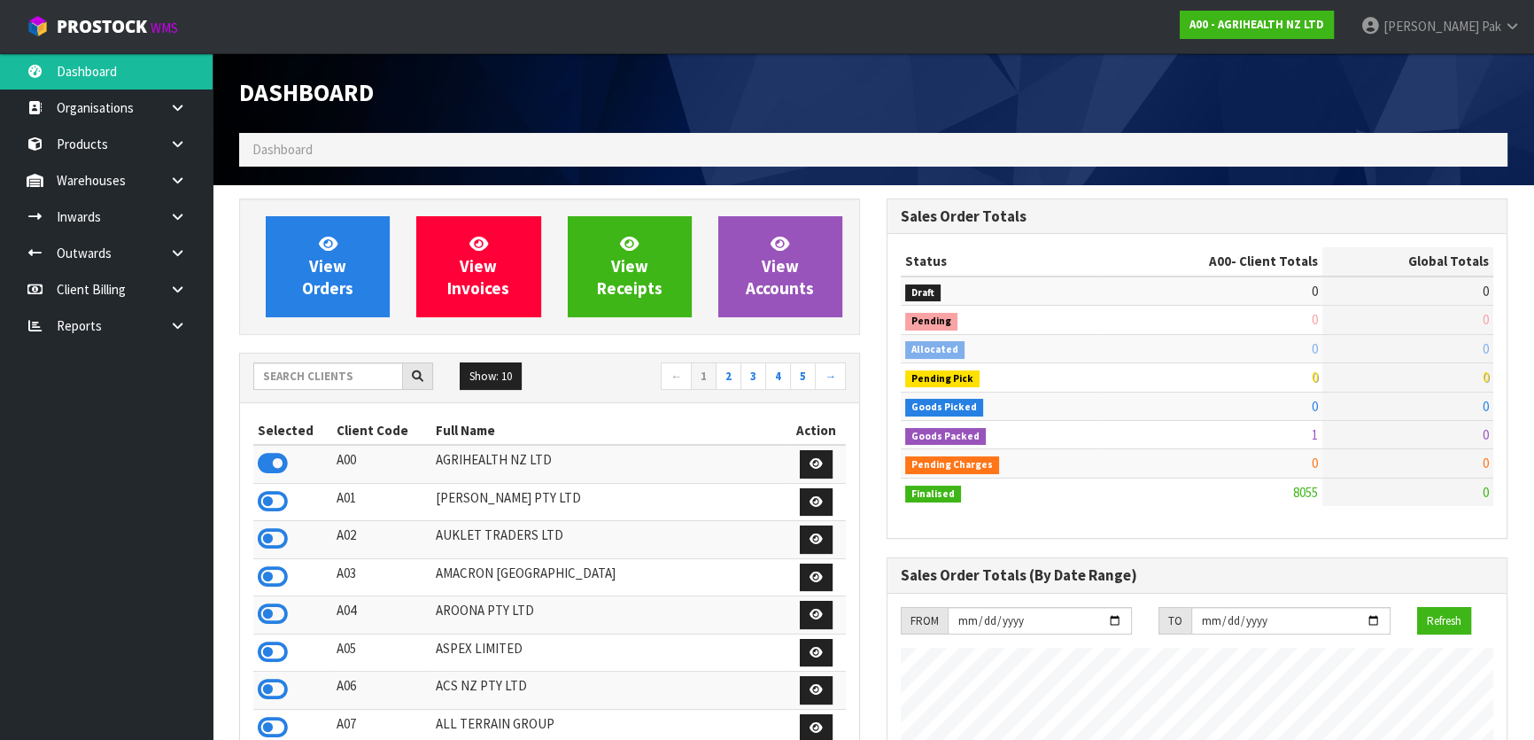
scroll to position [1339, 647]
click at [328, 380] on input "text" at bounding box center [328, 375] width 150 height 27
type input "P"
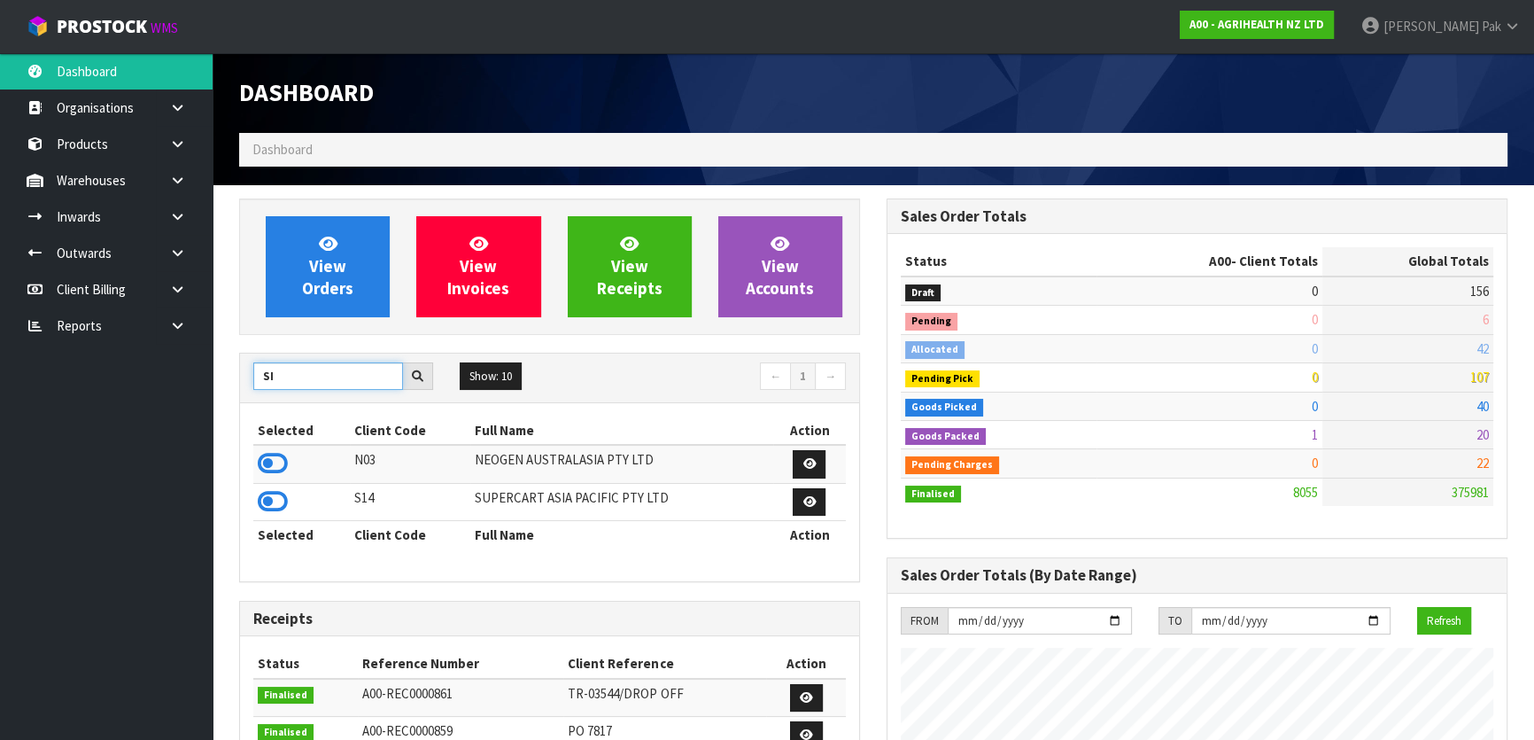
type input "S"
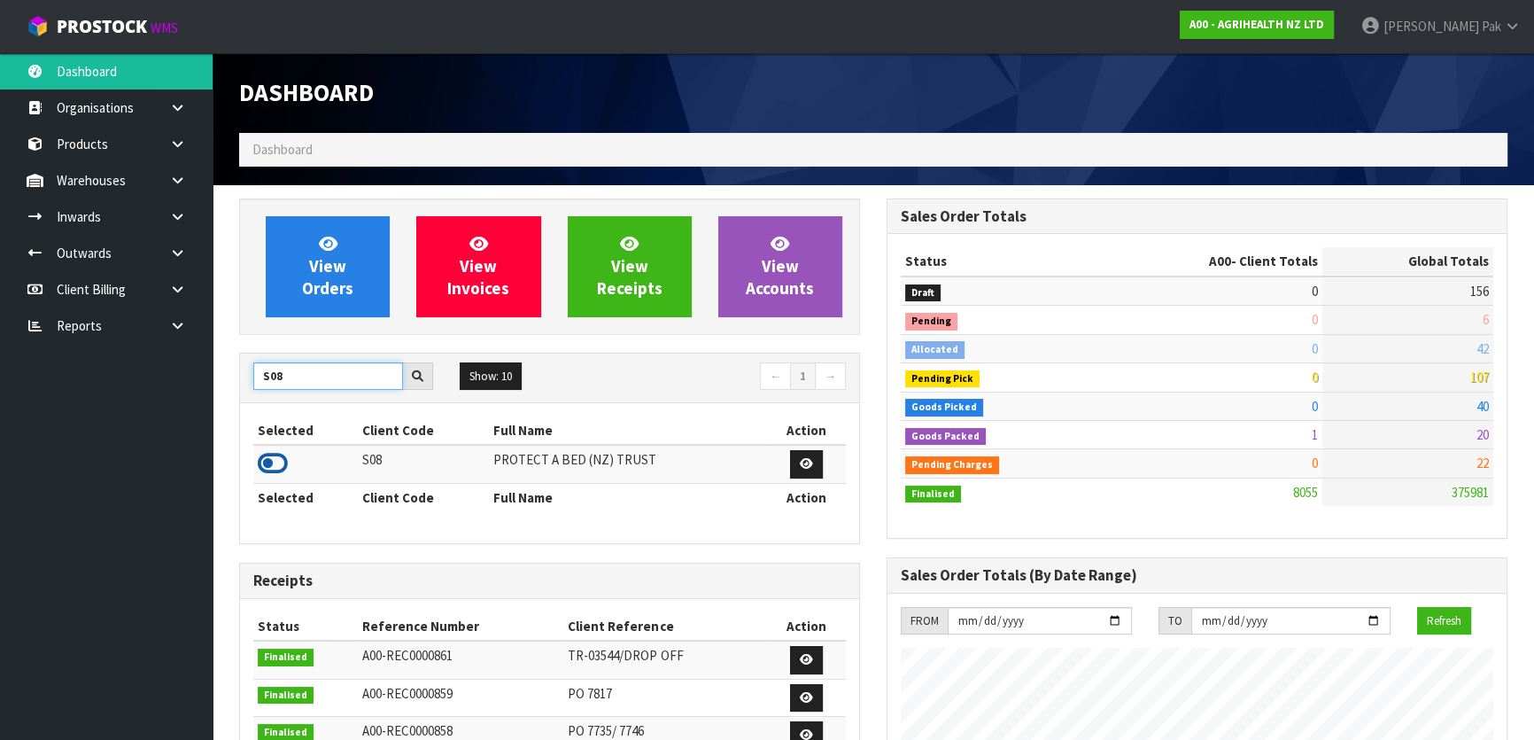
type input "S08"
click at [269, 456] on icon at bounding box center [273, 463] width 30 height 27
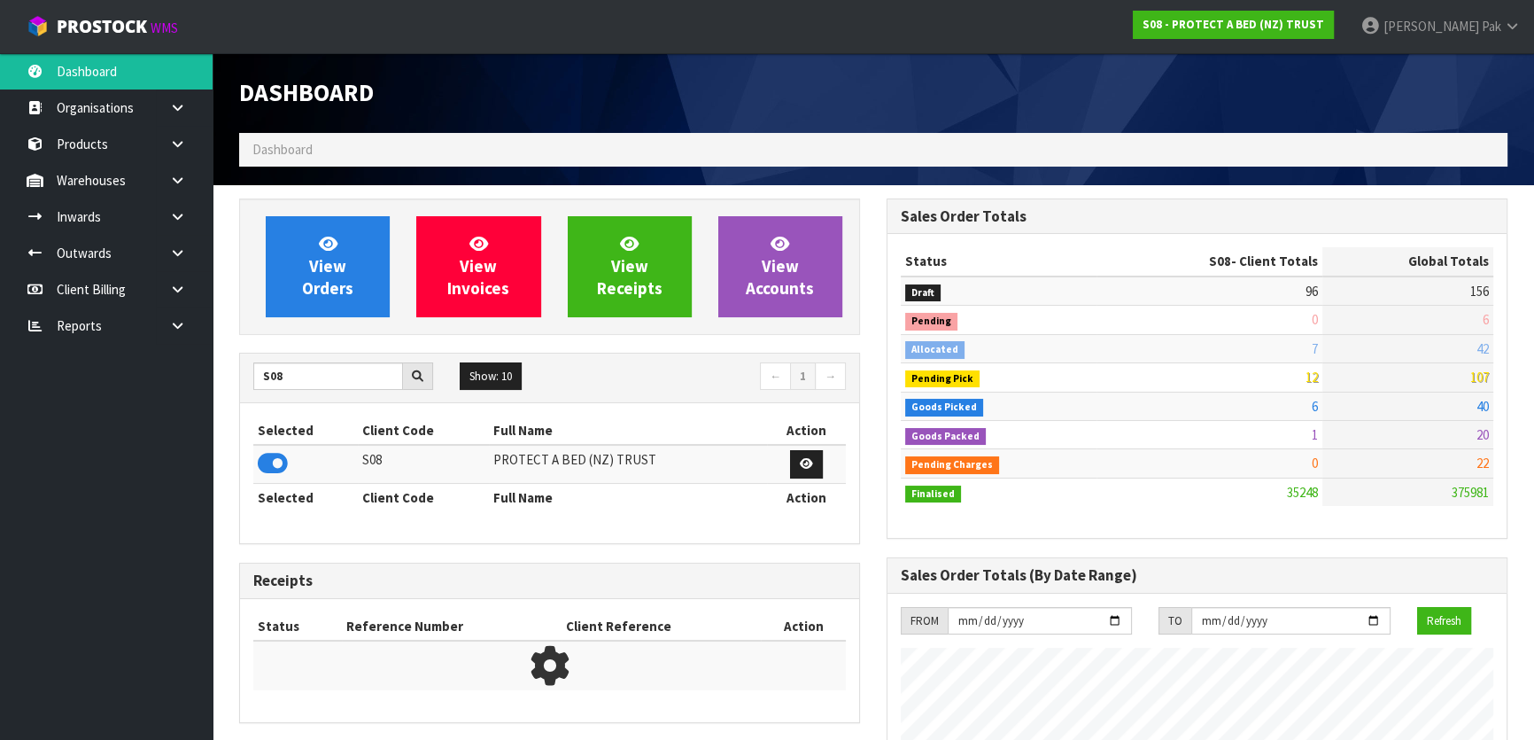
scroll to position [1415, 647]
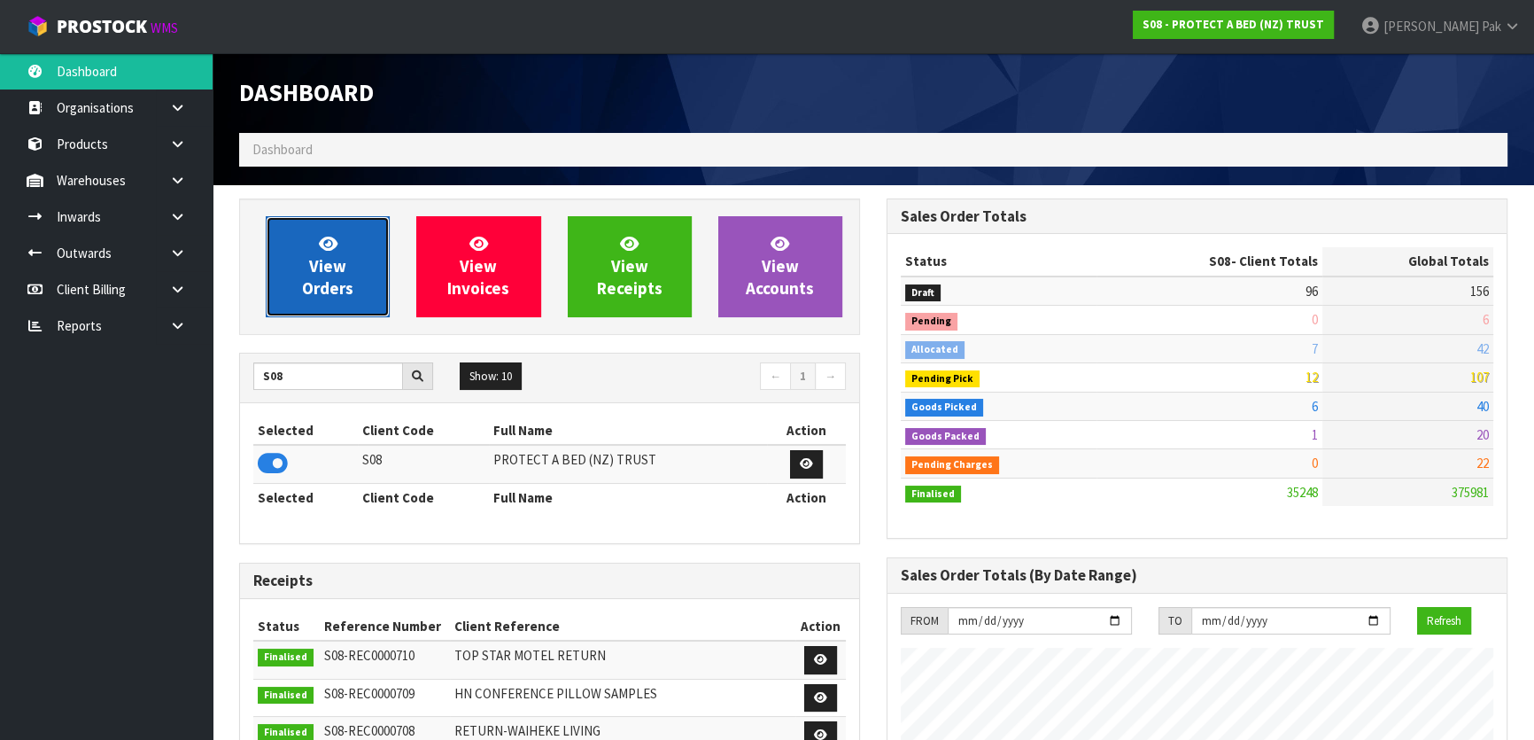
click at [314, 262] on span "View Orders" at bounding box center [327, 266] width 51 height 66
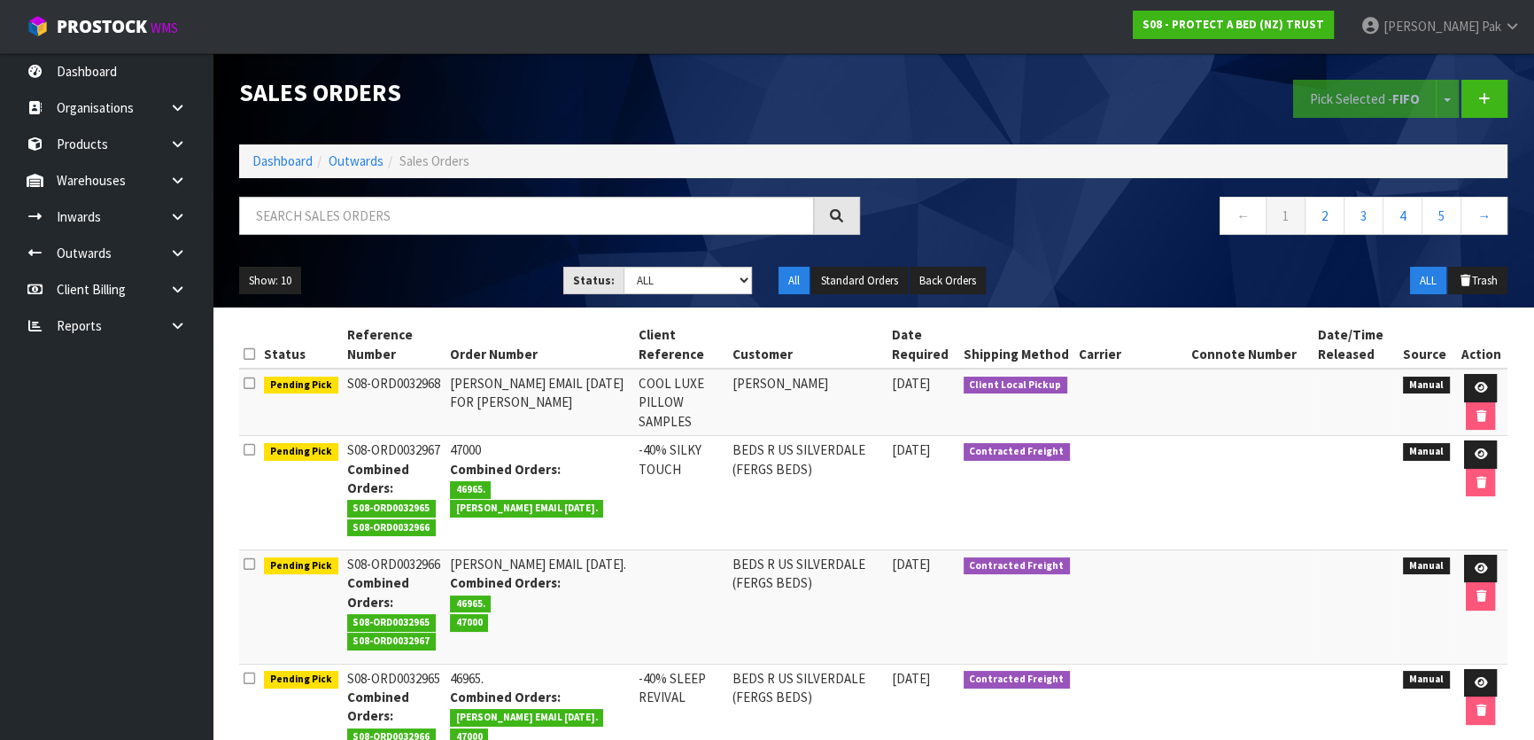
drag, startPoint x: 445, startPoint y: 240, endPoint x: 450, endPoint y: 230, distance: 11.1
click at [450, 232] on div at bounding box center [550, 222] width 648 height 51
click at [456, 221] on input "text" at bounding box center [526, 216] width 575 height 38
type input "JOB-0406601"
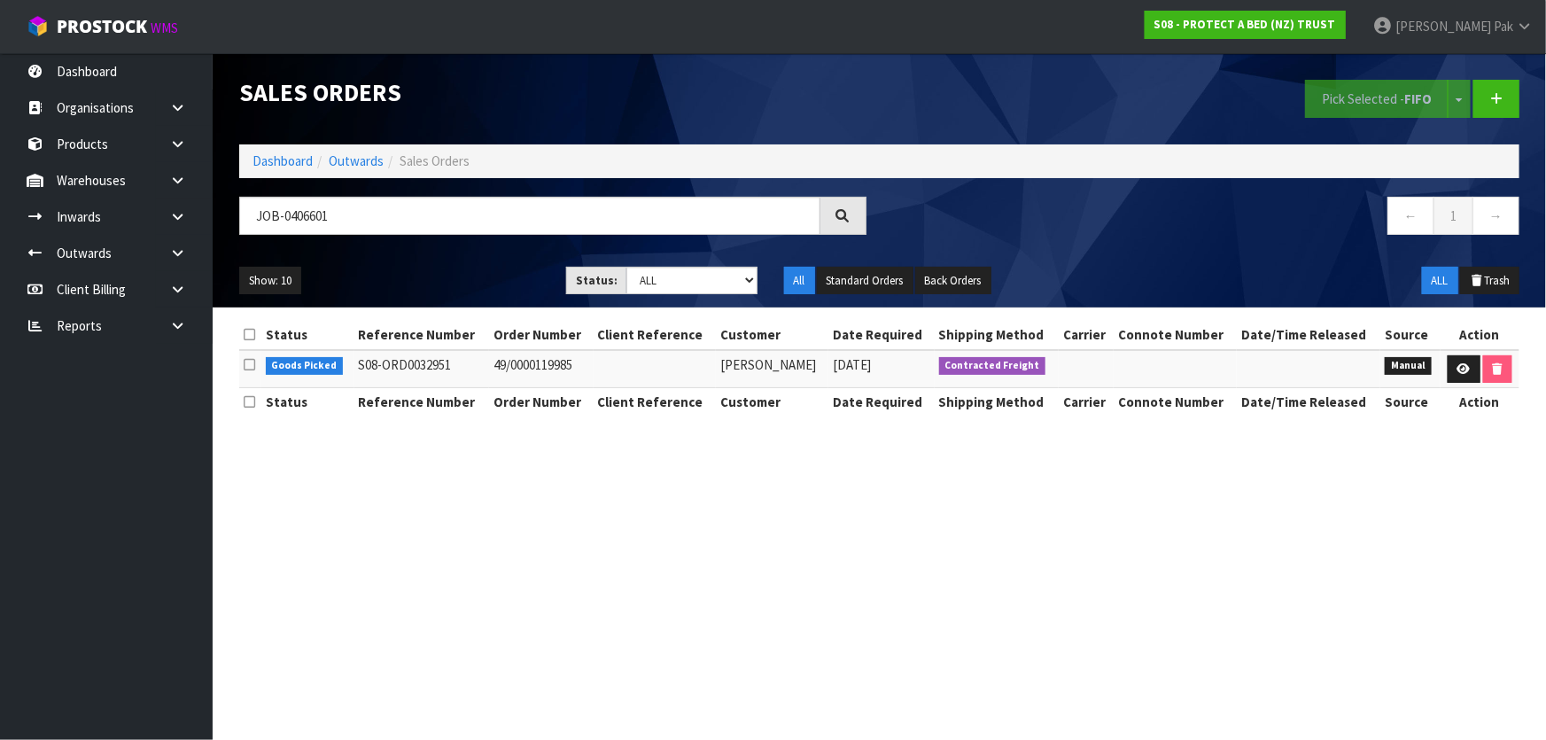
click at [1452, 382] on td at bounding box center [1479, 369] width 79 height 38
click at [1454, 375] on link at bounding box center [1463, 369] width 33 height 28
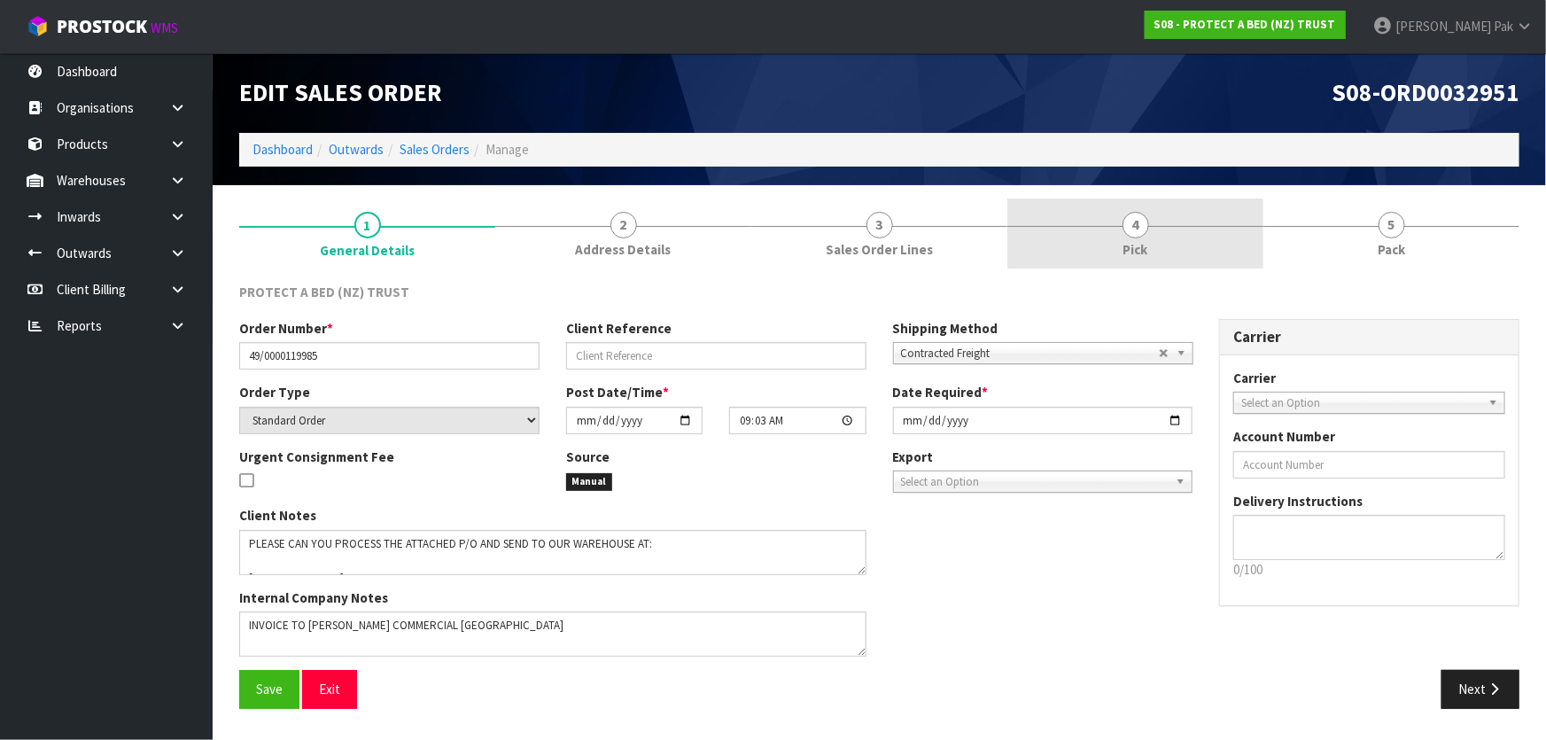
click at [1154, 208] on link "4 Pick" at bounding box center [1135, 233] width 256 height 70
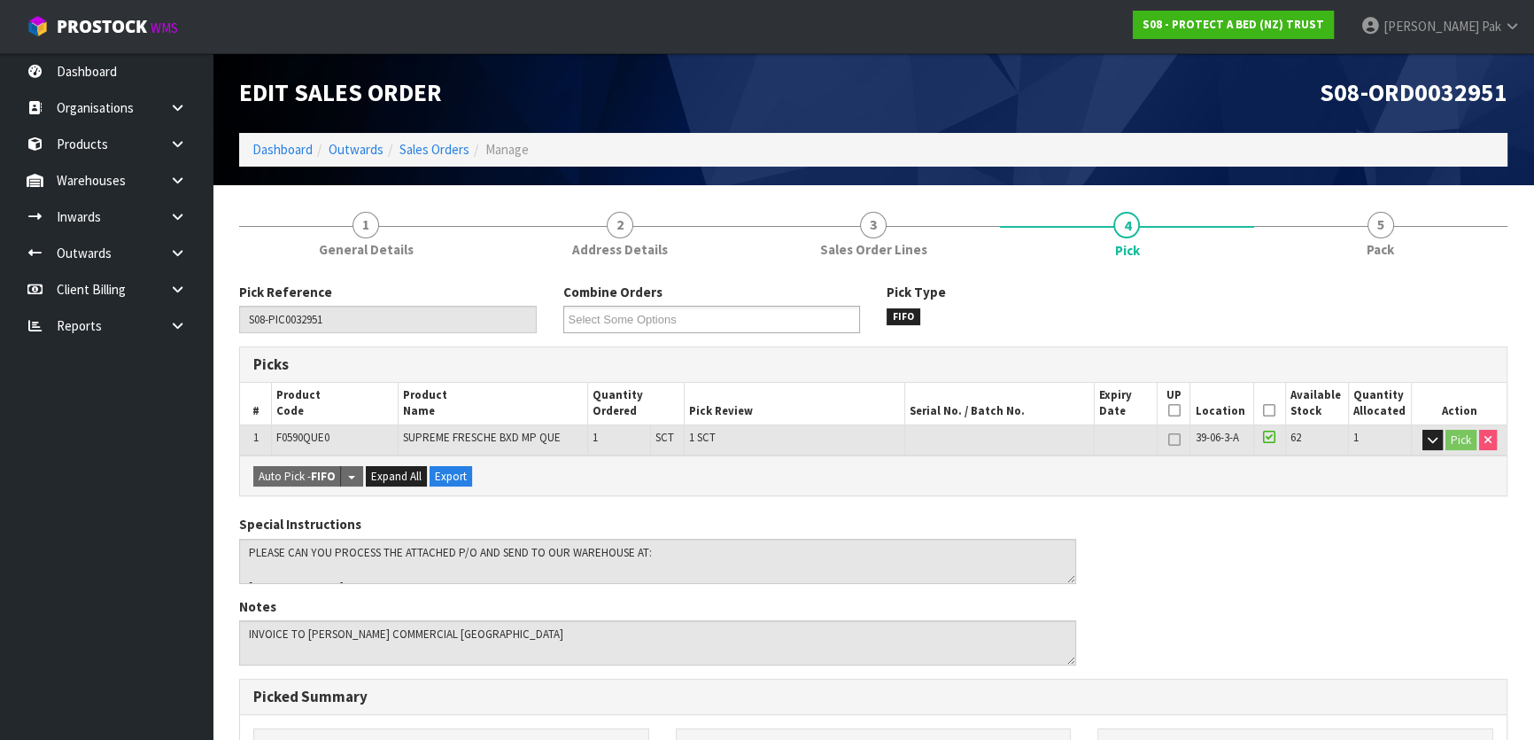
click at [1260, 412] on th "Picked" at bounding box center [1269, 404] width 32 height 42
click at [1267, 410] on icon at bounding box center [1269, 410] width 12 height 1
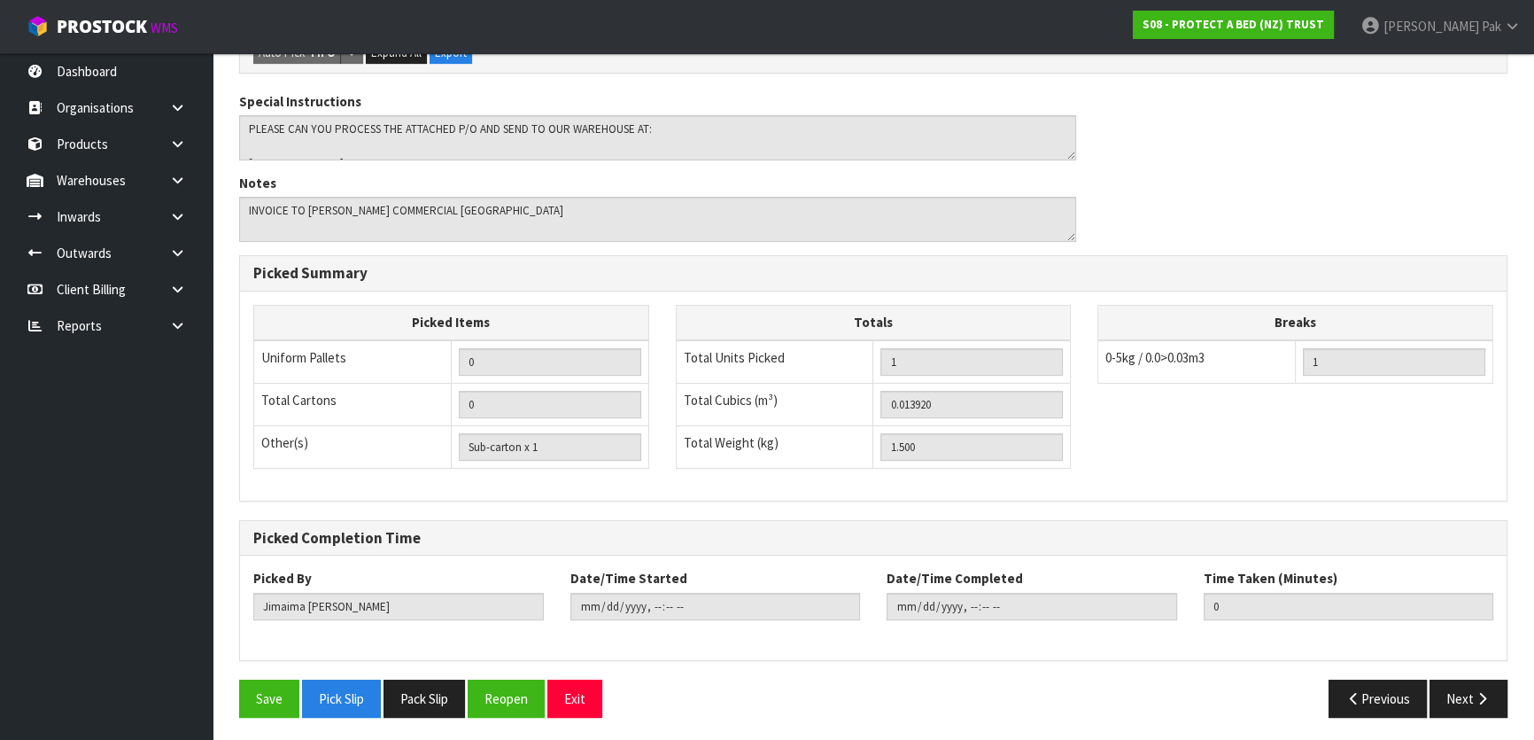
scroll to position [487, 0]
drag, startPoint x: 276, startPoint y: 693, endPoint x: 283, endPoint y: 686, distance: 9.4
click at [278, 692] on button "Save" at bounding box center [269, 698] width 60 height 38
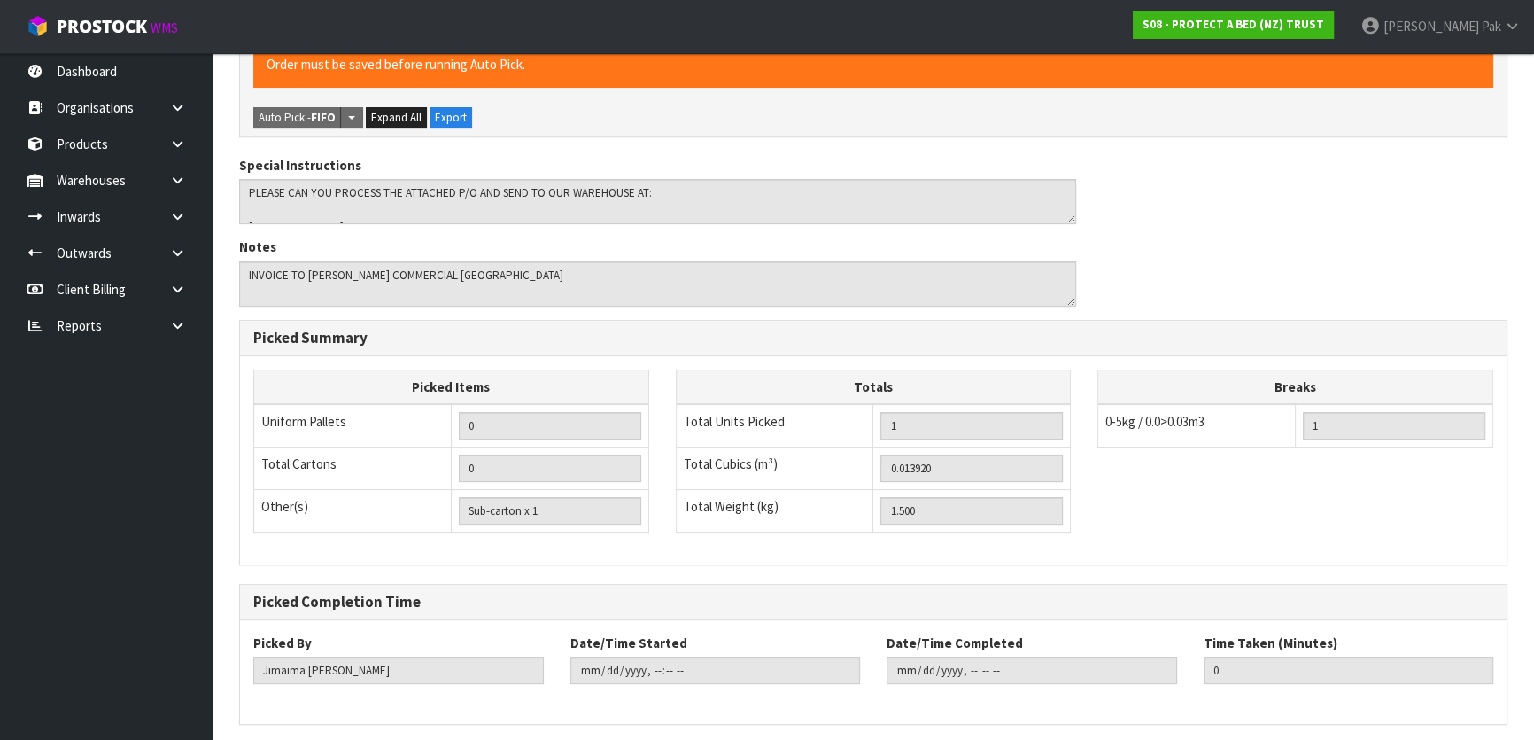
scroll to position [0, 0]
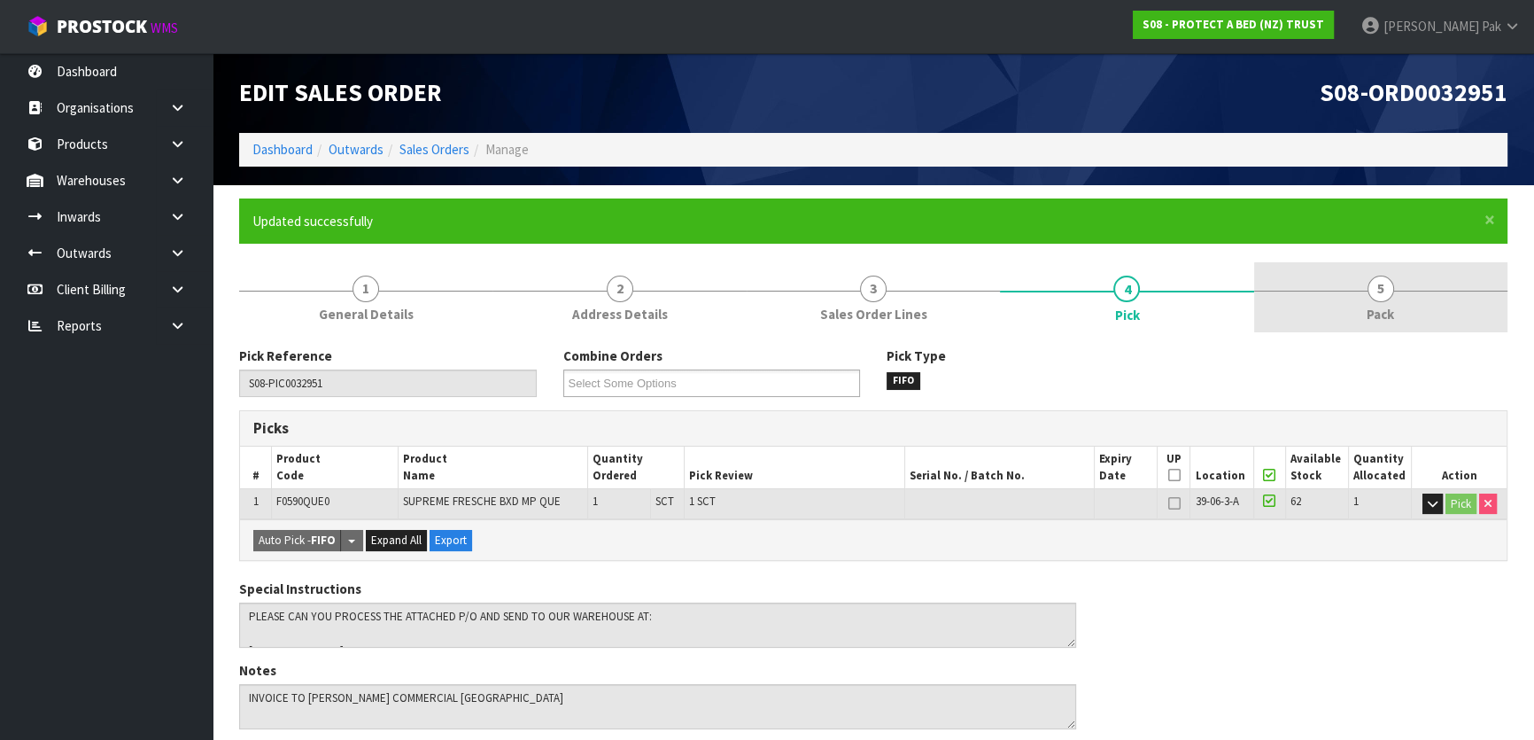
click at [1380, 308] on span "Pack" at bounding box center [1380, 314] width 27 height 19
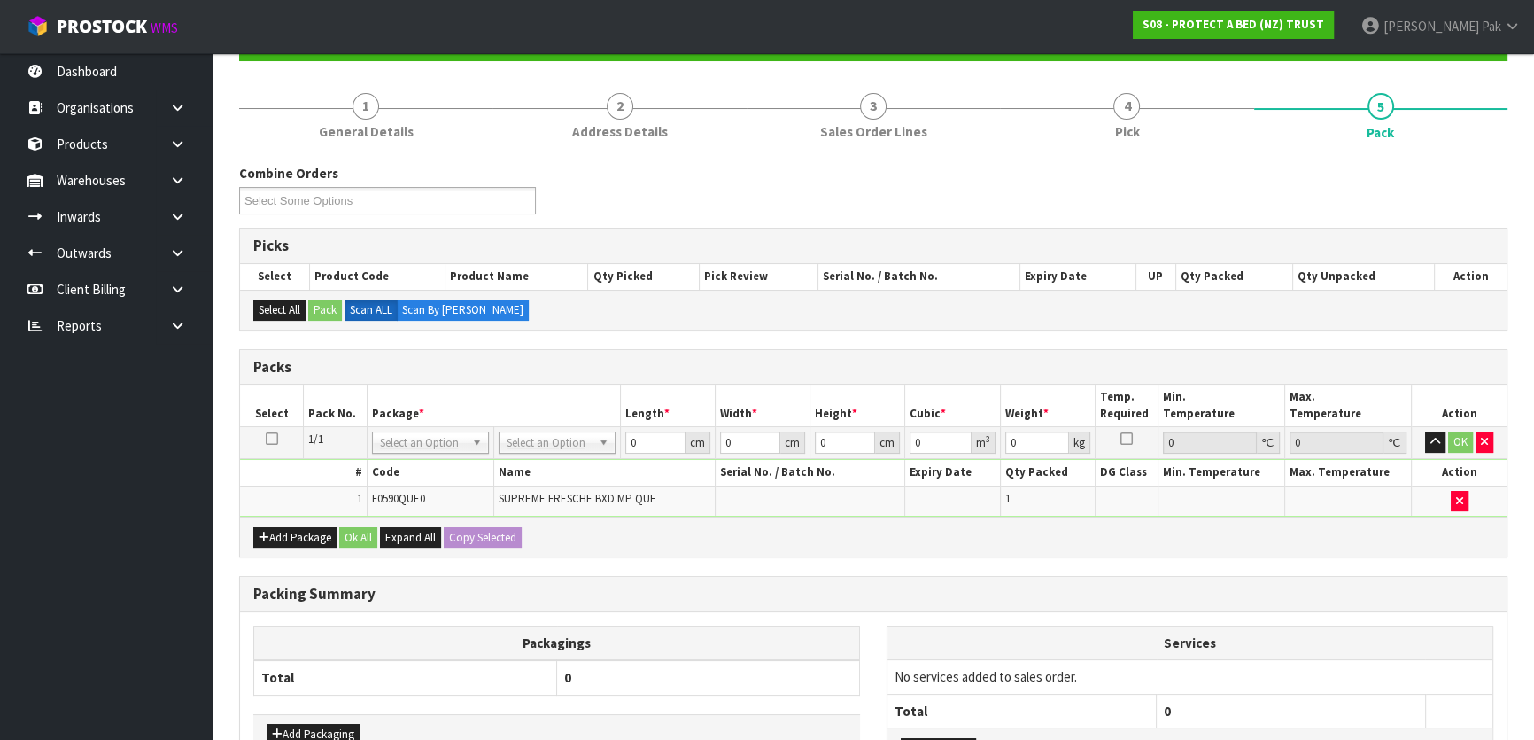
scroll to position [211, 0]
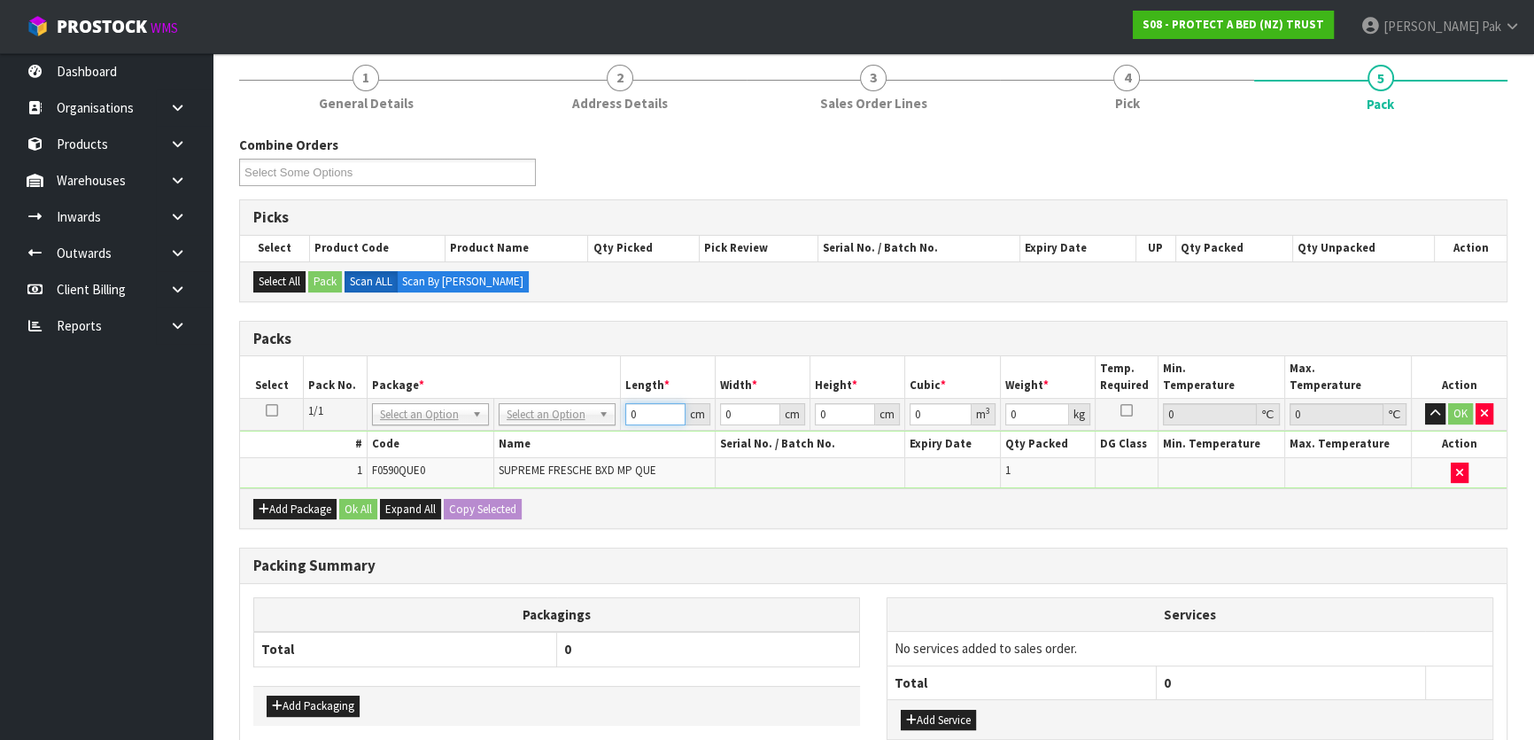
drag, startPoint x: 651, startPoint y: 417, endPoint x: 539, endPoint y: 415, distance: 112.5
click at [539, 415] on tr "1/1 NONE 007-001 007-002 007-004 007-009 007-013 007-014 007-015 007-017 007-01…" at bounding box center [873, 415] width 1267 height 32
type input "24"
type input "32"
type input "3"
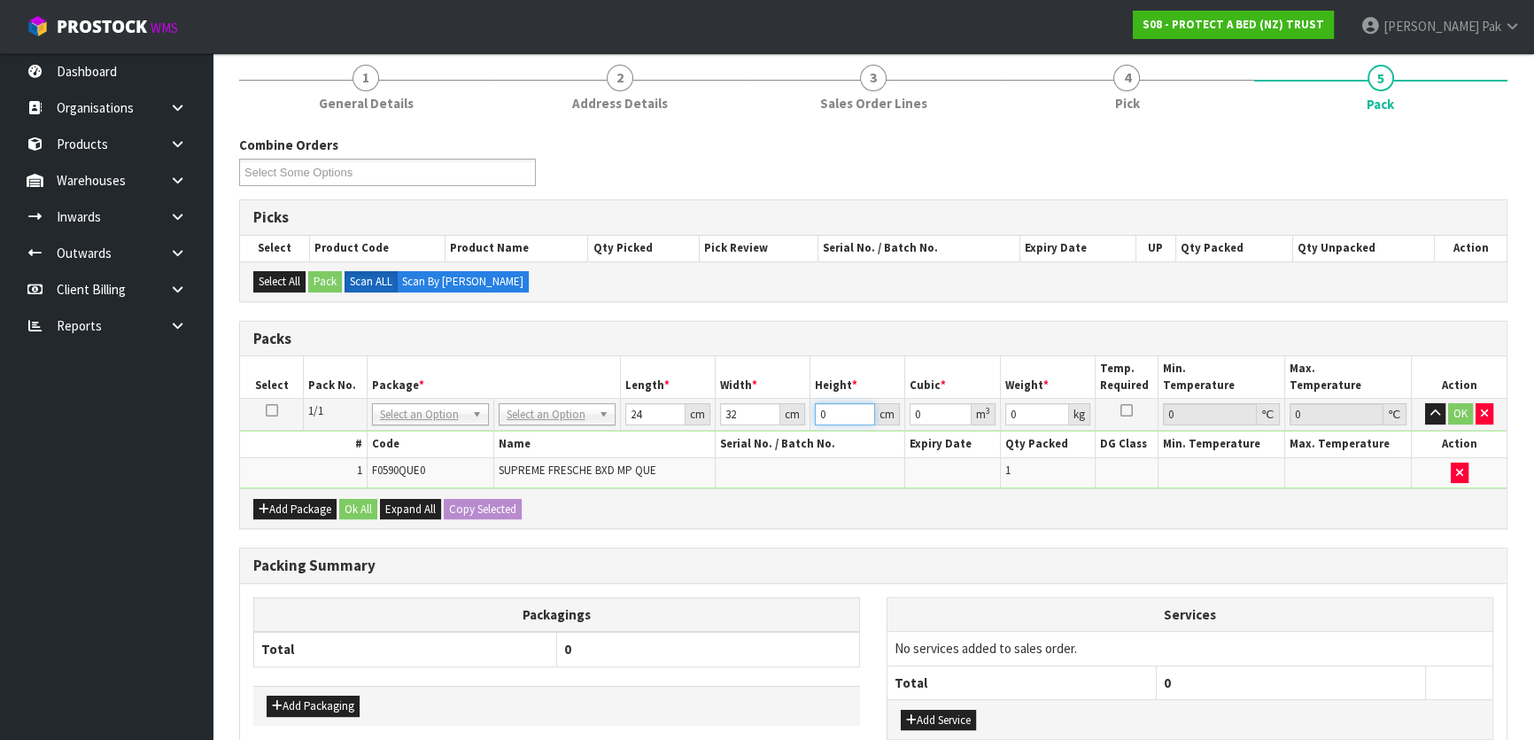
type input "0.002304"
type input "30"
type input "0.02304"
type input "30"
drag, startPoint x: 1036, startPoint y: 410, endPoint x: 981, endPoint y: 391, distance: 58.3
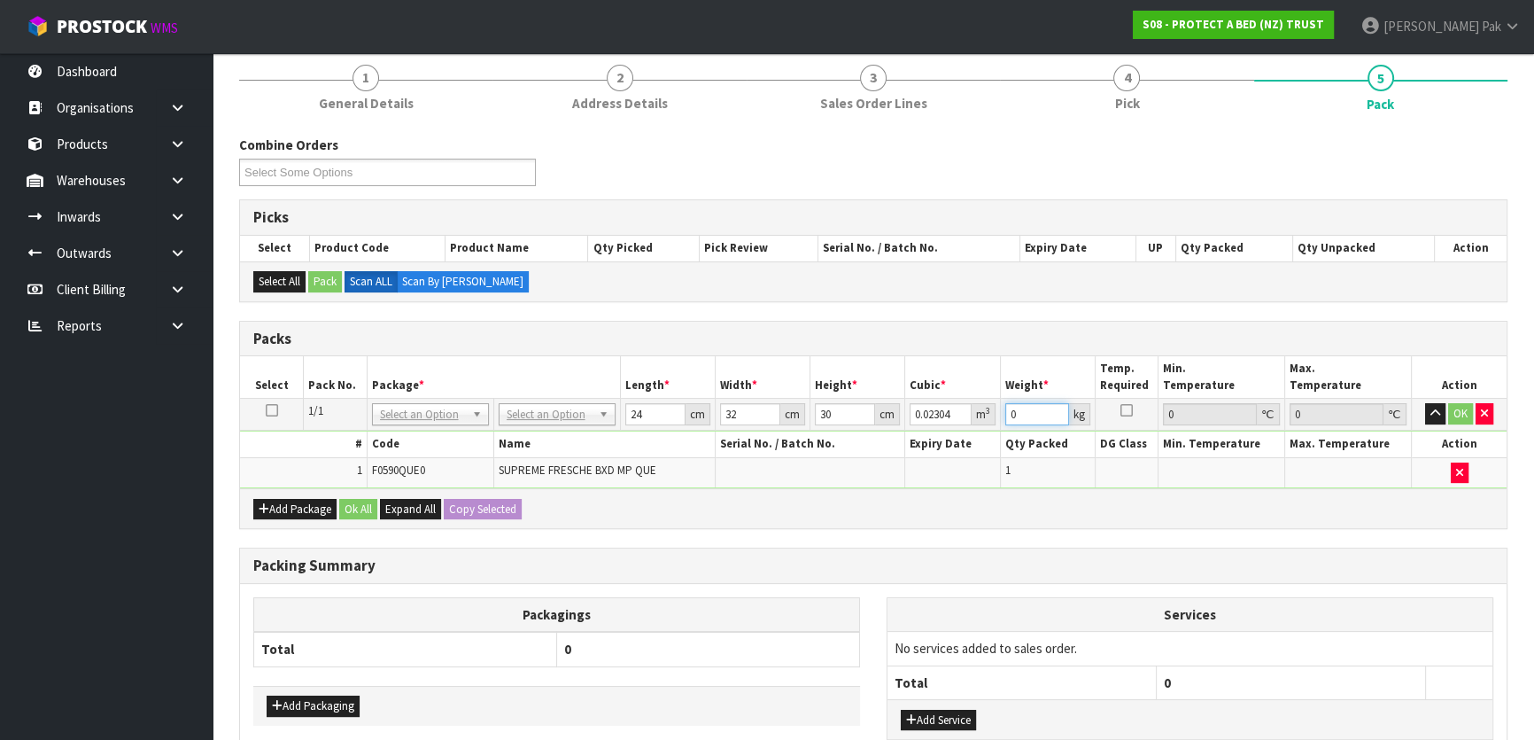
click at [992, 407] on tr "1/1 NONE 007-001 007-002 007-004 007-009 007-013 007-014 007-015 007-017 007-01…" at bounding box center [873, 415] width 1267 height 32
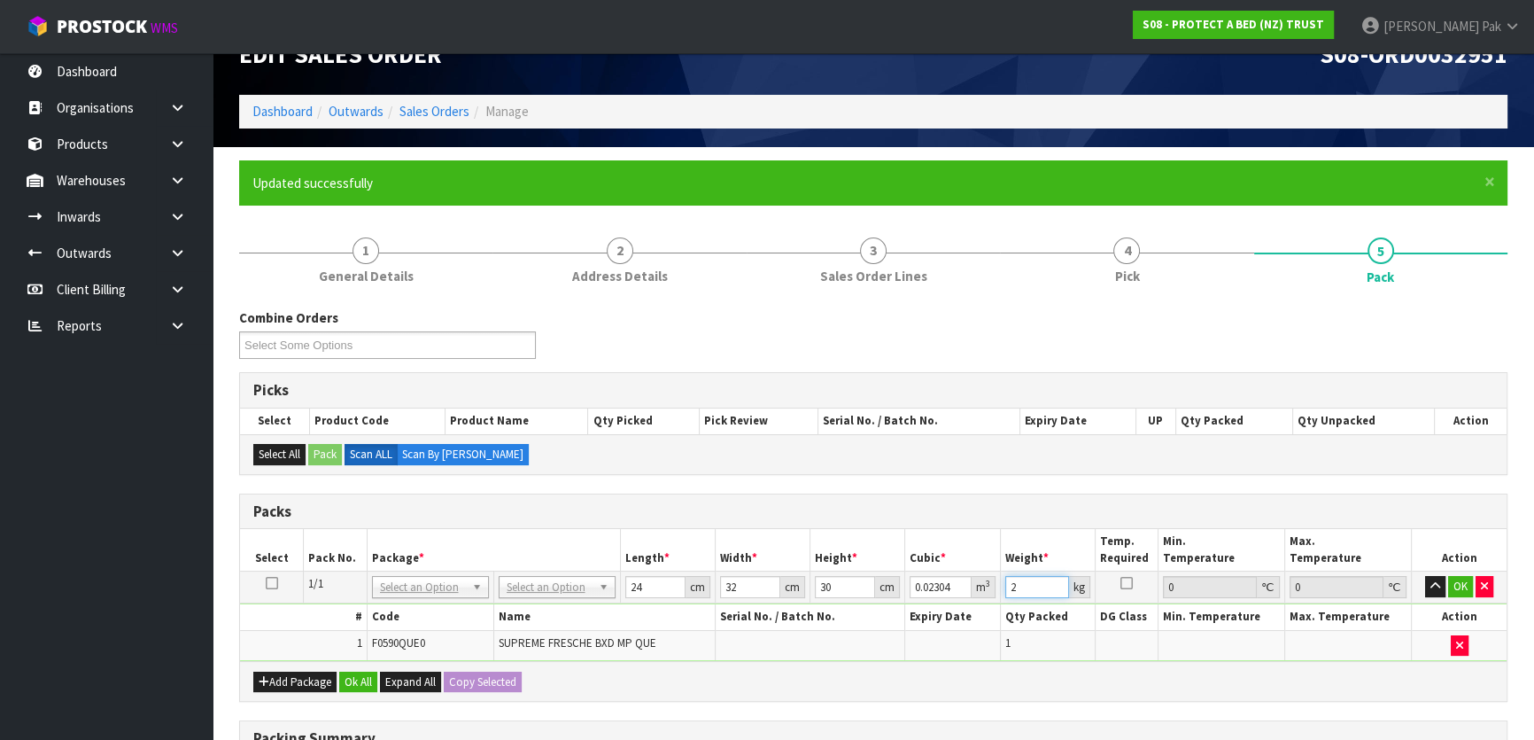
scroll to position [0, 0]
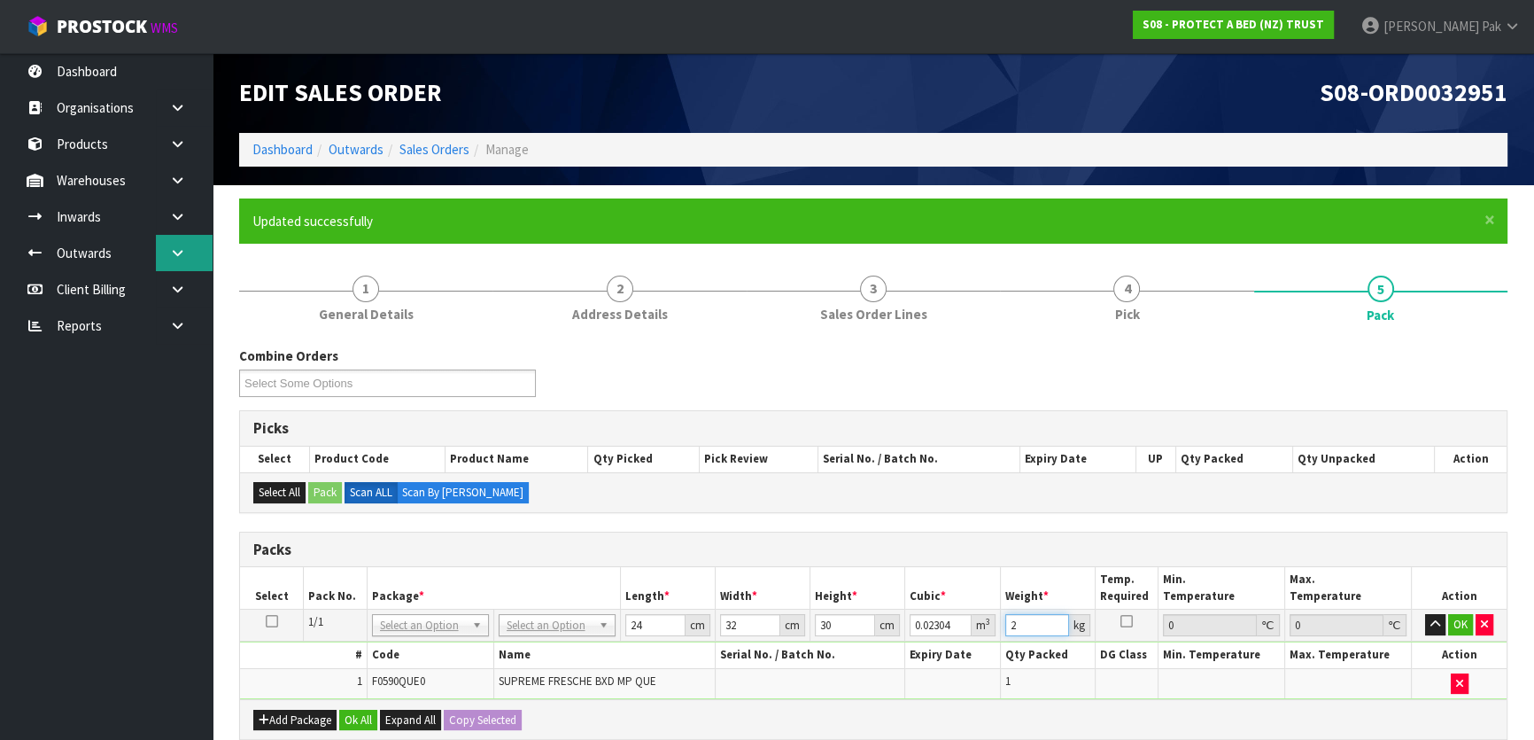
type input "2"
click at [177, 257] on icon at bounding box center [177, 252] width 17 height 13
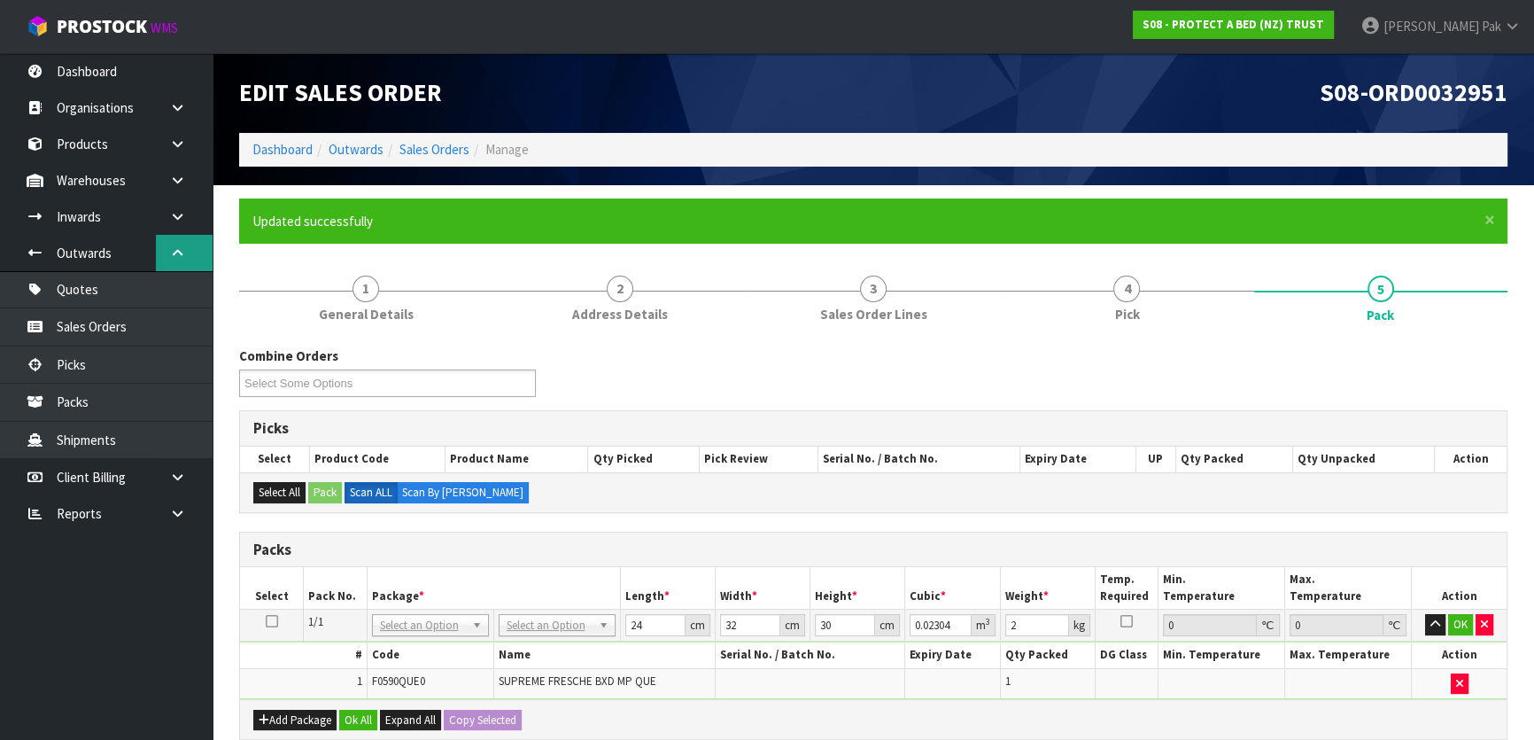
click at [177, 257] on icon at bounding box center [177, 252] width 17 height 13
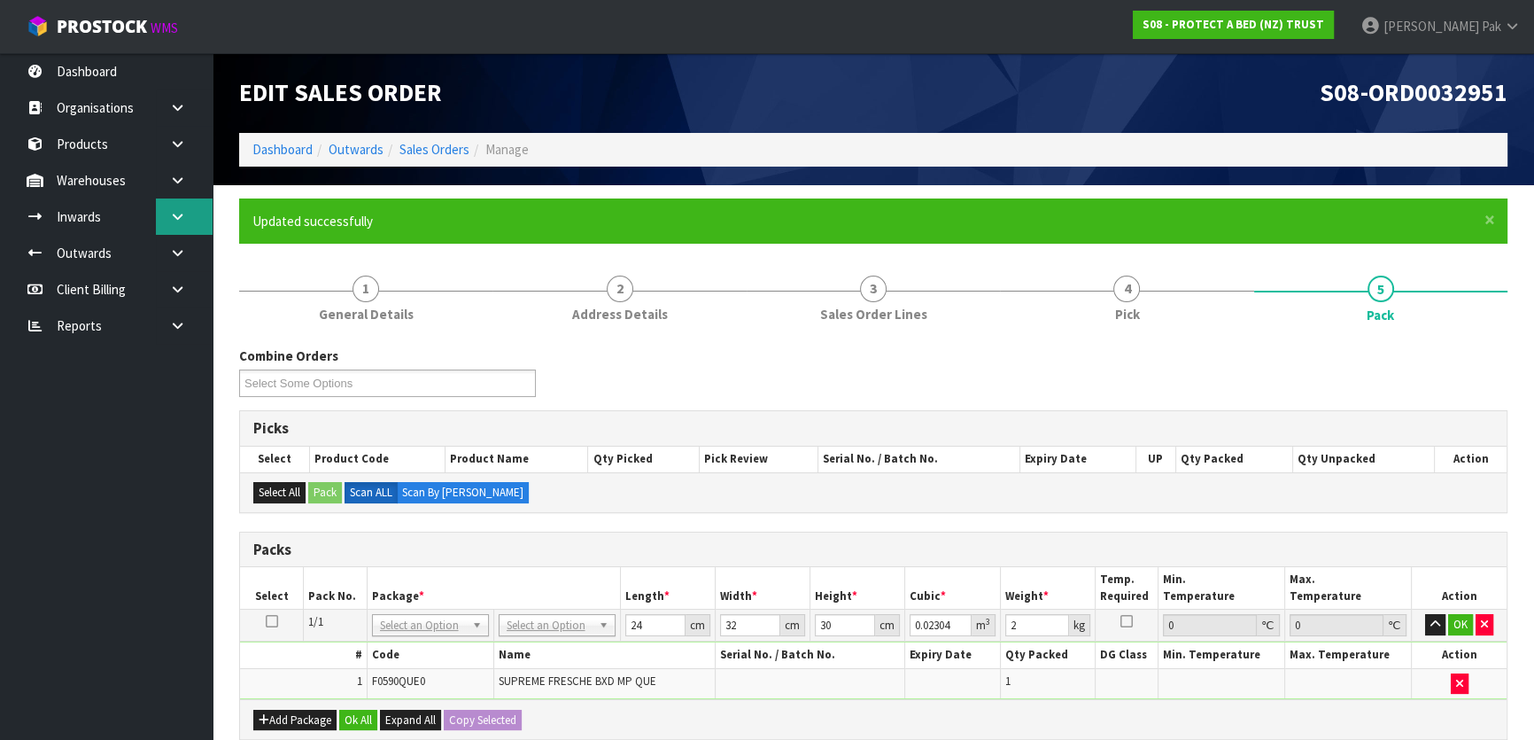
click at [183, 230] on link at bounding box center [184, 216] width 57 height 36
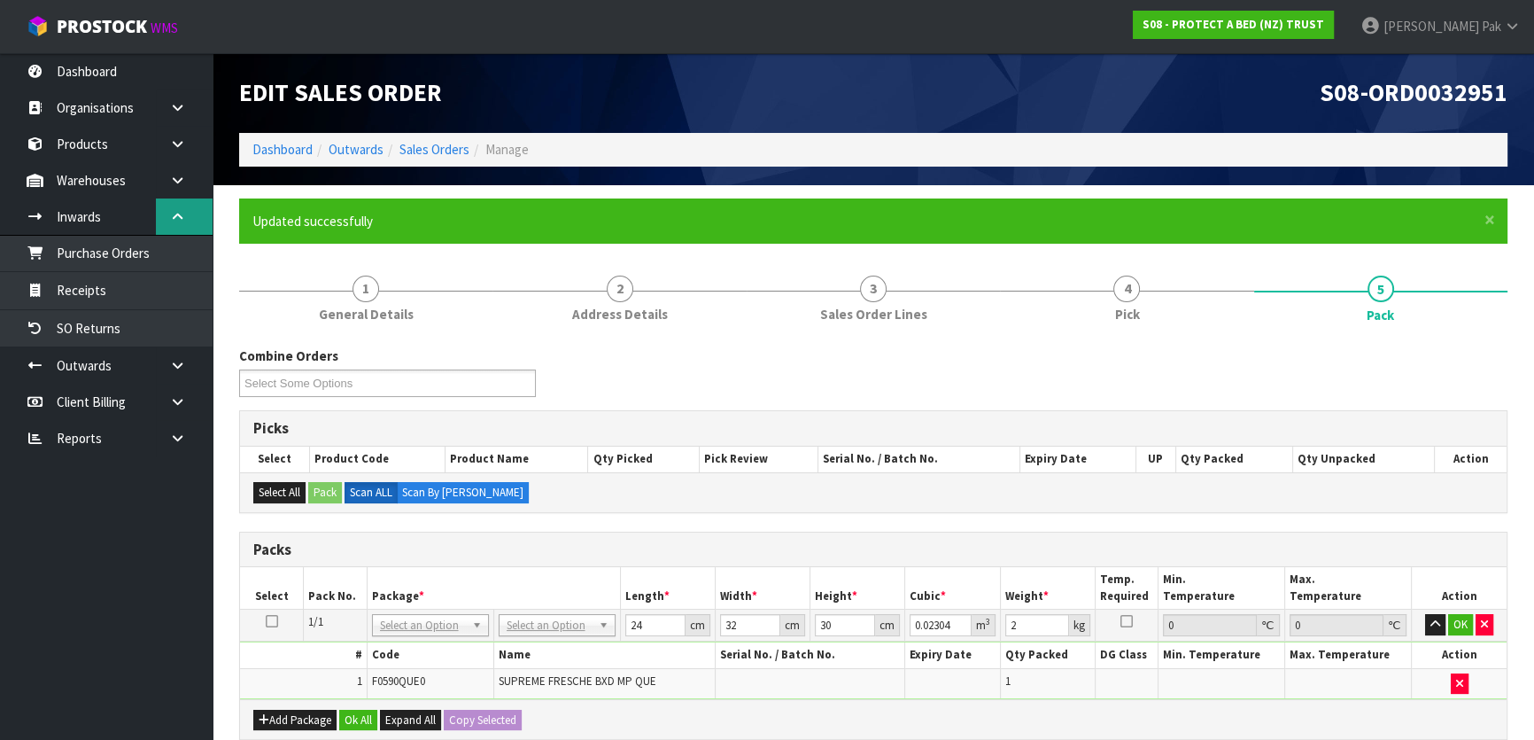
click at [183, 229] on link at bounding box center [184, 216] width 57 height 36
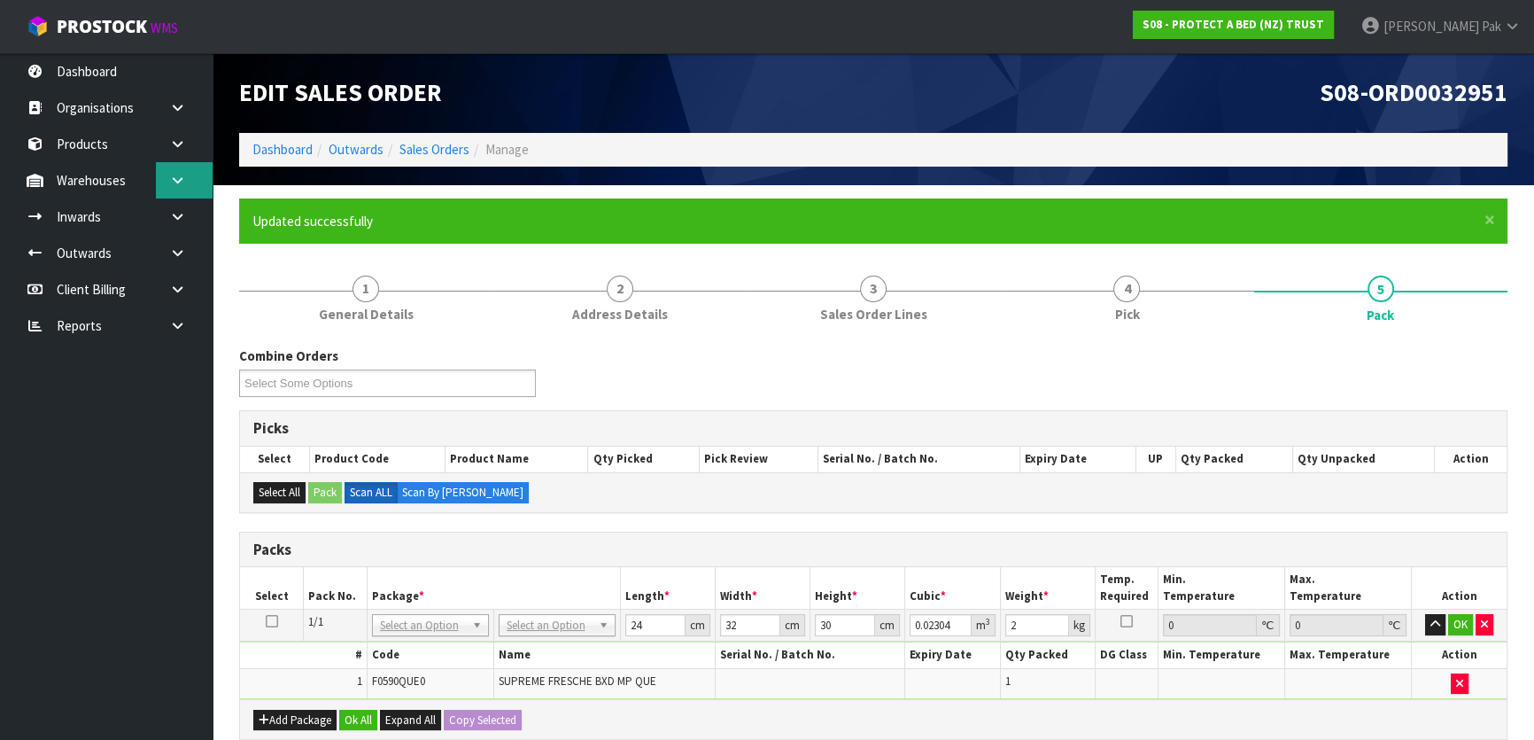
click at [178, 183] on icon at bounding box center [177, 180] width 17 height 13
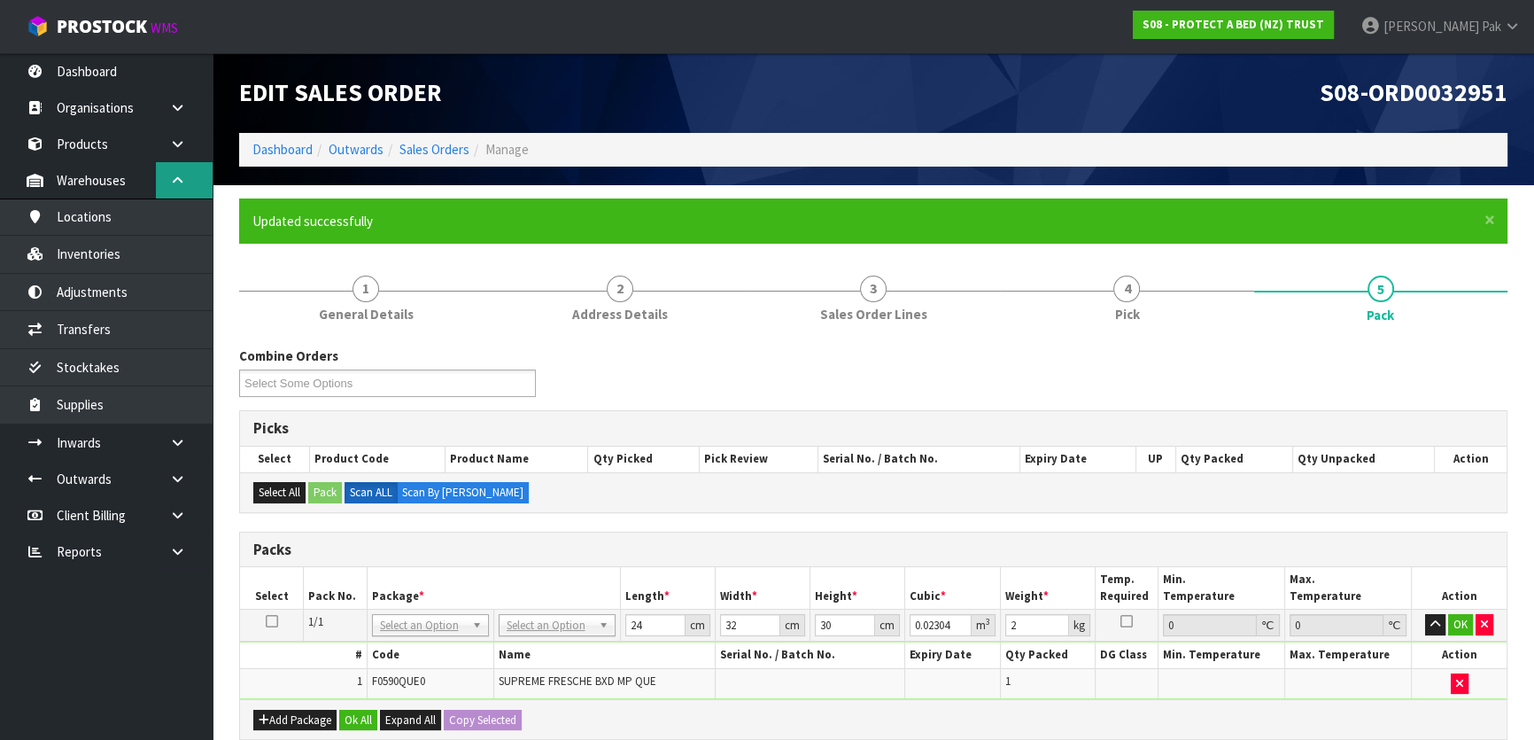
click at [178, 183] on icon at bounding box center [177, 180] width 17 height 13
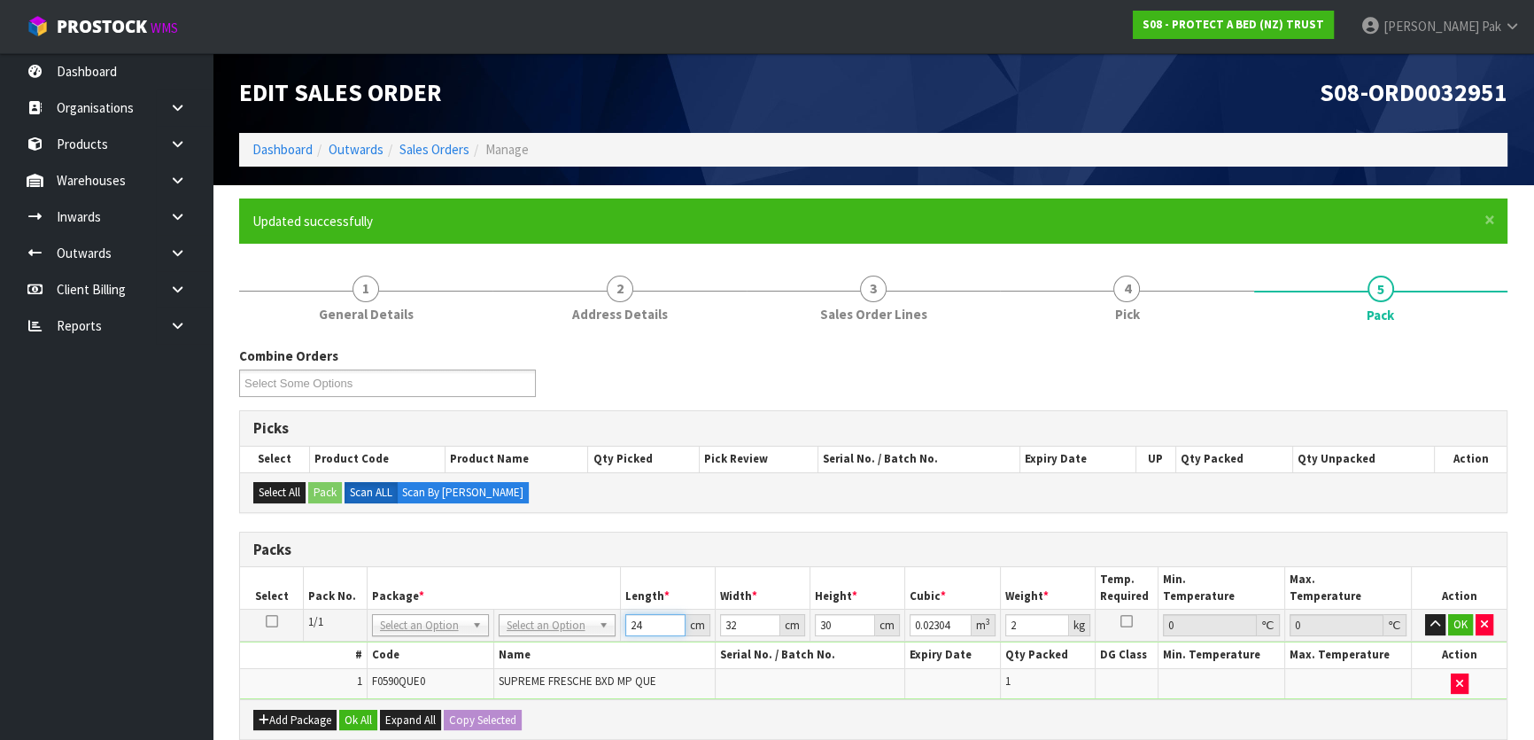
drag, startPoint x: 662, startPoint y: 632, endPoint x: 552, endPoint y: 606, distance: 112.8
click at [545, 618] on tr "1/1 NONE 007-001 007-002 007-004 007-009 007-013 007-014 007-015 007-017 007-01…" at bounding box center [873, 625] width 1267 height 32
type input "3"
type input "0.00288"
type input "32"
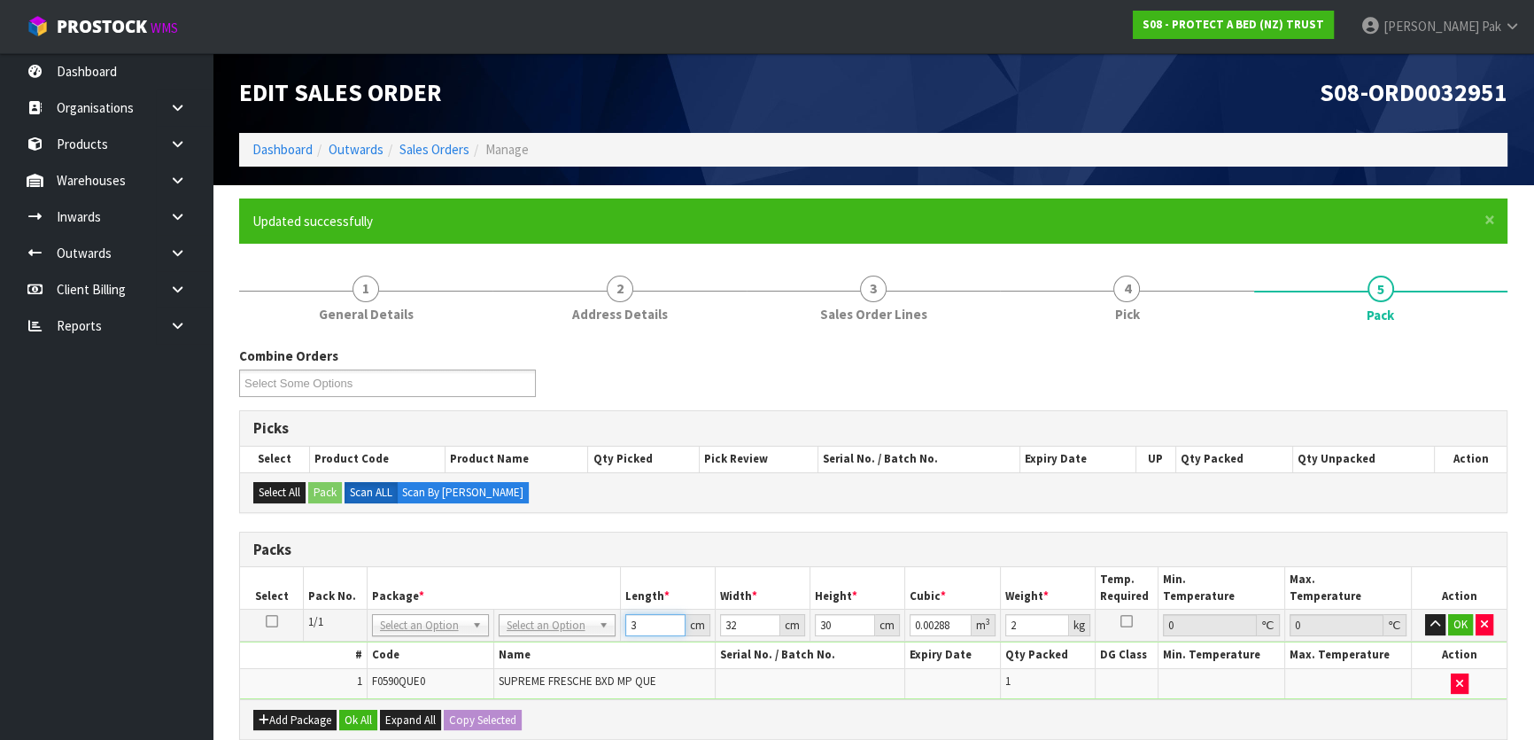
type input "0.03072"
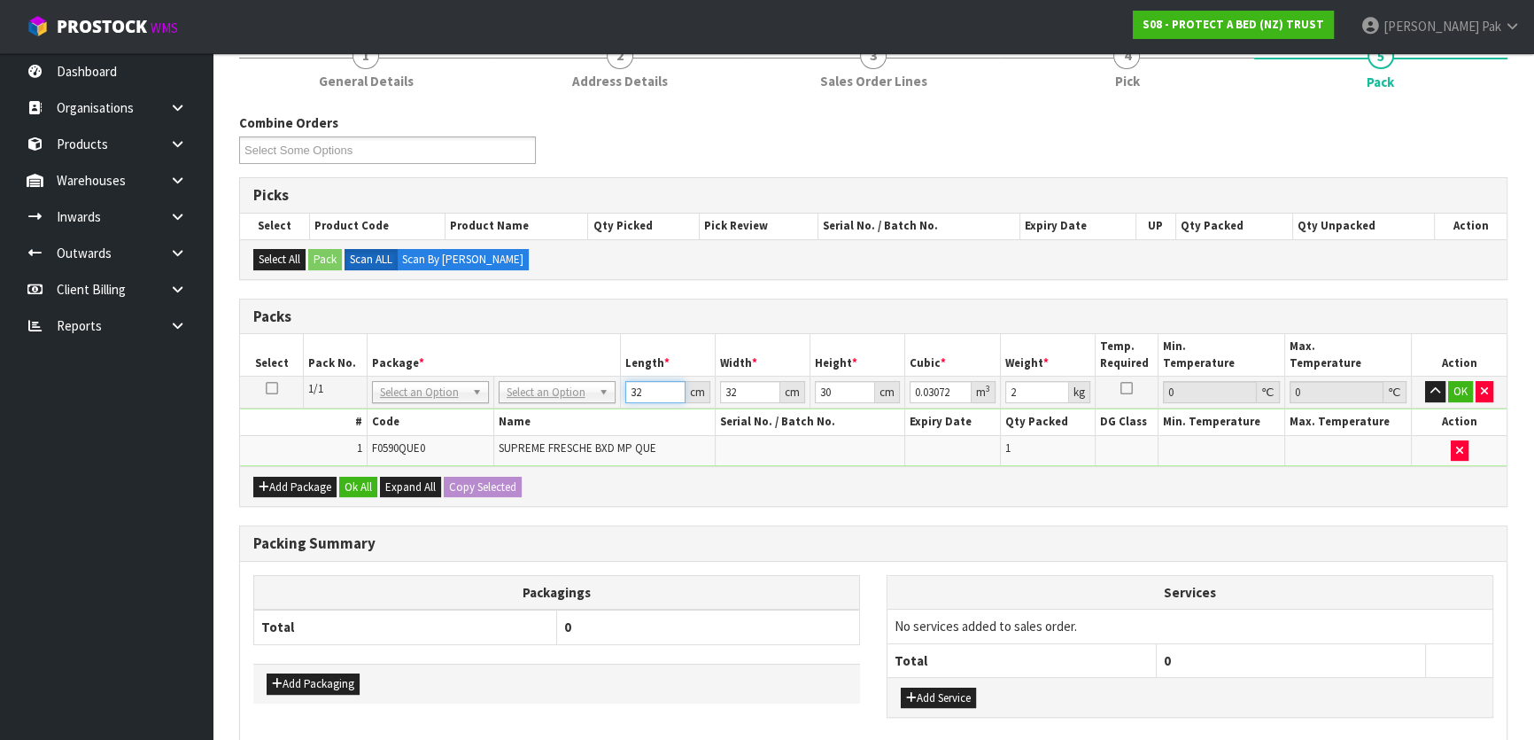
scroll to position [241, 0]
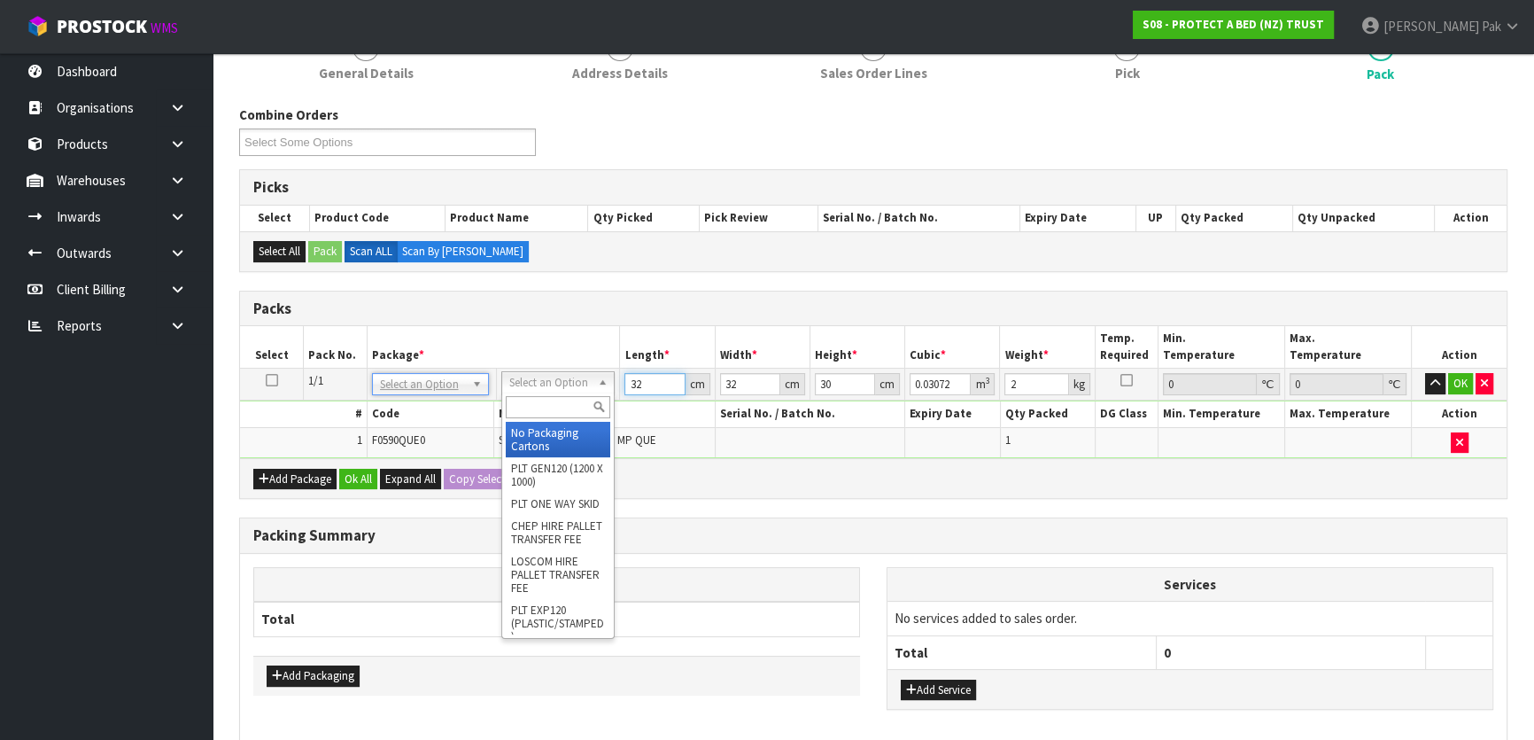
type input "32"
click at [556, 415] on input "text" at bounding box center [558, 407] width 105 height 22
type input "V"
type input "A4"
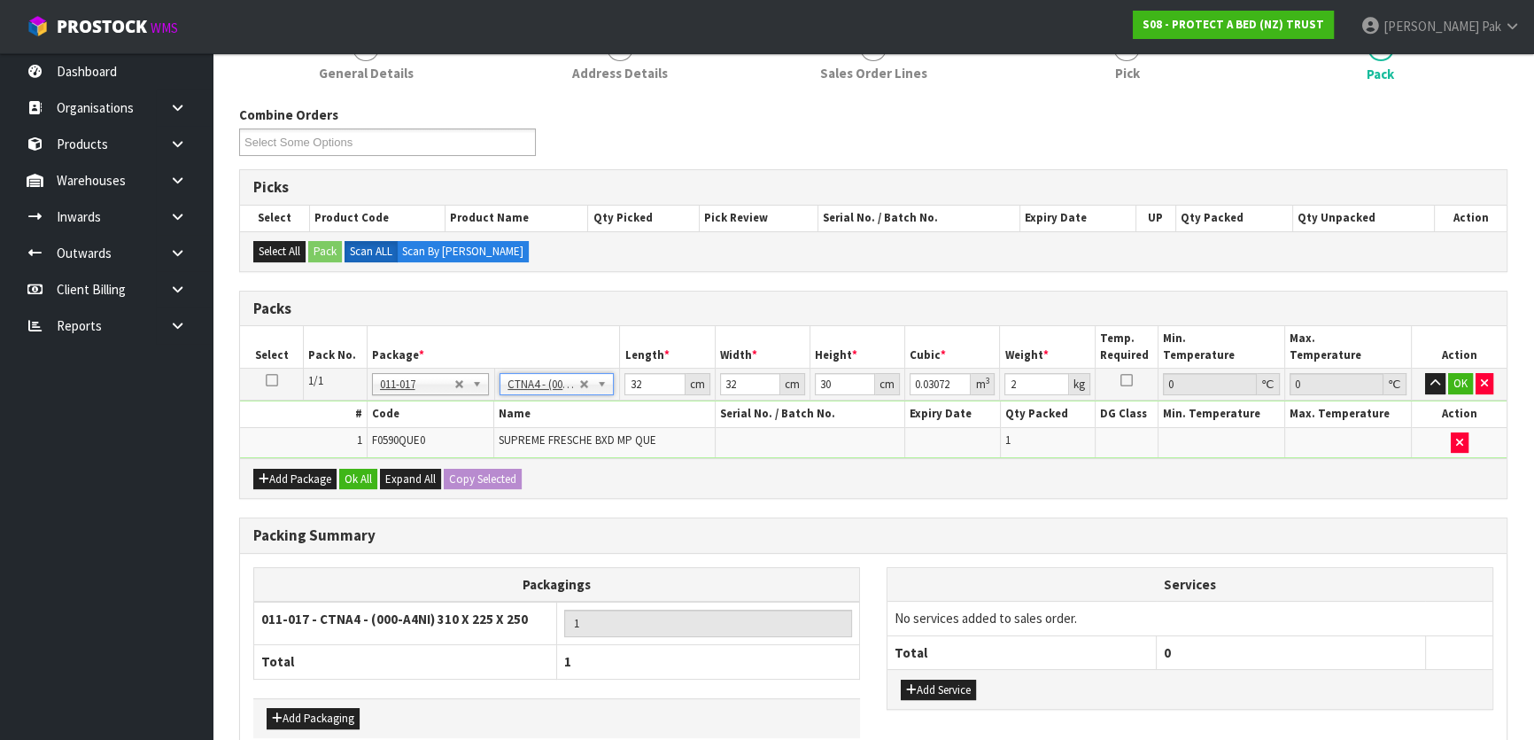
type input "31"
type input "22.5"
type input "25"
type input "0.017438"
type input "1.7"
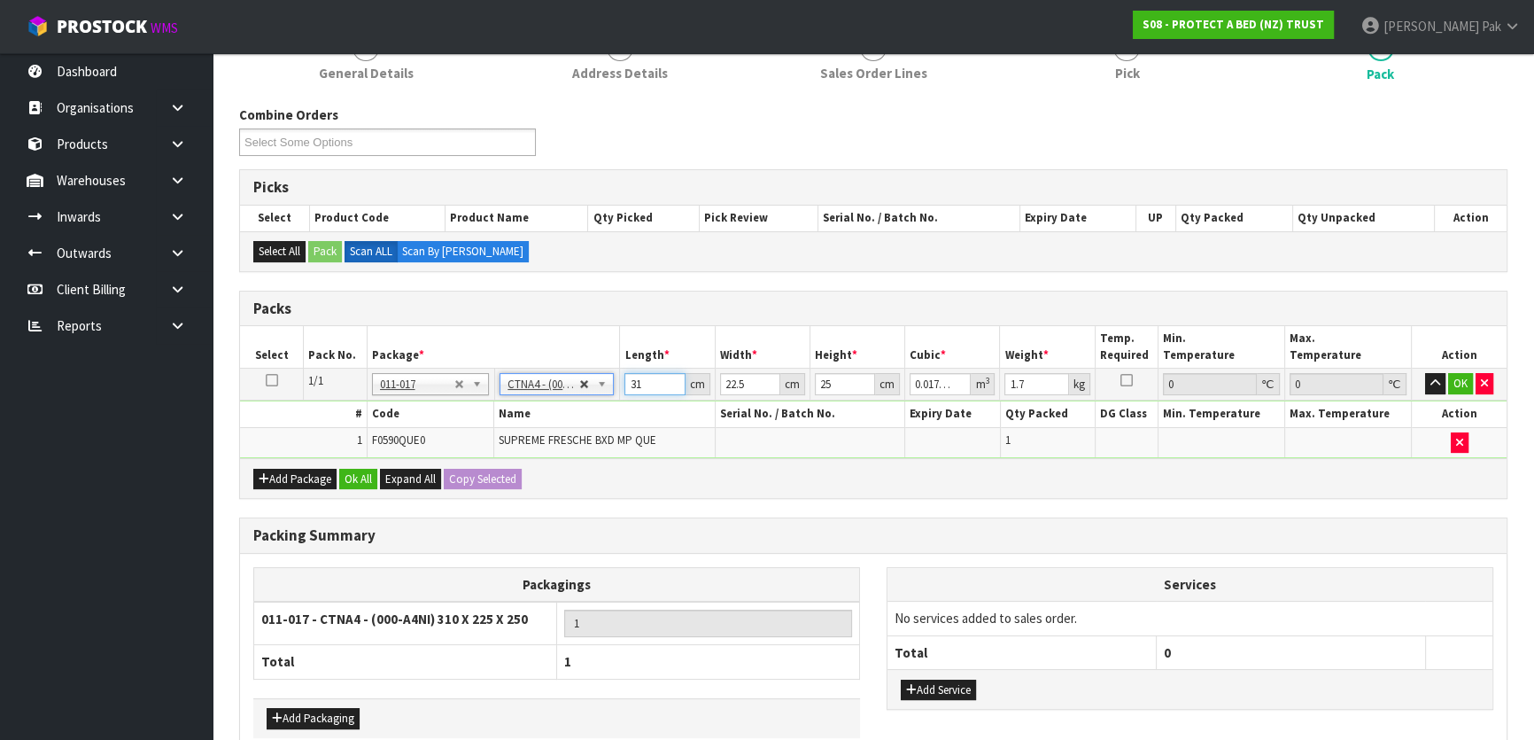
drag, startPoint x: 644, startPoint y: 376, endPoint x: 580, endPoint y: 386, distance: 64.7
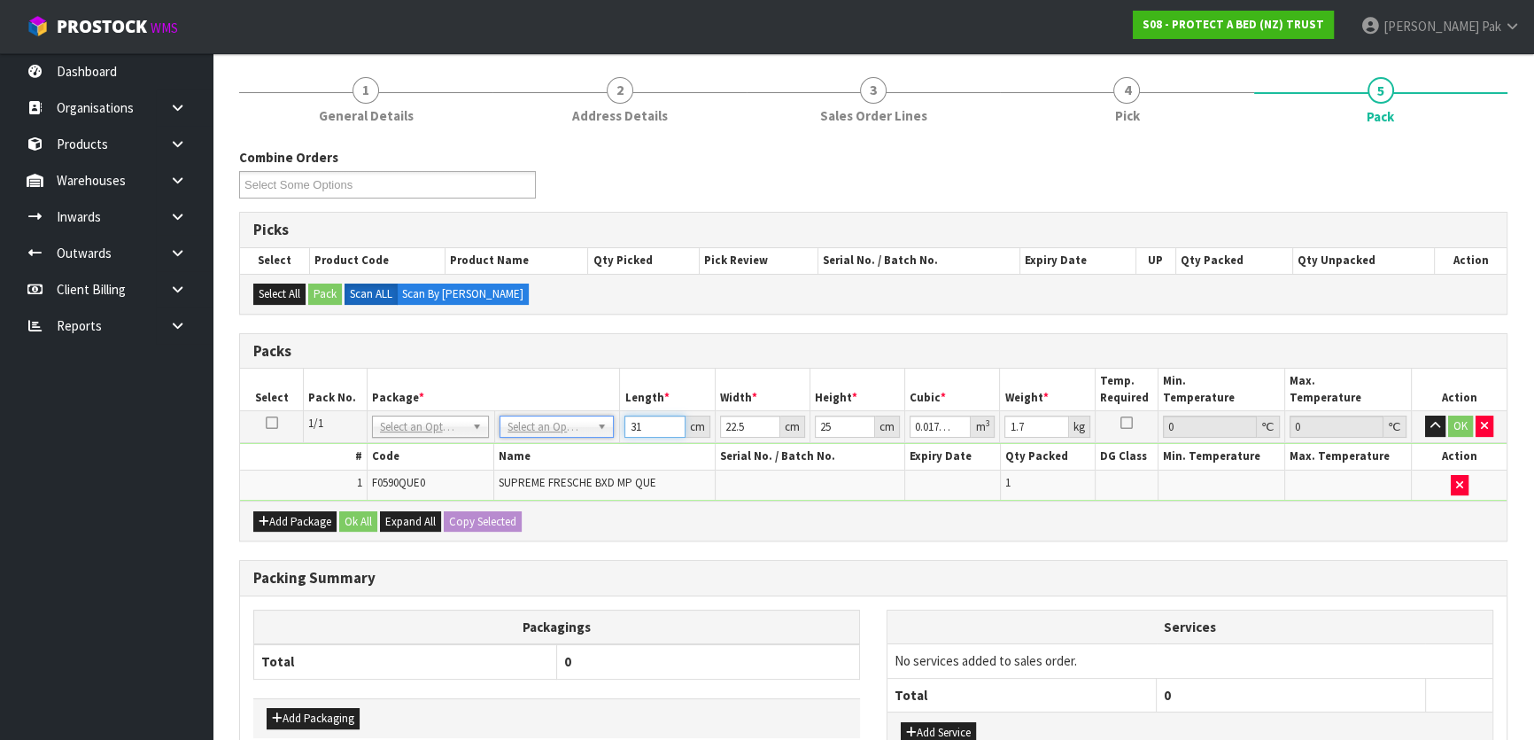
scroll to position [160, 0]
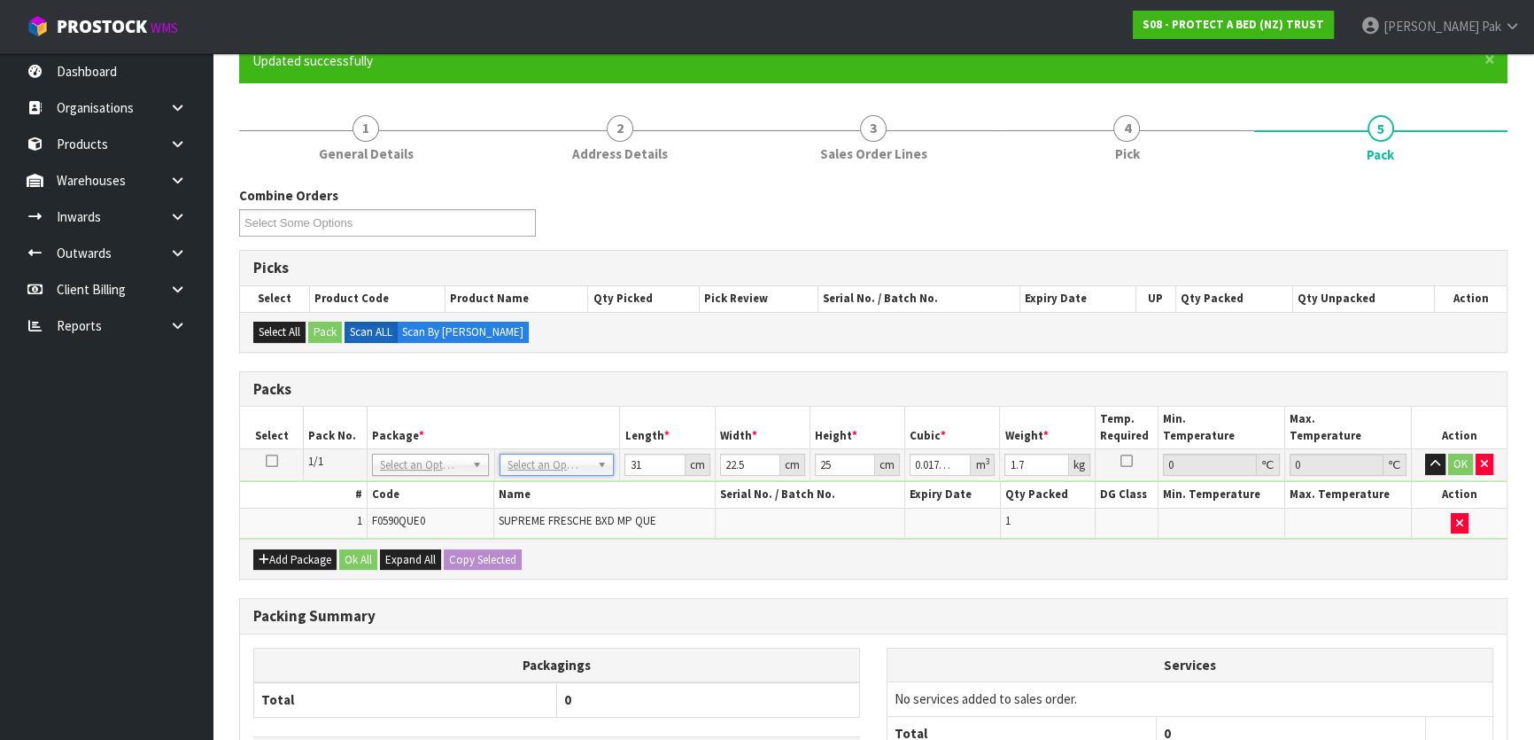
click at [540, 476] on td "No Packaging Cartons PLT GEN120 (1200 X 1000) PLT ONE WAY SKID CHEP HIRE PALLET…" at bounding box center [557, 465] width 125 height 32
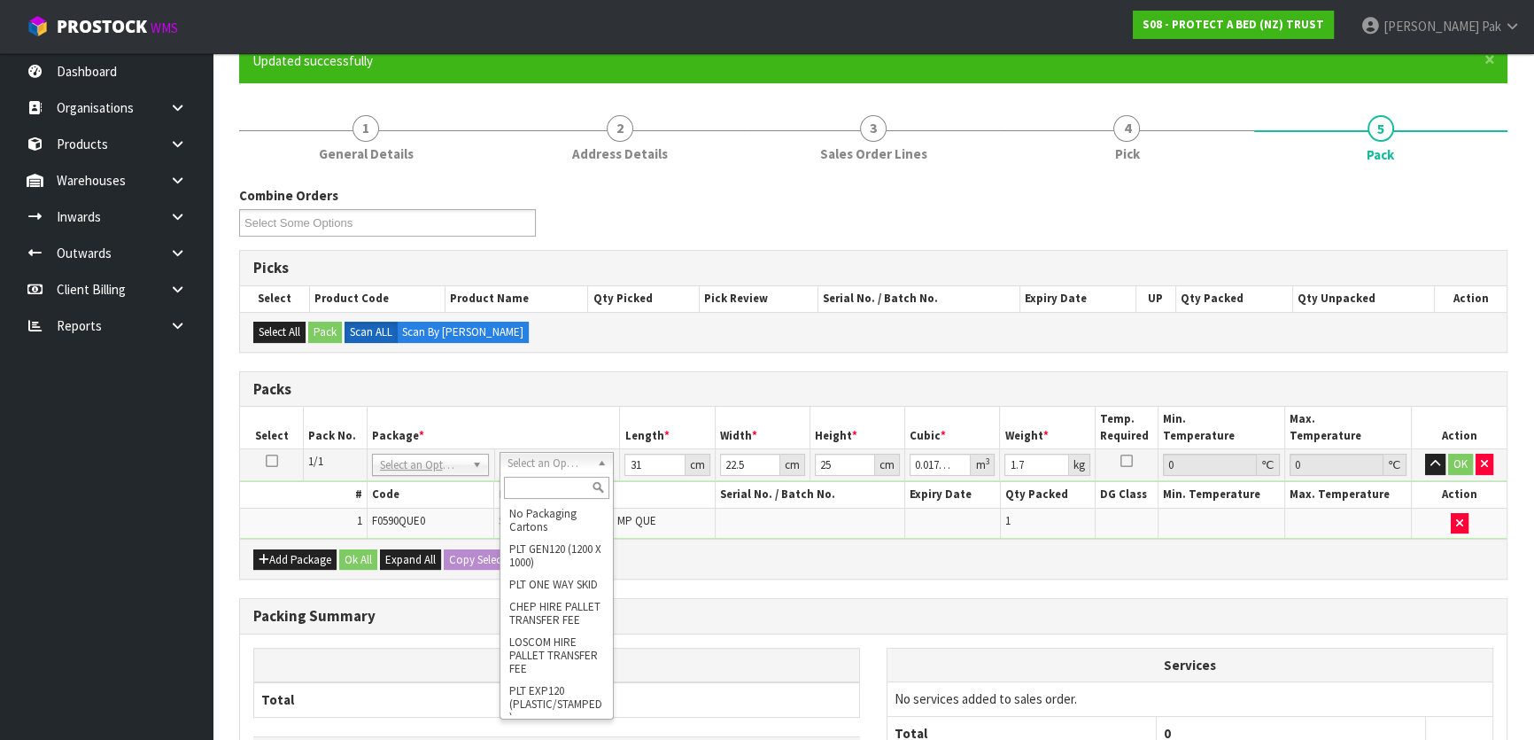
click at [561, 491] on input "text" at bounding box center [556, 488] width 105 height 22
type input "A4"
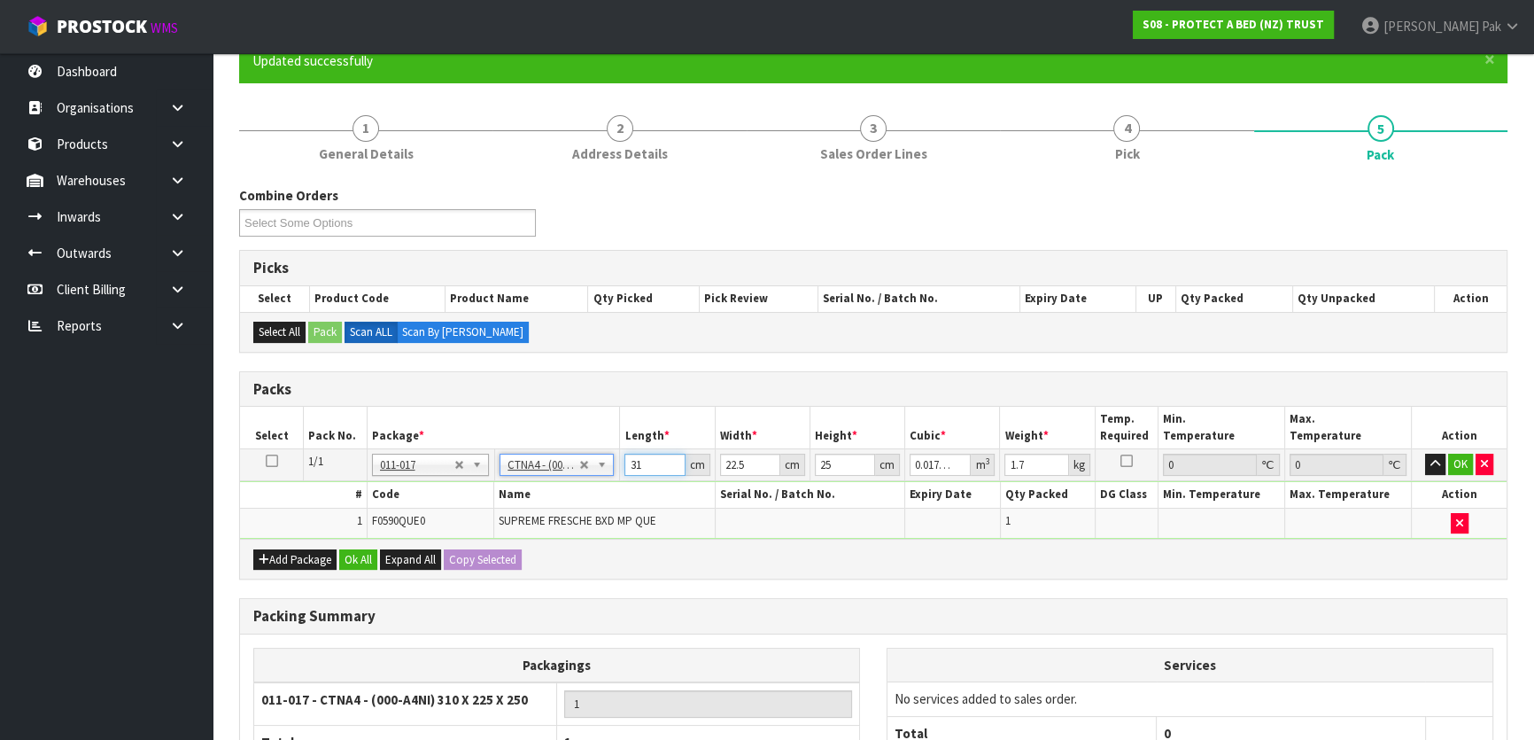
click at [655, 459] on input "31" at bounding box center [654, 465] width 60 height 22
type input "3"
type input "0.001687"
type input "0"
type input "3"
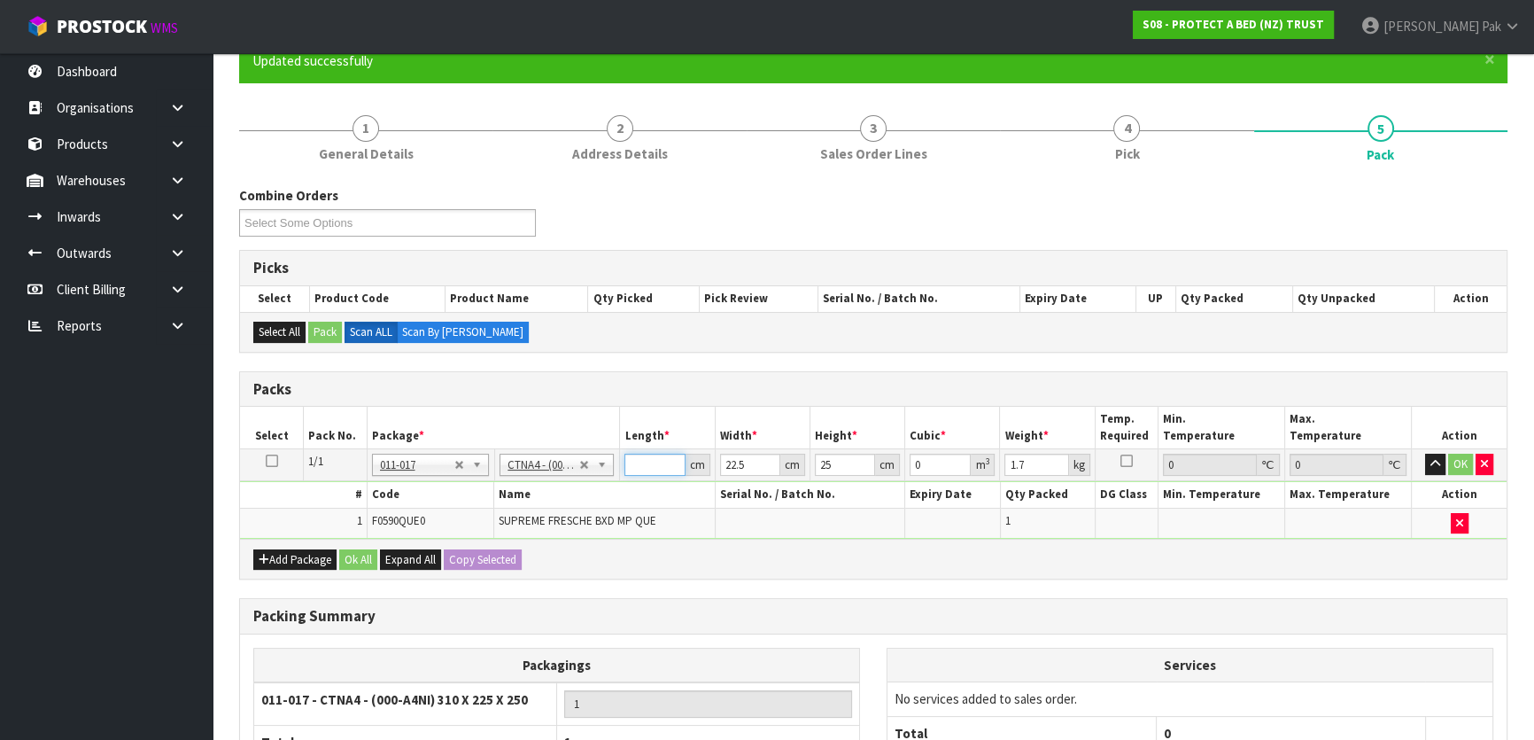
type input "0.001687"
type input "32"
type input "0.018"
type input "32"
type input "2"
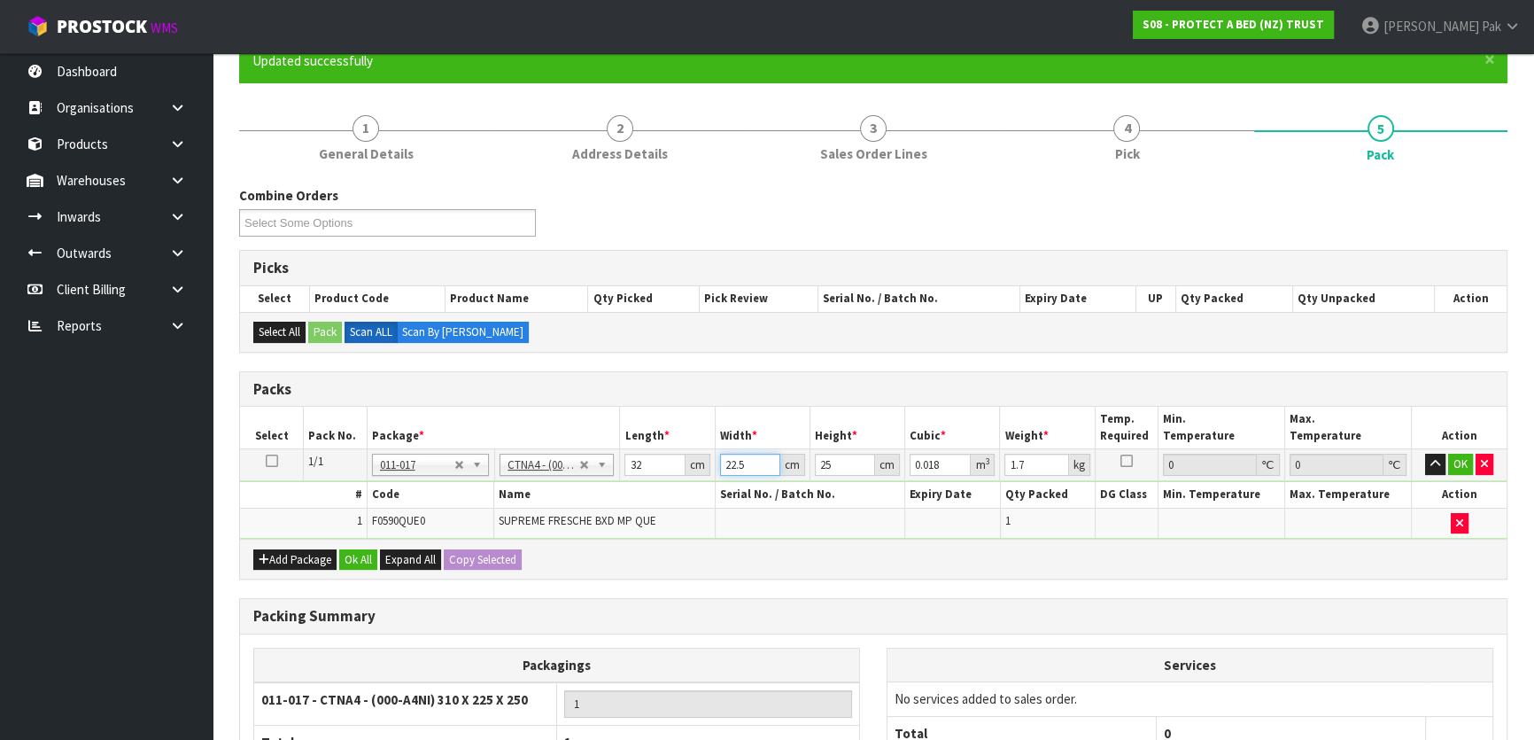
type input "0.0016"
type input "25"
type input "0.02"
type input "25"
type input "3"
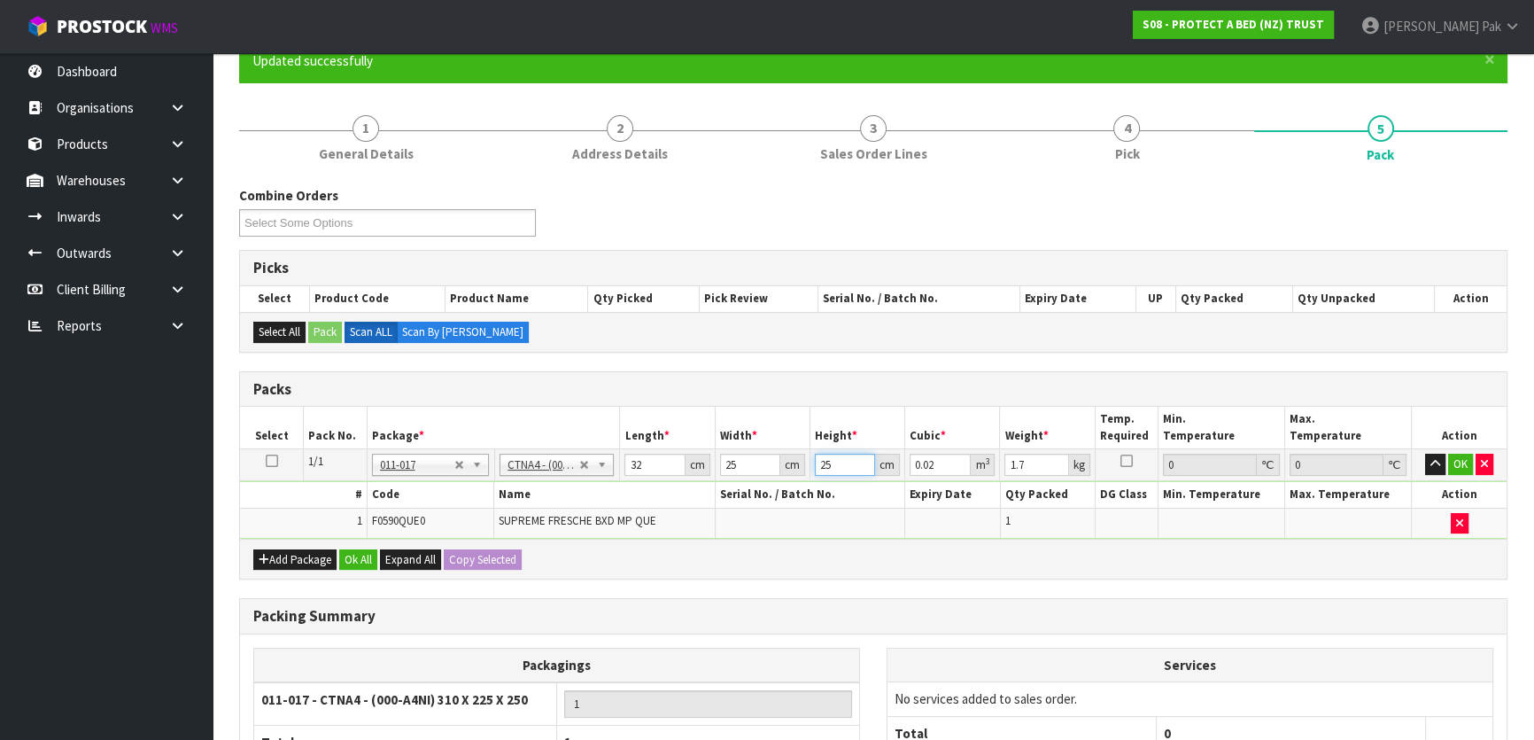
type input "0.0024"
type input "32"
type input "0.0256"
type input "32"
drag, startPoint x: 1028, startPoint y: 461, endPoint x: 748, endPoint y: 450, distance: 281.0
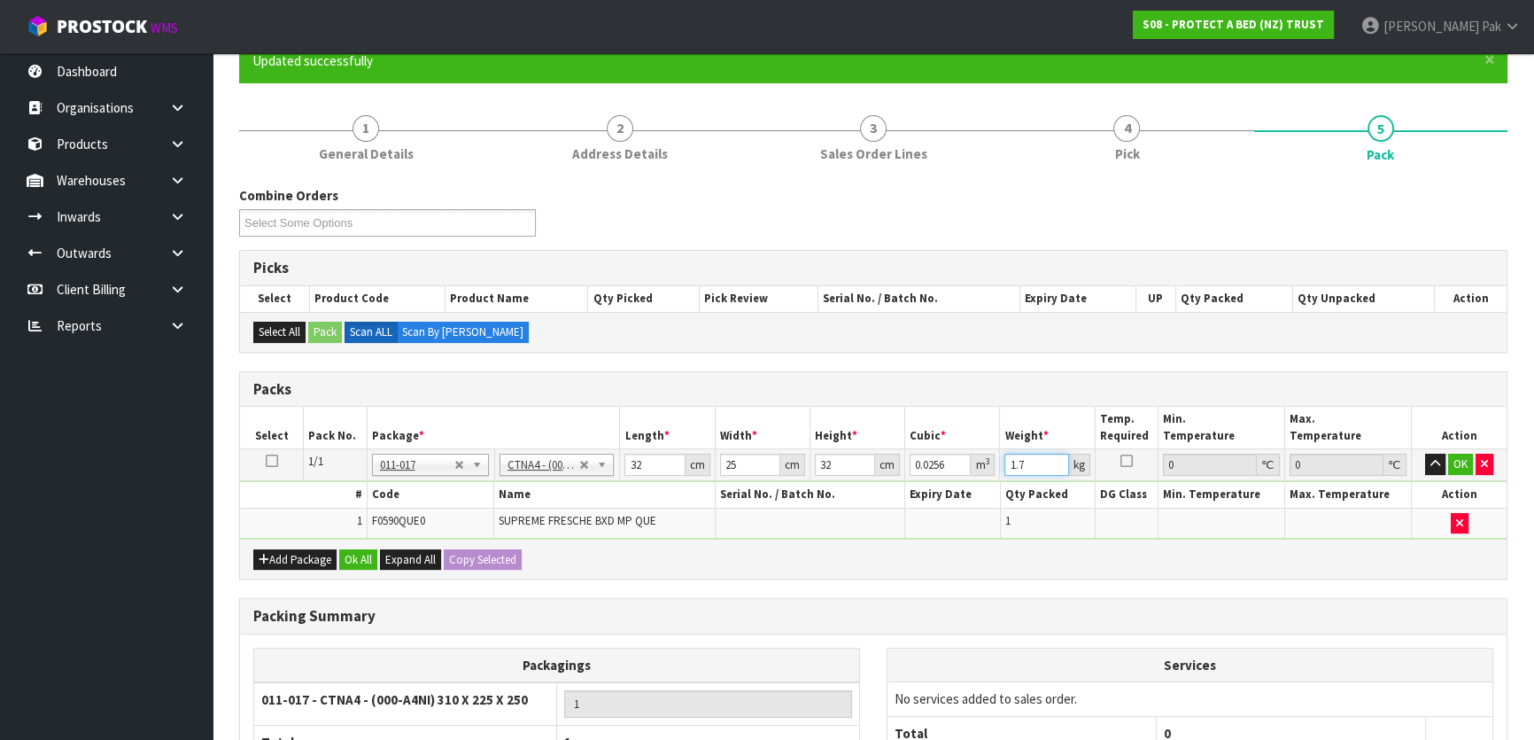
click at [748, 451] on tr "1/1 NONE 007-001 007-002 007-004 007-009 007-013 007-014 007-015 007-017 007-01…" at bounding box center [873, 465] width 1267 height 32
type input "2"
click at [1459, 454] on button "OK" at bounding box center [1460, 464] width 25 height 21
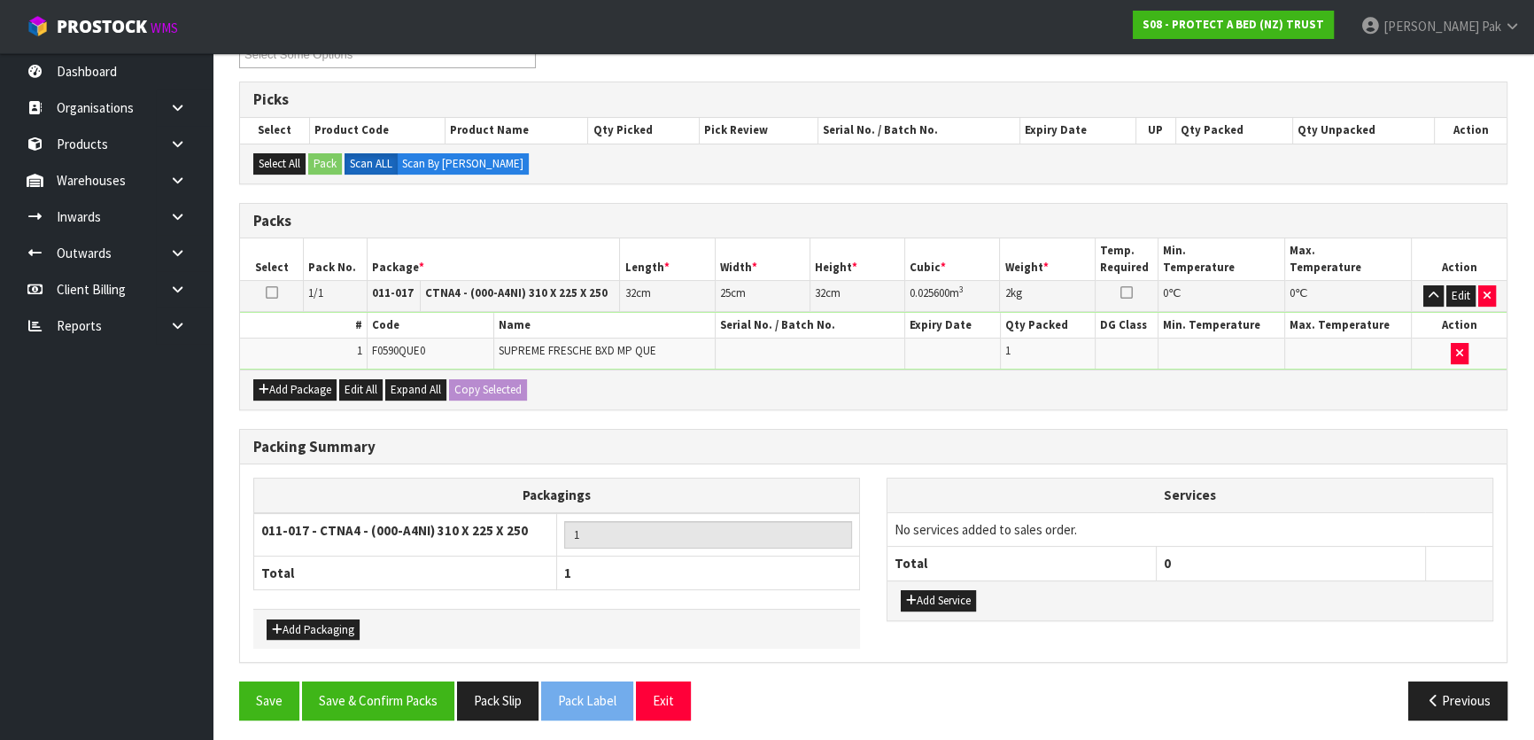
scroll to position [330, 0]
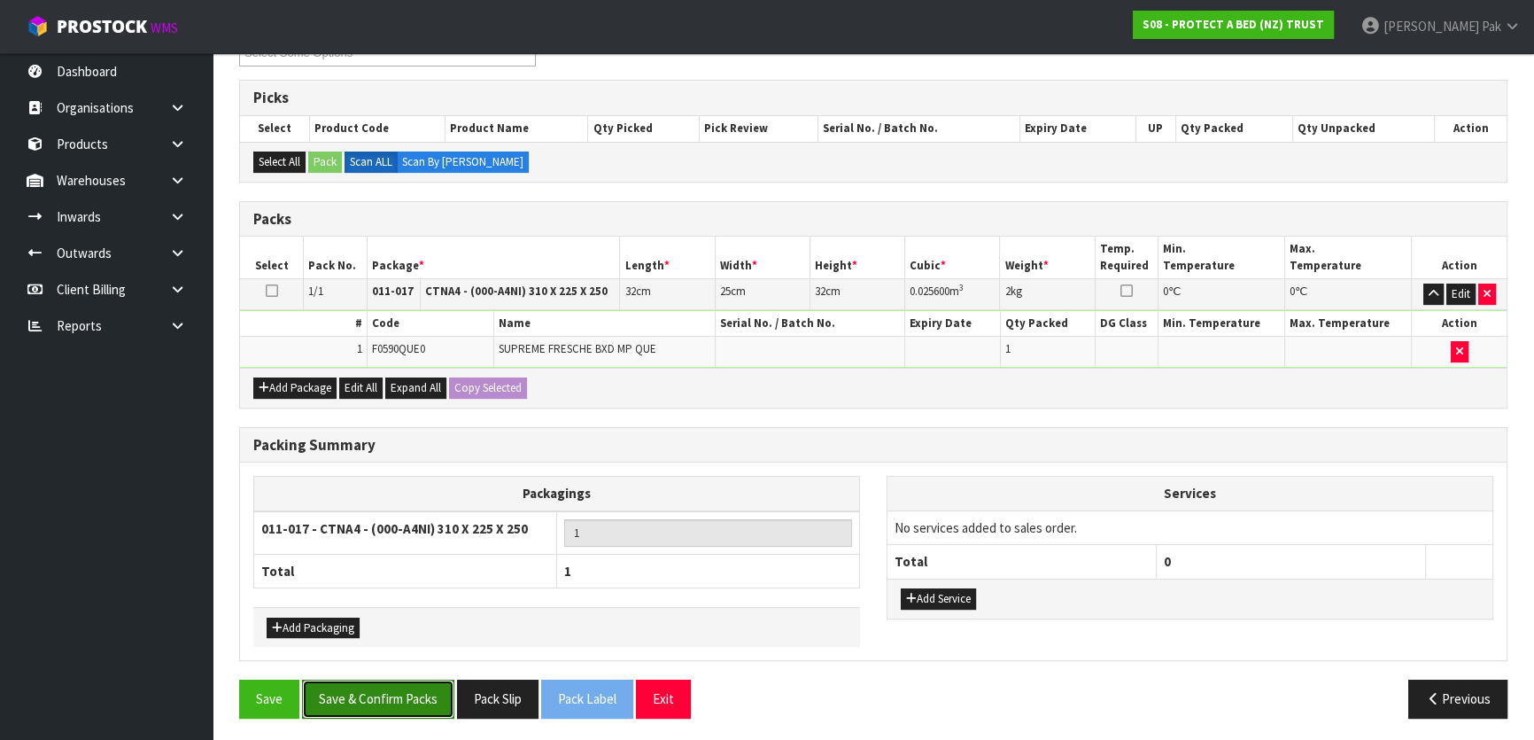
click at [366, 679] on button "Save & Confirm Packs" at bounding box center [378, 698] width 152 height 38
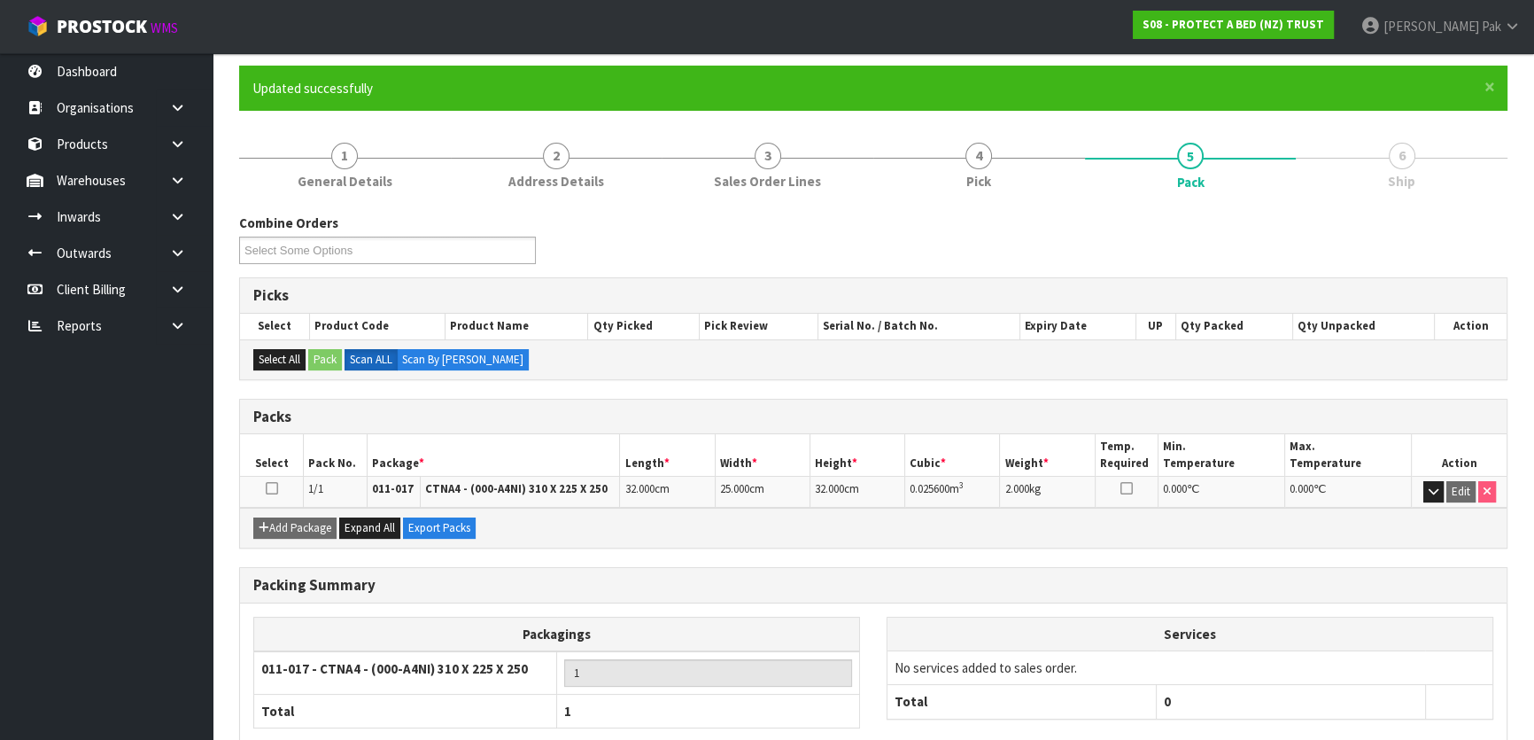
scroll to position [234, 0]
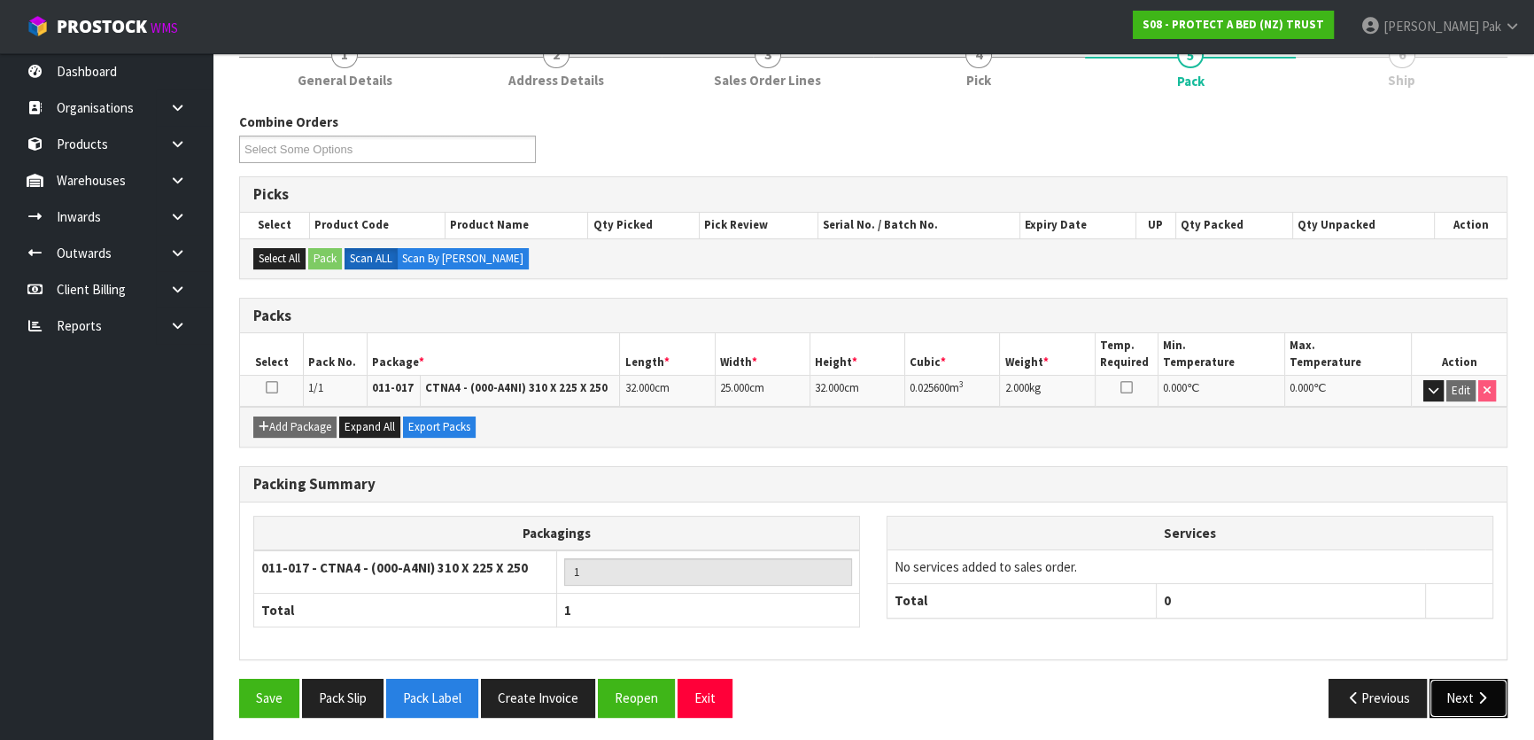
click at [1478, 692] on icon "button" at bounding box center [1482, 697] width 17 height 13
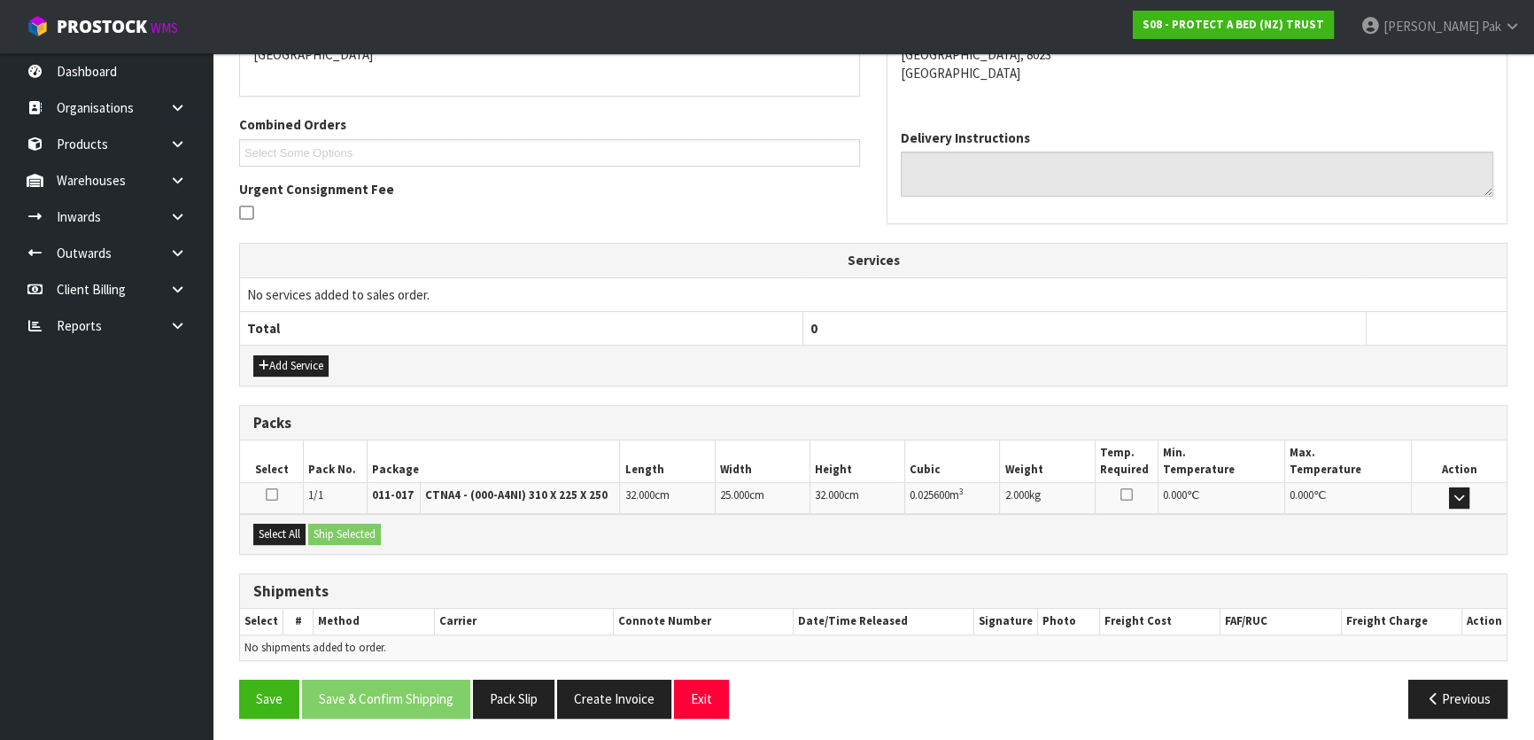
scroll to position [408, 0]
click at [275, 524] on button "Select All" at bounding box center [279, 533] width 52 height 21
click at [367, 526] on button "Ship Selected" at bounding box center [344, 533] width 73 height 21
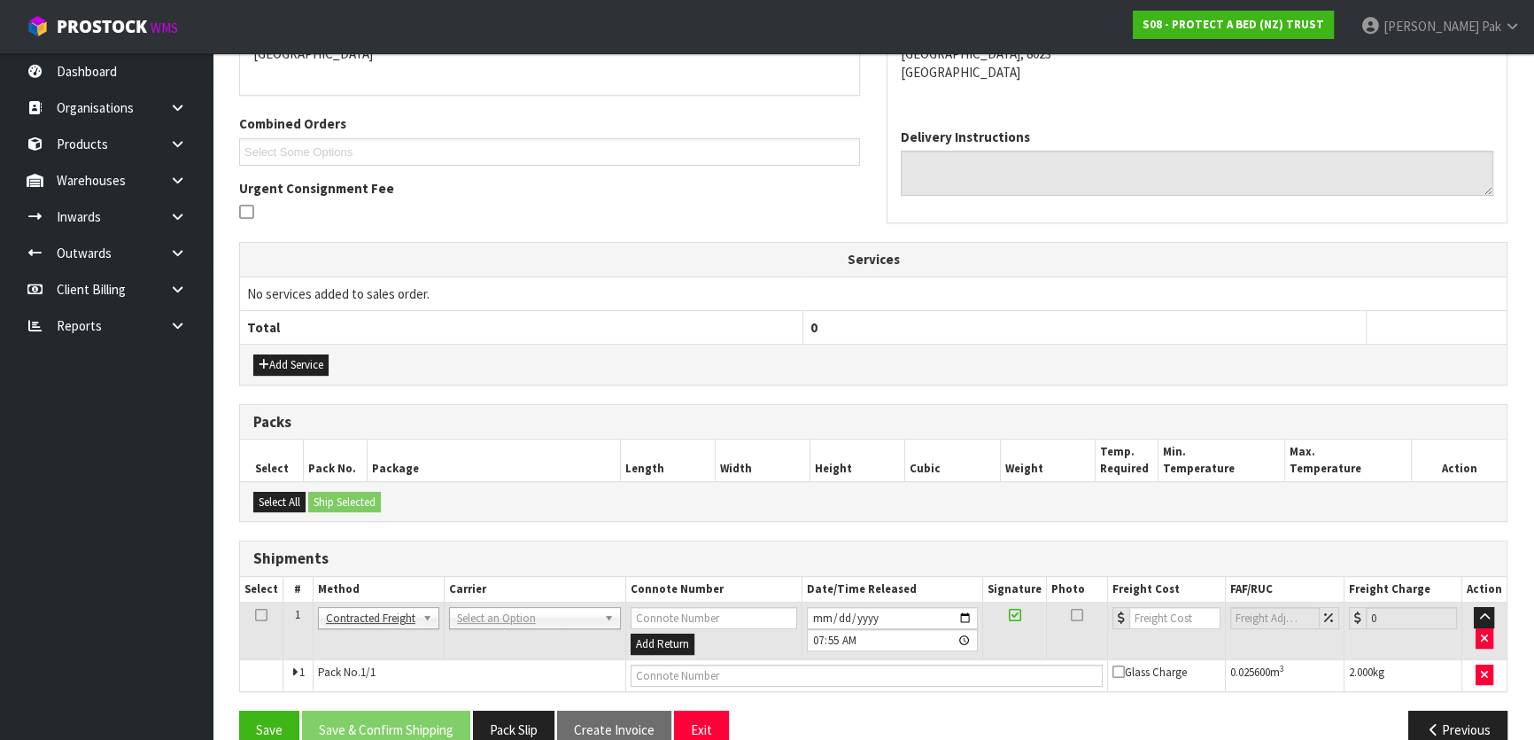
scroll to position [440, 0]
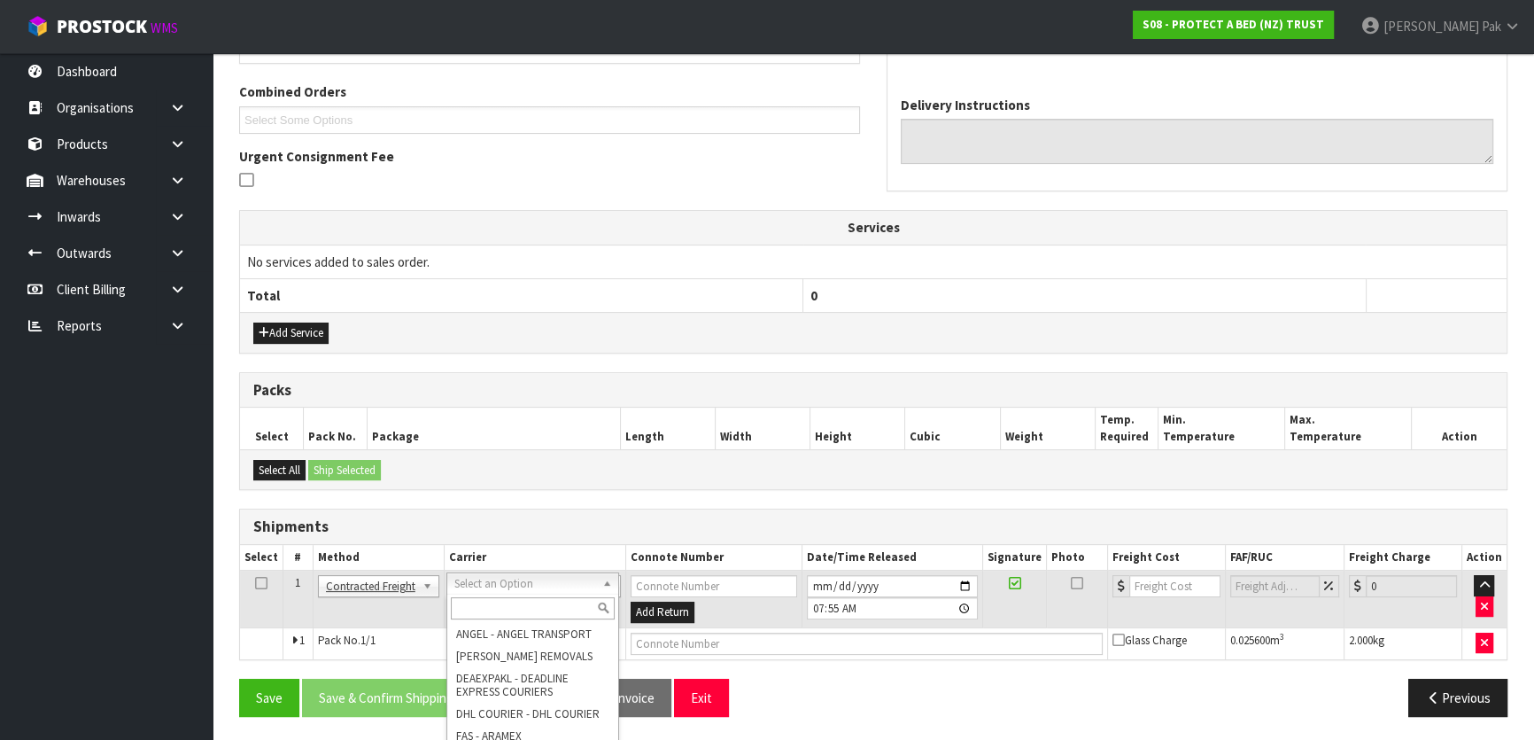
click at [500, 597] on input "text" at bounding box center [533, 608] width 164 height 22
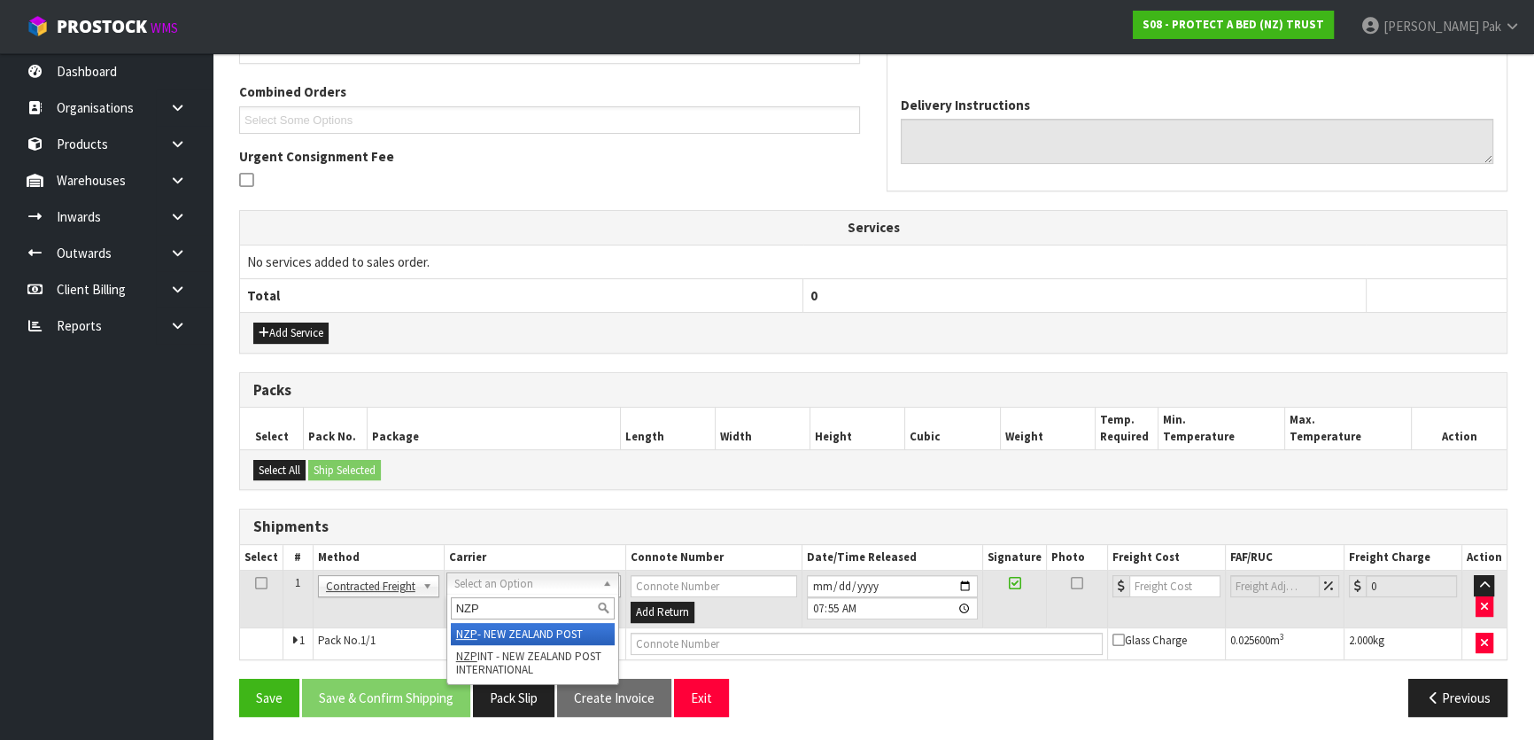
type input "NZP"
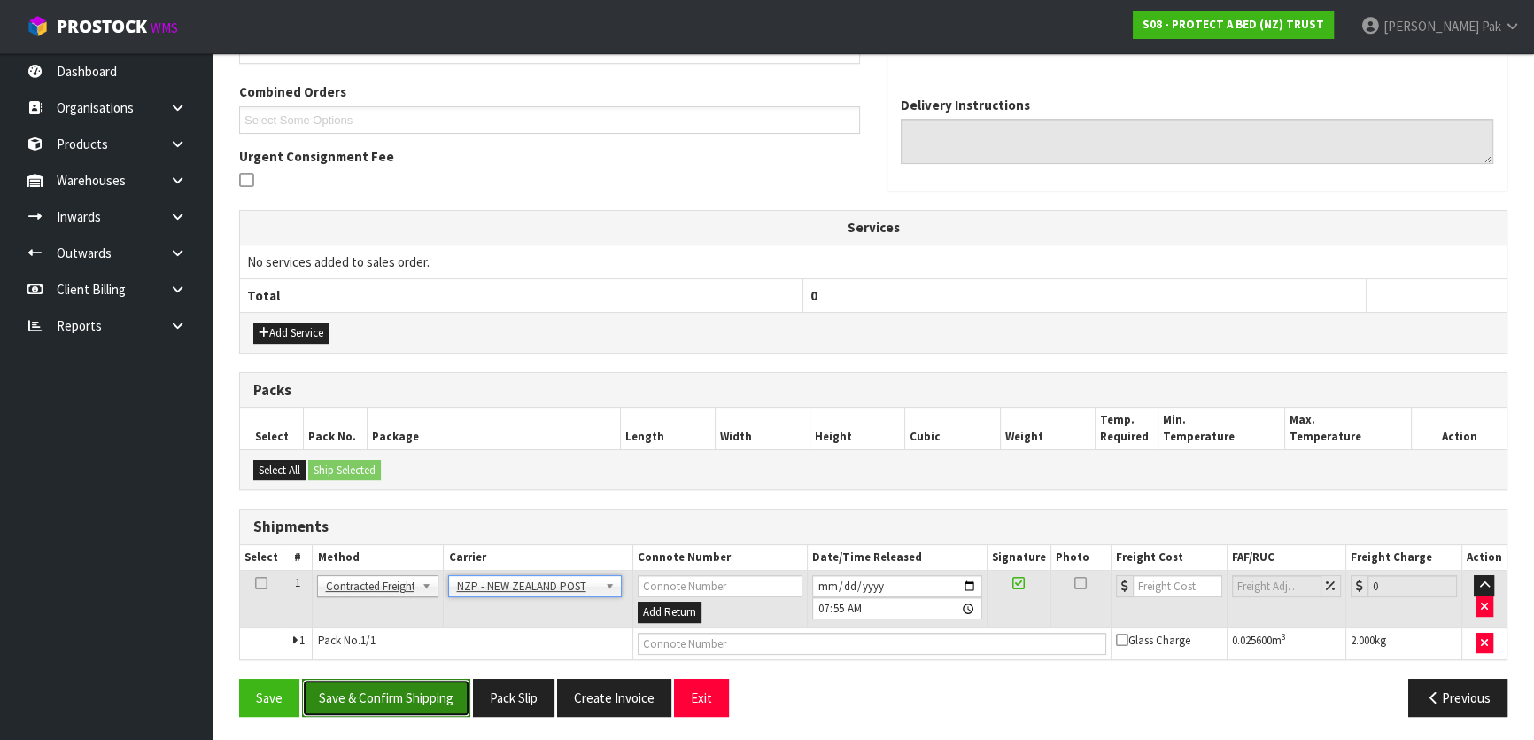
click at [362, 681] on button "Save & Confirm Shipping" at bounding box center [386, 698] width 168 height 38
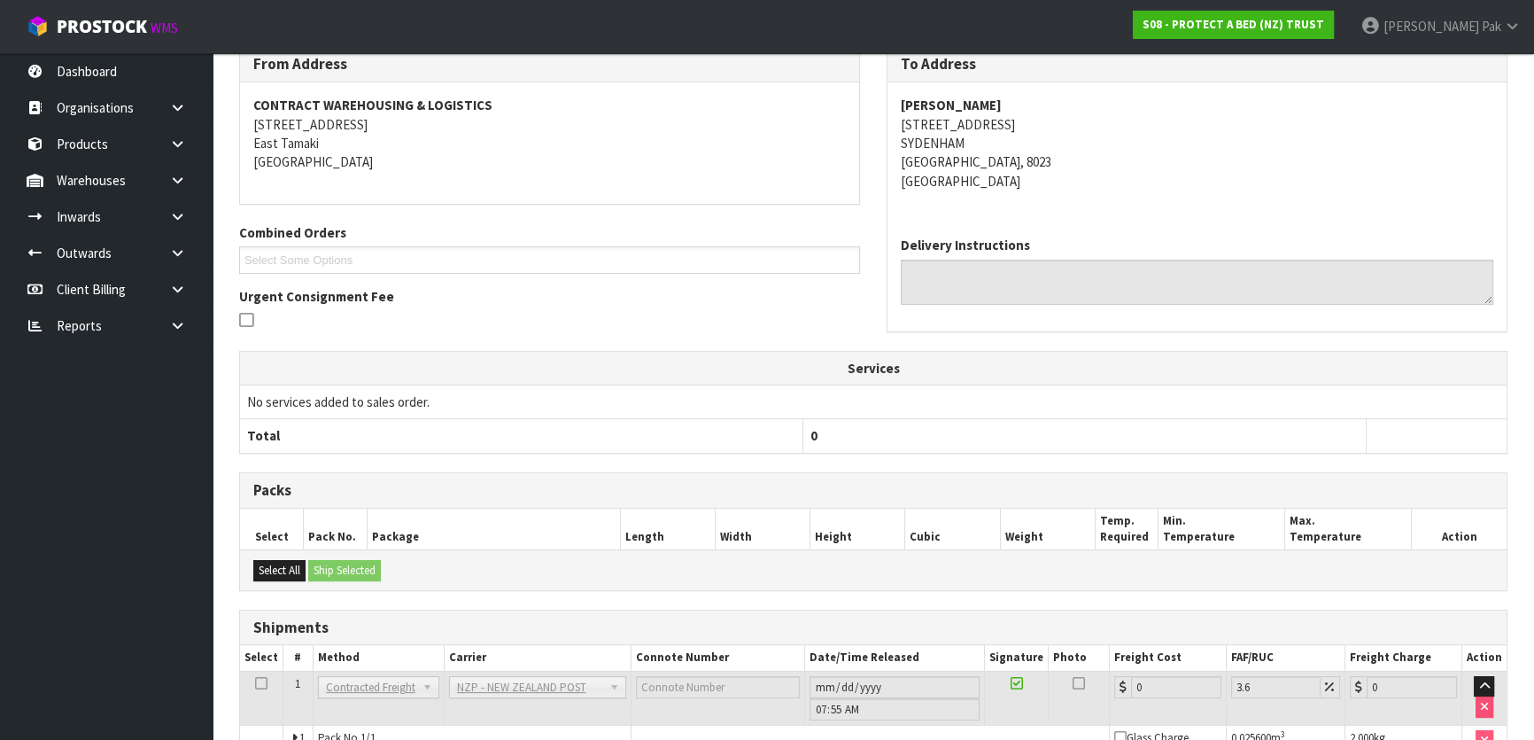
scroll to position [415, 0]
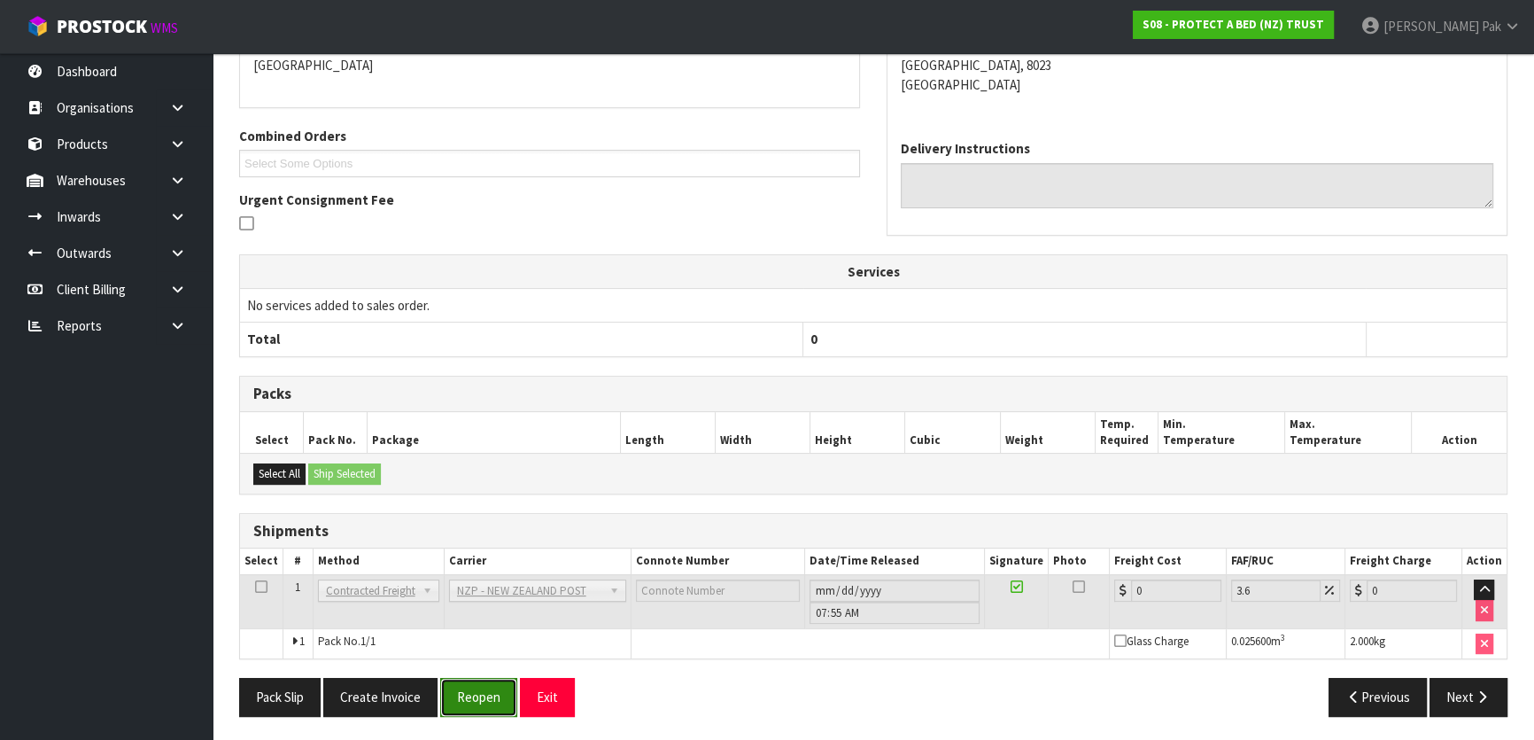
click at [472, 679] on button "Reopen" at bounding box center [478, 697] width 77 height 38
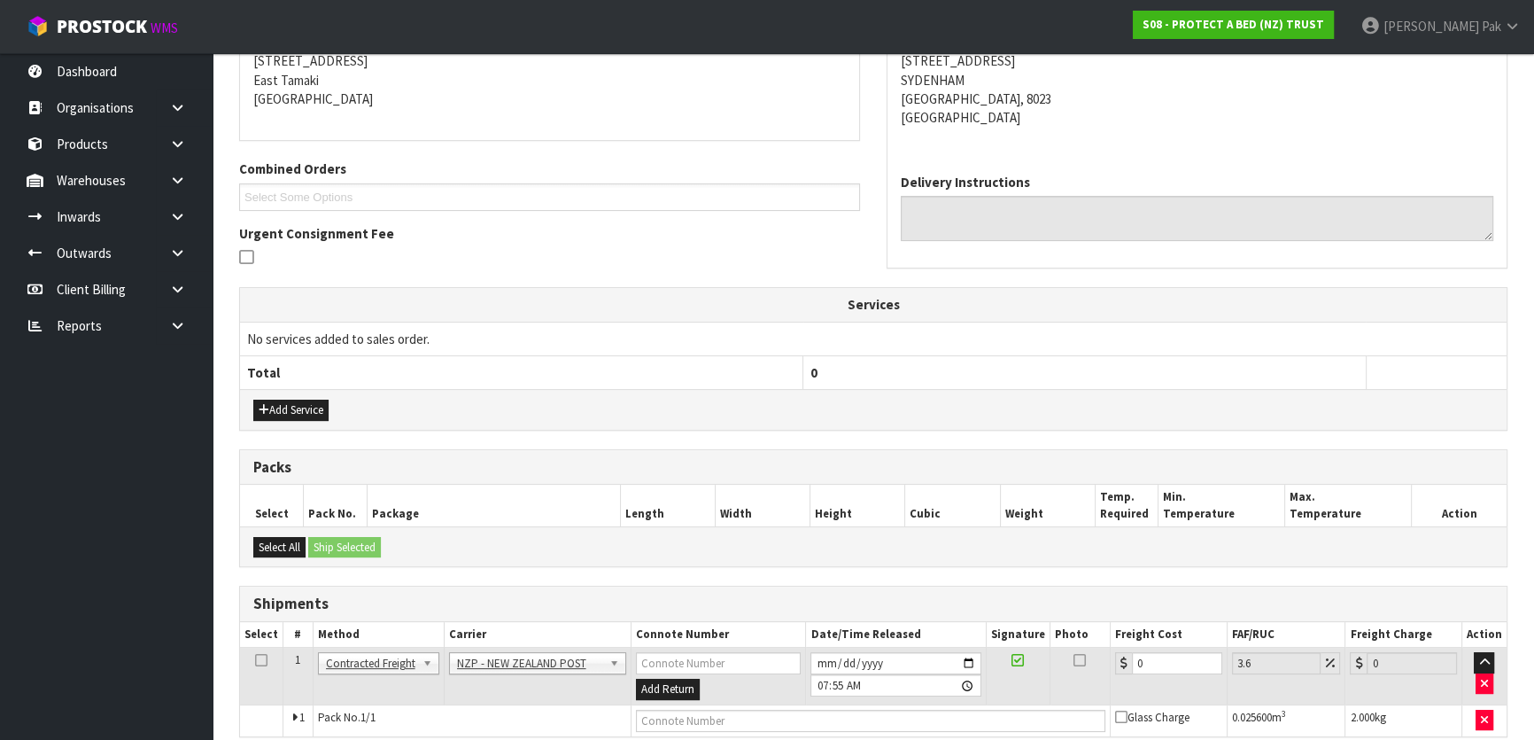
scroll to position [440, 0]
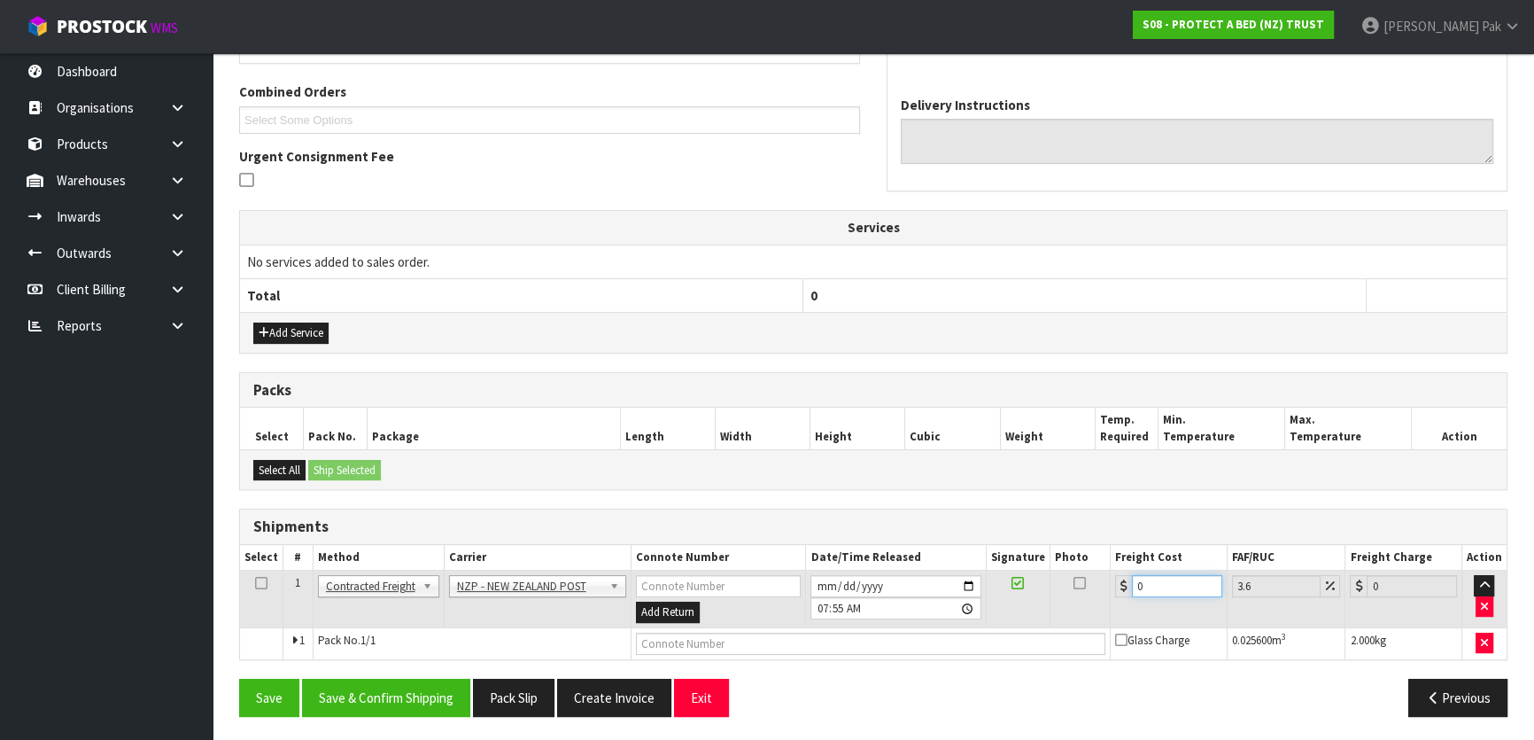
drag, startPoint x: 1159, startPoint y: 573, endPoint x: 1093, endPoint y: 525, distance: 81.1
click at [1098, 536] on div "Shipments Select # Method Carrier Connote Number Date/Time Released Signature P…" at bounding box center [873, 583] width 1268 height 151
type input "1"
type input "1.04"
type input "11"
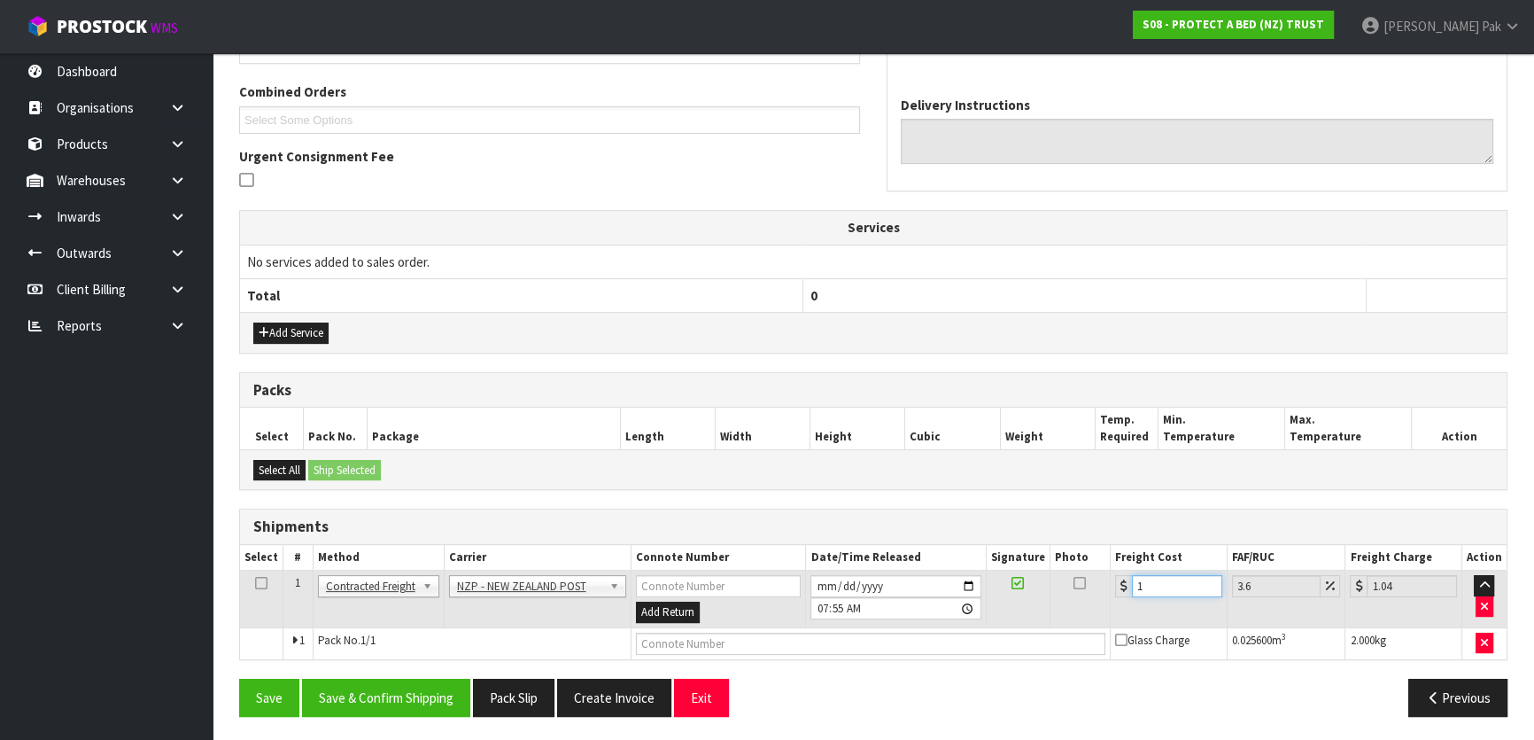
type input "11.4"
type input "11.65"
type input "12.07"
type input "11.6"
type input "12.02"
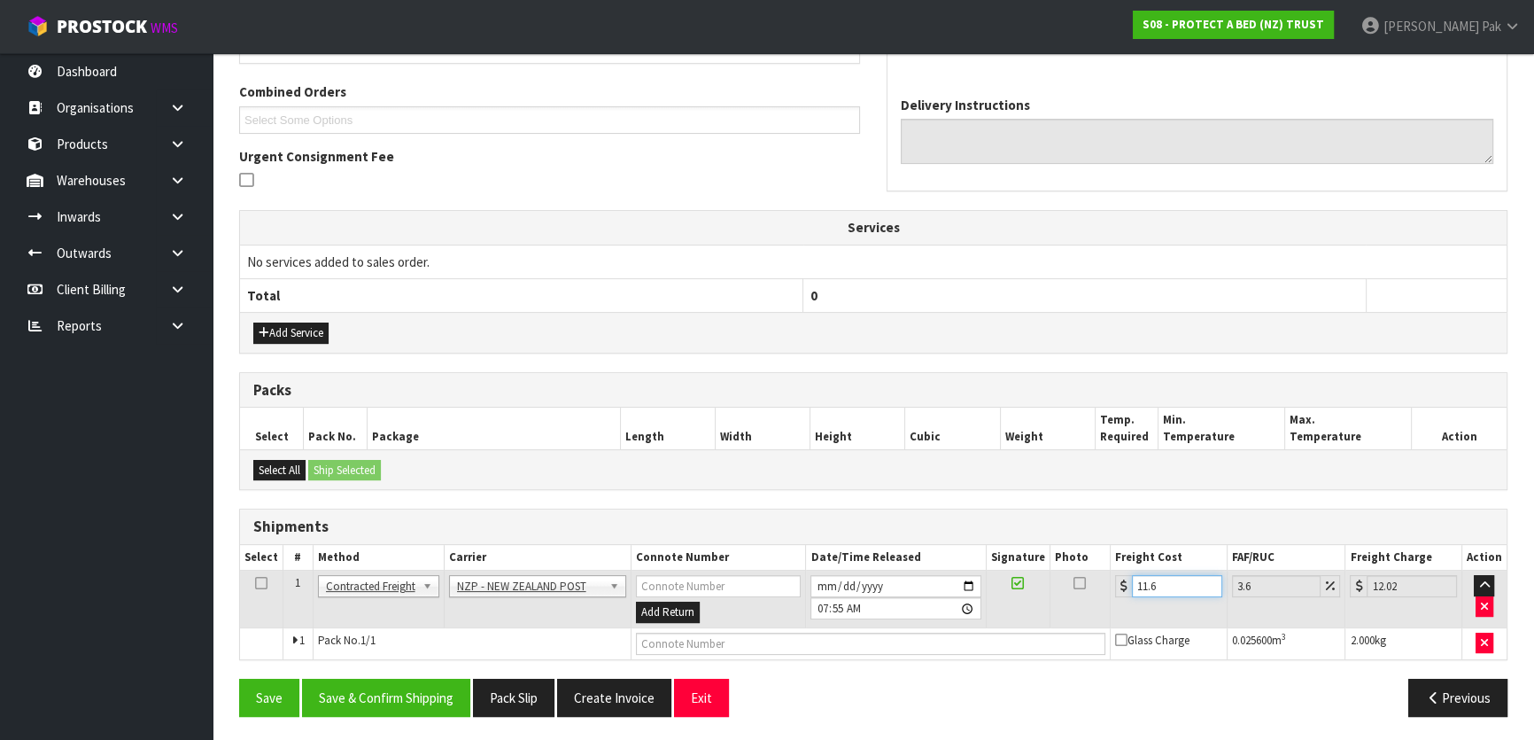
type input "11.61"
type input "12.03"
type input "11.61"
click at [379, 679] on button "Save & Confirm Shipping" at bounding box center [386, 698] width 168 height 38
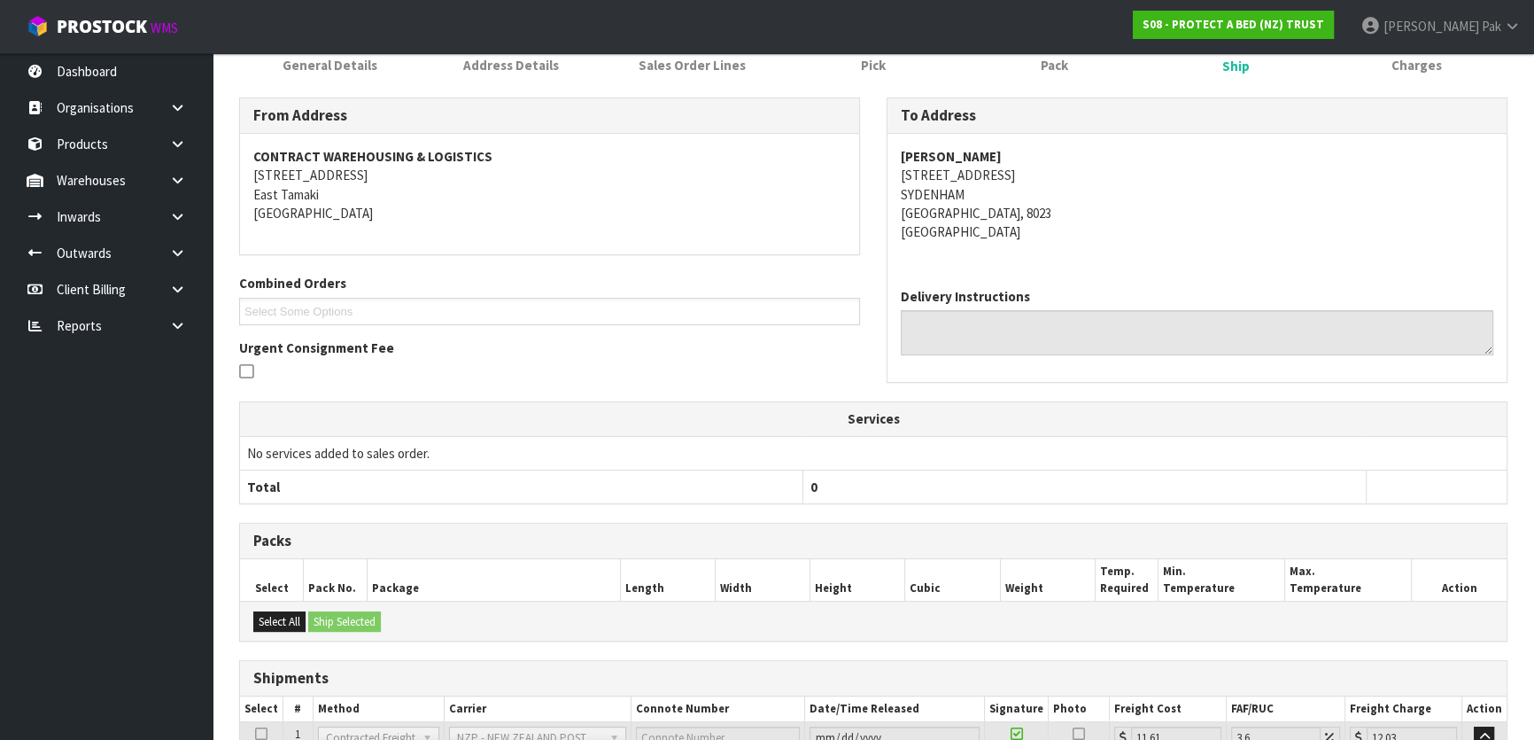
scroll to position [0, 0]
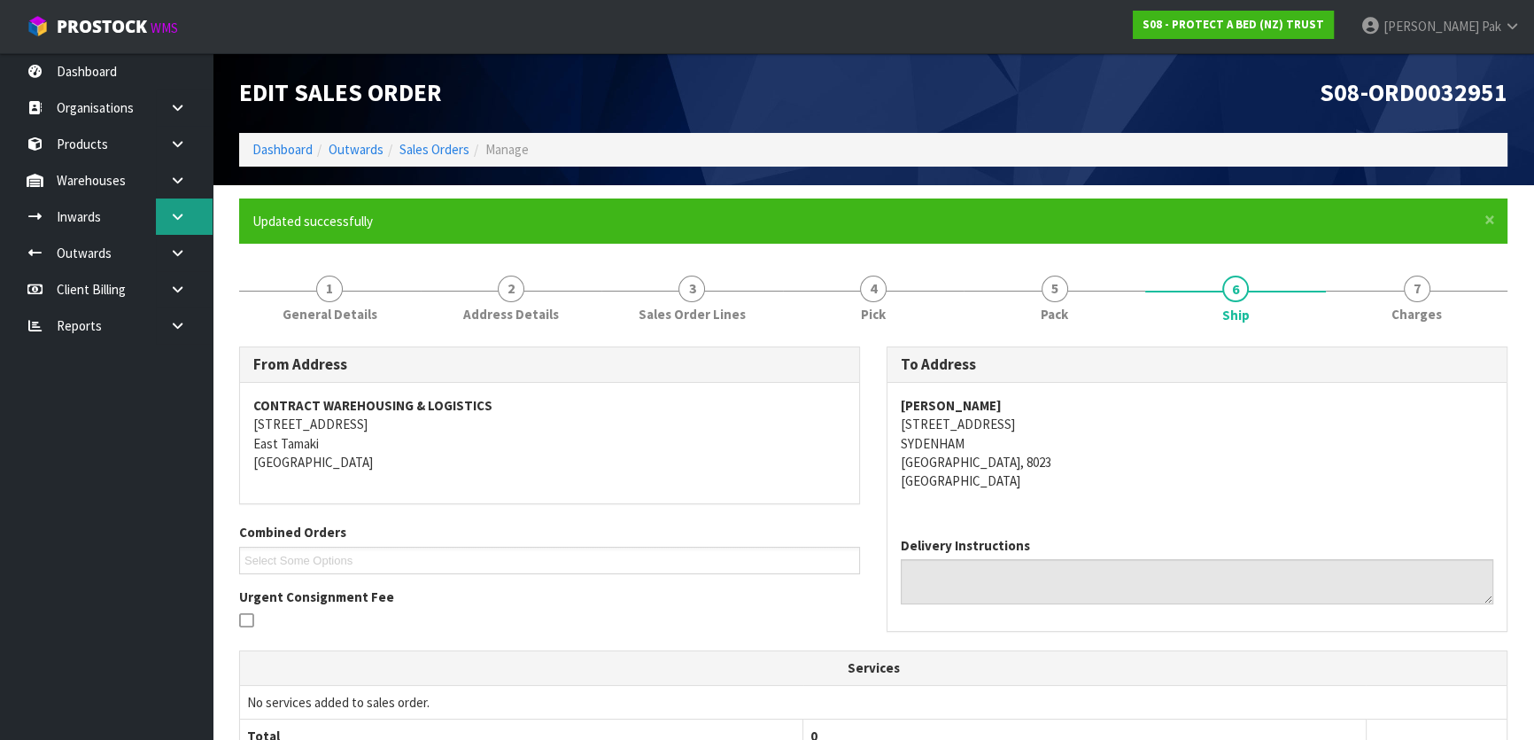
click at [180, 212] on icon at bounding box center [177, 216] width 17 height 13
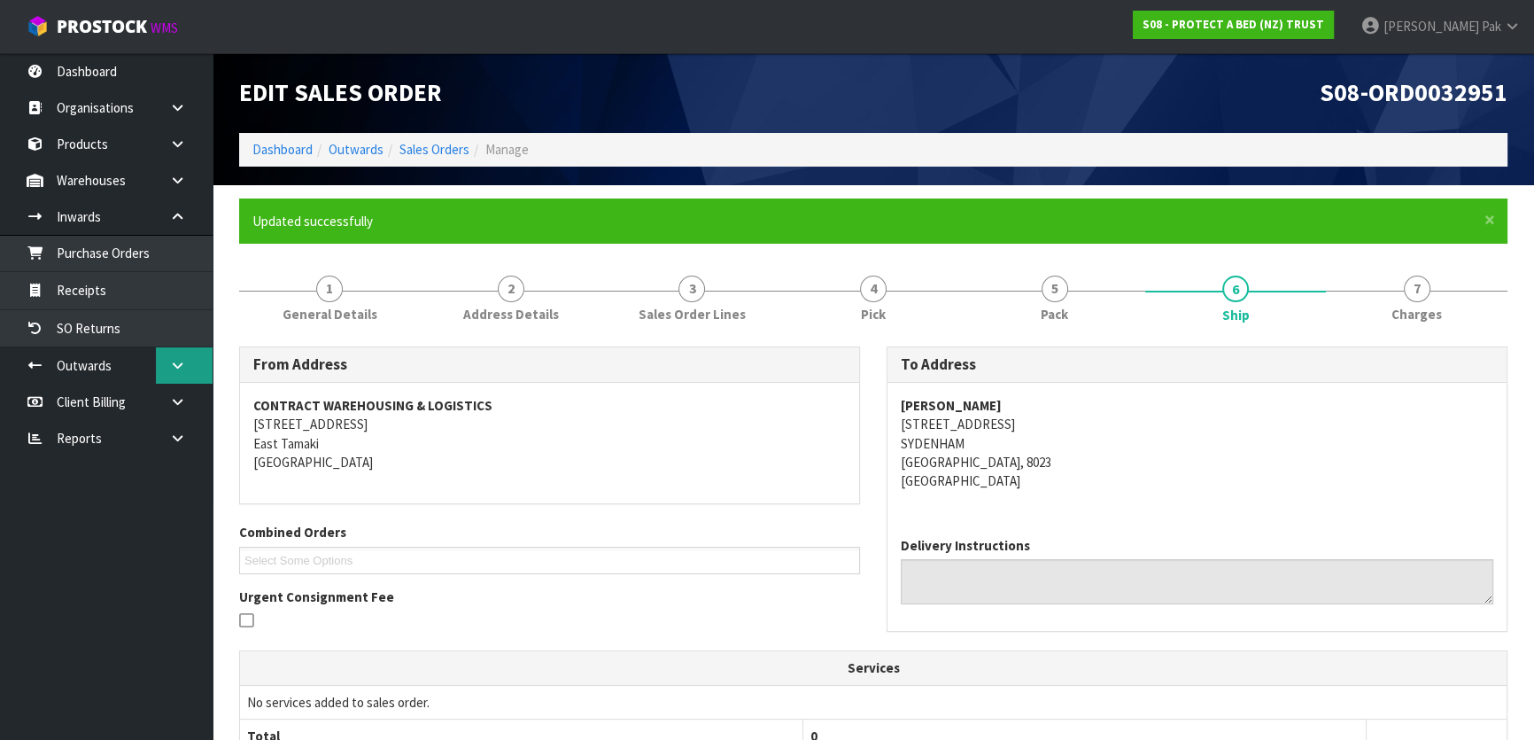
click at [187, 368] on link at bounding box center [184, 365] width 57 height 36
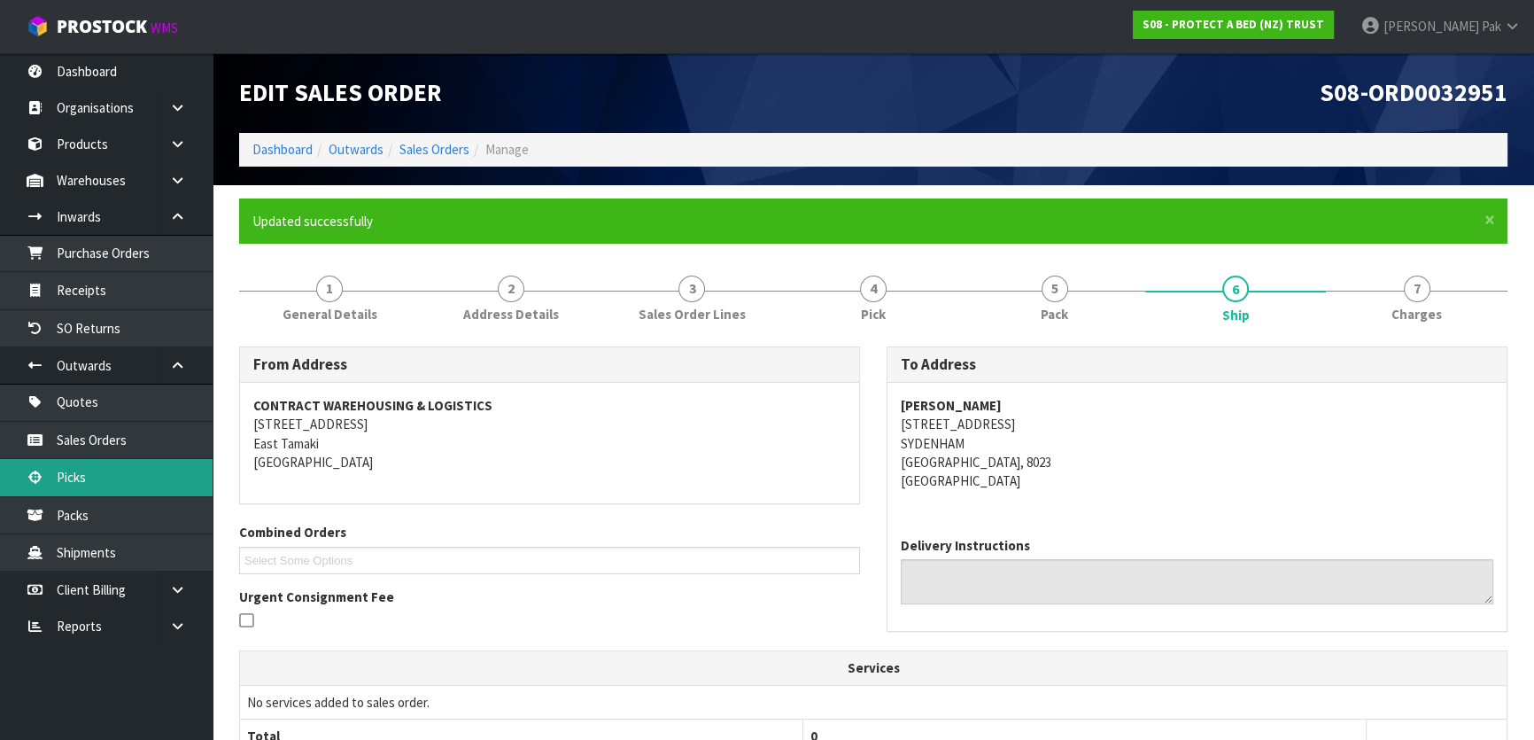
click at [169, 461] on link "Picks" at bounding box center [106, 477] width 213 height 36
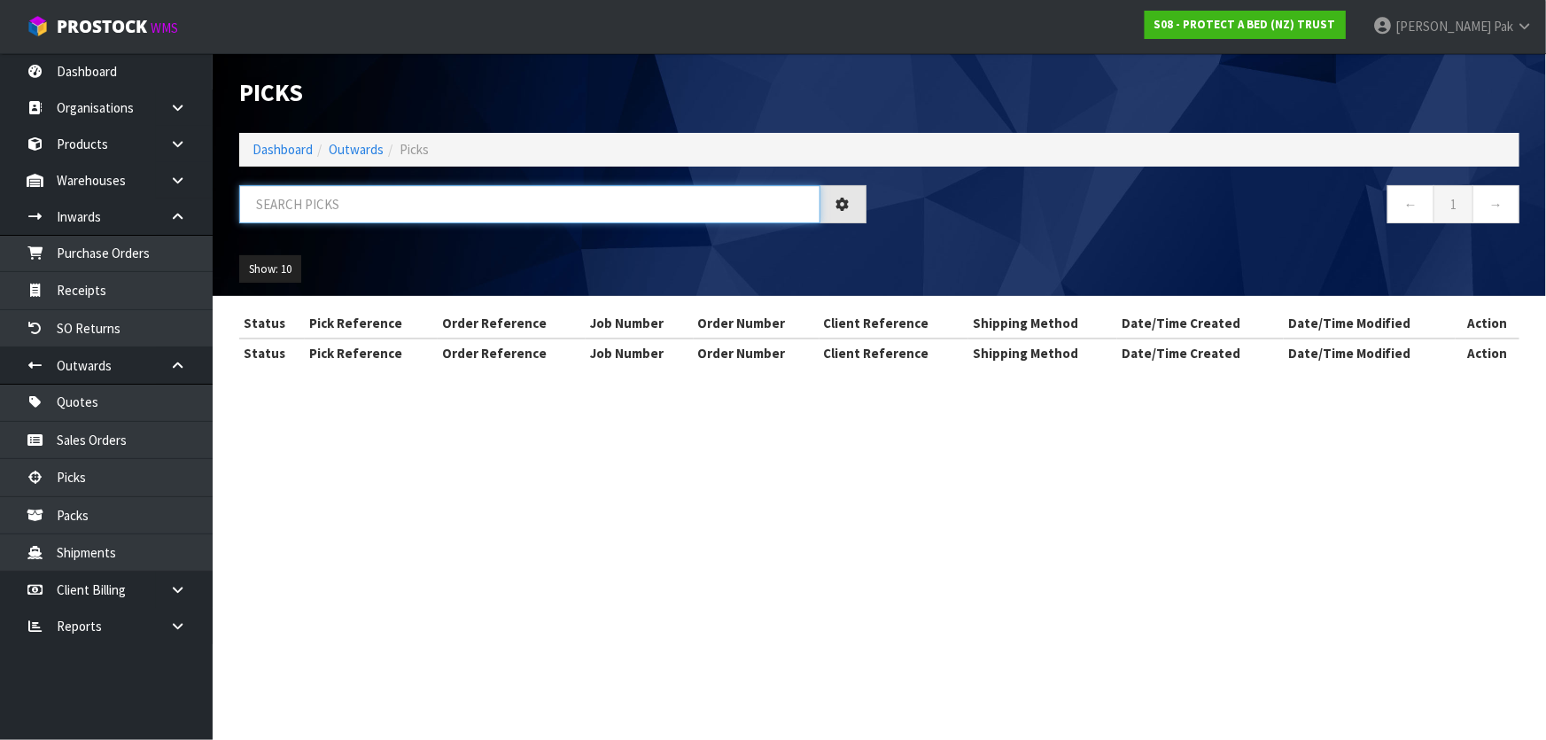
click at [407, 196] on input "text" at bounding box center [529, 204] width 581 height 38
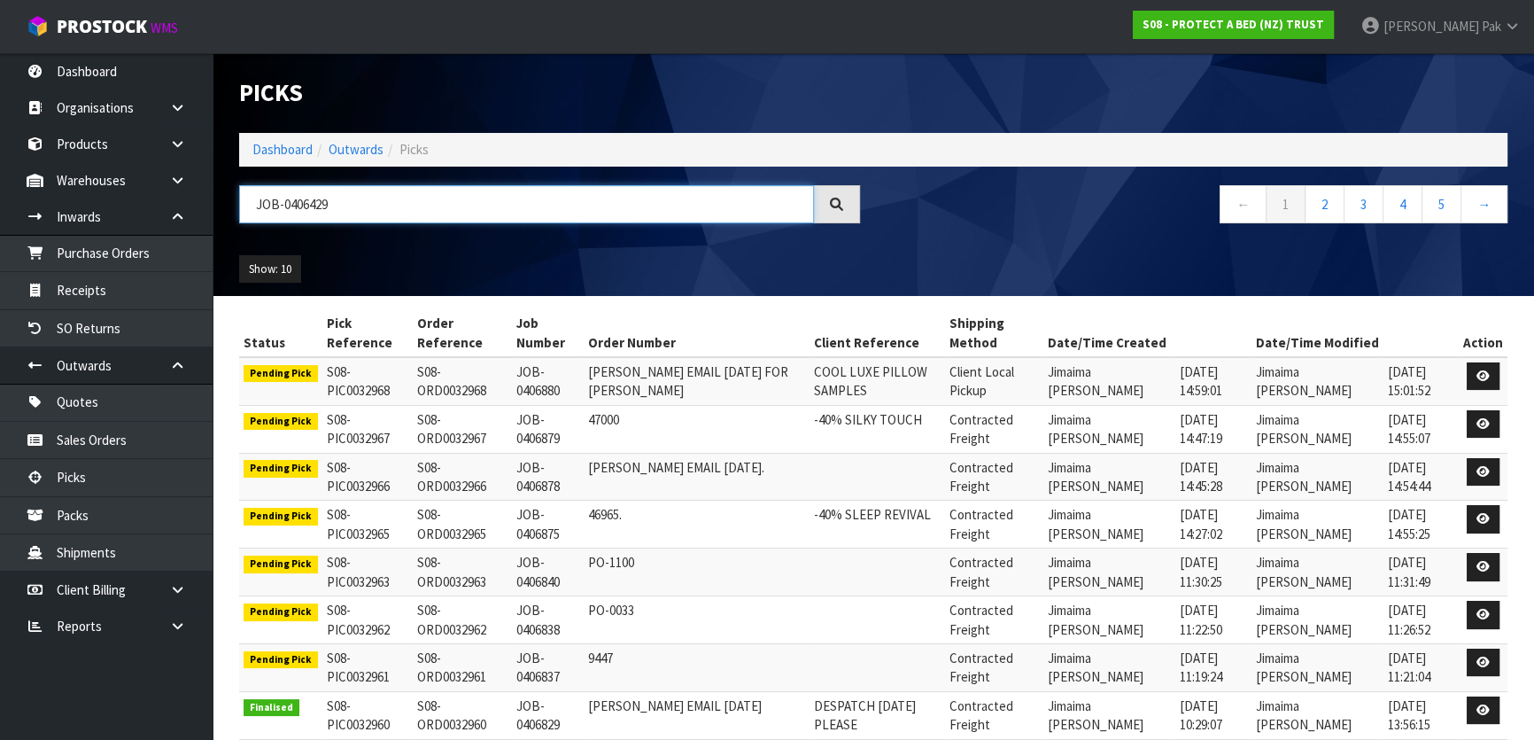
type input "JOB-0406429"
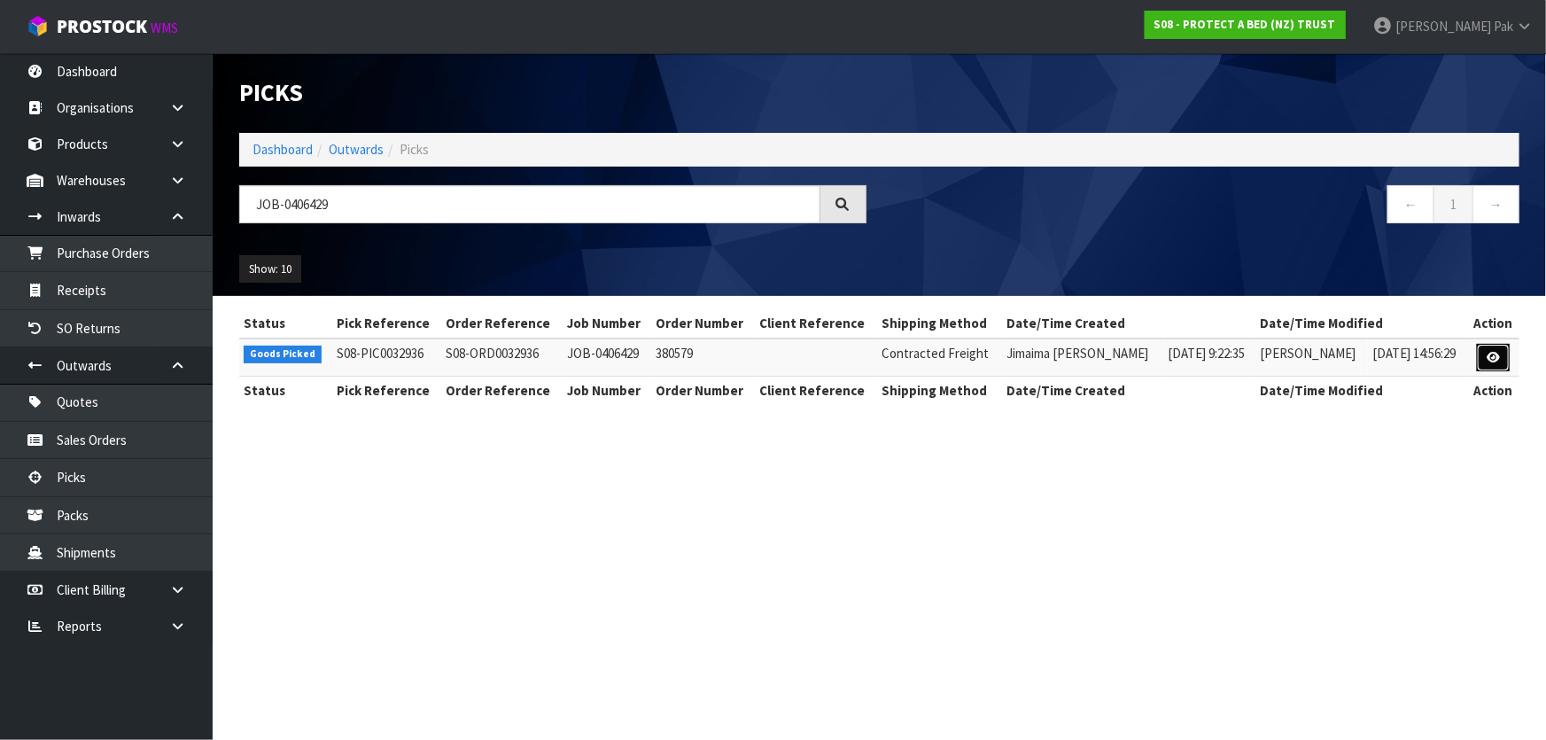
click at [1488, 352] on icon at bounding box center [1492, 358] width 13 height 12
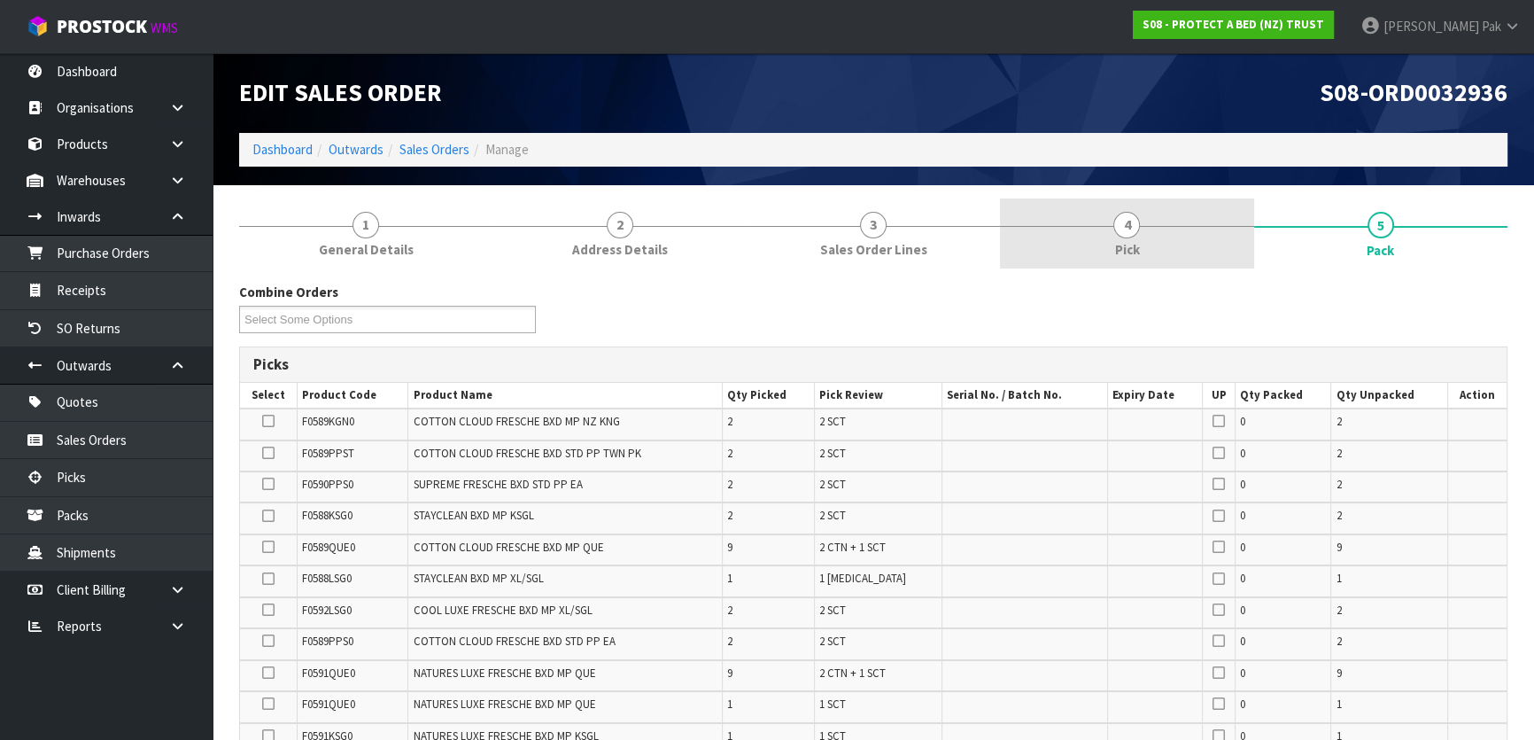
click at [1082, 208] on link "4 Pick" at bounding box center [1126, 233] width 253 height 70
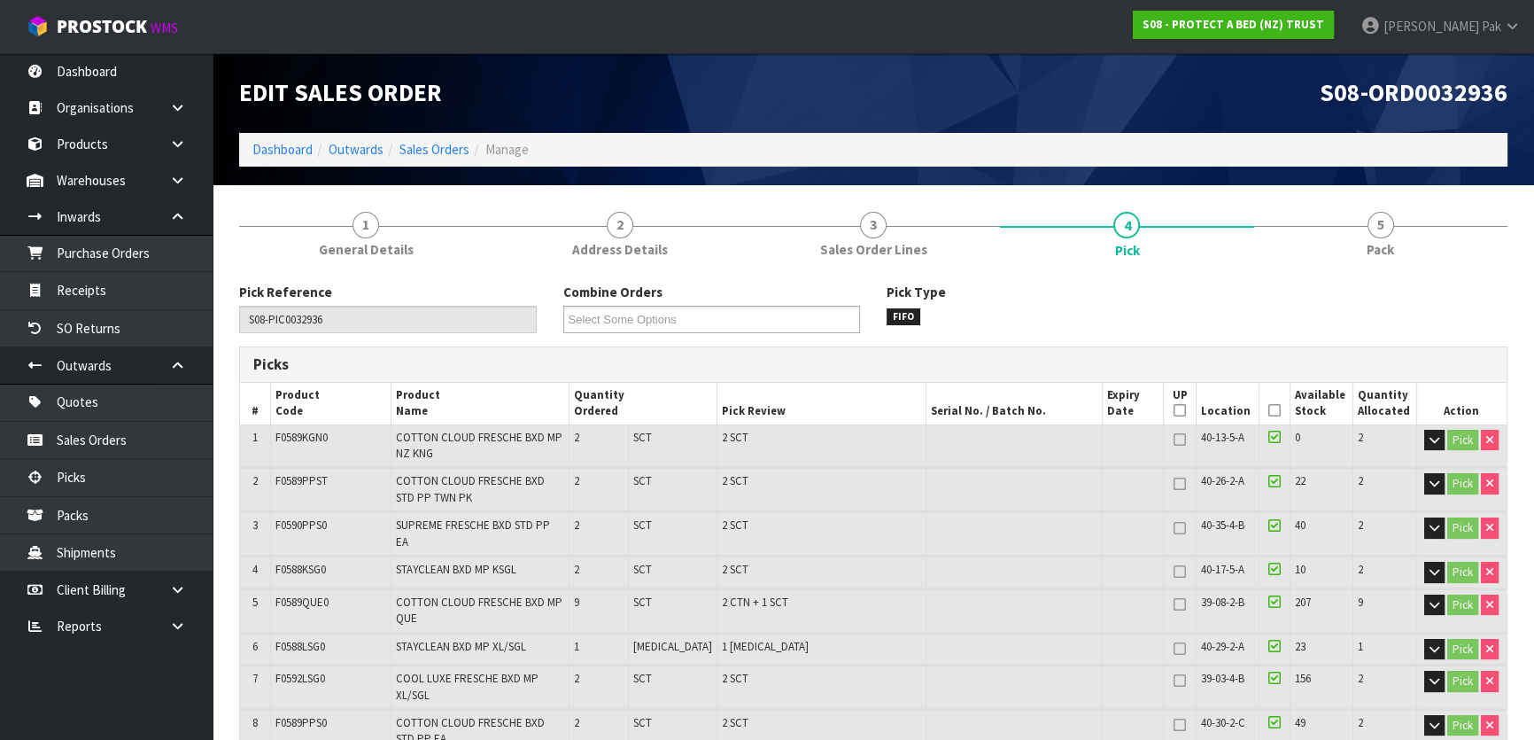
click at [1268, 410] on icon at bounding box center [1274, 410] width 12 height 1
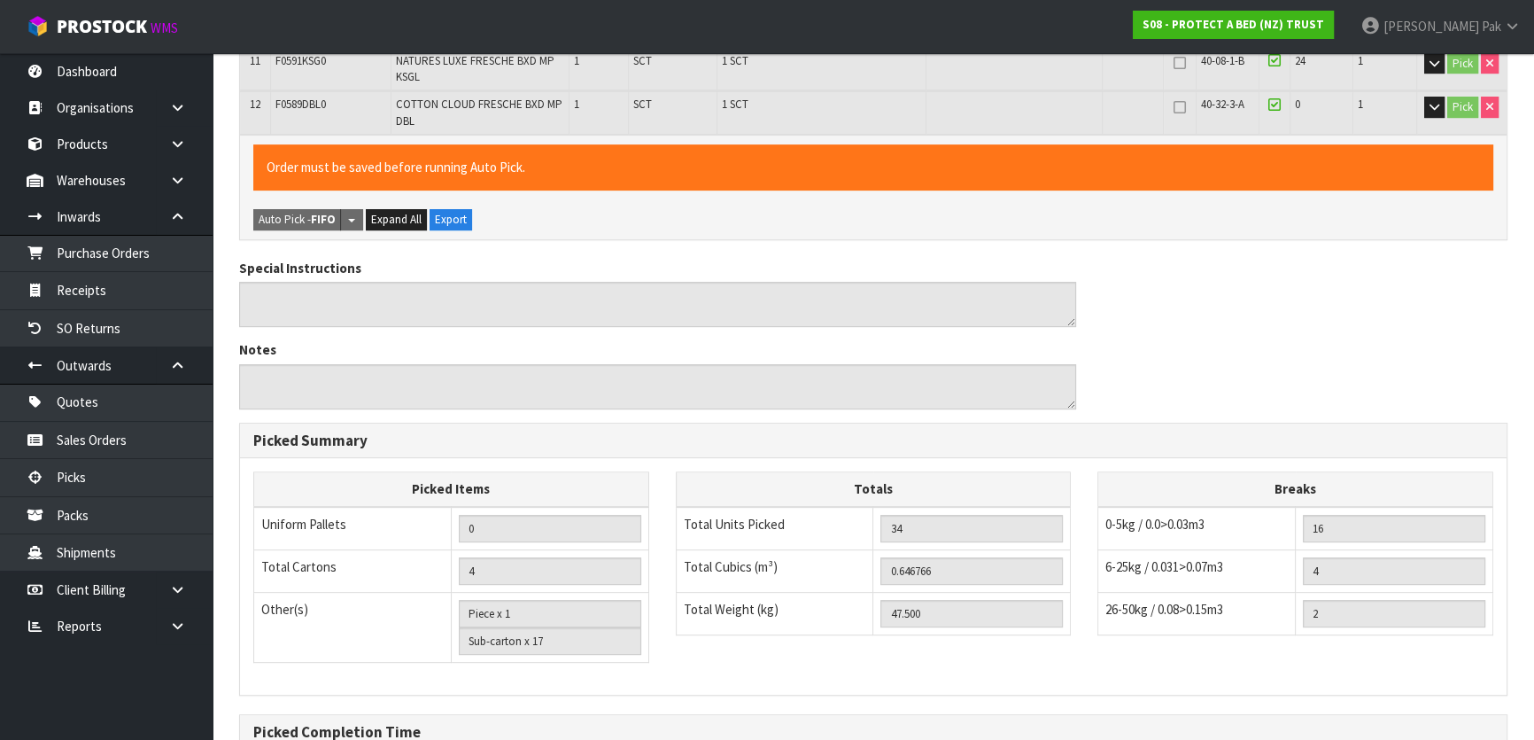
scroll to position [963, 0]
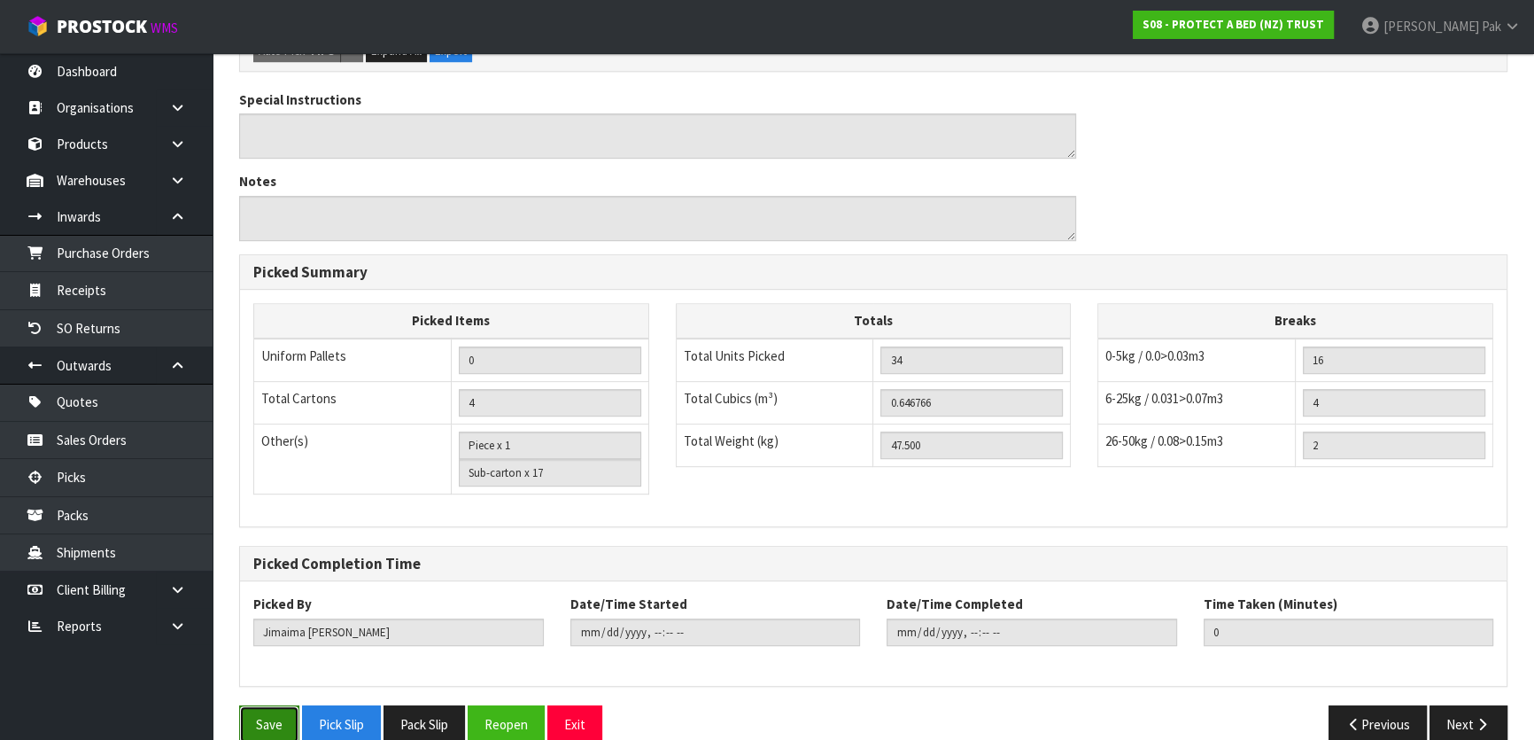
click at [265, 705] on button "Save" at bounding box center [269, 724] width 60 height 38
click at [1470, 705] on button "Next" at bounding box center [1469, 724] width 78 height 38
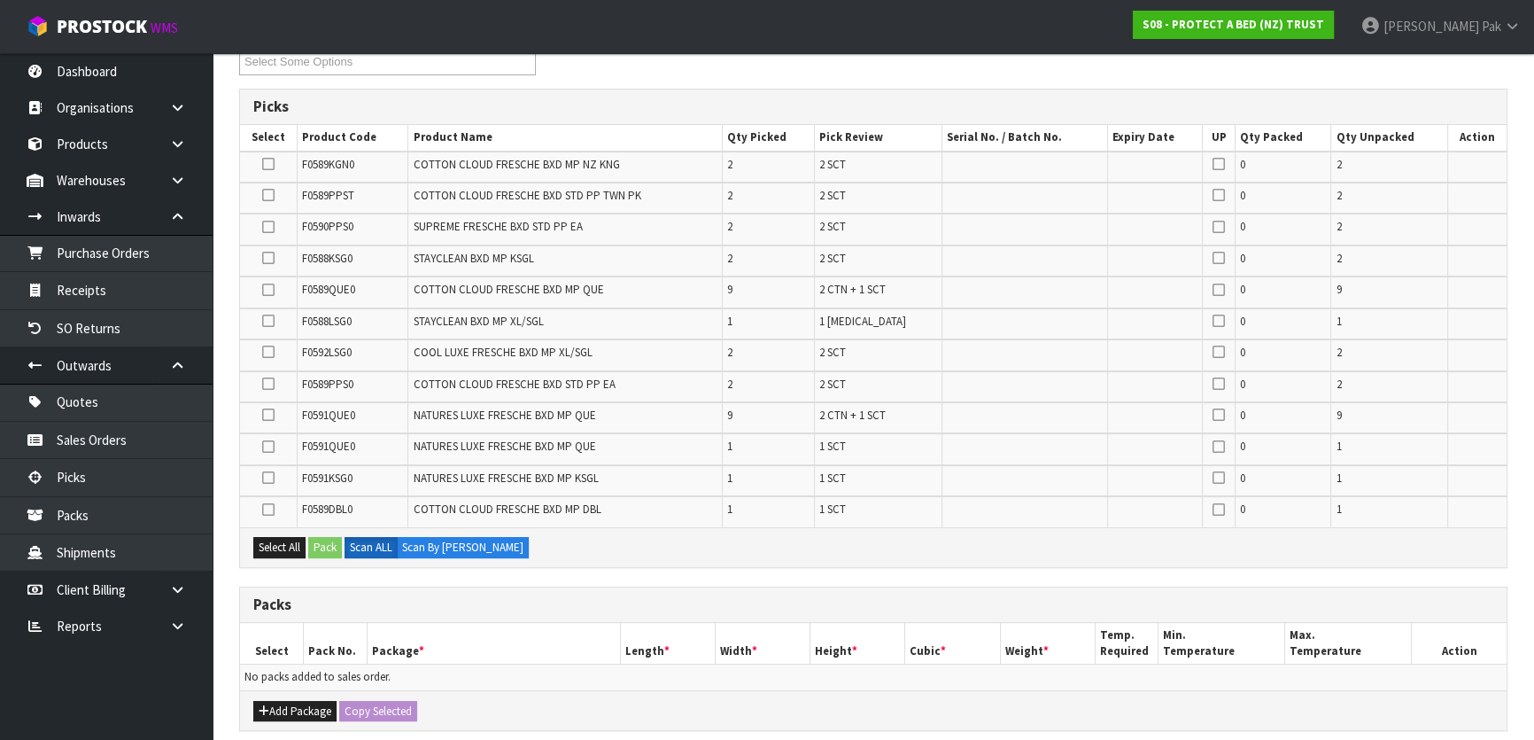
scroll to position [634, 0]
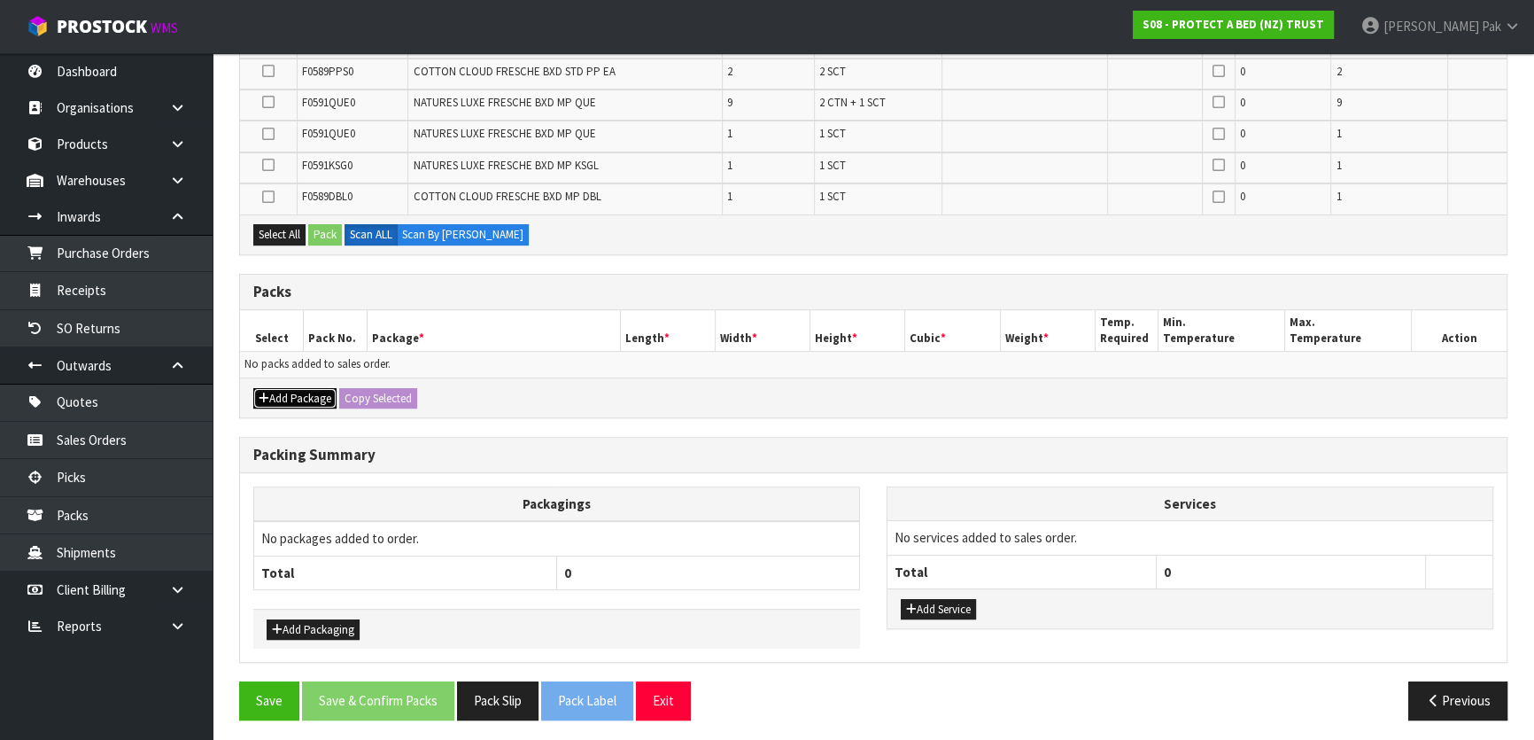
drag, startPoint x: 299, startPoint y: 394, endPoint x: 322, endPoint y: 394, distance: 23.0
click at [300, 394] on button "Add Package" at bounding box center [294, 398] width 83 height 21
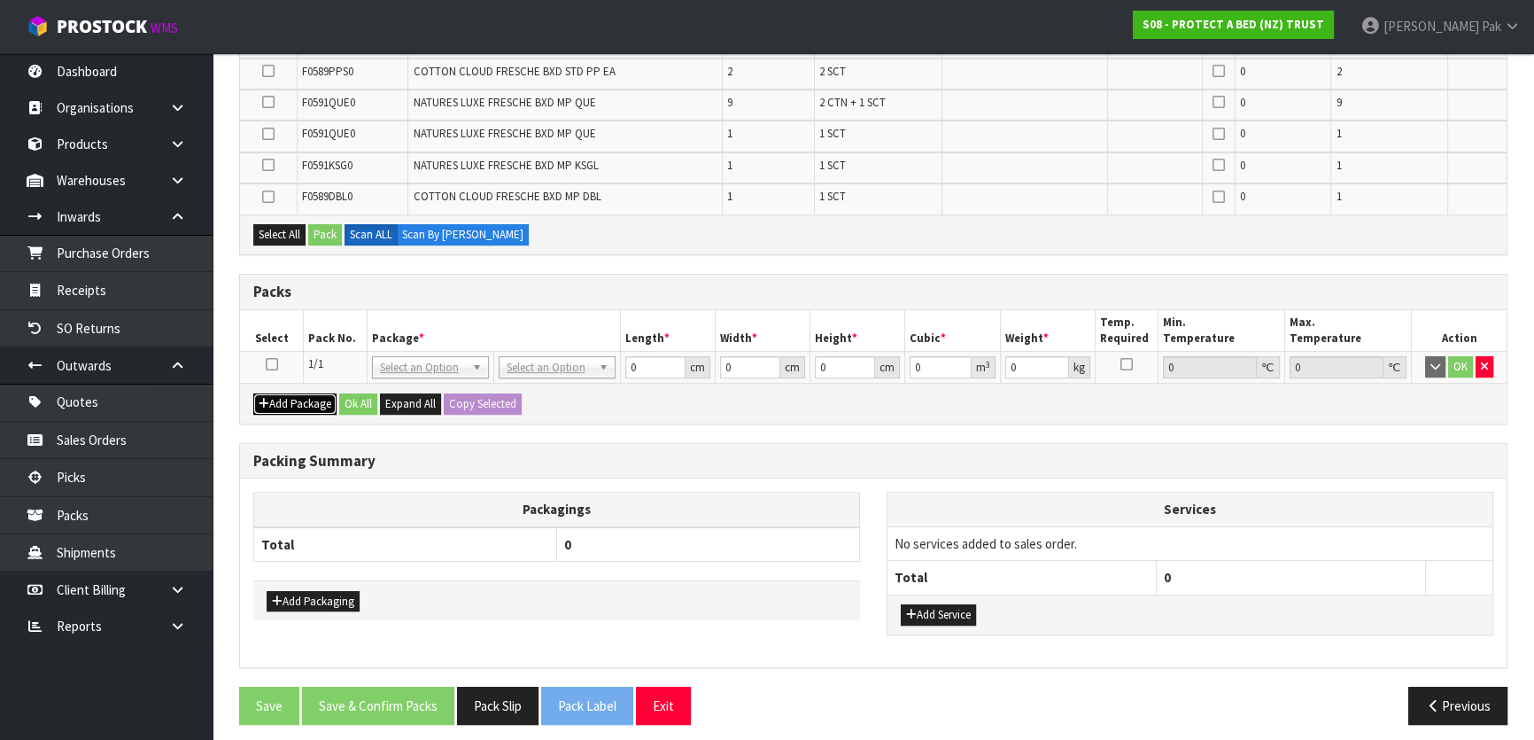
drag, startPoint x: 393, startPoint y: 366, endPoint x: 411, endPoint y: 365, distance: 17.7
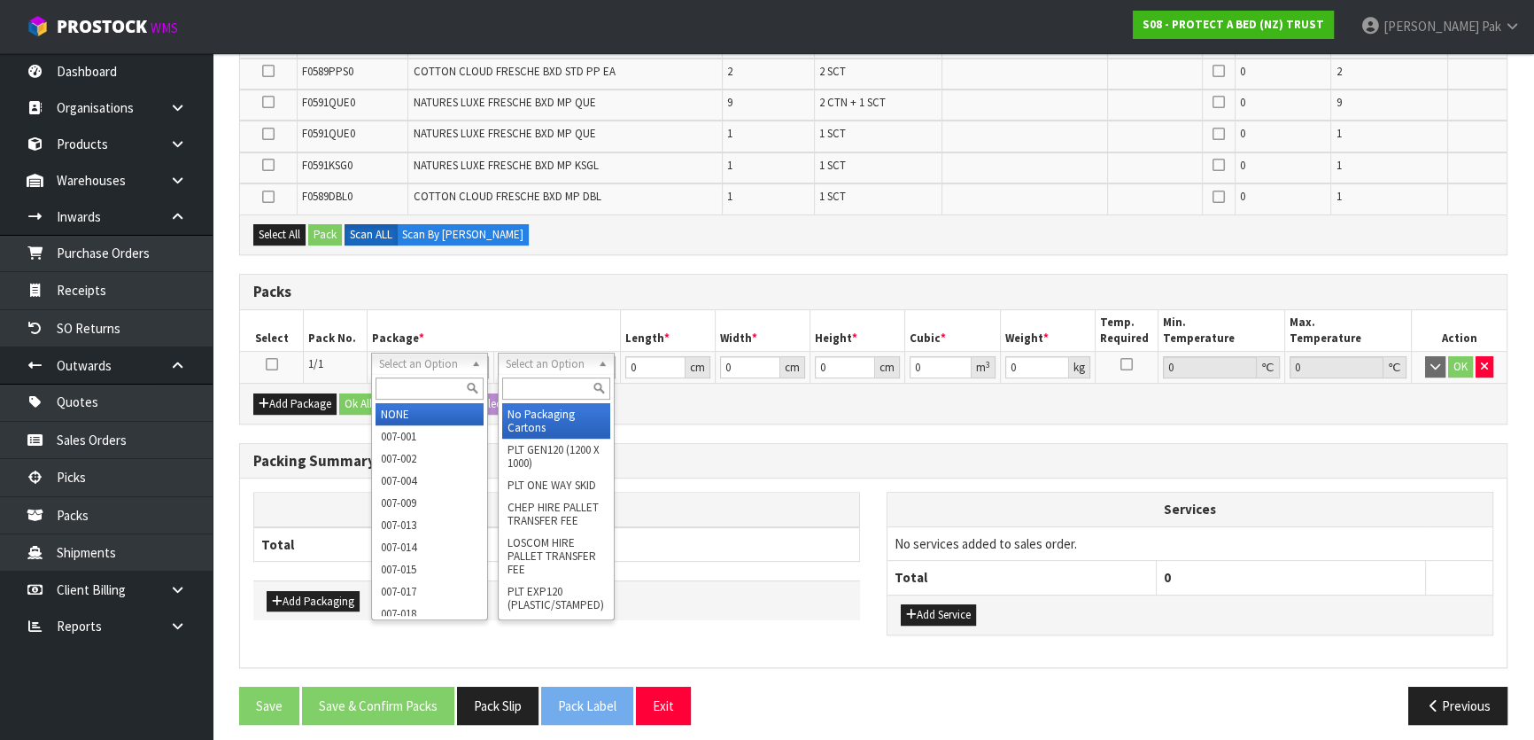
click at [273, 364] on icon at bounding box center [272, 364] width 12 height 1
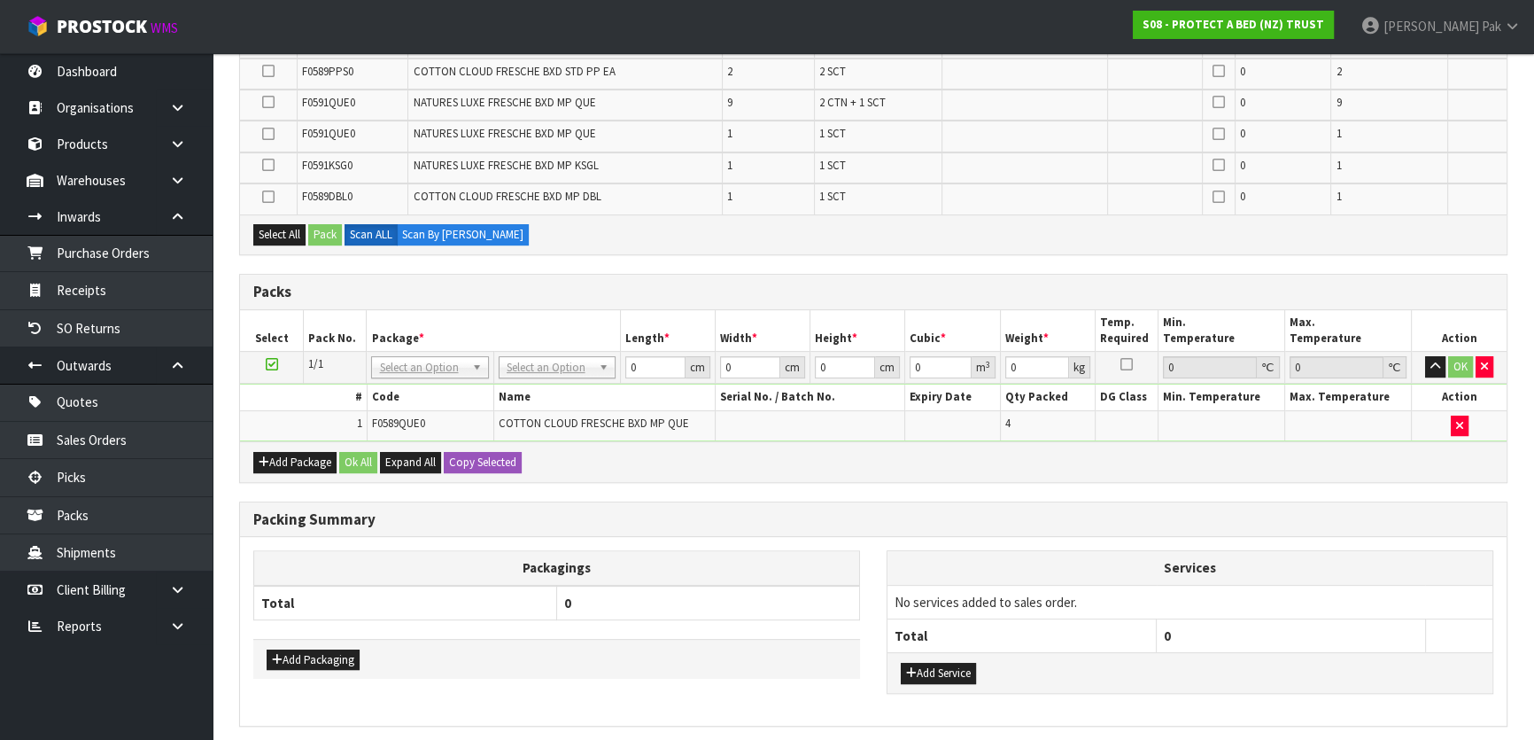
click at [314, 441] on div "Add Package Ok All Expand All Copy Selected" at bounding box center [873, 461] width 1267 height 40
click at [305, 461] on button "Add Package" at bounding box center [294, 462] width 83 height 21
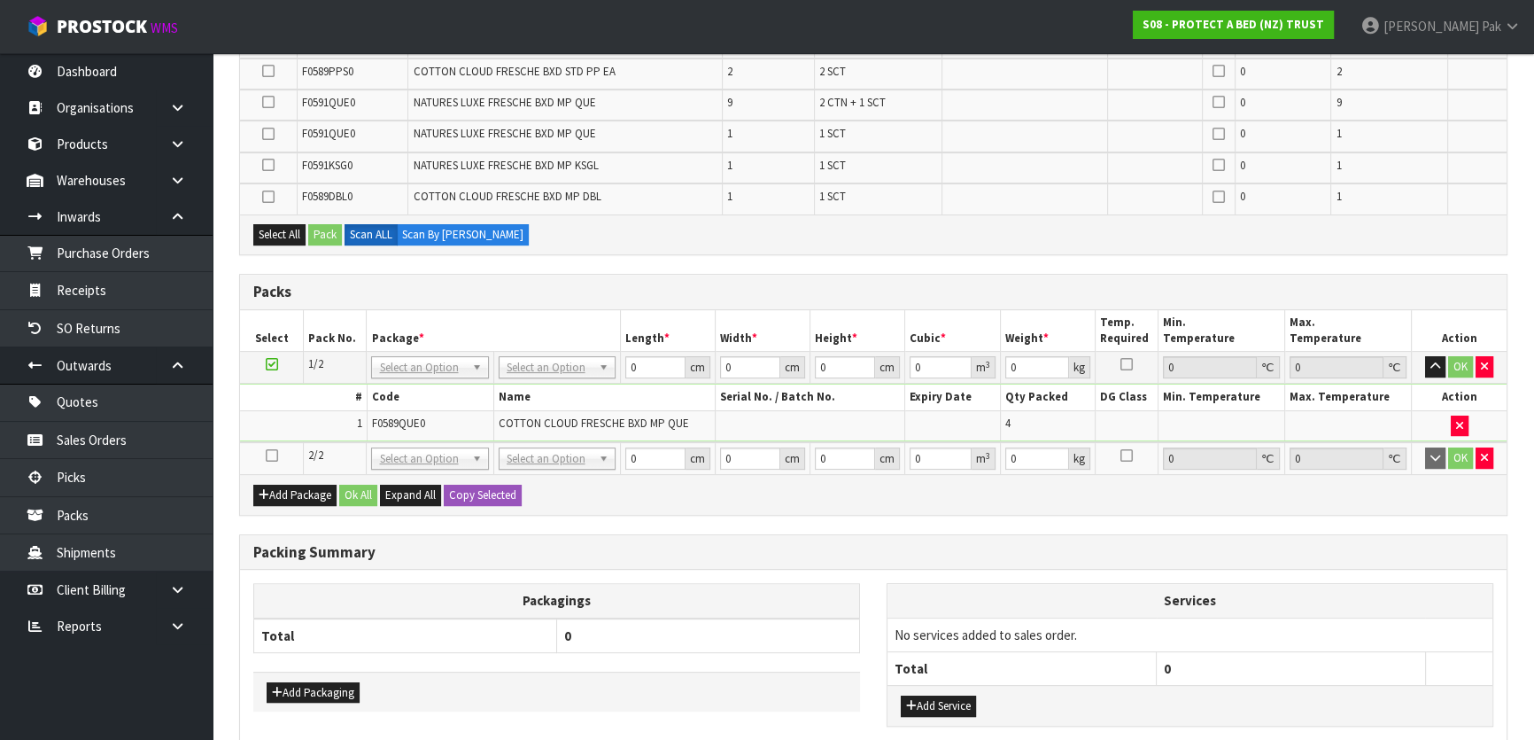
click at [270, 455] on icon at bounding box center [271, 455] width 12 height 1
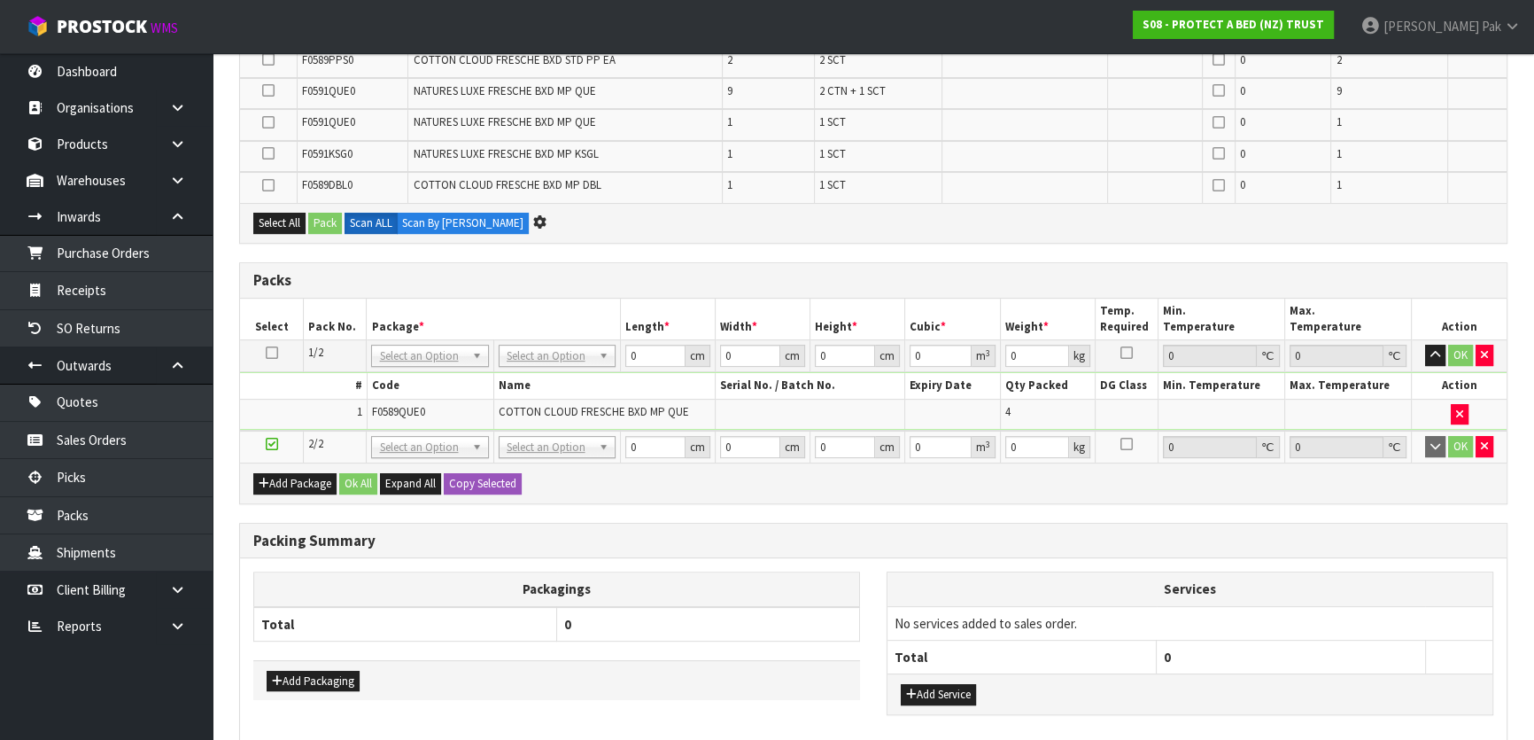
scroll to position [0, 0]
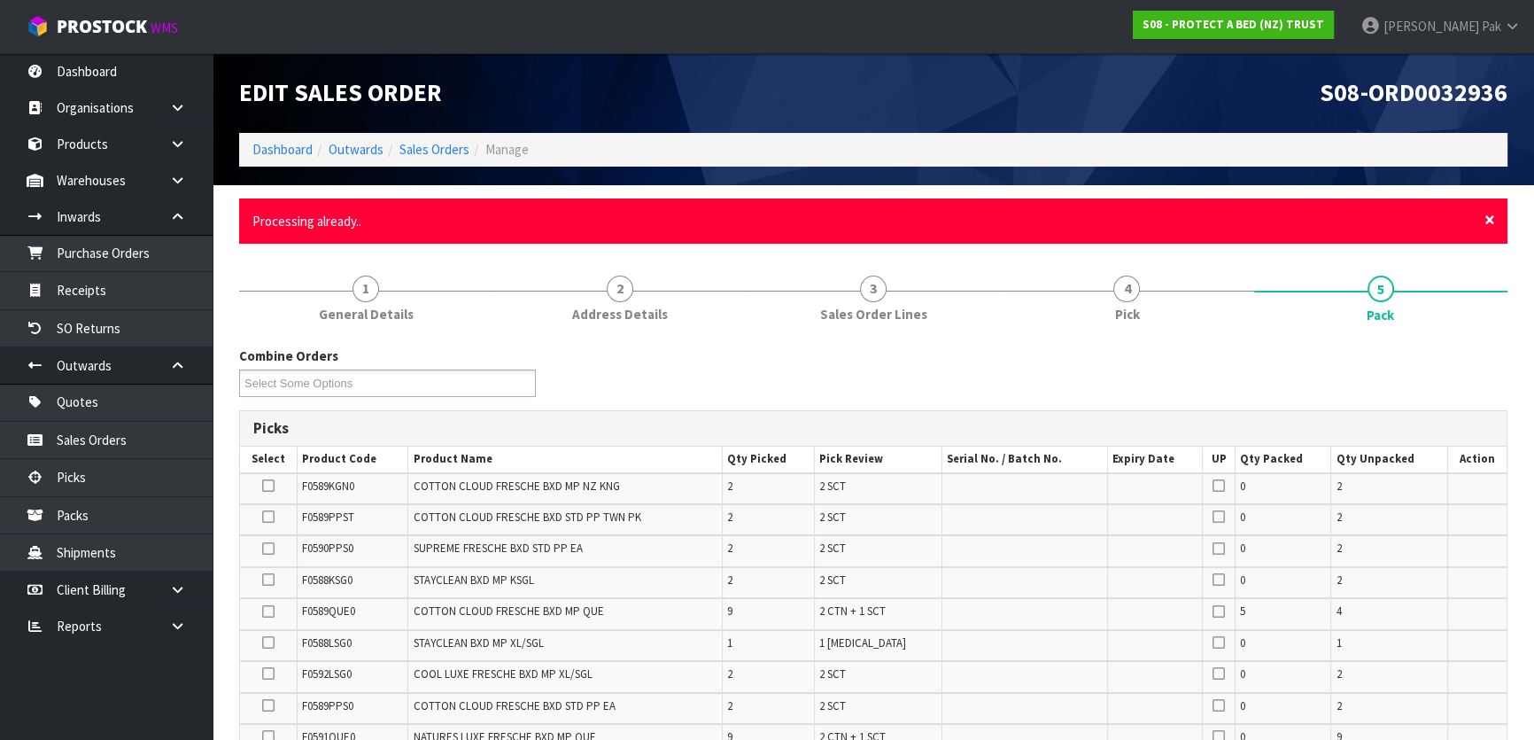
click at [1491, 214] on span "×" at bounding box center [1490, 219] width 11 height 25
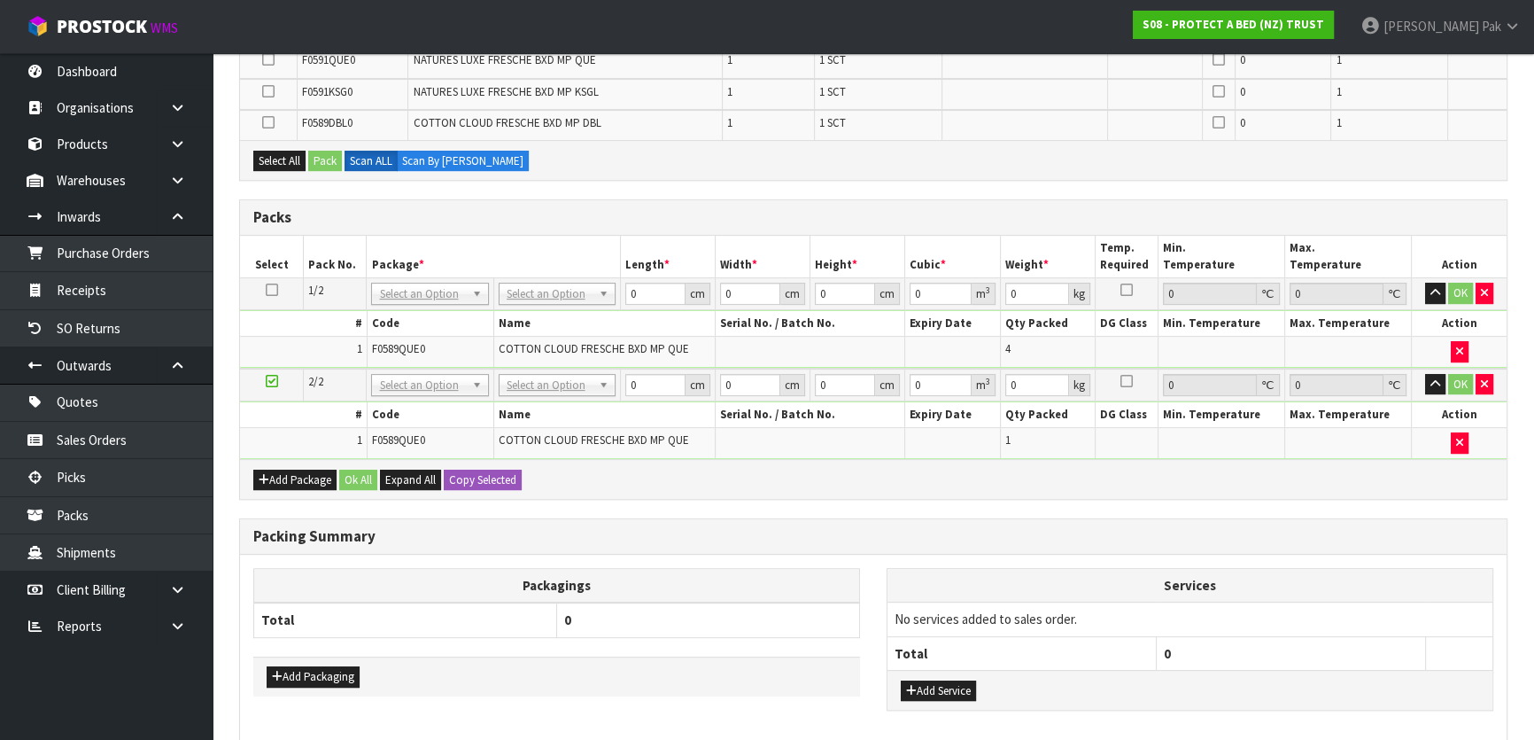
scroll to position [724, 0]
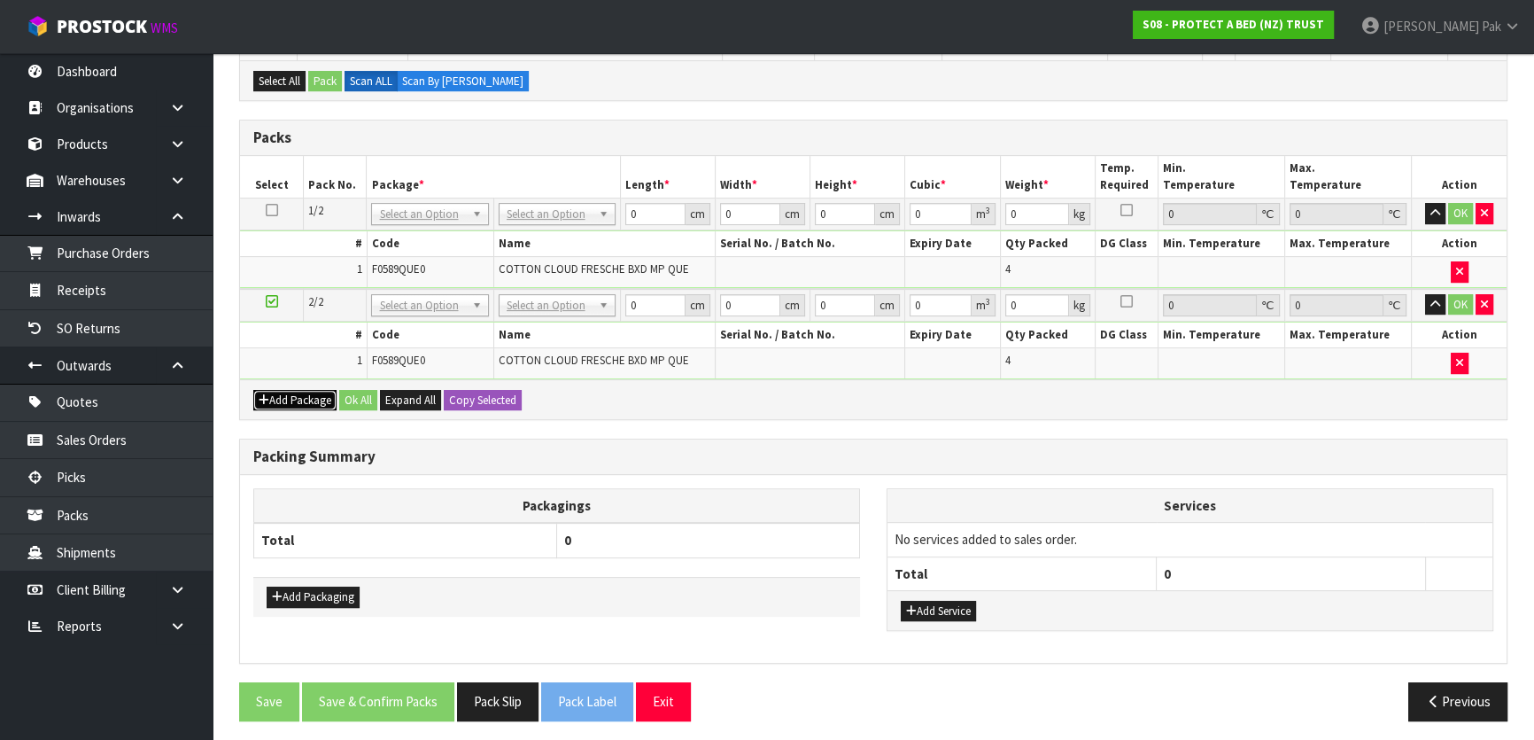
click at [275, 392] on button "Add Package" at bounding box center [294, 400] width 83 height 21
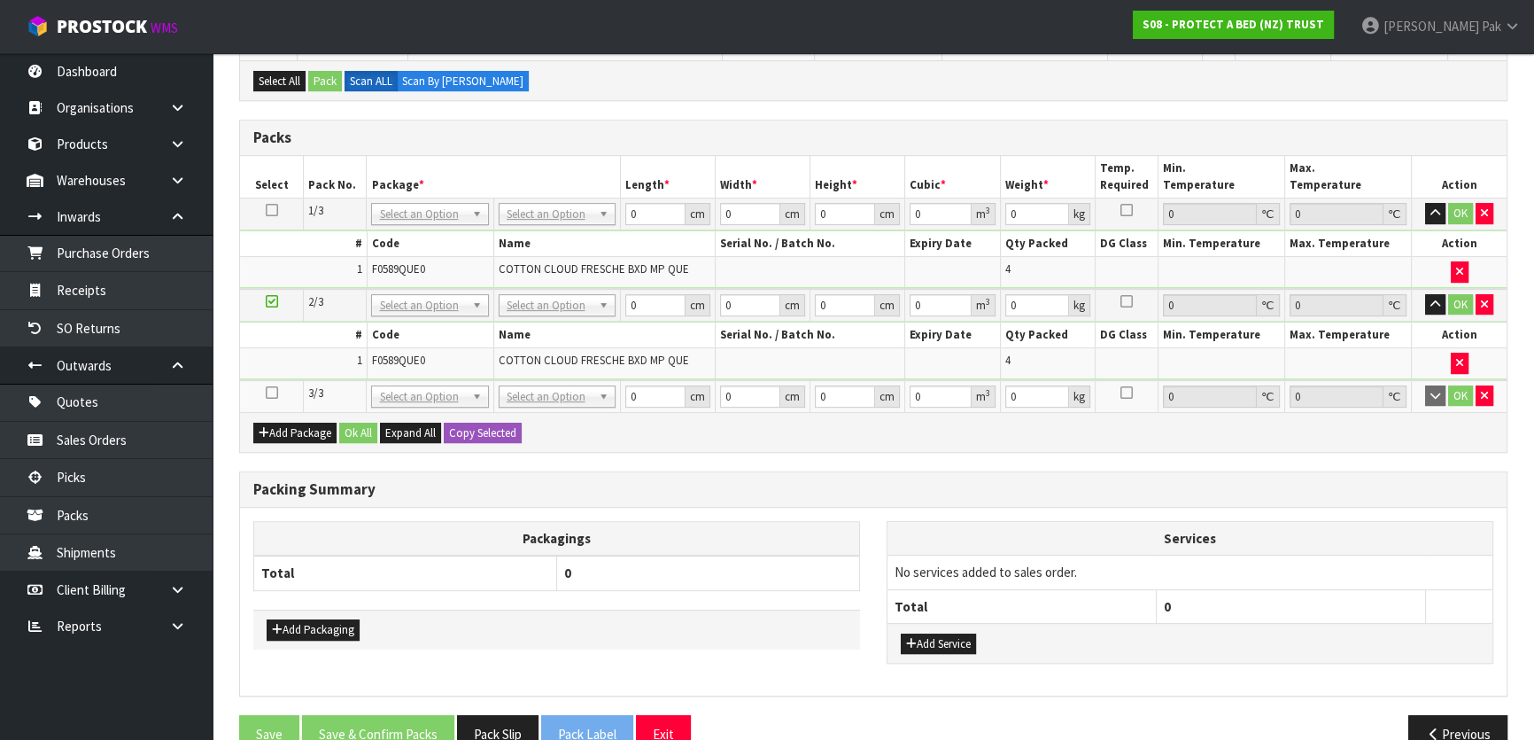
click at [266, 392] on icon at bounding box center [271, 392] width 12 height 1
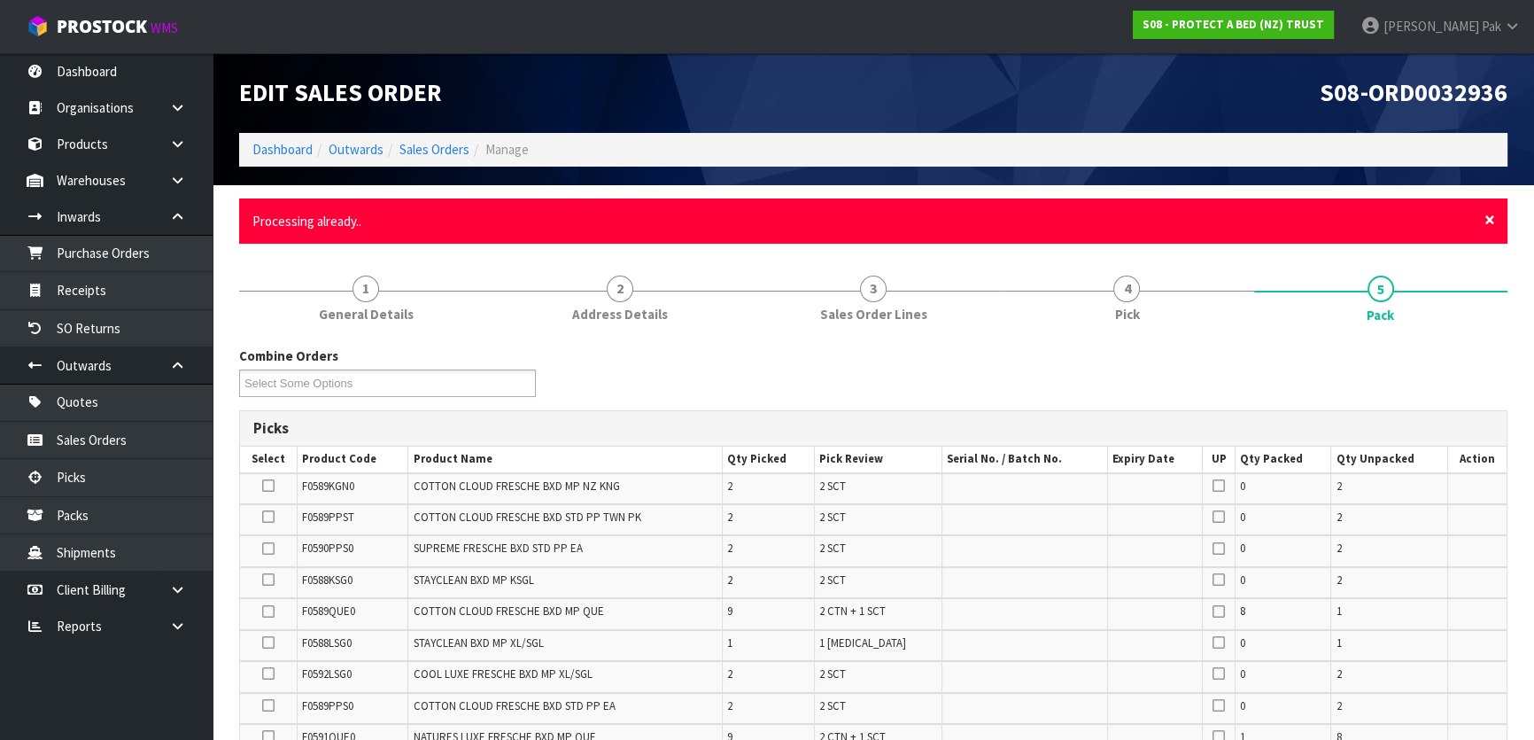
click at [1490, 217] on span "×" at bounding box center [1490, 219] width 11 height 25
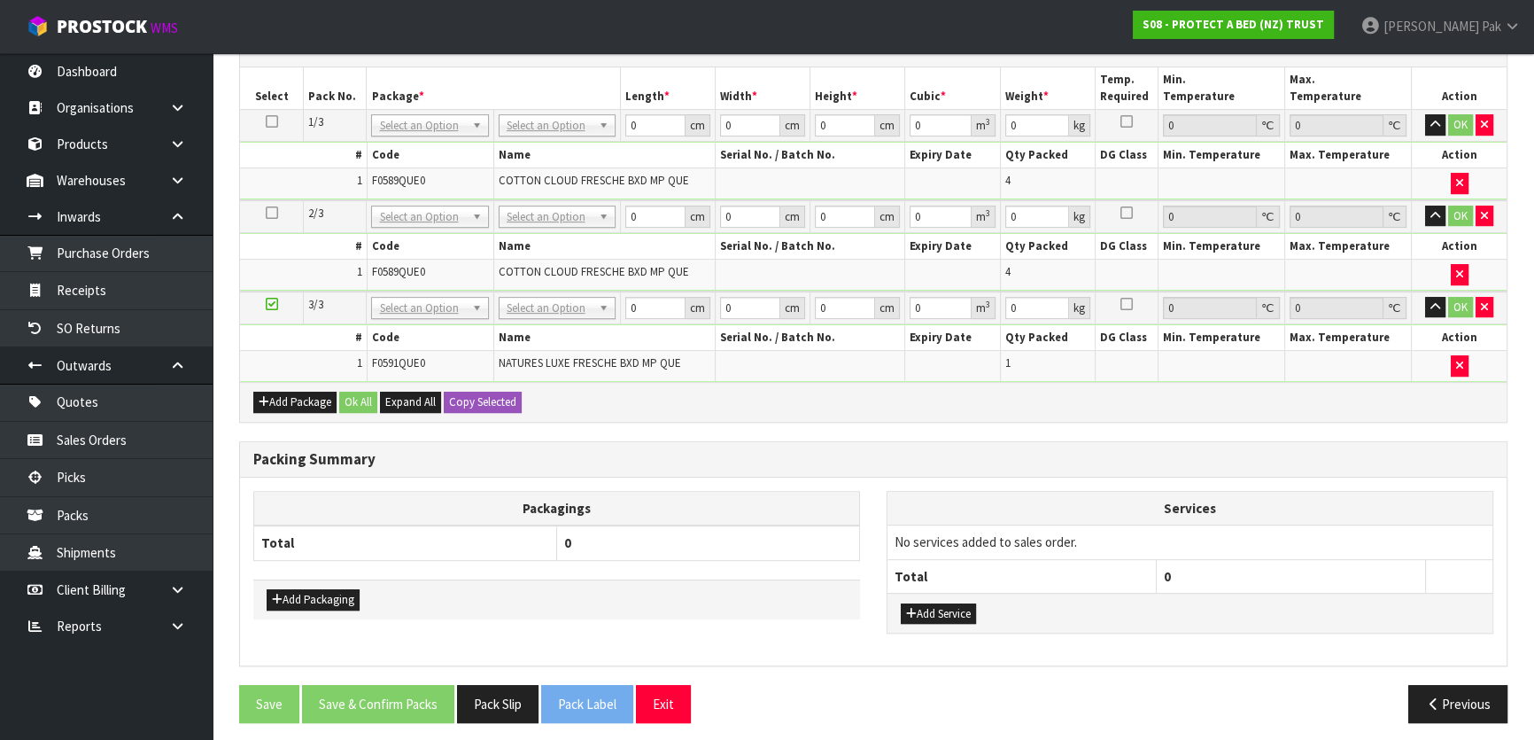
scroll to position [814, 0]
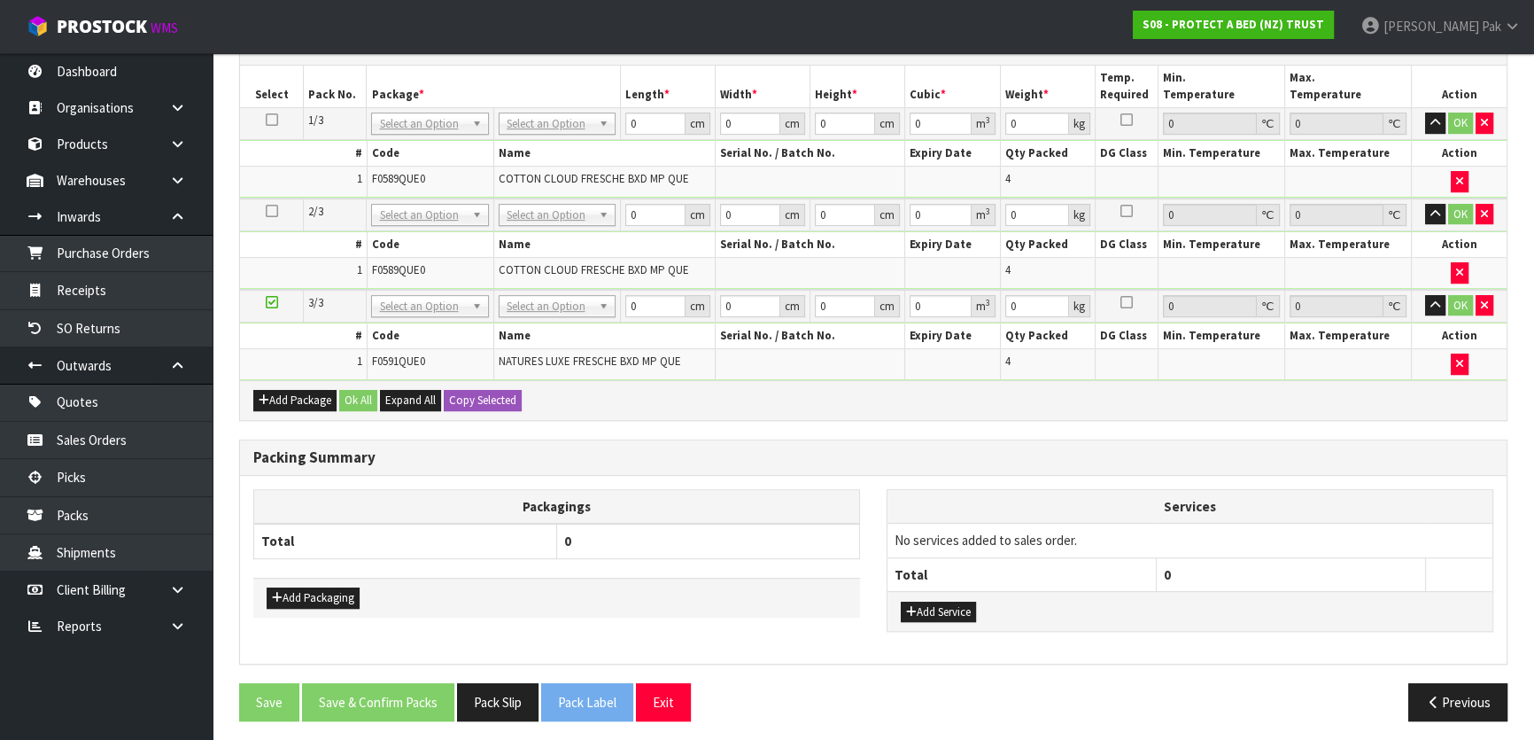
click at [286, 383] on div "Add Package Ok All Expand All Copy Selected" at bounding box center [873, 400] width 1267 height 40
click at [290, 390] on button "Add Package" at bounding box center [294, 400] width 83 height 21
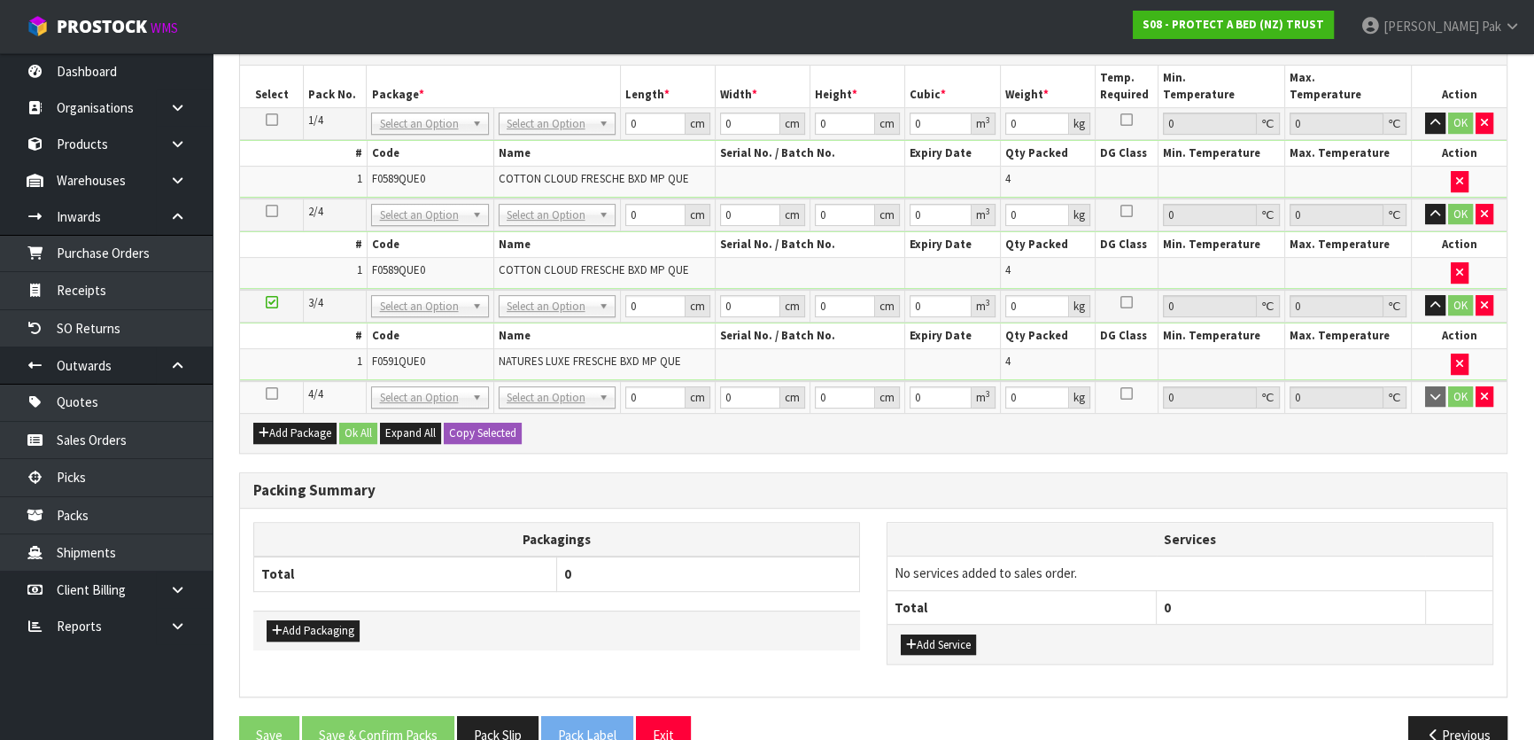
click at [269, 393] on icon at bounding box center [271, 393] width 12 height 1
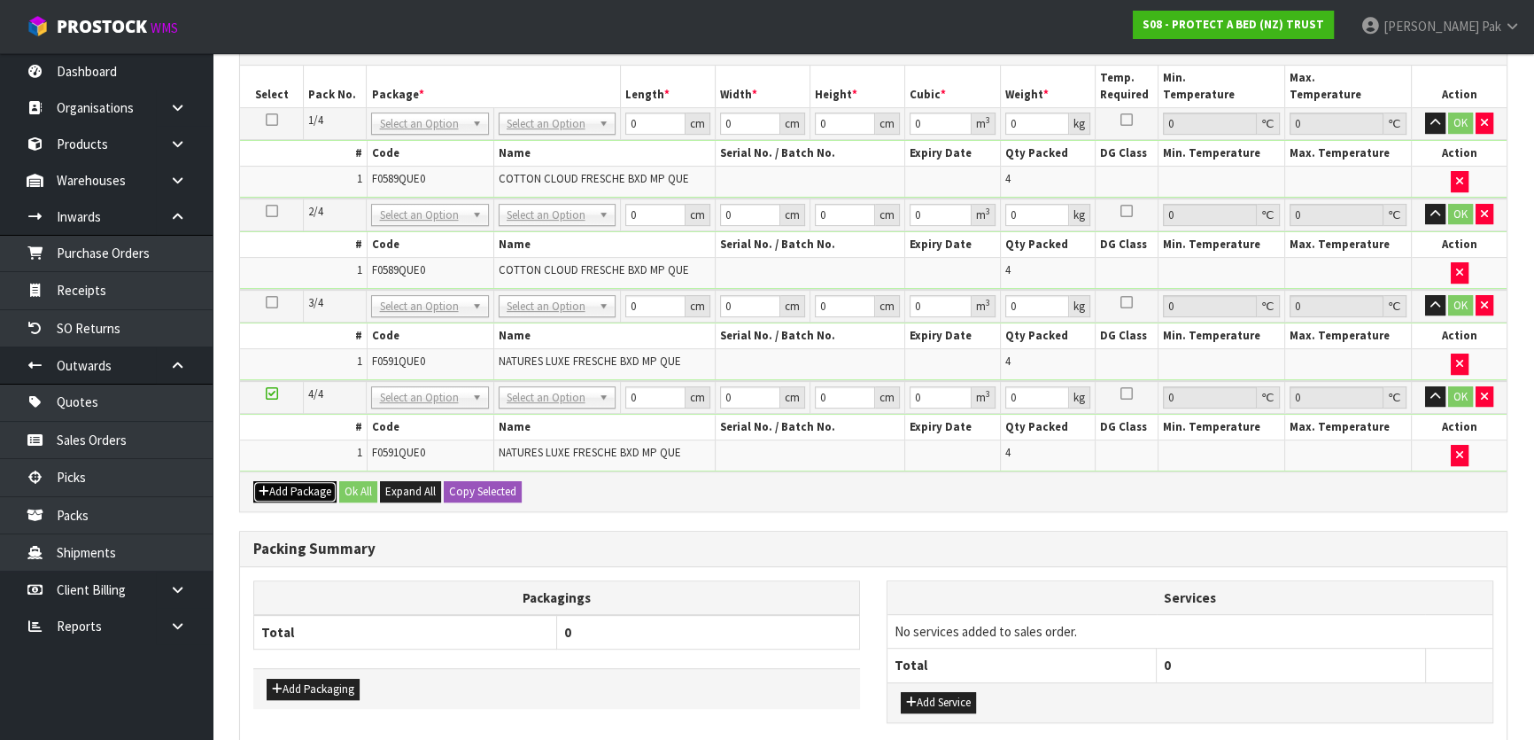
click at [298, 495] on button "Add Package" at bounding box center [294, 491] width 83 height 21
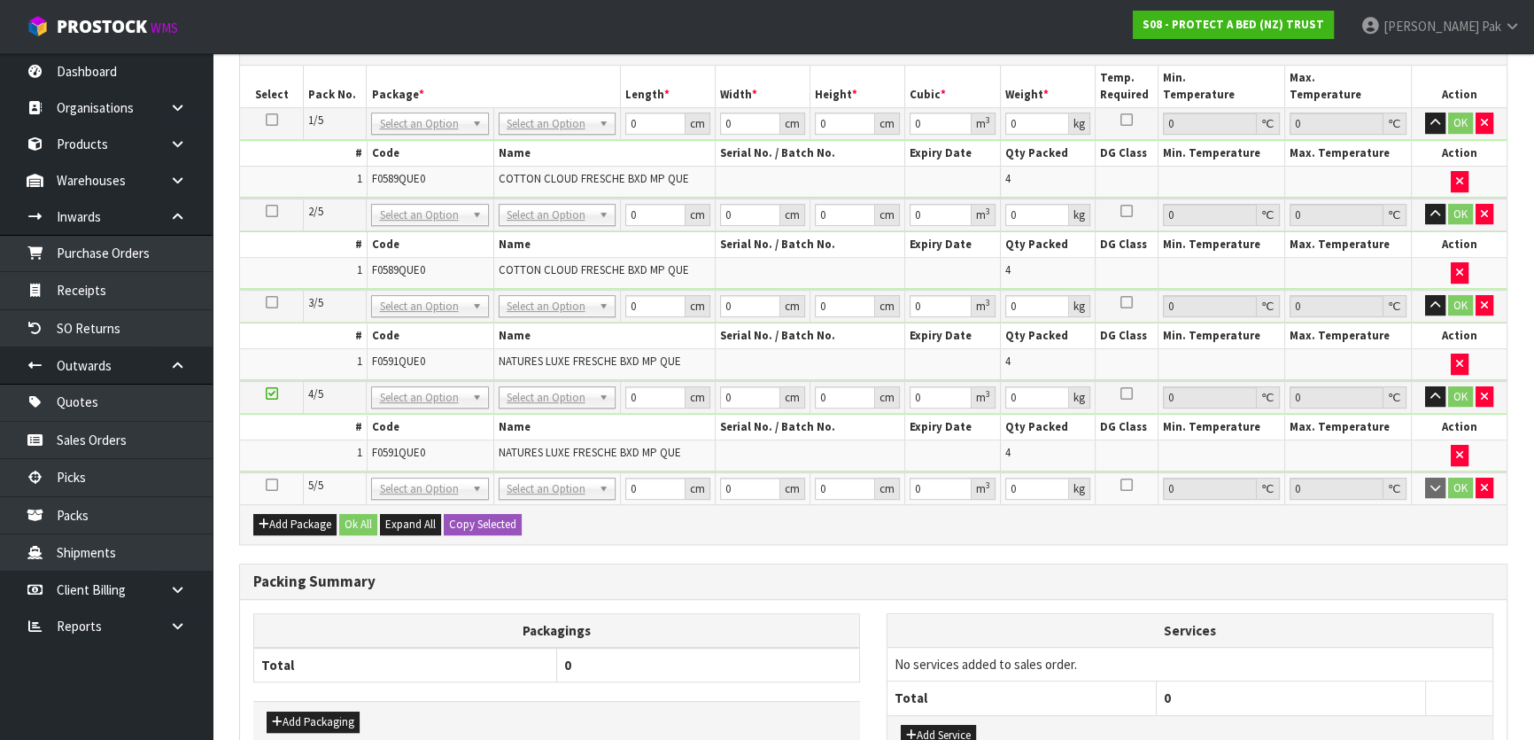
click at [272, 485] on icon at bounding box center [271, 485] width 12 height 1
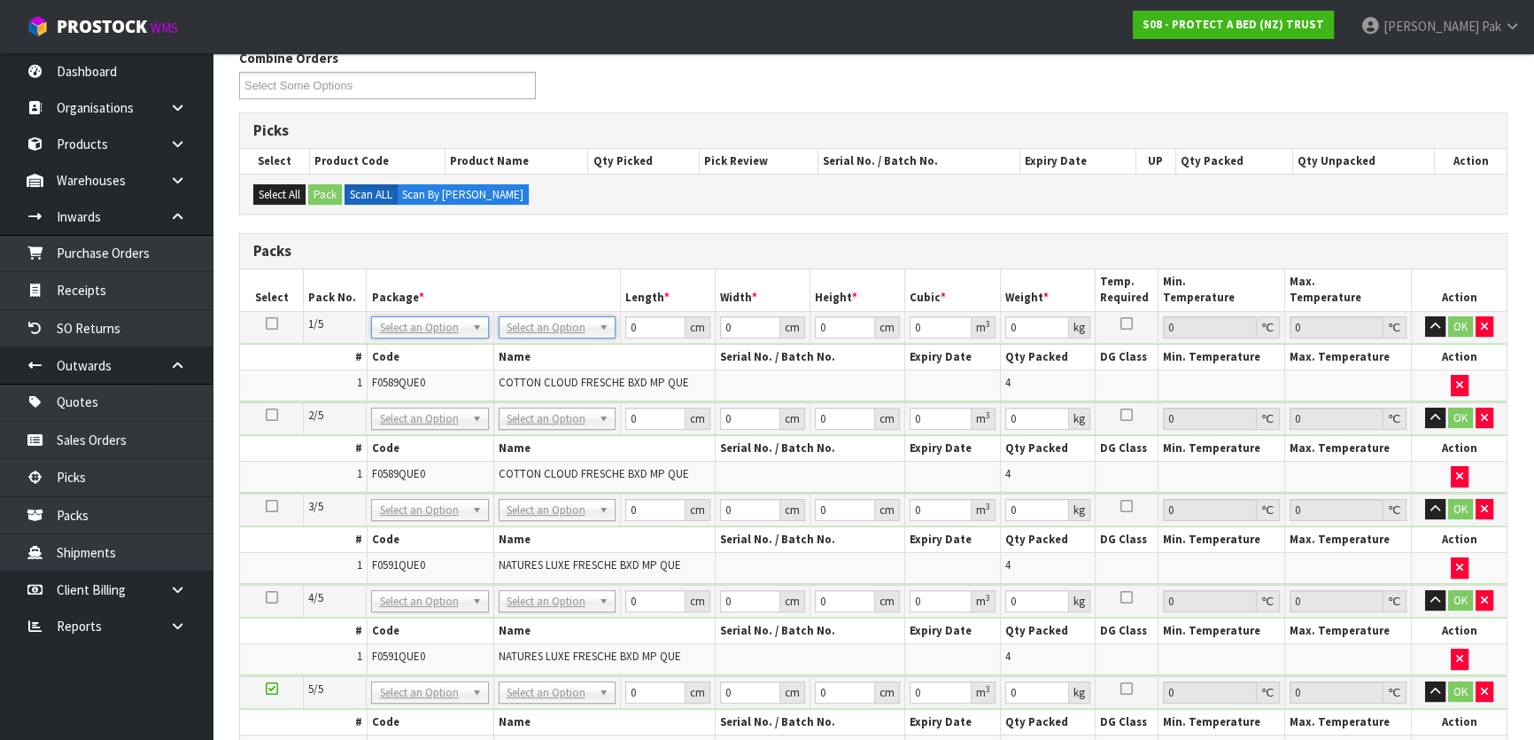
scroll to position [402, 0]
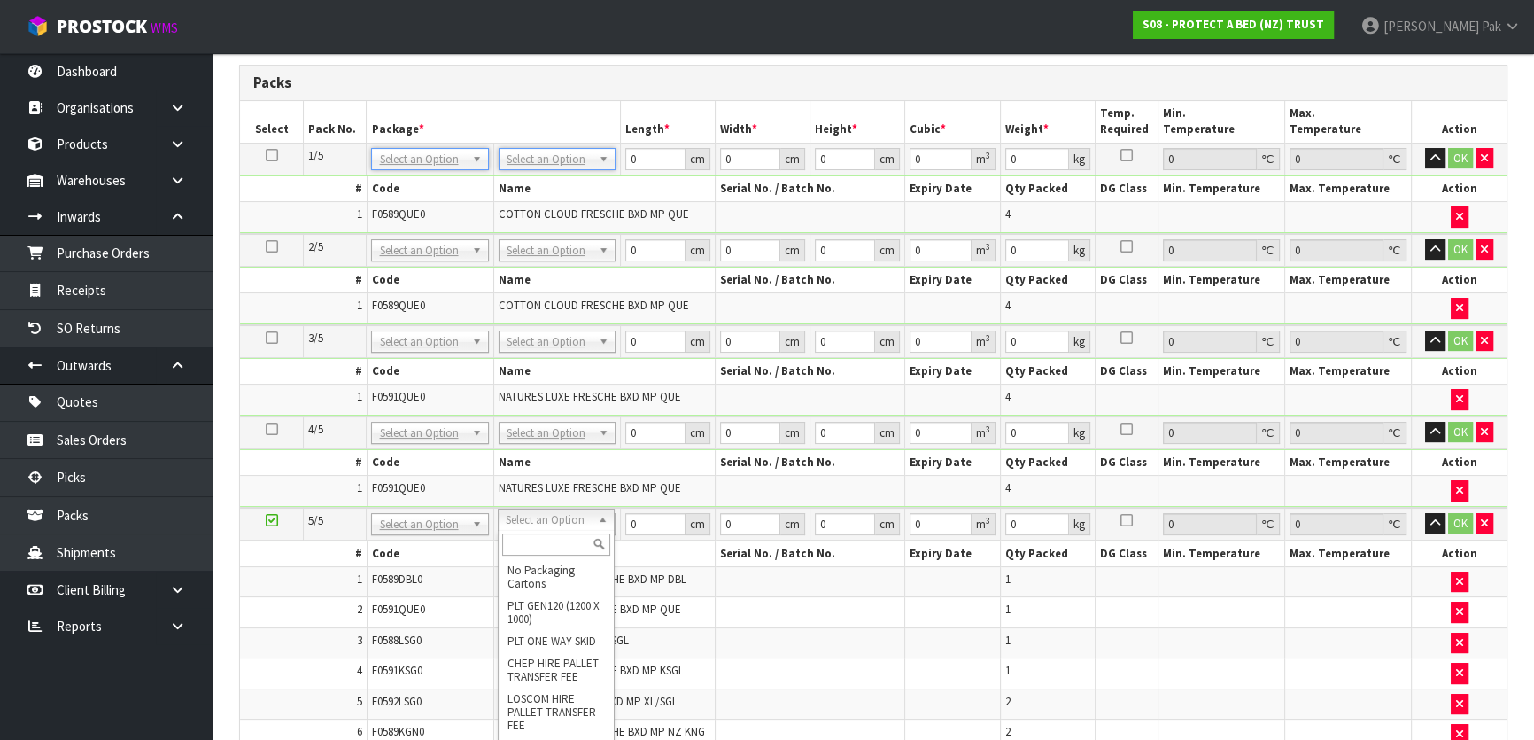
click at [549, 547] on input "text" at bounding box center [556, 544] width 108 height 22
type input "O"
type input "0"
type input "OC"
type input "18.9"
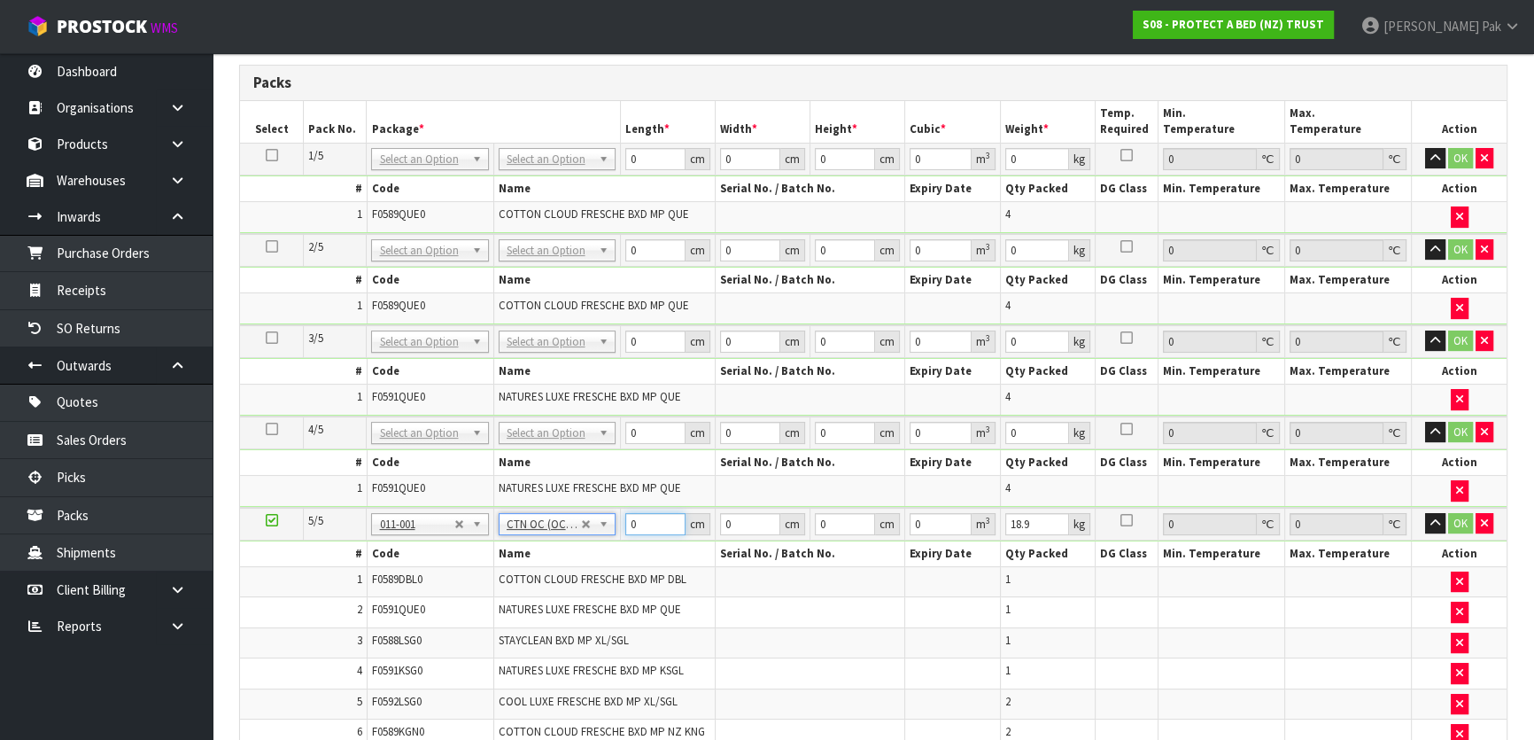
click at [638, 514] on input "0" at bounding box center [655, 524] width 60 height 22
drag, startPoint x: 660, startPoint y: 159, endPoint x: 606, endPoint y: 168, distance: 54.8
click at [606, 168] on tr "1/5 NONE 007-001 007-002 007-004 007-009 007-013 007-014 007-015 007-017 007-01…" at bounding box center [873, 159] width 1267 height 32
type input "58"
type input "42"
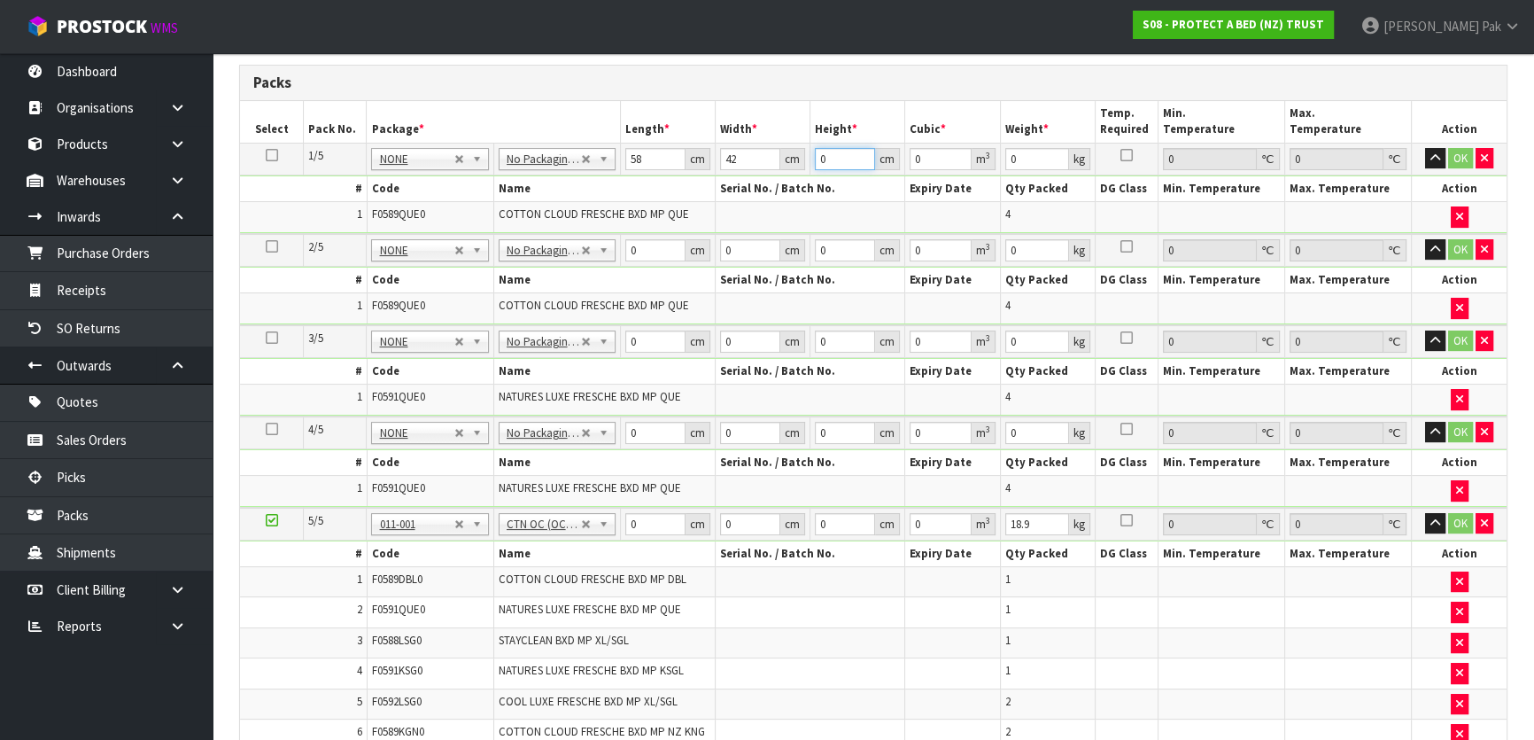
type input "3"
type input "0.007308"
type input "32"
type input "0.077952"
type input "32"
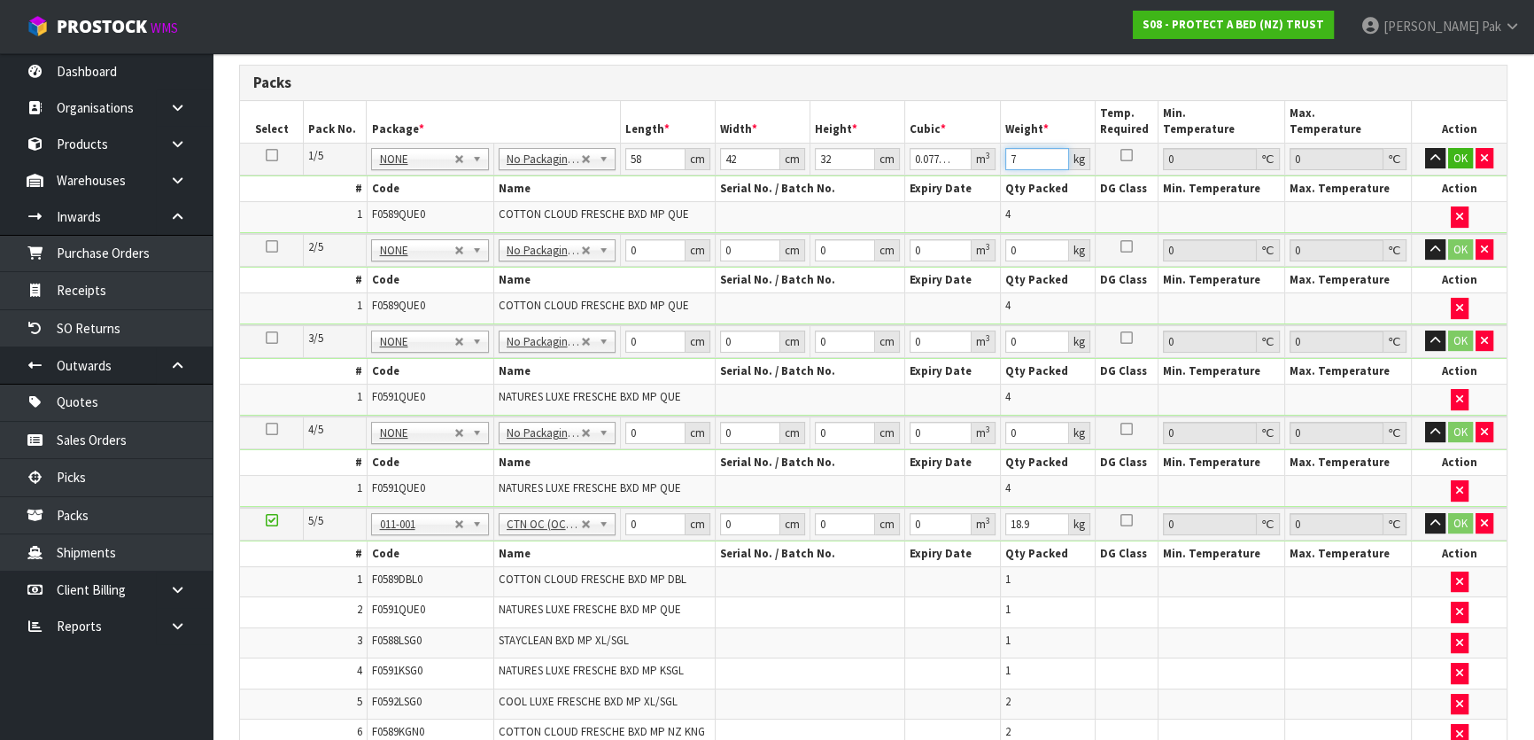
type input "7"
type input "58"
type input "42"
type input "3"
type input "0.007308"
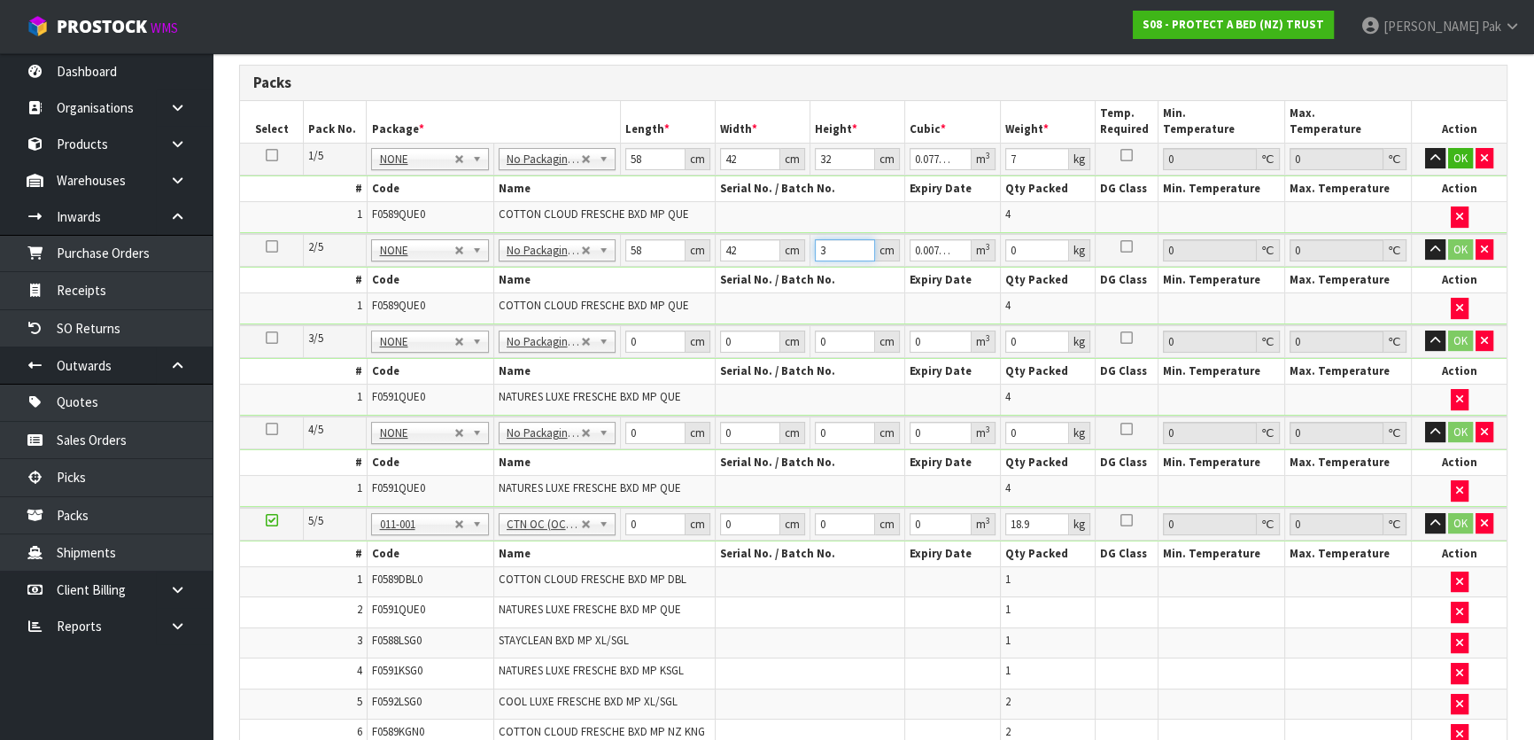
type input "32"
type input "0.077952"
type input "32"
type input "7"
type input "58"
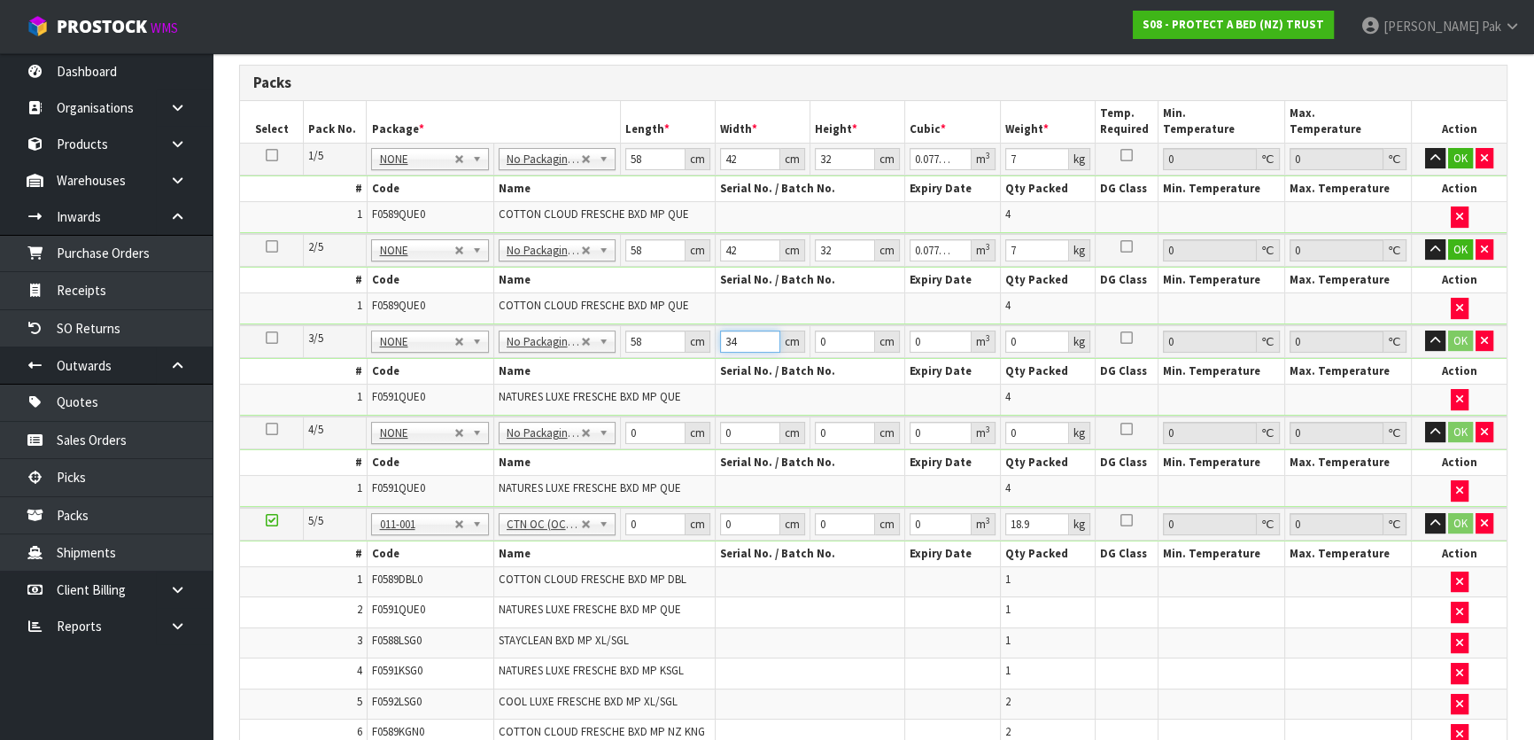
type input "34"
type input "3"
type input "0.005916"
type input "32"
type input "0.063104"
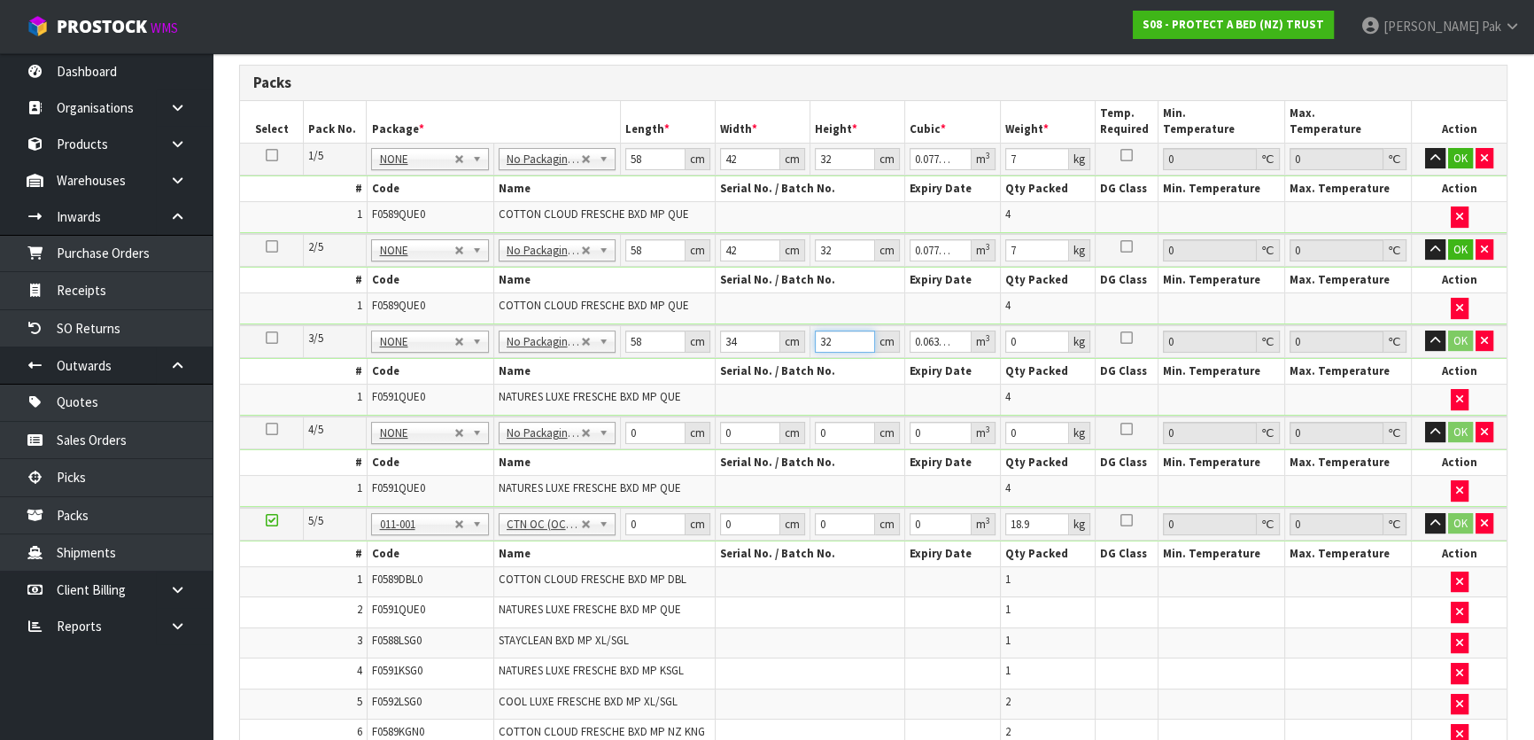
type input "32"
type input "9"
type input "58"
type input "4"
type input "34"
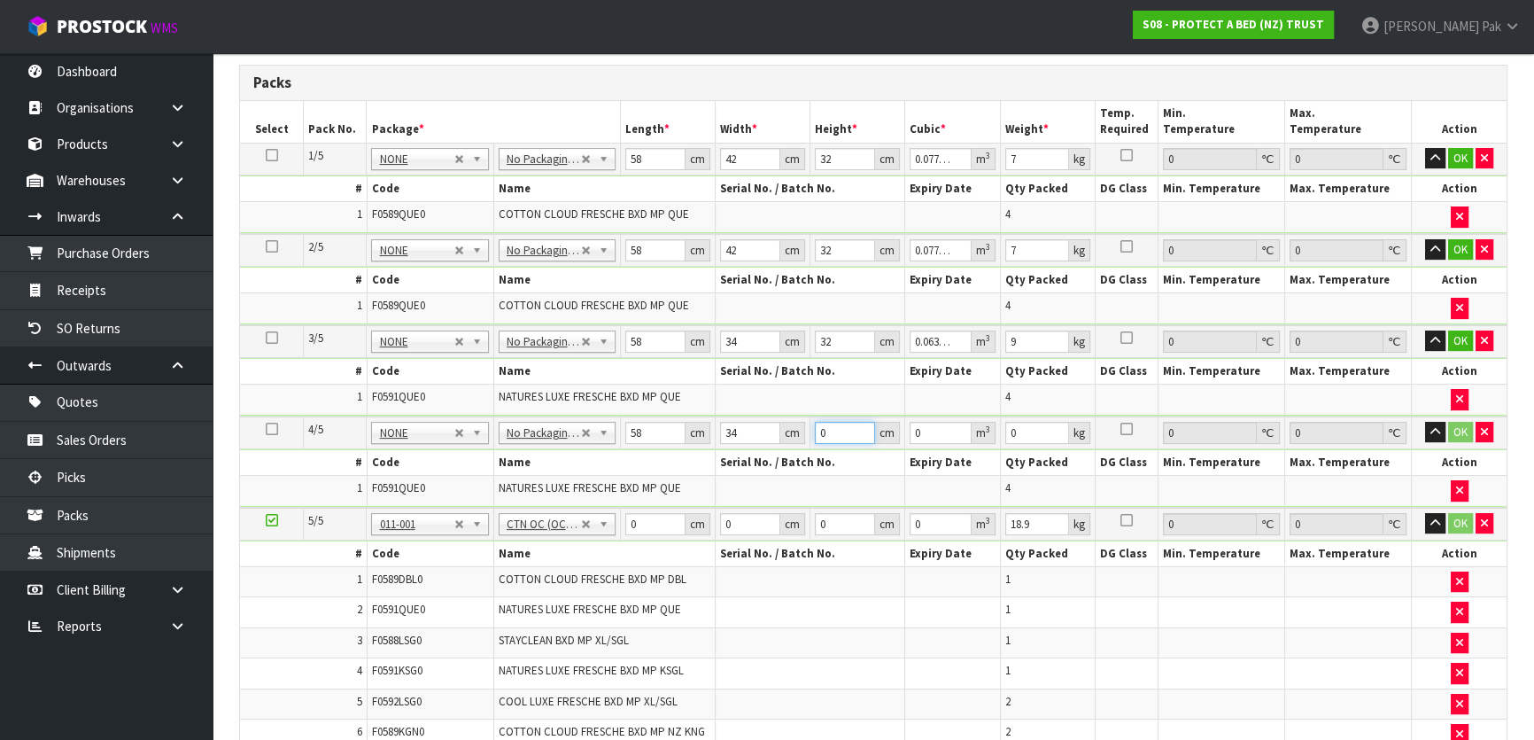
type input "3"
type input "0.005916"
type input "32"
type input "0.063104"
type input "32"
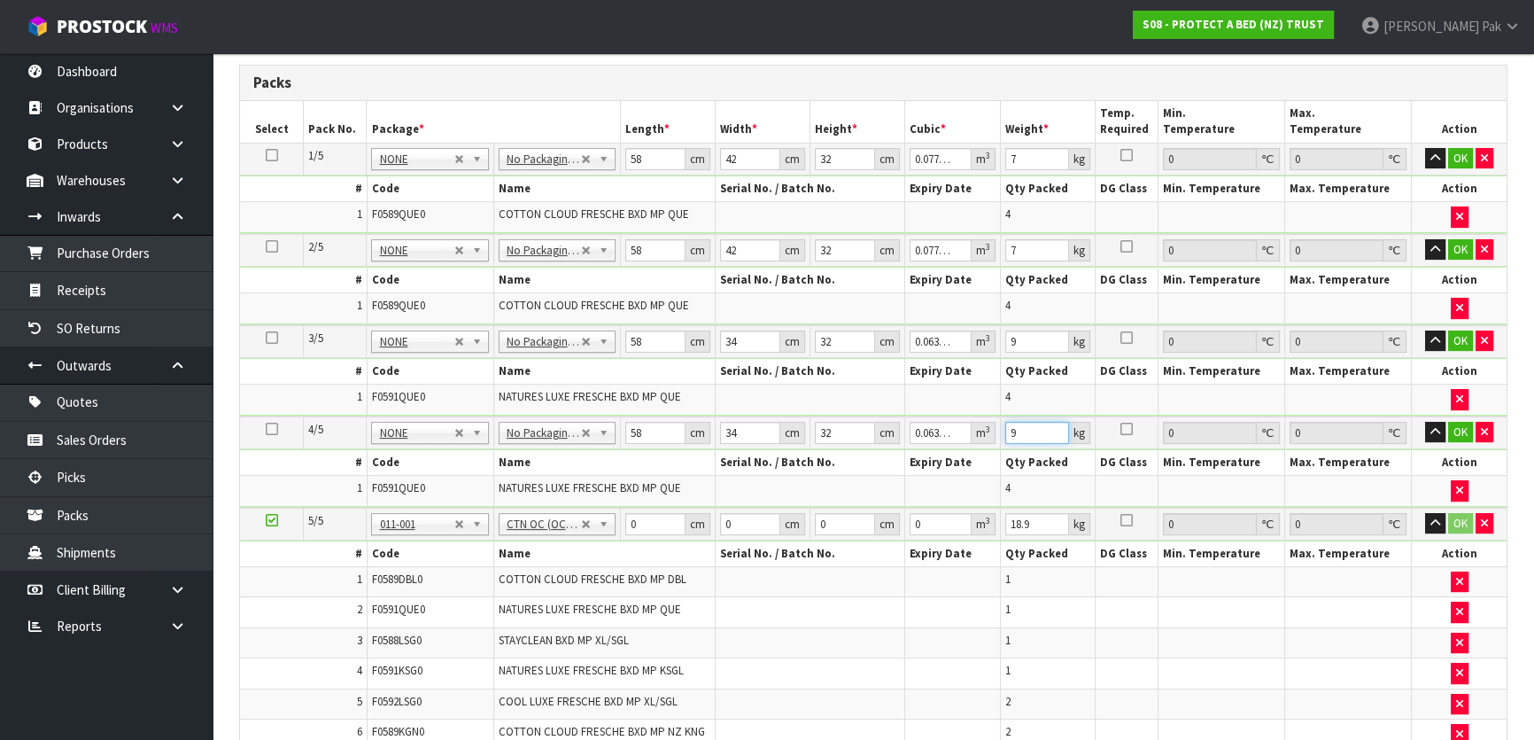
type input "9"
drag, startPoint x: 648, startPoint y: 523, endPoint x: 585, endPoint y: 516, distance: 63.3
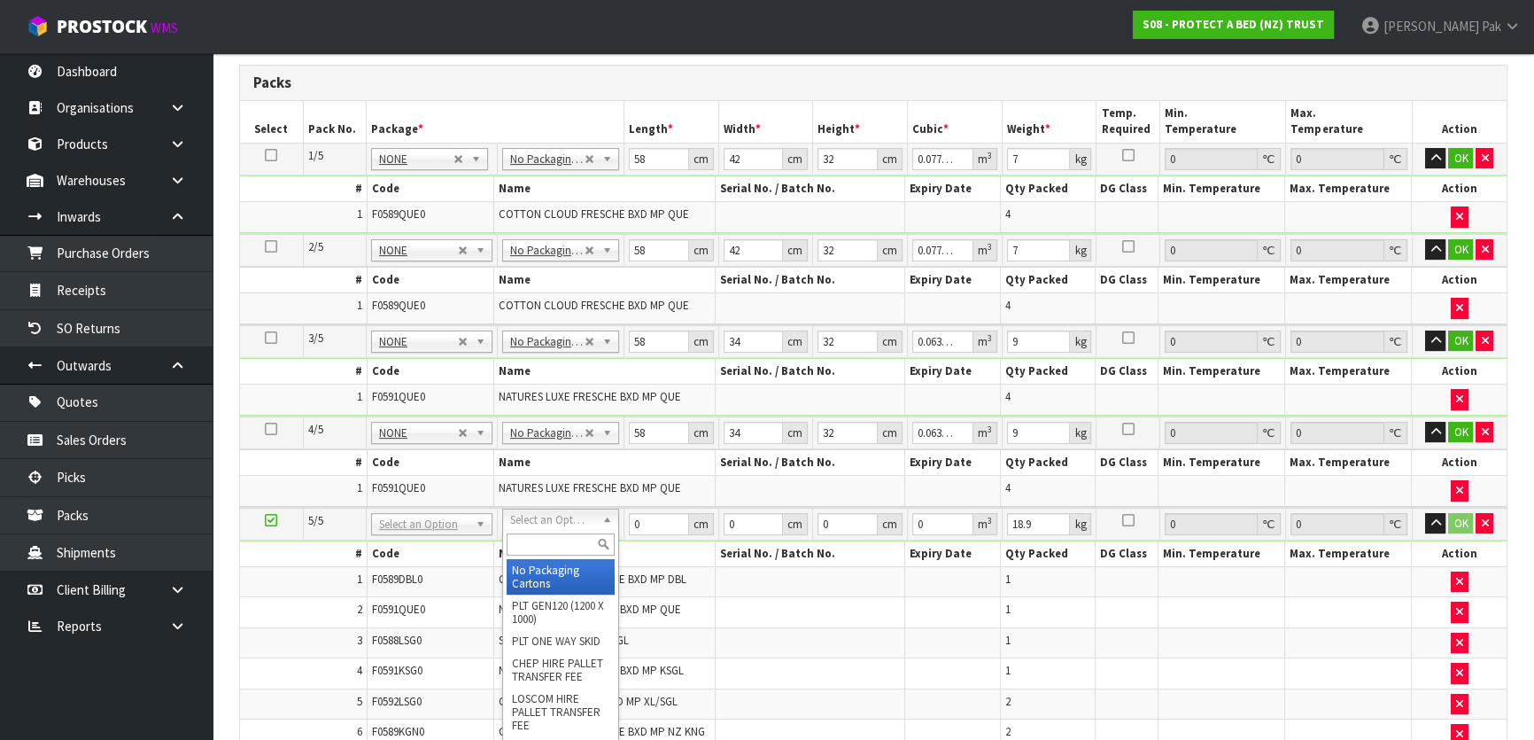
click at [543, 547] on input "text" at bounding box center [561, 544] width 108 height 22
type input "OC"
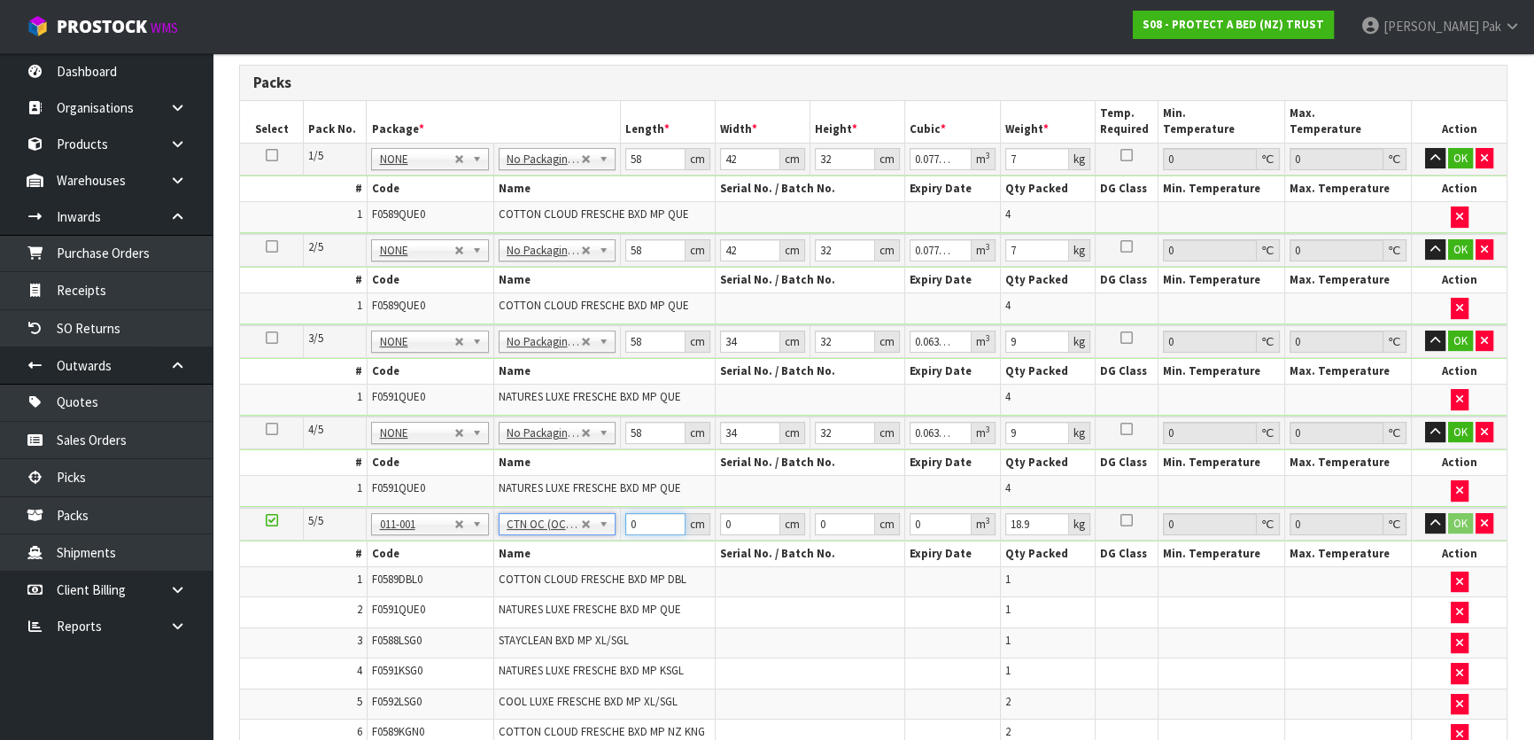
click at [638, 514] on input "0" at bounding box center [655, 524] width 60 height 22
type input "74"
type input "62"
type input "4"
type input "0.018352"
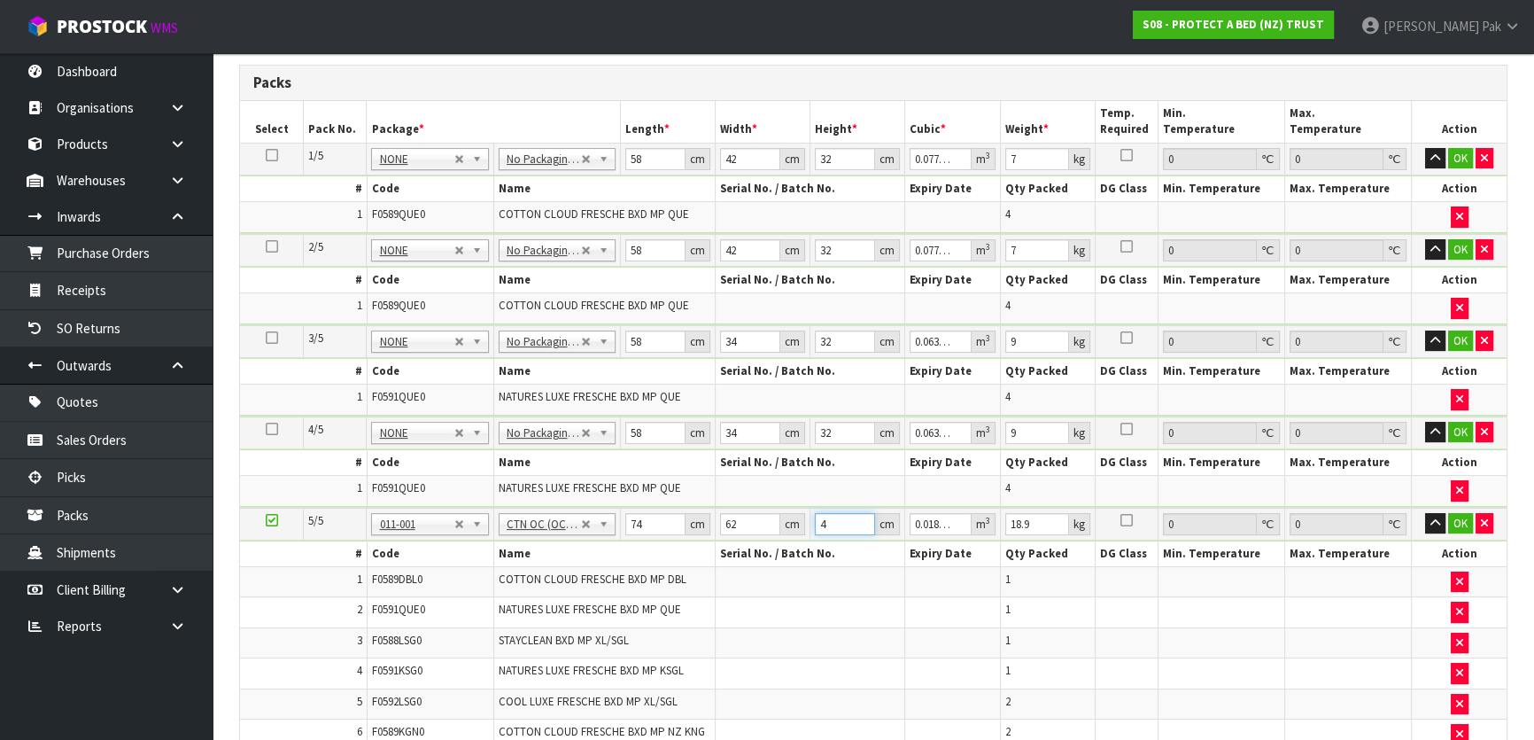
type input "43"
type input "0.197284"
type input "43"
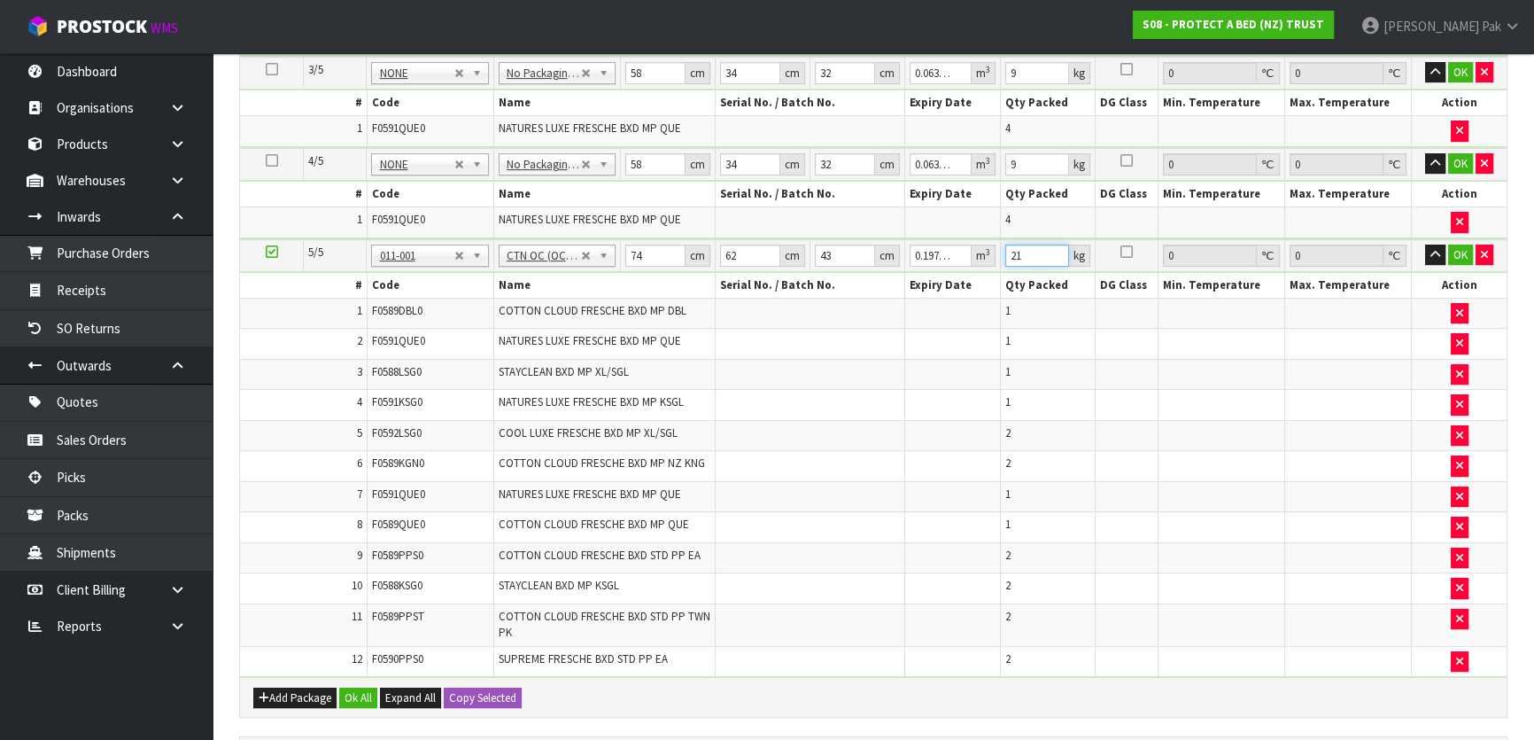
scroll to position [1018, 0]
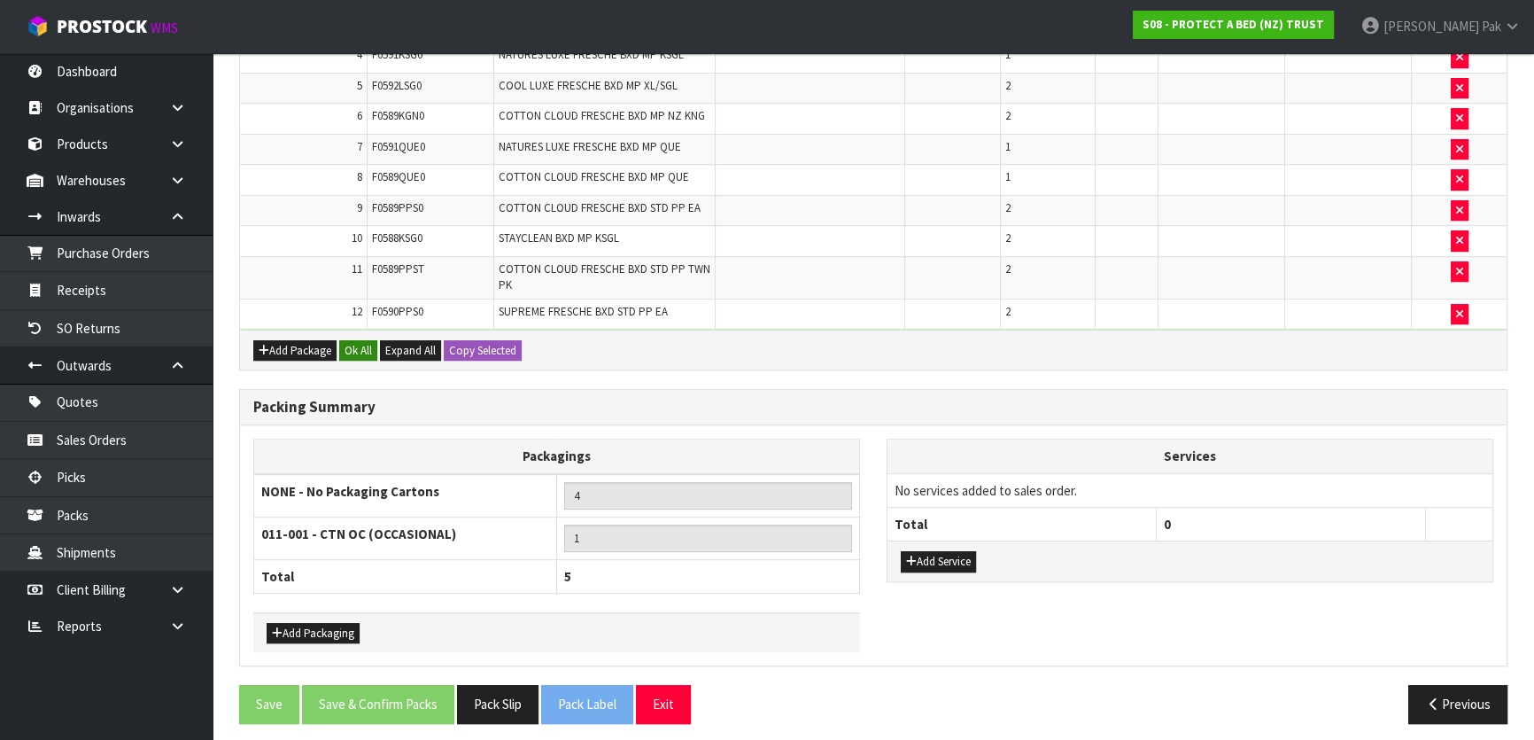
type input "21"
click at [357, 340] on button "Ok All" at bounding box center [358, 350] width 38 height 21
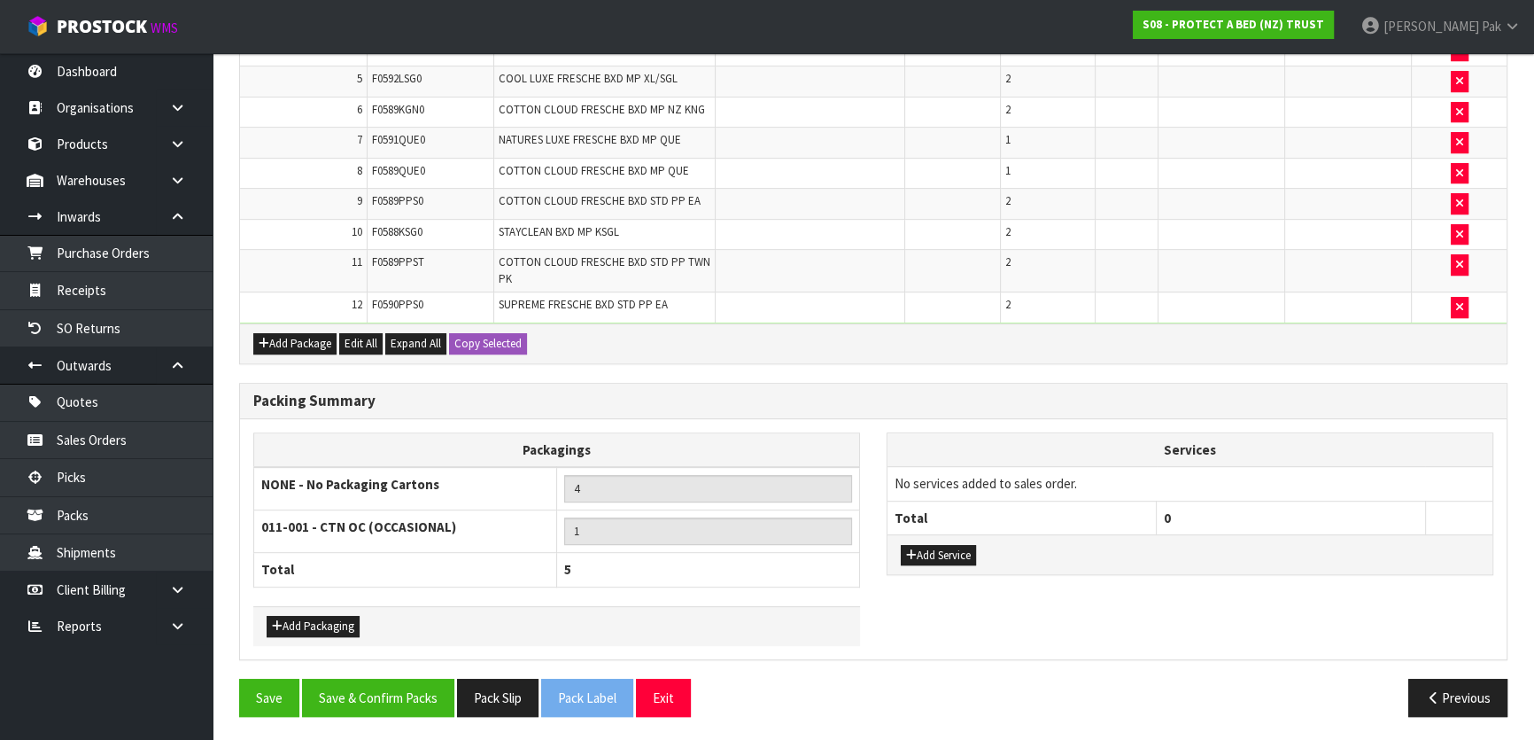
scroll to position [1010, 0]
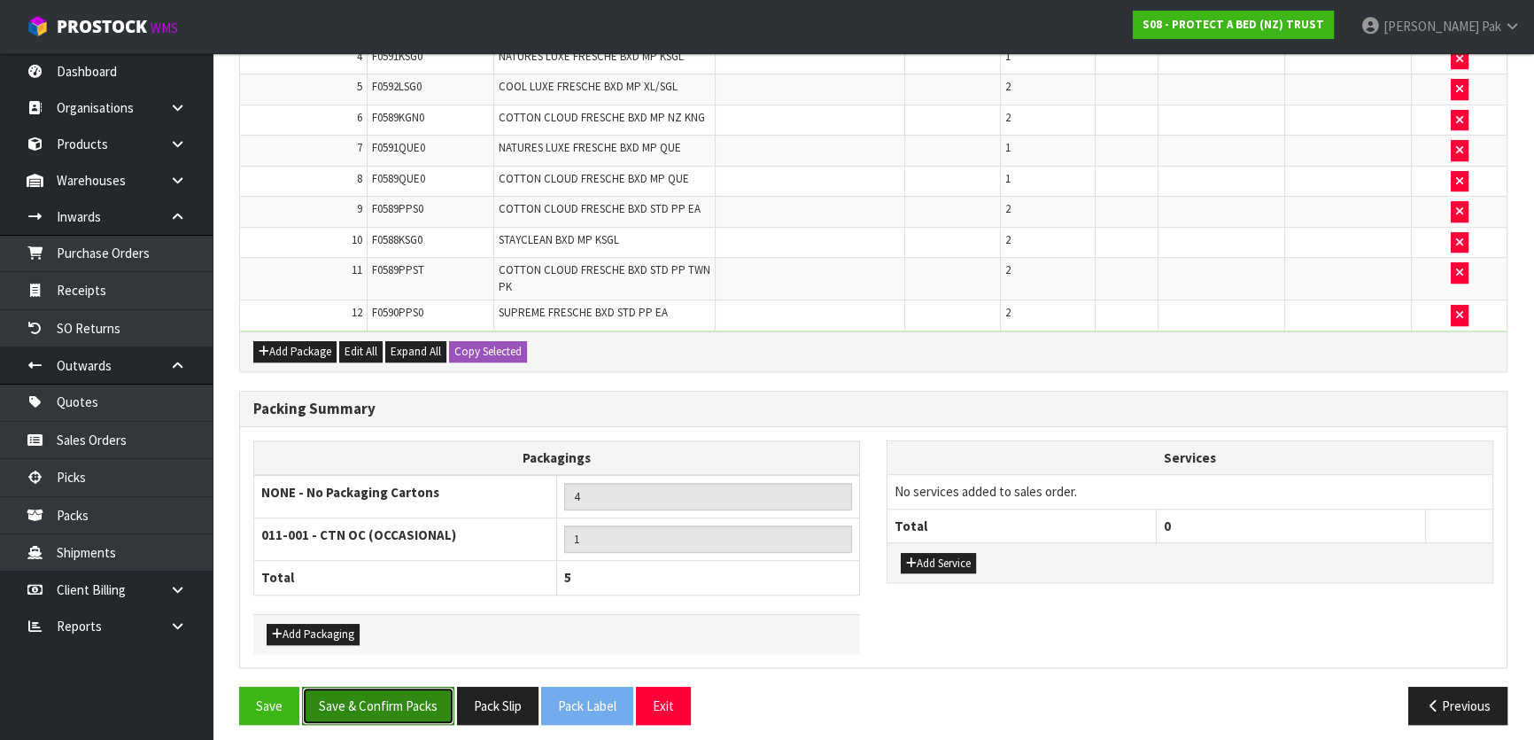
click at [379, 701] on button "Save & Confirm Packs" at bounding box center [378, 705] width 152 height 38
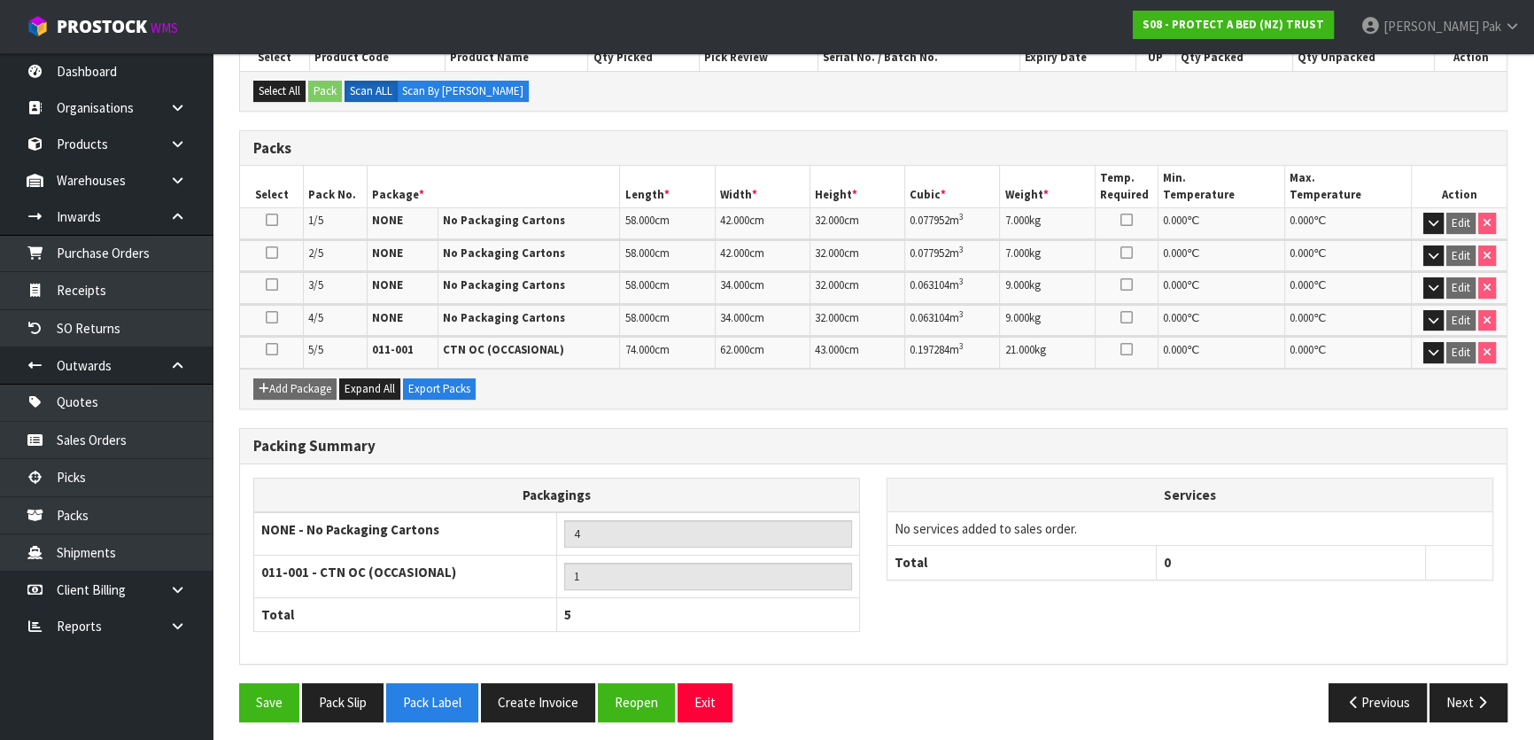
scroll to position [405, 0]
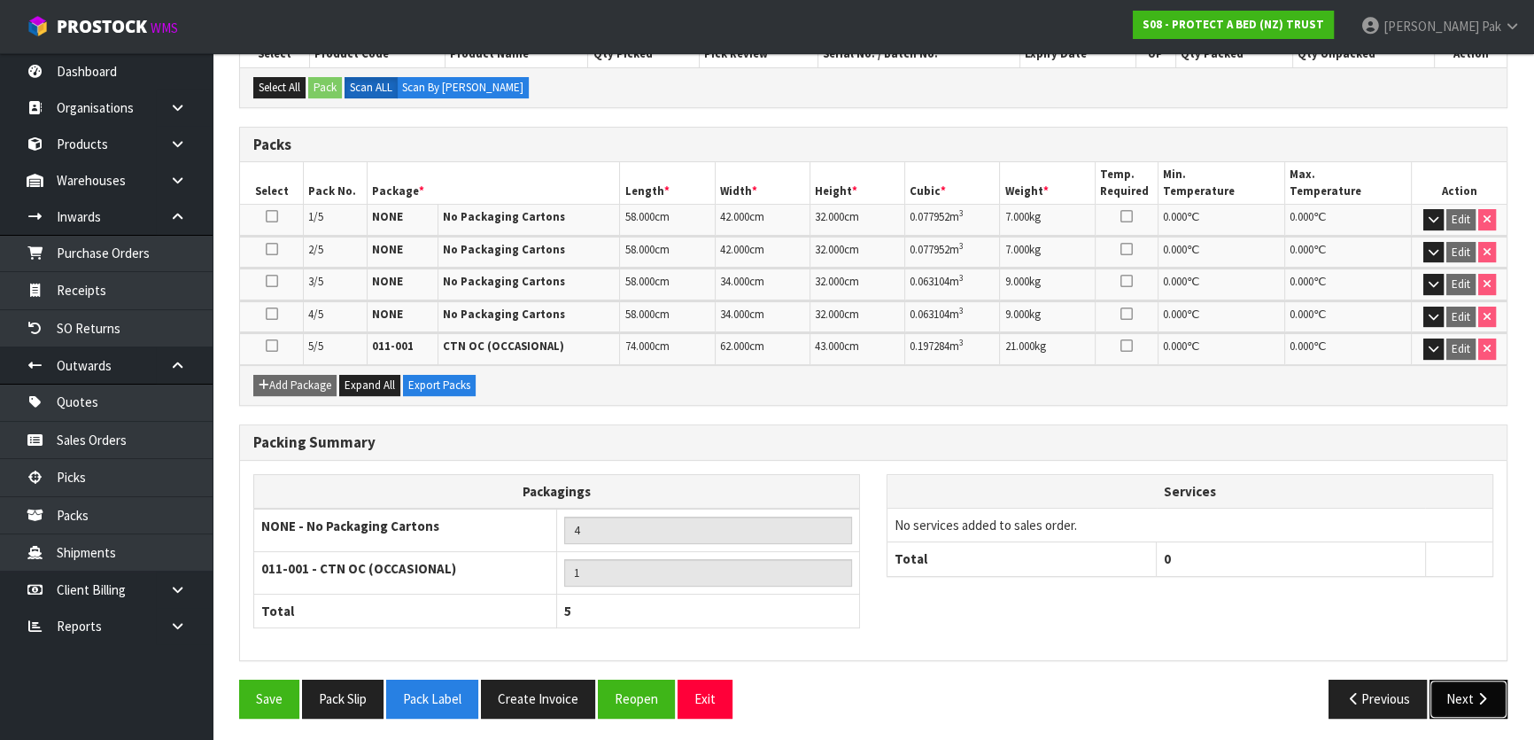
click at [1462, 709] on button "Next" at bounding box center [1469, 698] width 78 height 38
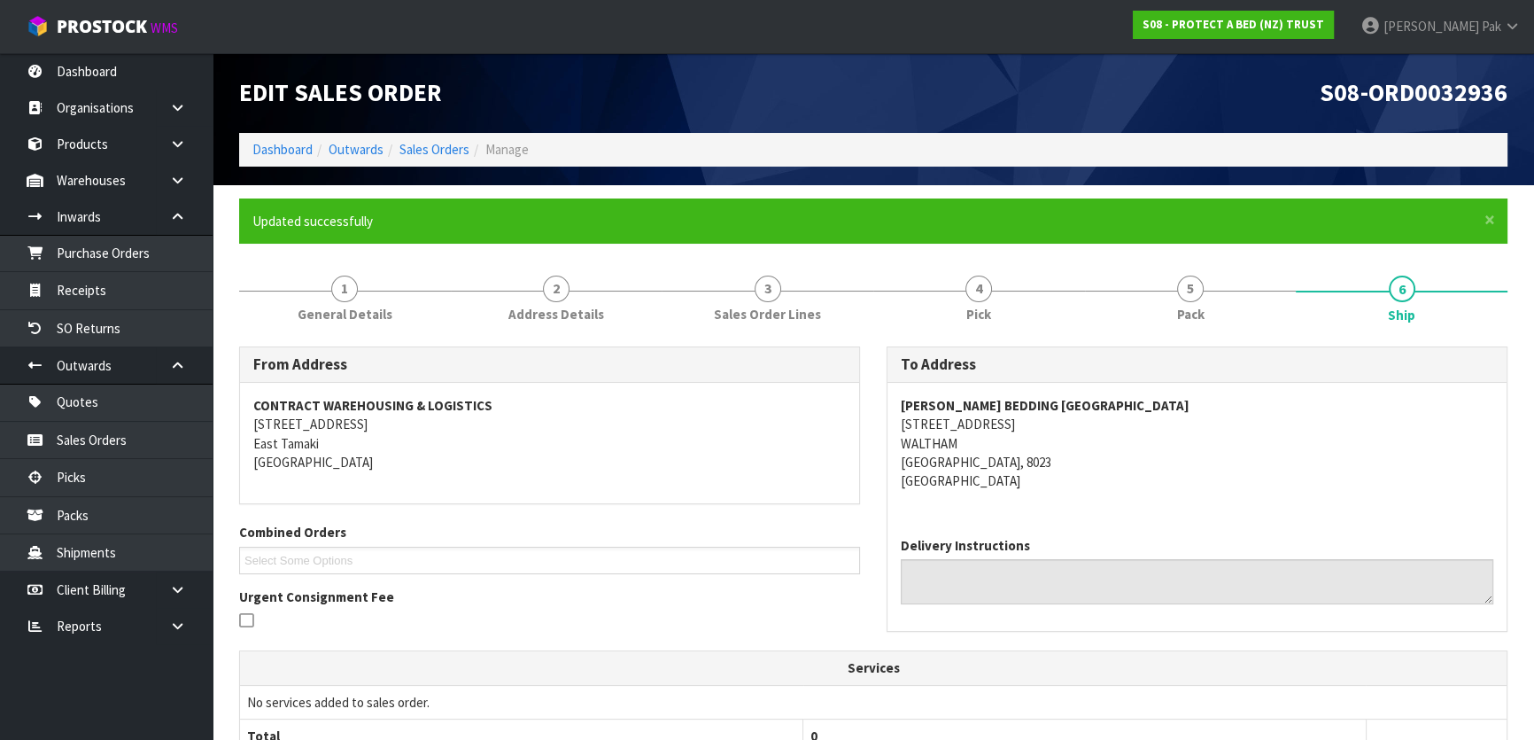
scroll to position [537, 0]
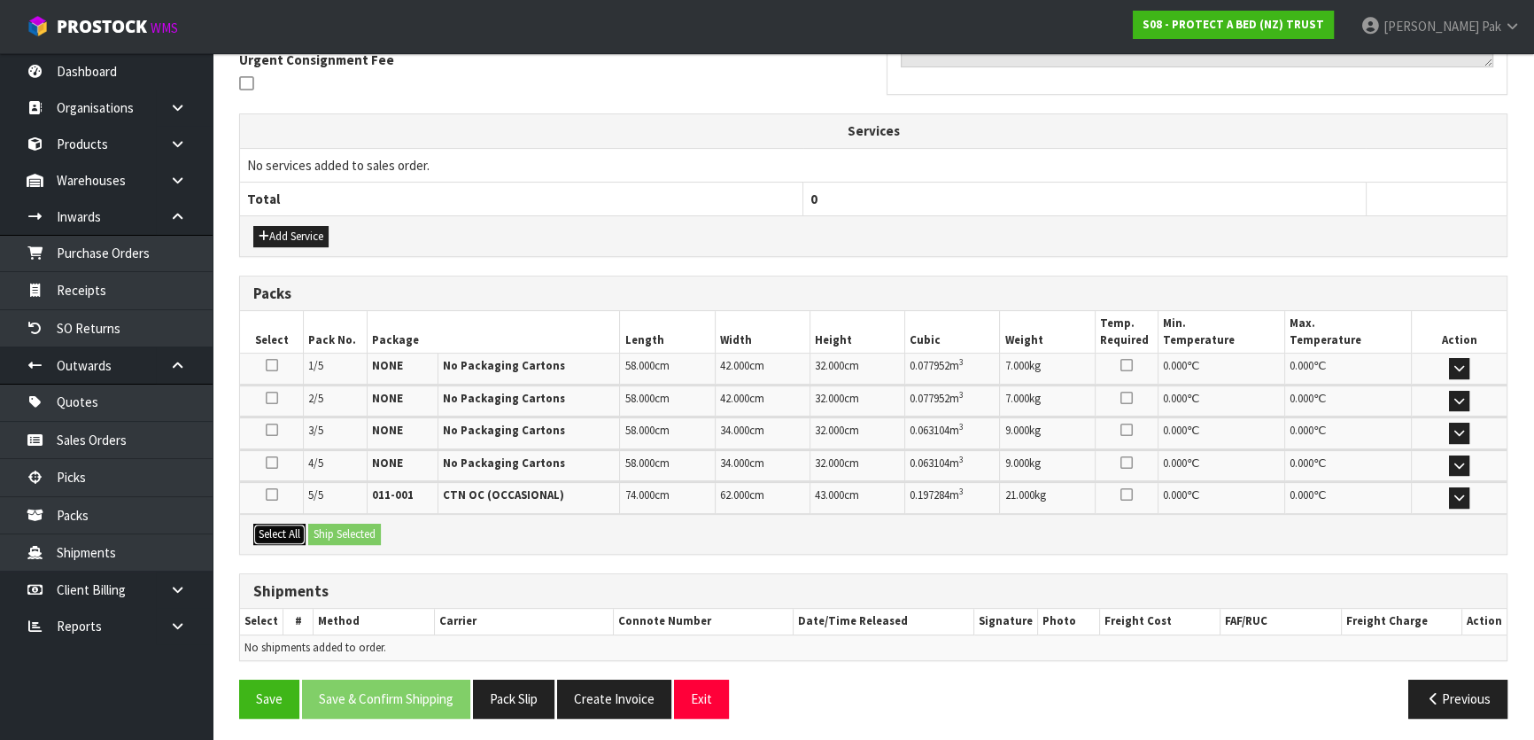
drag, startPoint x: 274, startPoint y: 531, endPoint x: 306, endPoint y: 531, distance: 32.8
click at [279, 531] on button "Select All" at bounding box center [279, 534] width 52 height 21
click at [312, 531] on div "Select All Ship Selected" at bounding box center [873, 534] width 1267 height 40
click at [330, 533] on button "Ship Selected" at bounding box center [344, 534] width 73 height 21
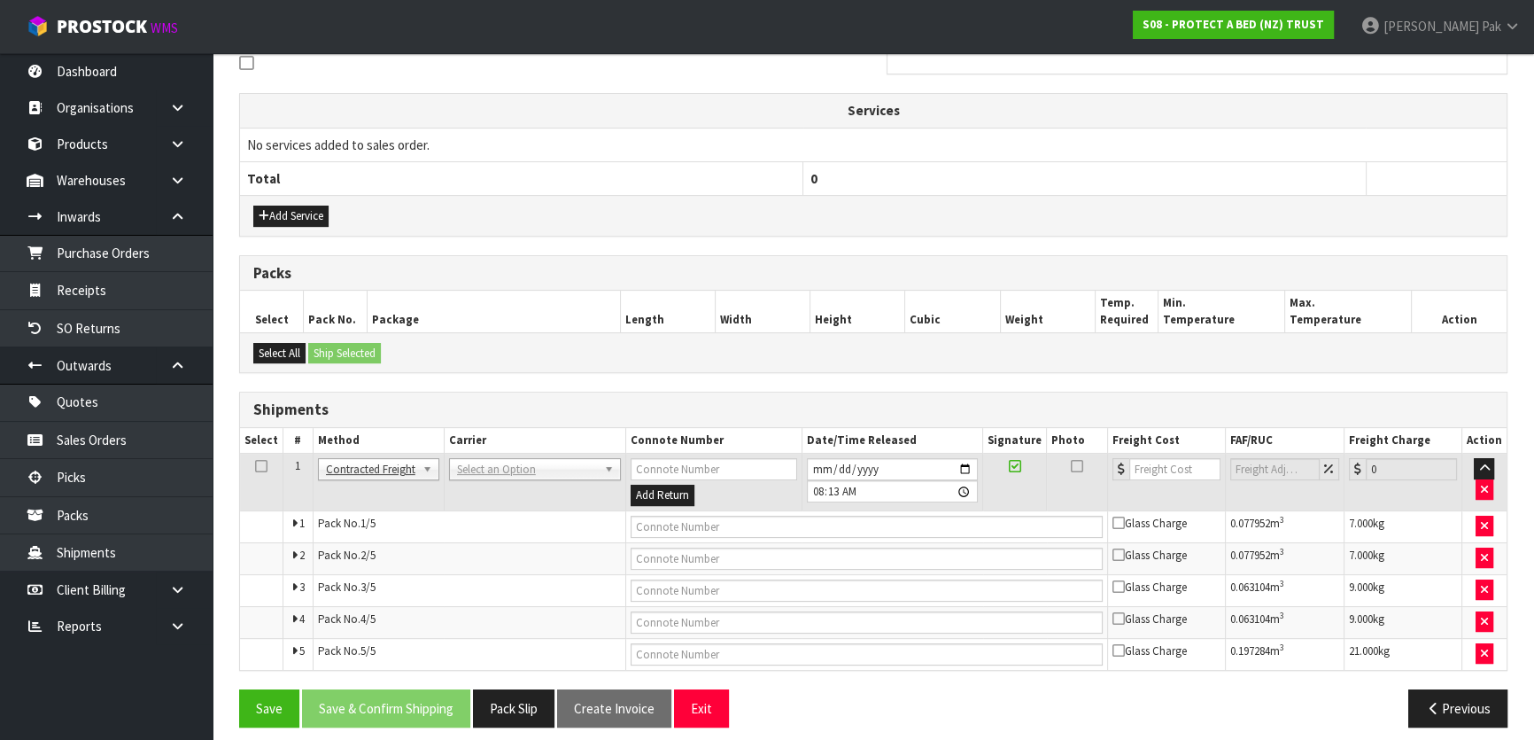
scroll to position [567, 0]
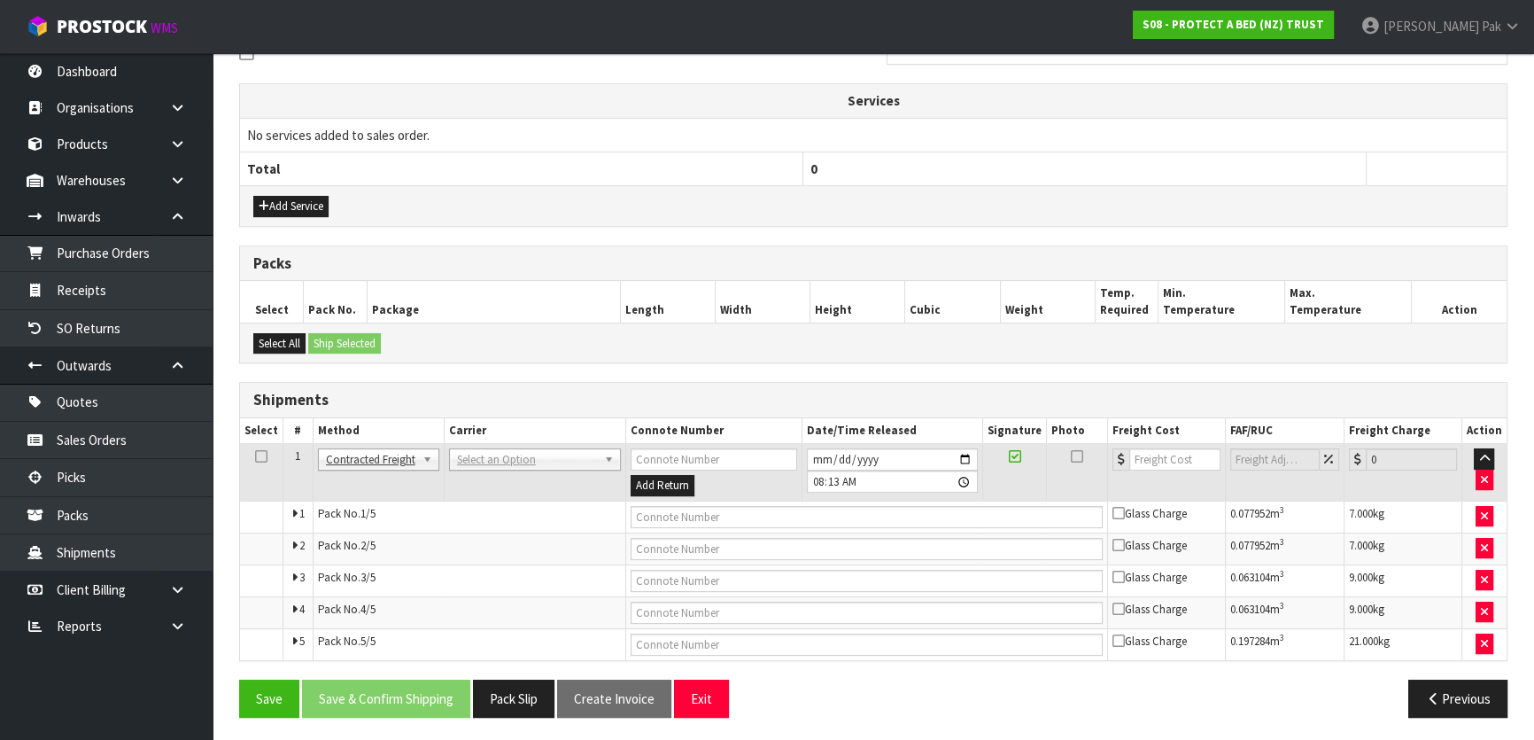
drag, startPoint x: 512, startPoint y: 457, endPoint x: 507, endPoint y: 479, distance: 22.8
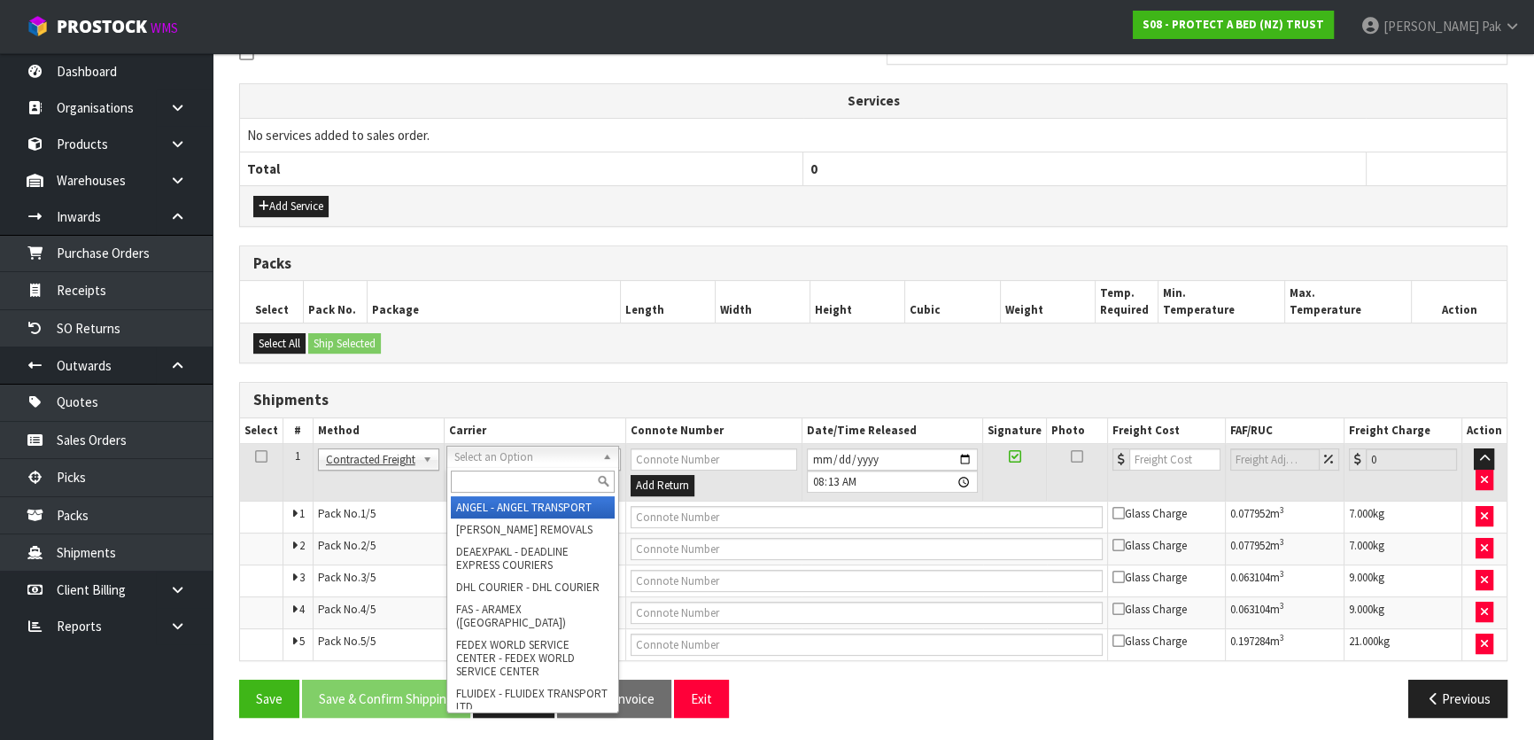
click at [507, 481] on input "text" at bounding box center [533, 481] width 164 height 22
click at [1486, 474] on icon "button" at bounding box center [1484, 480] width 7 height 12
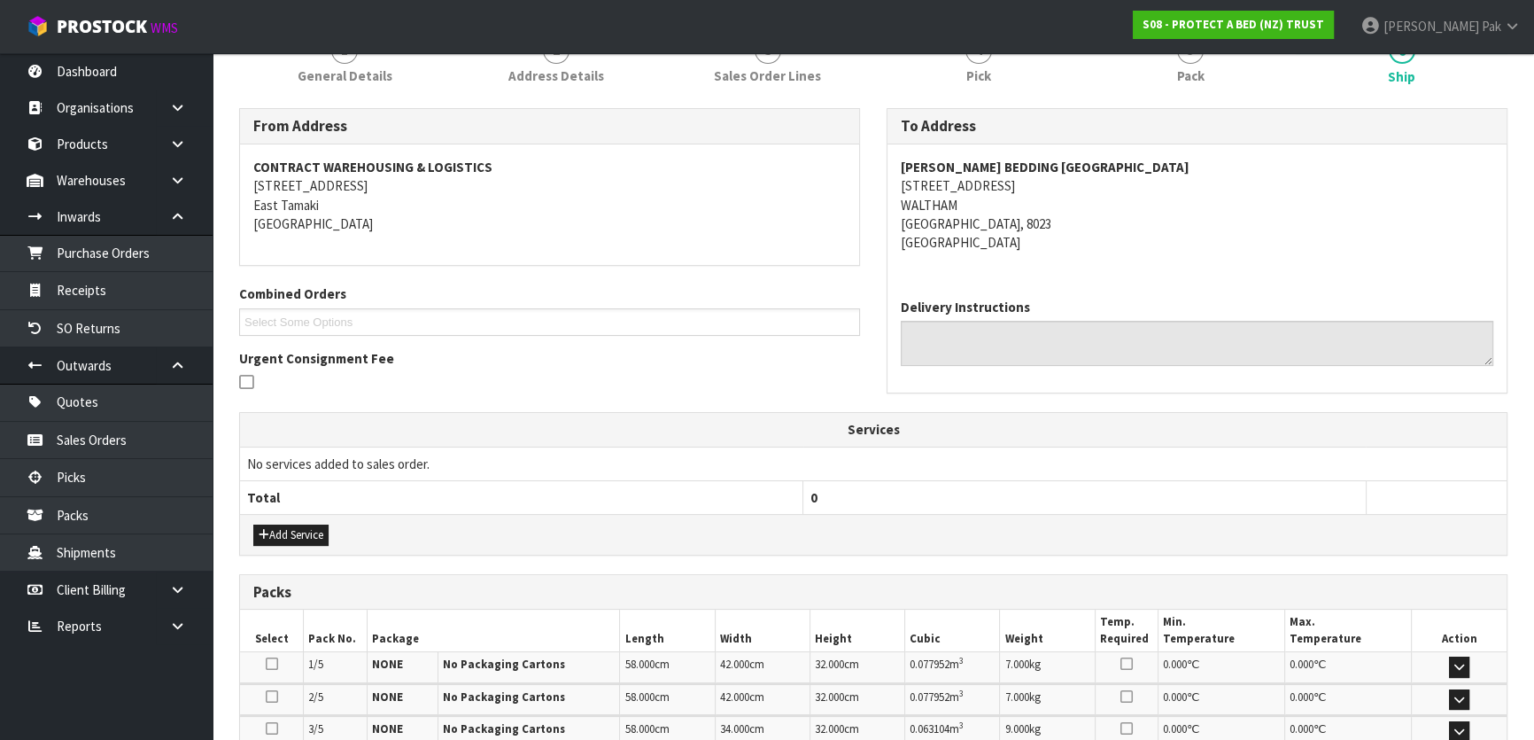
scroll to position [537, 0]
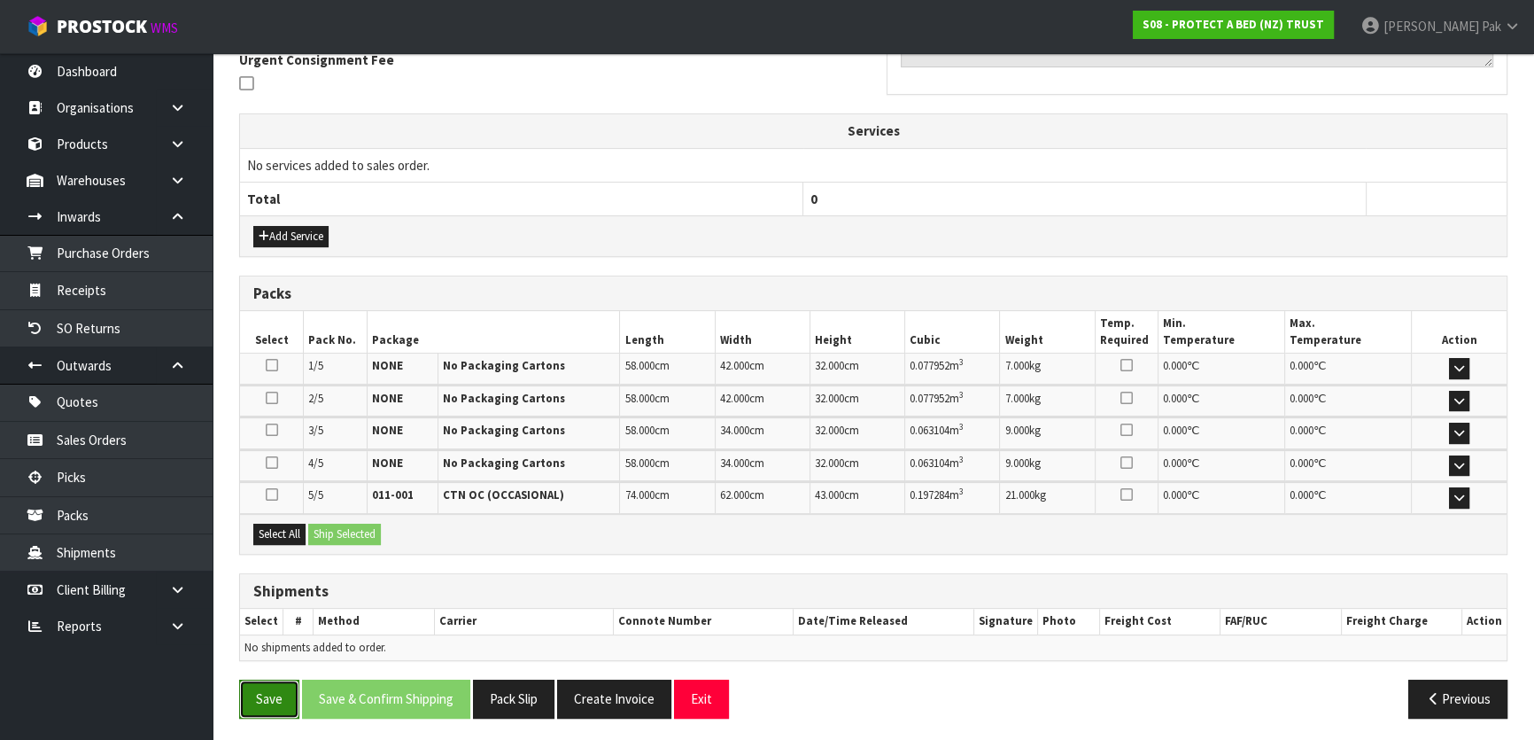
click at [244, 687] on button "Save" at bounding box center [269, 698] width 60 height 38
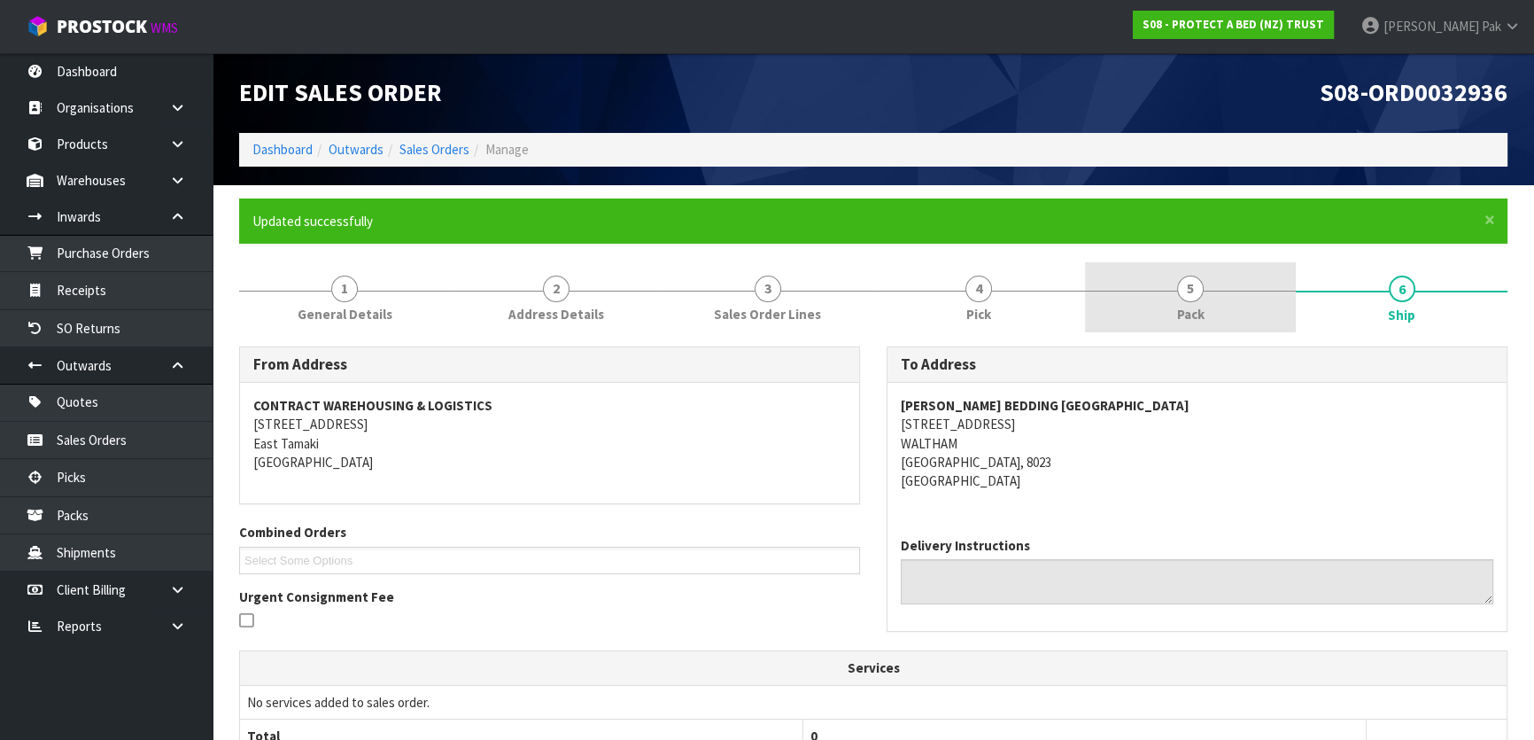
drag, startPoint x: 1270, startPoint y: 290, endPoint x: 1268, endPoint y: 316, distance: 26.7
click at [1269, 291] on div at bounding box center [1191, 291] width 212 height 1
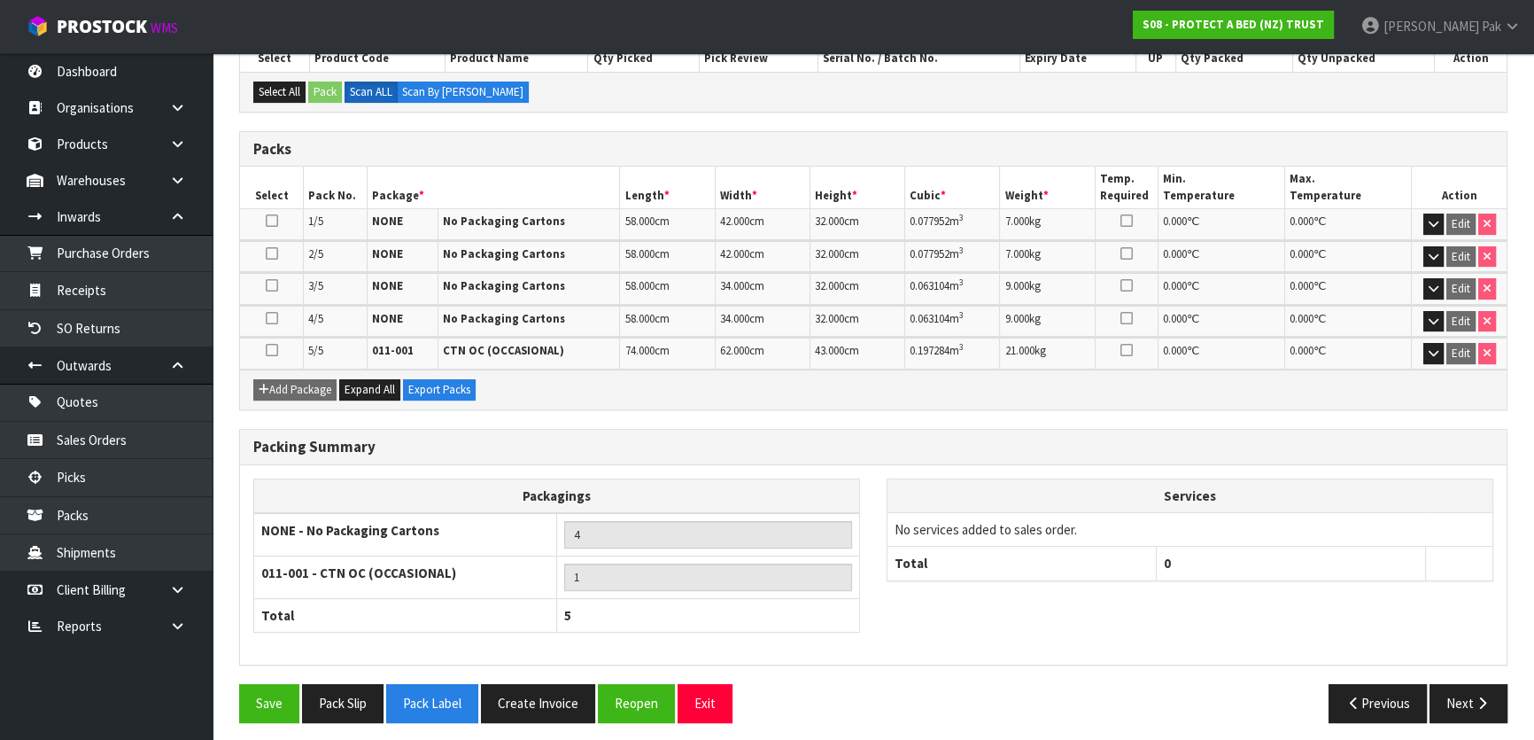
scroll to position [405, 0]
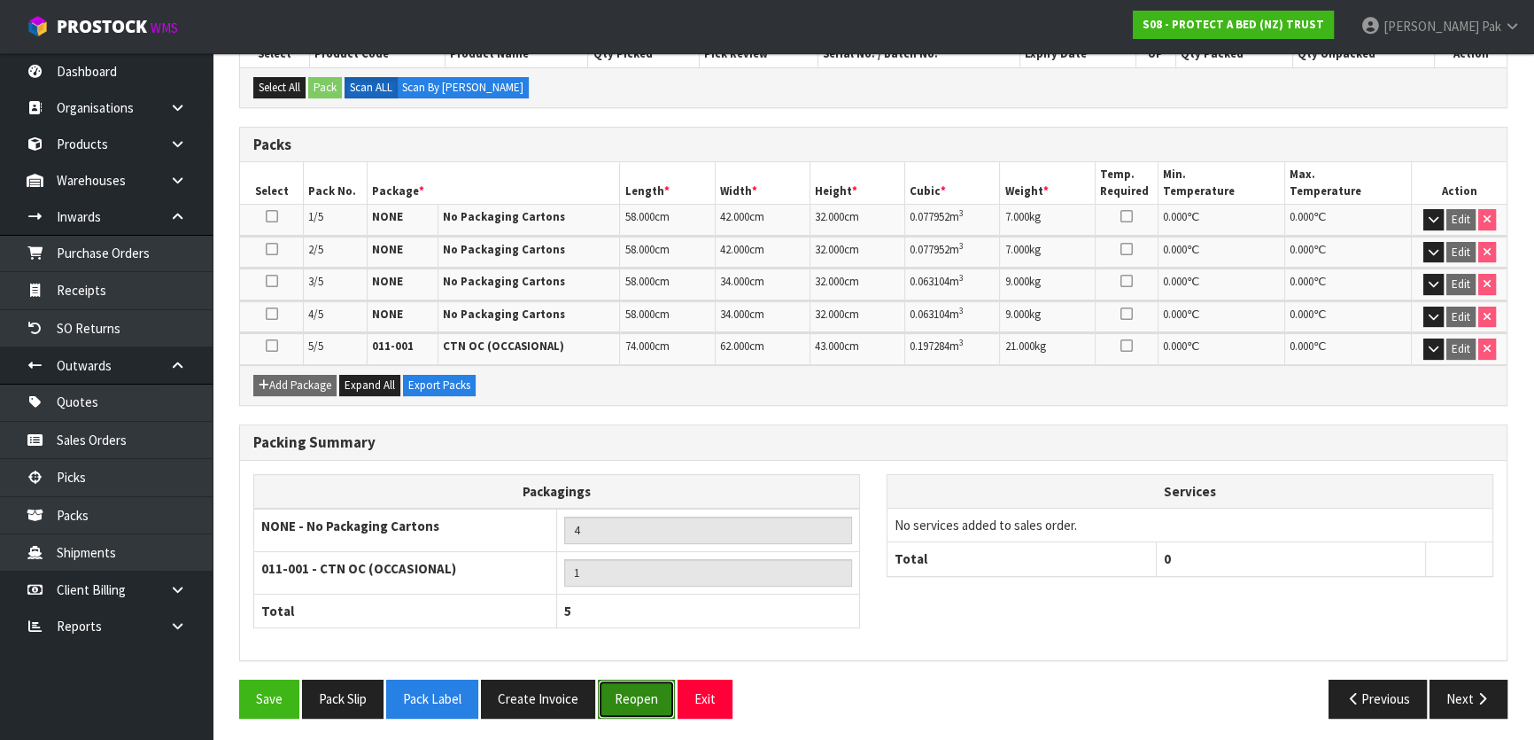
drag, startPoint x: 651, startPoint y: 694, endPoint x: 625, endPoint y: 703, distance: 27.5
click at [650, 694] on button "Reopen" at bounding box center [636, 698] width 77 height 38
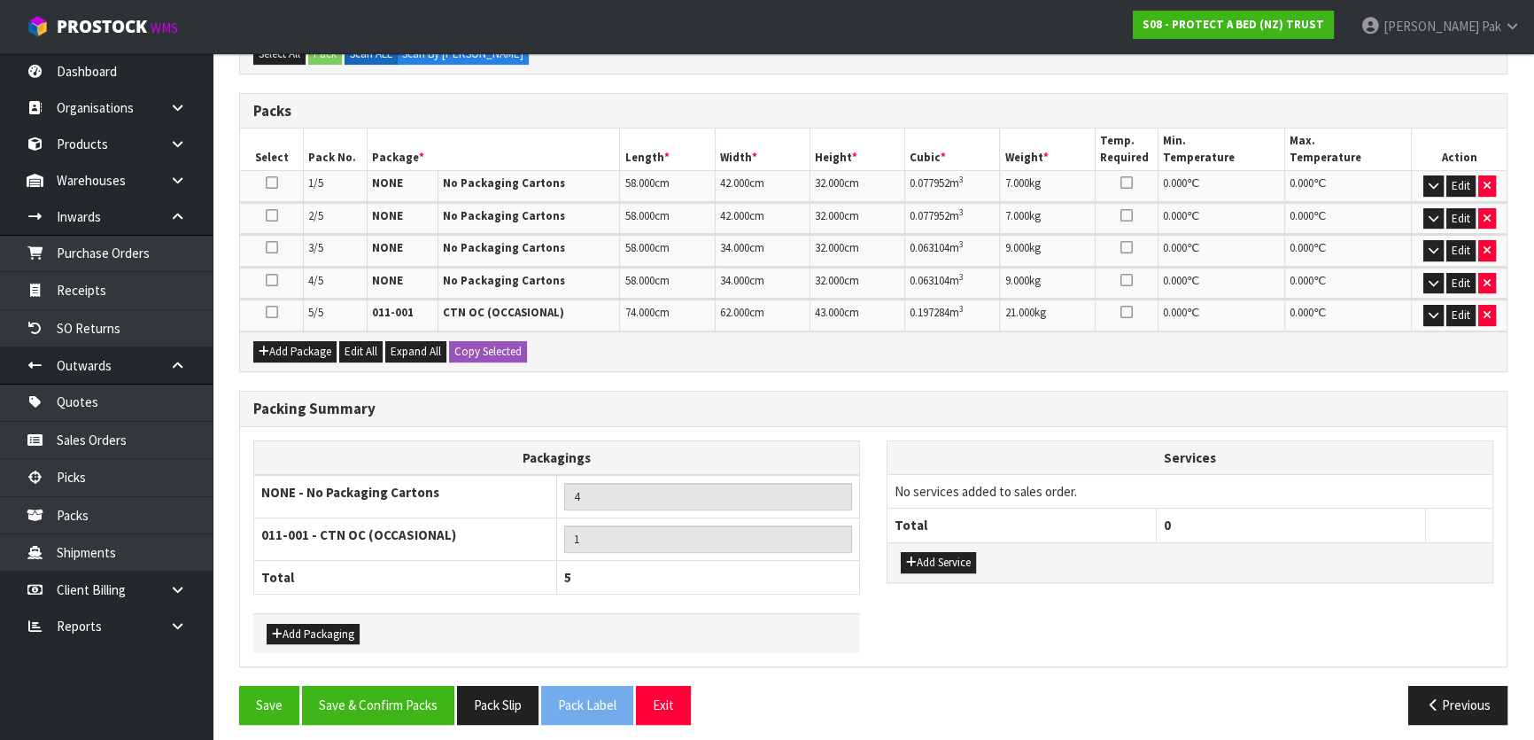
scroll to position [444, 0]
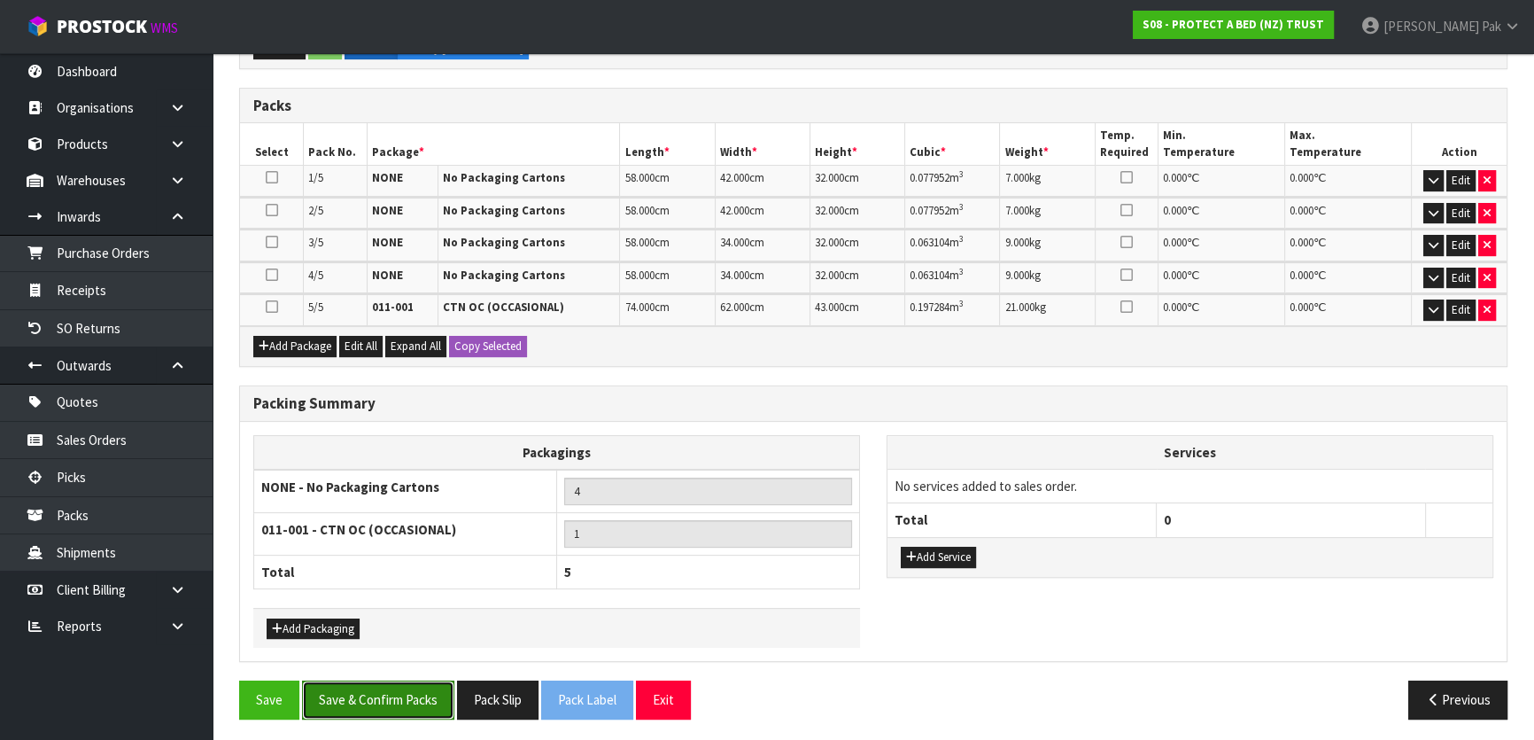
click at [394, 701] on button "Save & Confirm Packs" at bounding box center [378, 699] width 152 height 38
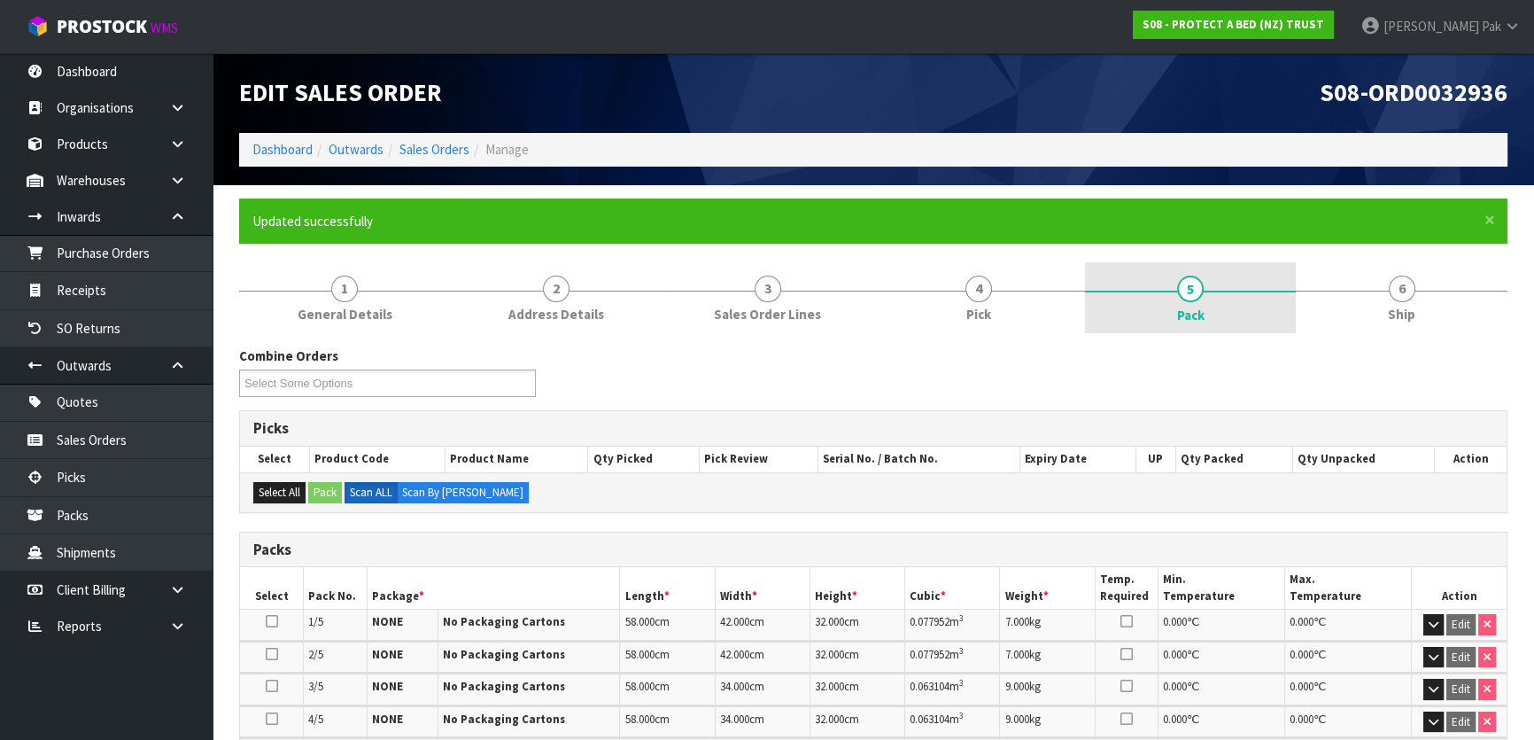
click at [1205, 287] on link "5 Pack" at bounding box center [1191, 297] width 212 height 71
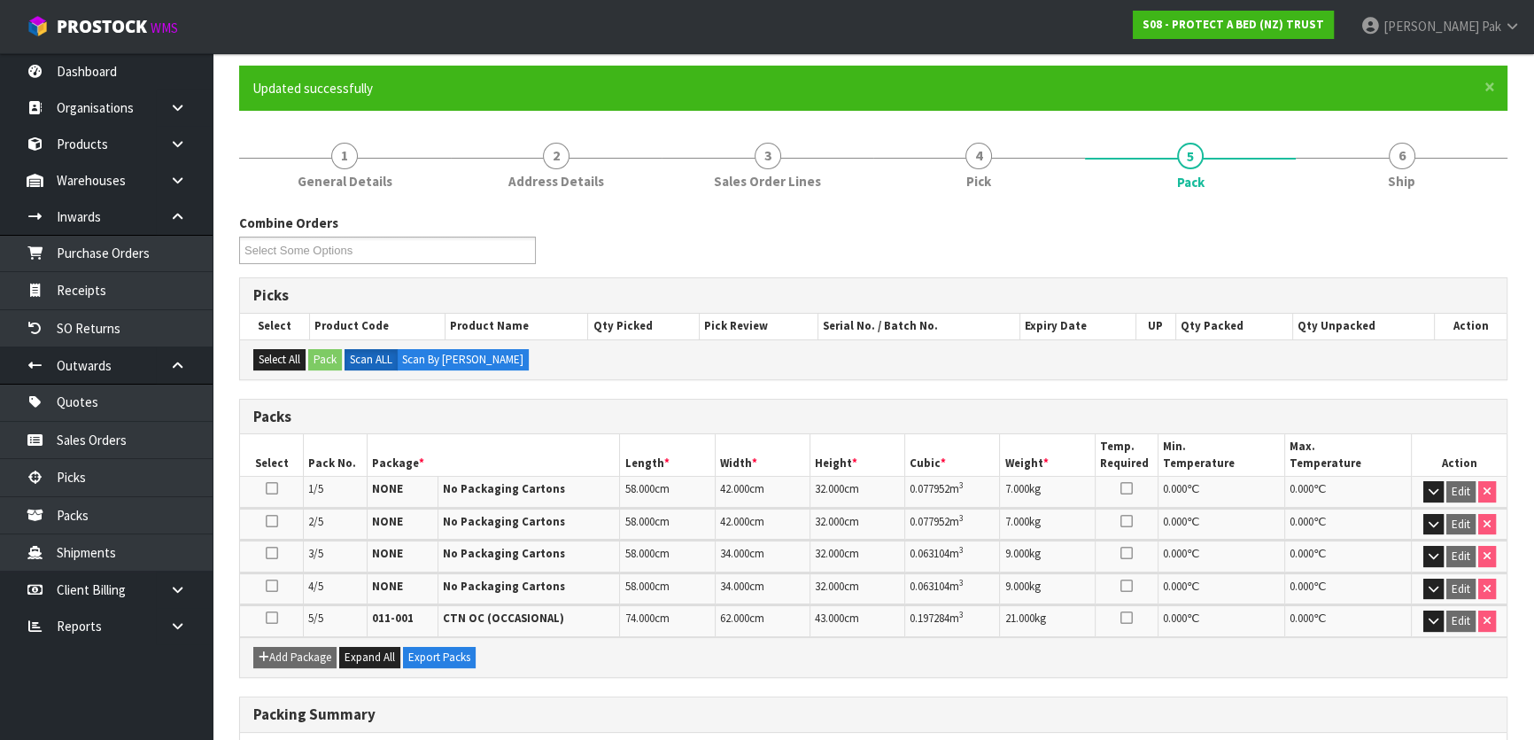
scroll to position [405, 0]
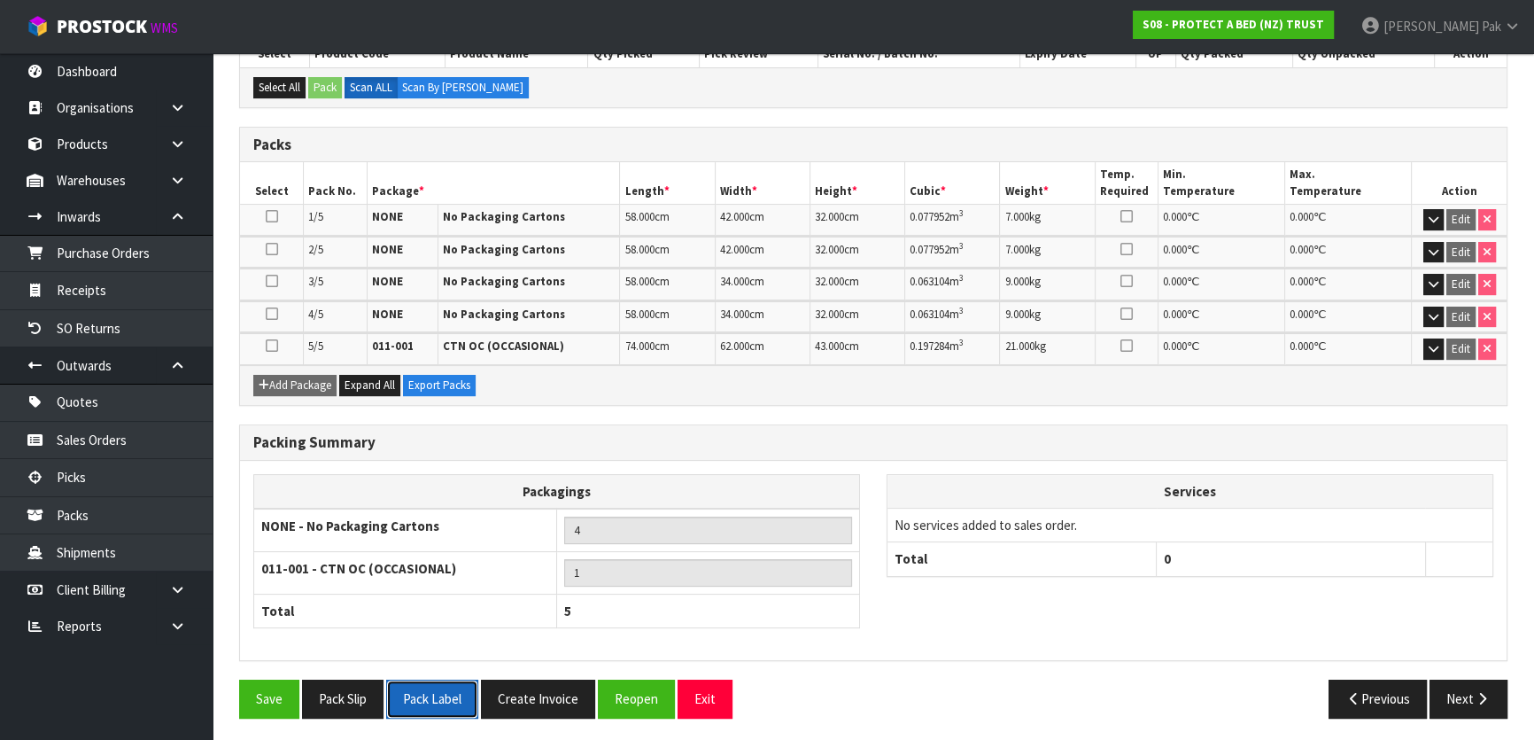
click at [438, 688] on button "Pack Label" at bounding box center [432, 698] width 92 height 38
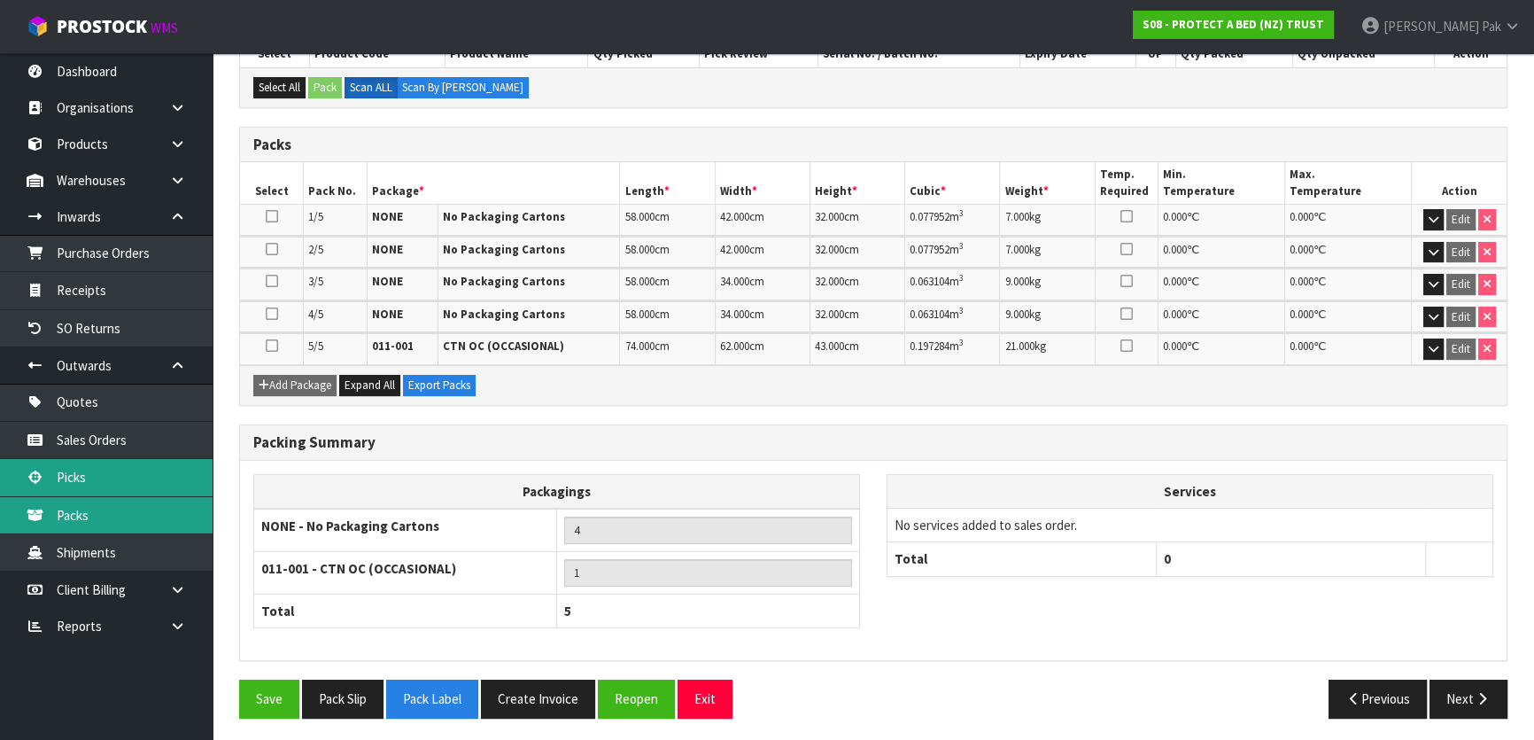
click at [135, 494] on ul "Quotes Sales Orders Picks Packs Shipments" at bounding box center [106, 478] width 213 height 188
click at [134, 478] on link "Picks" at bounding box center [106, 477] width 213 height 36
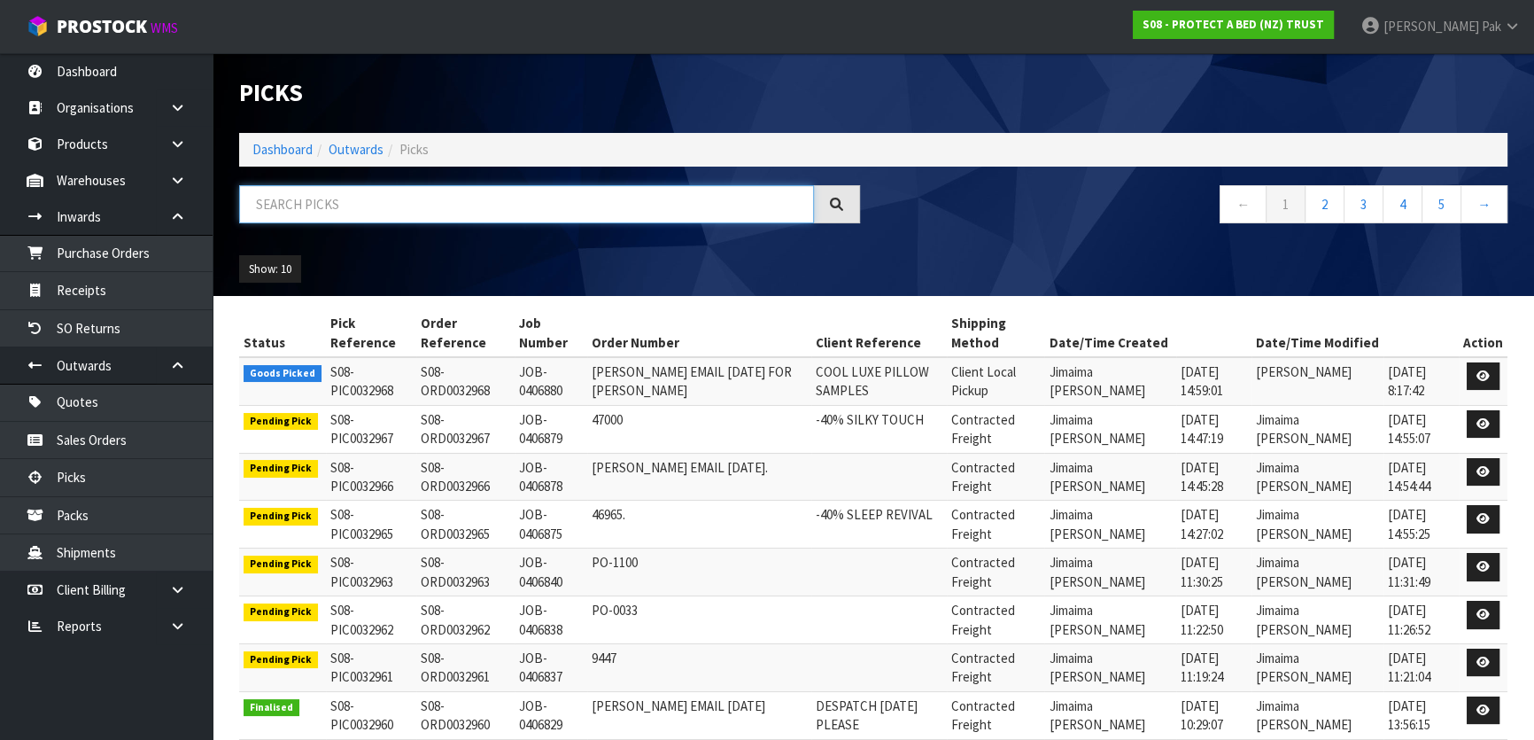
click at [350, 190] on input "text" at bounding box center [526, 204] width 575 height 38
type input "JOB-0406434"
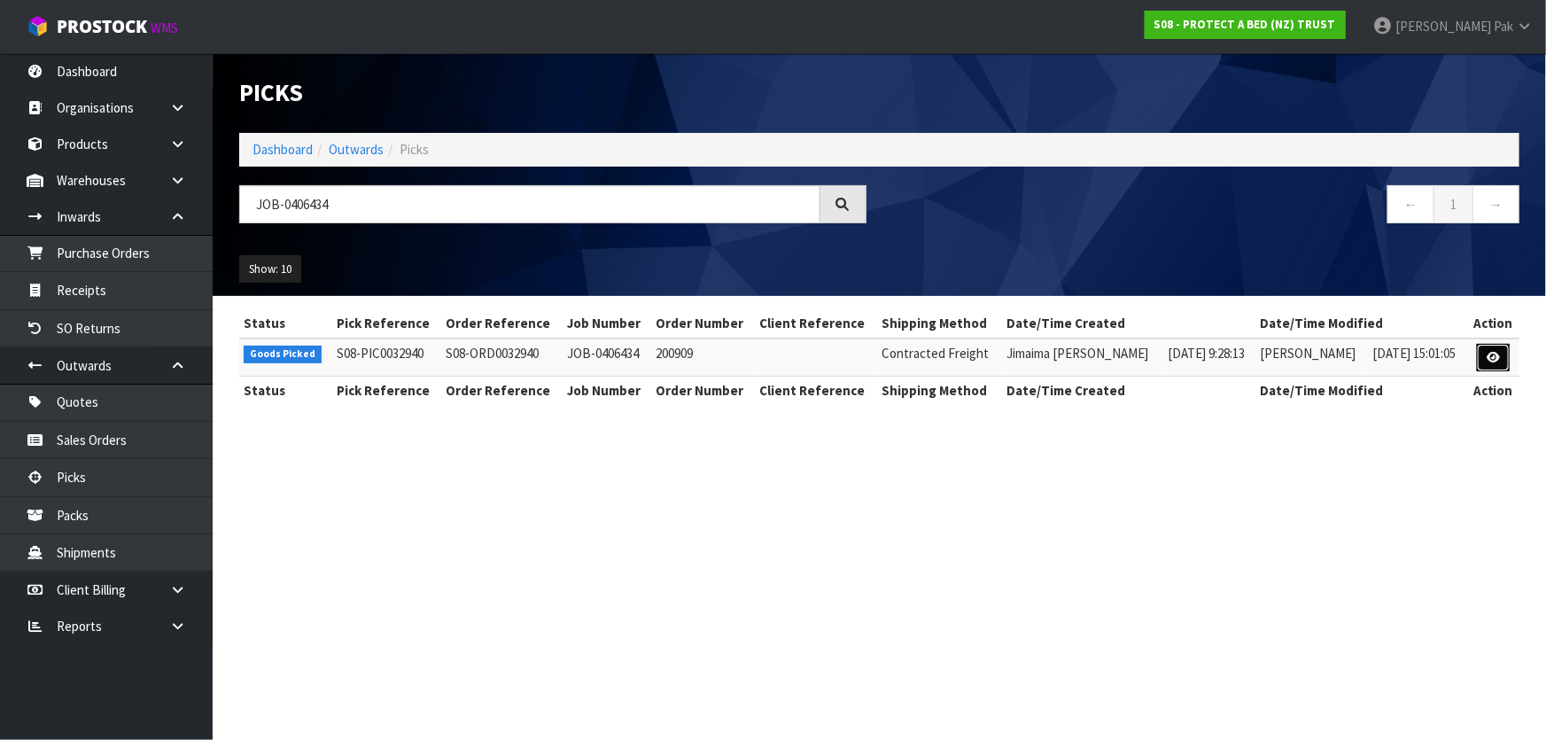
click at [1490, 345] on link at bounding box center [1493, 358] width 33 height 28
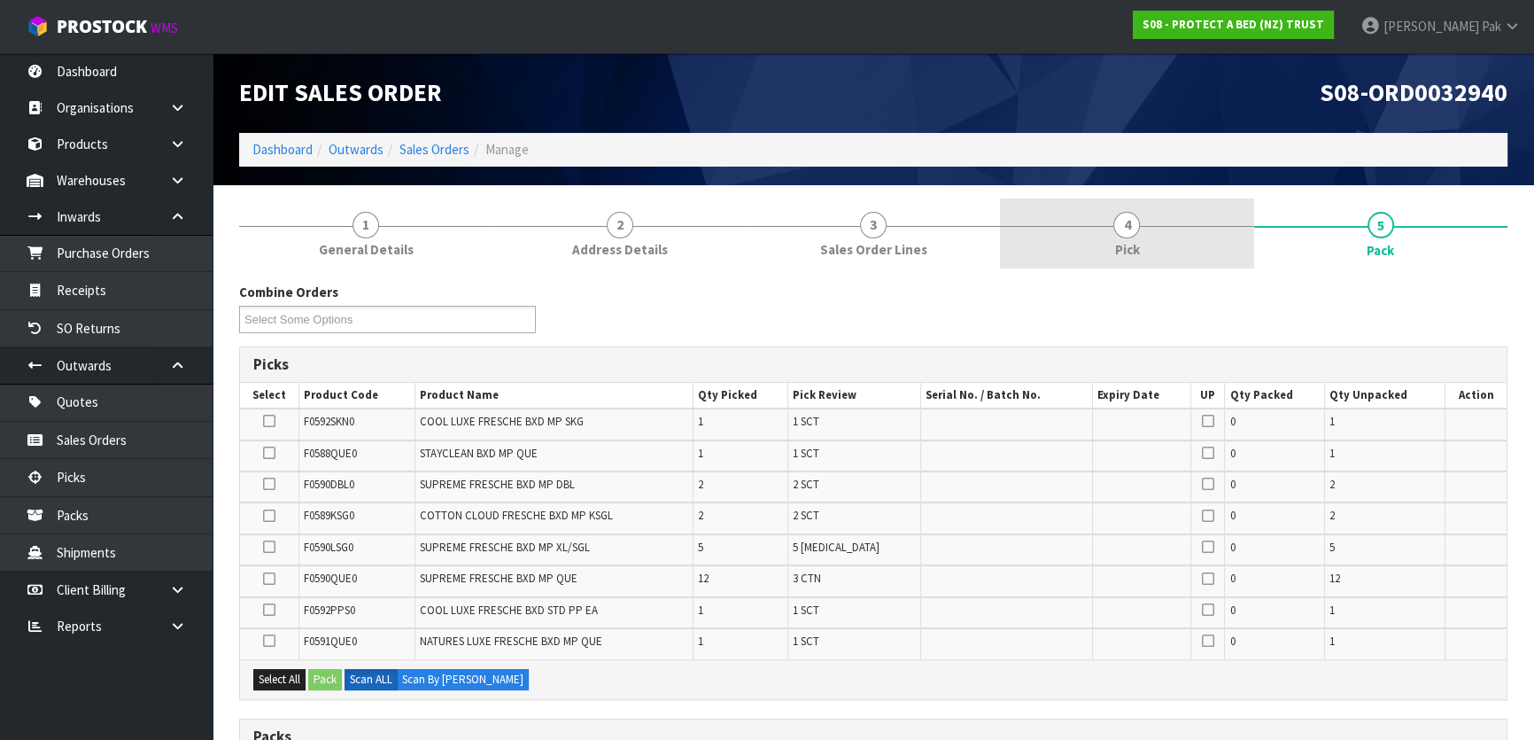
click at [1125, 217] on span "4" at bounding box center [1126, 225] width 27 height 27
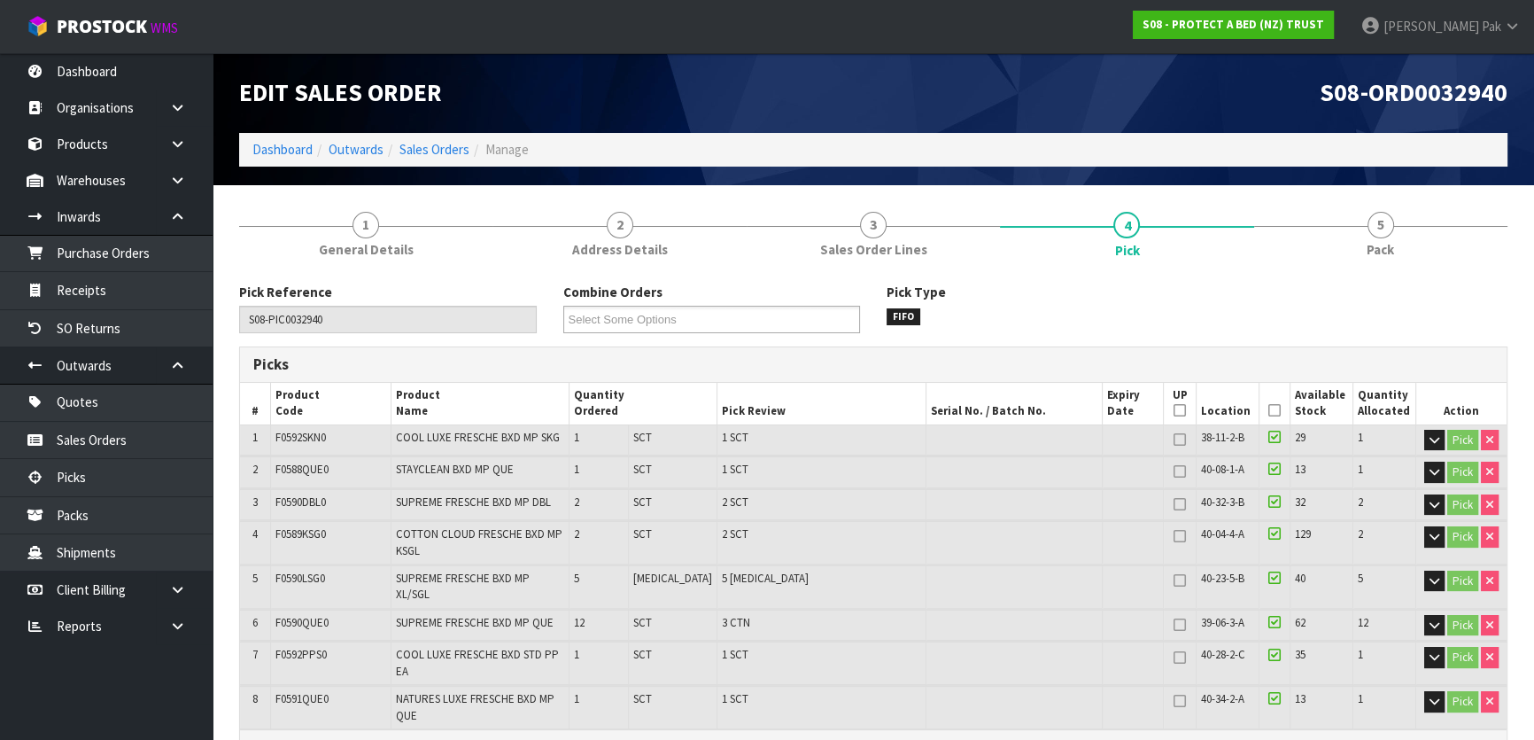
click at [1268, 411] on icon at bounding box center [1274, 410] width 12 height 1
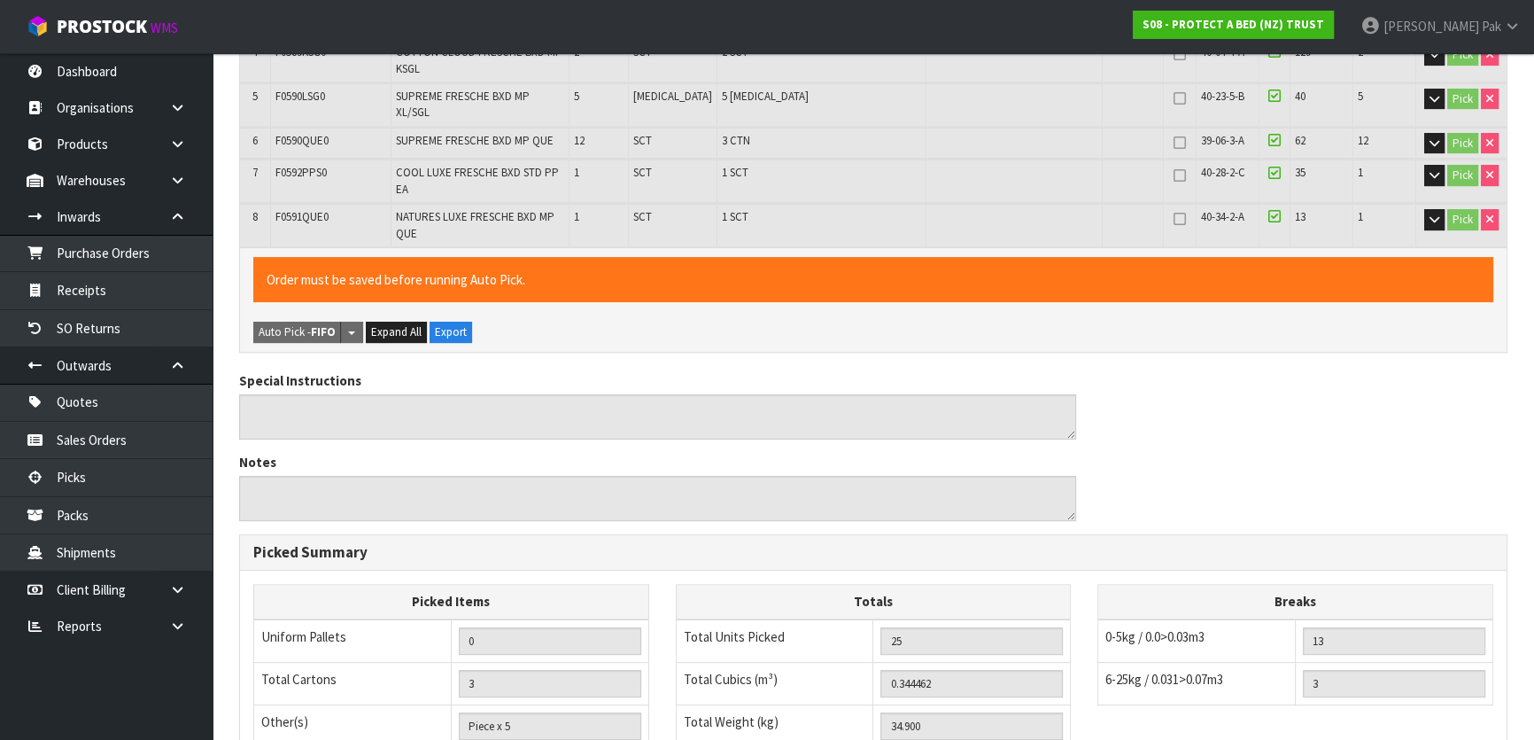
scroll to position [763, 0]
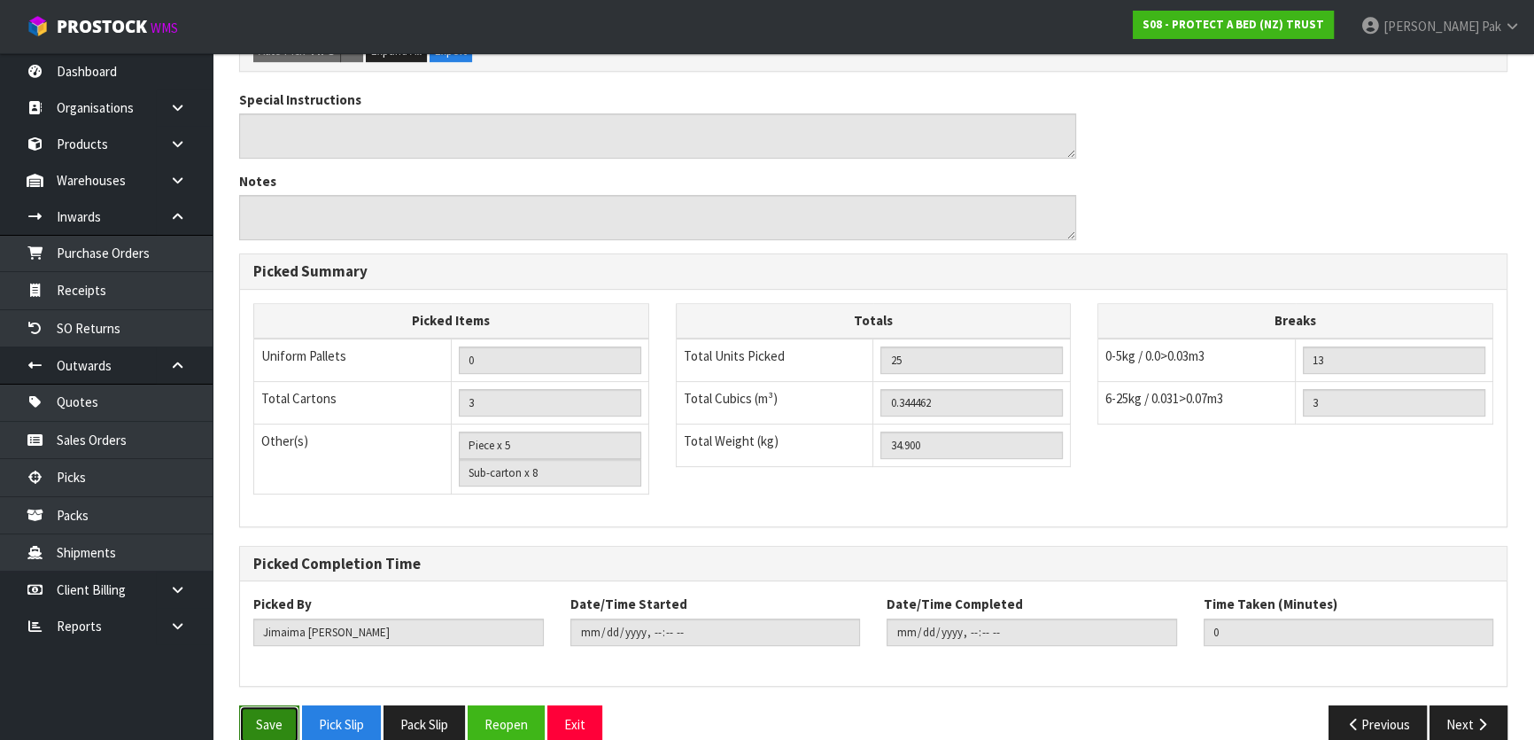
drag, startPoint x: 268, startPoint y: 691, endPoint x: 267, endPoint y: 682, distance: 9.0
click at [268, 705] on button "Save" at bounding box center [269, 724] width 60 height 38
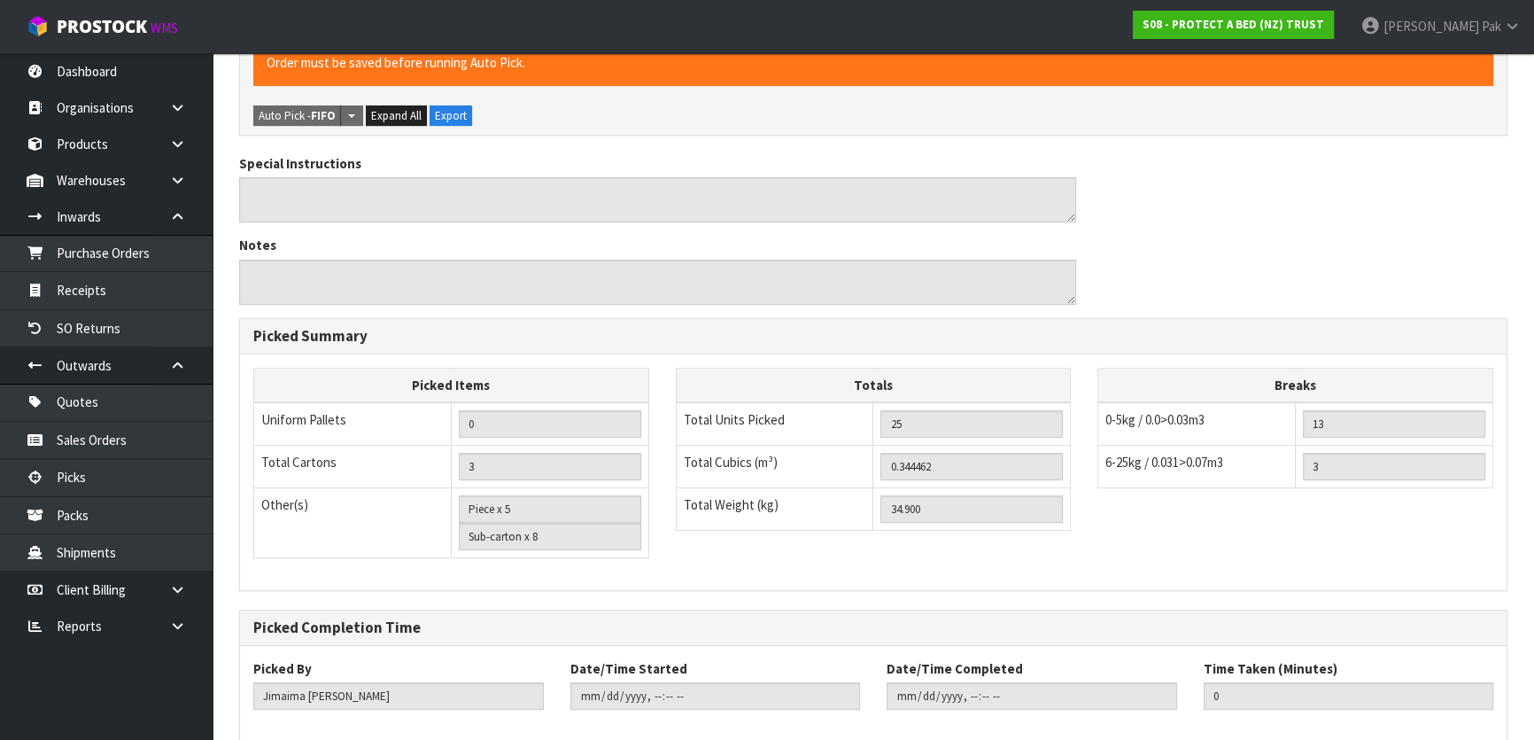
scroll to position [0, 0]
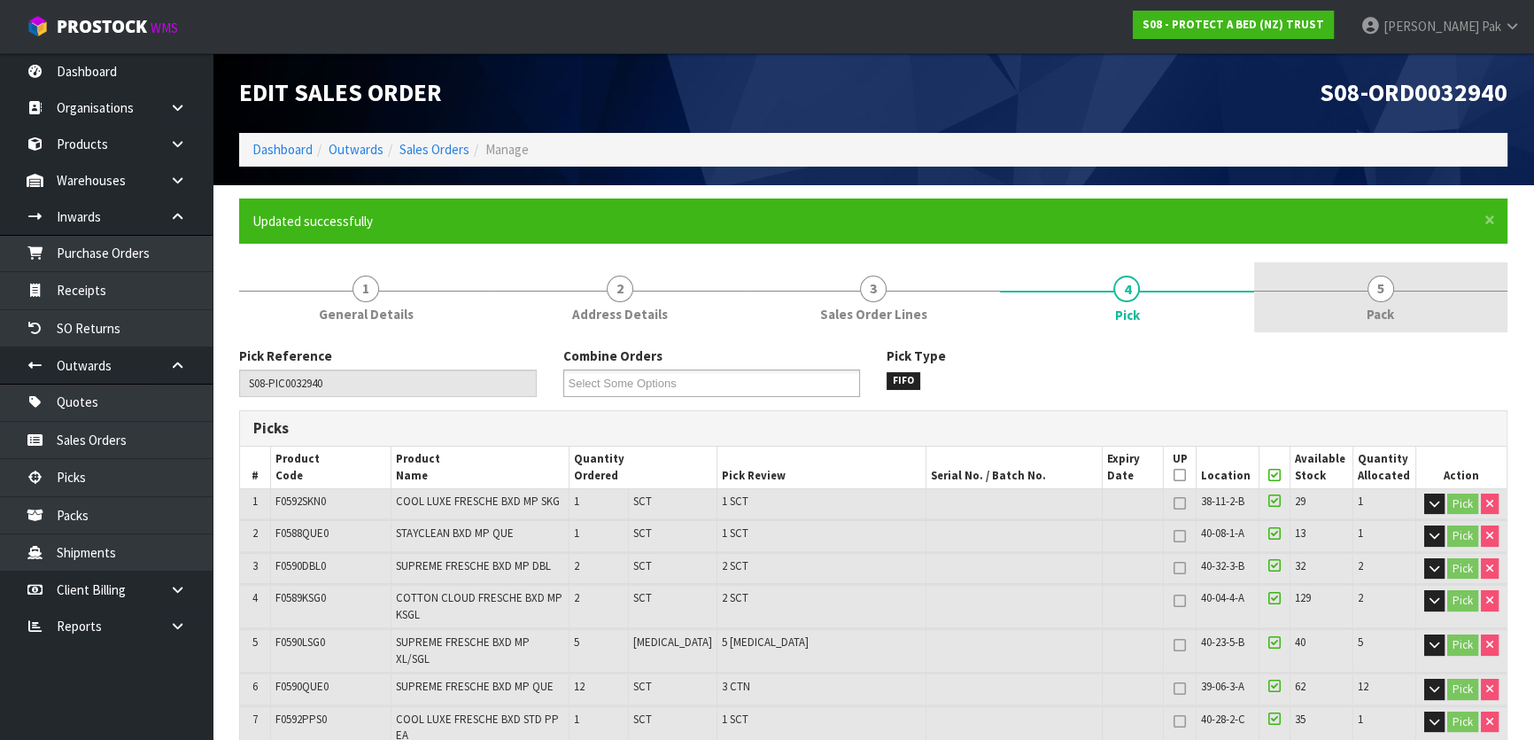
click at [1330, 306] on link "5 Pack" at bounding box center [1380, 297] width 253 height 70
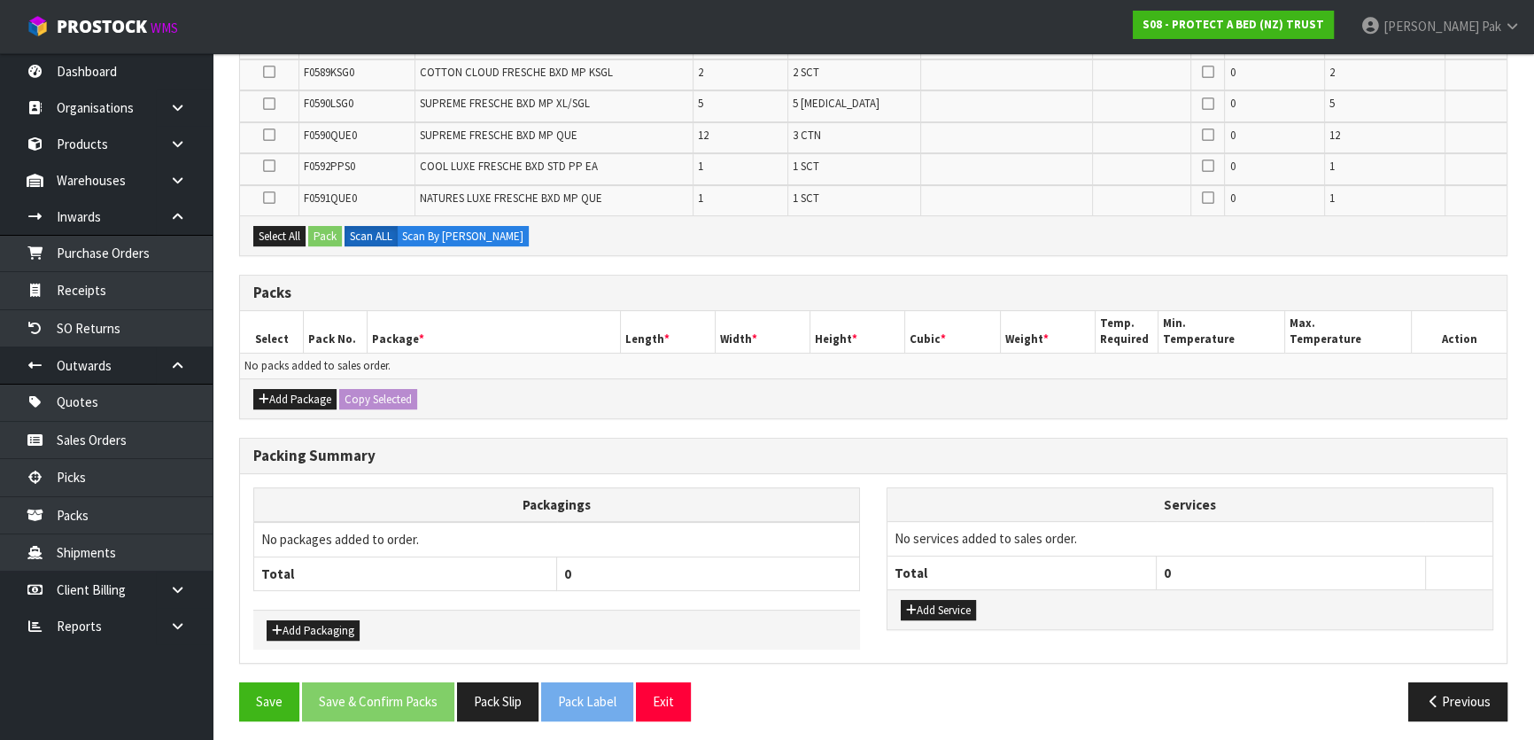
scroll to position [509, 0]
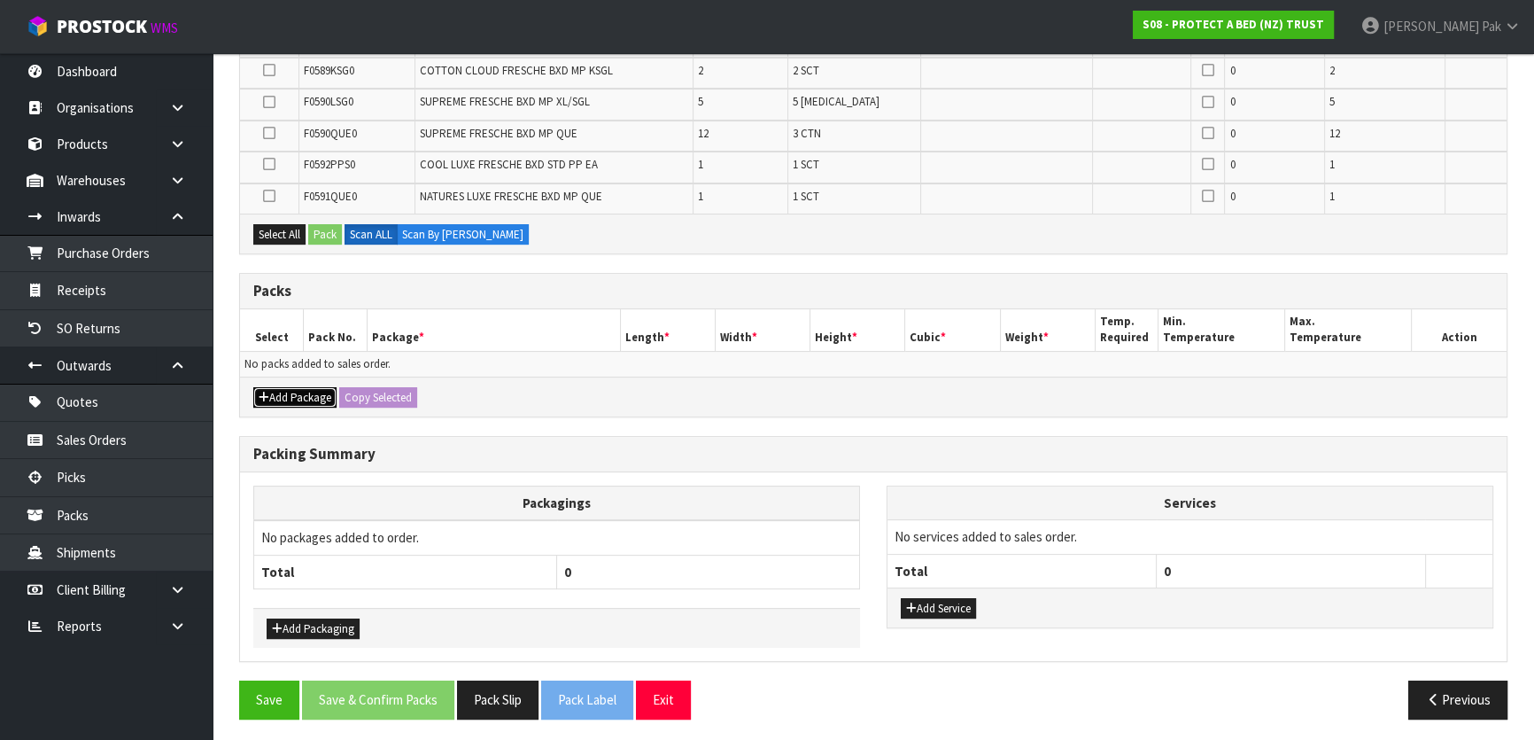
click at [299, 390] on button "Add Package" at bounding box center [294, 397] width 83 height 21
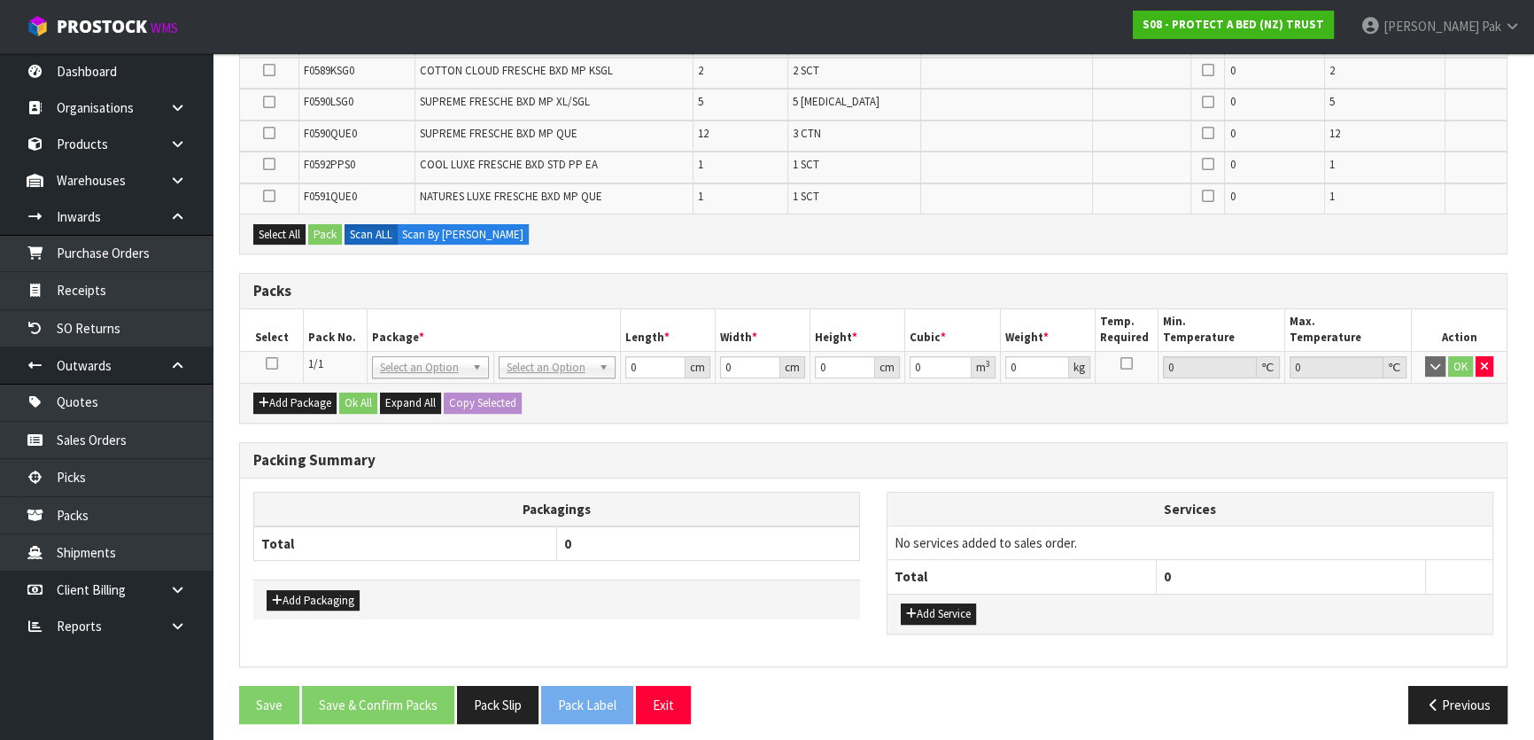
click at [273, 352] on td at bounding box center [272, 367] width 64 height 32
click at [268, 363] on icon at bounding box center [272, 363] width 12 height 1
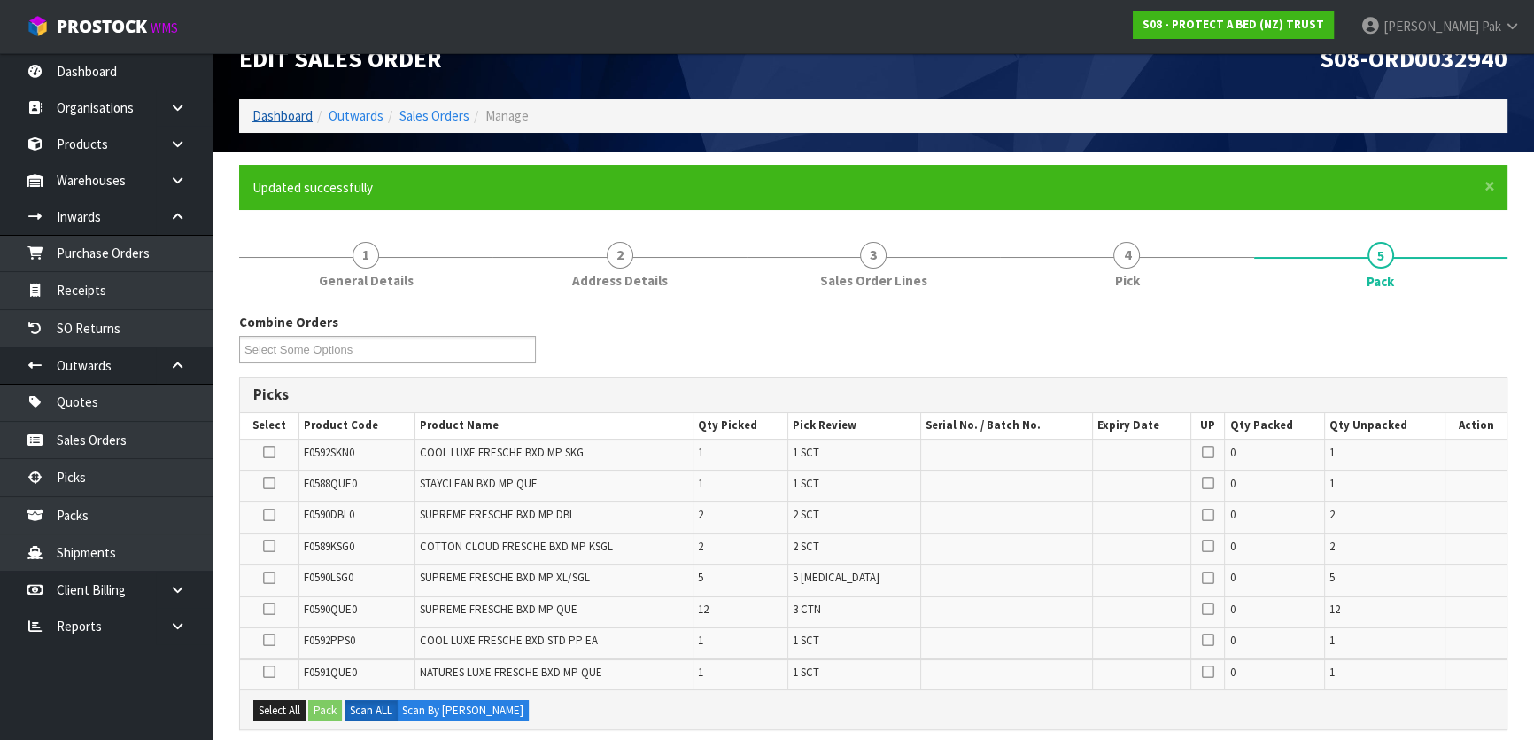
scroll to position [0, 0]
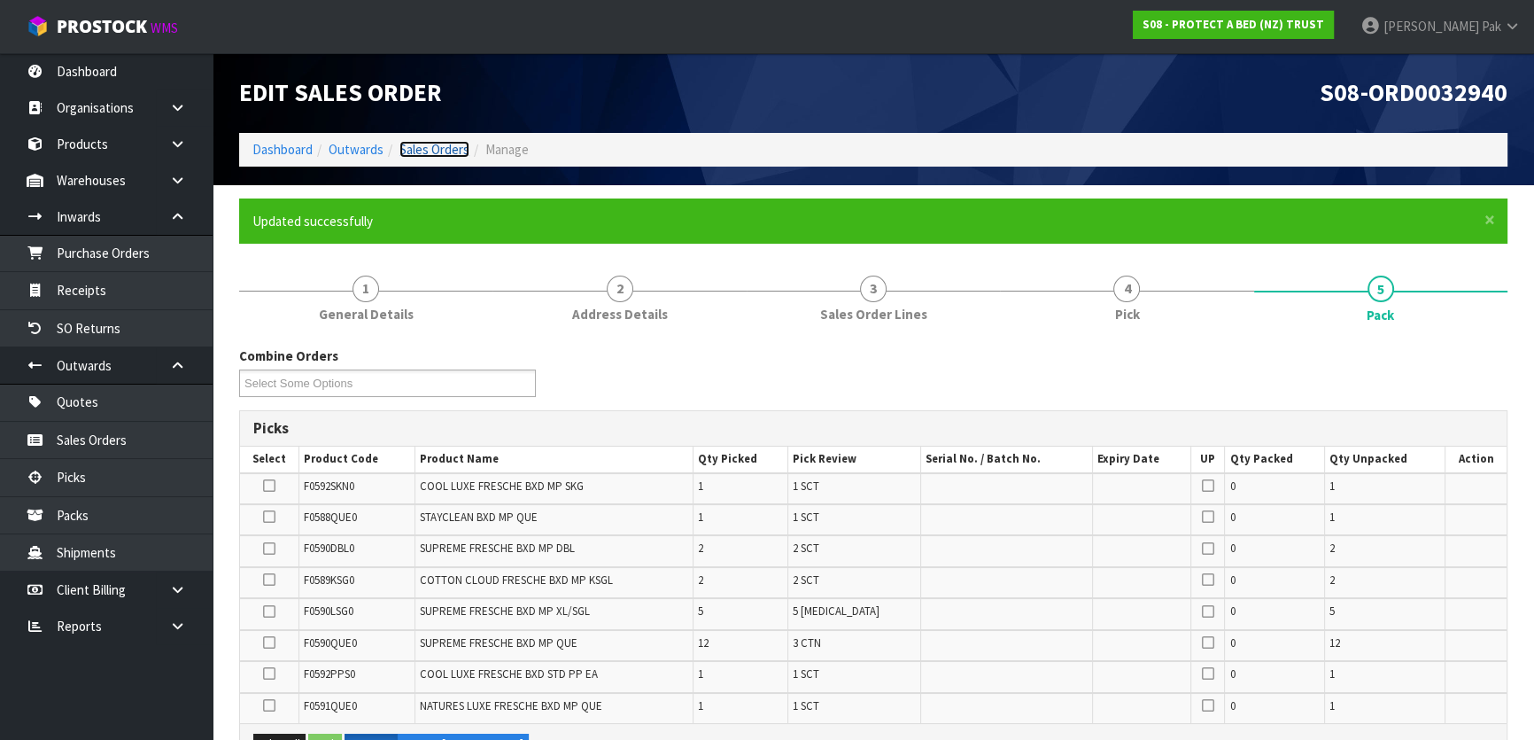
click at [450, 154] on link "Sales Orders" at bounding box center [434, 149] width 70 height 17
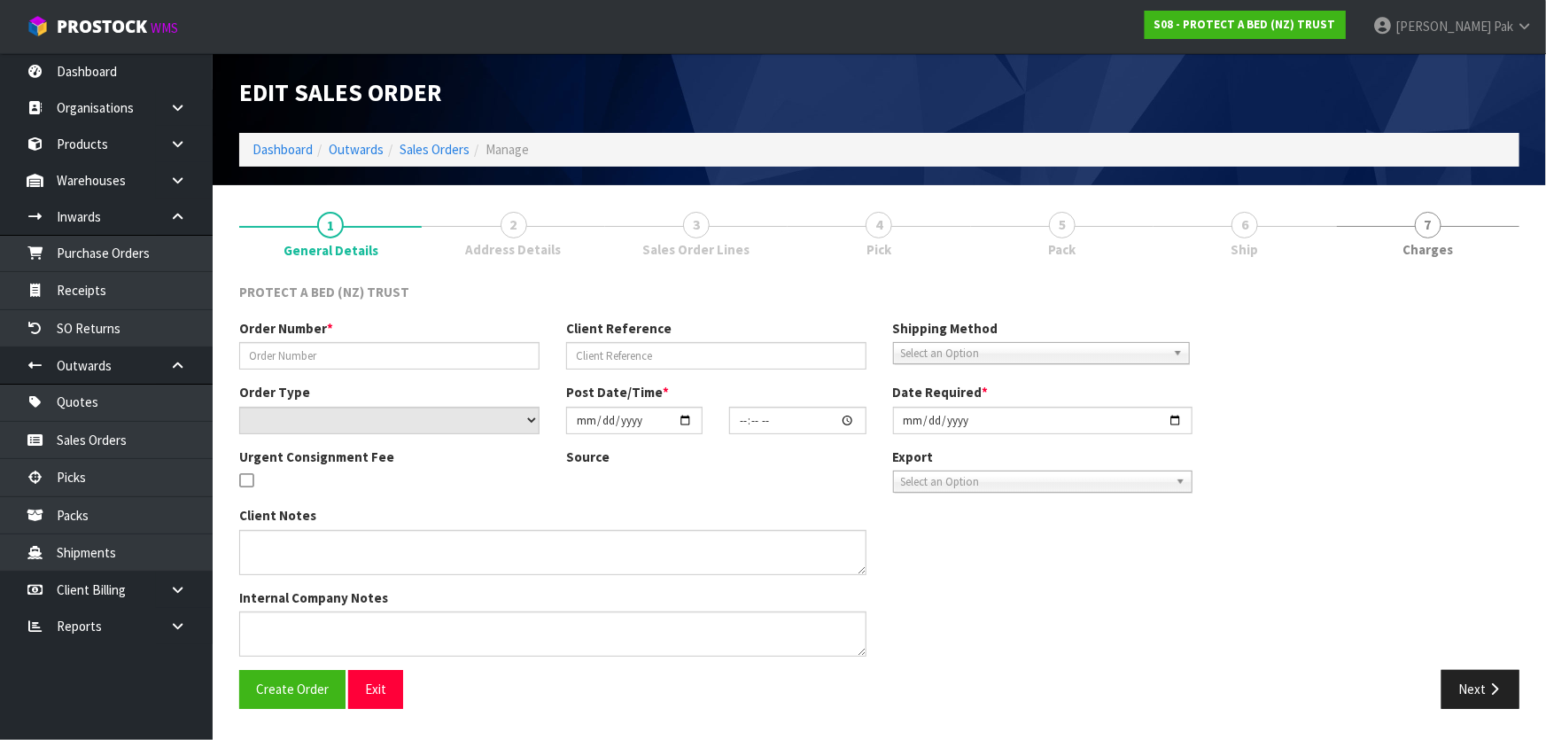
type input "200909"
select select "number:0"
type input "2025-08-06"
type input "09:28:00.000"
type input "2025-08-06"
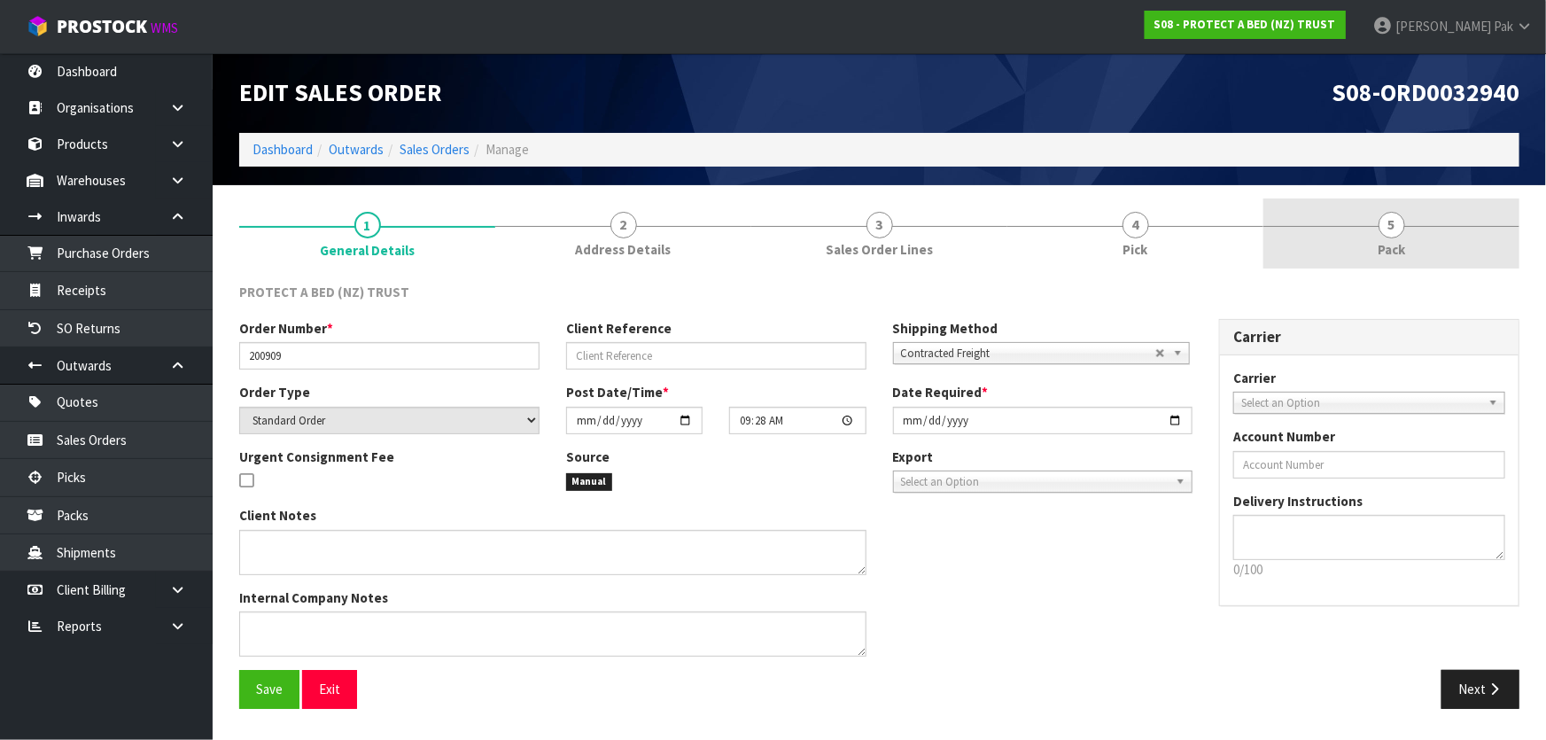
click at [1444, 212] on link "5 Pack" at bounding box center [1391, 233] width 256 height 70
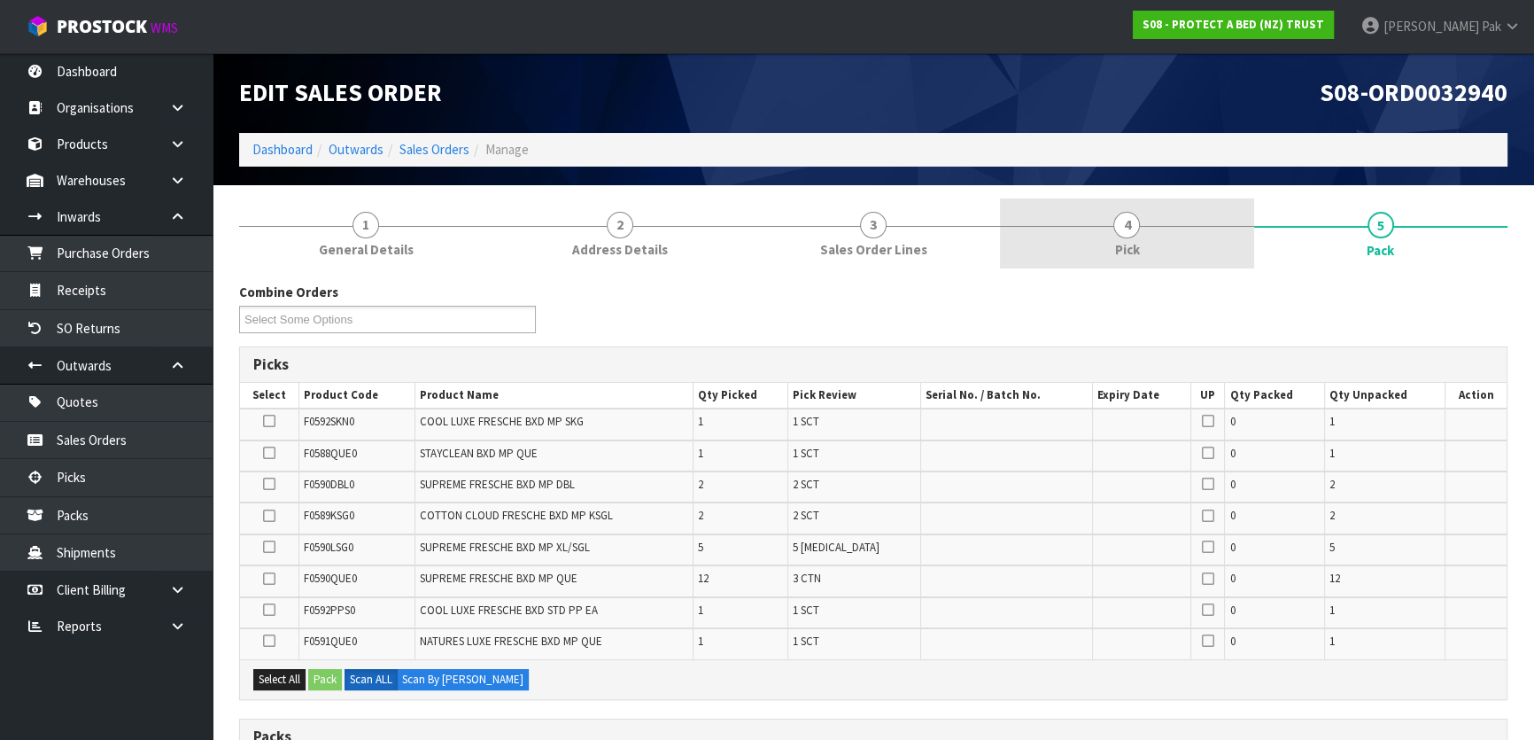
drag, startPoint x: 1125, startPoint y: 229, endPoint x: 1143, endPoint y: 258, distance: 33.4
click at [1126, 229] on span "4" at bounding box center [1126, 225] width 27 height 27
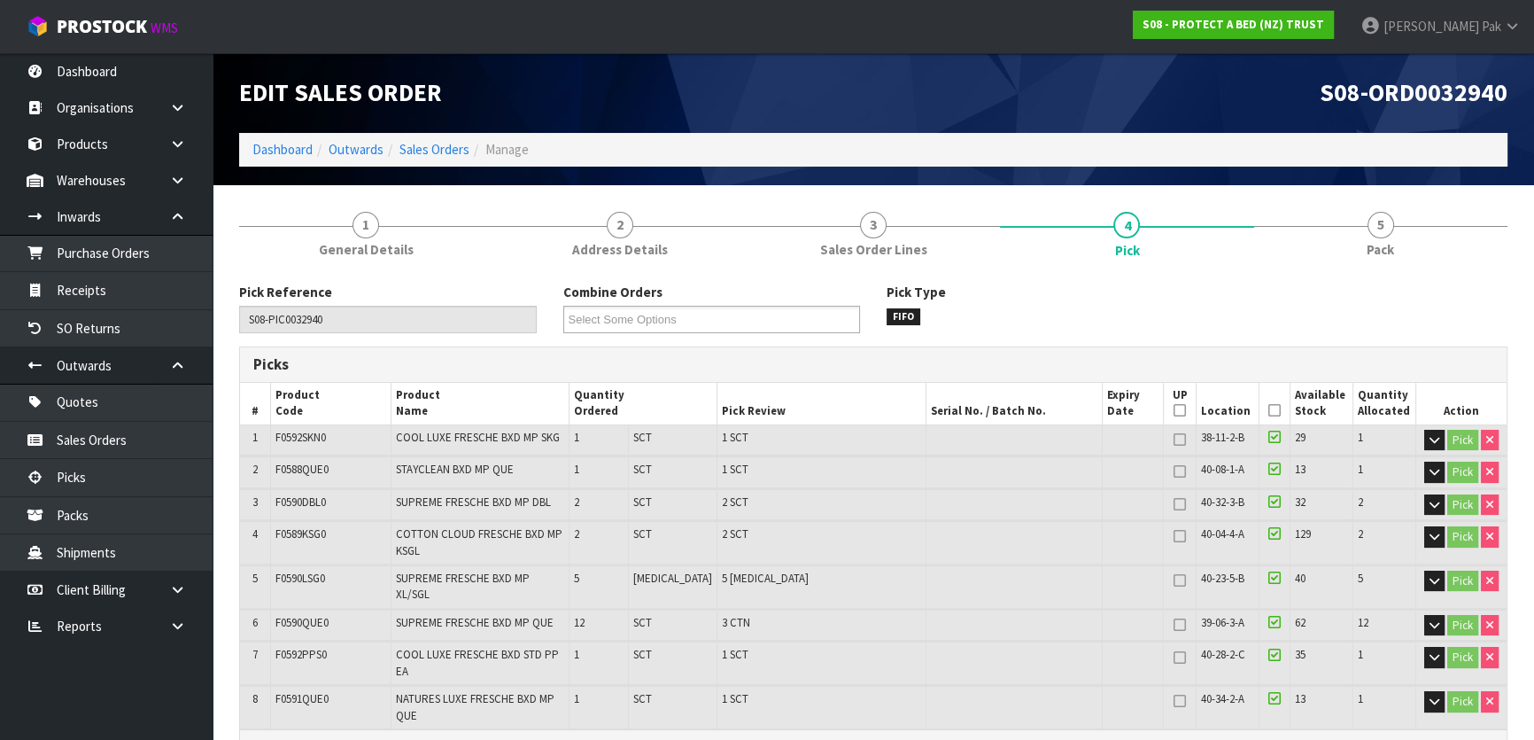
click at [1268, 410] on icon at bounding box center [1274, 410] width 12 height 1
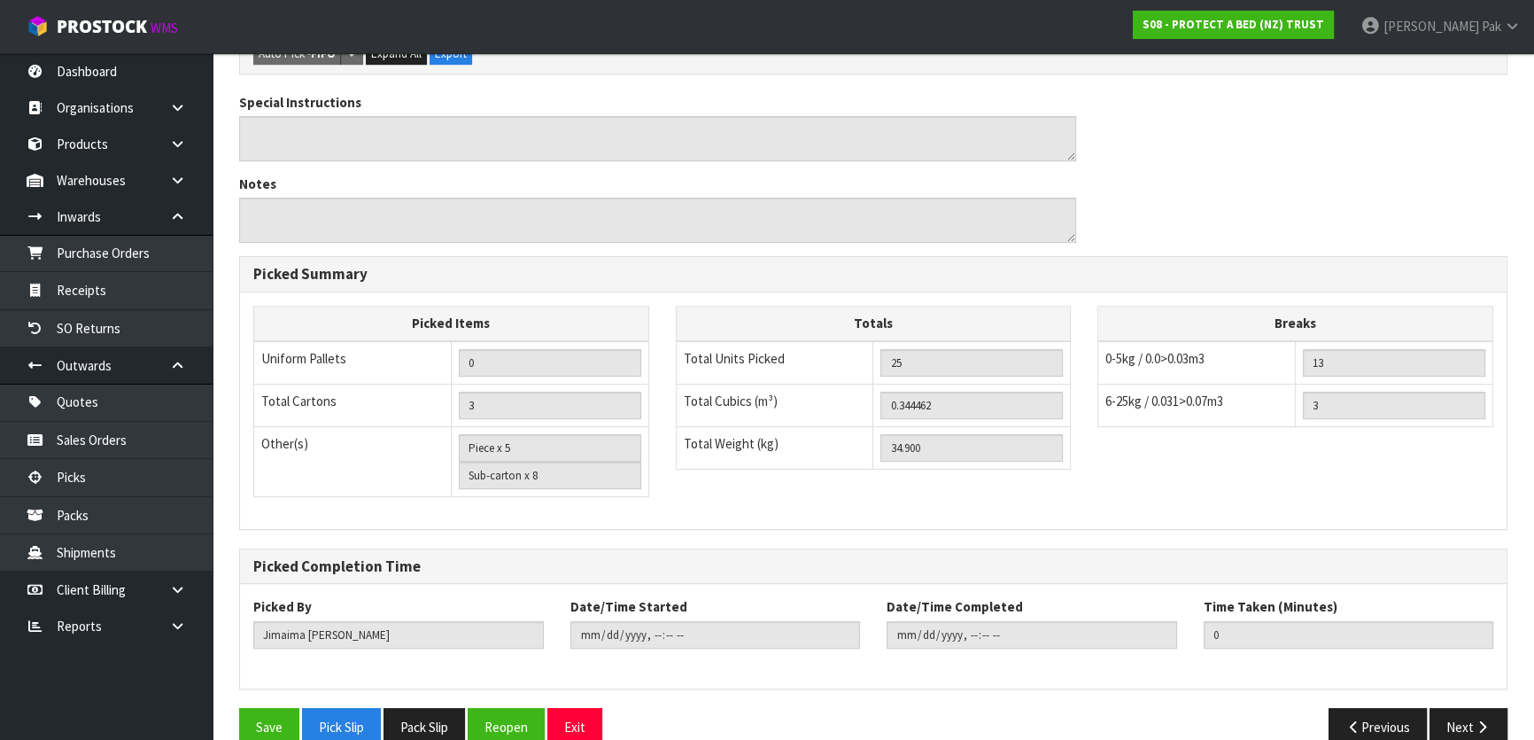
scroll to position [763, 0]
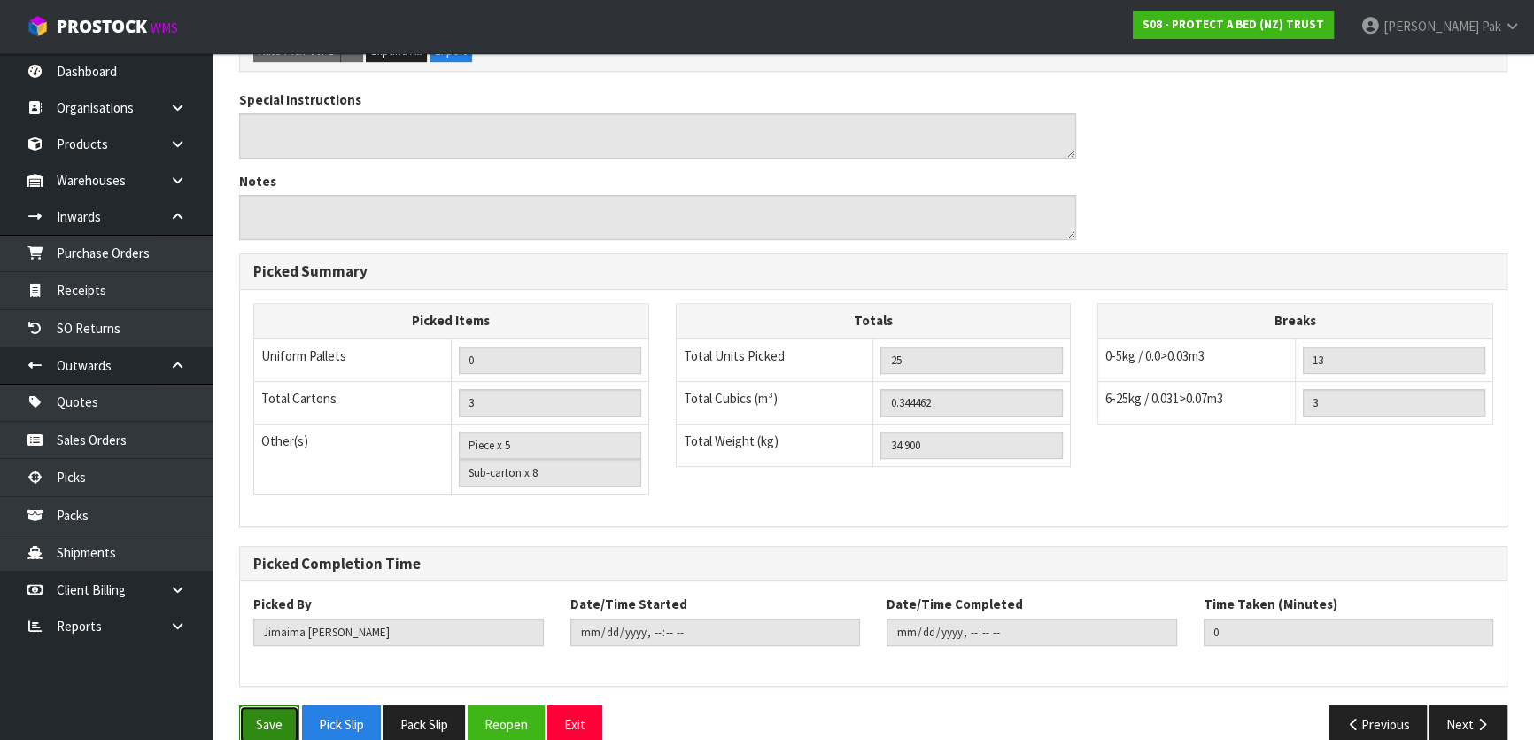
drag, startPoint x: 271, startPoint y: 690, endPoint x: 459, endPoint y: 623, distance: 199.5
click at [271, 705] on button "Save" at bounding box center [269, 724] width 60 height 38
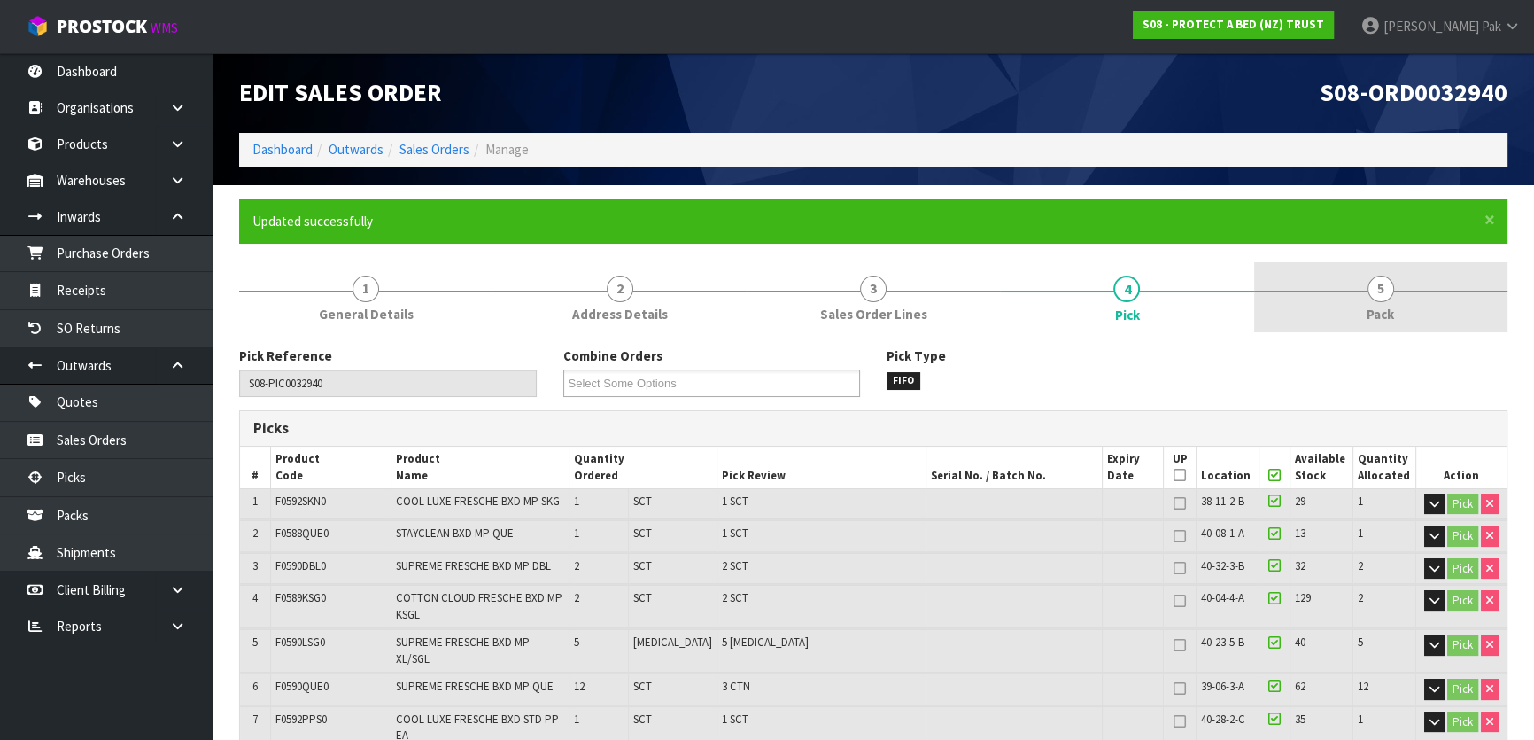
click at [1430, 292] on link "5 Pack" at bounding box center [1380, 297] width 253 height 70
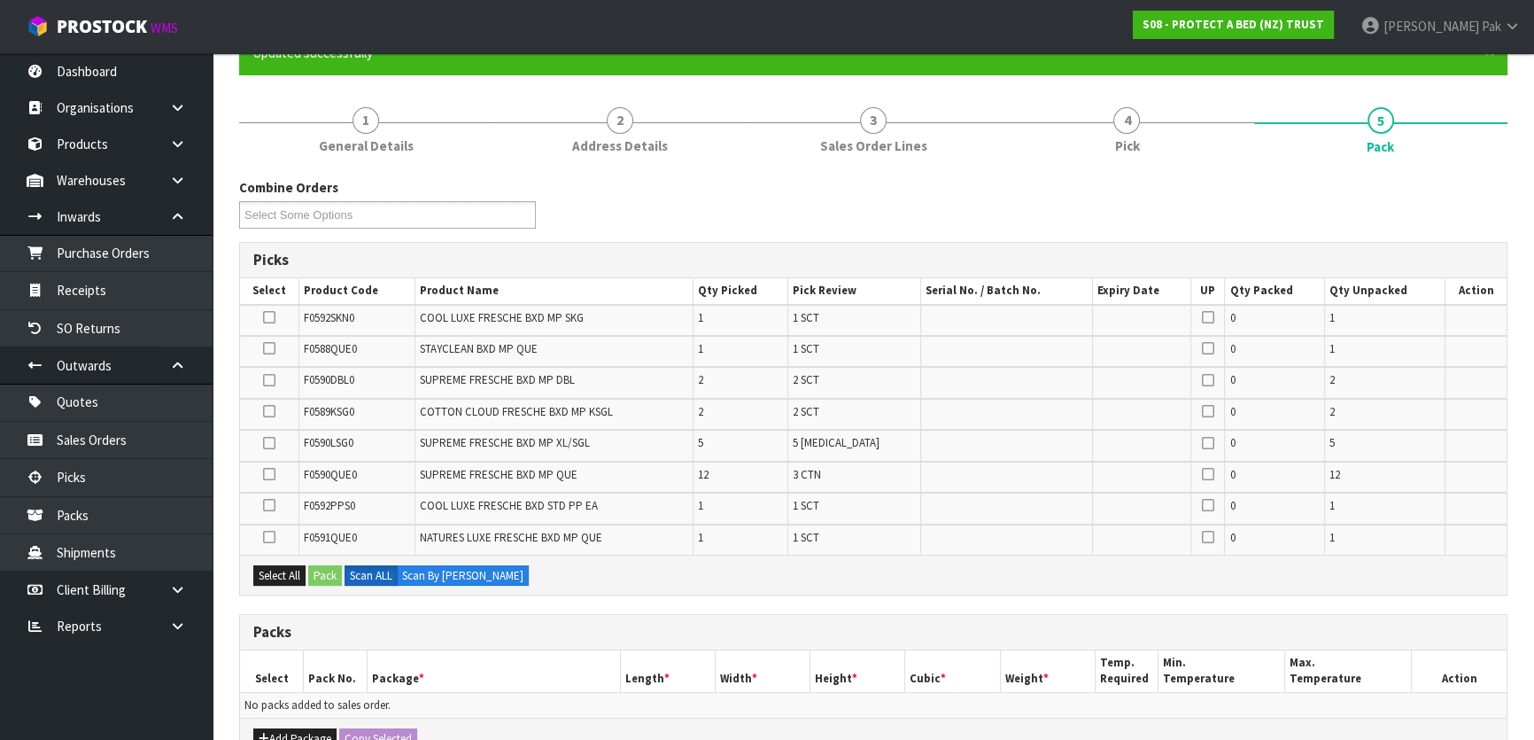
scroll to position [483, 0]
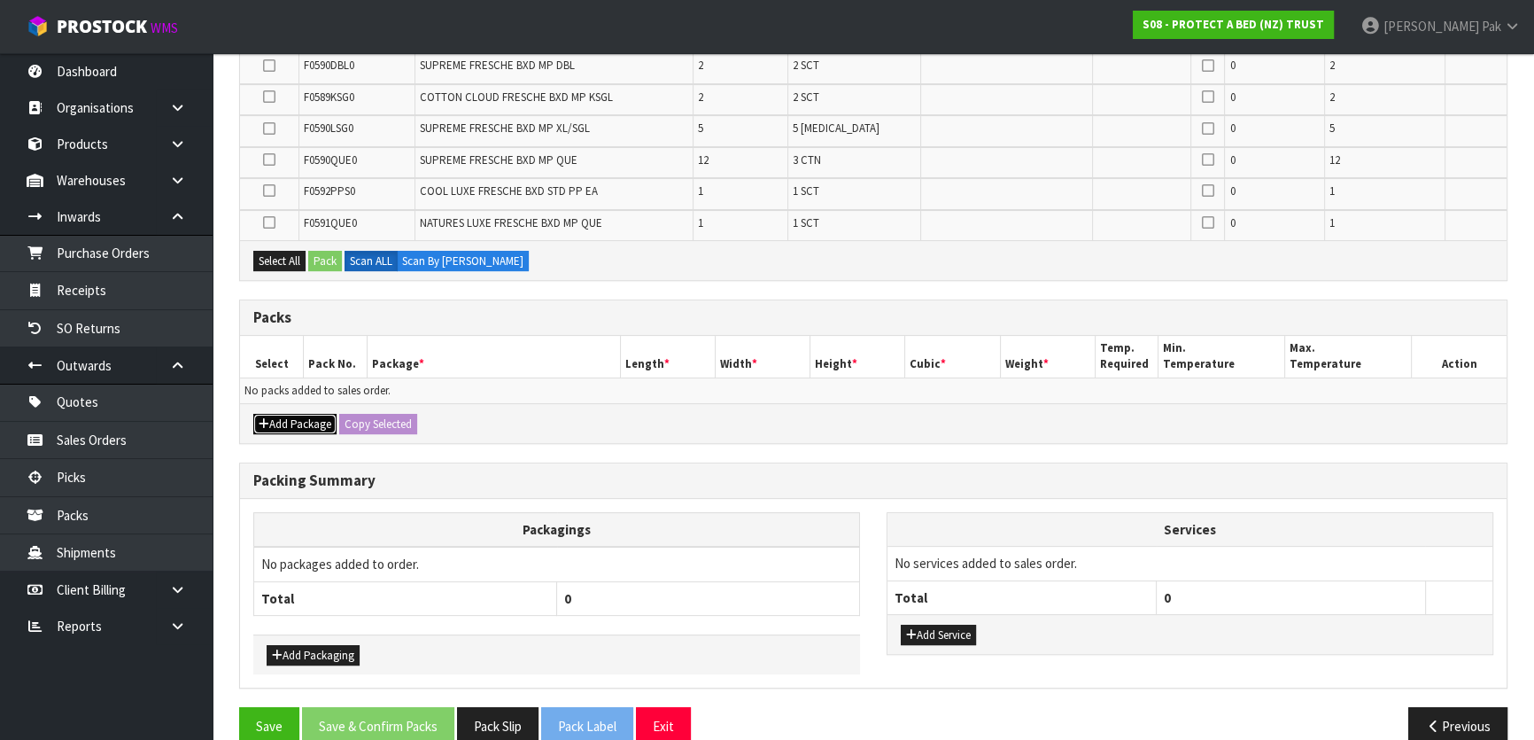
click at [299, 414] on button "Add Package" at bounding box center [294, 424] width 83 height 21
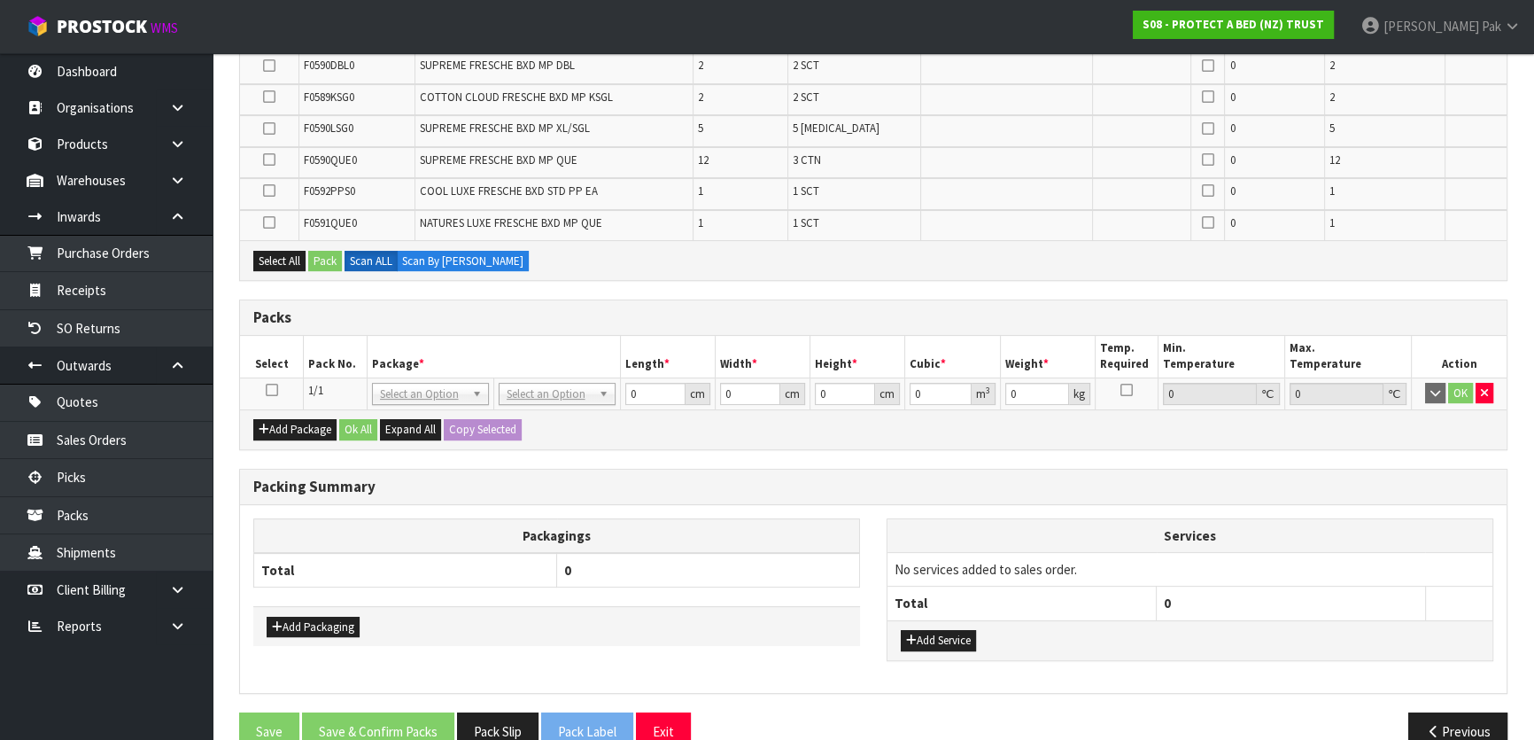
click at [272, 389] on link at bounding box center [272, 390] width 12 height 15
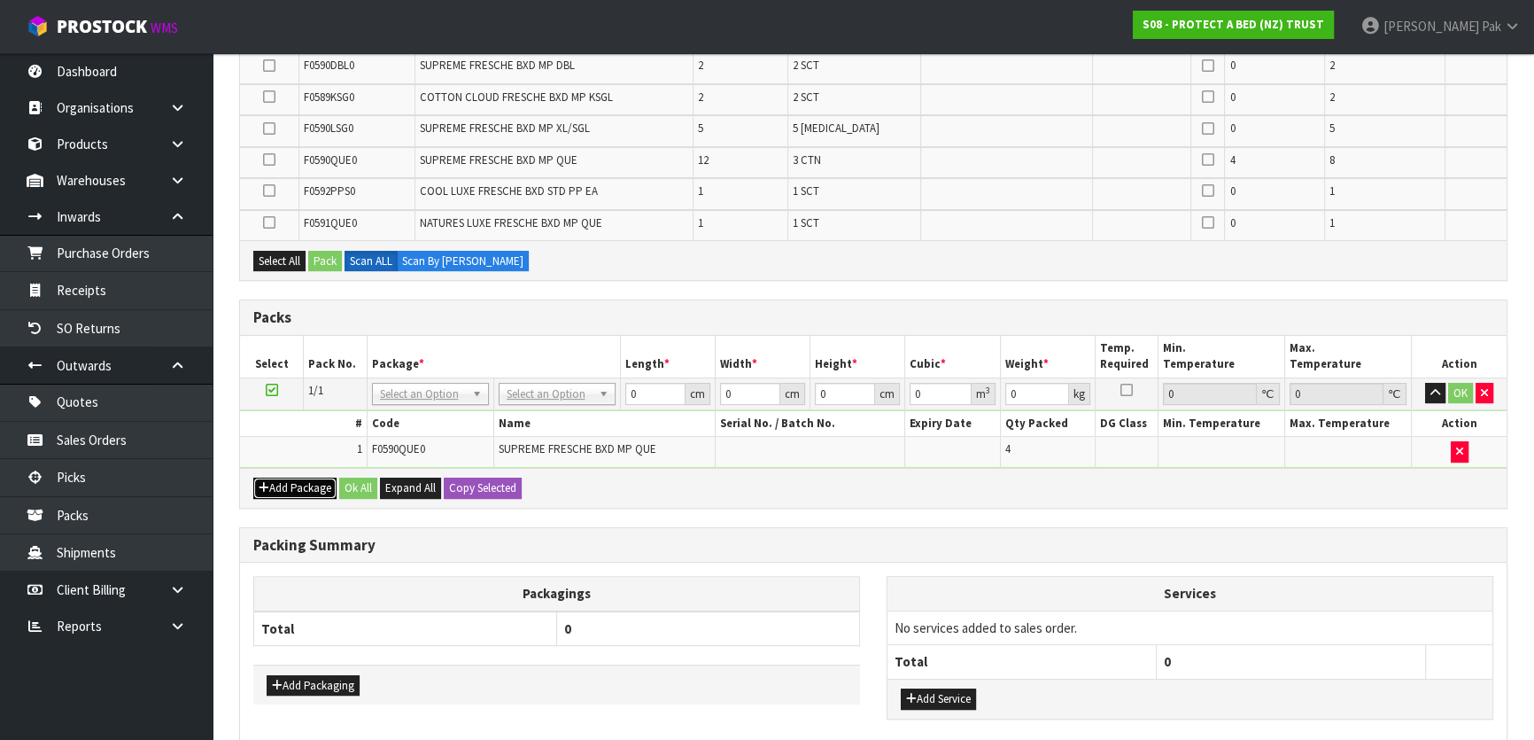
click at [289, 488] on button "Add Package" at bounding box center [294, 487] width 83 height 21
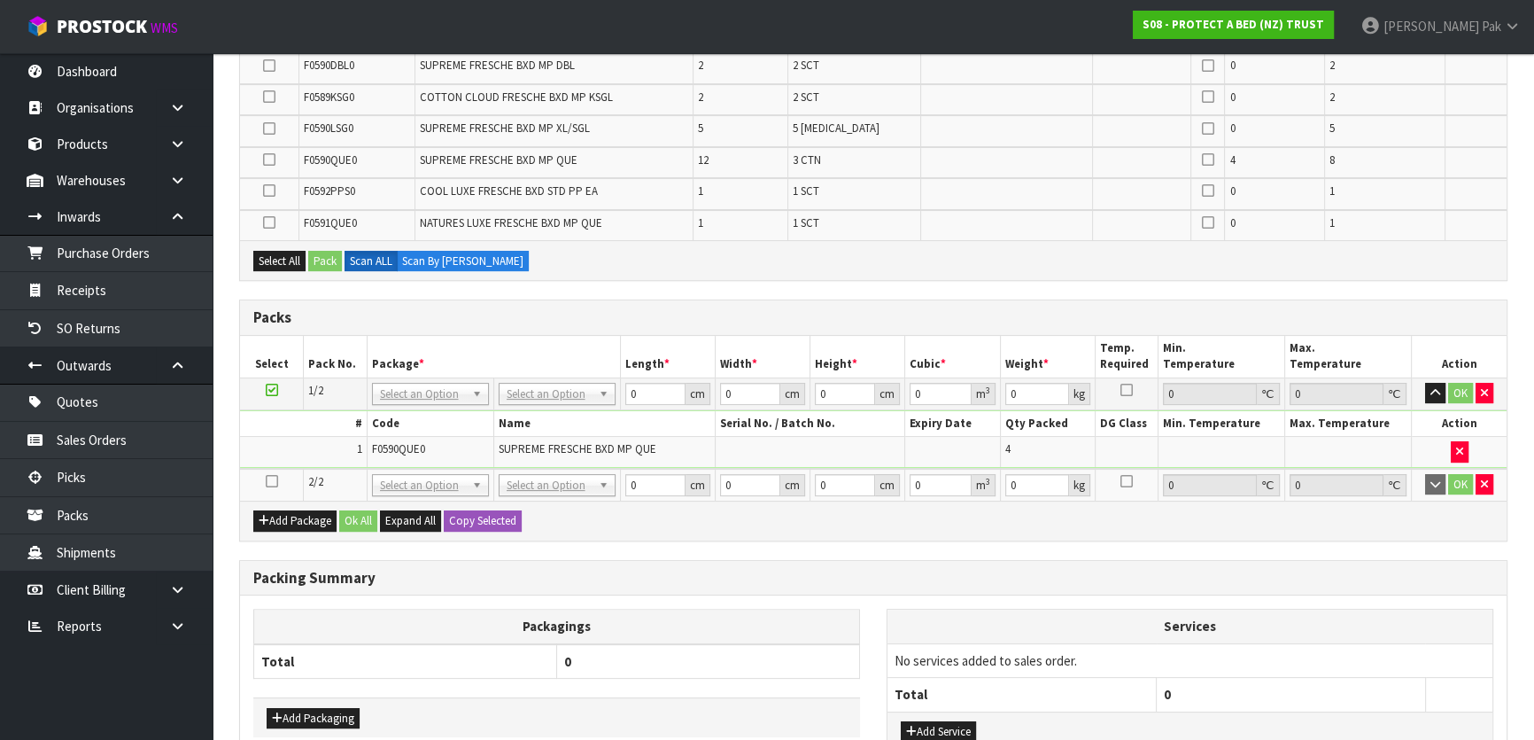
click at [275, 481] on icon at bounding box center [272, 481] width 12 height 1
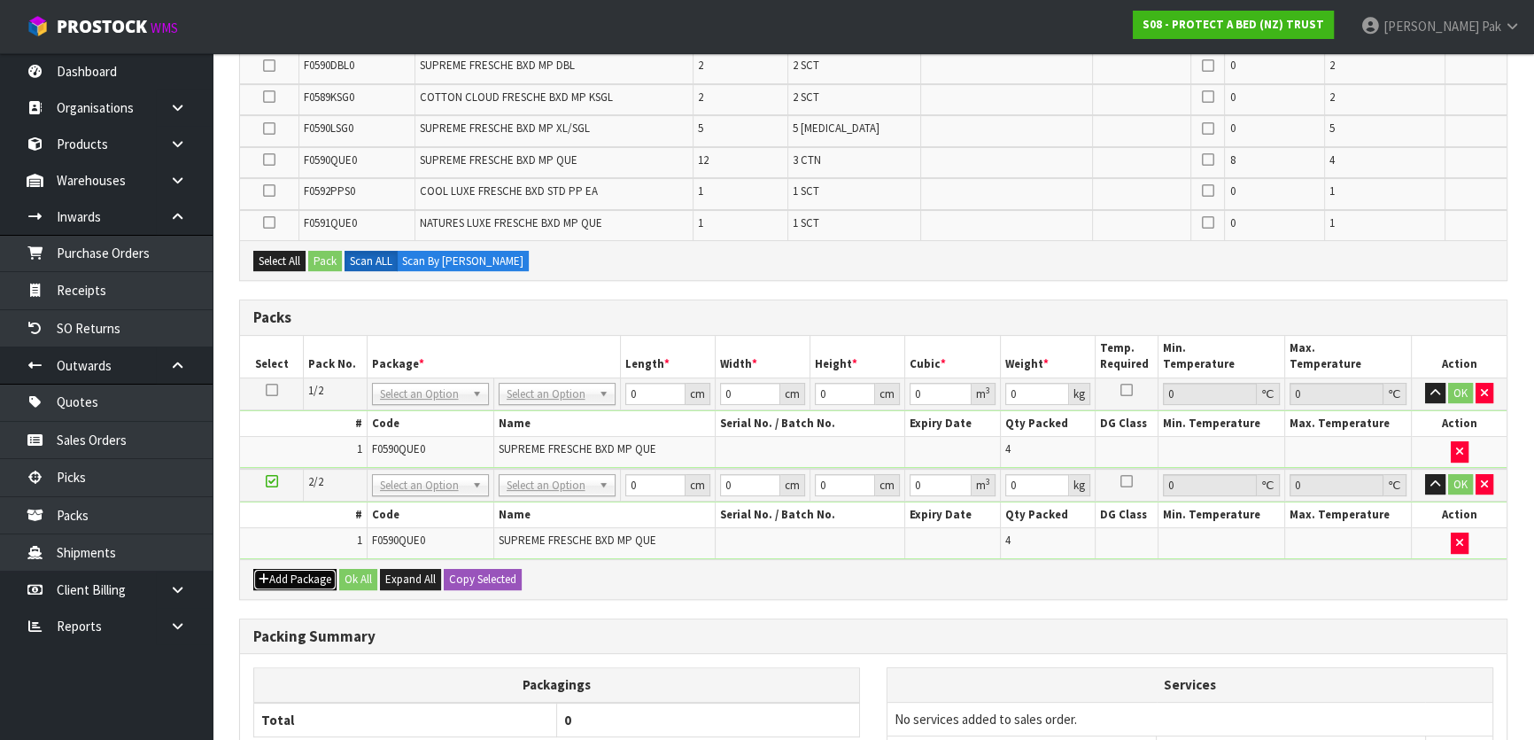
drag, startPoint x: 311, startPoint y: 569, endPoint x: 299, endPoint y: 579, distance: 16.3
click at [299, 579] on button "Add Package" at bounding box center [294, 579] width 83 height 21
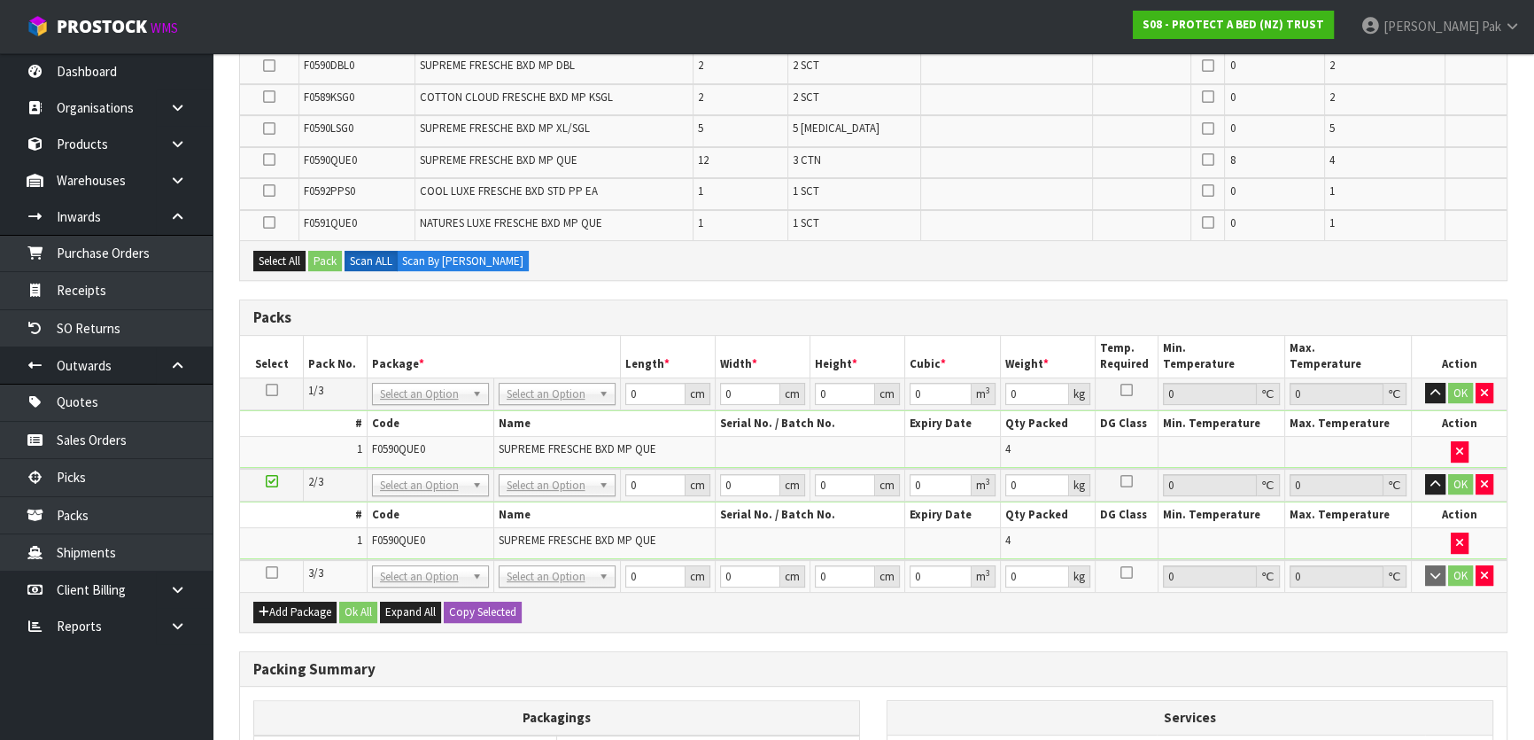
click at [270, 572] on icon at bounding box center [272, 572] width 12 height 1
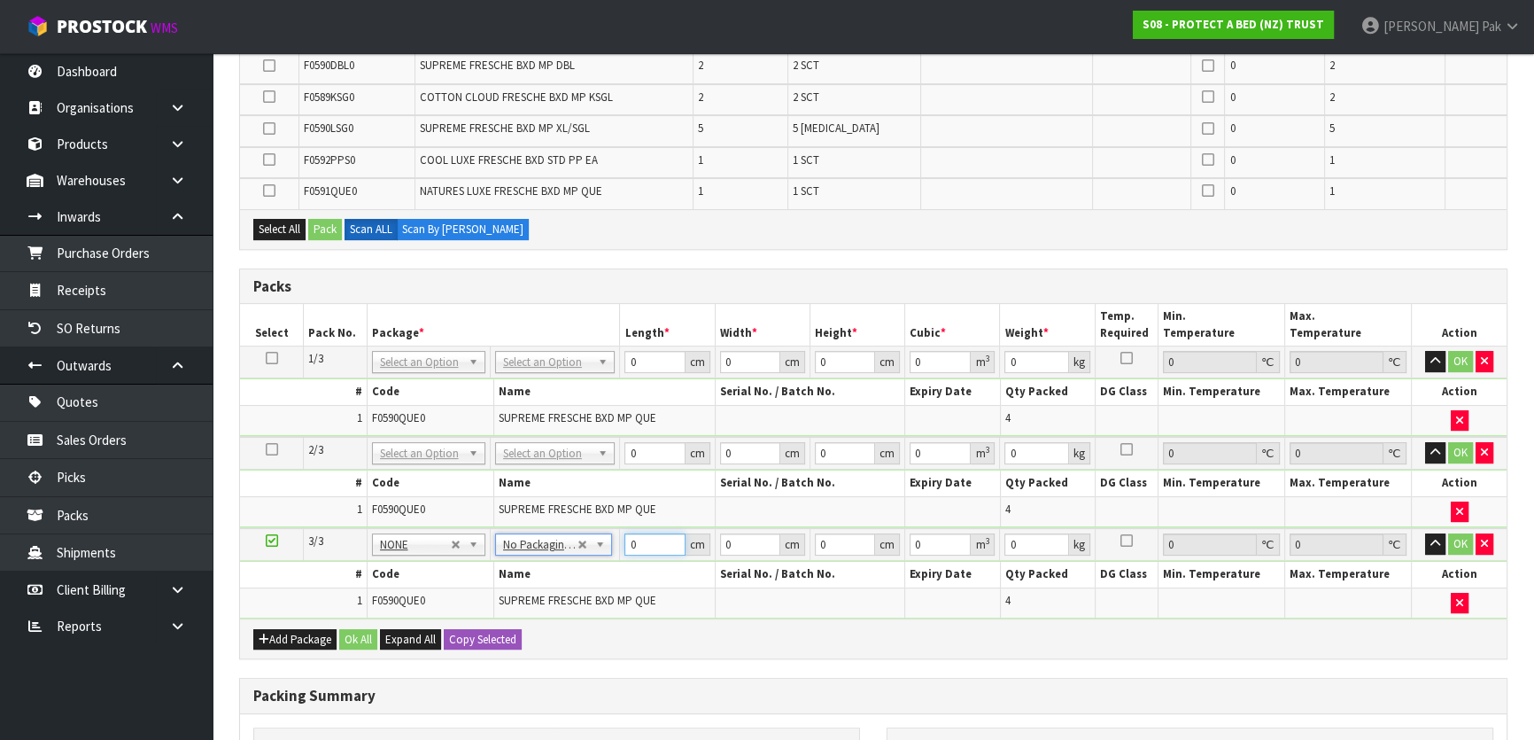
drag, startPoint x: 655, startPoint y: 543, endPoint x: 657, endPoint y: 492, distance: 50.5
click at [625, 533] on input "0" at bounding box center [654, 544] width 60 height 22
type input "61"
type input "42"
type input "3"
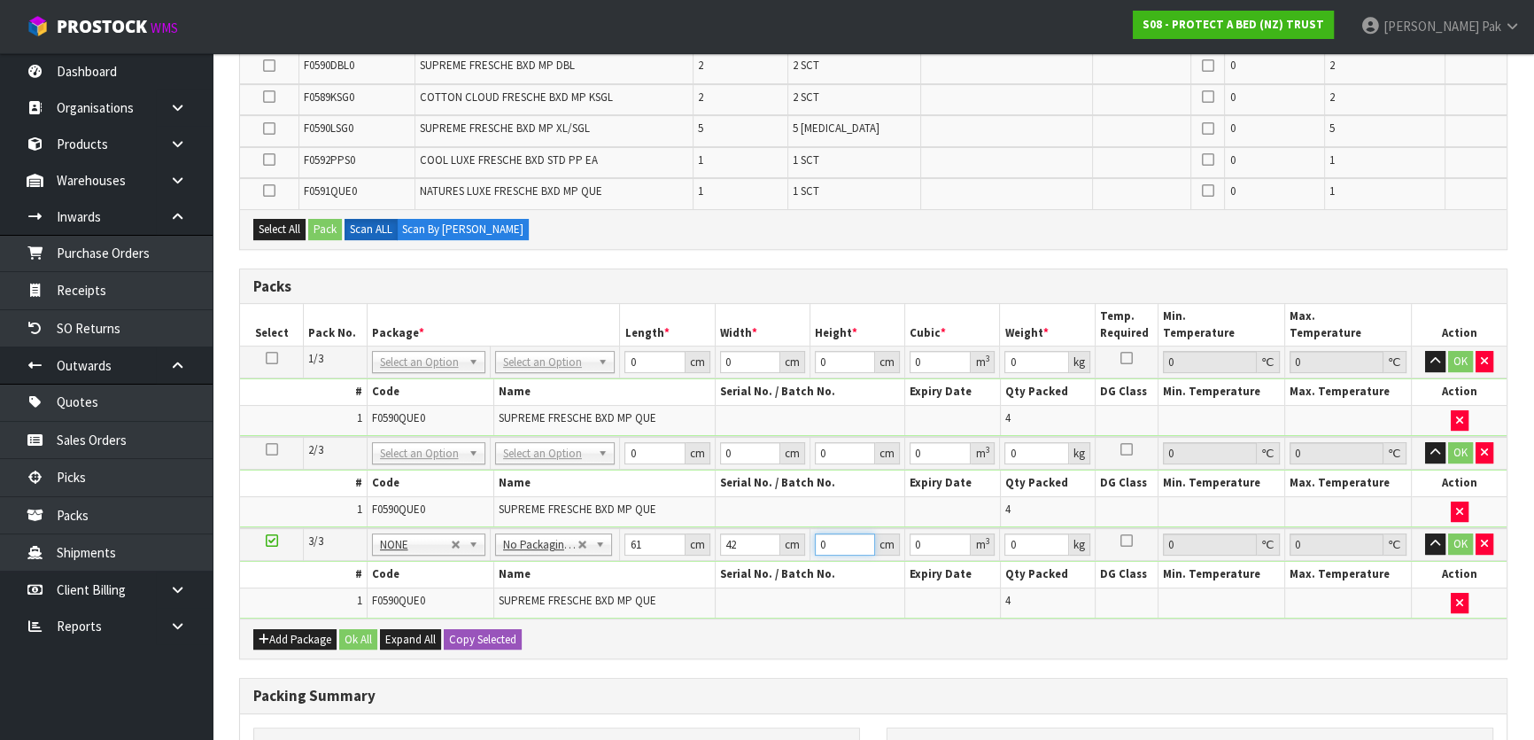
type input "0.007686"
type input "33"
type input "0.084546"
type input "33"
type input "7"
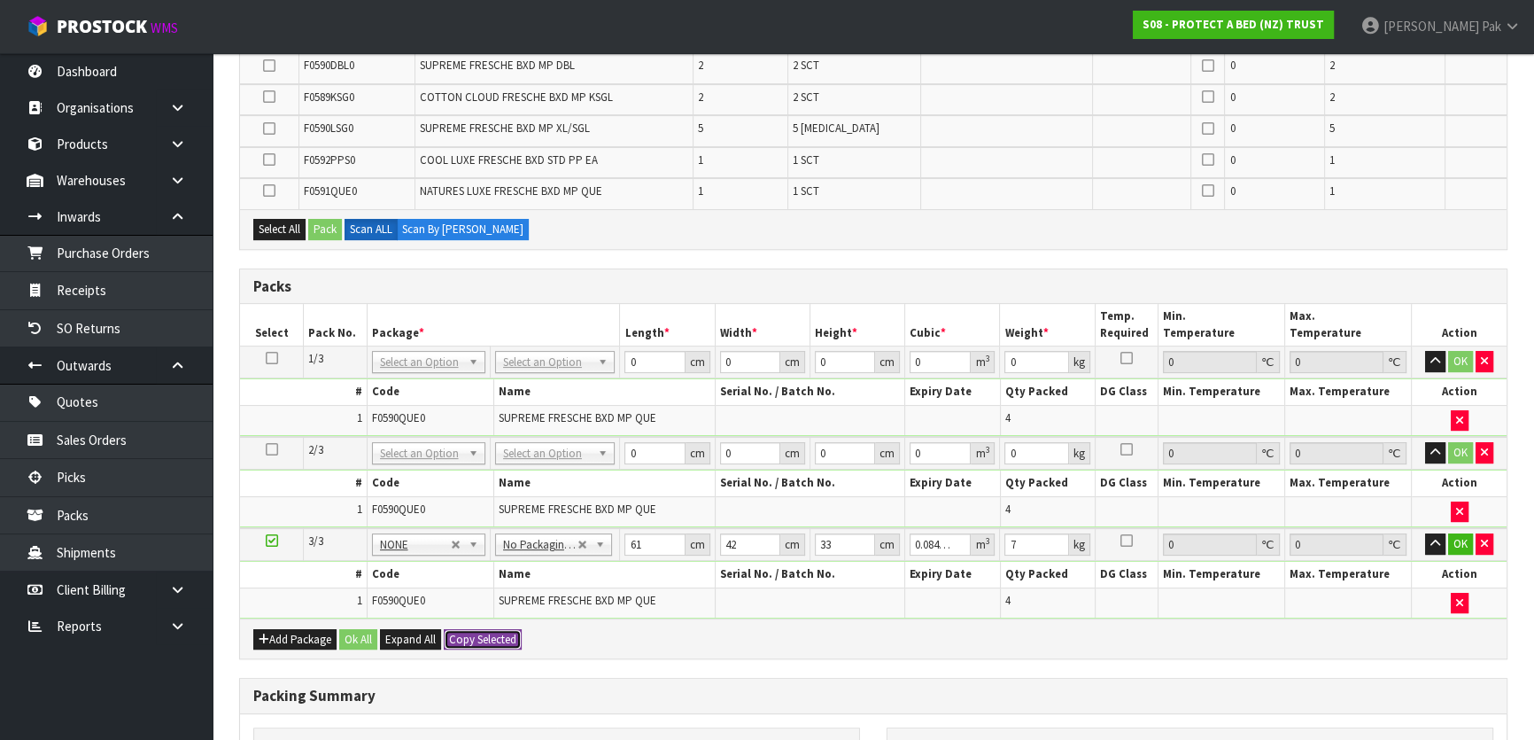
click at [481, 631] on button "Copy Selected" at bounding box center [483, 639] width 78 height 21
click at [481, 632] on span "Confirm" at bounding box center [468, 639] width 39 height 15
type input "61"
type input "42"
type input "33"
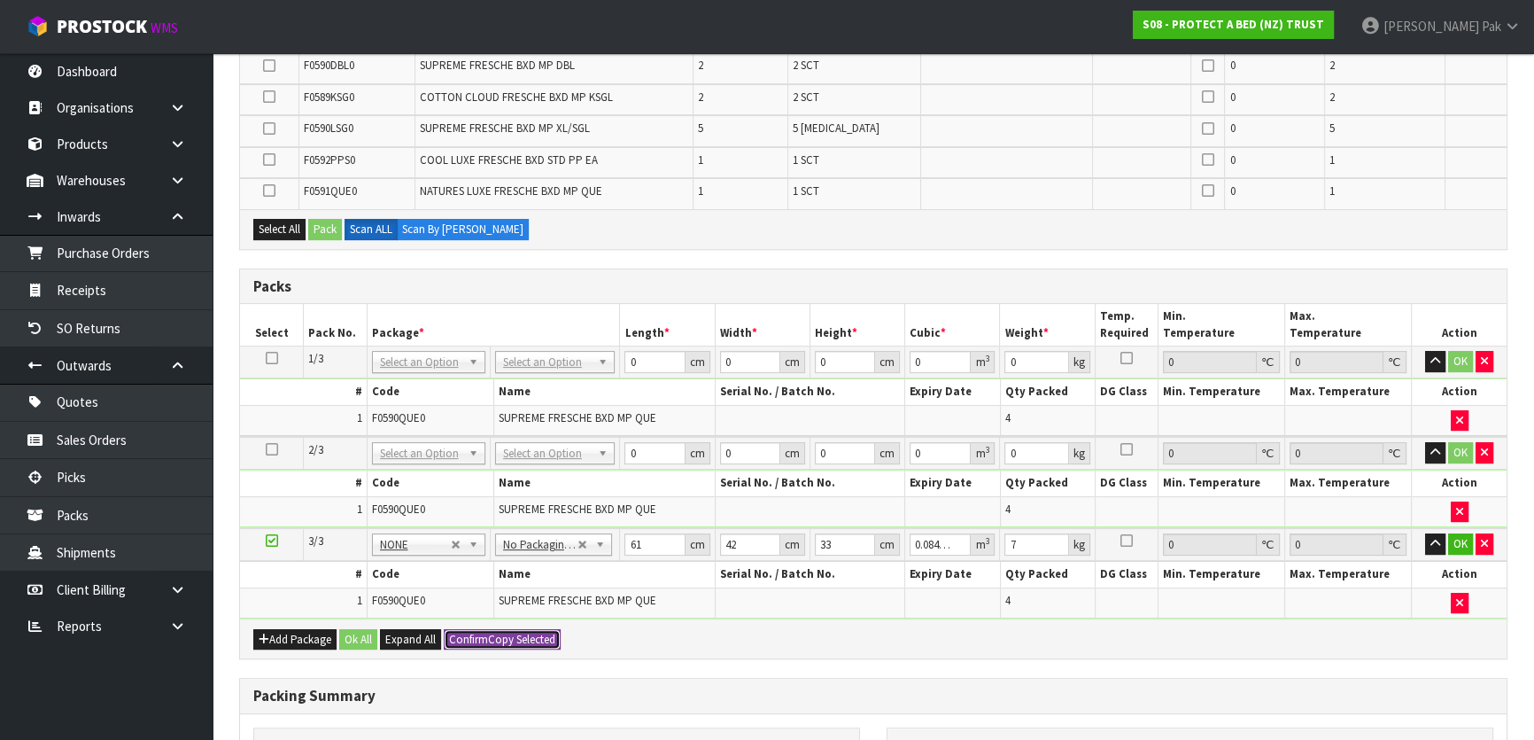
type input "0.084546"
type input "7"
type input "61"
type input "42"
type input "33"
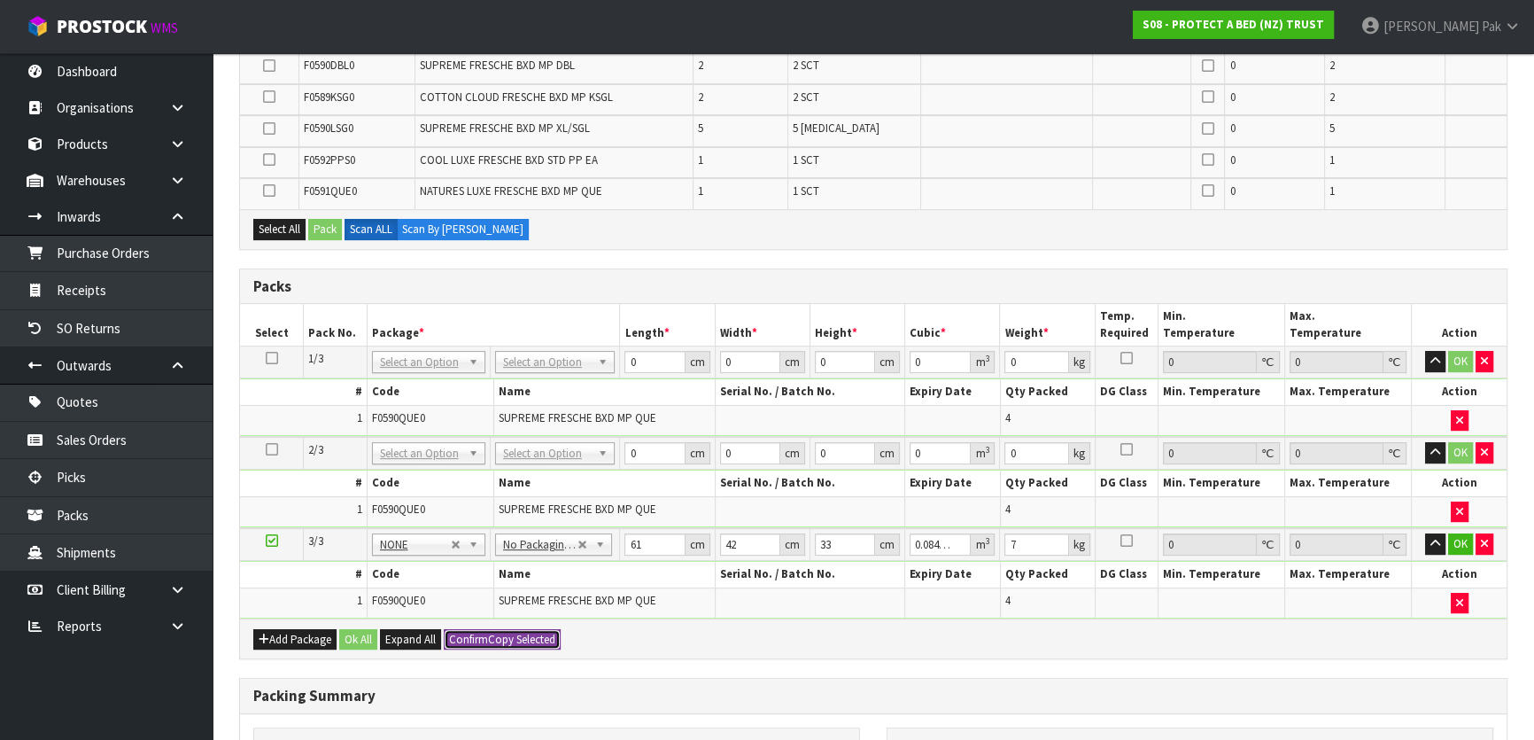
type input "0.084546"
type input "7"
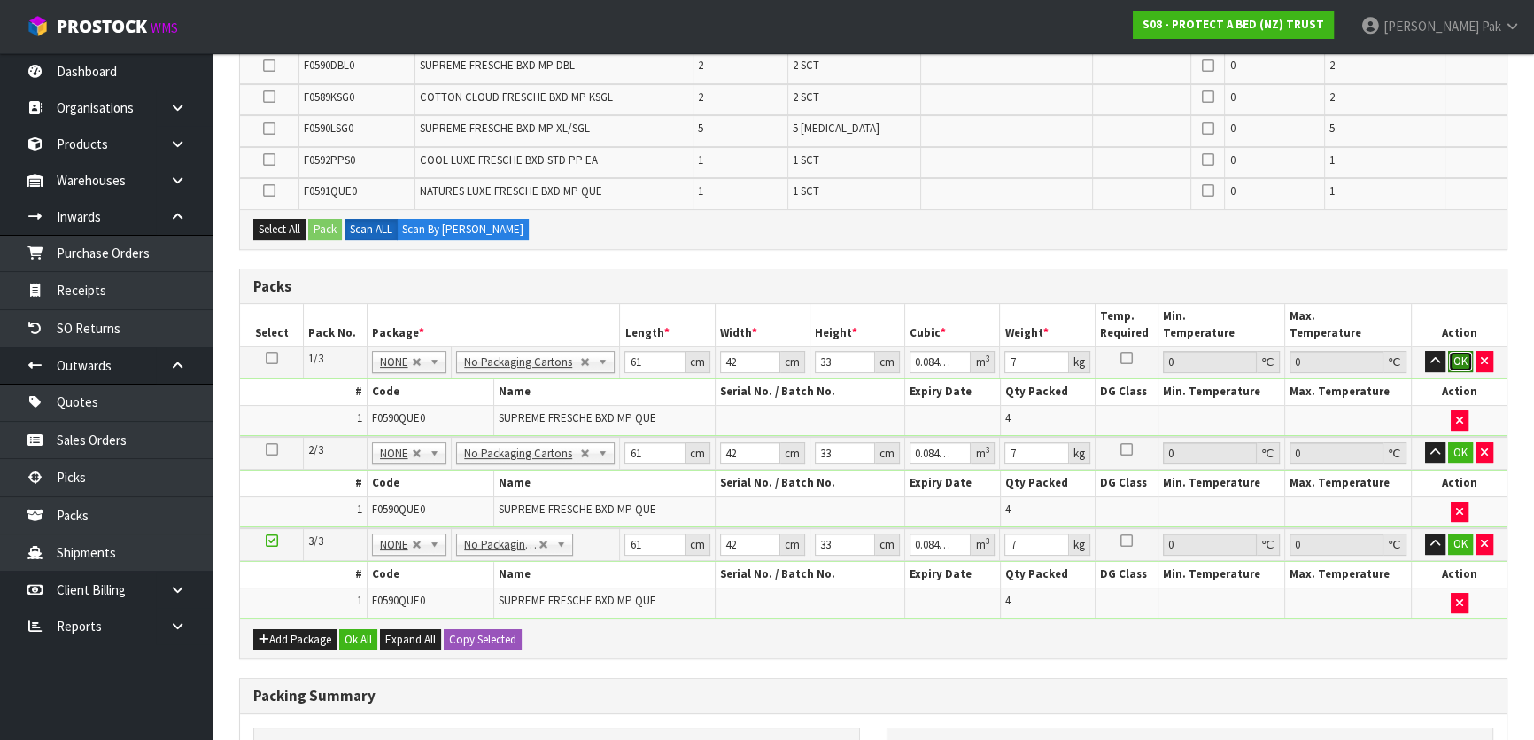
click at [1458, 359] on button "OK" at bounding box center [1460, 361] width 25 height 21
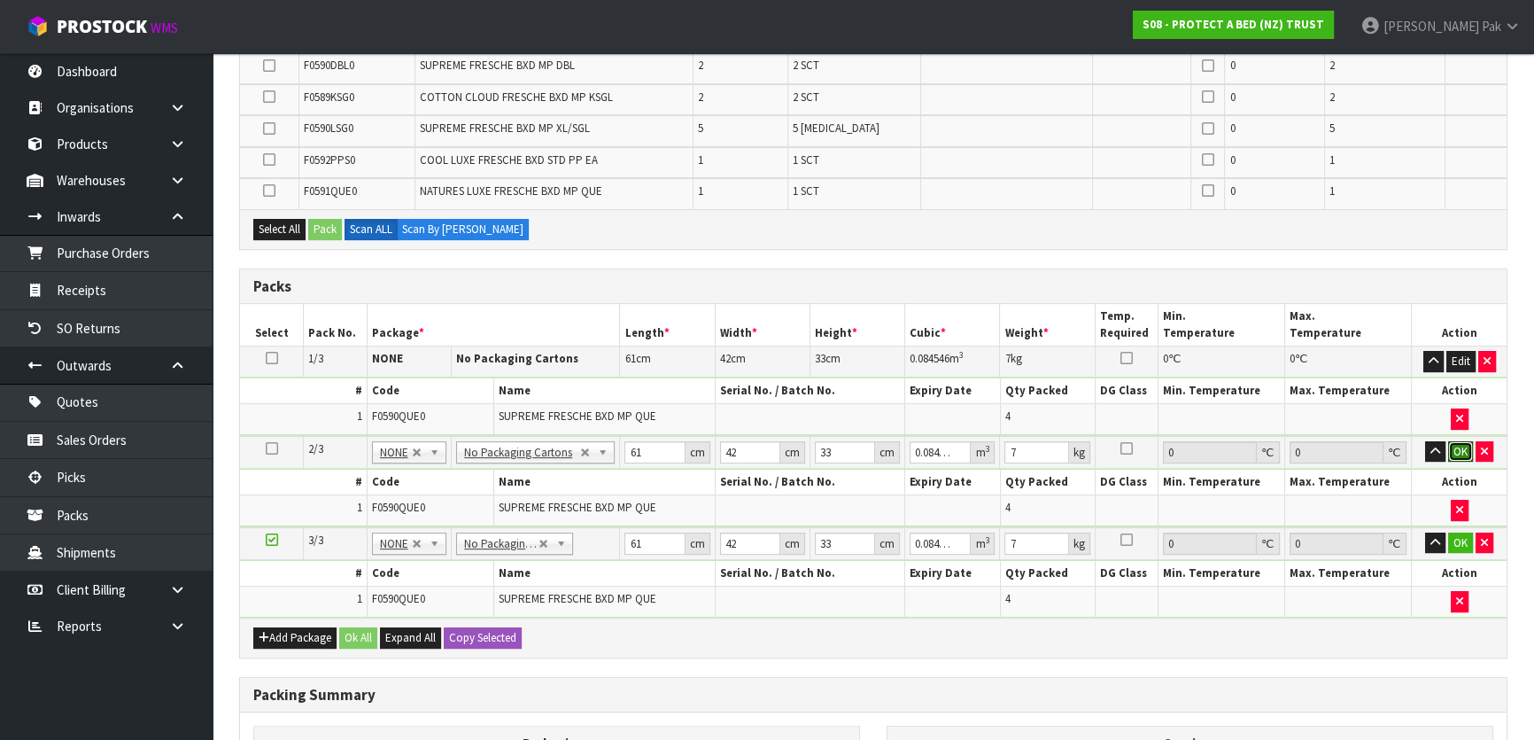
drag, startPoint x: 1462, startPoint y: 446, endPoint x: 1445, endPoint y: 404, distance: 44.9
click at [1460, 444] on button "OK" at bounding box center [1460, 451] width 25 height 21
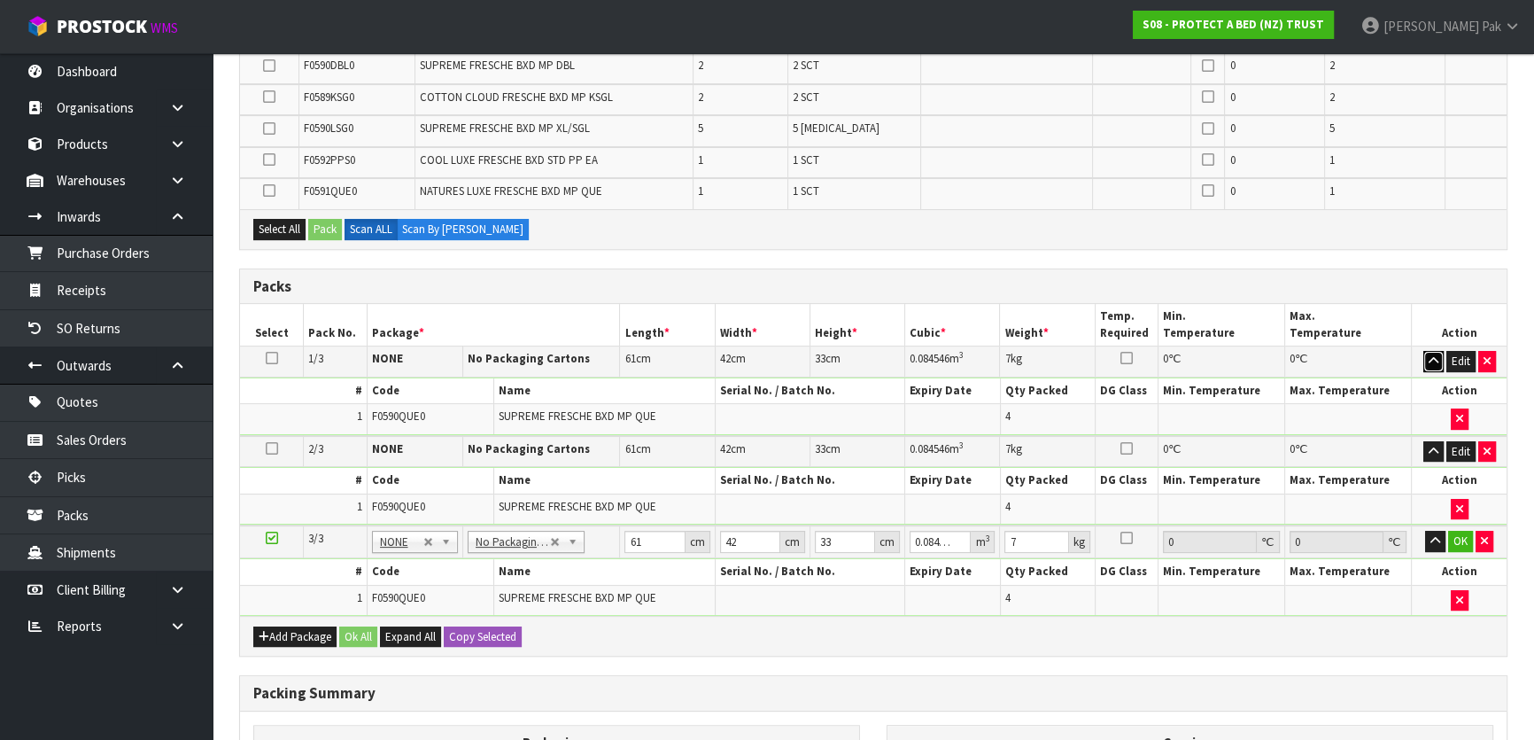
click at [1434, 355] on icon "button" at bounding box center [1434, 361] width 10 height 12
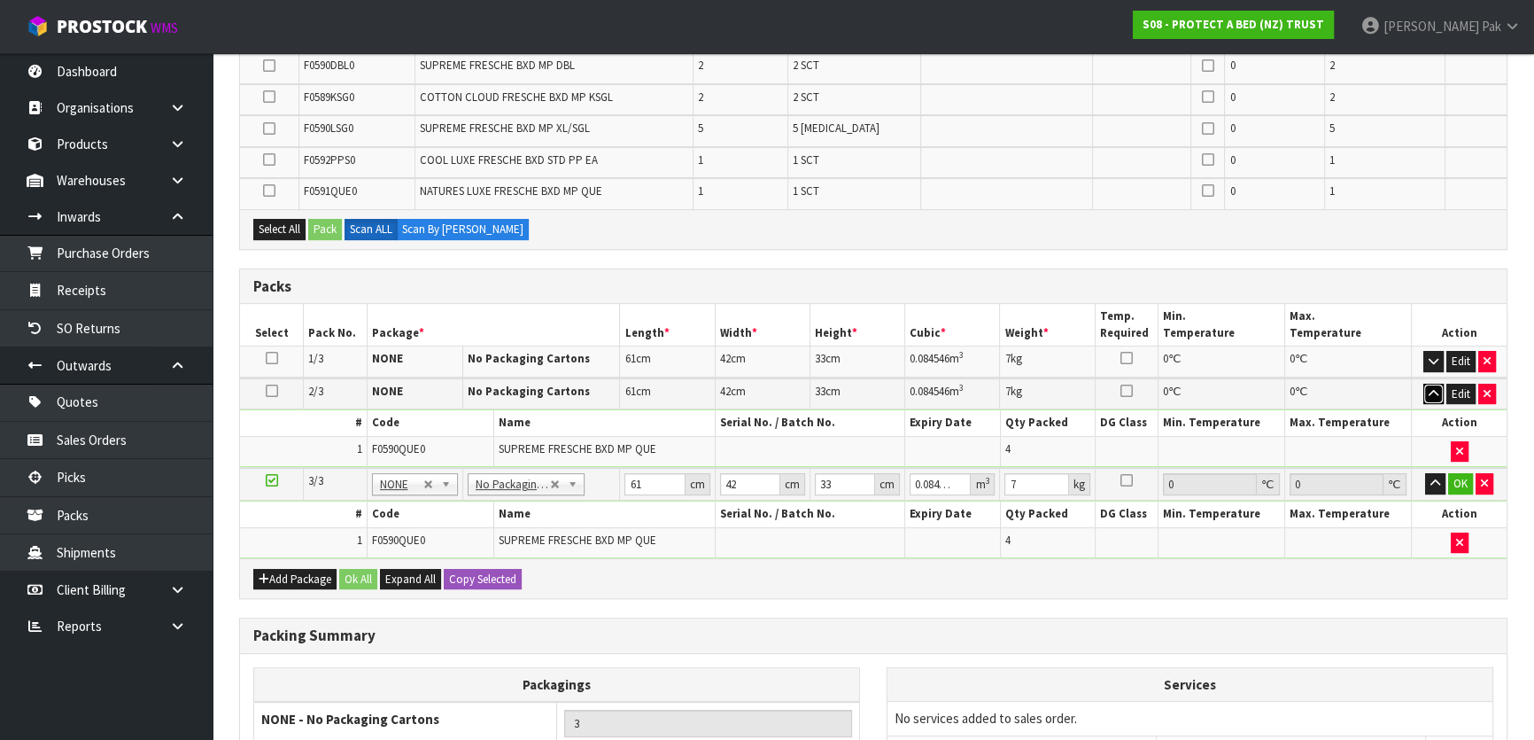
click at [1430, 388] on icon "button" at bounding box center [1434, 394] width 10 height 12
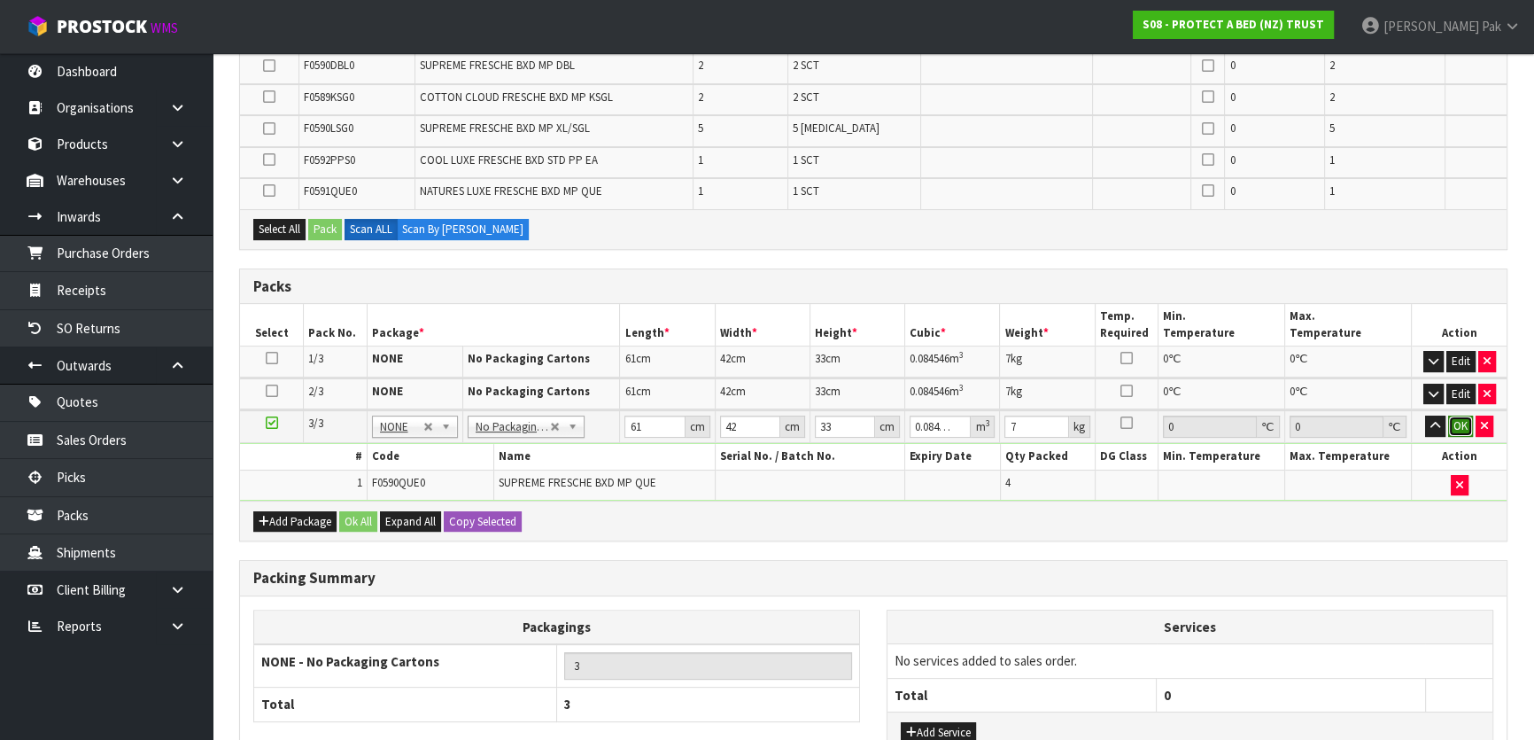
click at [1458, 417] on button "OK" at bounding box center [1460, 425] width 25 height 21
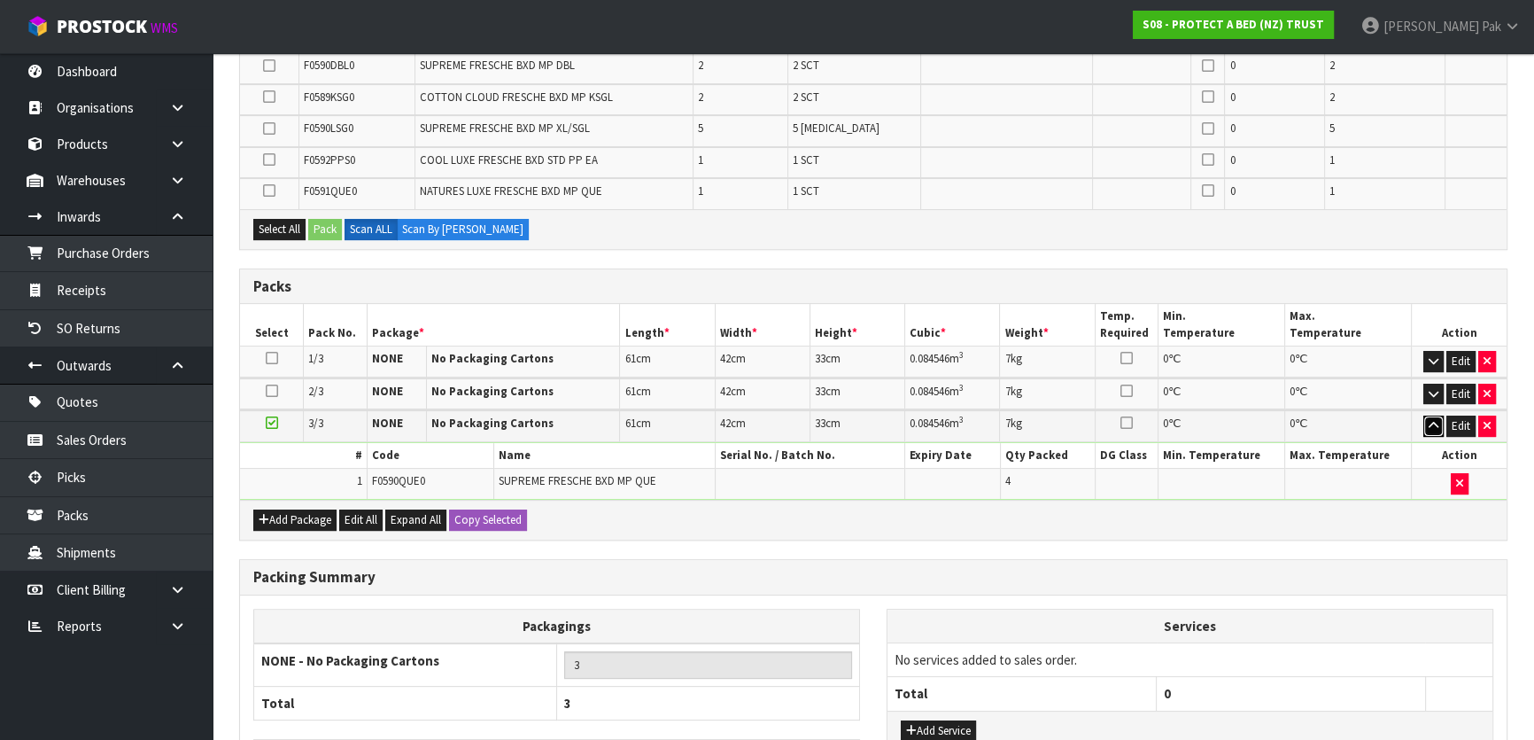
drag, startPoint x: 1435, startPoint y: 424, endPoint x: 1072, endPoint y: 472, distance: 366.3
click at [1435, 424] on icon "button" at bounding box center [1434, 426] width 10 height 12
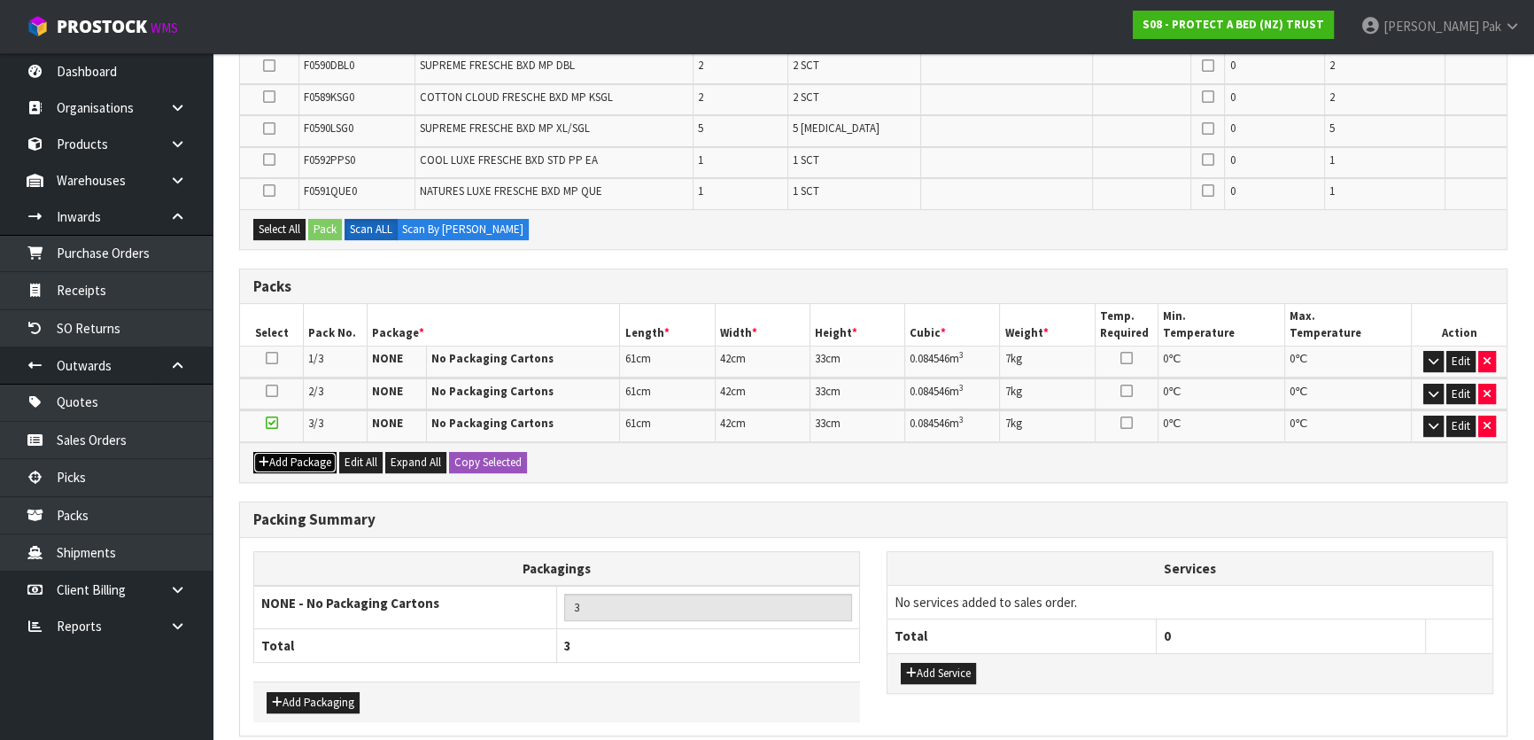
click at [298, 461] on button "Add Package" at bounding box center [294, 462] width 83 height 21
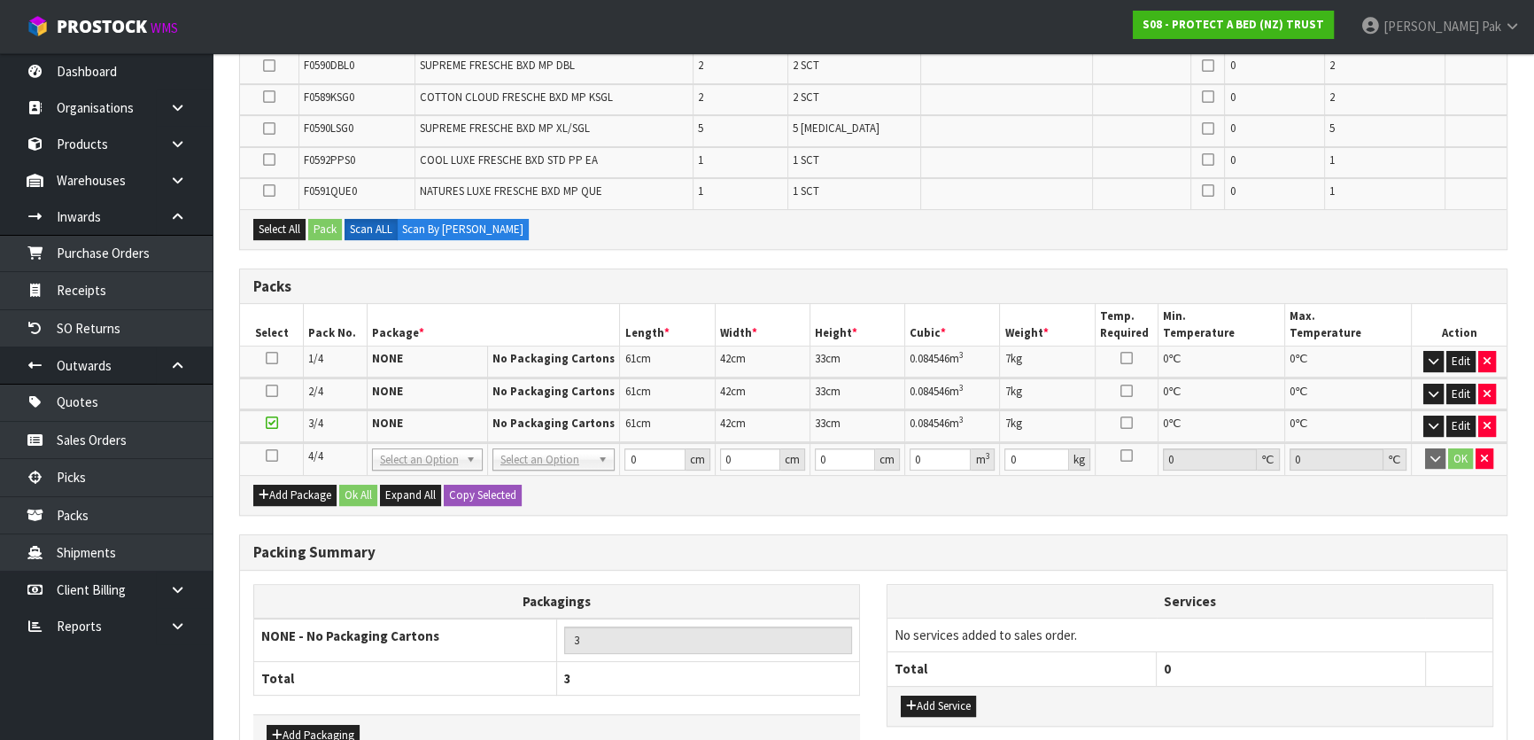
click at [275, 455] on icon at bounding box center [272, 455] width 12 height 1
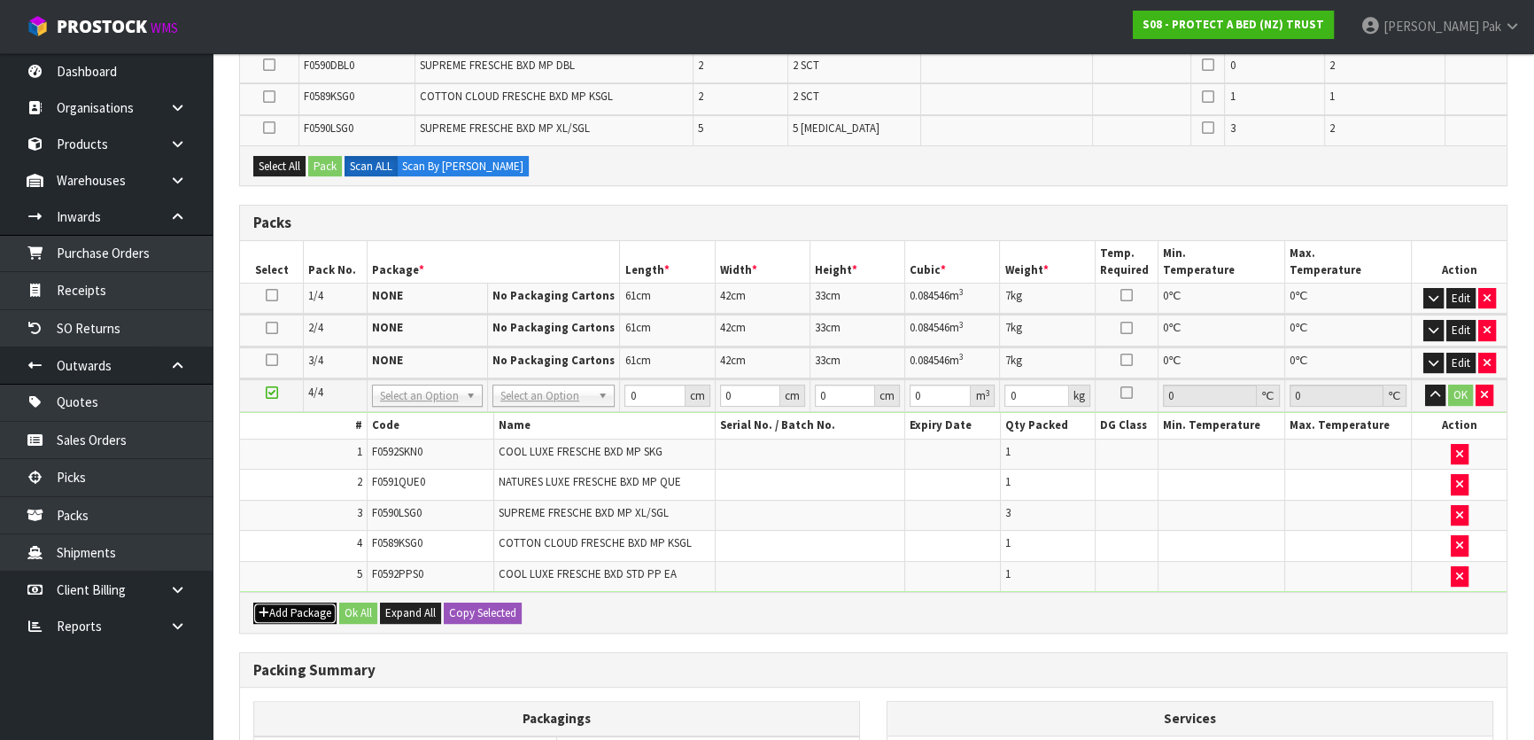
click at [301, 614] on button "Add Package" at bounding box center [294, 612] width 83 height 21
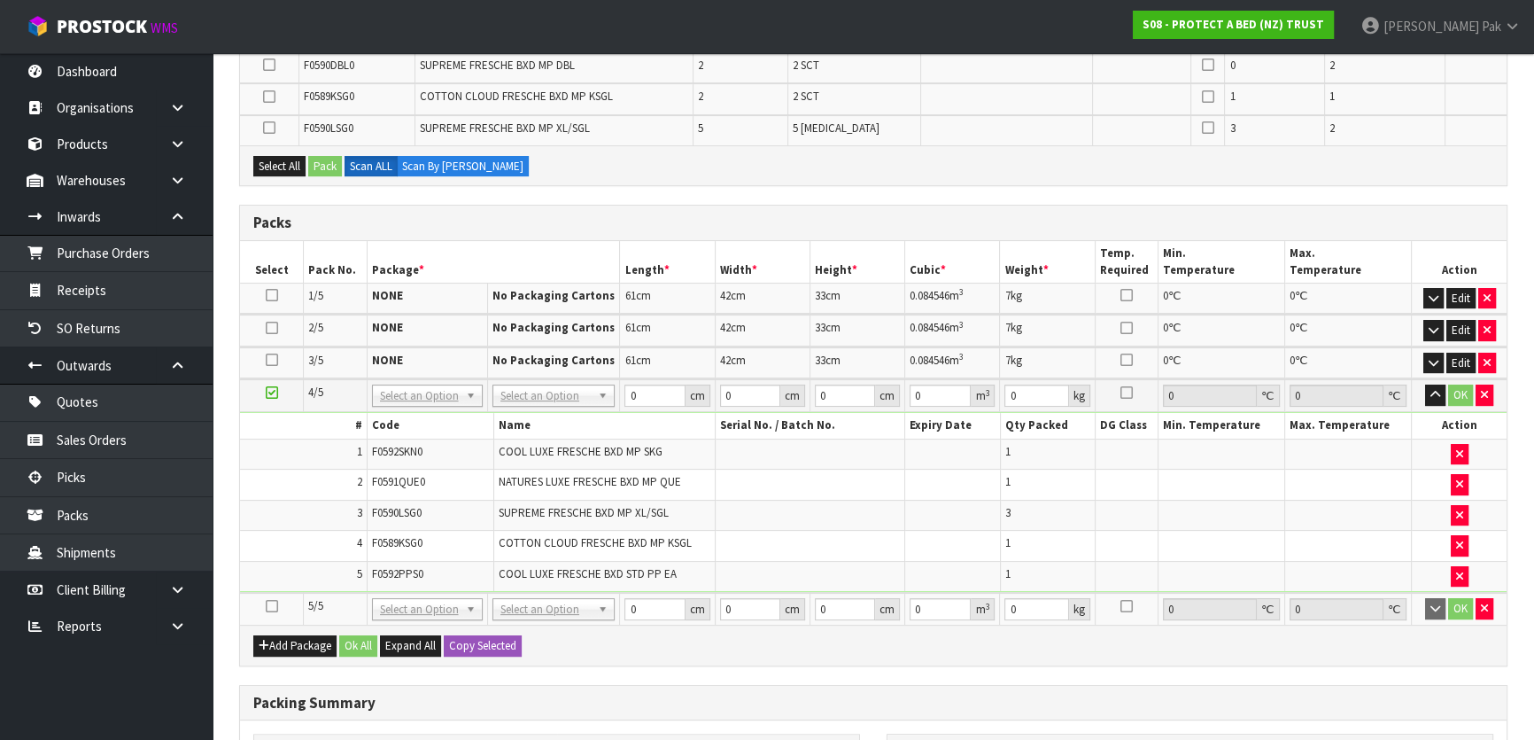
drag, startPoint x: 272, startPoint y: 600, endPoint x: 252, endPoint y: 604, distance: 20.0
click at [268, 606] on icon at bounding box center [272, 606] width 12 height 1
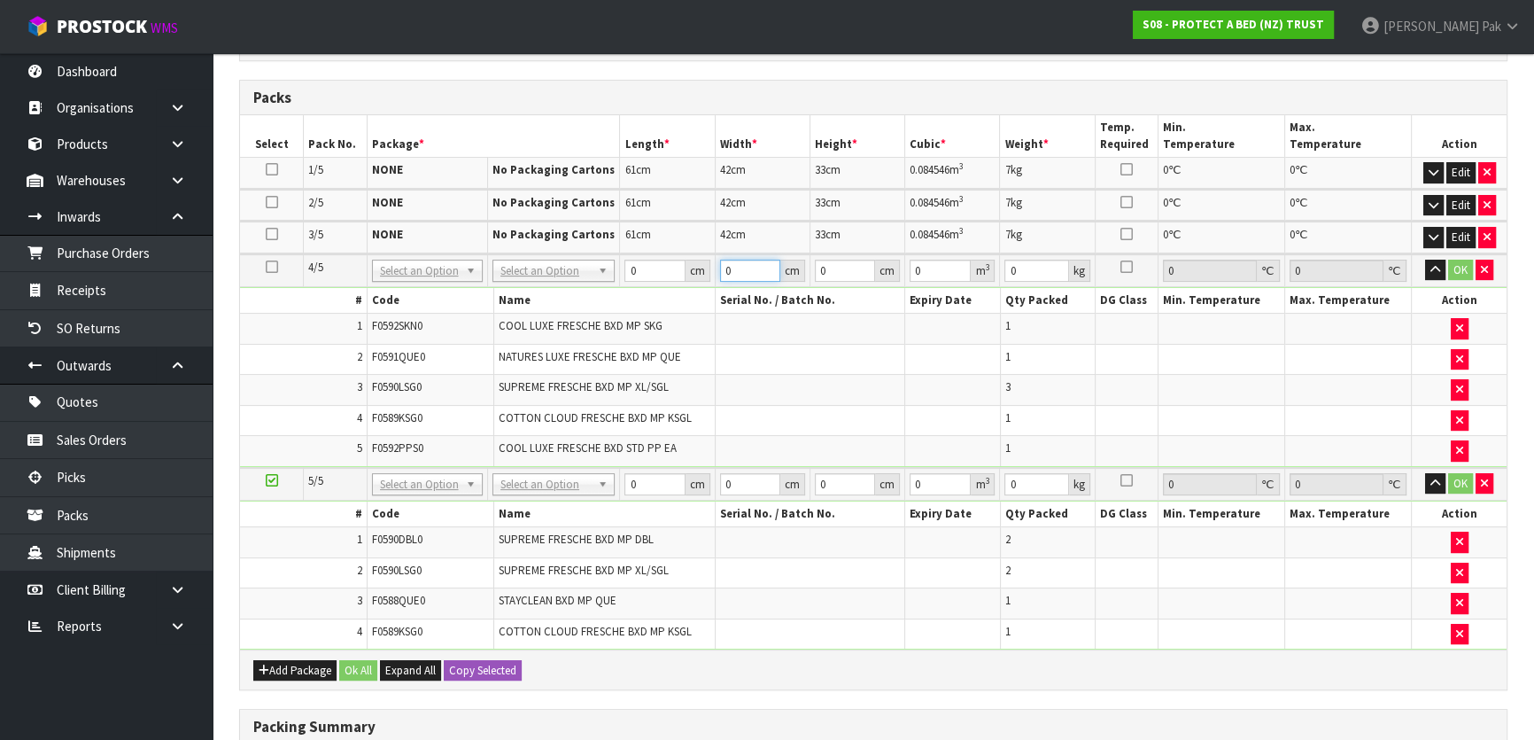
drag, startPoint x: 741, startPoint y: 266, endPoint x: 720, endPoint y: 261, distance: 20.8
click at [741, 267] on input "0" at bounding box center [750, 271] width 60 height 22
drag, startPoint x: 651, startPoint y: 269, endPoint x: 569, endPoint y: 241, distance: 87.1
click at [569, 241] on table "Select Pack No. Package * Length * Width * Height * Cubic * Weight * Temp. Requ…" at bounding box center [873, 382] width 1267 height 534
type input "61"
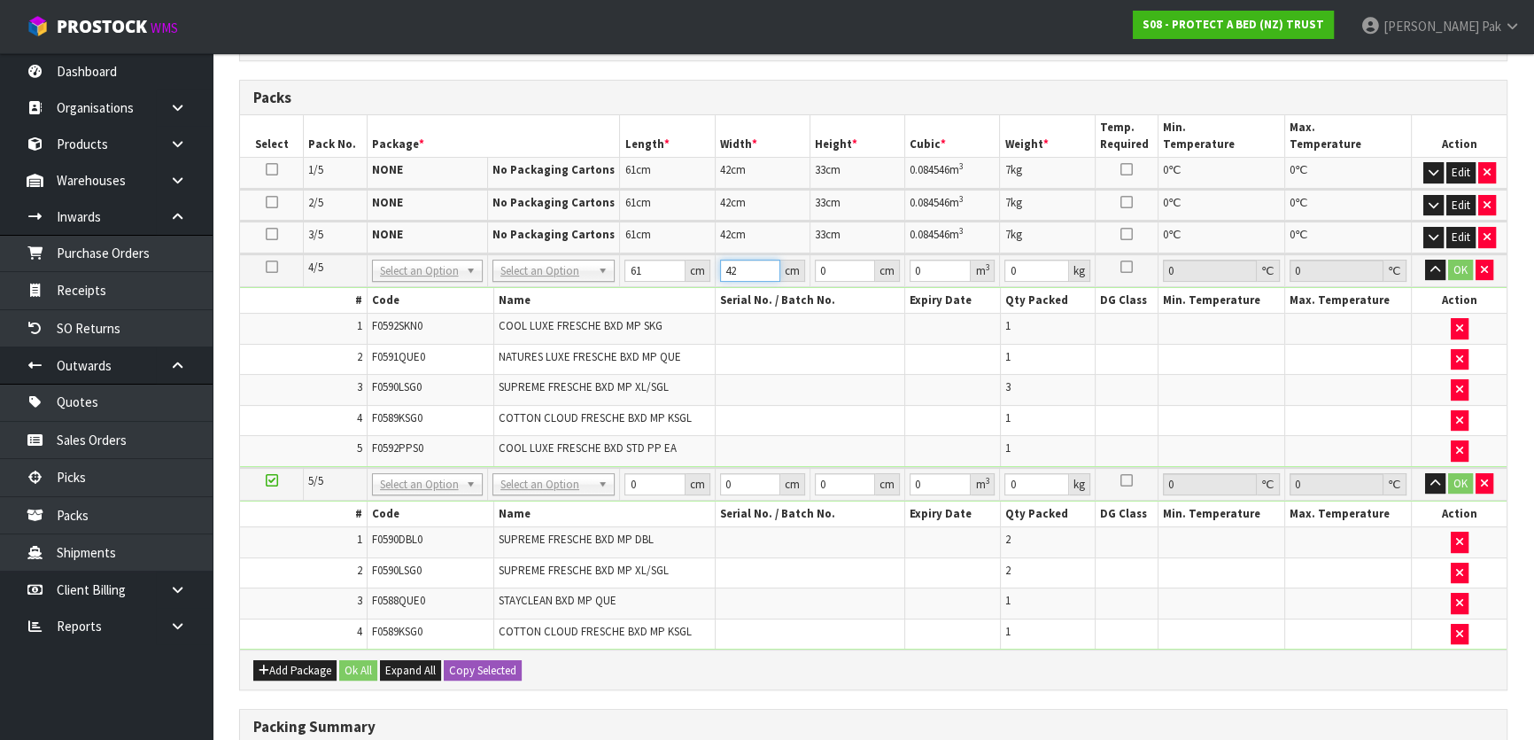
type input "42"
type input "3"
type input "0.007686"
type input "33"
type input "0.084546"
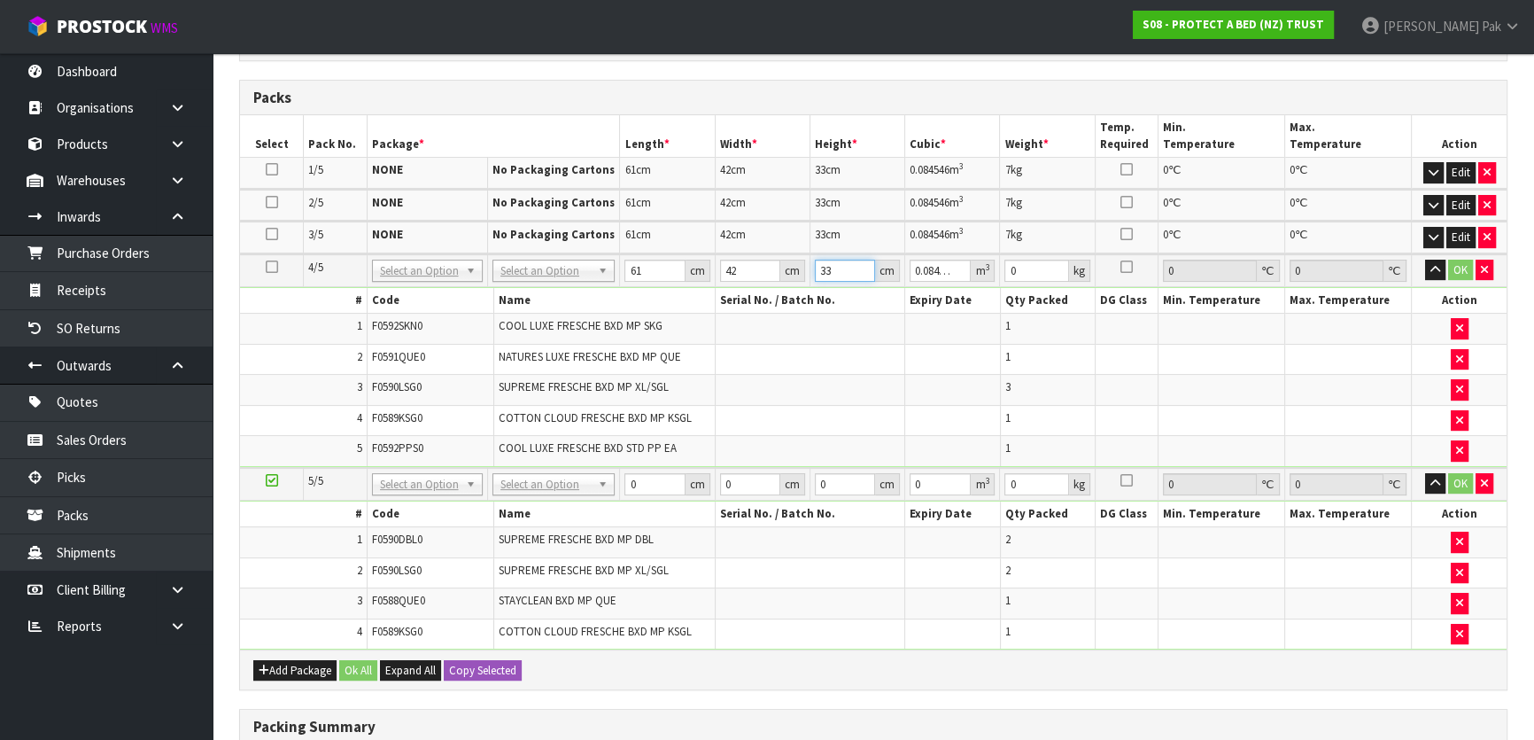
type input "33"
type input "10"
click at [1041, 265] on input "10" at bounding box center [1036, 271] width 64 height 22
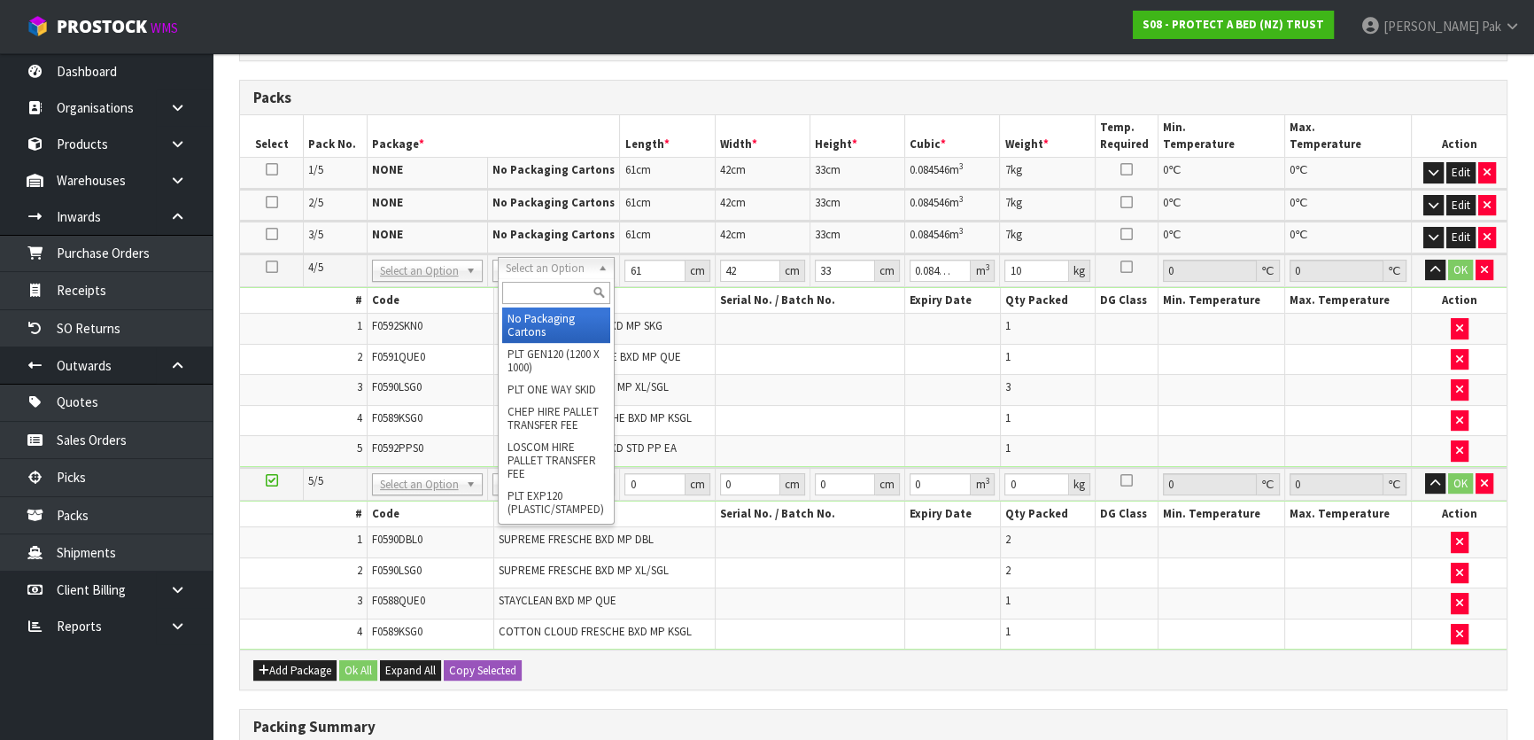
drag, startPoint x: 524, startPoint y: 288, endPoint x: 515, endPoint y: 292, distance: 10.7
click at [524, 289] on input "text" at bounding box center [556, 293] width 108 height 22
type input "OC"
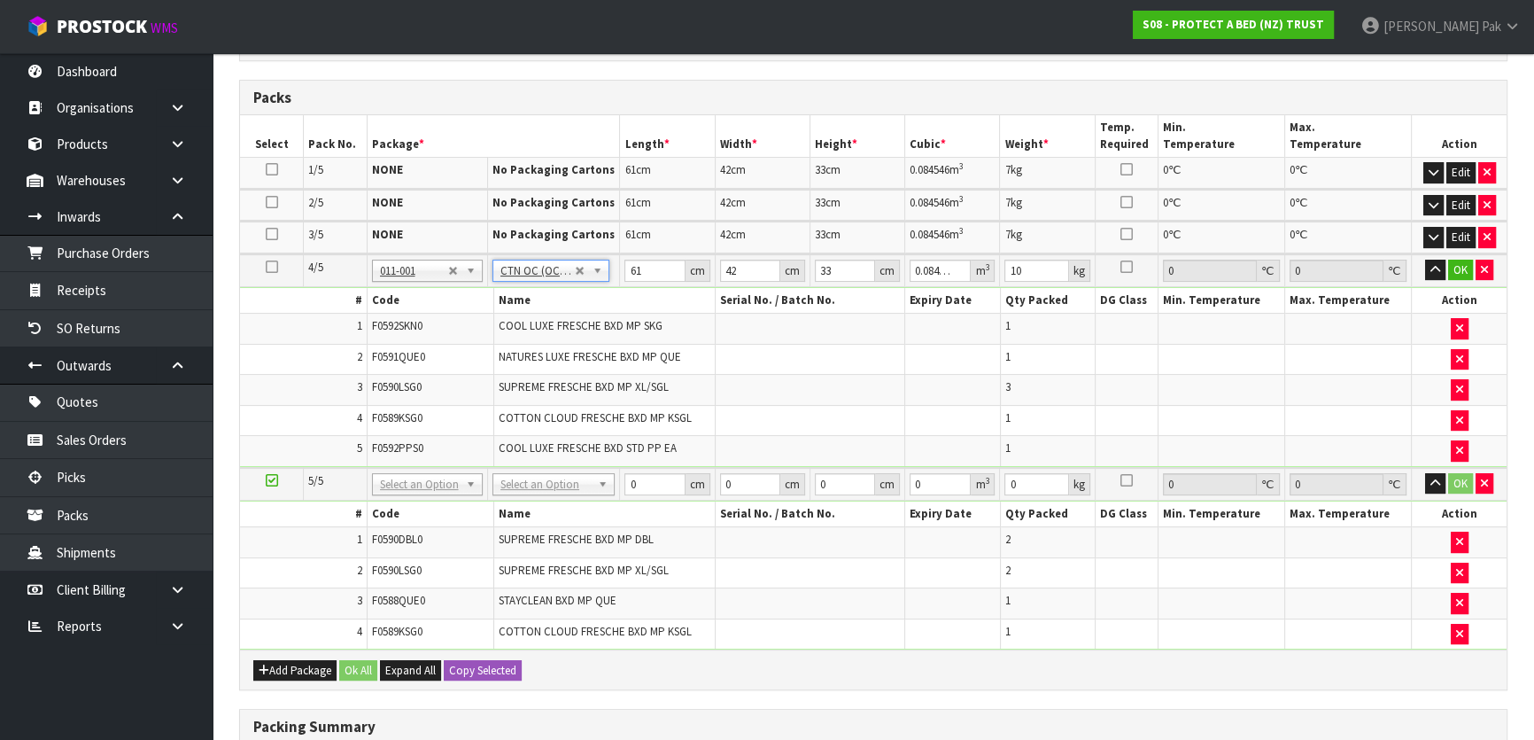
type input "0"
type input "8.2"
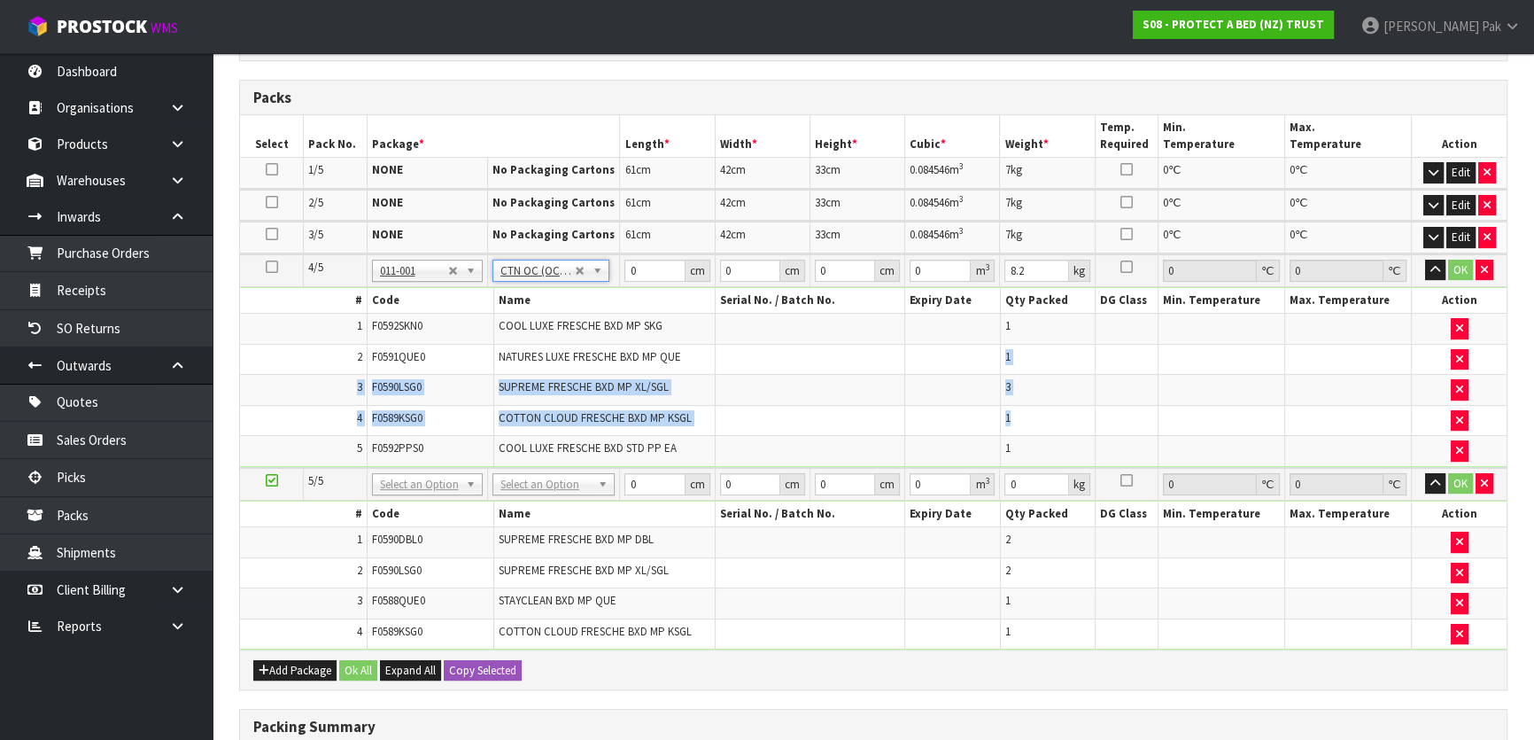
drag, startPoint x: 880, startPoint y: 398, endPoint x: 1104, endPoint y: 401, distance: 224.1
click at [1092, 407] on tbody "1 F0592SKN0 COOL LUXE FRESCHE BXD MP SKG 1 2 F0591QUE0 NATURES LUXE FRESCHE BXD…" at bounding box center [873, 390] width 1267 height 152
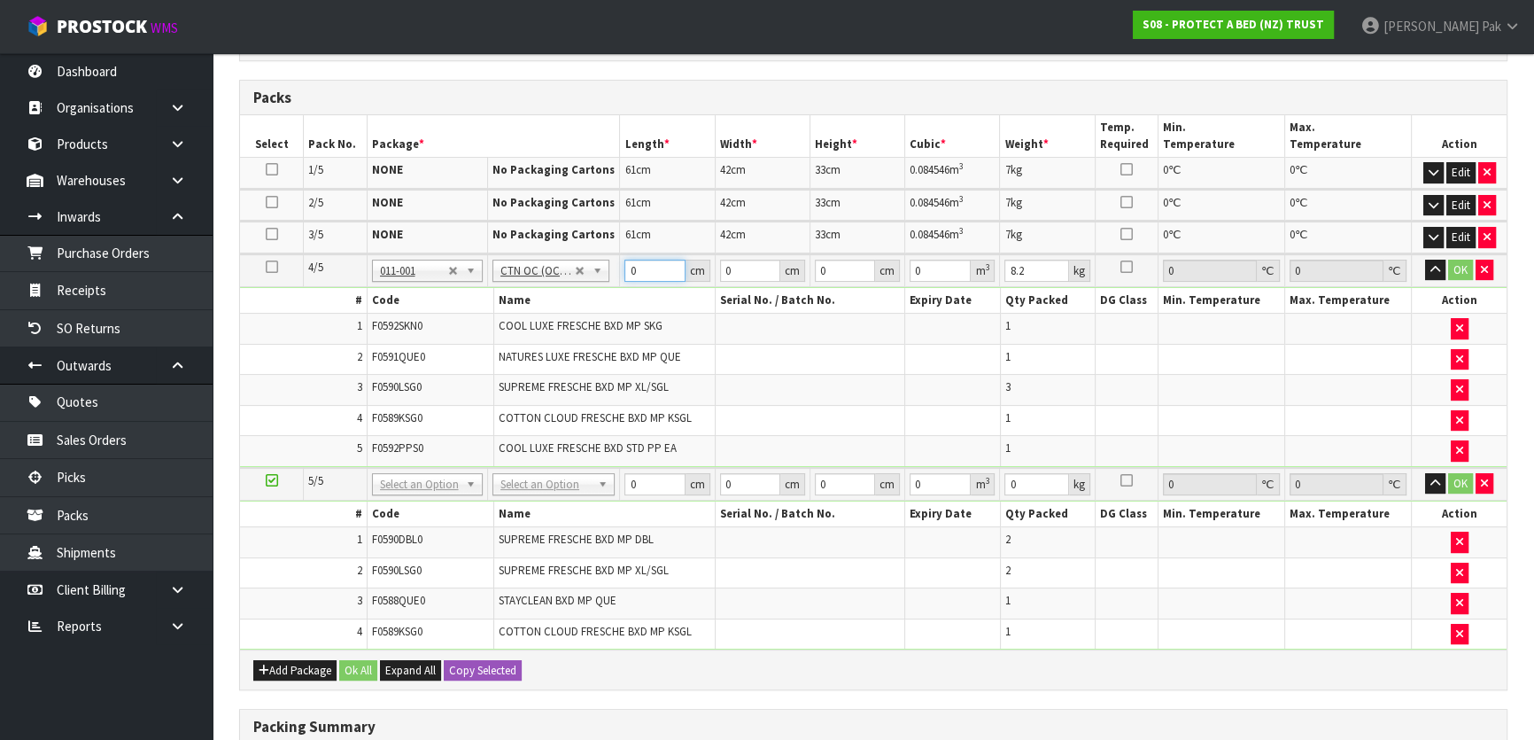
drag, startPoint x: 640, startPoint y: 275, endPoint x: 551, endPoint y: 277, distance: 89.5
click at [551, 277] on tr "4/5 NONE 007-001 007-002 007-004 007-009 007-013 007-014 007-015 007-017 007-01…" at bounding box center [873, 270] width 1267 height 33
type input "61"
type input "42"
type input "3"
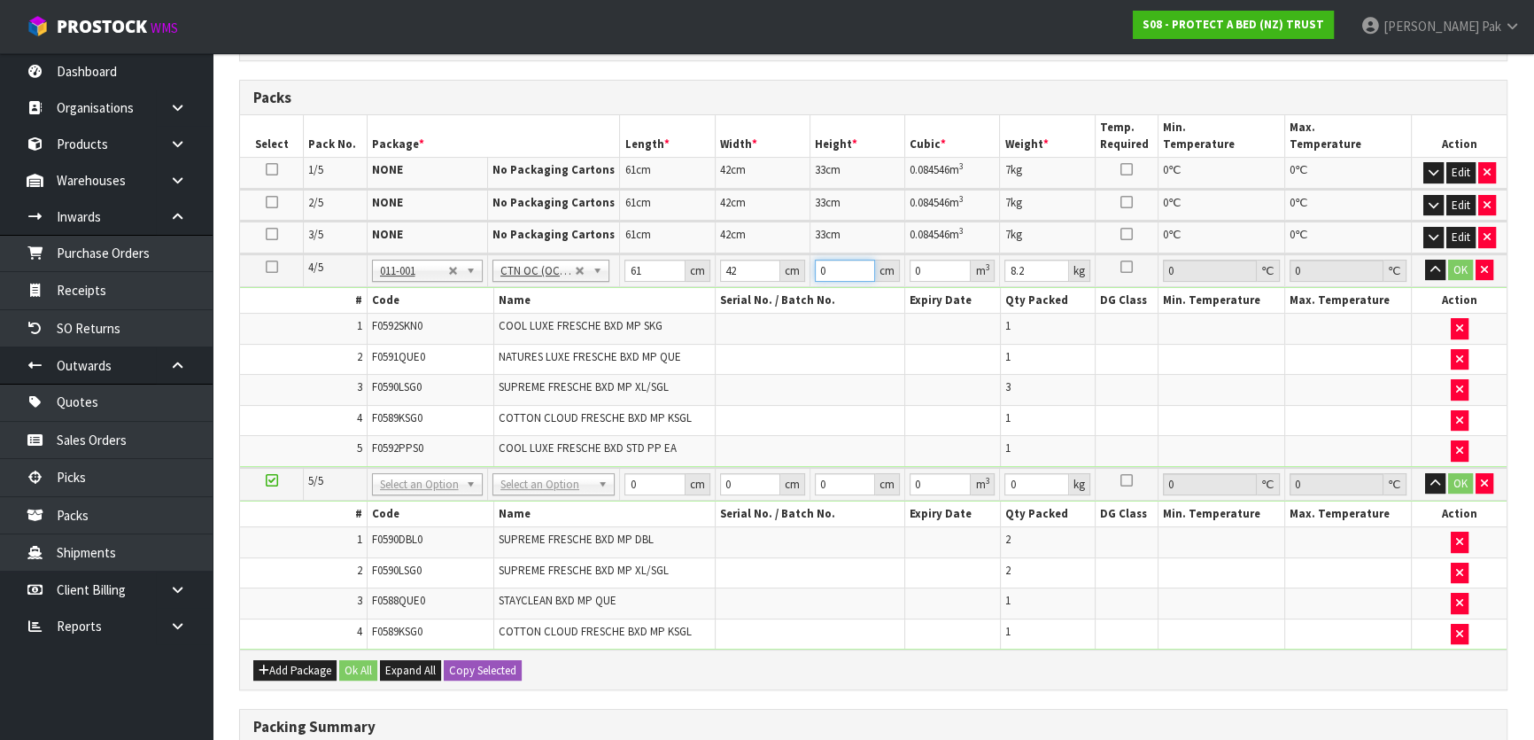
type input "0.007686"
type input "33"
type input "0.084546"
type input "33"
type input "2"
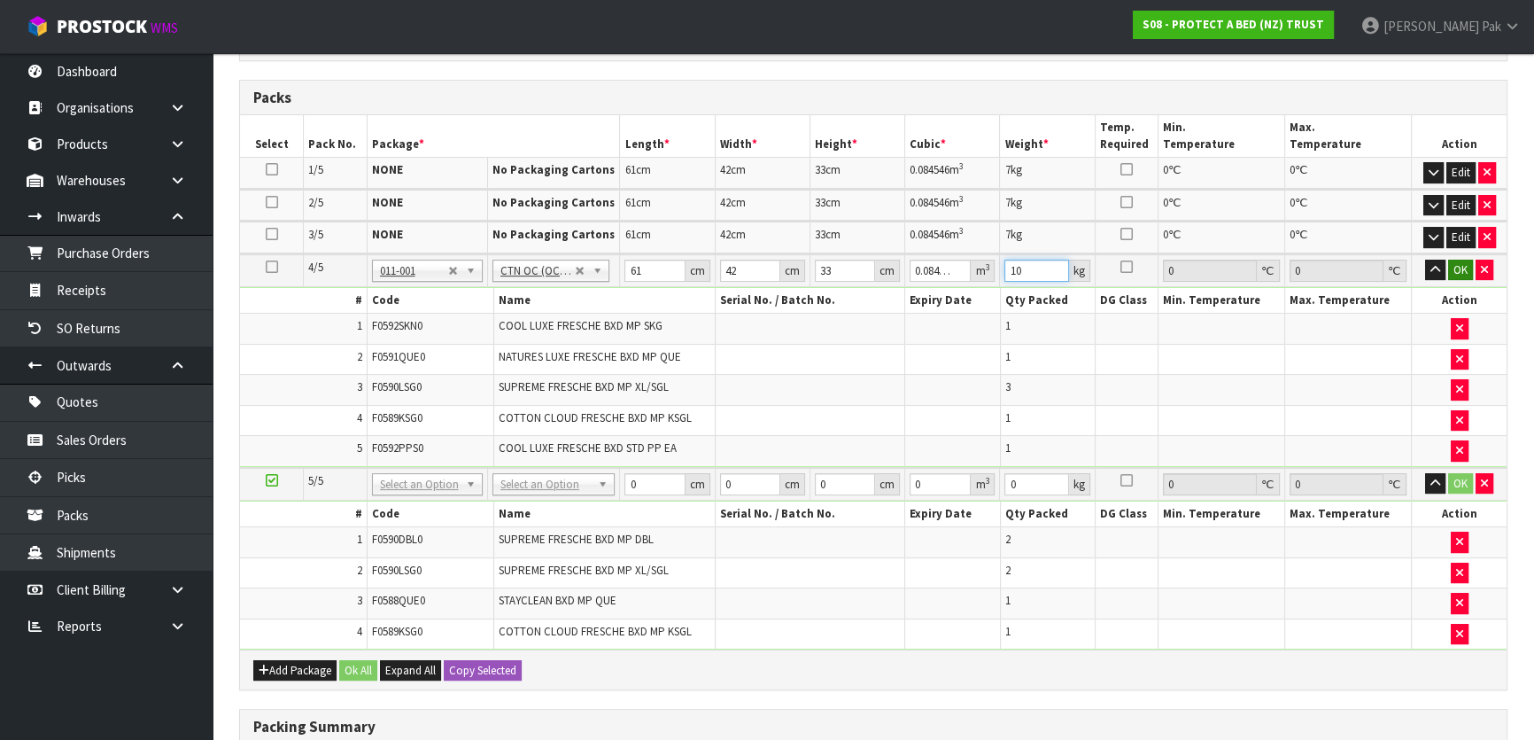
type input "10"
click at [1454, 270] on button "OK" at bounding box center [1460, 270] width 25 height 21
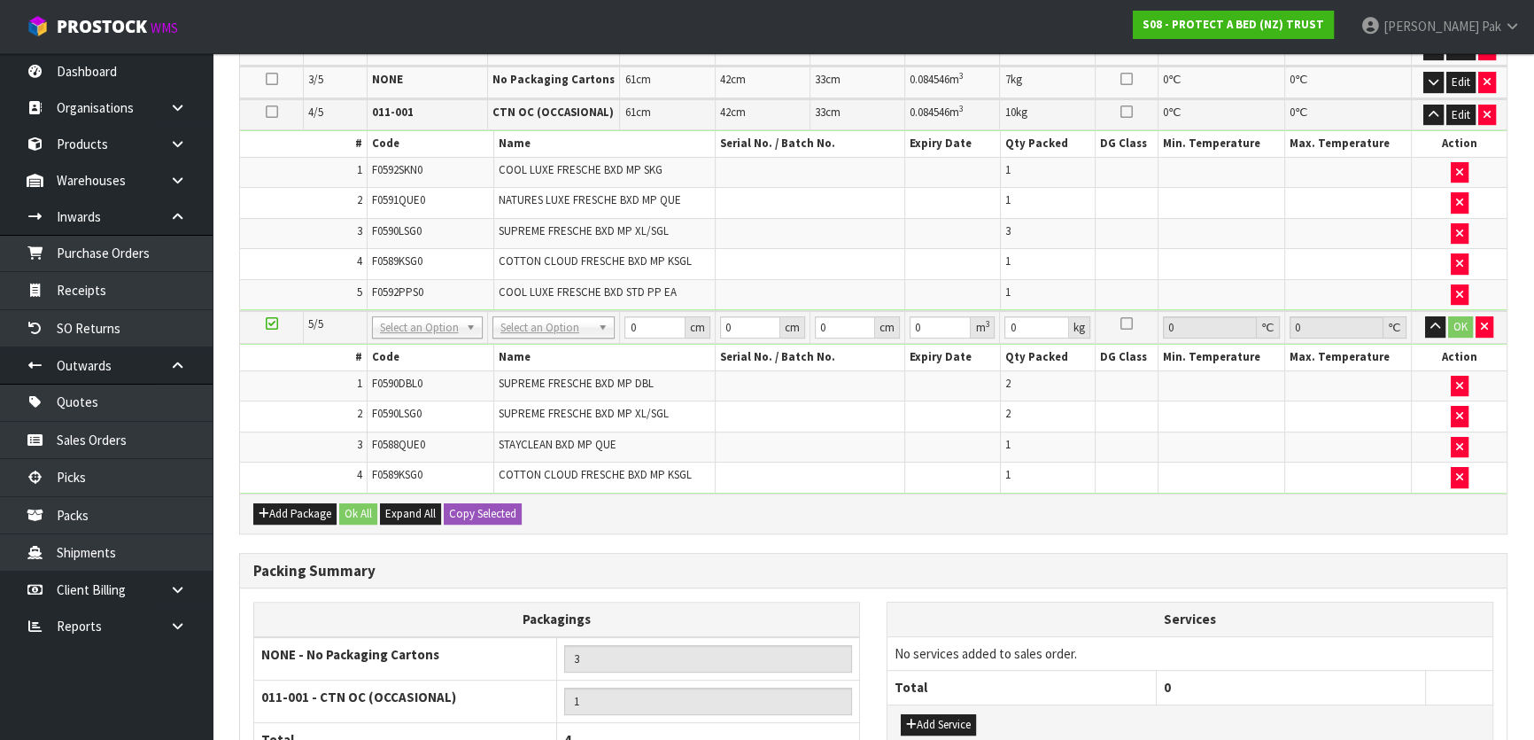
scroll to position [612, 0]
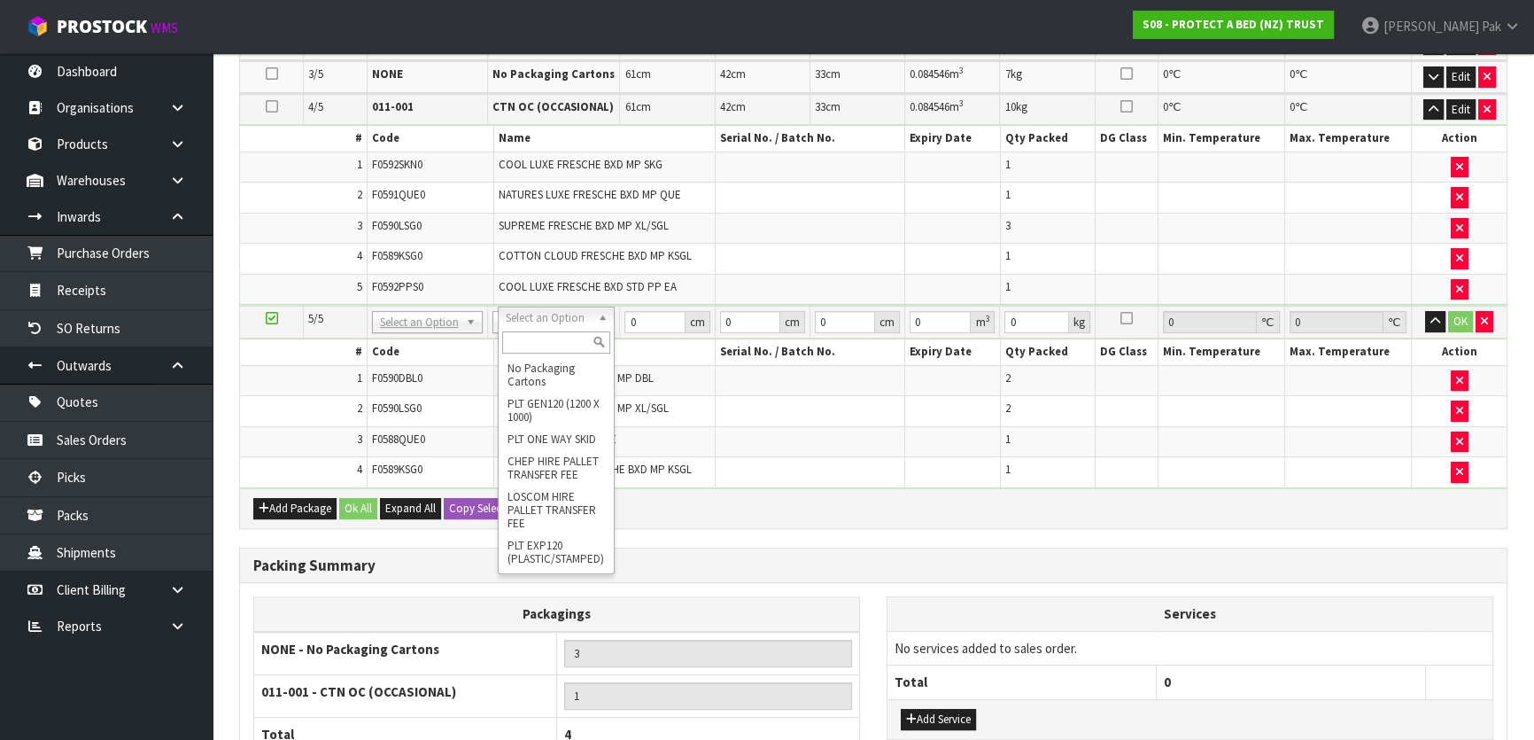
click at [540, 337] on input "text" at bounding box center [556, 342] width 109 height 22
type input "OC"
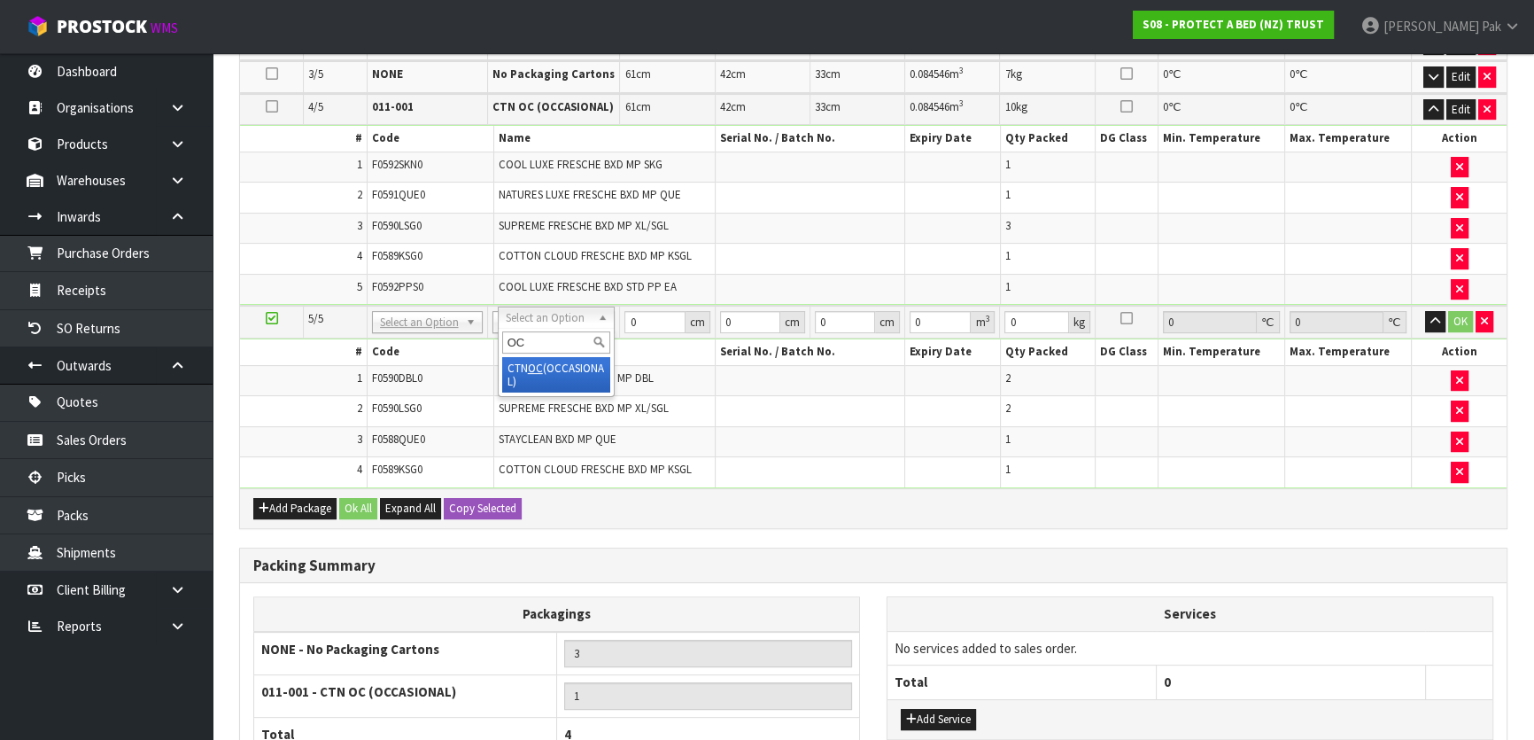
type input "2"
type input "6.6"
drag, startPoint x: 635, startPoint y: 312, endPoint x: 588, endPoint y: 323, distance: 48.3
click at [588, 323] on tr "5/5 NONE 007-001 007-002 007-004 007-009 007-013 007-014 007-015 007-017 007-01…" at bounding box center [873, 322] width 1267 height 33
type input "58"
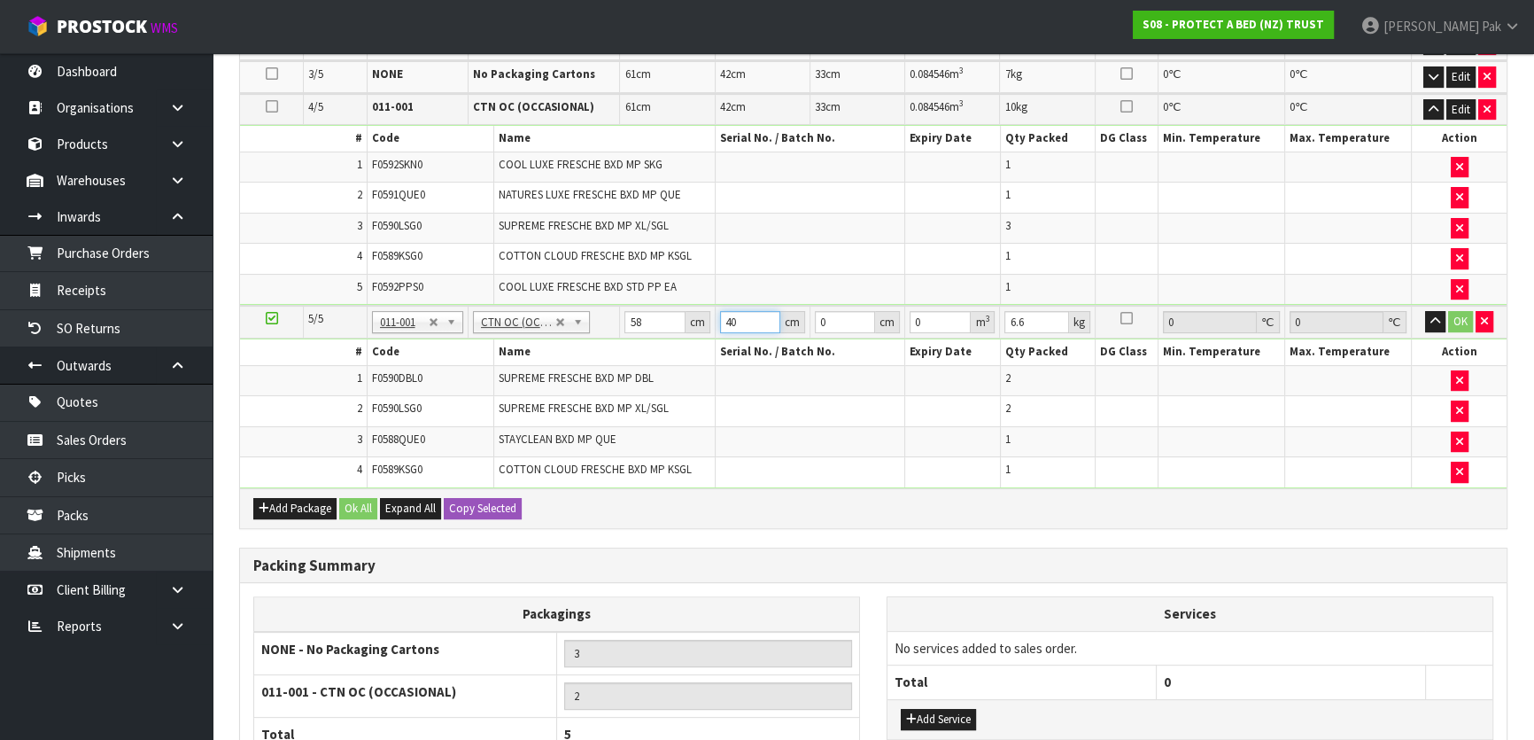
type input "40"
type input "3"
type input "0.00696"
type input "32"
type input "0.07424"
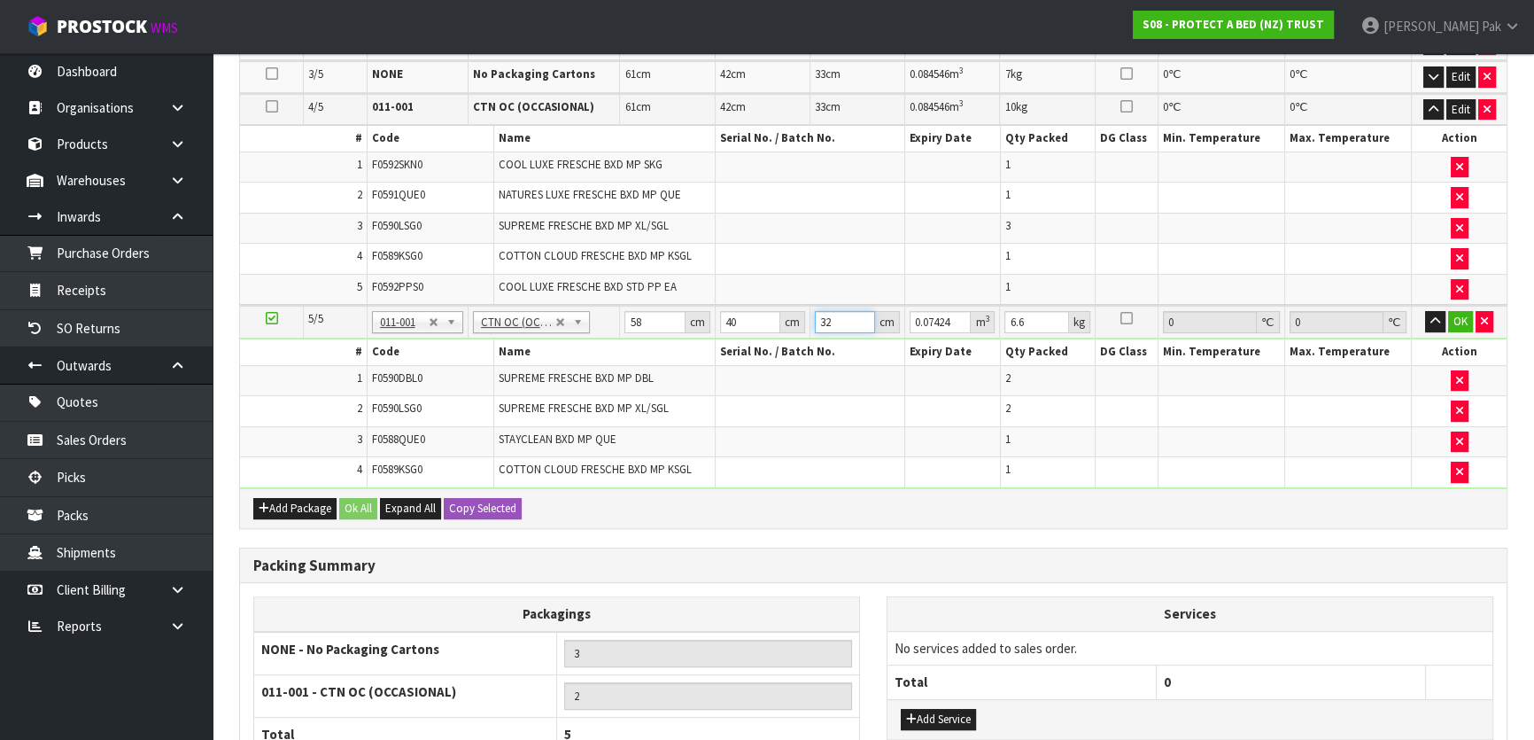
type input "32"
type input "8"
click at [1455, 312] on button "OK" at bounding box center [1460, 321] width 25 height 21
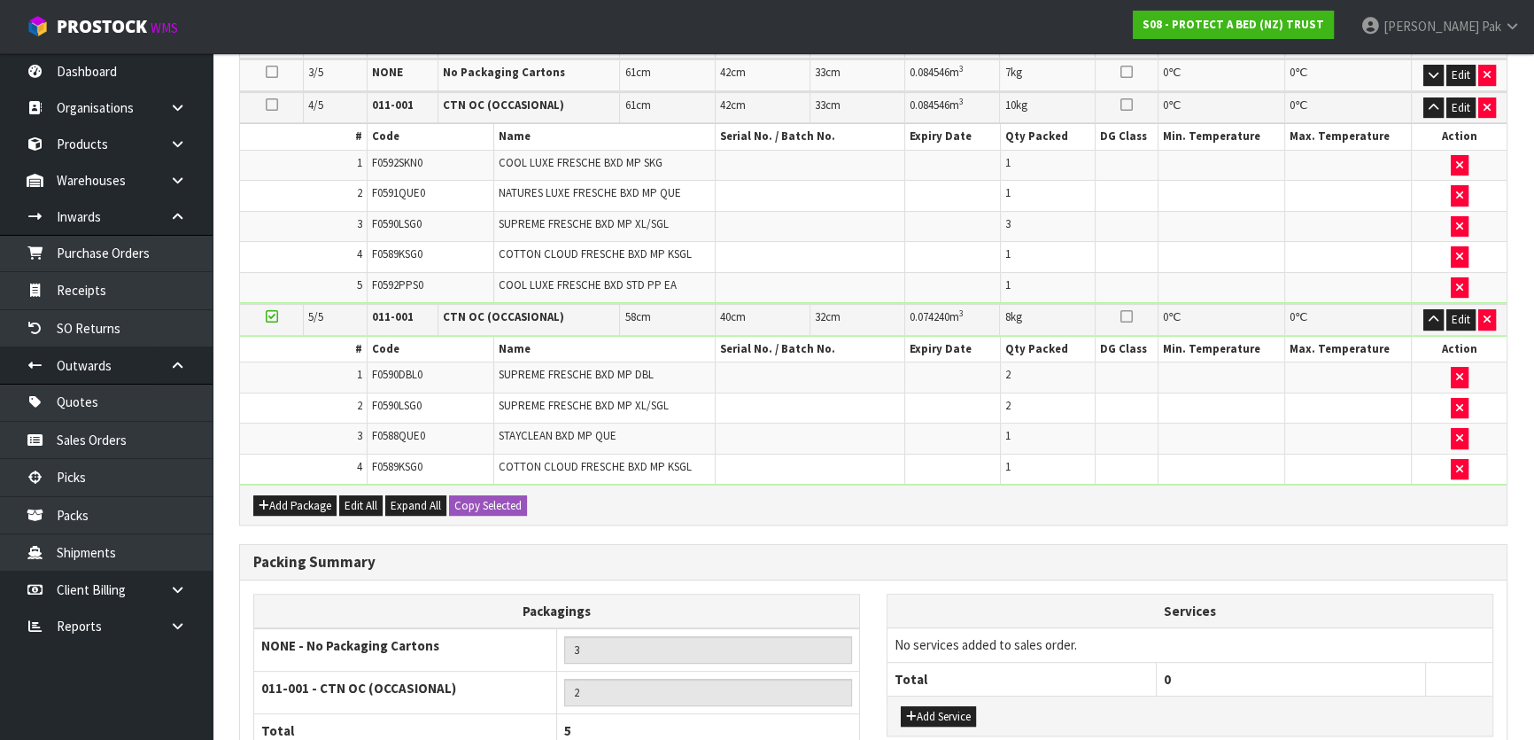
scroll to position [771, 0]
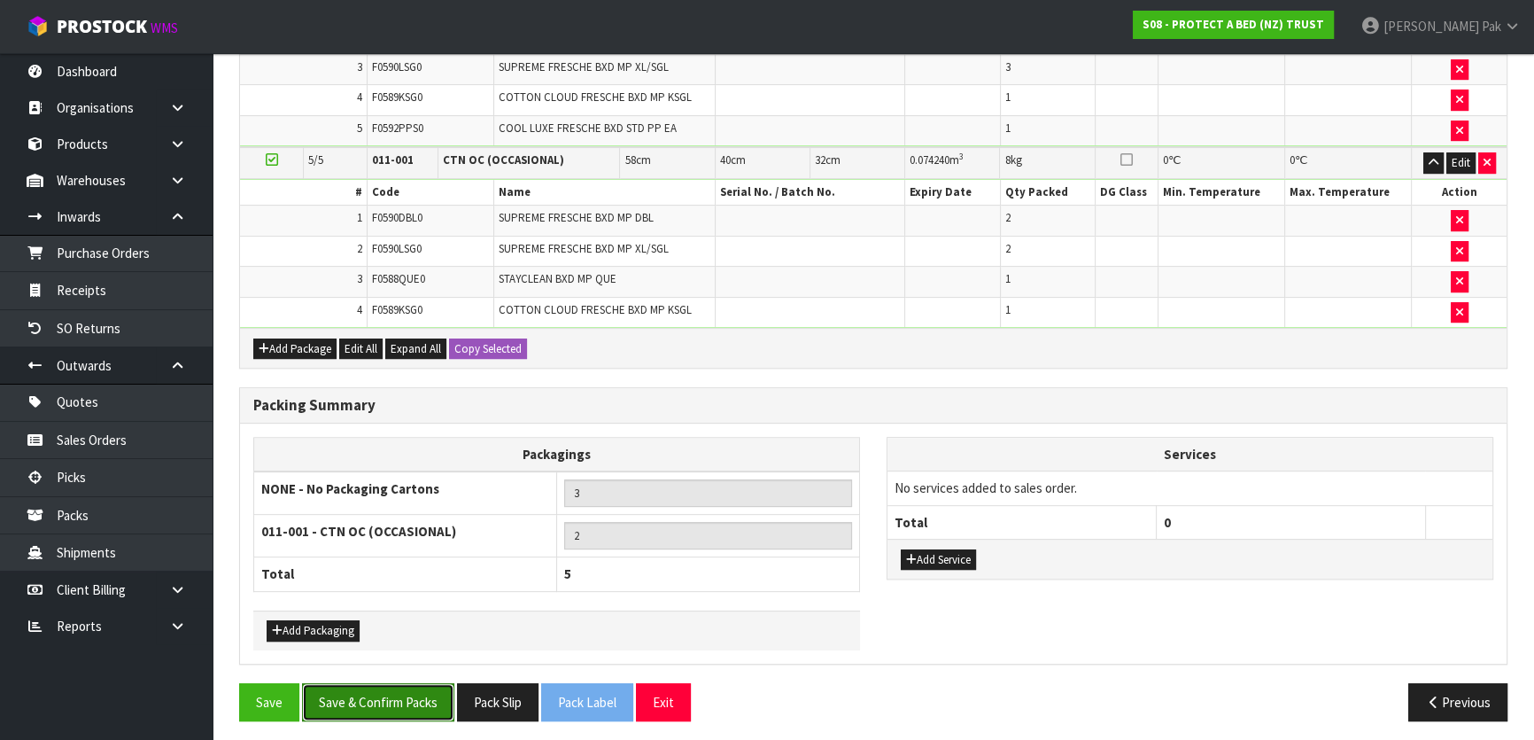
click at [354, 685] on button "Save & Confirm Packs" at bounding box center [378, 702] width 152 height 38
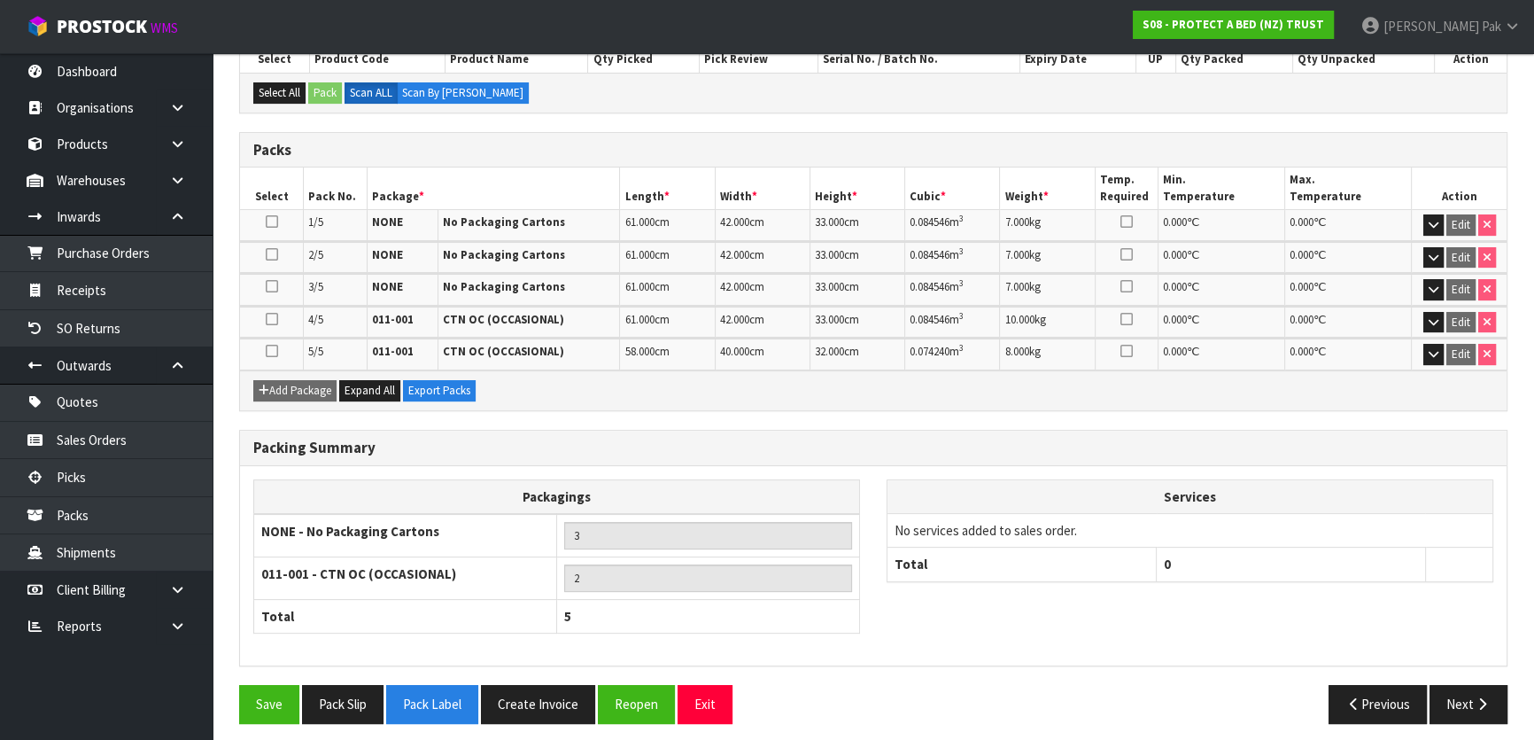
scroll to position [405, 0]
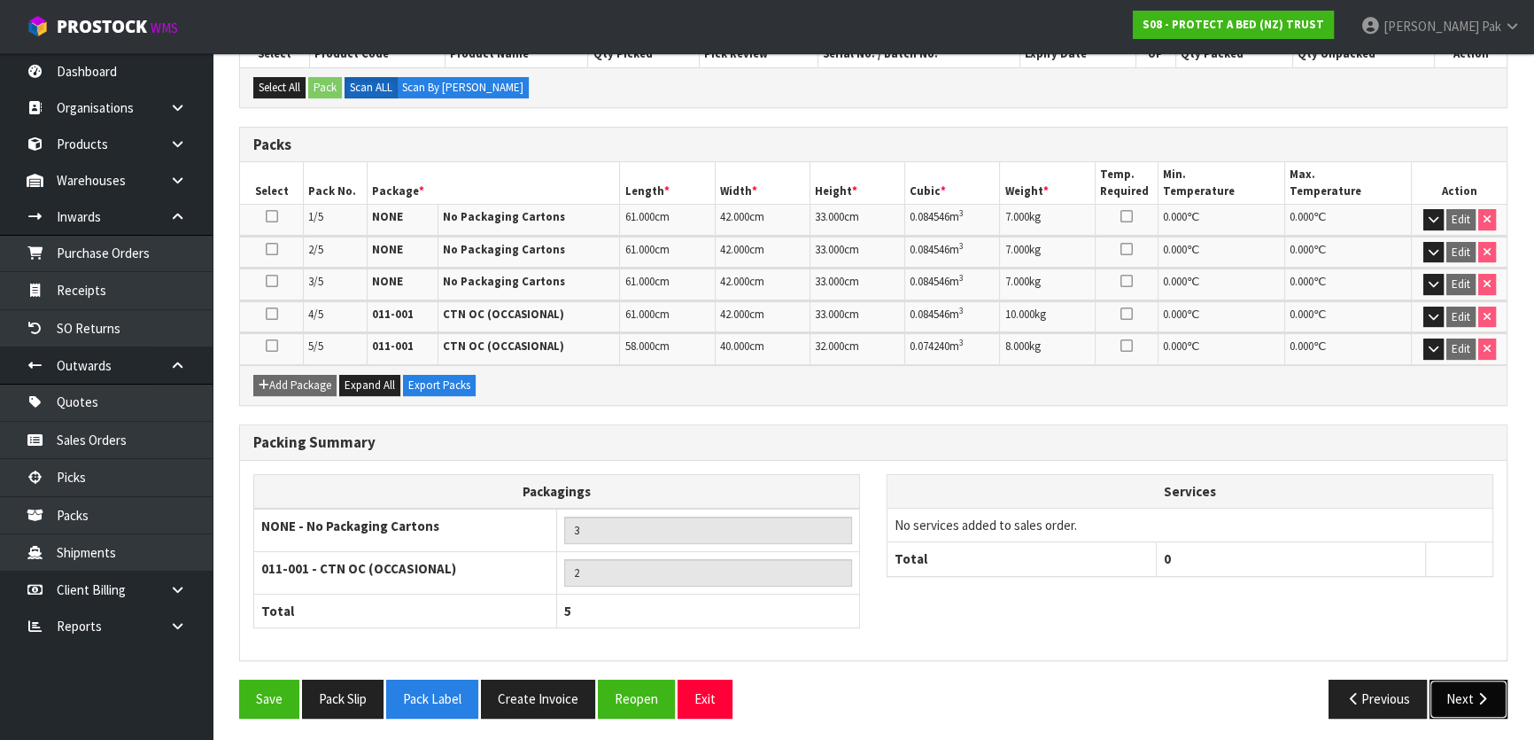
click at [1440, 686] on button "Next" at bounding box center [1469, 698] width 78 height 38
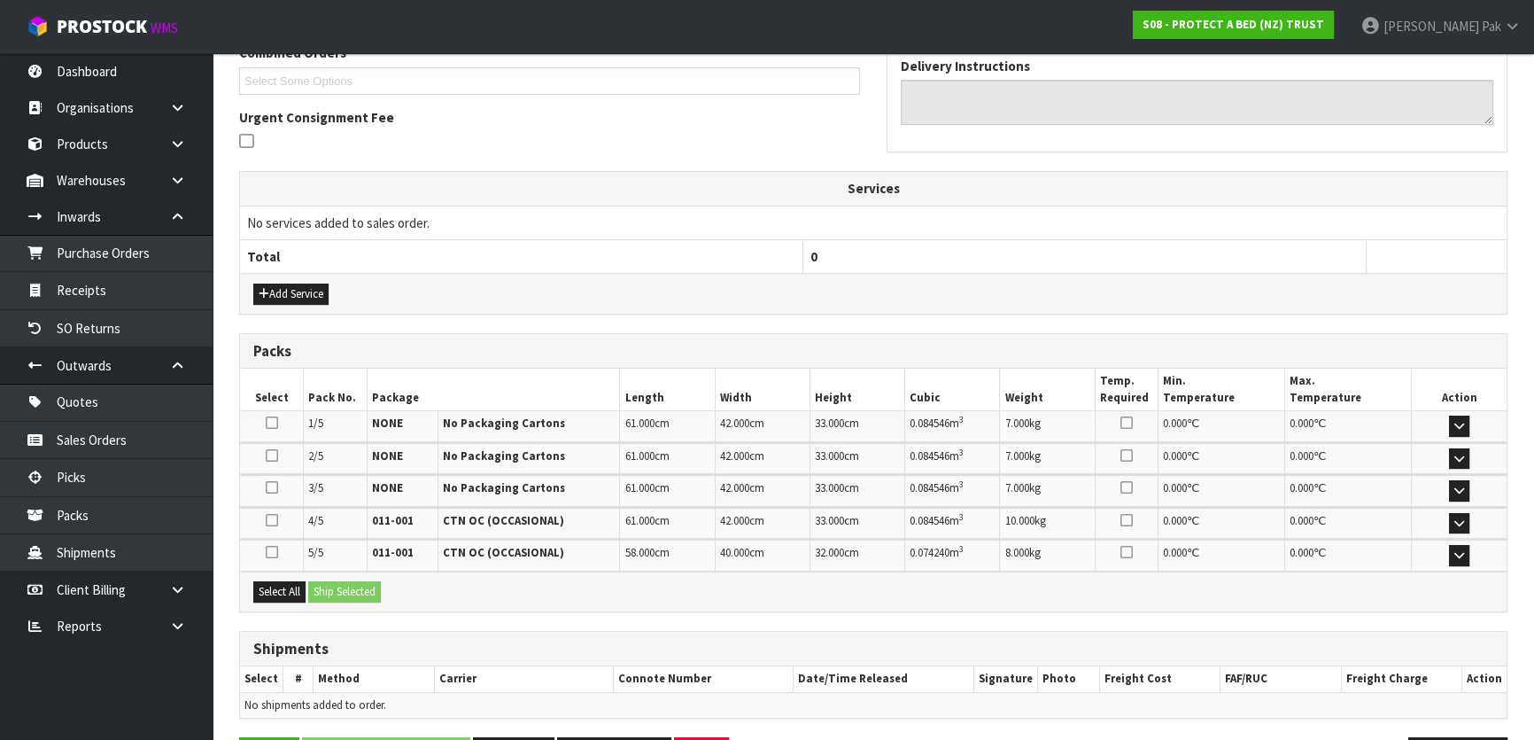
scroll to position [537, 0]
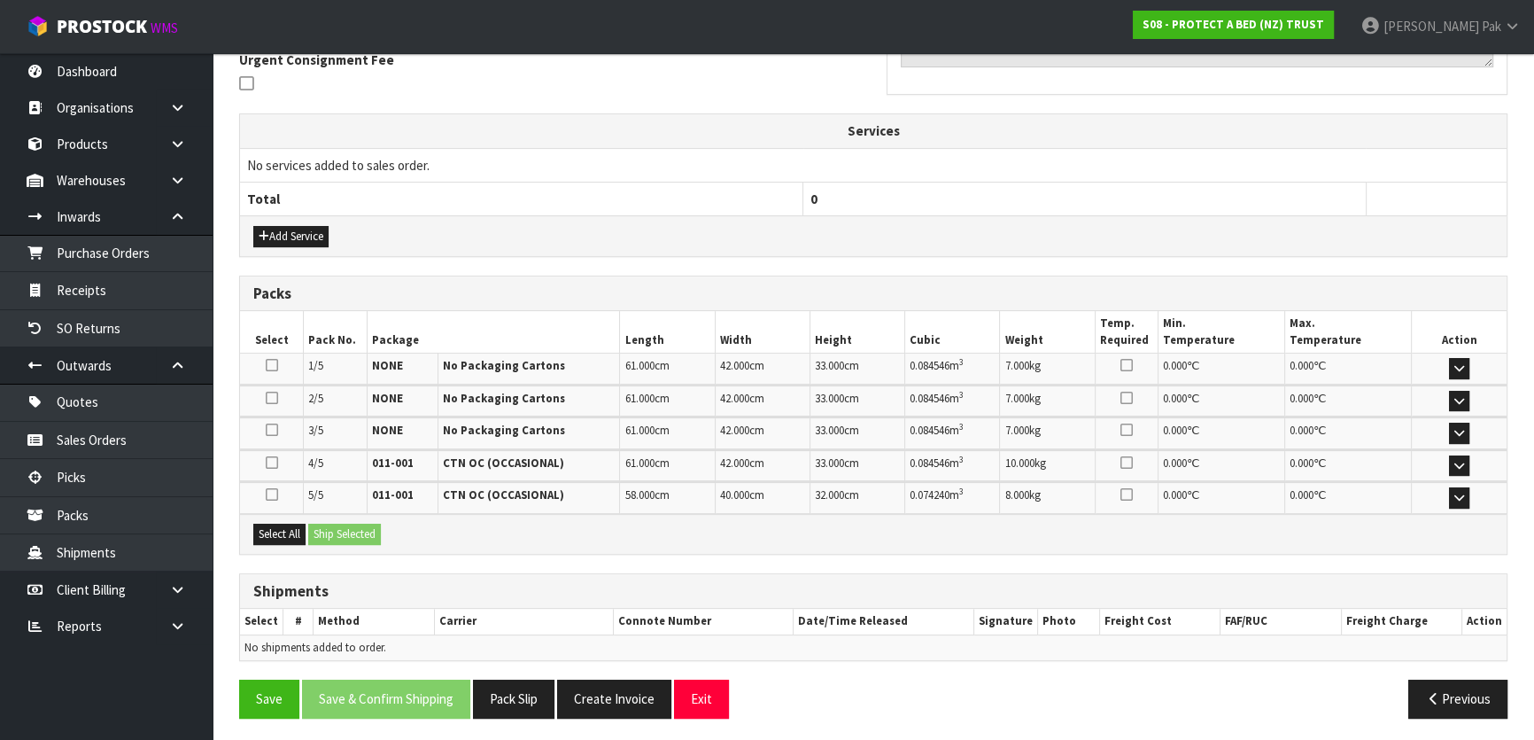
click at [277, 340] on th "Select" at bounding box center [272, 332] width 64 height 42
drag, startPoint x: 287, startPoint y: 527, endPoint x: 322, endPoint y: 534, distance: 36.1
click at [291, 528] on button "Select All" at bounding box center [279, 534] width 52 height 21
click at [345, 533] on button "Ship Selected" at bounding box center [344, 534] width 73 height 21
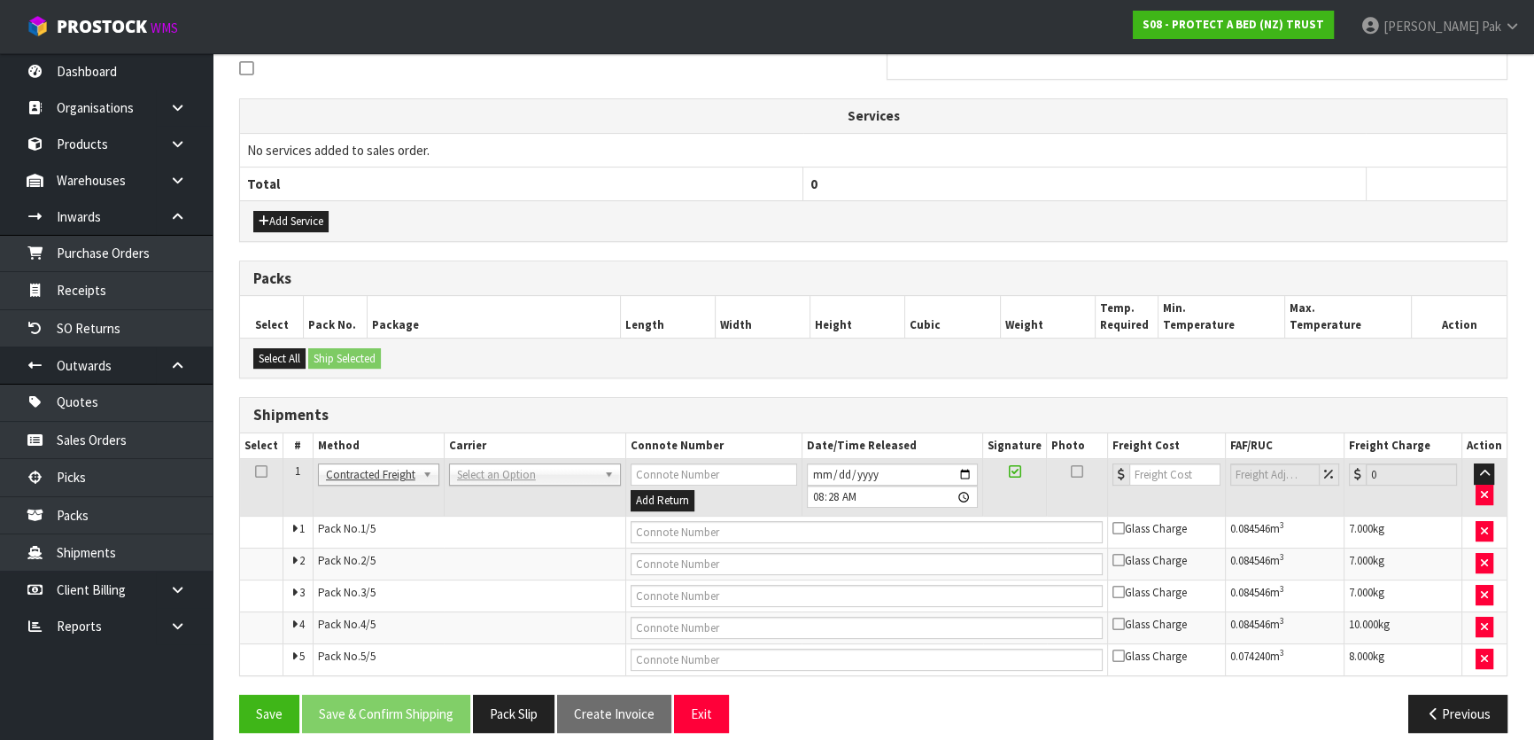
scroll to position [567, 0]
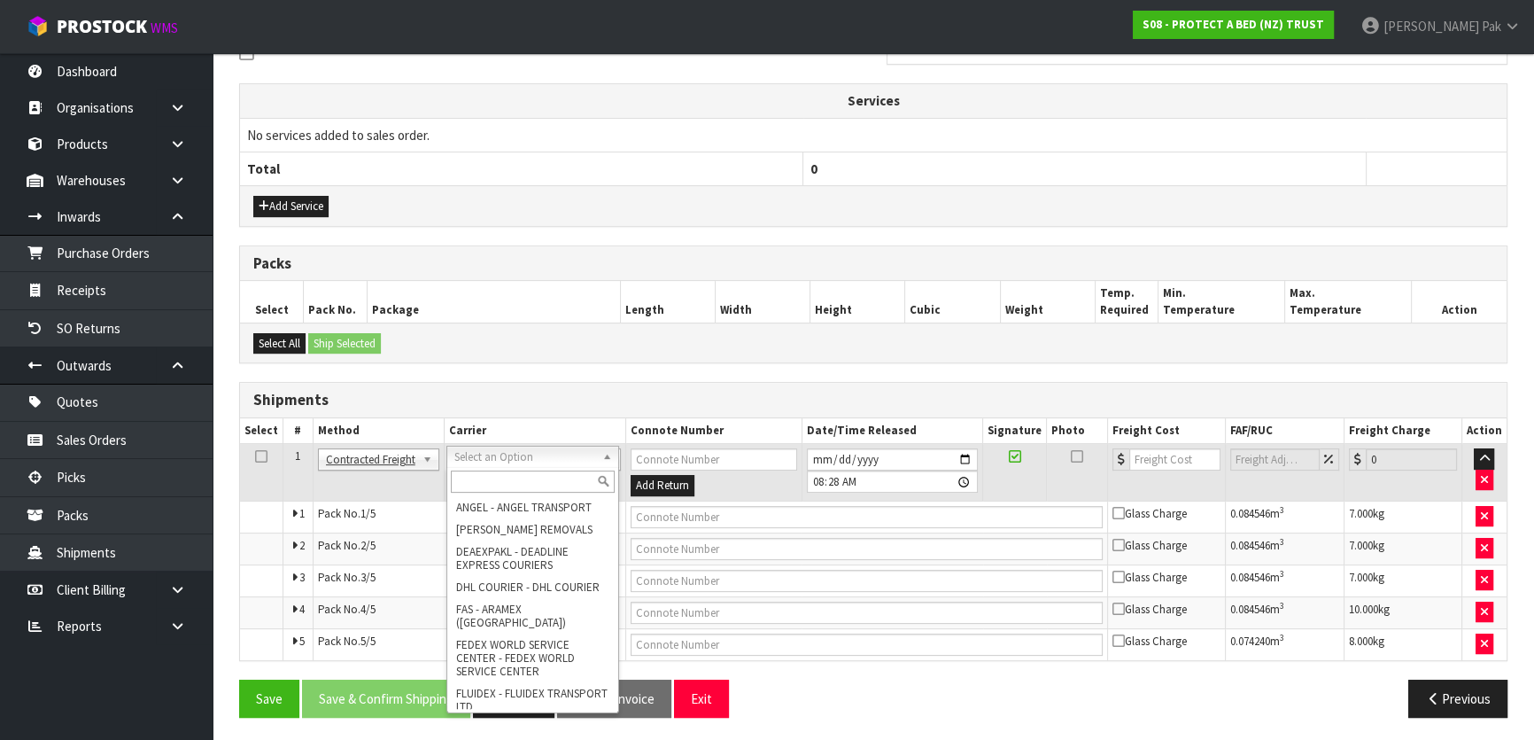
click at [523, 478] on input "text" at bounding box center [533, 481] width 164 height 22
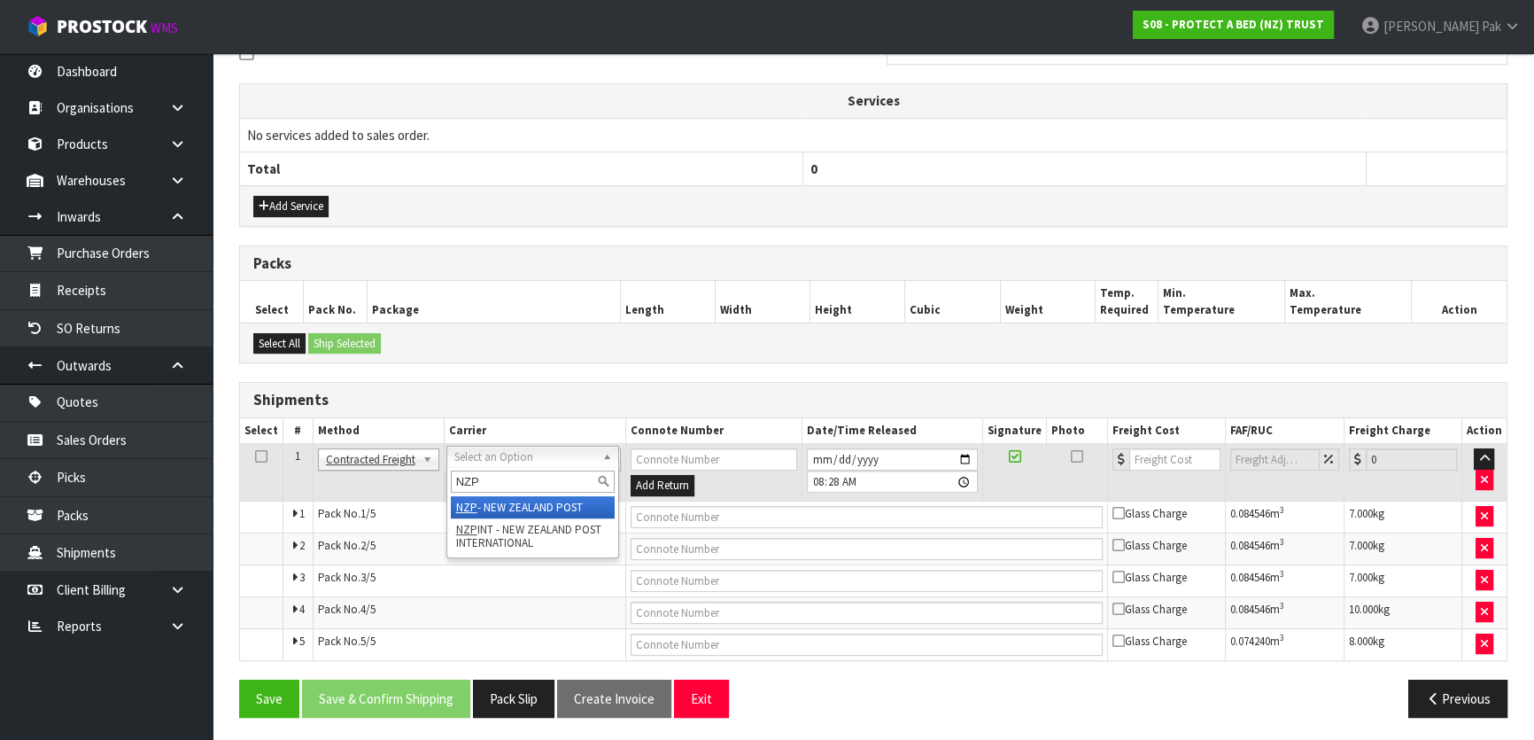
type input "NZP"
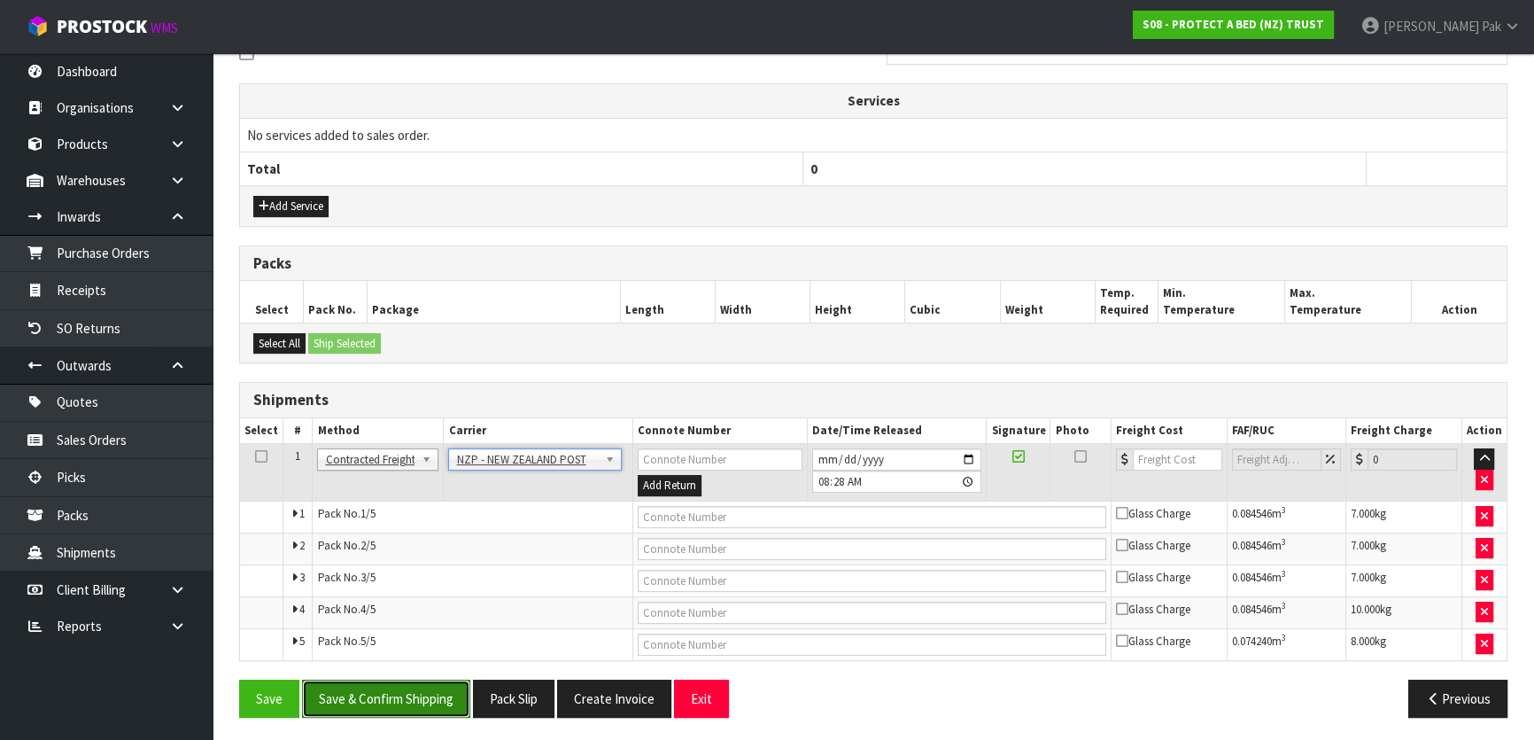
click at [393, 701] on button "Save & Confirm Shipping" at bounding box center [386, 698] width 168 height 38
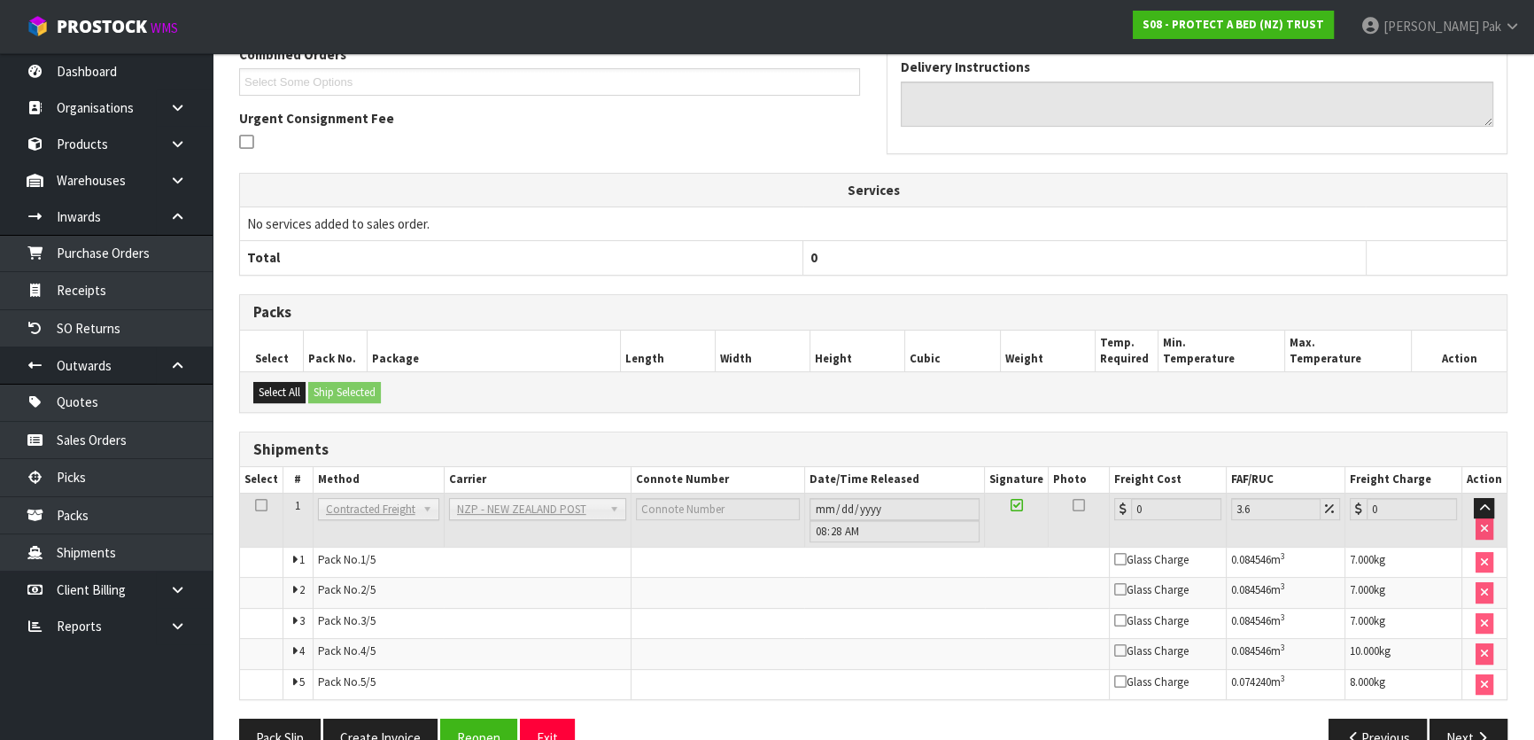
scroll to position [537, 0]
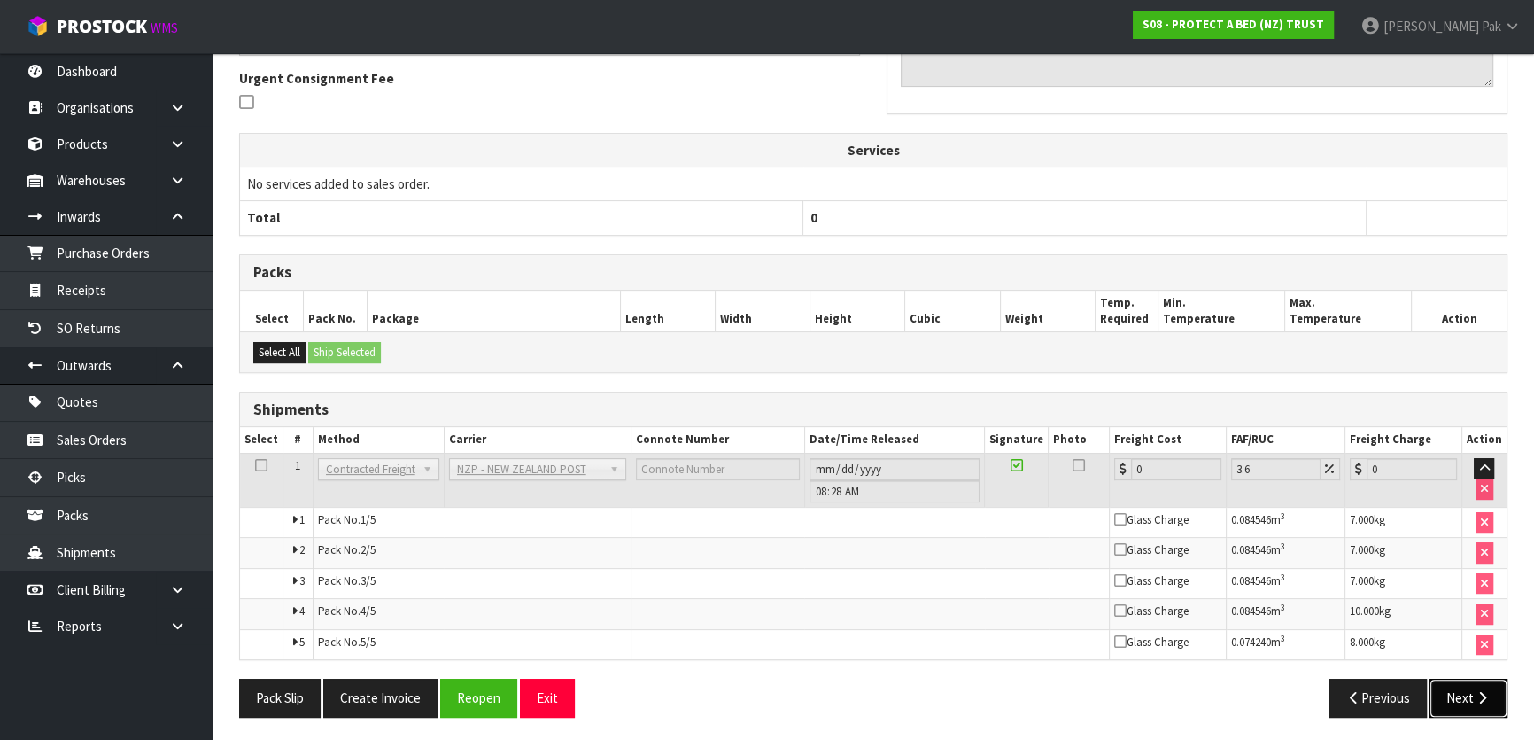
click at [1485, 691] on icon "button" at bounding box center [1482, 697] width 17 height 13
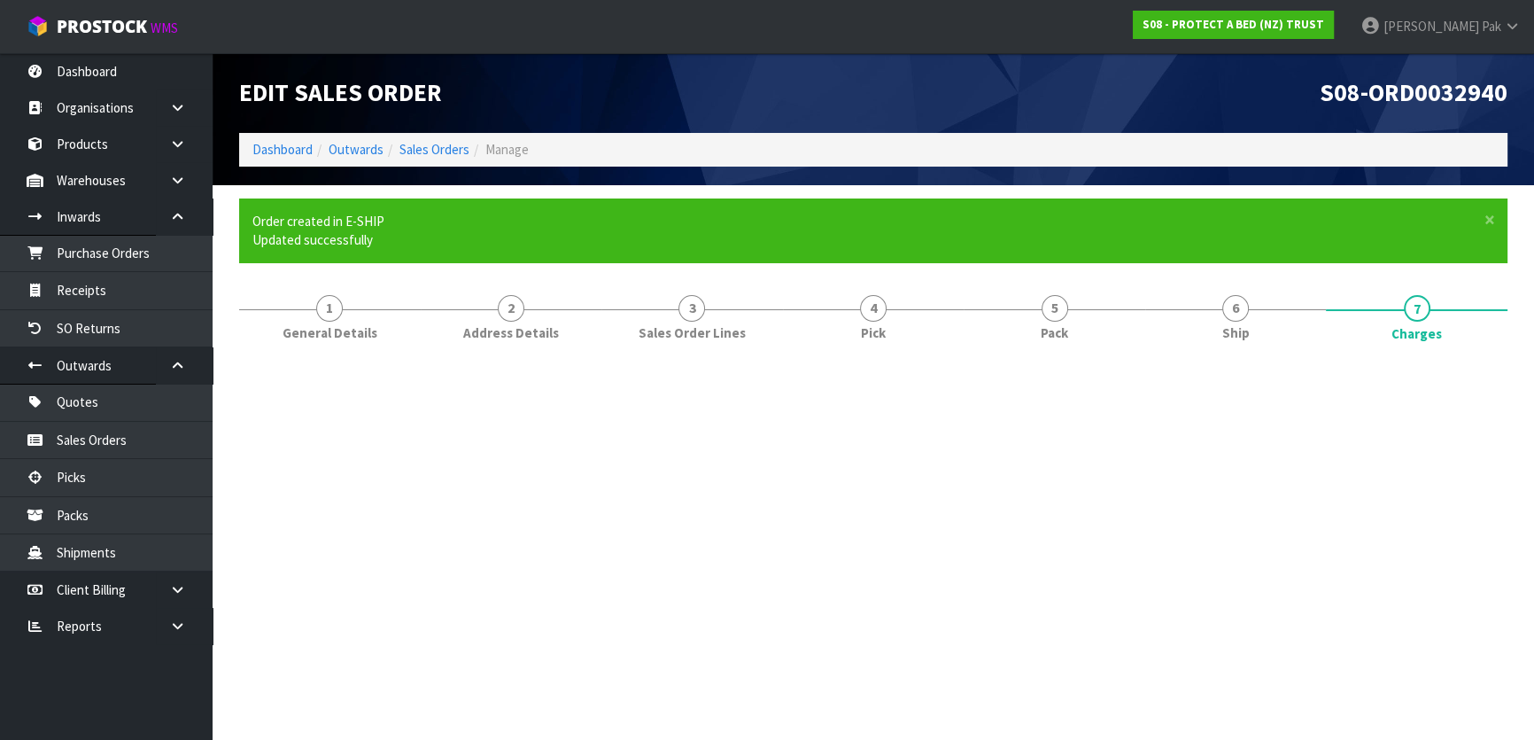
scroll to position [0, 0]
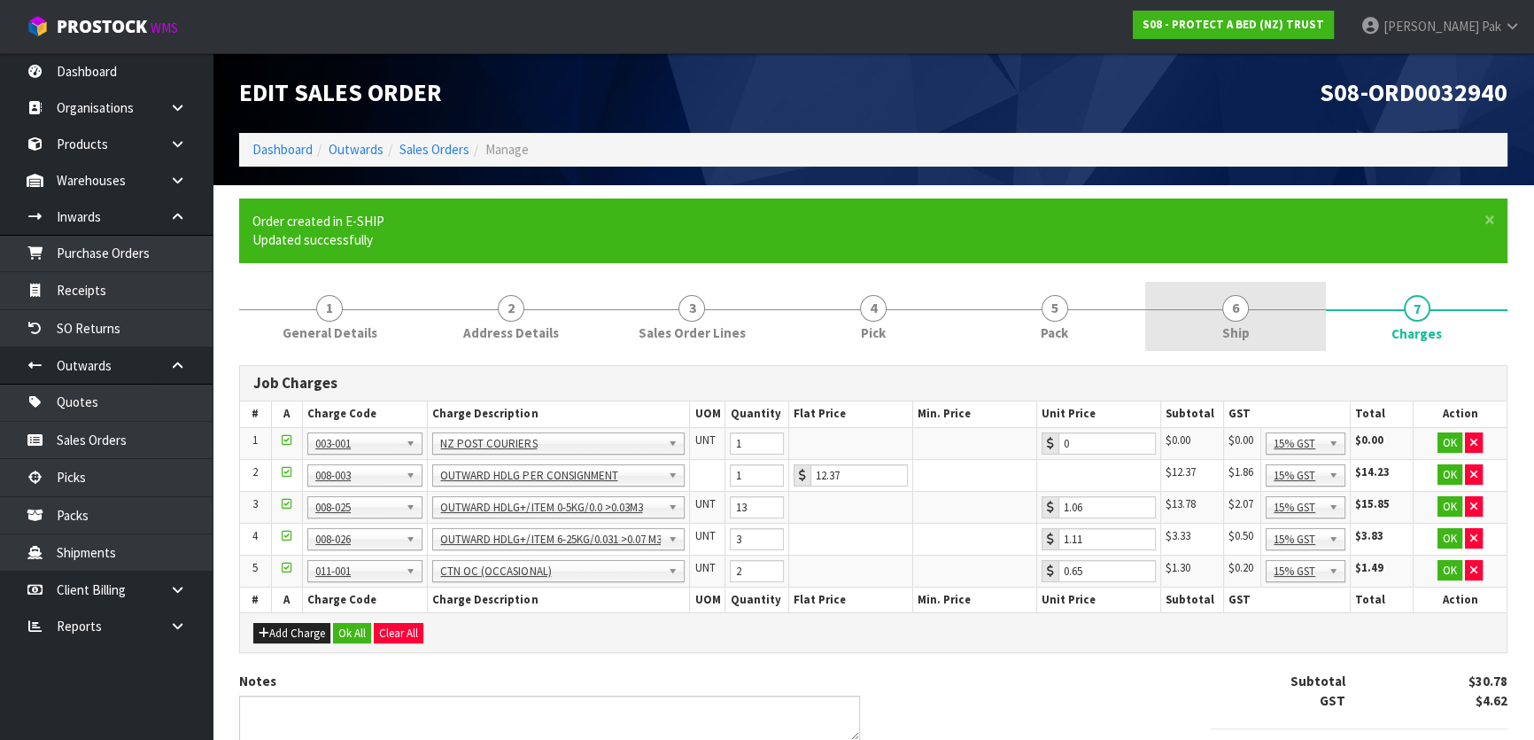
click at [1238, 321] on link "6 Ship" at bounding box center [1236, 317] width 182 height 70
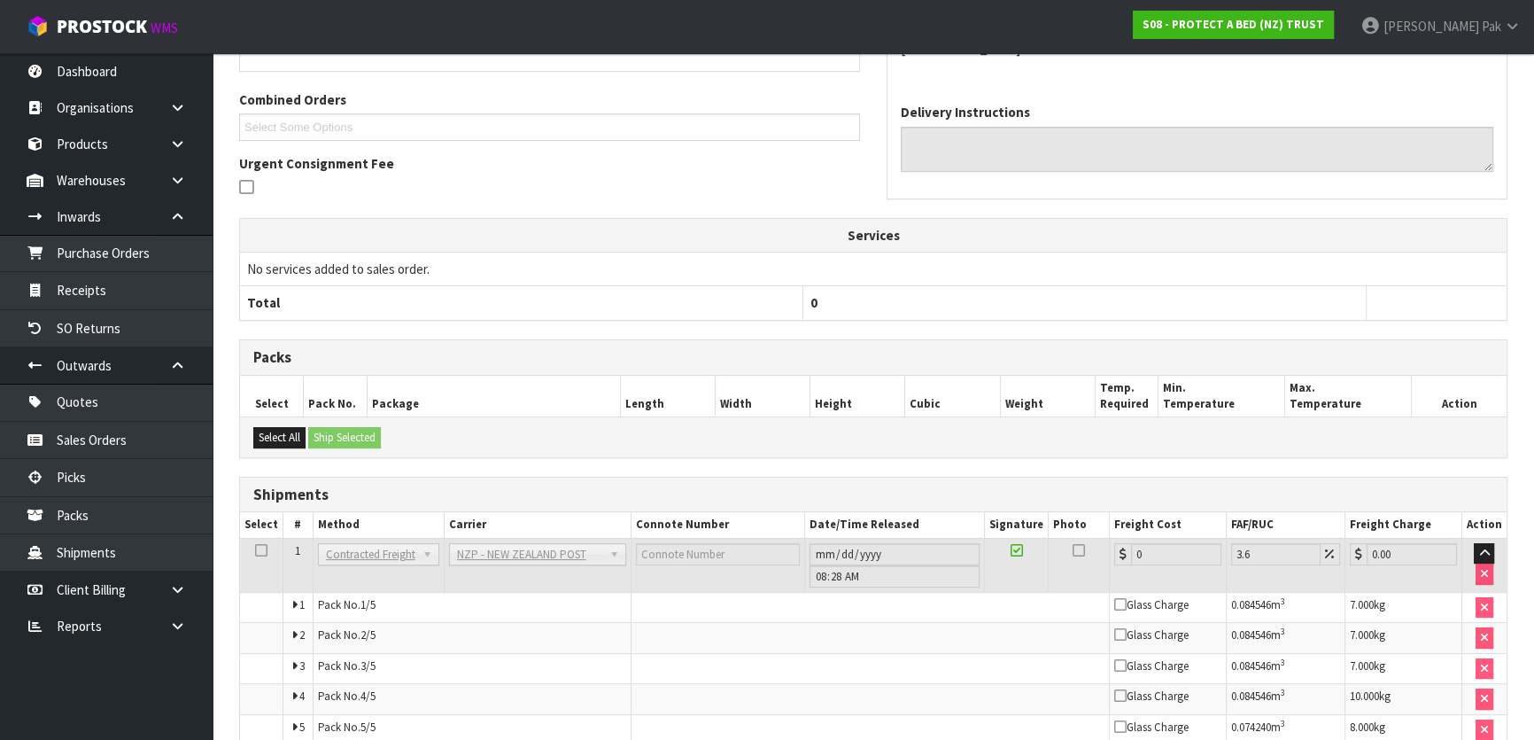
scroll to position [537, 0]
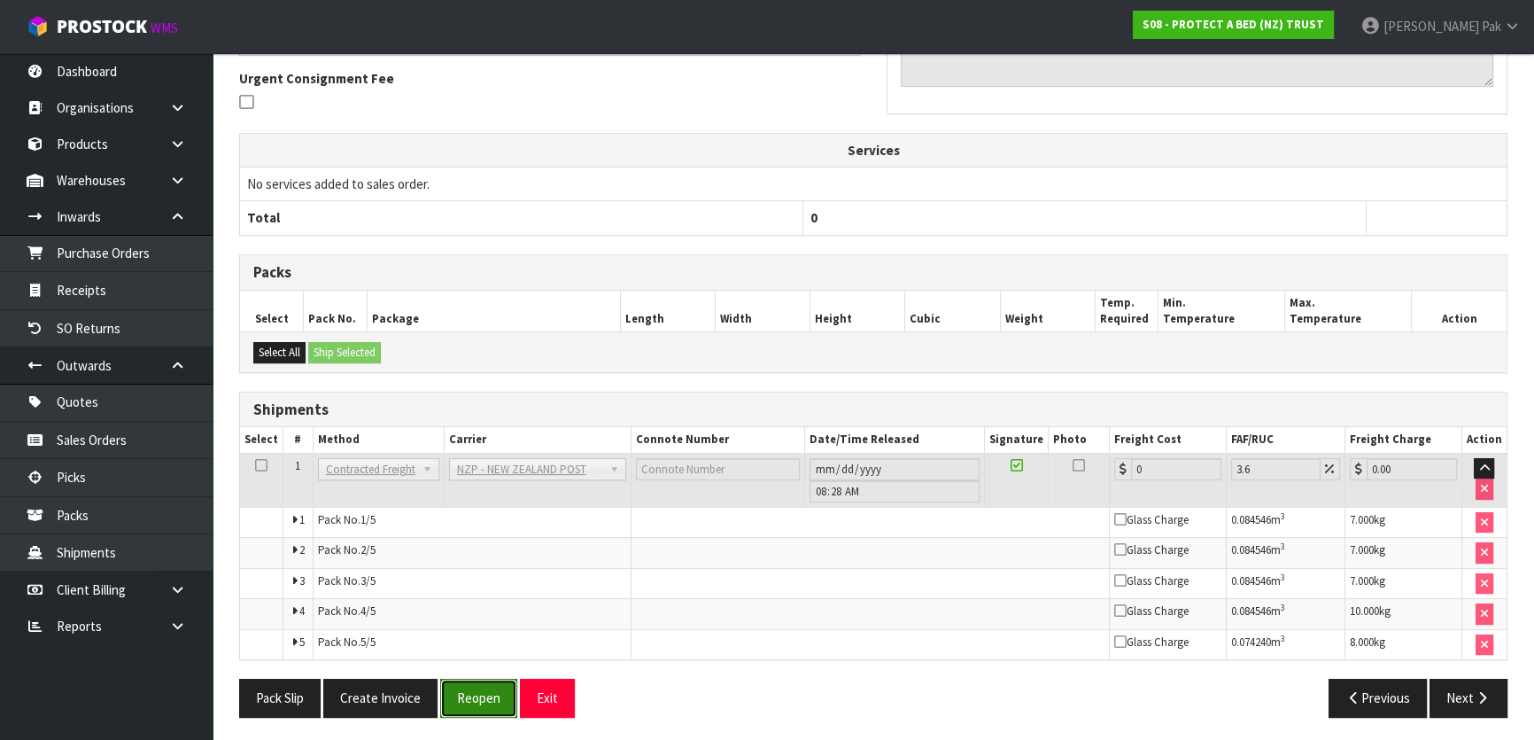
click at [467, 689] on button "Reopen" at bounding box center [478, 698] width 77 height 38
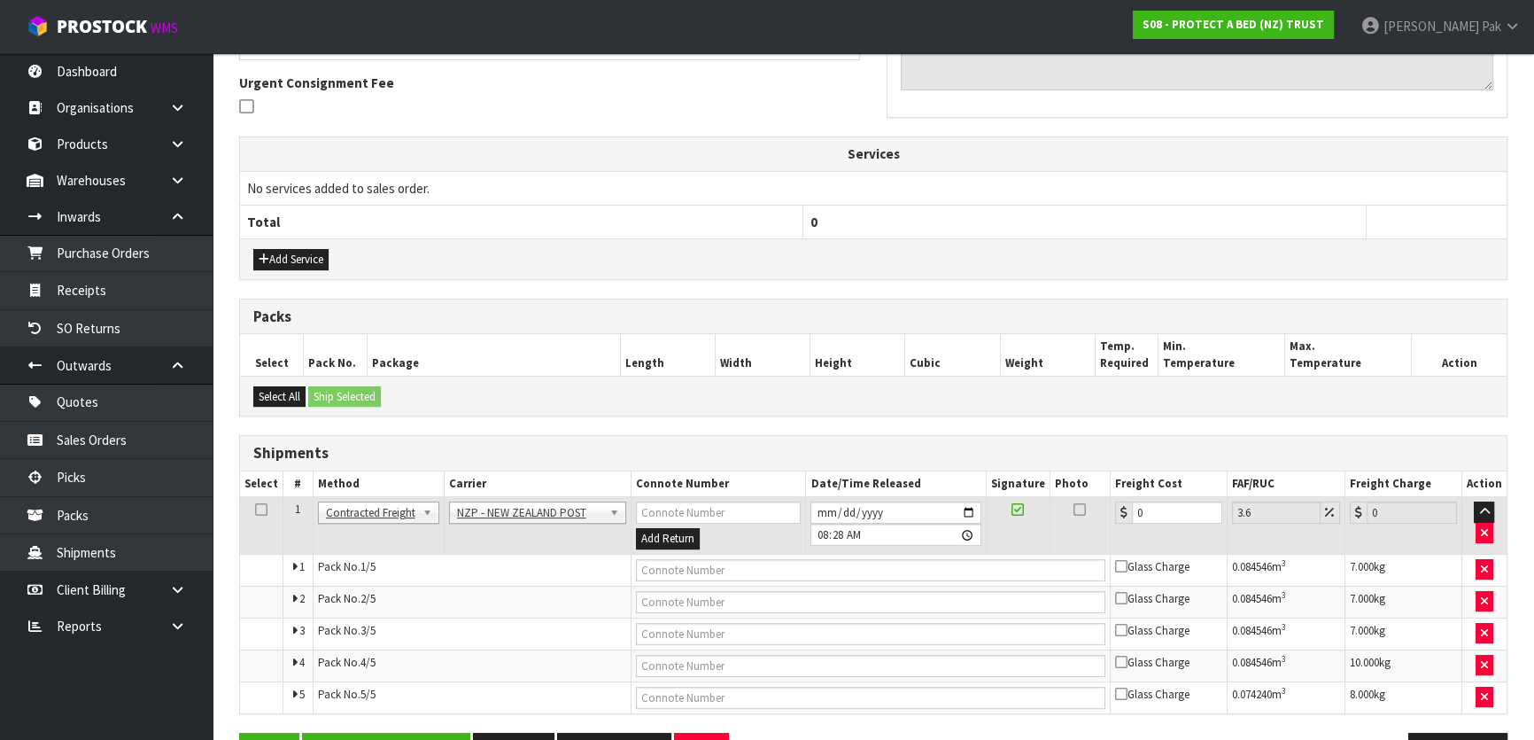
scroll to position [487, 0]
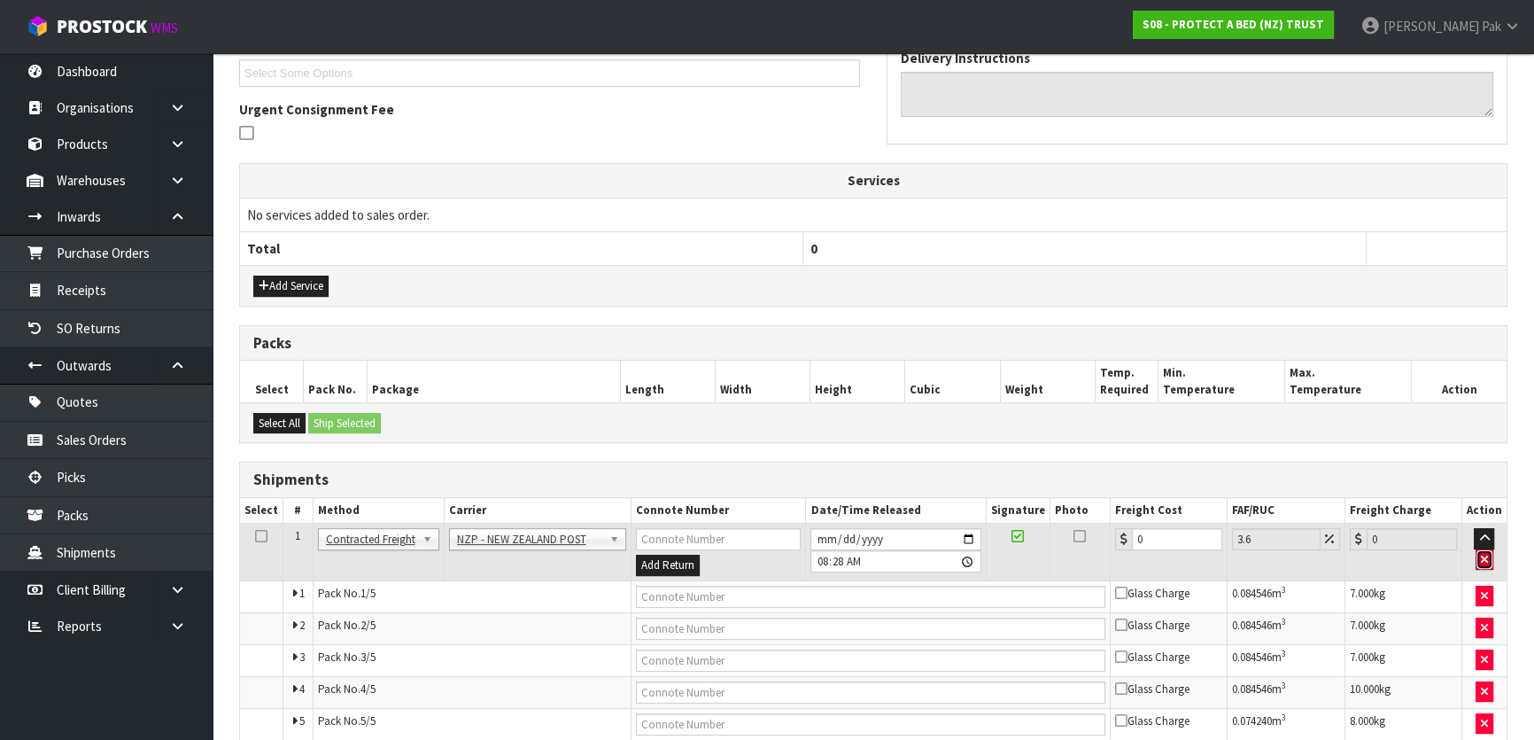
click at [1492, 558] on button "button" at bounding box center [1485, 559] width 18 height 21
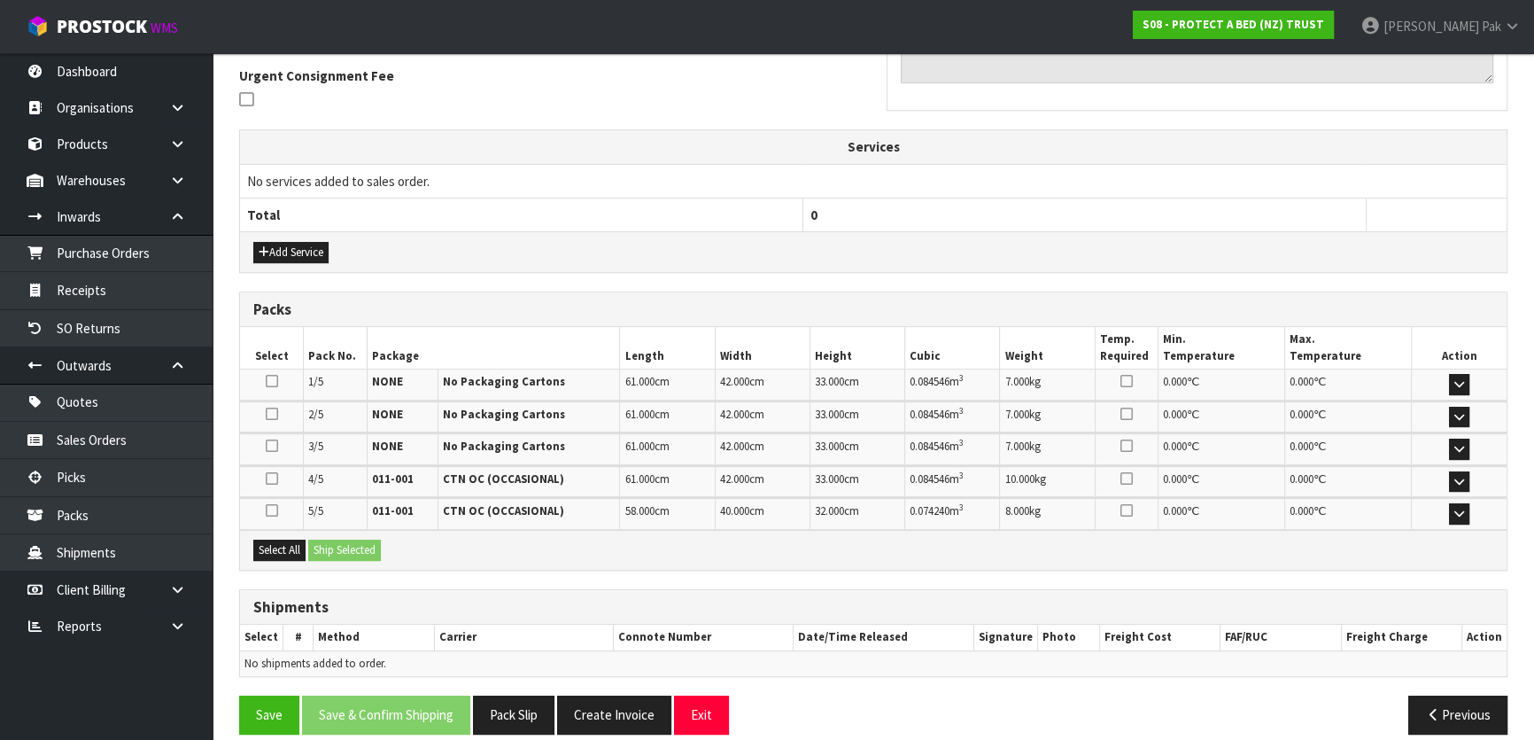
scroll to position [537, 0]
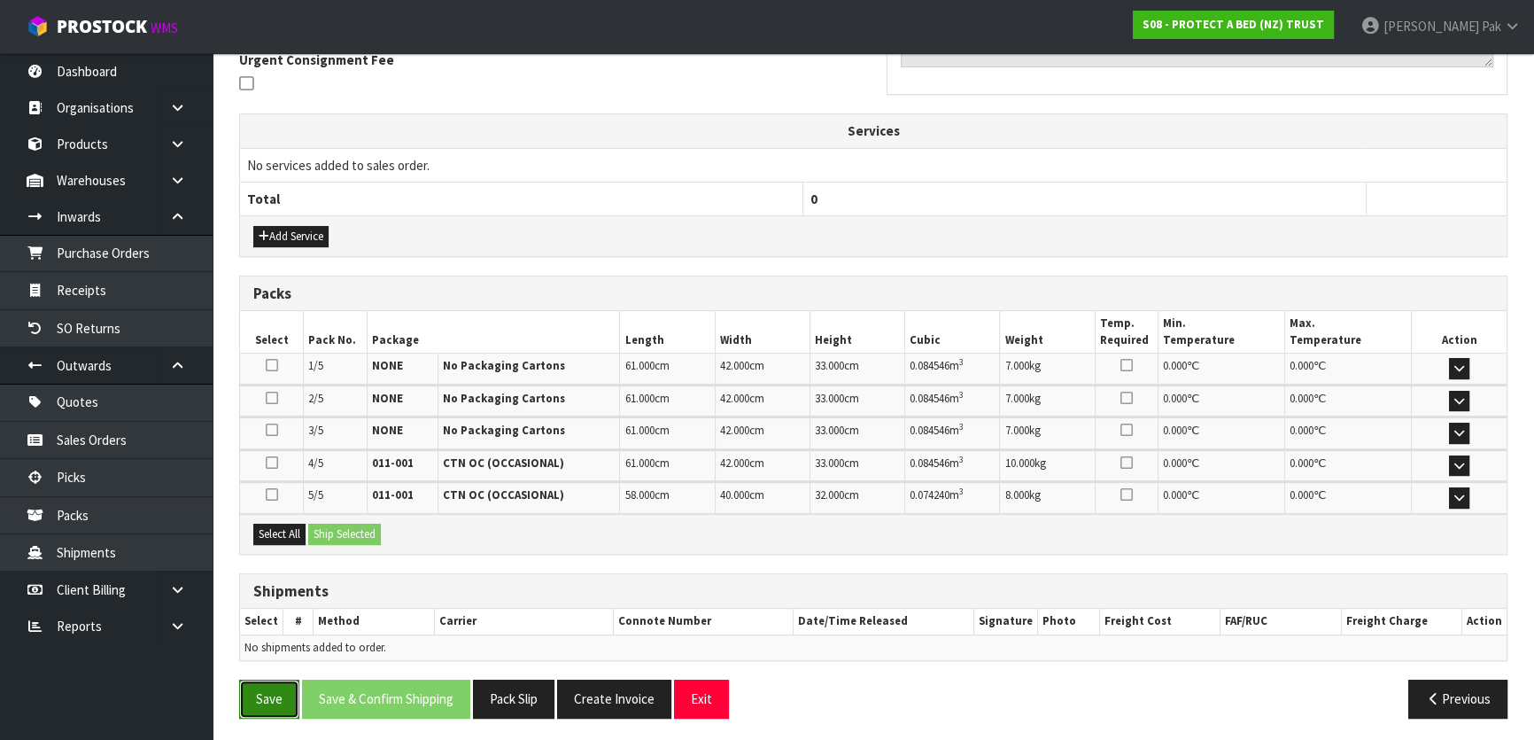
click at [283, 691] on button "Save" at bounding box center [269, 698] width 60 height 38
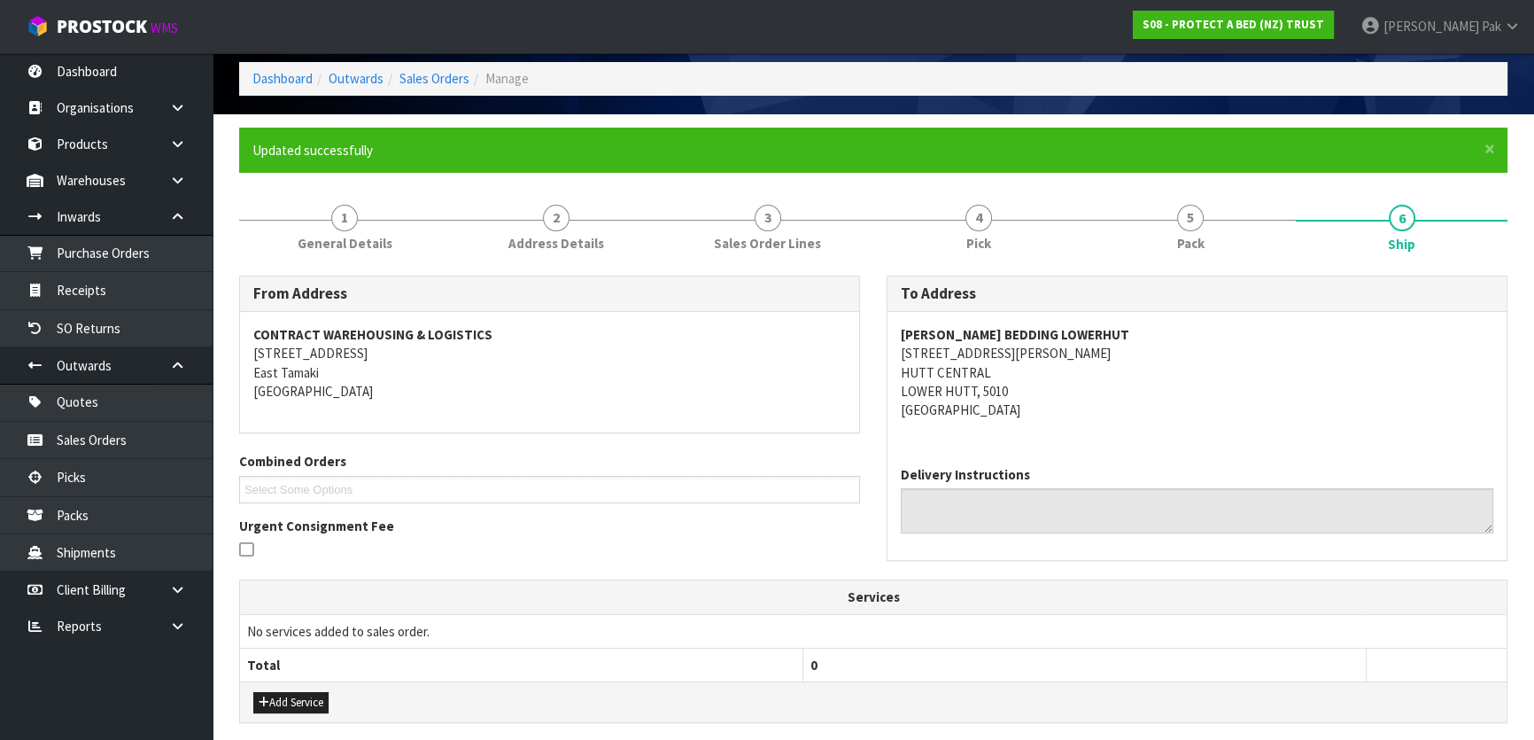
scroll to position [0, 0]
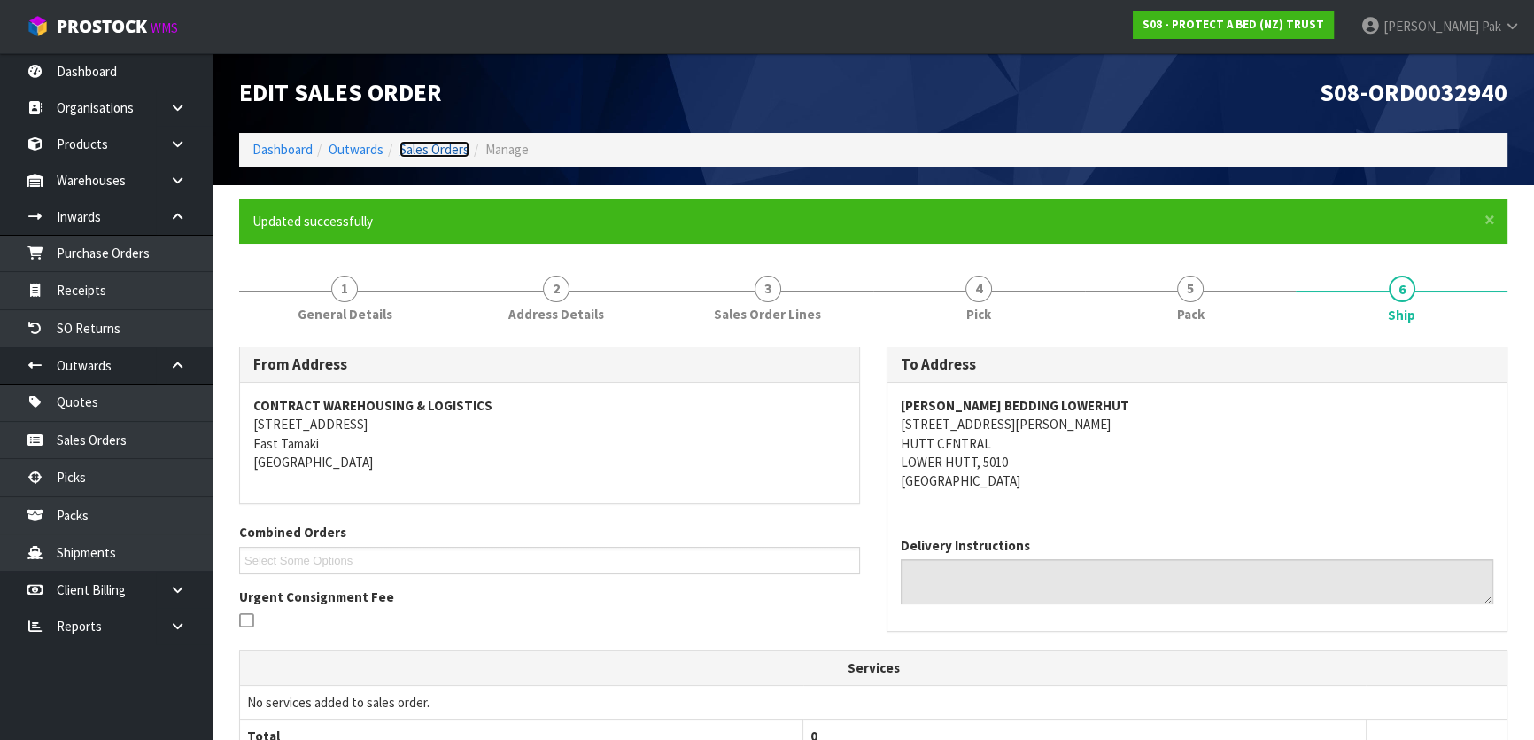
click at [454, 149] on link "Sales Orders" at bounding box center [434, 149] width 70 height 17
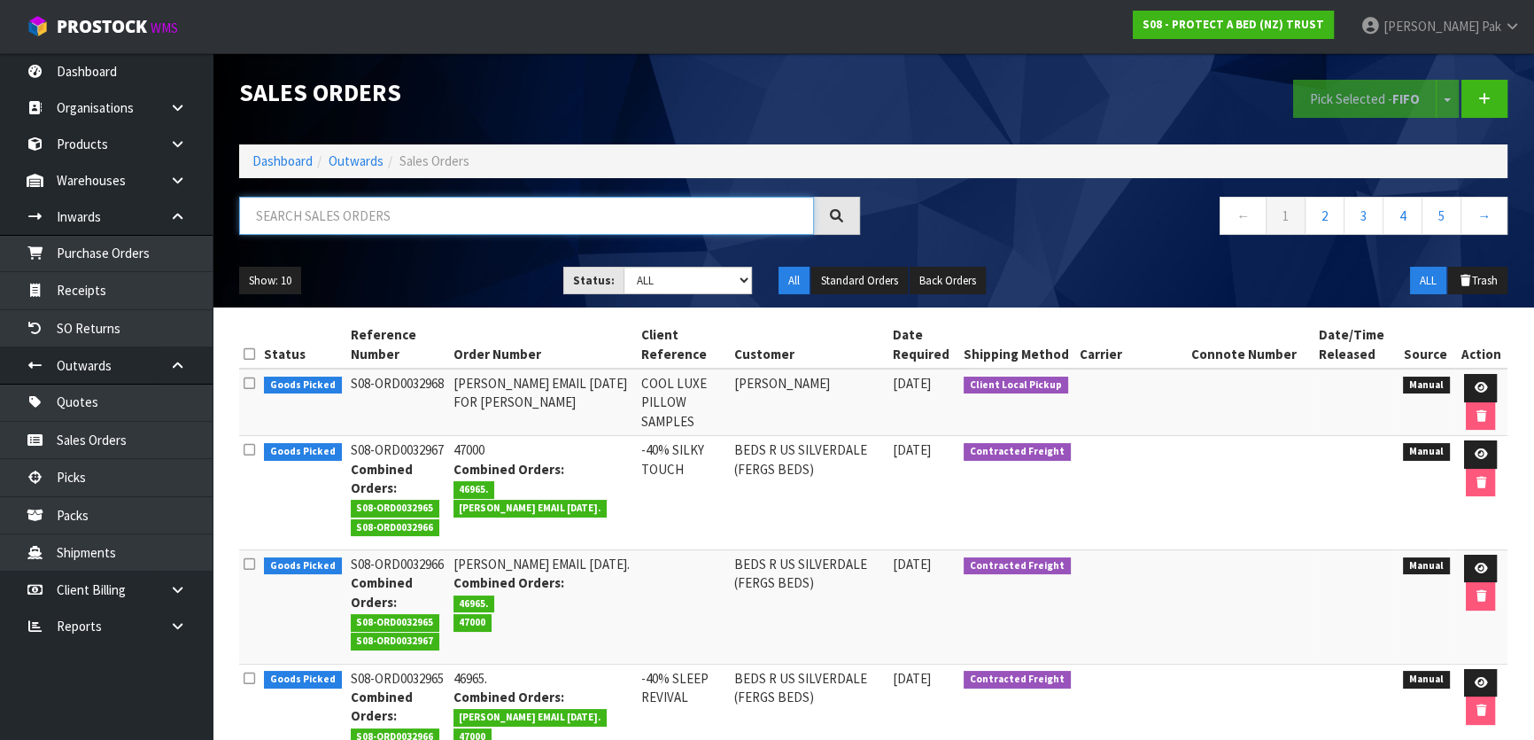
click at [389, 220] on input "text" at bounding box center [526, 216] width 575 height 38
type input "JOB-0406597"
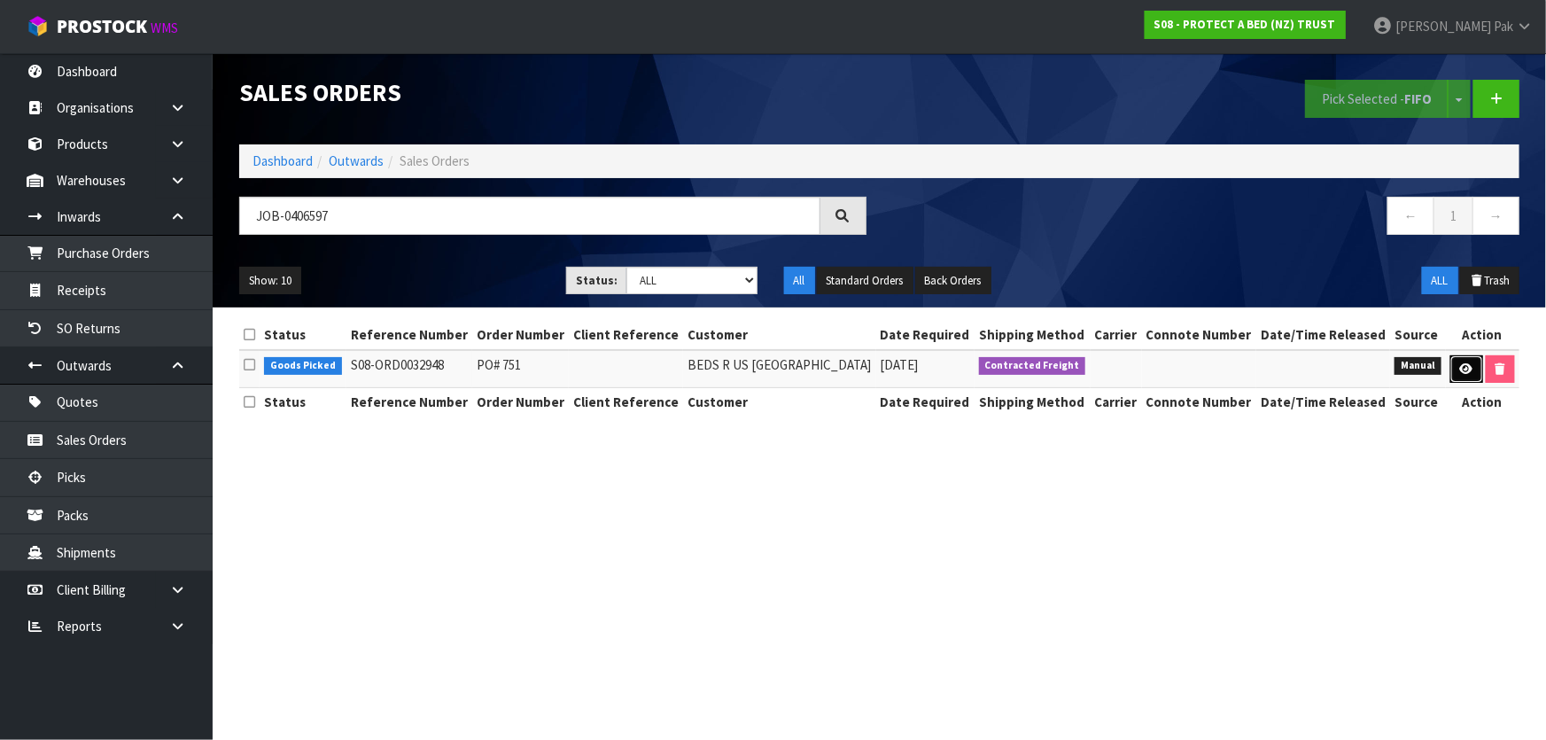
click at [1466, 367] on icon at bounding box center [1466, 369] width 13 height 12
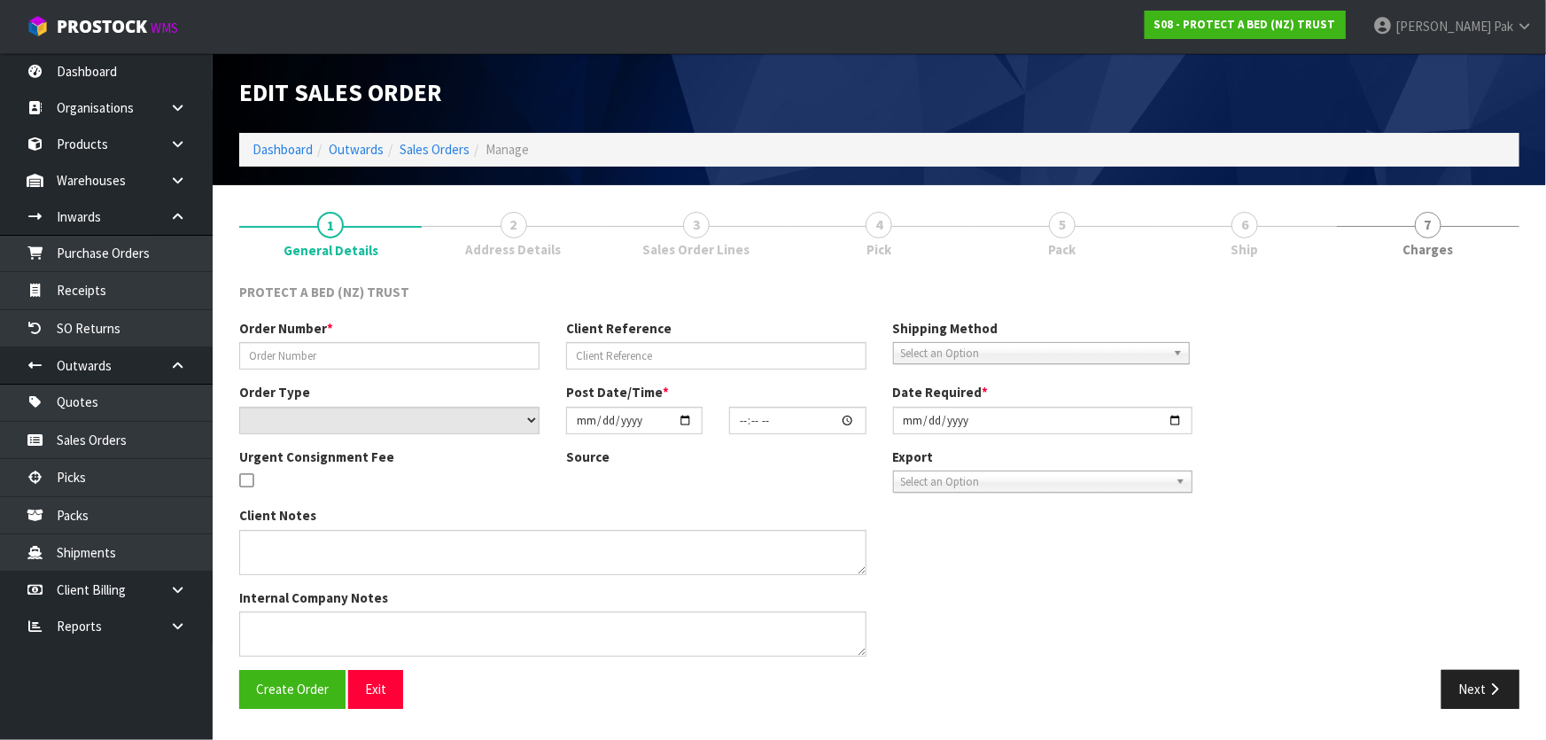
type input "PO# 751"
select select "number:0"
type input "2025-08-07"
type input "08:46:00.000"
type input "2025-08-07"
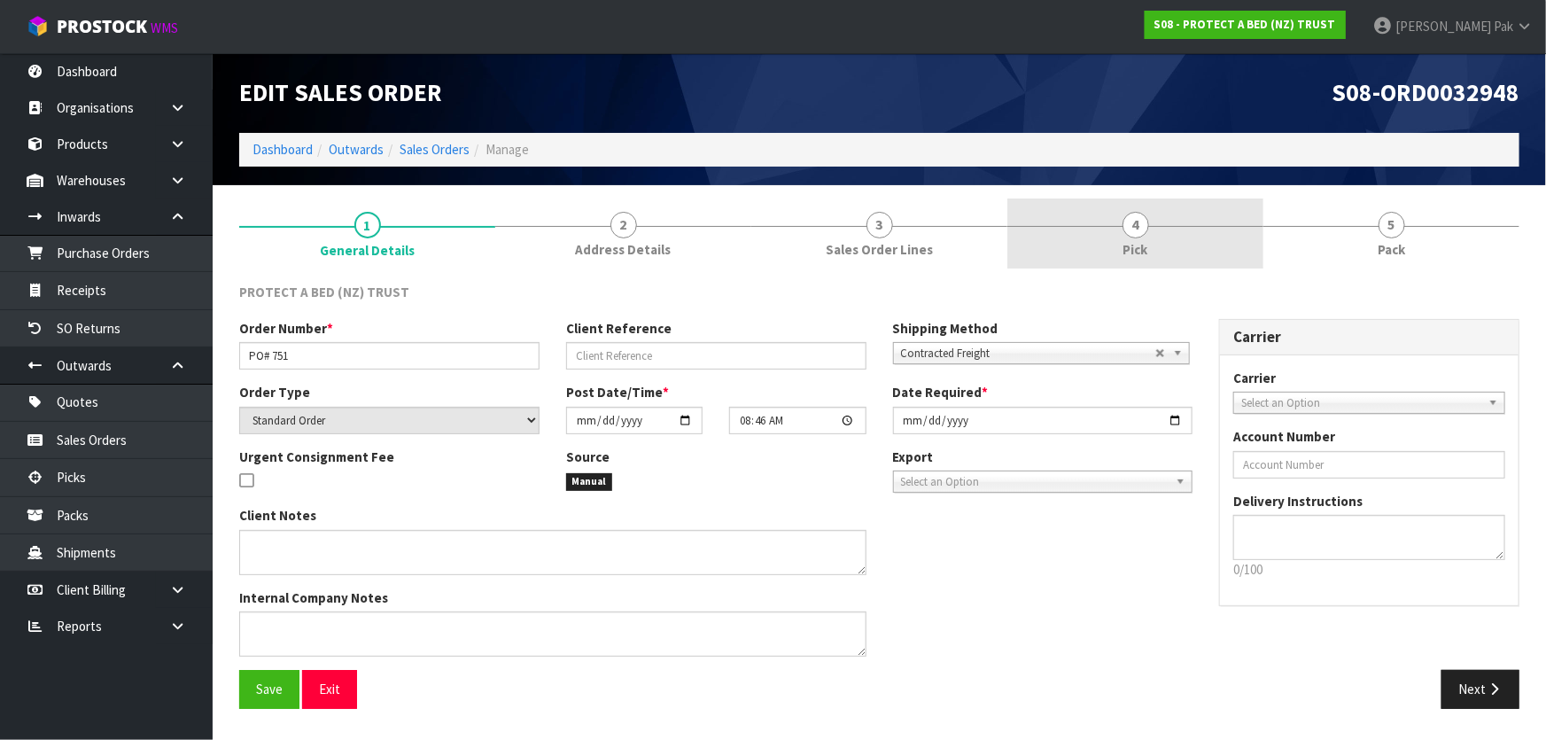
click at [1153, 222] on link "4 Pick" at bounding box center [1135, 233] width 256 height 70
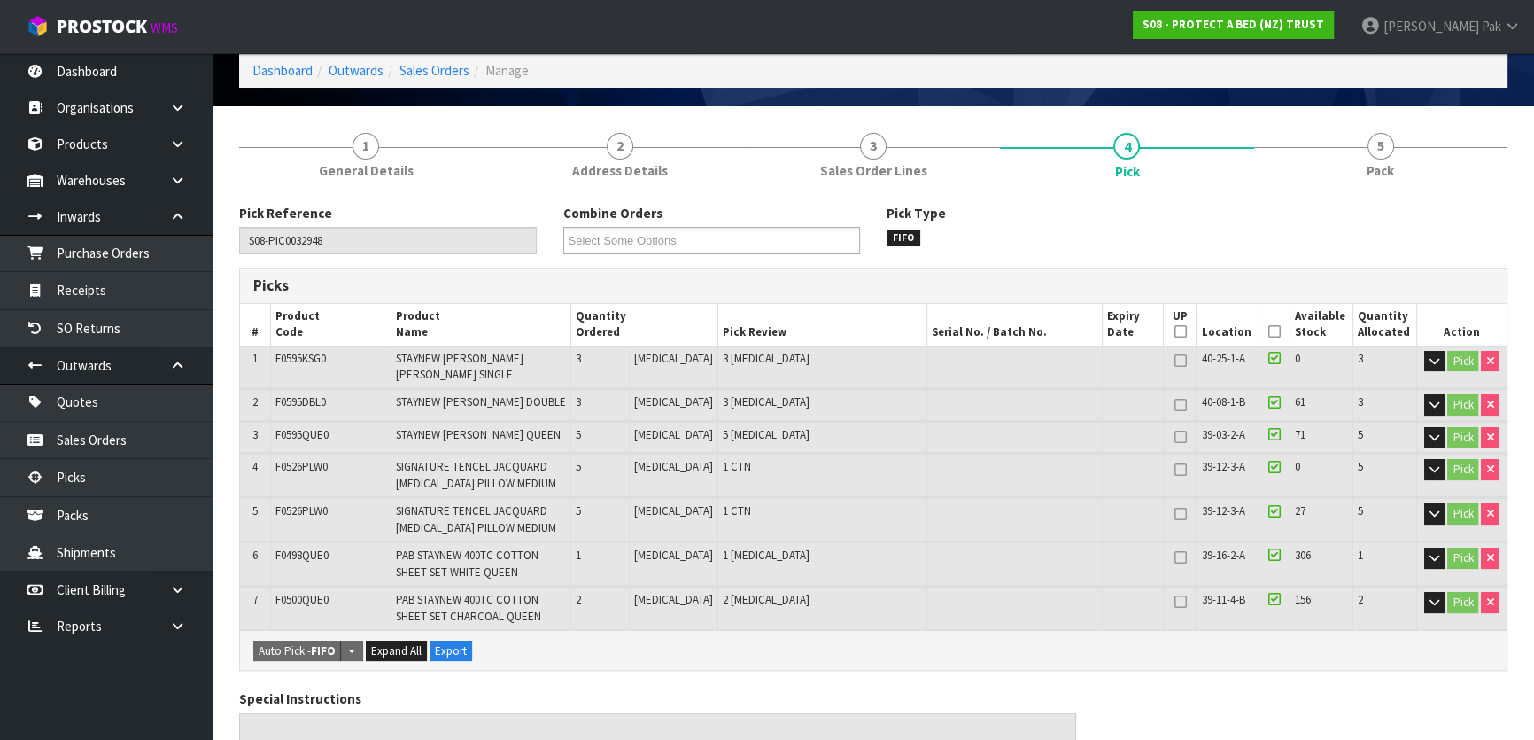
scroll to position [241, 0]
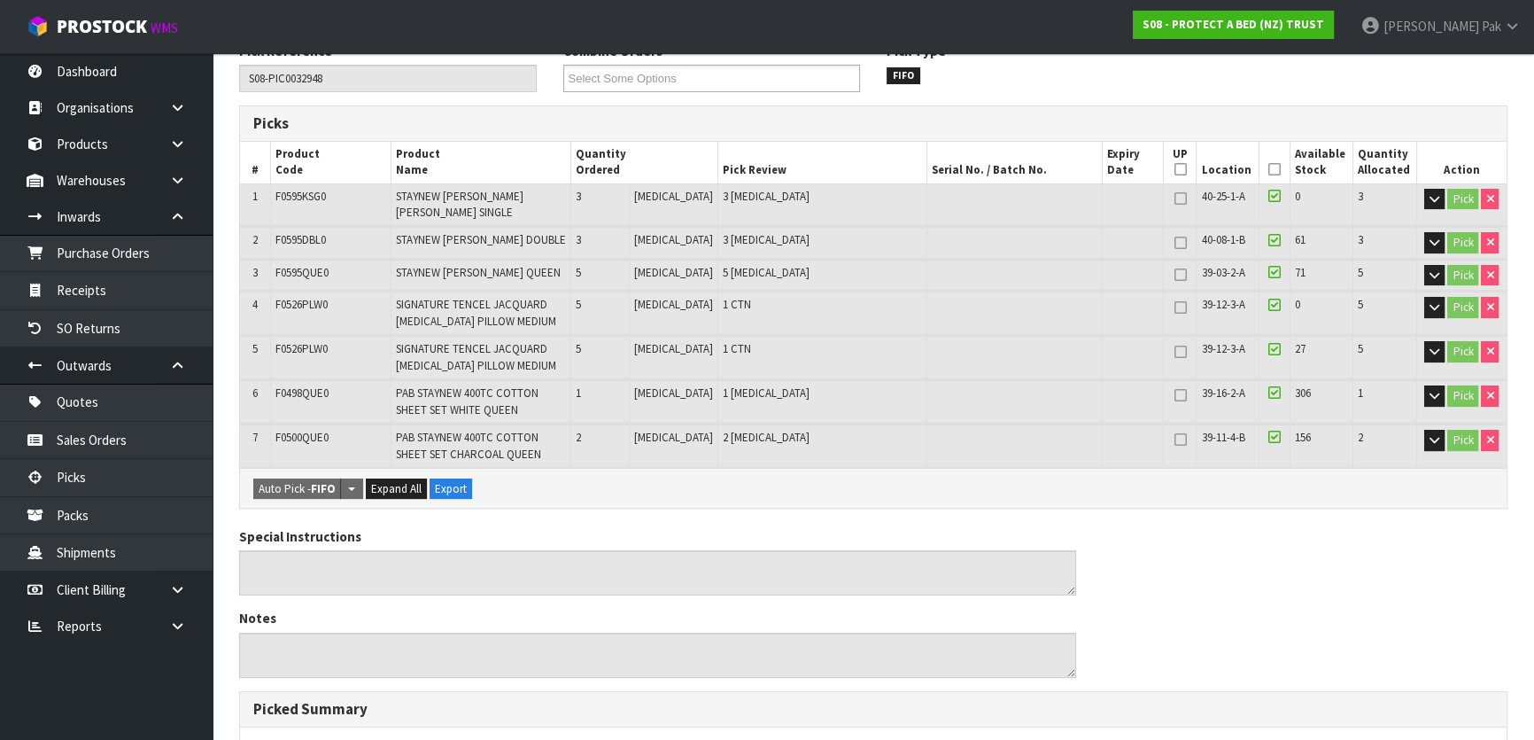
click at [1269, 169] on icon at bounding box center [1274, 169] width 12 height 1
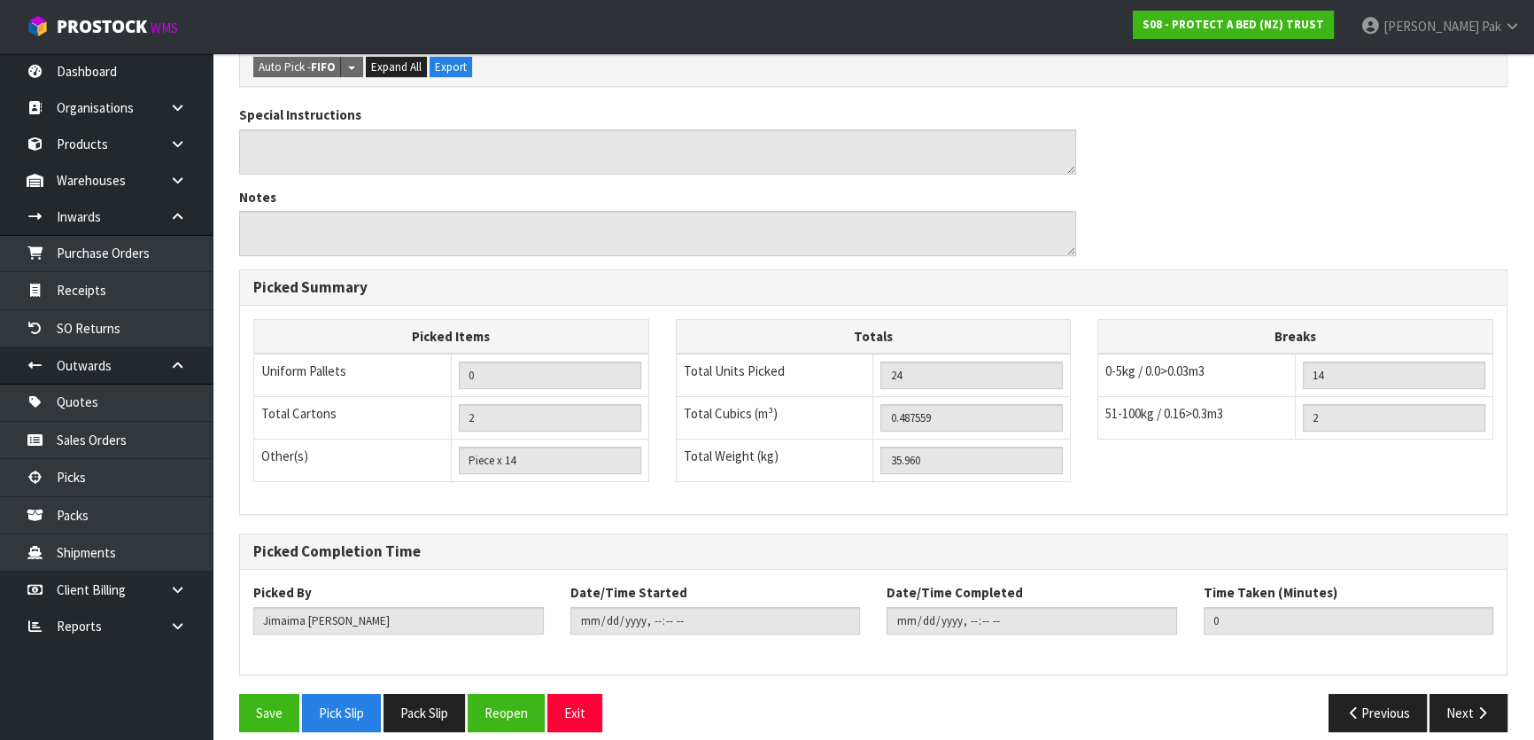
scroll to position [727, 0]
click at [273, 694] on button "Save" at bounding box center [269, 712] width 60 height 38
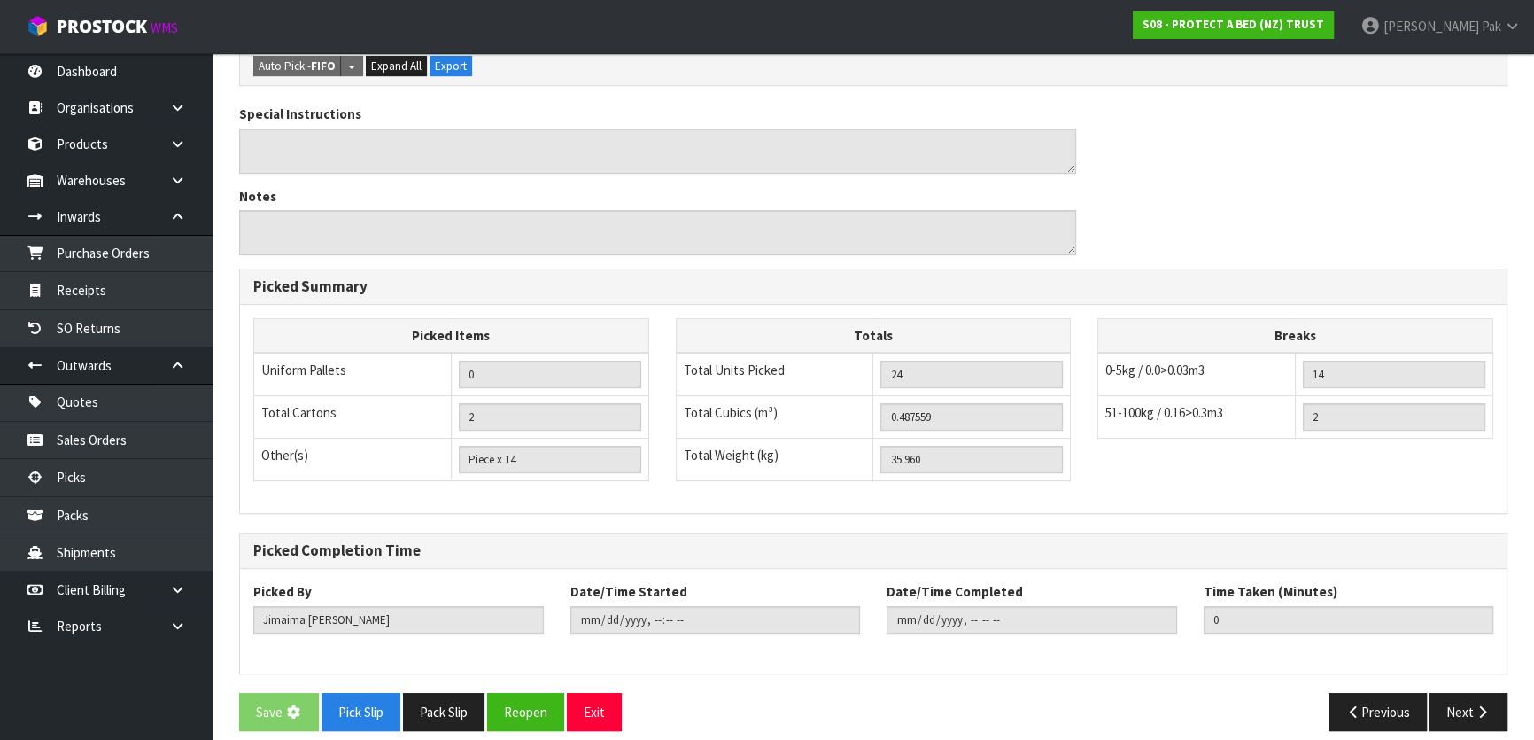
scroll to position [0, 0]
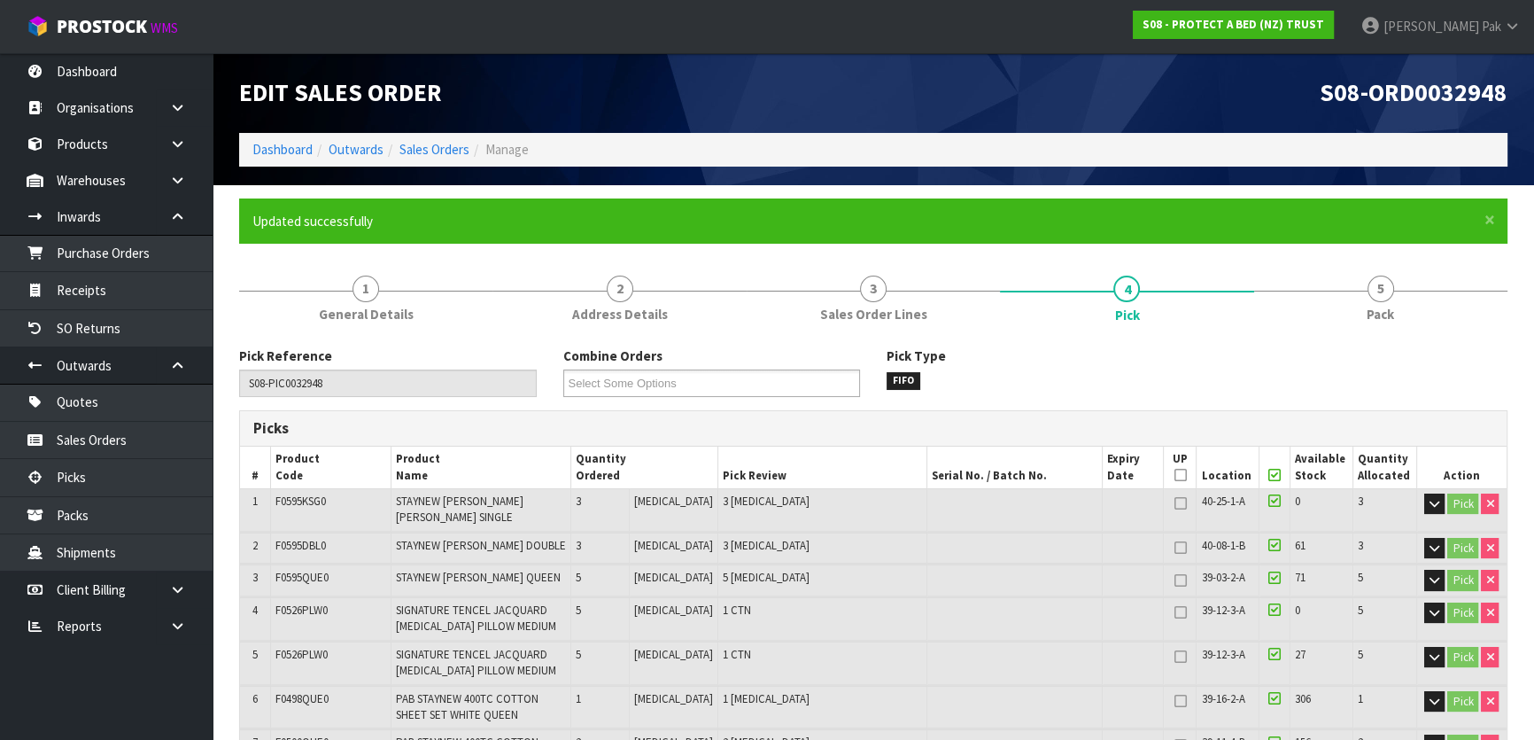
type input "Svetlana Pak"
type input "2025-08-11T08:42:39"
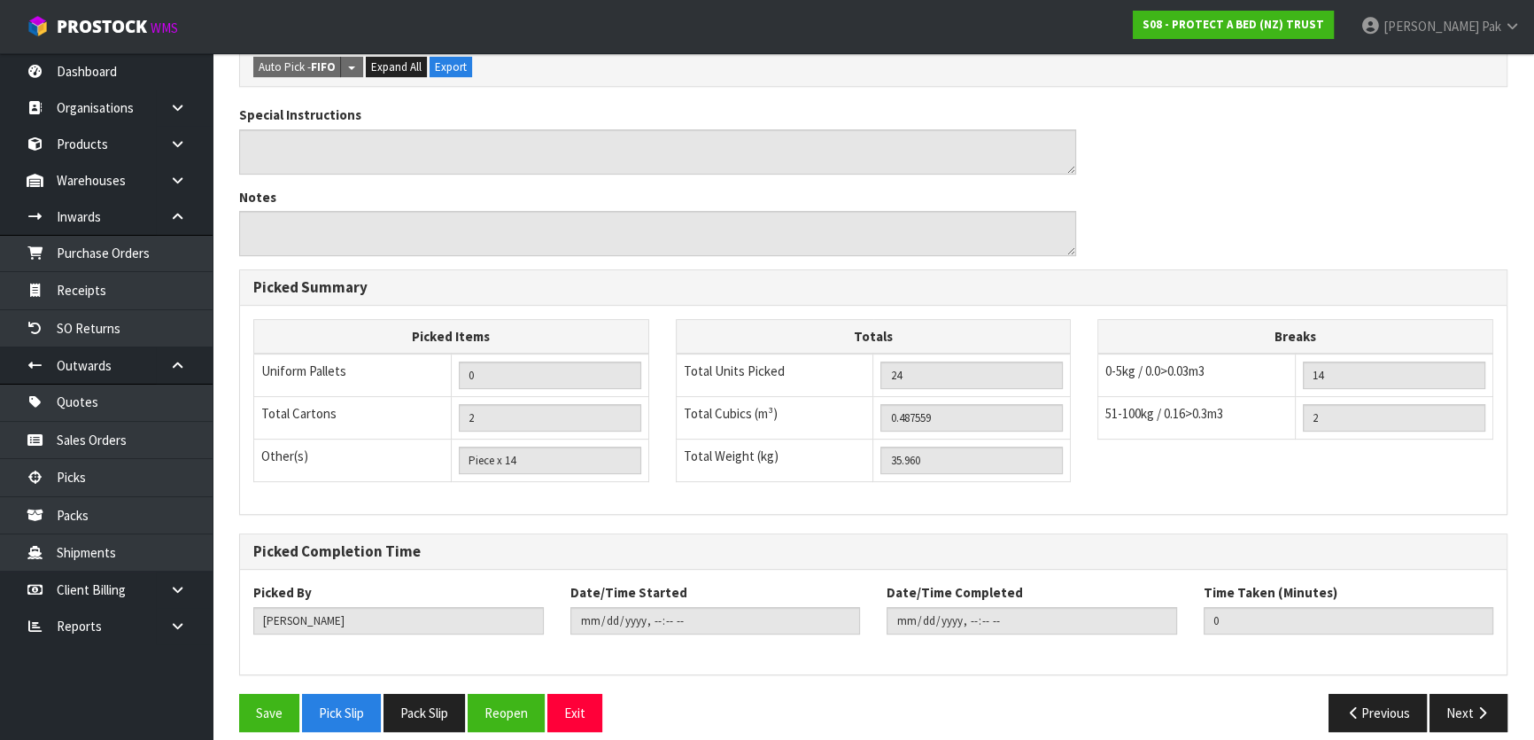
scroll to position [727, 0]
click at [1488, 705] on icon "button" at bounding box center [1482, 711] width 17 height 13
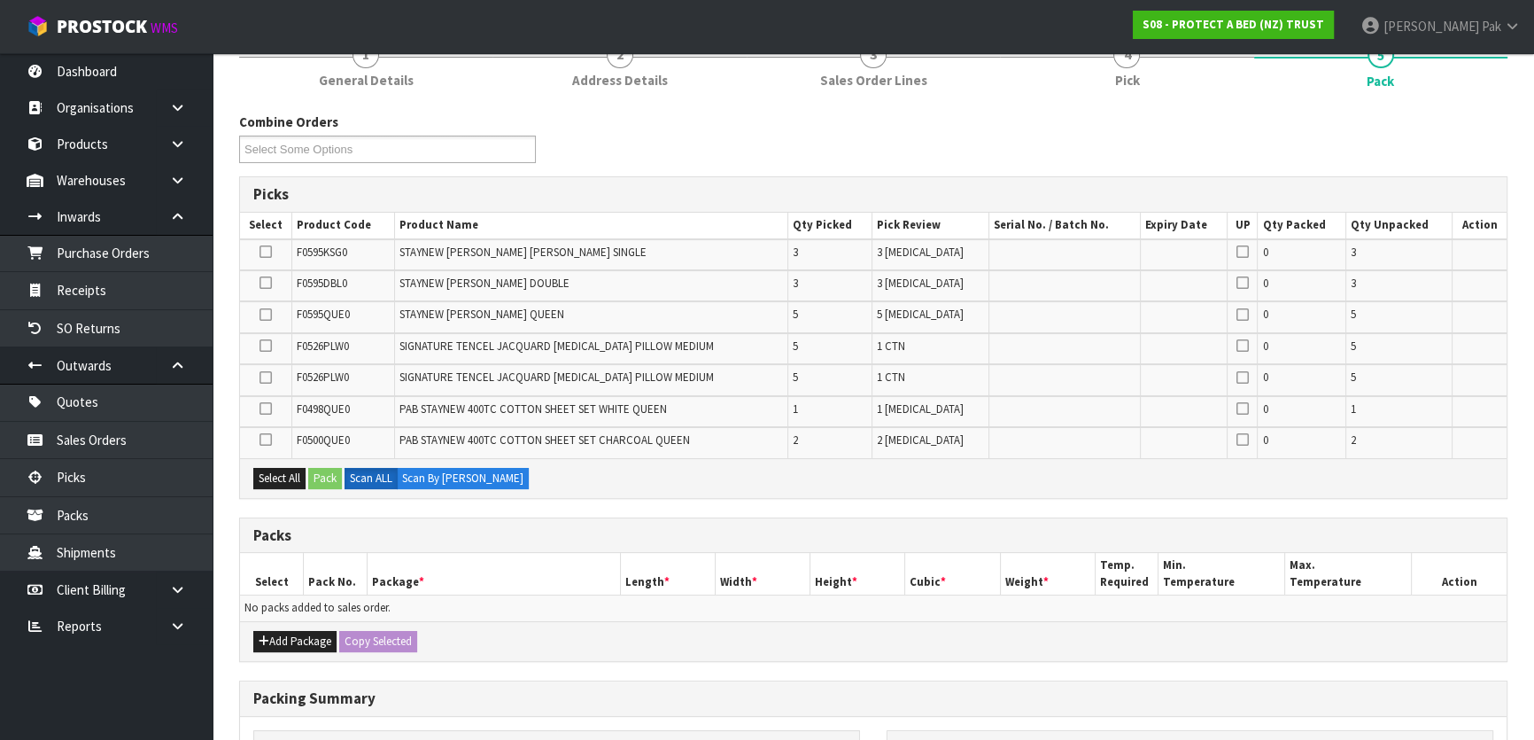
scroll to position [402, 0]
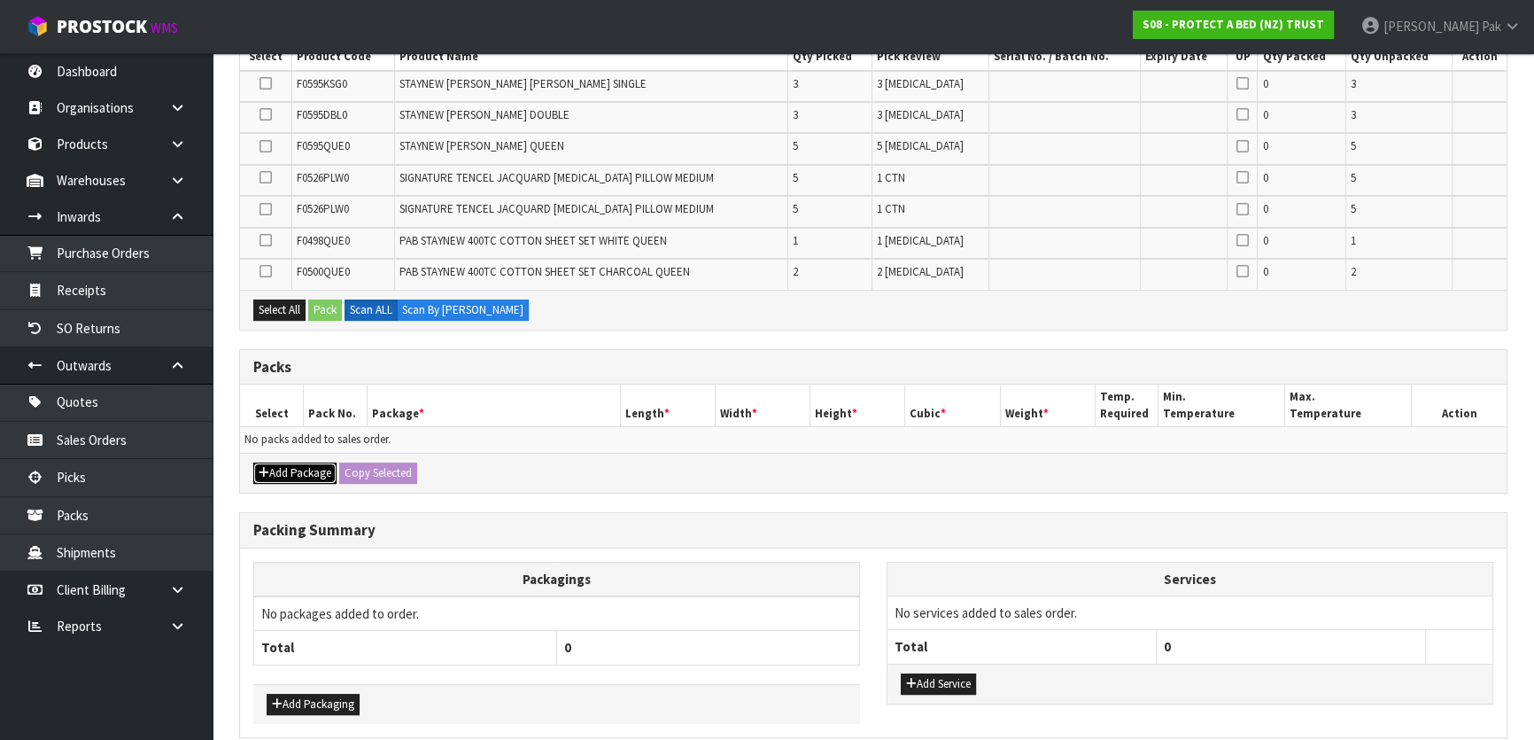
drag, startPoint x: 313, startPoint y: 467, endPoint x: 380, endPoint y: 454, distance: 68.5
click at [314, 468] on button "Add Package" at bounding box center [294, 472] width 83 height 21
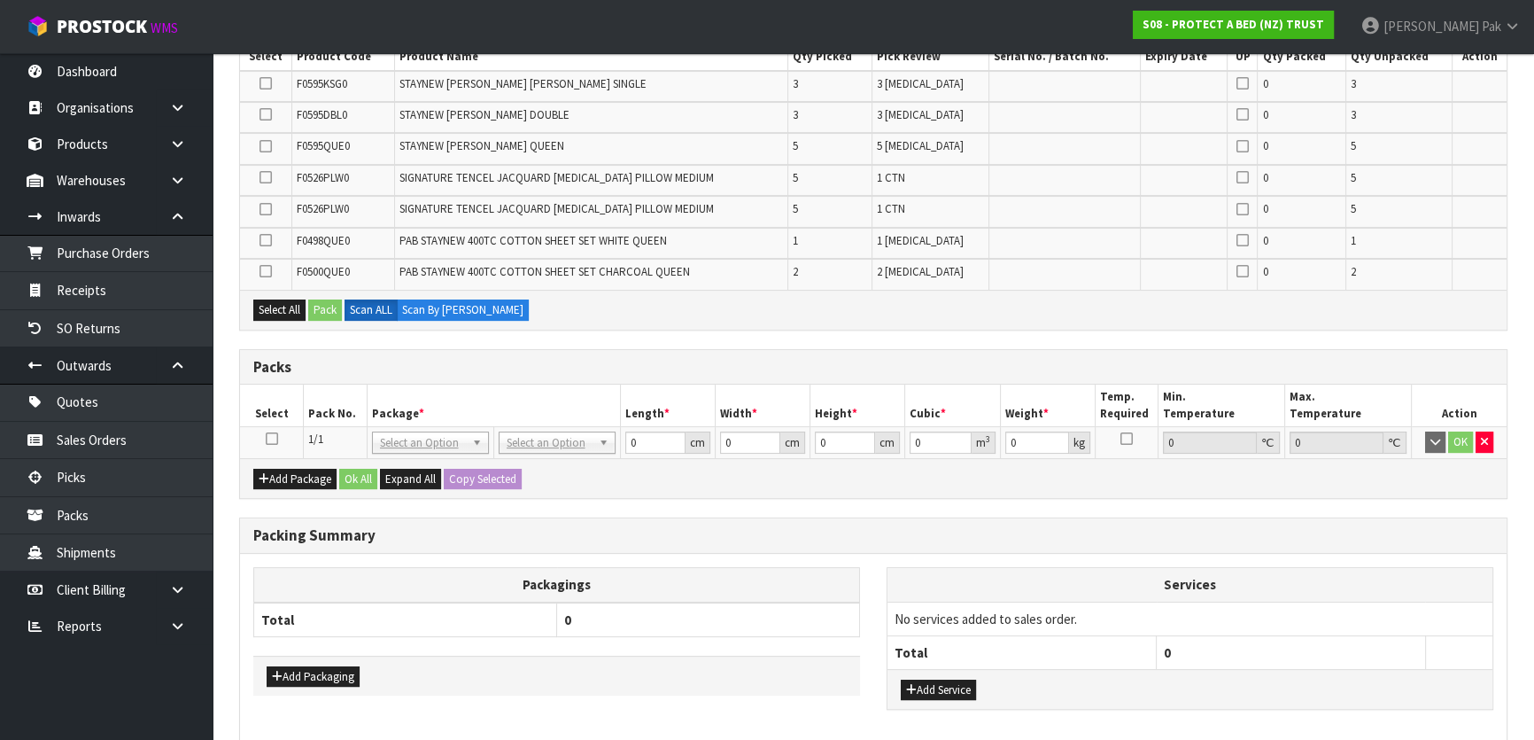
drag, startPoint x: 266, startPoint y: 433, endPoint x: 276, endPoint y: 433, distance: 10.6
click at [267, 438] on icon at bounding box center [272, 438] width 12 height 1
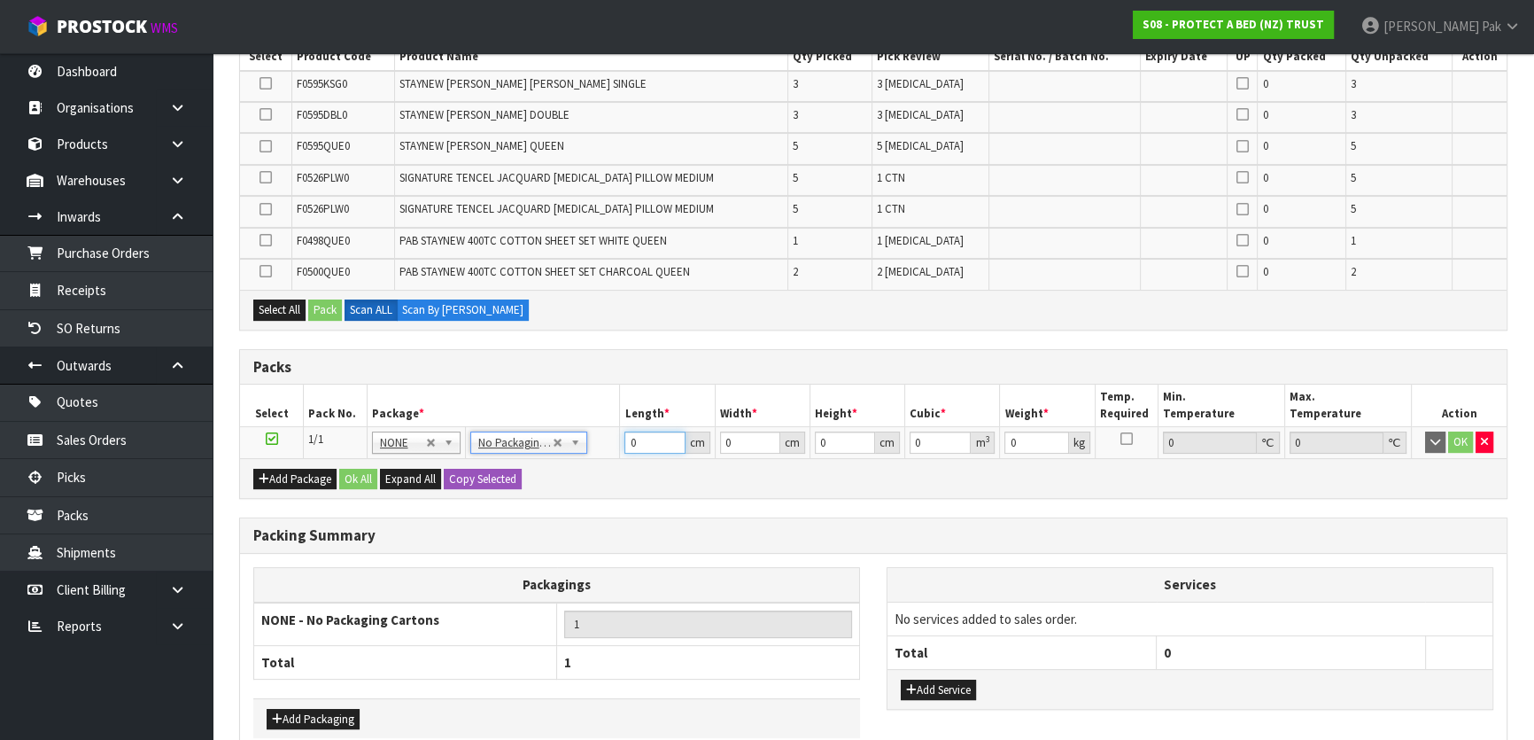
drag, startPoint x: 640, startPoint y: 432, endPoint x: 605, endPoint y: 441, distance: 35.7
click at [605, 441] on tr "1/1 NONE 007-001 007-002 007-004 007-009 007-013 007-014 007-015 007-017 007-01…" at bounding box center [873, 443] width 1267 height 32
drag, startPoint x: 608, startPoint y: 433, endPoint x: 796, endPoint y: 558, distance: 226.3
click at [796, 558] on div "Packagings NONE - No Packaging Cartons 1 Total 1 Add Packaging Services No serv…" at bounding box center [873, 653] width 1267 height 198
click at [277, 469] on button "Add Package" at bounding box center [294, 479] width 83 height 21
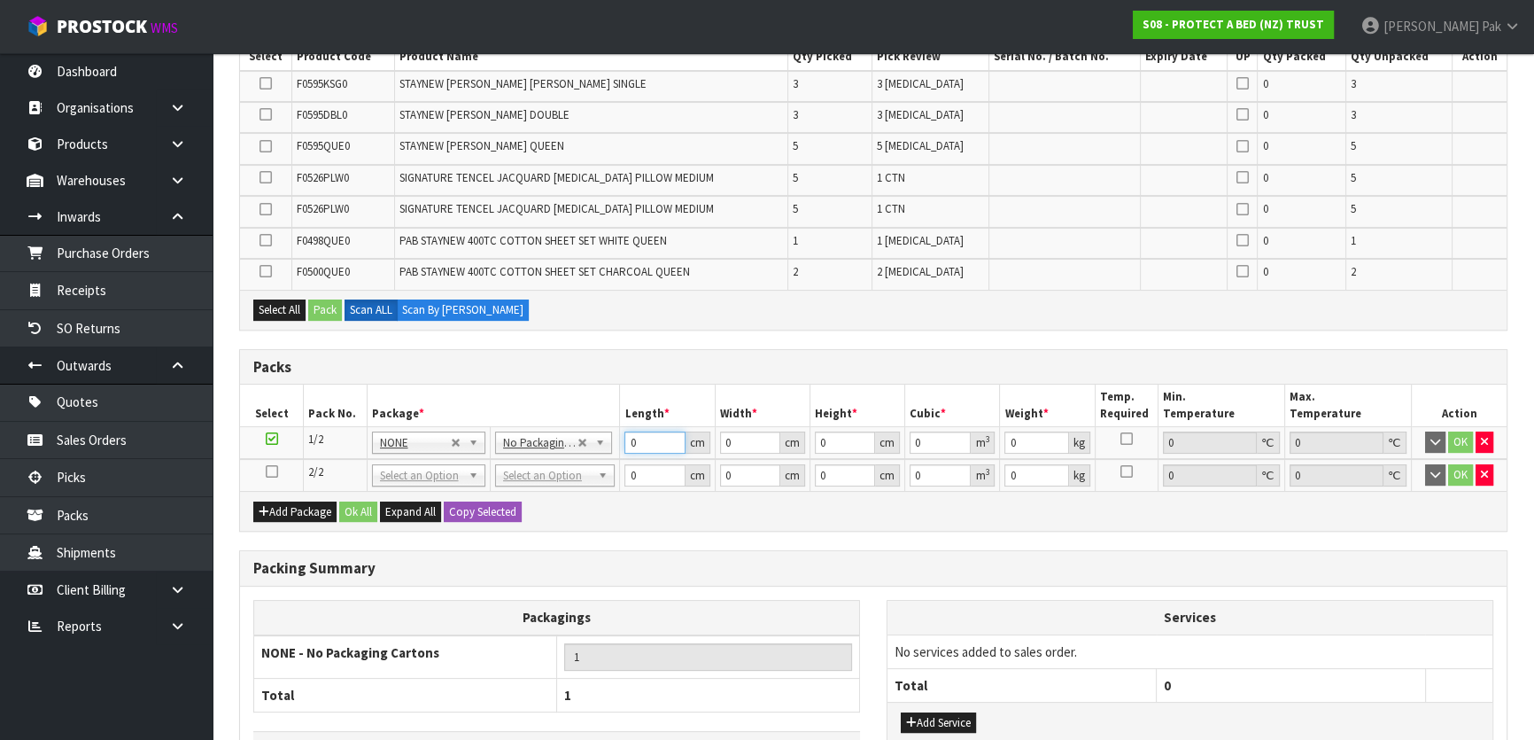
drag, startPoint x: 632, startPoint y: 436, endPoint x: 611, endPoint y: 448, distance: 24.6
click at [611, 448] on tr "1/2 NONE 007-001 007-002 007-004 007-009 007-013 007-014 007-015 007-017 007-01…" at bounding box center [873, 443] width 1267 height 33
type input "75"
type input "61"
type input "4"
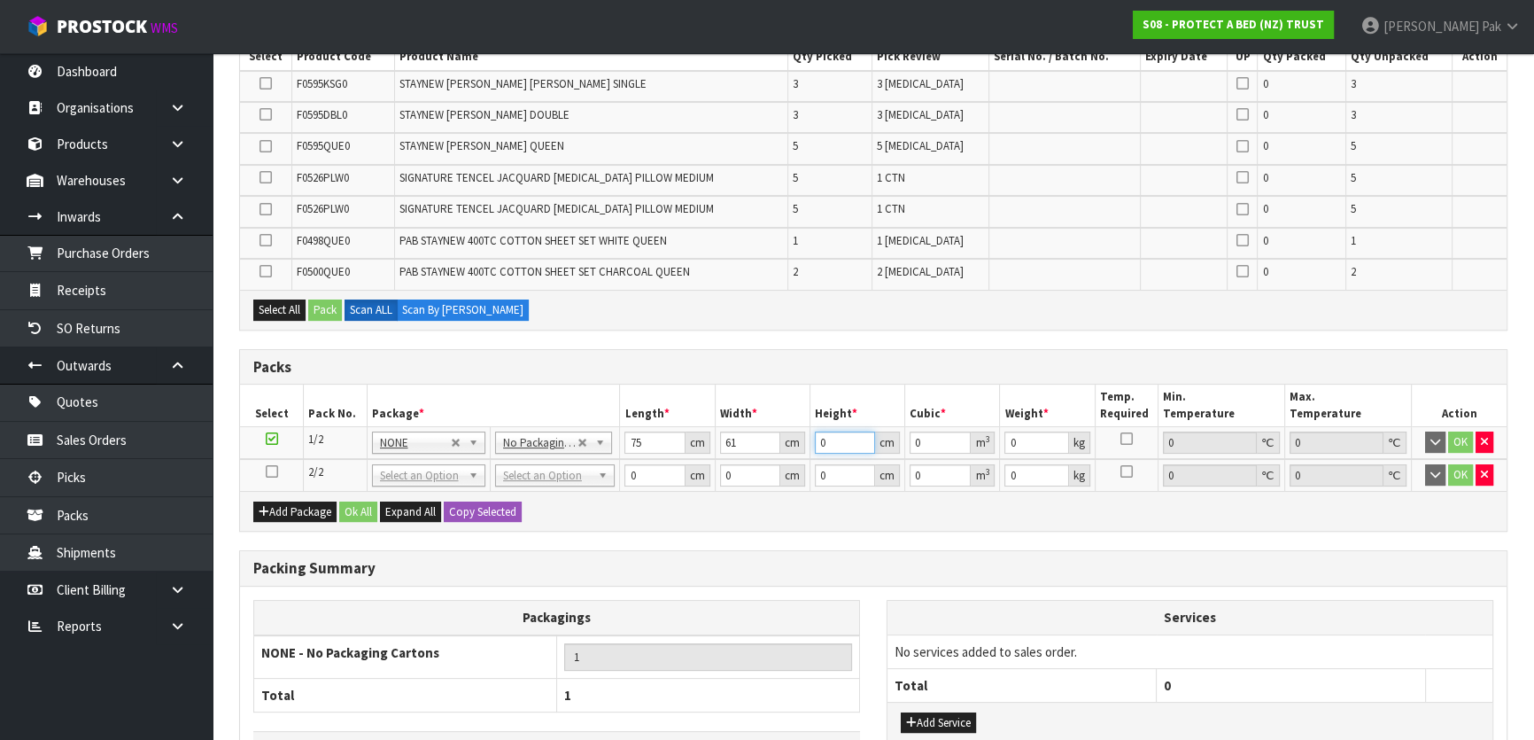
type input "0.0183"
type input "43"
type input "0.196725"
type input "43"
type input "11"
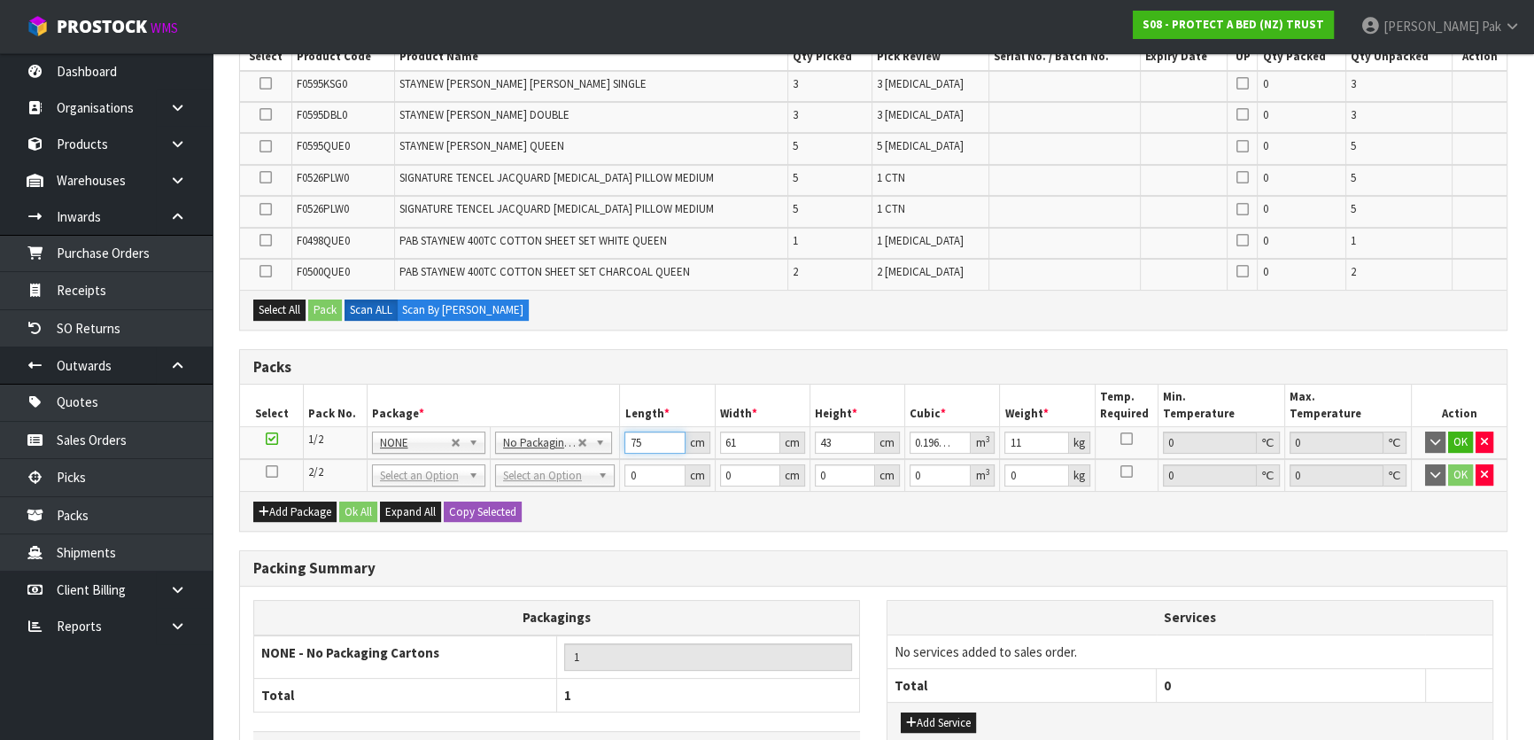
click at [654, 444] on input "75" at bounding box center [654, 442] width 60 height 22
click at [485, 508] on button "Copy Selected" at bounding box center [483, 511] width 78 height 21
click at [275, 461] on td at bounding box center [272, 475] width 64 height 32
click at [275, 471] on icon at bounding box center [272, 471] width 12 height 1
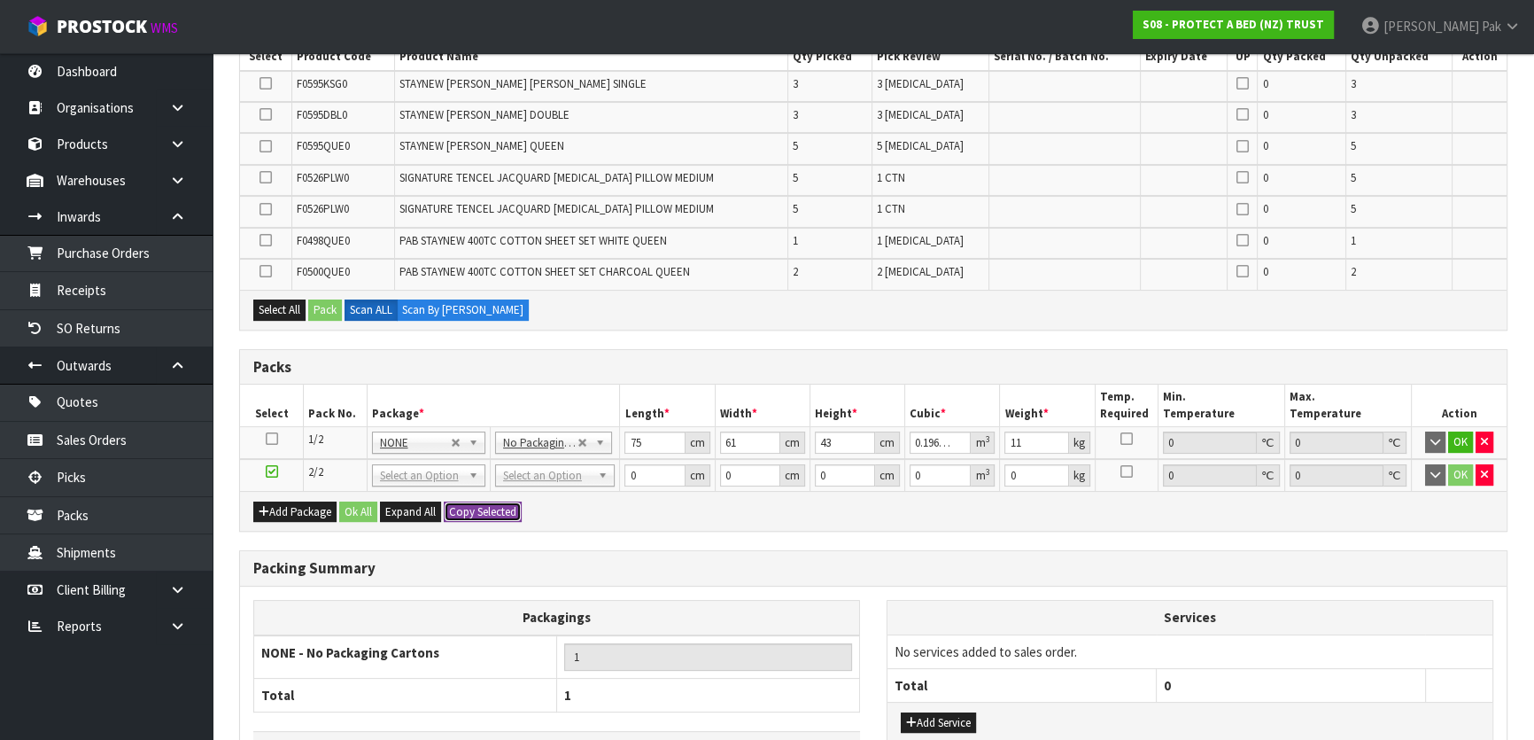
click at [478, 507] on button "Copy Selected" at bounding box center [483, 511] width 78 height 21
click at [478, 507] on span "Confirm" at bounding box center [468, 511] width 39 height 15
type input "0"
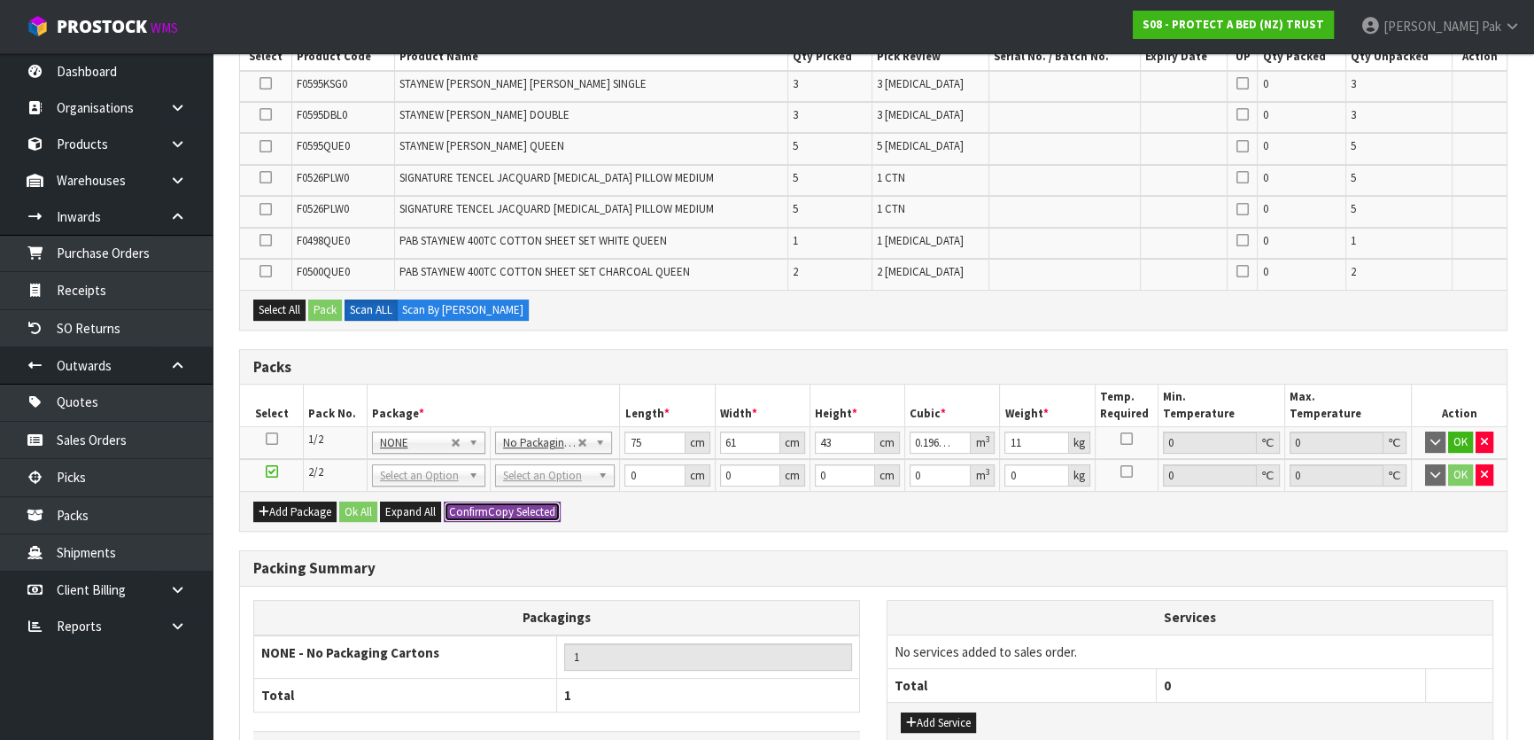
type input "0"
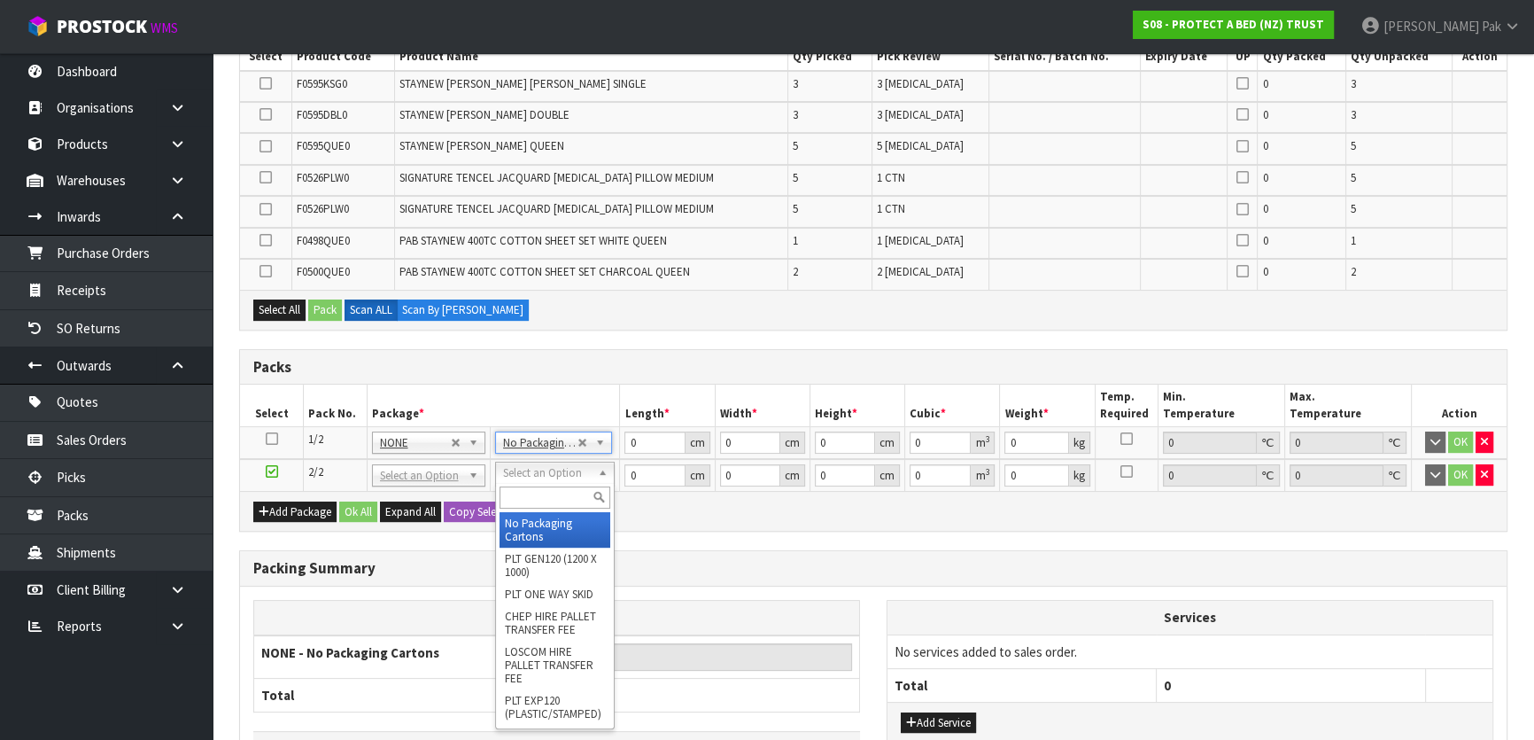
type input "2"
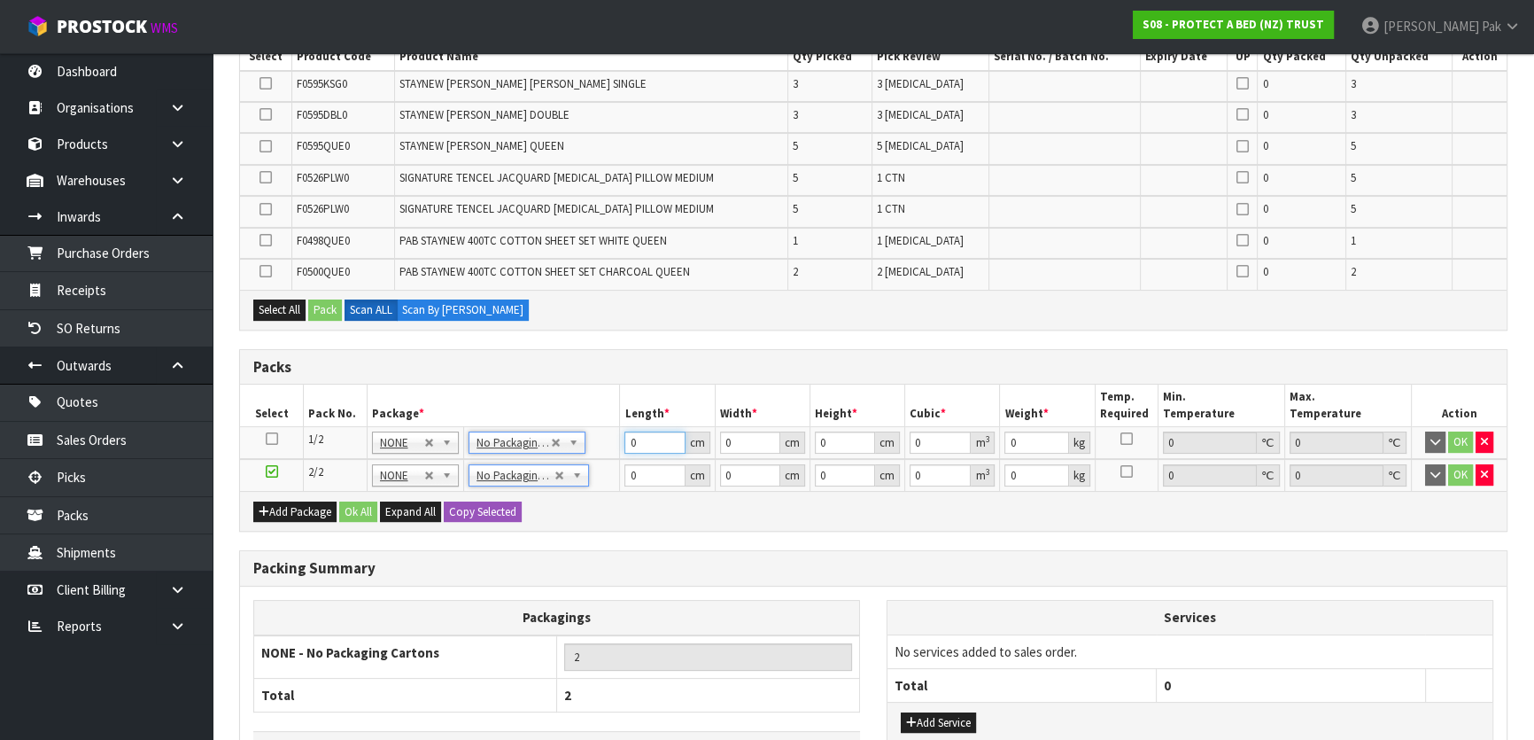
drag, startPoint x: 640, startPoint y: 438, endPoint x: 605, endPoint y: 442, distance: 34.8
click at [605, 442] on tr "1/2 NONE 007-001 007-002 007-004 007-009 007-013 007-014 007-015 007-017 007-01…" at bounding box center [873, 443] width 1267 height 33
click at [1042, 422] on th "Weight *" at bounding box center [1047, 405] width 95 height 42
click at [1036, 431] on input "0" at bounding box center [1036, 442] width 64 height 22
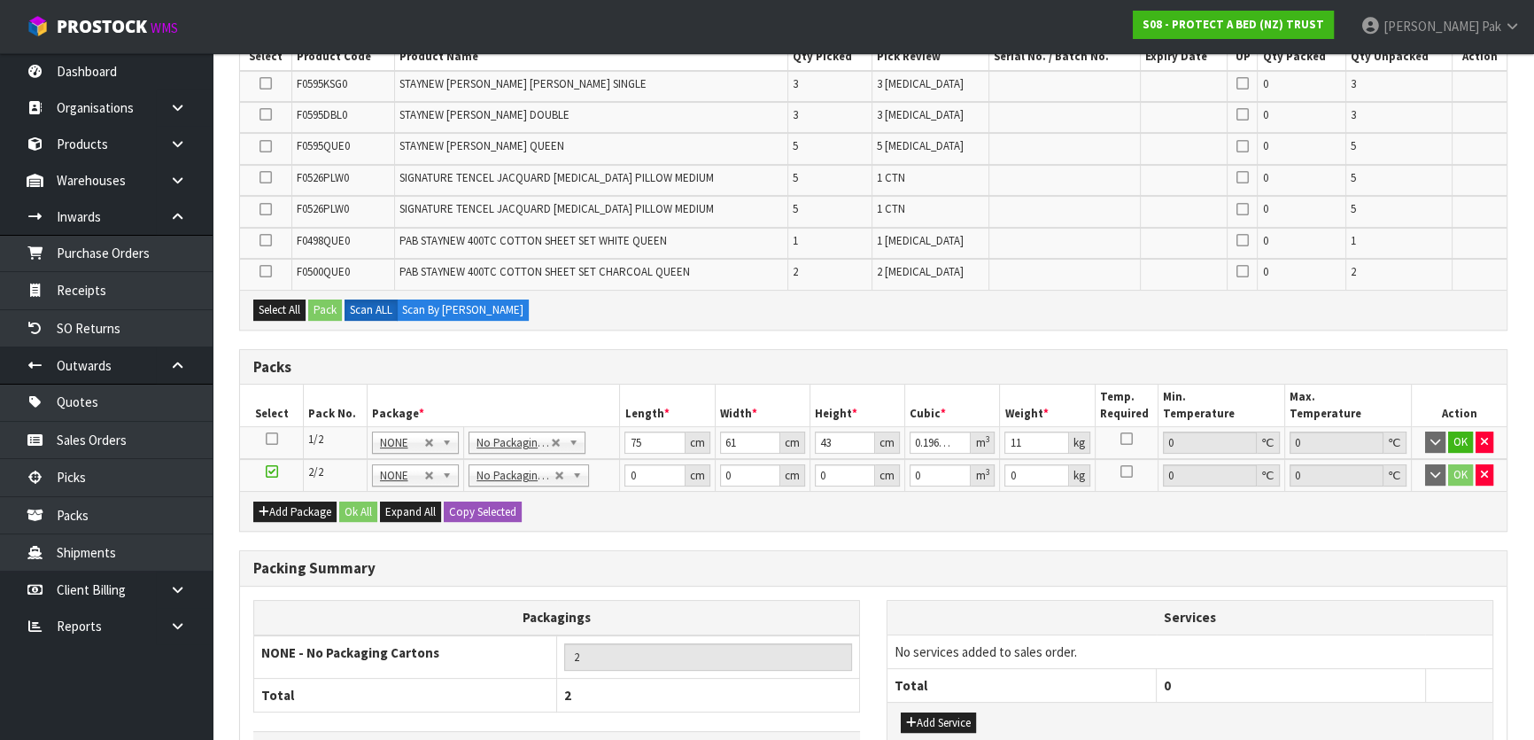
click at [271, 438] on icon at bounding box center [272, 438] width 12 height 1
click at [460, 510] on button "Copy Selected" at bounding box center [483, 511] width 78 height 21
click at [486, 502] on button "Copy Selected" at bounding box center [483, 511] width 78 height 21
click at [486, 504] on span "Confirm" at bounding box center [468, 511] width 39 height 15
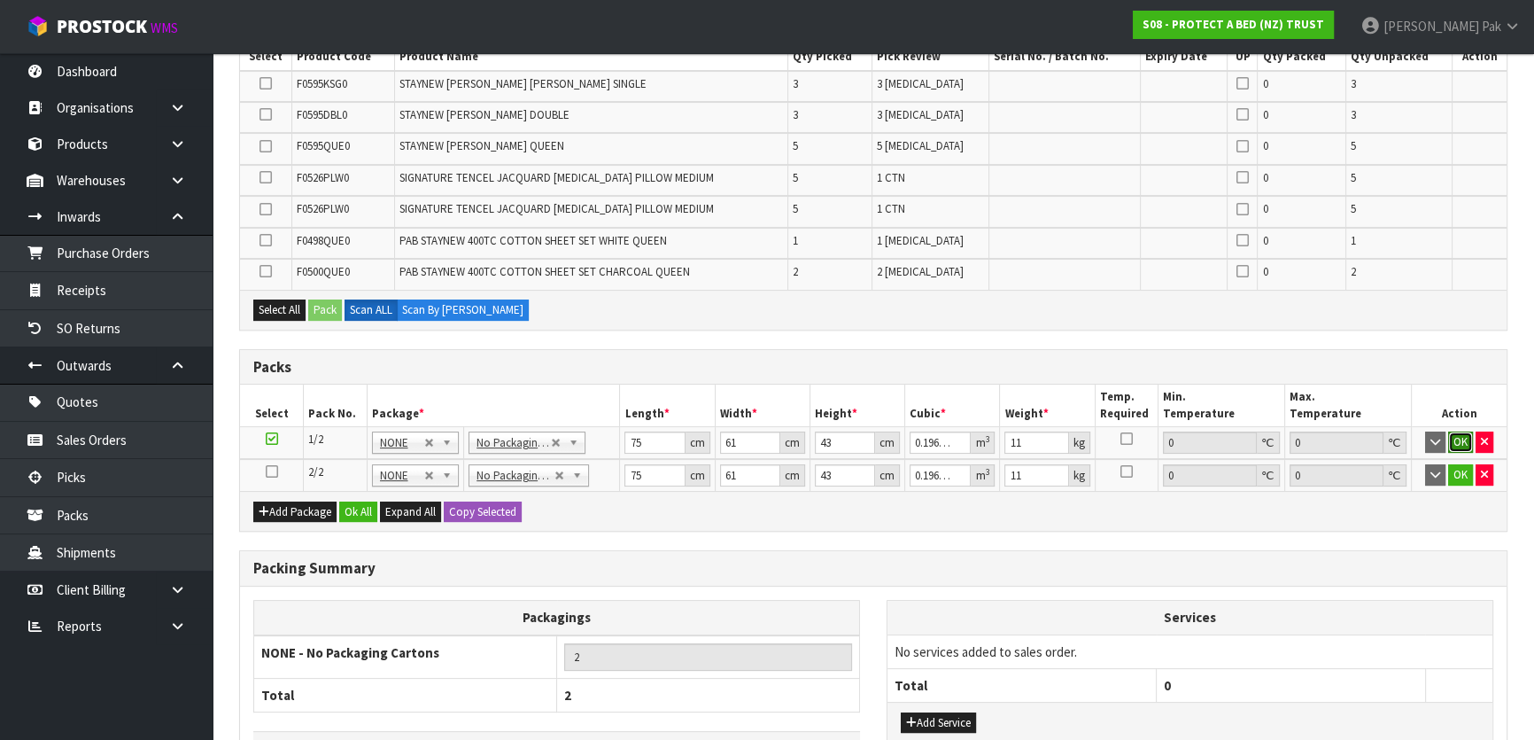
click at [1463, 439] on button "OK" at bounding box center [1460, 441] width 25 height 21
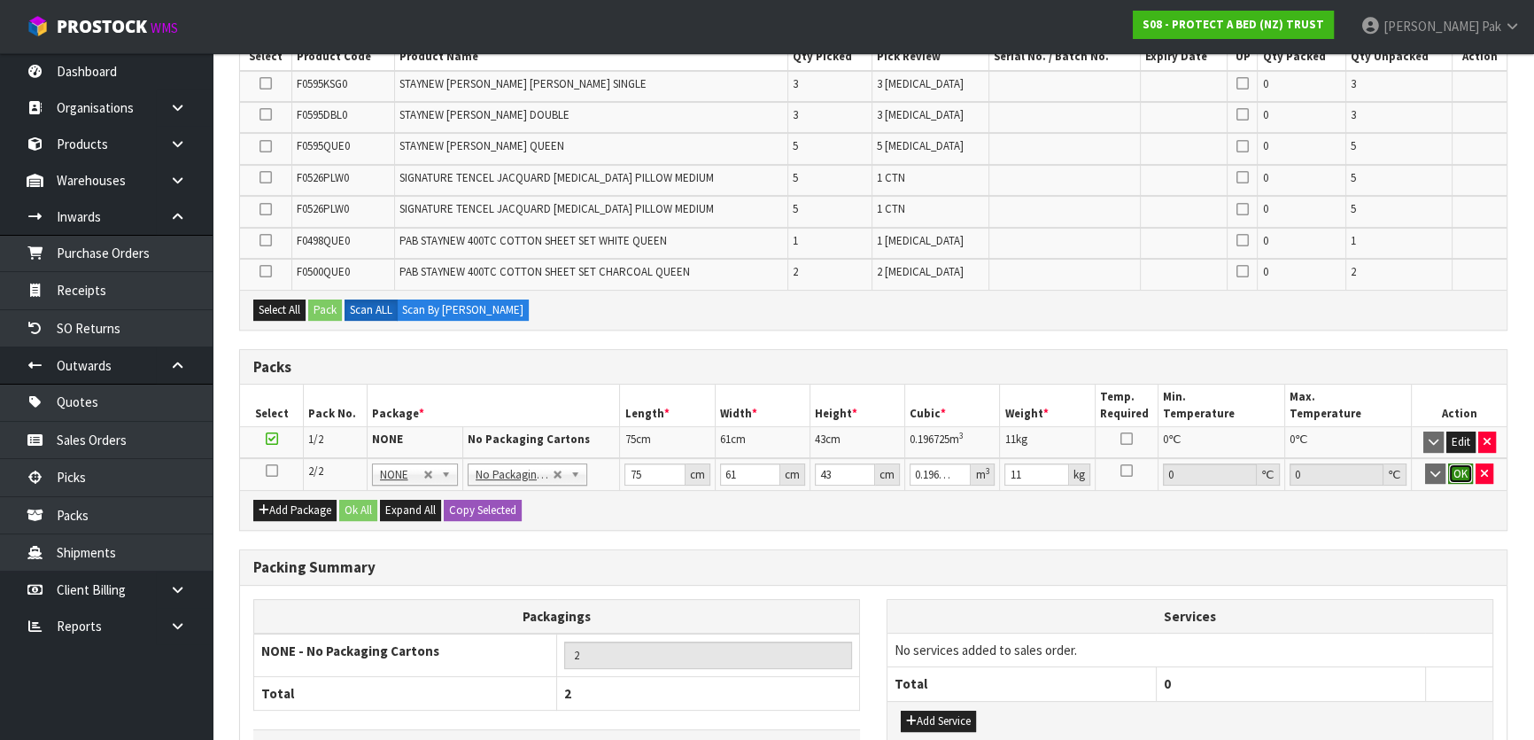
click at [1451, 463] on button "OK" at bounding box center [1460, 473] width 25 height 21
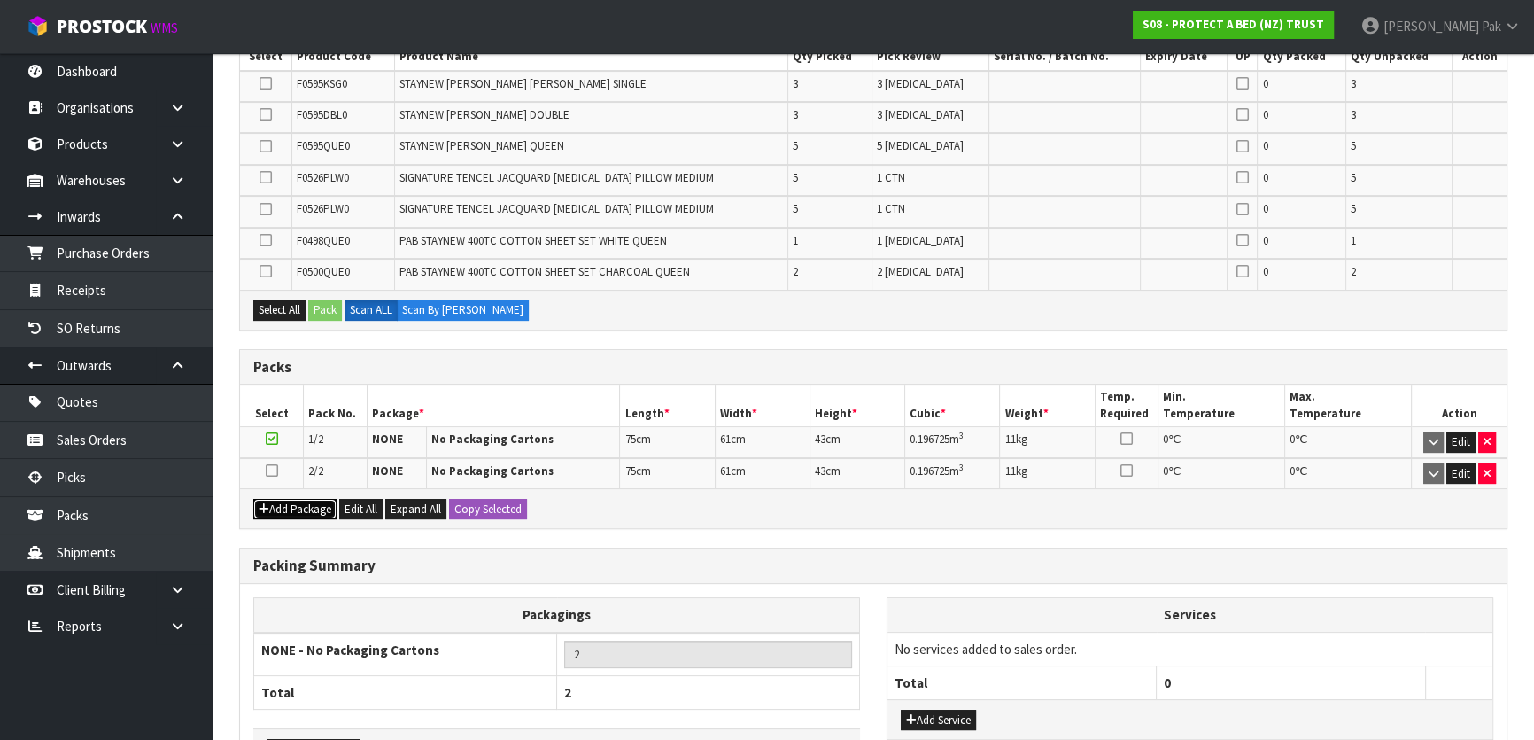
click at [306, 499] on button "Add Package" at bounding box center [294, 509] width 83 height 21
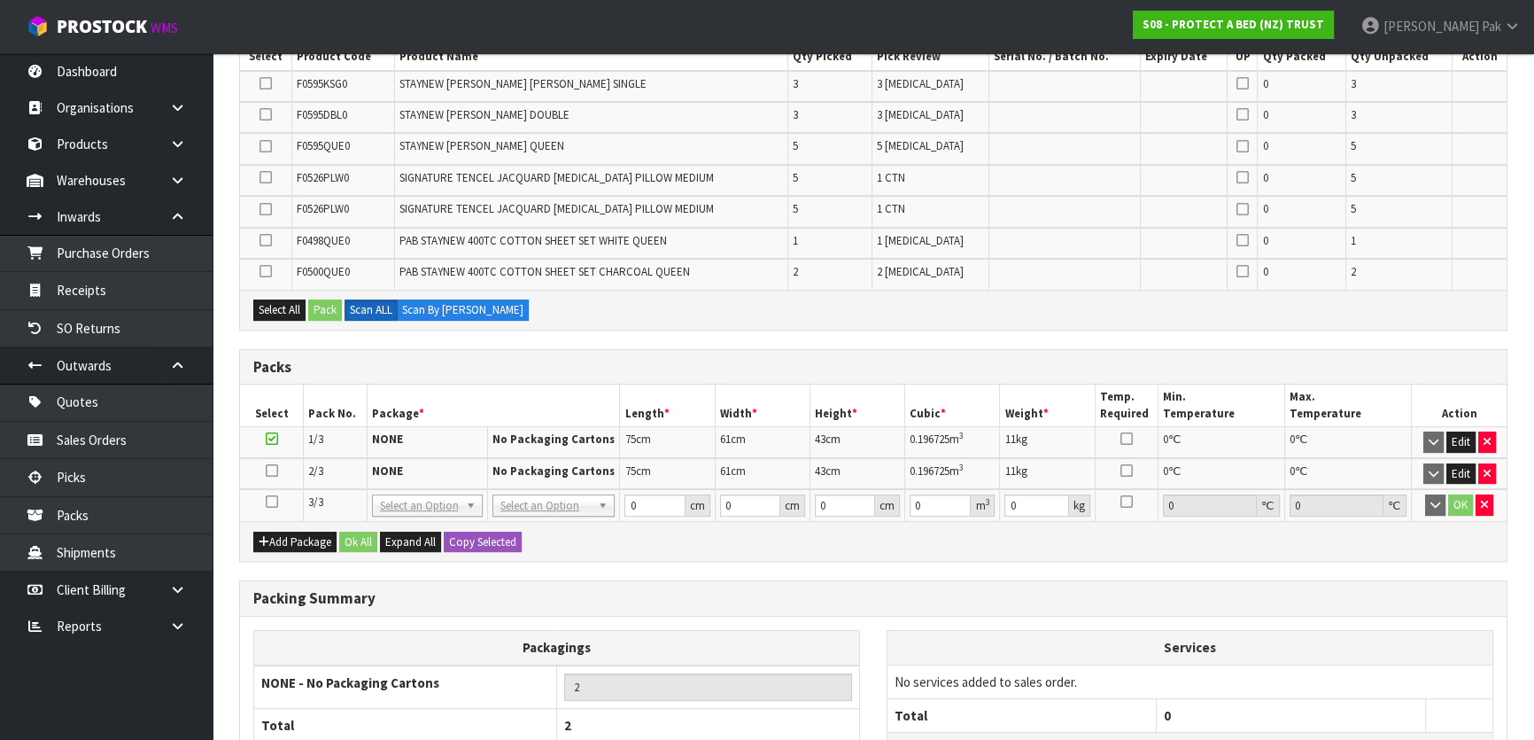
click at [264, 495] on td at bounding box center [272, 505] width 64 height 32
click at [267, 501] on icon at bounding box center [272, 501] width 12 height 1
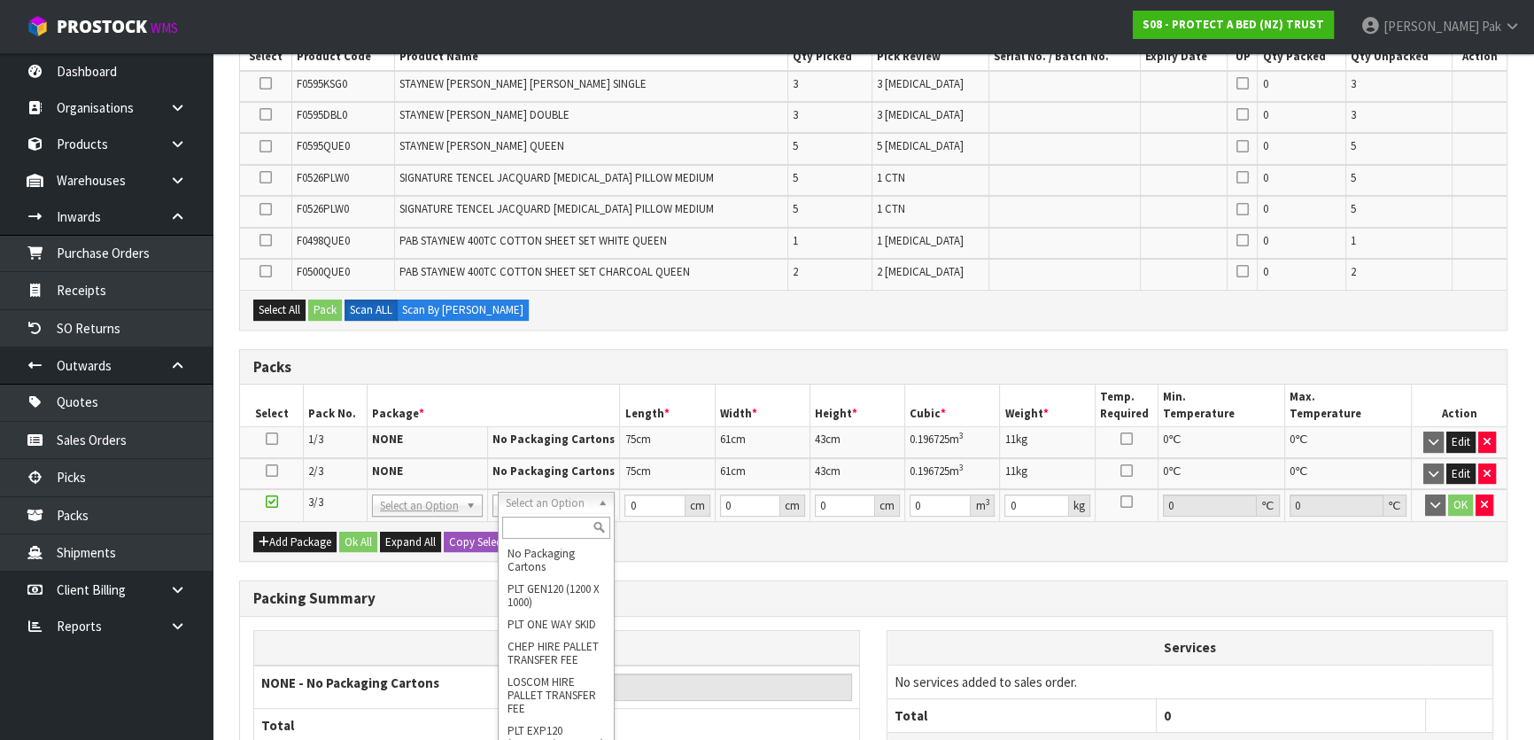
click at [539, 518] on input "text" at bounding box center [556, 527] width 108 height 22
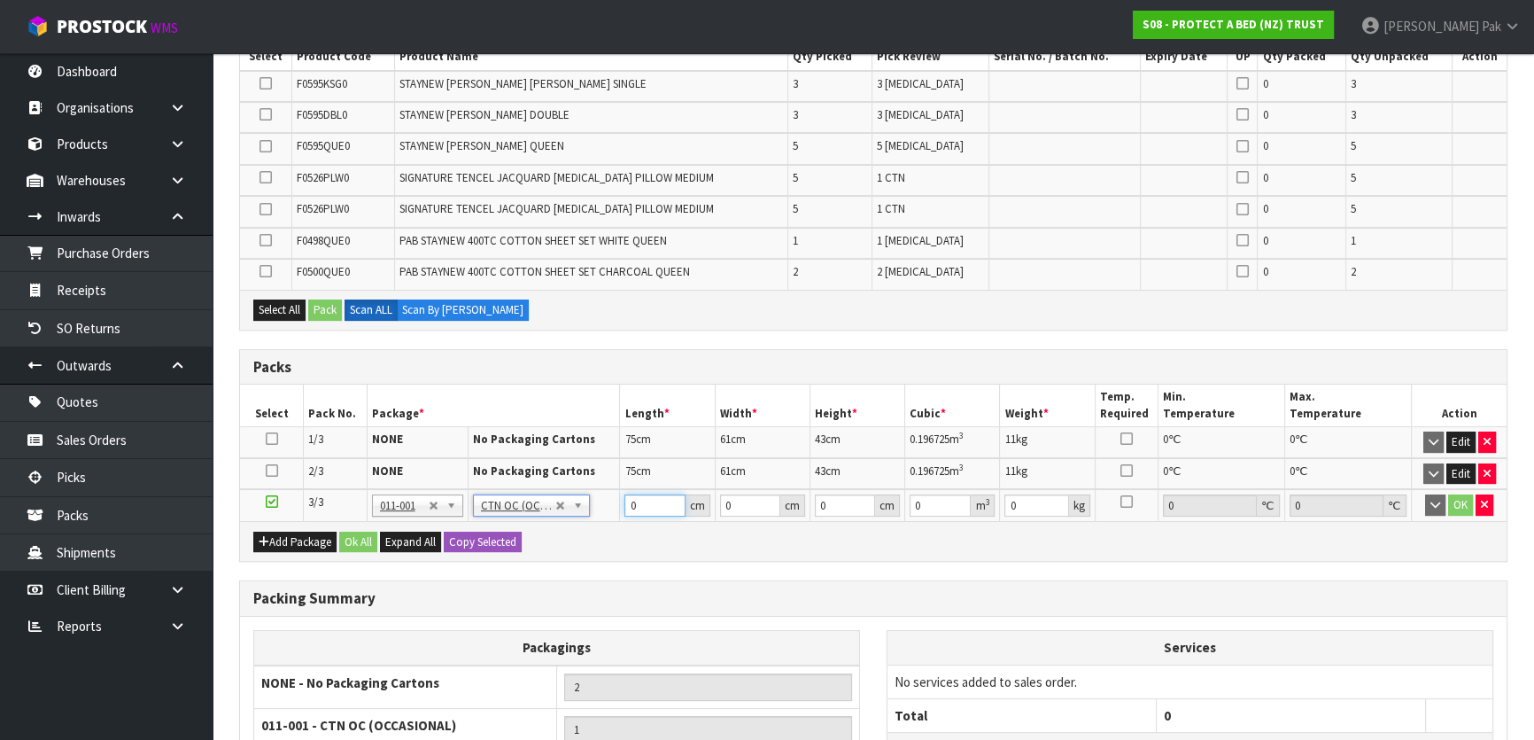
click at [660, 504] on input "0" at bounding box center [654, 505] width 60 height 22
drag, startPoint x: 660, startPoint y: 504, endPoint x: 610, endPoint y: 513, distance: 50.4
click at [610, 513] on tr "3/3 NONE 007-001 007-002 007-004 007-009 007-013 007-014 007-015 007-017 007-01…" at bounding box center [873, 505] width 1267 height 32
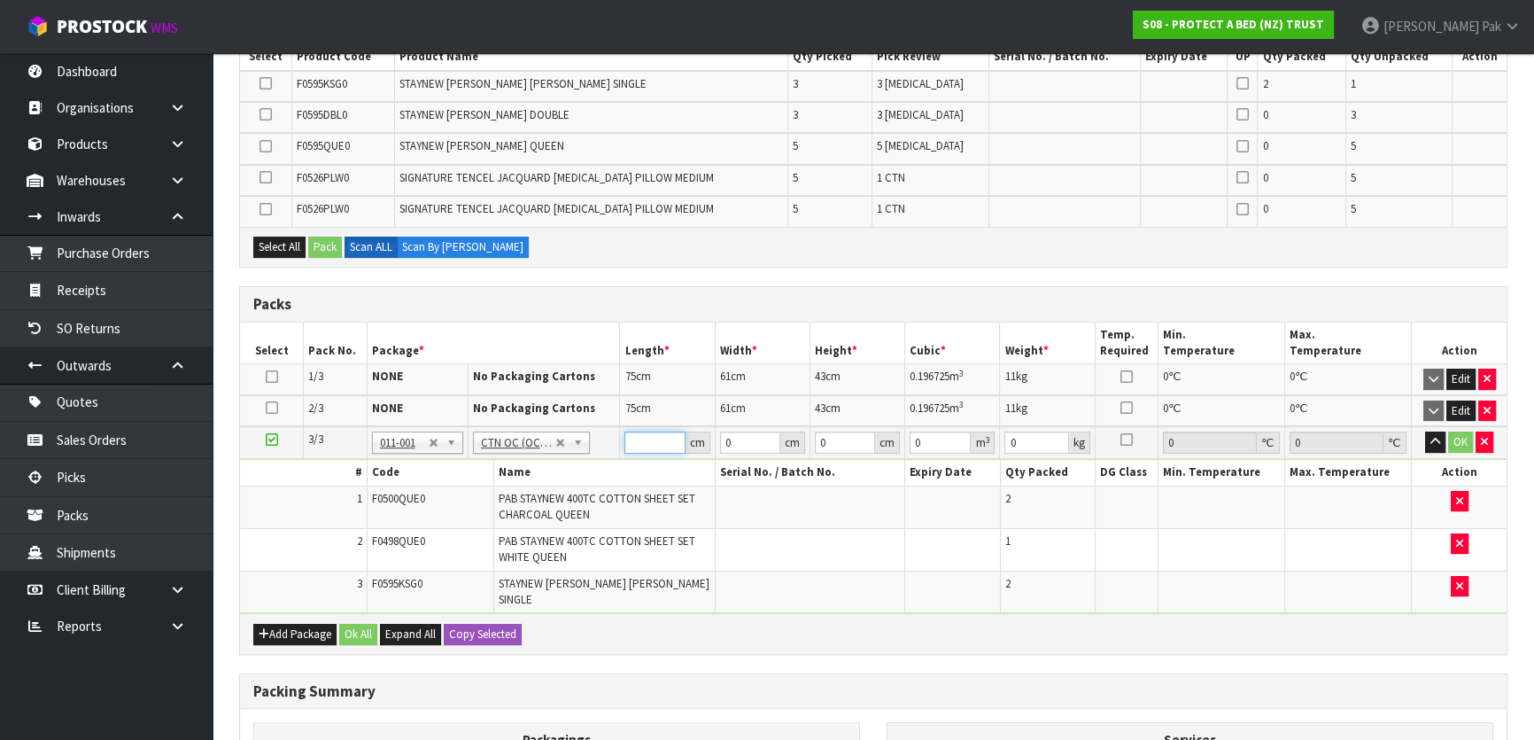
scroll to position [0, 408]
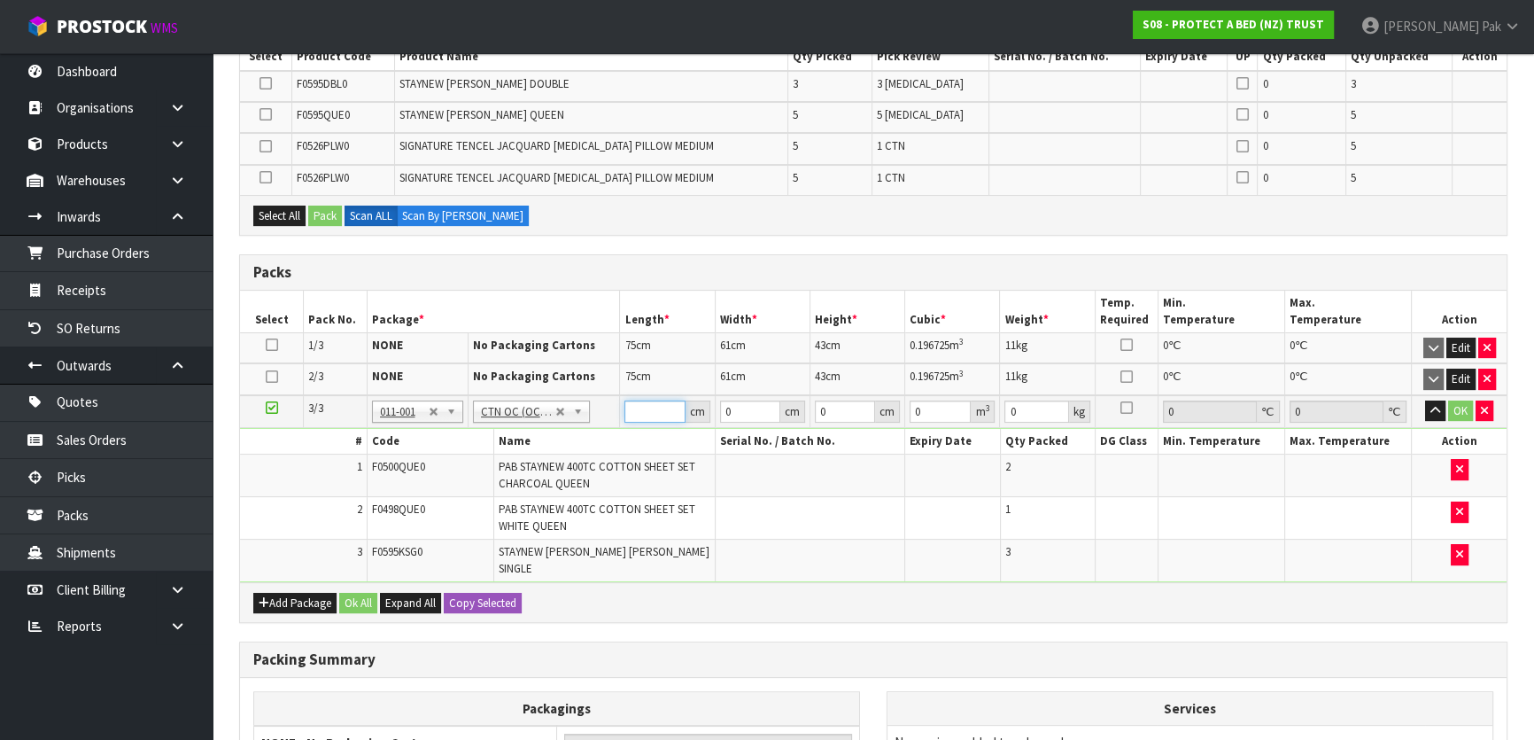
click at [640, 400] on input "933647303703093364730370309336473036910933647304750393364730475039336473047503" at bounding box center [654, 411] width 60 height 22
click at [1458, 400] on button "OK" at bounding box center [1460, 410] width 25 height 21
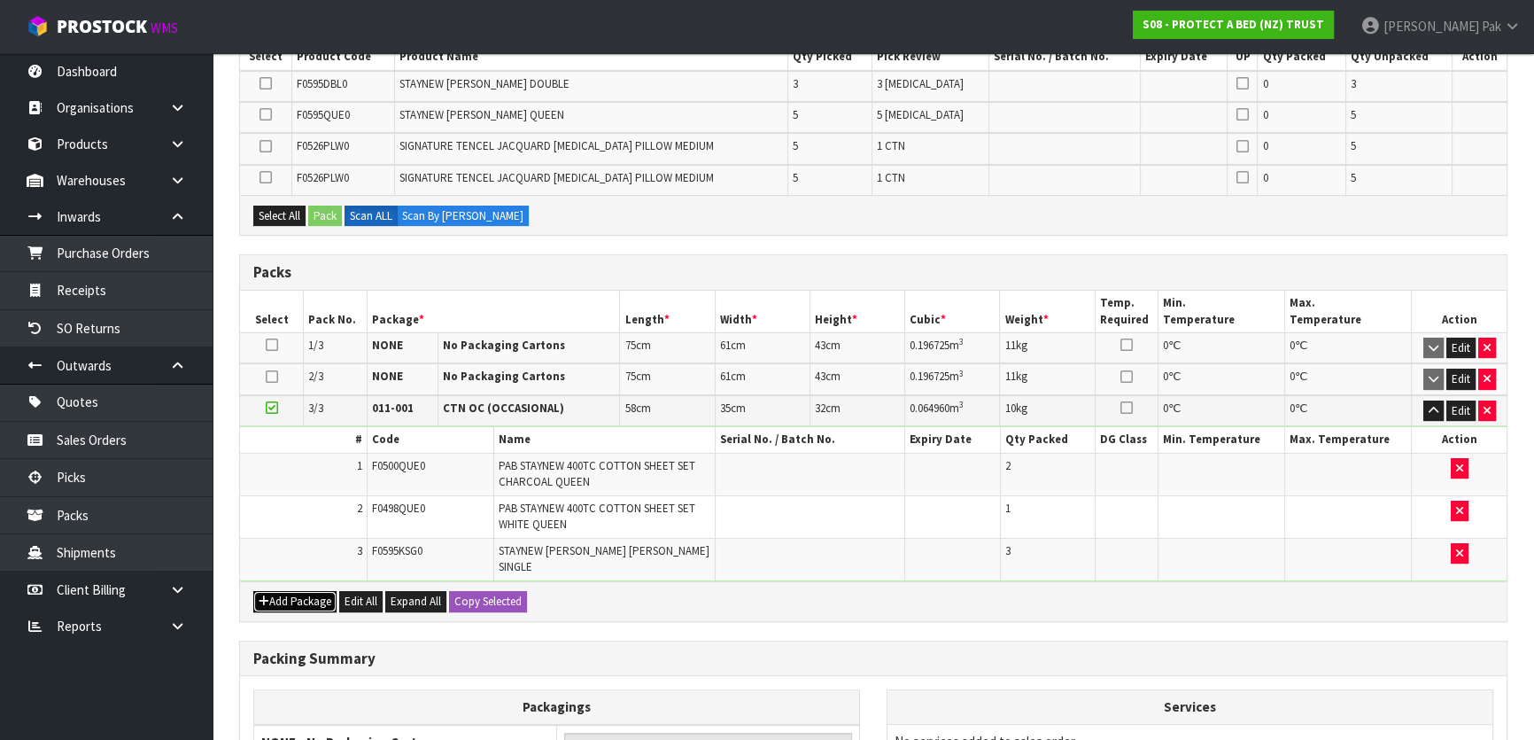
click at [281, 591] on button "Add Package" at bounding box center [294, 601] width 83 height 21
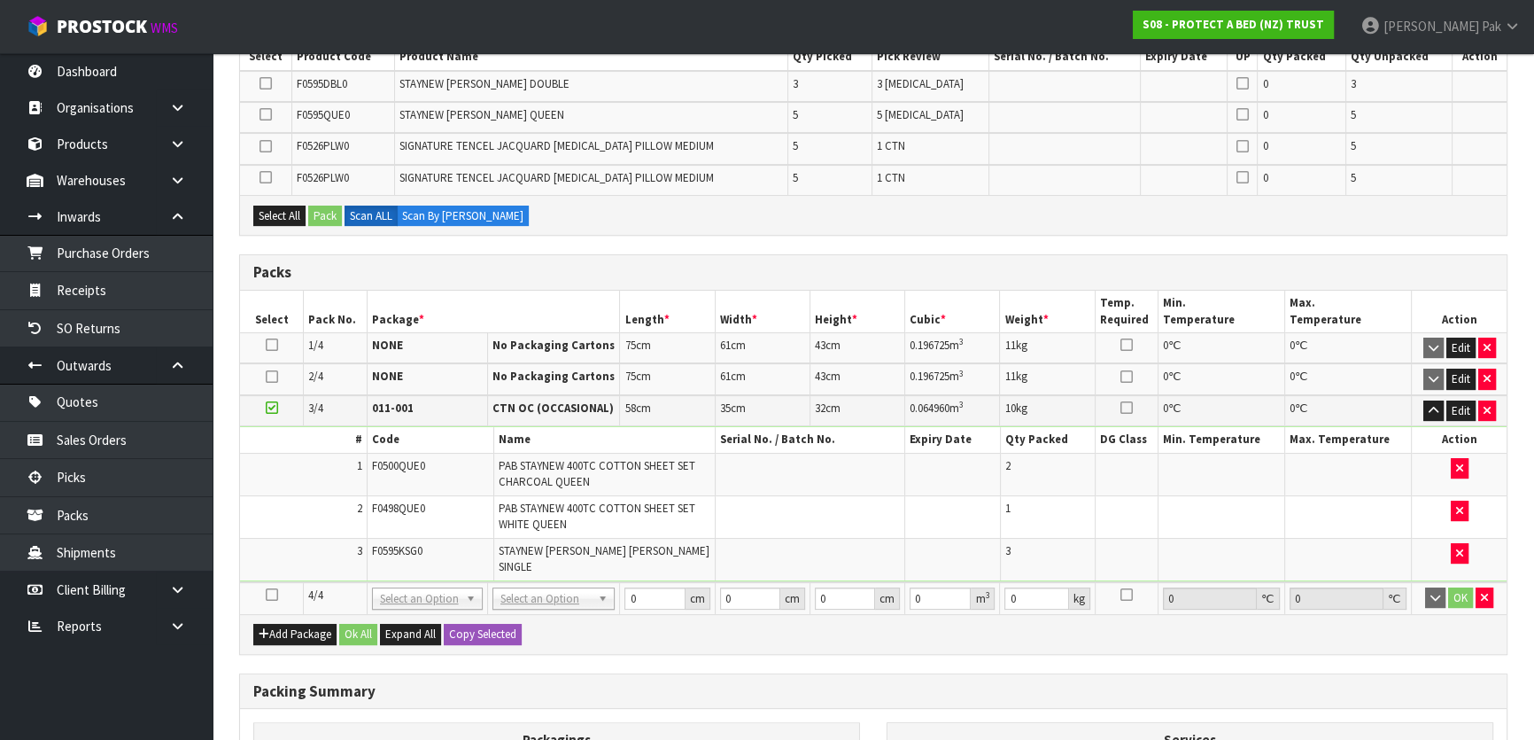
drag, startPoint x: 266, startPoint y: 578, endPoint x: 364, endPoint y: 575, distance: 98.4
click at [268, 594] on icon at bounding box center [272, 594] width 12 height 1
click at [552, 611] on input "text" at bounding box center [556, 607] width 109 height 22
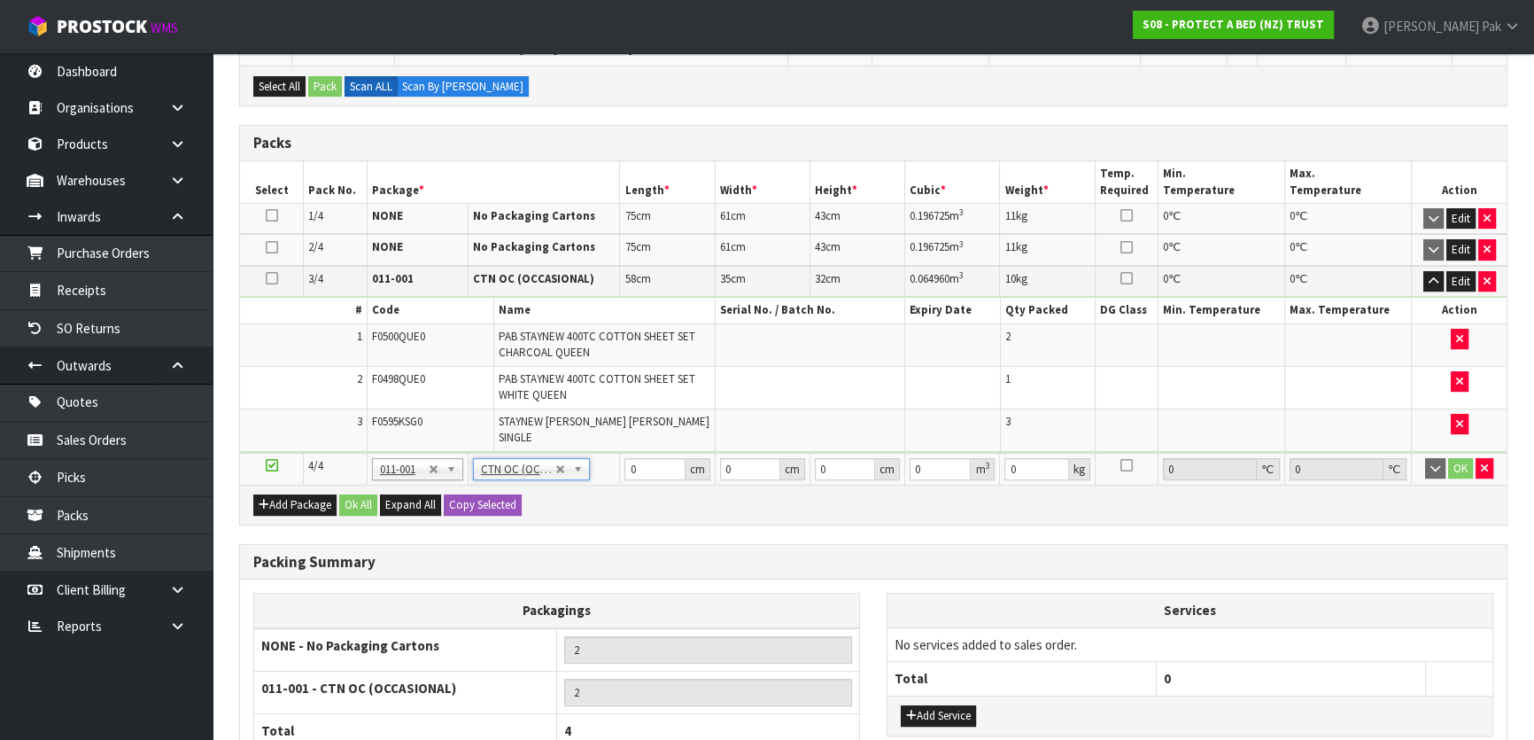
scroll to position [563, 0]
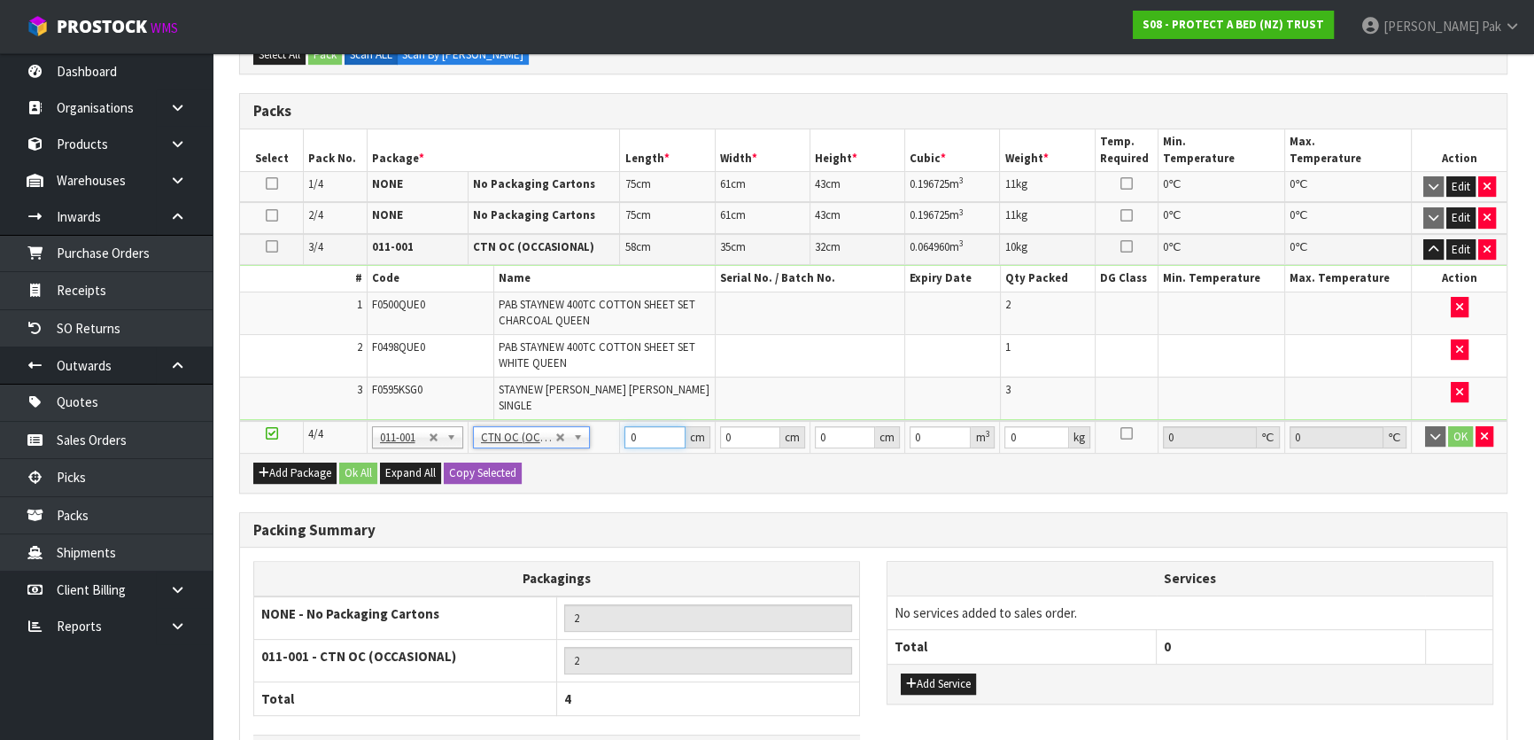
click at [630, 426] on input "0" at bounding box center [654, 437] width 60 height 22
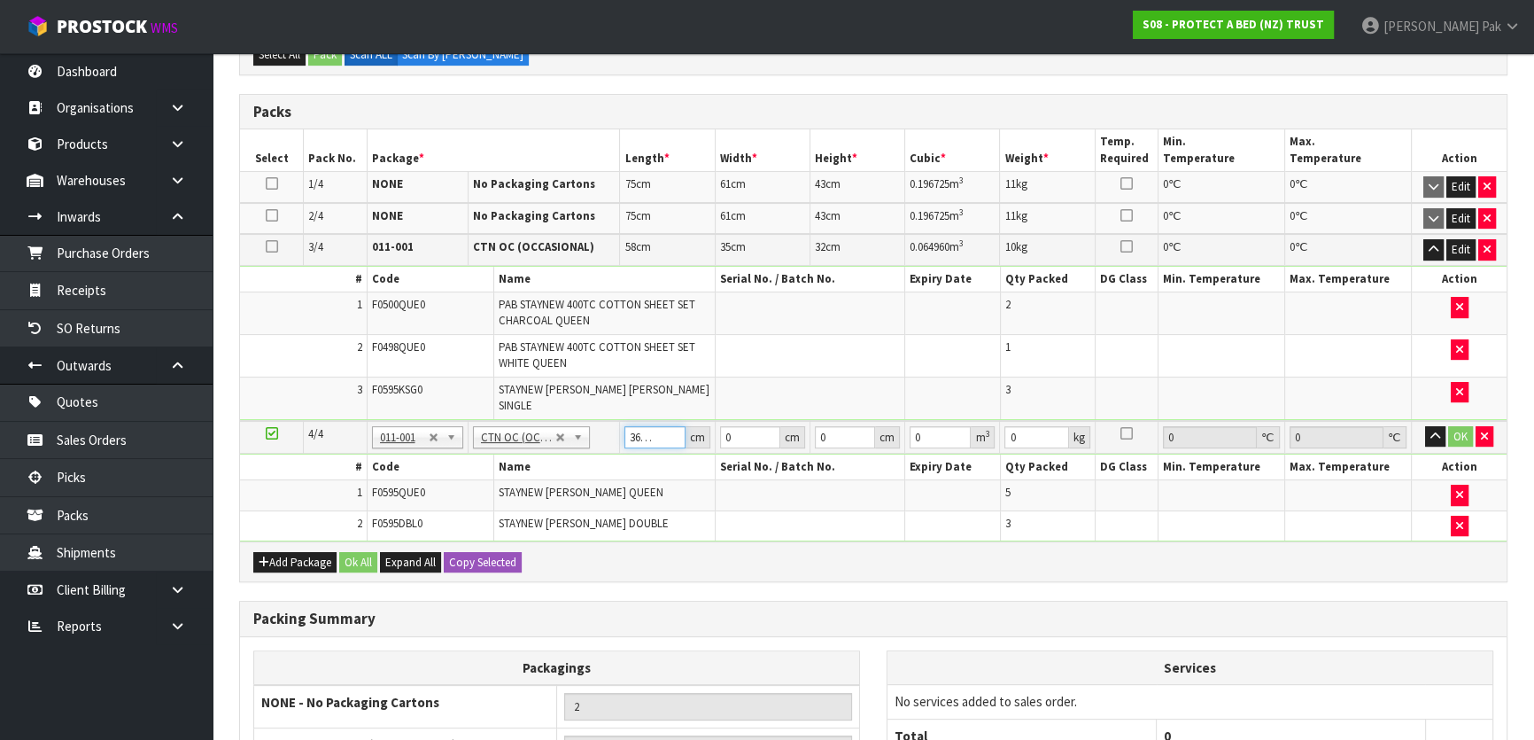
scroll to position [0, 0]
drag, startPoint x: 650, startPoint y: 422, endPoint x: 368, endPoint y: 398, distance: 282.7
click at [369, 421] on tr "4/4 NONE 007-001 007-002 007-004 007-009 007-013 007-014 007-015 007-017 007-01…" at bounding box center [873, 437] width 1267 height 33
click at [1462, 426] on button "OK" at bounding box center [1460, 436] width 25 height 21
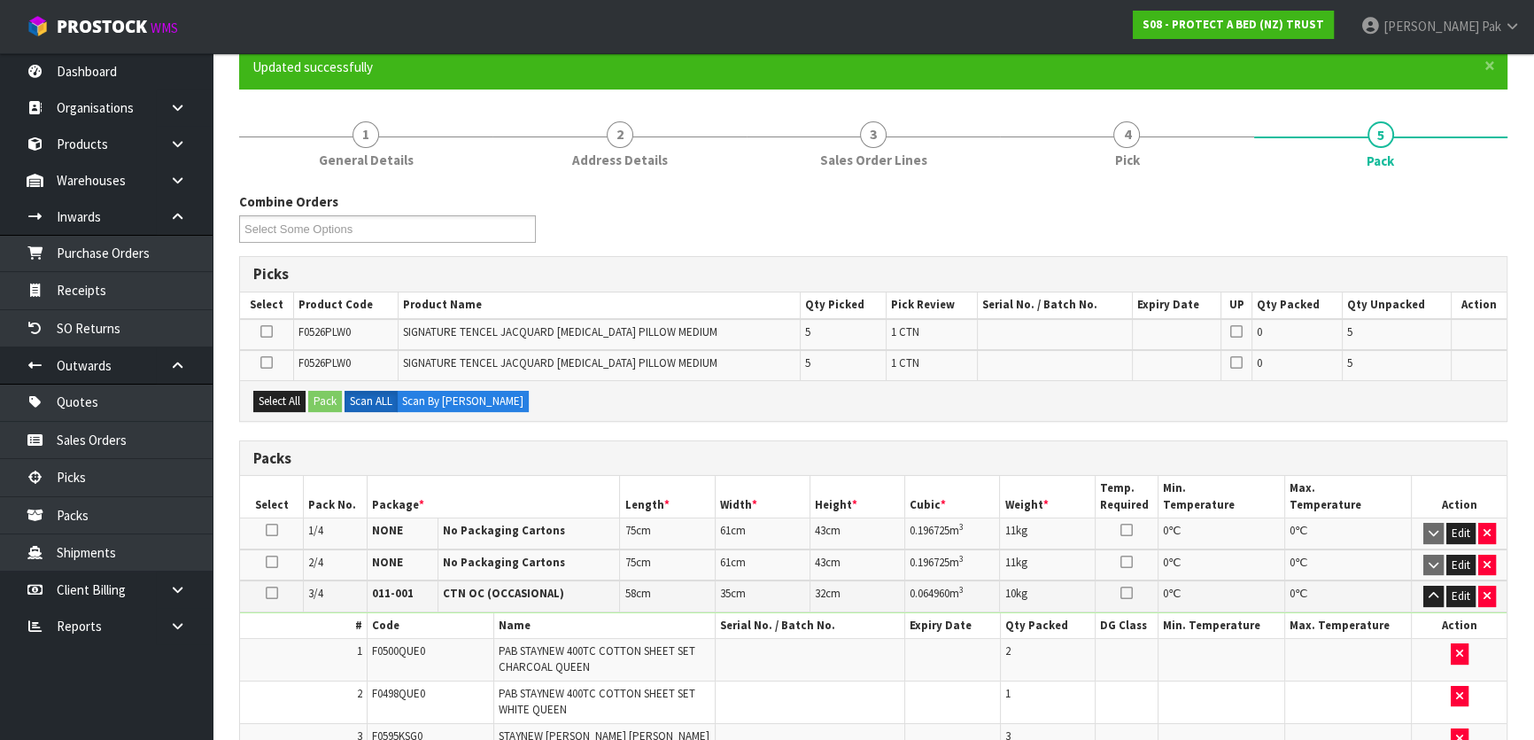
scroll to position [160, 0]
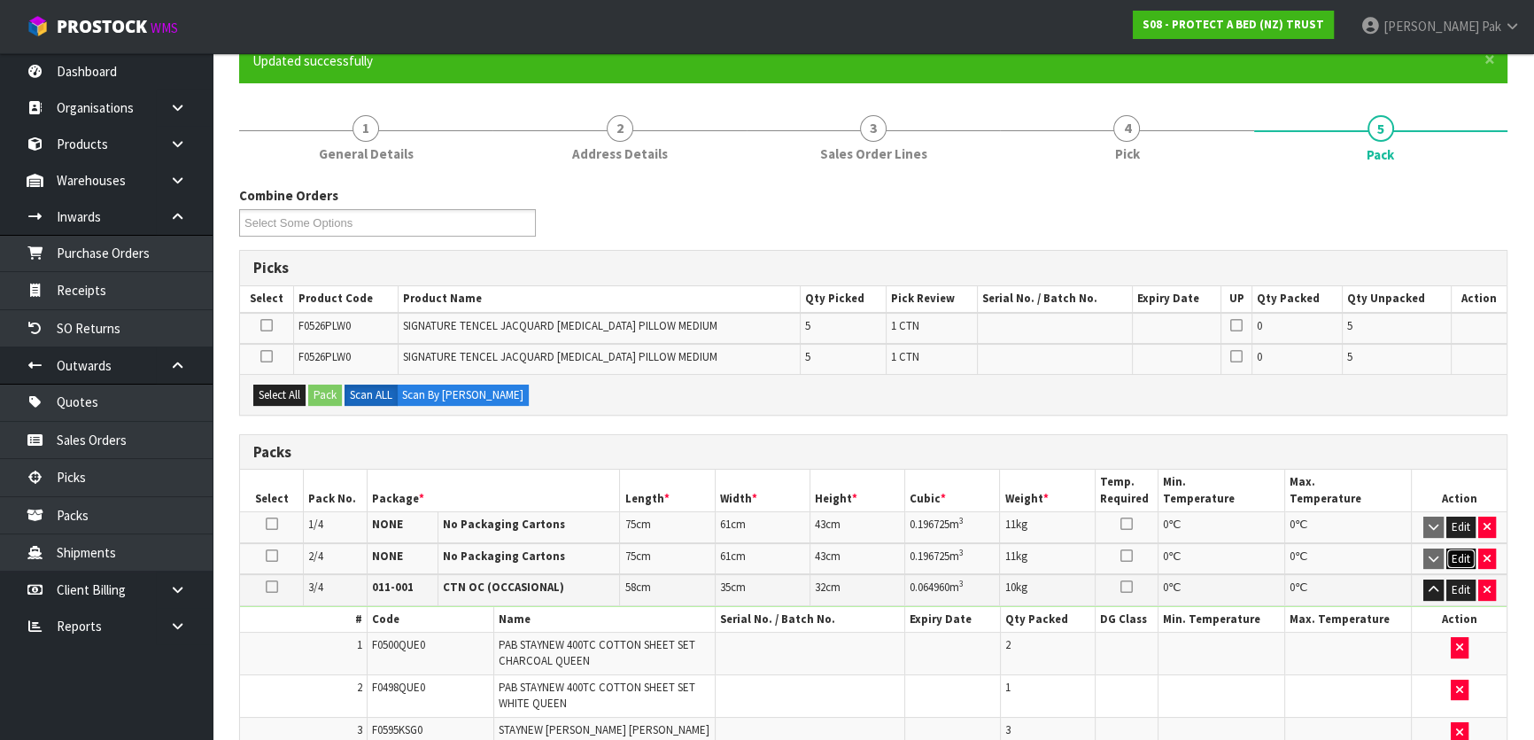
click at [1462, 553] on button "Edit" at bounding box center [1460, 558] width 29 height 21
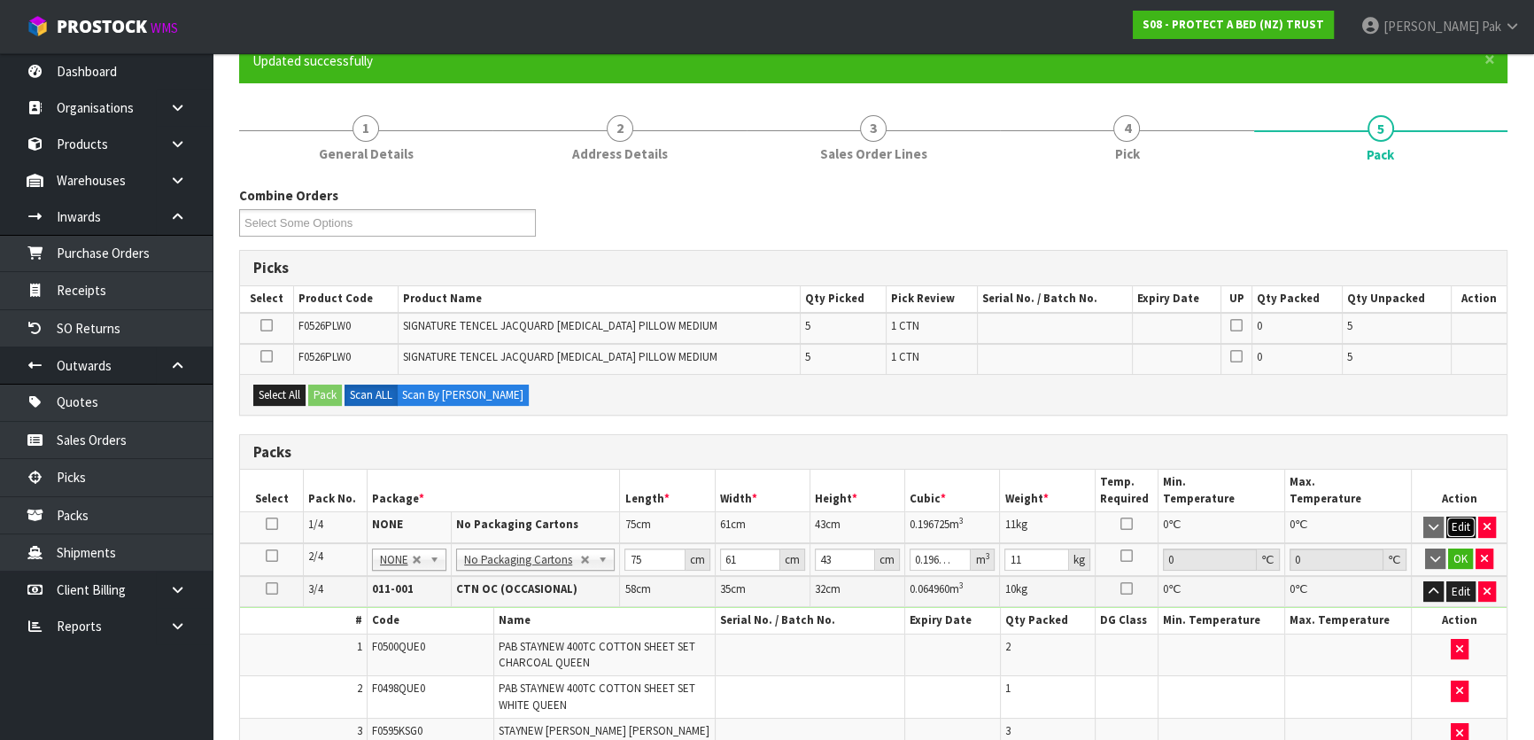
click at [1462, 519] on button "Edit" at bounding box center [1460, 526] width 29 height 21
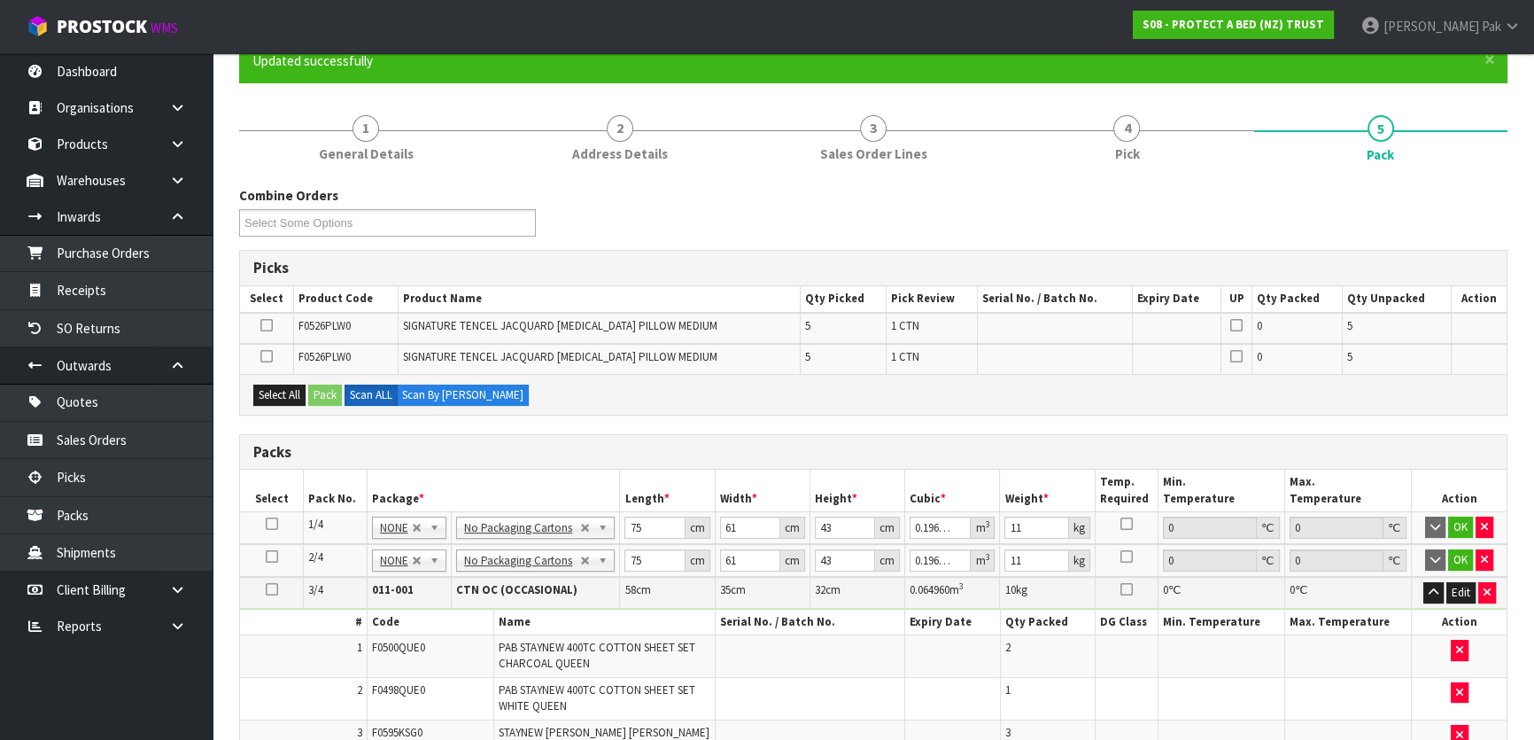
click at [274, 524] on icon at bounding box center [272, 524] width 12 height 1
click at [263, 314] on td at bounding box center [266, 328] width 53 height 31
click at [268, 325] on icon at bounding box center [266, 325] width 12 height 1
click at [0, 0] on input "checkbox" at bounding box center [0, 0] width 0 height 0
click at [329, 393] on button "Pack" at bounding box center [325, 394] width 34 height 21
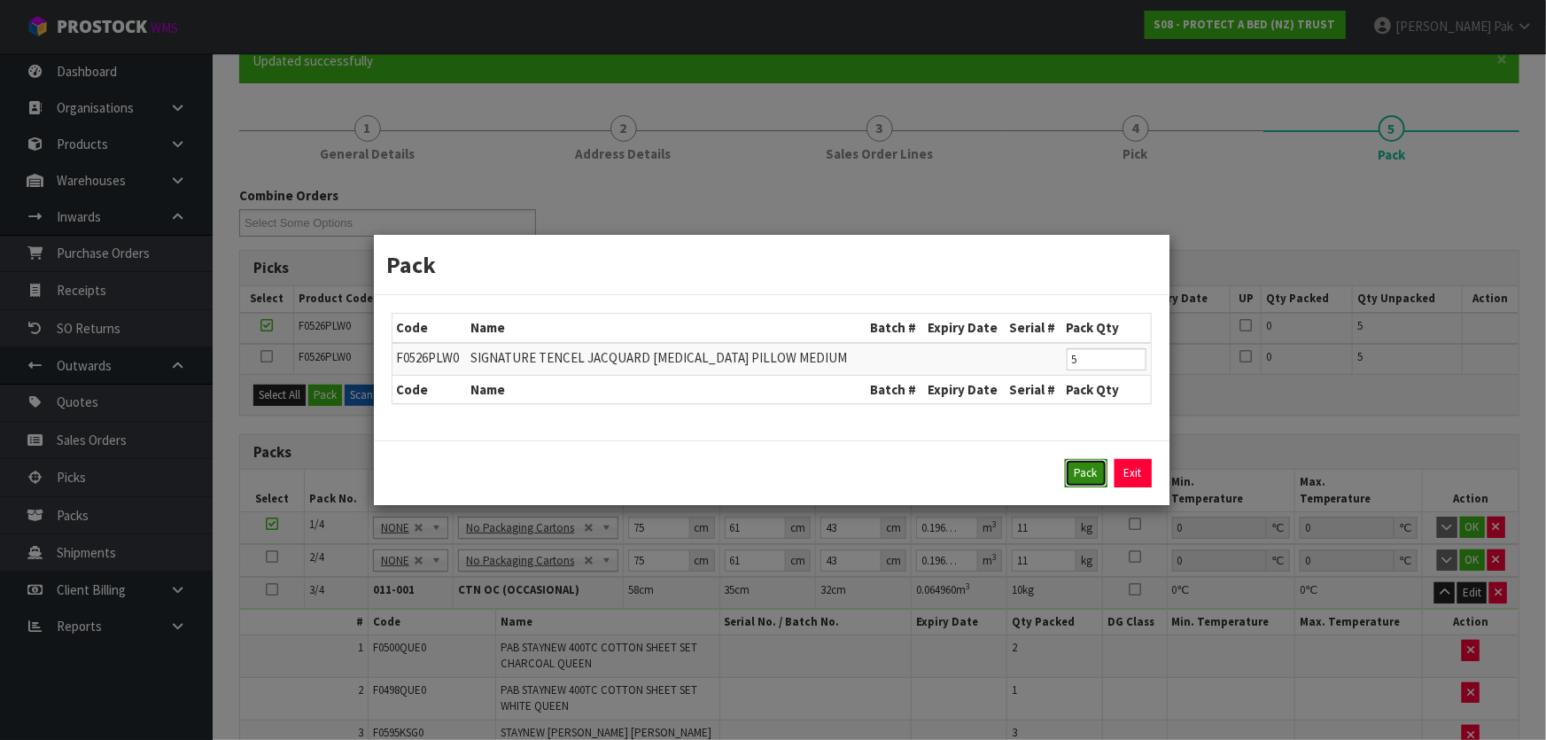
click at [1098, 472] on button "Pack" at bounding box center [1086, 473] width 43 height 28
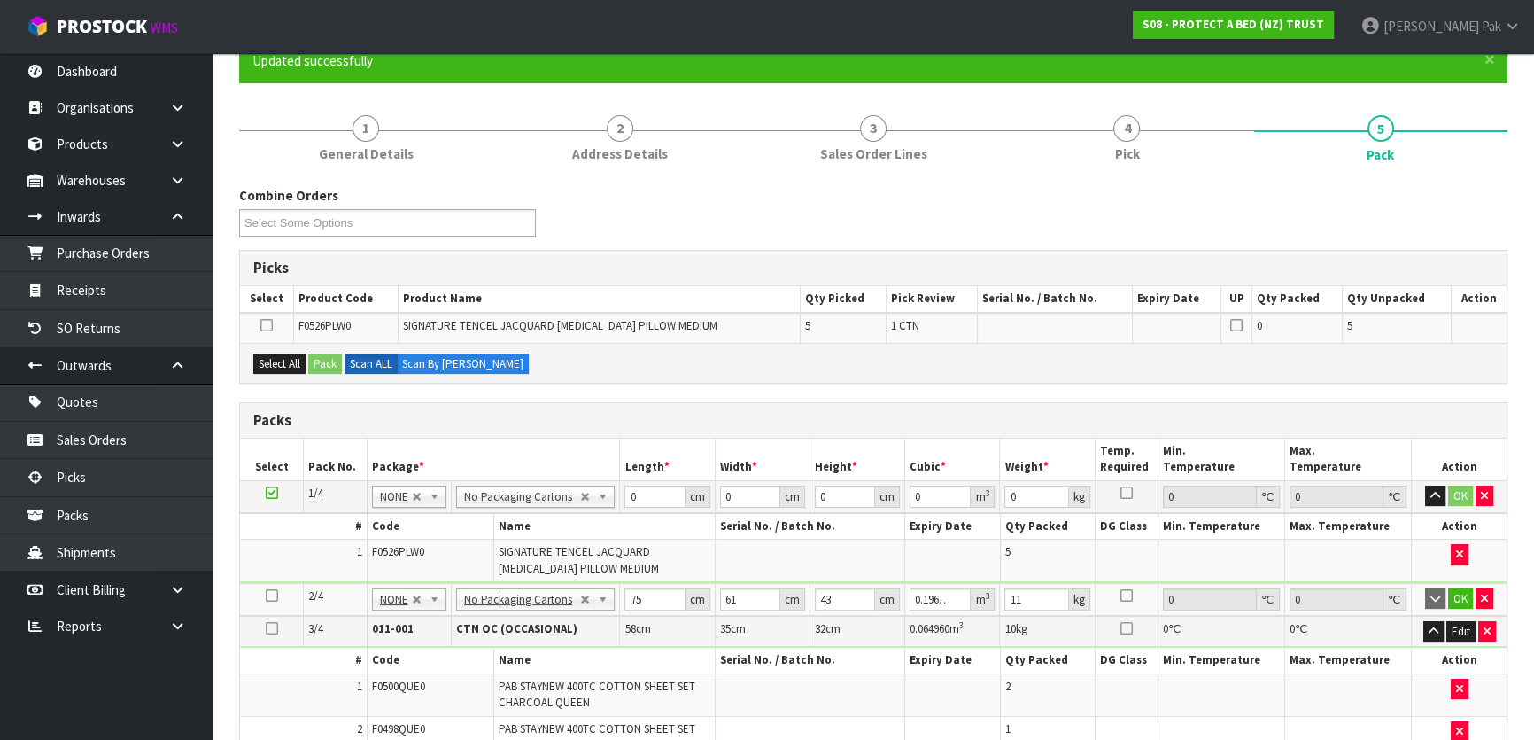
click at [274, 596] on icon at bounding box center [272, 595] width 12 height 1
click at [283, 362] on button "Select All" at bounding box center [279, 363] width 52 height 21
click at [315, 361] on button "Pack" at bounding box center [325, 363] width 34 height 21
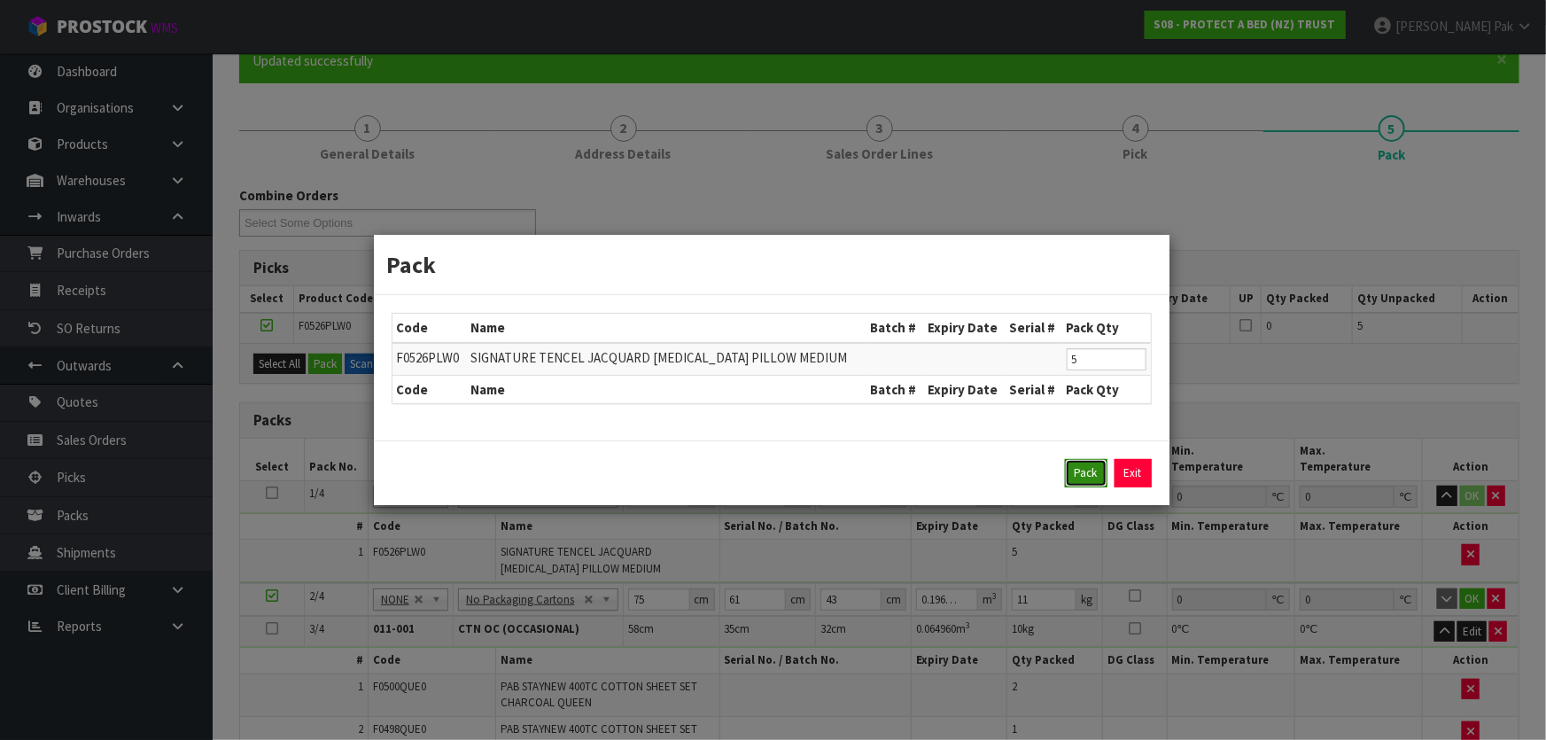
click at [1088, 469] on button "Pack" at bounding box center [1086, 473] width 43 height 28
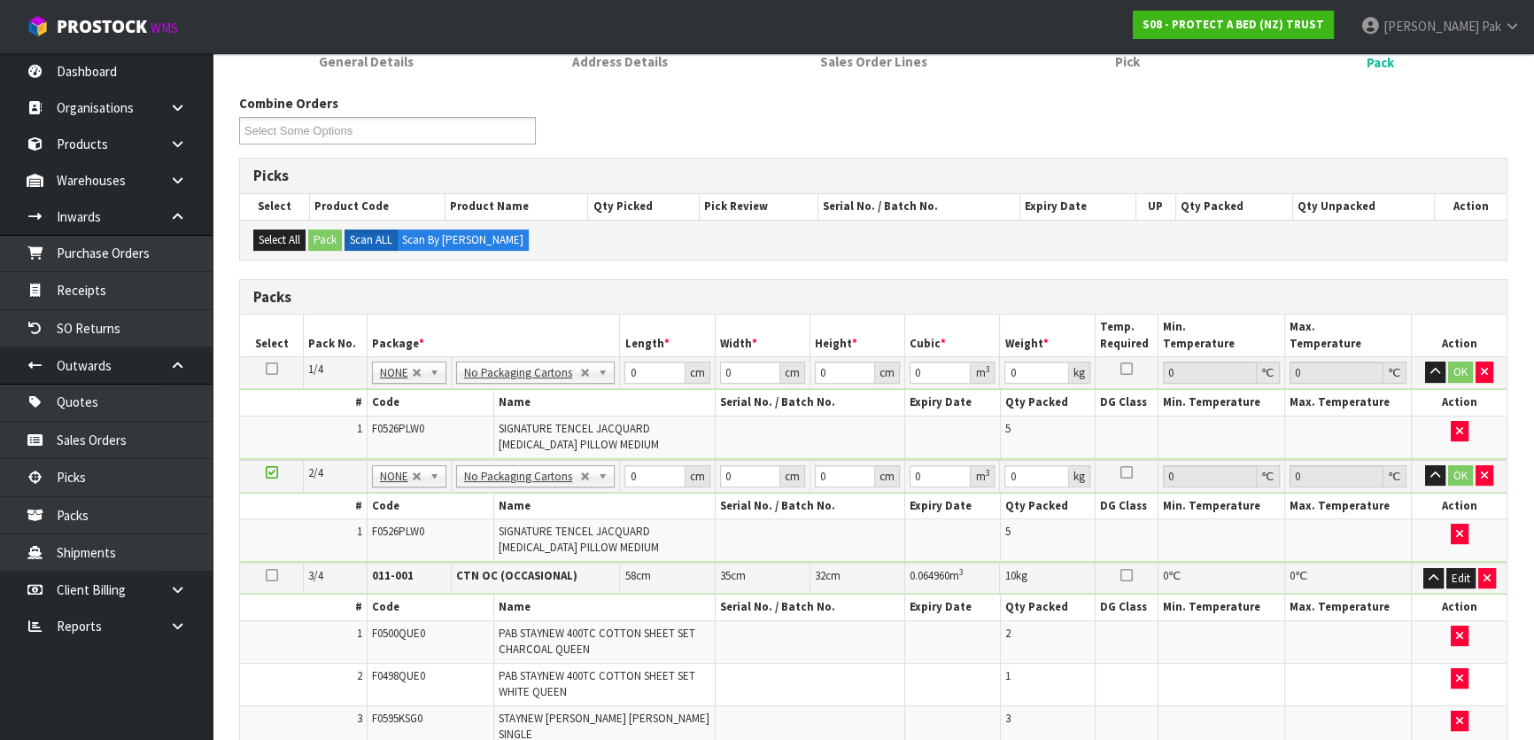
scroll to position [402, 0]
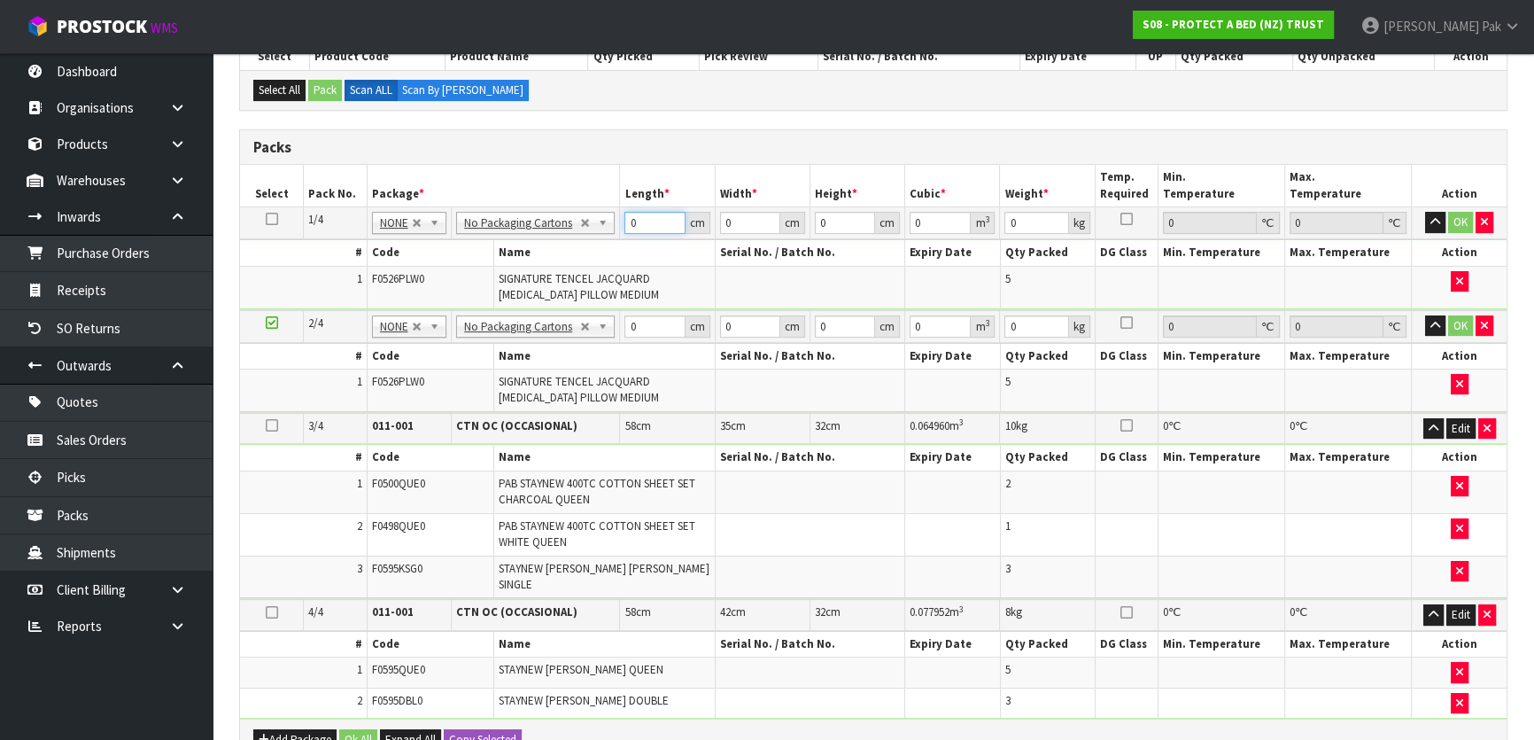
drag, startPoint x: 648, startPoint y: 223, endPoint x: 598, endPoint y: 190, distance: 59.9
click at [600, 193] on table "Select Pack No. Package * Length * Width * Height * Cubic * Weight * Temp. Requ…" at bounding box center [873, 442] width 1267 height 554
click at [642, 216] on input "0" at bounding box center [654, 223] width 60 height 22
click at [631, 320] on input "0" at bounding box center [654, 326] width 60 height 22
click at [640, 324] on input "0" at bounding box center [654, 326] width 60 height 22
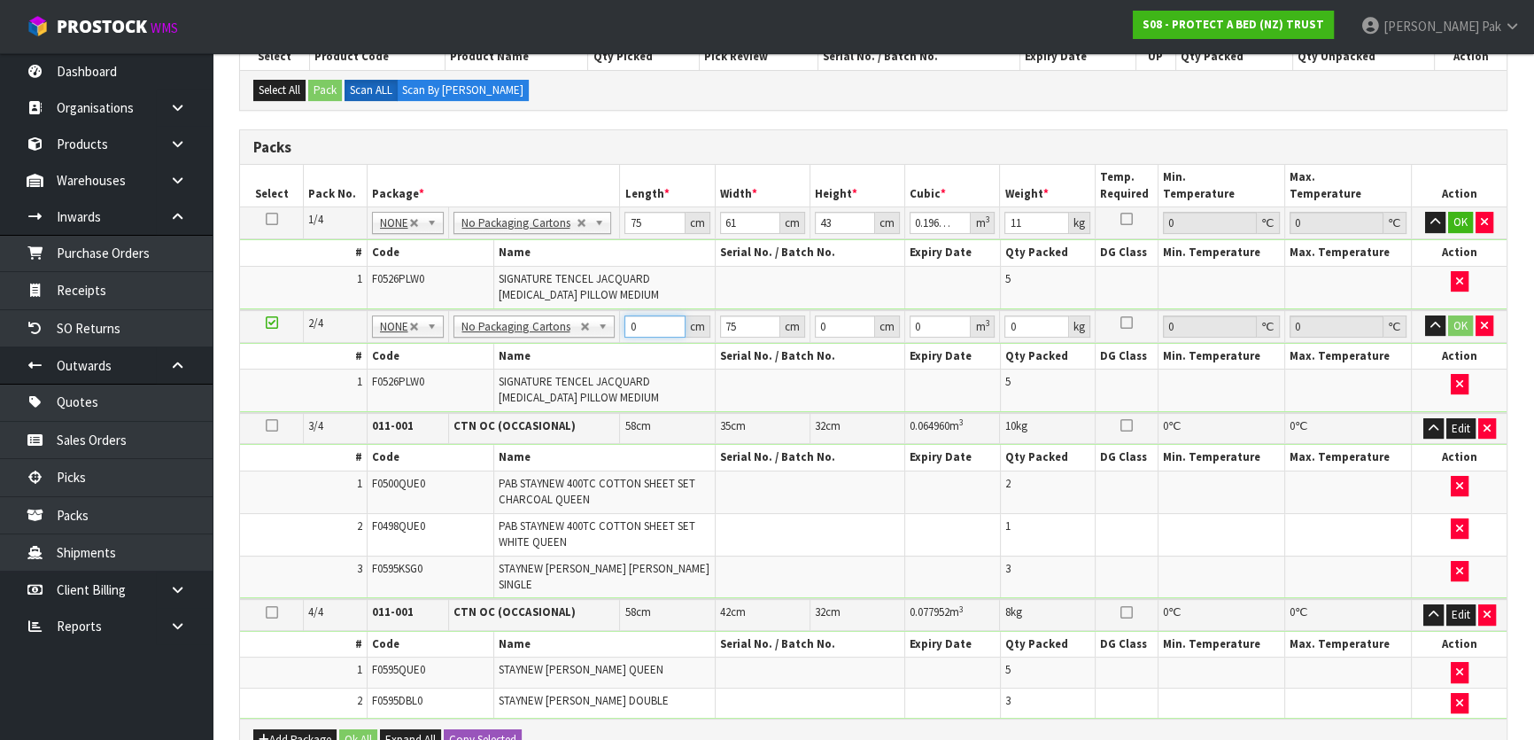
click at [658, 324] on input "0" at bounding box center [654, 326] width 60 height 22
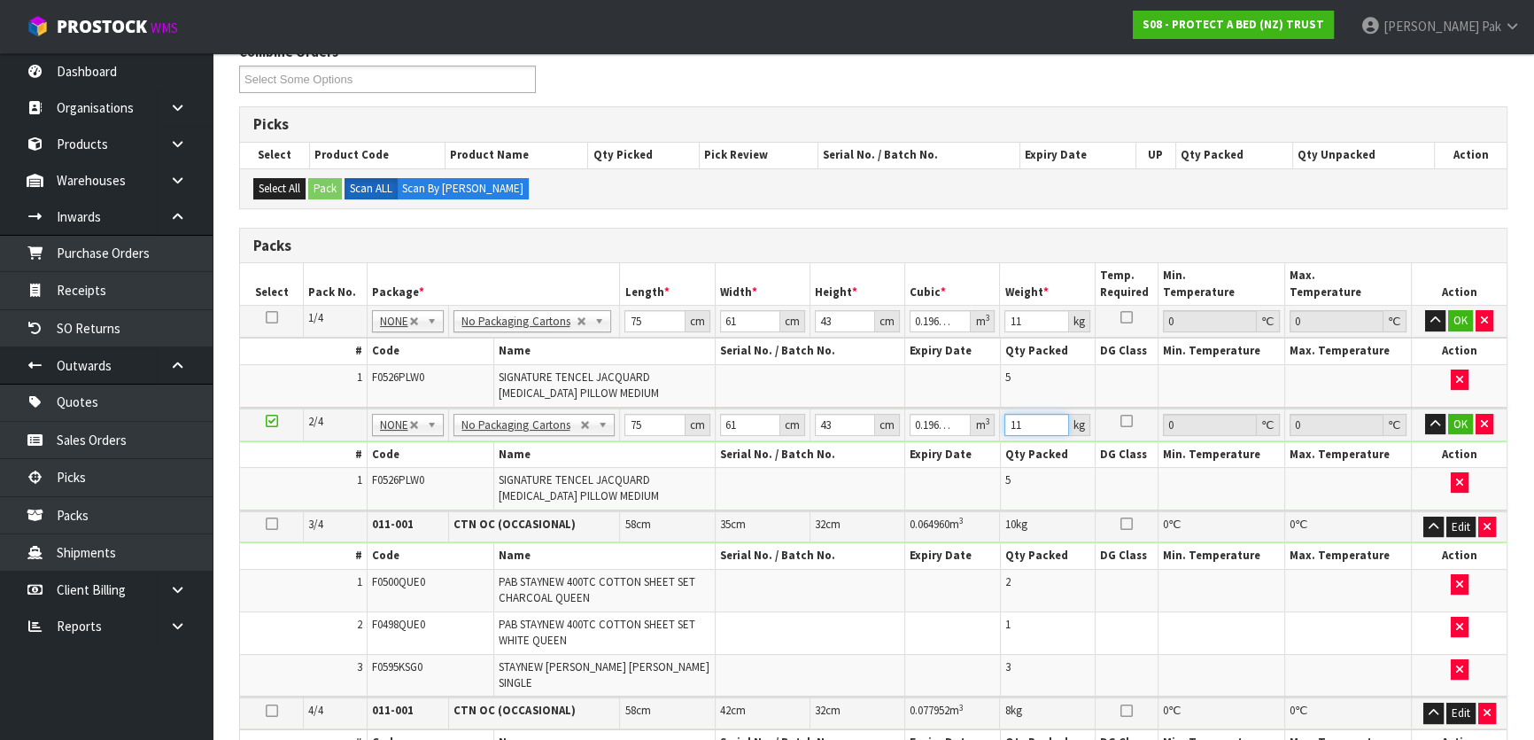
scroll to position [299, 0]
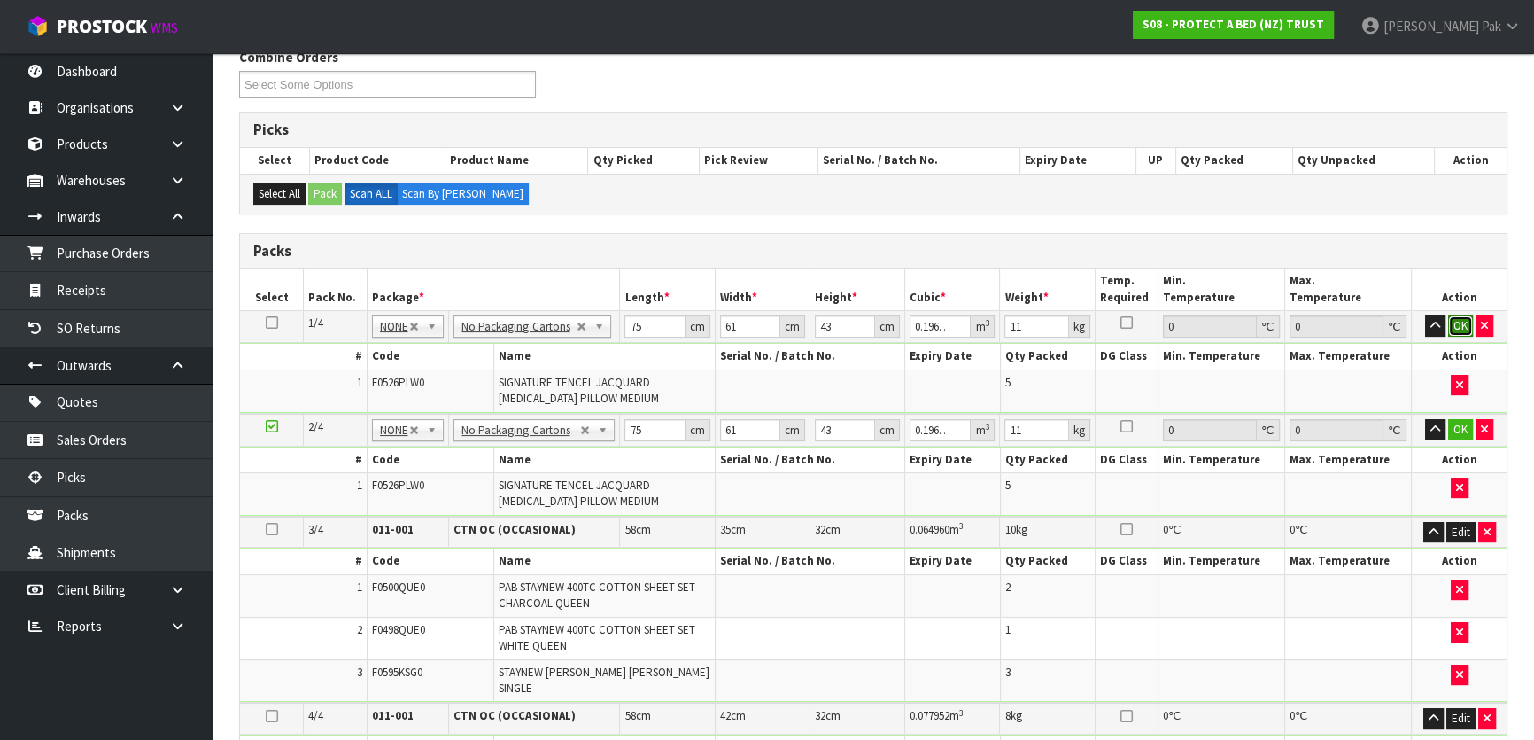
click at [1463, 318] on button "OK" at bounding box center [1460, 325] width 25 height 21
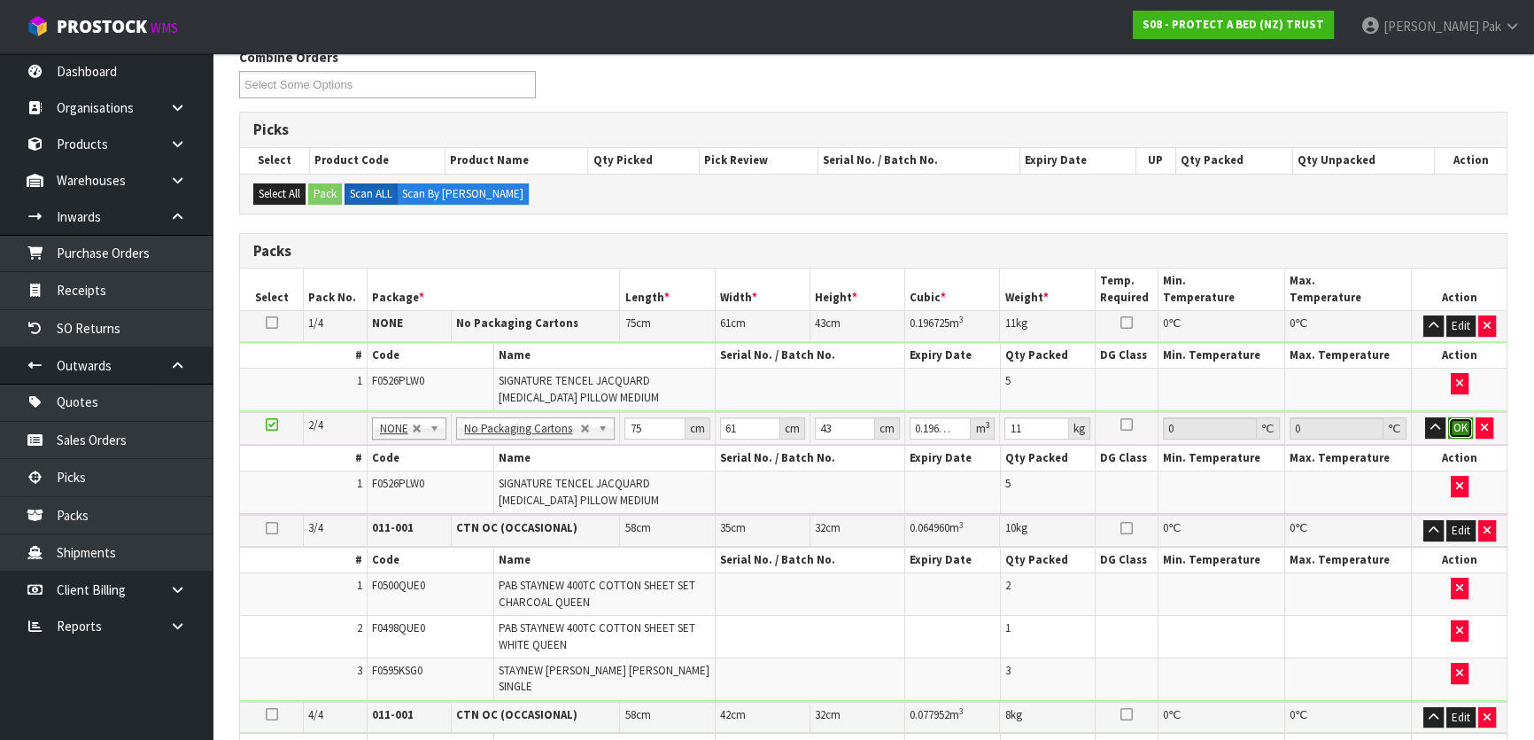
click at [1461, 424] on button "OK" at bounding box center [1460, 427] width 25 height 21
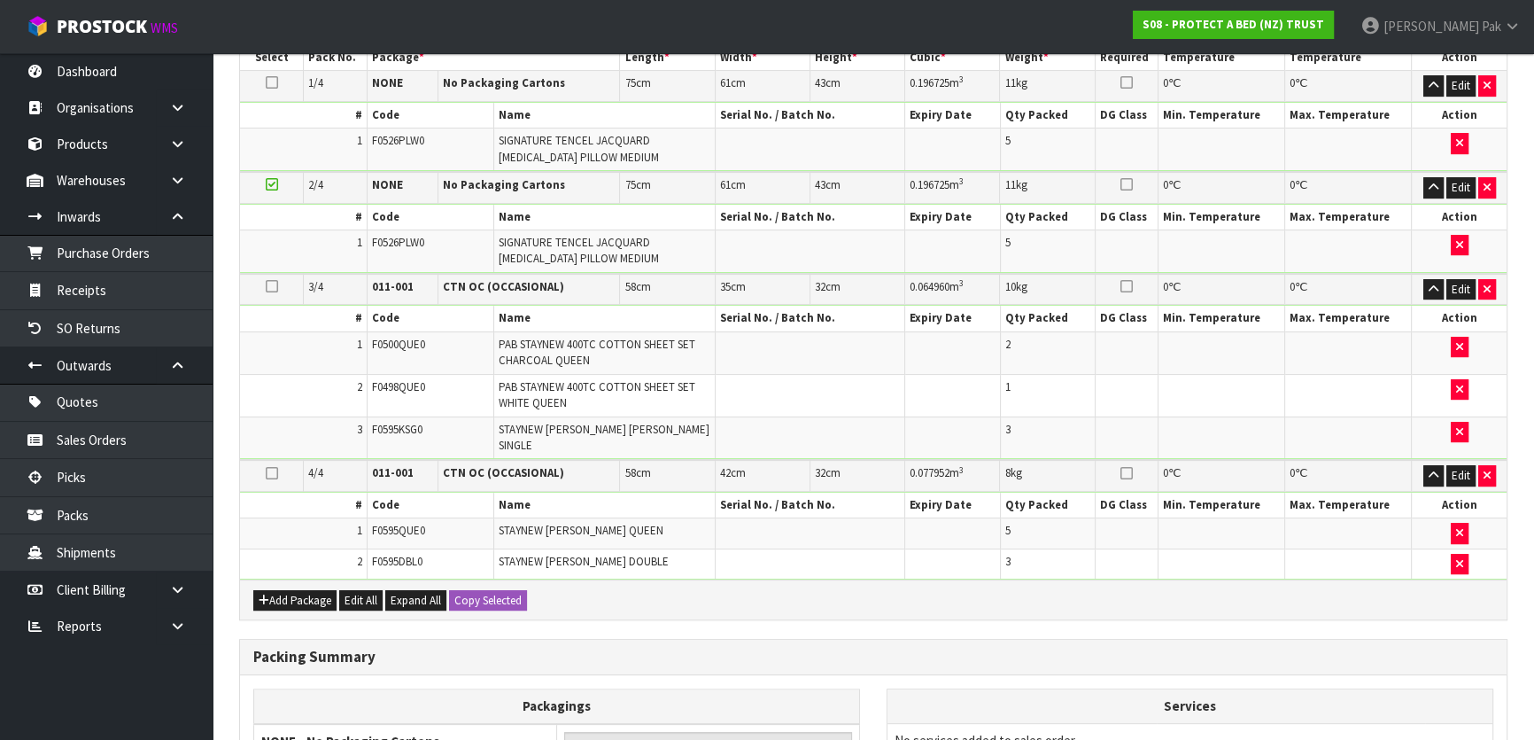
scroll to position [779, 0]
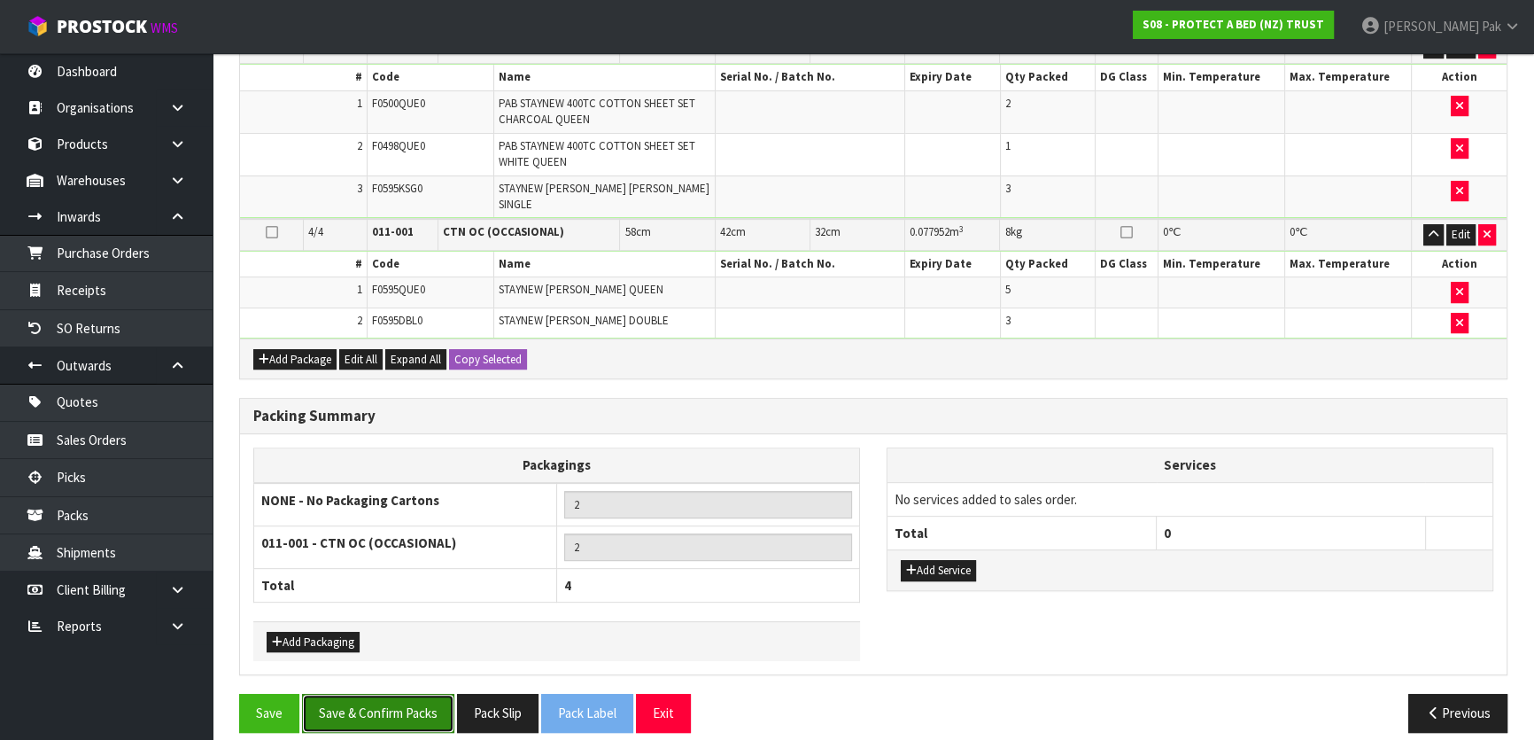
click at [356, 694] on button "Save & Confirm Packs" at bounding box center [378, 713] width 152 height 38
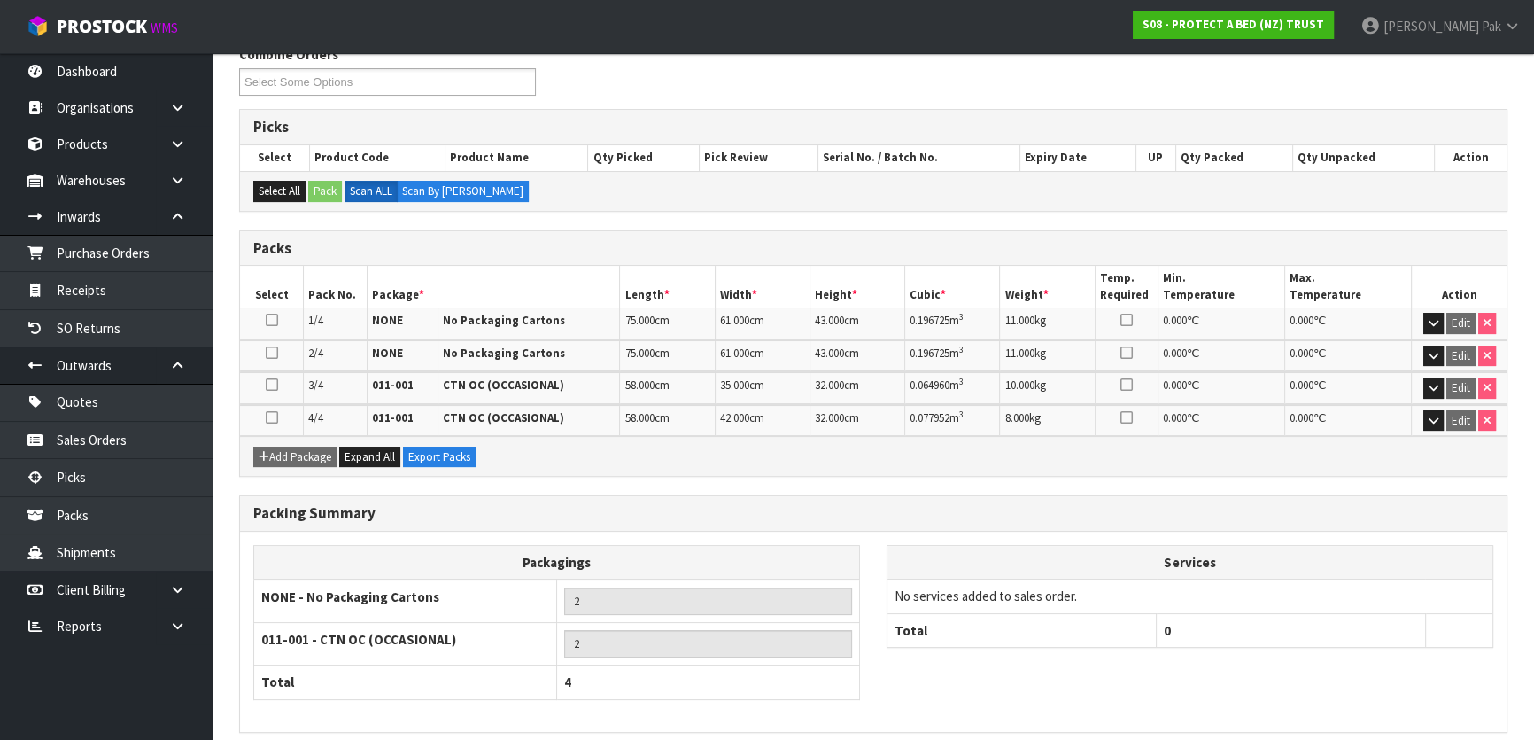
scroll to position [372, 0]
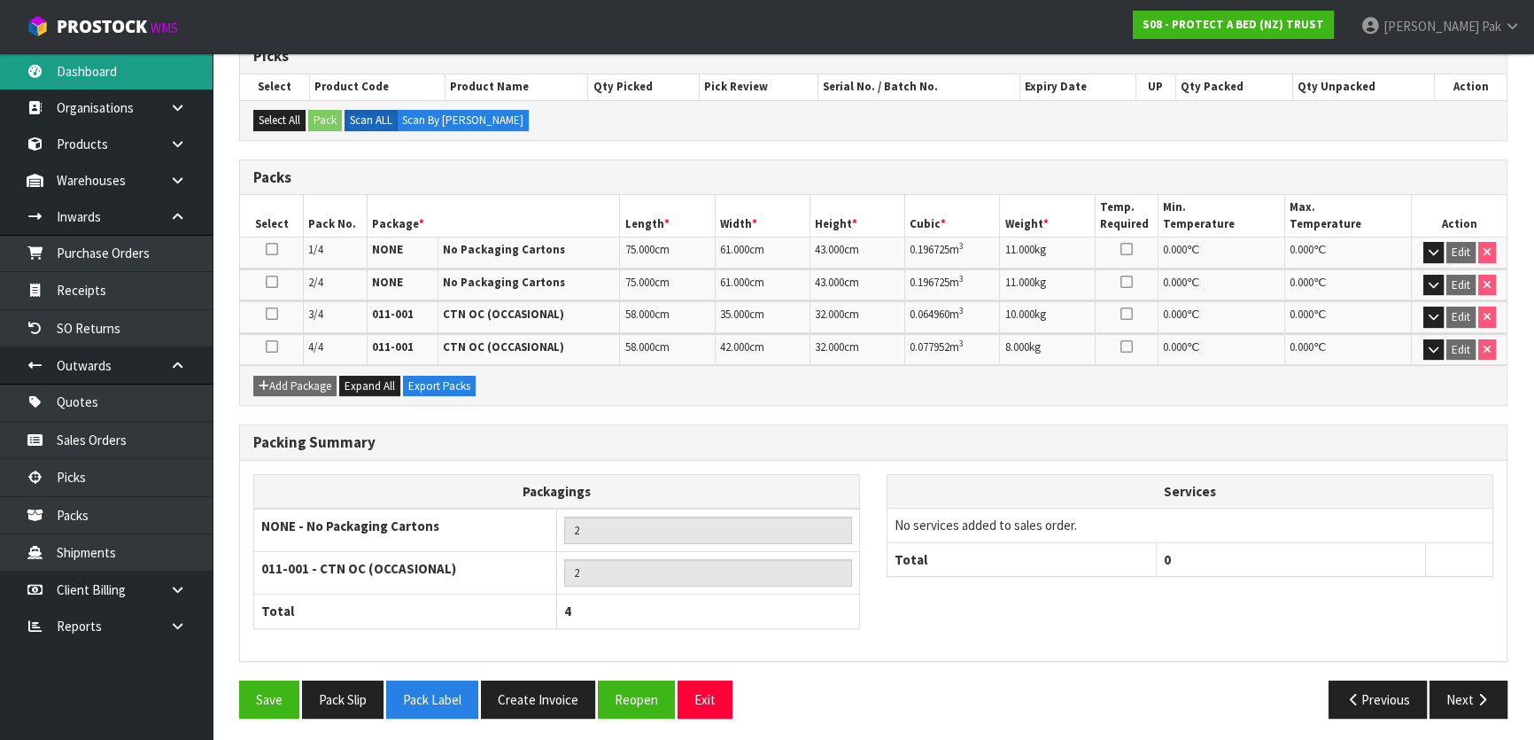
click at [101, 60] on link "Dashboard" at bounding box center [106, 71] width 213 height 36
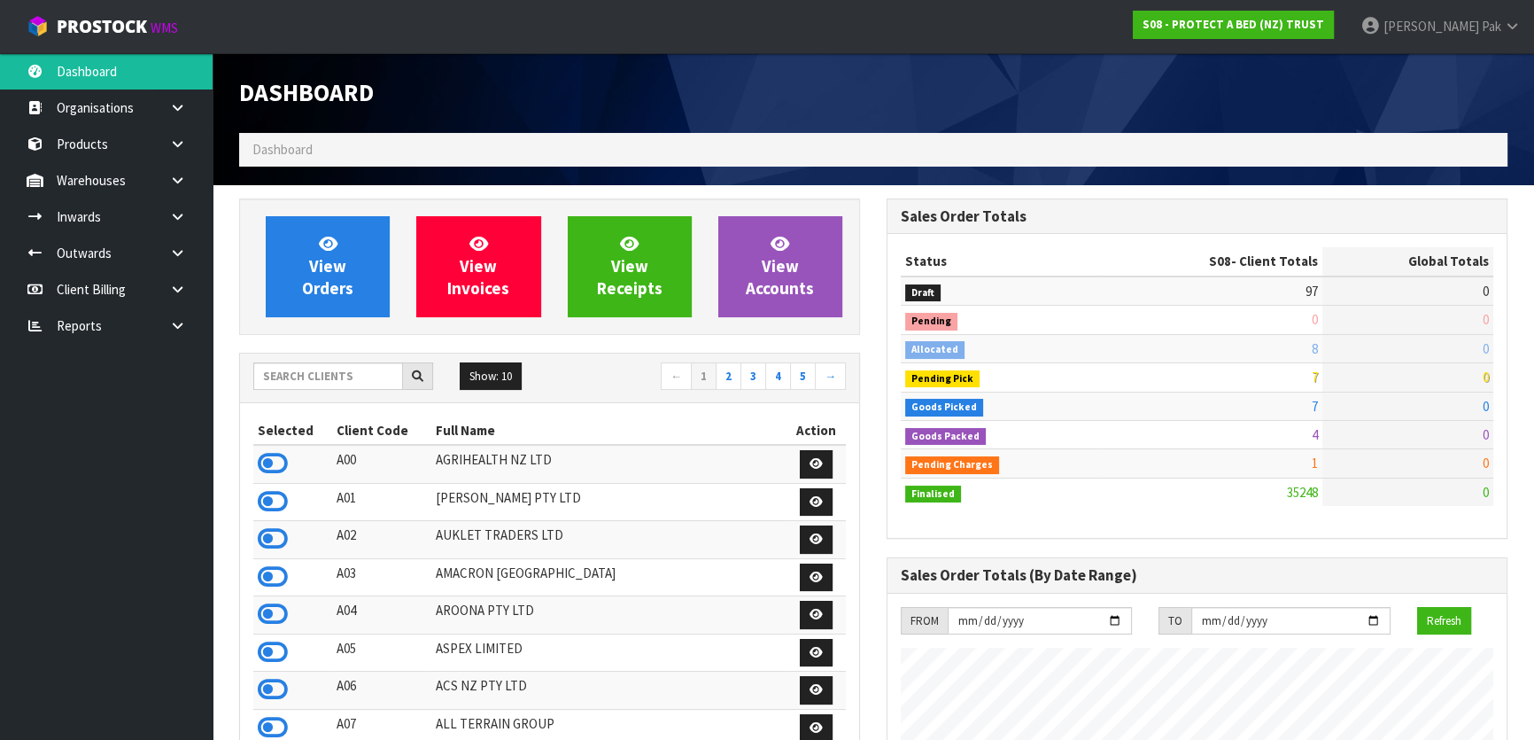
scroll to position [1415, 647]
drag, startPoint x: 1319, startPoint y: 405, endPoint x: 1297, endPoint y: 405, distance: 22.1
click at [1297, 405] on td "7" at bounding box center [1210, 406] width 226 height 28
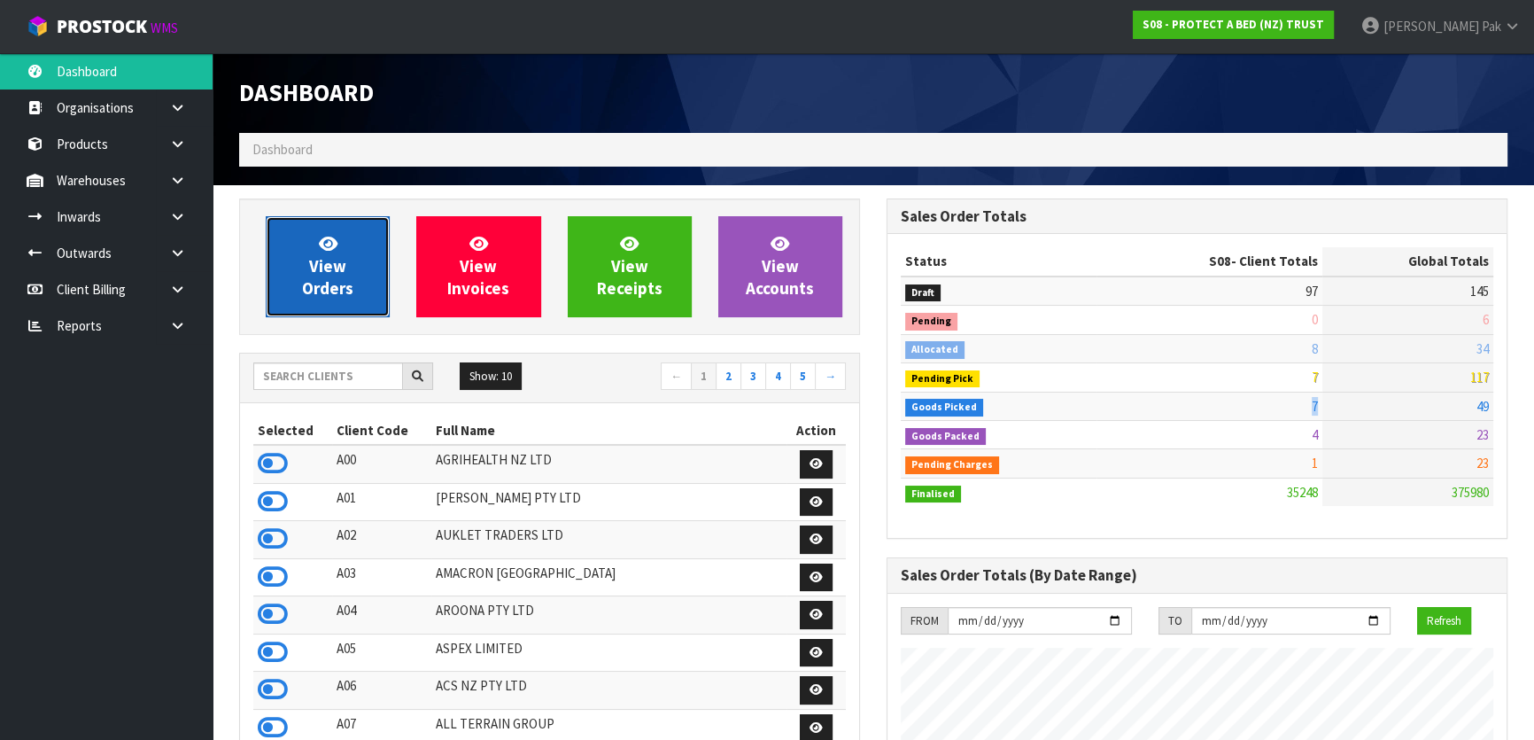
click at [341, 280] on span "View Orders" at bounding box center [327, 266] width 51 height 66
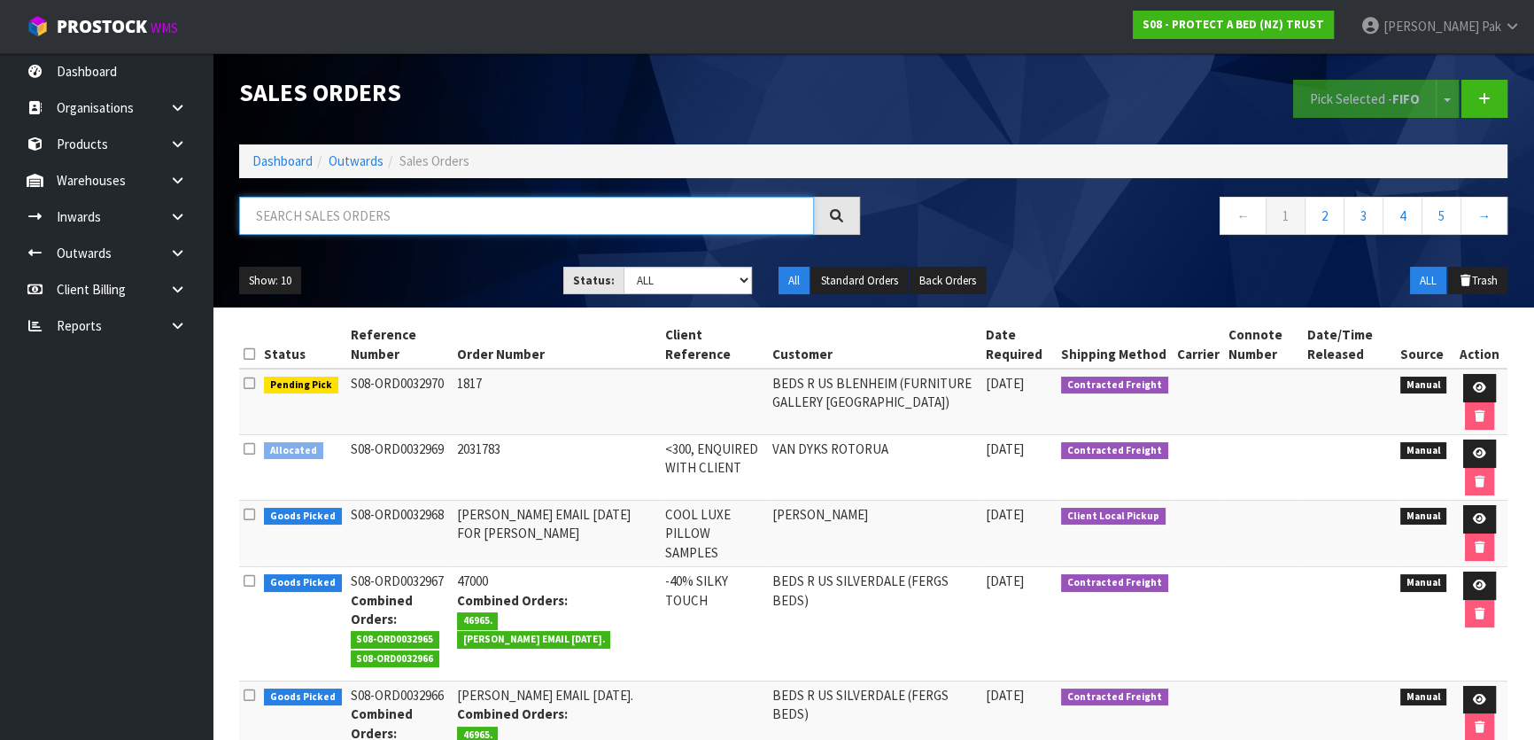
click at [671, 217] on input "text" at bounding box center [526, 216] width 575 height 38
type input "JOB-0406875"
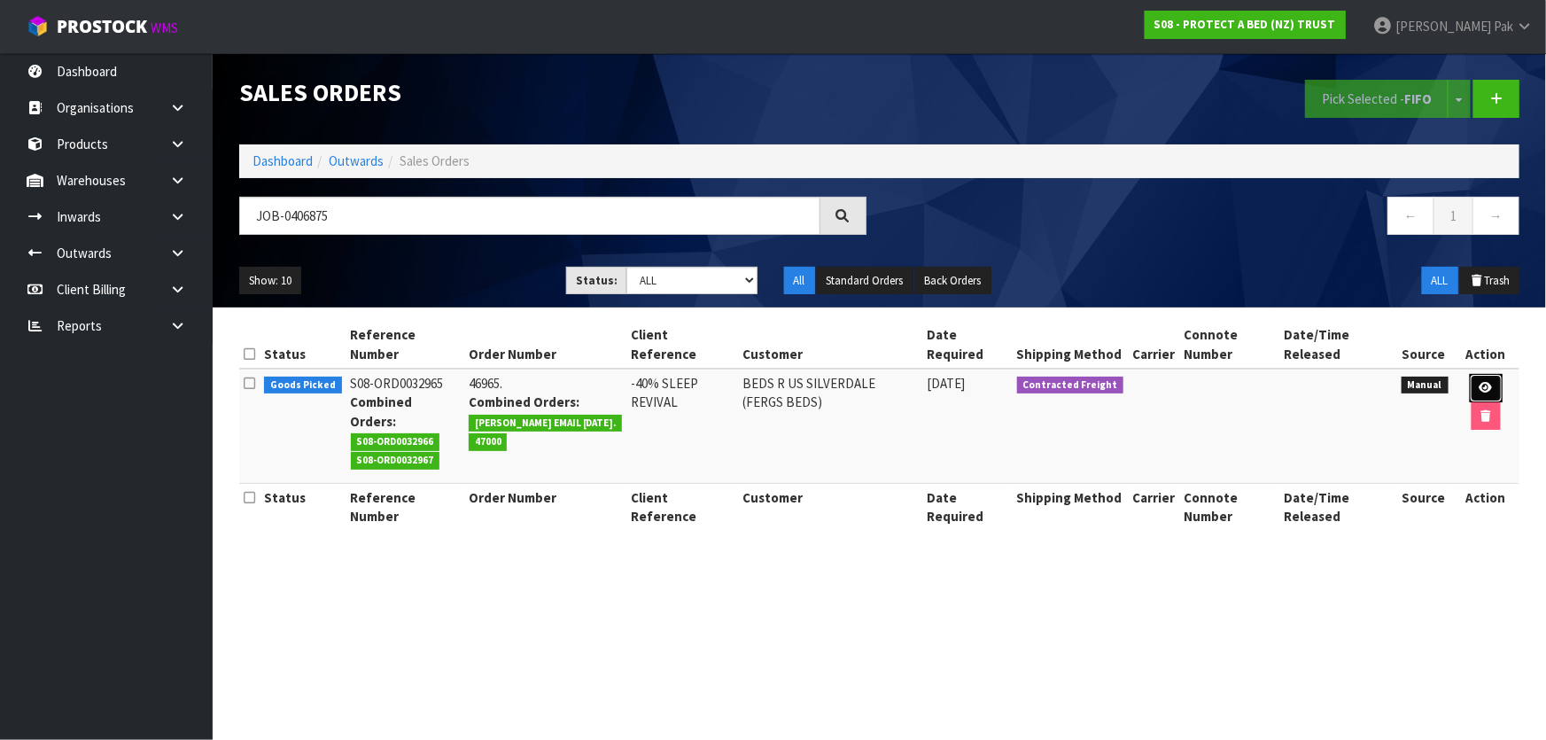
click at [1484, 382] on icon at bounding box center [1485, 388] width 13 height 12
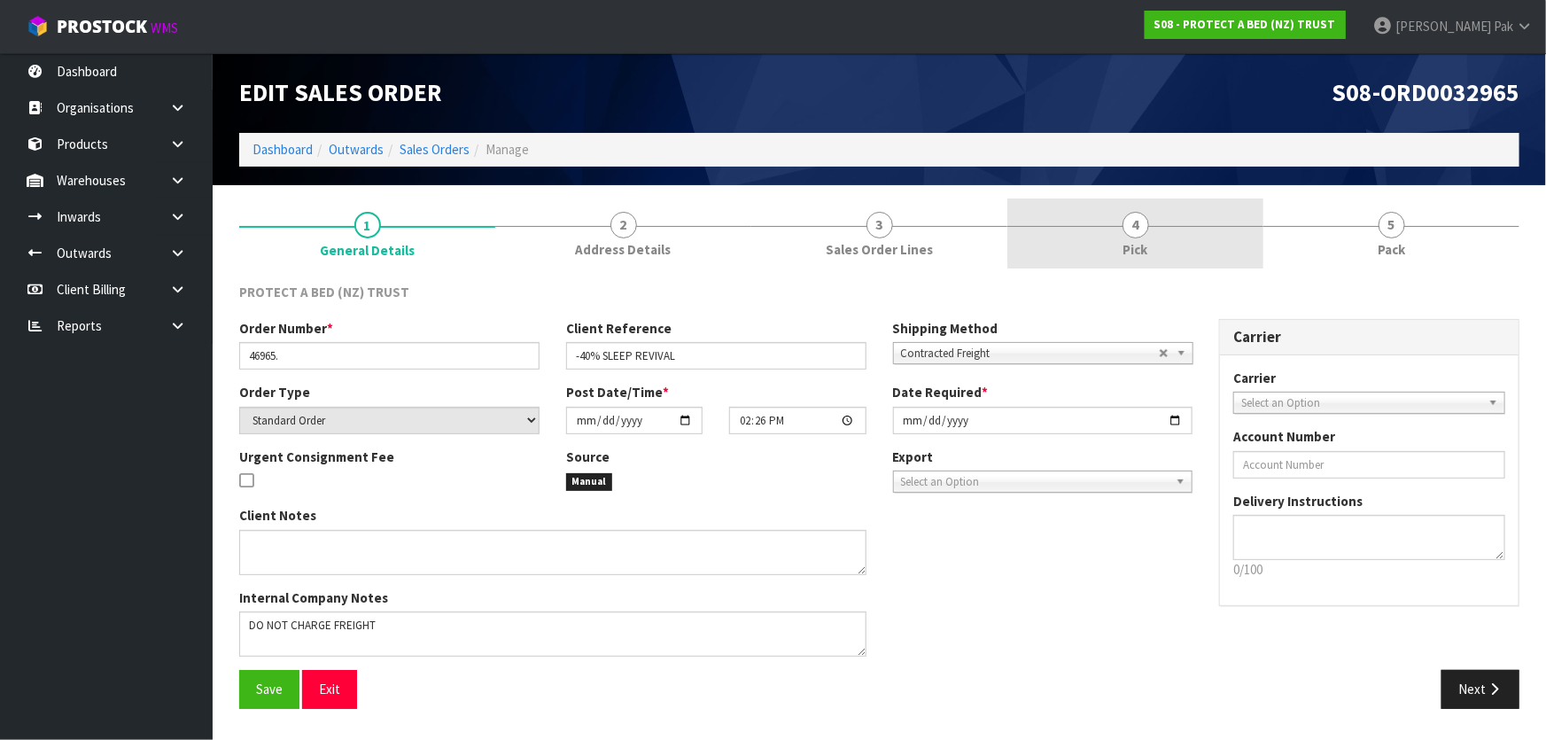
click at [1133, 235] on span "4" at bounding box center [1135, 225] width 27 height 27
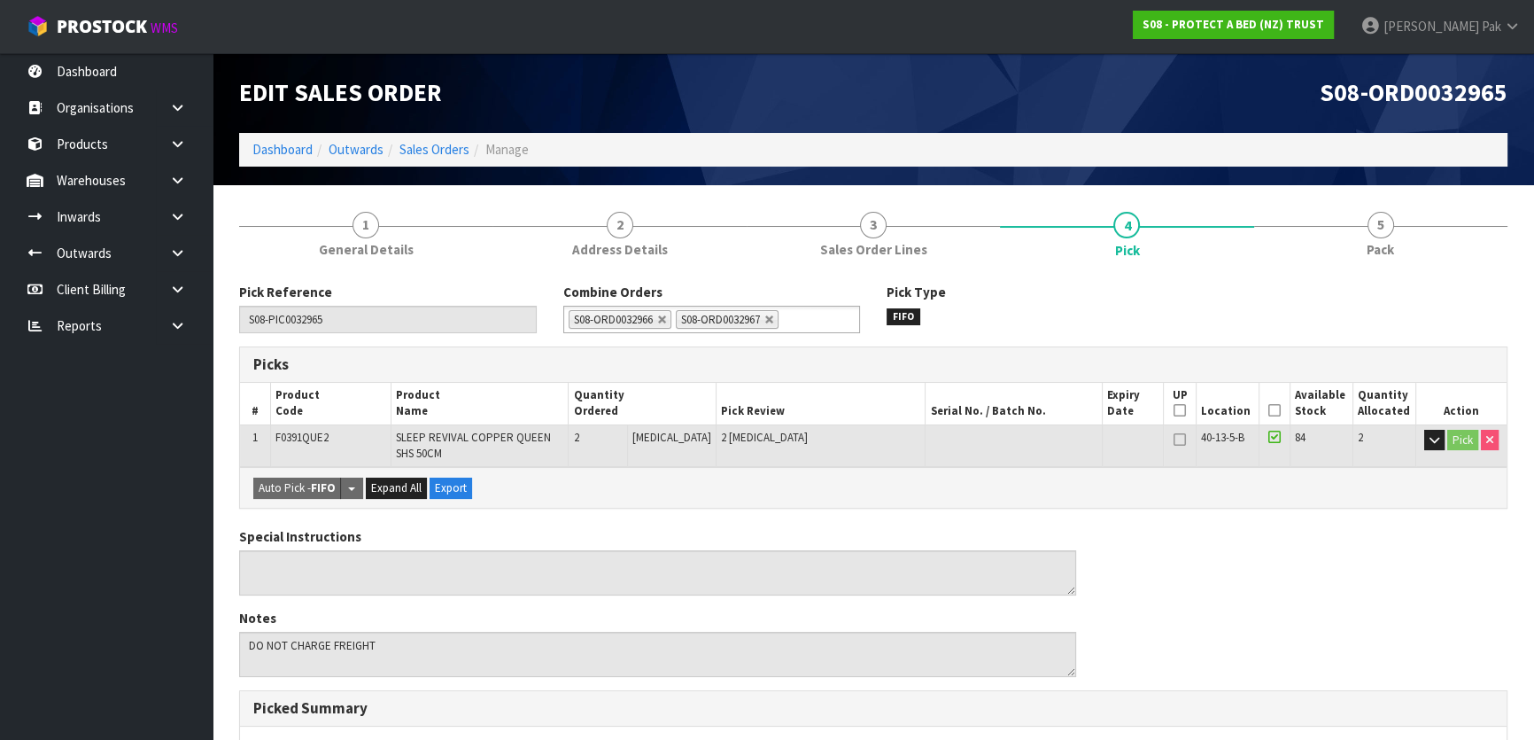
click at [1270, 410] on icon at bounding box center [1274, 410] width 12 height 1
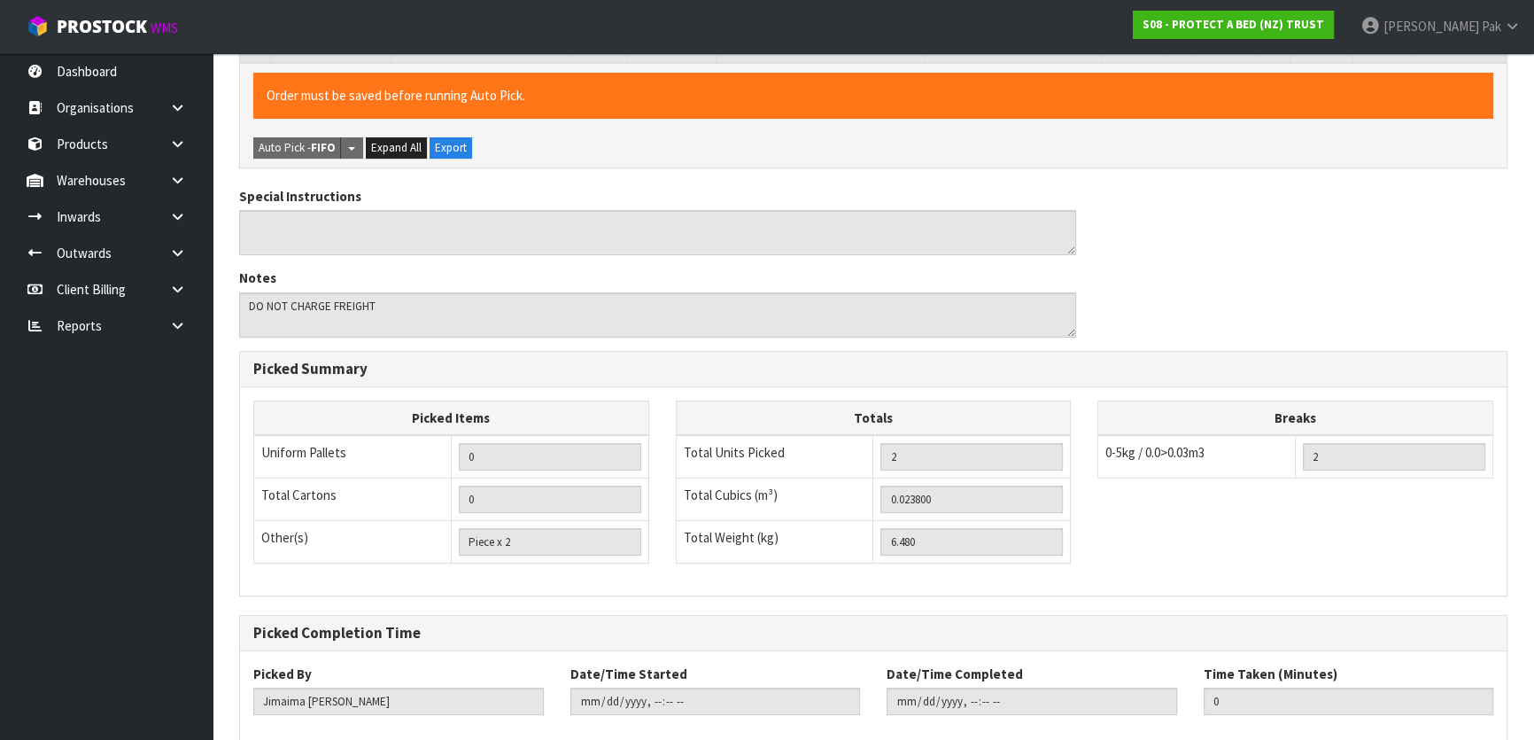
scroll to position [500, 0]
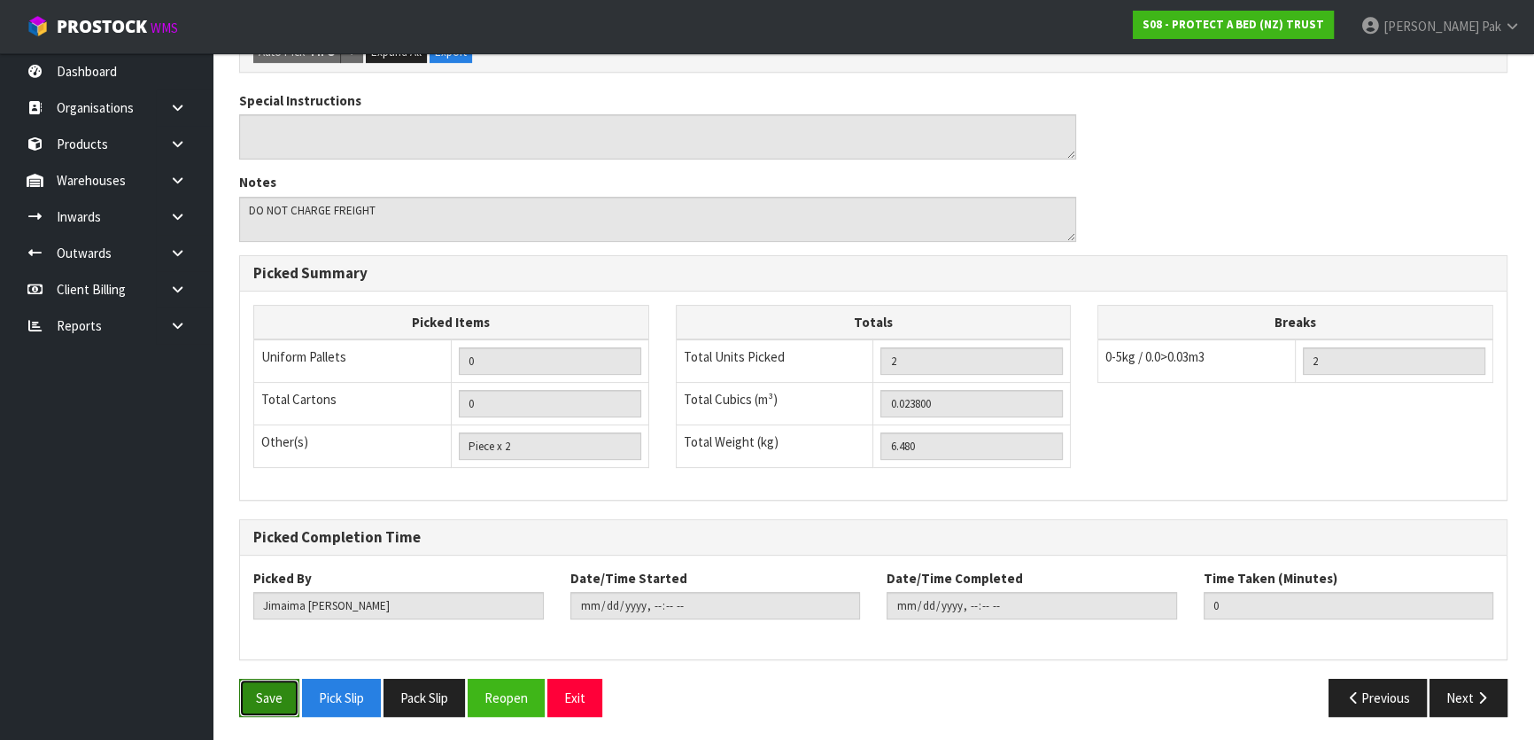
click at [283, 700] on button "Save" at bounding box center [269, 698] width 60 height 38
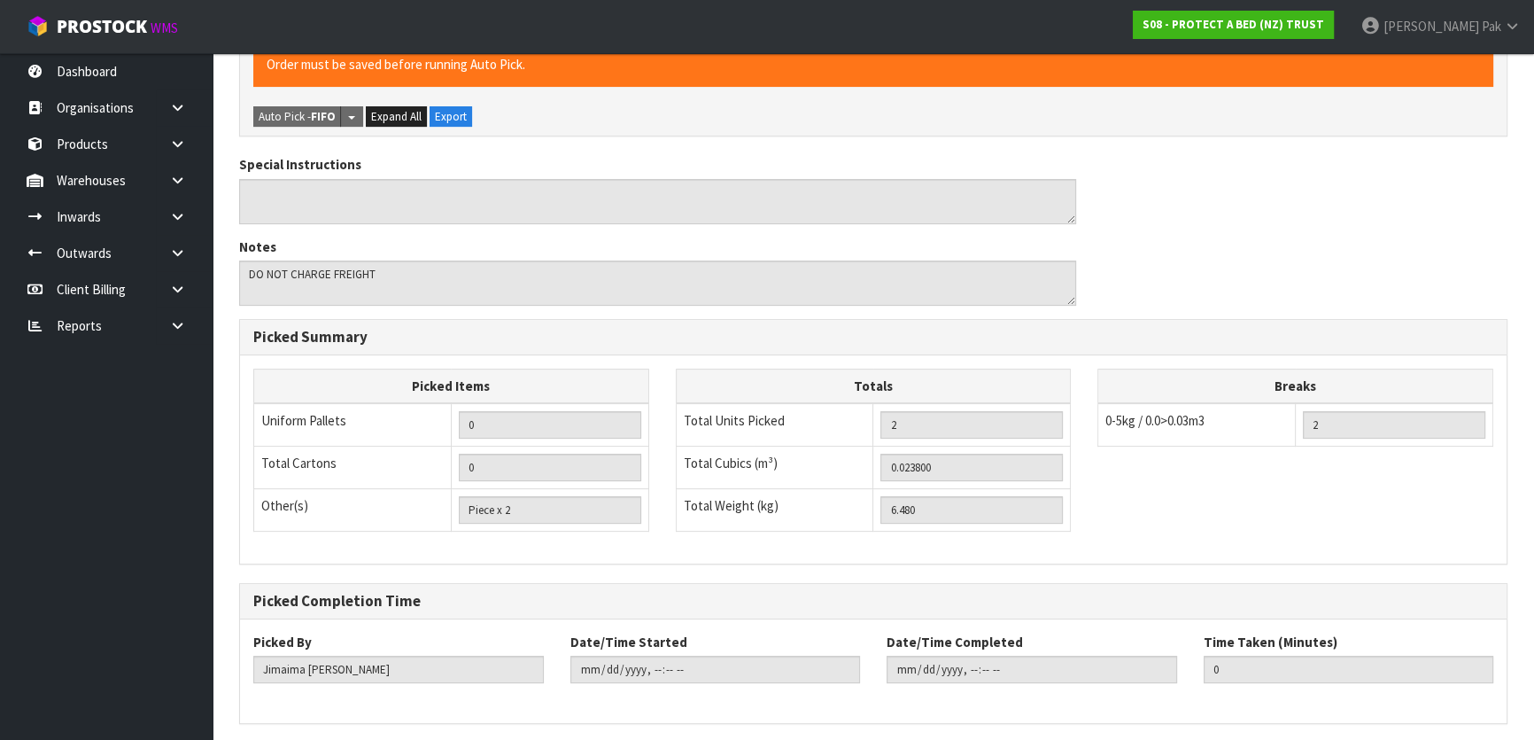
scroll to position [0, 0]
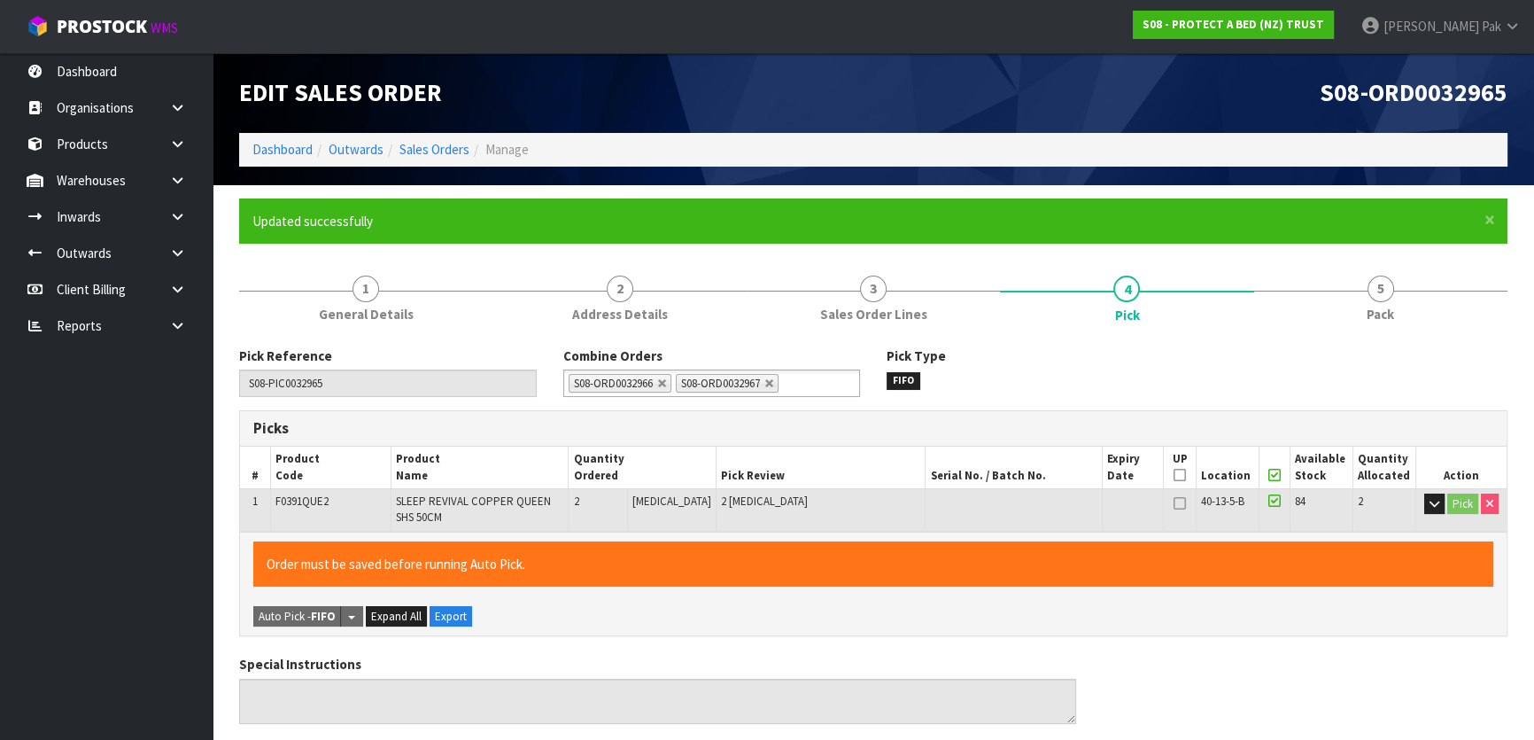
type input "[PERSON_NAME]"
type input "2025-08-11T08:56:43"
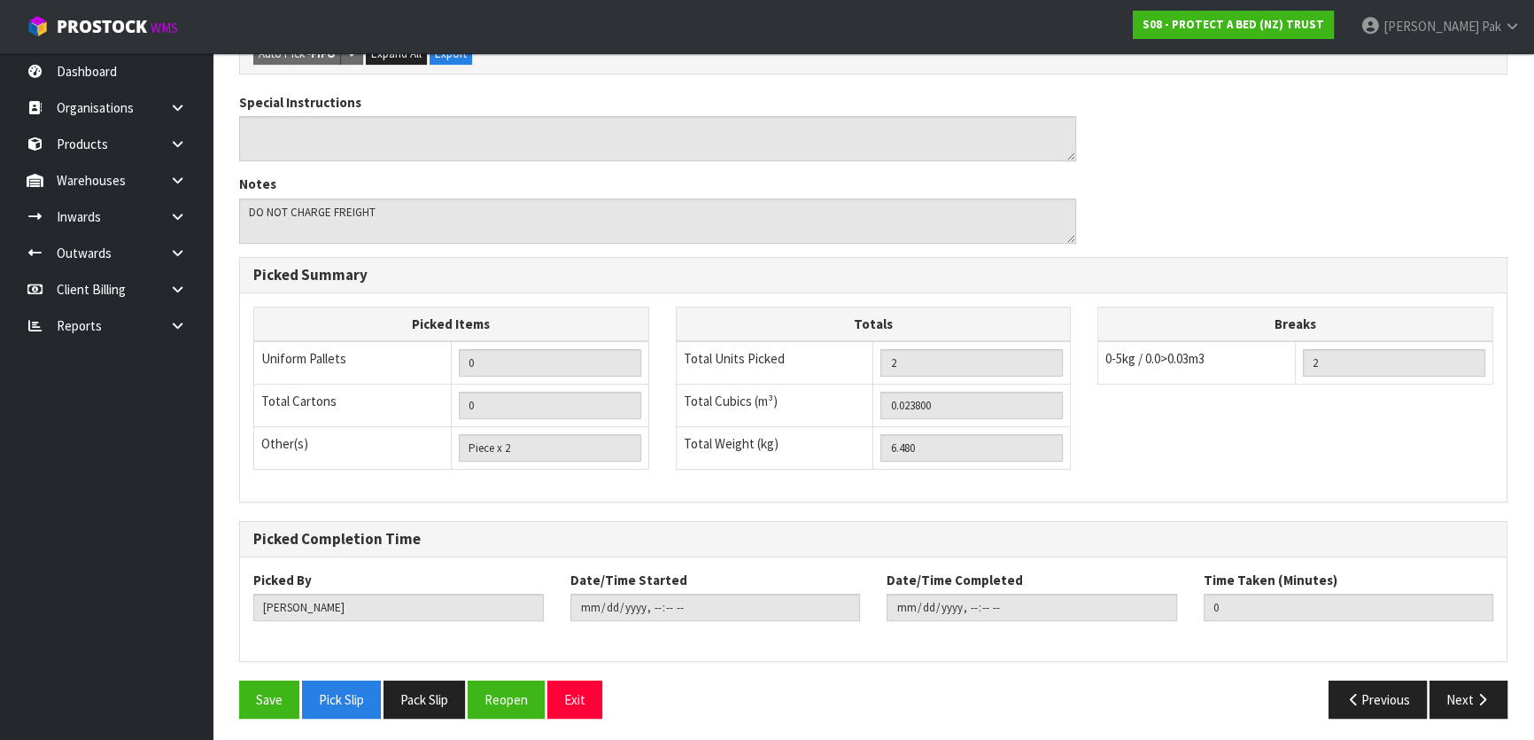
scroll to position [500, 0]
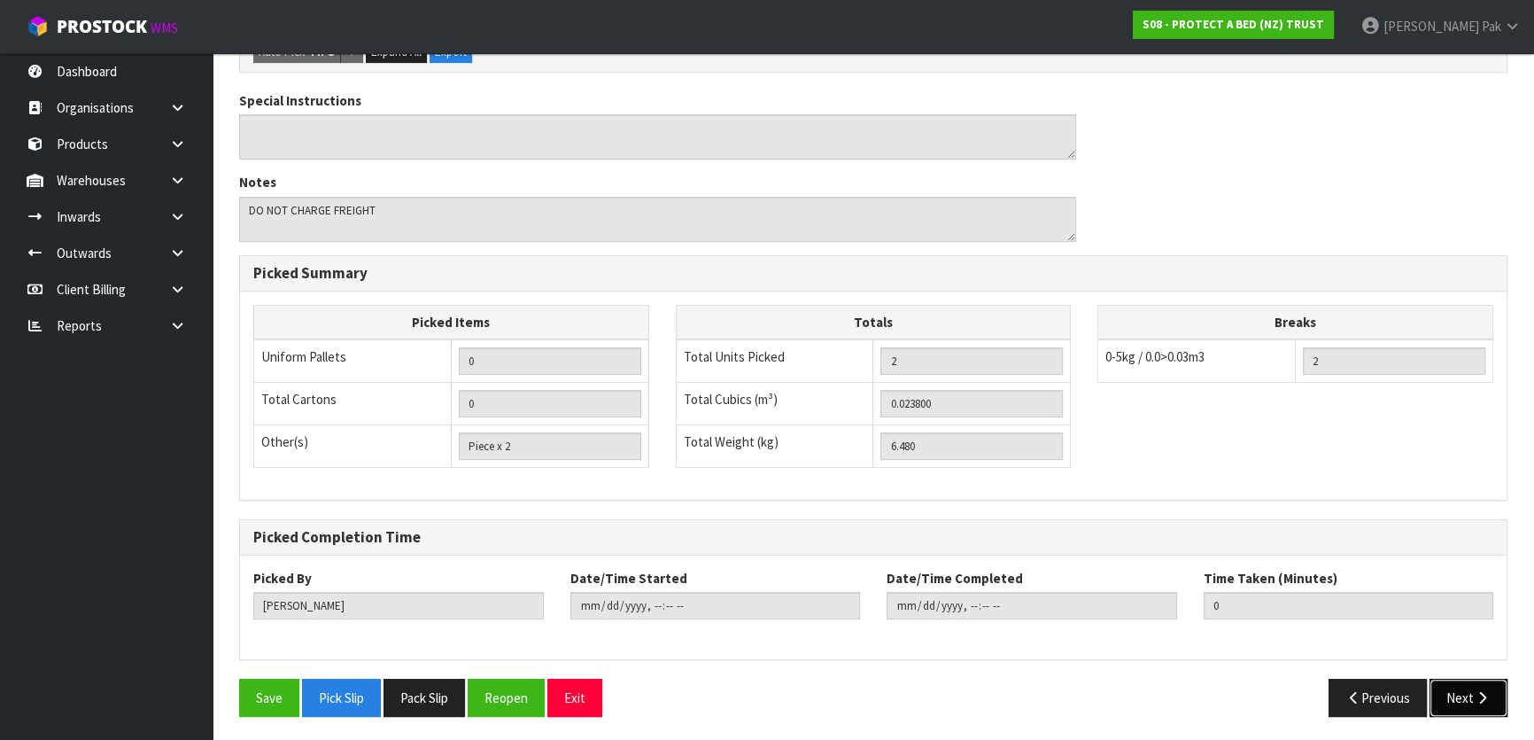
click at [1482, 691] on icon "button" at bounding box center [1482, 697] width 17 height 13
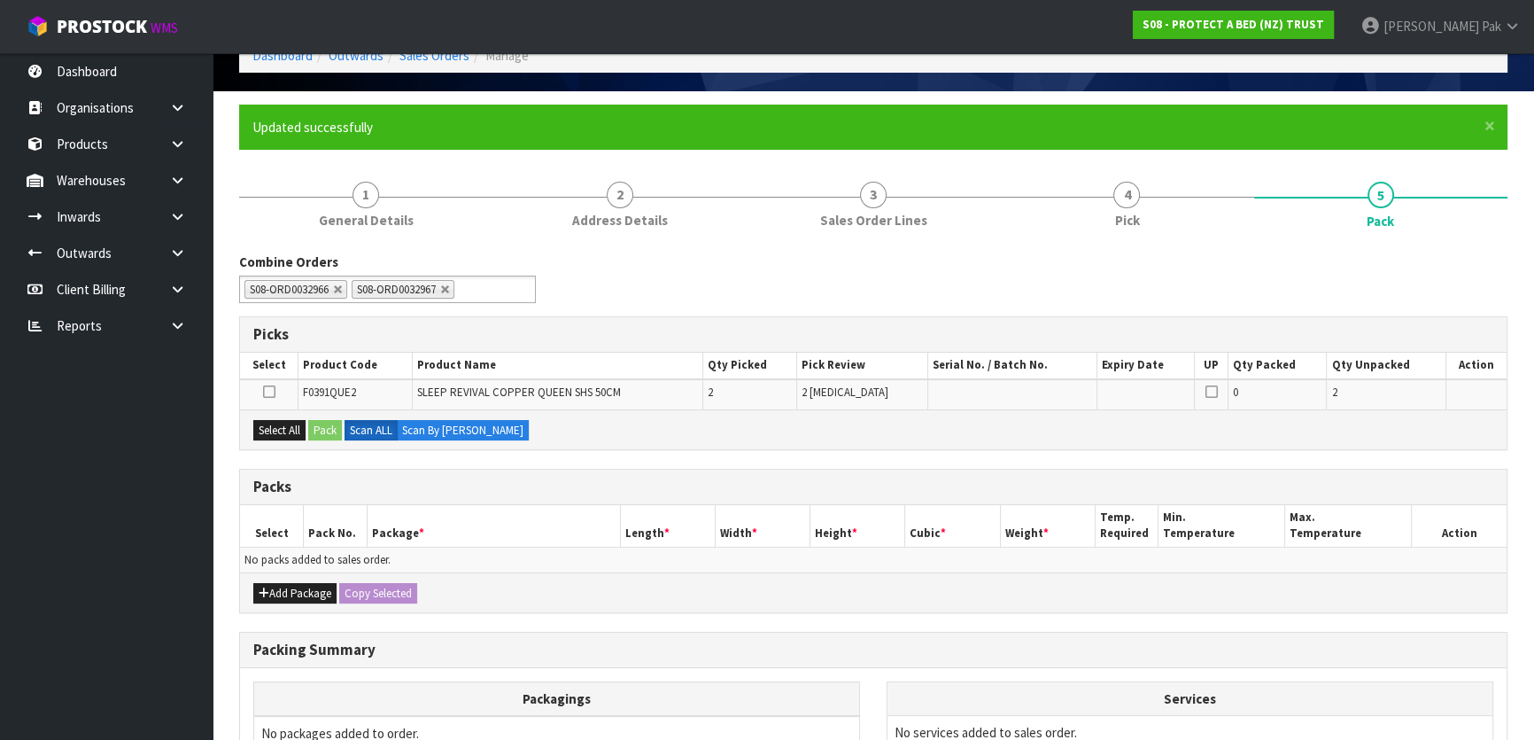
scroll to position [291, 0]
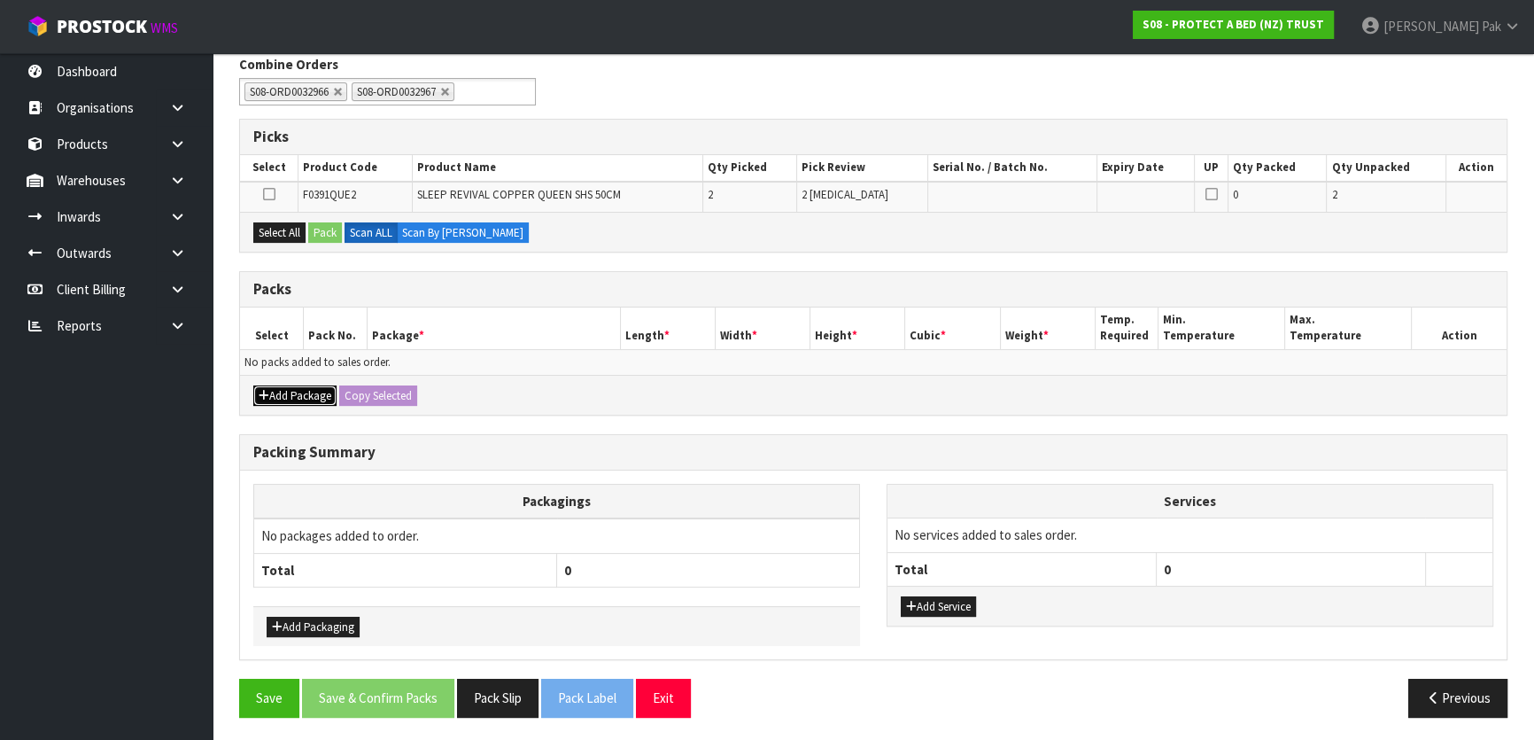
click at [306, 398] on button "Add Package" at bounding box center [294, 395] width 83 height 21
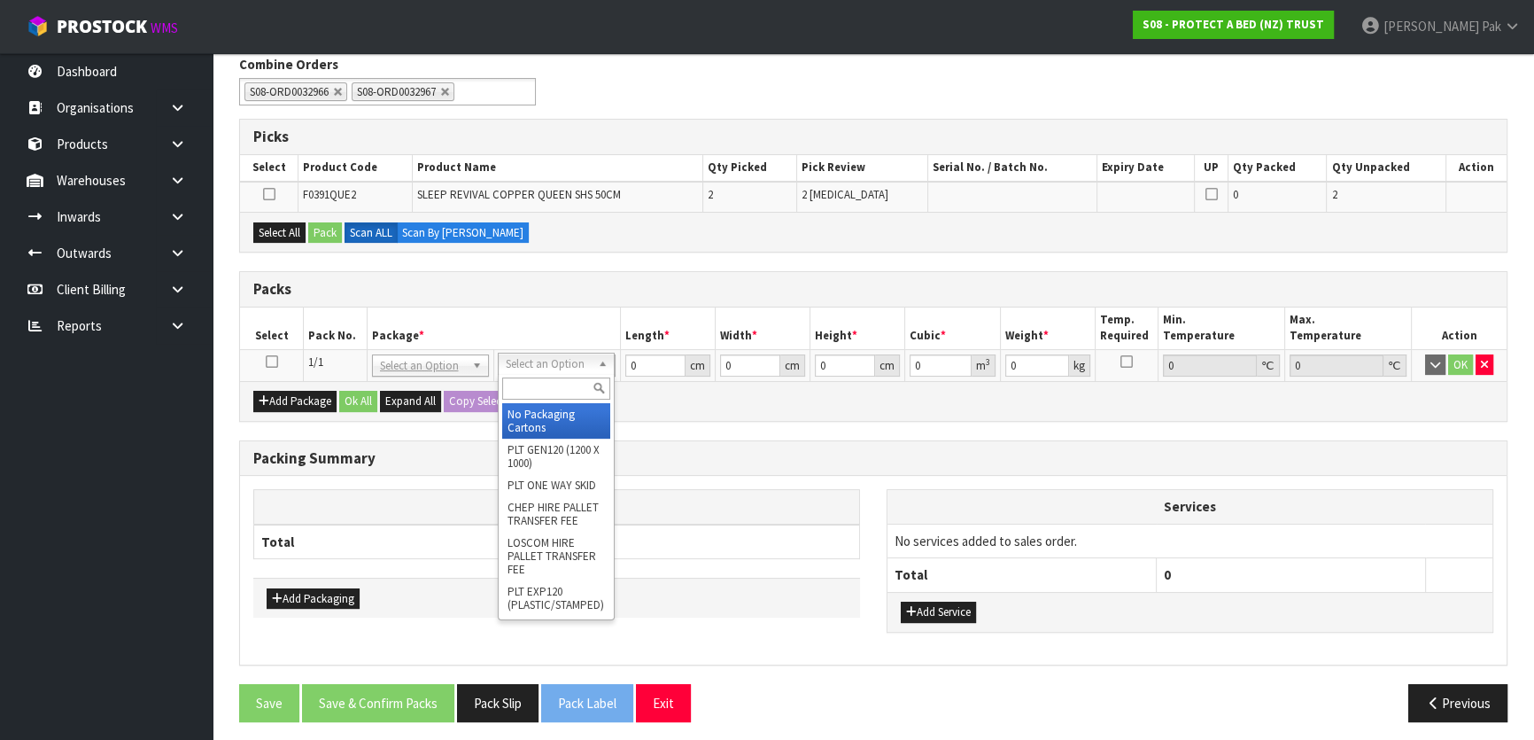
click at [548, 377] on input "text" at bounding box center [556, 388] width 108 height 22
click at [279, 372] on td at bounding box center [272, 365] width 64 height 32
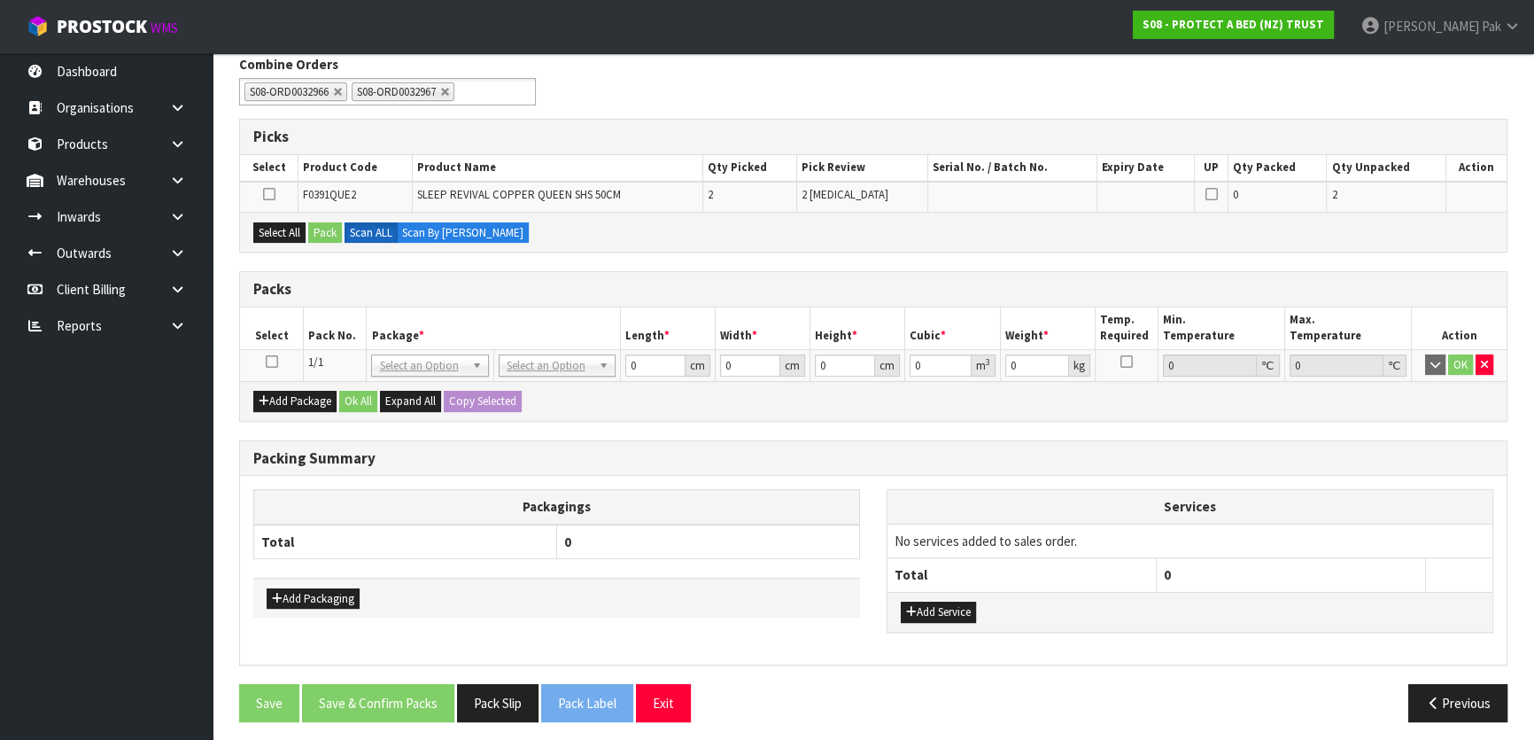
click at [276, 362] on icon at bounding box center [271, 361] width 12 height 1
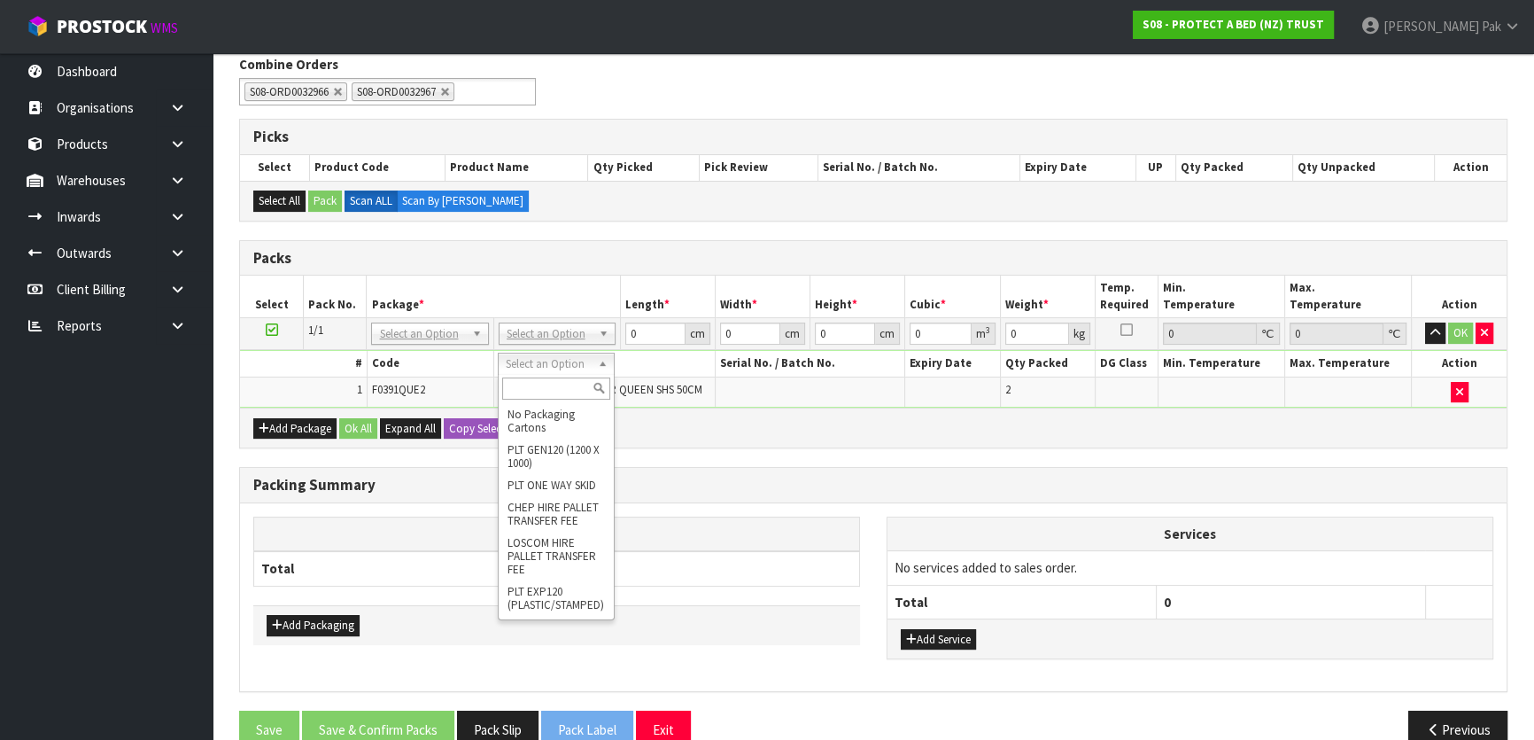
click at [764, 412] on div "Add Package Ok All Expand All Copy Selected" at bounding box center [873, 427] width 1267 height 40
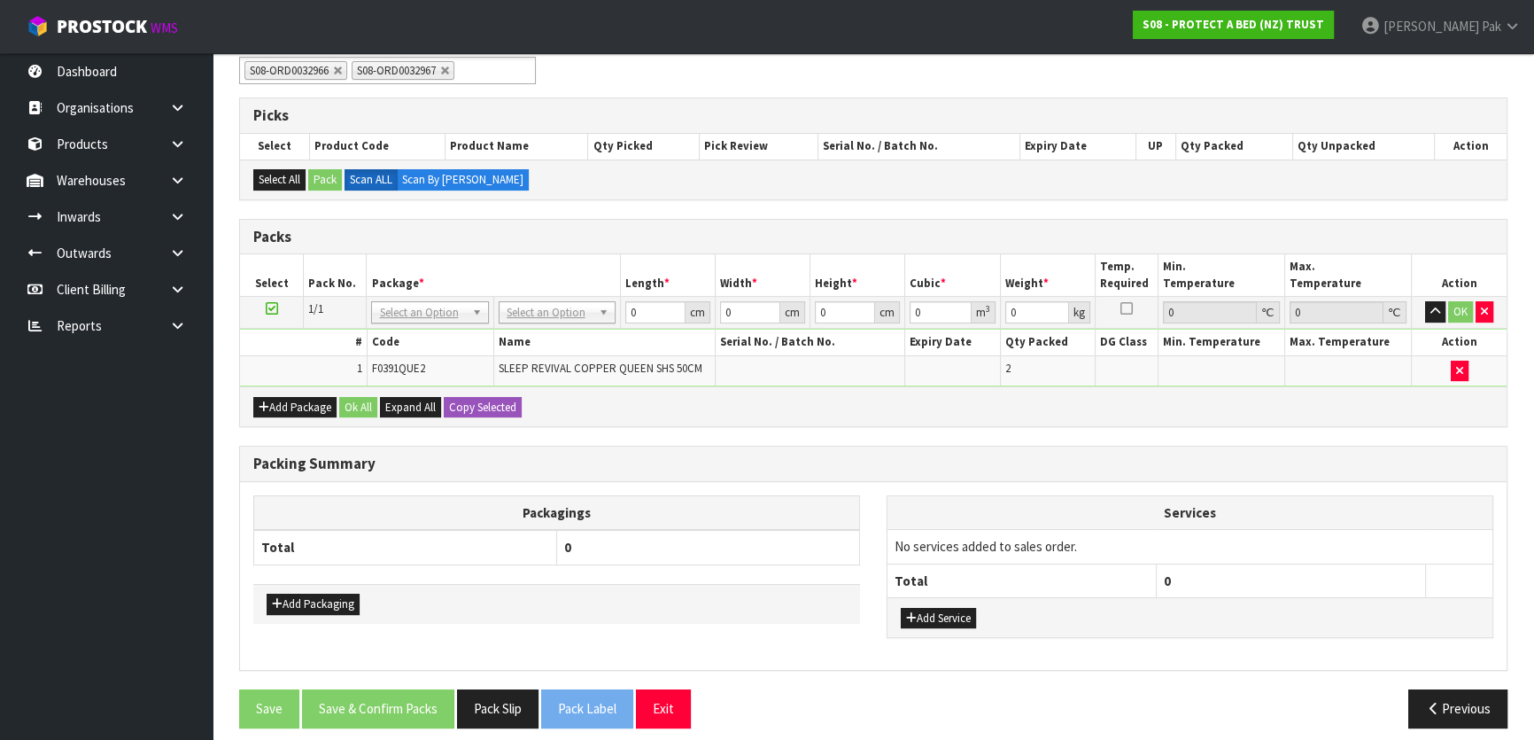
scroll to position [322, 0]
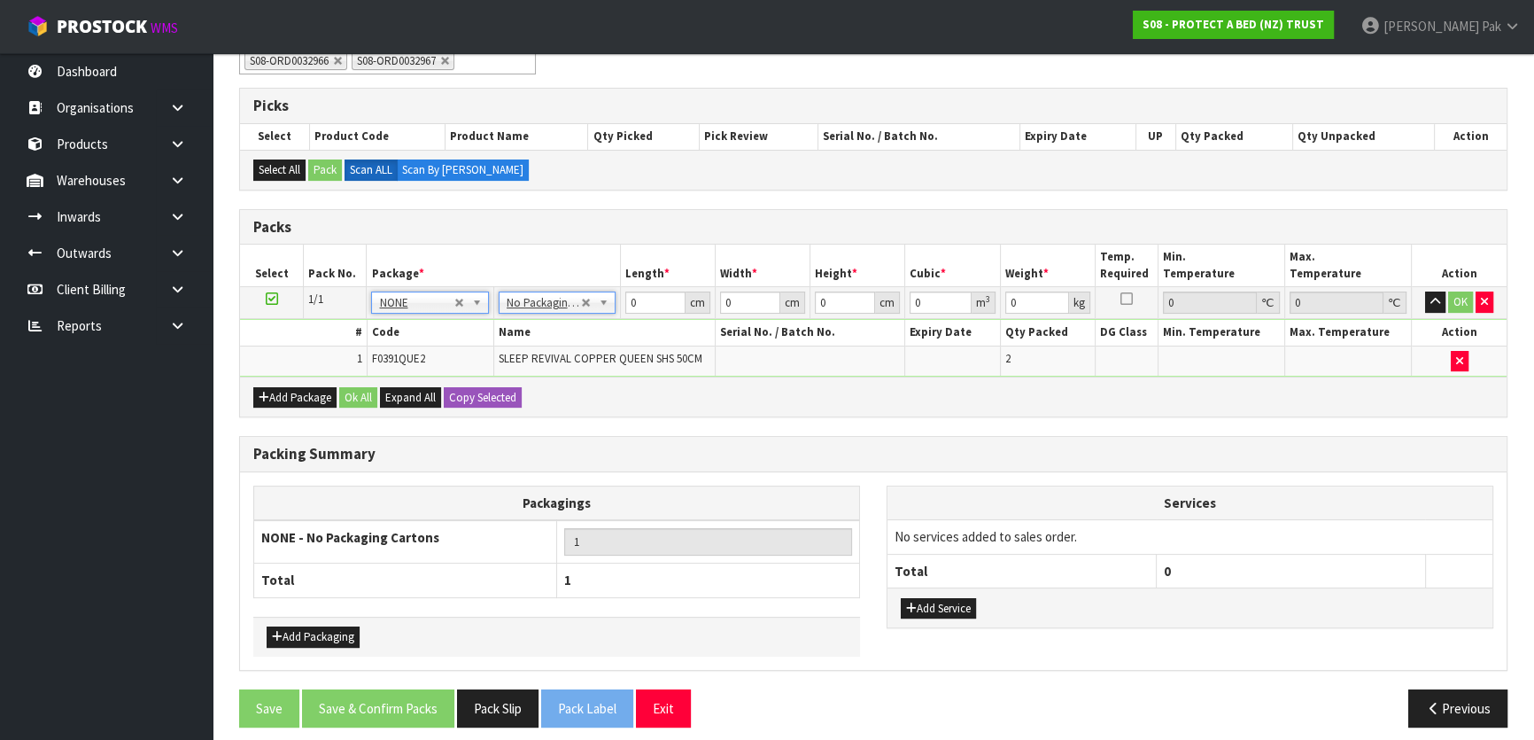
drag, startPoint x: 434, startPoint y: 299, endPoint x: 536, endPoint y: 302, distance: 101.9
drag, startPoint x: 645, startPoint y: 291, endPoint x: 337, endPoint y: 309, distance: 307.9
click at [328, 309] on tr "1/1 NONE 007-001 007-002 007-004 007-009 007-013 007-014 007-015 007-017 007-01…" at bounding box center [873, 303] width 1267 height 32
type input "58"
type input "38"
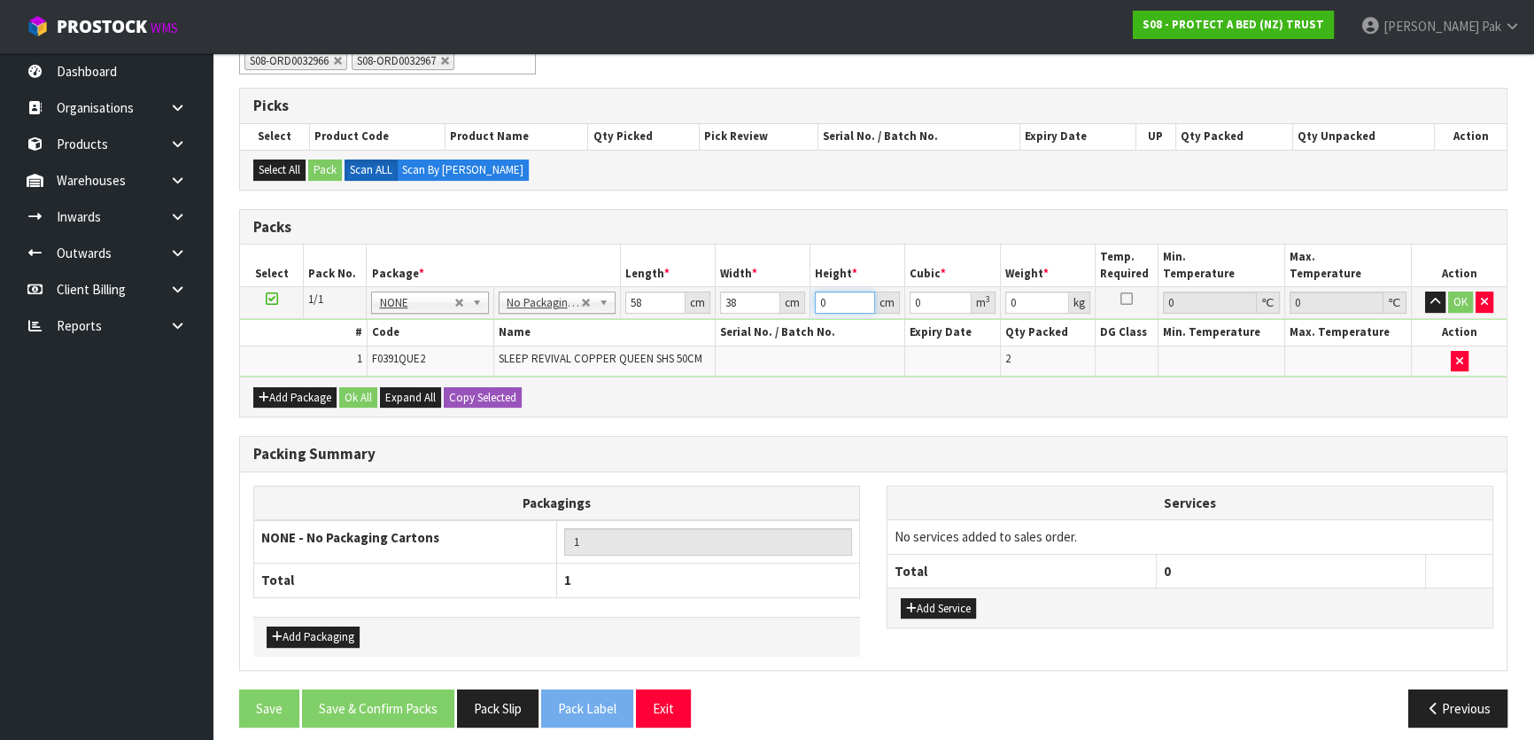
type input "3"
type input "0.006612"
type input "31"
type input "0.068324"
type input "31"
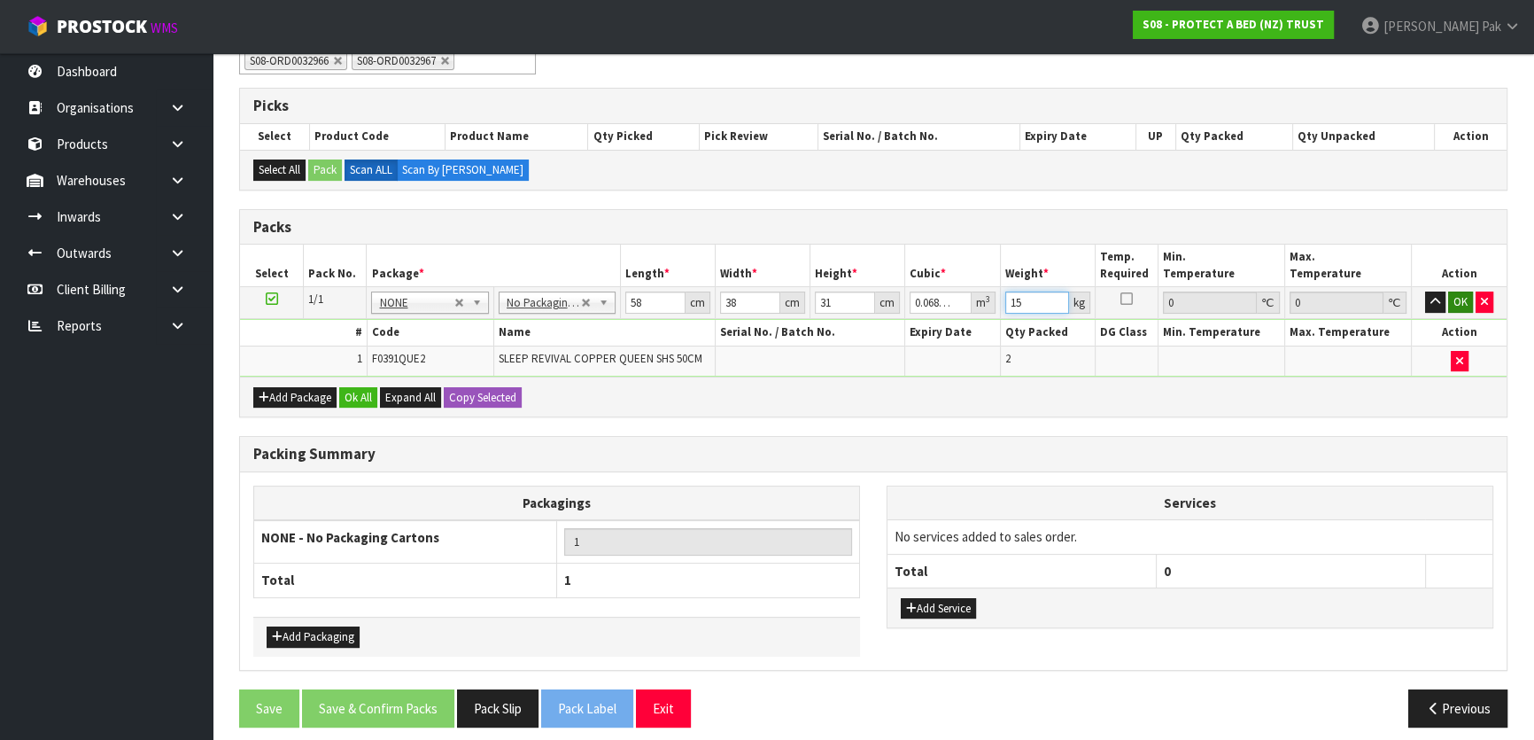
type input "15"
click at [1459, 303] on button "OK" at bounding box center [1460, 301] width 25 height 21
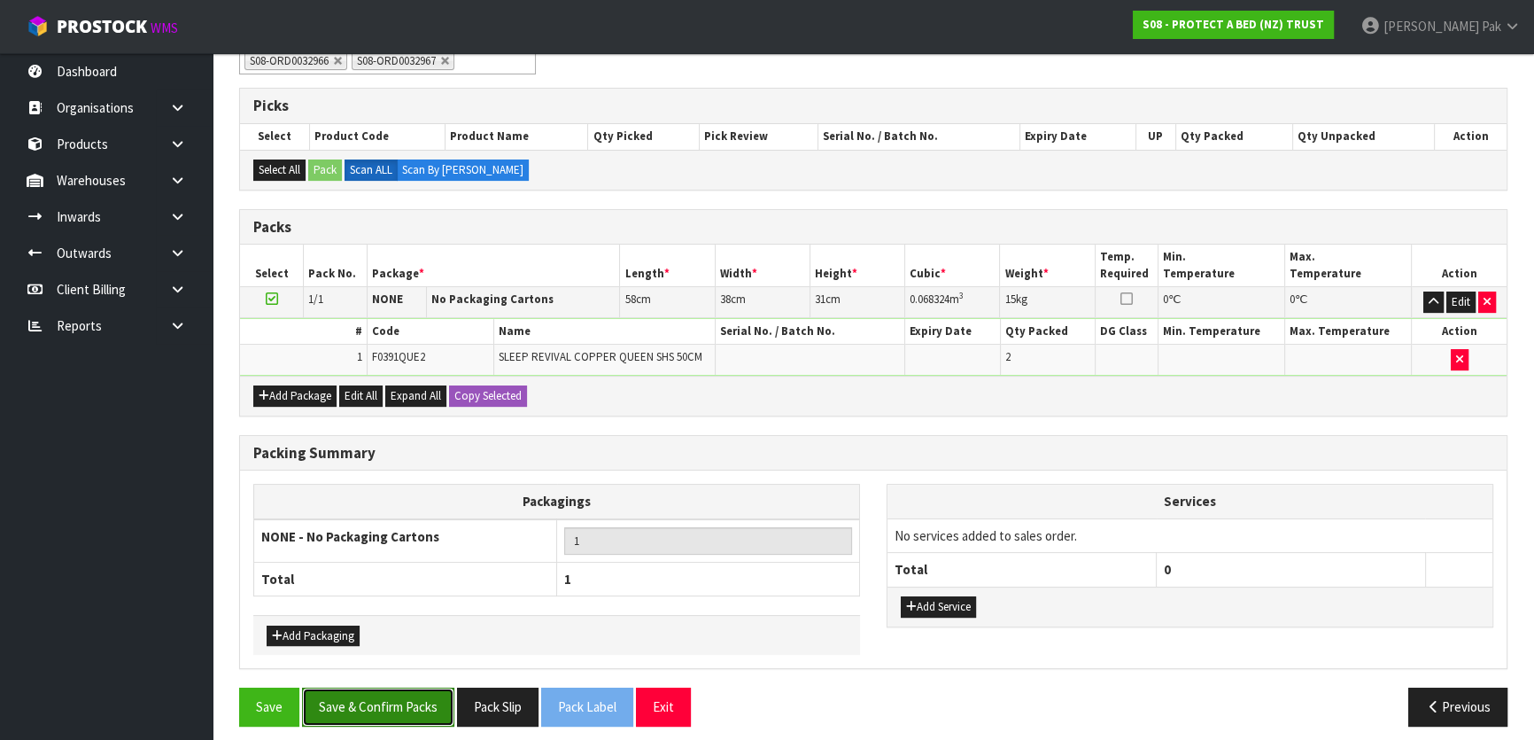
click at [414, 698] on button "Save & Confirm Packs" at bounding box center [378, 706] width 152 height 38
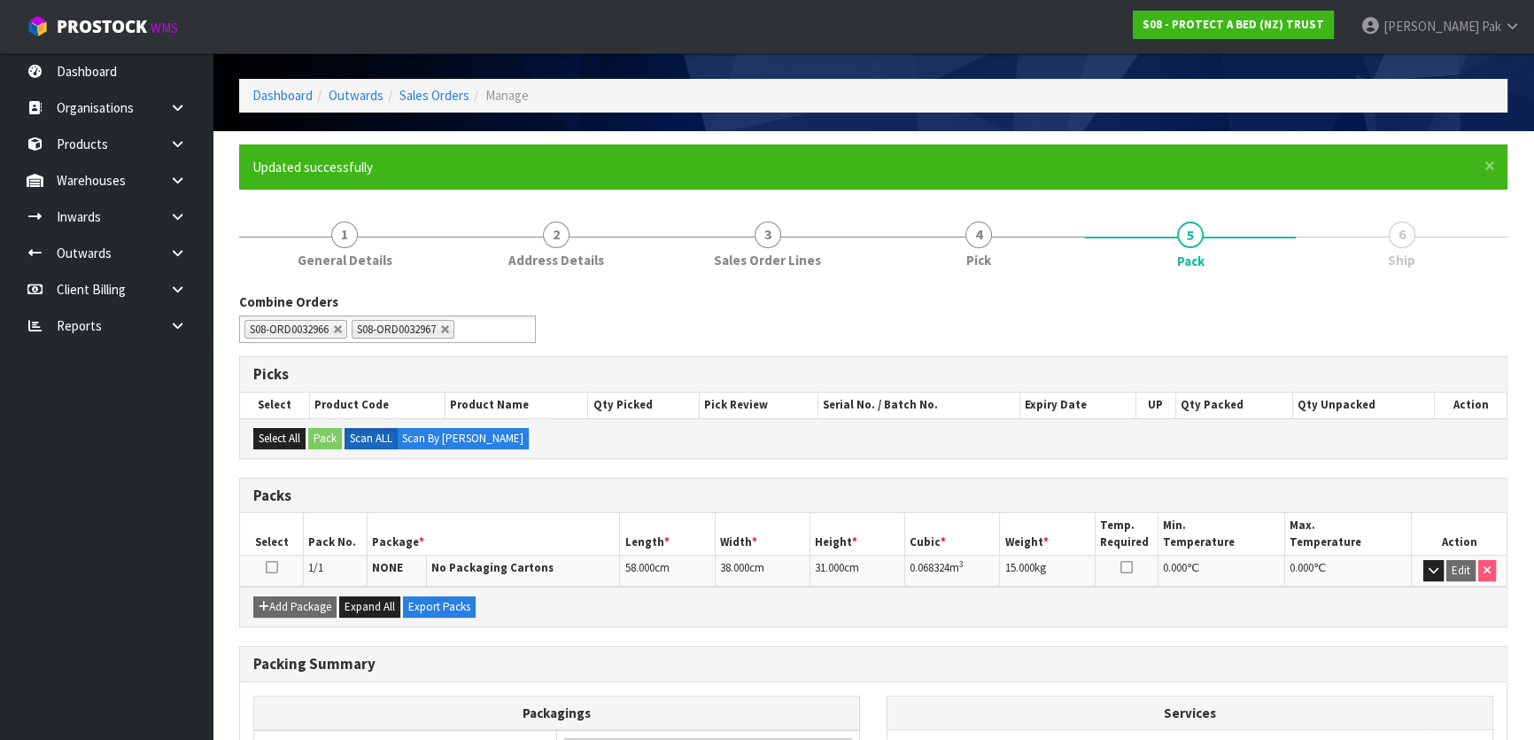
scroll to position [80, 0]
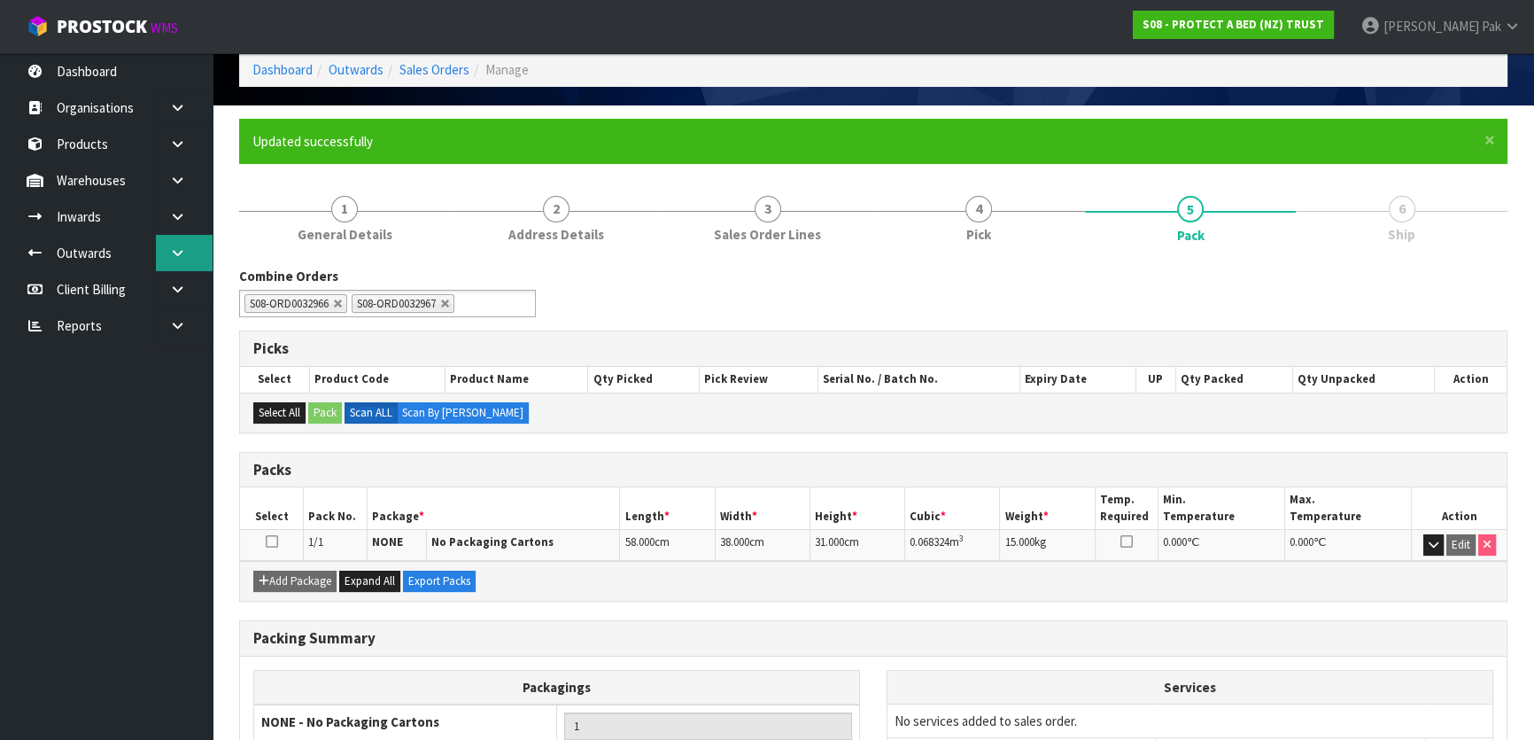
click at [188, 250] on link at bounding box center [184, 253] width 57 height 36
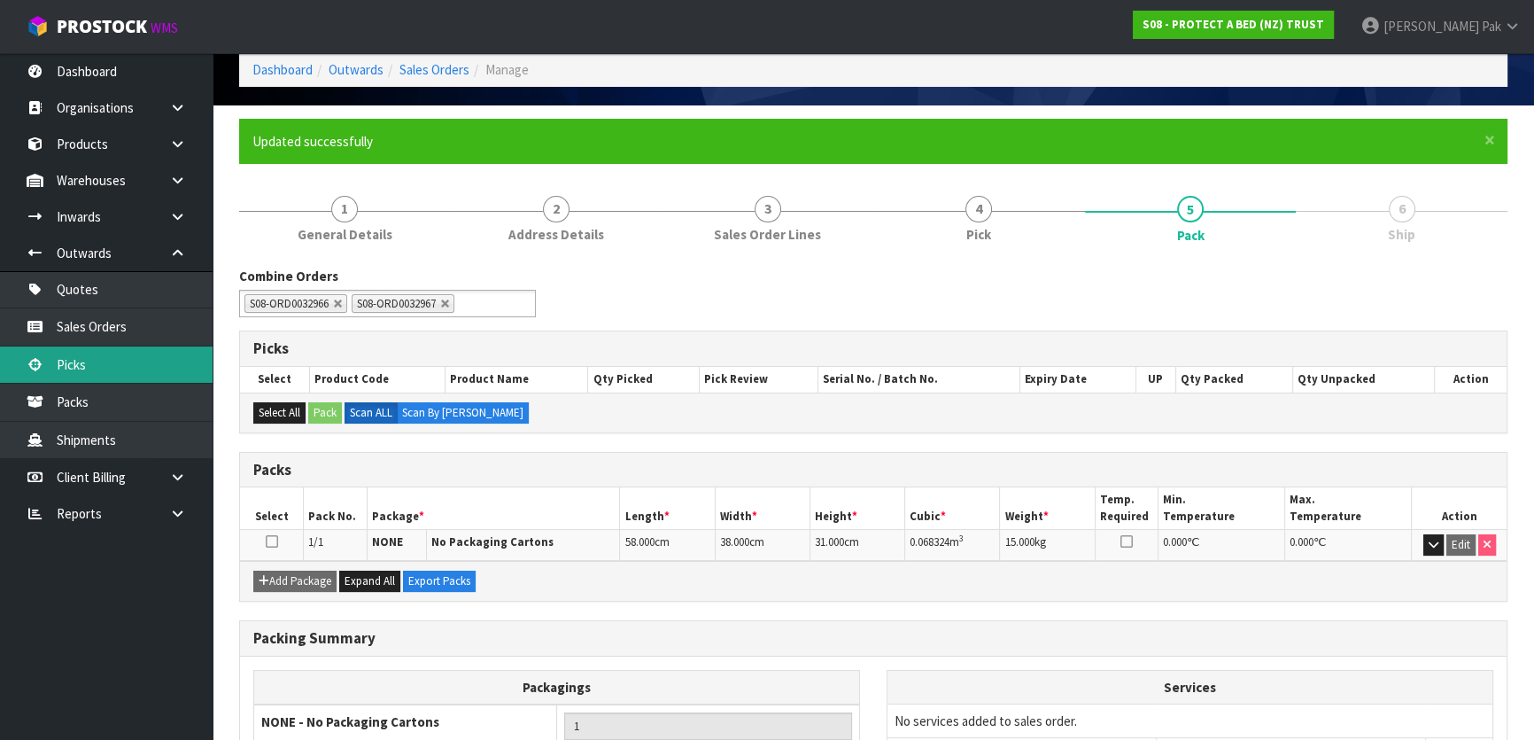
click at [137, 361] on link "Picks" at bounding box center [106, 364] width 213 height 36
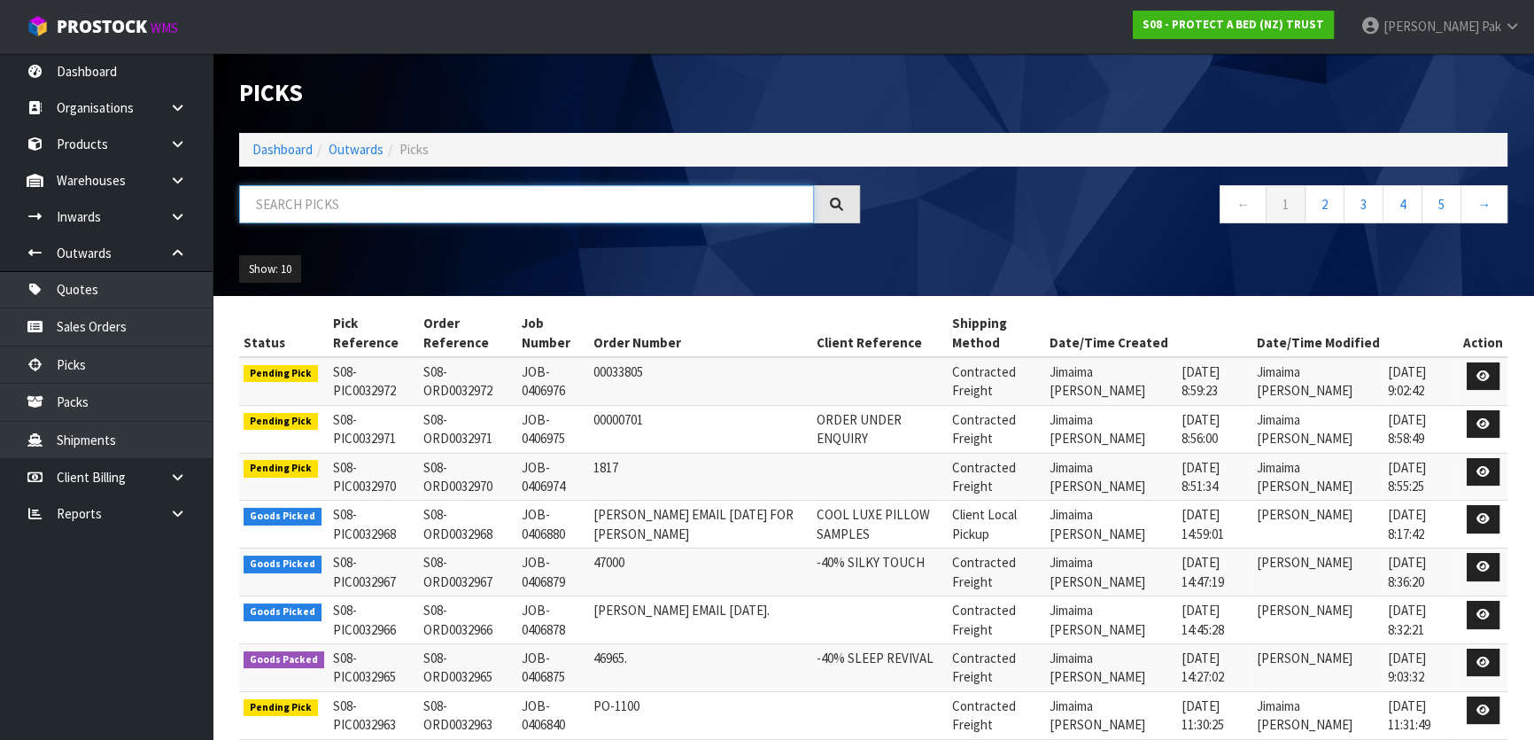
click at [603, 208] on input "text" at bounding box center [526, 204] width 575 height 38
type input "JOB-0406878"
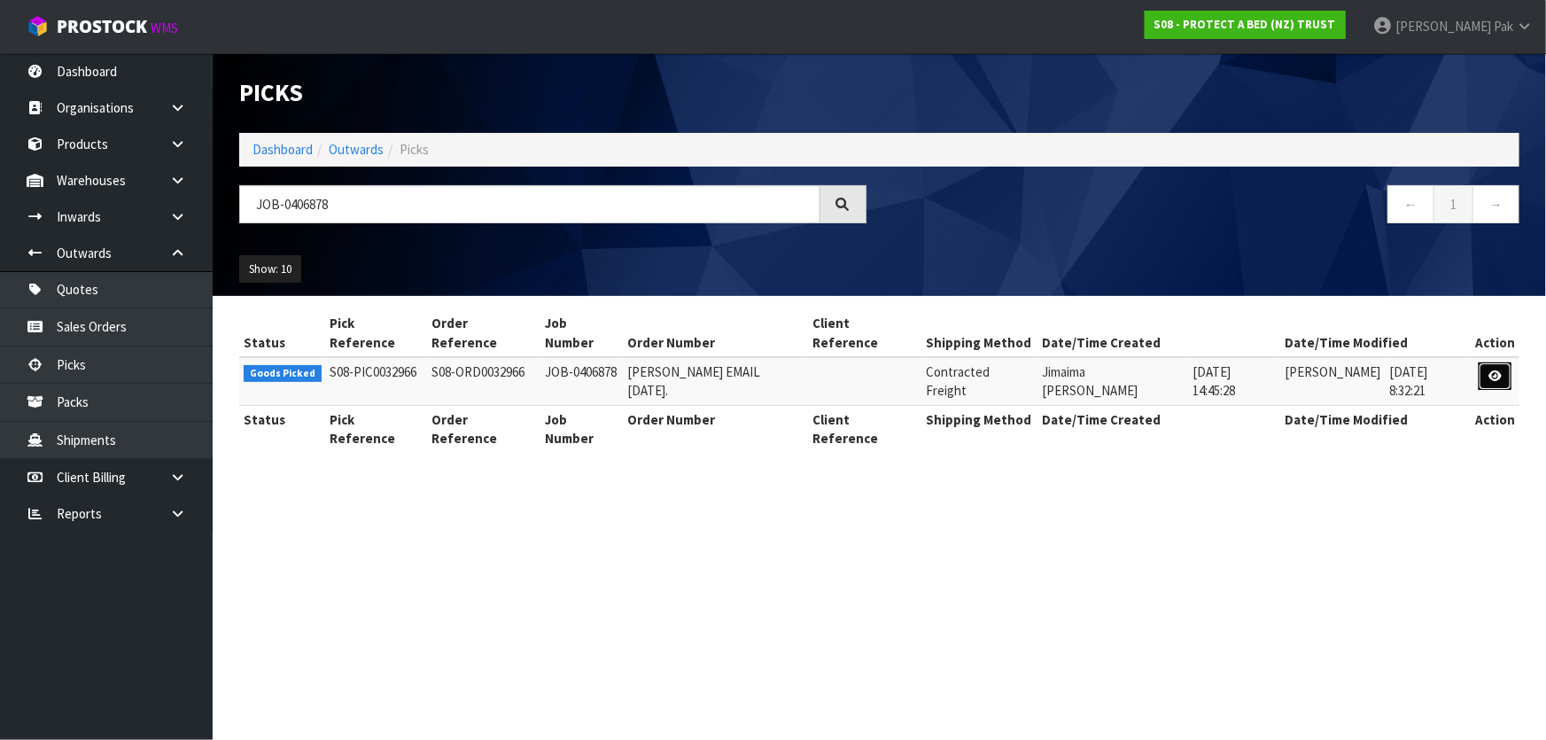
click at [1495, 362] on link at bounding box center [1494, 376] width 33 height 28
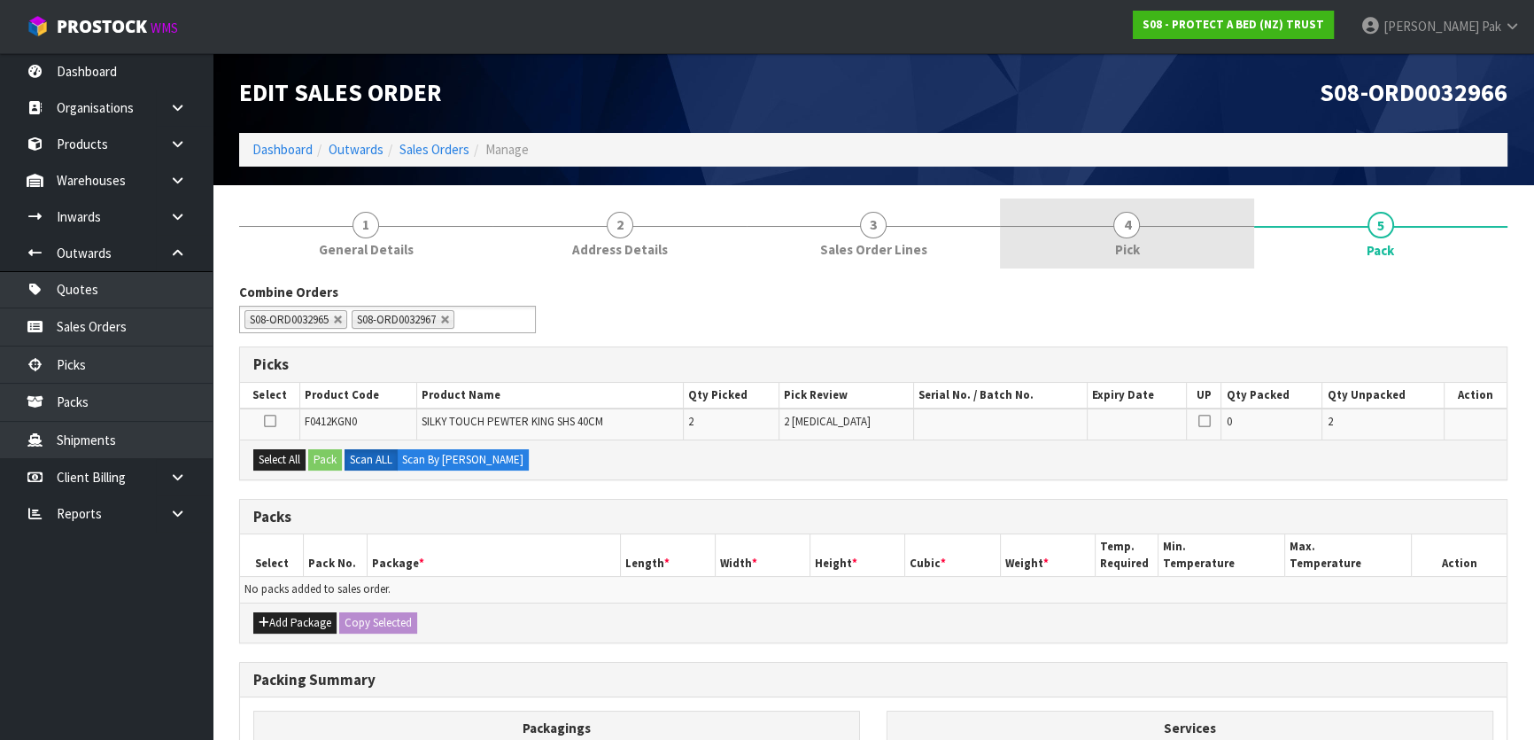
click at [1135, 234] on span "4" at bounding box center [1126, 225] width 27 height 27
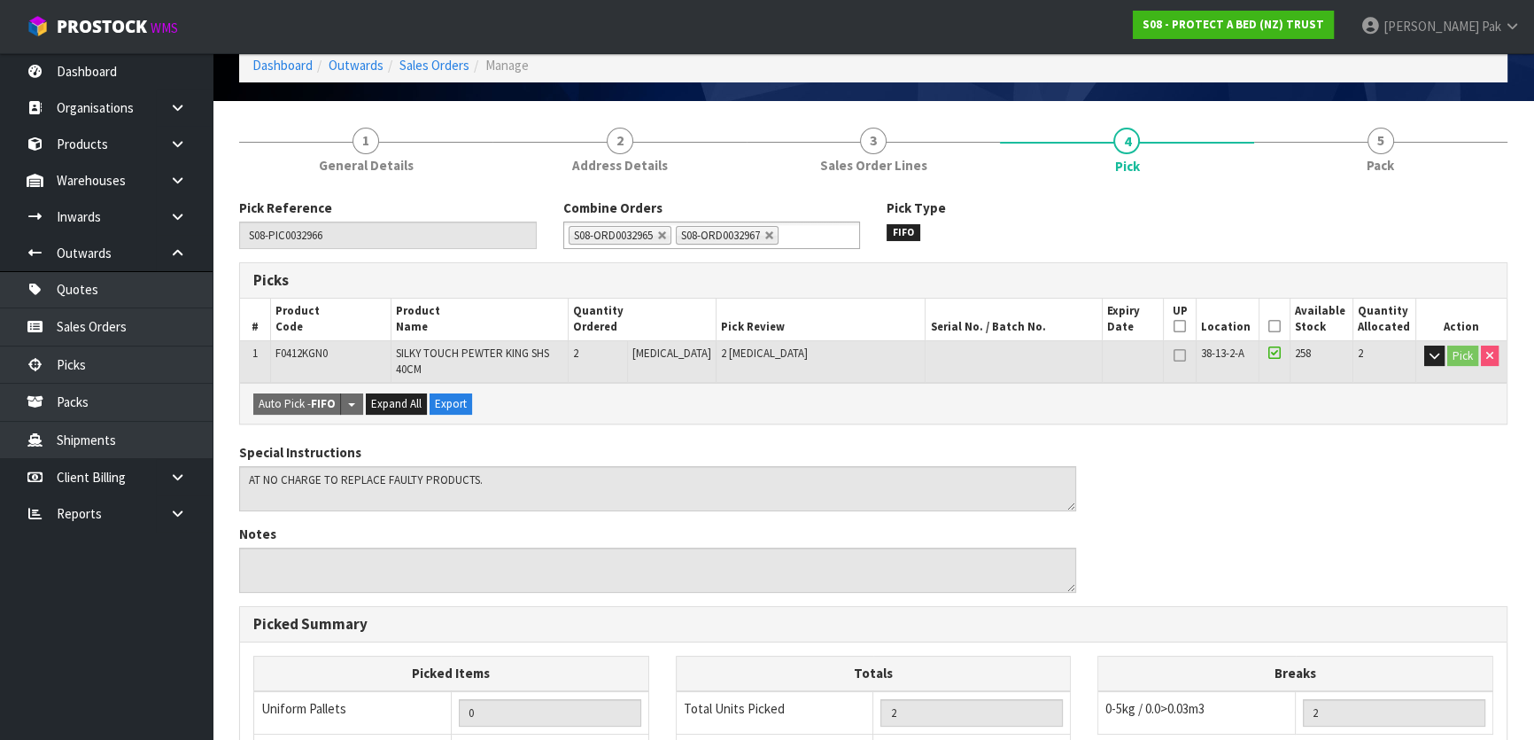
scroll to position [160, 0]
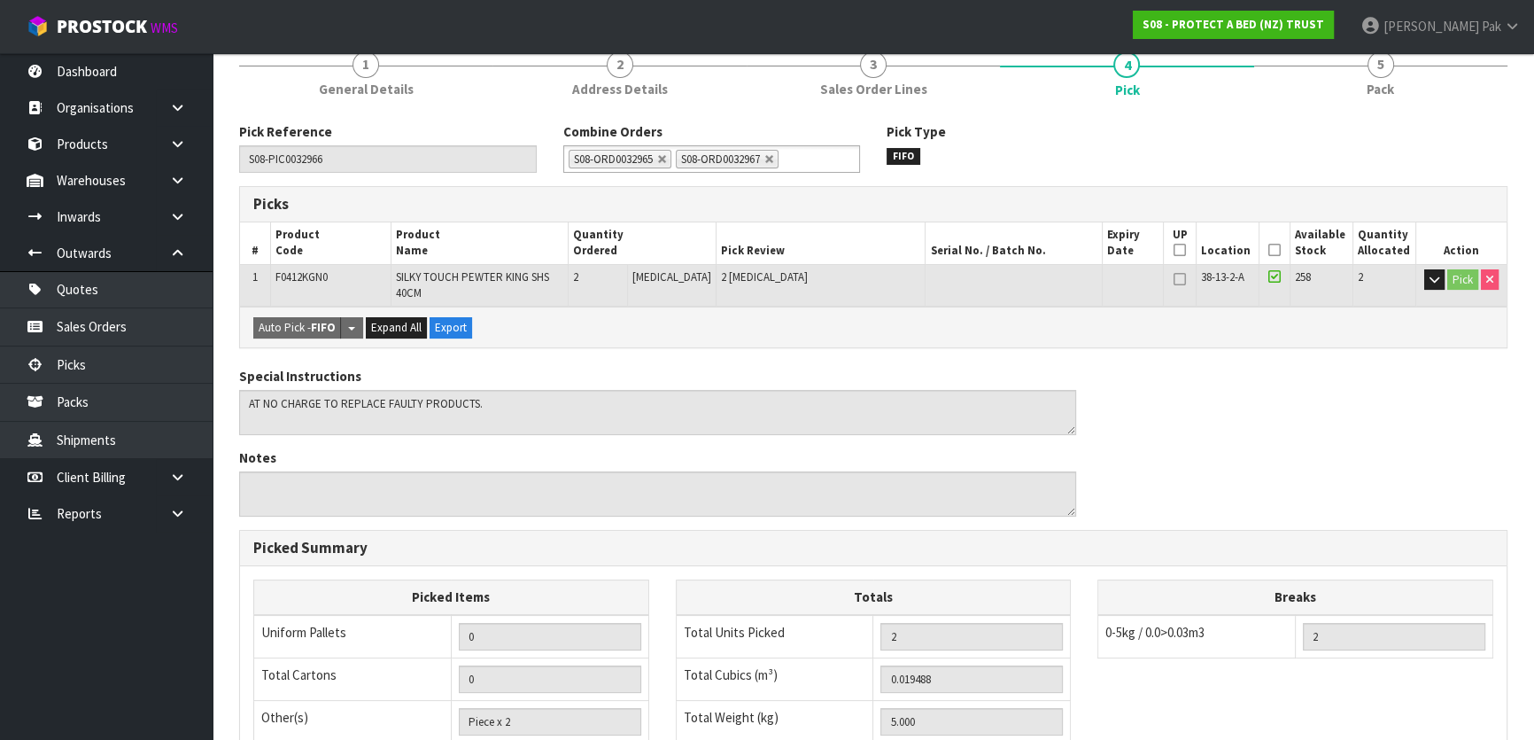
click at [1268, 250] on icon at bounding box center [1274, 250] width 12 height 1
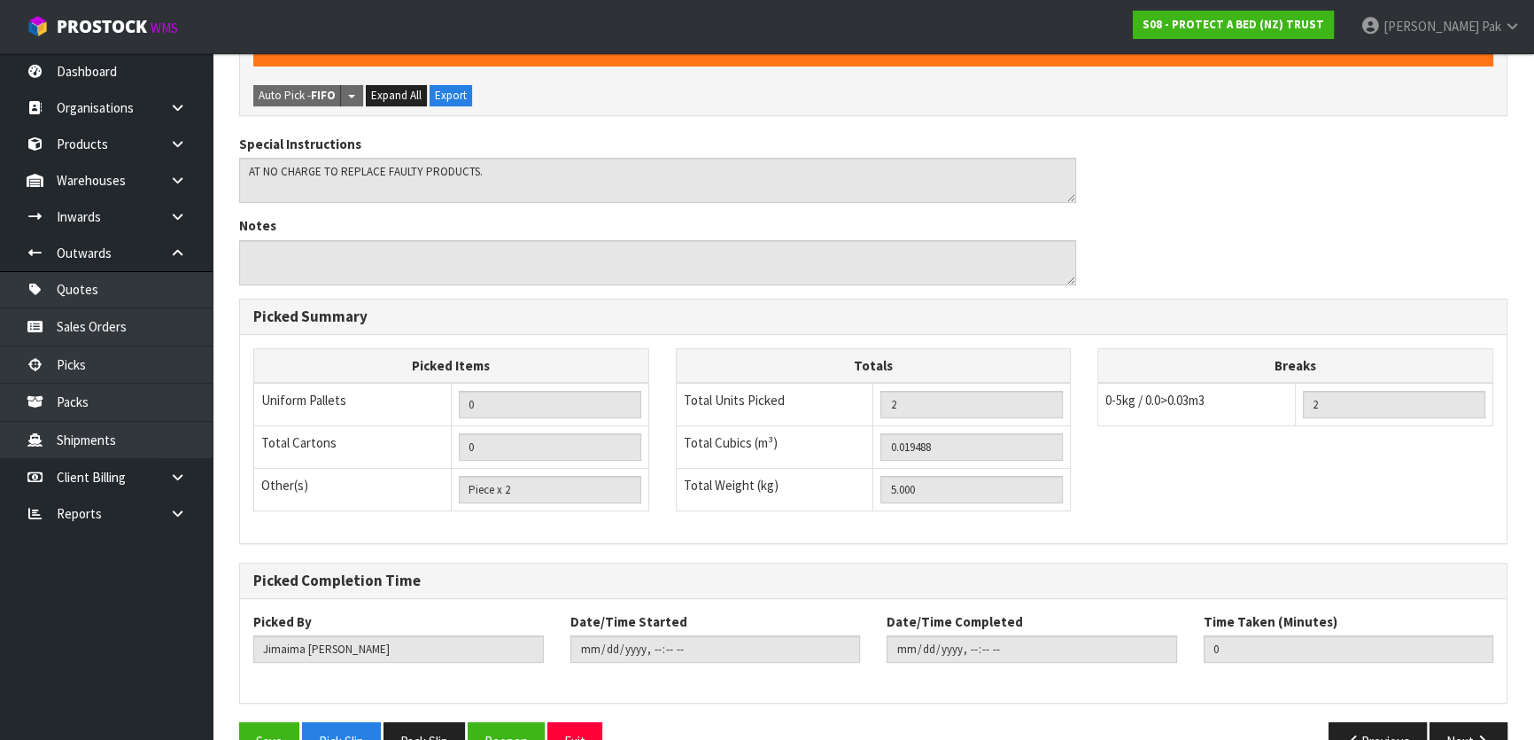
scroll to position [500, 0]
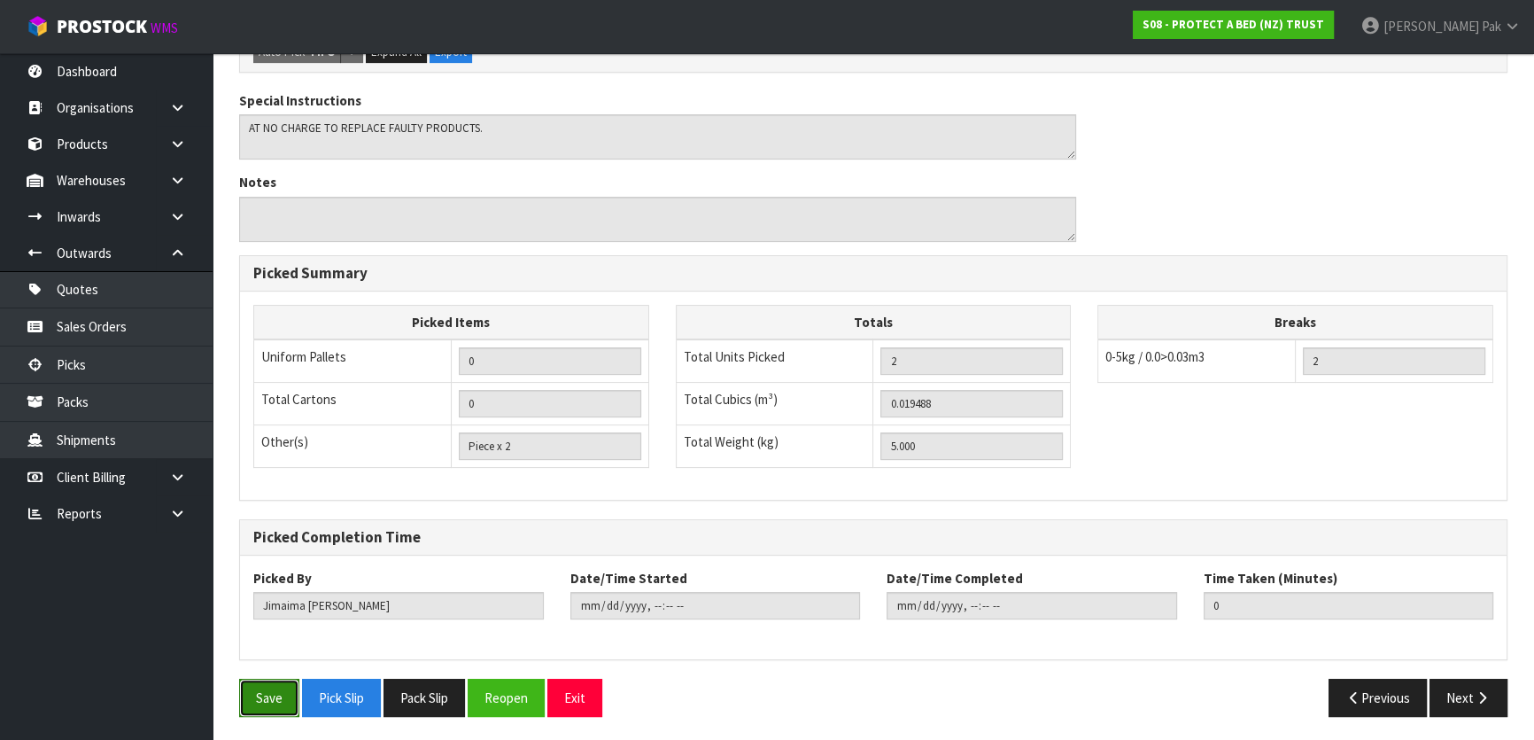
drag, startPoint x: 257, startPoint y: 705, endPoint x: 277, endPoint y: 705, distance: 20.4
click at [257, 705] on button "Save" at bounding box center [269, 698] width 60 height 38
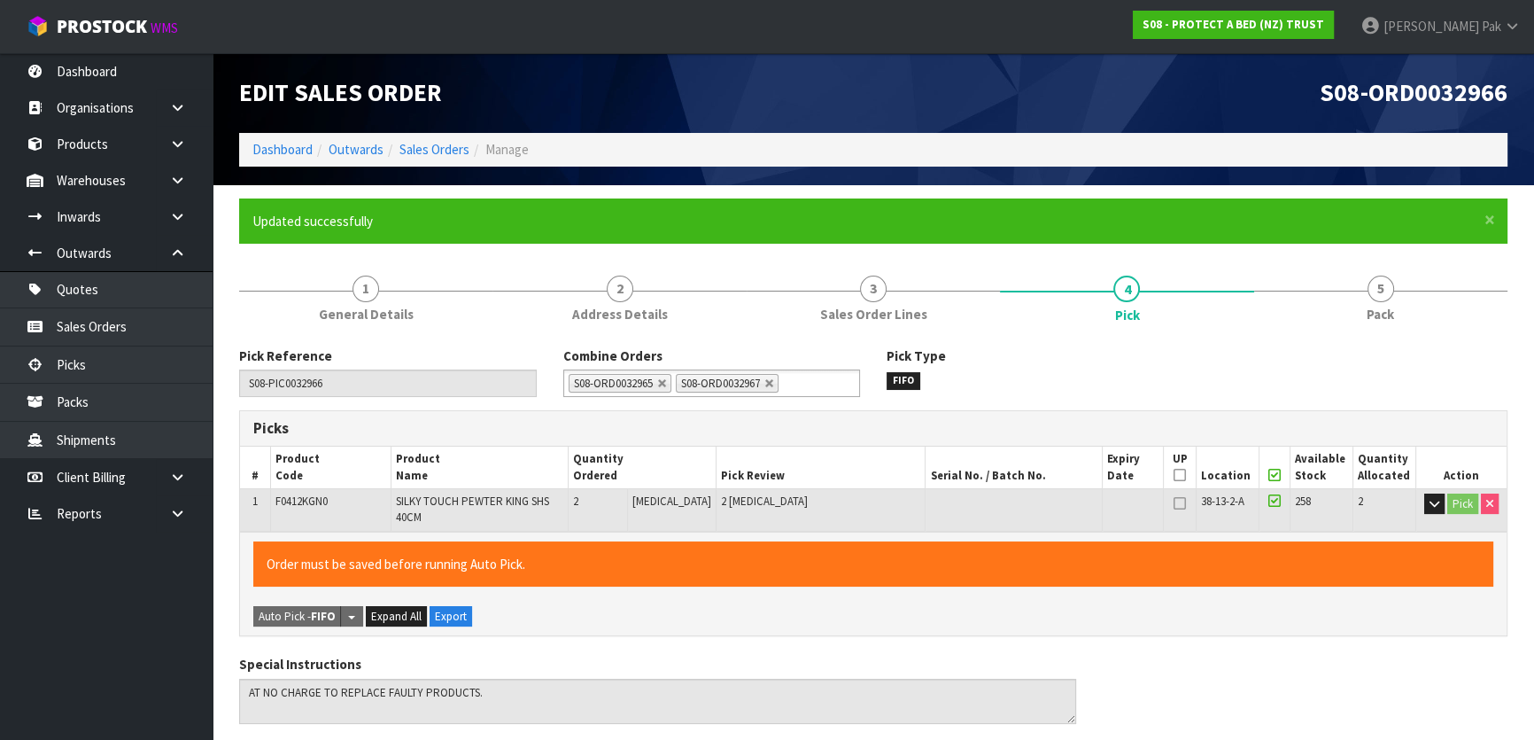
type input "Svetlana Pak"
type input "2025-08-11T09:04:01"
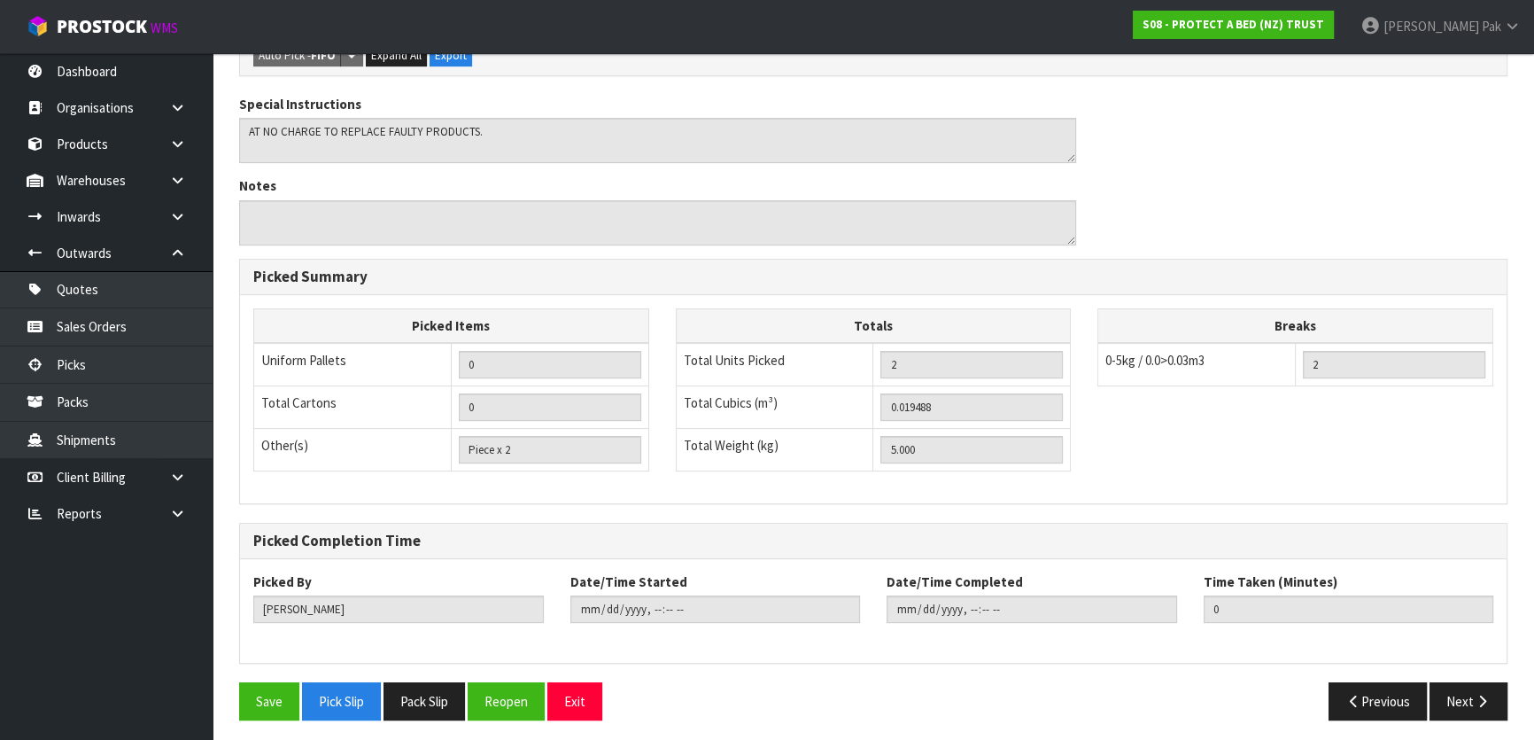
scroll to position [500, 0]
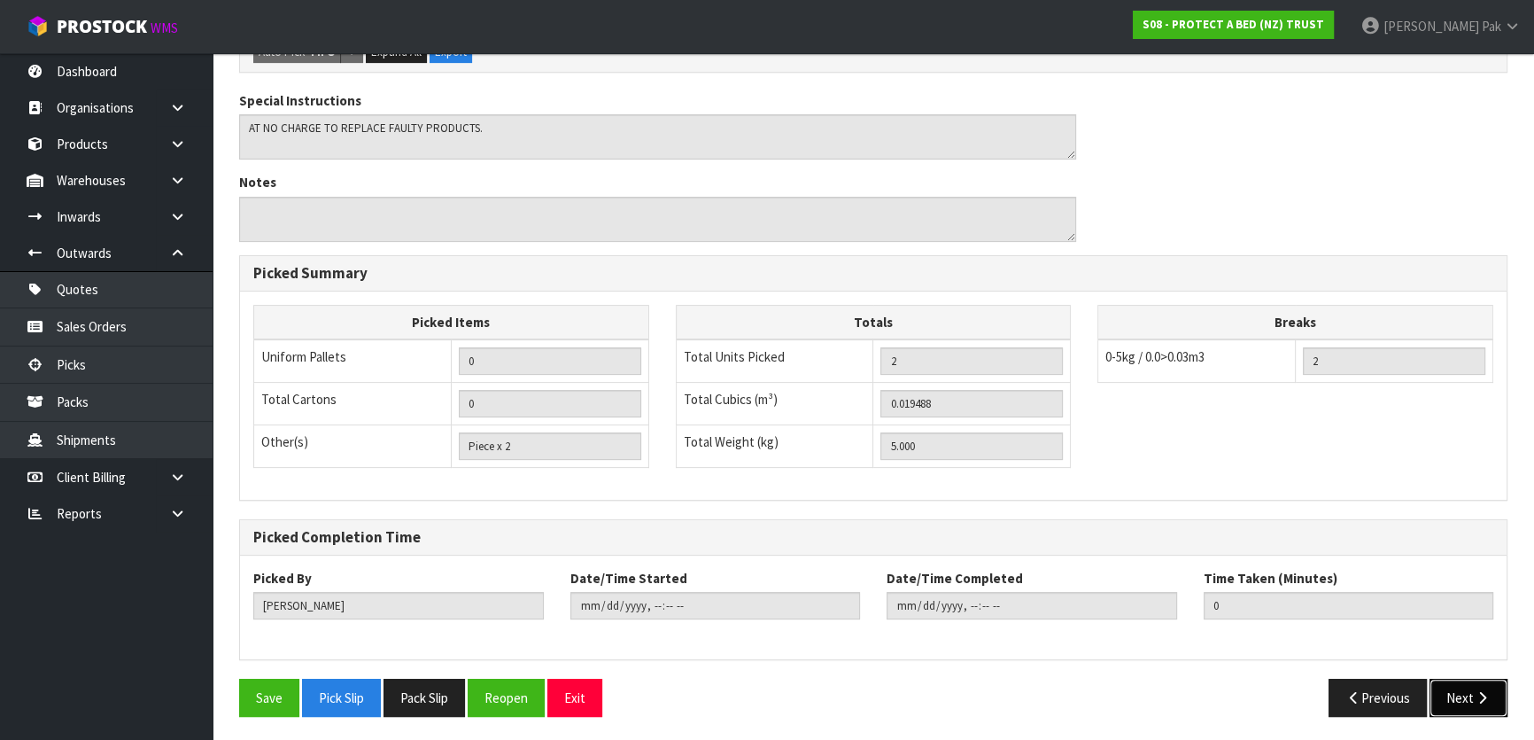
click at [1470, 709] on button "Next" at bounding box center [1469, 698] width 78 height 38
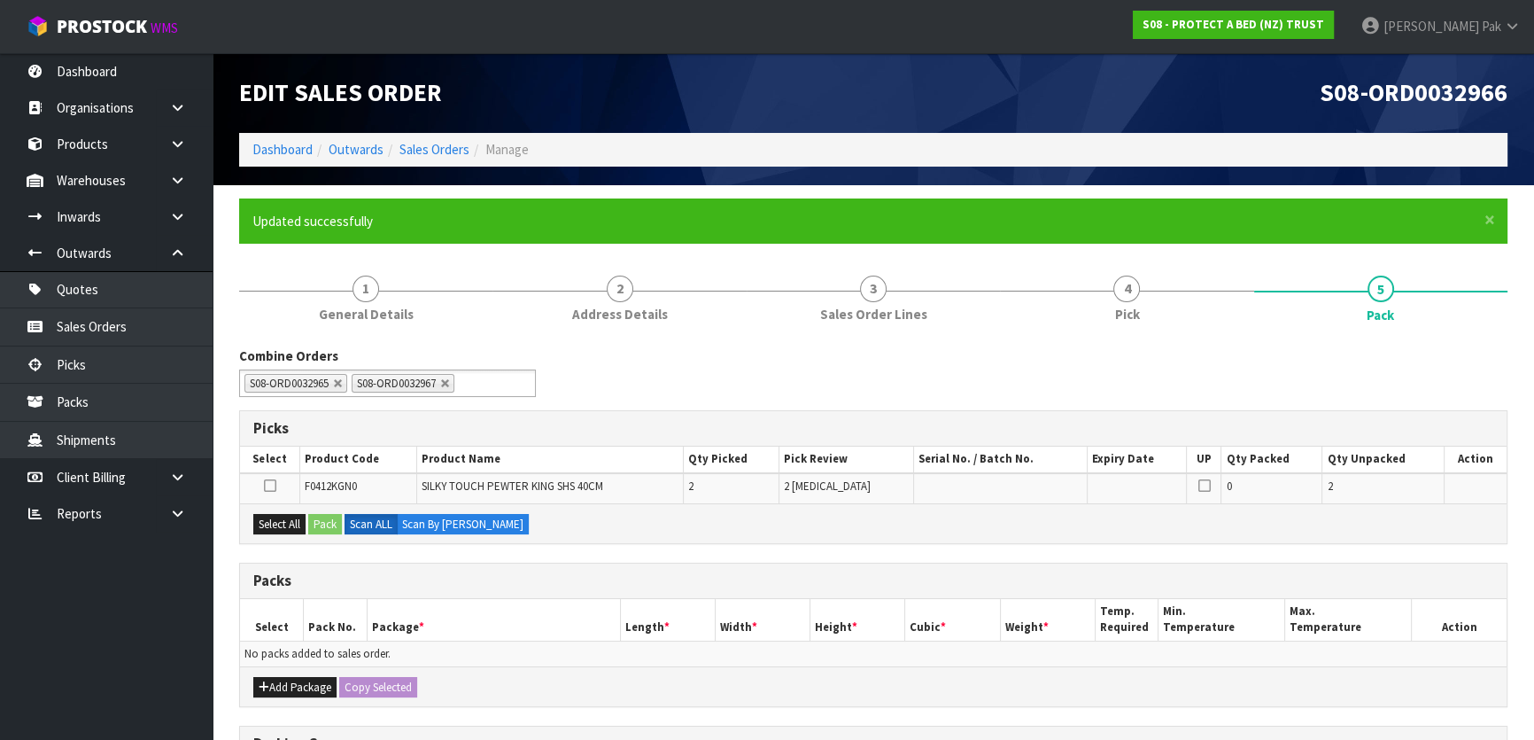
click at [268, 485] on icon at bounding box center [269, 485] width 12 height 1
click at [0, 0] on input "checkbox" at bounding box center [0, 0] width 0 height 0
click at [328, 523] on button "Pack" at bounding box center [325, 524] width 34 height 21
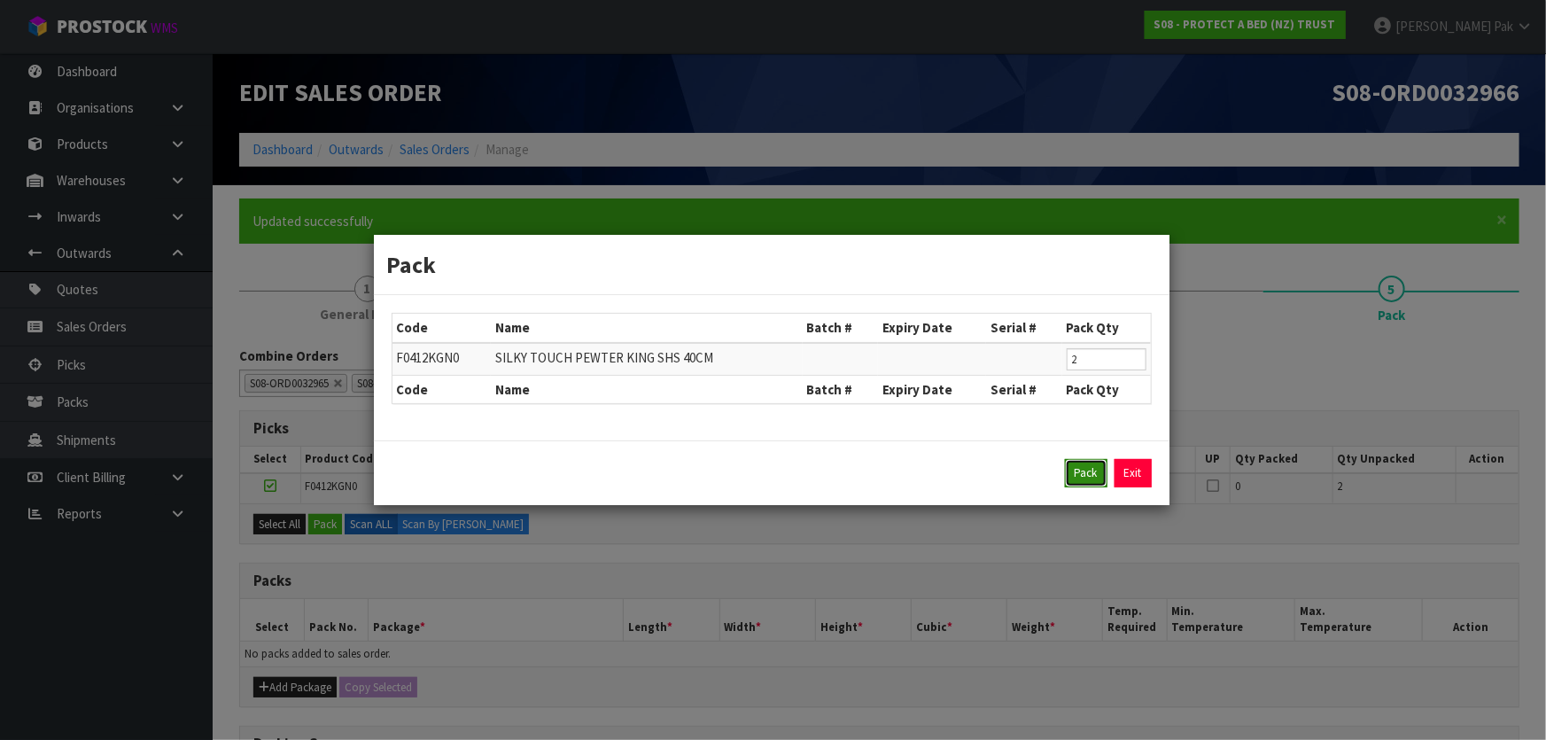
click at [1100, 472] on button "Pack" at bounding box center [1086, 473] width 43 height 28
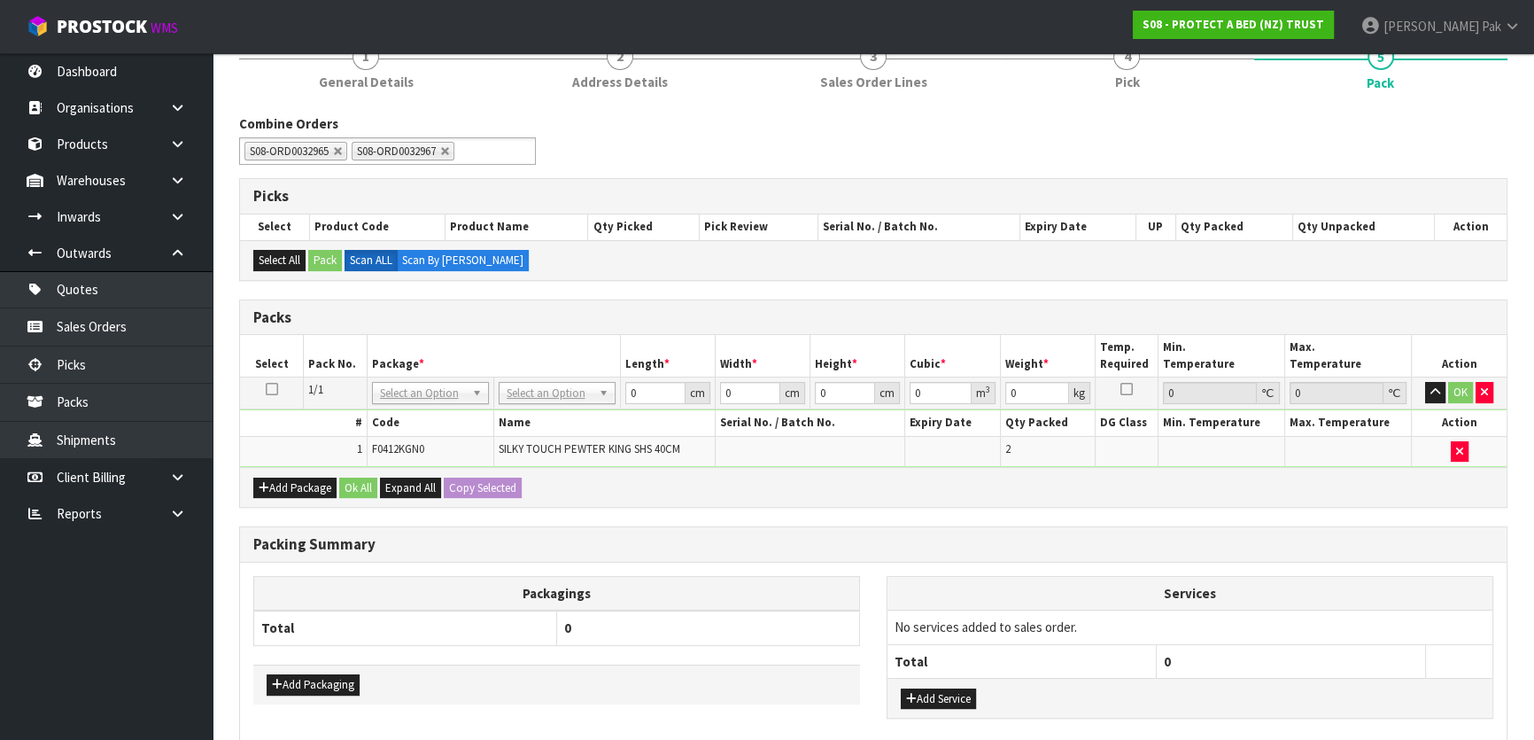
scroll to position [241, 0]
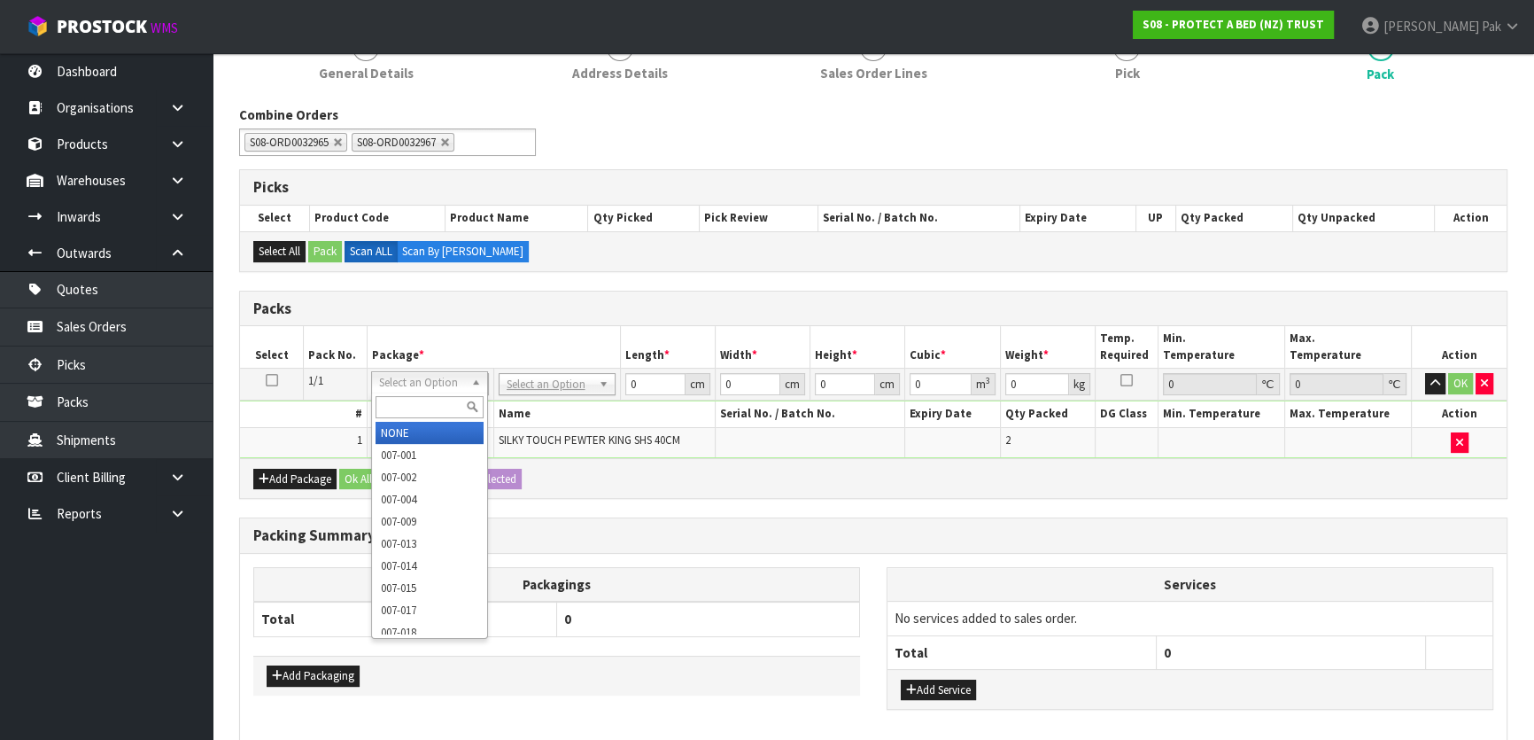
drag, startPoint x: 422, startPoint y: 378, endPoint x: 429, endPoint y: 385, distance: 10.0
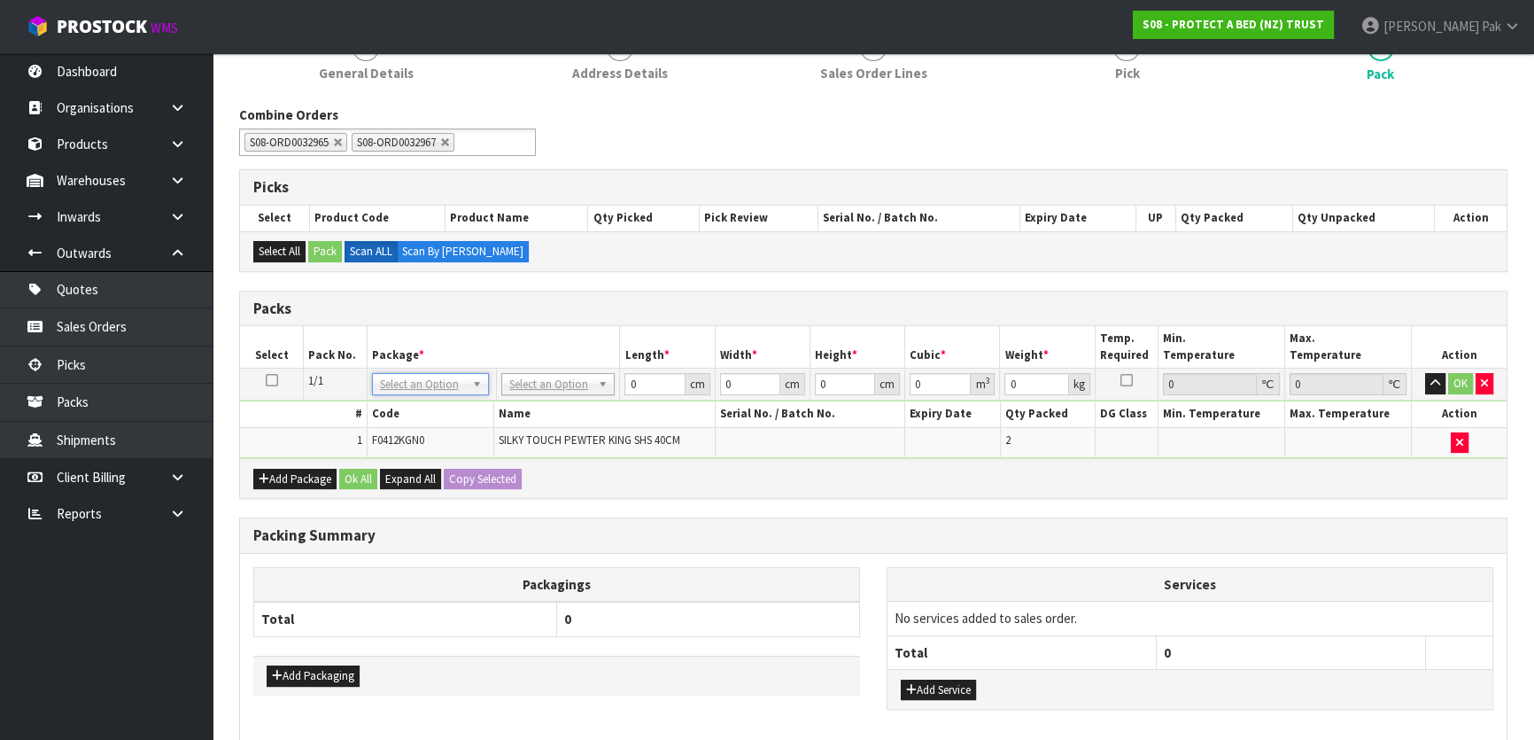
drag, startPoint x: 461, startPoint y: 379, endPoint x: 597, endPoint y: 402, distance: 138.3
click at [598, 402] on th "Name" at bounding box center [603, 414] width 221 height 26
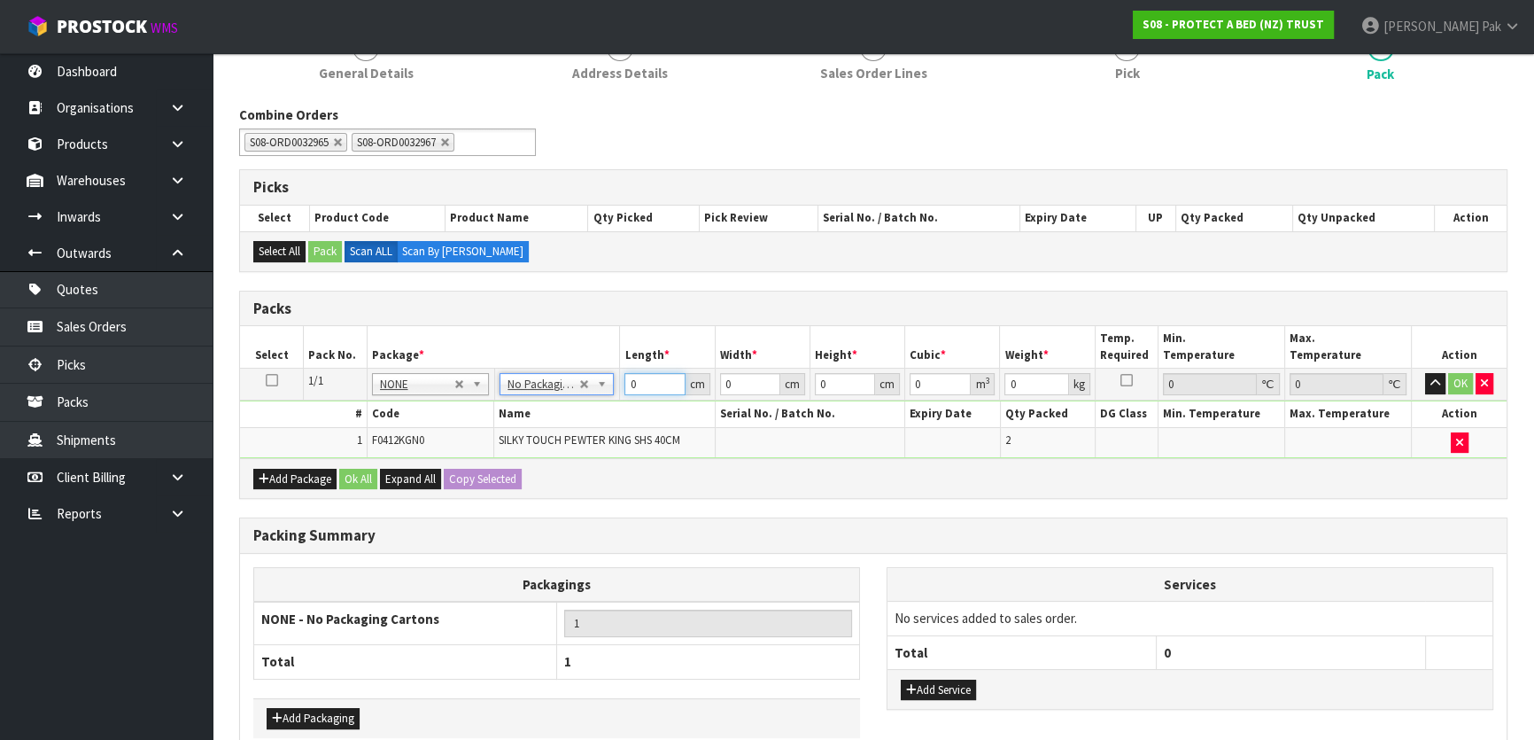
drag, startPoint x: 637, startPoint y: 380, endPoint x: 548, endPoint y: 383, distance: 88.6
click at [548, 381] on tr "1/1 NONE 007-001 007-002 007-004 007-009 007-013 007-014 007-015 007-017 007-01…" at bounding box center [873, 384] width 1267 height 32
type input "58"
type input "38"
type input "3"
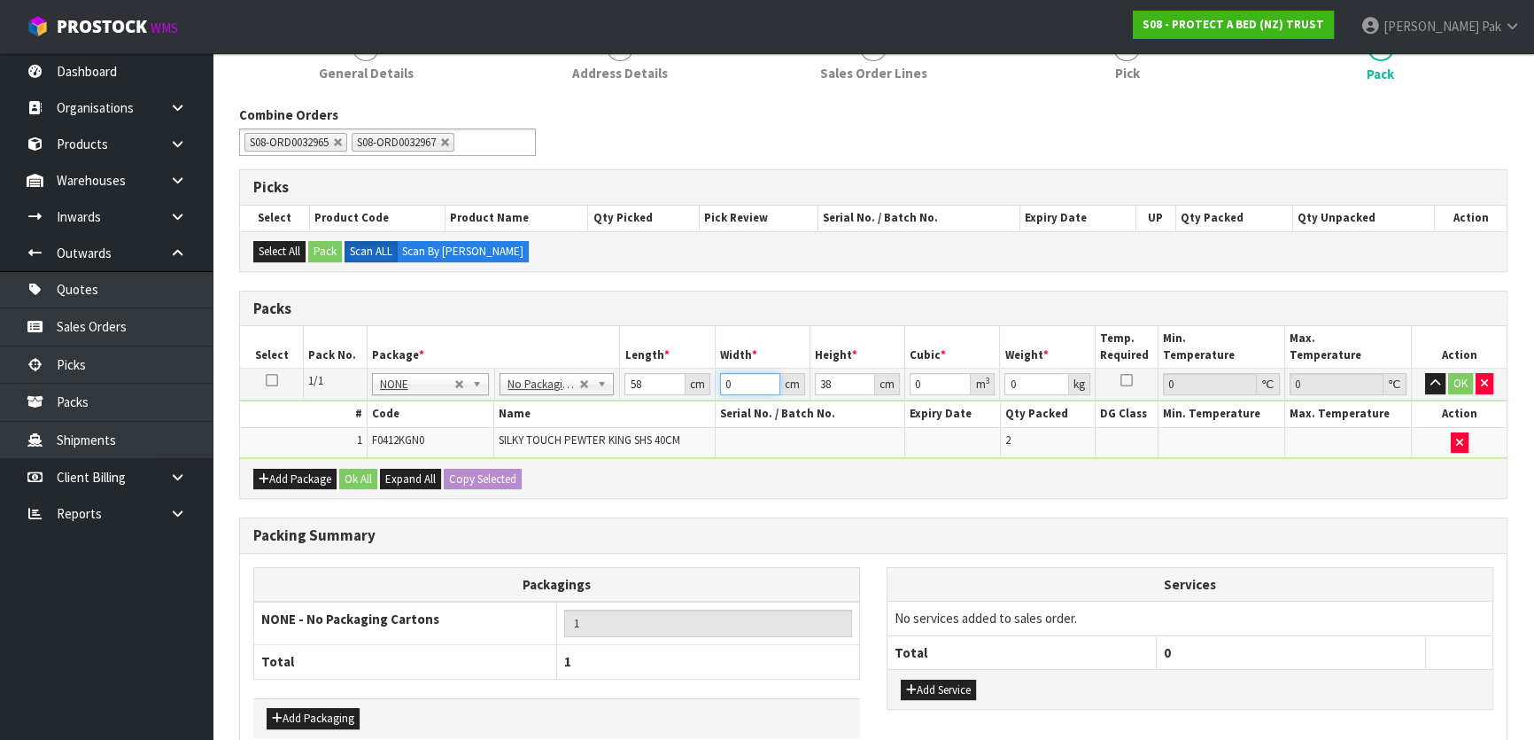
type input "0.006612"
type input "38"
type input "0.083752"
type input "38"
type input "3"
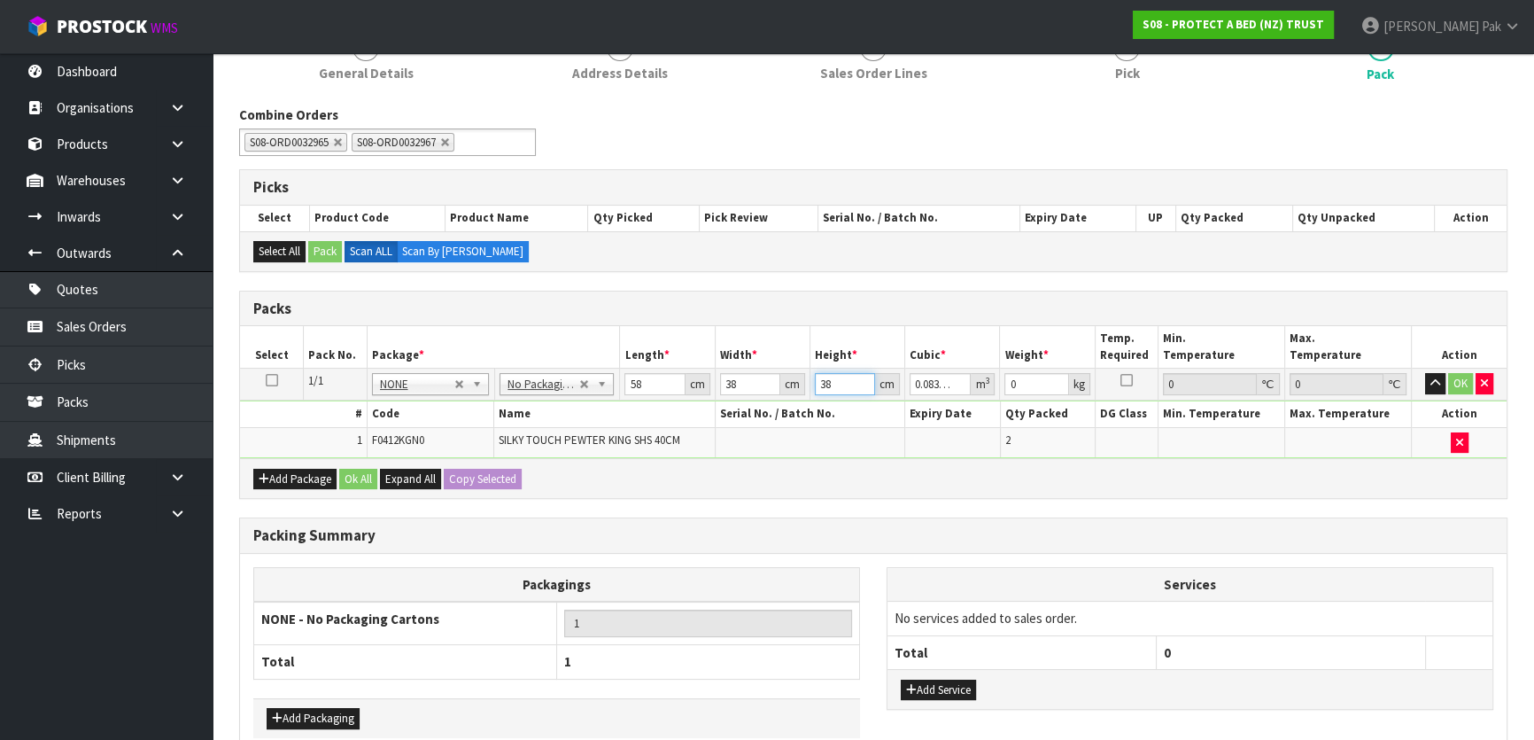
type input "0.006612"
type input "31"
type input "0.068324"
type input "31"
type input "15"
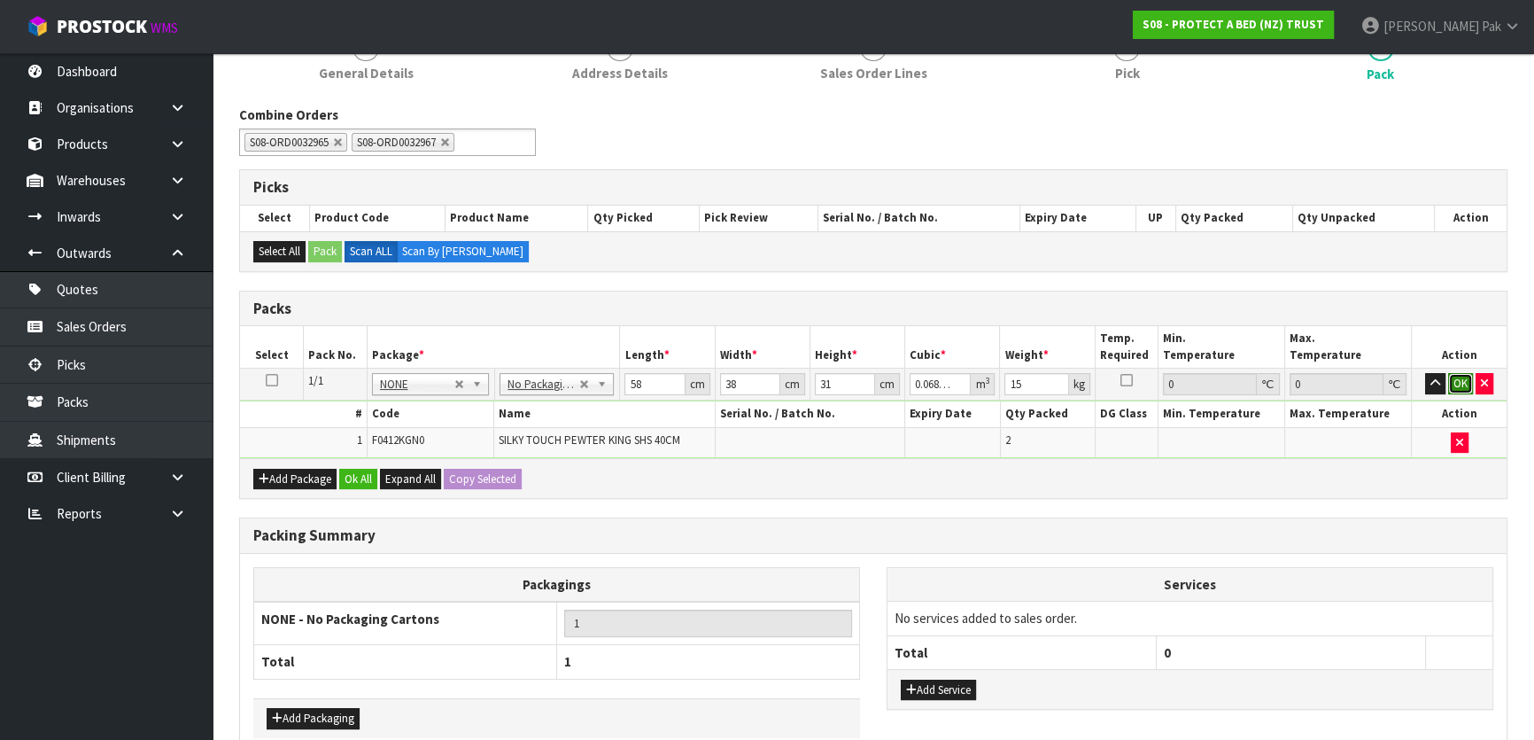
click at [1457, 374] on button "OK" at bounding box center [1460, 383] width 25 height 21
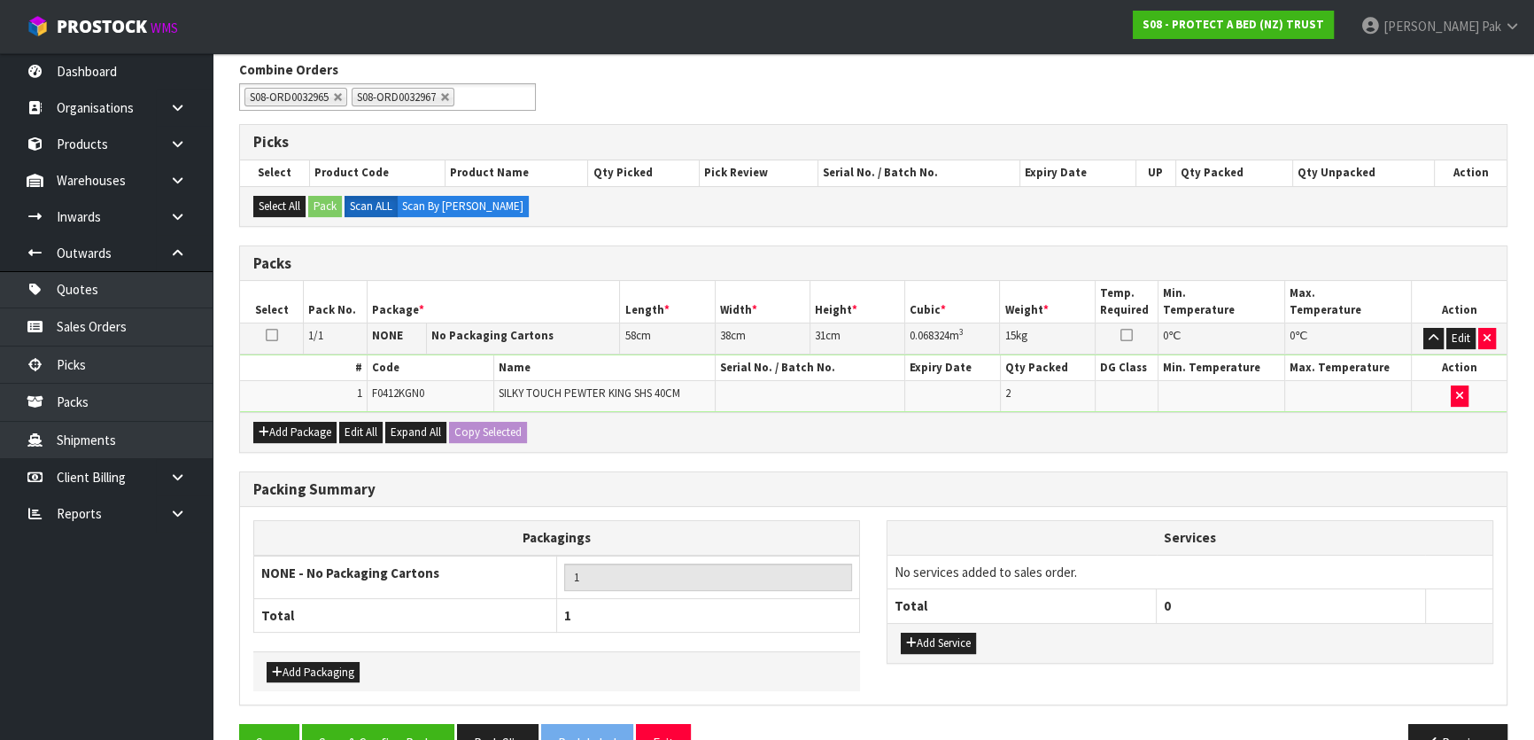
scroll to position [330, 0]
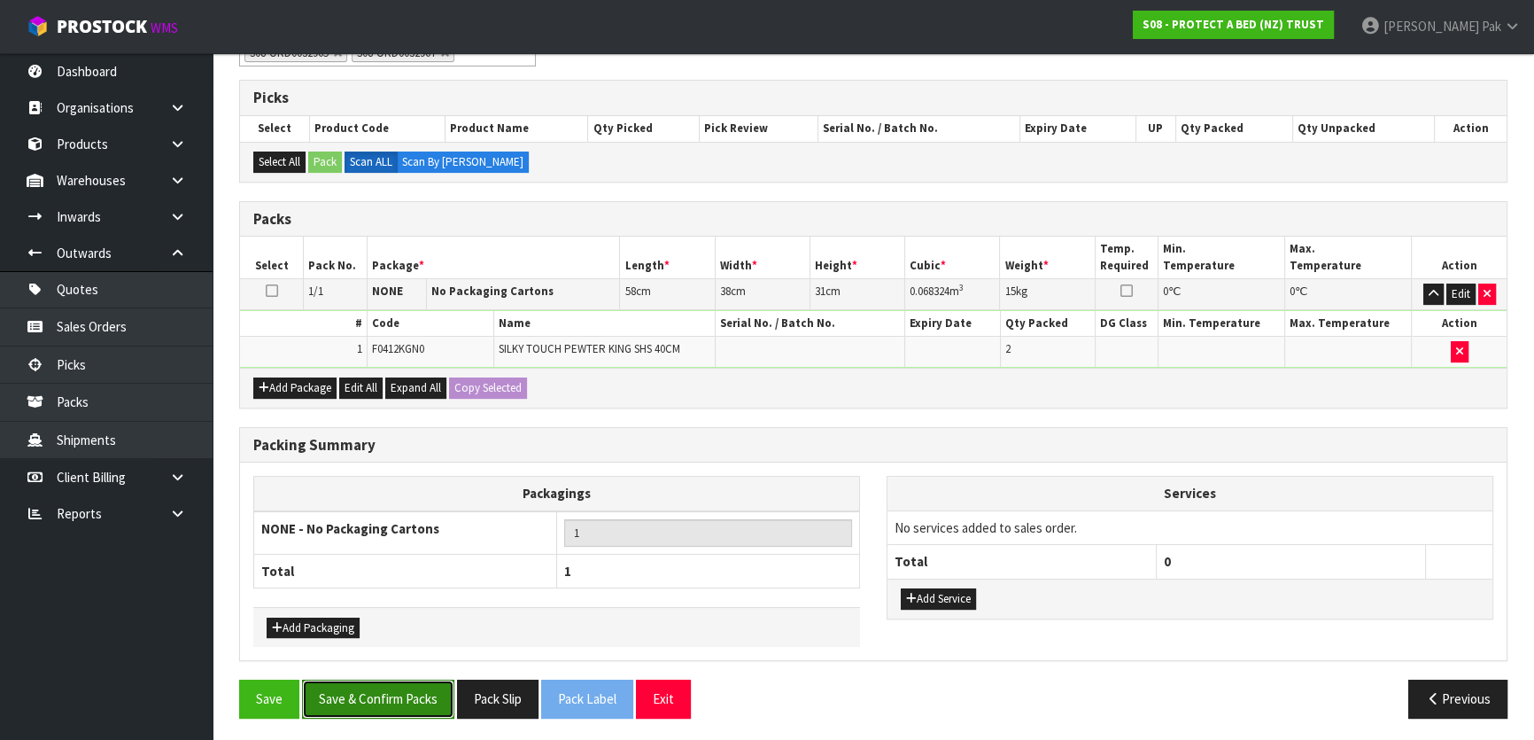
click at [351, 680] on button "Save & Confirm Packs" at bounding box center [378, 698] width 152 height 38
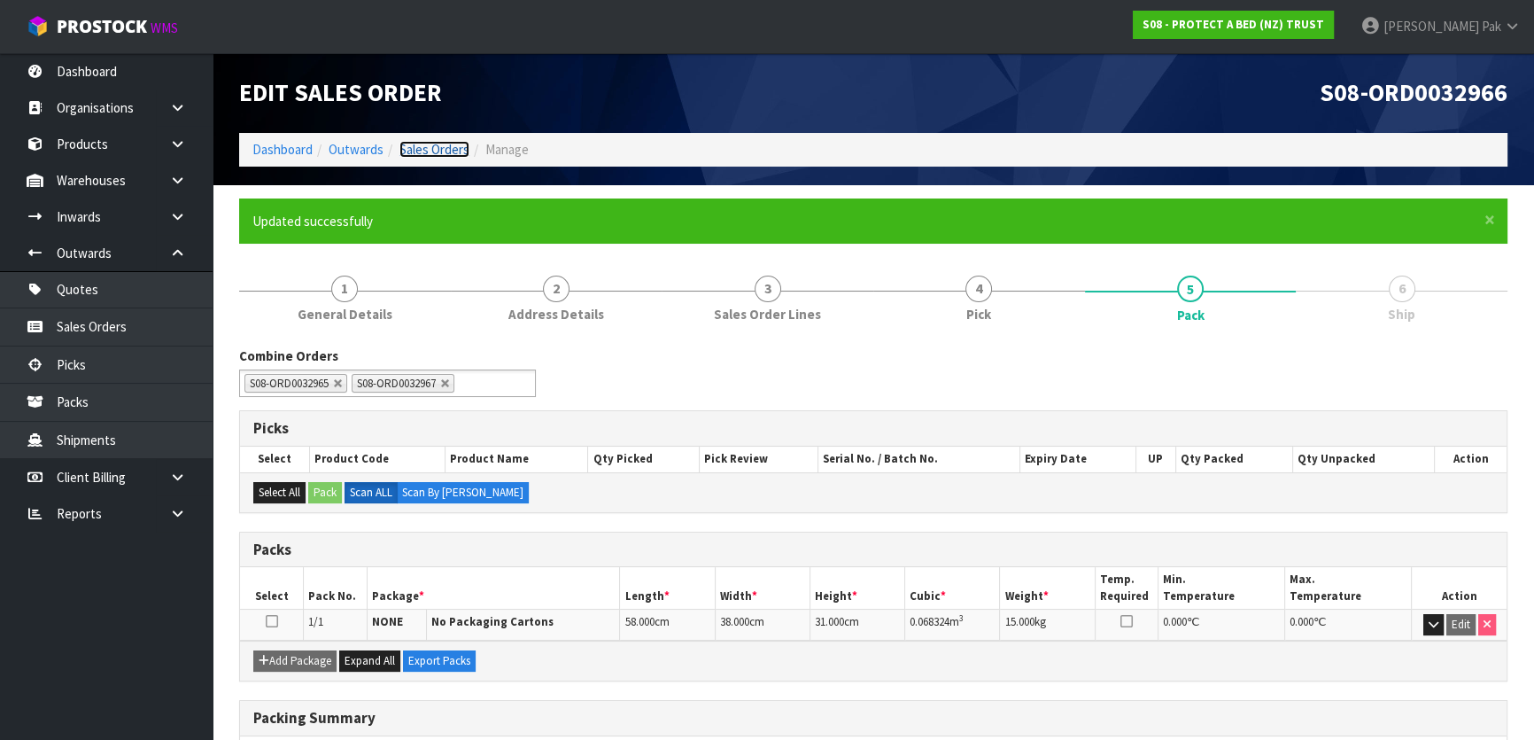
drag, startPoint x: 450, startPoint y: 145, endPoint x: 507, endPoint y: 168, distance: 61.2
click at [450, 145] on link "Sales Orders" at bounding box center [434, 149] width 70 height 17
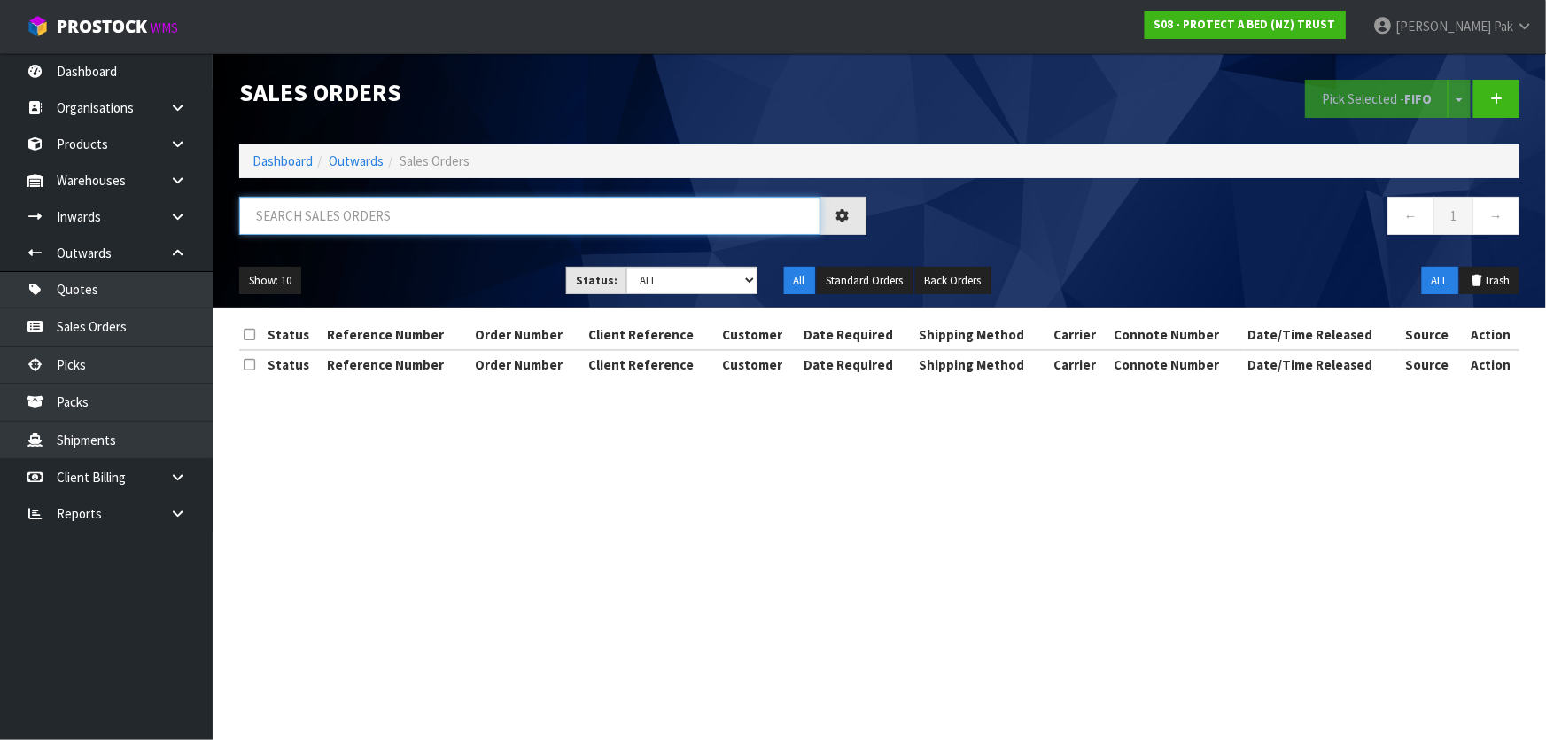
click at [439, 203] on input "text" at bounding box center [529, 216] width 581 height 38
type input "JOB-0406879"
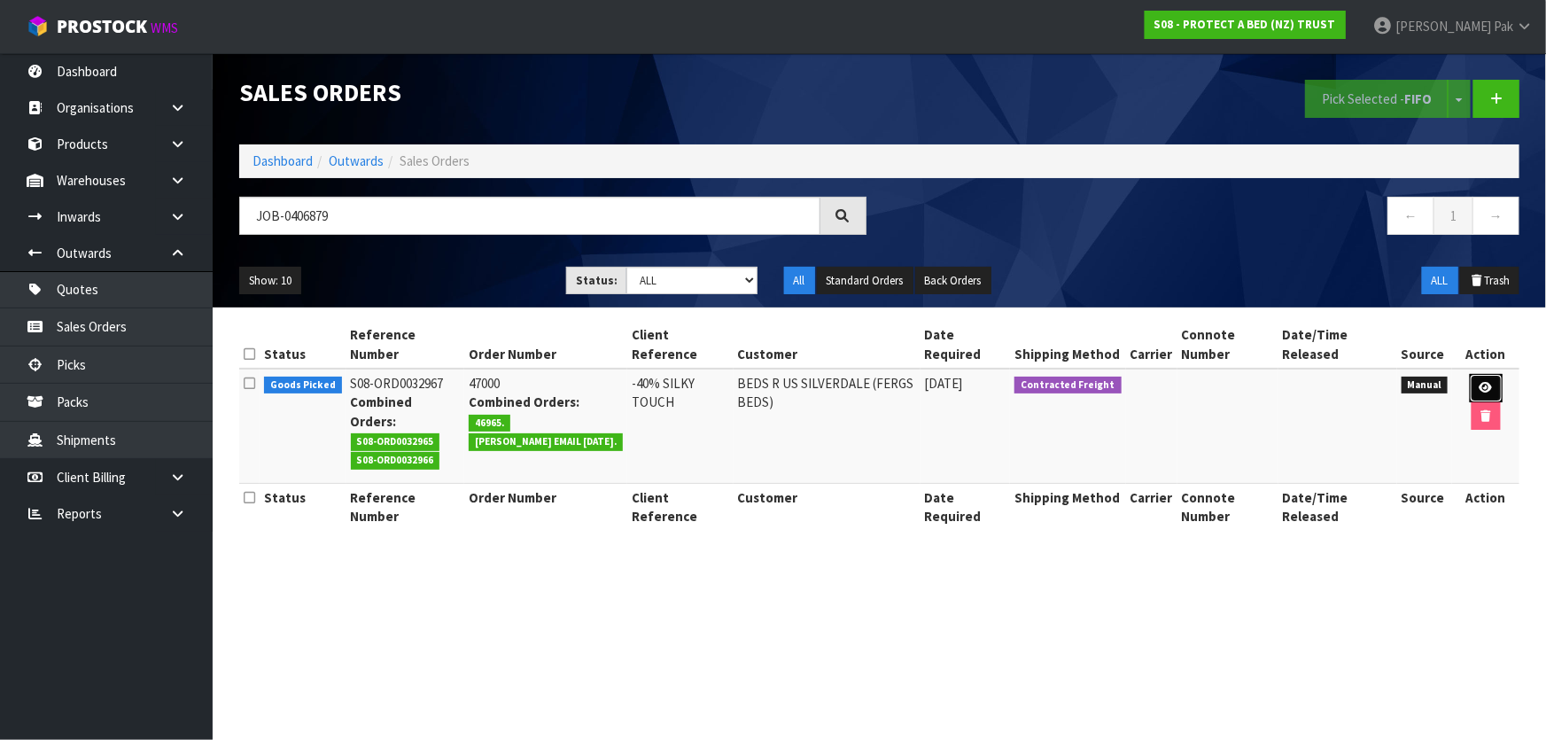
click at [1485, 387] on icon at bounding box center [1485, 388] width 13 height 12
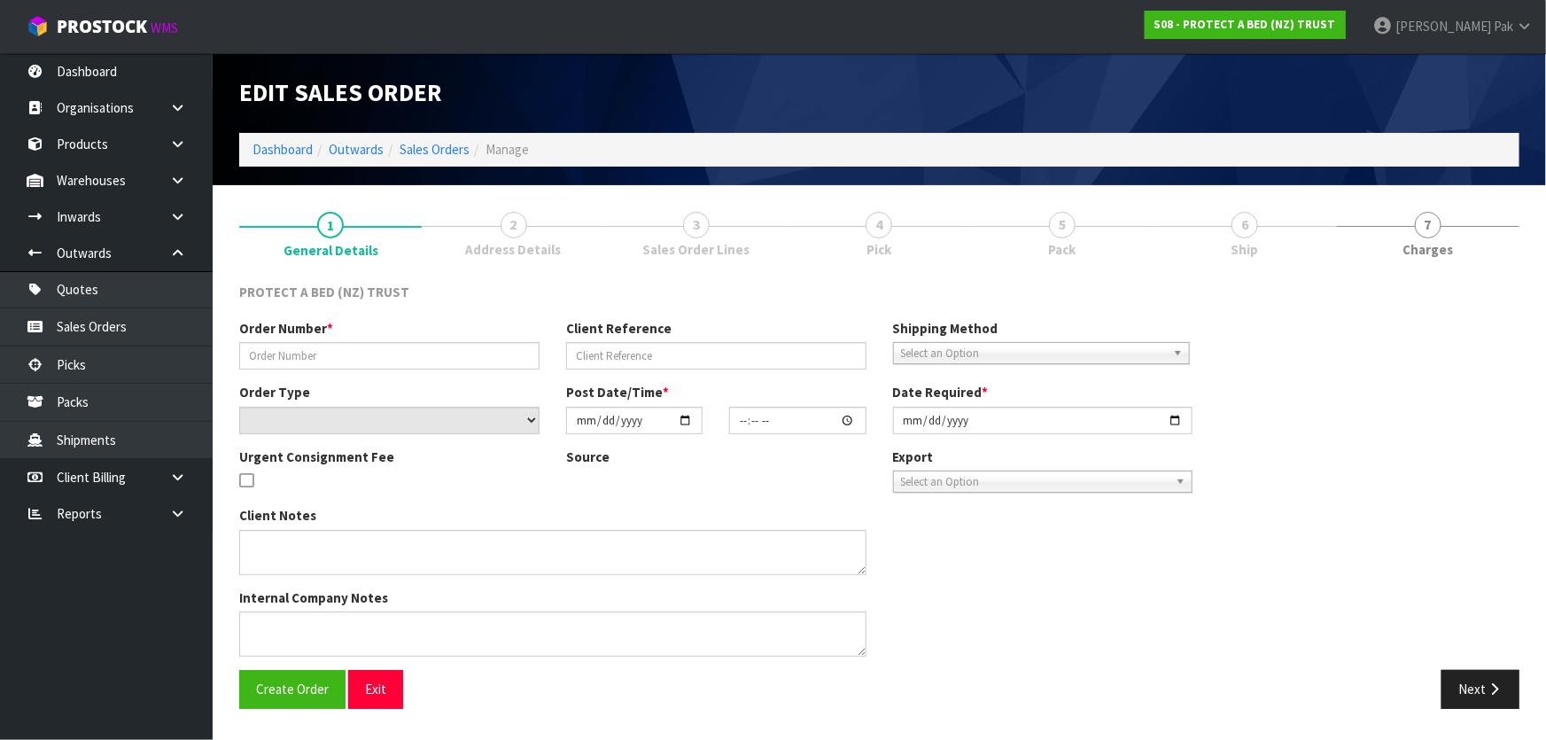
type input "47000"
type input "-40% SILKY TOUCH"
select select "number:0"
type input "[DATE]"
type input "14:47:00.000"
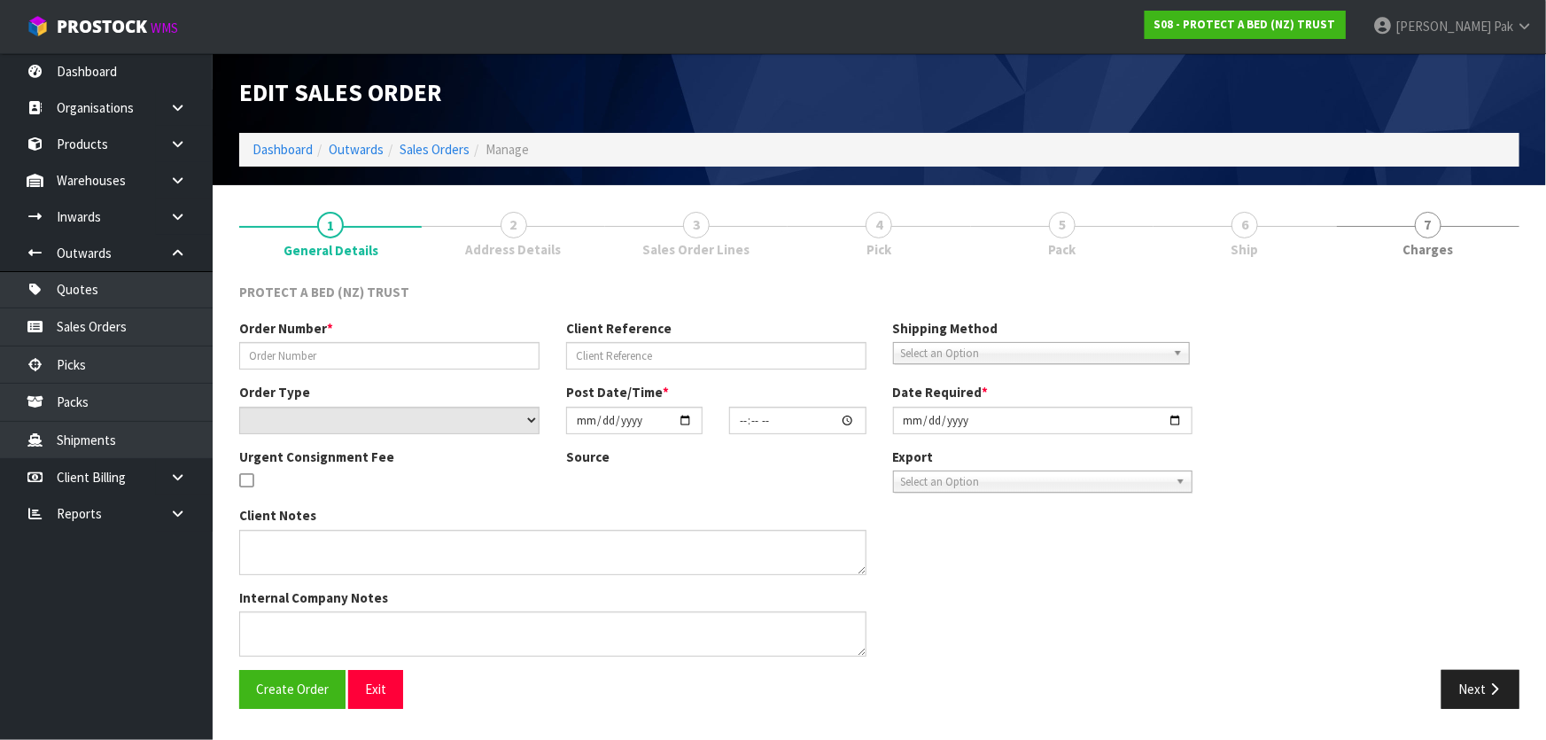
type input "[DATE]"
type textarea "DO NOT CHARGE FREIGHT."
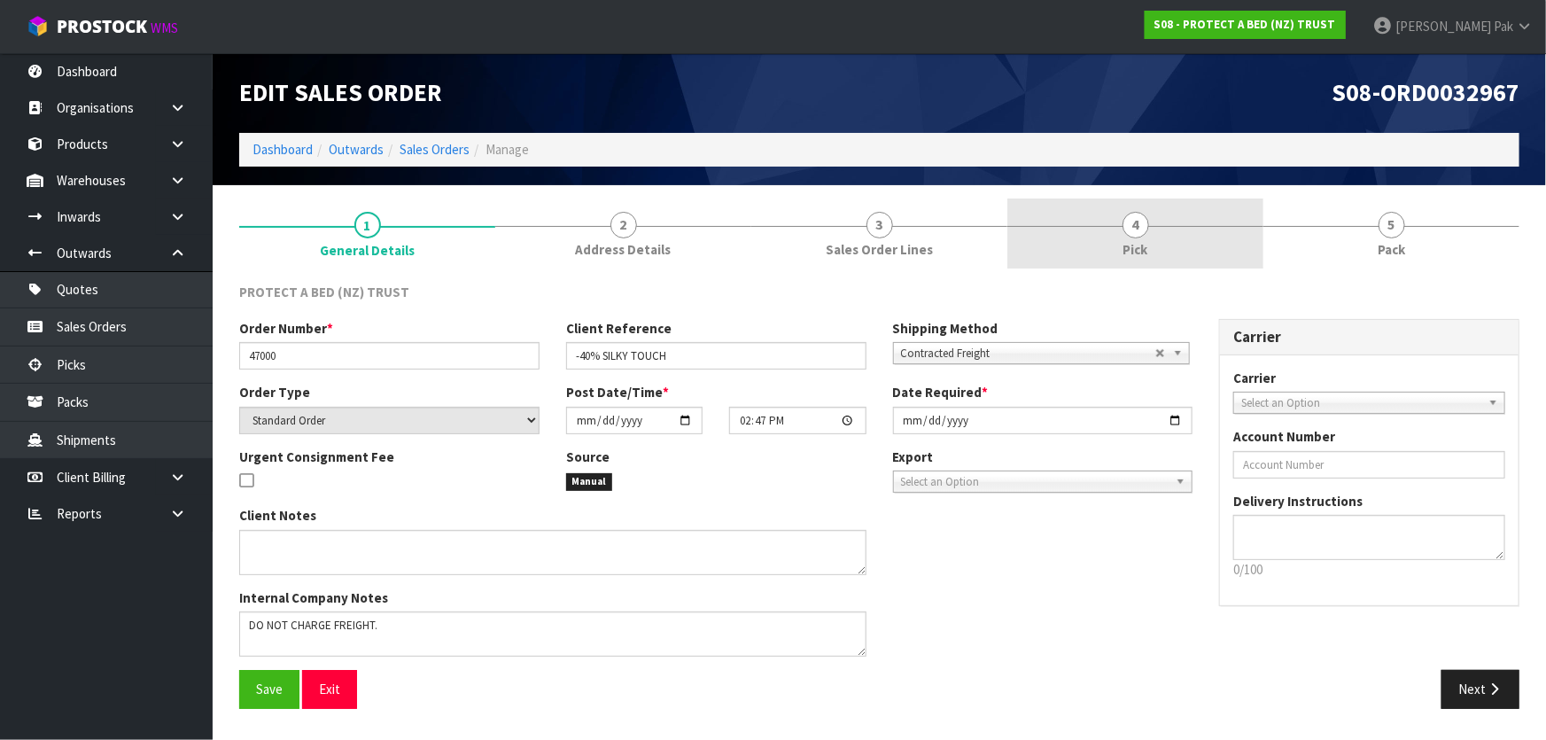
click at [1151, 219] on link "4 Pick" at bounding box center [1135, 233] width 256 height 70
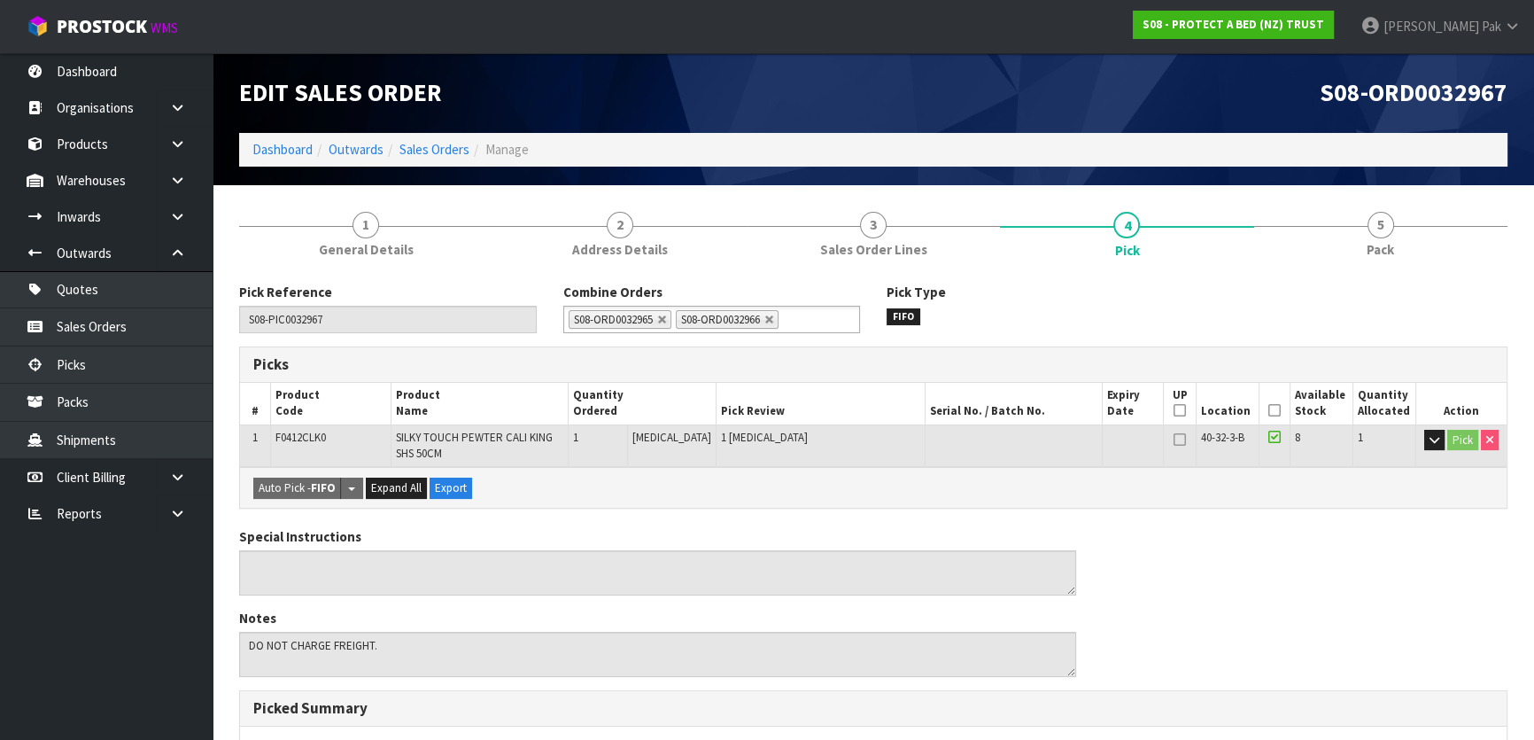
drag, startPoint x: 1258, startPoint y: 412, endPoint x: 1267, endPoint y: 407, distance: 9.9
click at [1265, 407] on th "Picked" at bounding box center [1275, 404] width 31 height 42
click at [1268, 410] on icon at bounding box center [1274, 410] width 12 height 1
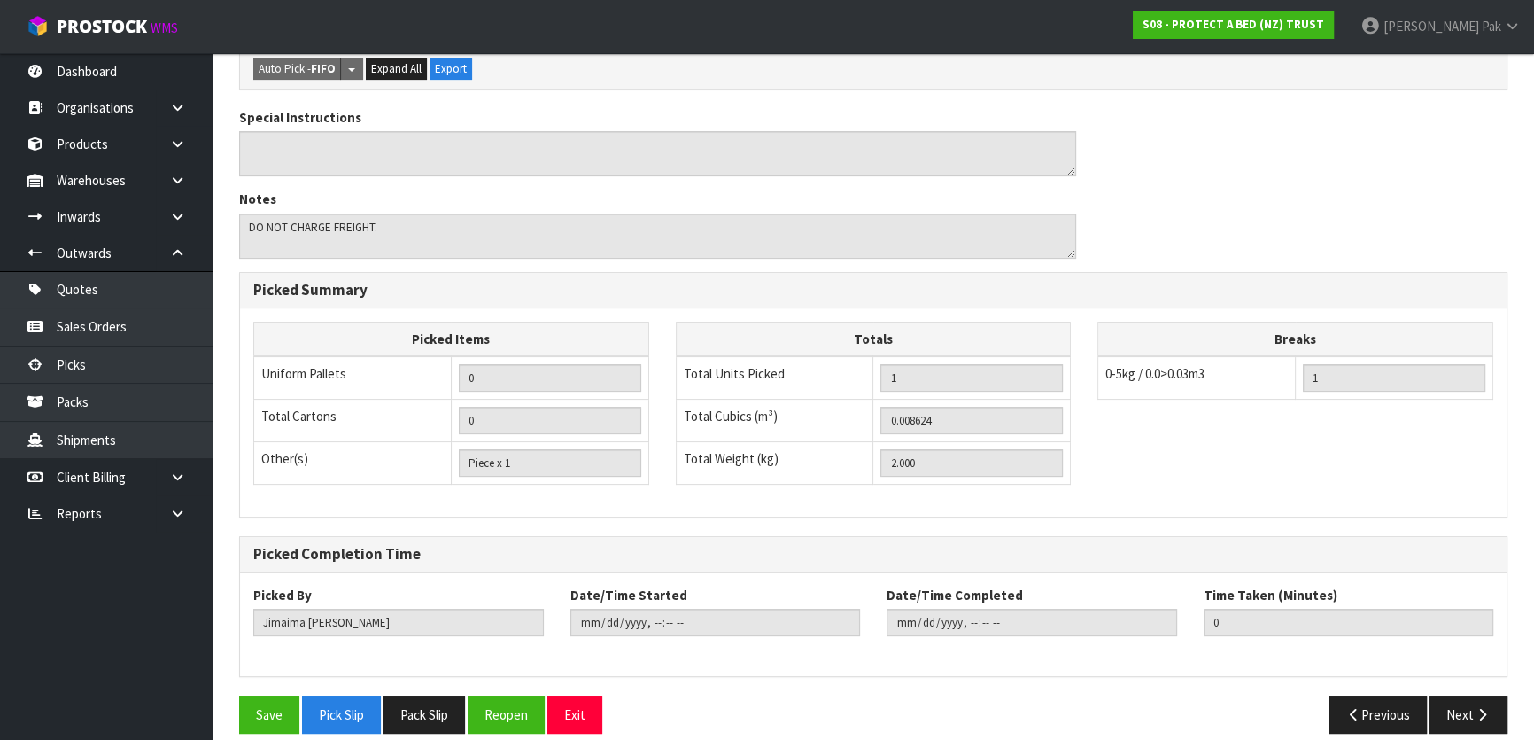
scroll to position [500, 0]
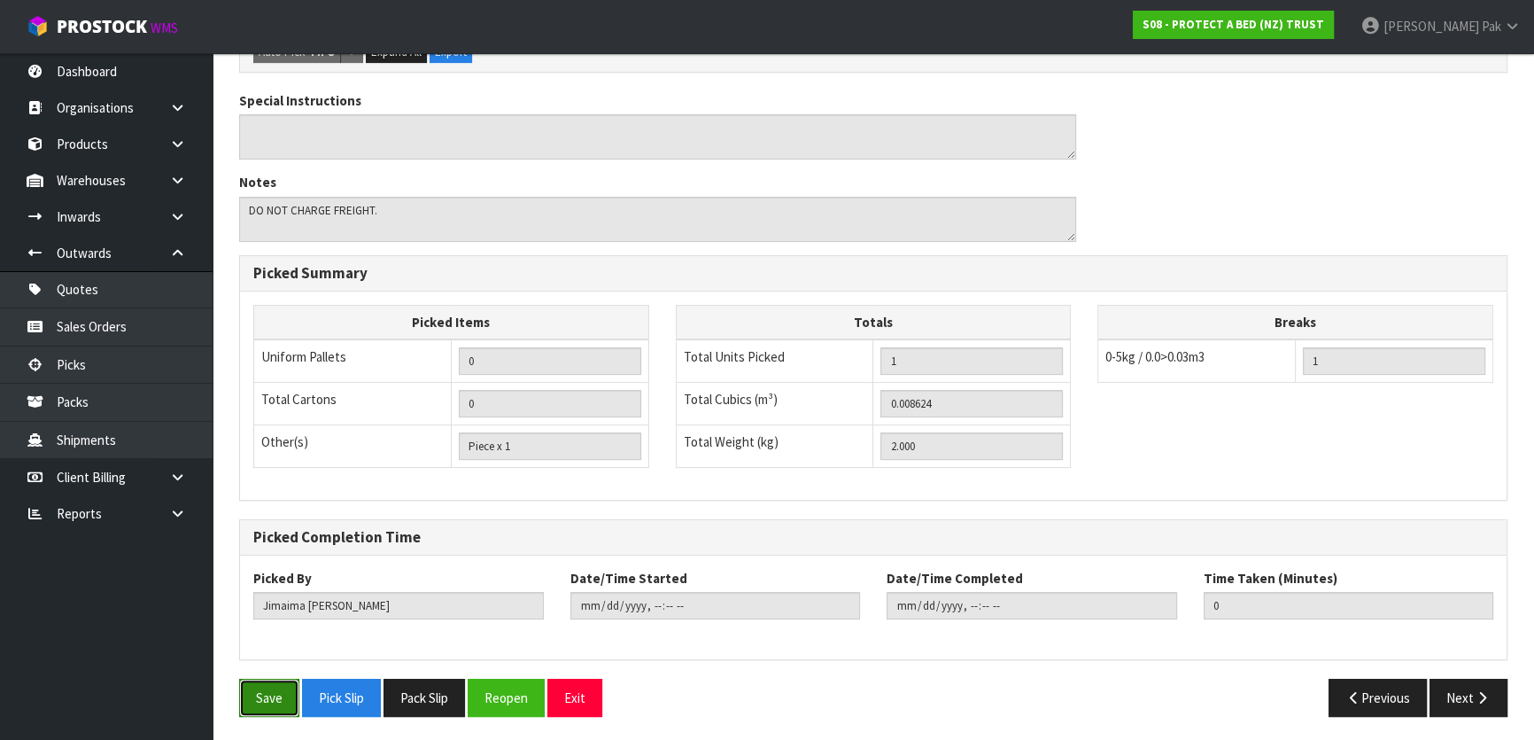
click at [252, 686] on button "Save" at bounding box center [269, 698] width 60 height 38
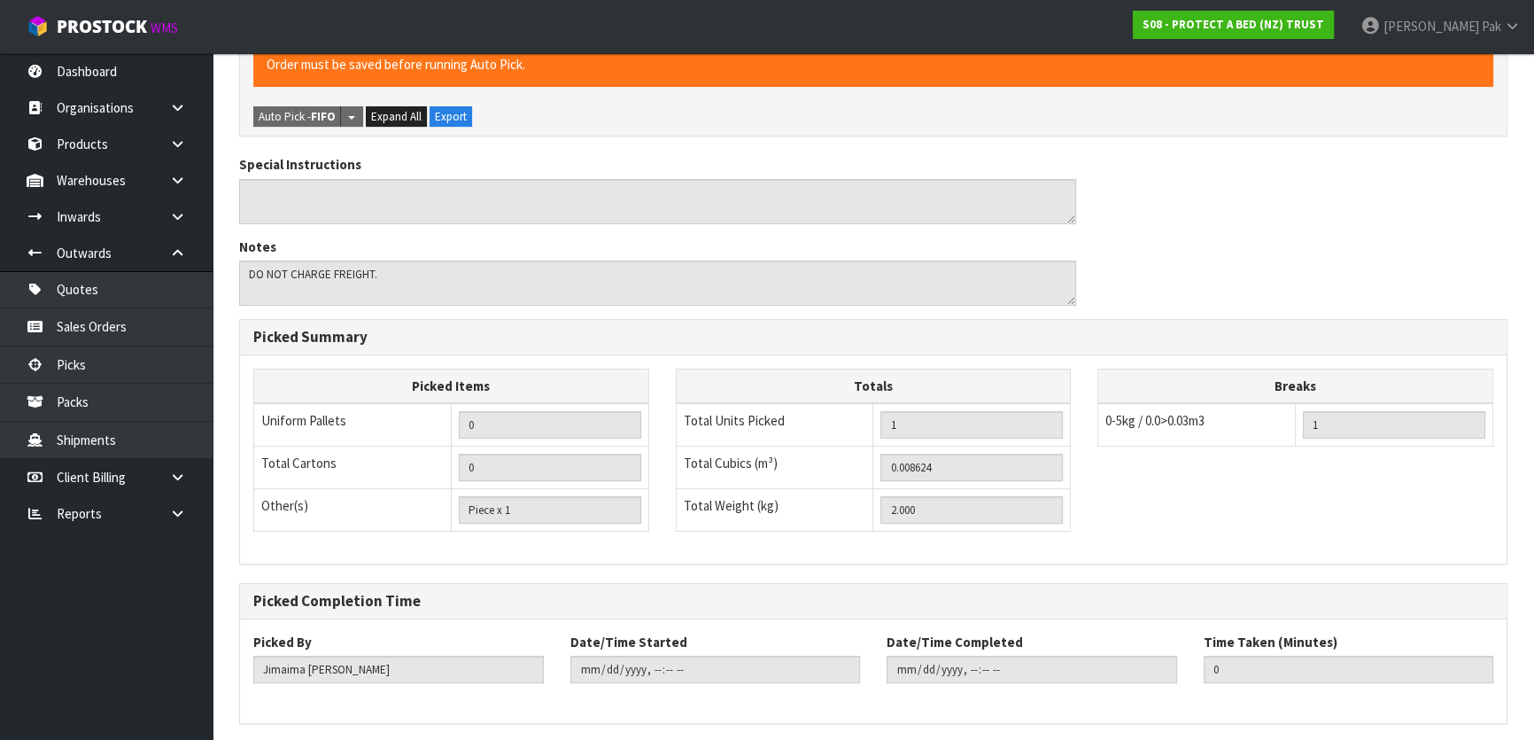
scroll to position [0, 0]
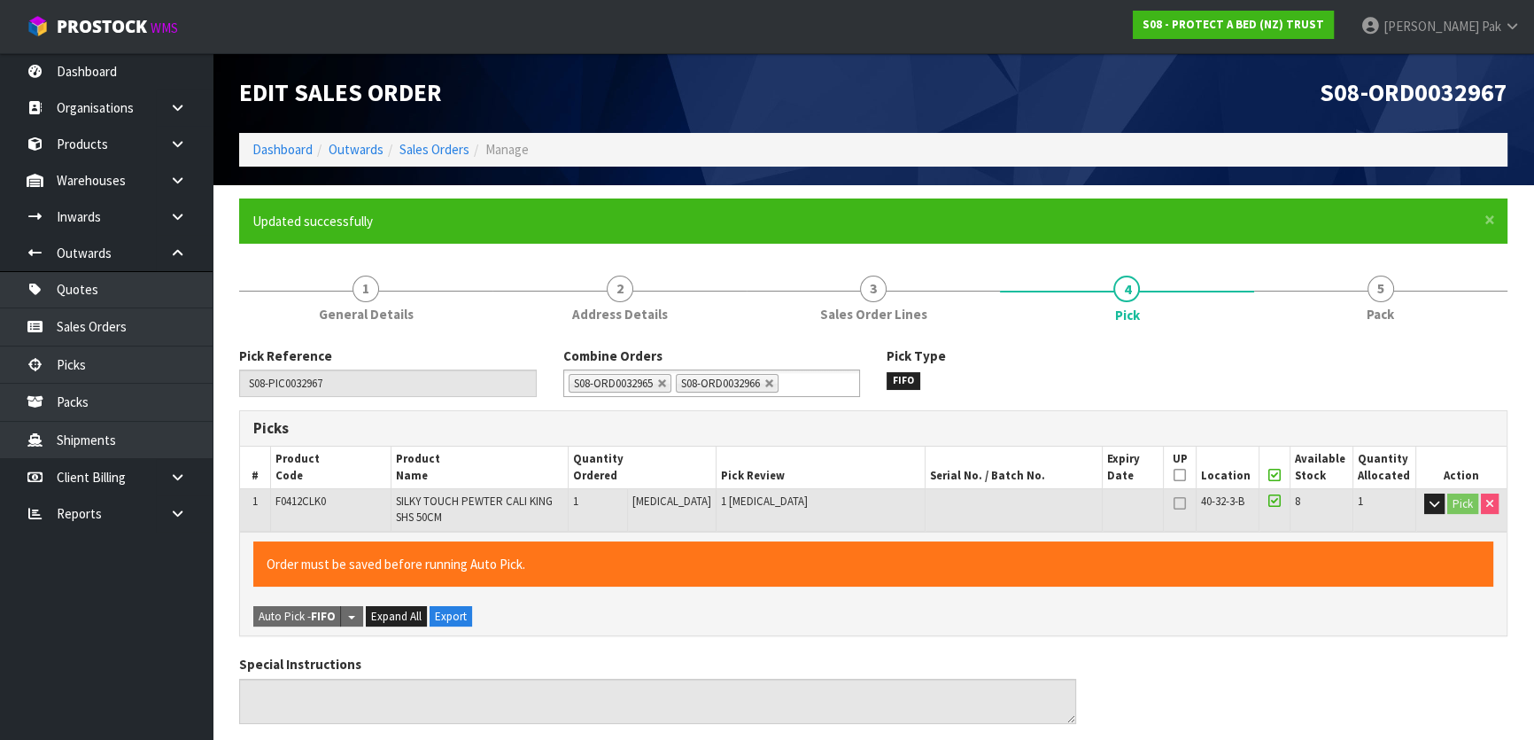
type input "Svetlana Pak"
type input "2025-08-11T09:05"
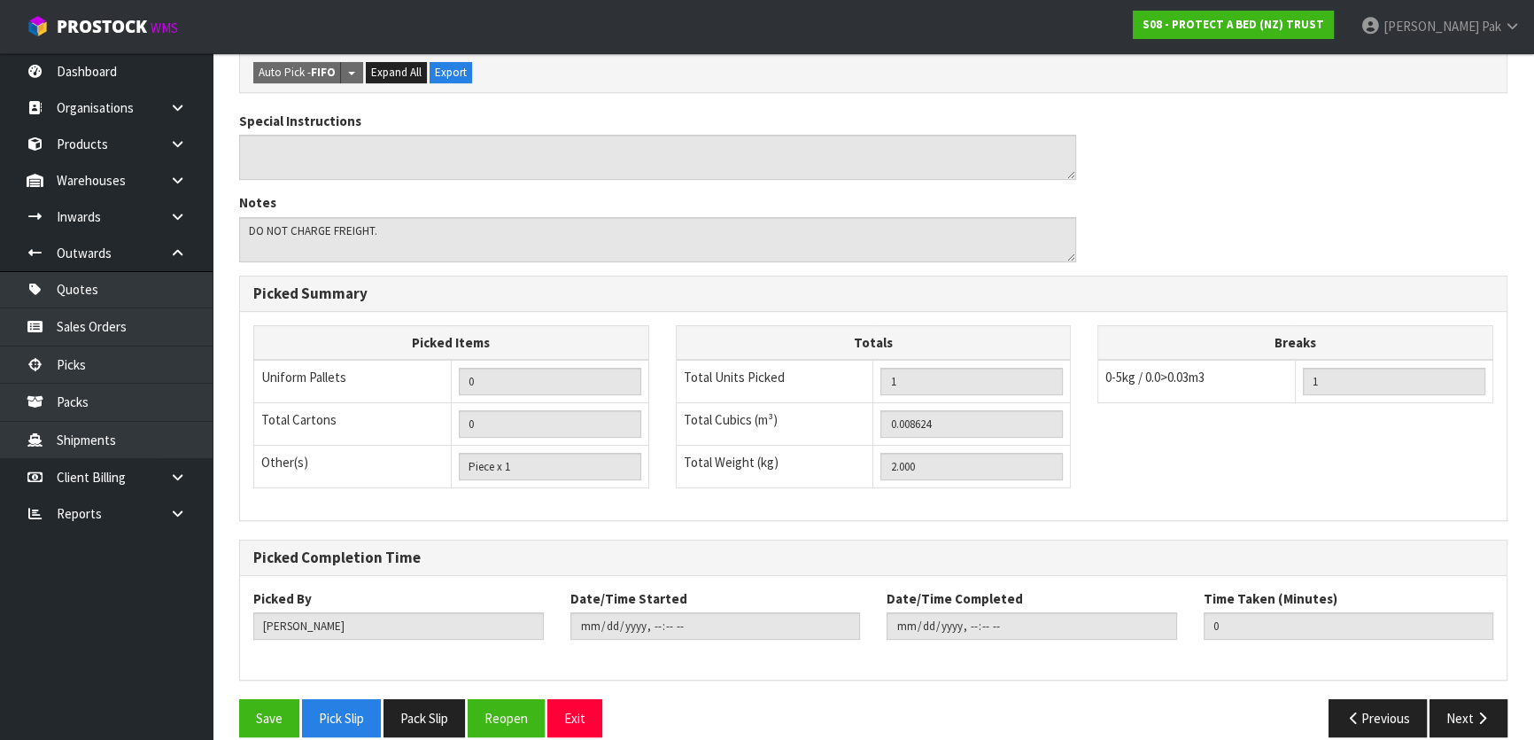
scroll to position [500, 0]
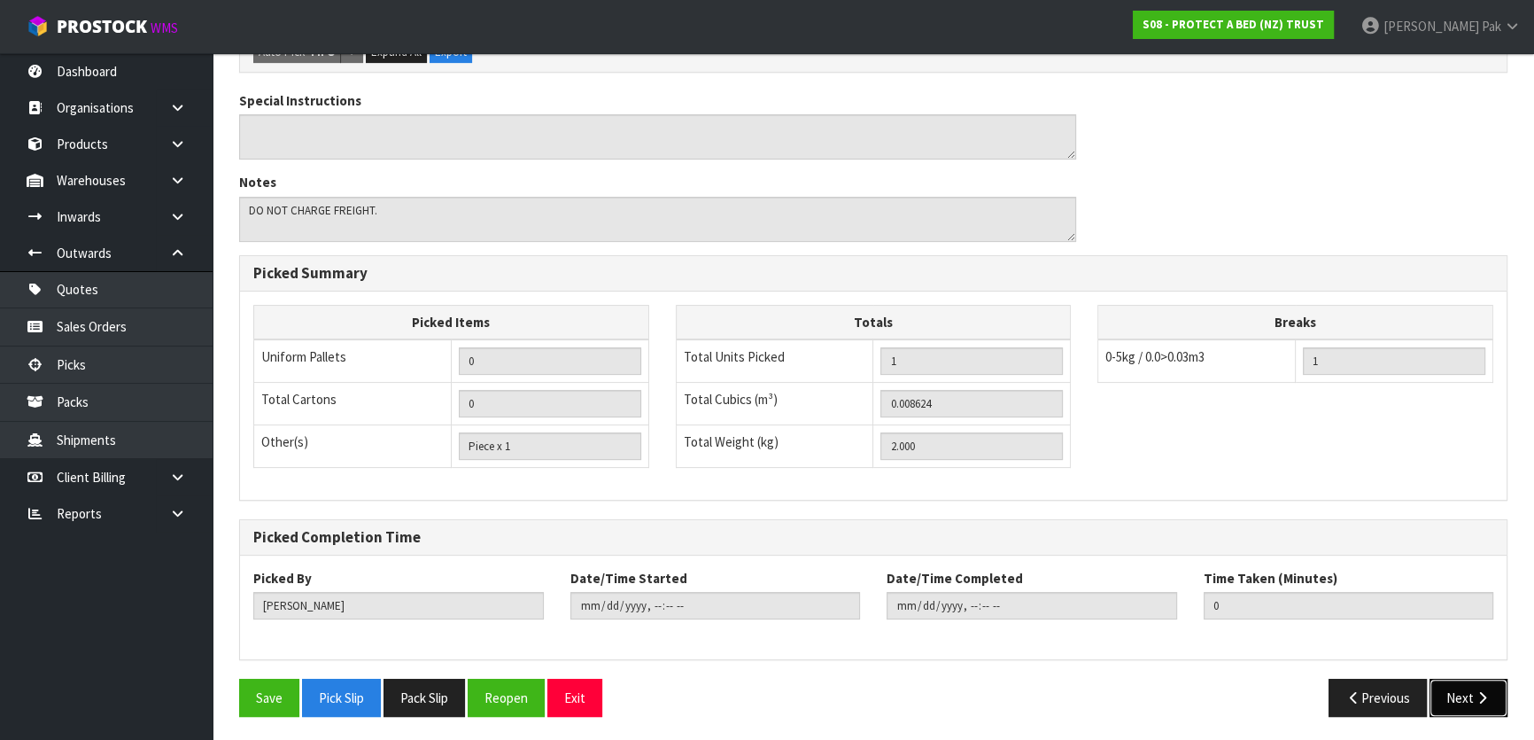
click at [1470, 688] on button "Next" at bounding box center [1469, 698] width 78 height 38
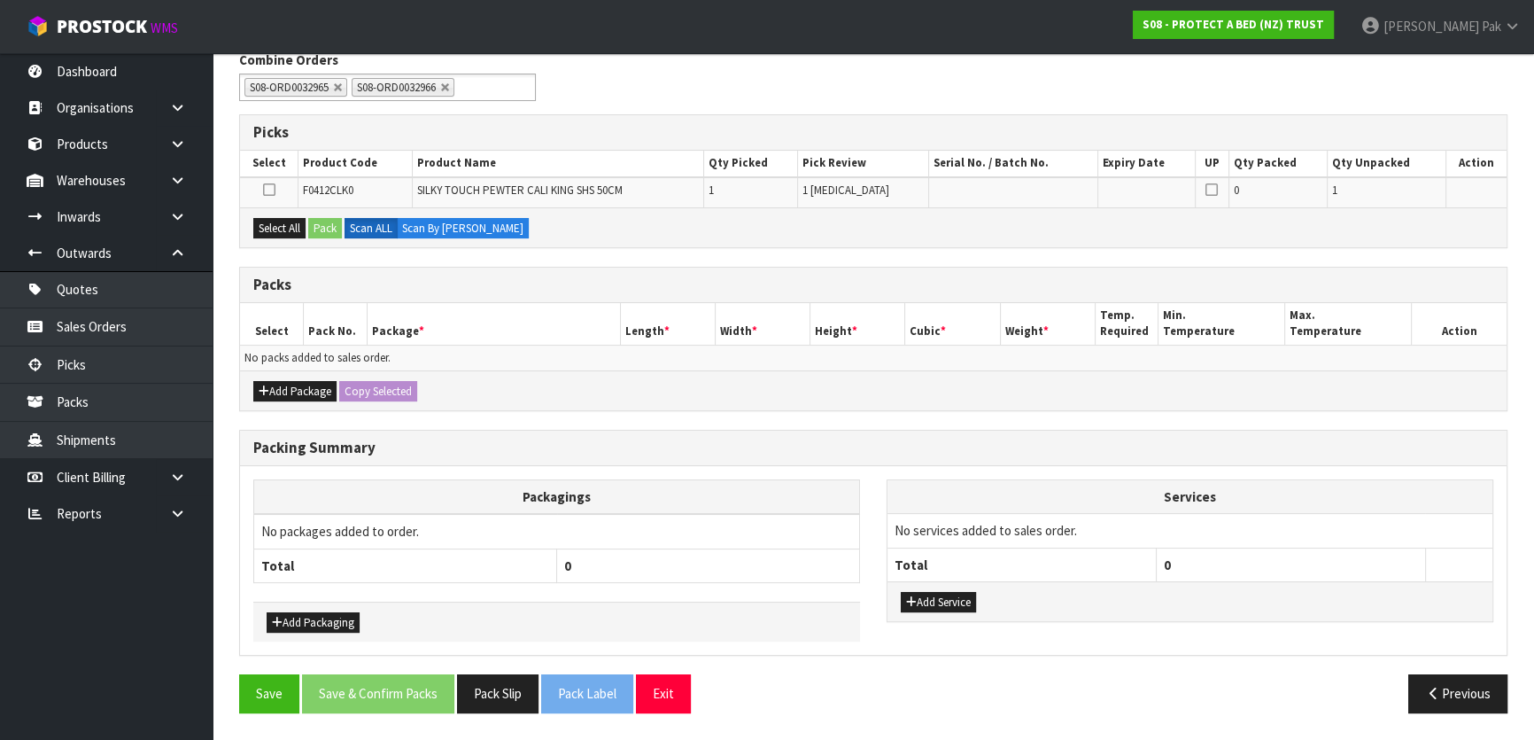
scroll to position [0, 0]
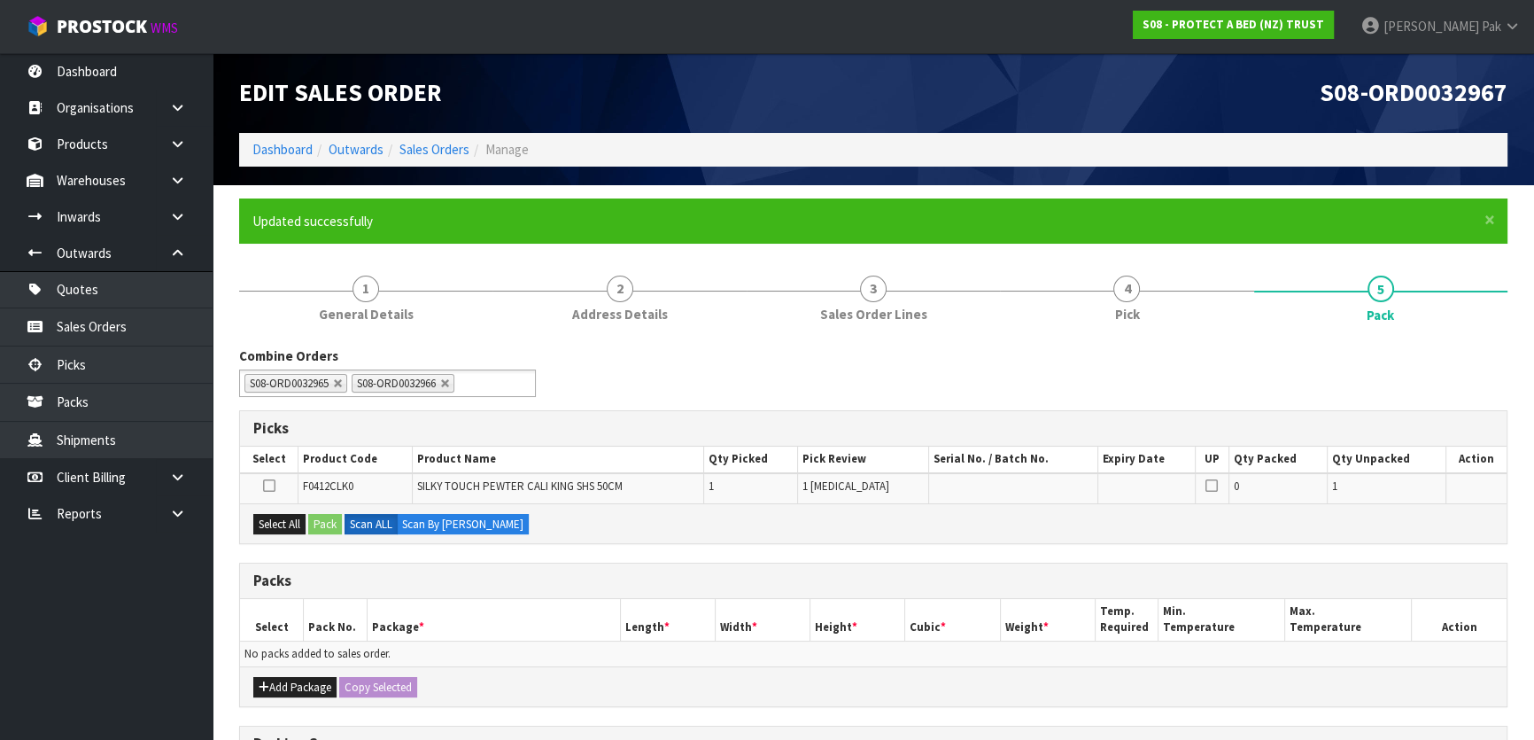
drag, startPoint x: 270, startPoint y: 479, endPoint x: 280, endPoint y: 479, distance: 9.7
click at [273, 485] on icon at bounding box center [269, 485] width 12 height 1
click at [0, 0] on input "checkbox" at bounding box center [0, 0] width 0 height 0
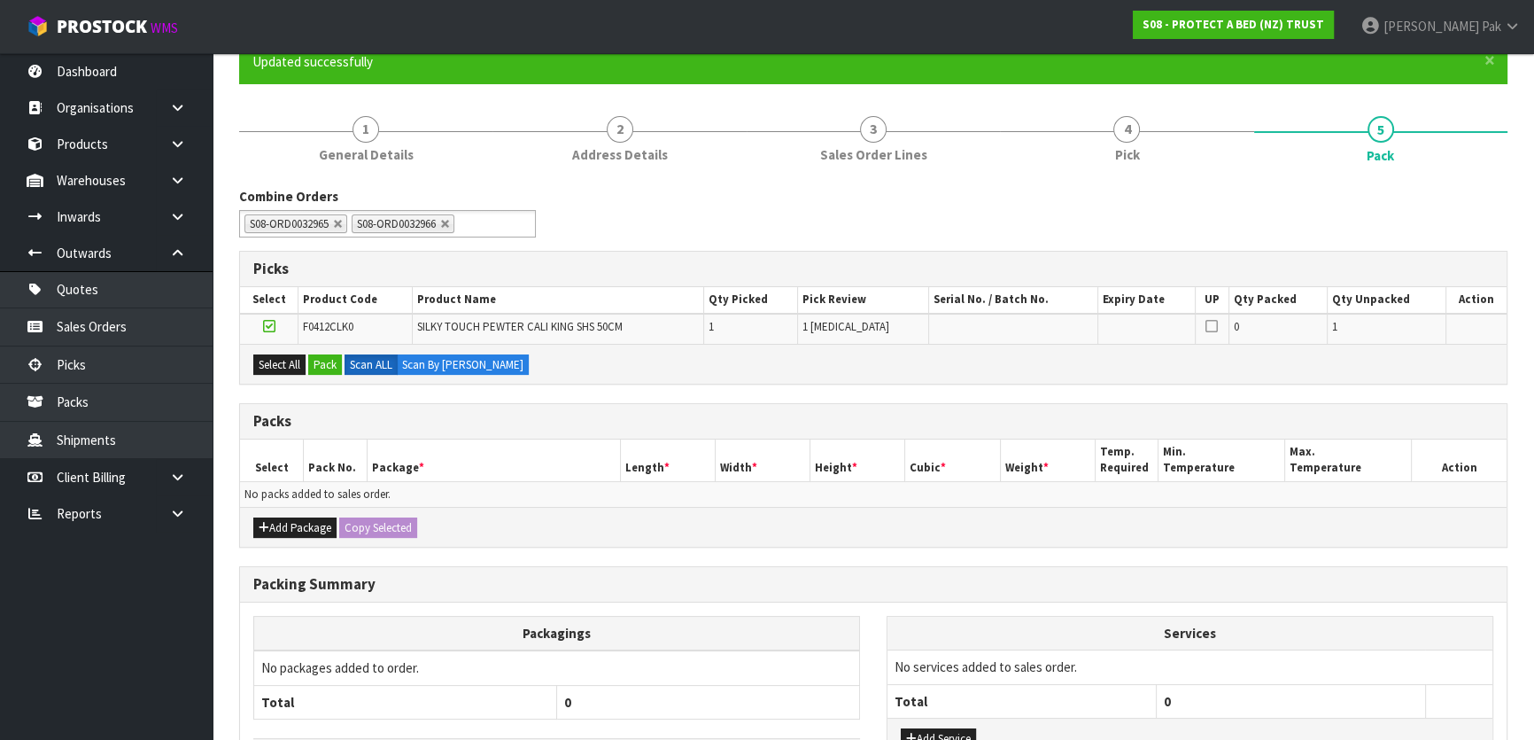
scroll to position [160, 0]
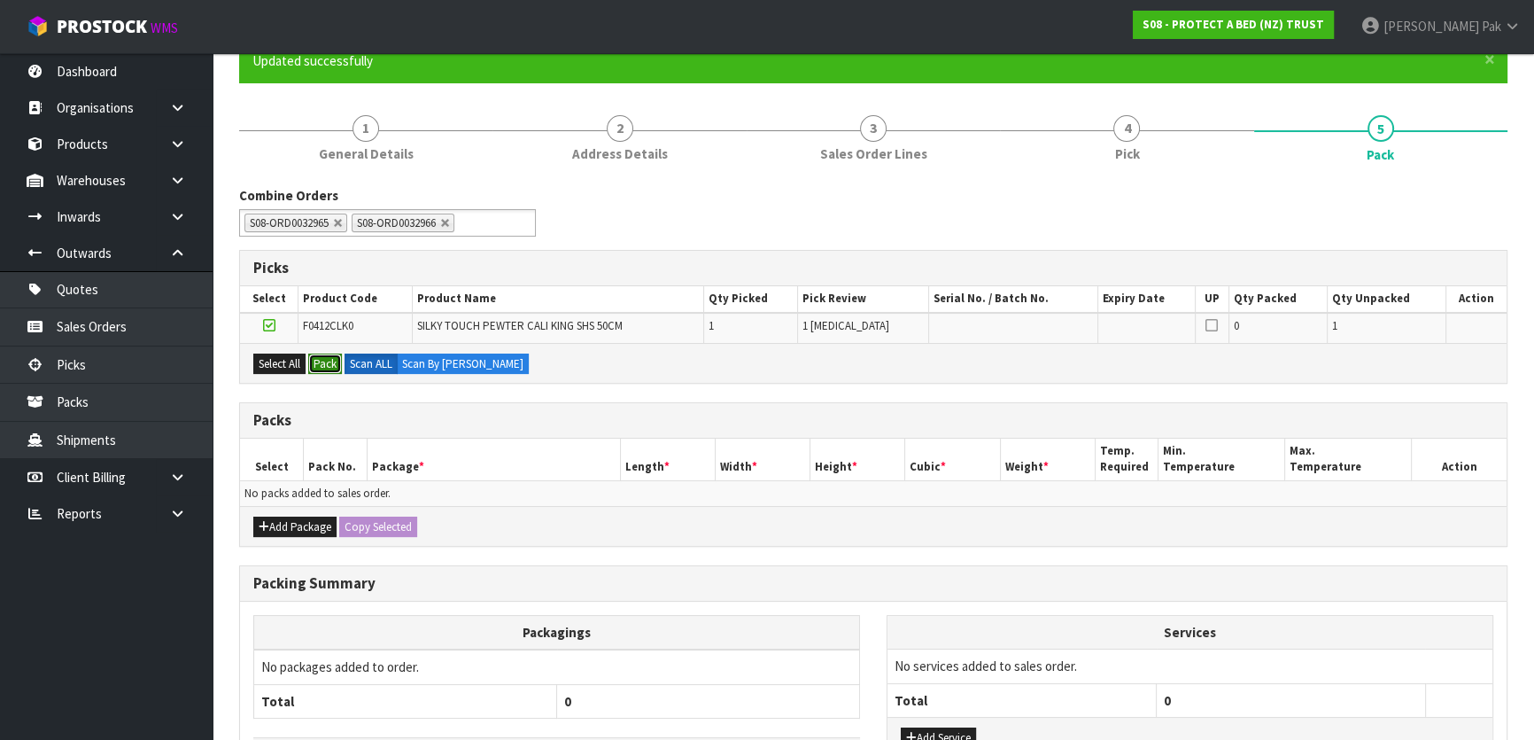
click at [322, 356] on button "Pack" at bounding box center [325, 363] width 34 height 21
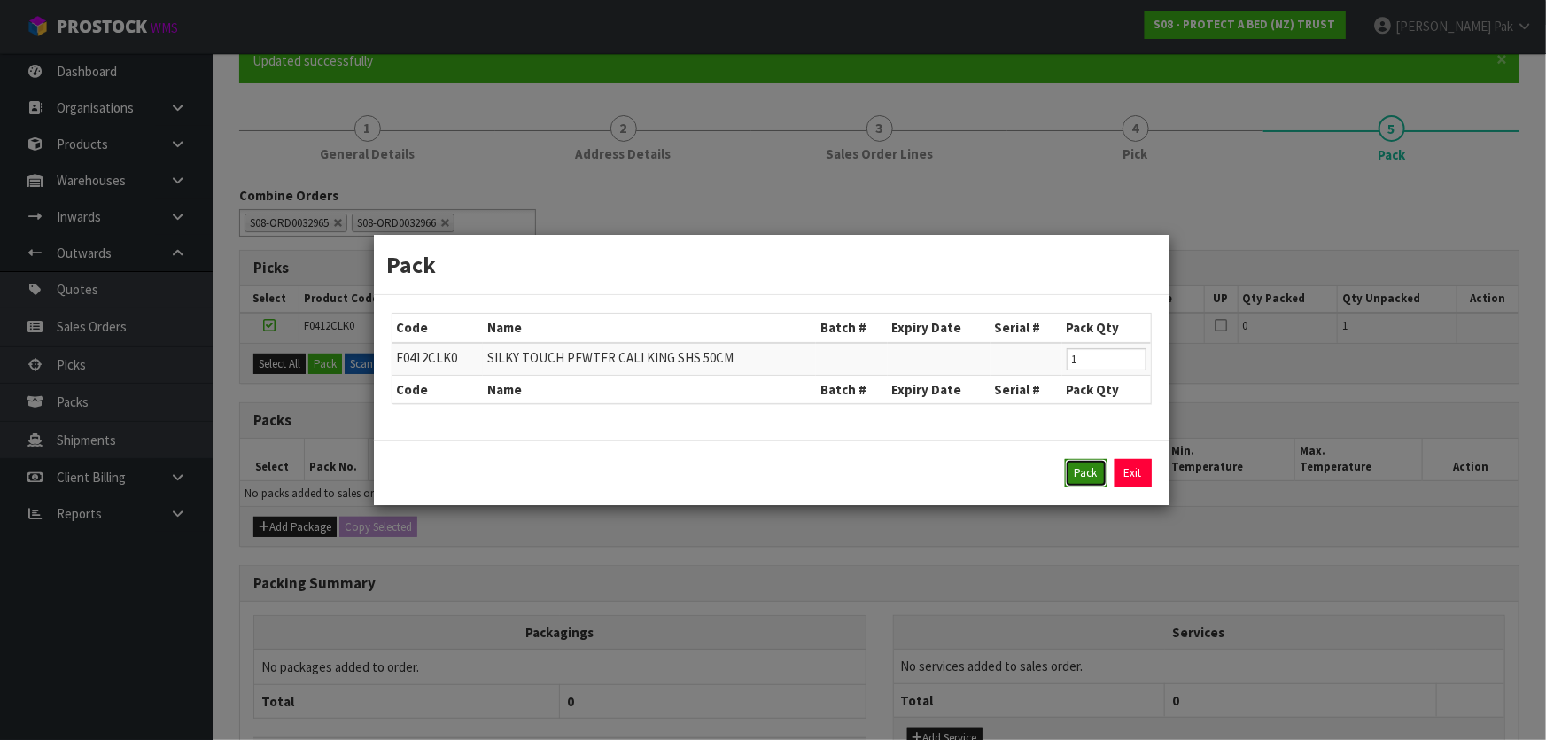
click at [1096, 469] on button "Pack" at bounding box center [1086, 473] width 43 height 28
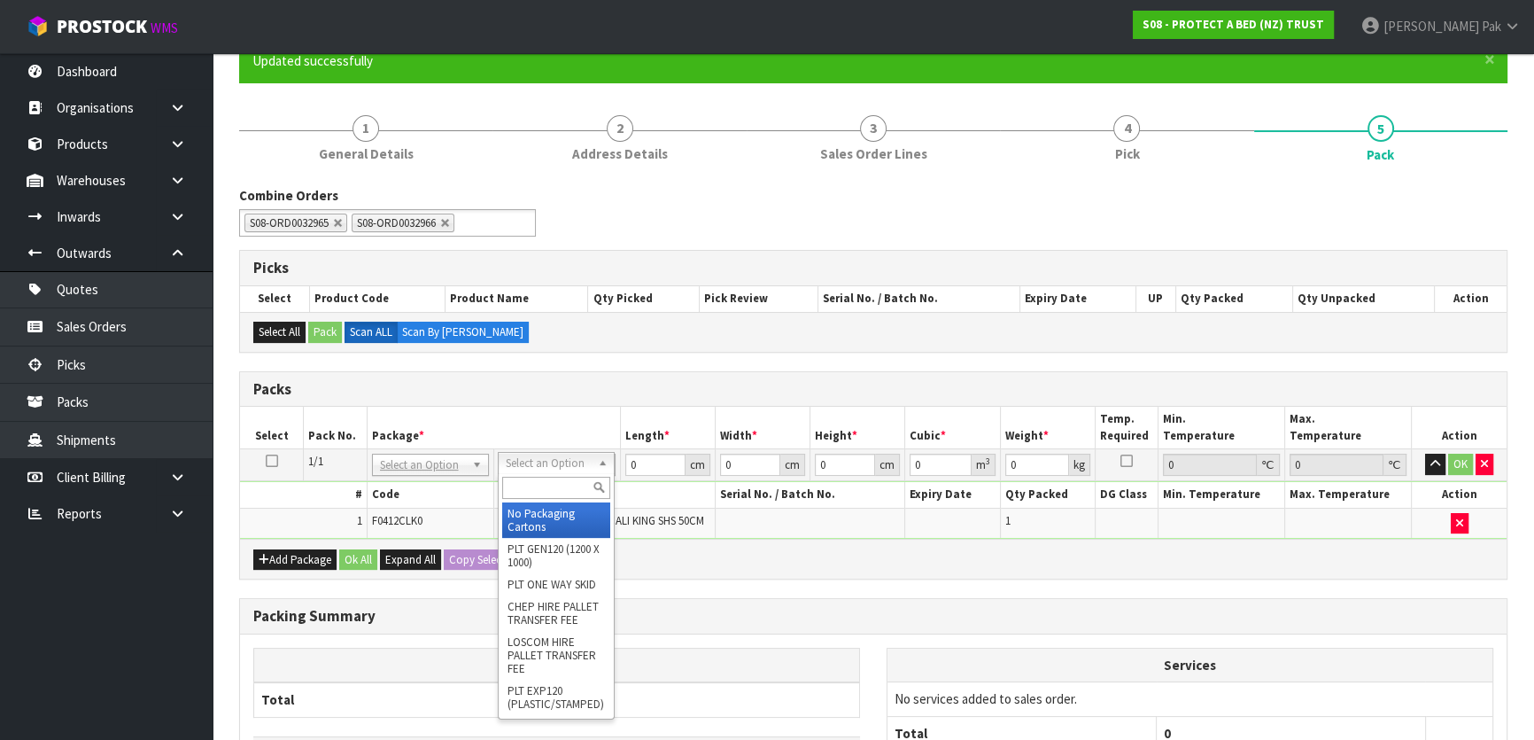
click at [540, 477] on input "text" at bounding box center [556, 488] width 108 height 22
type input "OC"
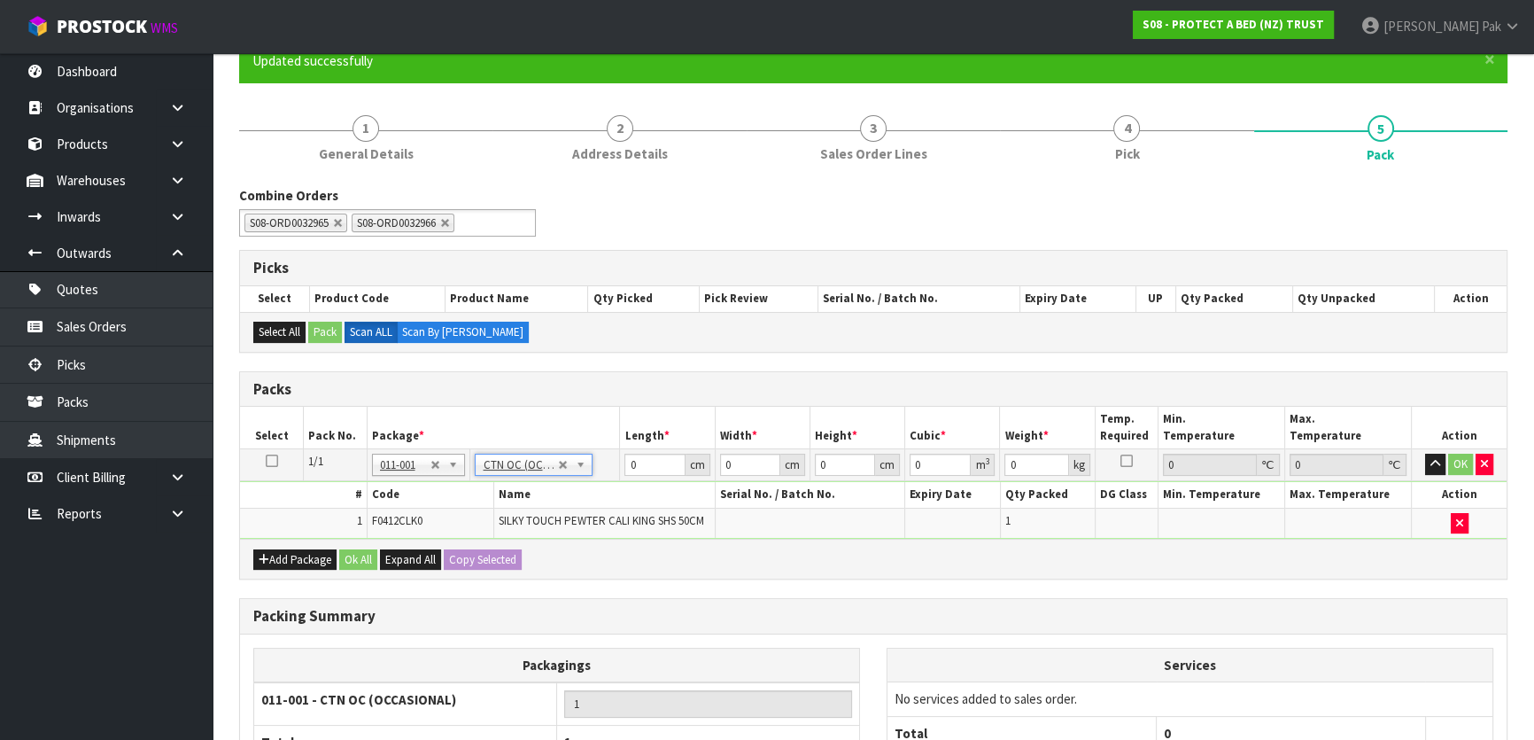
type input "2"
click at [643, 468] on input "0" at bounding box center [654, 465] width 60 height 22
drag, startPoint x: 645, startPoint y: 463, endPoint x: 592, endPoint y: 467, distance: 53.3
click at [593, 467] on tr "1/1 NONE 007-001 007-002 007-004 007-009 007-013 007-014 007-015 007-017 007-01…" at bounding box center [873, 465] width 1267 height 32
type input "58"
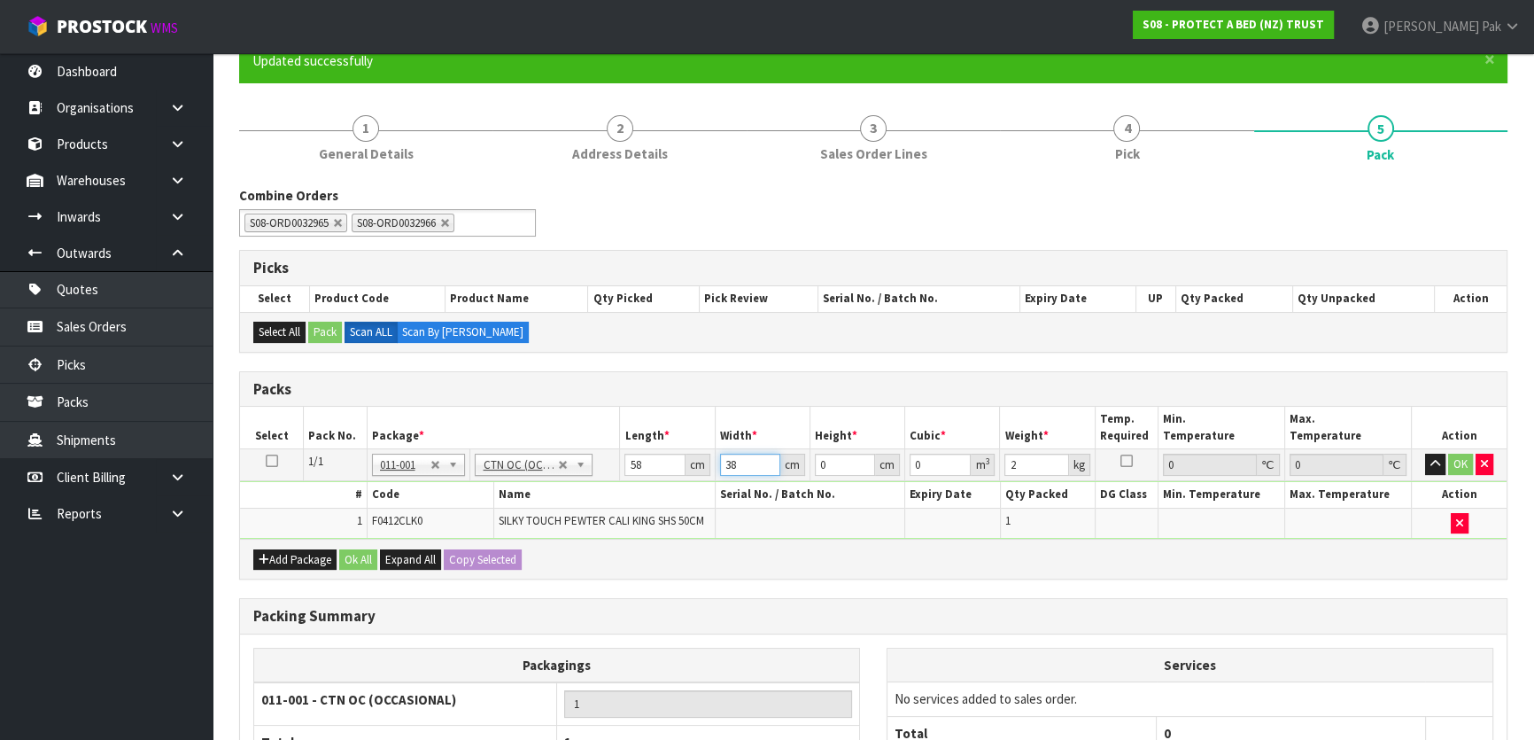
type input "38"
type input "3"
type input "0.006612"
type input "31"
type input "0.068324"
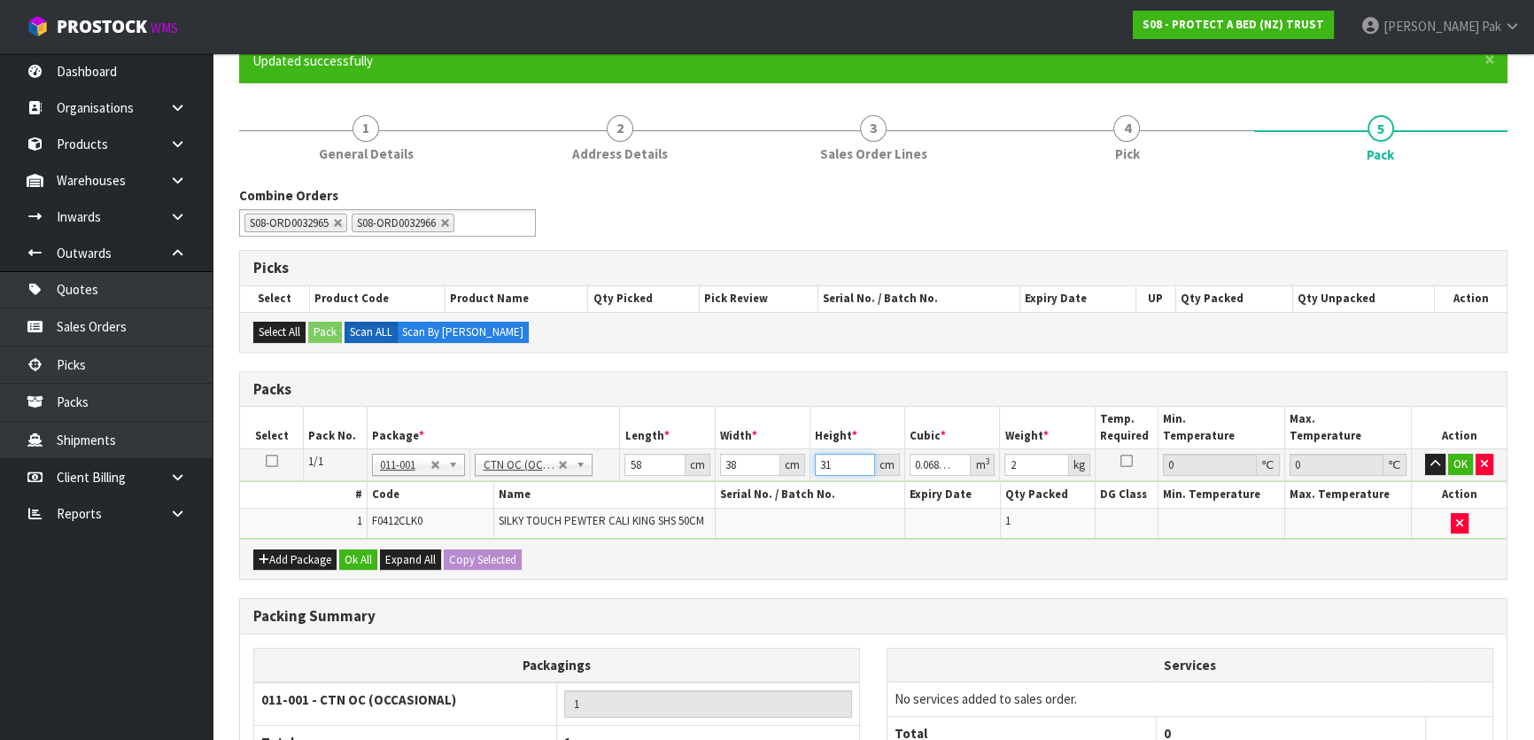
type input "31"
type input "15"
click at [1462, 459] on button "OK" at bounding box center [1460, 464] width 25 height 21
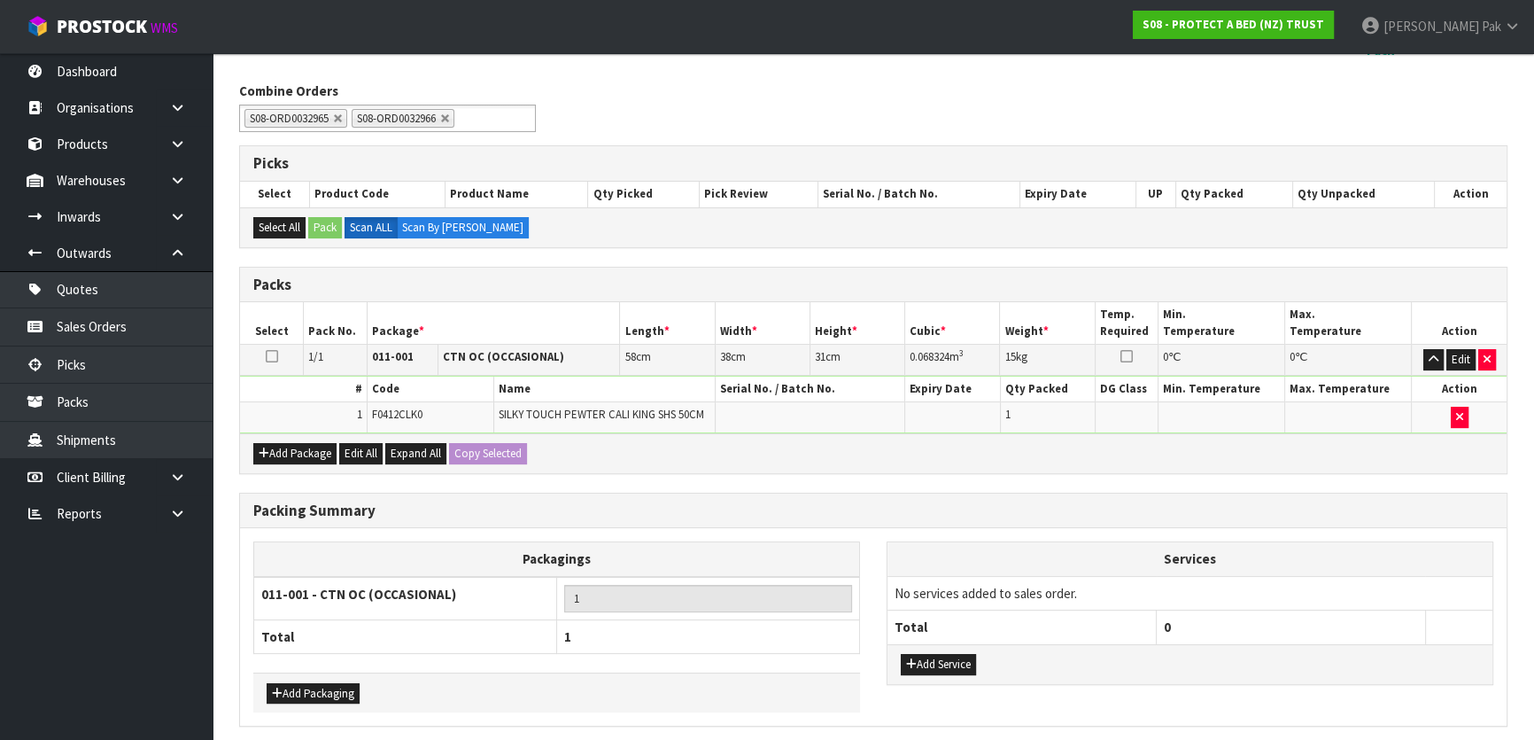
scroll to position [330, 0]
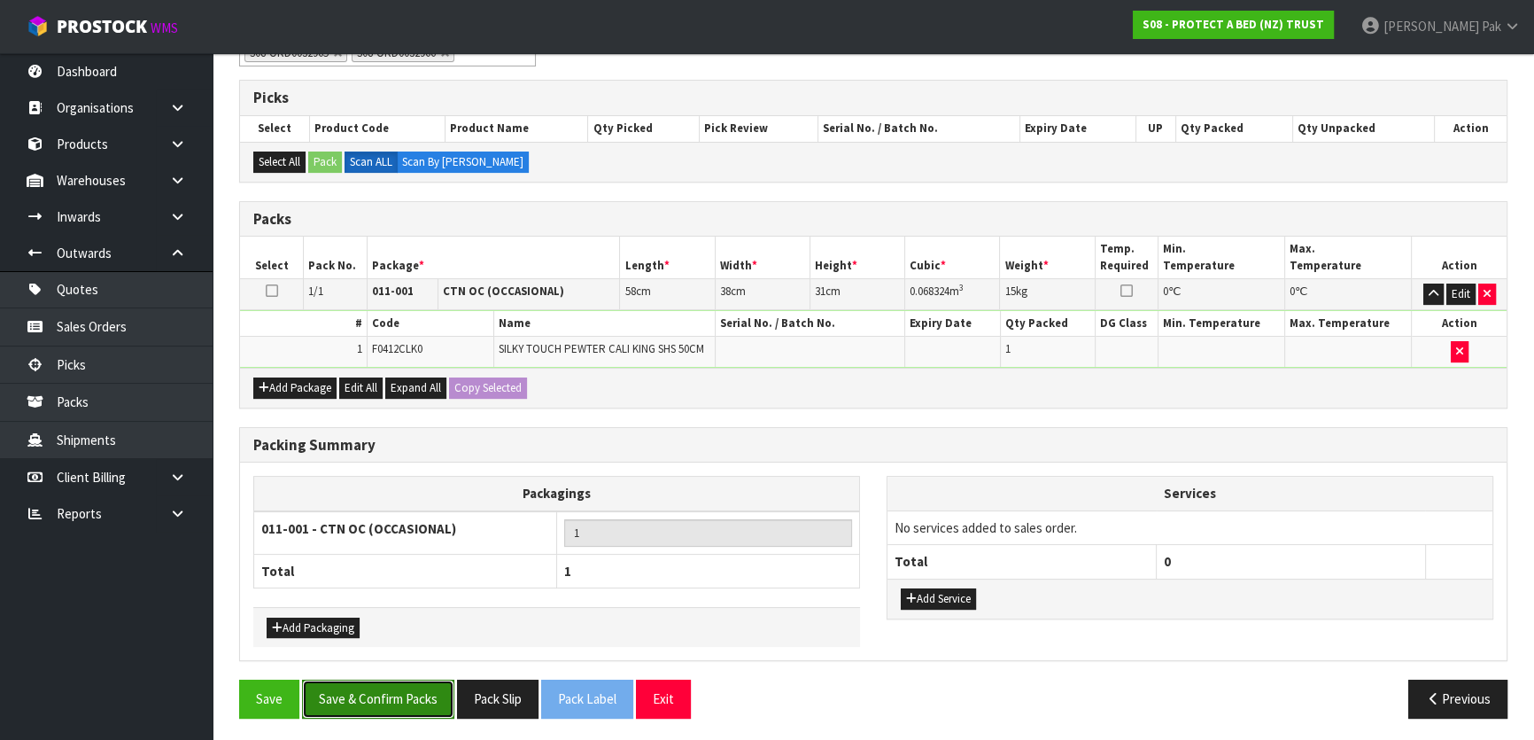
click at [378, 679] on button "Save & Confirm Packs" at bounding box center [378, 698] width 152 height 38
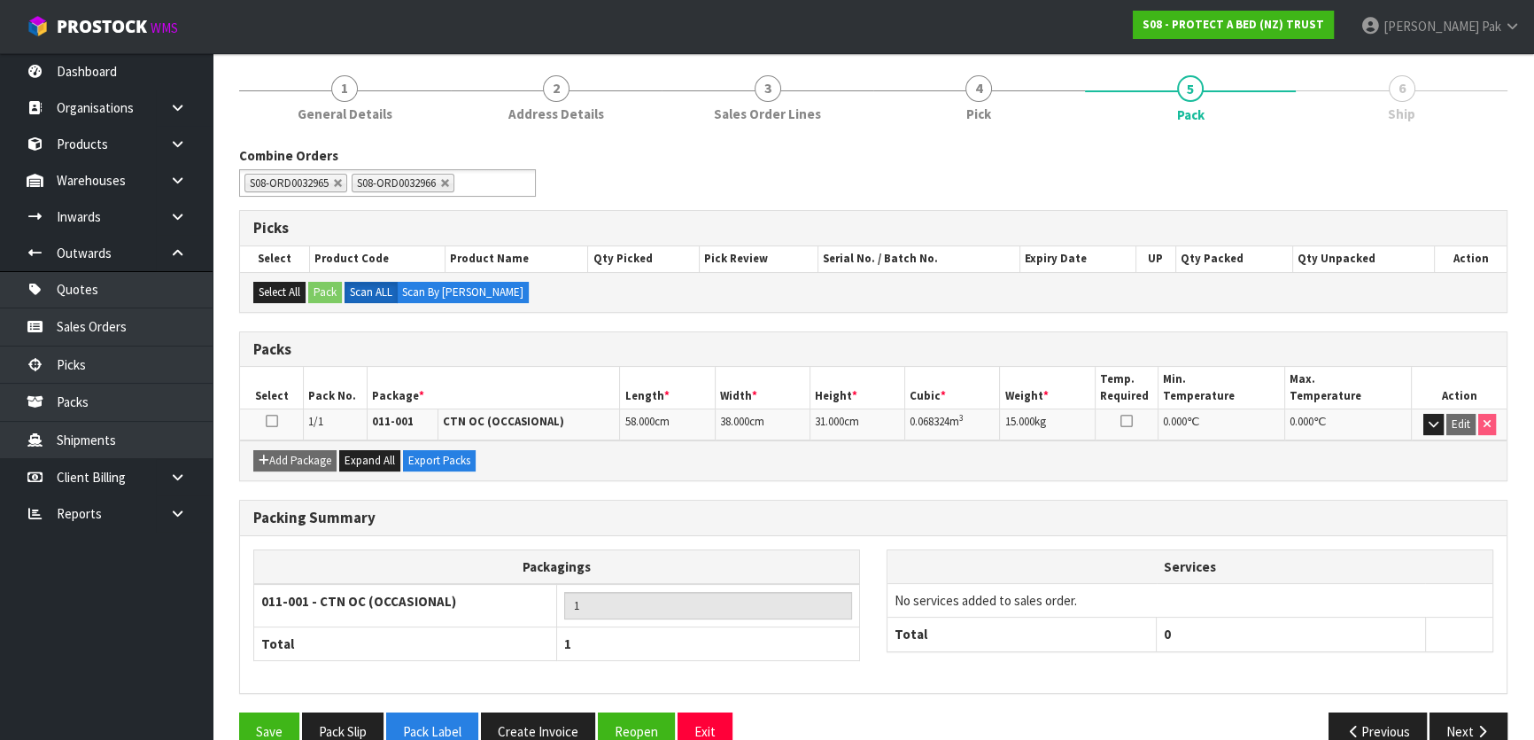
scroll to position [234, 0]
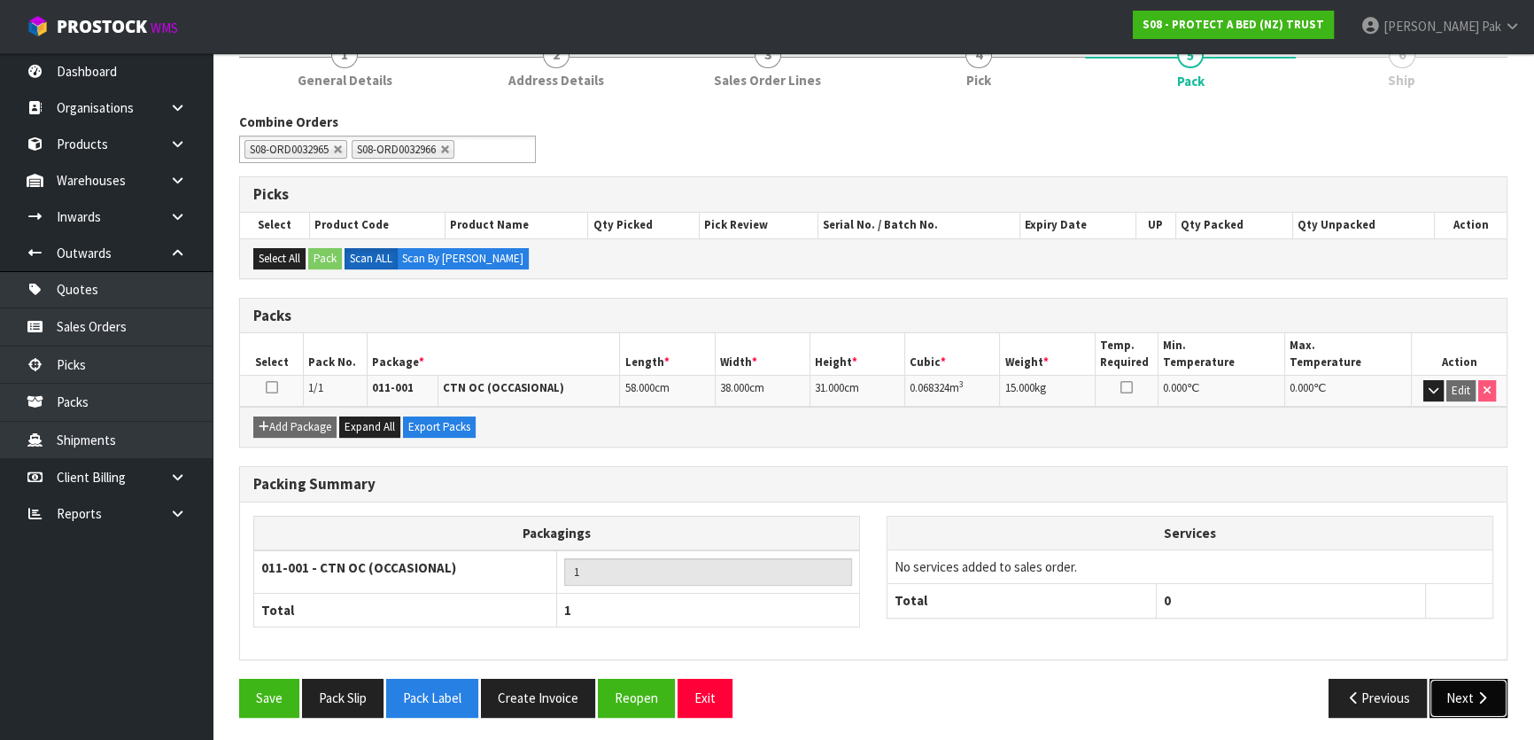
click at [1445, 687] on button "Next" at bounding box center [1469, 698] width 78 height 38
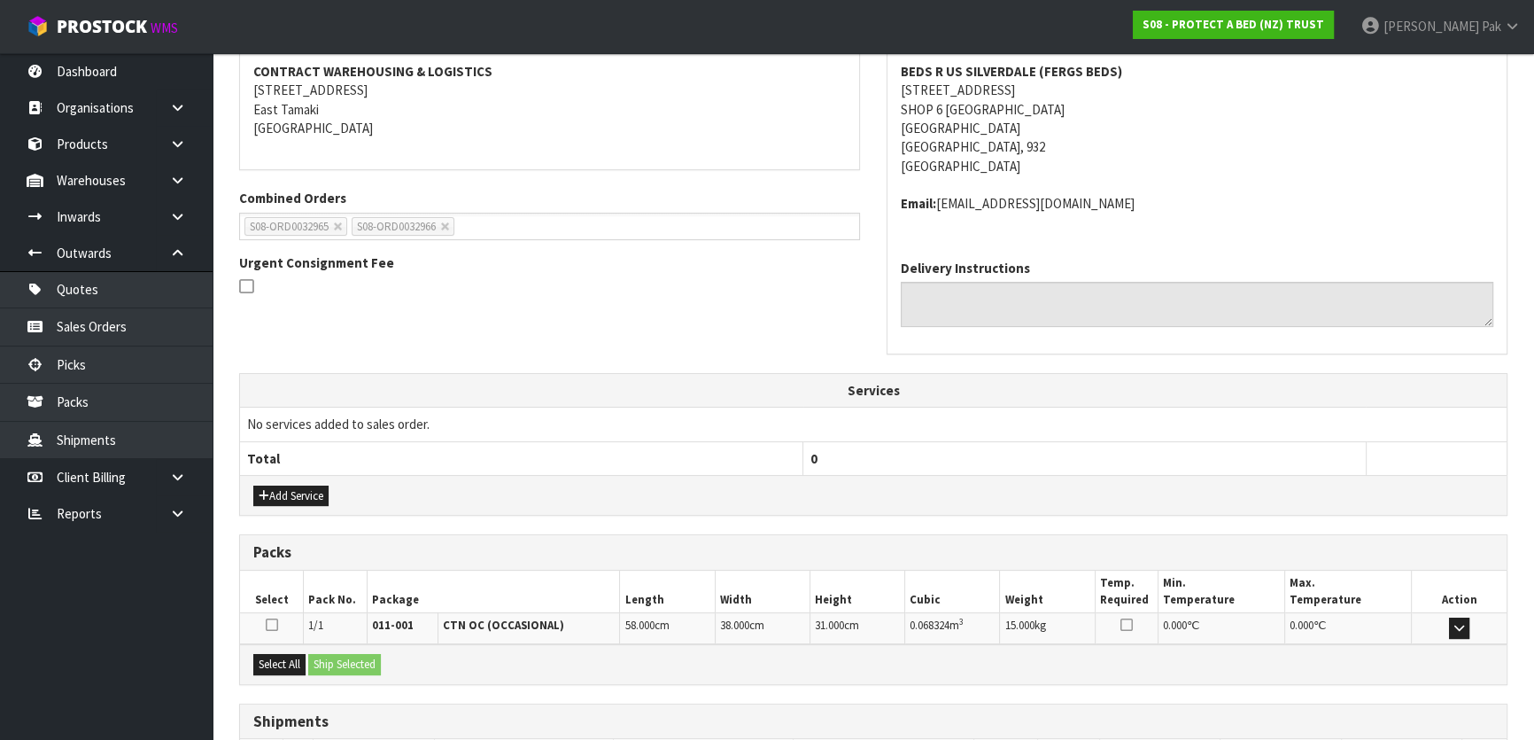
scroll to position [465, 0]
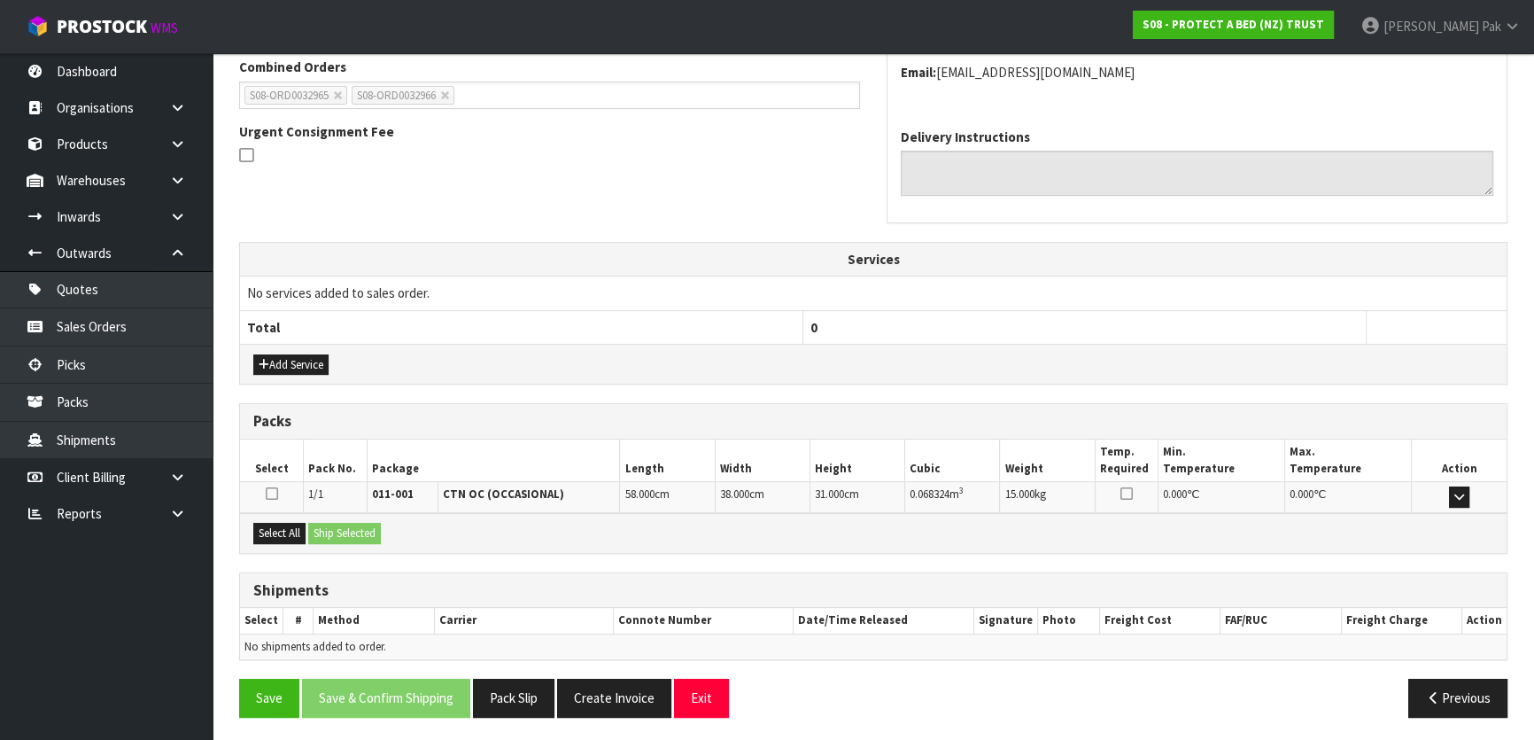
click at [275, 487] on icon at bounding box center [272, 493] width 12 height 14
click at [0, 0] on input "checkbox" at bounding box center [0, 0] width 0 height 0
click at [331, 526] on button "Ship Selected" at bounding box center [344, 533] width 73 height 21
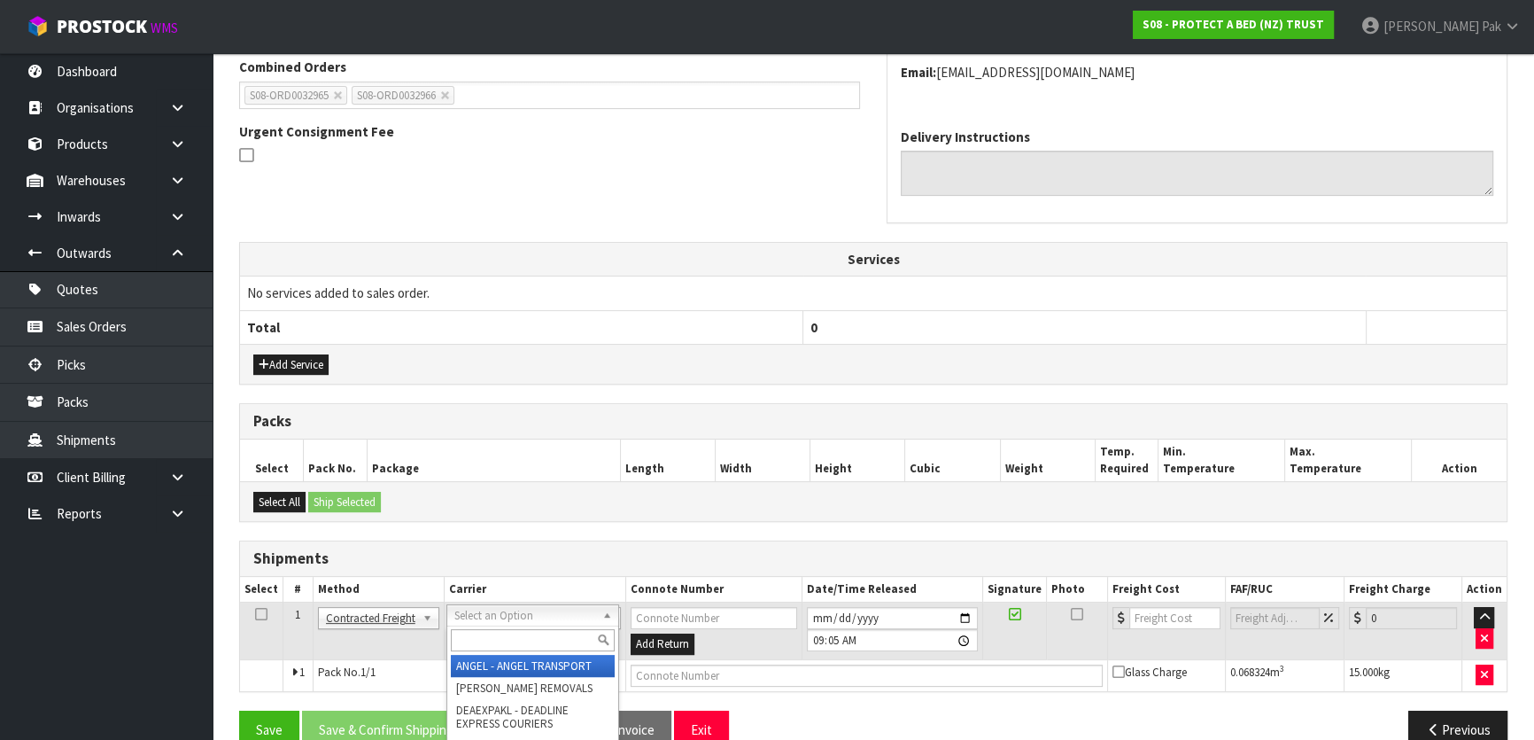
click at [487, 640] on input "text" at bounding box center [533, 640] width 164 height 22
type input "NZP"
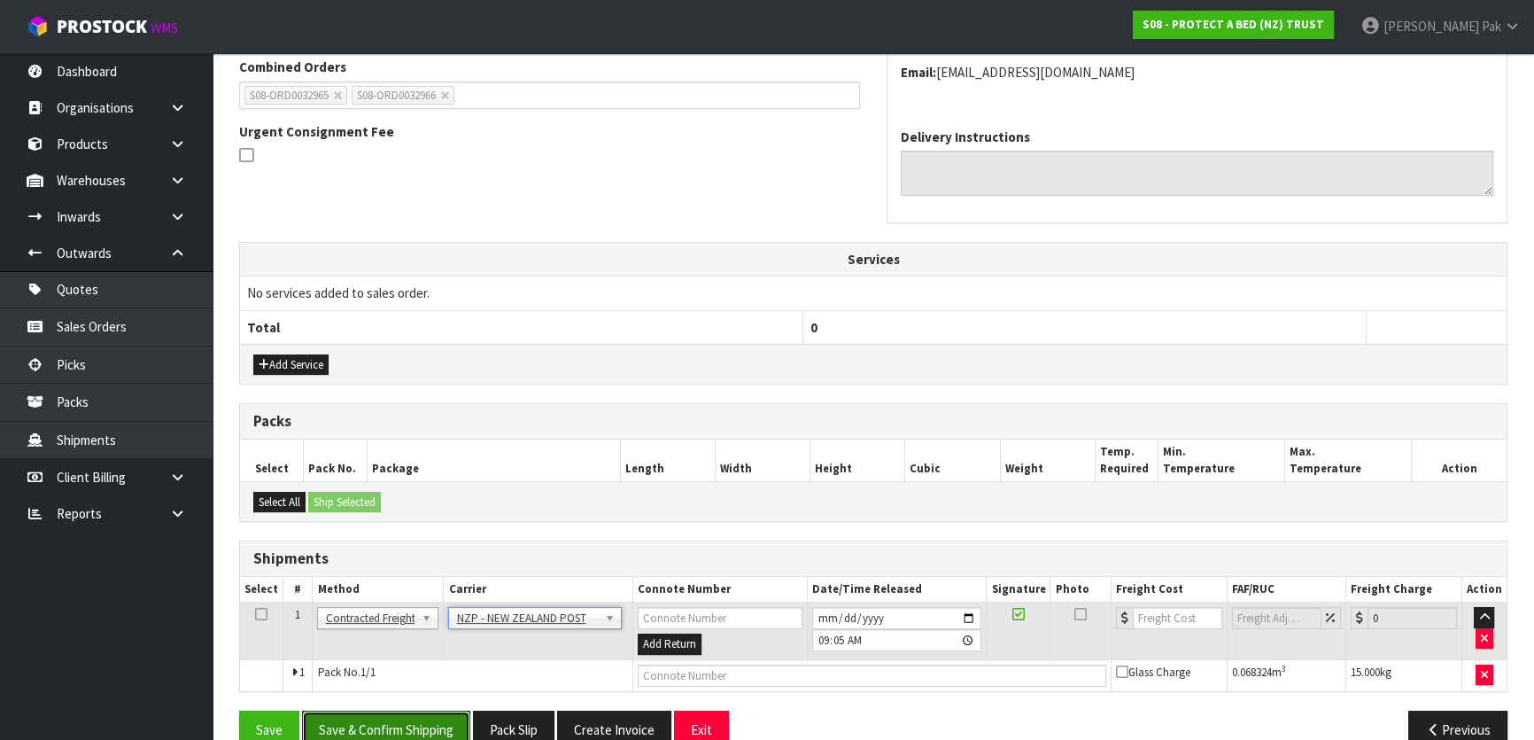
drag, startPoint x: 415, startPoint y: 726, endPoint x: 30, endPoint y: 655, distance: 391.8
click at [409, 723] on button "Save & Confirm Shipping" at bounding box center [386, 729] width 168 height 38
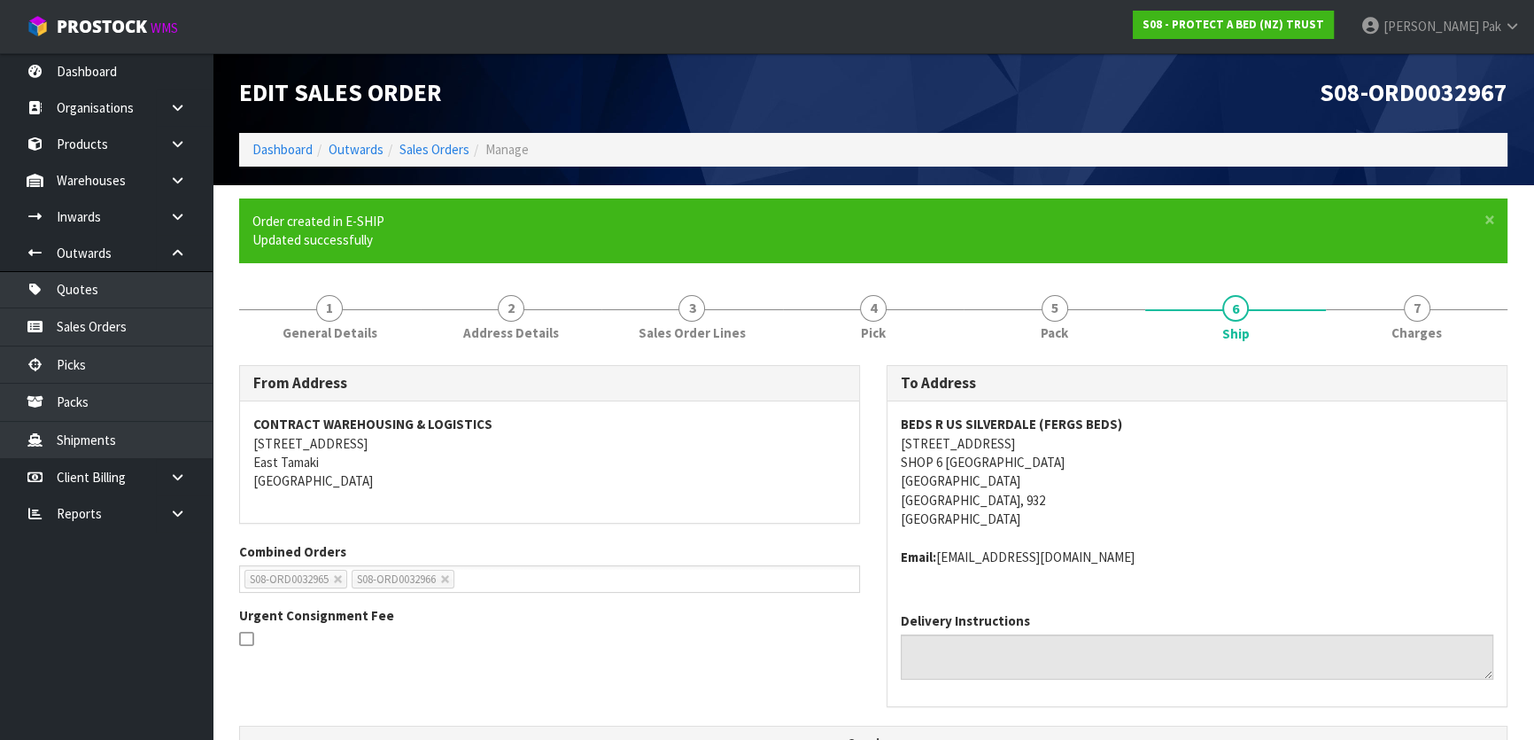
scroll to position [471, 0]
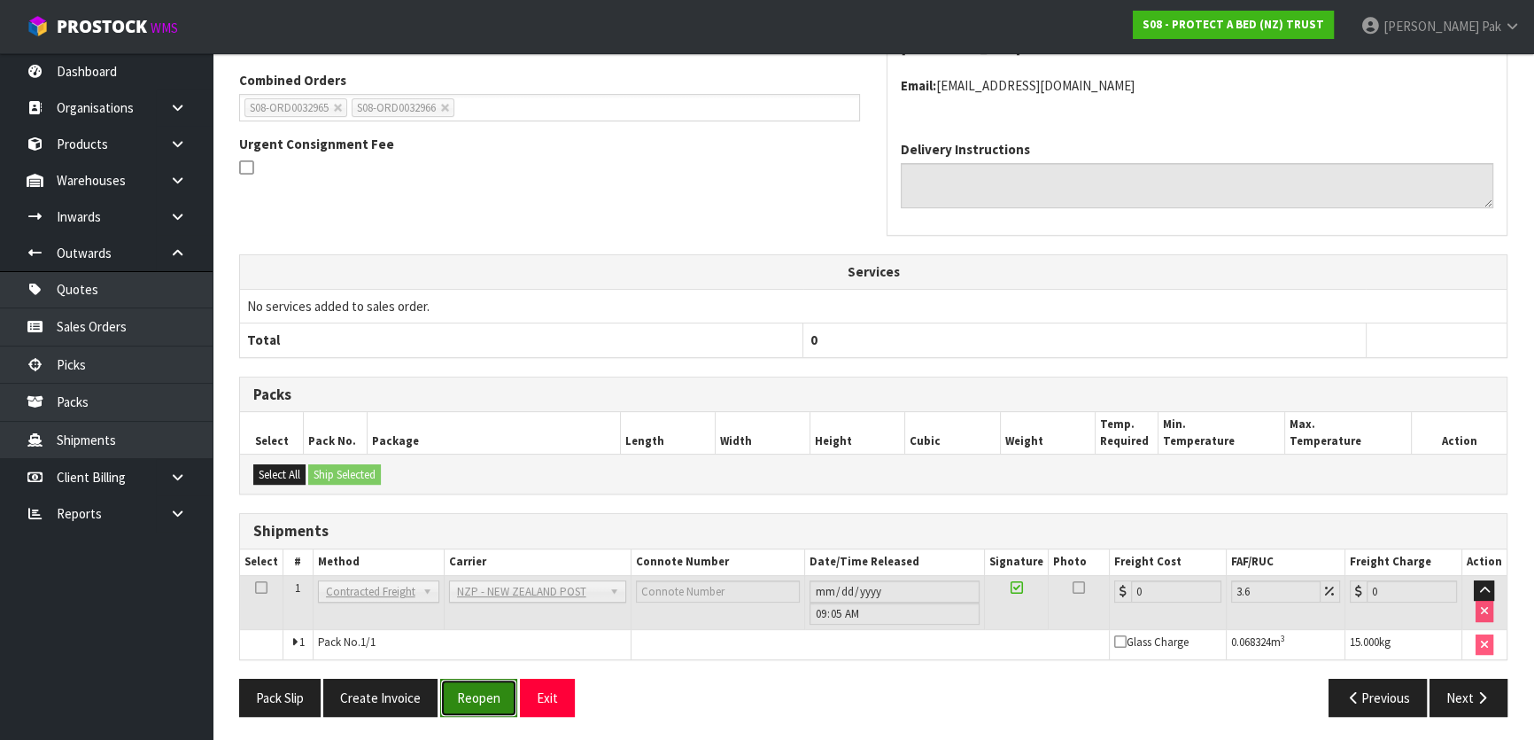
click at [467, 691] on button "Reopen" at bounding box center [478, 698] width 77 height 38
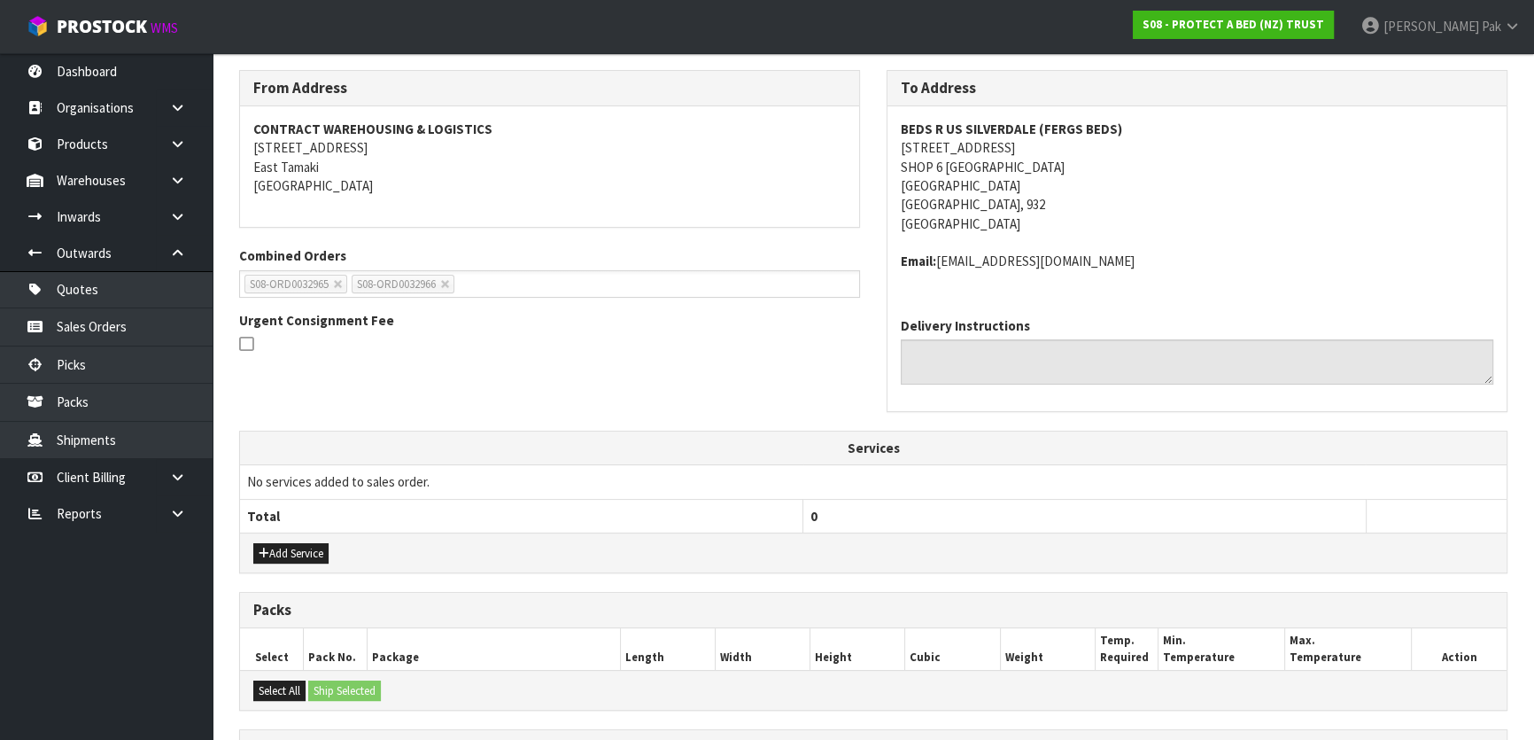
scroll to position [513, 0]
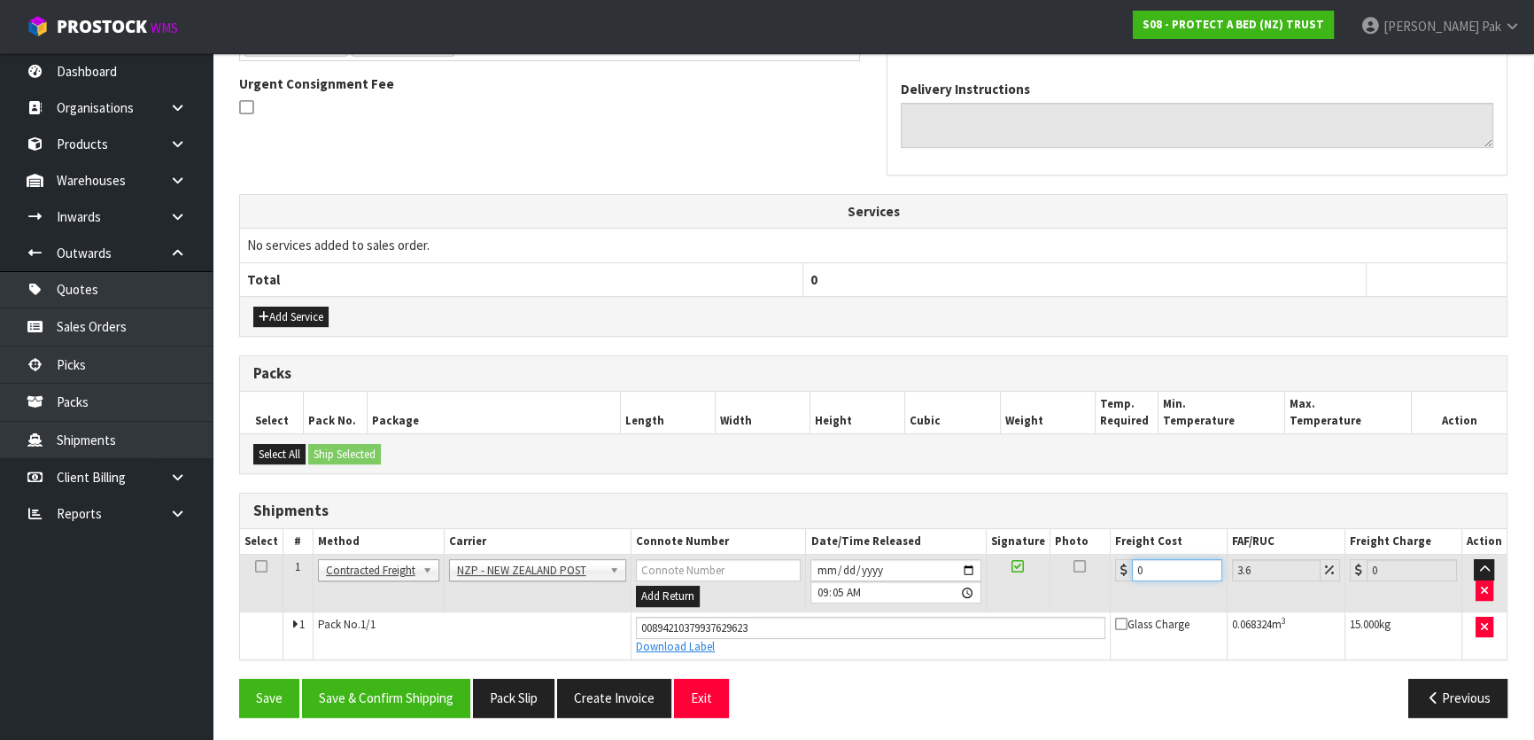
drag, startPoint x: 1160, startPoint y: 567, endPoint x: 1081, endPoint y: 546, distance: 82.5
click at [1081, 546] on table "Select # Method Carrier Connote Number Date/Time Released Signature Photo Freig…" at bounding box center [873, 594] width 1267 height 130
type input "4"
type input "4.14"
type input "4.3"
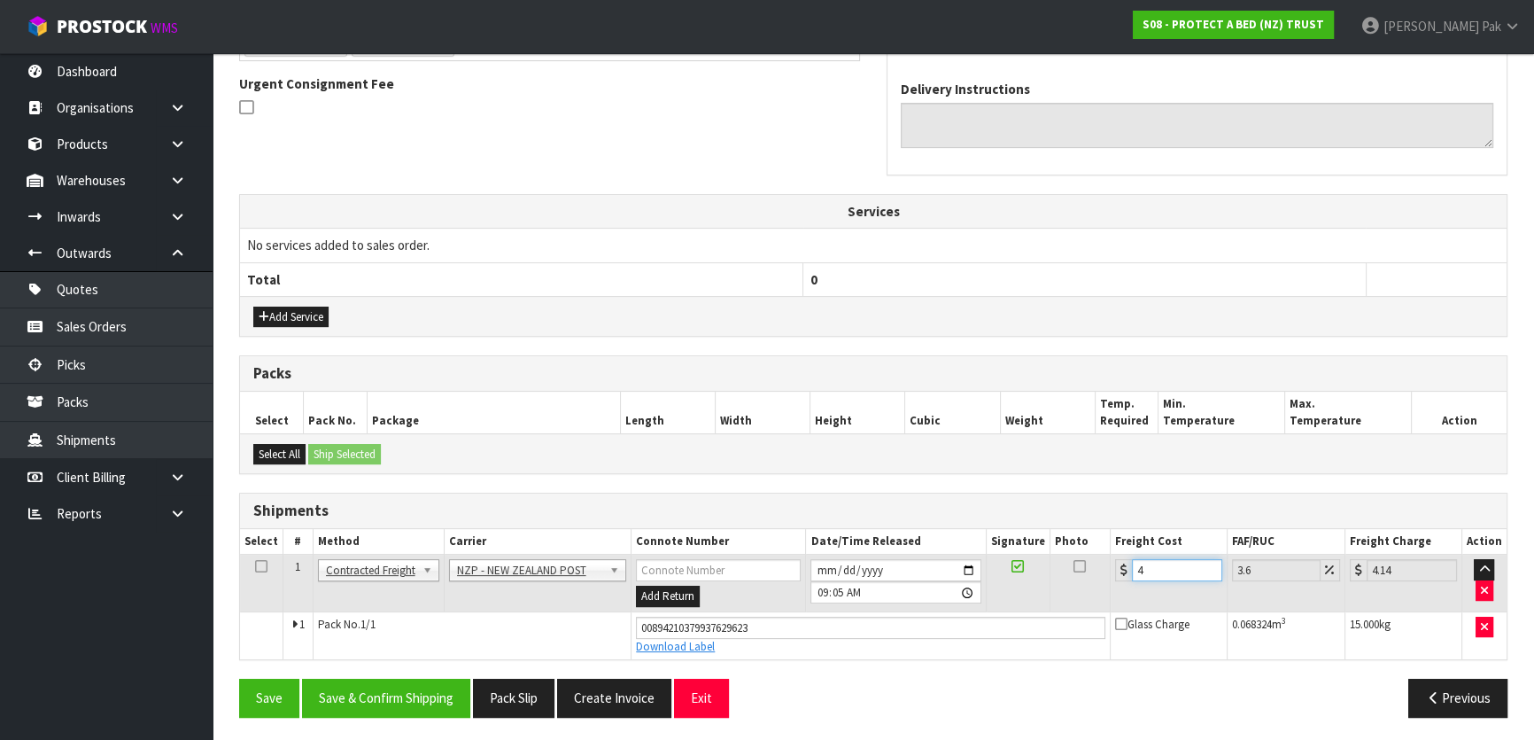
type input "4.45"
type input "4.33"
type input "4.49"
type input "4.33"
click at [394, 693] on button "Save & Confirm Shipping" at bounding box center [386, 698] width 168 height 38
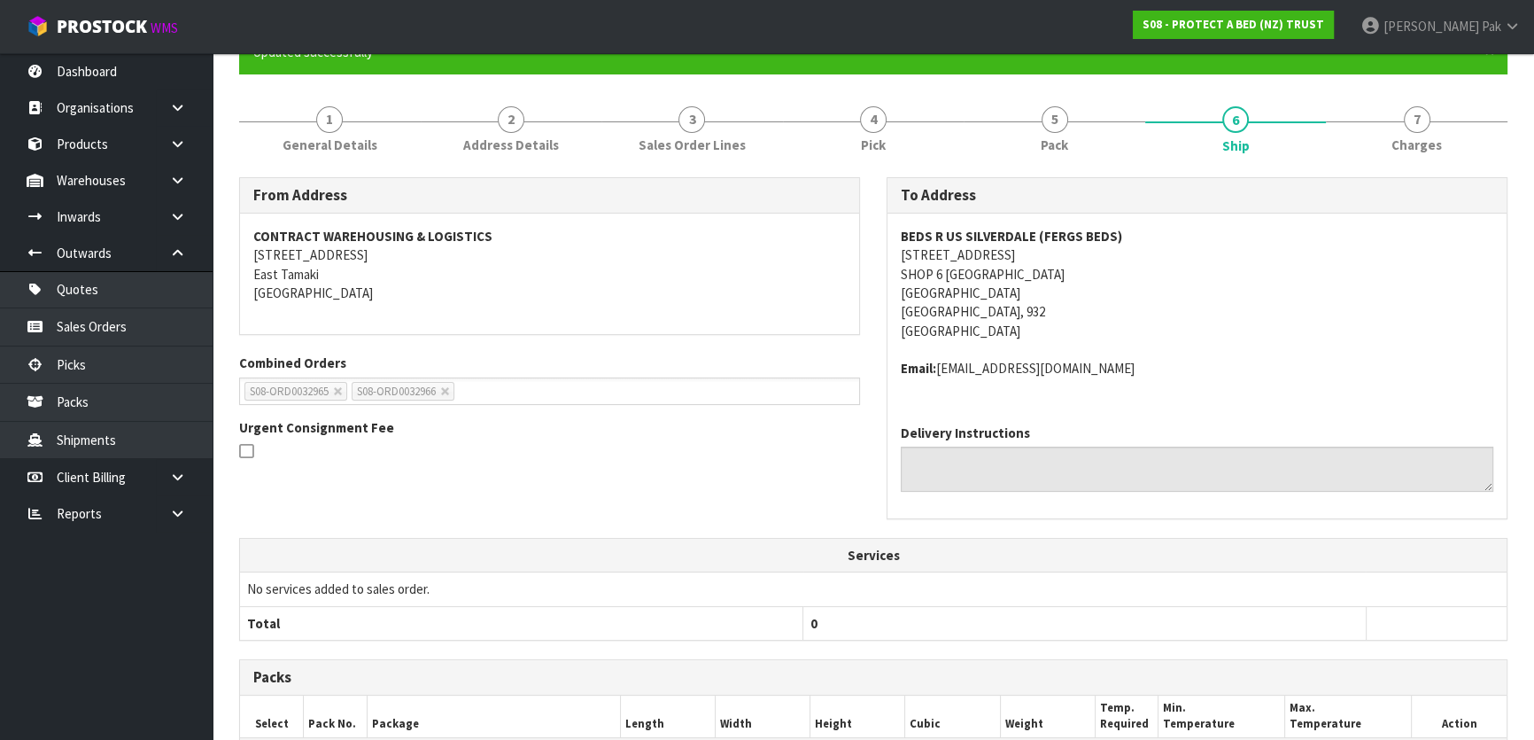
scroll to position [465, 0]
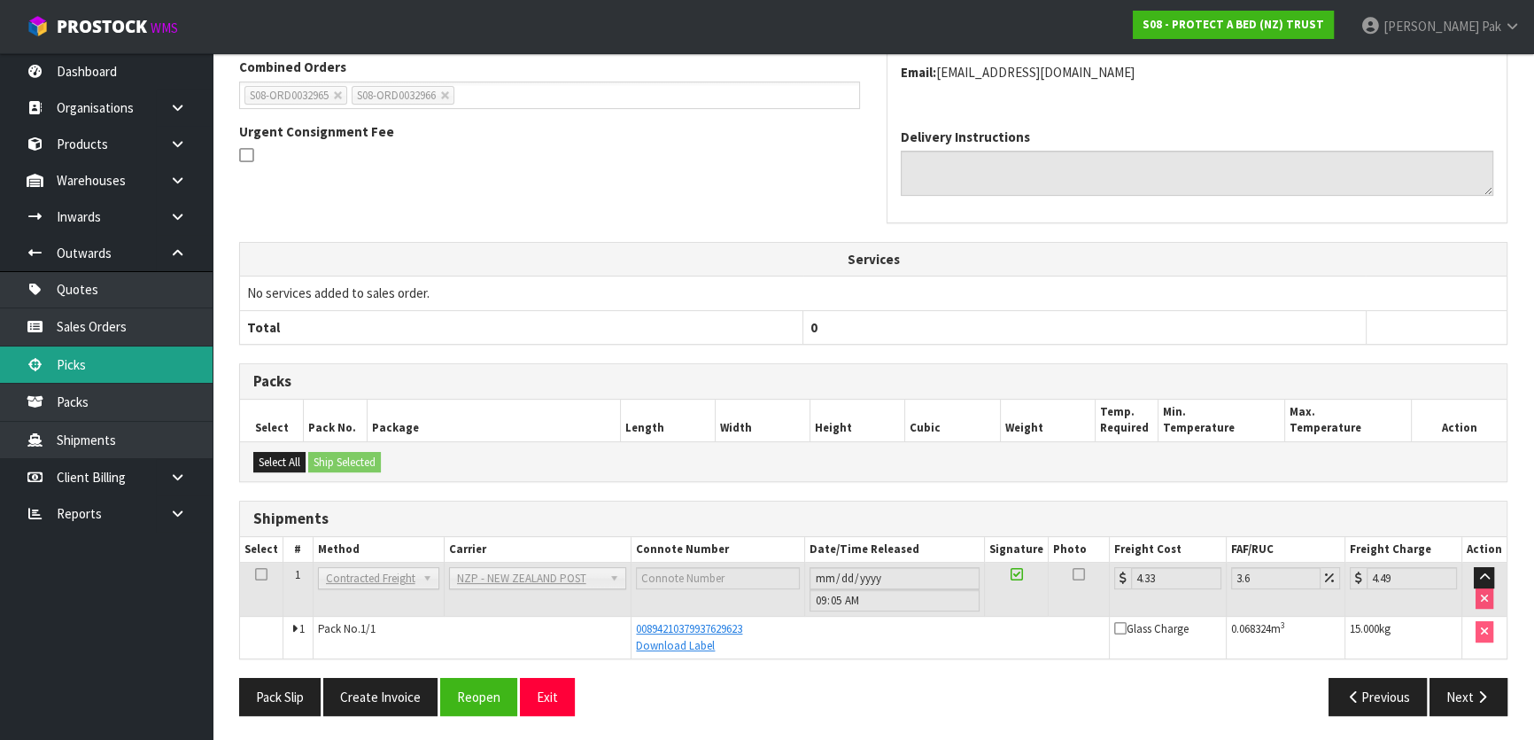
click at [101, 360] on link "Picks" at bounding box center [106, 364] width 213 height 36
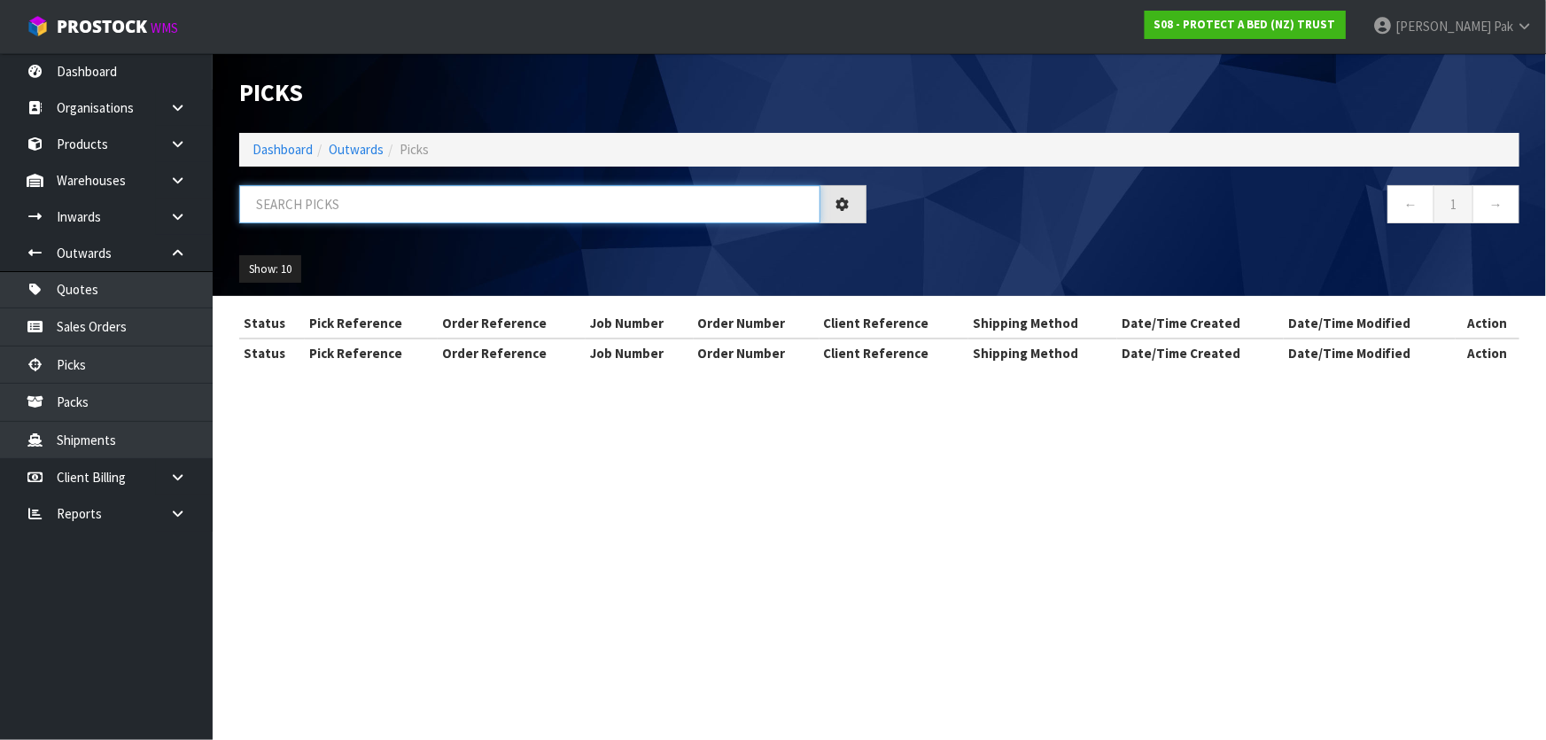
click at [298, 198] on input "text" at bounding box center [529, 204] width 581 height 38
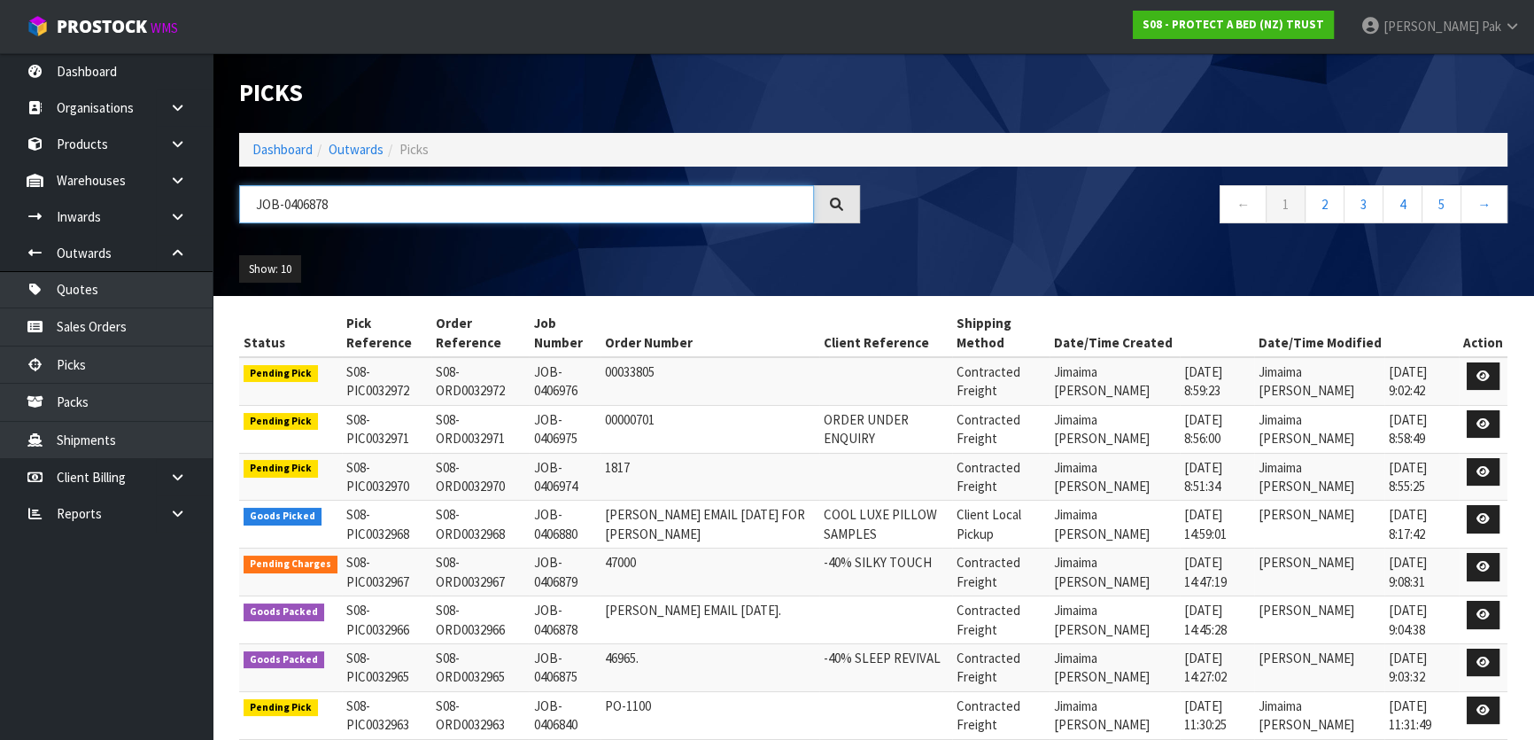
type input "JOB-0406878"
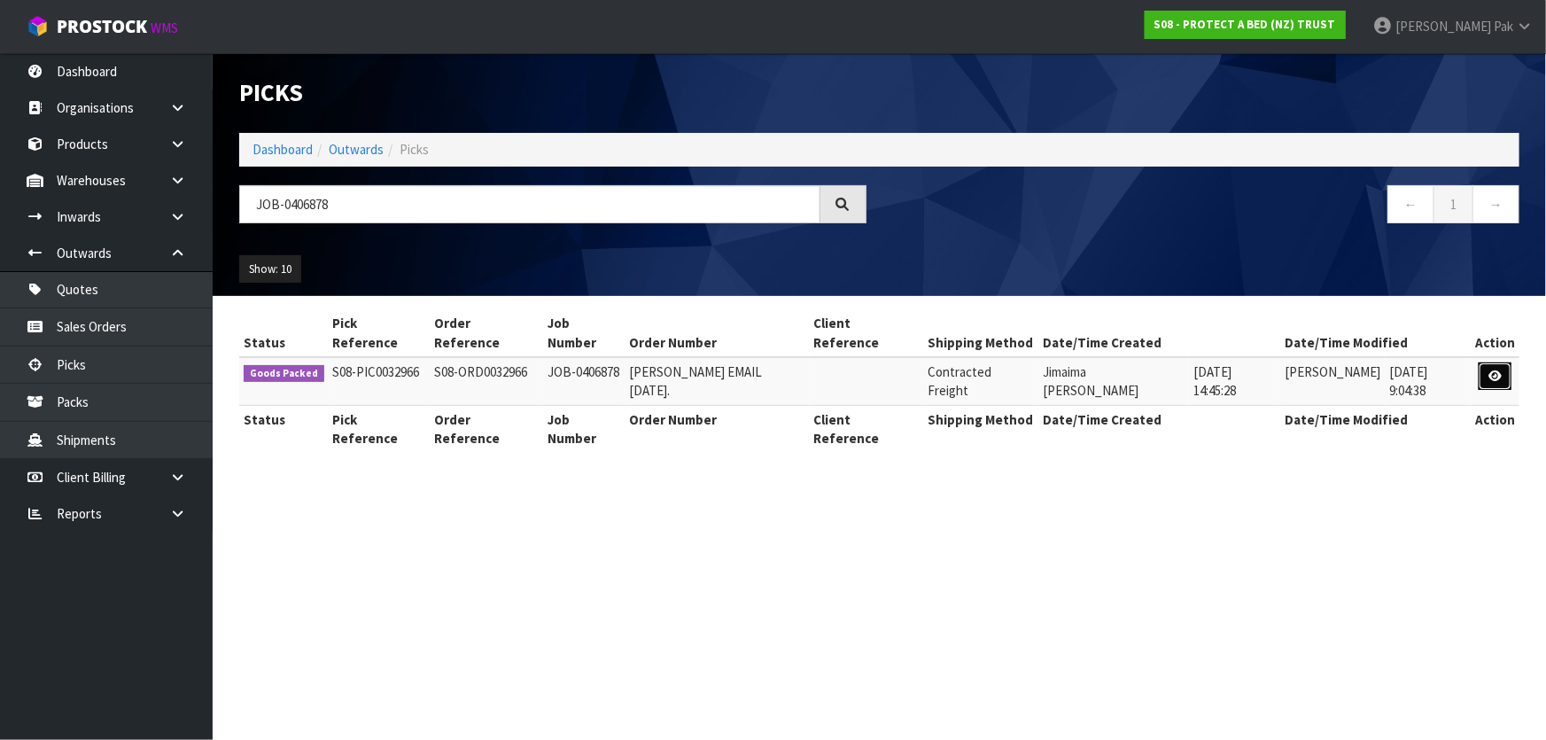
click at [1493, 370] on icon at bounding box center [1494, 376] width 13 height 12
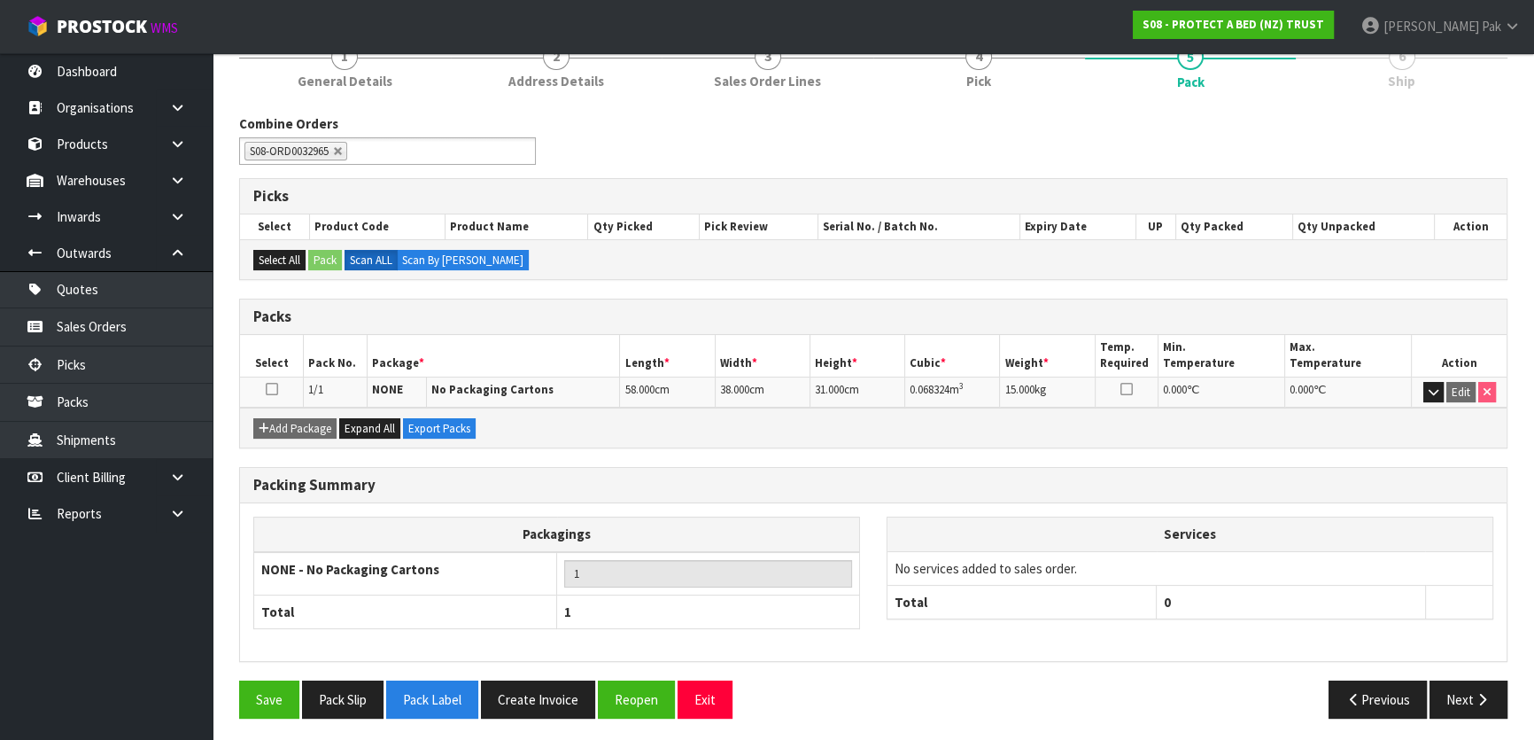
scroll to position [169, 0]
click at [1484, 693] on icon "button" at bounding box center [1482, 698] width 17 height 13
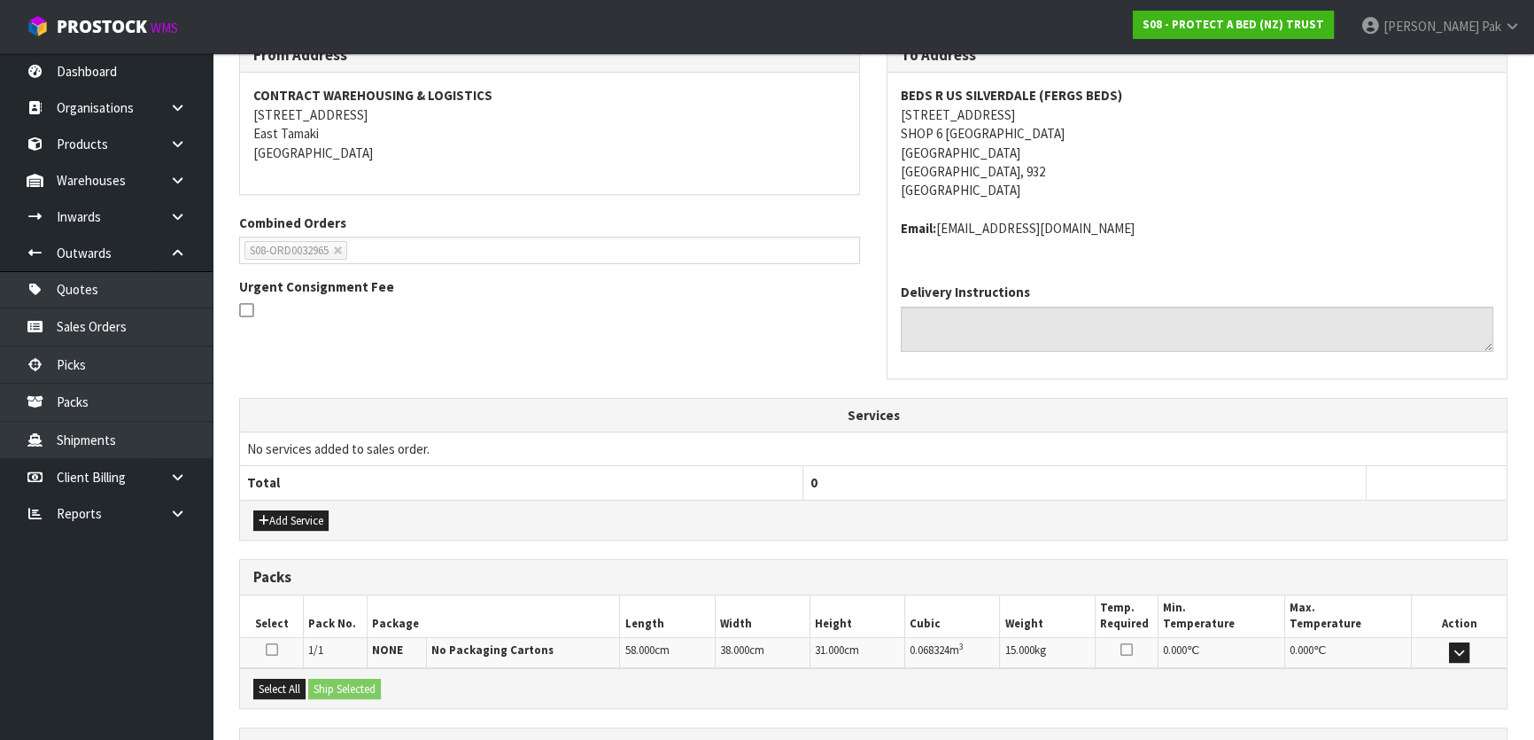
scroll to position [400, 0]
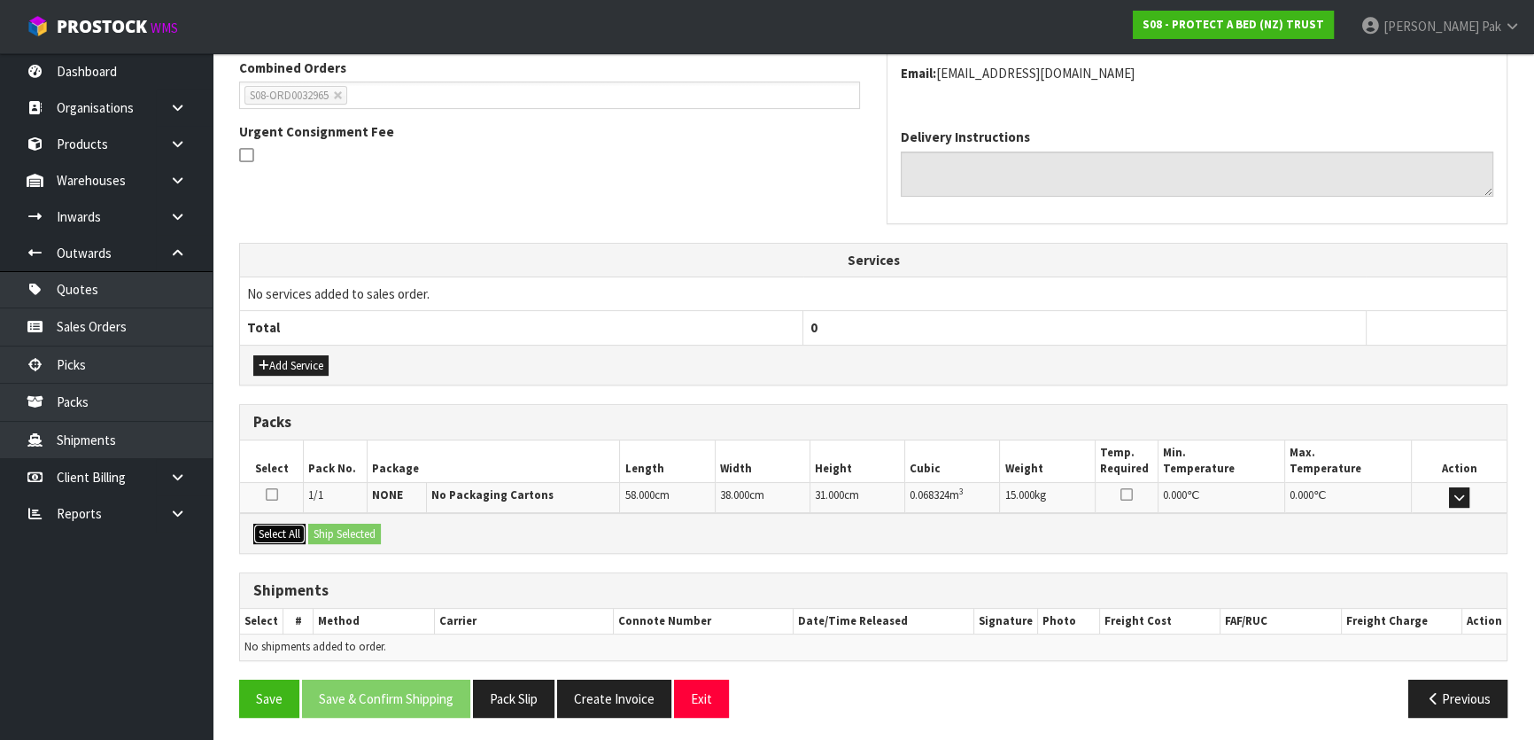
click at [282, 532] on button "Select All" at bounding box center [279, 534] width 52 height 21
drag, startPoint x: 325, startPoint y: 530, endPoint x: 335, endPoint y: 528, distance: 9.9
click at [328, 529] on button "Ship Selected" at bounding box center [344, 534] width 73 height 21
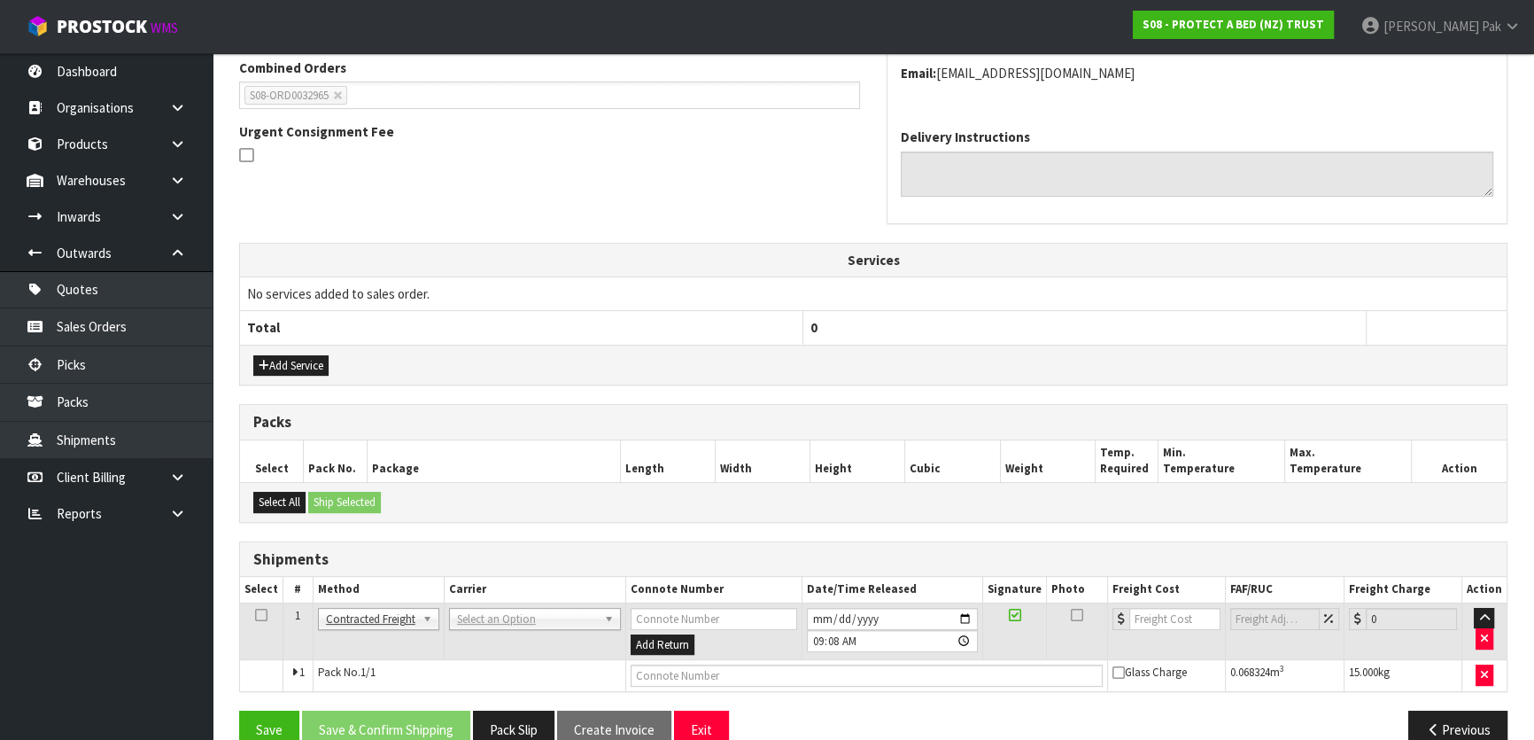
scroll to position [432, 0]
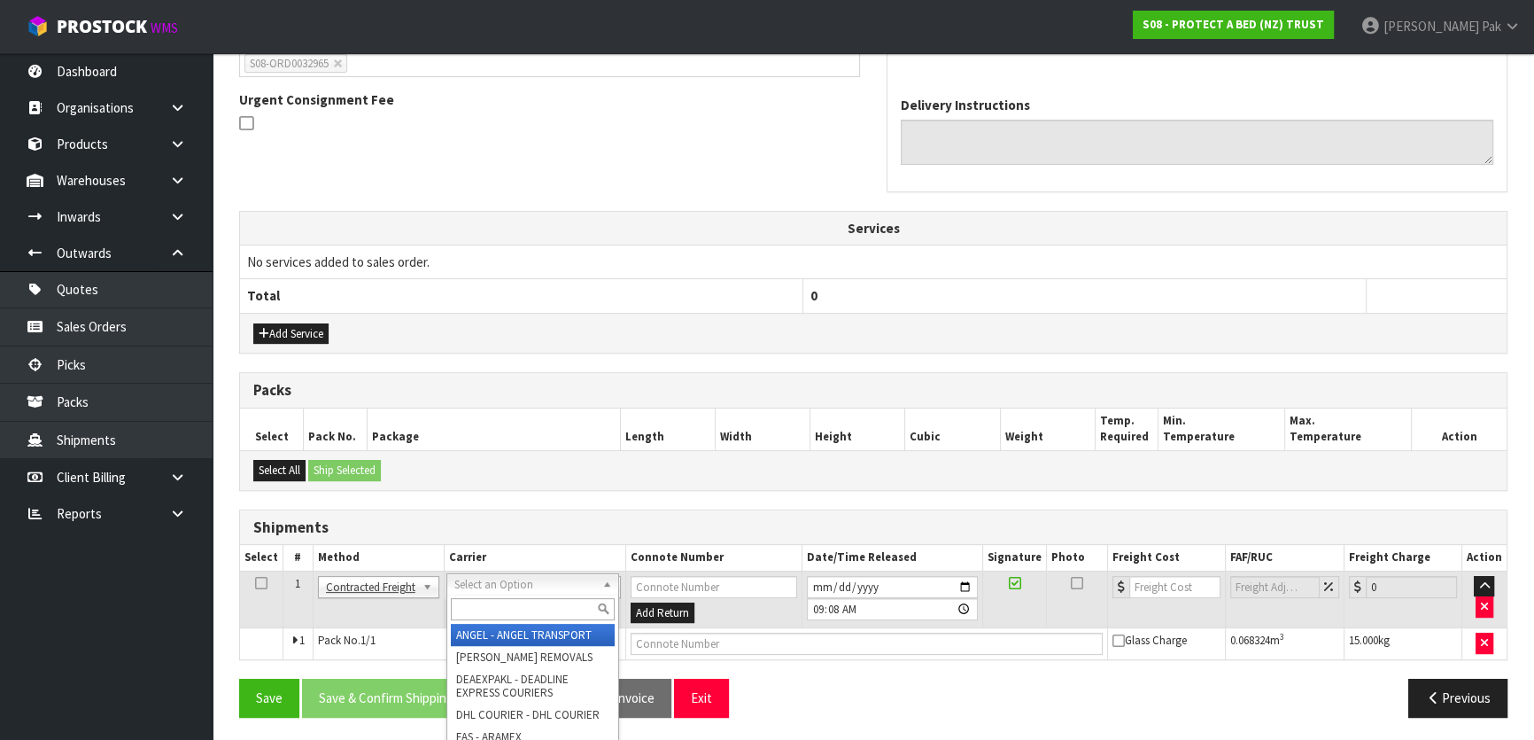
click at [496, 615] on input "text" at bounding box center [533, 609] width 164 height 22
type input "NZP"
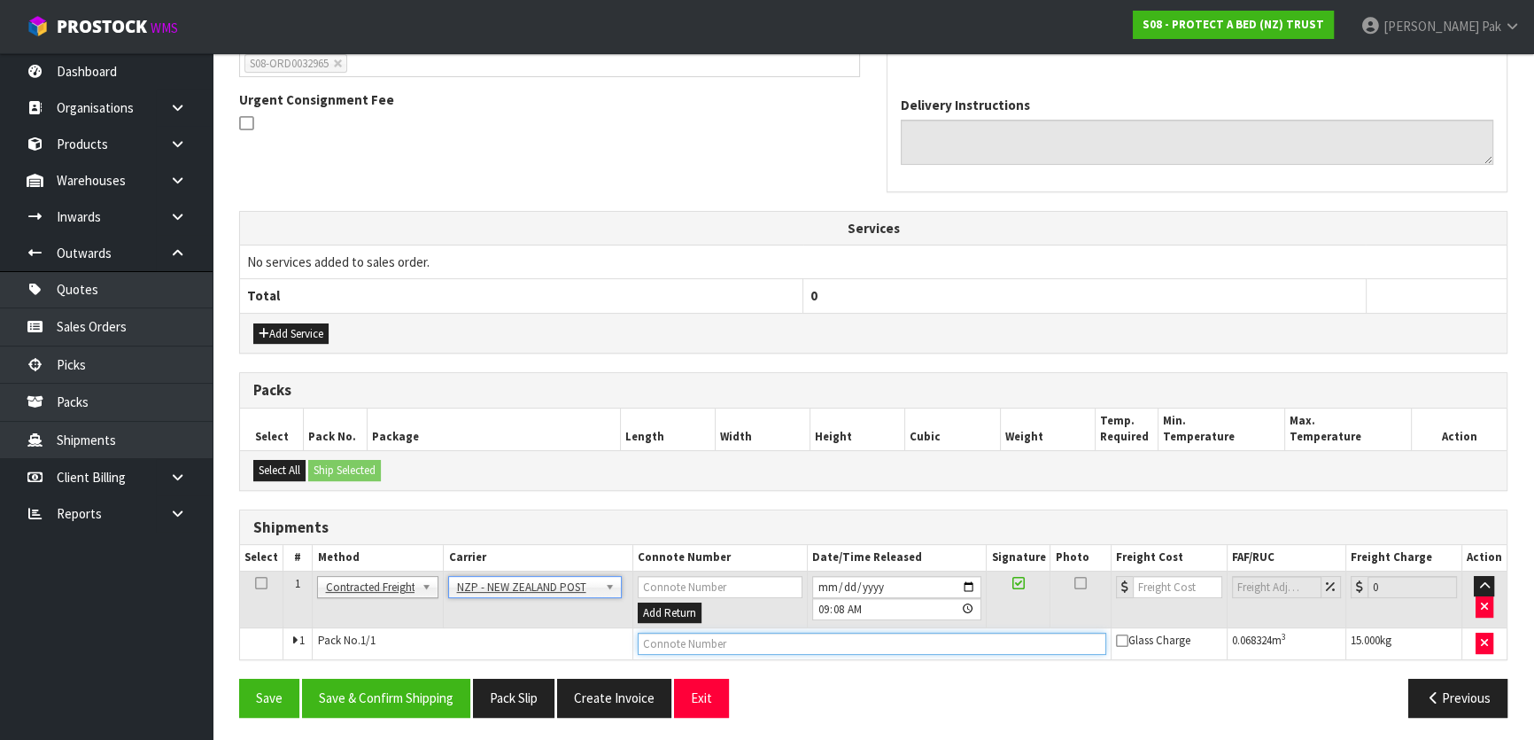
click at [660, 642] on input "text" at bounding box center [872, 643] width 469 height 22
type input "00894210379937629623"
click at [239, 679] on button "Save" at bounding box center [269, 698] width 60 height 38
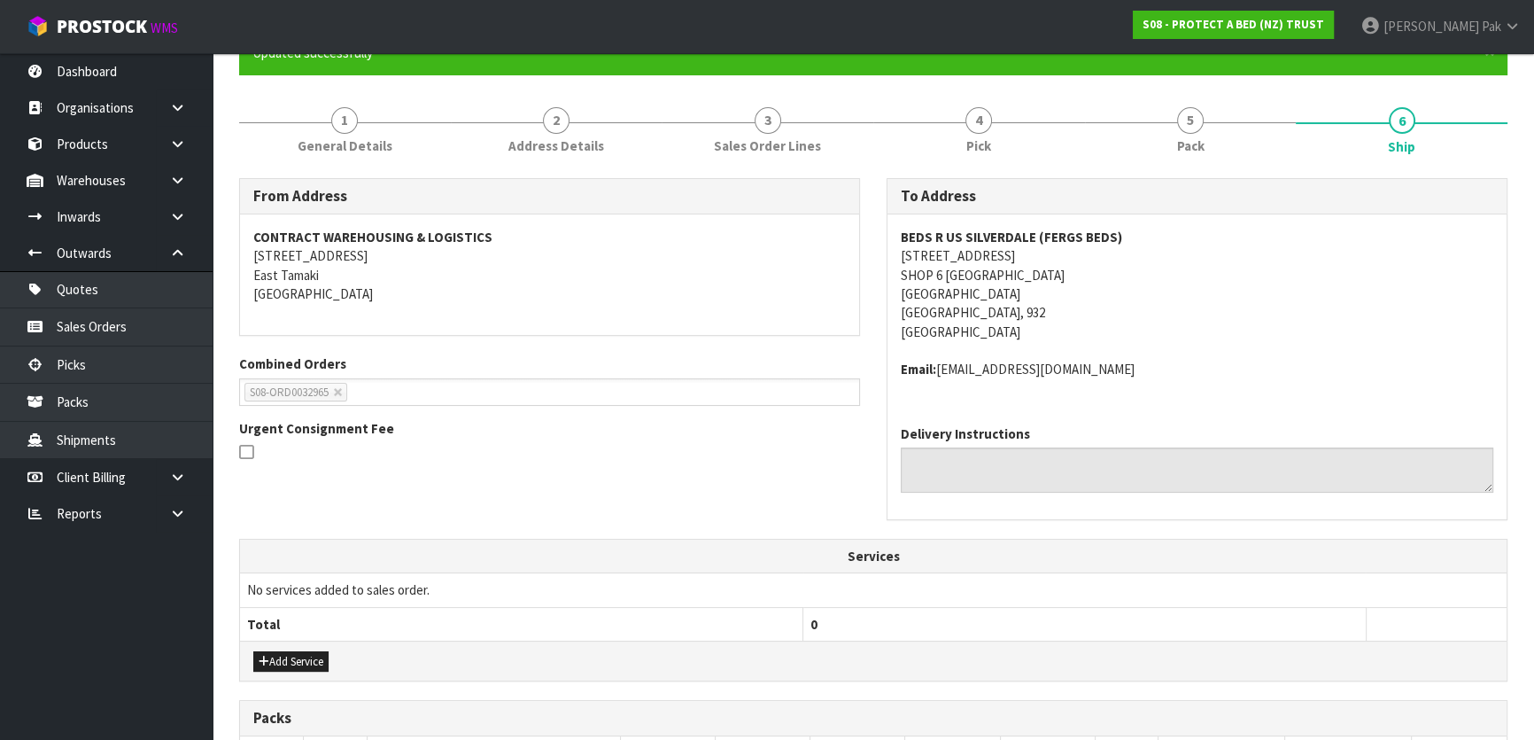
scroll to position [496, 0]
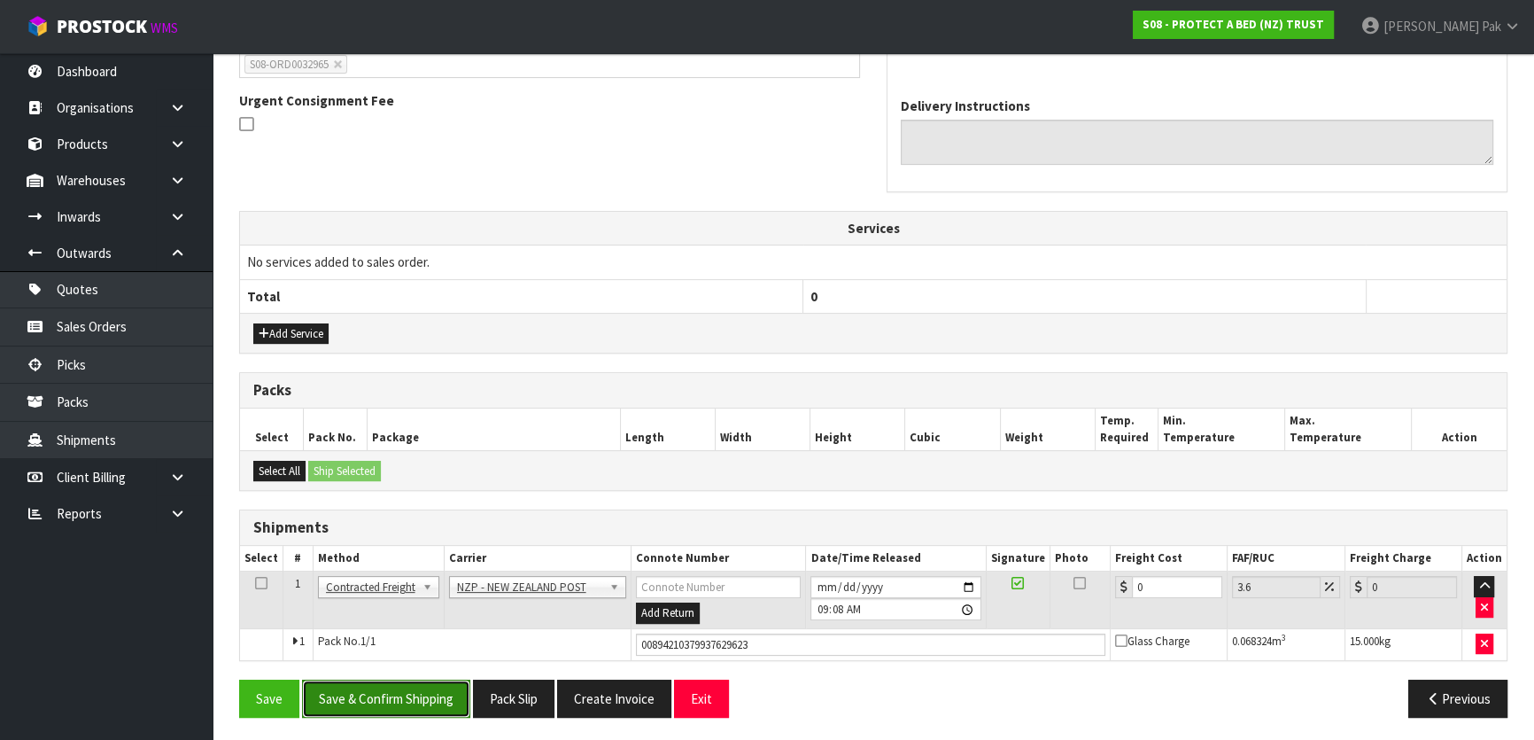
click at [419, 696] on button "Save & Confirm Shipping" at bounding box center [386, 698] width 168 height 38
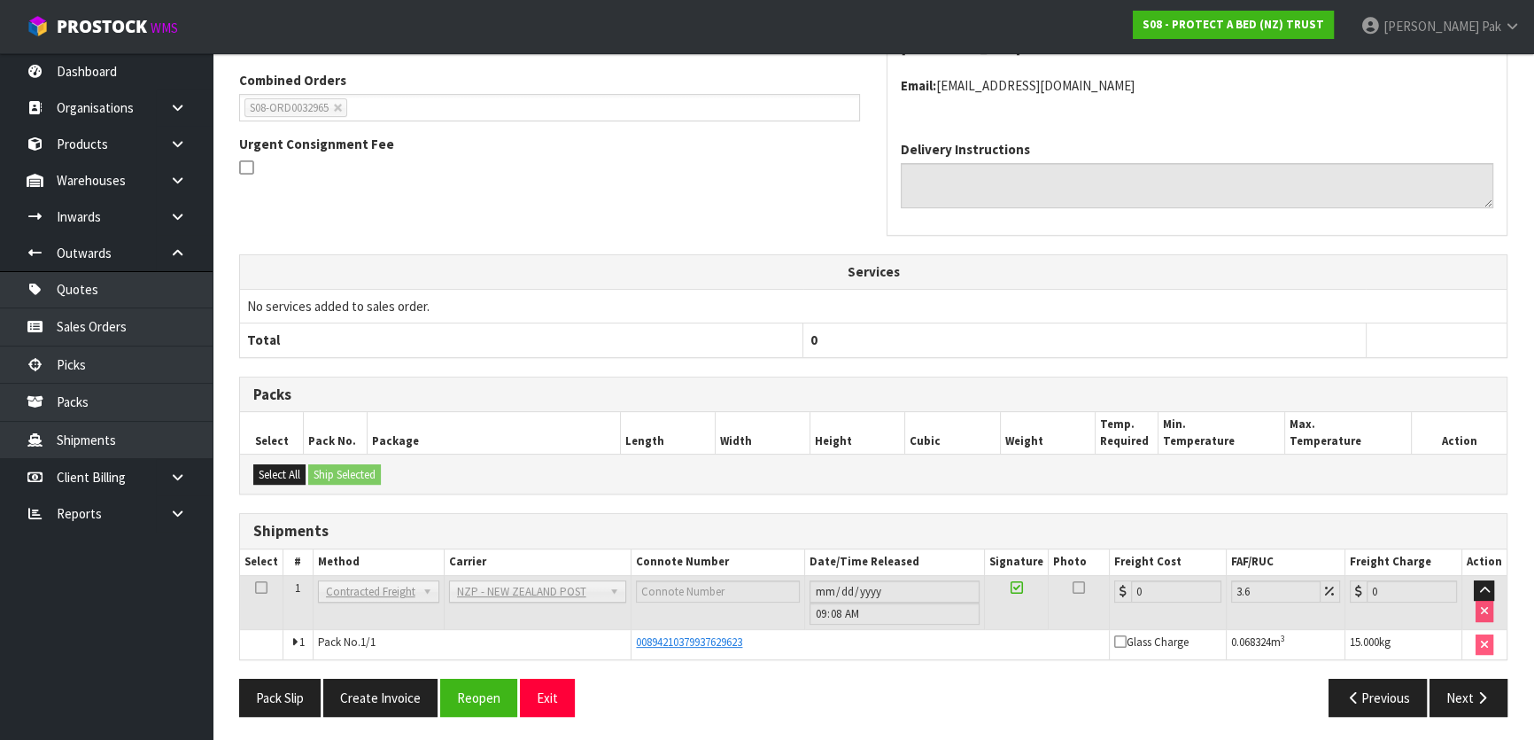
scroll to position [0, 0]
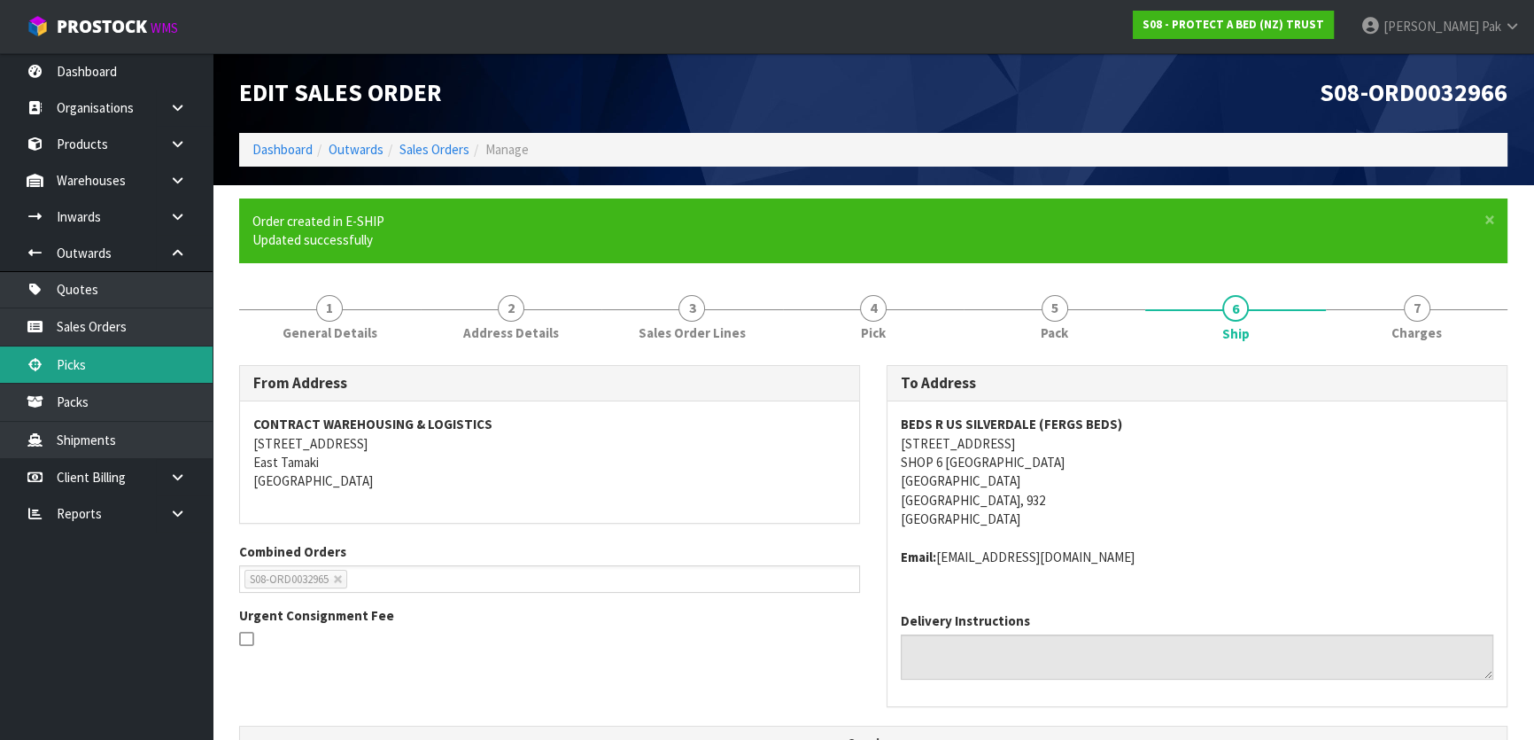
click at [101, 372] on link "Picks" at bounding box center [106, 364] width 213 height 36
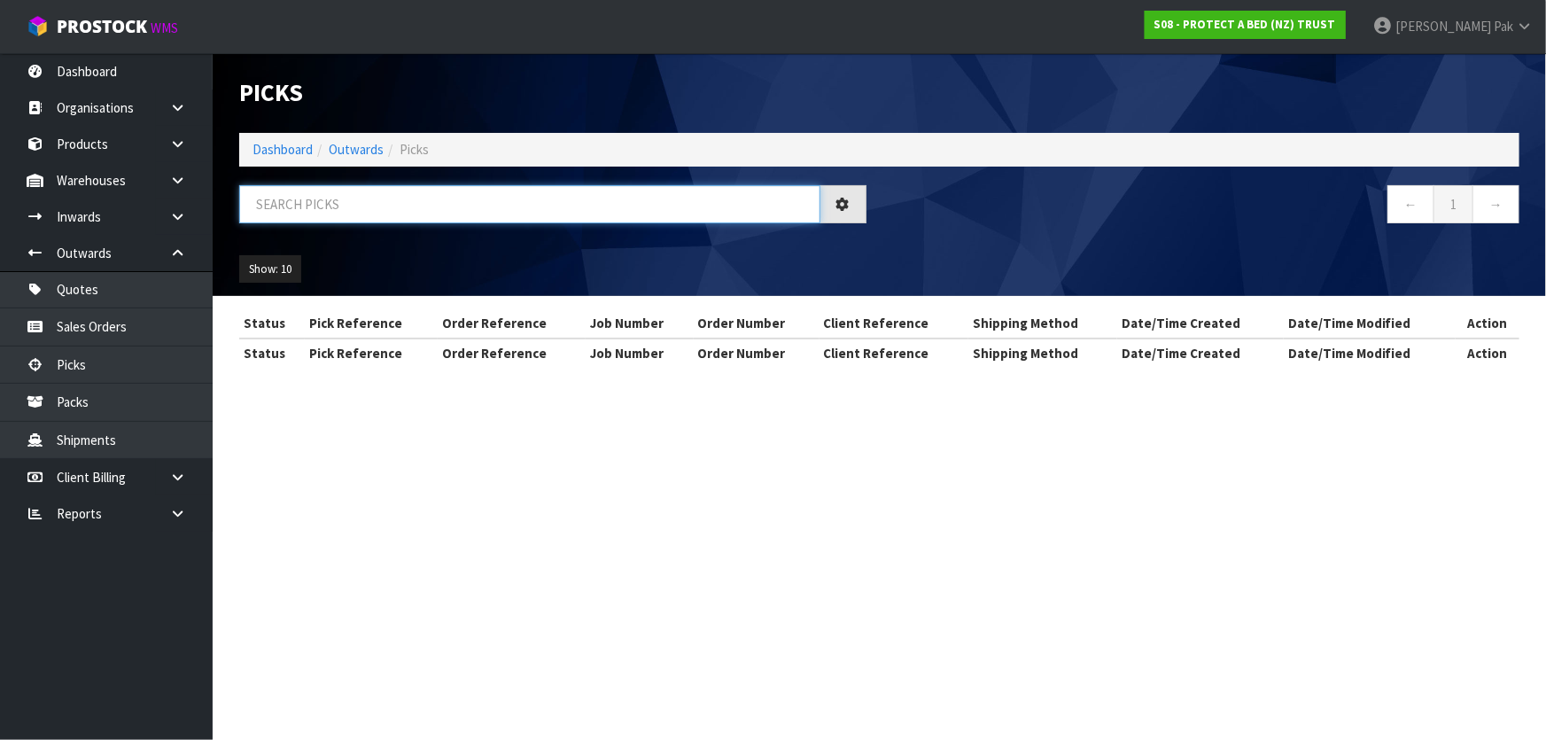
click at [408, 203] on input "text" at bounding box center [529, 204] width 581 height 38
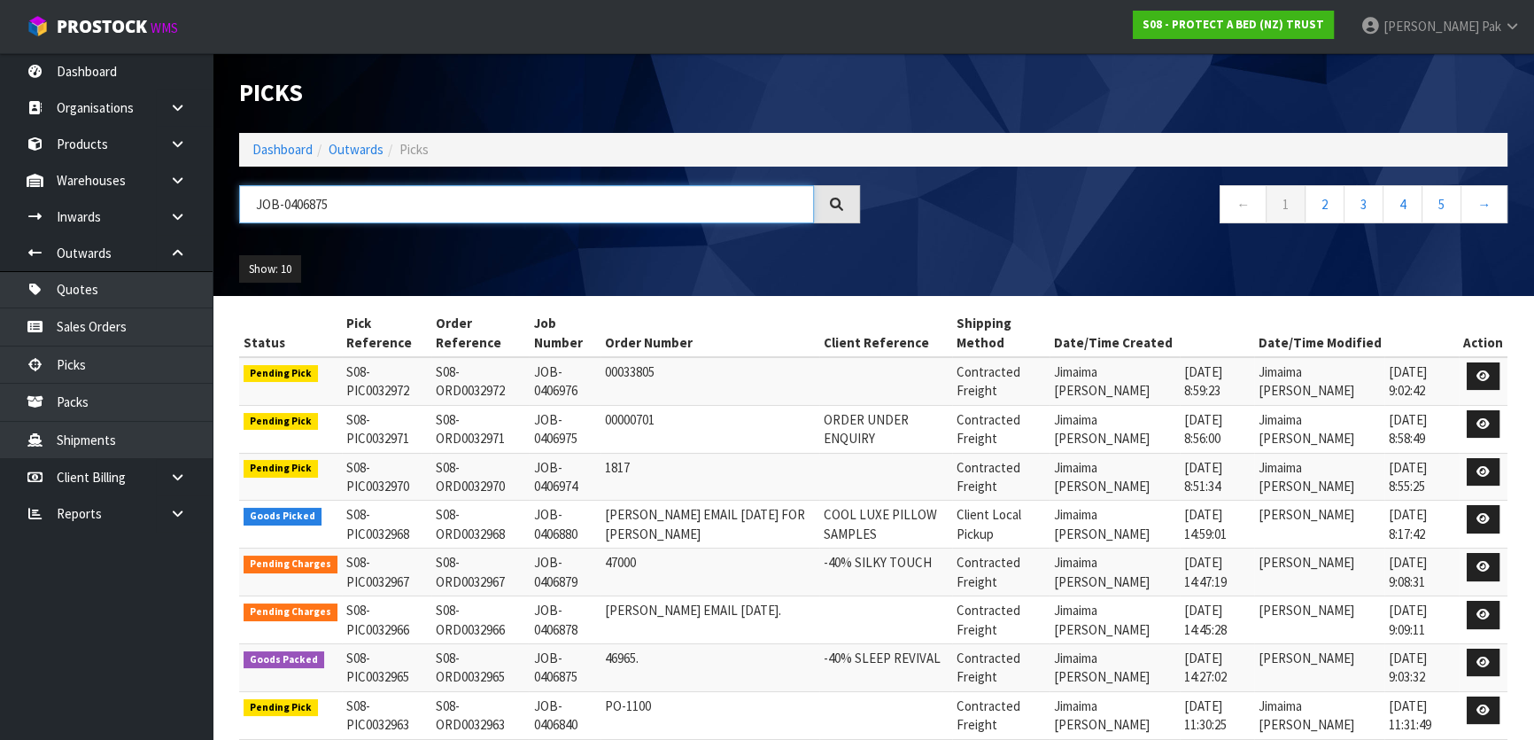
type input "JOB-0406875"
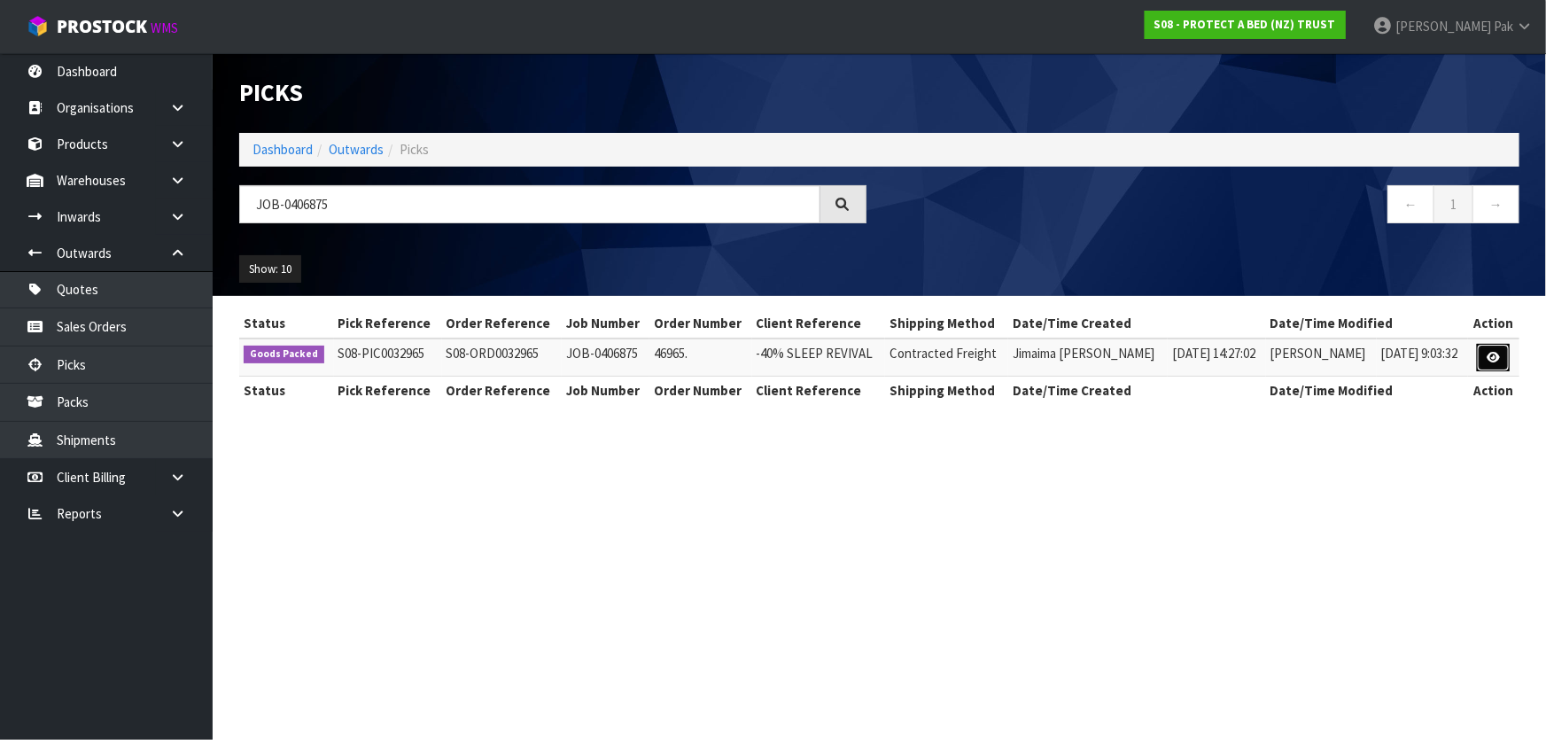
click at [1499, 361] on link at bounding box center [1493, 358] width 33 height 28
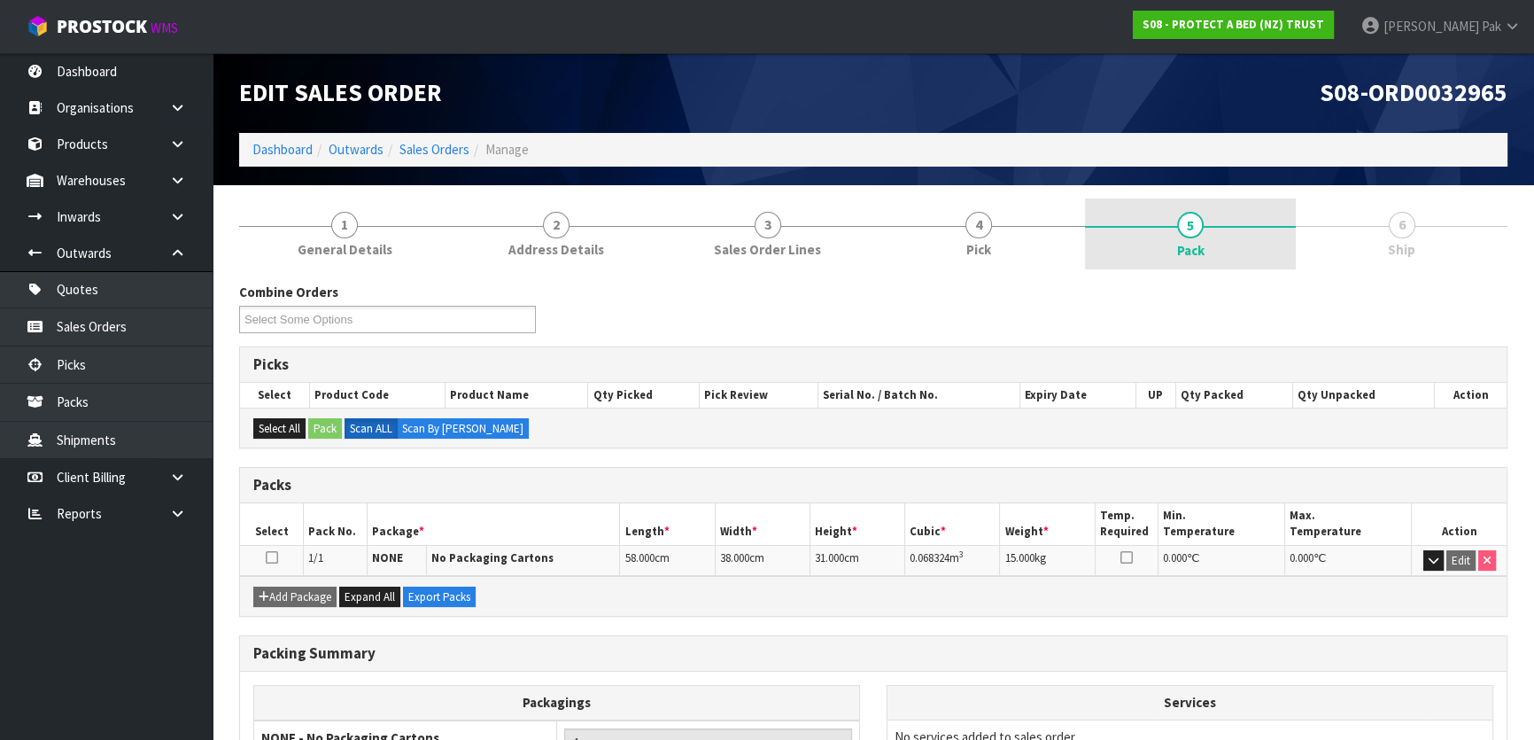
click at [1196, 213] on span "5" at bounding box center [1190, 225] width 27 height 27
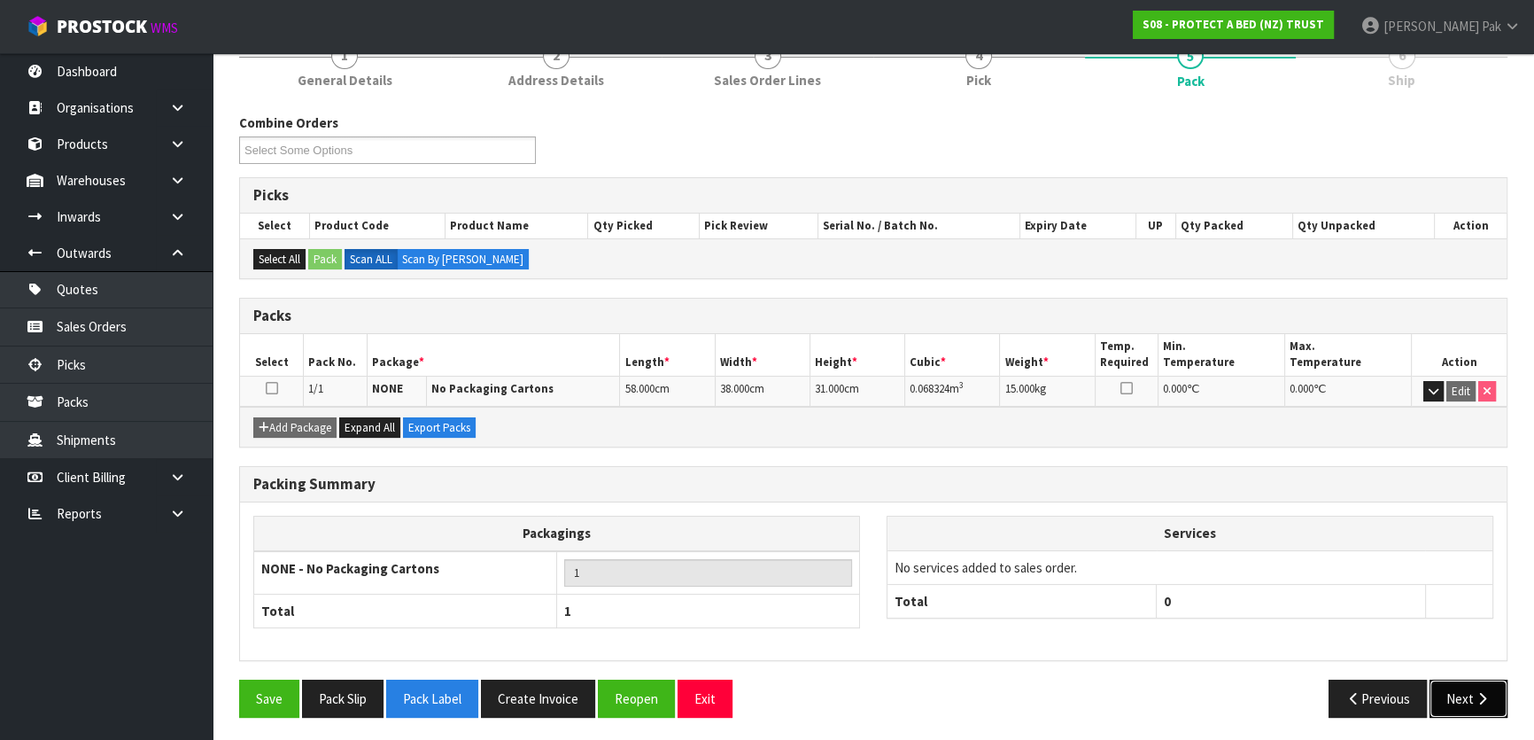
click at [1465, 683] on button "Next" at bounding box center [1469, 698] width 78 height 38
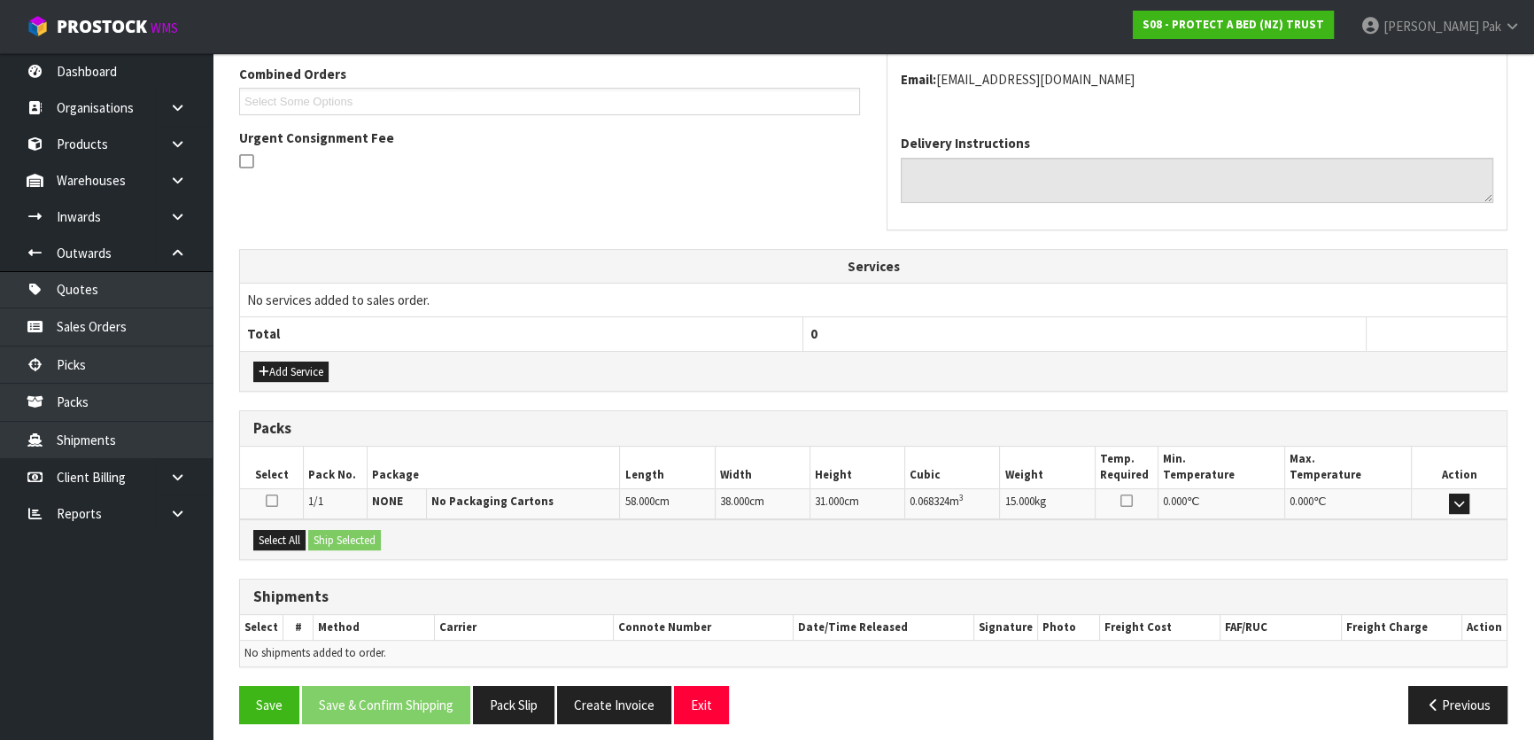
scroll to position [400, 0]
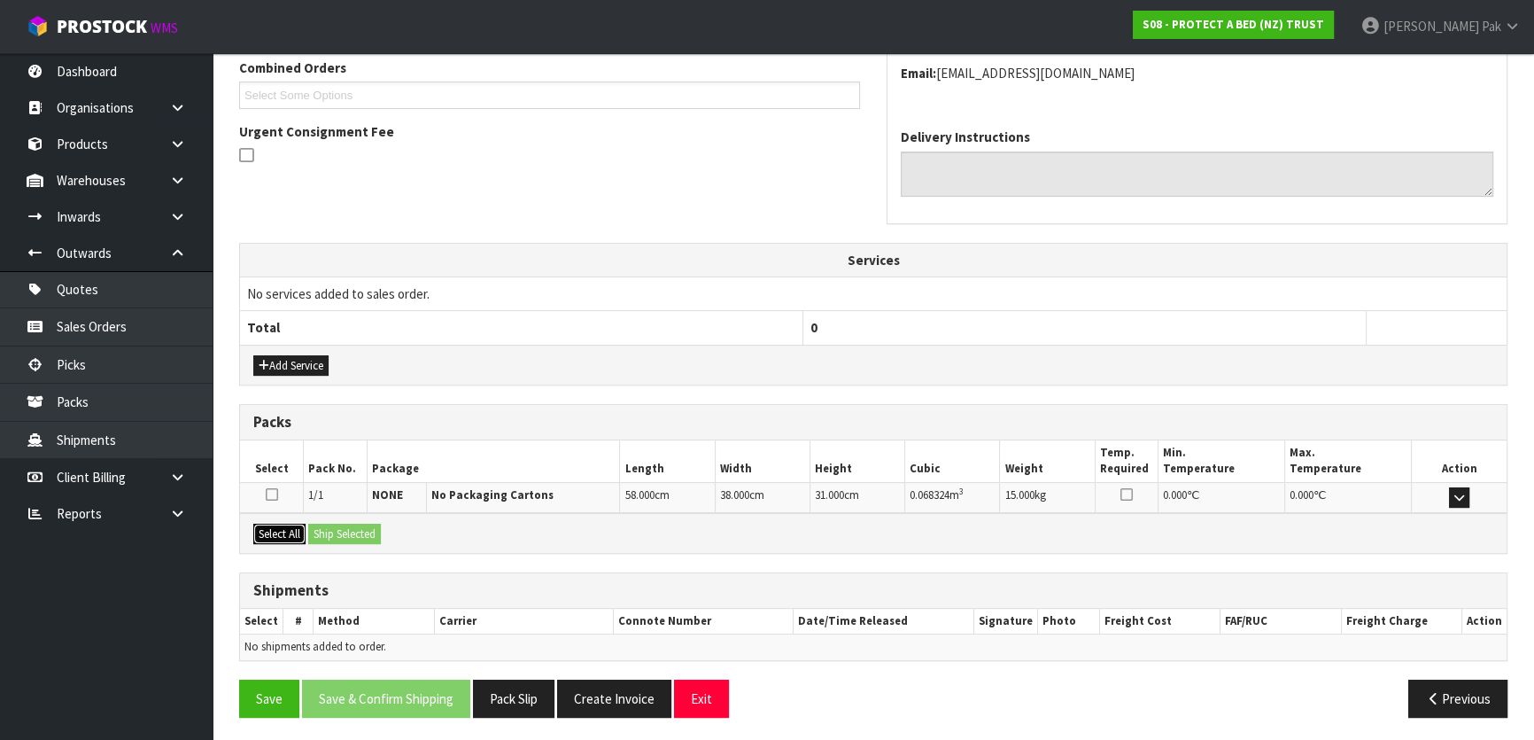
drag, startPoint x: 280, startPoint y: 527, endPoint x: 293, endPoint y: 529, distance: 13.4
click at [285, 527] on button "Select All" at bounding box center [279, 534] width 52 height 21
drag, startPoint x: 337, startPoint y: 536, endPoint x: 370, endPoint y: 552, distance: 37.2
click at [344, 539] on button "Ship Selected" at bounding box center [344, 534] width 73 height 21
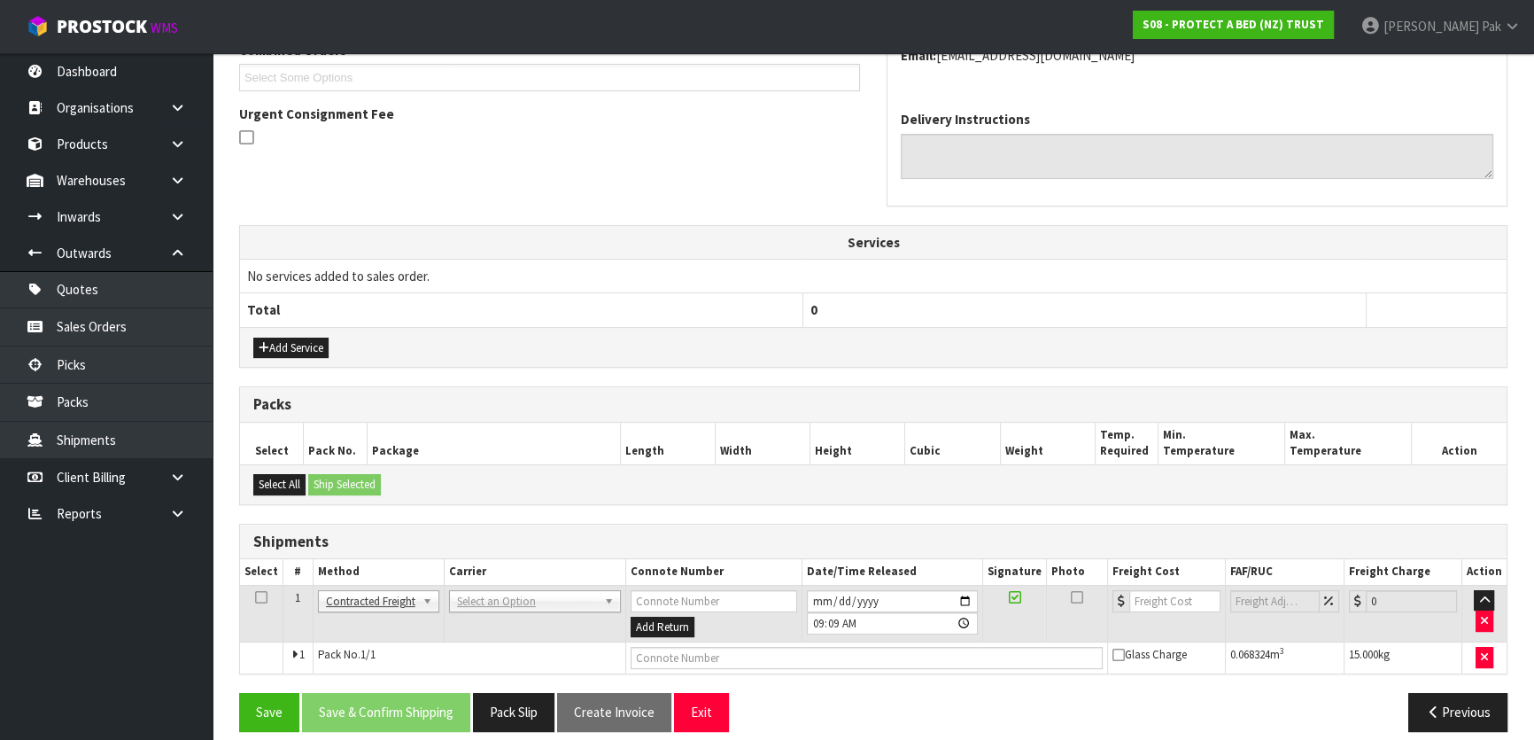
scroll to position [432, 0]
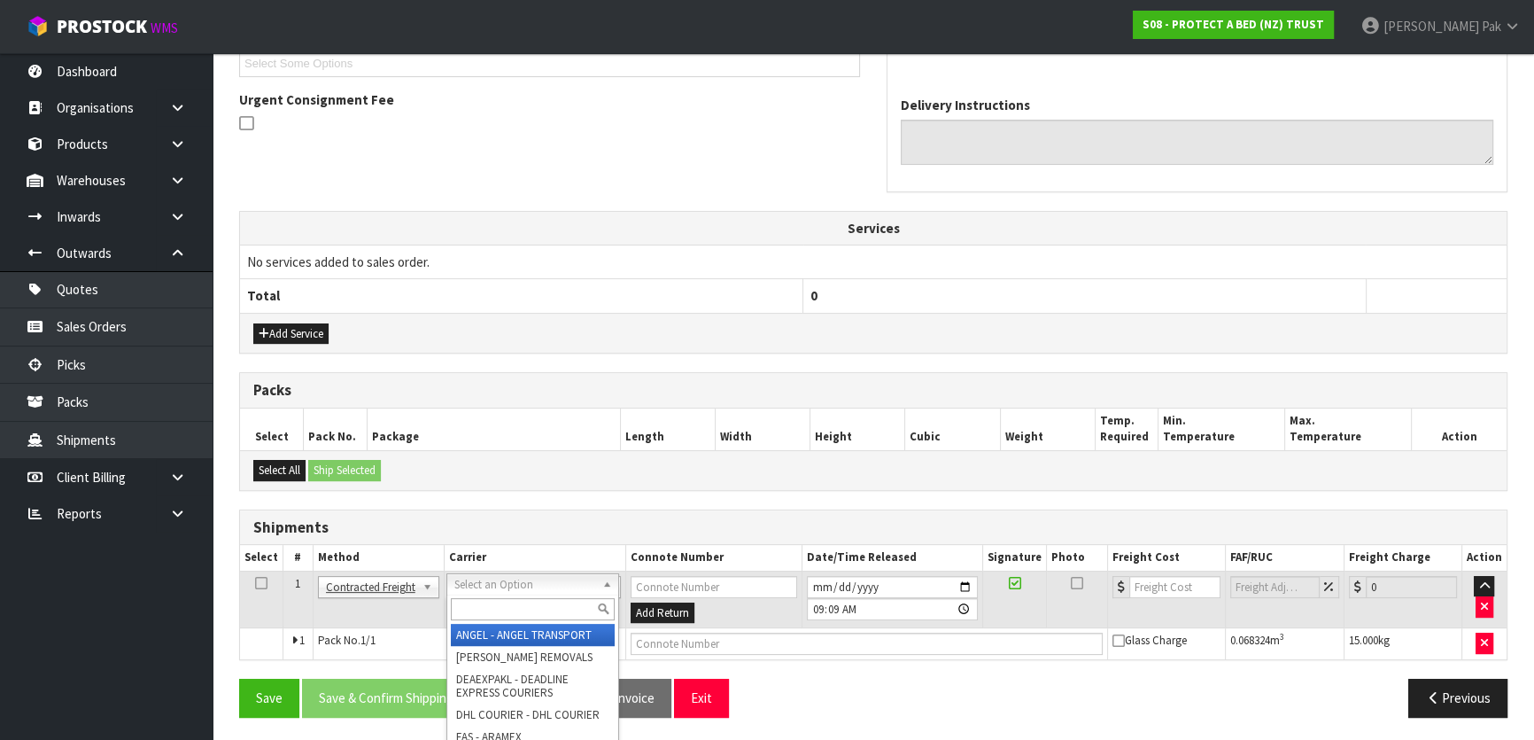
click at [497, 601] on input "text" at bounding box center [533, 609] width 164 height 22
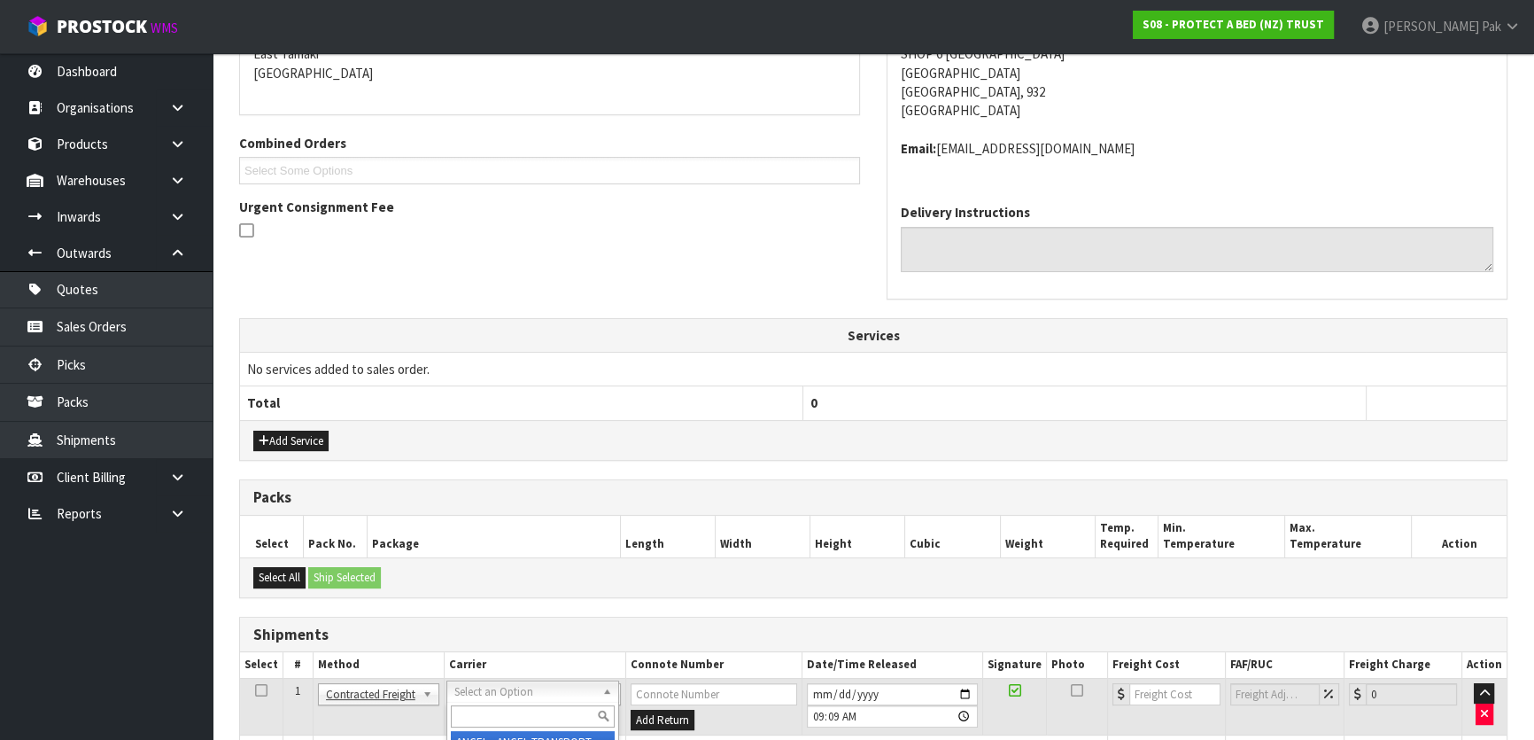
scroll to position [531, 0]
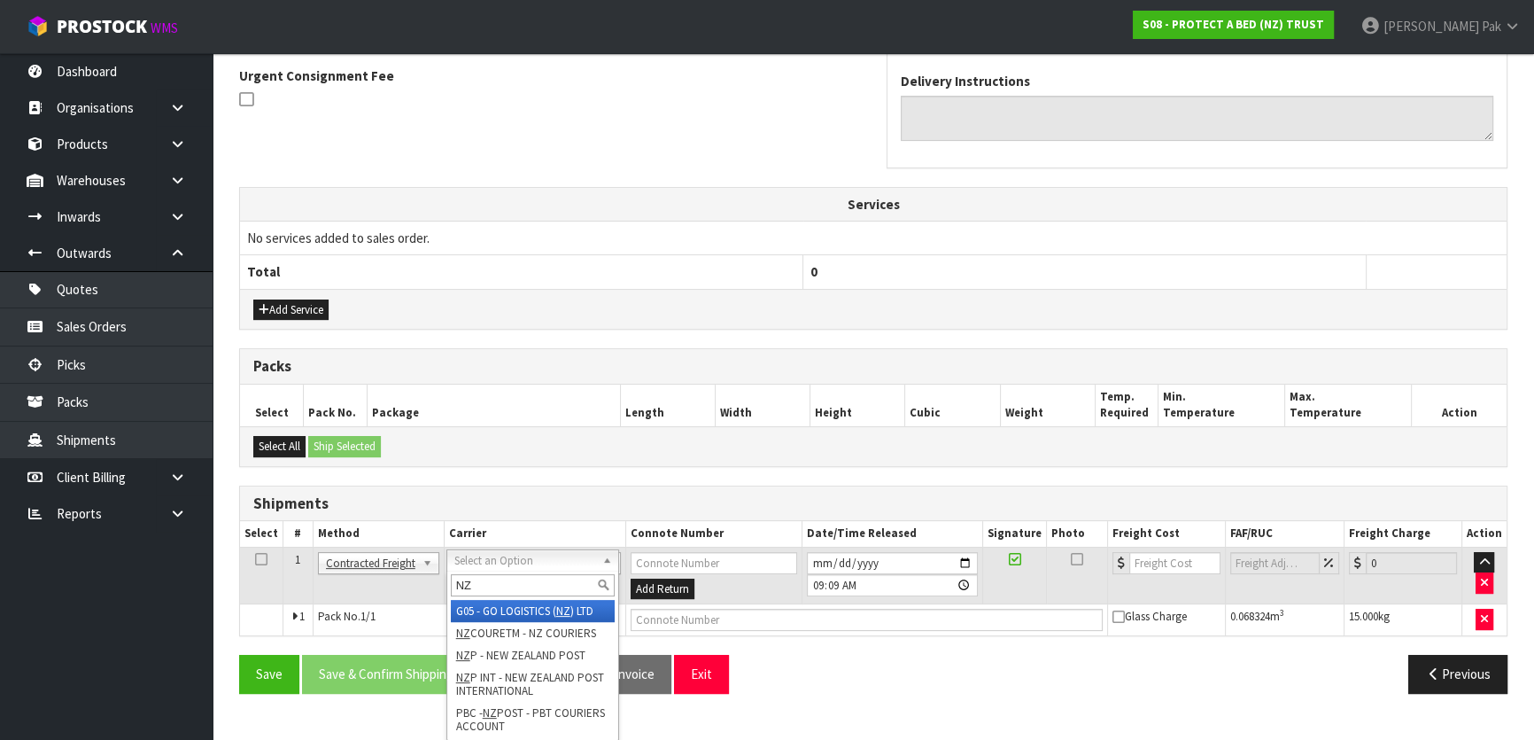
type input "NZP"
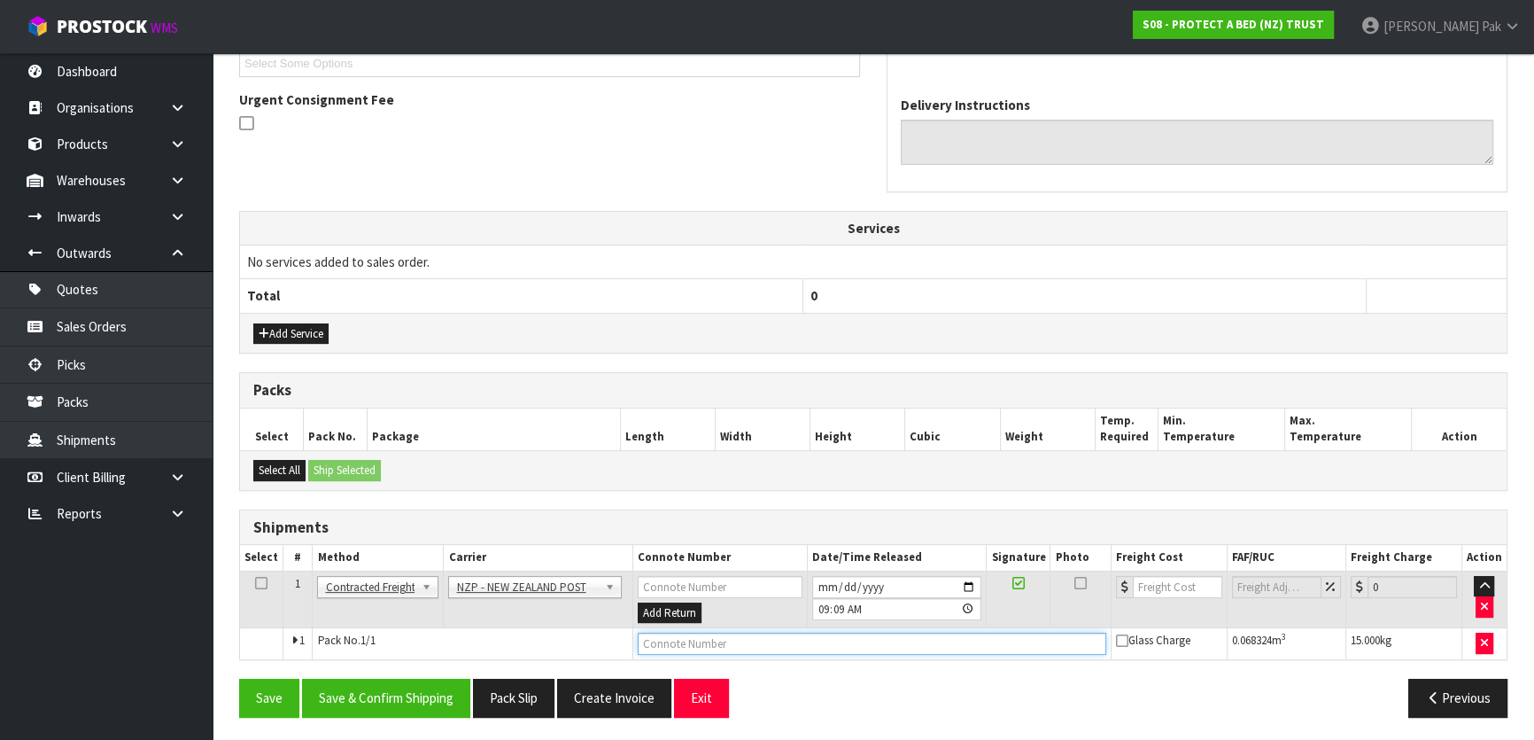
click at [762, 644] on input "text" at bounding box center [872, 643] width 469 height 22
type input "00894210379937629623"
click at [239, 679] on button "Save" at bounding box center [269, 698] width 60 height 38
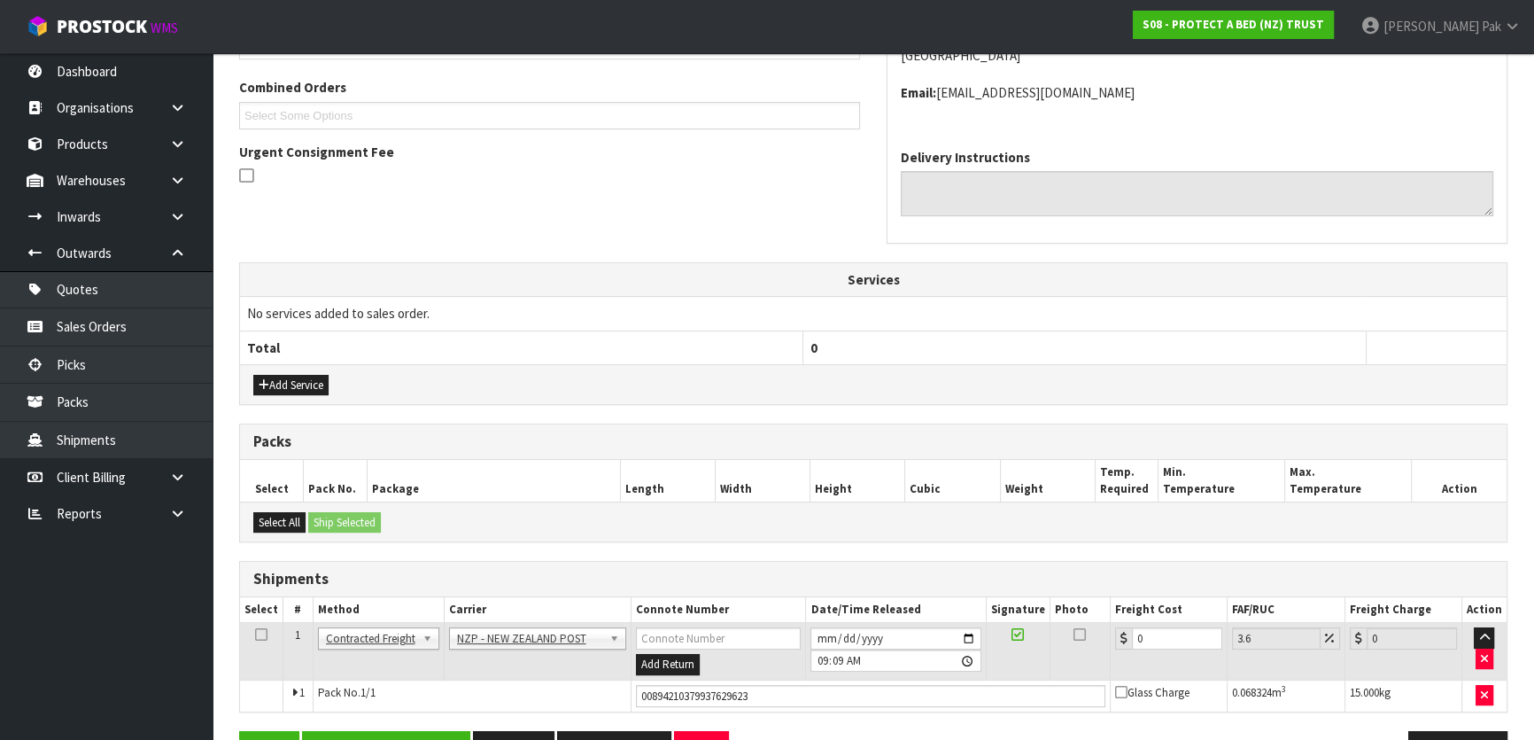
scroll to position [496, 0]
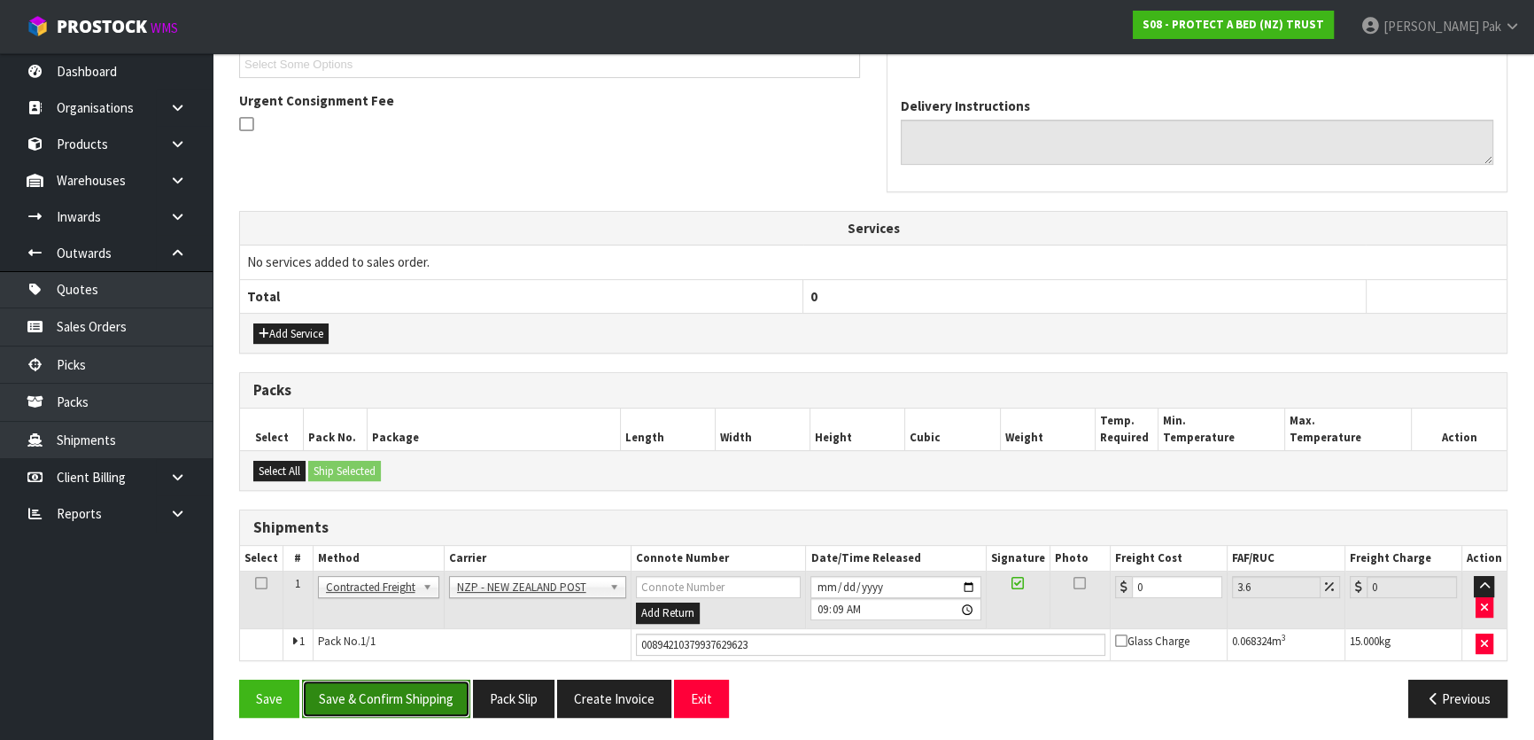
click at [368, 691] on button "Save & Confirm Shipping" at bounding box center [386, 698] width 168 height 38
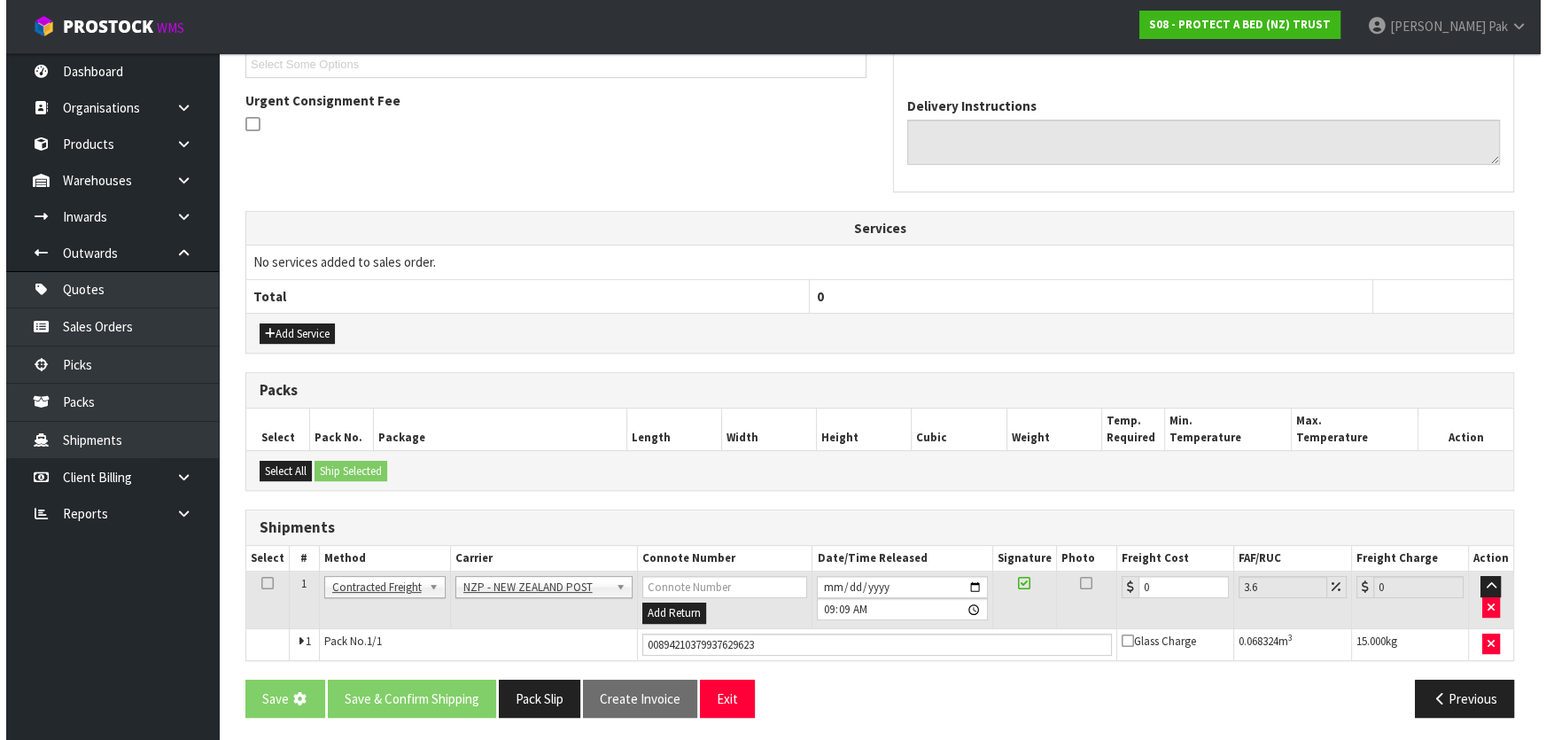
scroll to position [0, 0]
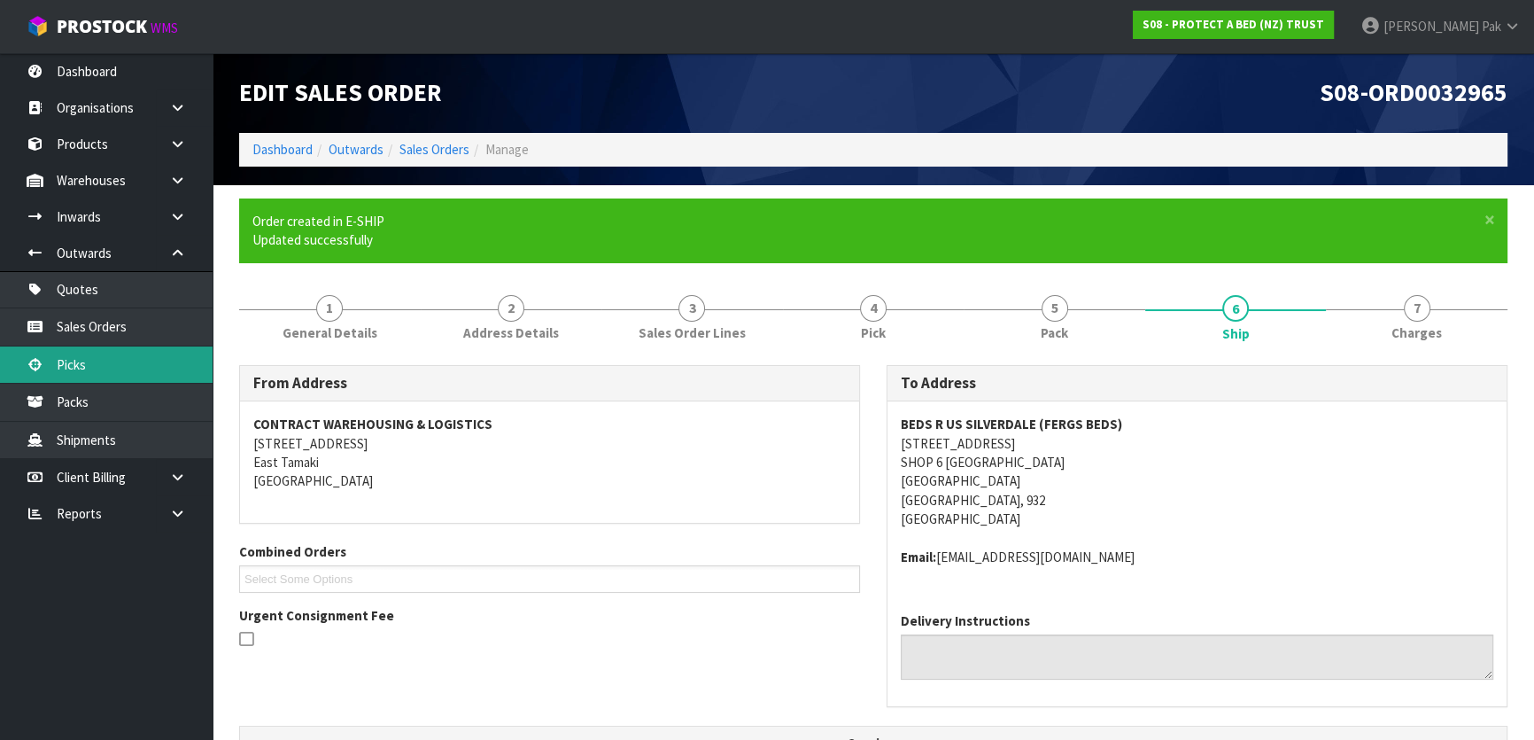
click at [126, 360] on link "Picks" at bounding box center [106, 364] width 213 height 36
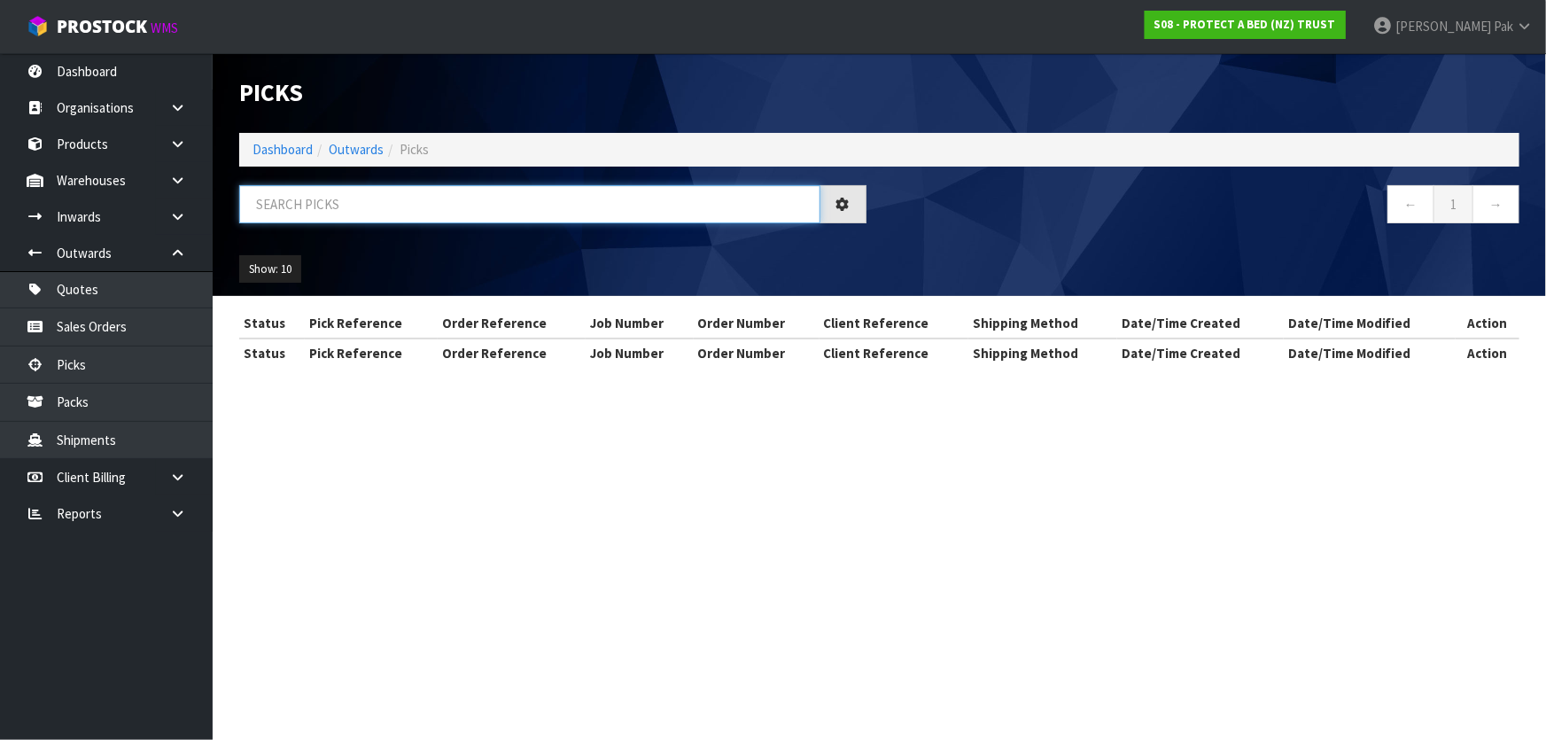
click at [328, 205] on input "text" at bounding box center [529, 204] width 581 height 38
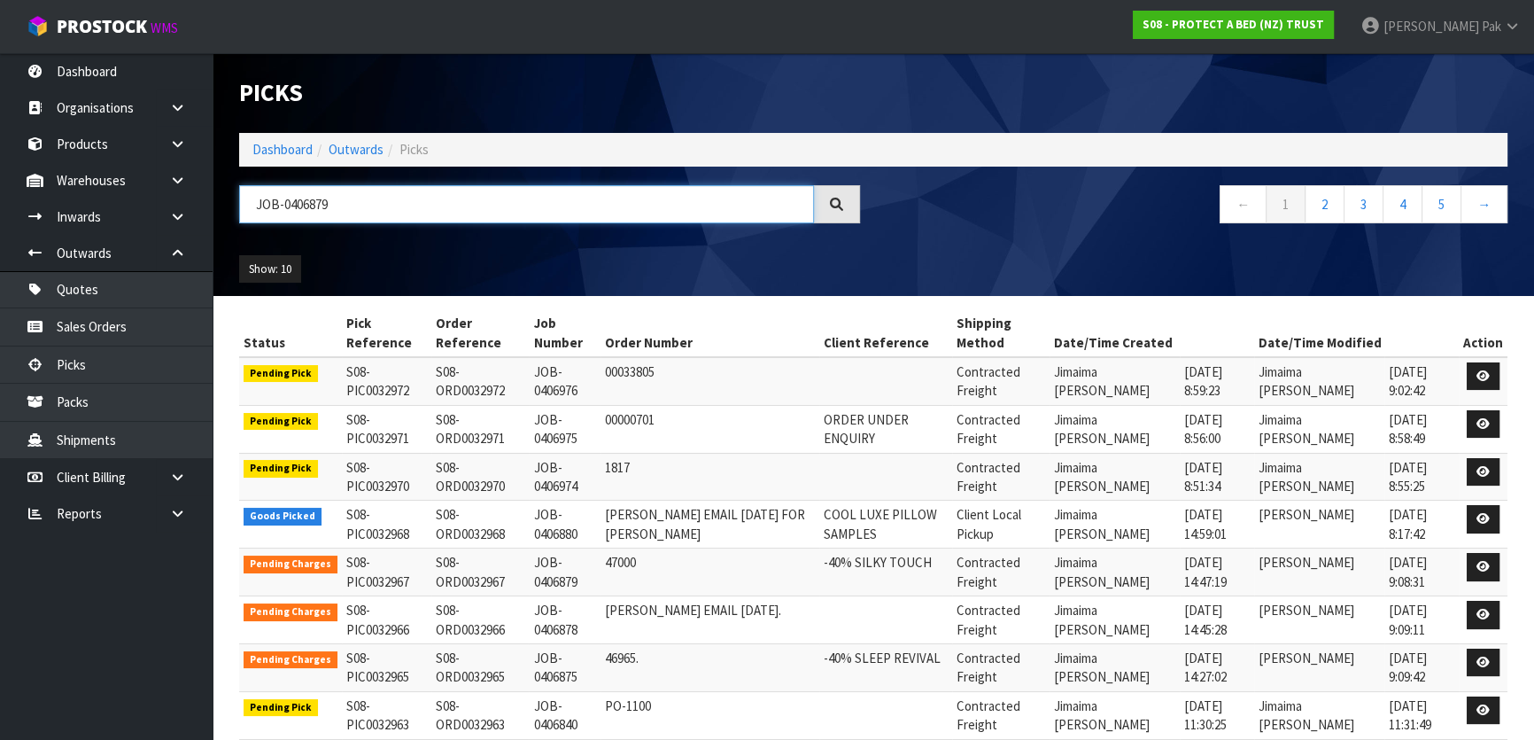
type input "JOB-0406879"
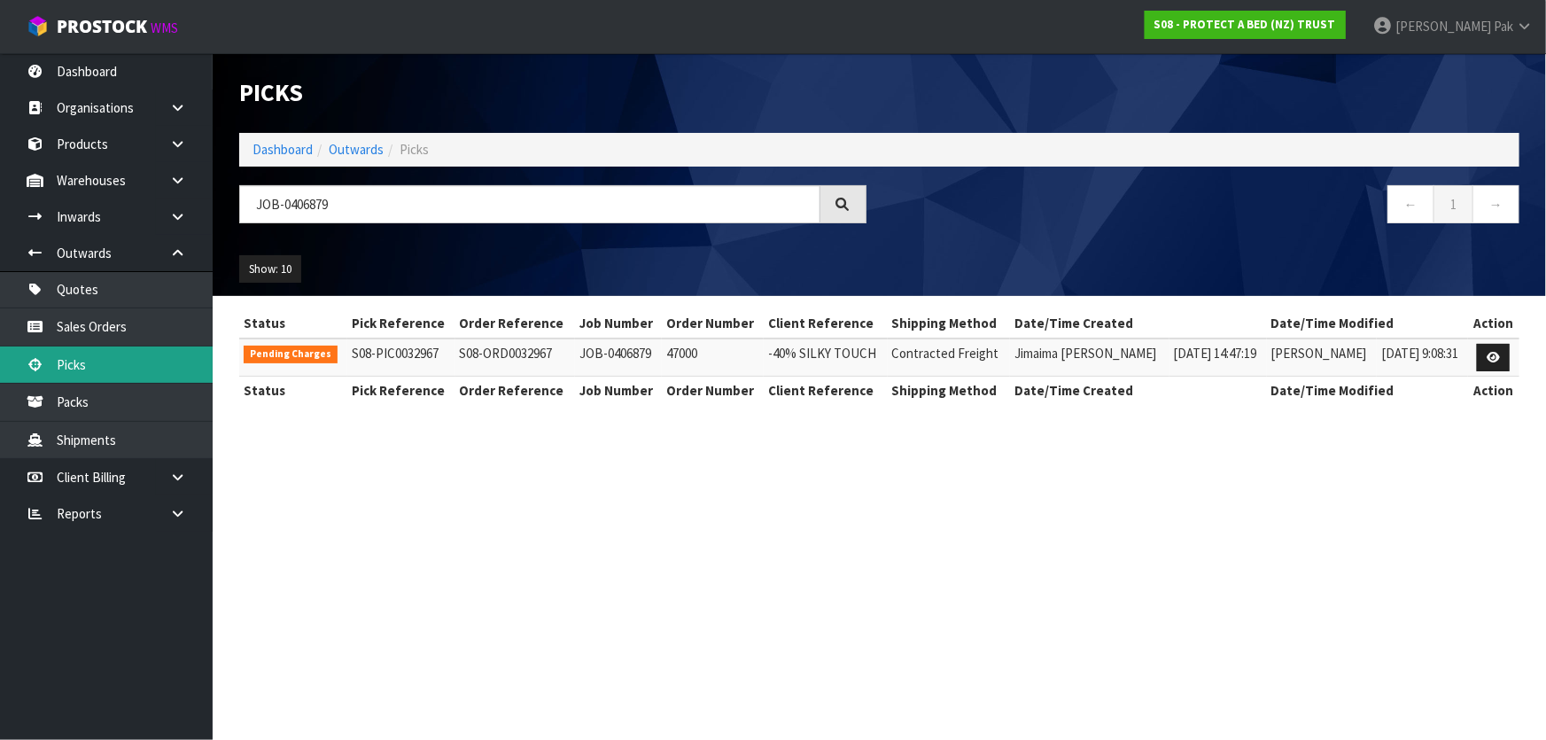
click at [122, 363] on link "Picks" at bounding box center [106, 364] width 213 height 36
click at [165, 364] on link "Picks" at bounding box center [106, 364] width 213 height 36
click at [121, 362] on link "Picks" at bounding box center [106, 364] width 213 height 36
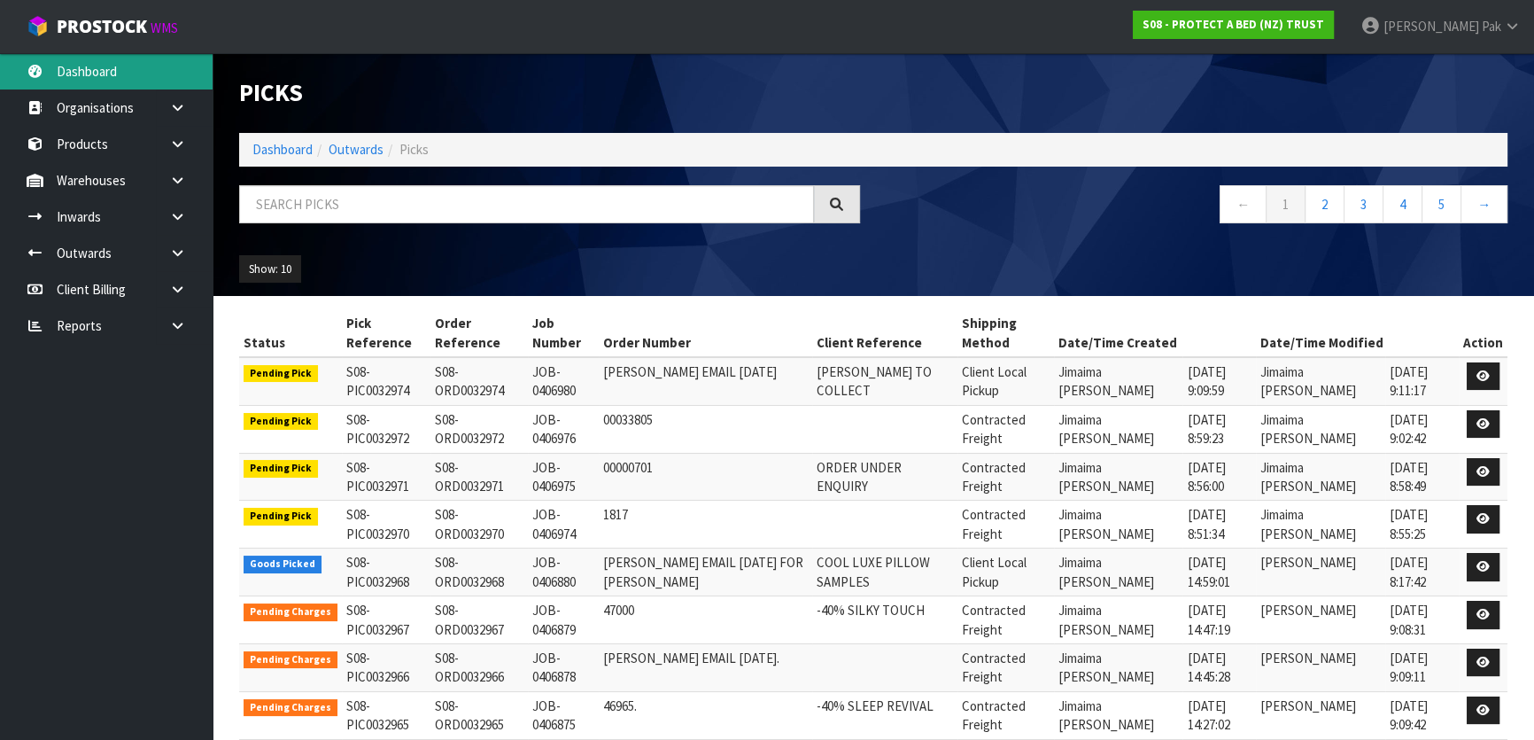
click at [130, 67] on link "Dashboard" at bounding box center [106, 71] width 213 height 36
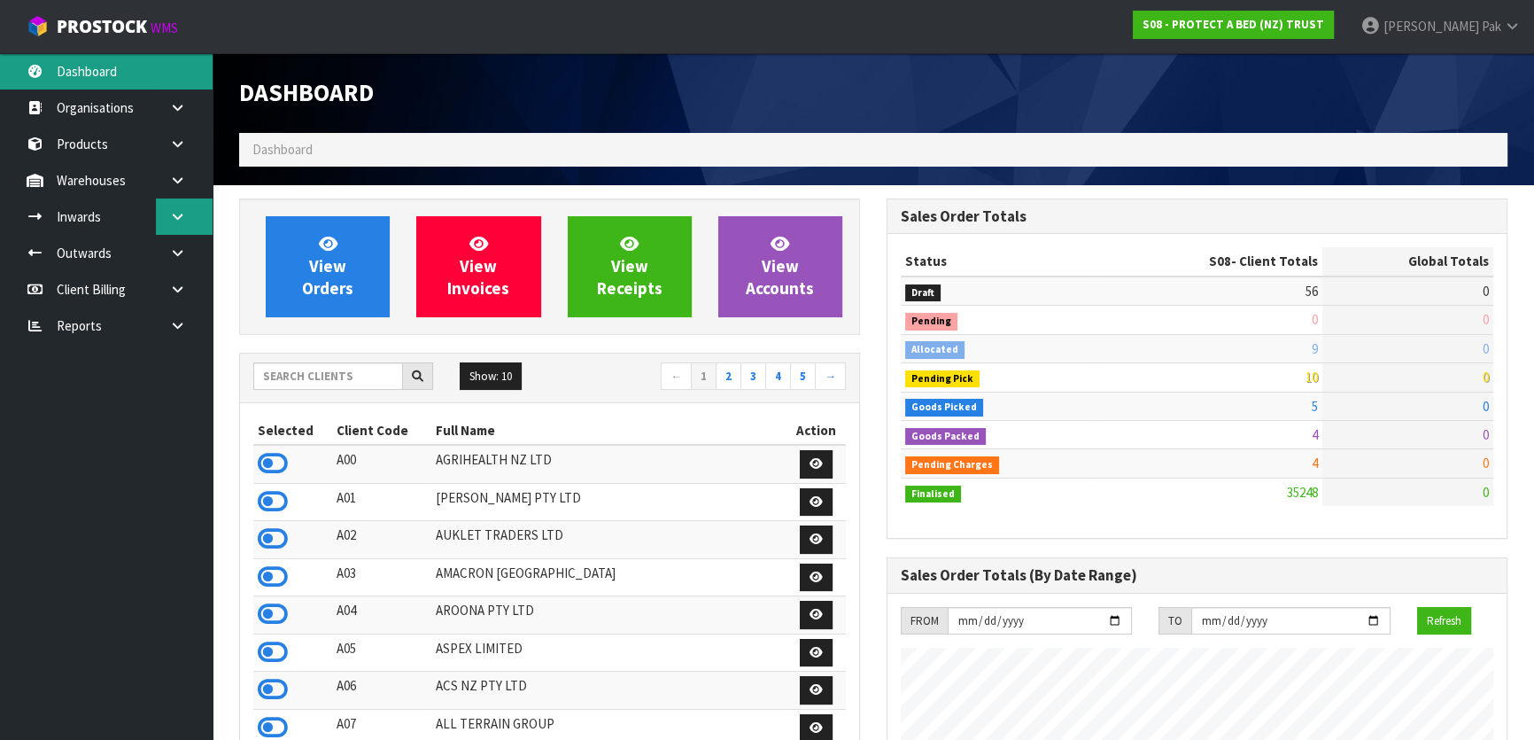
scroll to position [1415, 647]
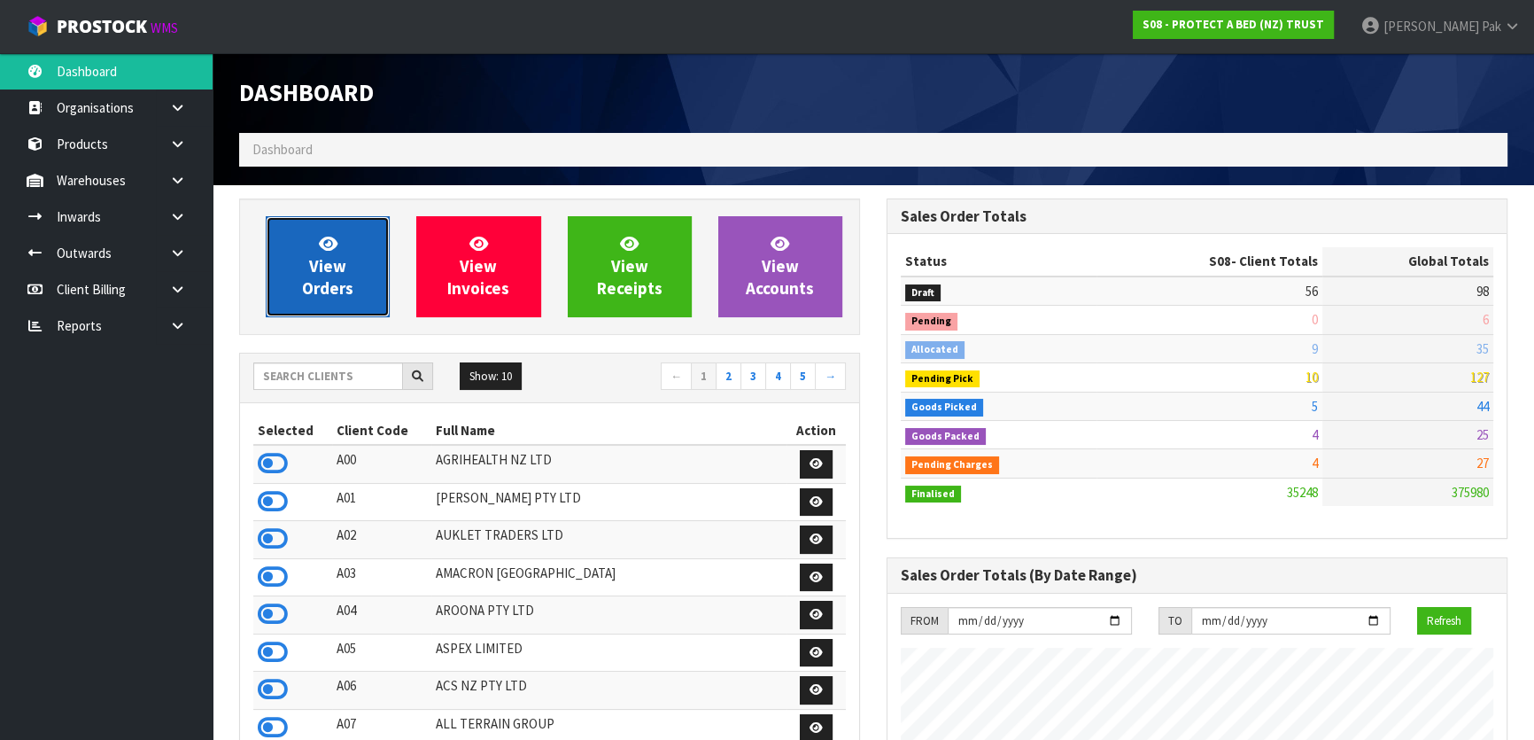
click at [342, 275] on span "View Orders" at bounding box center [327, 266] width 51 height 66
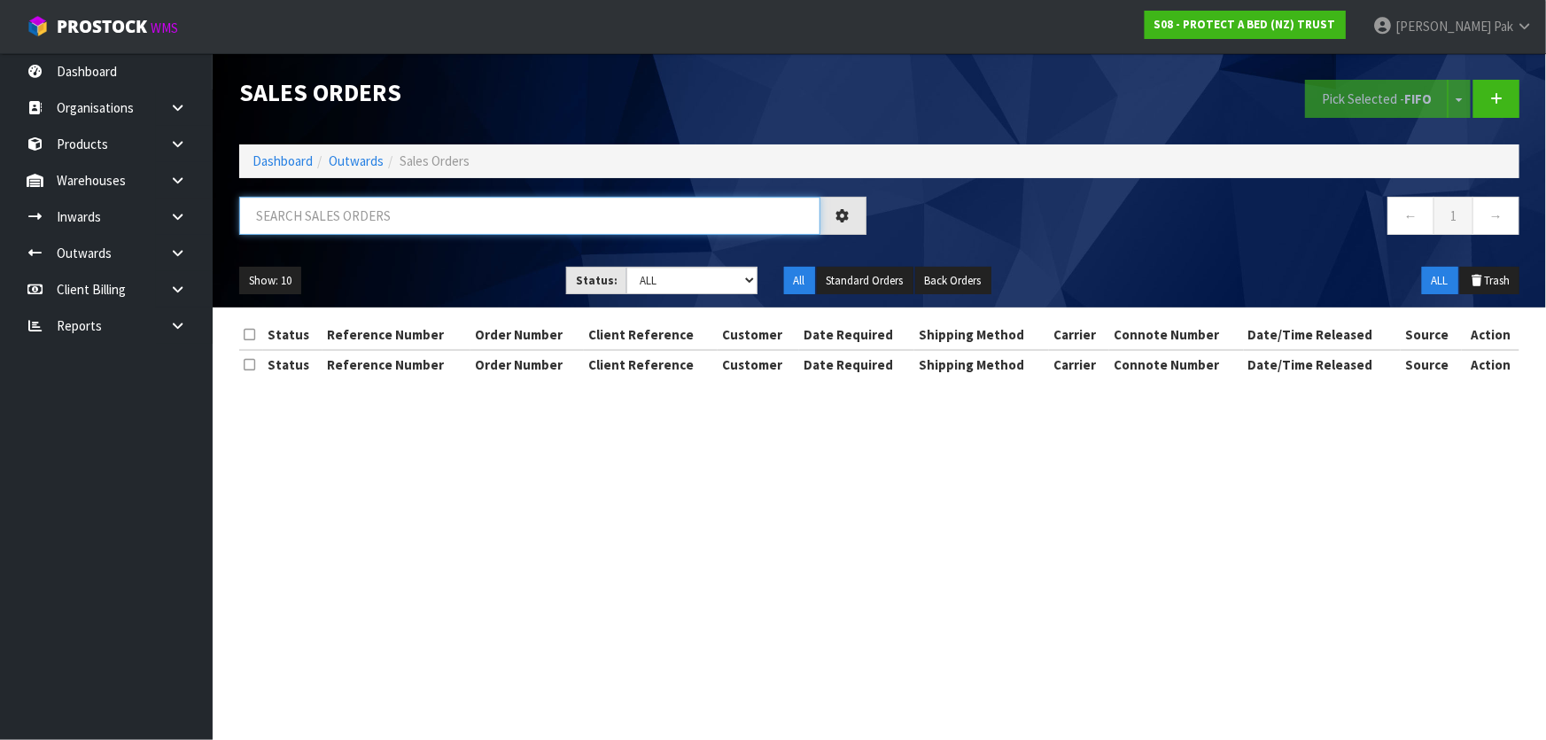
click at [386, 230] on input "text" at bounding box center [529, 216] width 581 height 38
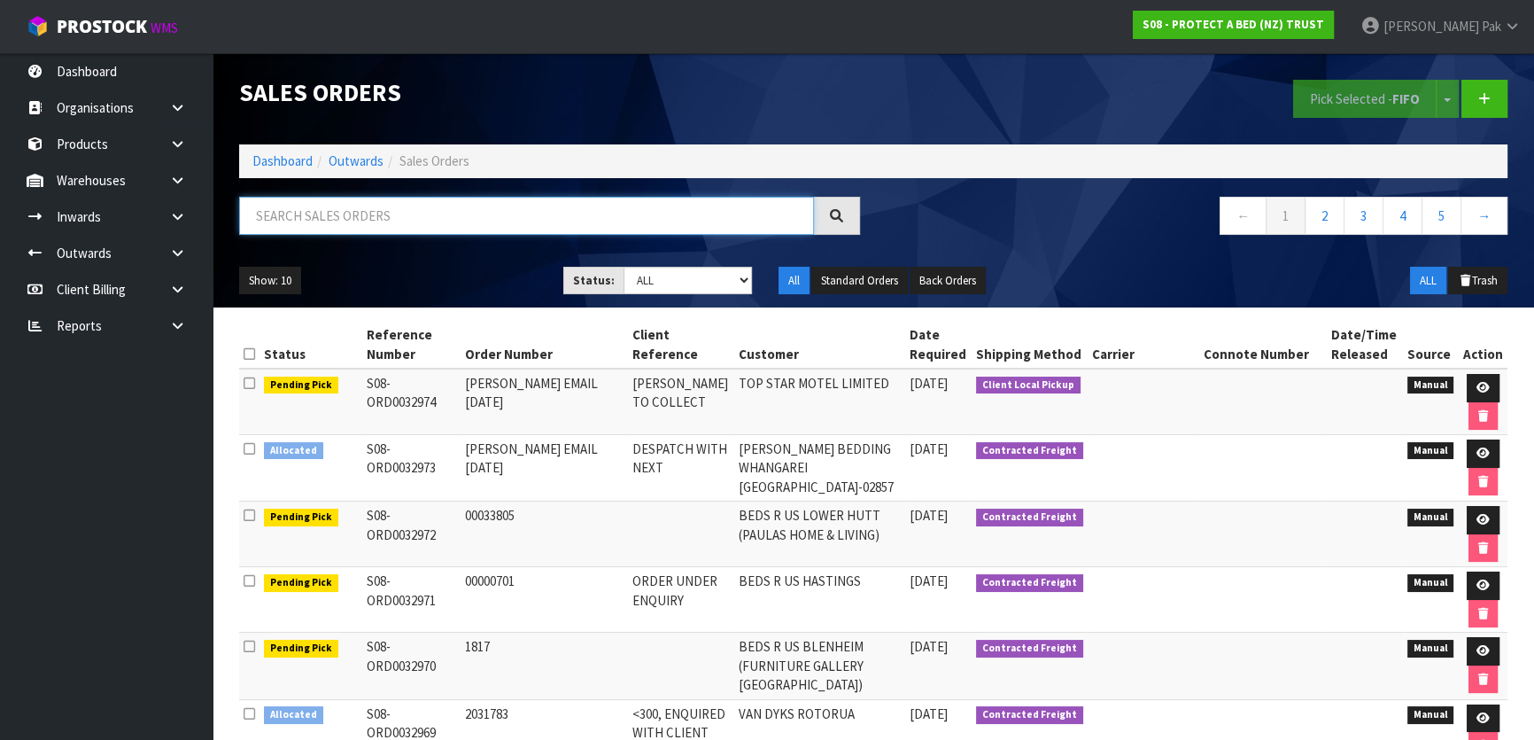
click at [412, 212] on input "text" at bounding box center [526, 216] width 575 height 38
type input "JOB-0406728"
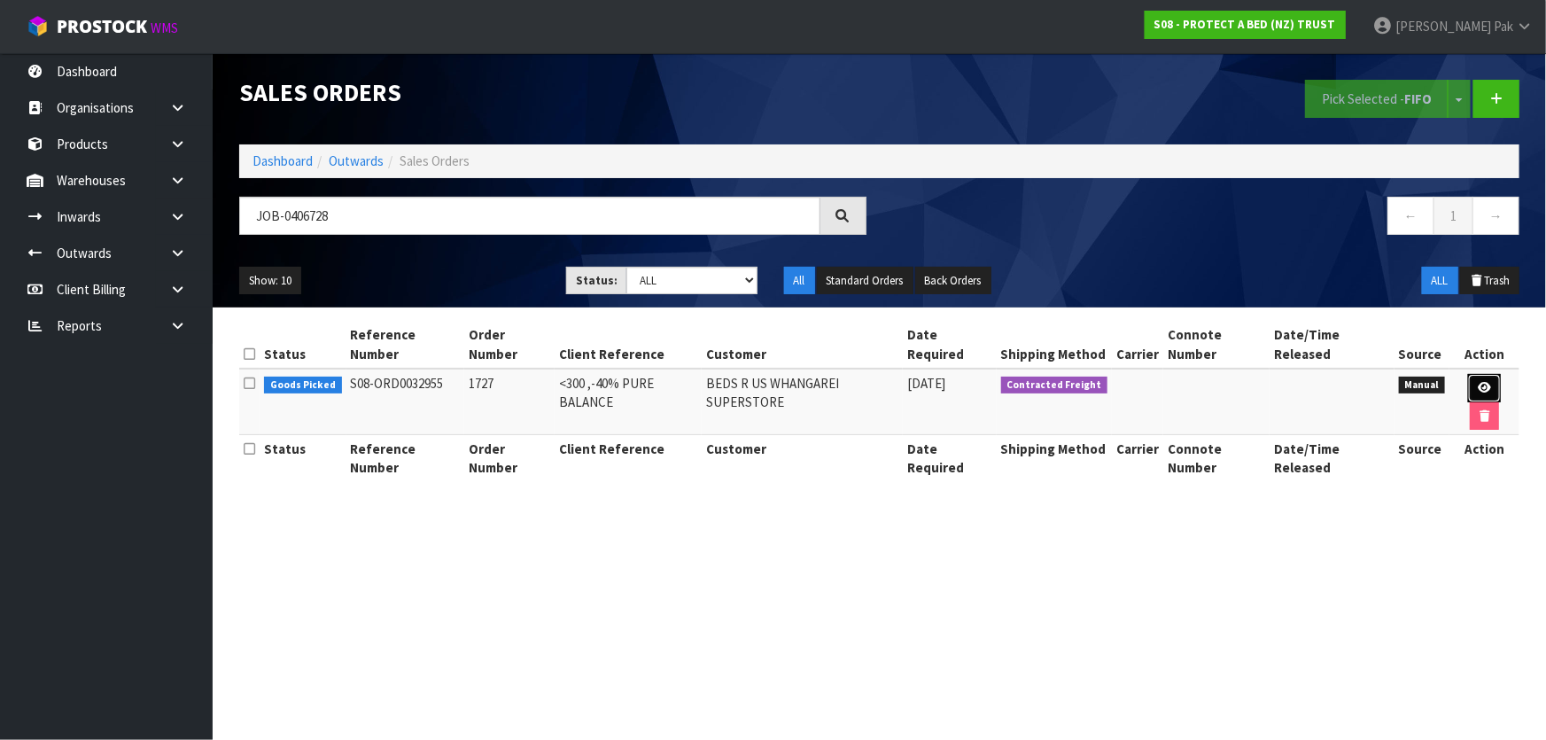
click at [1490, 379] on link at bounding box center [1484, 388] width 33 height 28
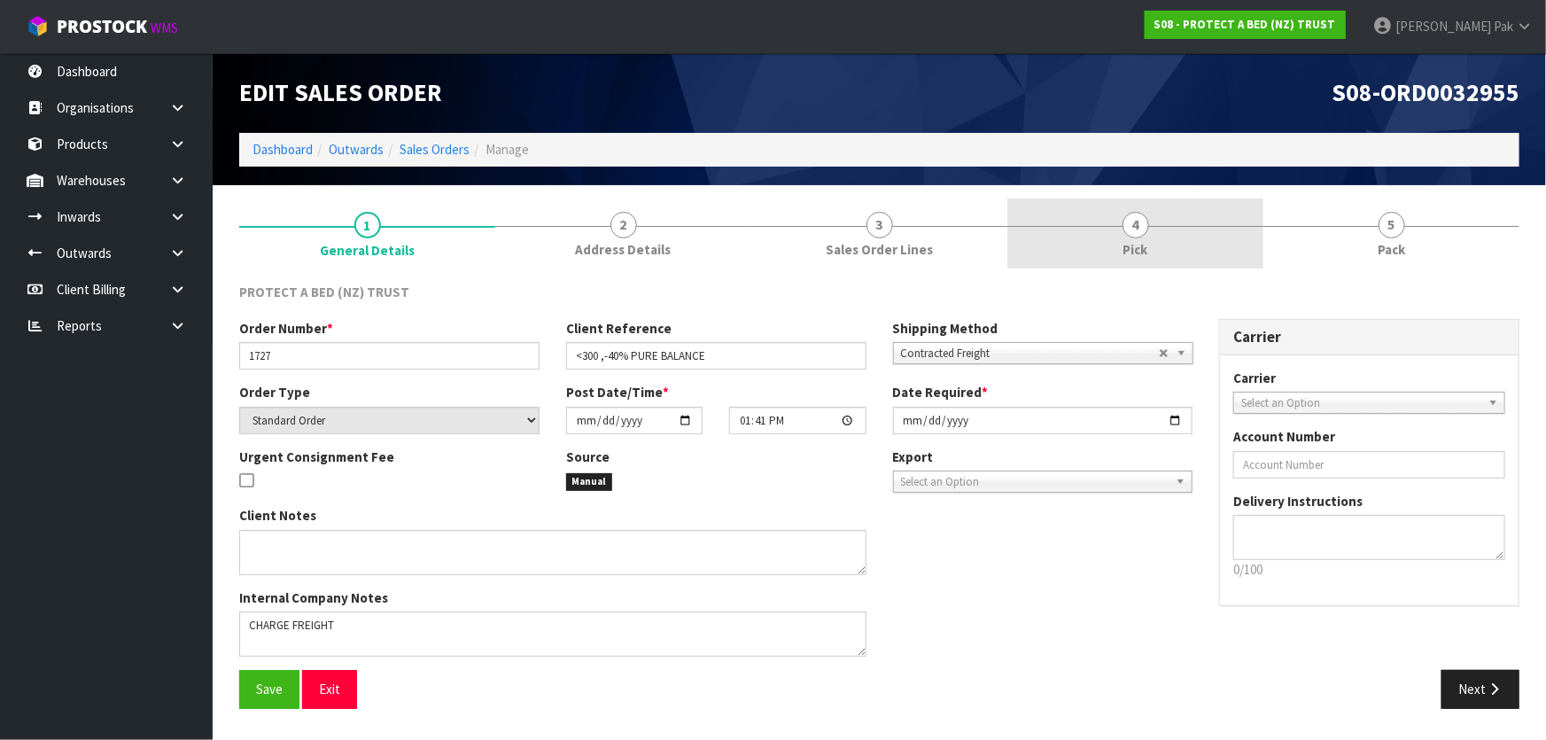
click at [1094, 249] on link "4 Pick" at bounding box center [1135, 233] width 256 height 70
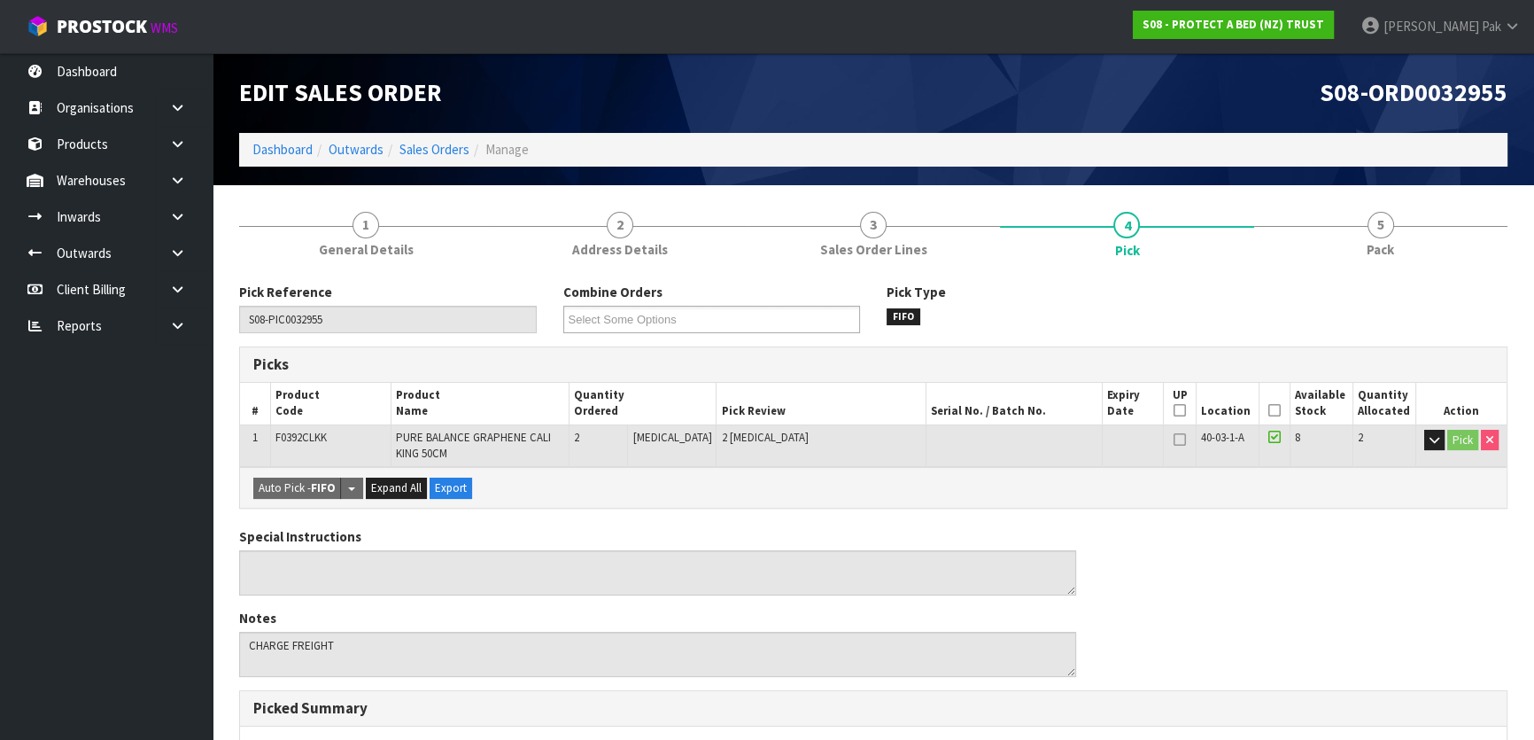
click at [1268, 410] on icon at bounding box center [1274, 410] width 12 height 1
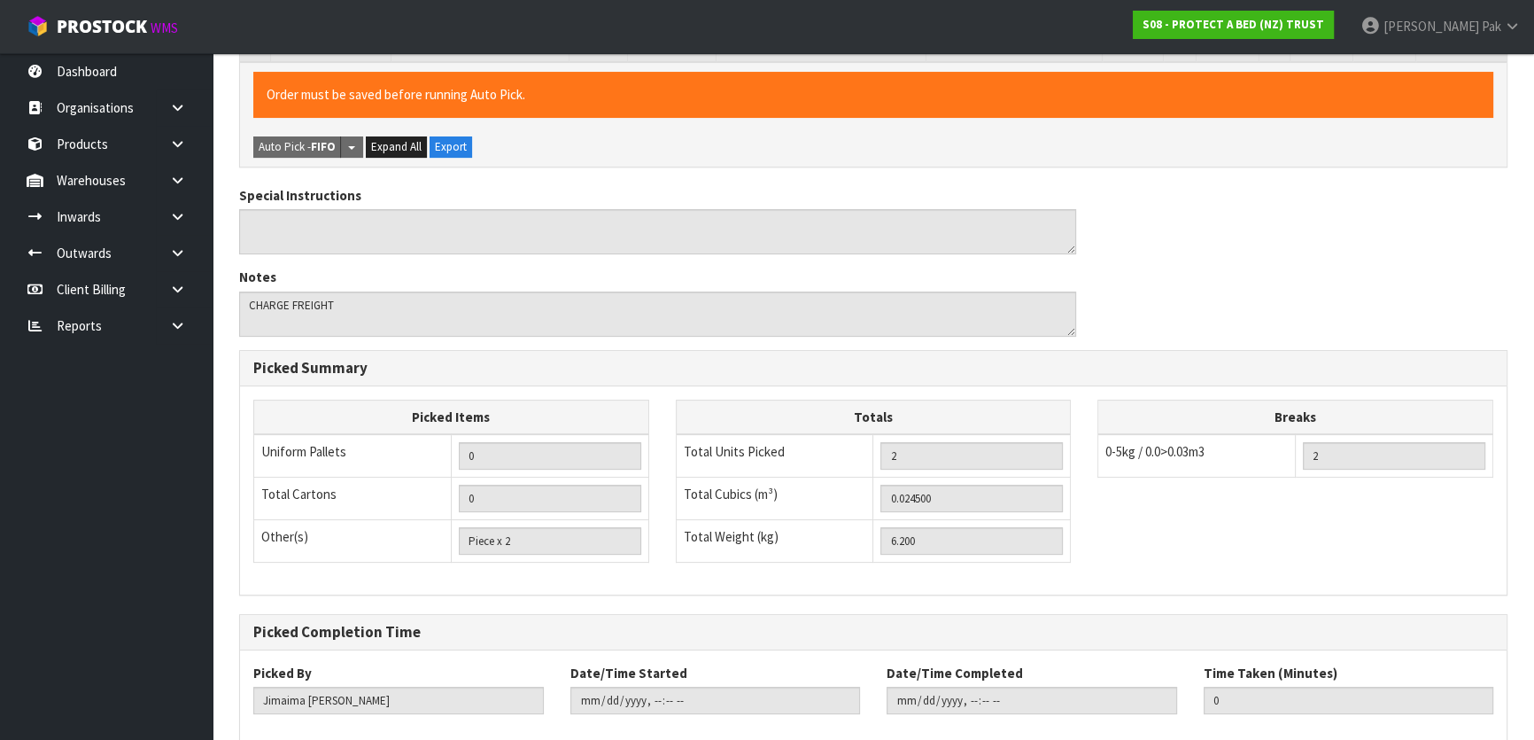
scroll to position [500, 0]
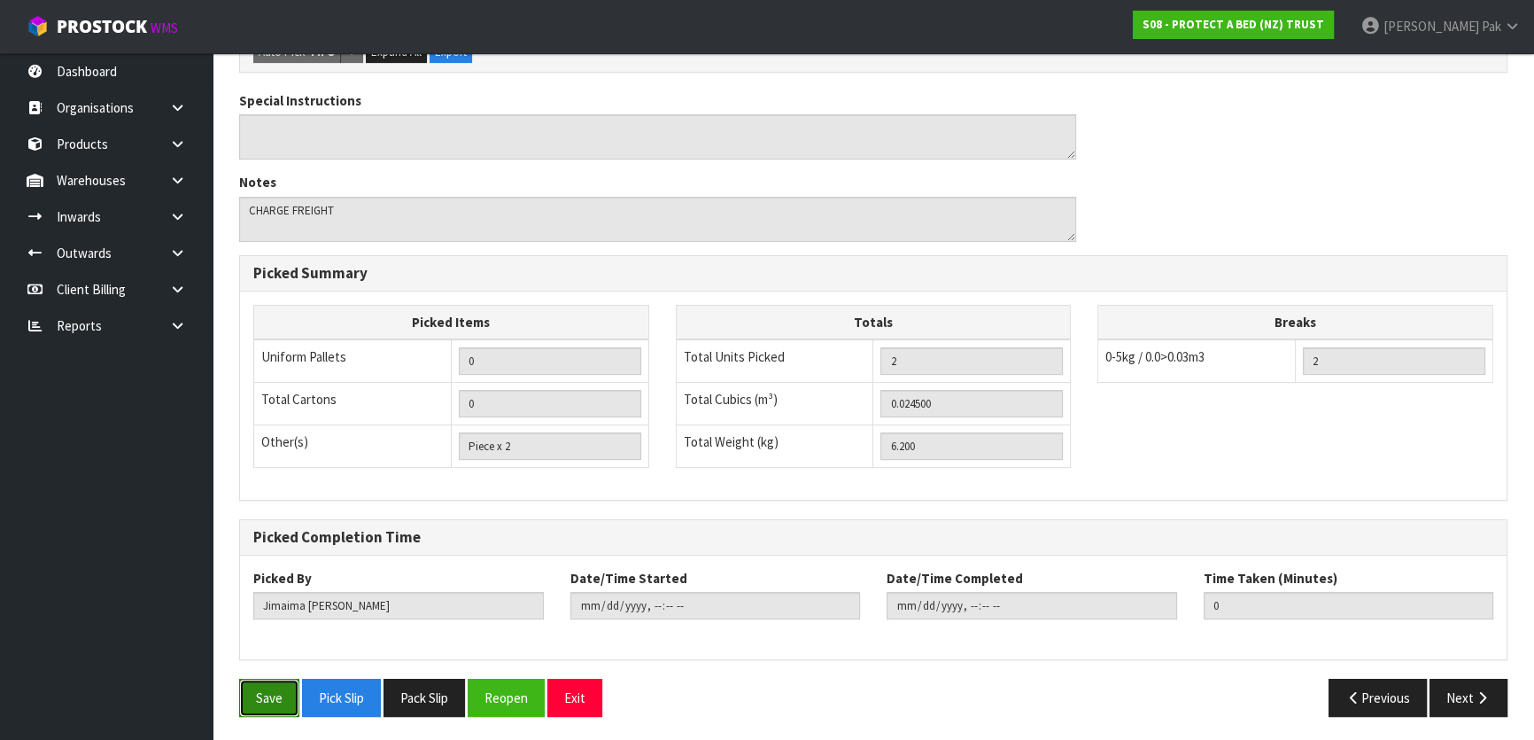
click at [287, 683] on button "Save" at bounding box center [269, 698] width 60 height 38
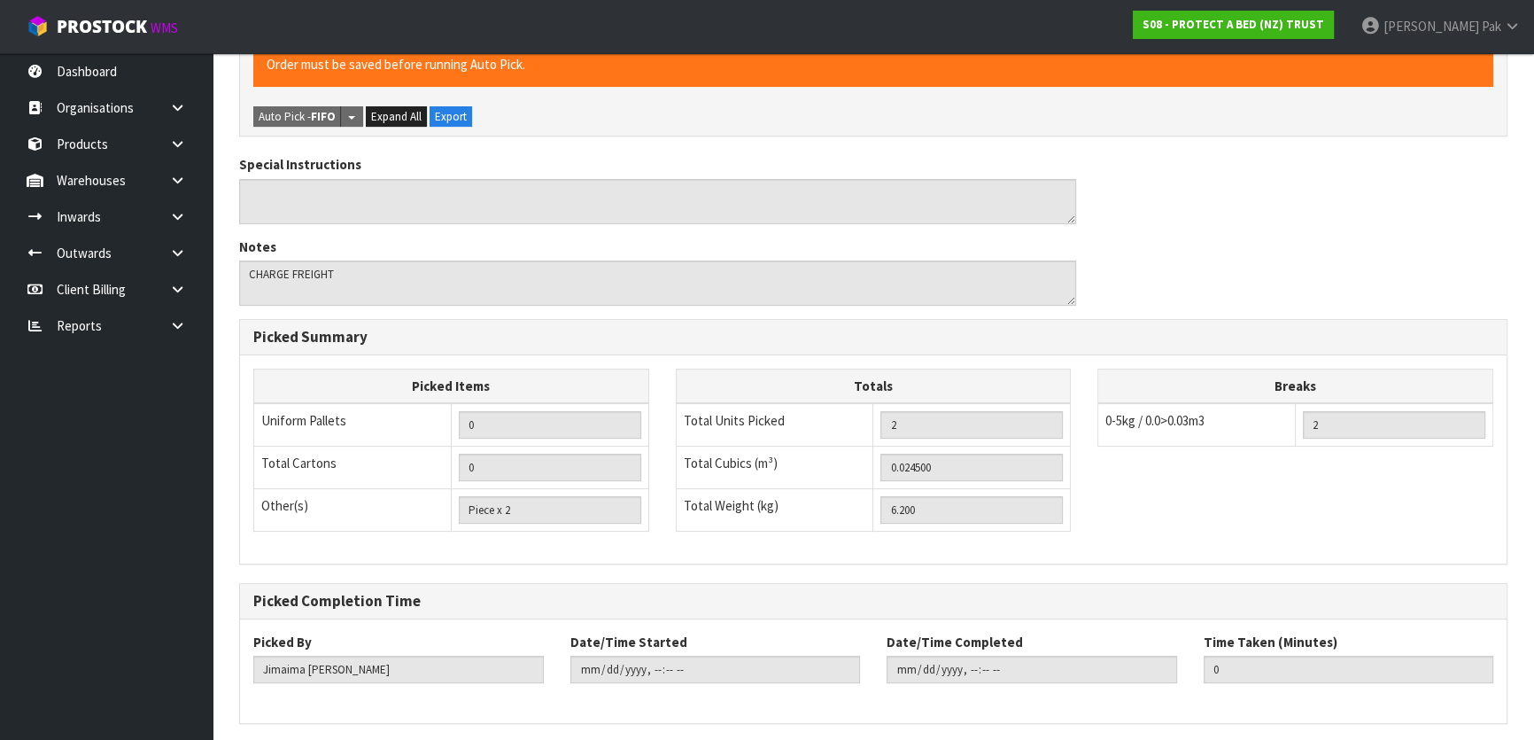
scroll to position [0, 0]
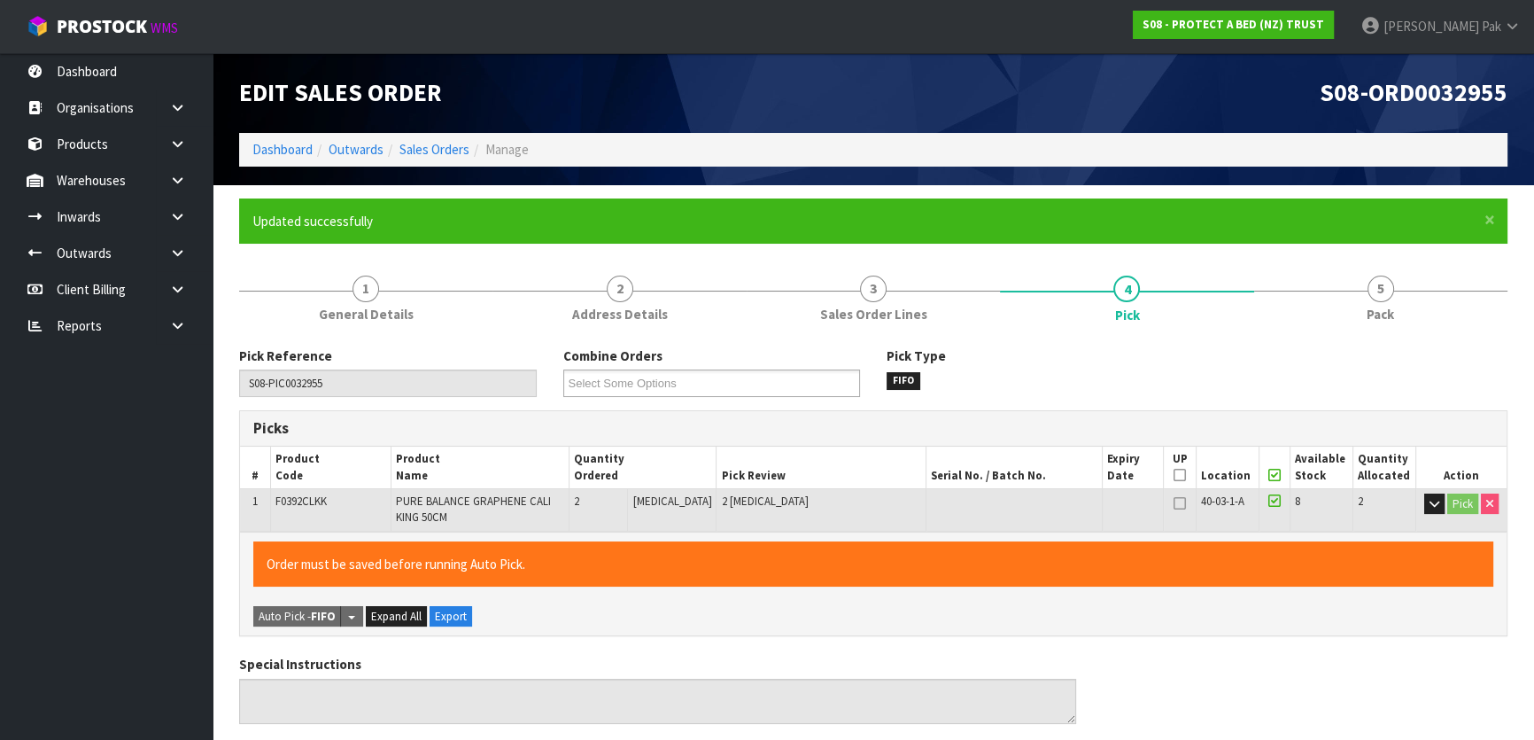
type input "[PERSON_NAME]"
type input "2025-08-11T09:18:38"
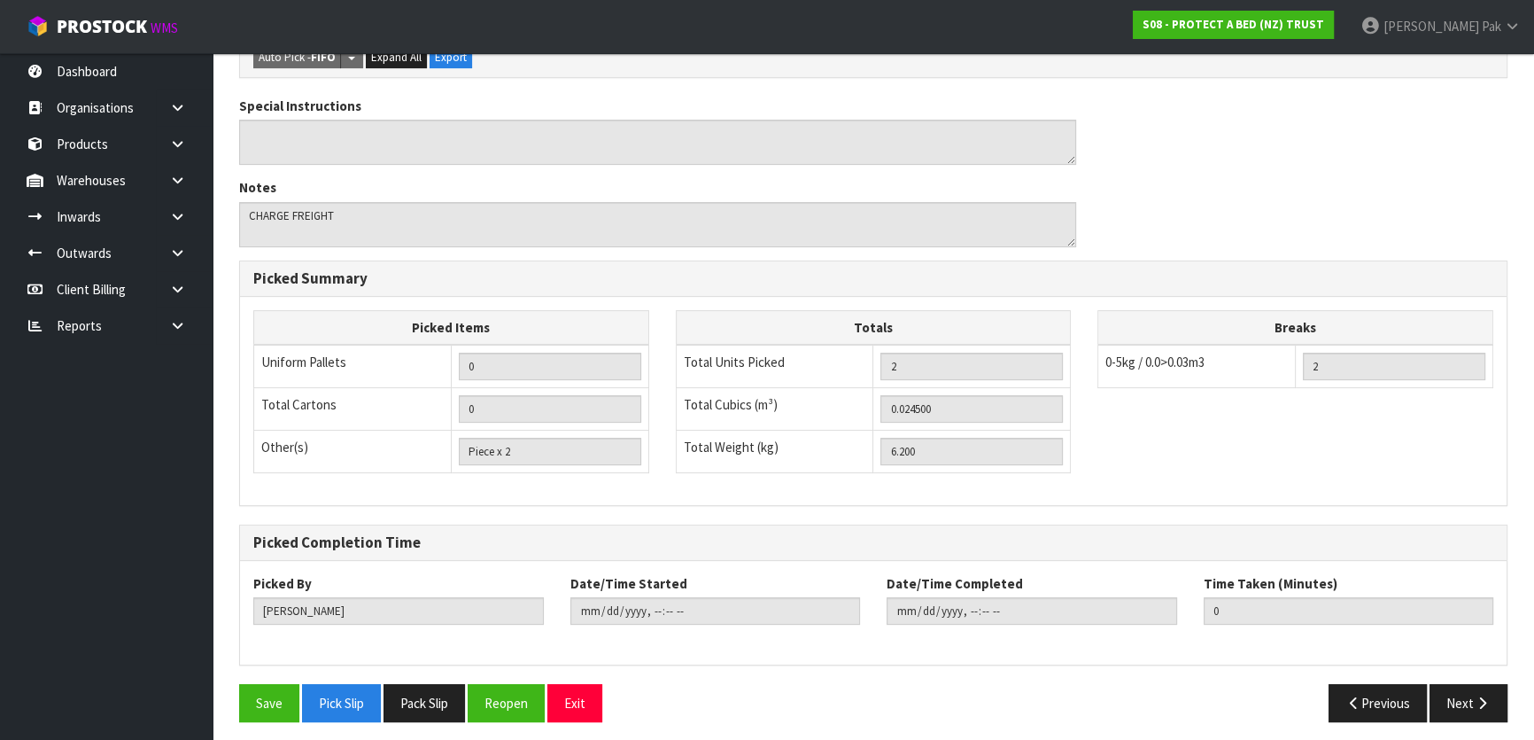
scroll to position [500, 0]
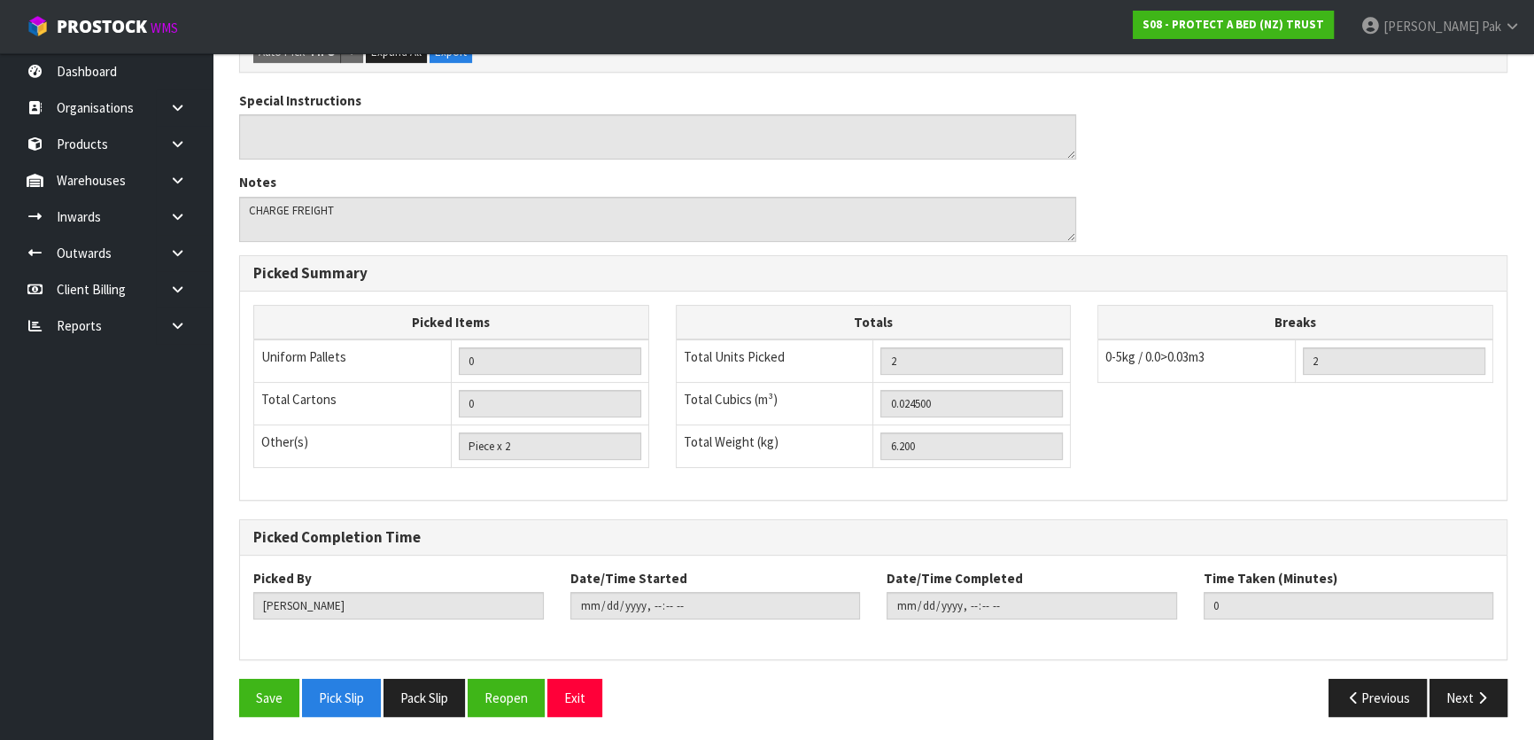
click at [1466, 672] on div "Pick Reference S08-PIC0032955 Combine Orders S08-ORD0029474 S08-ORD0031944 S08-…" at bounding box center [873, 288] width 1268 height 883
click at [1473, 682] on button "Next" at bounding box center [1469, 698] width 78 height 38
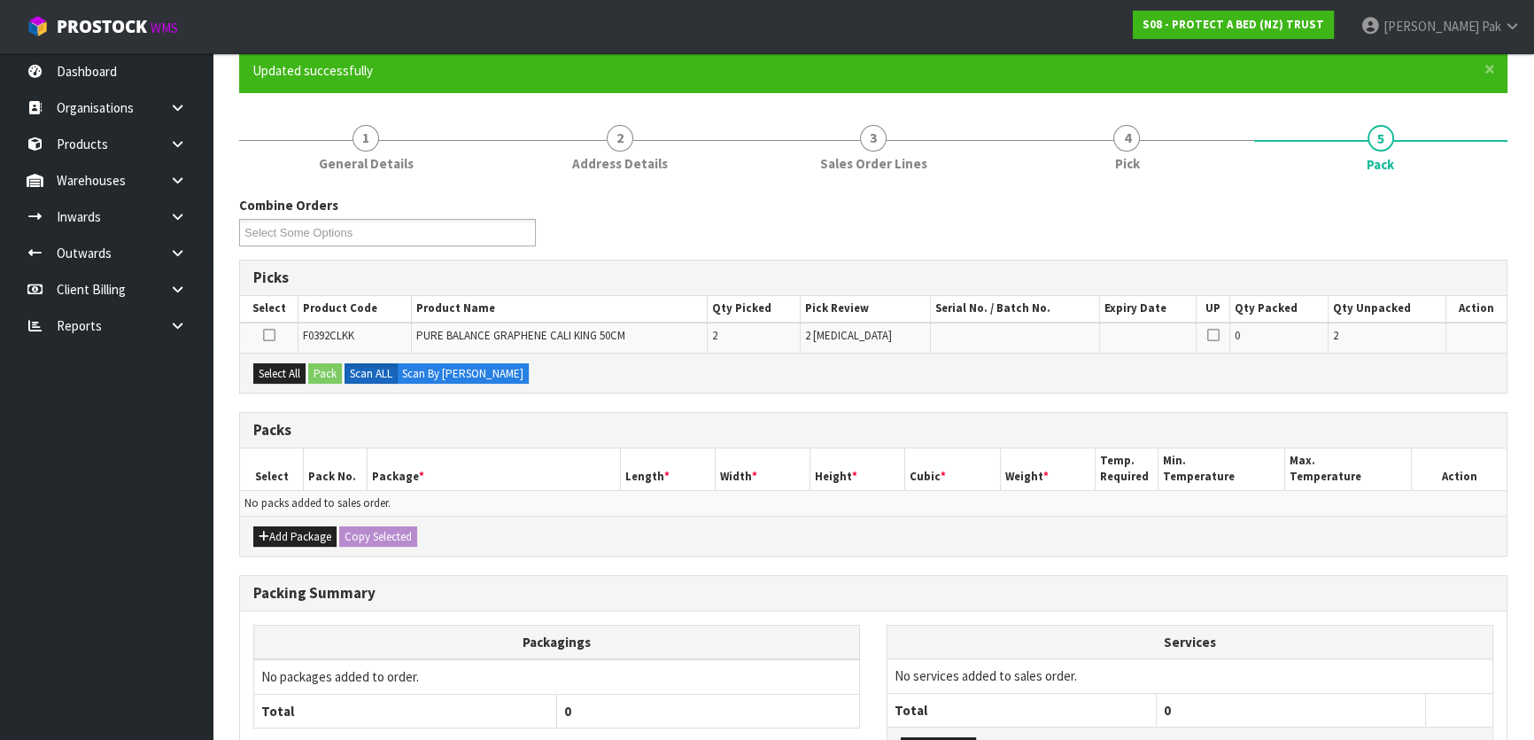
scroll to position [291, 0]
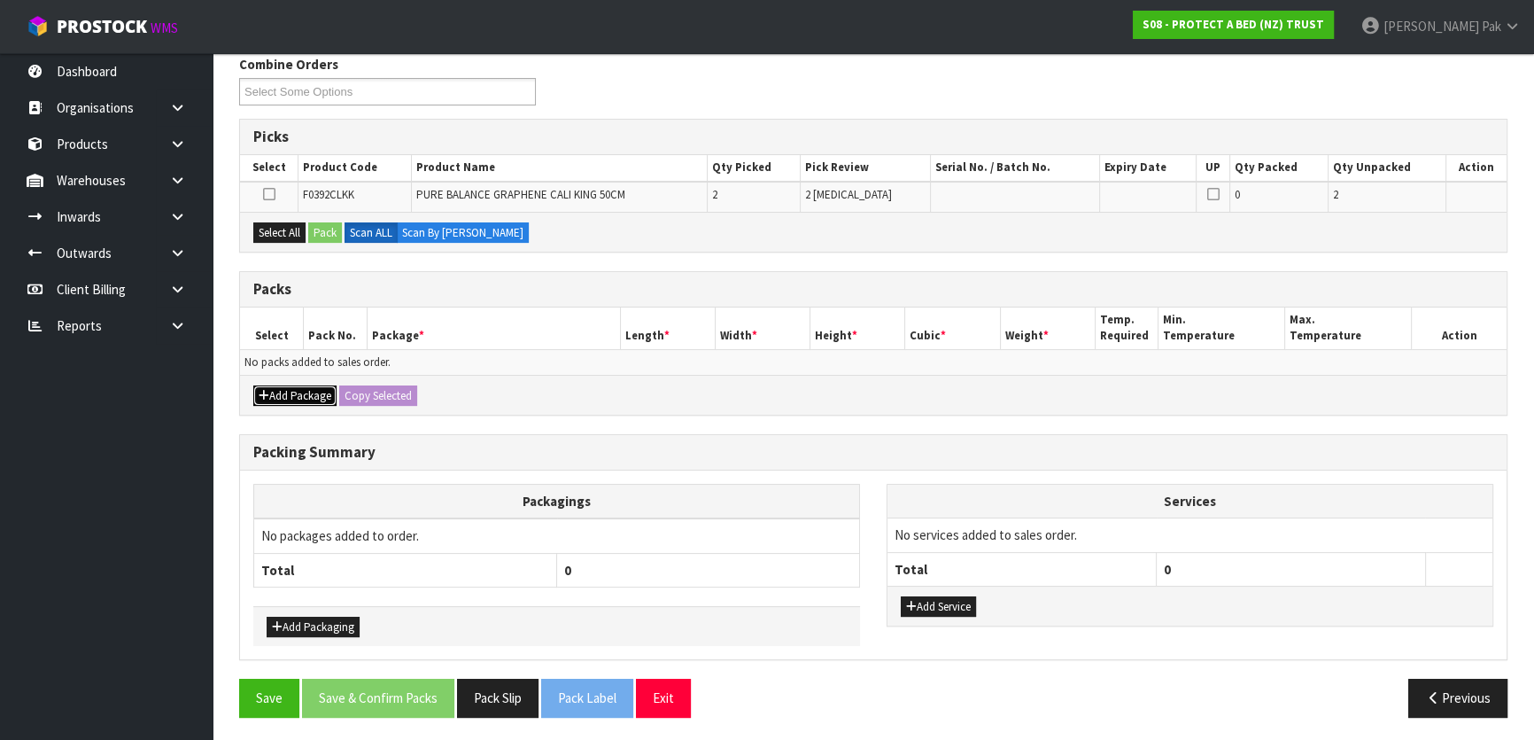
click at [312, 399] on button "Add Package" at bounding box center [294, 395] width 83 height 21
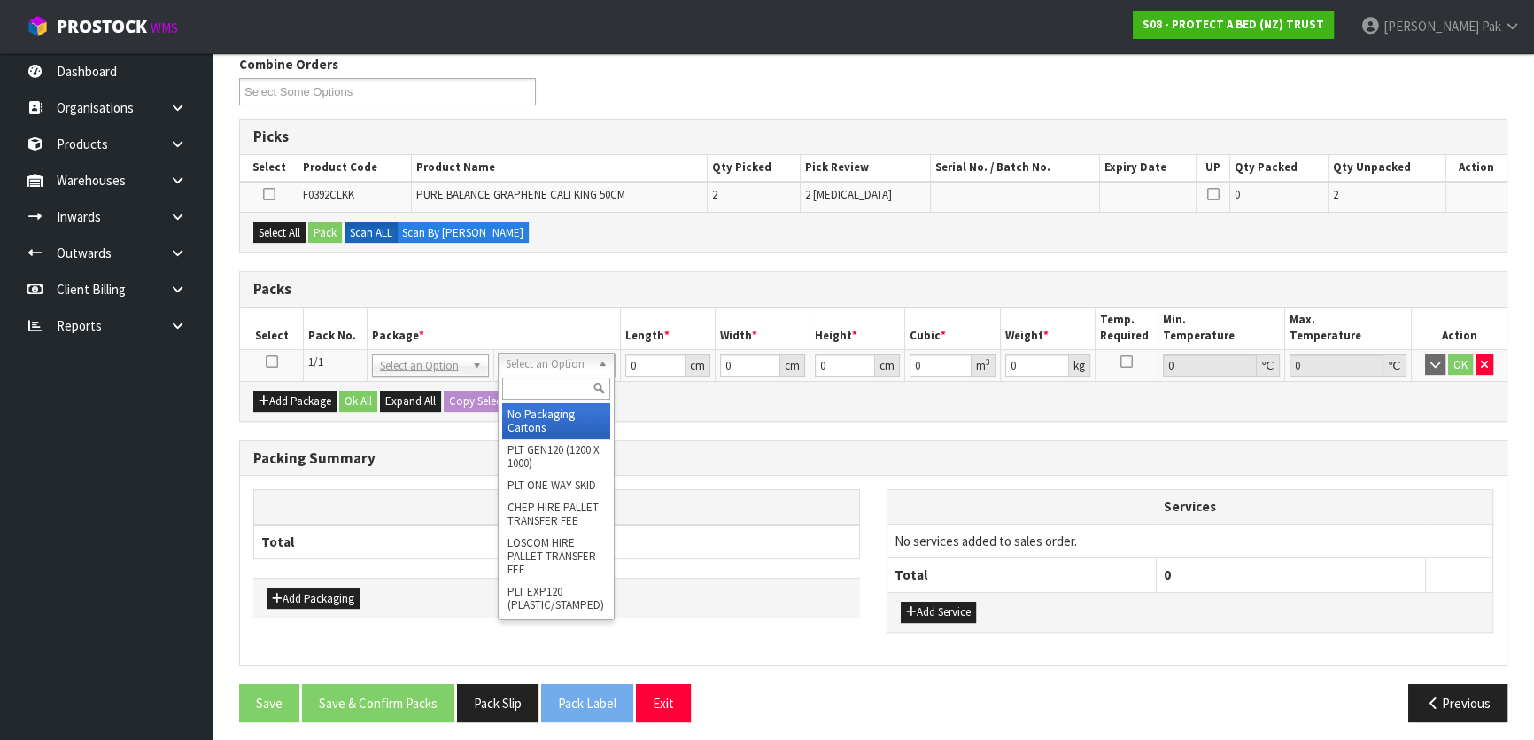
click at [268, 361] on icon at bounding box center [272, 361] width 12 height 1
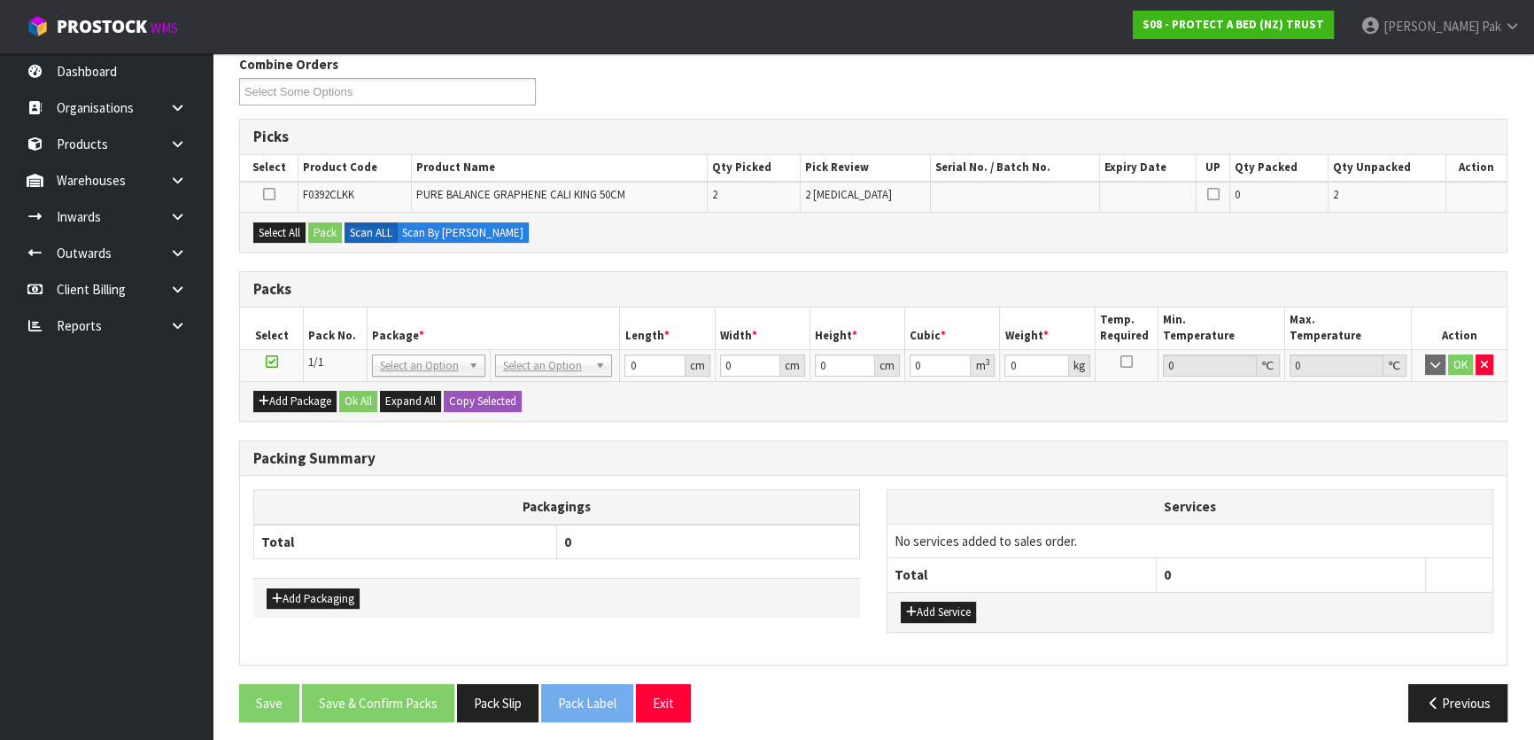
click at [271, 361] on icon at bounding box center [272, 361] width 12 height 1
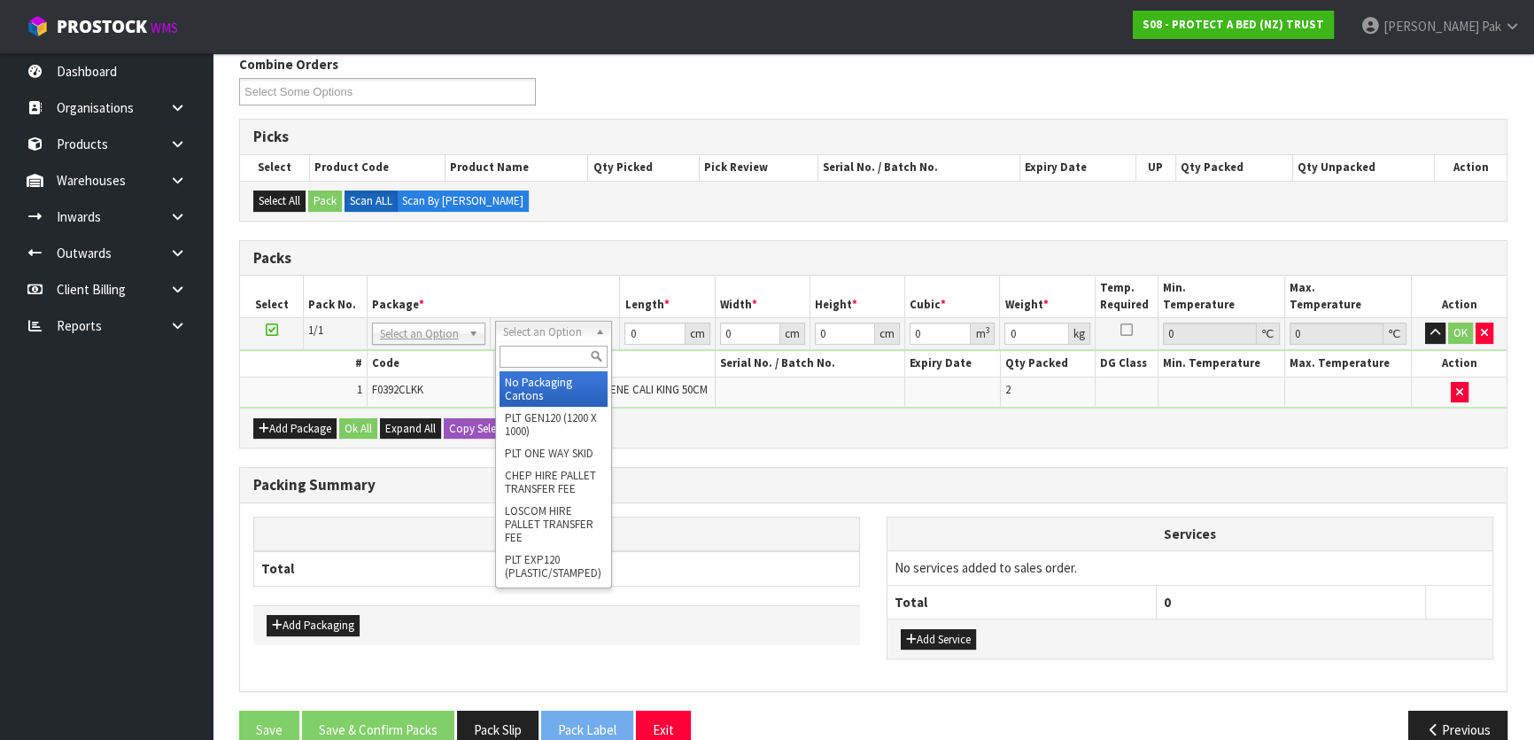
click at [551, 355] on input "text" at bounding box center [554, 356] width 108 height 22
type input "OC"
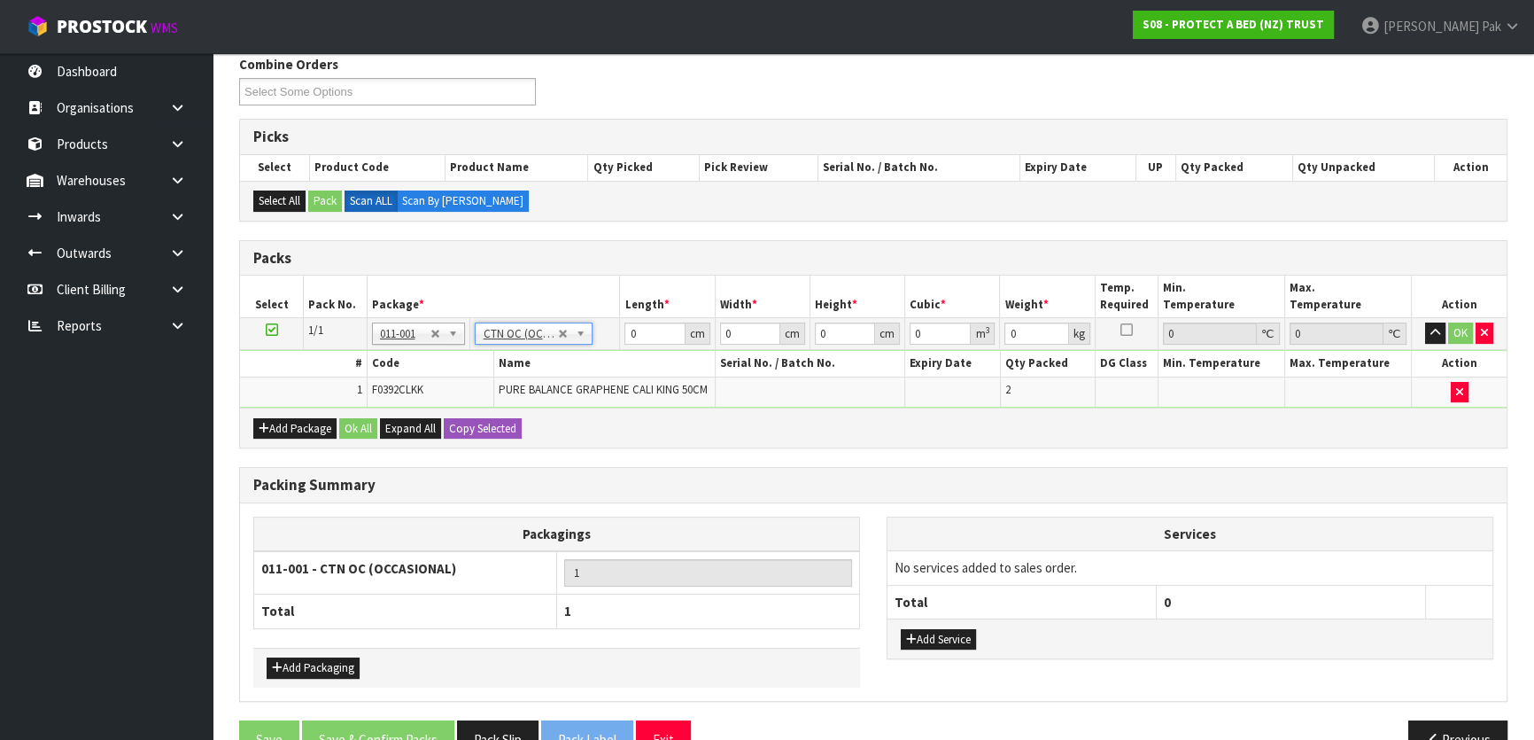
type input "6.2"
drag, startPoint x: 640, startPoint y: 327, endPoint x: 569, endPoint y: 327, distance: 70.9
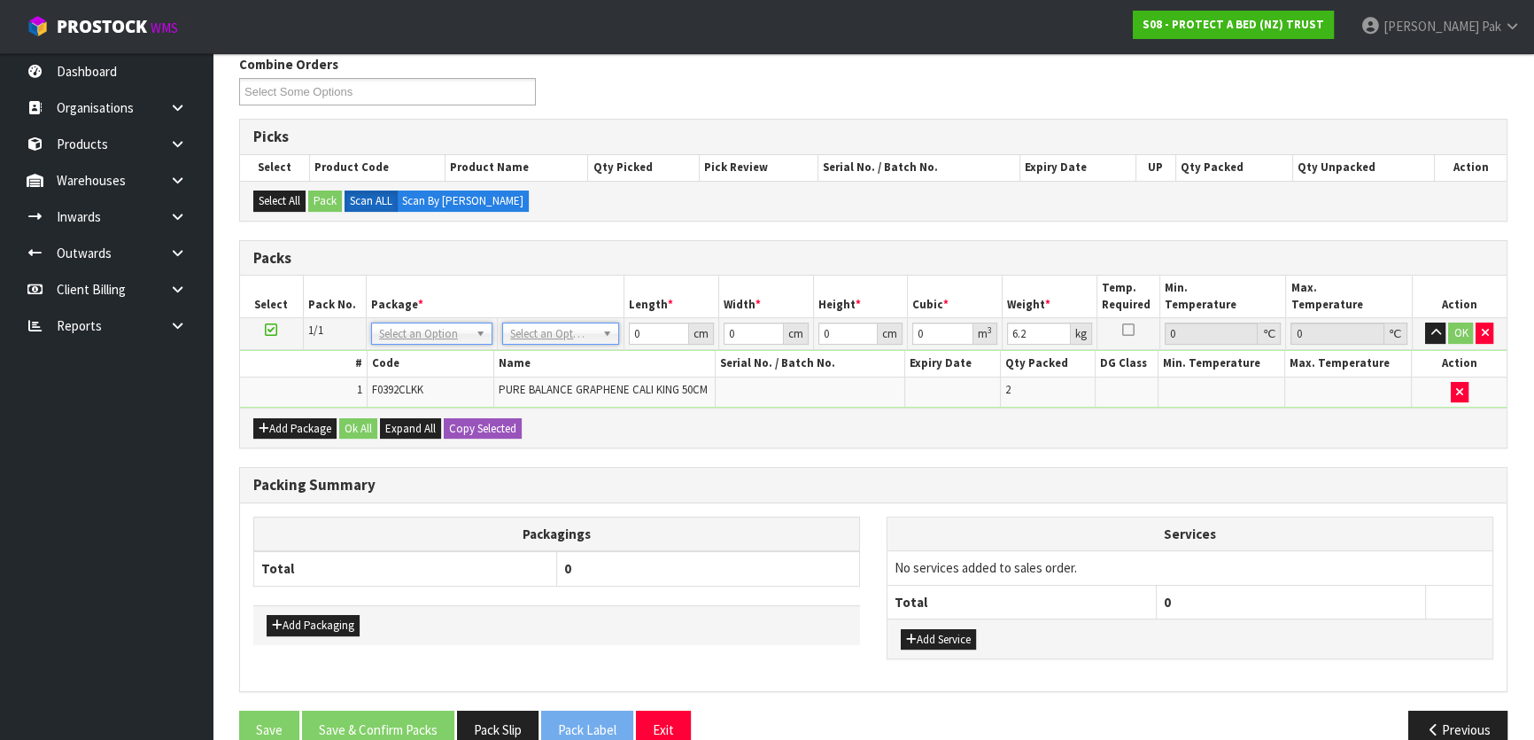
drag, startPoint x: 575, startPoint y: 304, endPoint x: 571, endPoint y: 328, distance: 24.2
click at [575, 306] on th "Package *" at bounding box center [495, 296] width 258 height 42
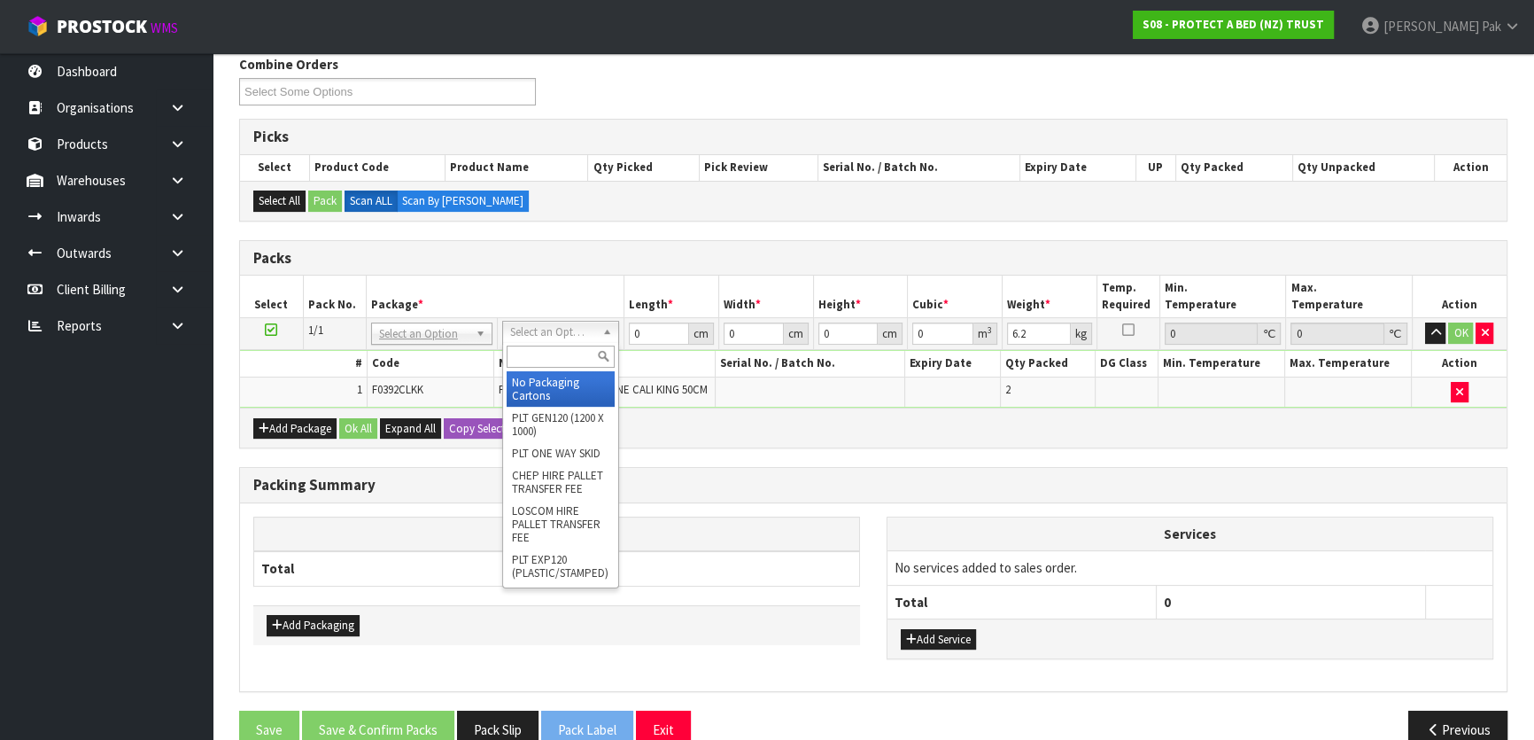
click at [534, 363] on input "text" at bounding box center [561, 356] width 108 height 22
type input "OC"
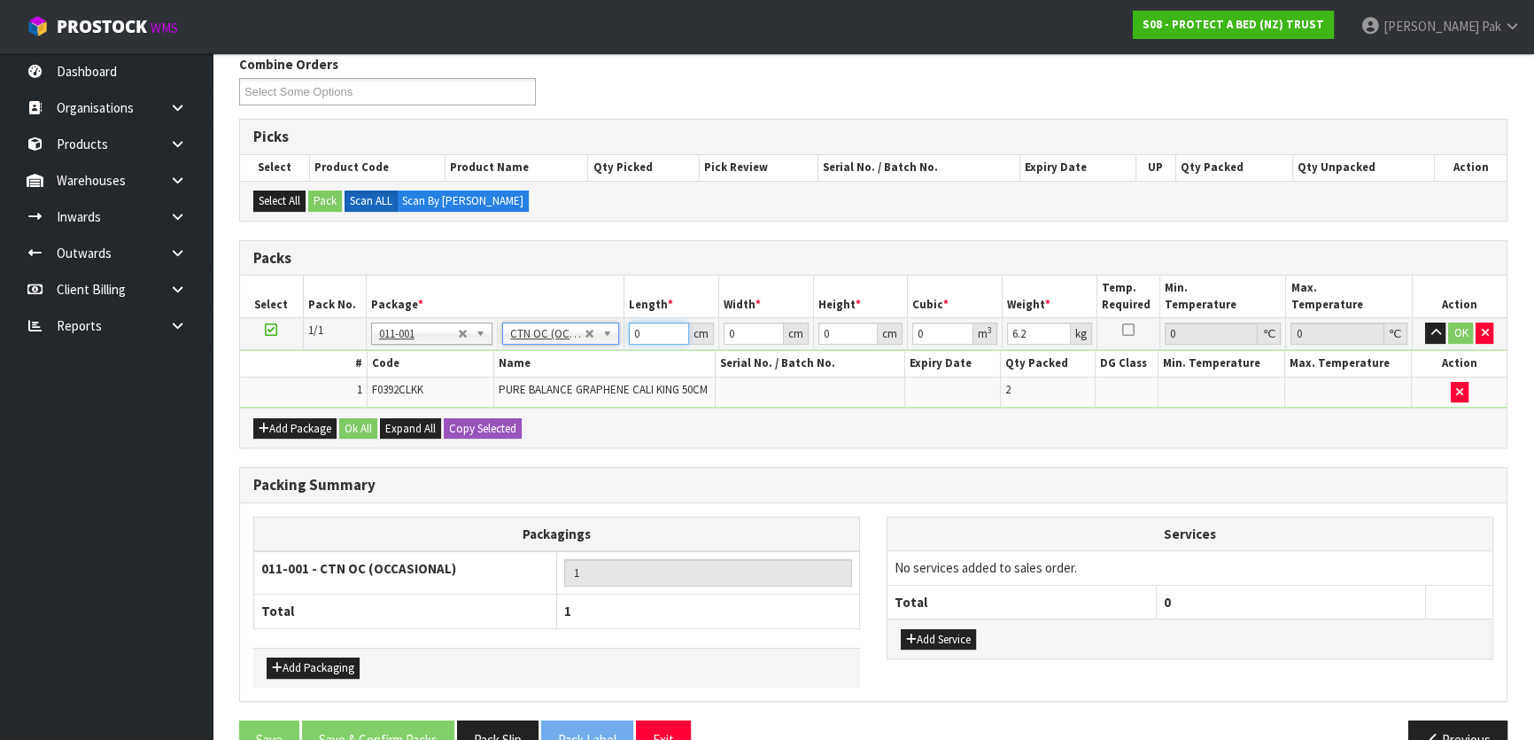
click at [638, 337] on input "0" at bounding box center [659, 333] width 60 height 22
type input "43"
type input "30"
type input "3"
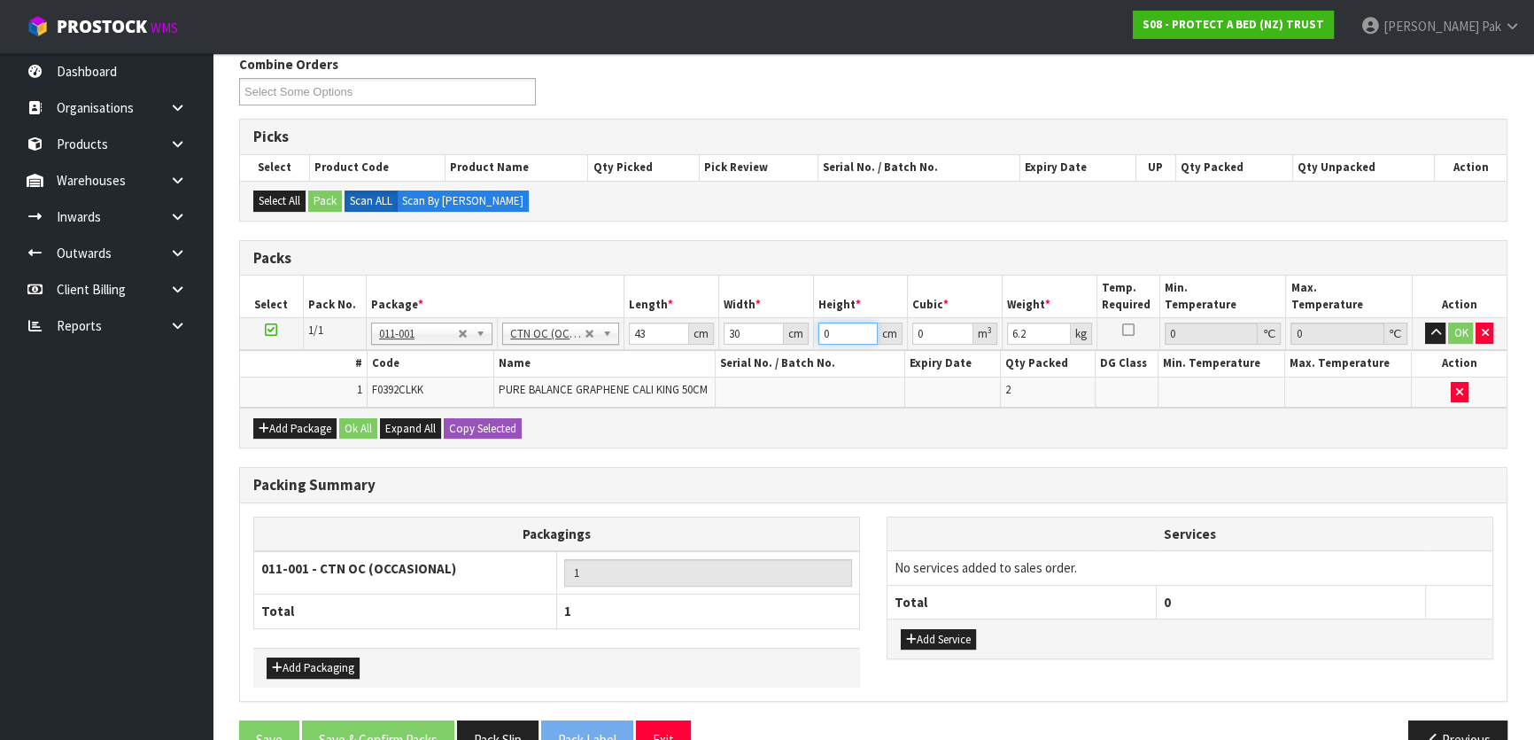
type input "0.00387"
type input "31"
type input "0.03999"
type input "31"
type input "8"
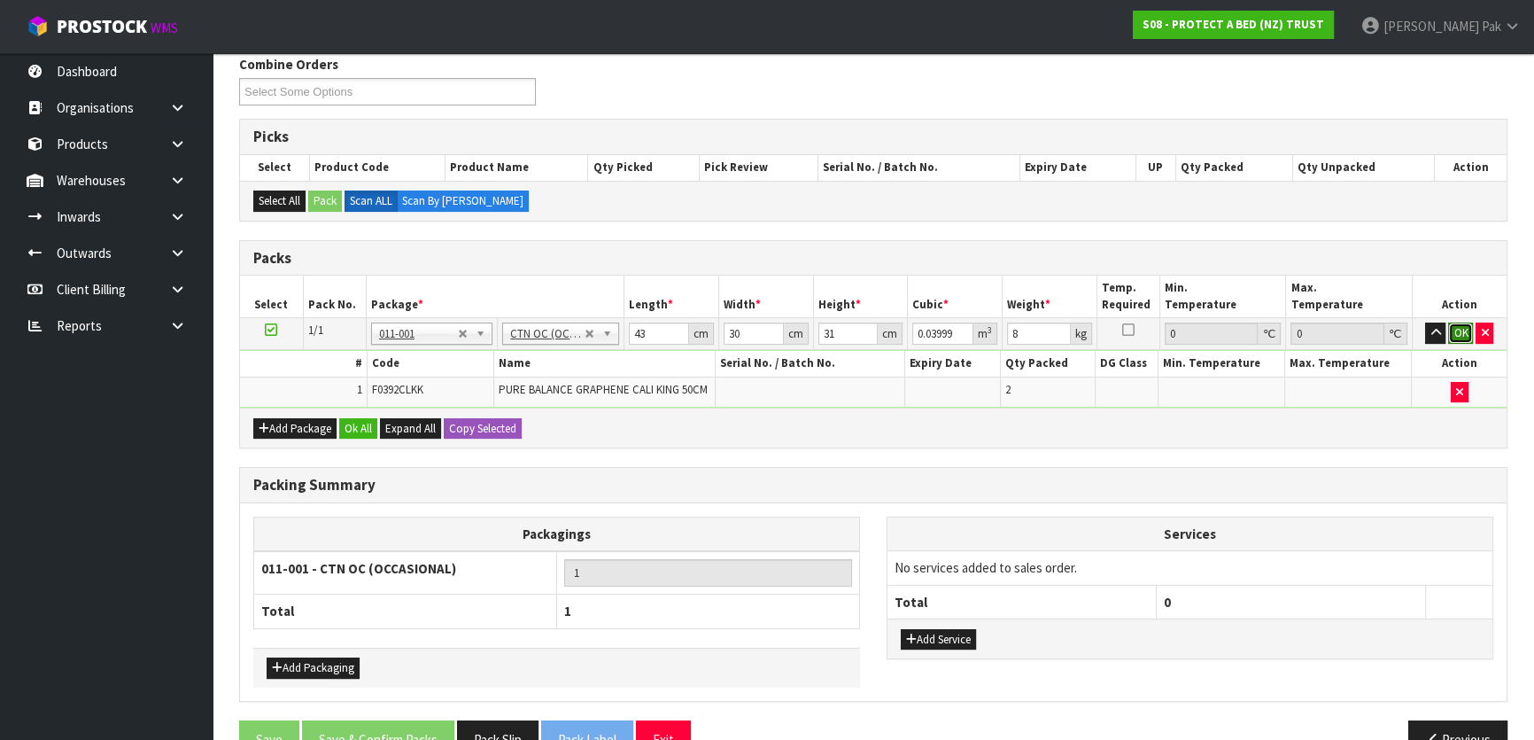
click at [1454, 326] on button "OK" at bounding box center [1460, 332] width 25 height 21
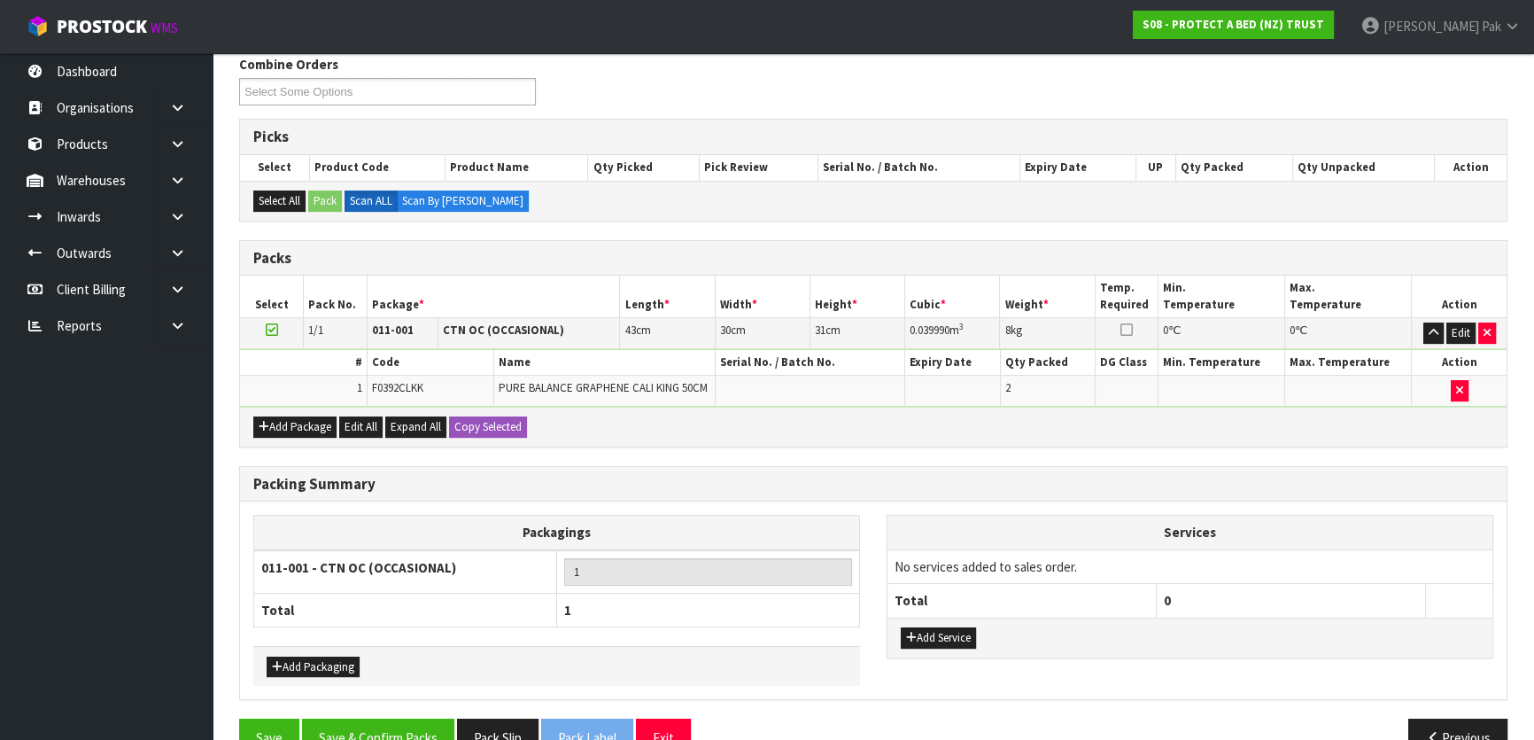
scroll to position [330, 0]
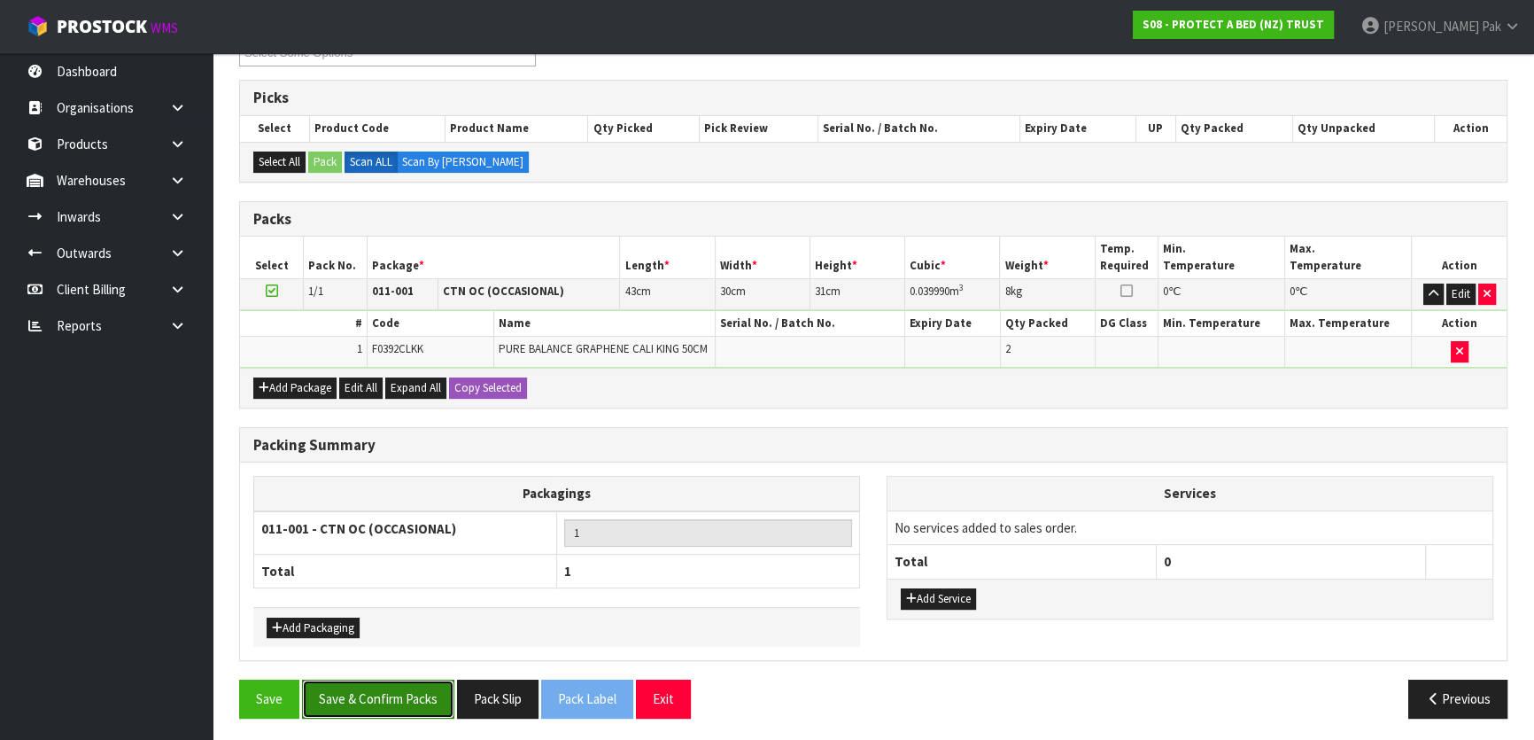
click at [340, 694] on button "Save & Confirm Packs" at bounding box center [378, 698] width 152 height 38
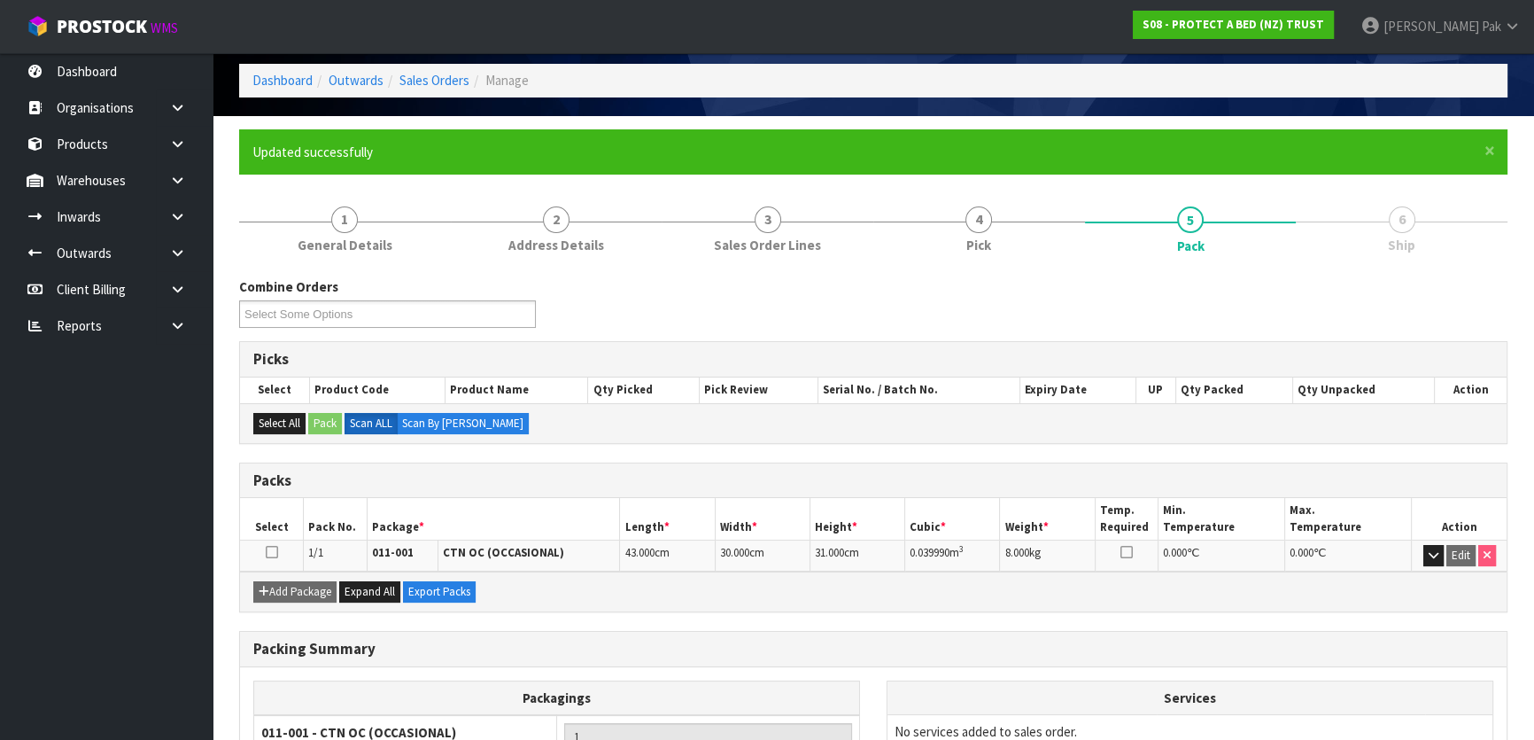
scroll to position [234, 0]
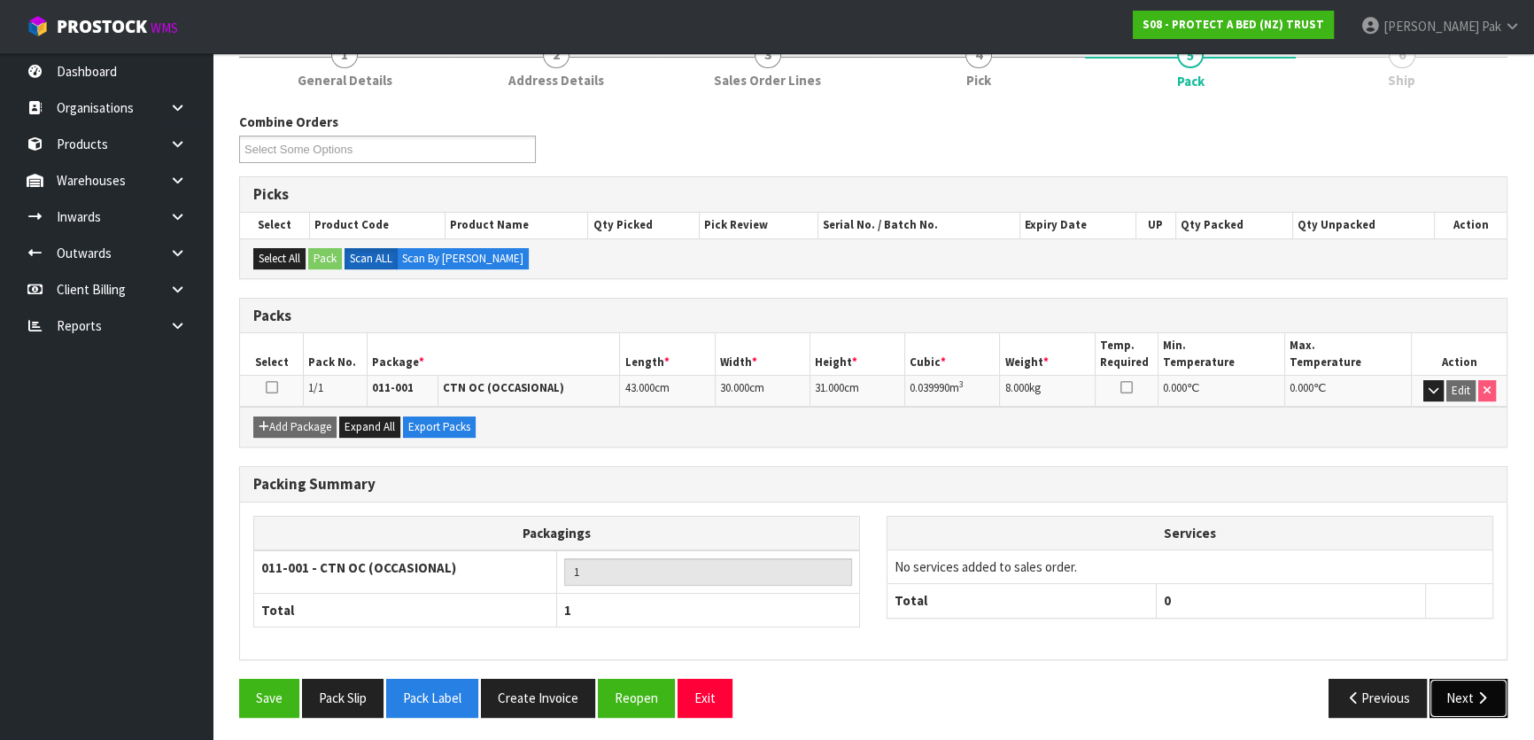
click at [1467, 692] on button "Next" at bounding box center [1469, 698] width 78 height 38
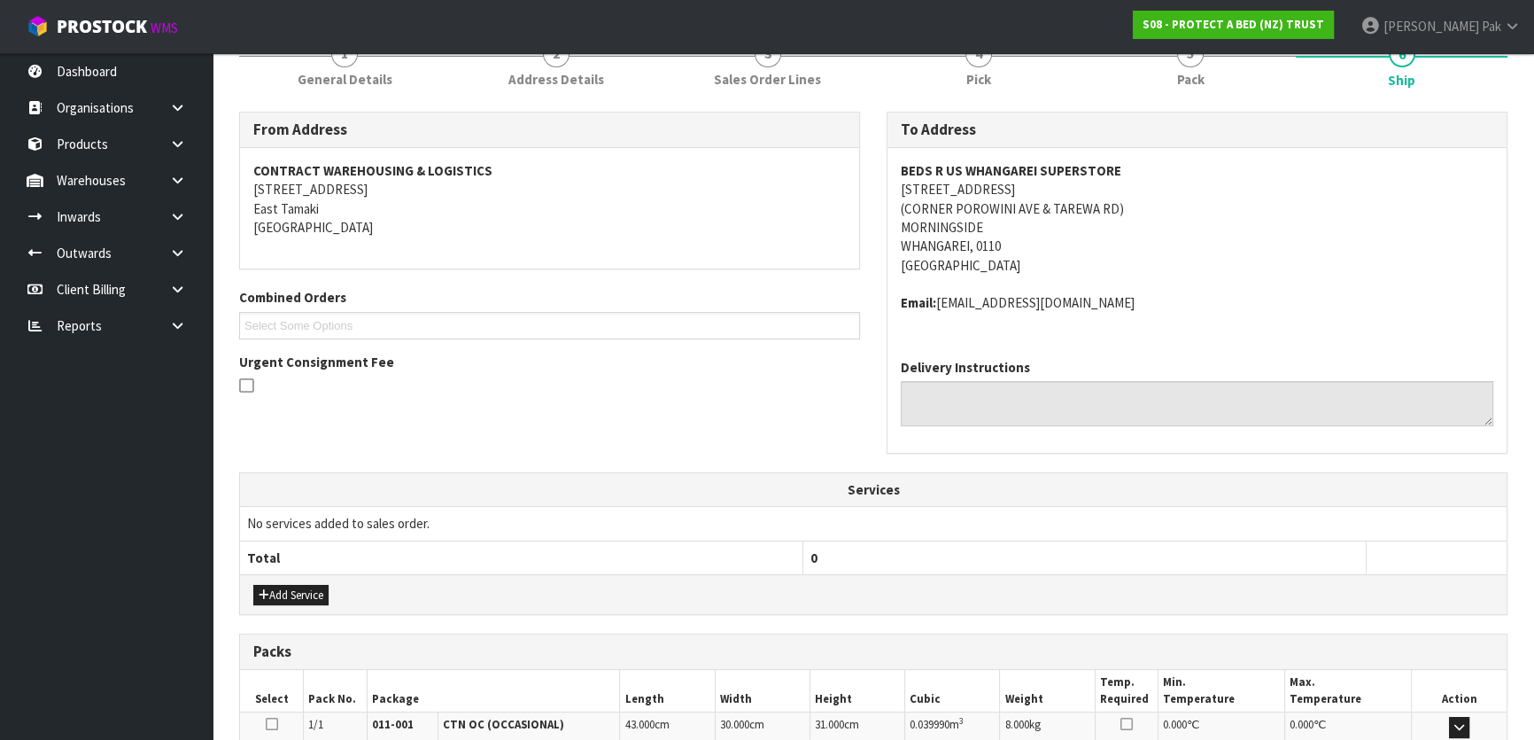
scroll to position [465, 0]
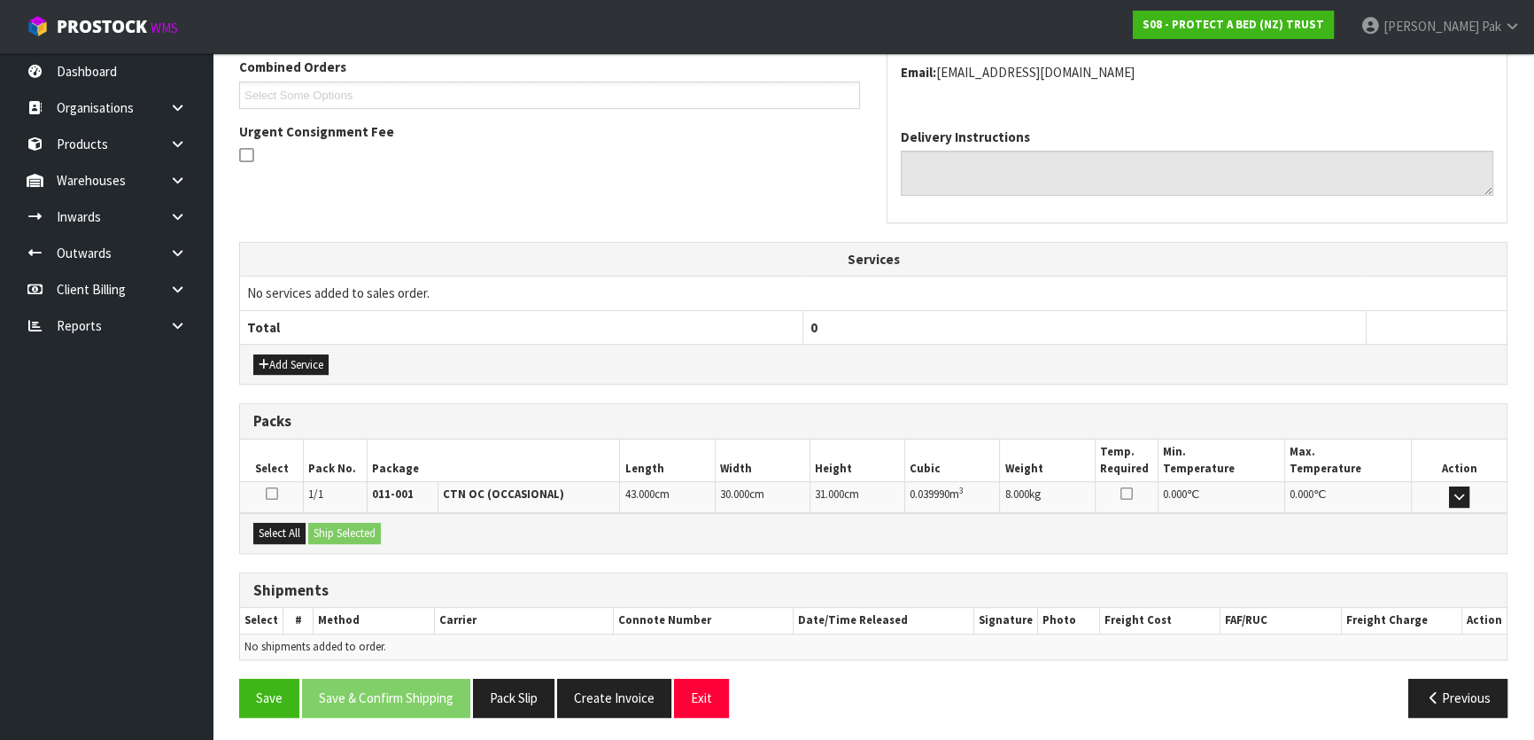
click at [272, 494] on icon at bounding box center [272, 493] width 12 height 14
click at [0, 0] on input "checkbox" at bounding box center [0, 0] width 0 height 0
click at [344, 531] on button "Ship Selected" at bounding box center [344, 533] width 73 height 21
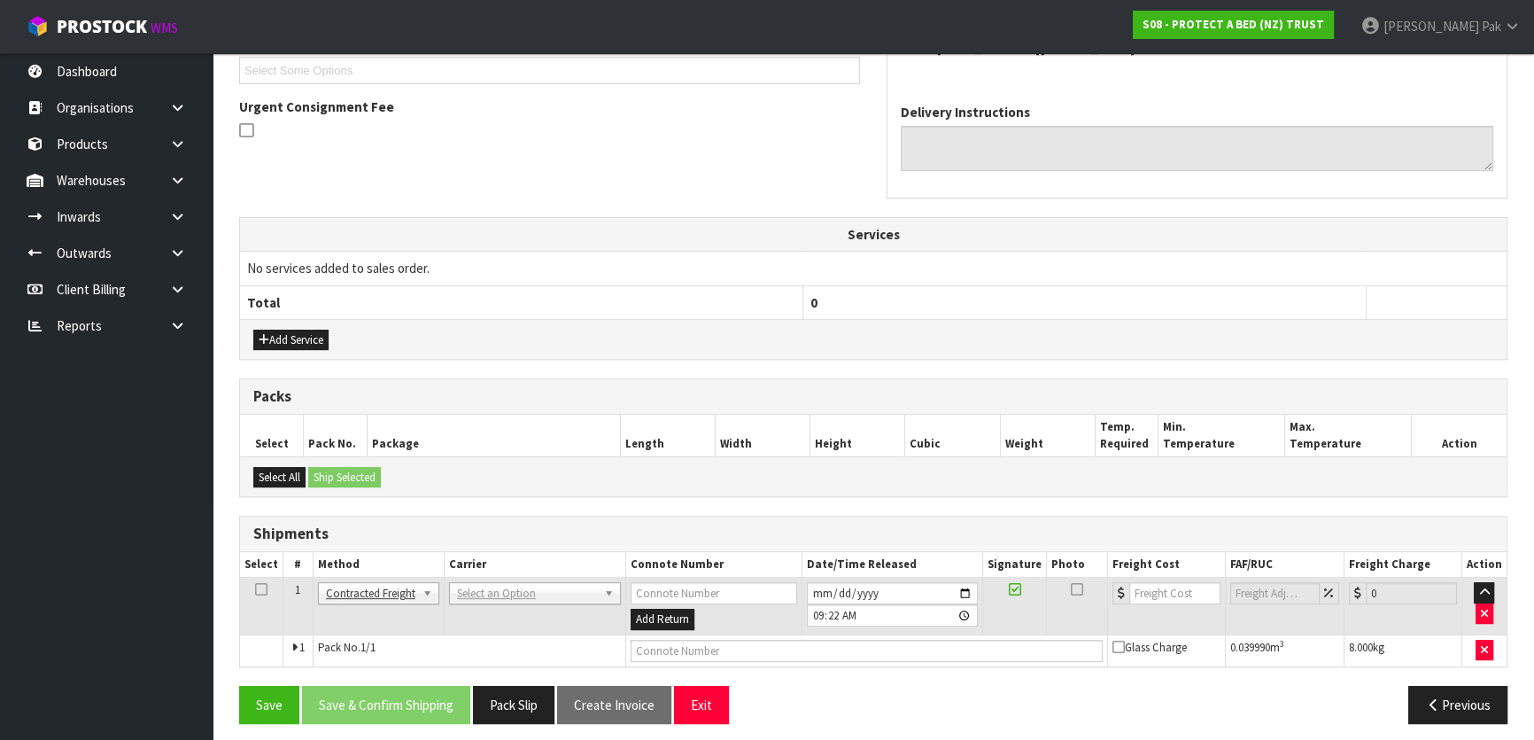
scroll to position [496, 0]
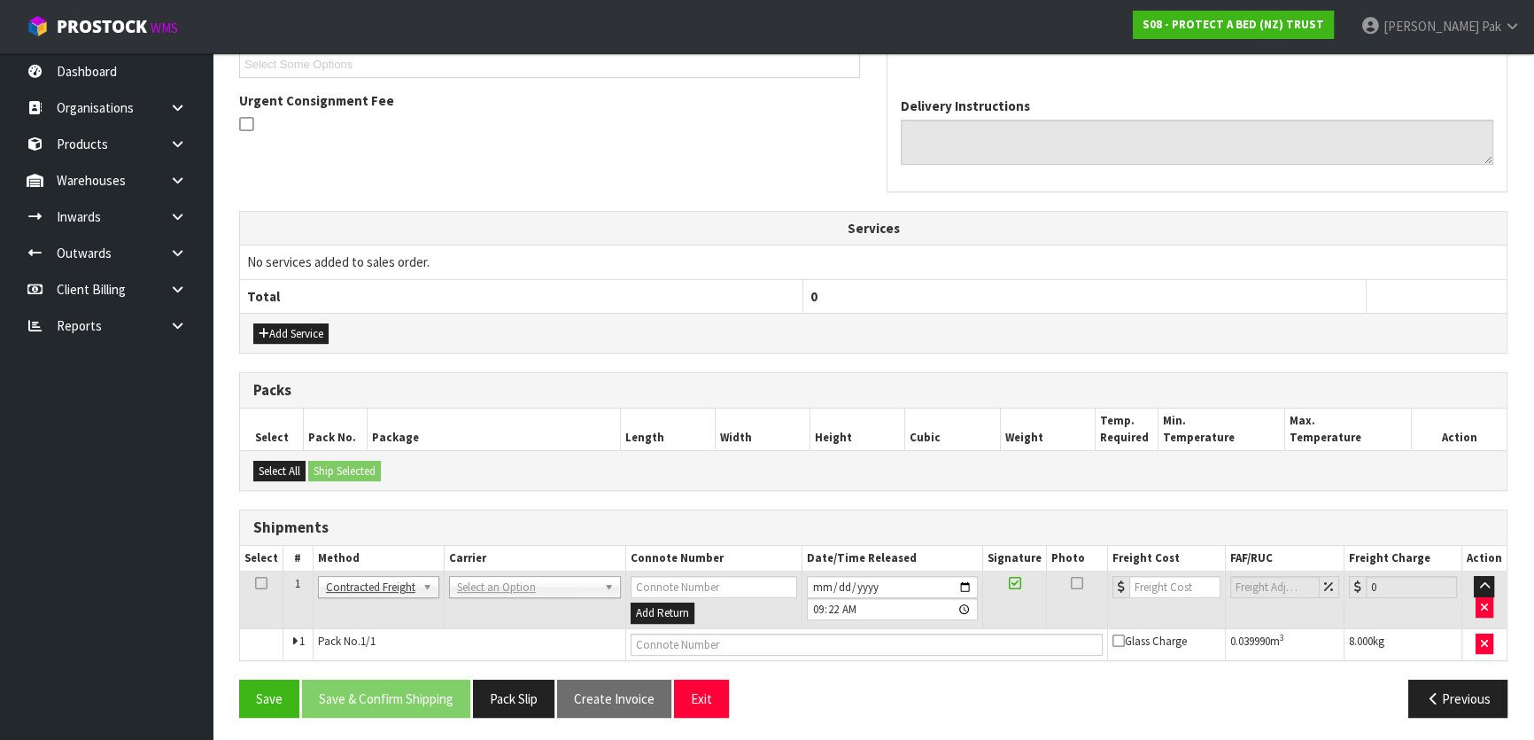
drag, startPoint x: 532, startPoint y: 570, endPoint x: 542, endPoint y: 578, distance: 12.0
click at [534, 572] on td "ANGEL - ANGEL TRANSPORT CONROY - CONROY REMOVALS DEAEXPAKL - DEADLINE EXPRESS C…" at bounding box center [535, 600] width 182 height 58
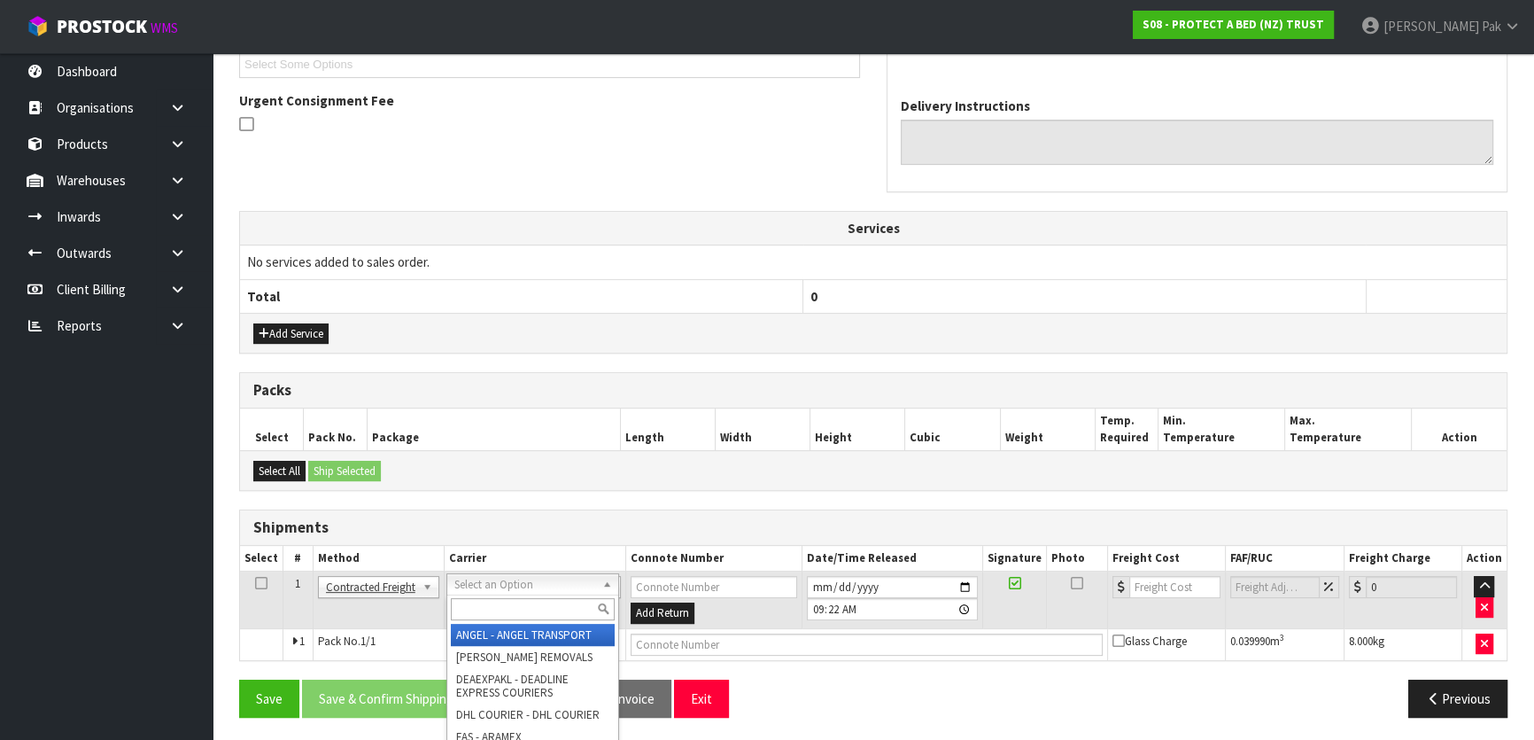
click at [528, 601] on input "text" at bounding box center [533, 609] width 164 height 22
type input "NZP"
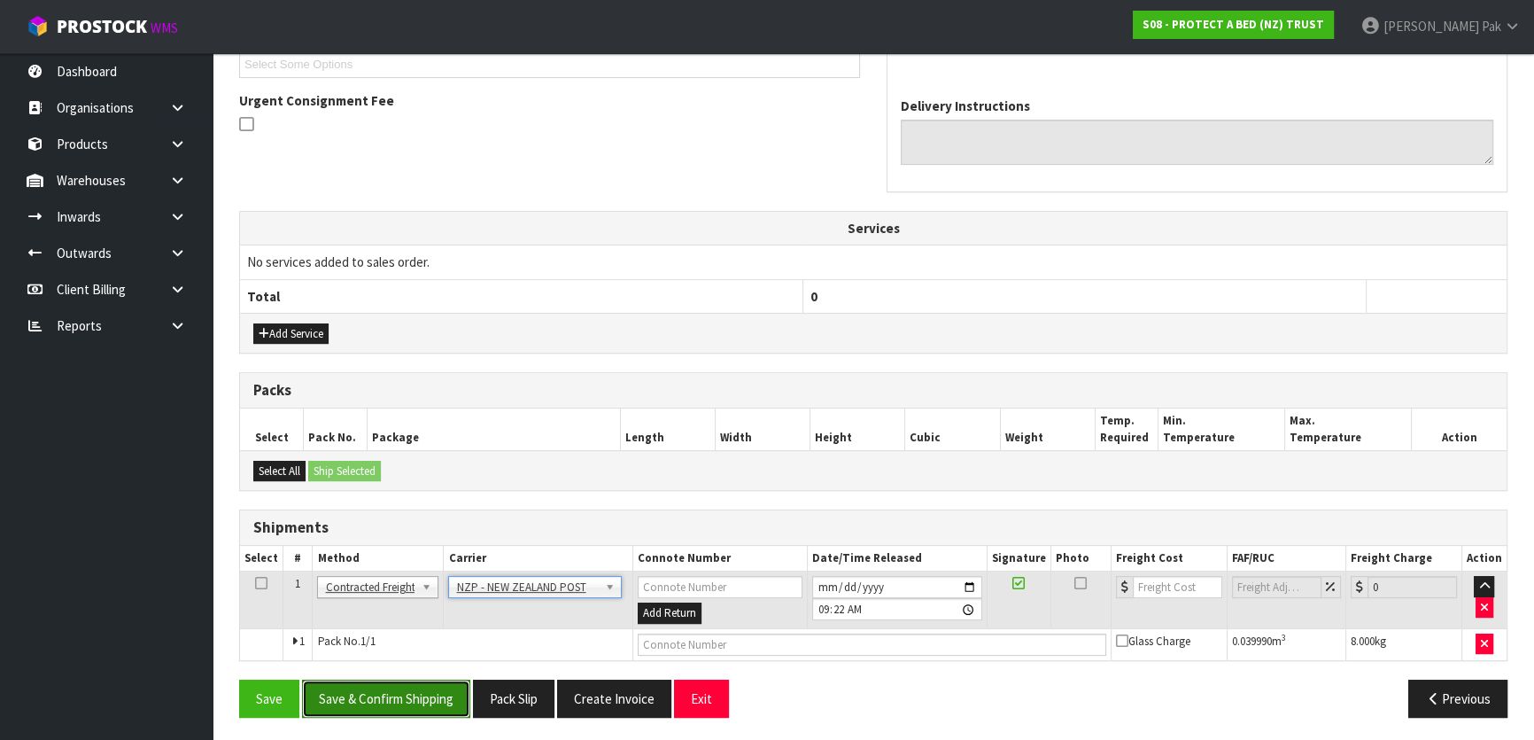
drag, startPoint x: 395, startPoint y: 686, endPoint x: 408, endPoint y: 686, distance: 13.3
click at [396, 686] on button "Save & Confirm Shipping" at bounding box center [386, 698] width 168 height 38
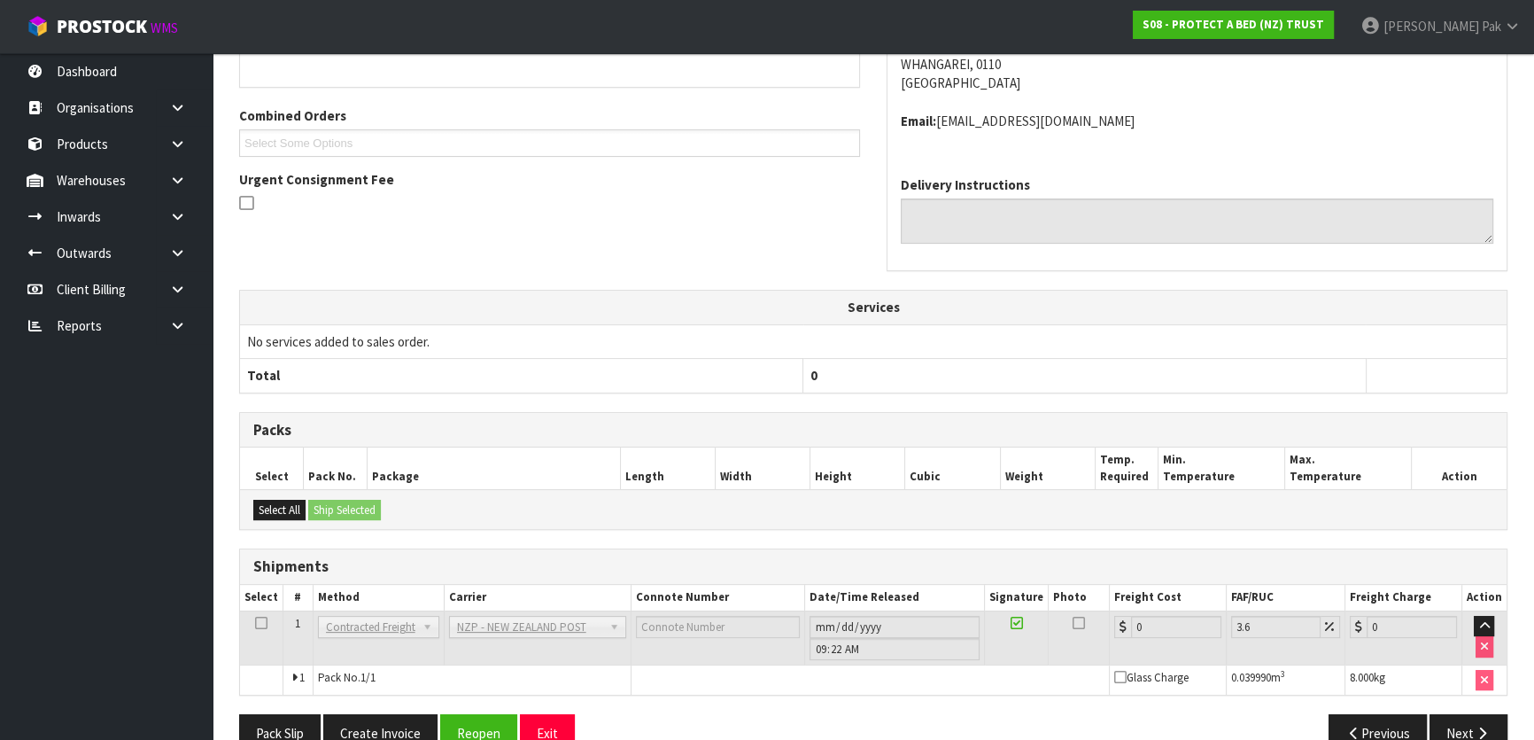
scroll to position [471, 0]
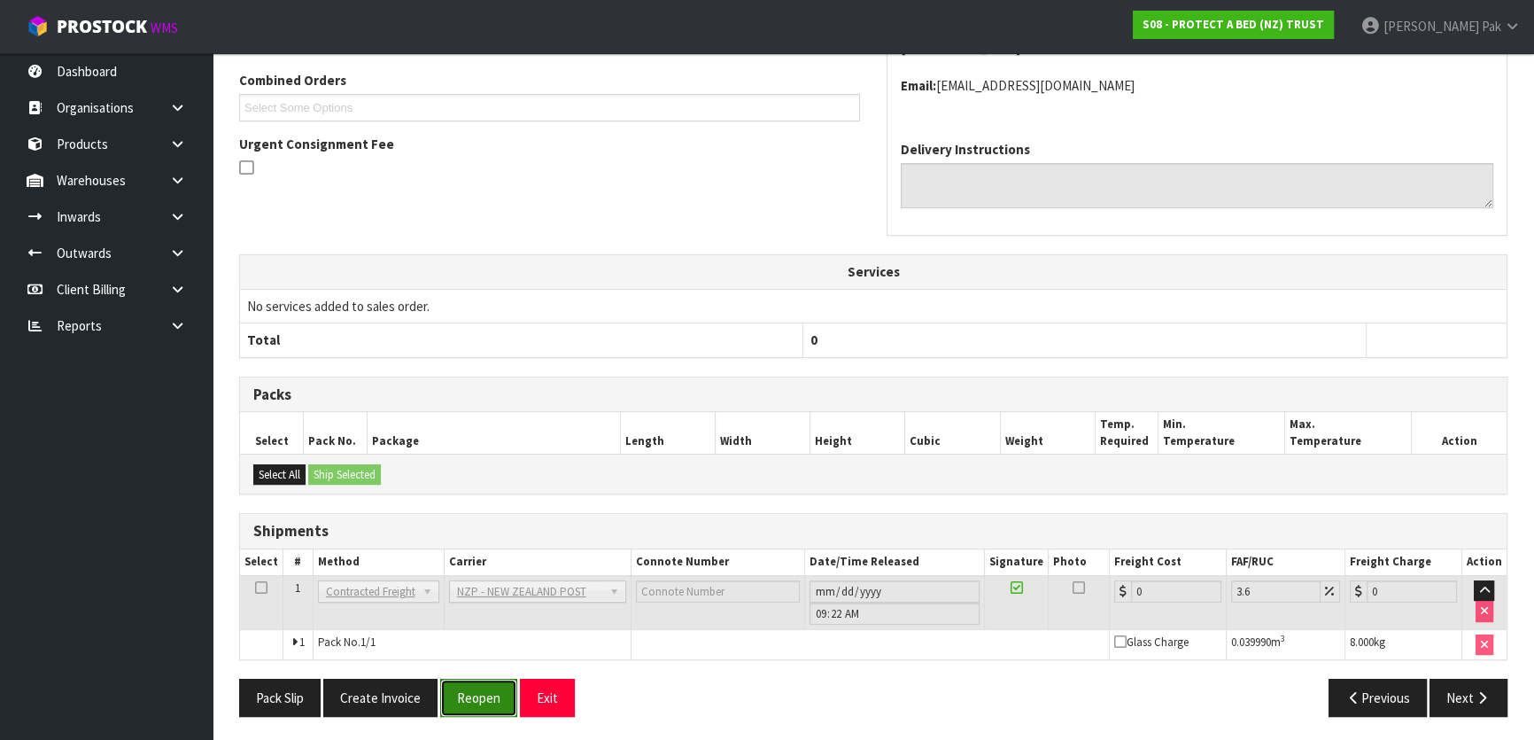
click at [466, 690] on button "Reopen" at bounding box center [478, 698] width 77 height 38
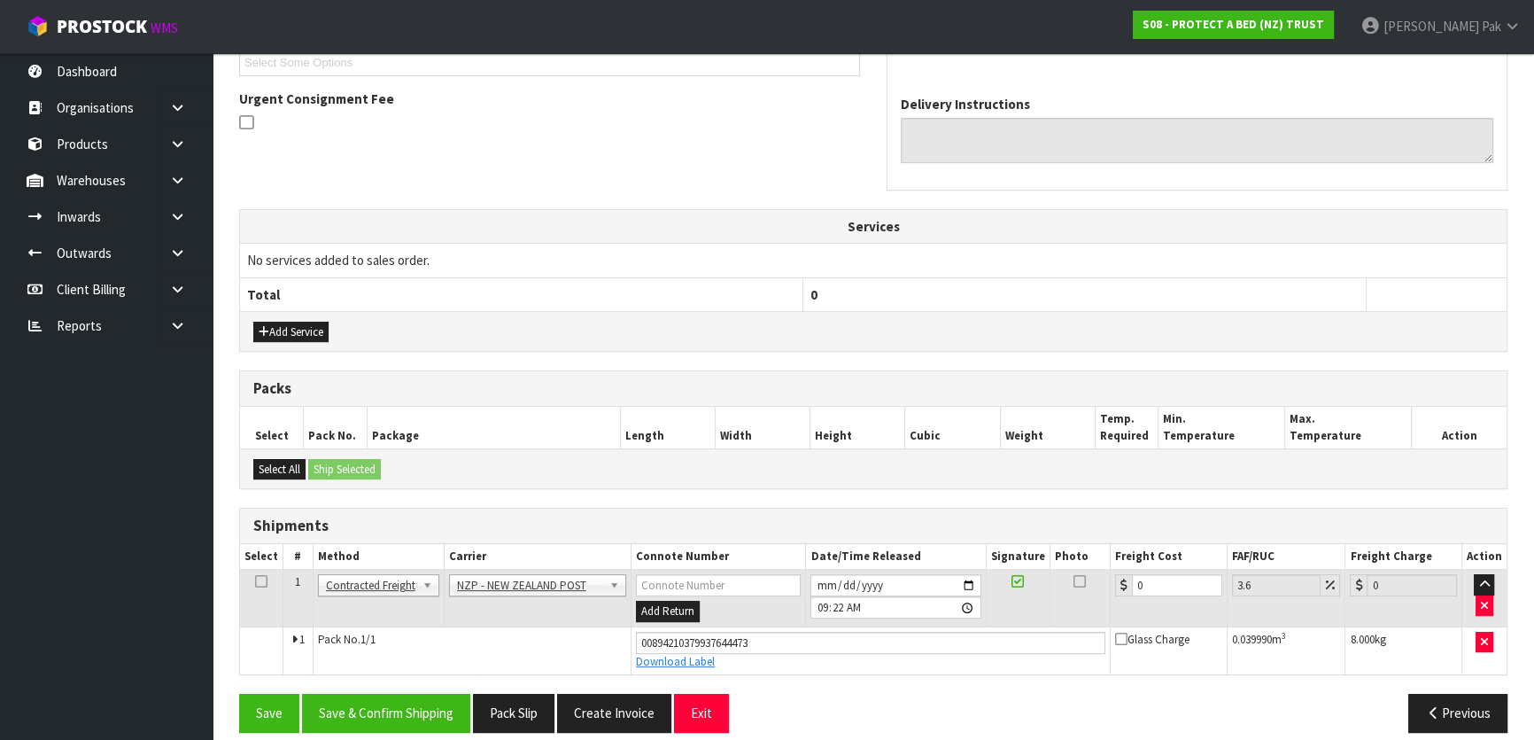
scroll to position [513, 0]
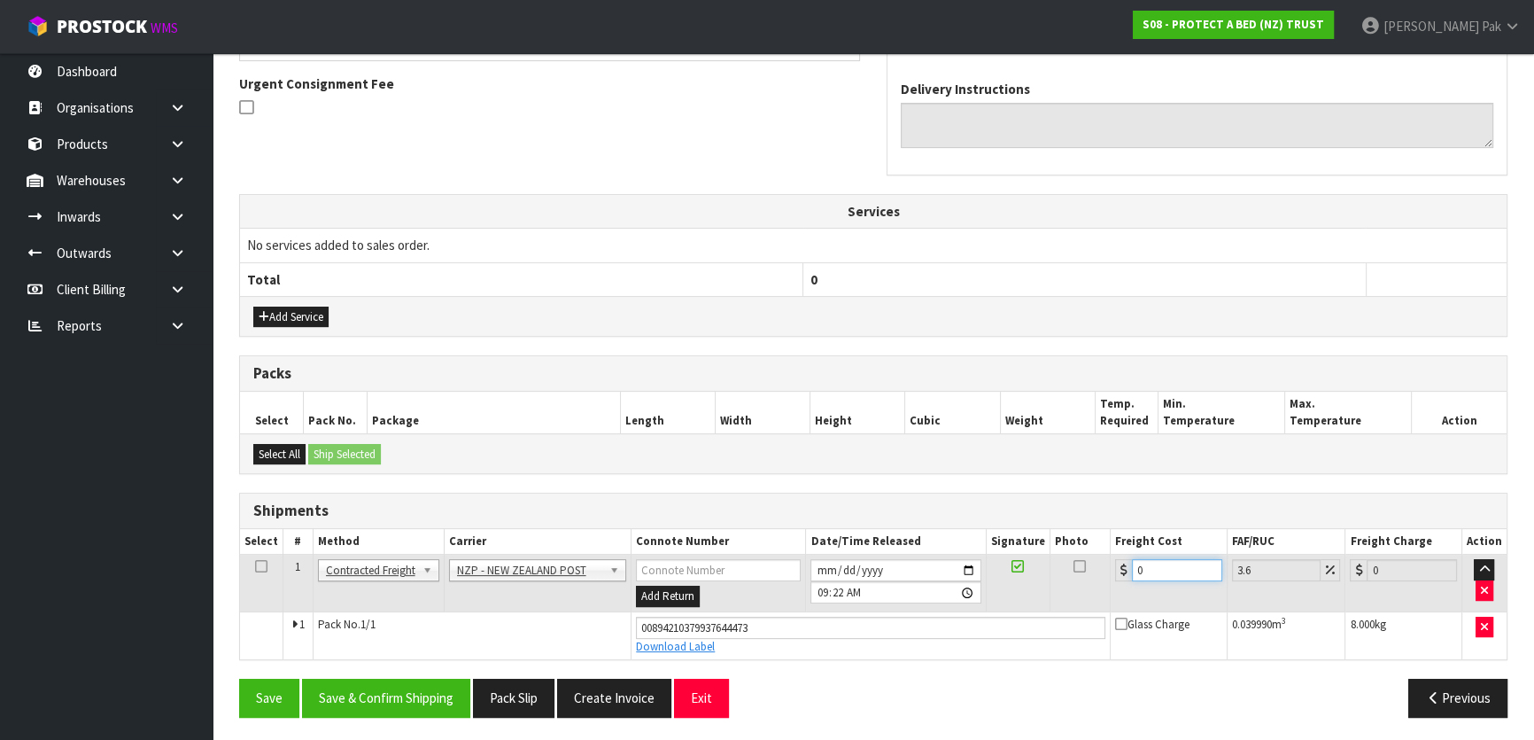
drag, startPoint x: 1169, startPoint y: 565, endPoint x: 974, endPoint y: 587, distance: 196.1
click at [974, 587] on tr "1 Client Local Pickup Customer Local Pickup Company Freight Contracted Freight …" at bounding box center [873, 584] width 1267 height 58
type input "7"
type input "7.25"
type input "7.3"
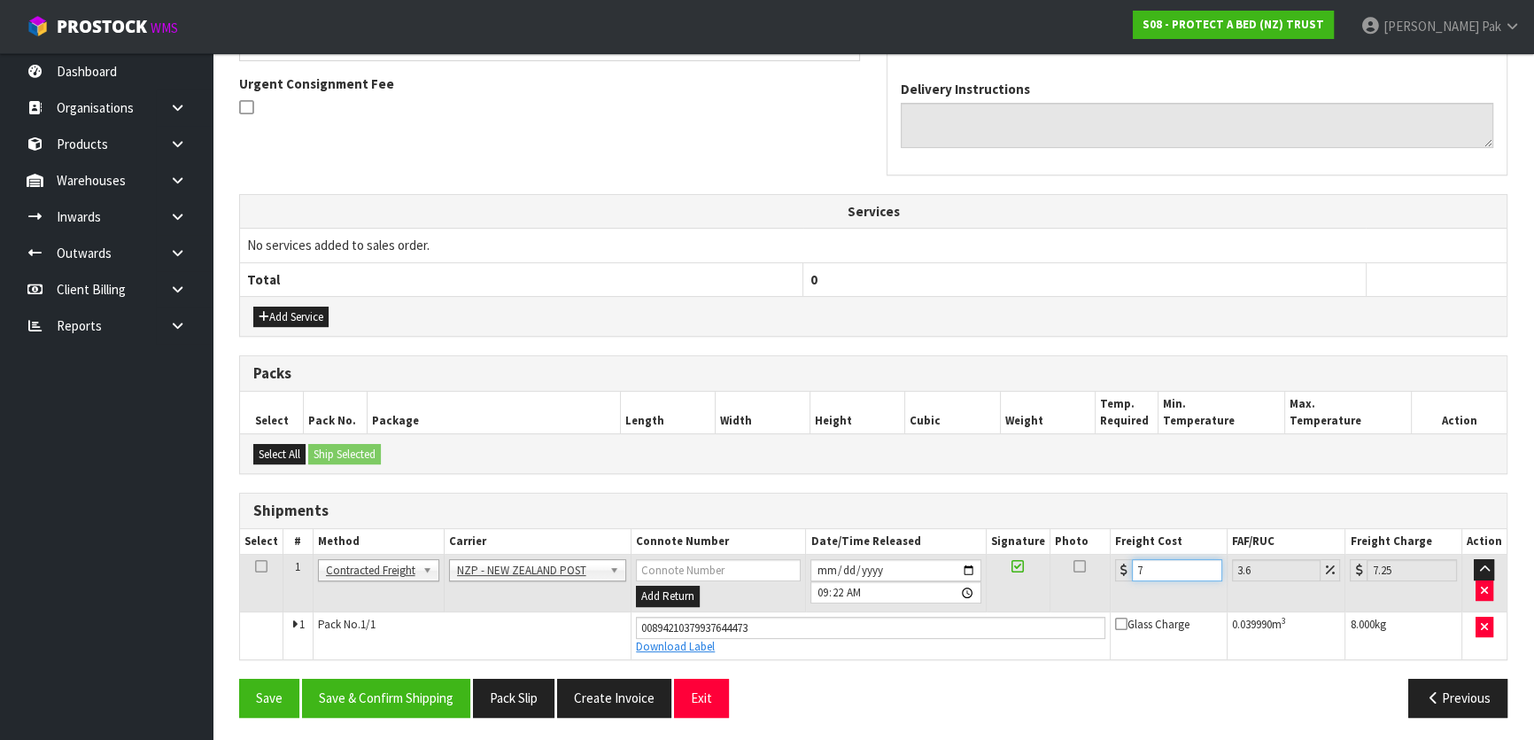
type input "7.56"
type input "7.31"
type input "7.57"
type input "7.31"
click at [401, 692] on button "Save & Confirm Shipping" at bounding box center [386, 698] width 168 height 38
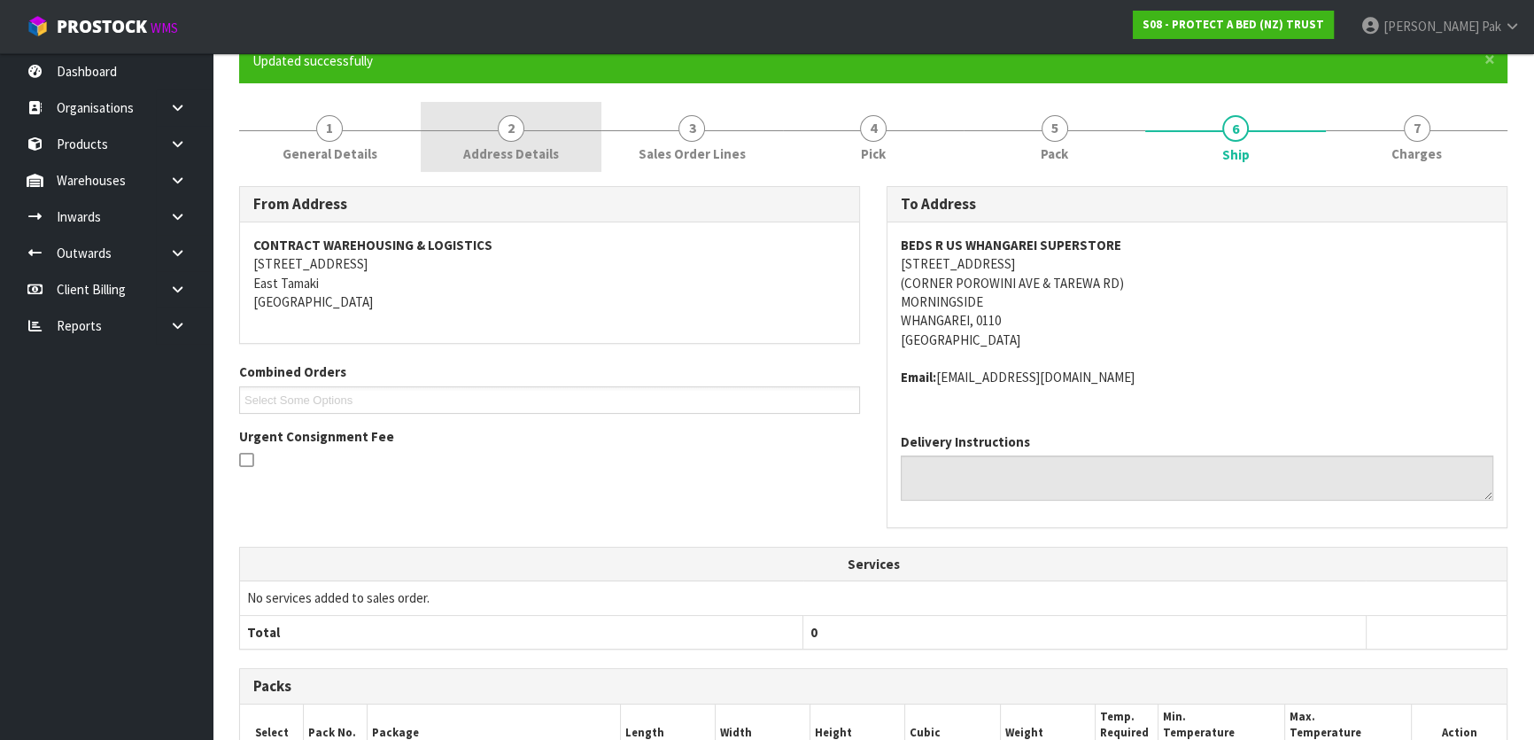
scroll to position [0, 0]
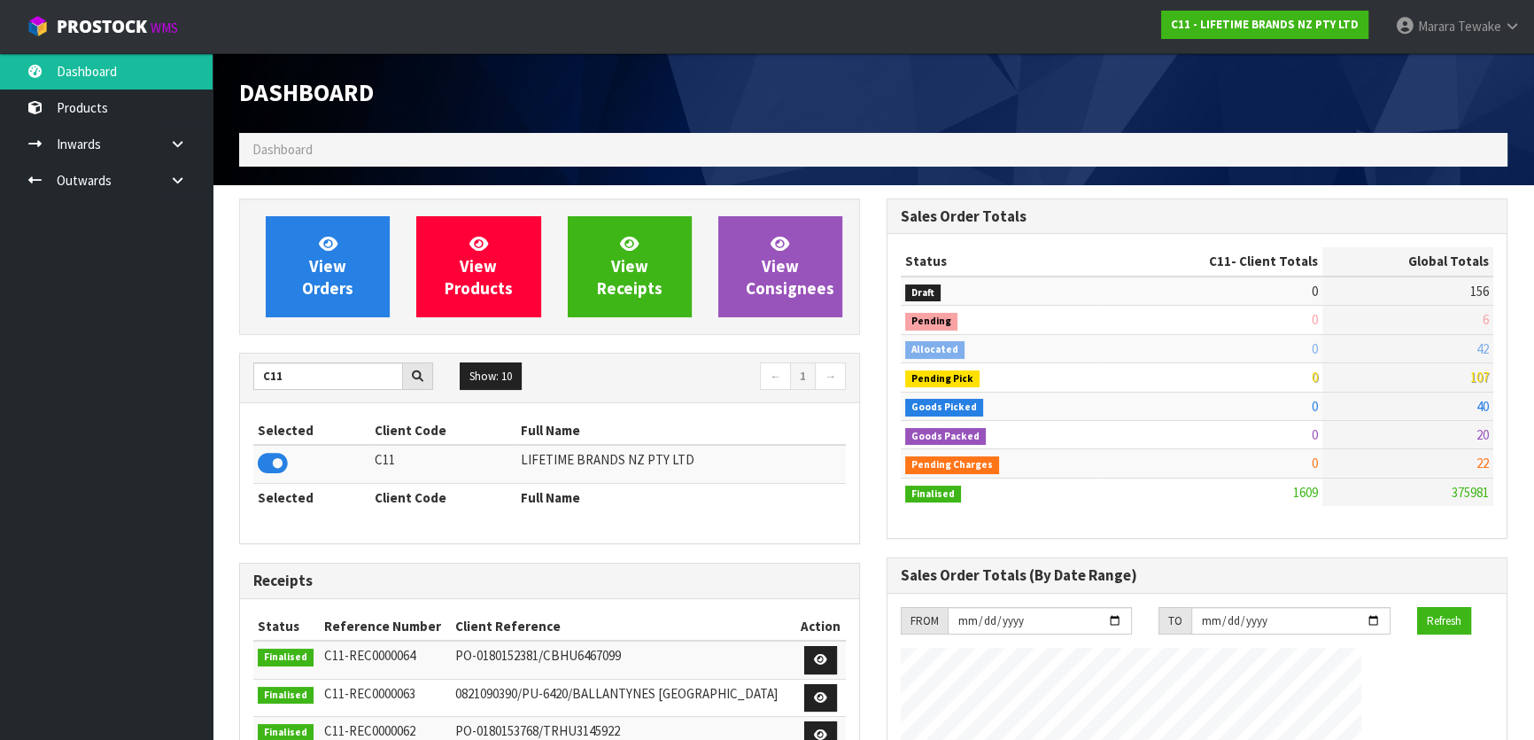
scroll to position [1339, 647]
click at [128, 62] on link "Dashboard" at bounding box center [106, 71] width 213 height 36
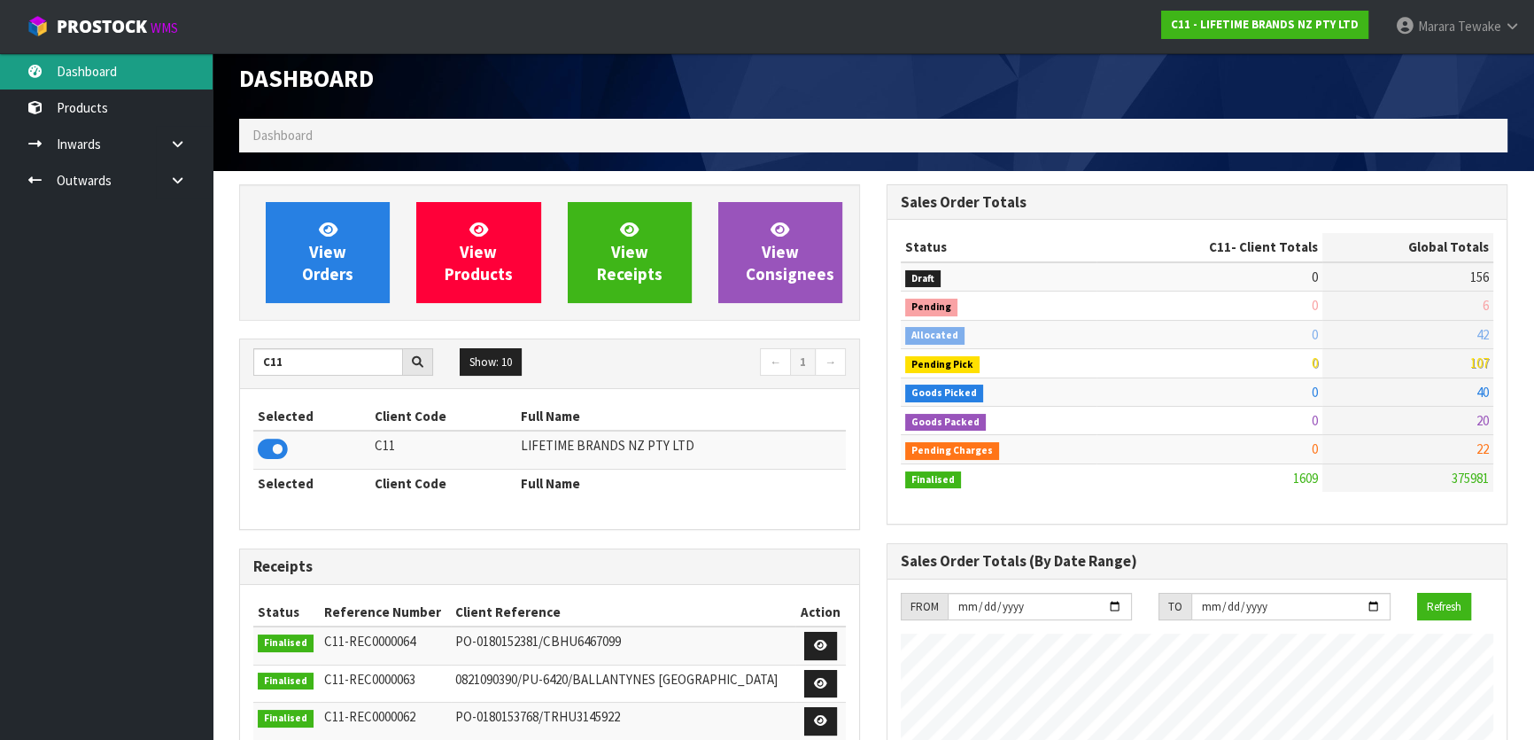
scroll to position [0, 0]
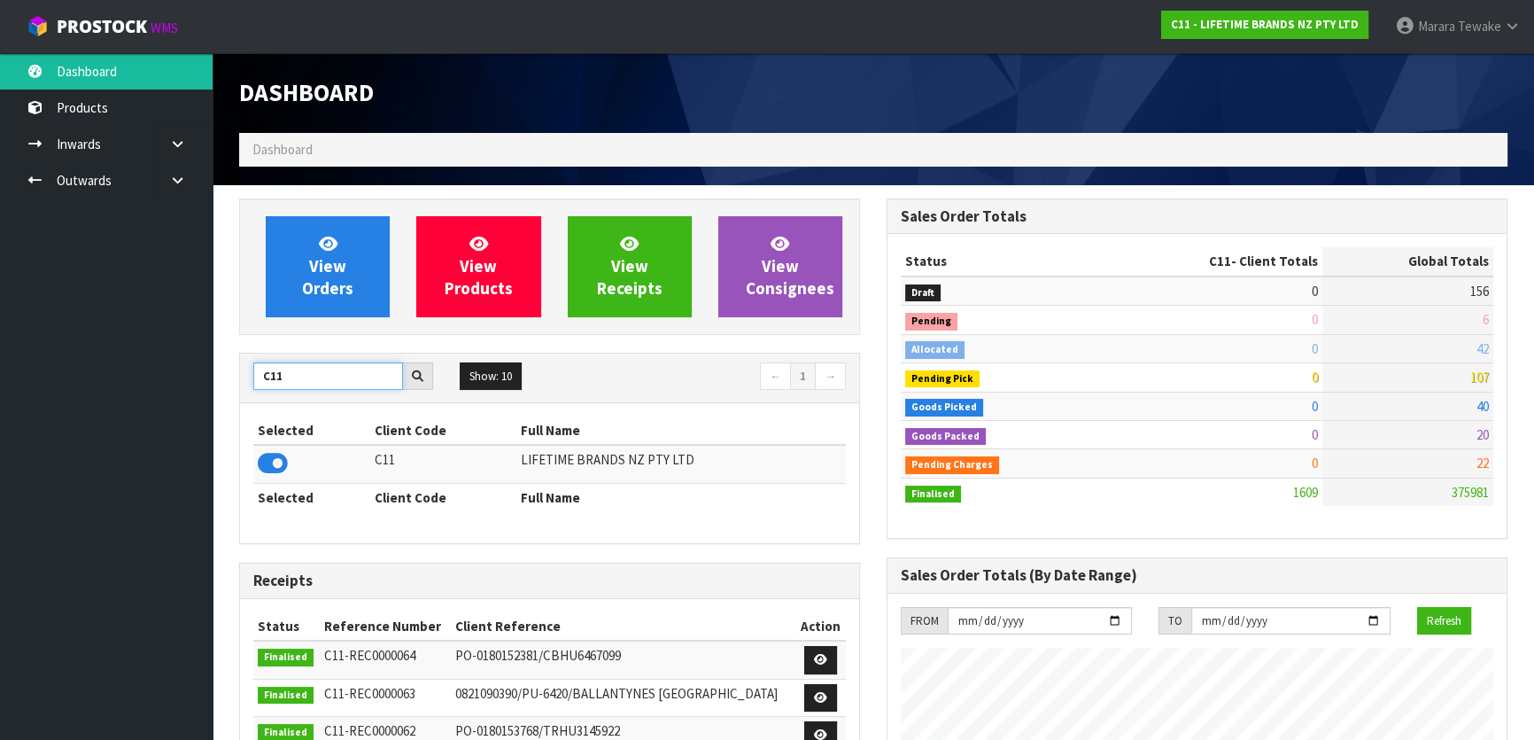
drag, startPoint x: 310, startPoint y: 375, endPoint x: 97, endPoint y: 336, distance: 216.1
click at [272, 454] on icon at bounding box center [273, 463] width 30 height 27
drag, startPoint x: 295, startPoint y: 371, endPoint x: 207, endPoint y: 345, distance: 91.6
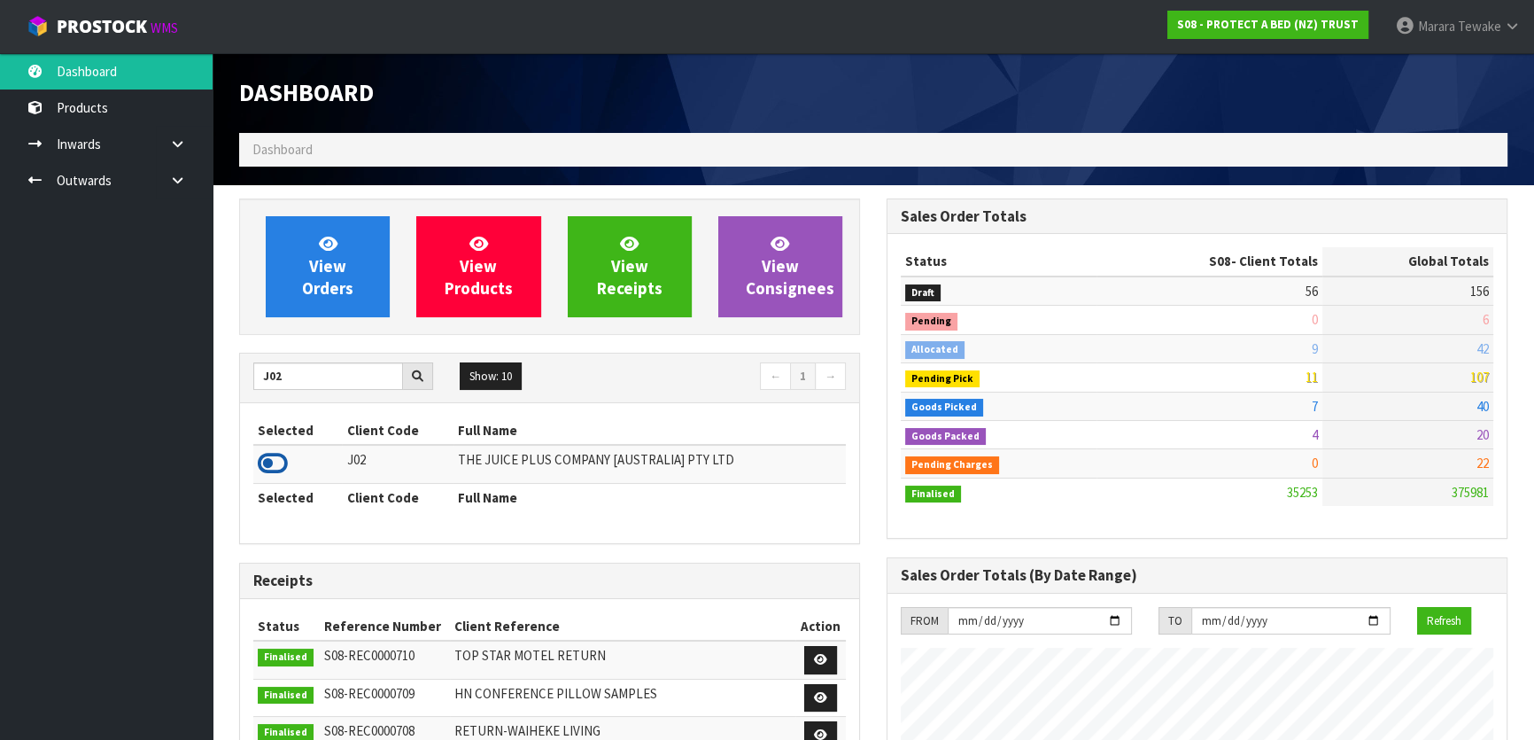
click at [268, 451] on icon at bounding box center [273, 463] width 30 height 27
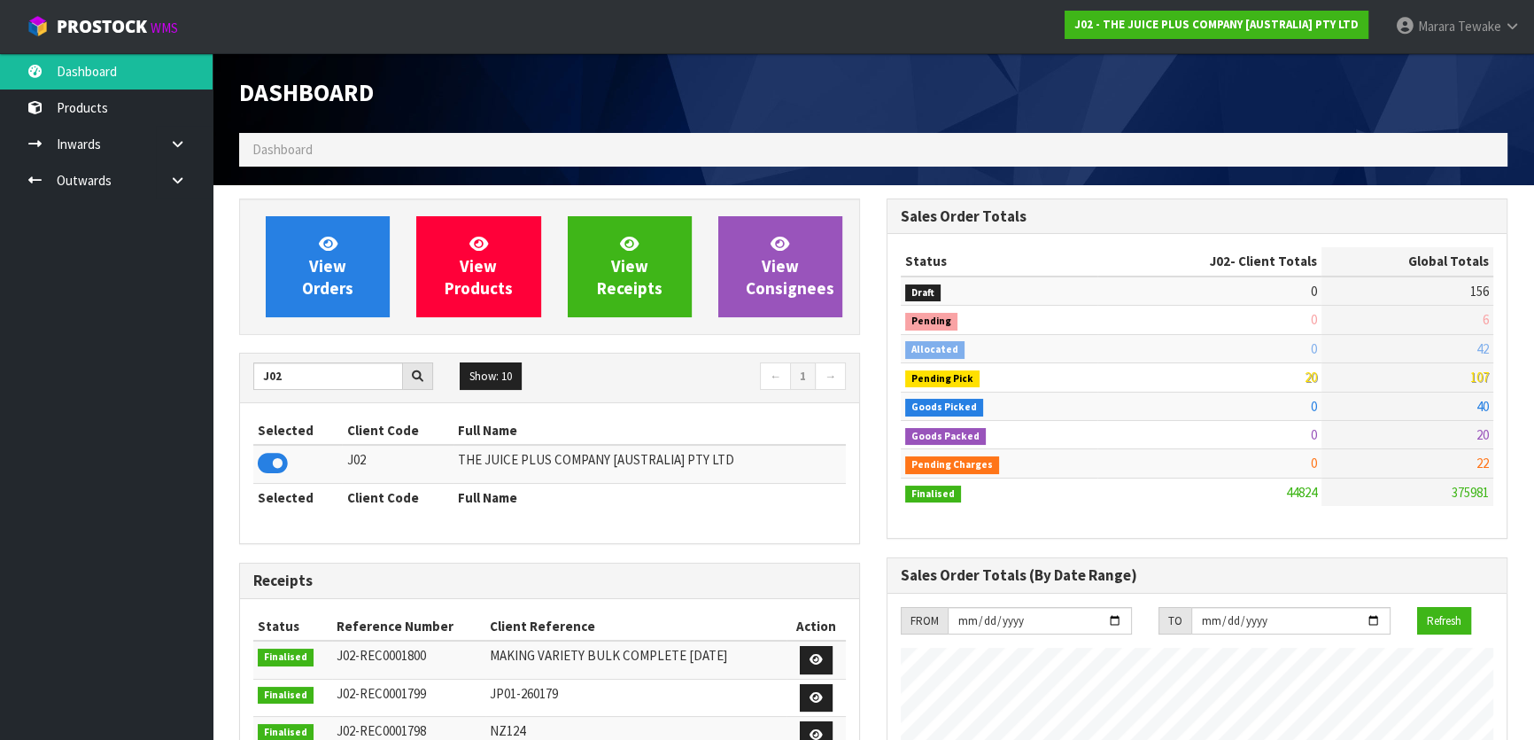
scroll to position [1339, 647]
drag, startPoint x: 261, startPoint y: 369, endPoint x: 221, endPoint y: 330, distance: 57.0
click at [211, 348] on body "Toggle navigation ProStock WMS J02 - THE JUICE PLUS COMPANY [AUSTRALIA] PTY LTD…" at bounding box center [767, 370] width 1534 height 740
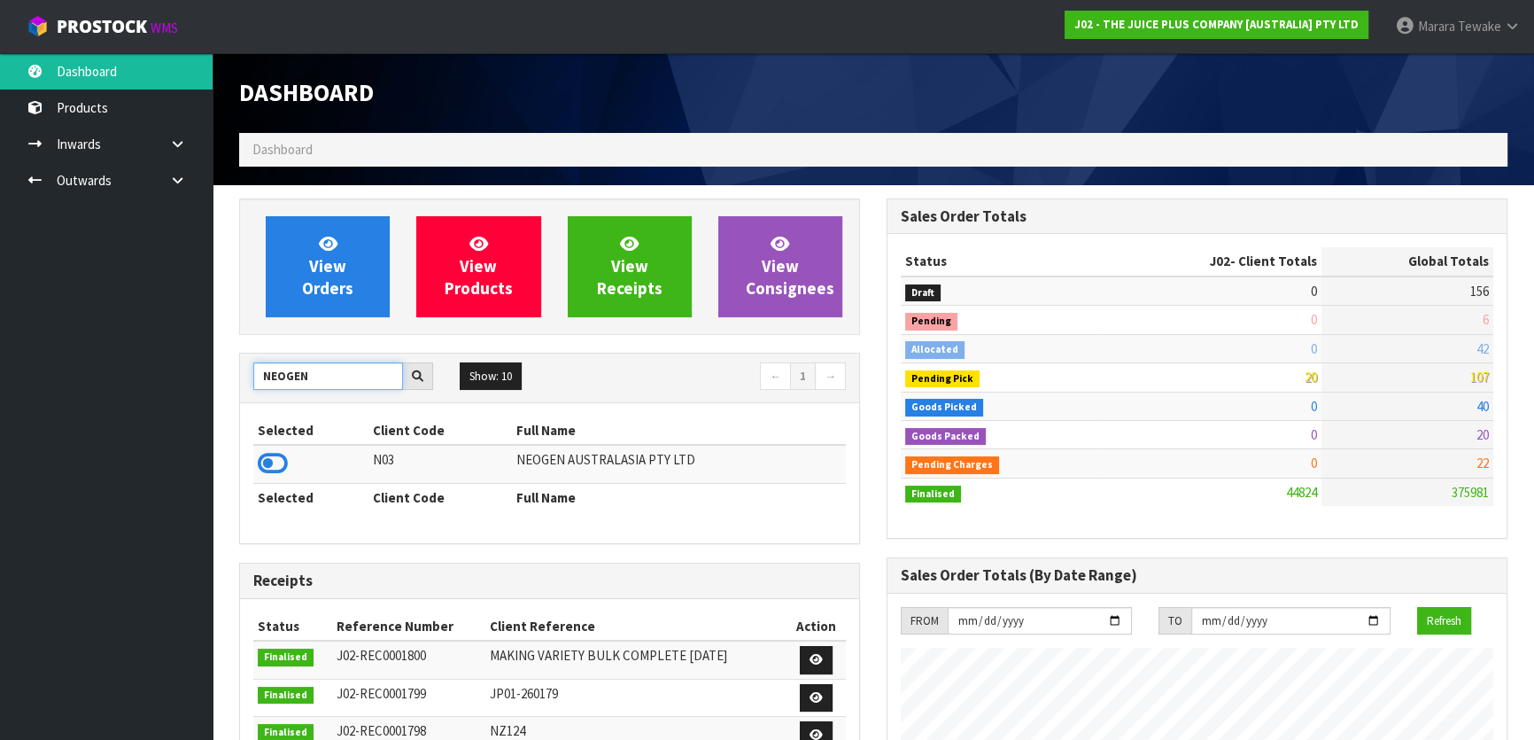
drag, startPoint x: 314, startPoint y: 373, endPoint x: 232, endPoint y: 362, distance: 83.1
click at [238, 363] on div "View Orders View Products View Receipts View Consignees NEOGEN Show: 10 5 10 25…" at bounding box center [550, 712] width 648 height 1028
type input "J02"
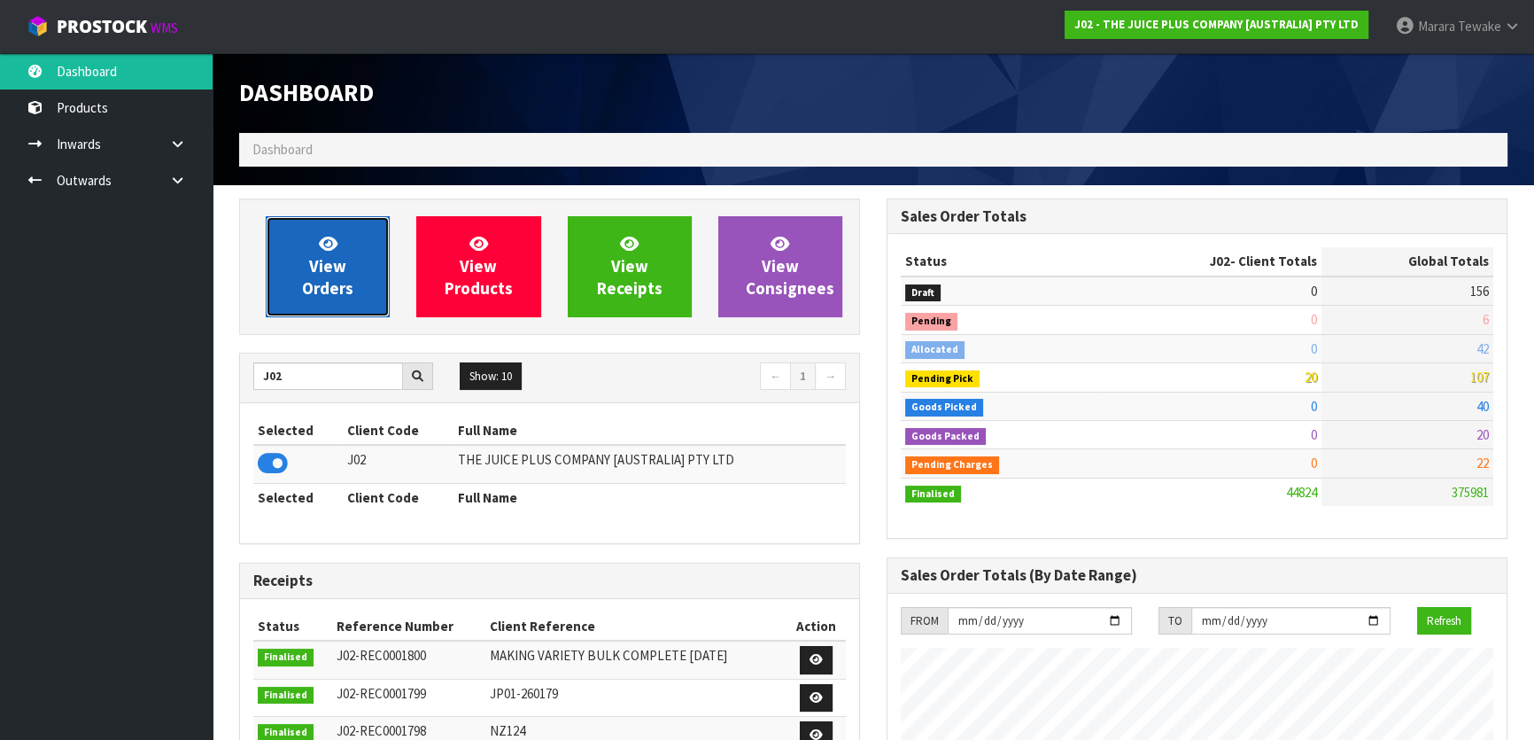
click at [310, 260] on span "View Orders" at bounding box center [327, 266] width 51 height 66
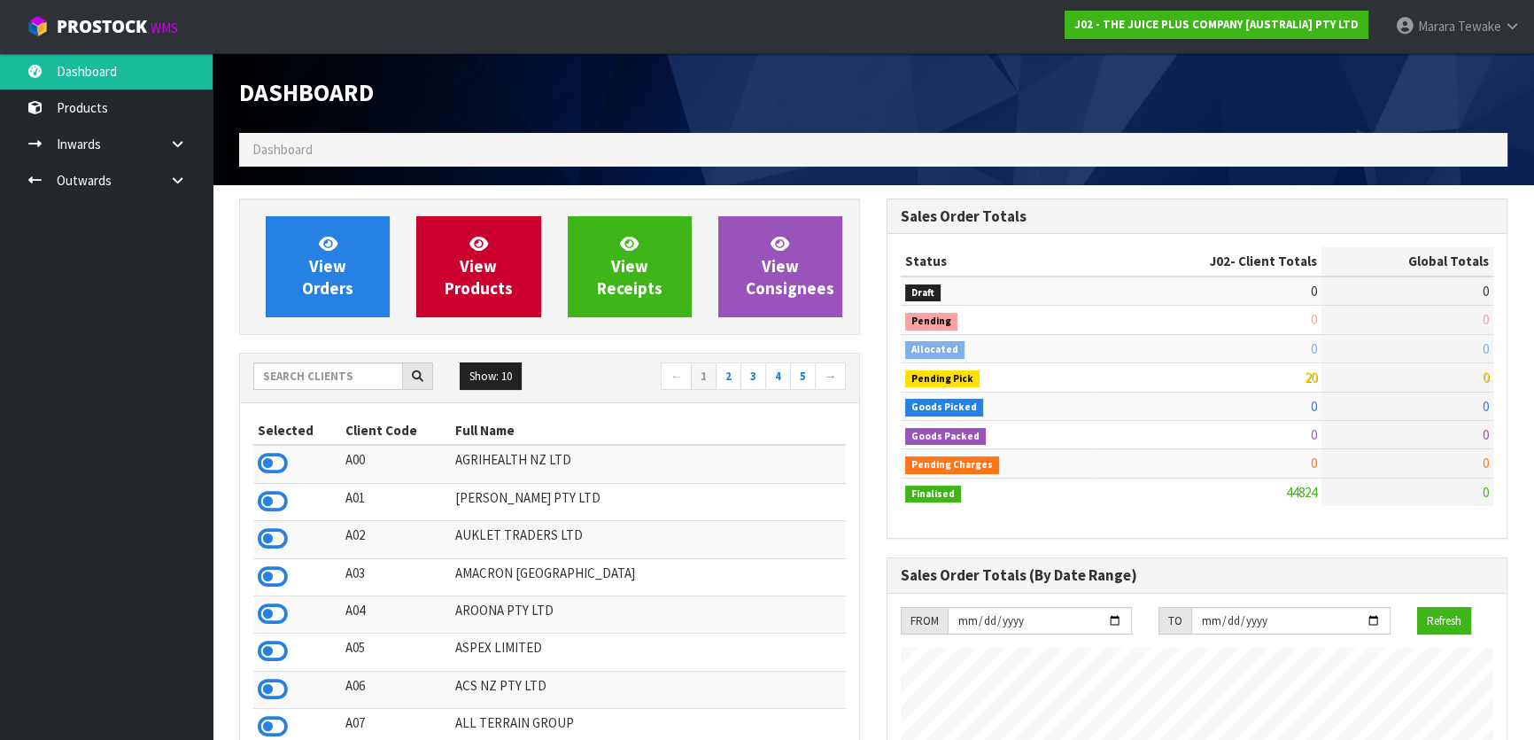
scroll to position [1339, 647]
click at [362, 369] on input "text" at bounding box center [328, 375] width 150 height 27
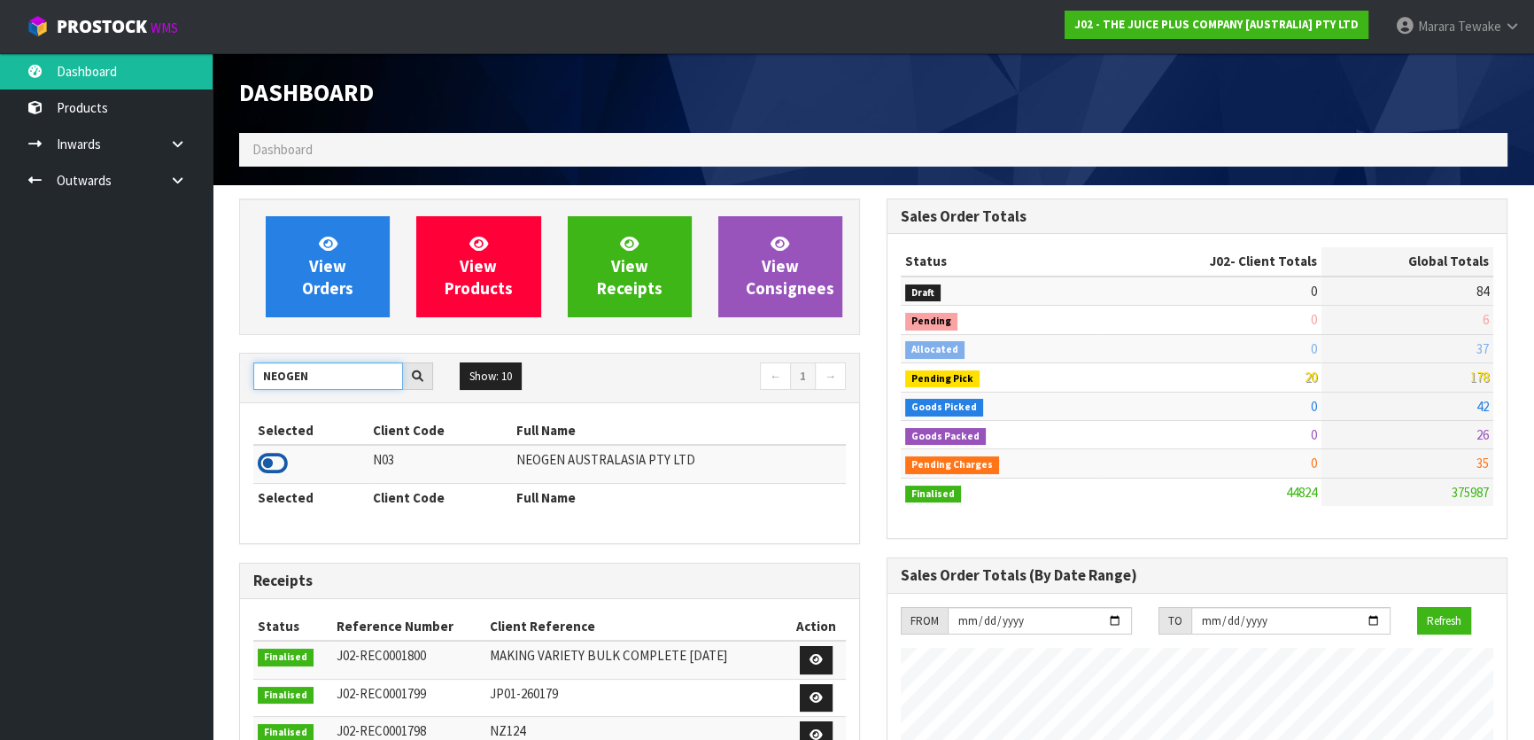
type input "NEOGEN"
click at [282, 455] on icon at bounding box center [273, 463] width 30 height 27
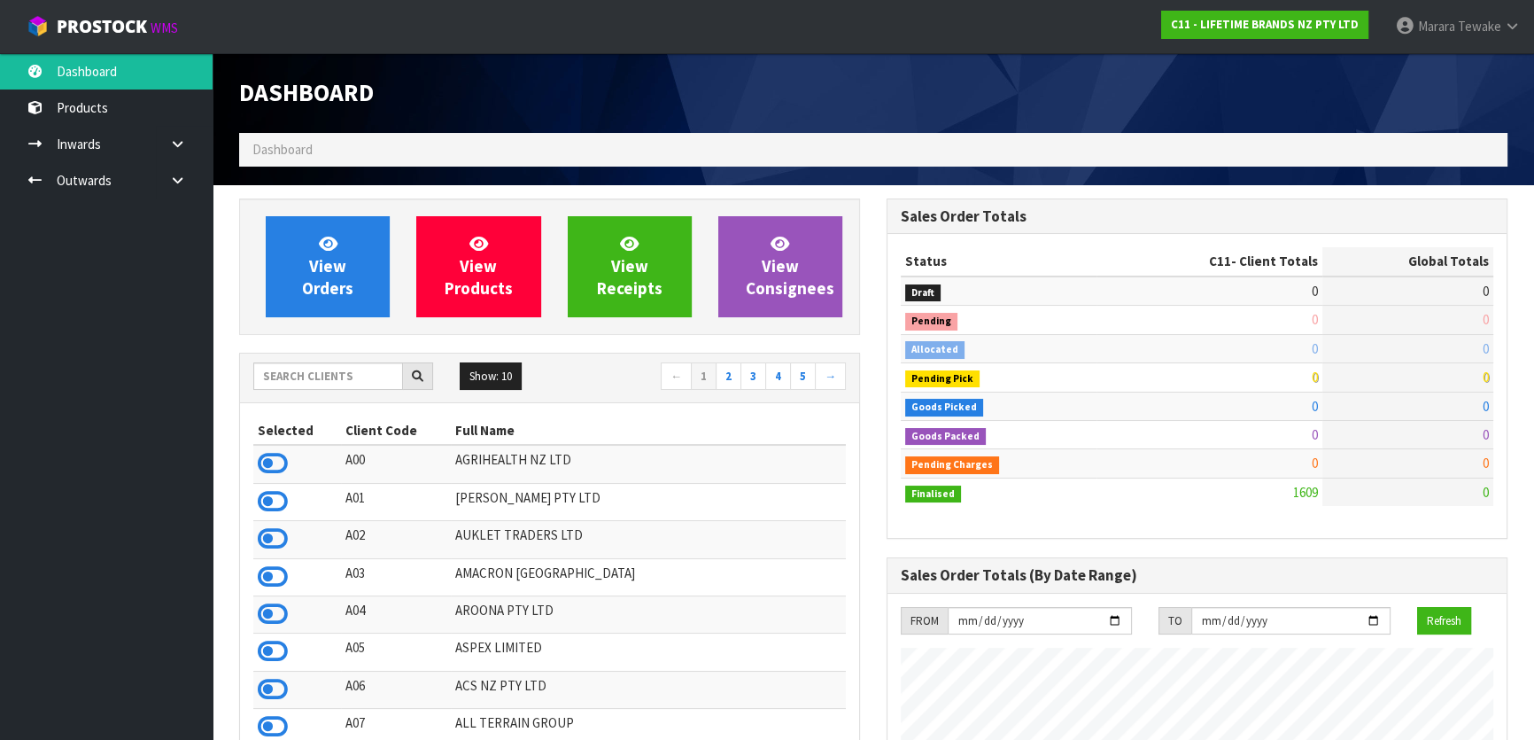
scroll to position [1339, 647]
click at [338, 380] on input "text" at bounding box center [328, 375] width 150 height 27
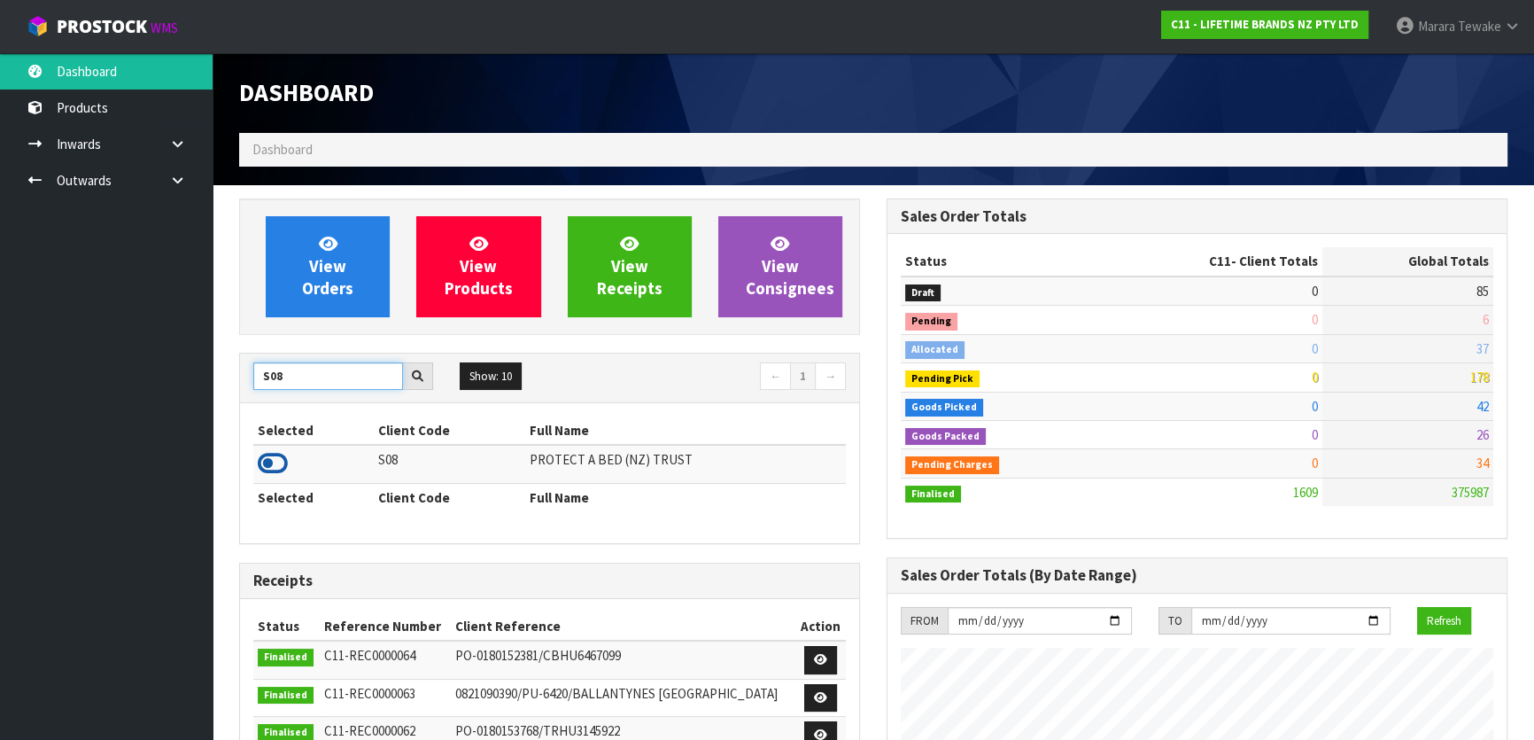
type input "S08"
drag, startPoint x: 279, startPoint y: 456, endPoint x: 250, endPoint y: 399, distance: 64.6
click at [278, 456] on icon at bounding box center [273, 463] width 30 height 27
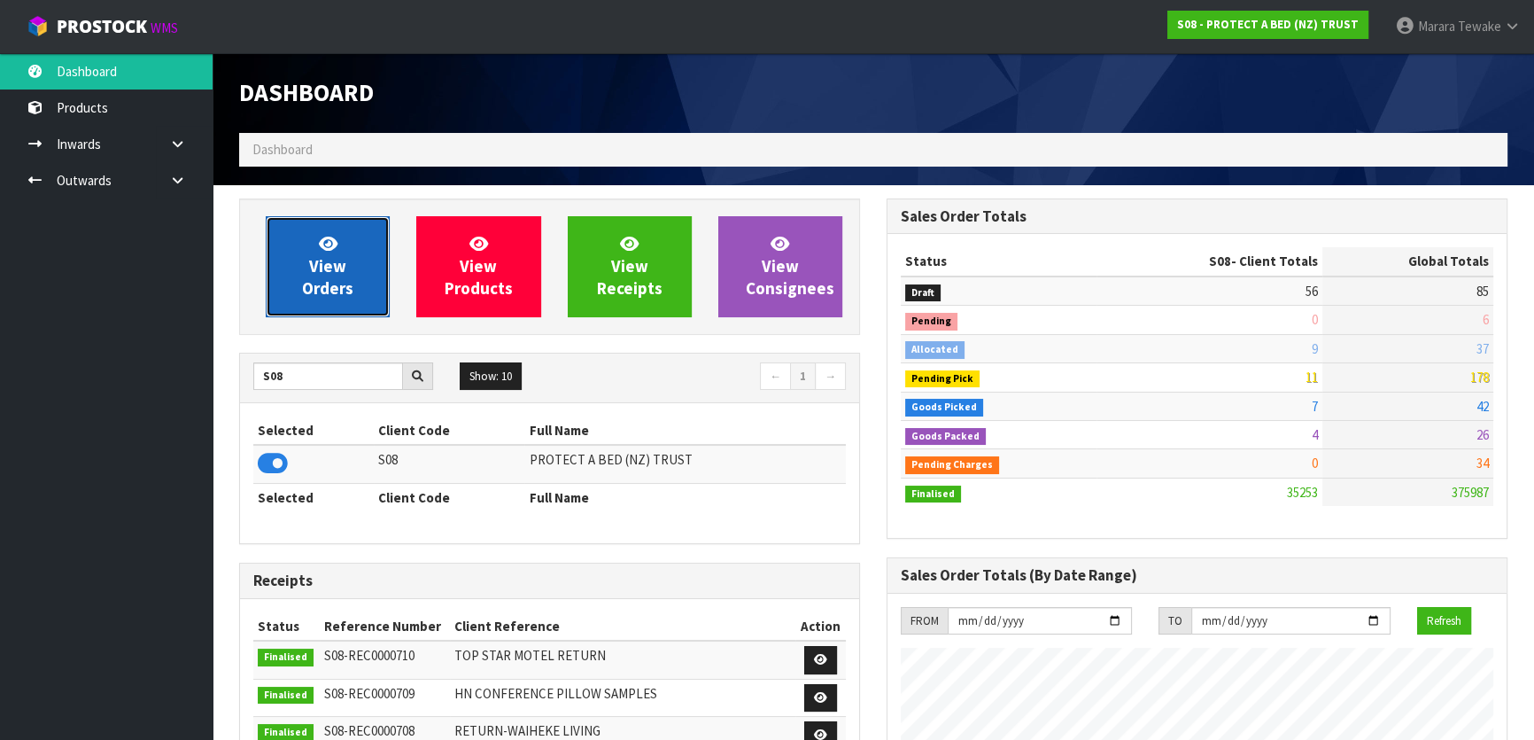
click at [313, 298] on span "View Orders" at bounding box center [327, 266] width 51 height 66
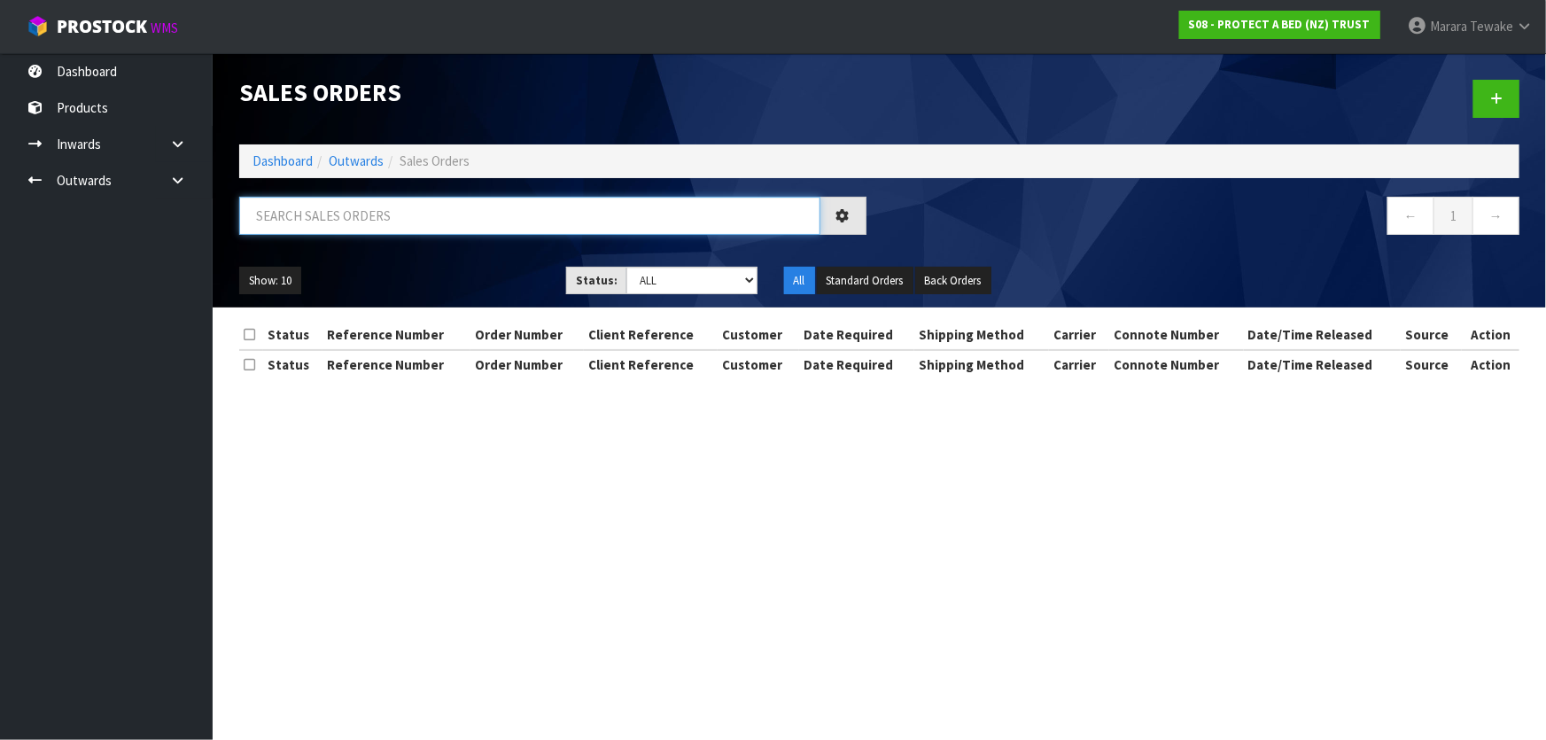
click at [360, 212] on input "text" at bounding box center [529, 216] width 581 height 38
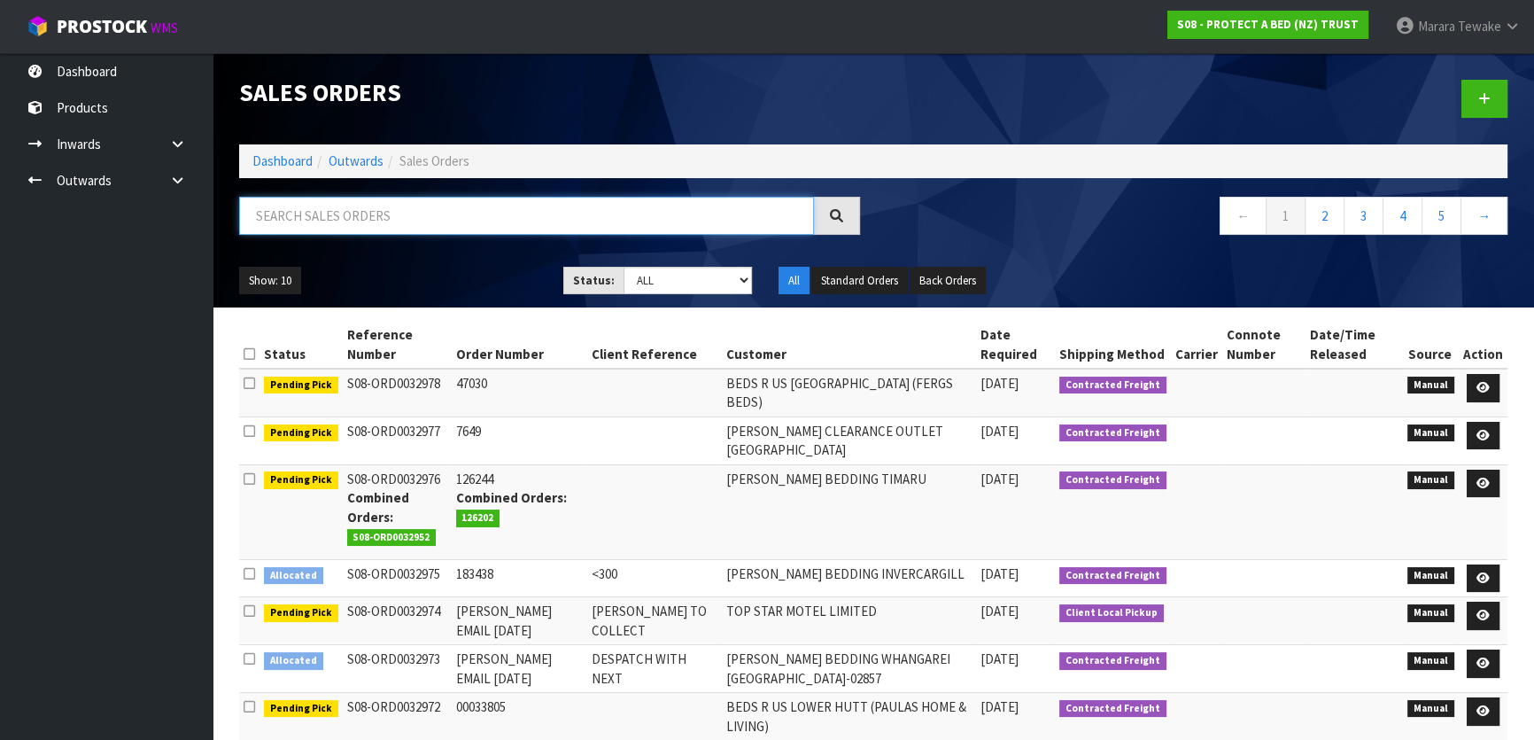
click at [412, 221] on input "text" at bounding box center [526, 216] width 575 height 38
type input "JOB-0406880"
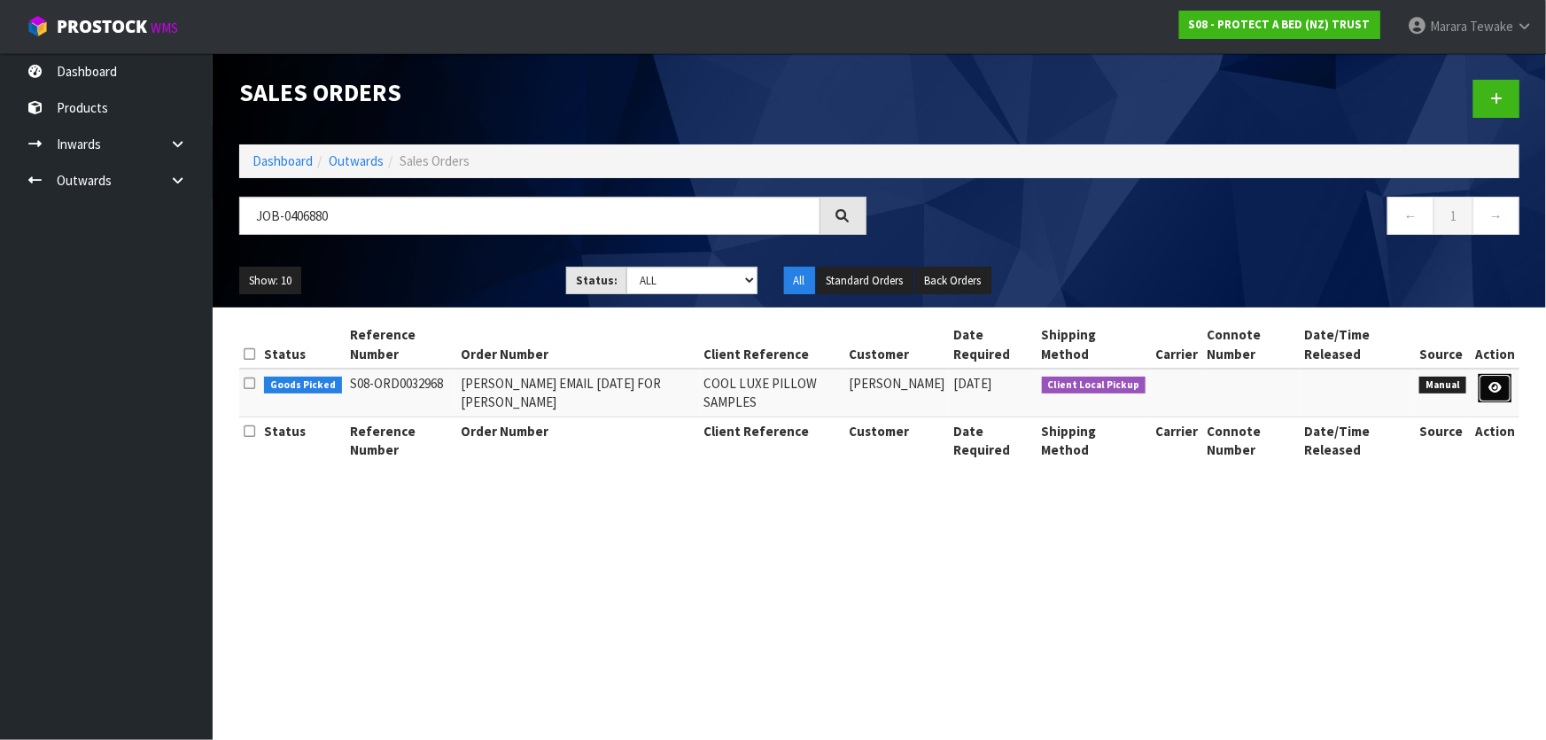
click at [1494, 382] on icon at bounding box center [1494, 388] width 13 height 12
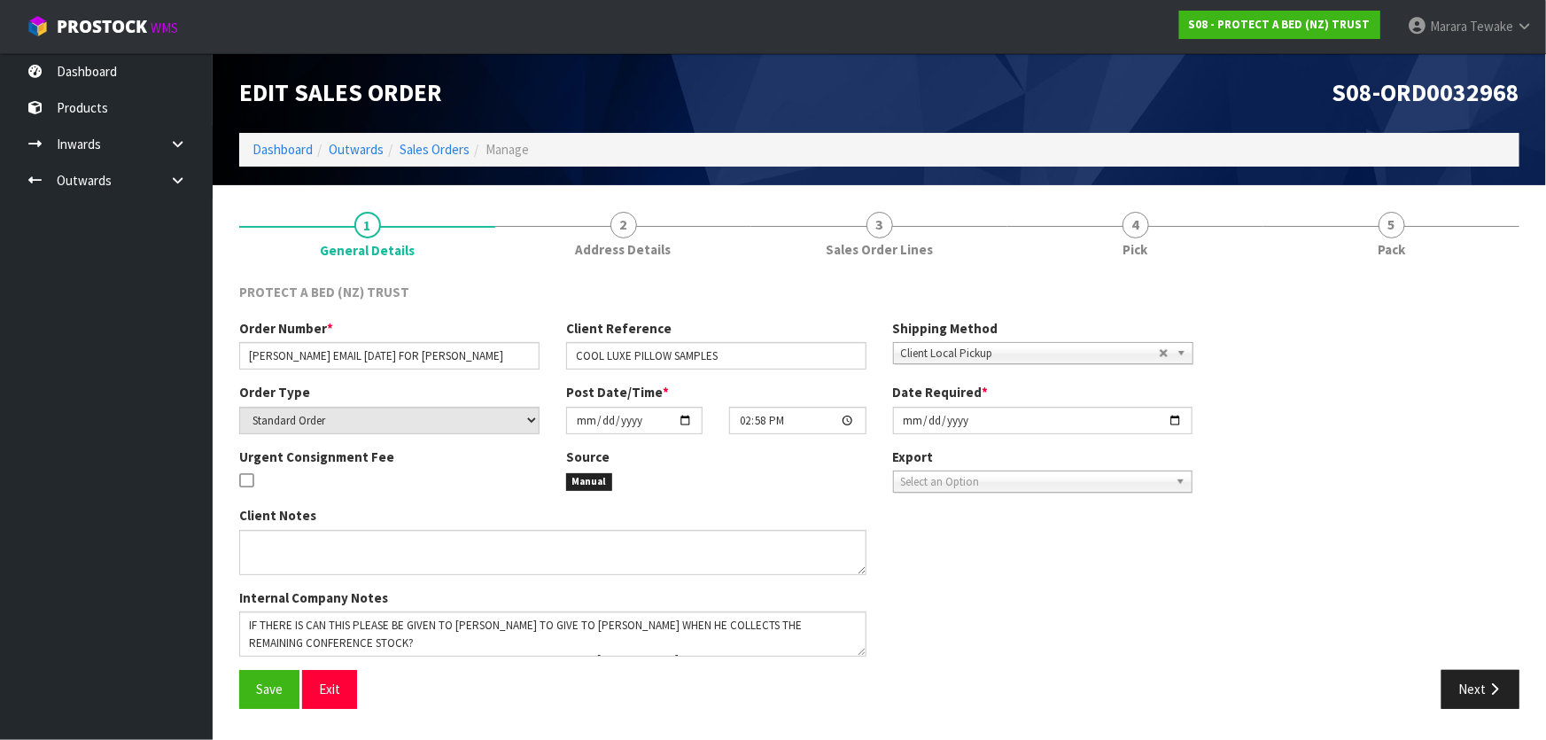
drag, startPoint x: 1143, startPoint y: 238, endPoint x: 1170, endPoint y: 330, distance: 96.1
click at [1143, 237] on link "4 Pick" at bounding box center [1135, 233] width 256 height 70
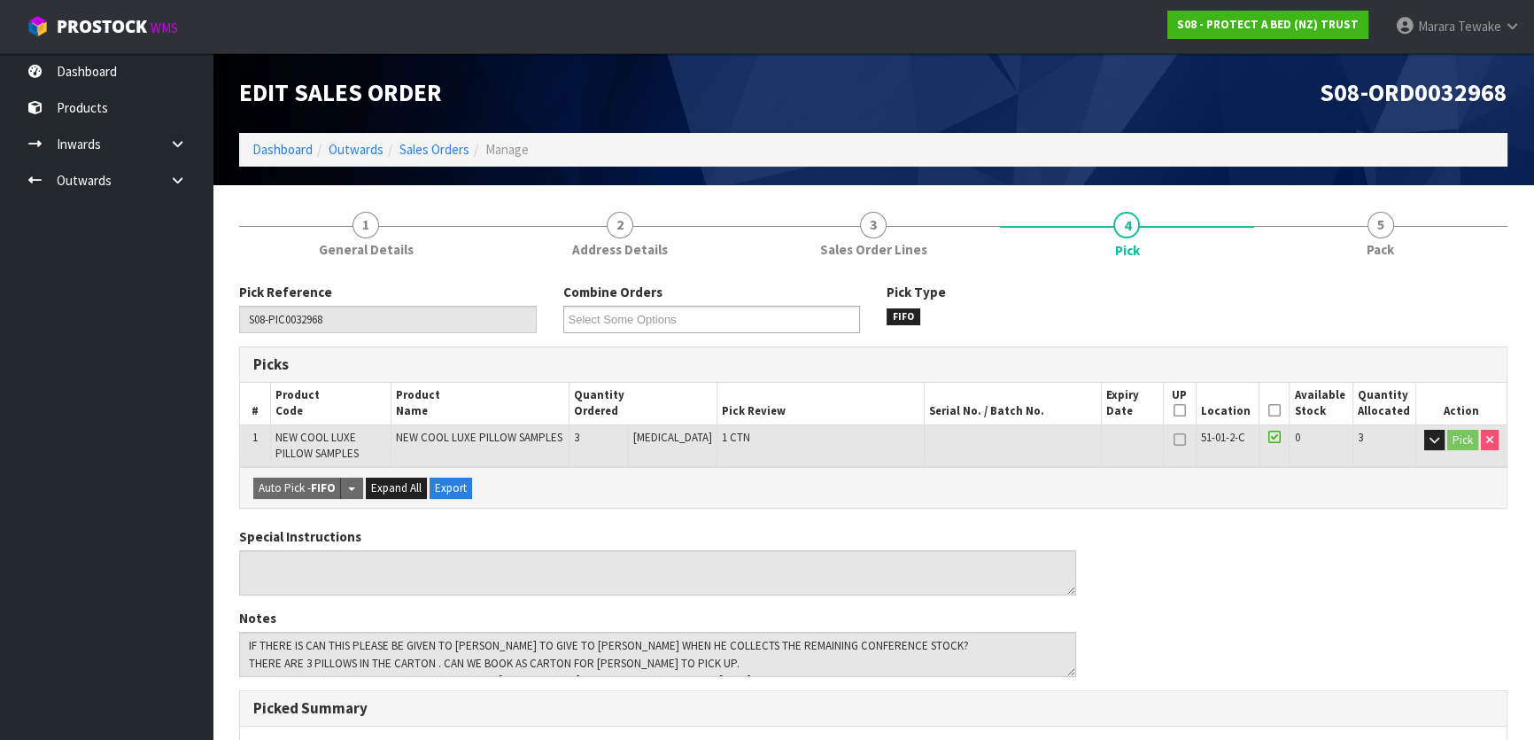
click at [1268, 410] on icon at bounding box center [1274, 410] width 12 height 1
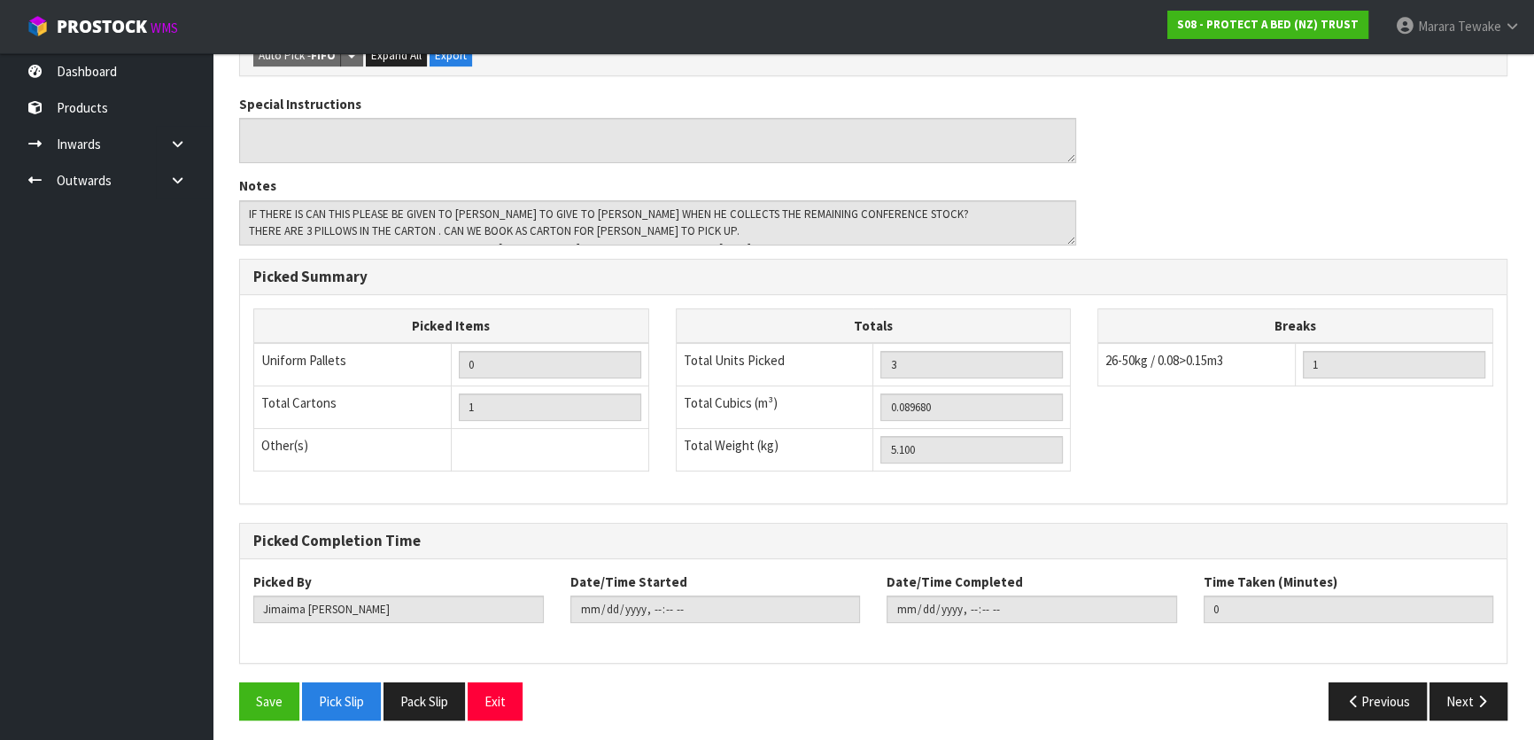
scroll to position [500, 0]
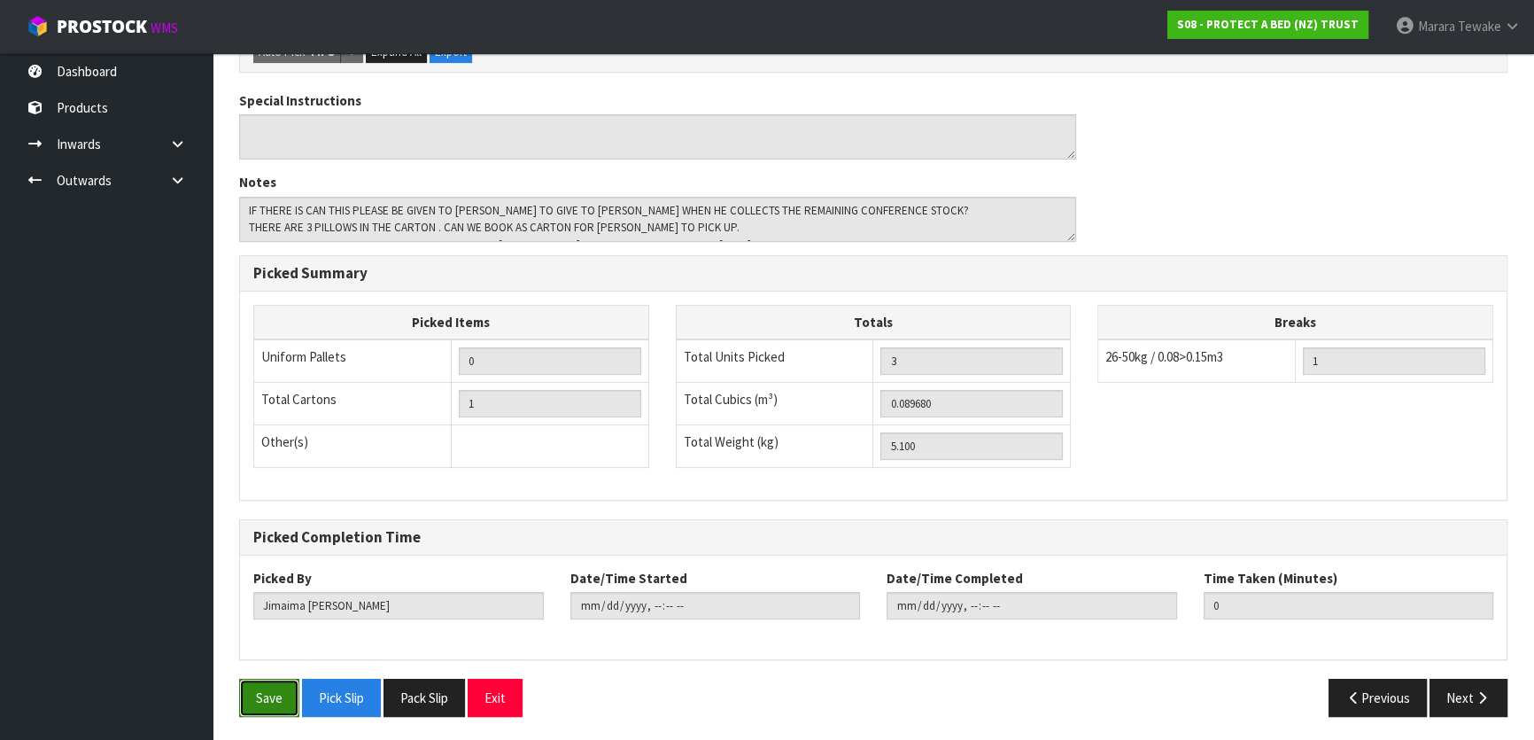
click at [292, 689] on button "Save" at bounding box center [269, 698] width 60 height 38
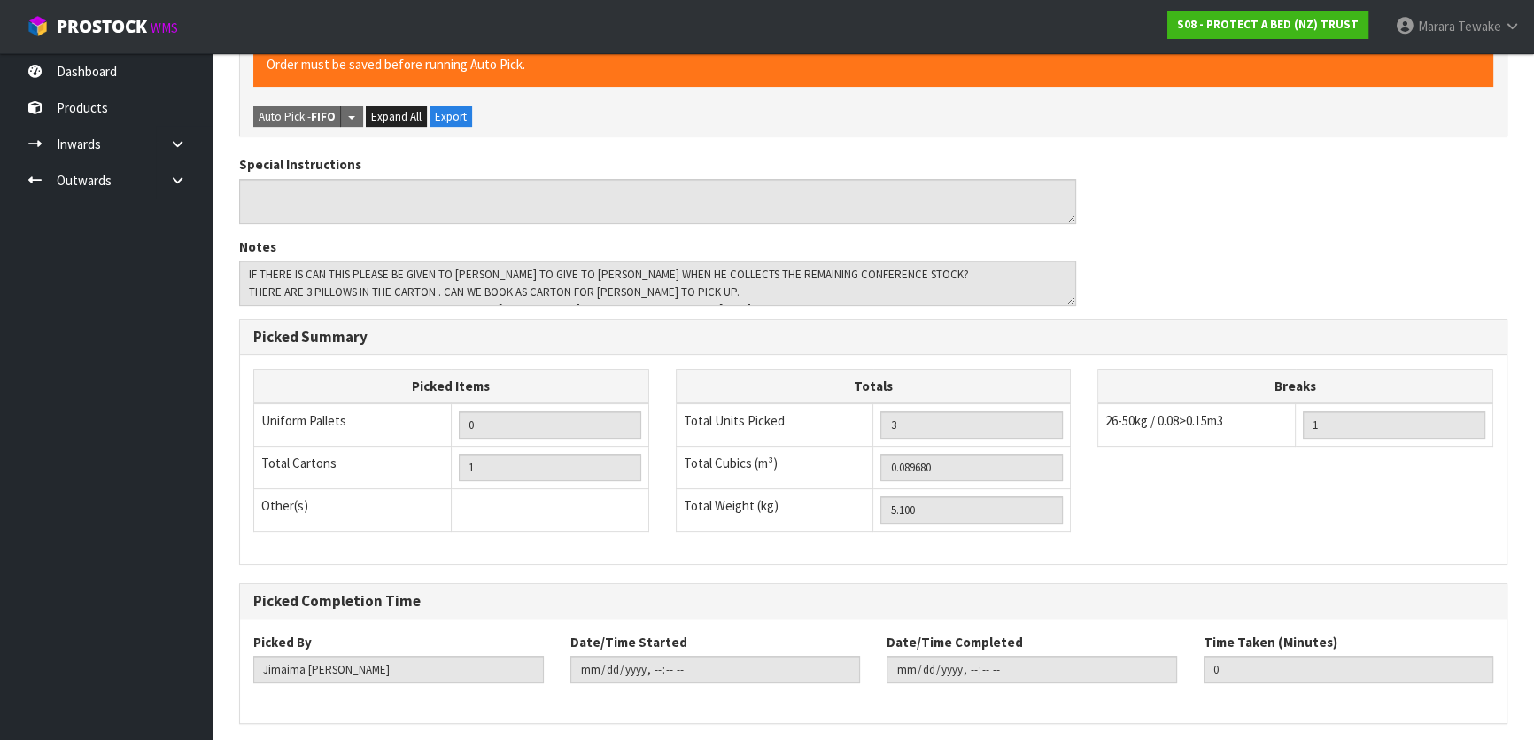
scroll to position [0, 0]
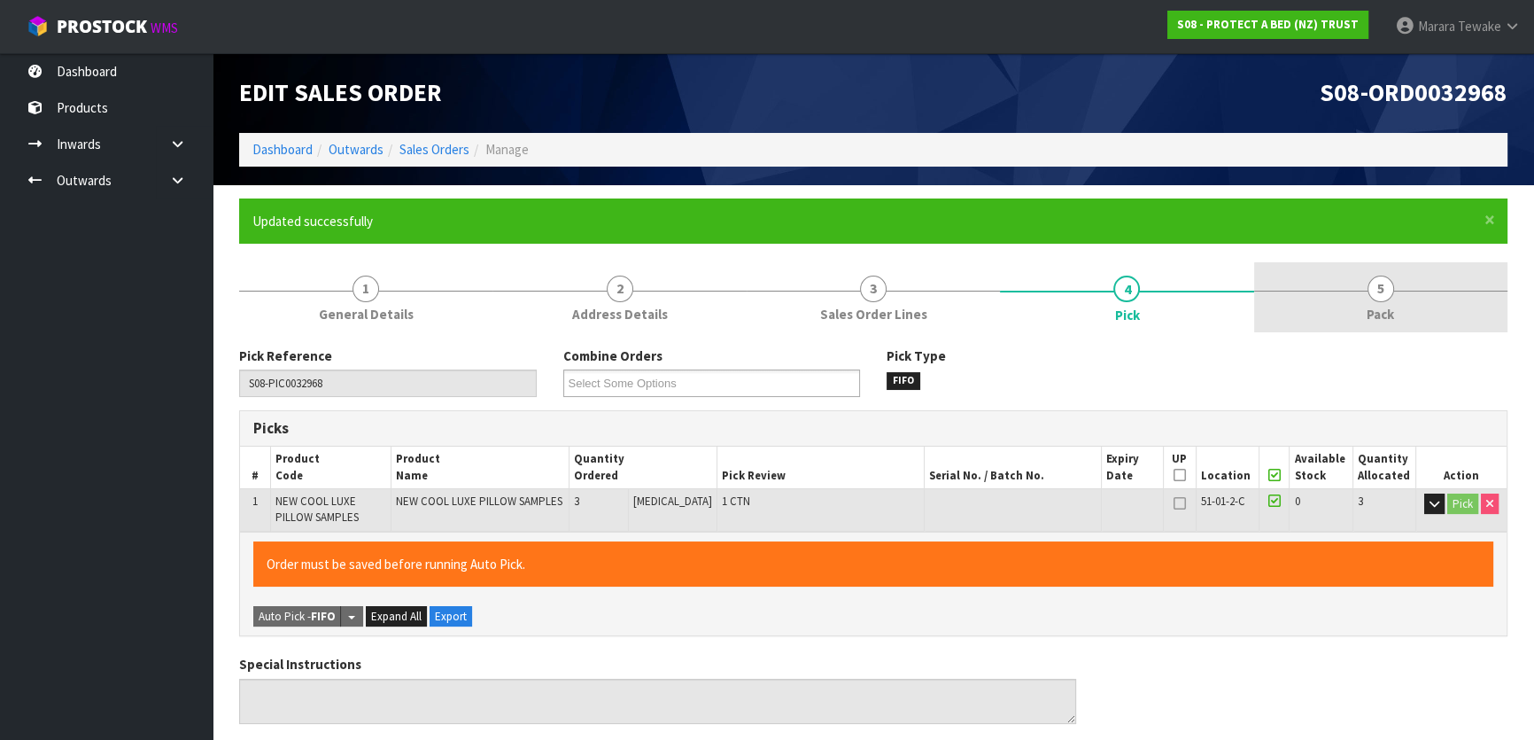
type input "[PERSON_NAME]"
type input "[DATE]T10:30:11"
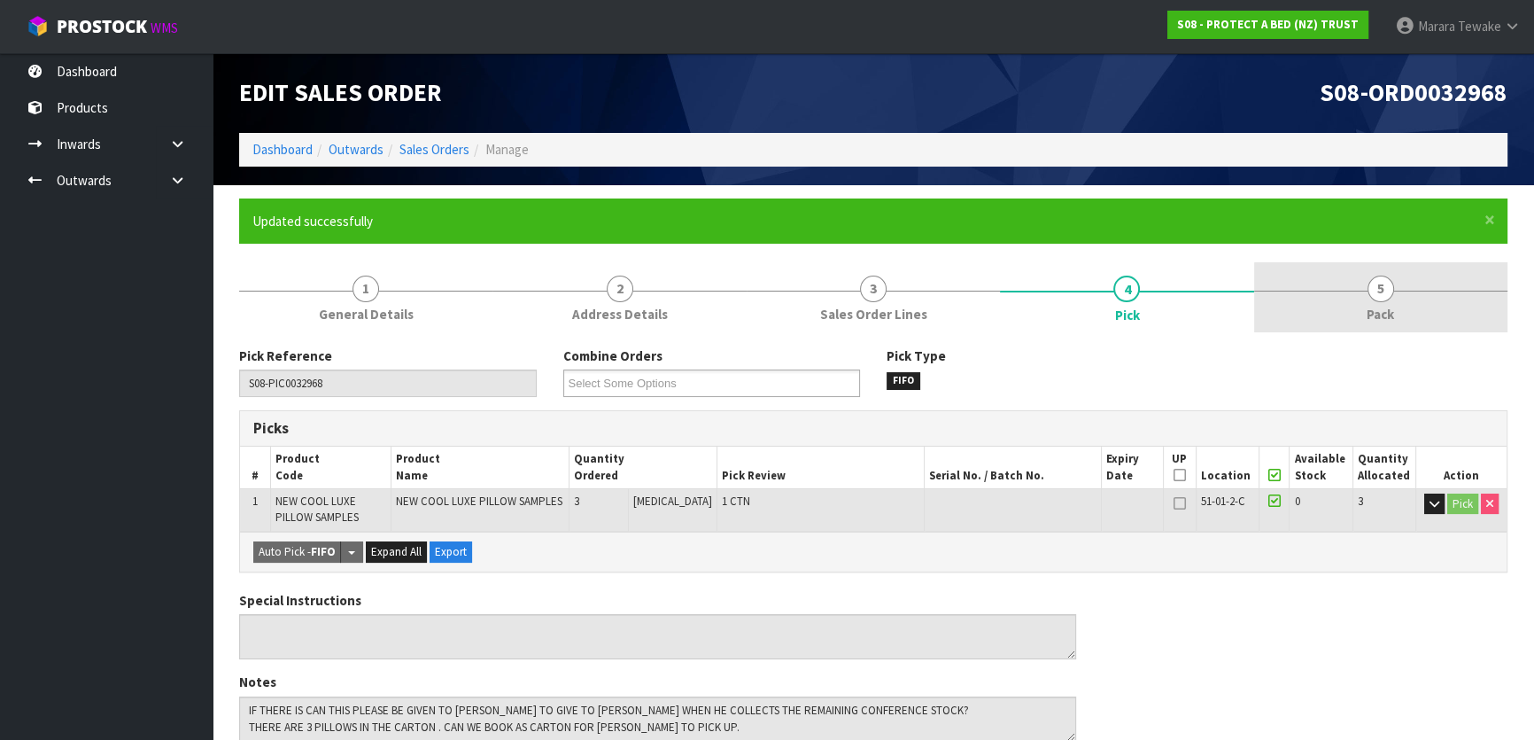
click at [1399, 287] on link "5 Pack" at bounding box center [1380, 297] width 253 height 70
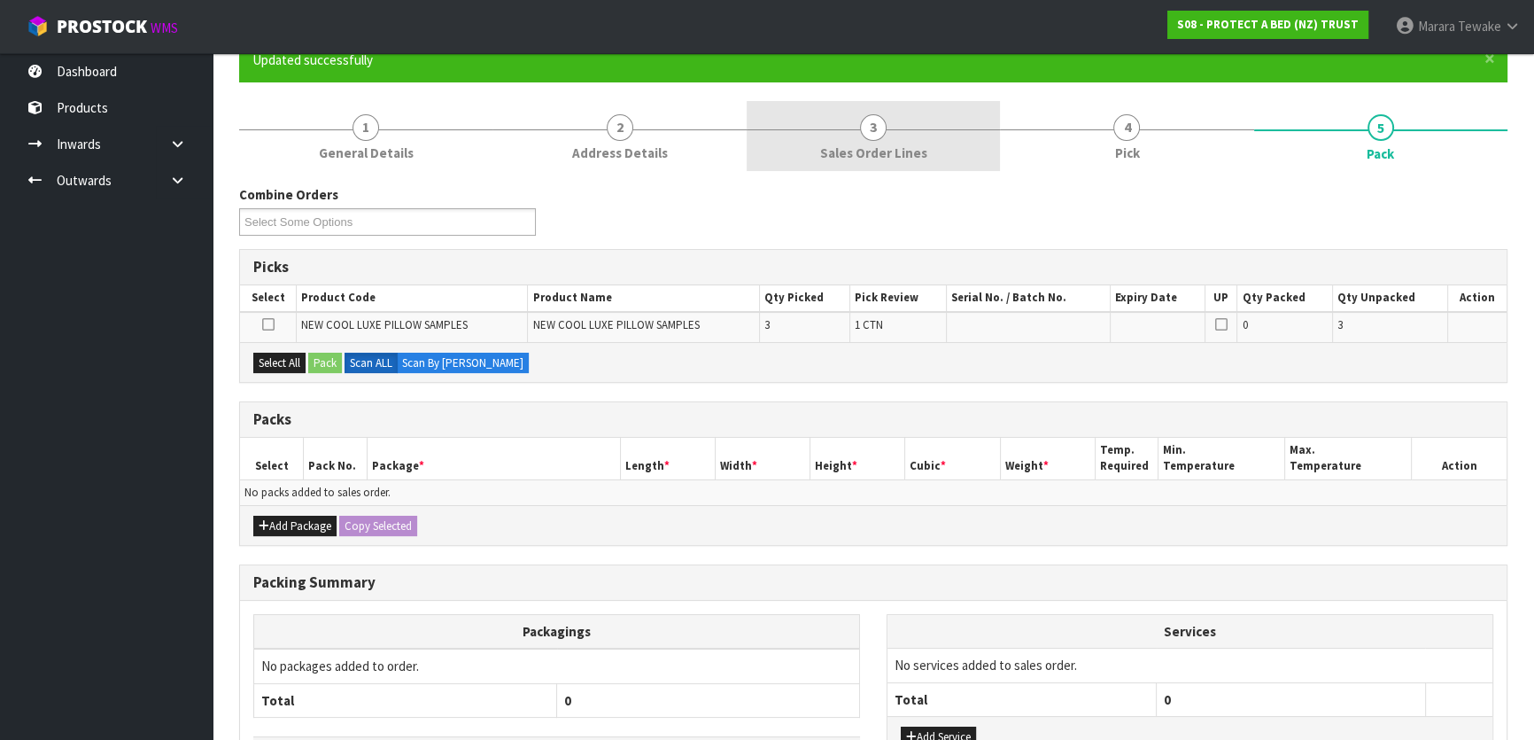
scroll to position [50, 0]
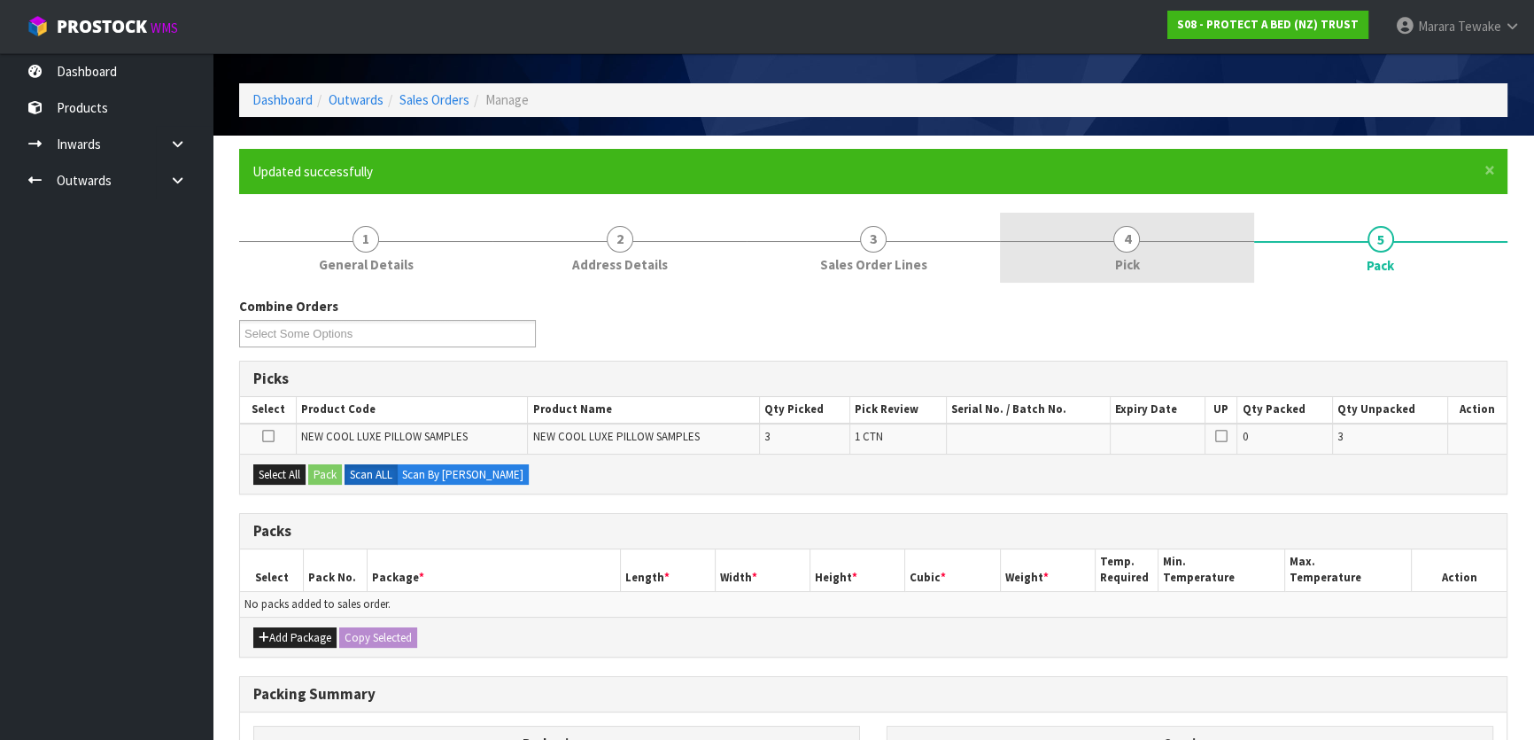
click at [1105, 252] on link "4 Pick" at bounding box center [1126, 248] width 253 height 70
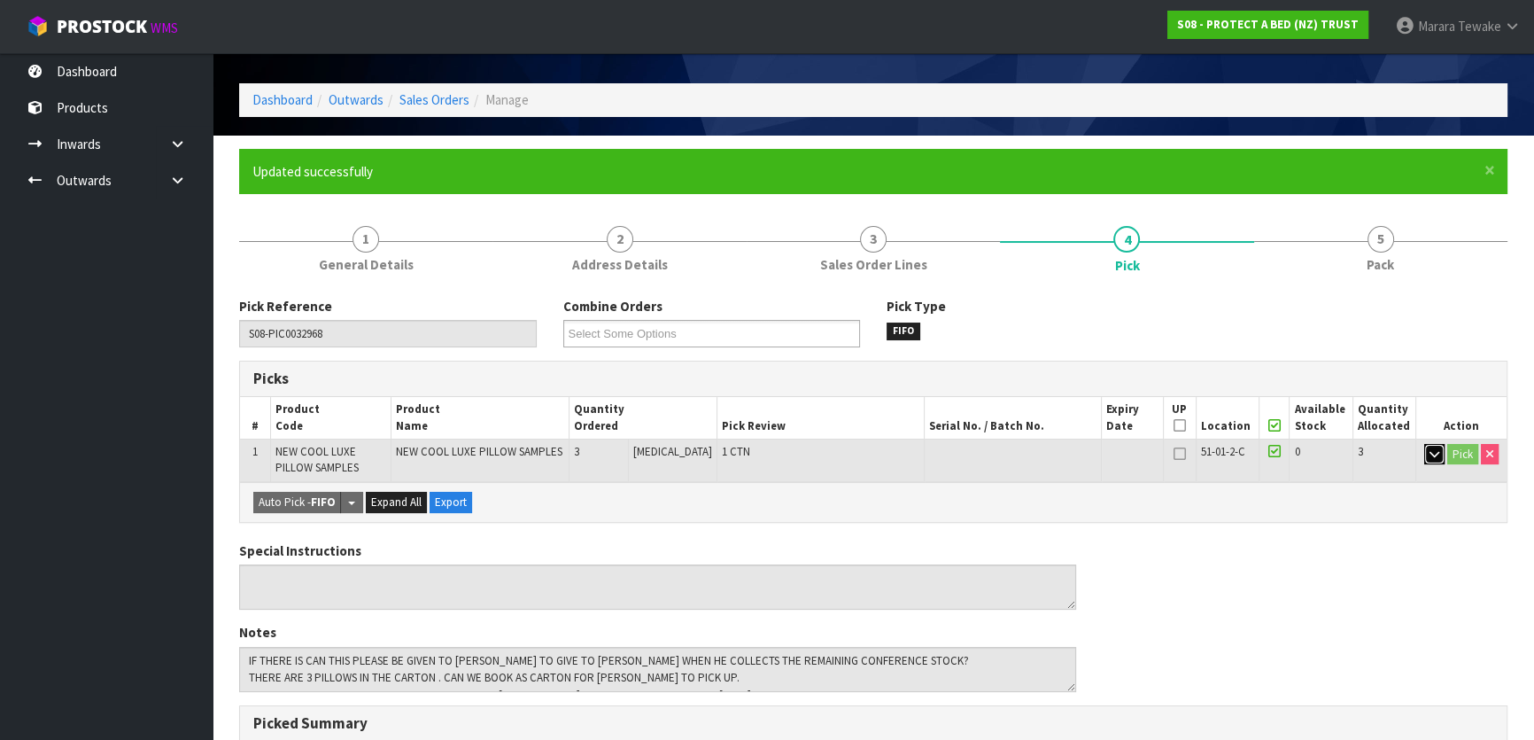
click at [1426, 451] on button "button" at bounding box center [1434, 454] width 20 height 21
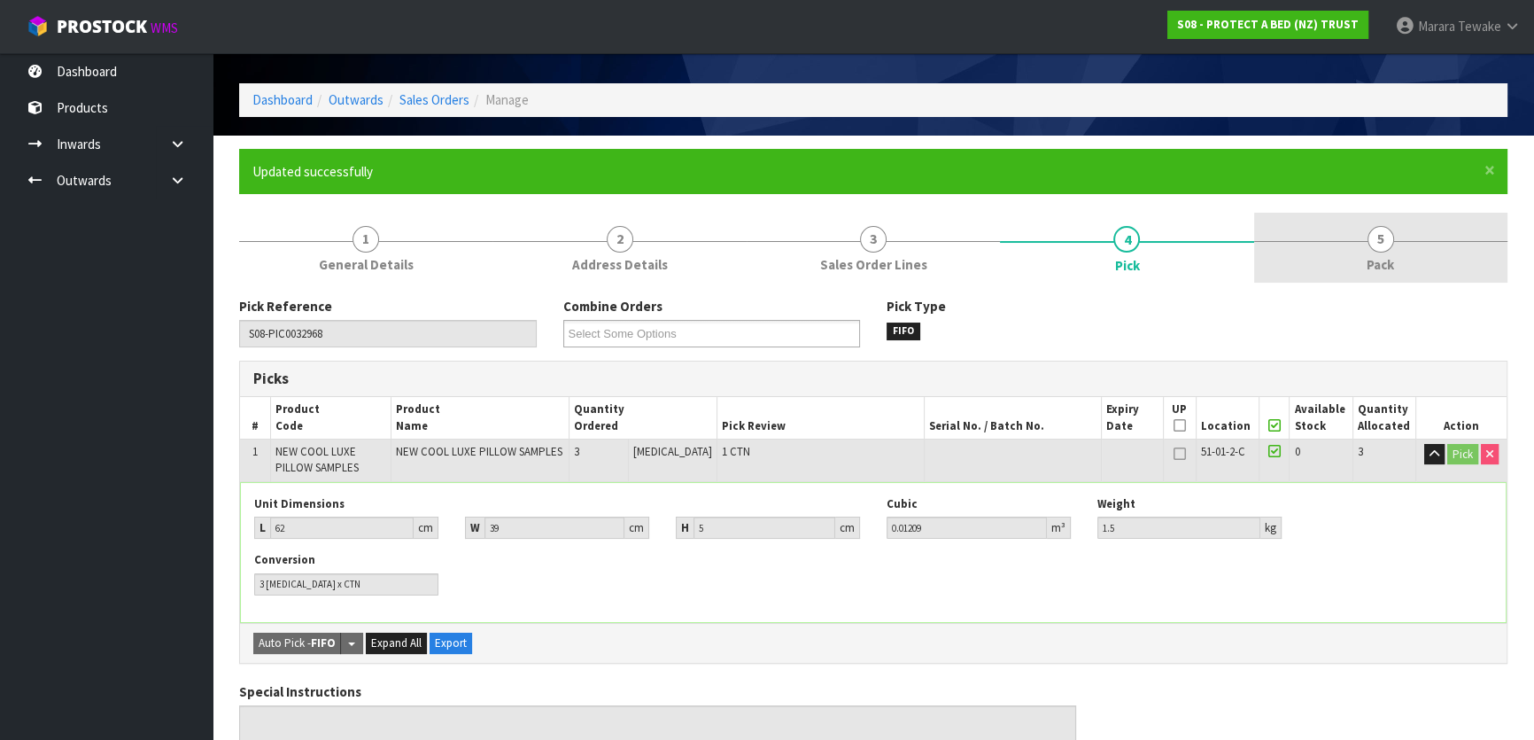
drag, startPoint x: 1411, startPoint y: 264, endPoint x: 1396, endPoint y: 275, distance: 18.4
click at [1408, 263] on link "5 Pack" at bounding box center [1380, 248] width 253 height 70
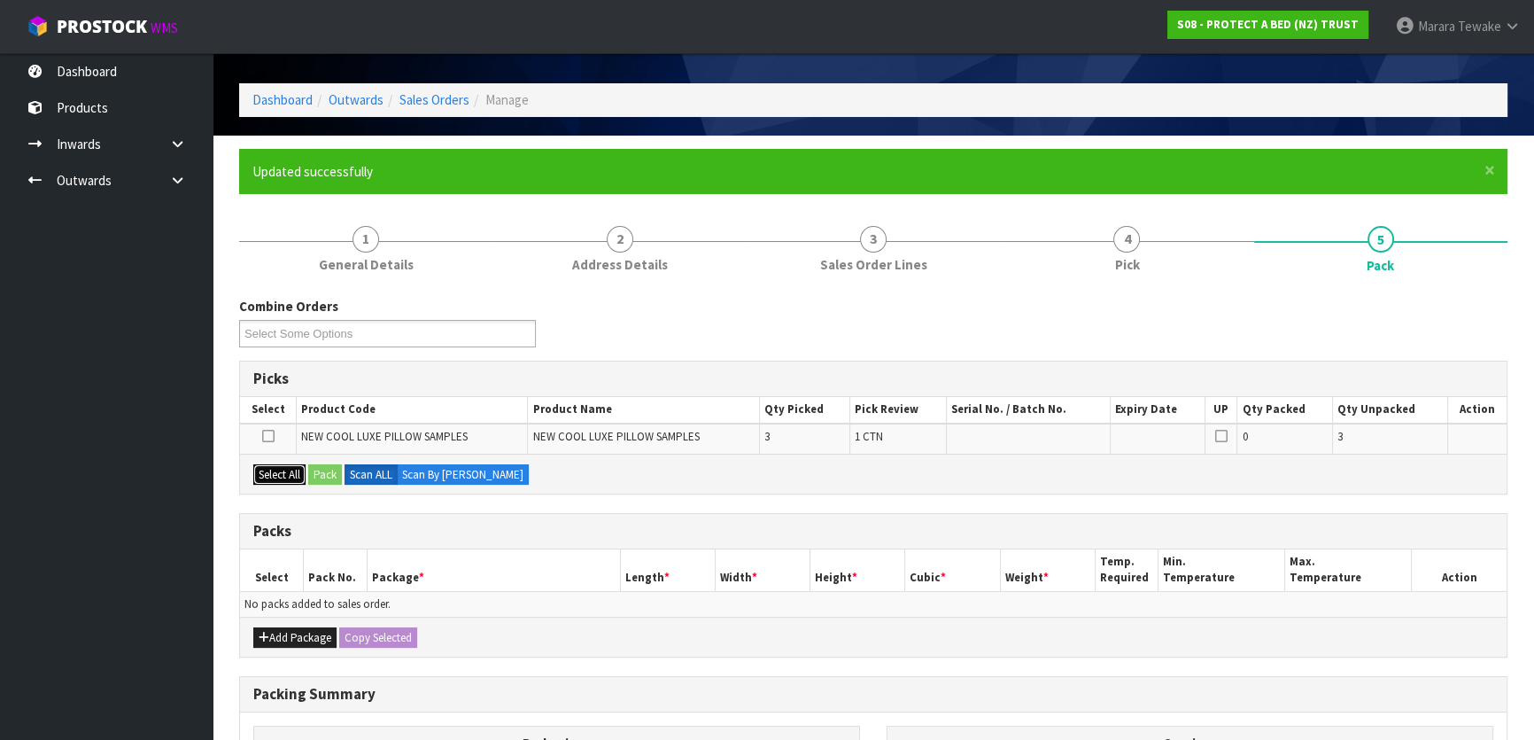
drag, startPoint x: 280, startPoint y: 476, endPoint x: 319, endPoint y: 478, distance: 39.1
click at [283, 476] on button "Select All" at bounding box center [279, 474] width 52 height 21
click at [320, 477] on button "Pack" at bounding box center [325, 474] width 34 height 21
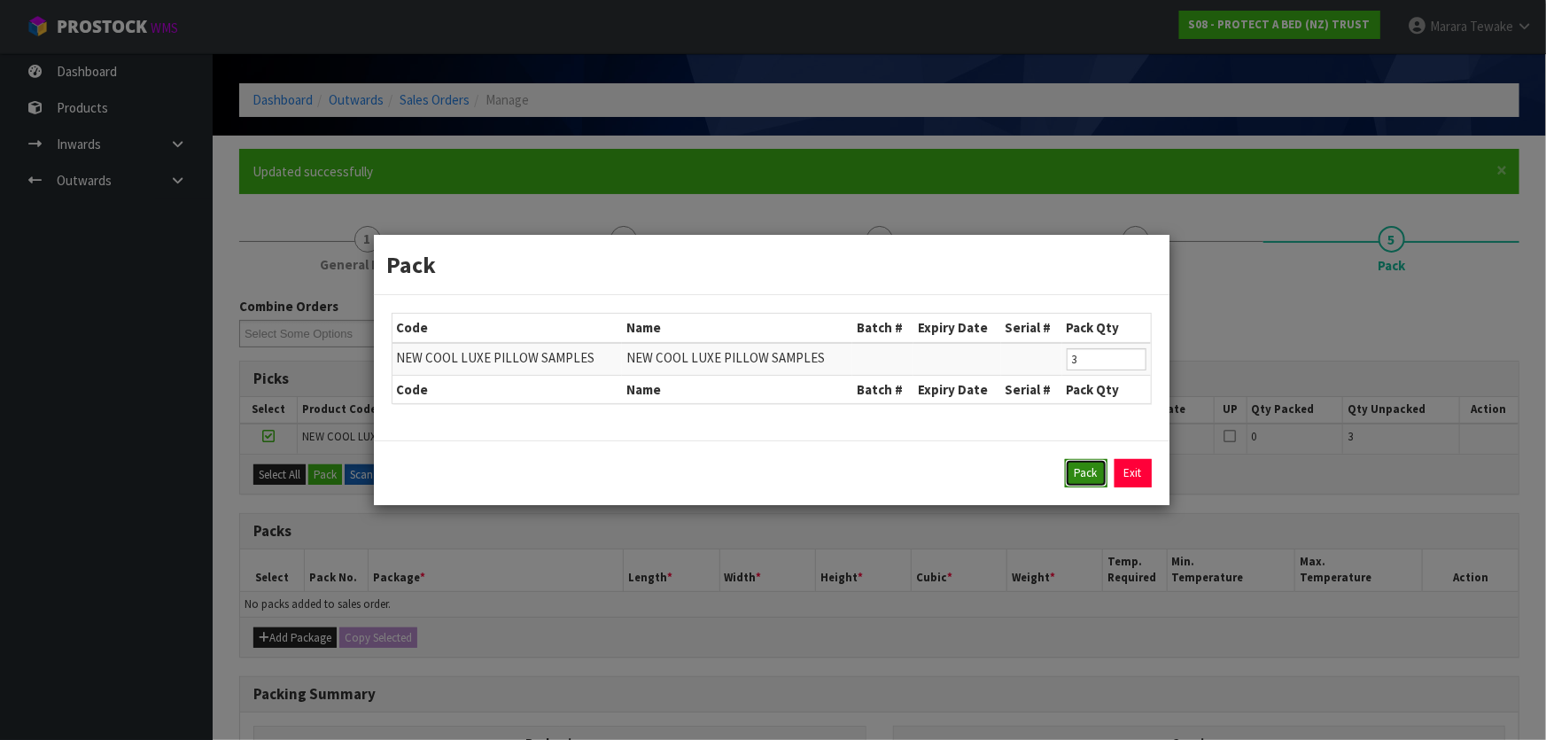
click at [1087, 473] on button "Pack" at bounding box center [1086, 473] width 43 height 28
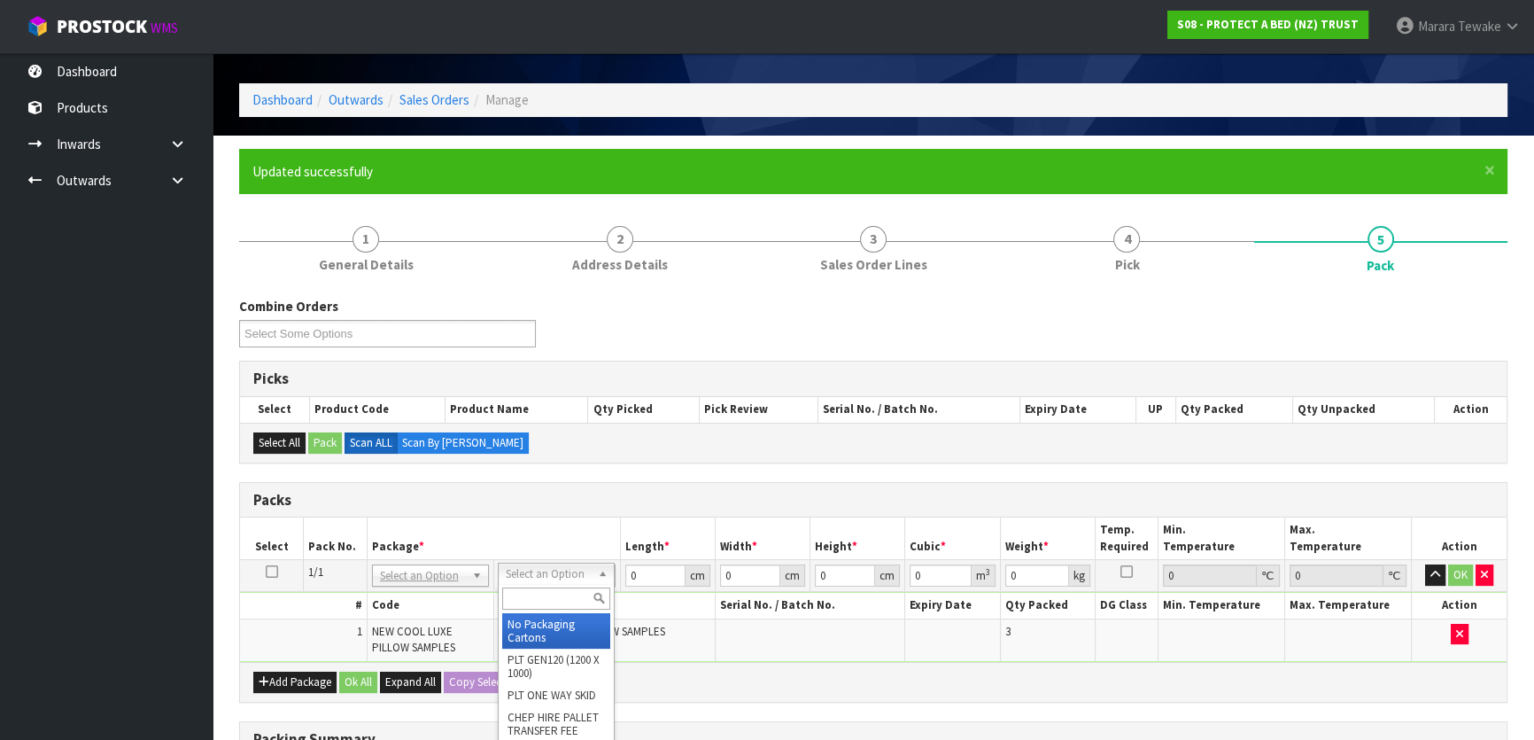
drag, startPoint x: 549, startPoint y: 629, endPoint x: 558, endPoint y: 623, distance: 10.8
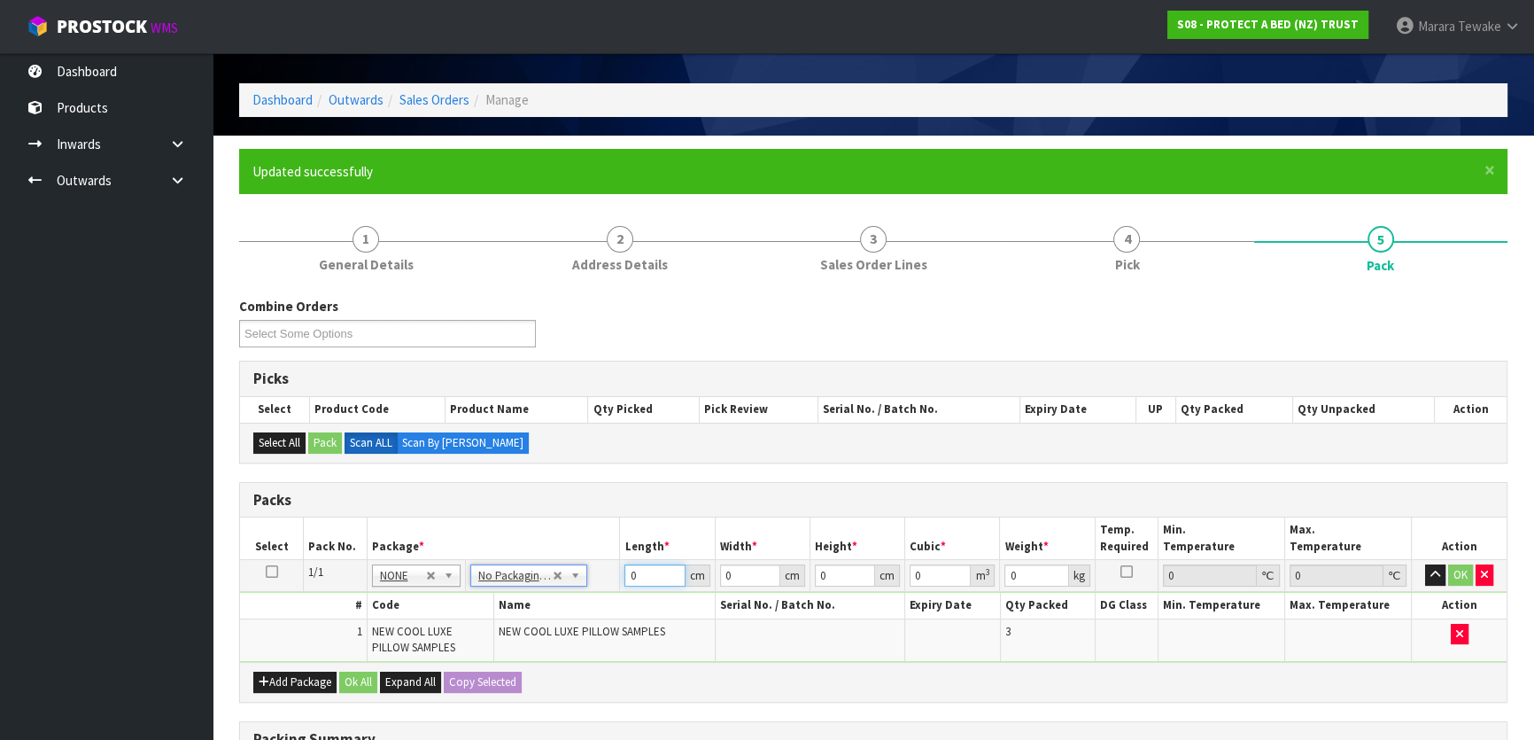
drag, startPoint x: 648, startPoint y: 570, endPoint x: 566, endPoint y: 531, distance: 90.7
click at [569, 532] on table "Select Pack No. Package * Length * Width * Height * Cubic * Weight * Temp. Requ…" at bounding box center [873, 588] width 1267 height 143
type input "62"
type input "39"
type input "5"
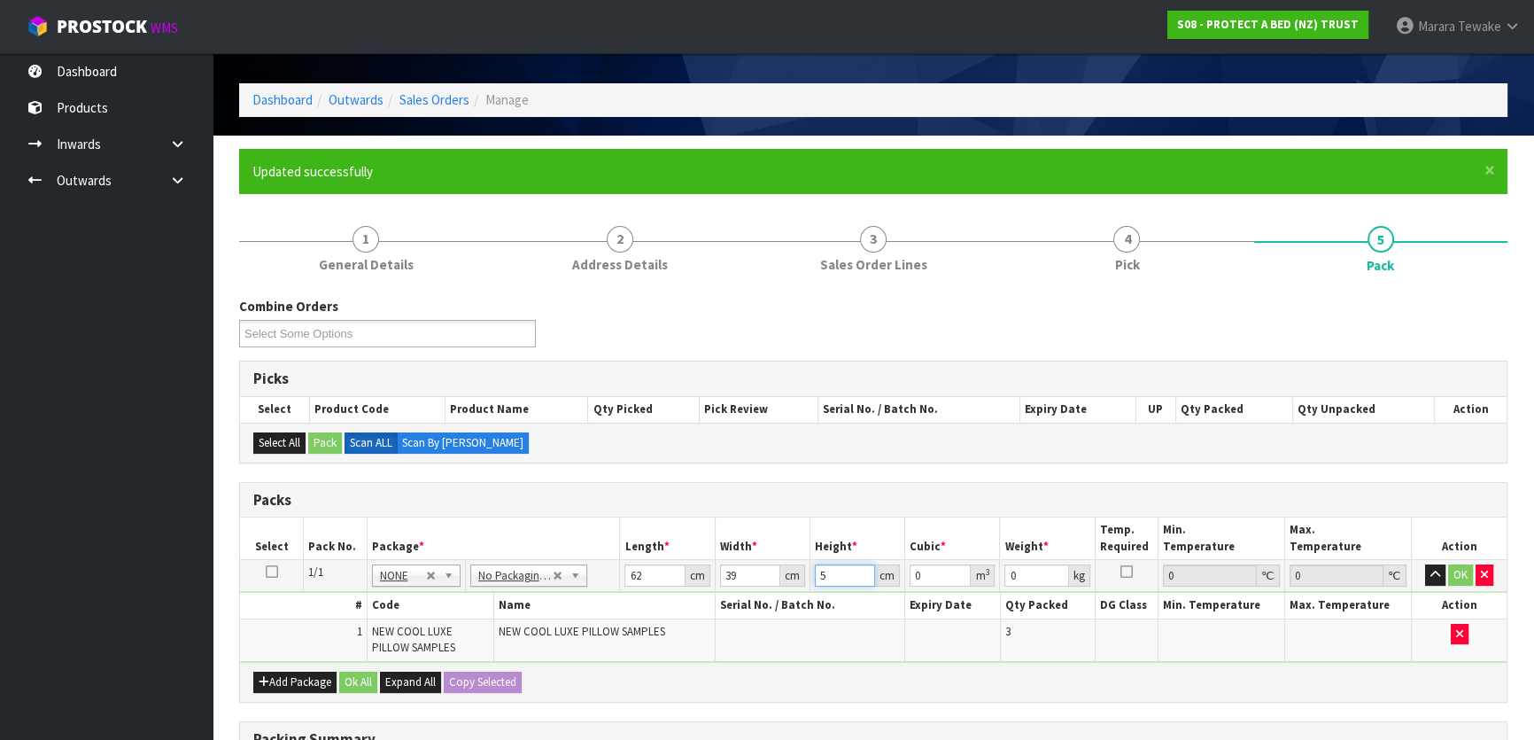
type input "0.01209"
type input "5"
type input "2"
click button "OK" at bounding box center [1460, 574] width 25 height 21
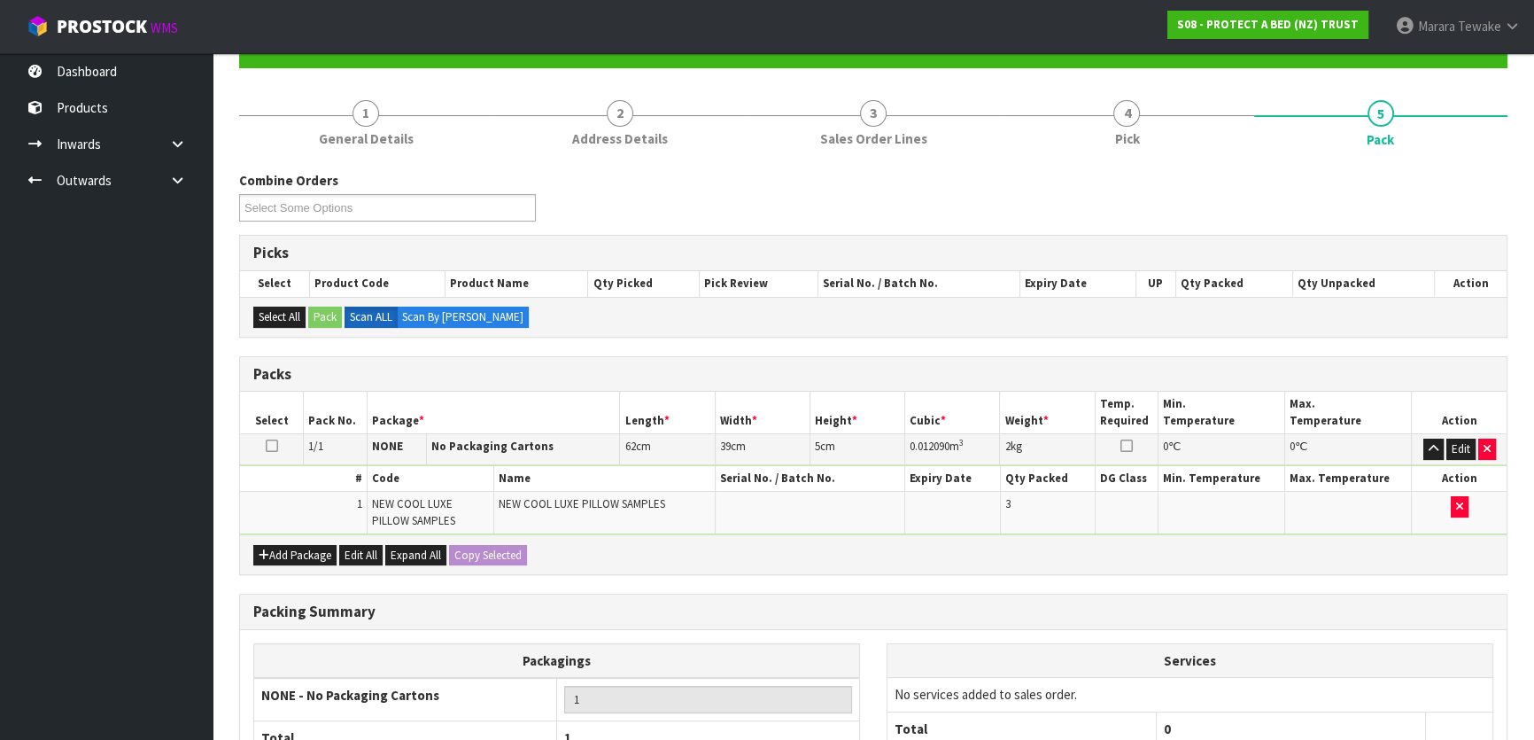
scroll to position [343, 0]
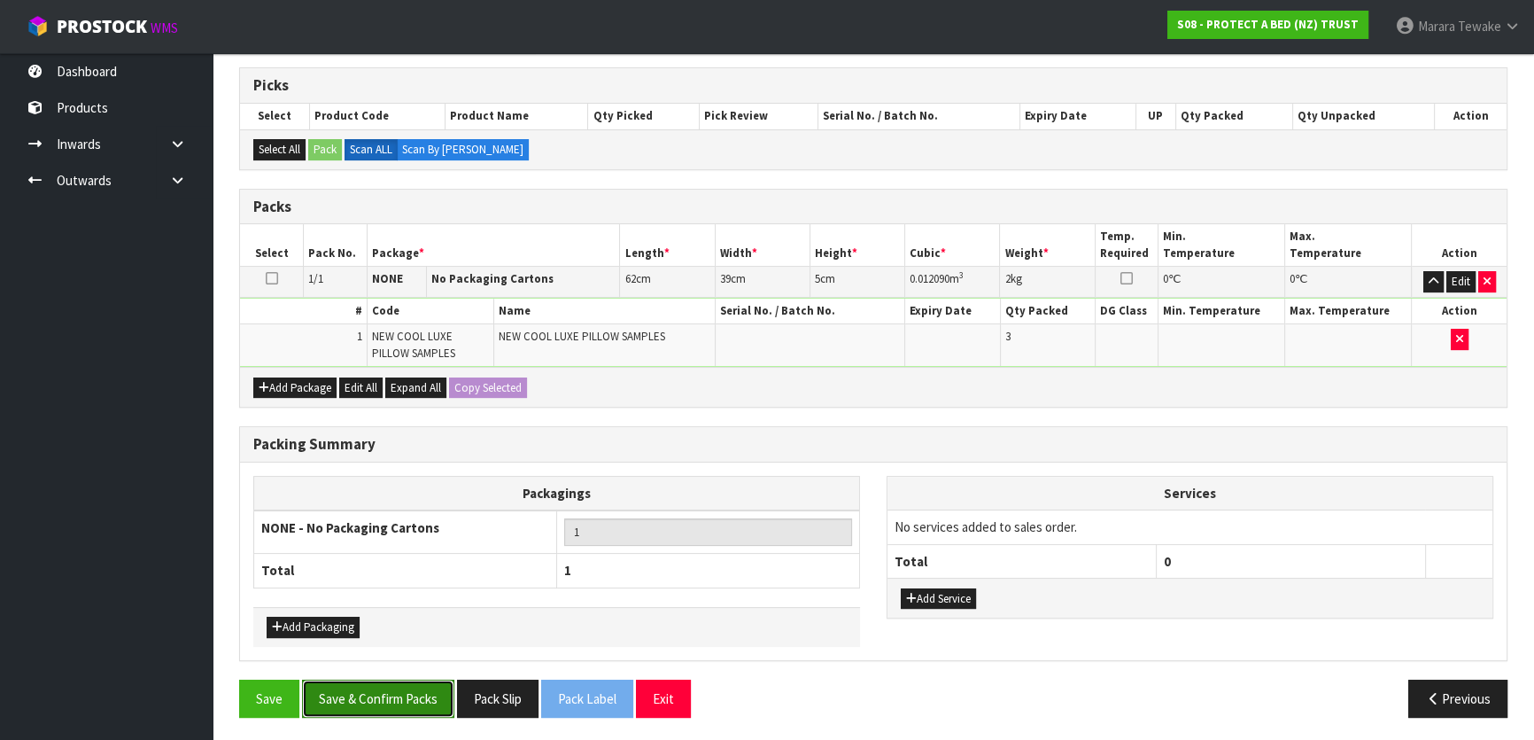
click at [381, 697] on button "Save & Confirm Packs" at bounding box center [378, 698] width 152 height 38
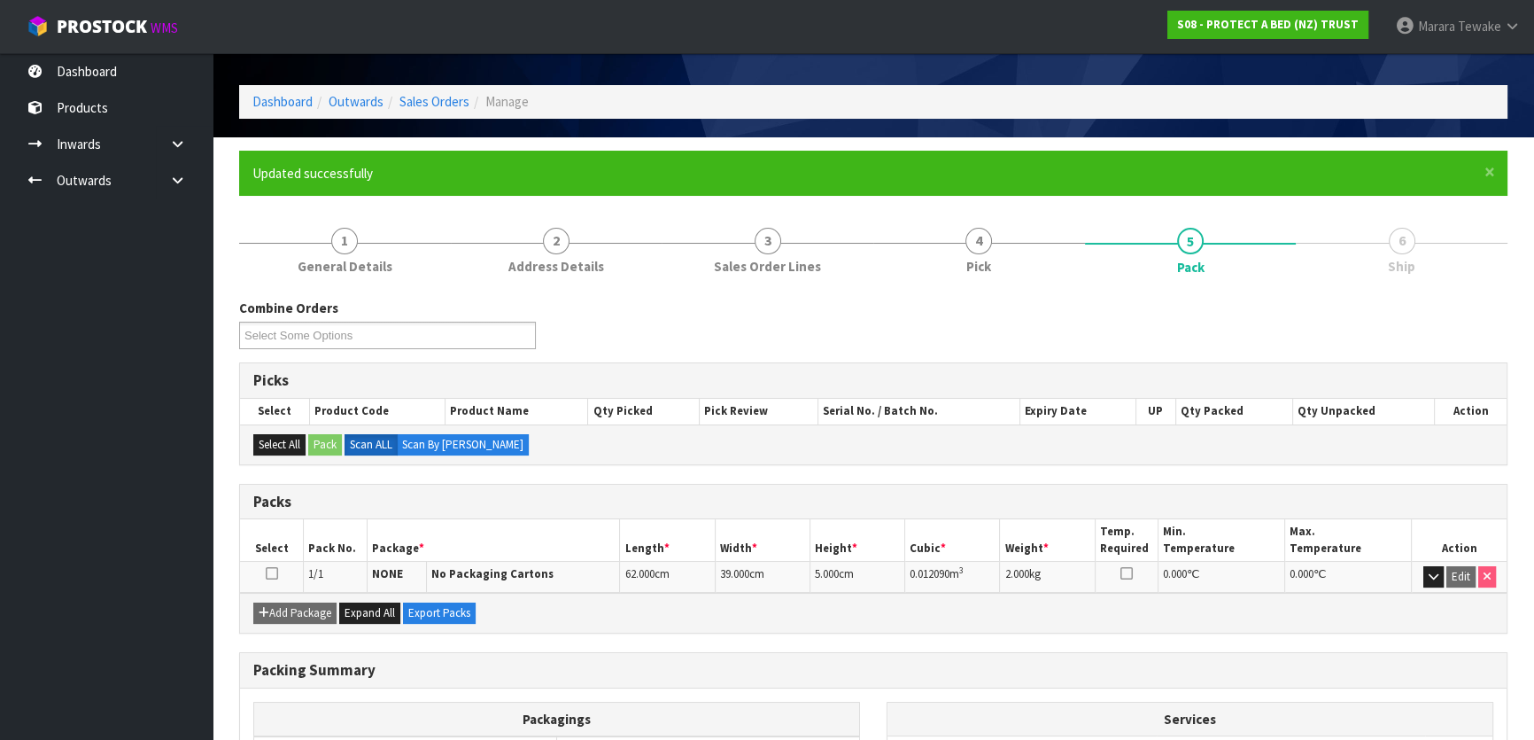
scroll to position [0, 0]
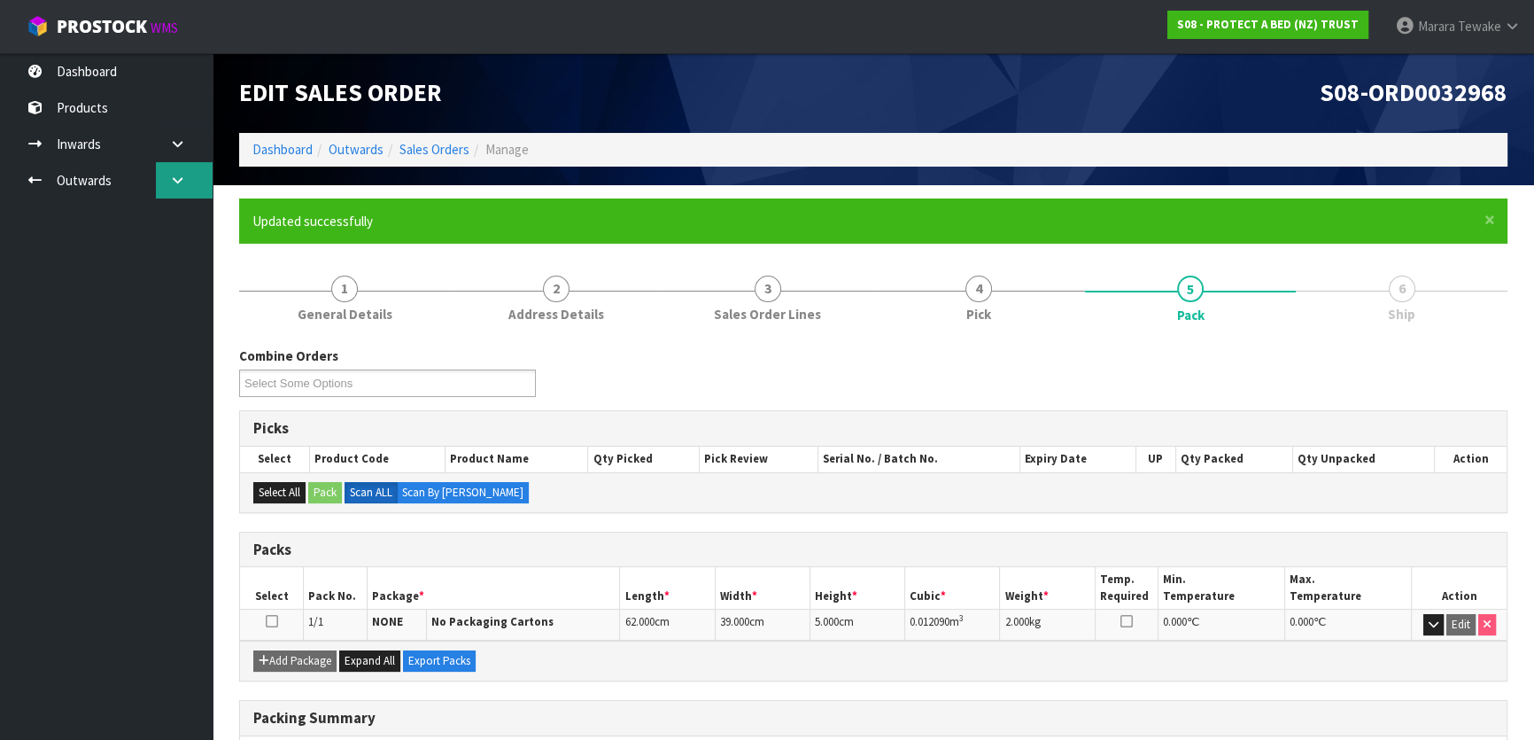
click at [159, 179] on link at bounding box center [184, 180] width 57 height 36
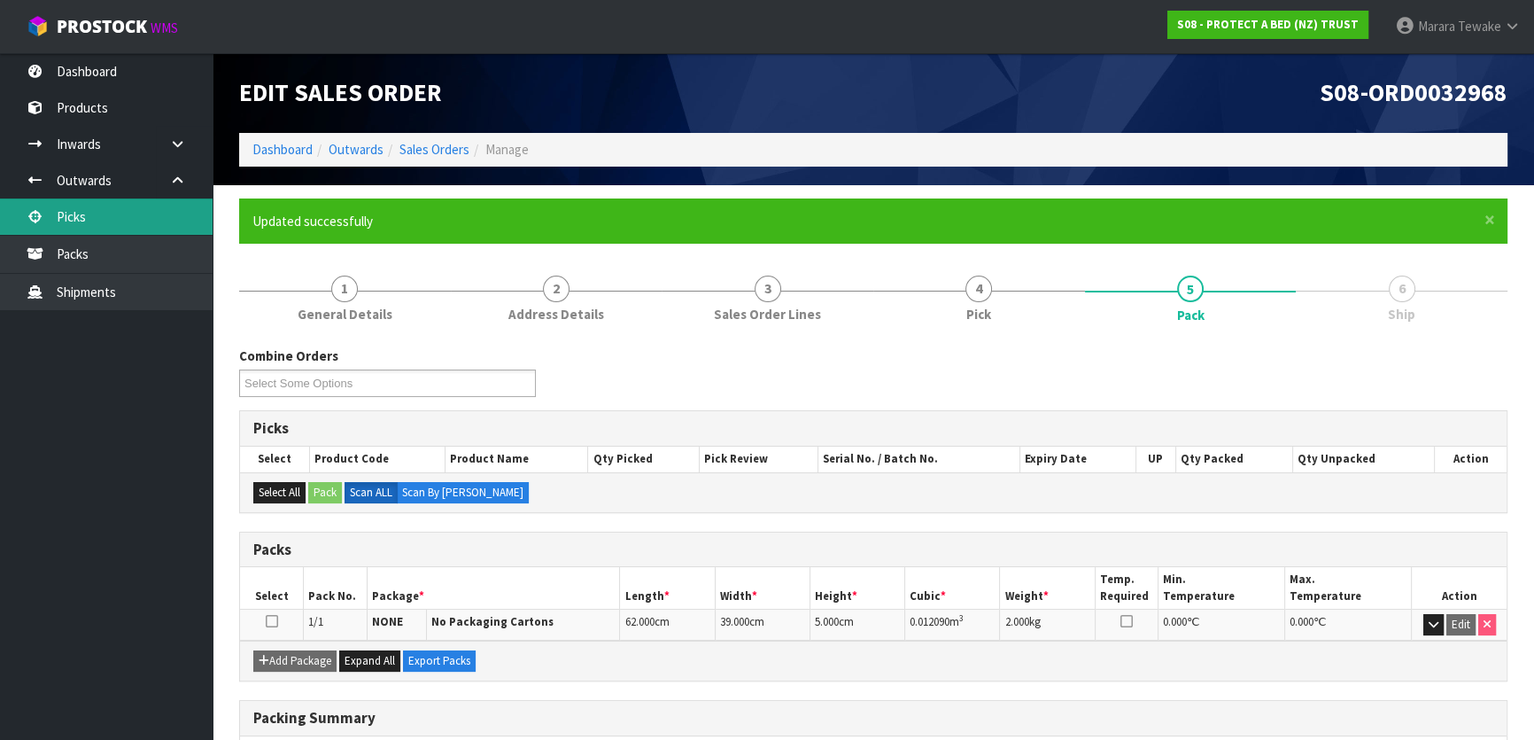
click at [154, 204] on link "Picks" at bounding box center [106, 216] width 213 height 36
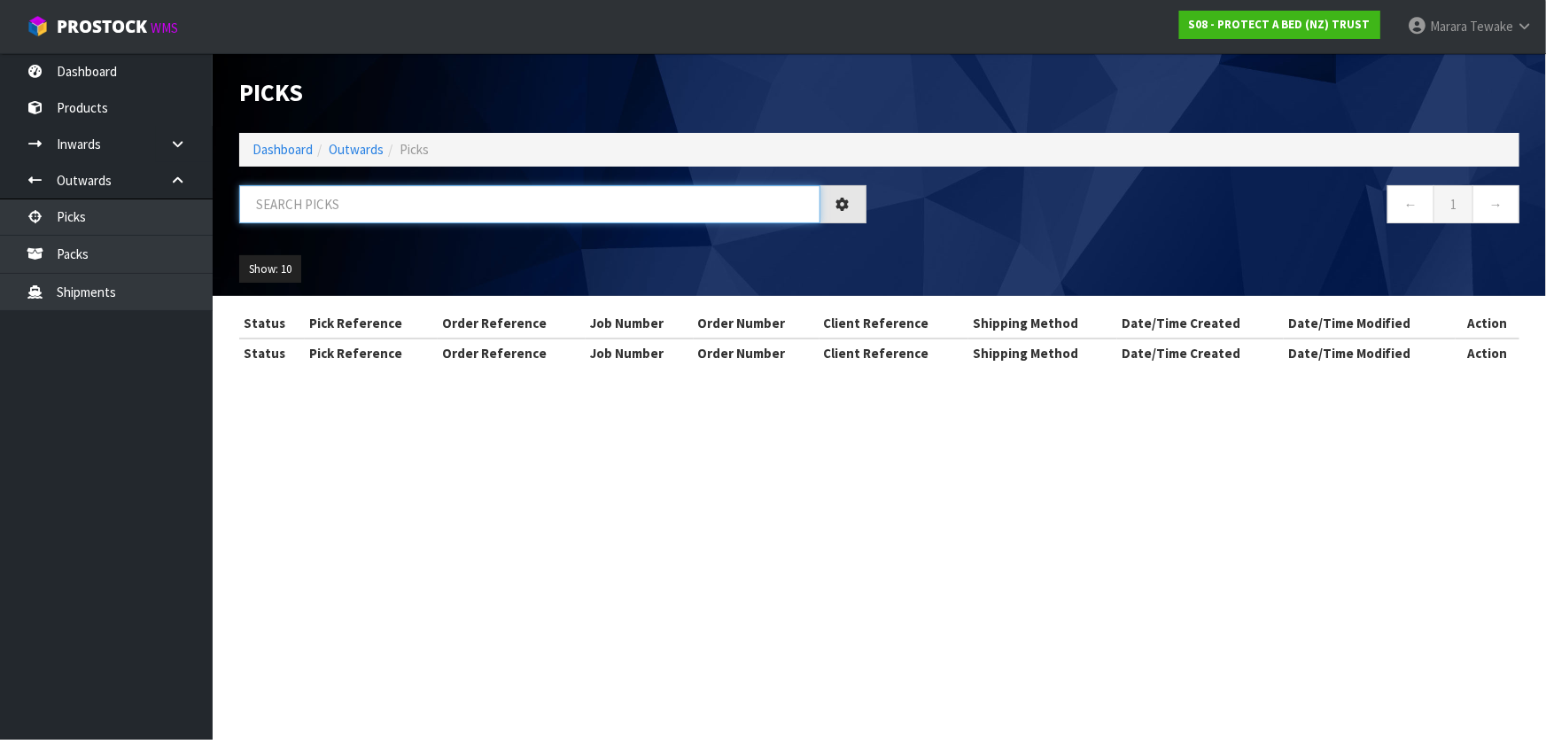
click at [275, 200] on input "text" at bounding box center [529, 204] width 581 height 38
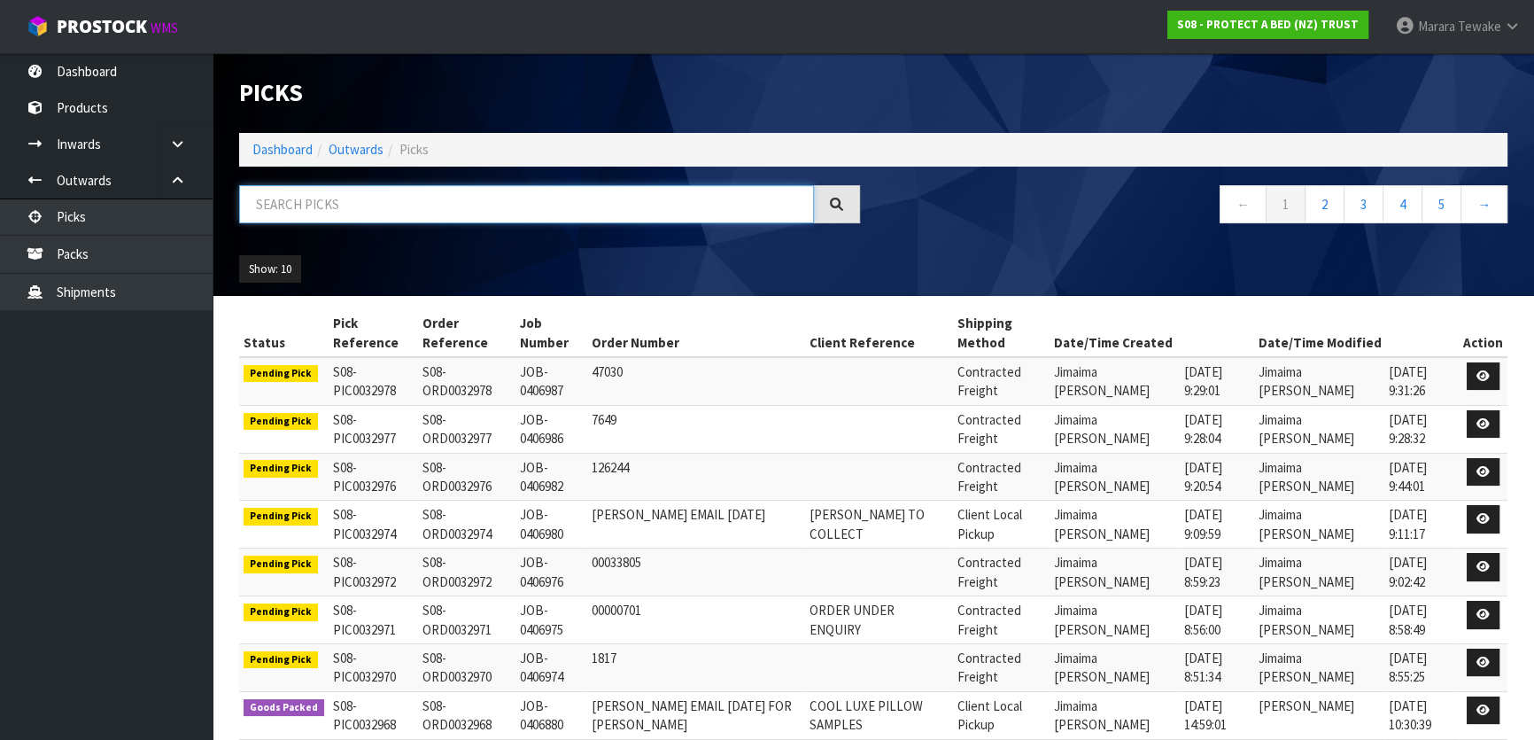
click at [308, 205] on input "text" at bounding box center [526, 204] width 575 height 38
type input "JOB-0406817"
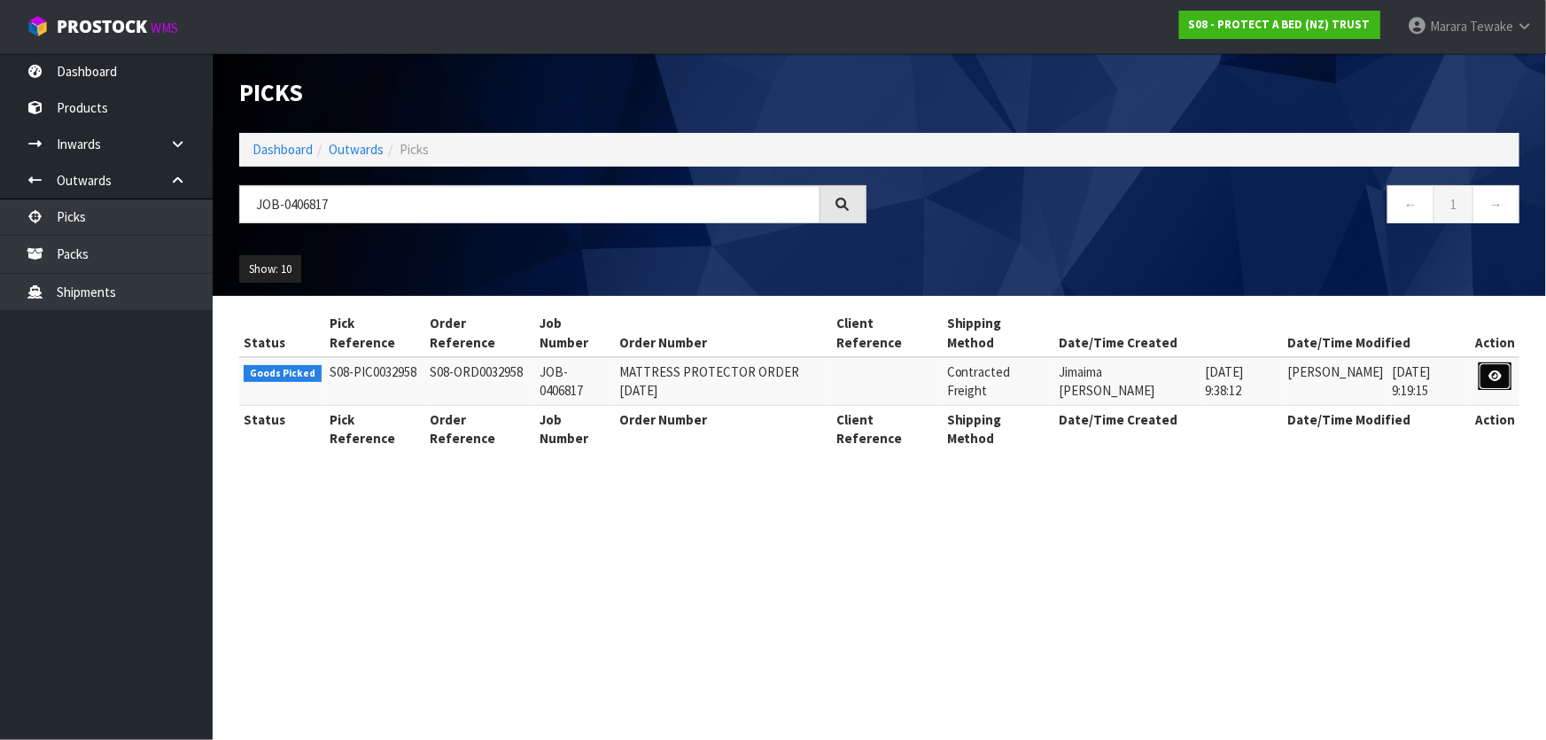
click at [1501, 370] on icon at bounding box center [1494, 376] width 13 height 12
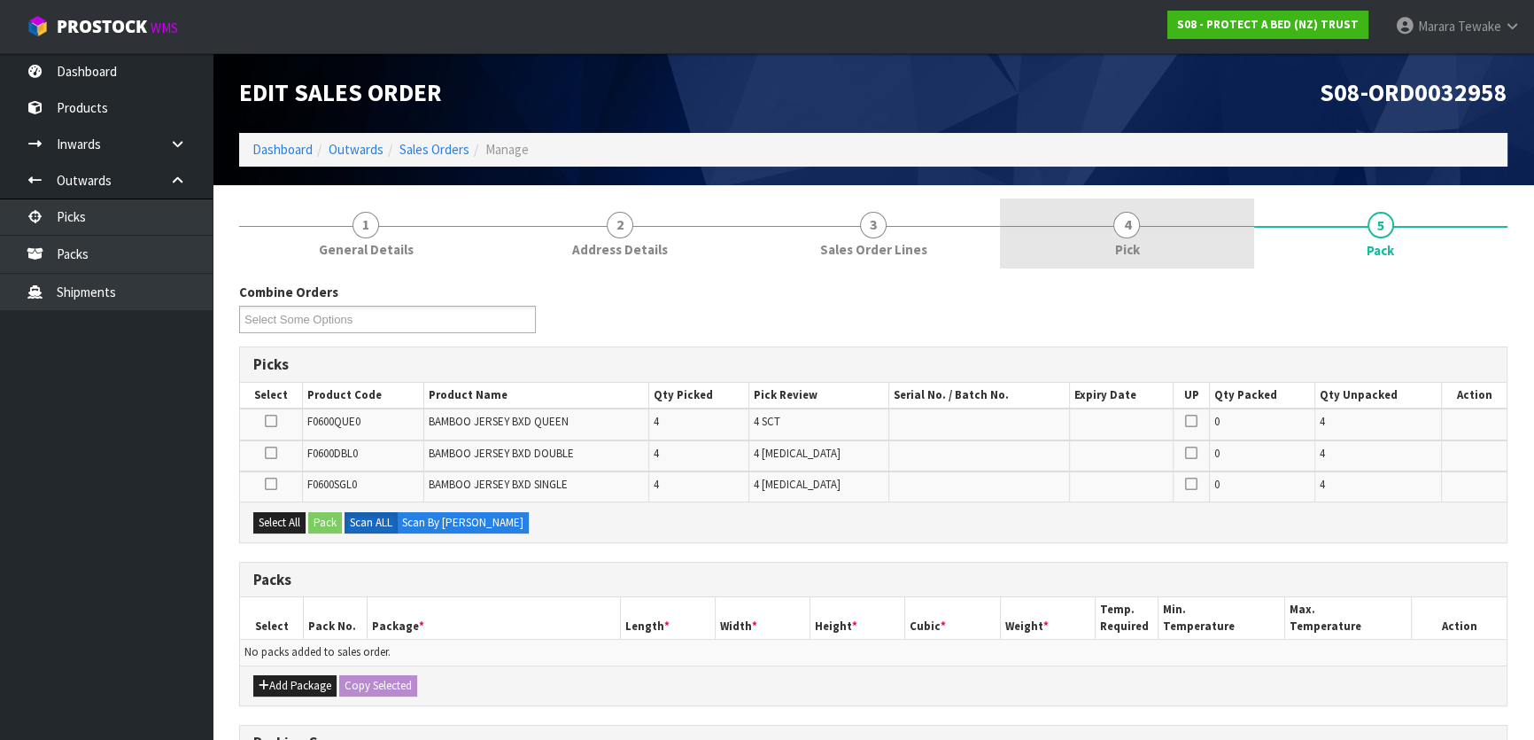
click at [1205, 241] on link "4 Pick" at bounding box center [1126, 233] width 253 height 70
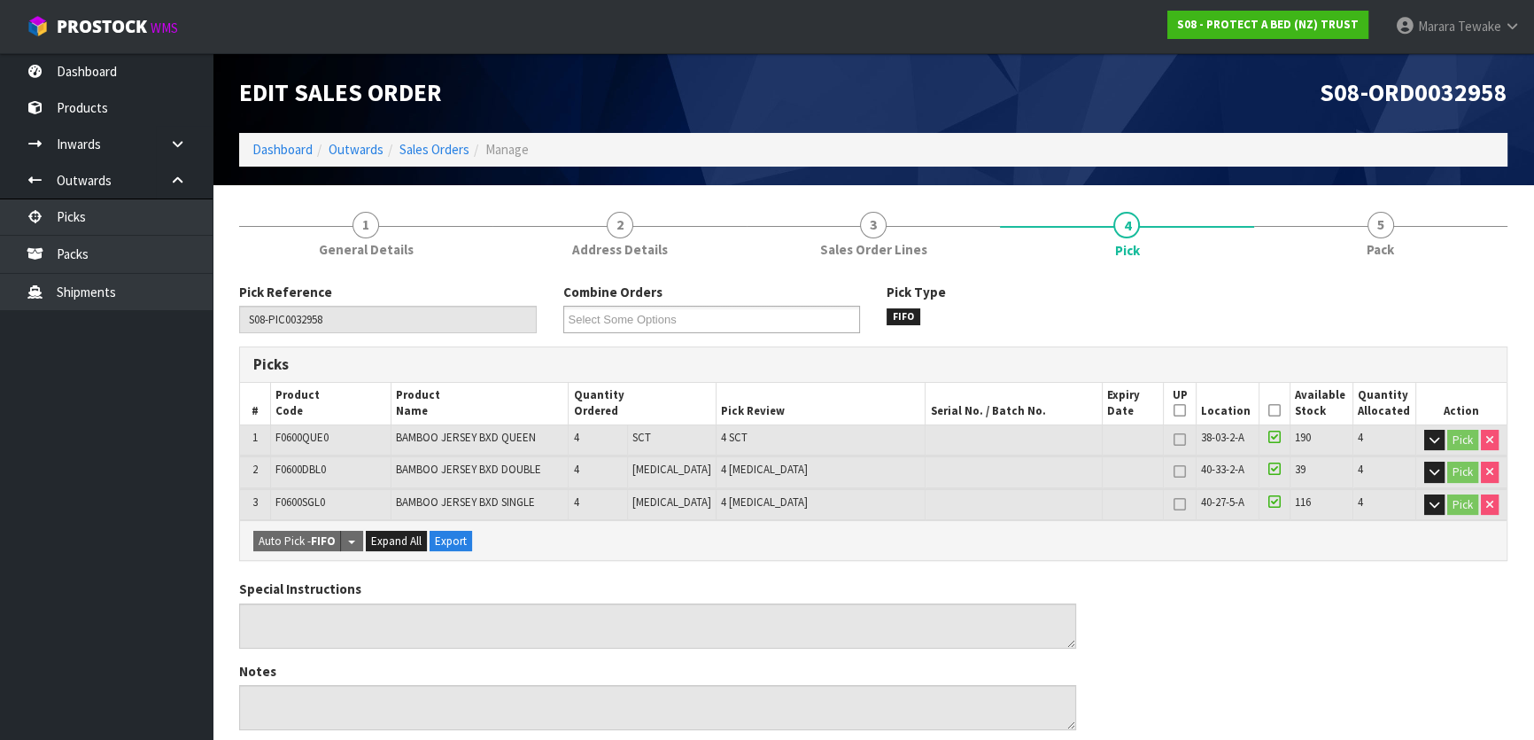
click at [1271, 411] on icon at bounding box center [1274, 410] width 12 height 1
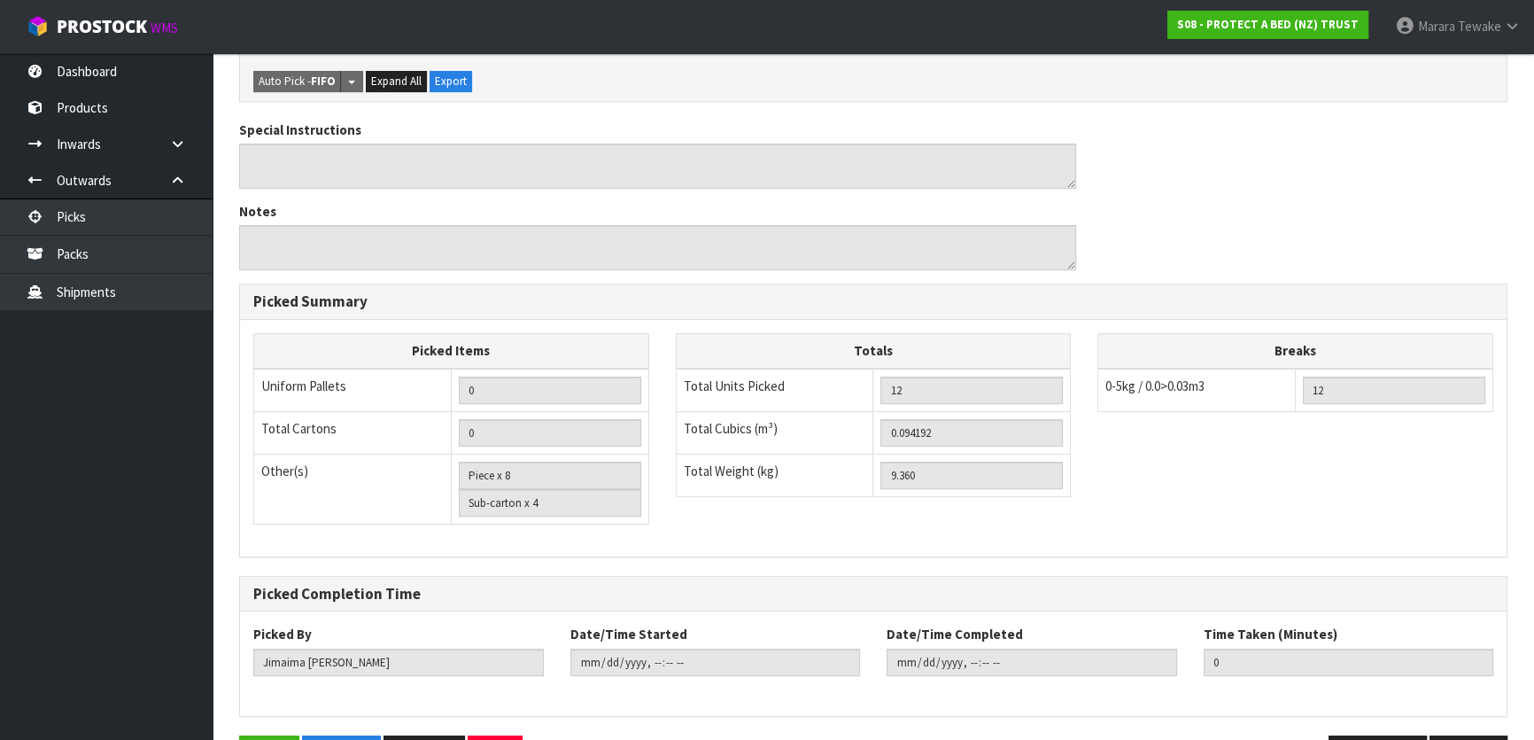
scroll to position [579, 0]
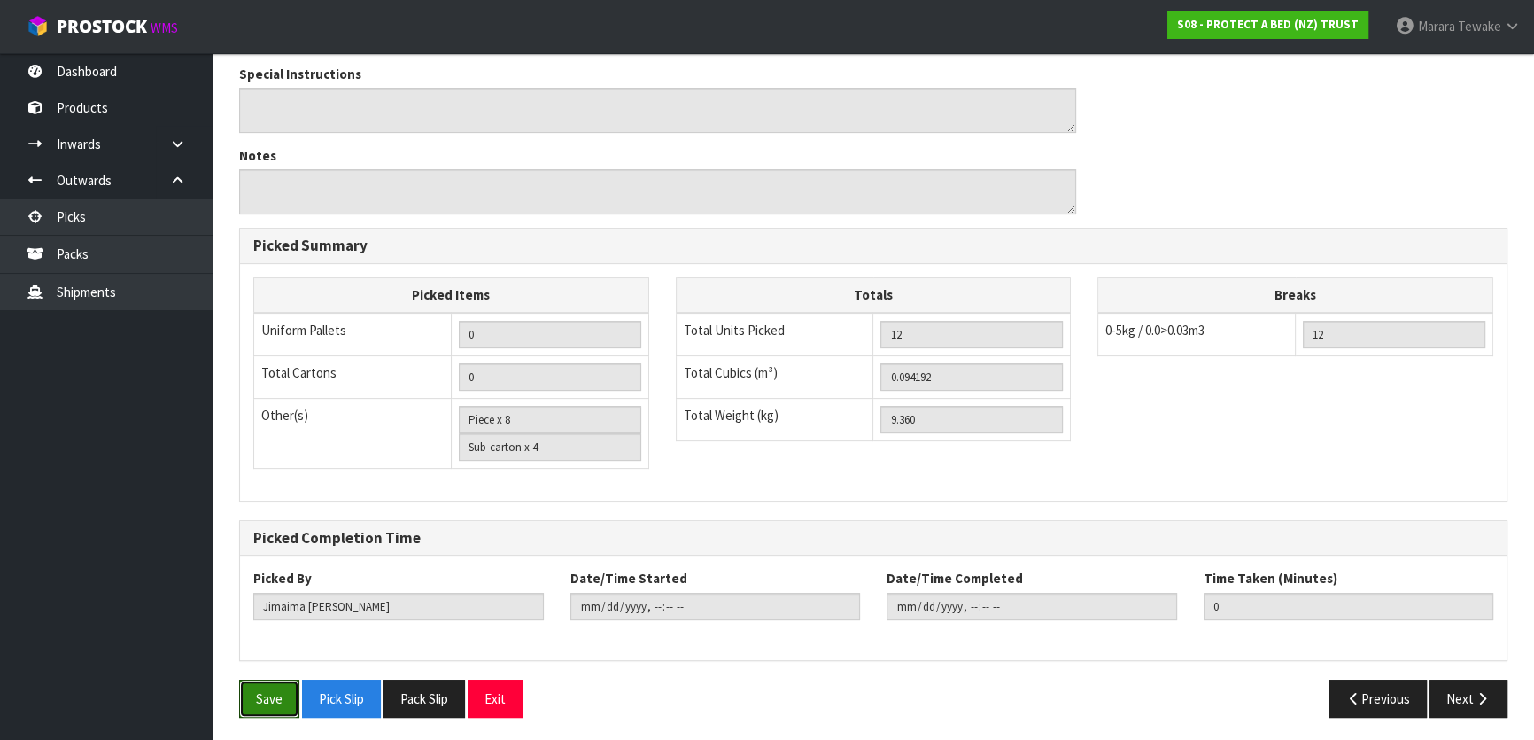
drag, startPoint x: 269, startPoint y: 686, endPoint x: 302, endPoint y: 661, distance: 41.6
click at [266, 684] on button "Save" at bounding box center [269, 698] width 60 height 38
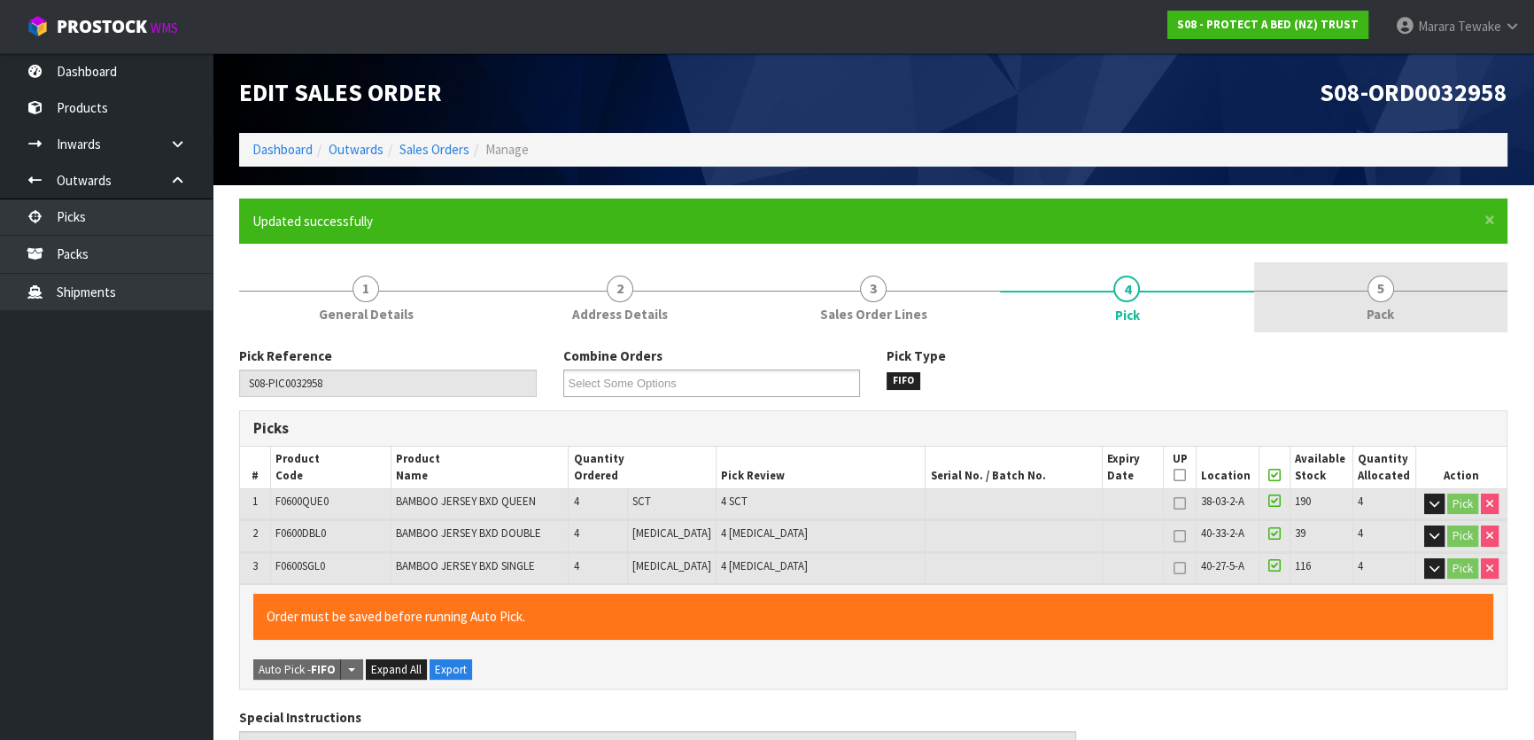
type input "[PERSON_NAME]"
type input "2025-08-11T10:45:42"
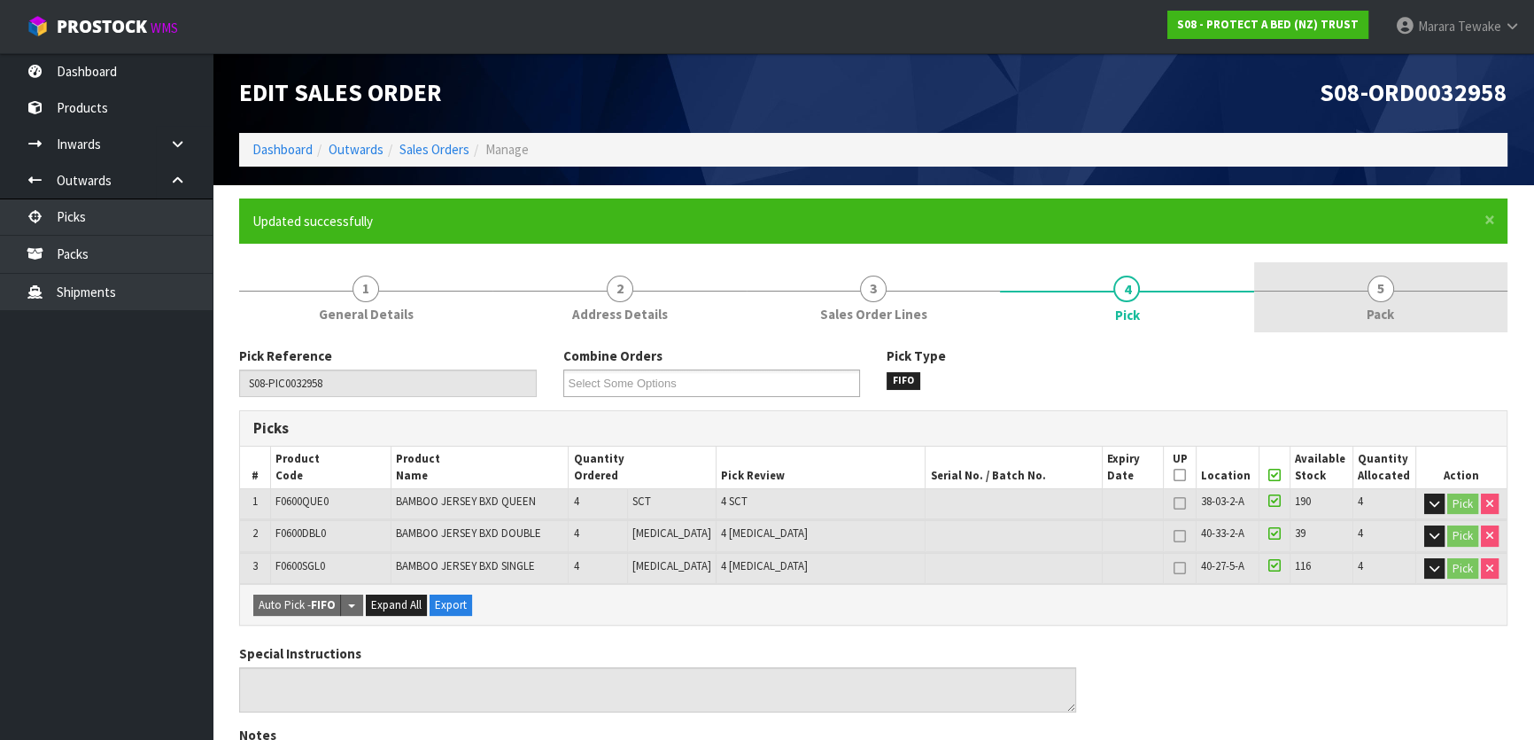
drag, startPoint x: 1389, startPoint y: 282, endPoint x: 1348, endPoint y: 302, distance: 45.6
click at [1388, 283] on span "5" at bounding box center [1381, 288] width 27 height 27
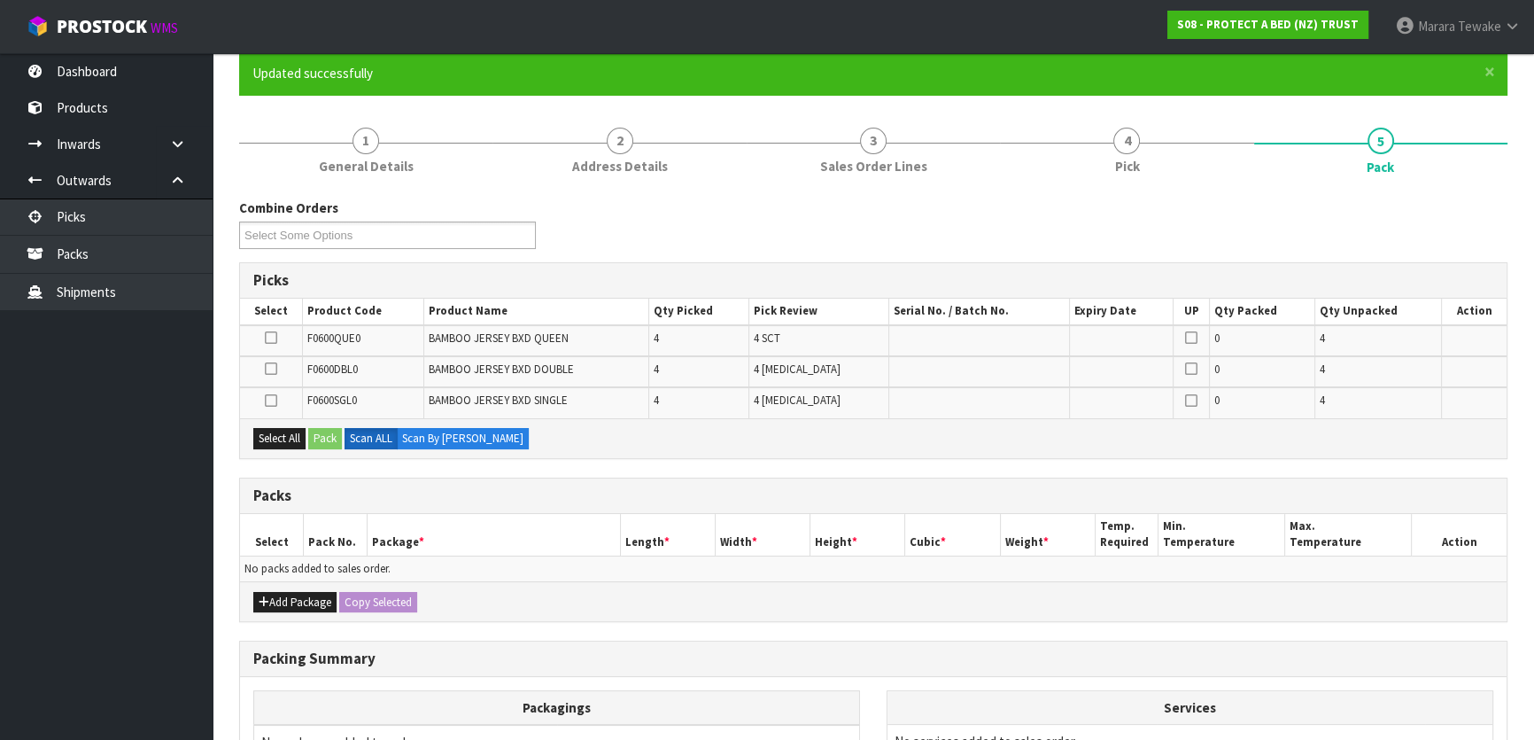
scroll to position [322, 0]
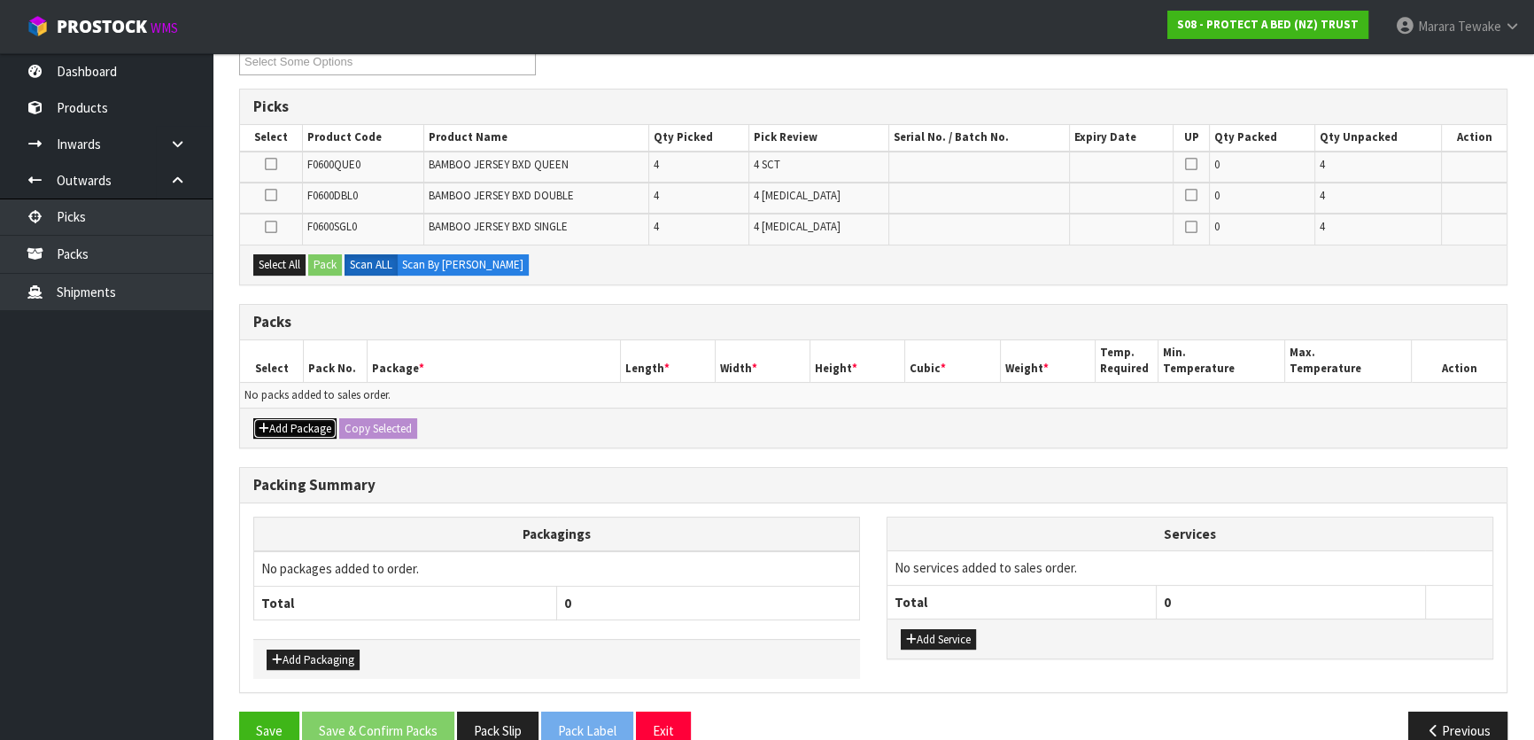
drag, startPoint x: 285, startPoint y: 424, endPoint x: 259, endPoint y: 413, distance: 29.0
click at [279, 423] on button "Add Package" at bounding box center [294, 428] width 83 height 21
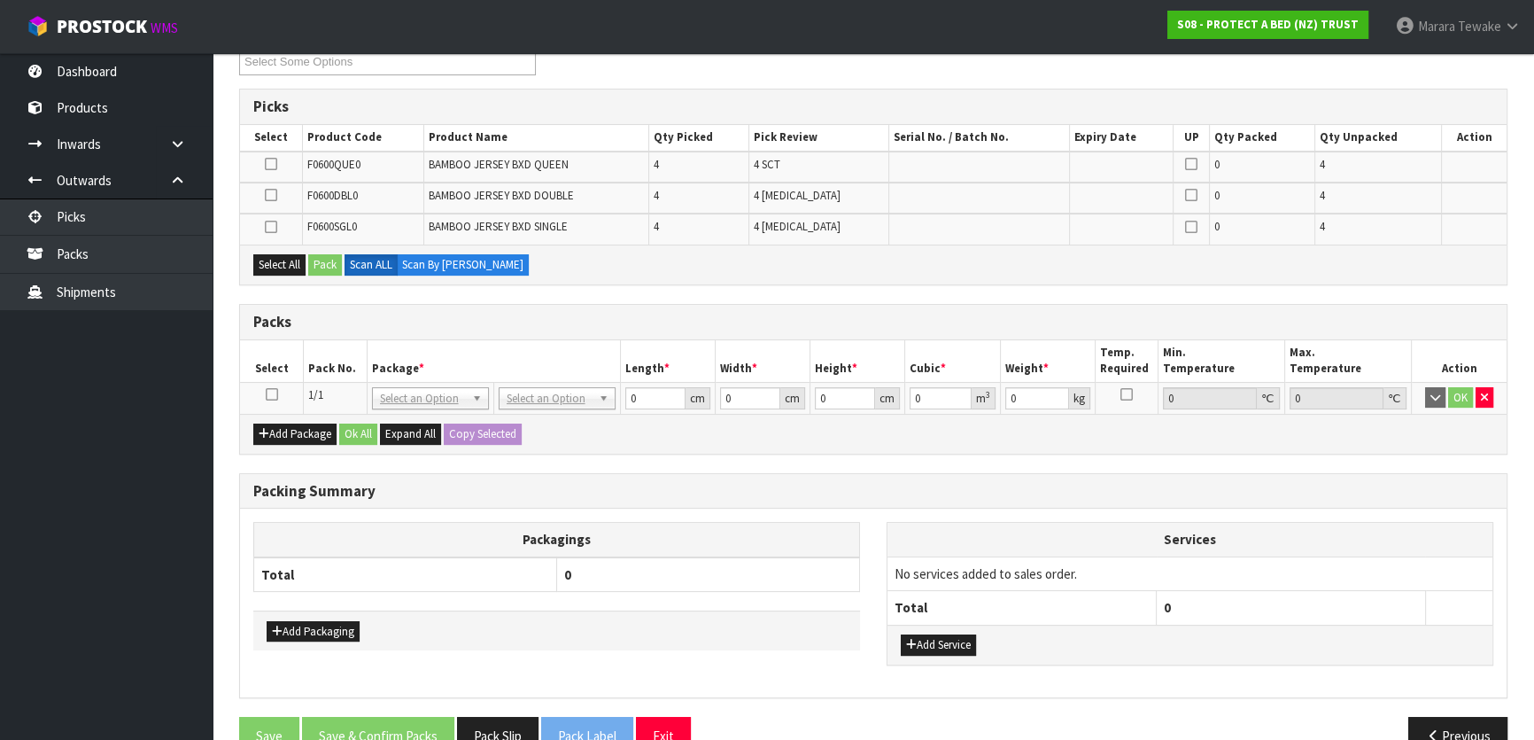
click at [266, 394] on icon at bounding box center [272, 394] width 12 height 1
click at [291, 257] on button "Select All" at bounding box center [279, 264] width 52 height 21
click at [340, 258] on button "Pack" at bounding box center [325, 264] width 34 height 21
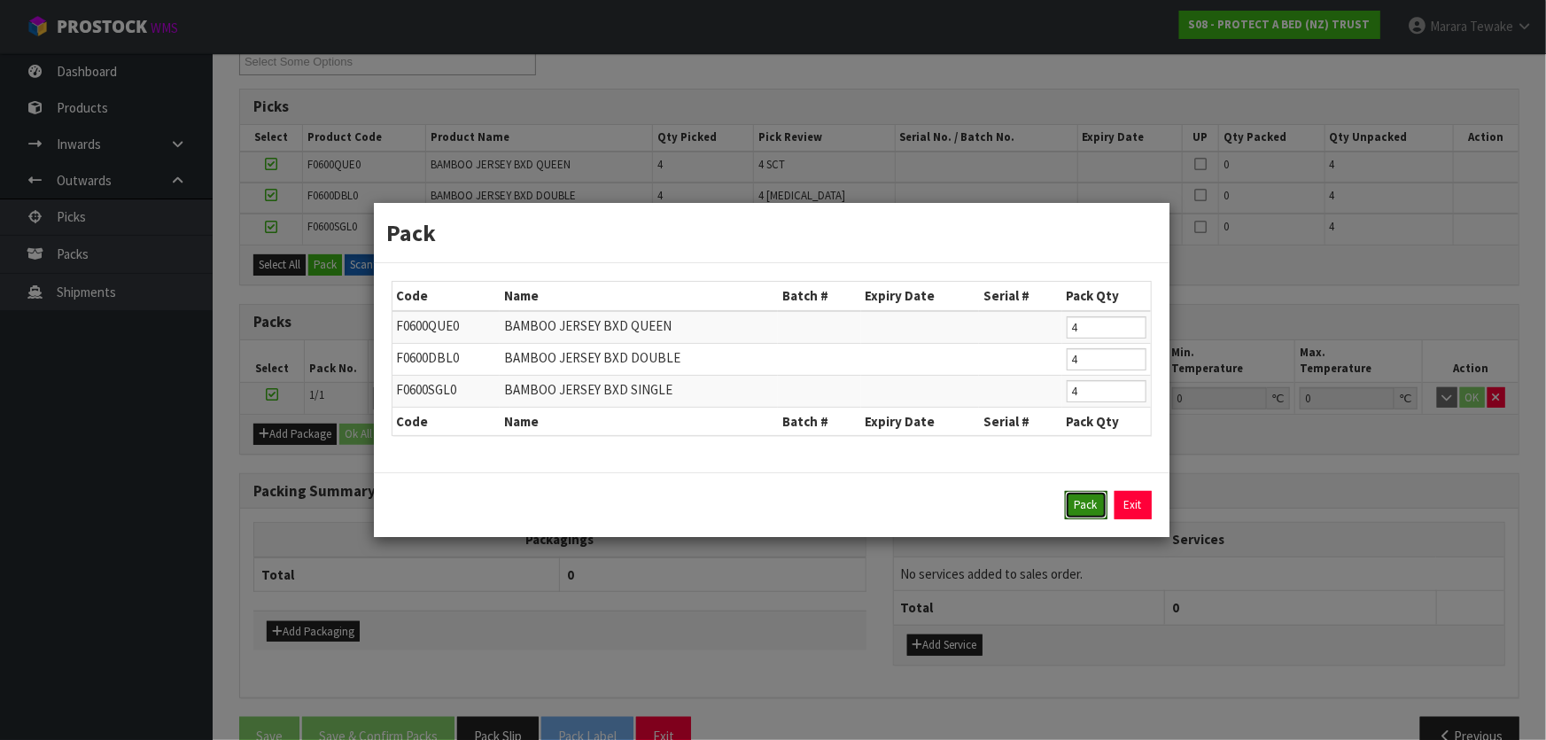
drag, startPoint x: 1093, startPoint y: 496, endPoint x: 790, endPoint y: 450, distance: 306.4
click at [1088, 494] on button "Pack" at bounding box center [1086, 505] width 43 height 28
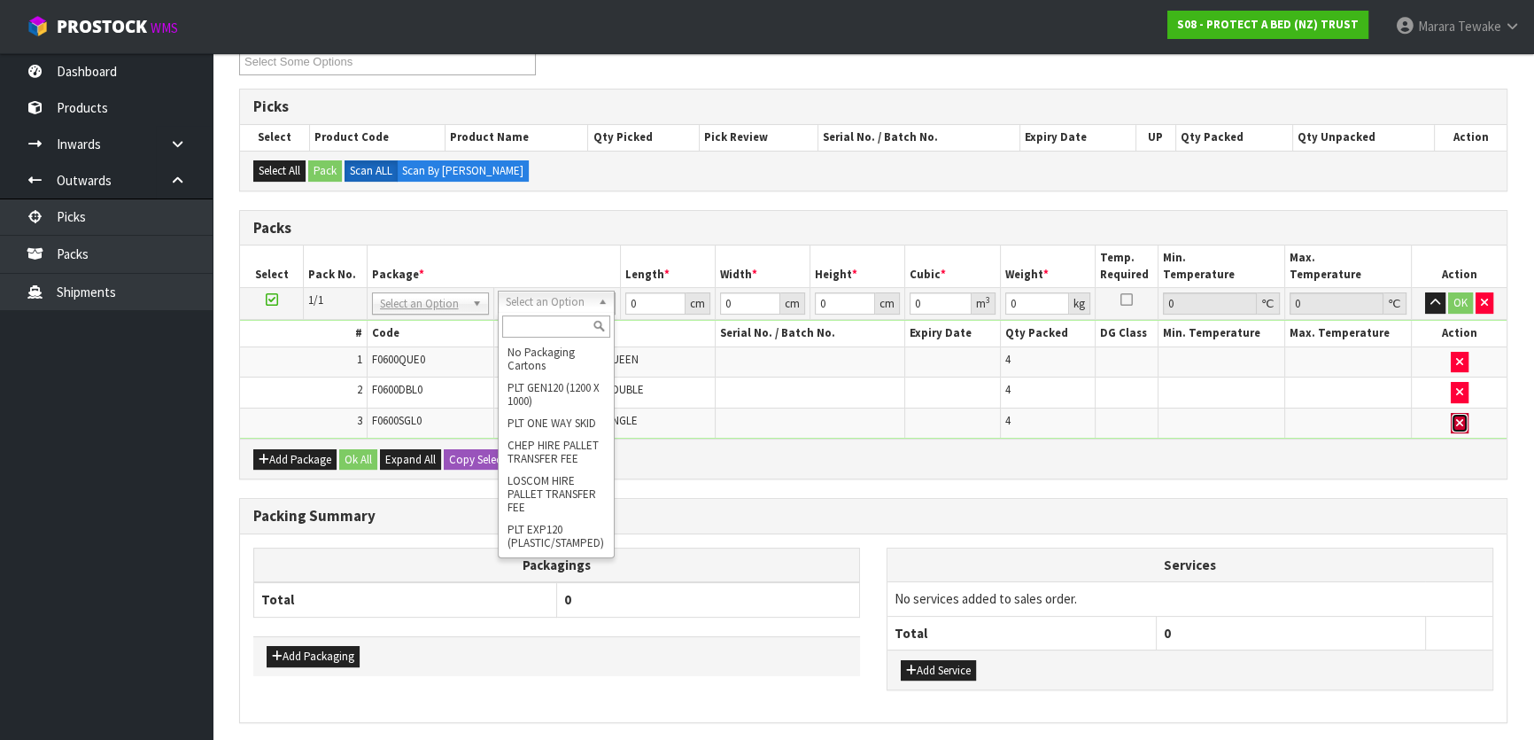
click at [1463, 417] on button "button" at bounding box center [1460, 423] width 18 height 21
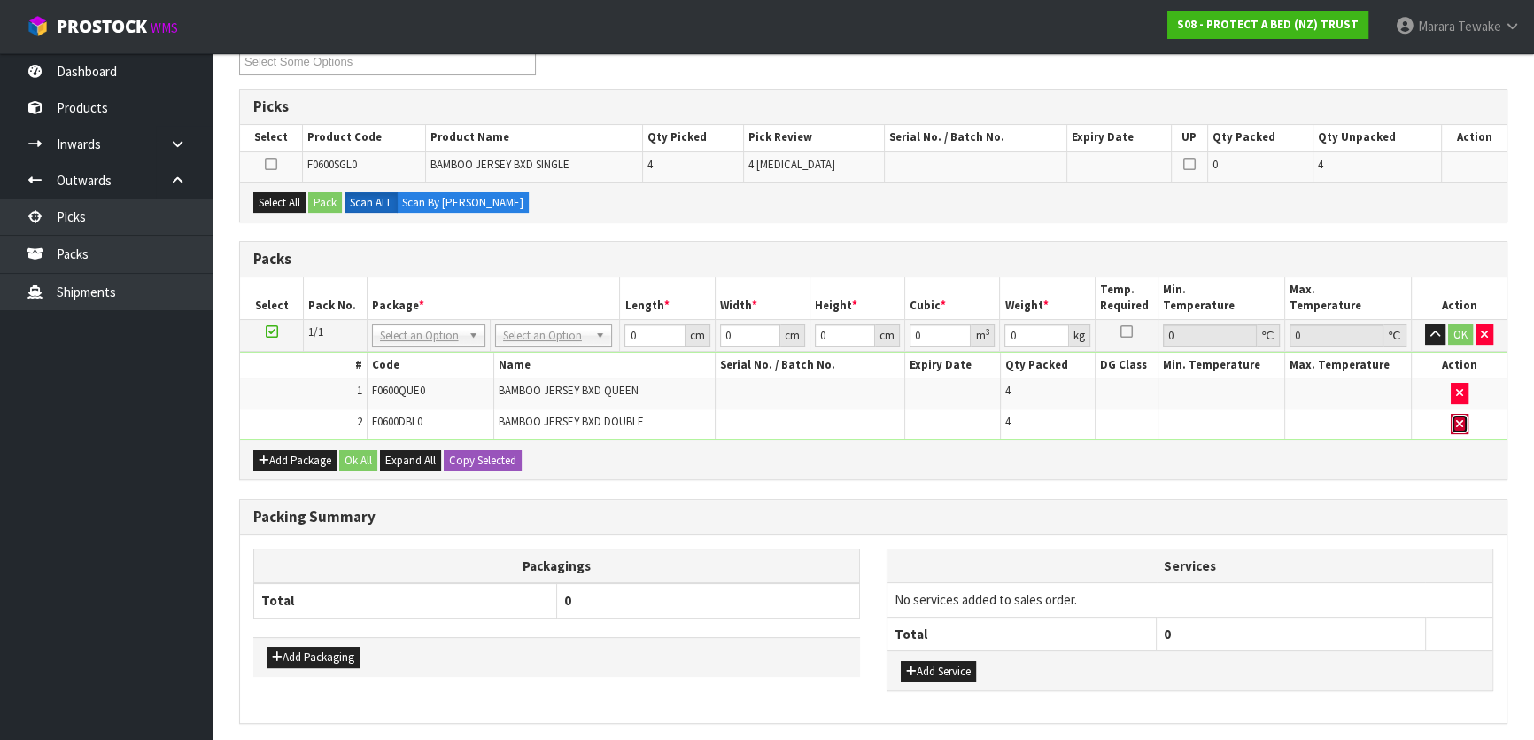
click at [1462, 414] on button "button" at bounding box center [1460, 424] width 18 height 21
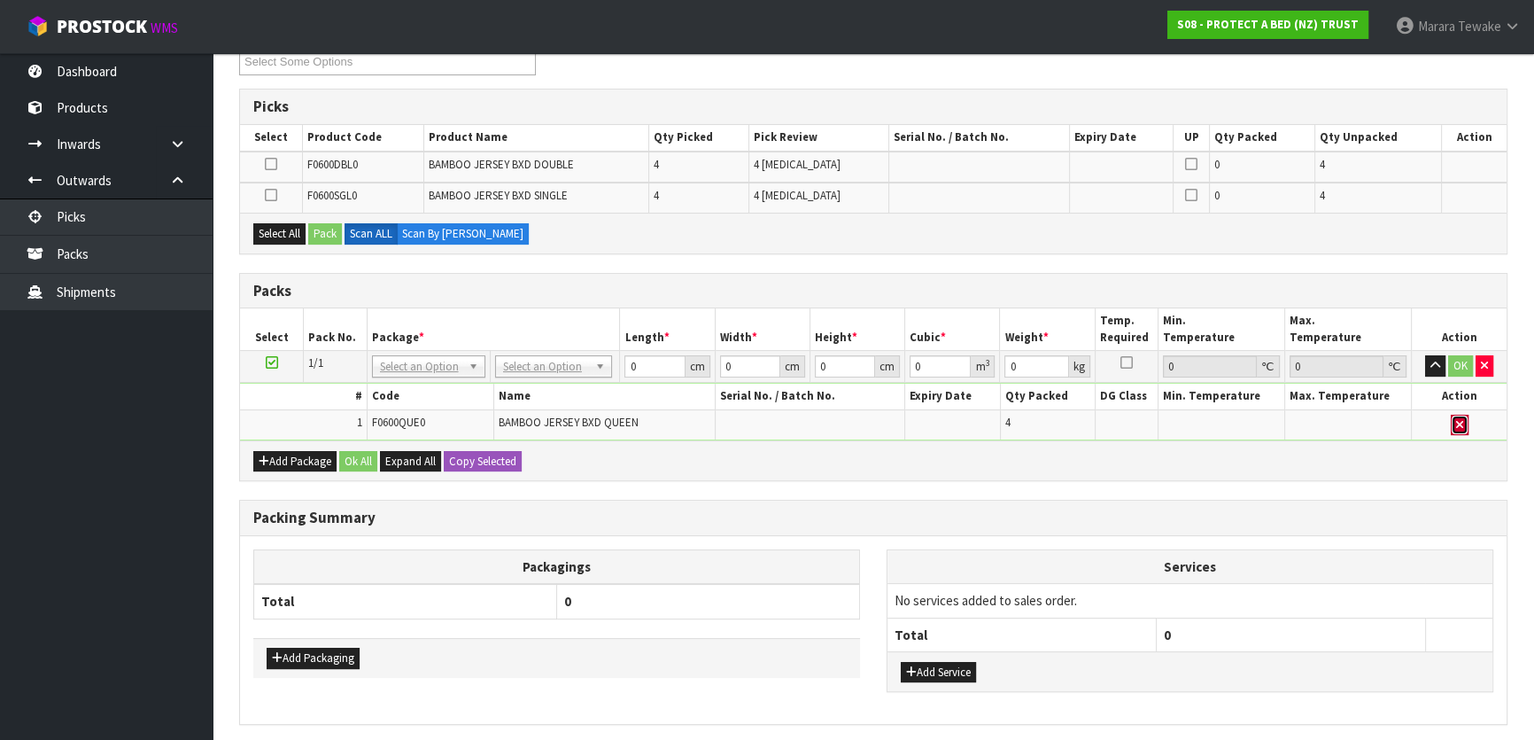
click at [1461, 415] on button "button" at bounding box center [1460, 425] width 18 height 21
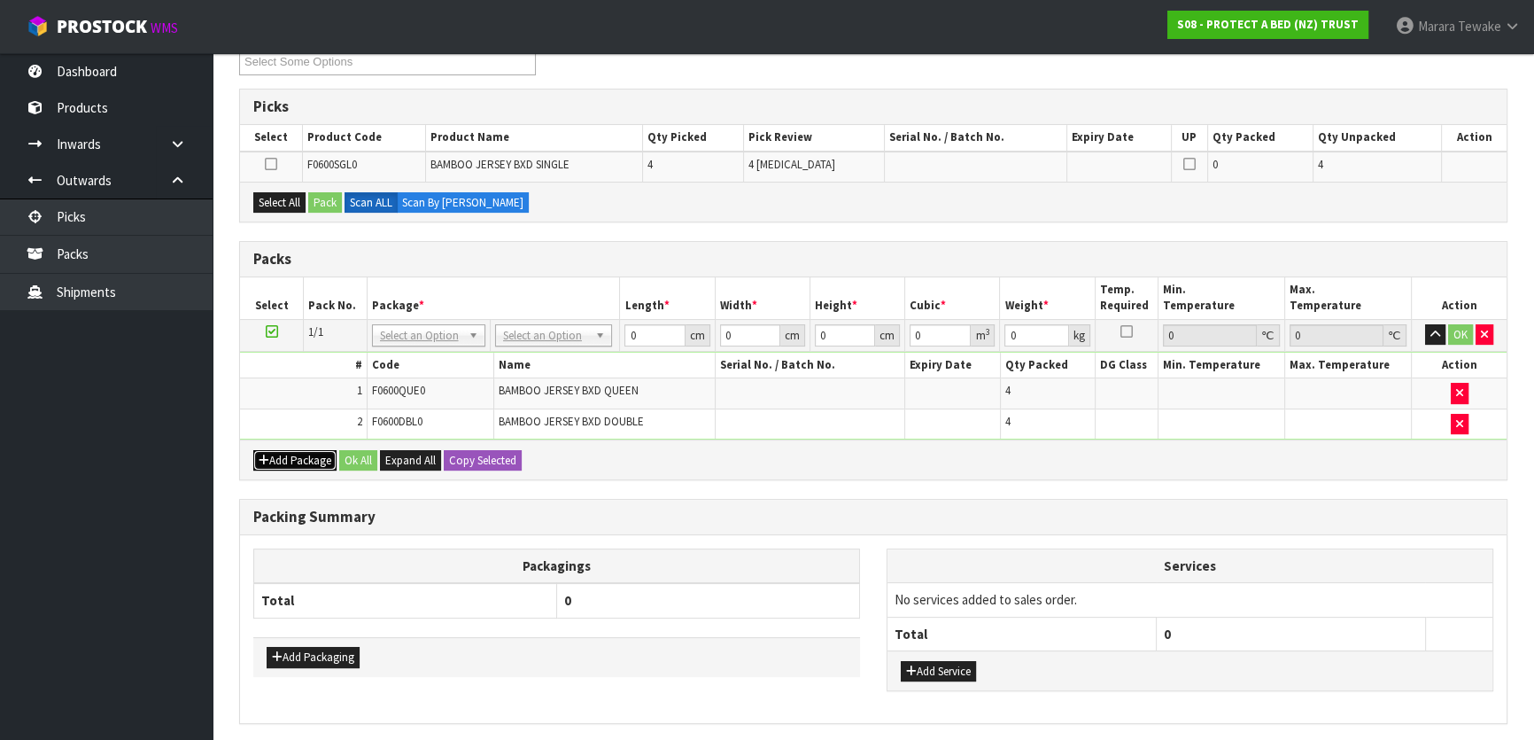
click at [296, 462] on button "Add Package" at bounding box center [294, 460] width 83 height 21
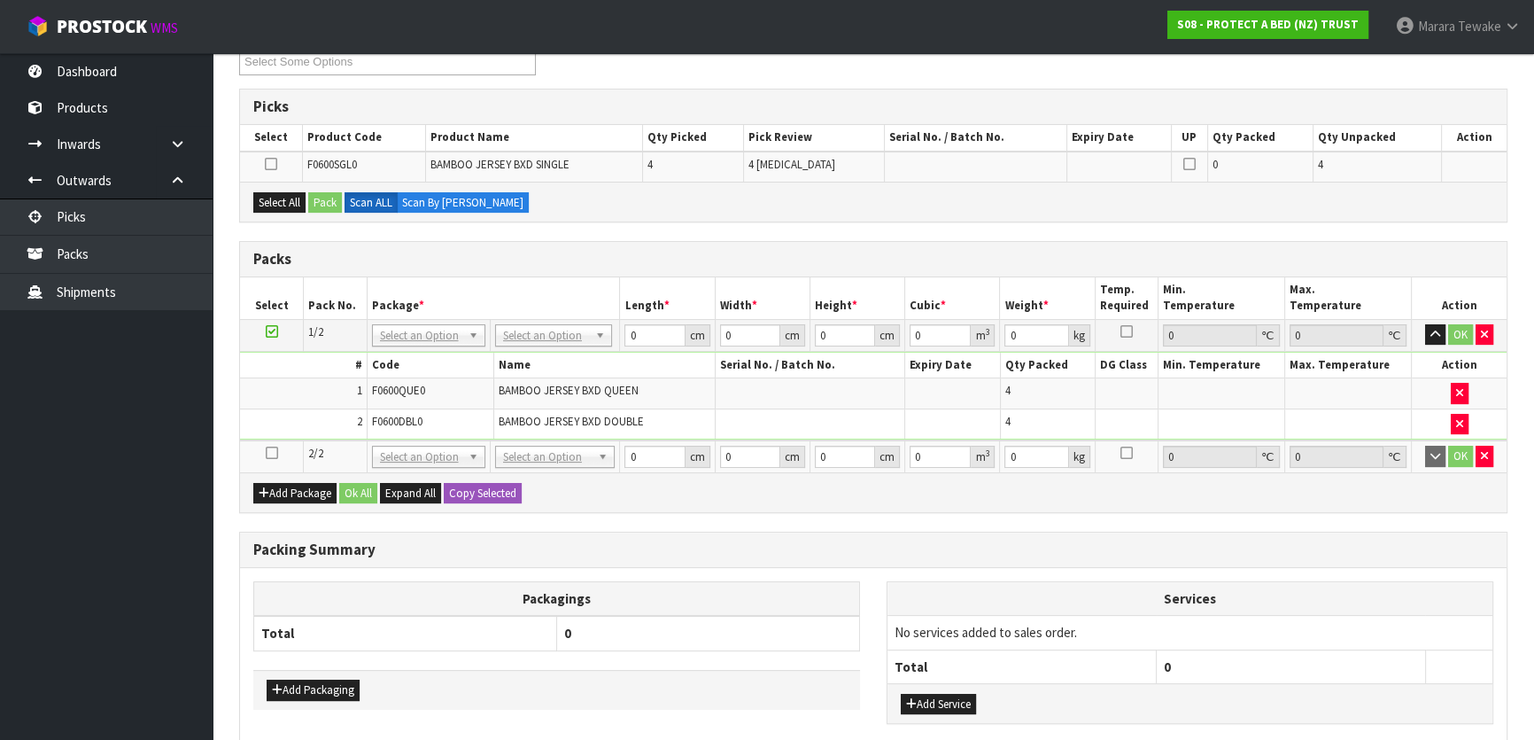
click at [273, 453] on icon at bounding box center [272, 453] width 12 height 1
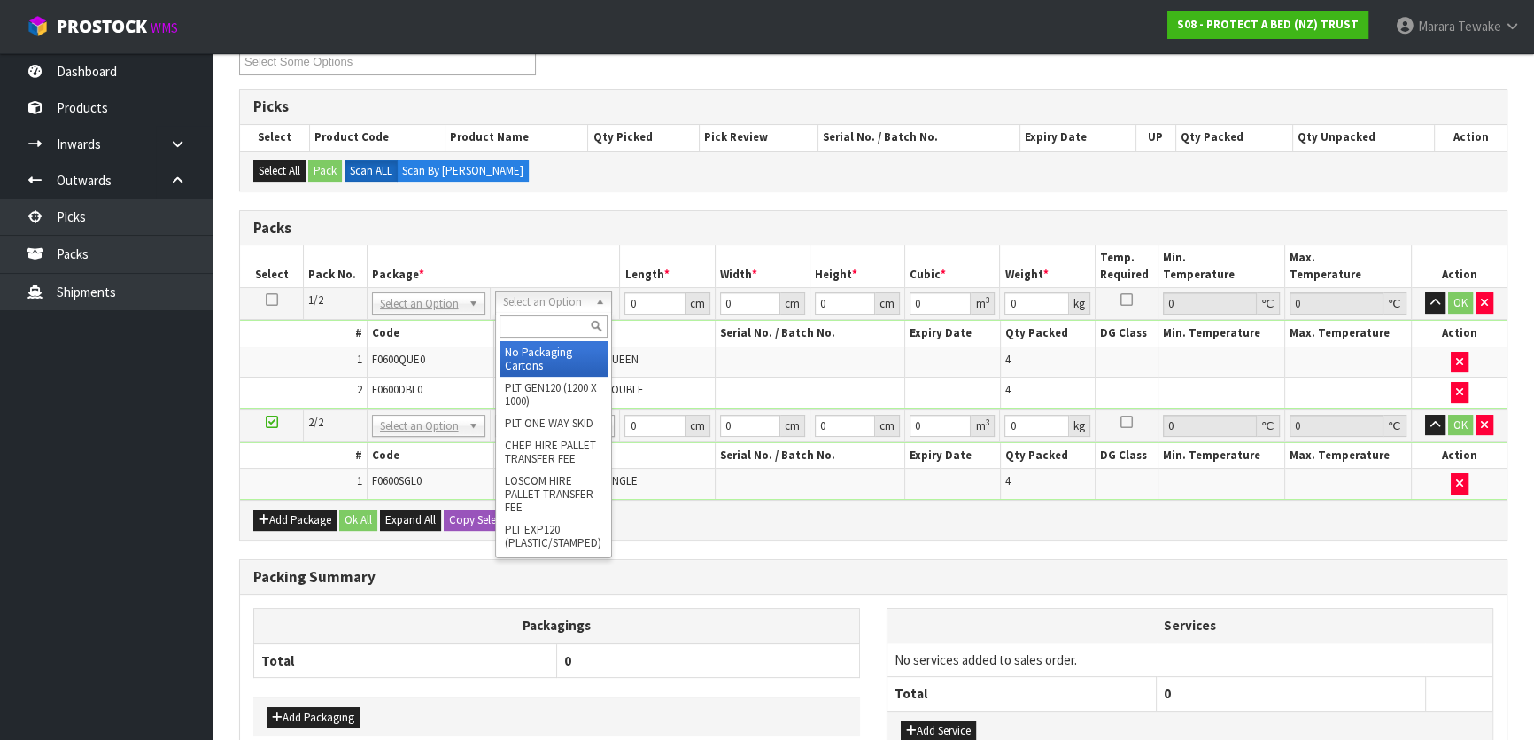
click at [542, 317] on input "text" at bounding box center [554, 326] width 108 height 22
type input "OC"
drag, startPoint x: 549, startPoint y: 336, endPoint x: 542, endPoint y: 355, distance: 20.7
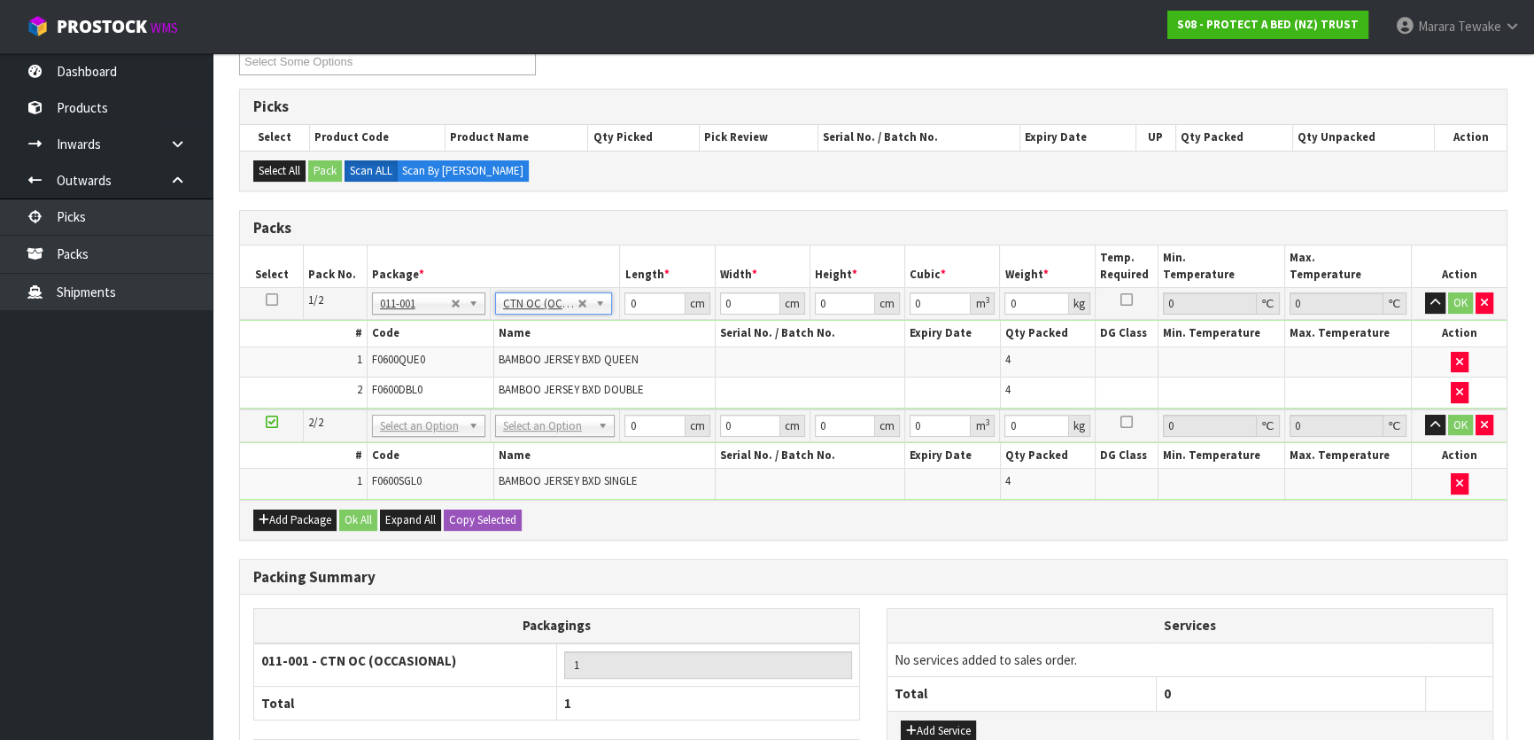
drag, startPoint x: 542, startPoint y: 355, endPoint x: 540, endPoint y: 387, distance: 31.9
click at [542, 357] on span "BAMBOO JERSEY BXD QUEEN" at bounding box center [569, 359] width 140 height 15
type input "6.72"
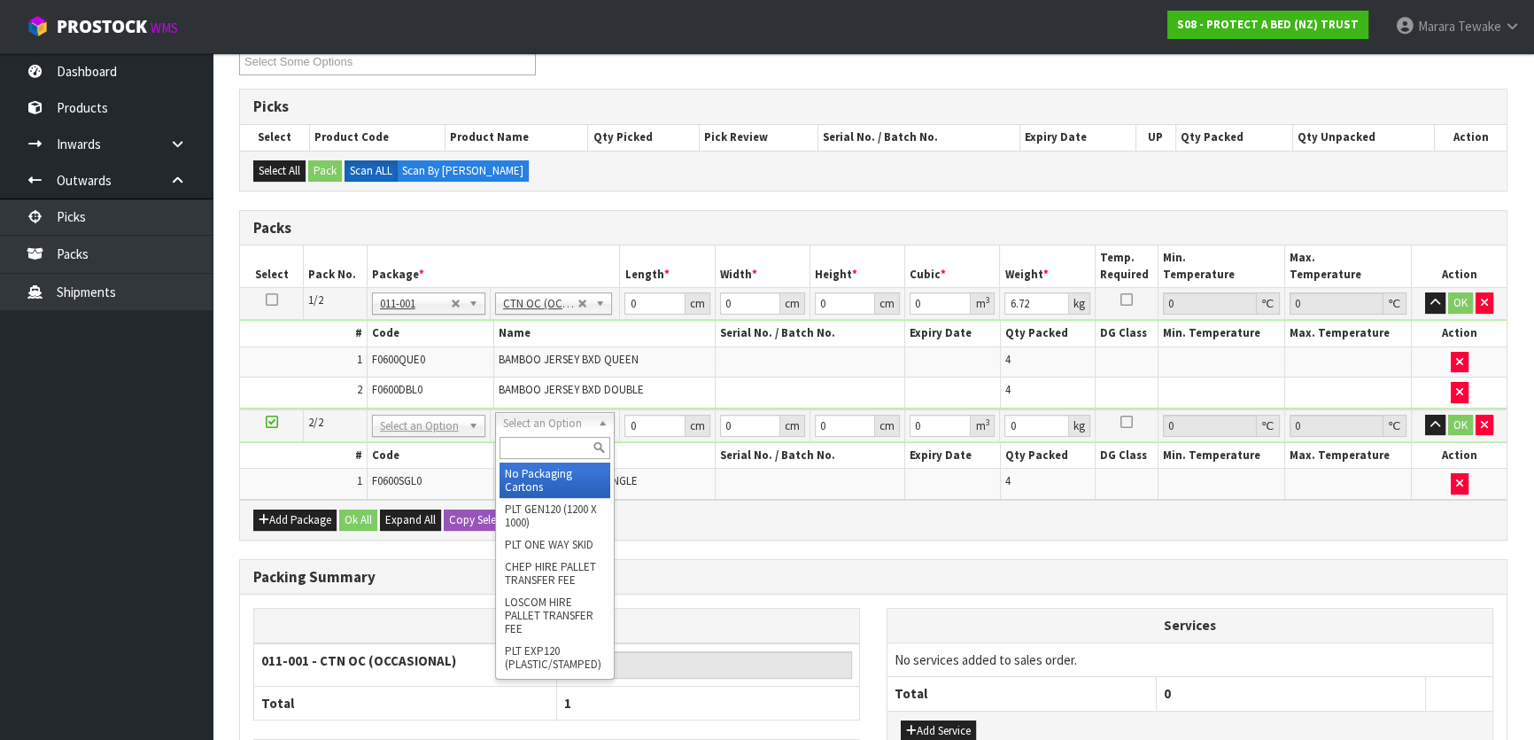
click at [543, 439] on input "text" at bounding box center [555, 448] width 111 height 22
click at [546, 460] on div "OC" at bounding box center [555, 447] width 118 height 29
type input "OC"
type input "2"
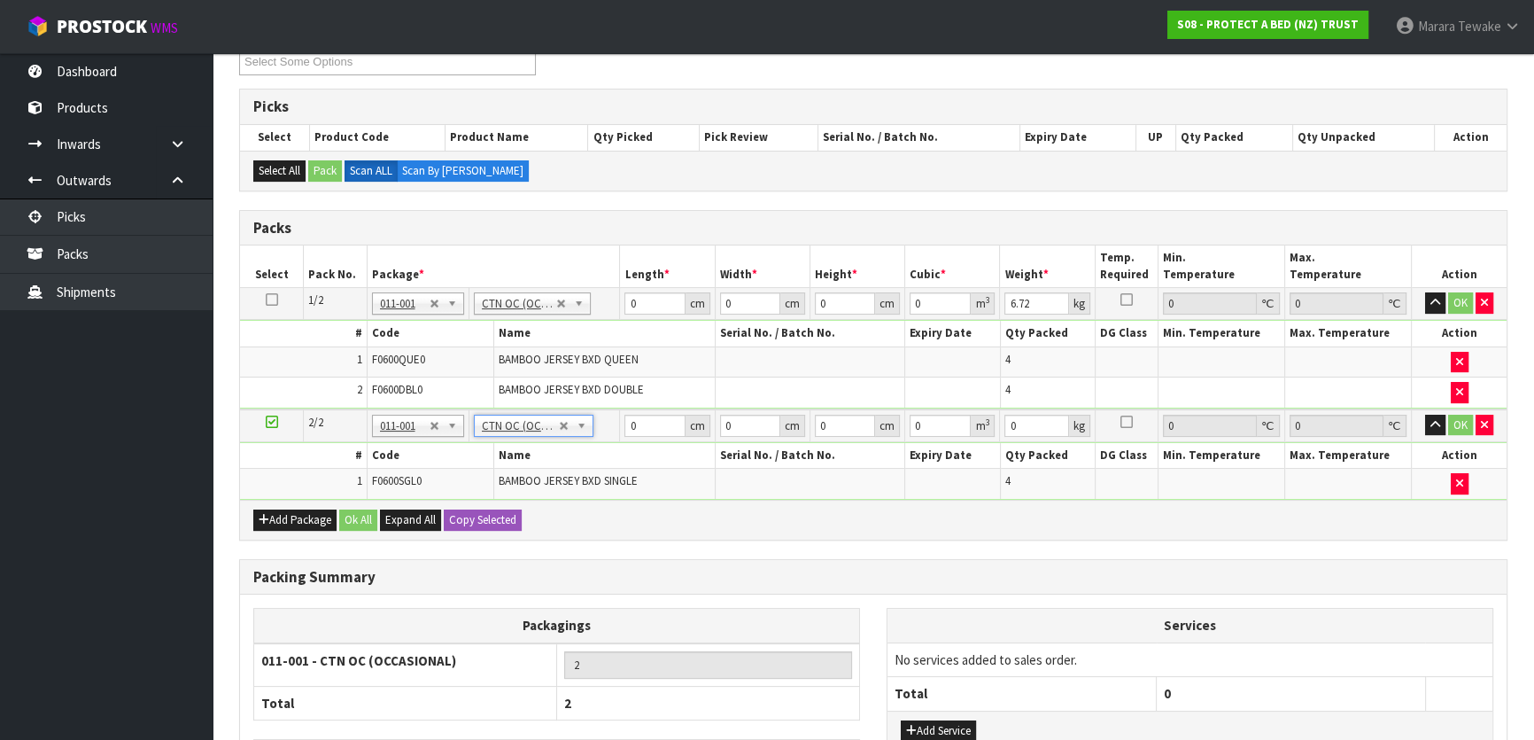
type input "2.64"
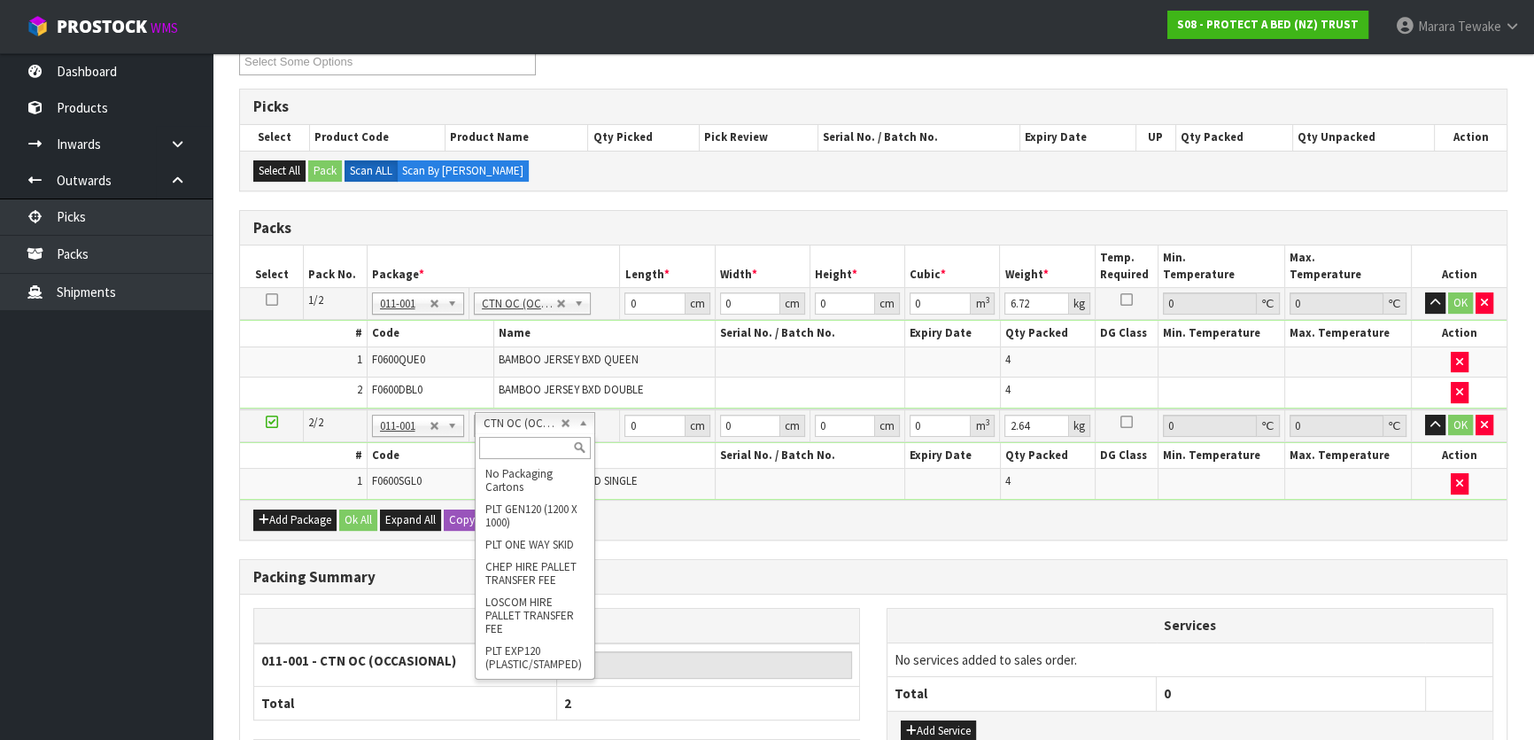
click at [531, 446] on input "text" at bounding box center [534, 448] width 111 height 22
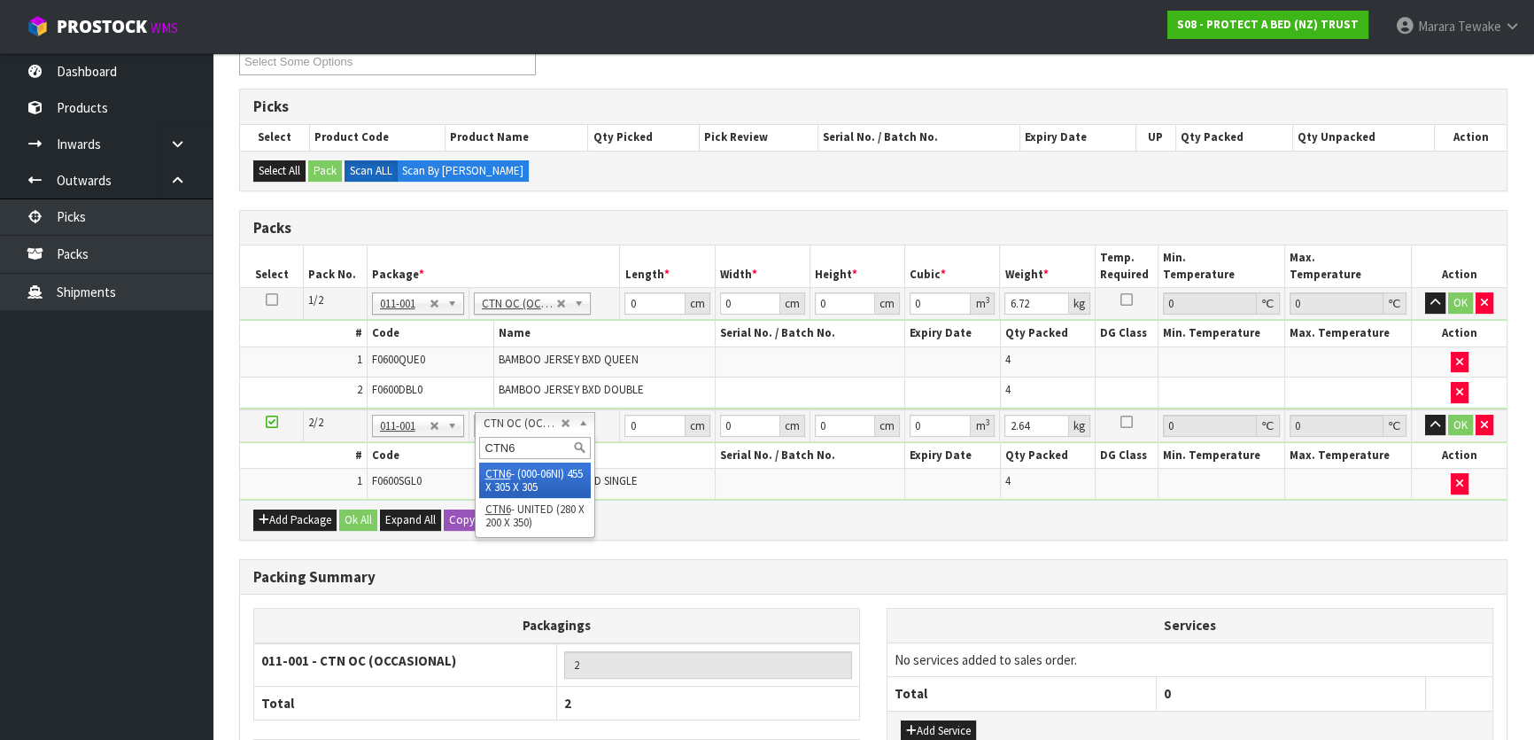
type input "CTN6"
drag, startPoint x: 537, startPoint y: 485, endPoint x: 549, endPoint y: 484, distance: 12.5
type input "1"
type input "45.5"
type input "30.5"
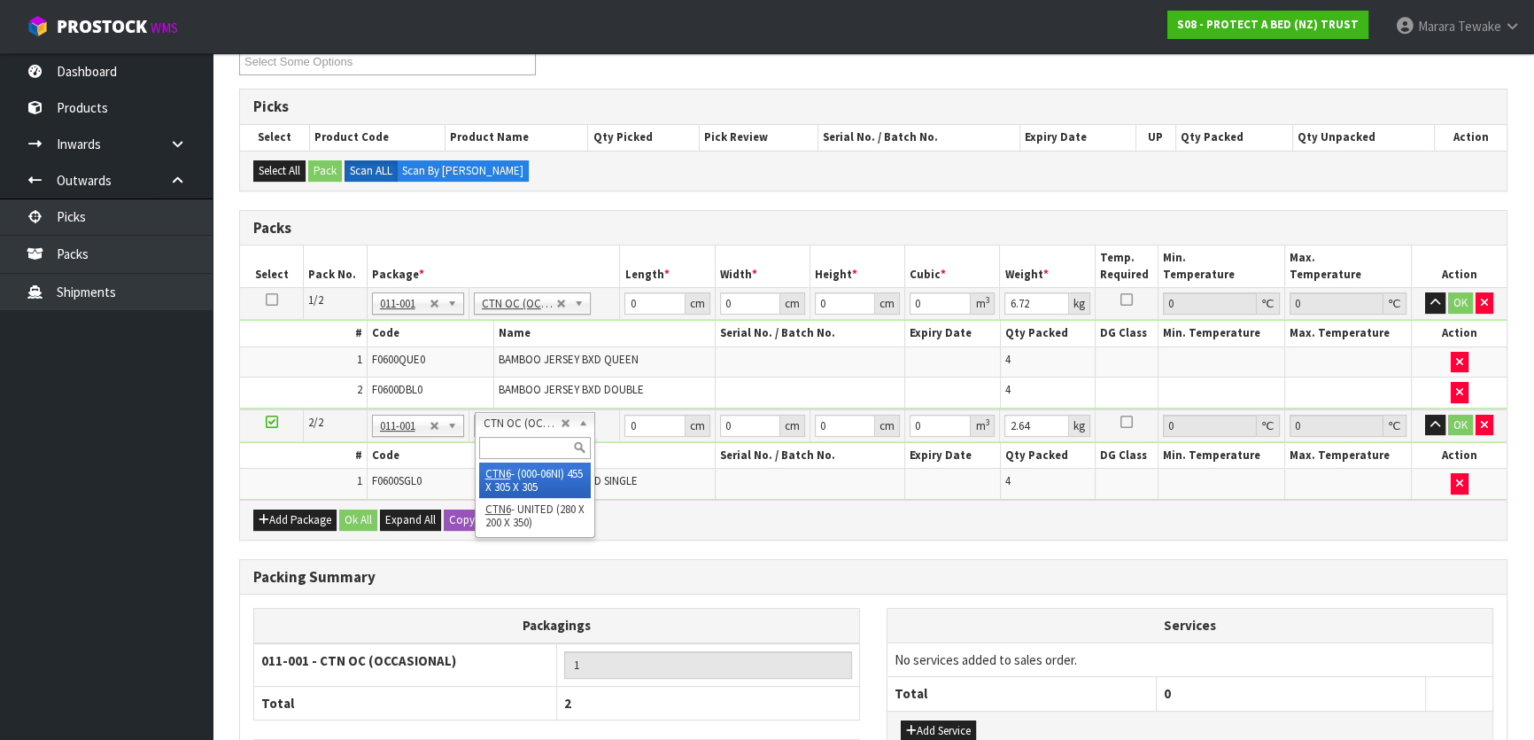
type input "30.5"
type input "0.042326"
type input "2.84"
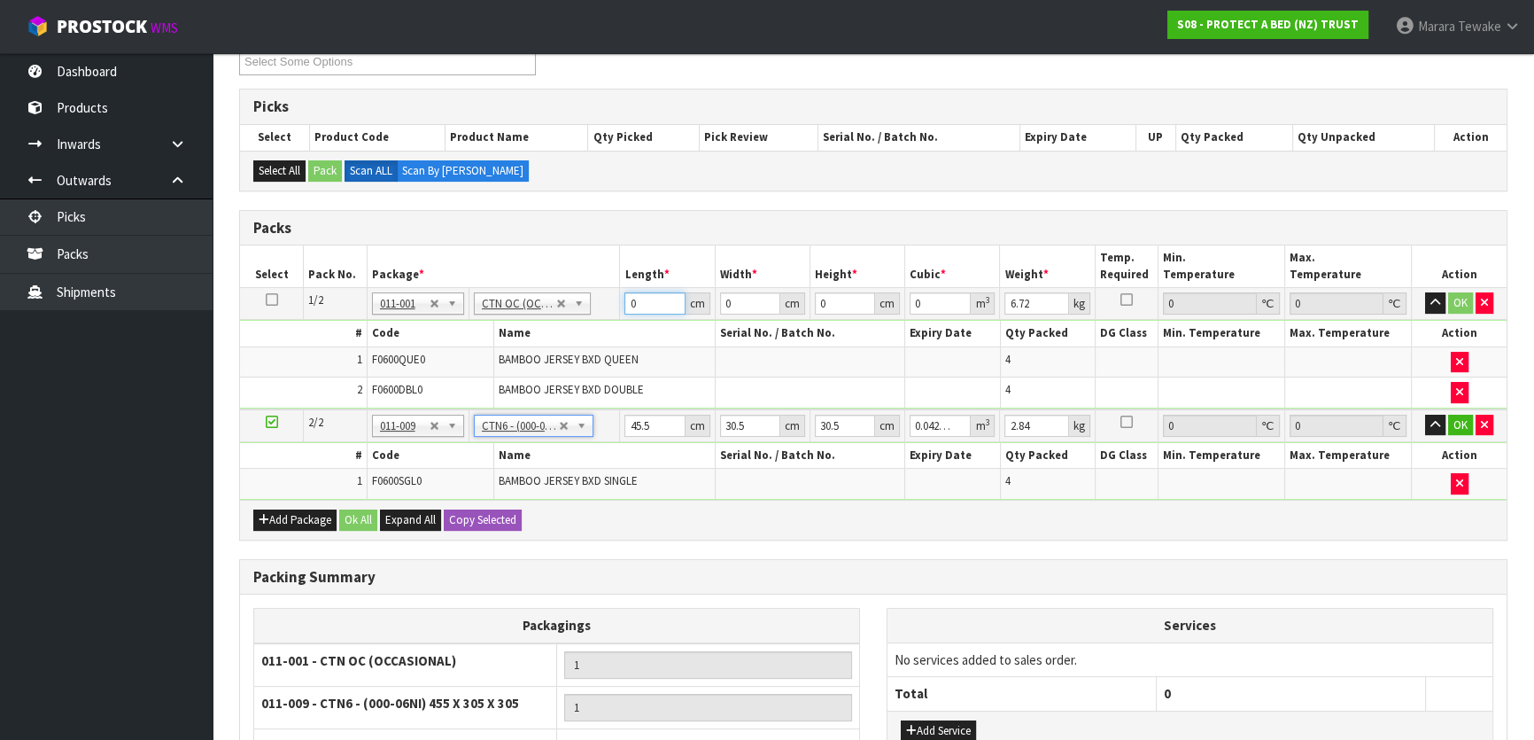
drag, startPoint x: 644, startPoint y: 305, endPoint x: 596, endPoint y: 275, distance: 56.5
click at [604, 288] on tr "1/2 NONE 007-001 007-002 007-004 007-009 007-013 007-014 007-015 007-017 007-01…" at bounding box center [873, 304] width 1267 height 32
type input "58"
type input "40"
type input "3"
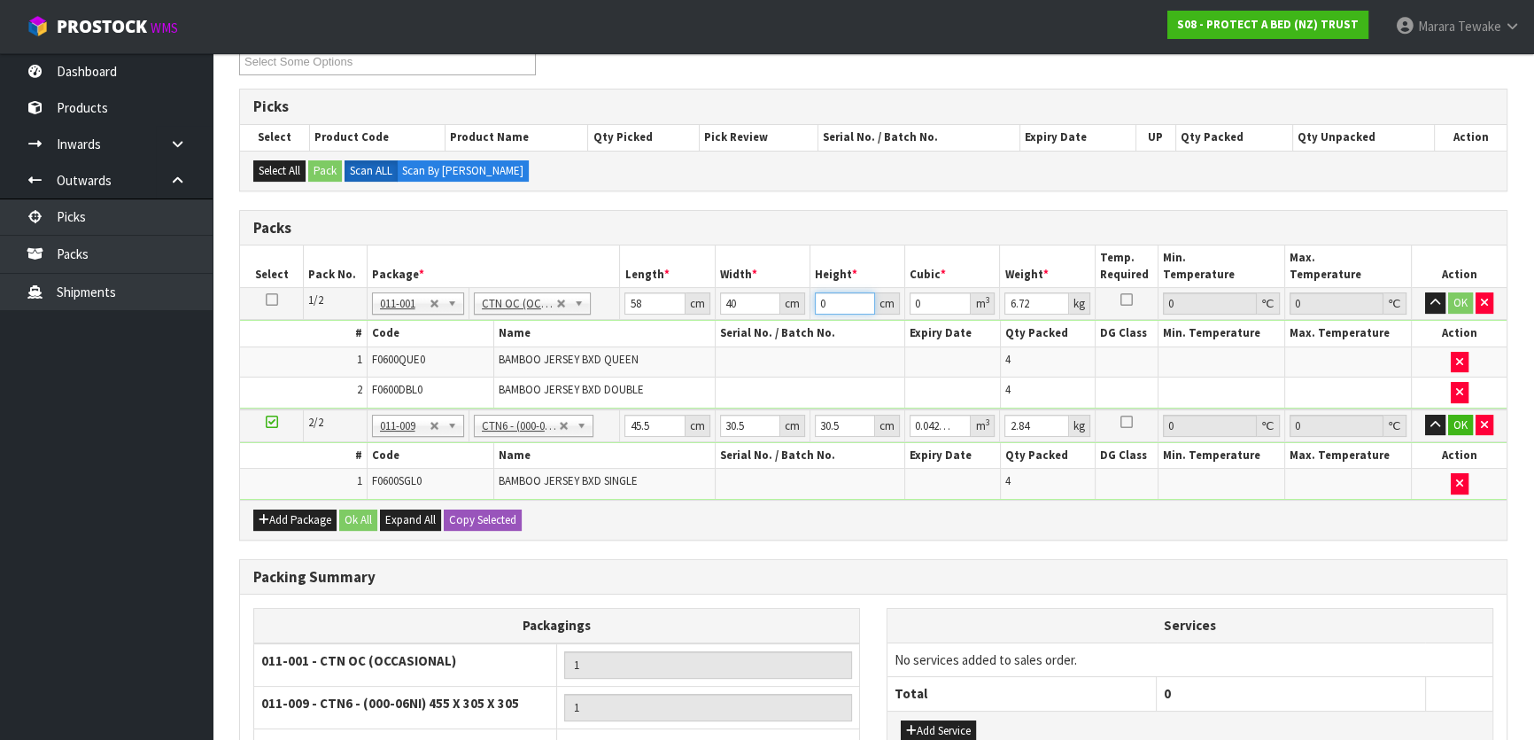
type input "0.00696"
type input "32"
type input "0.07424"
type input "32"
type input "8"
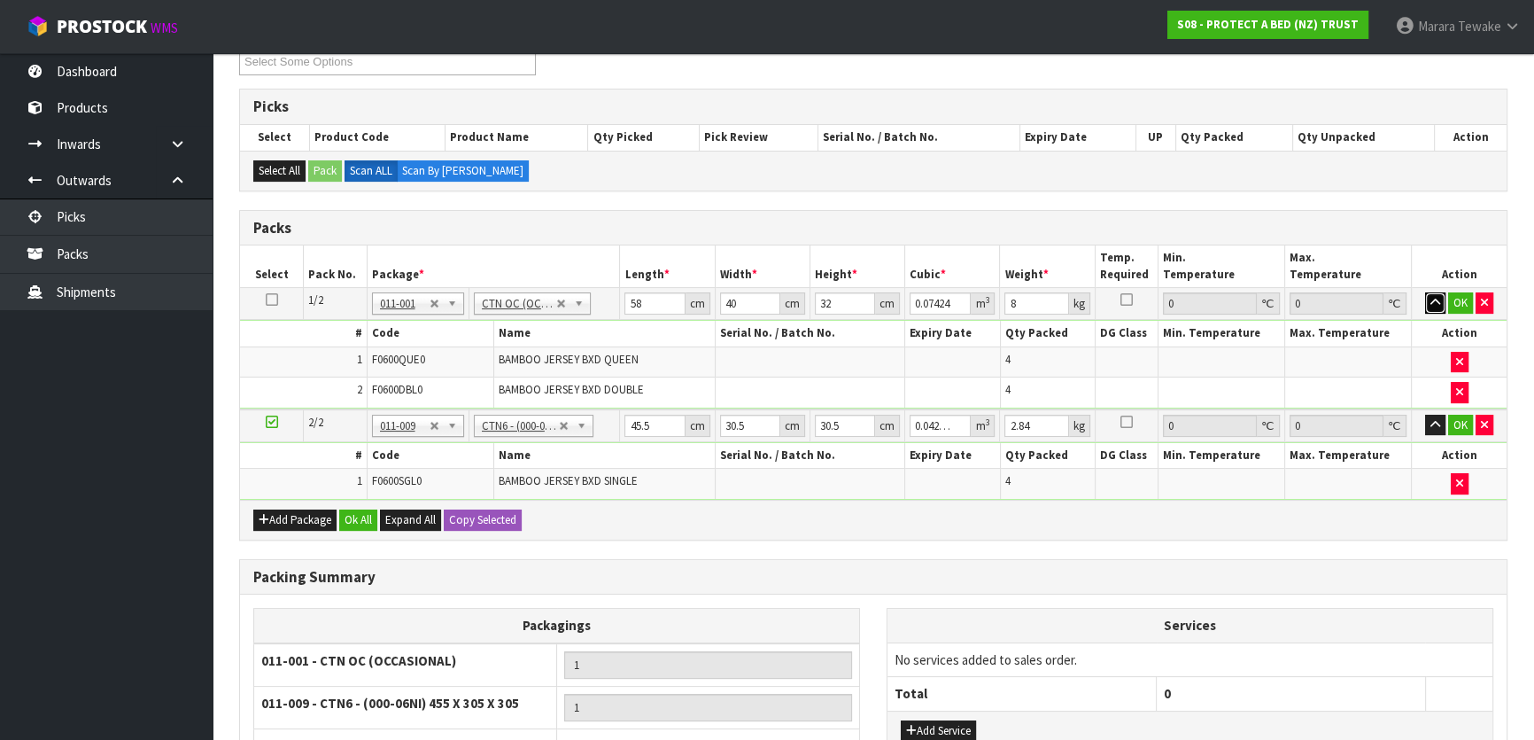
click at [1425, 292] on button "button" at bounding box center [1435, 302] width 20 height 21
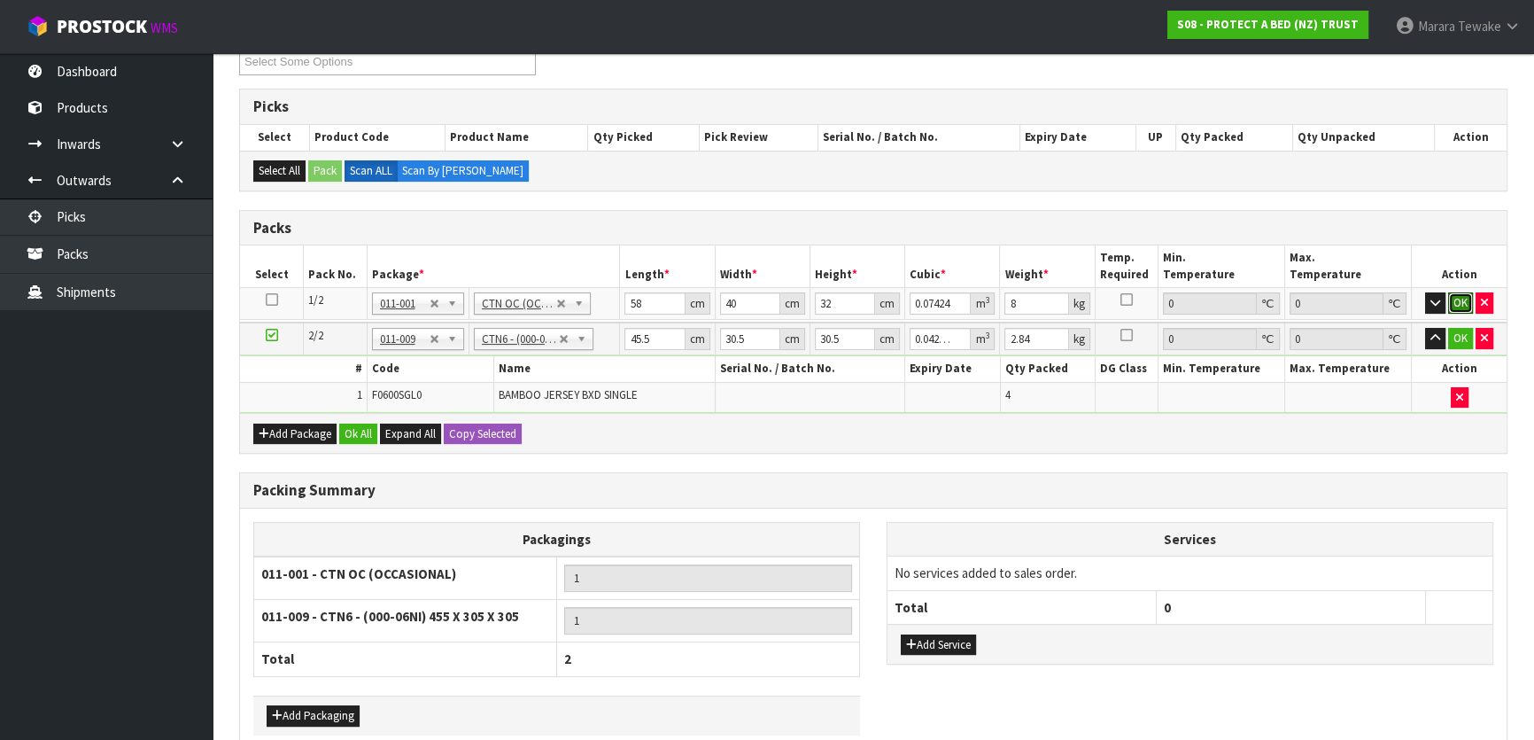
click button "OK" at bounding box center [1460, 302] width 25 height 21
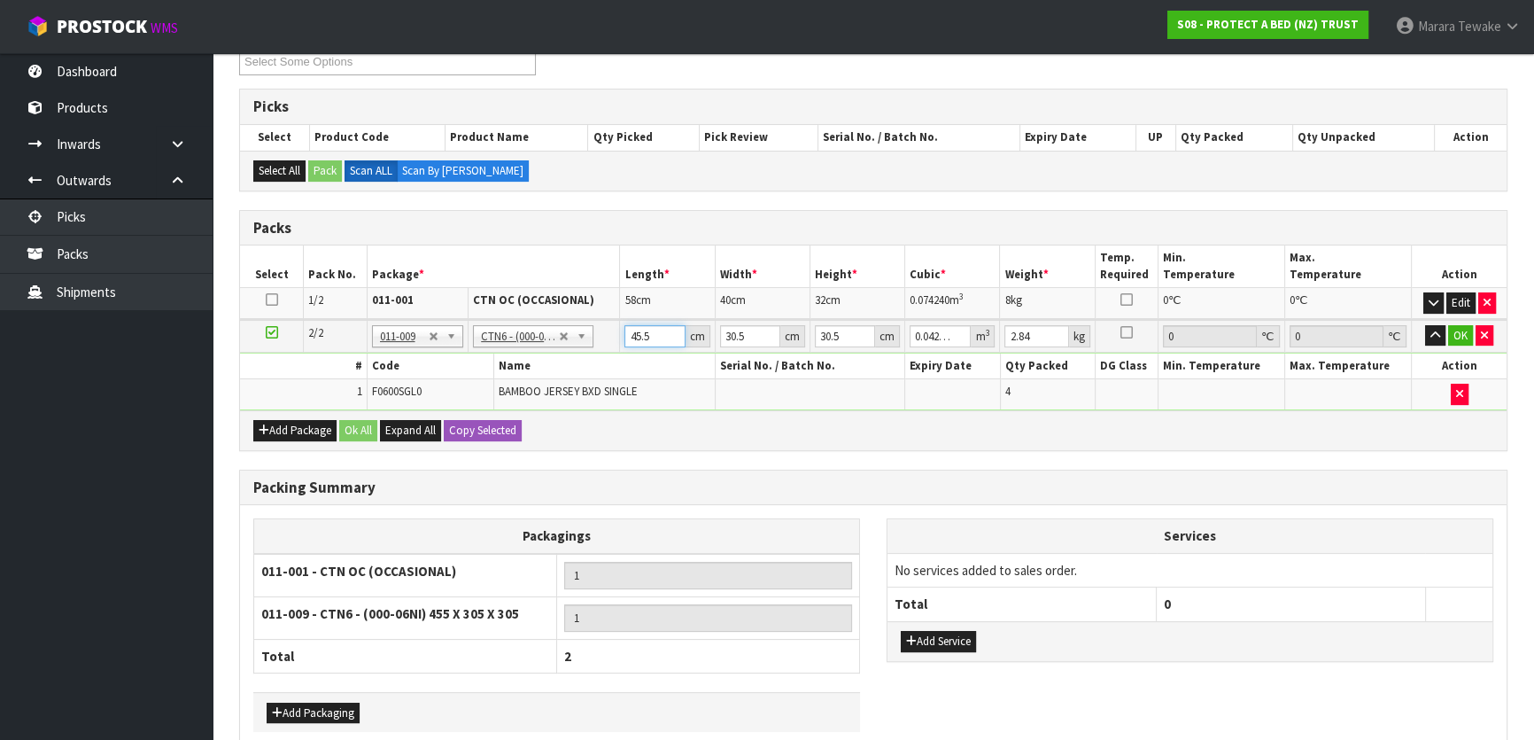
type input "4"
type input "0.003721"
type input "46"
type input "0.042792"
type input "46"
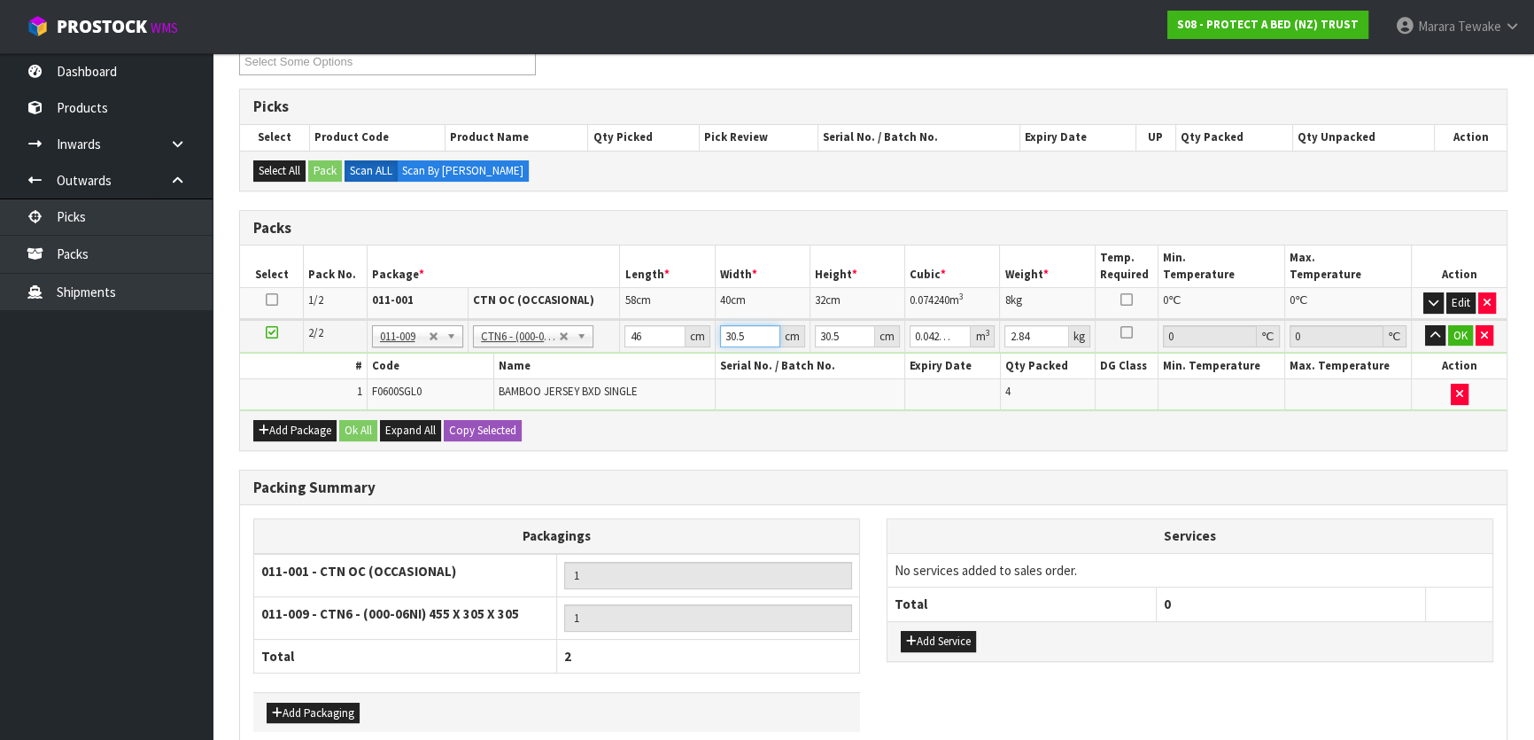
type input "3"
type input "0.004209"
type input "32"
type input "0.044896"
type input "32"
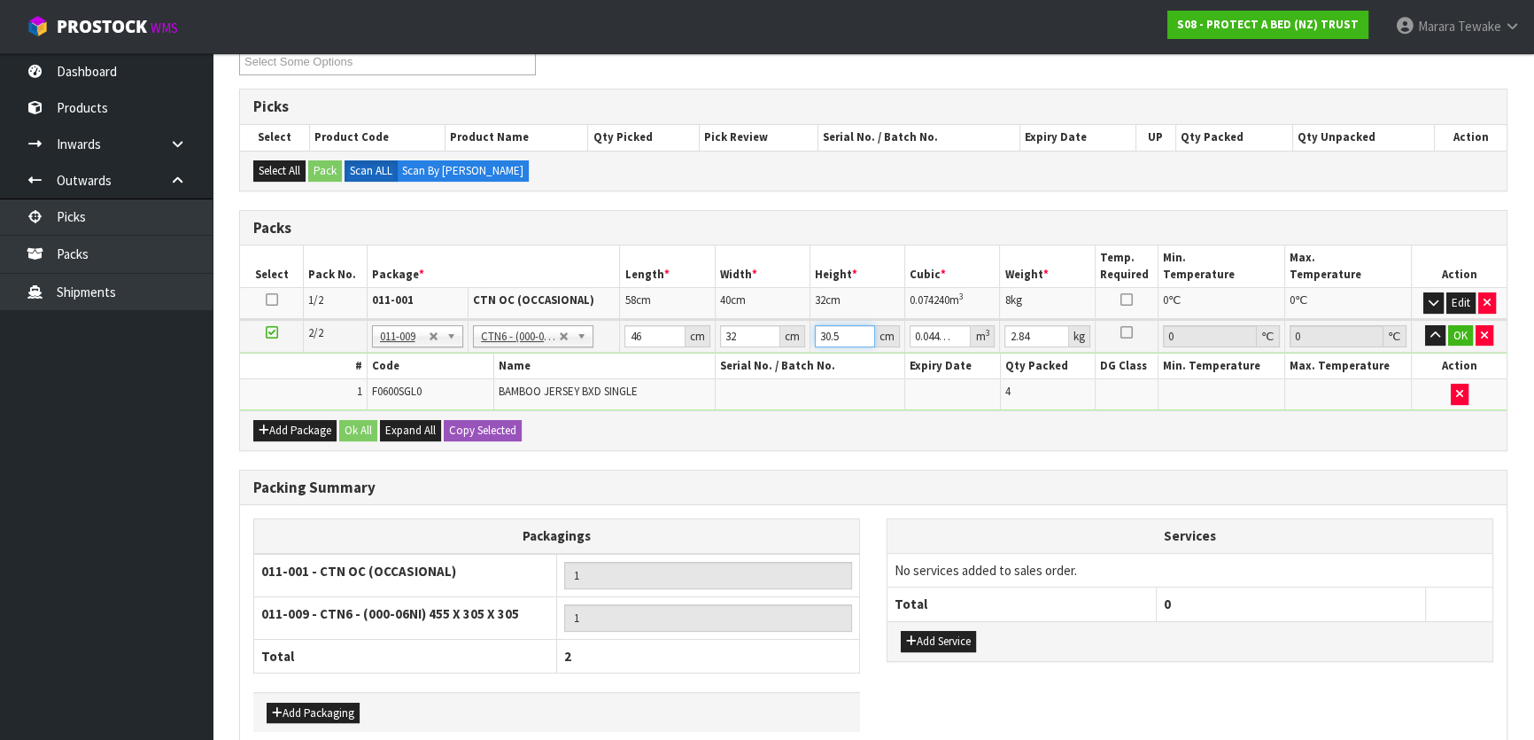
type input "3"
type input "0.004416"
type input "33"
type input "0.048576"
type input "33"
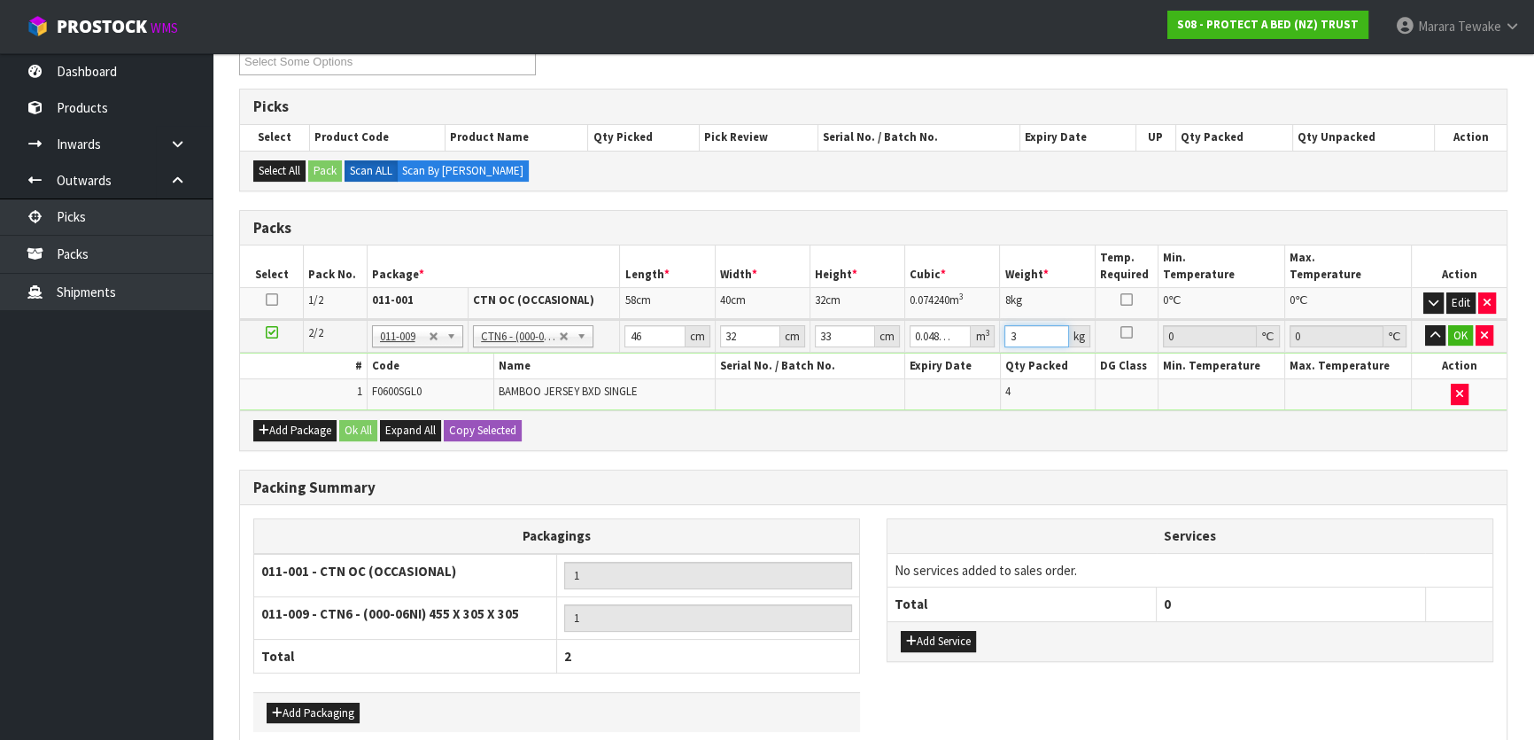
type input "3"
click at [1425, 325] on button "button" at bounding box center [1435, 335] width 20 height 21
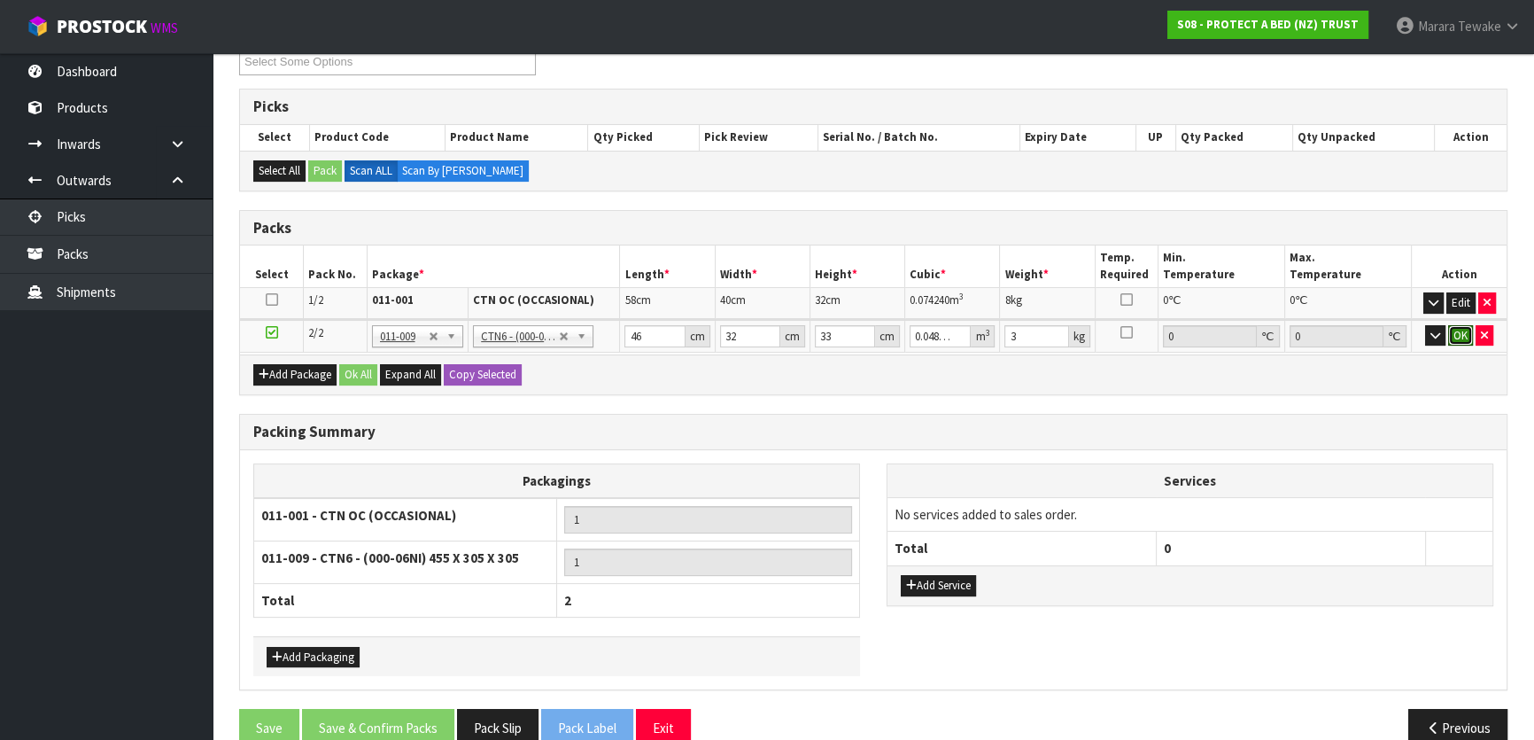
click button "OK" at bounding box center [1460, 335] width 25 height 21
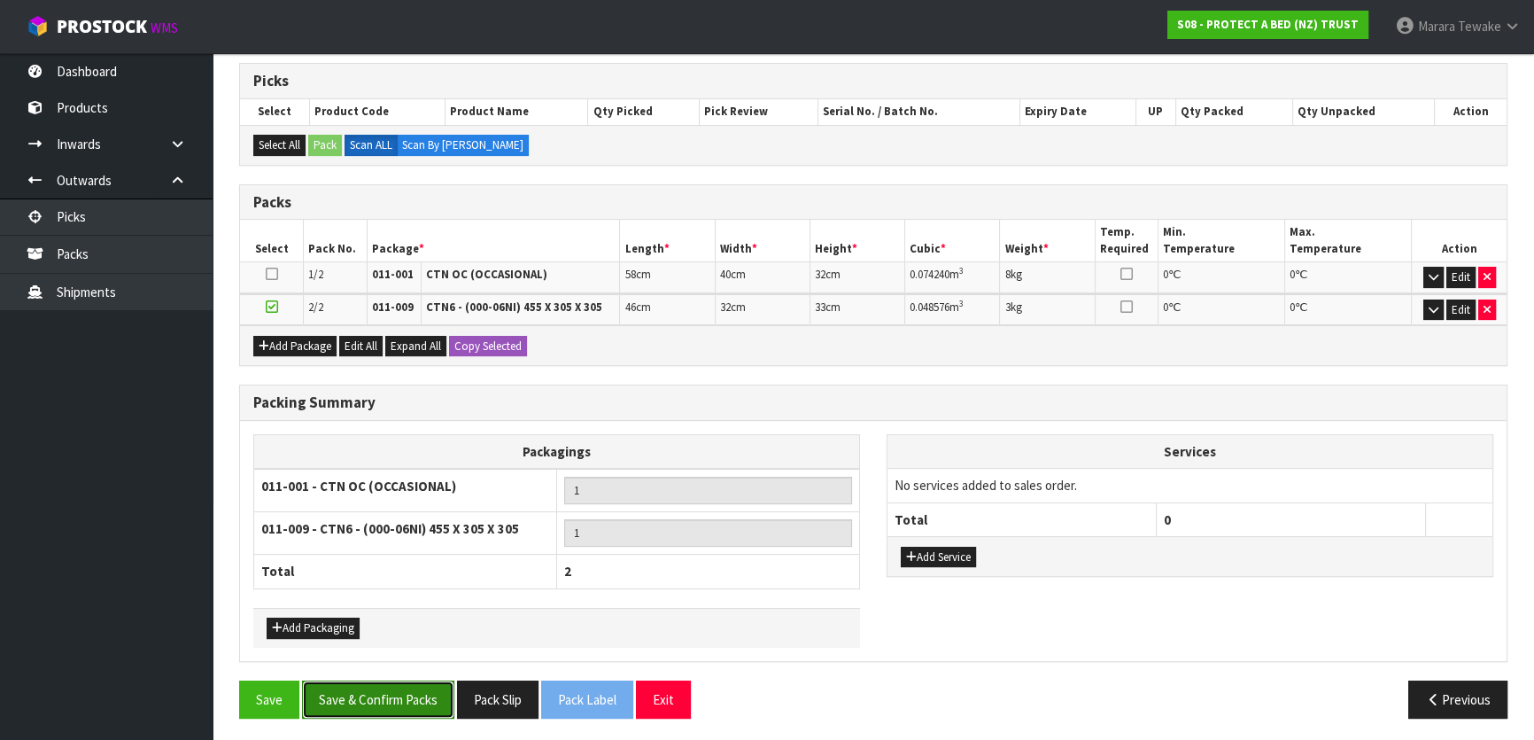
click at [432, 701] on button "Save & Confirm Packs" at bounding box center [378, 699] width 152 height 38
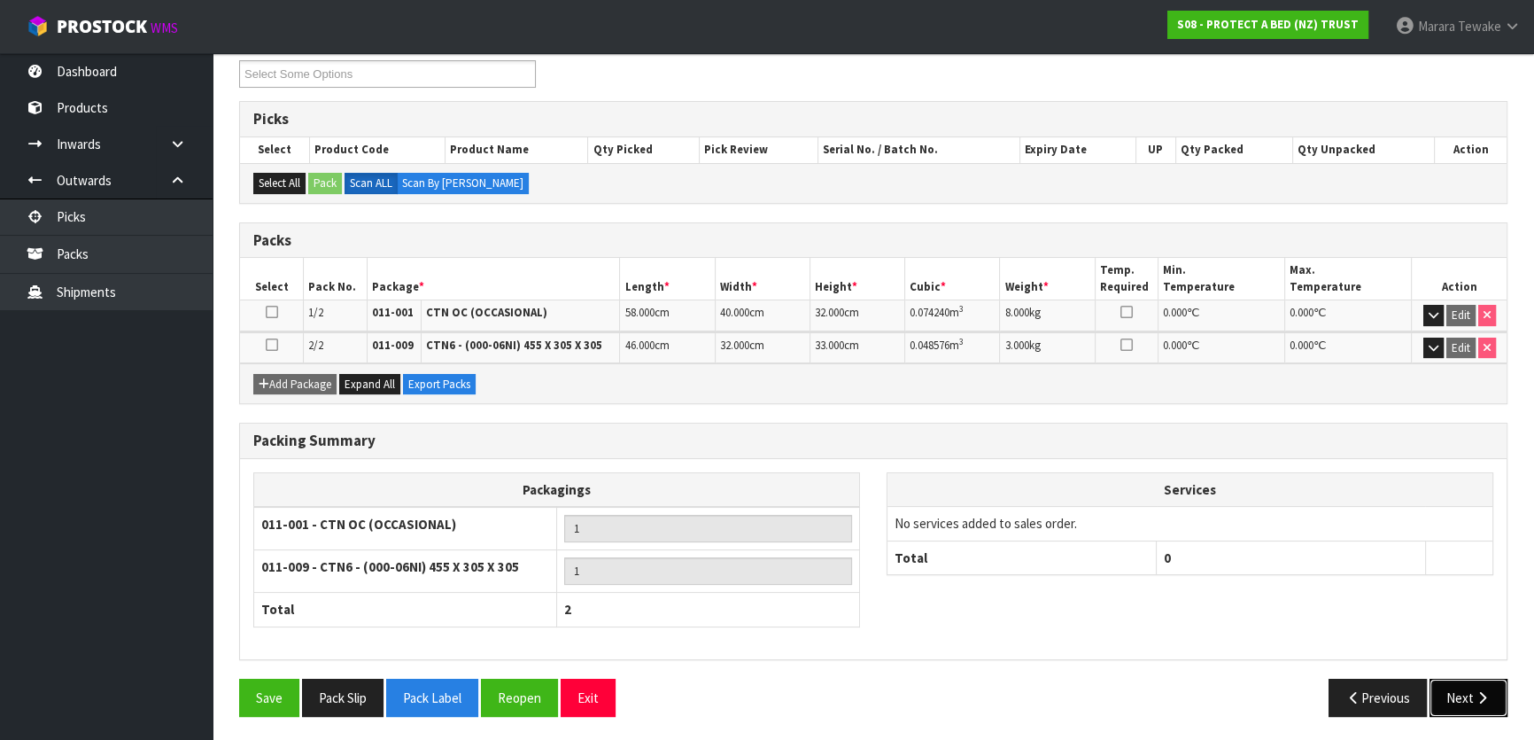
drag, startPoint x: 1483, startPoint y: 700, endPoint x: 1302, endPoint y: 694, distance: 180.8
click at [1479, 699] on icon "button" at bounding box center [1482, 697] width 17 height 13
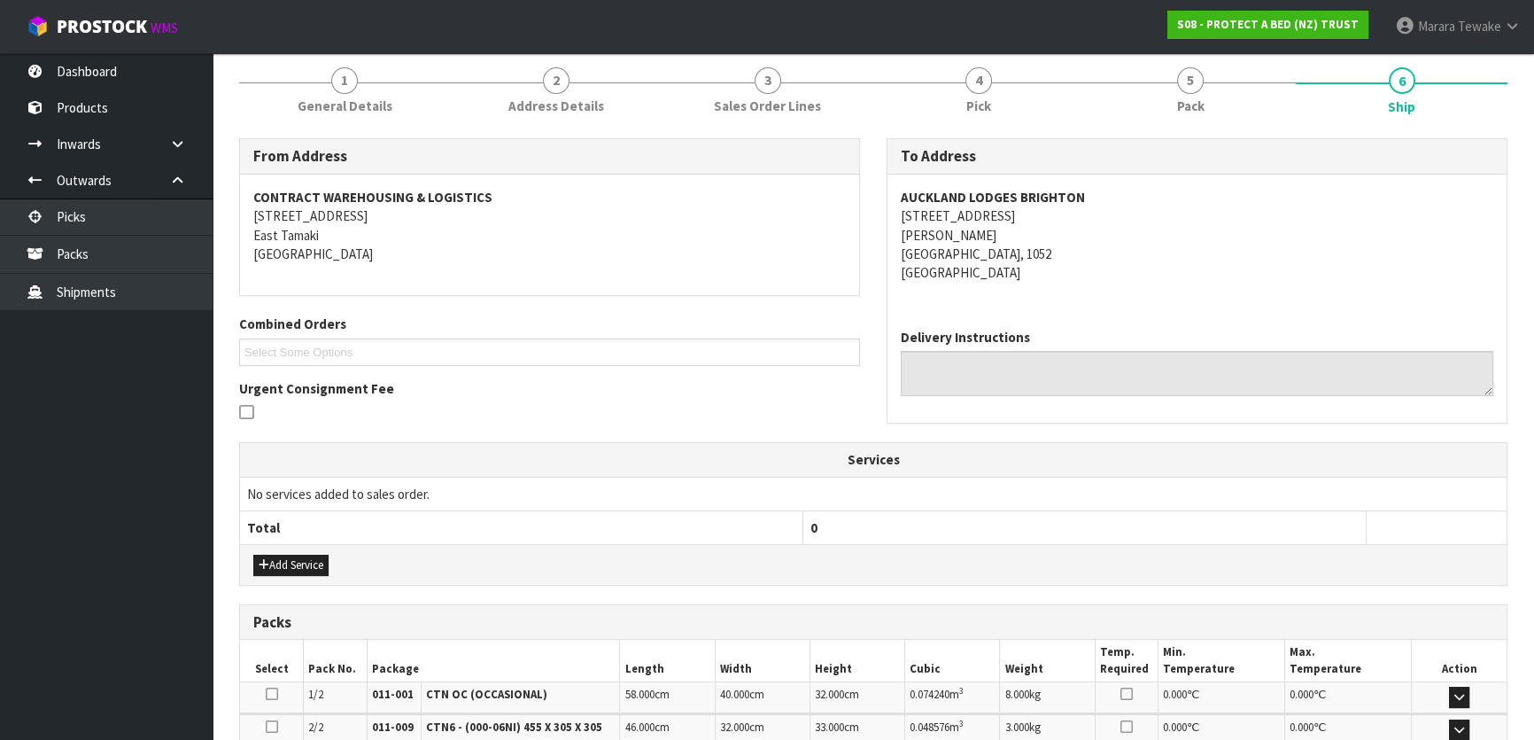
scroll to position [441, 0]
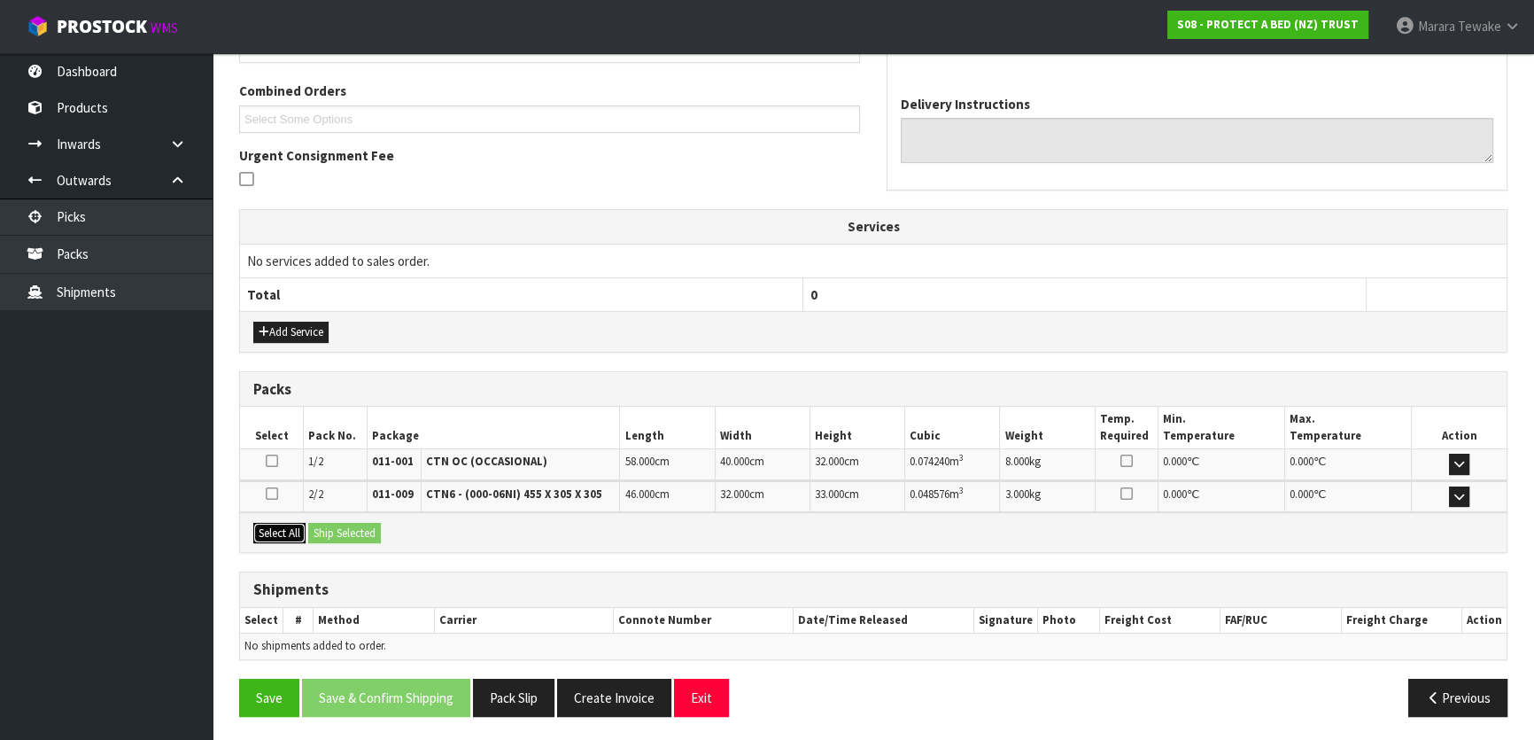
drag, startPoint x: 288, startPoint y: 525, endPoint x: 342, endPoint y: 521, distance: 54.2
click at [291, 524] on button "Select All" at bounding box center [279, 533] width 52 height 21
drag, startPoint x: 342, startPoint y: 521, endPoint x: 358, endPoint y: 526, distance: 16.8
click at [347, 523] on button "Ship Selected" at bounding box center [344, 533] width 73 height 21
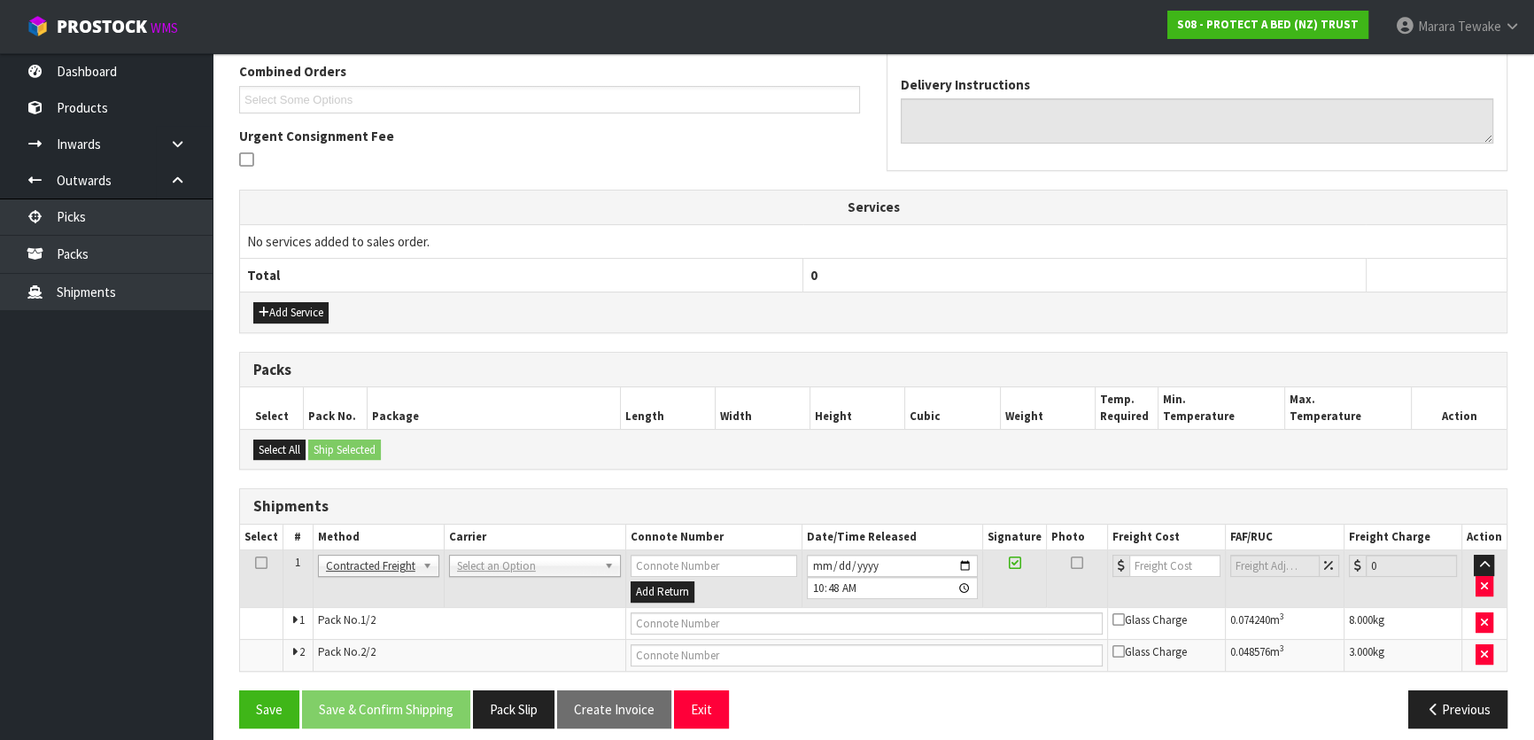
scroll to position [471, 0]
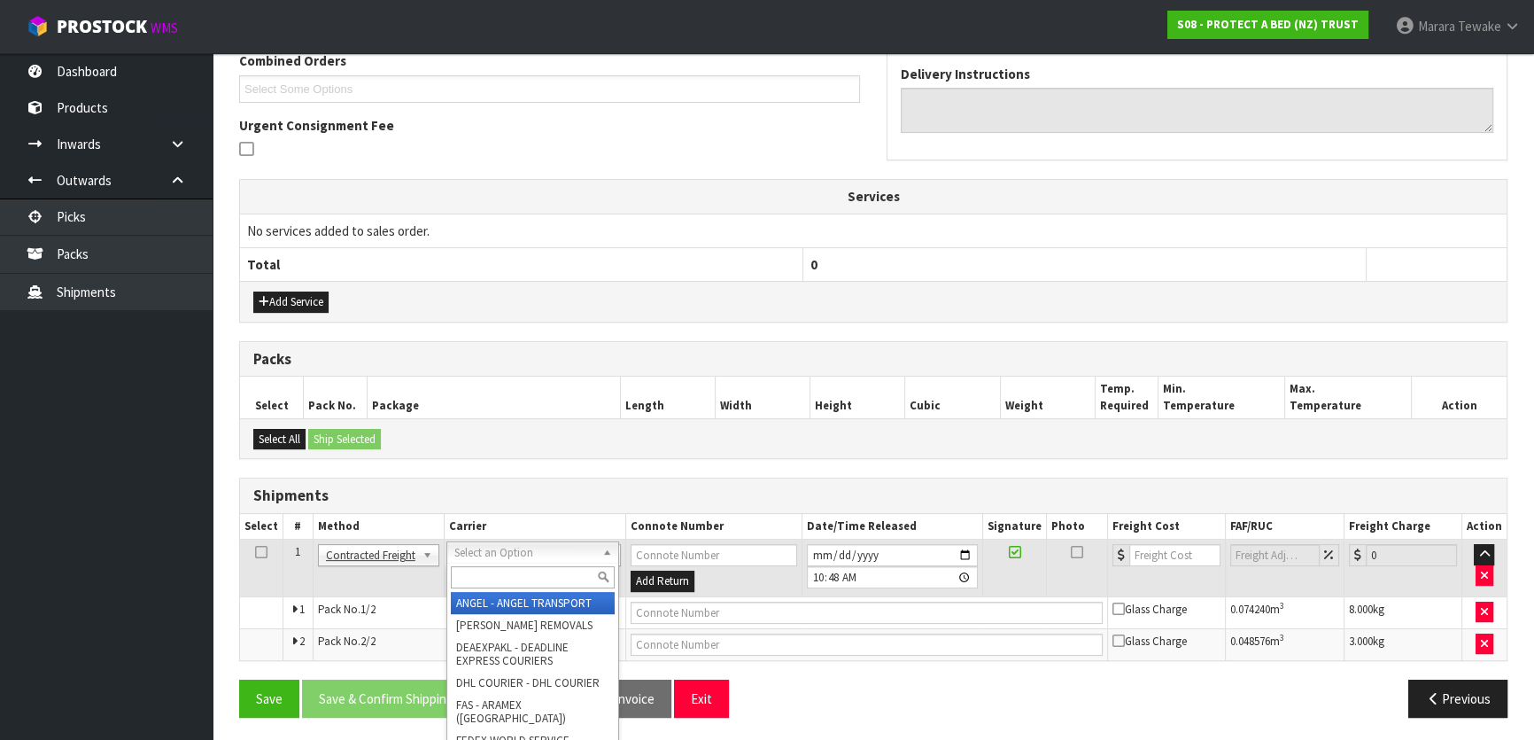
drag, startPoint x: 500, startPoint y: 548, endPoint x: 501, endPoint y: 569, distance: 20.4
click at [501, 570] on input "text" at bounding box center [533, 577] width 164 height 22
type input "NZP"
drag, startPoint x: 514, startPoint y: 600, endPoint x: 504, endPoint y: 602, distance: 10.1
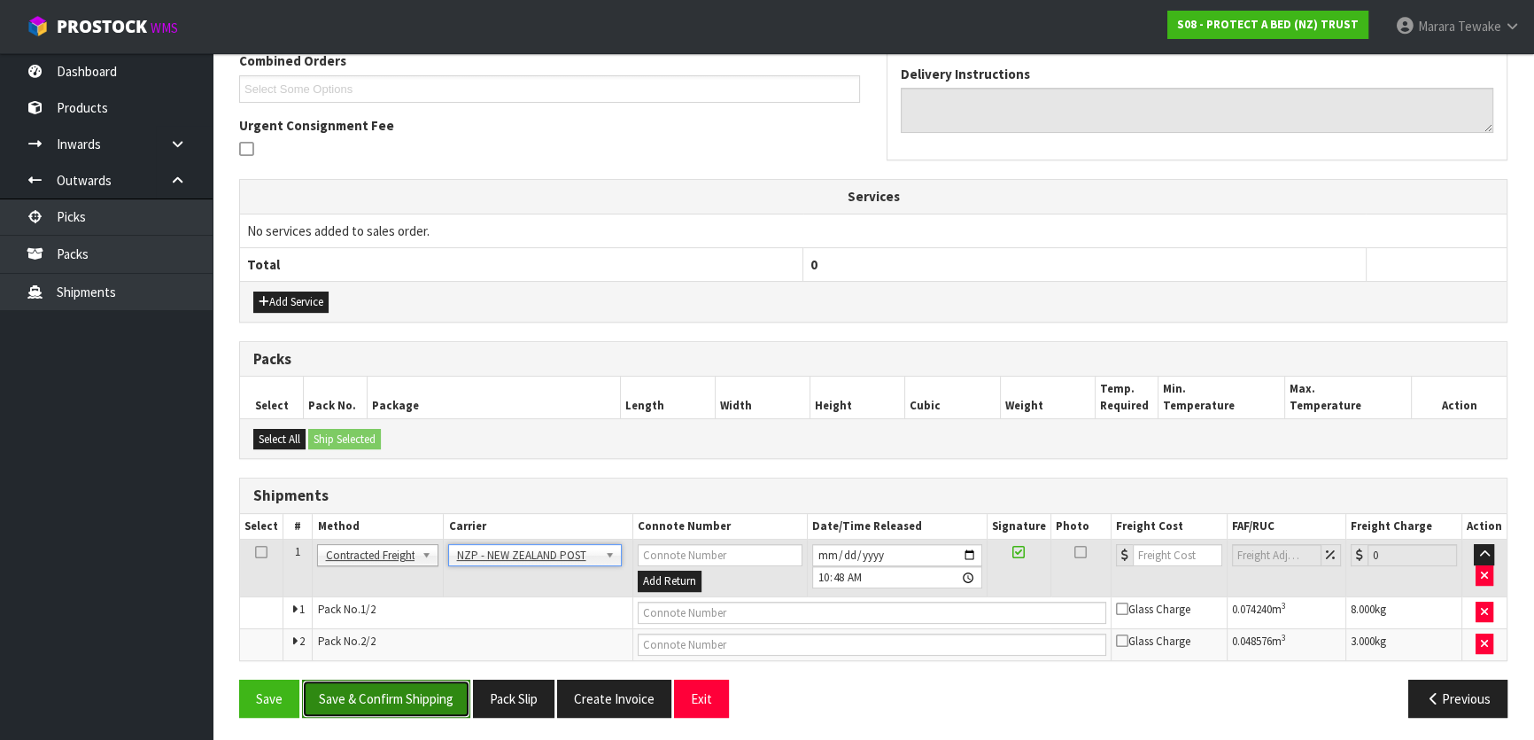
click at [367, 712] on button "Save & Confirm Shipping" at bounding box center [386, 698] width 168 height 38
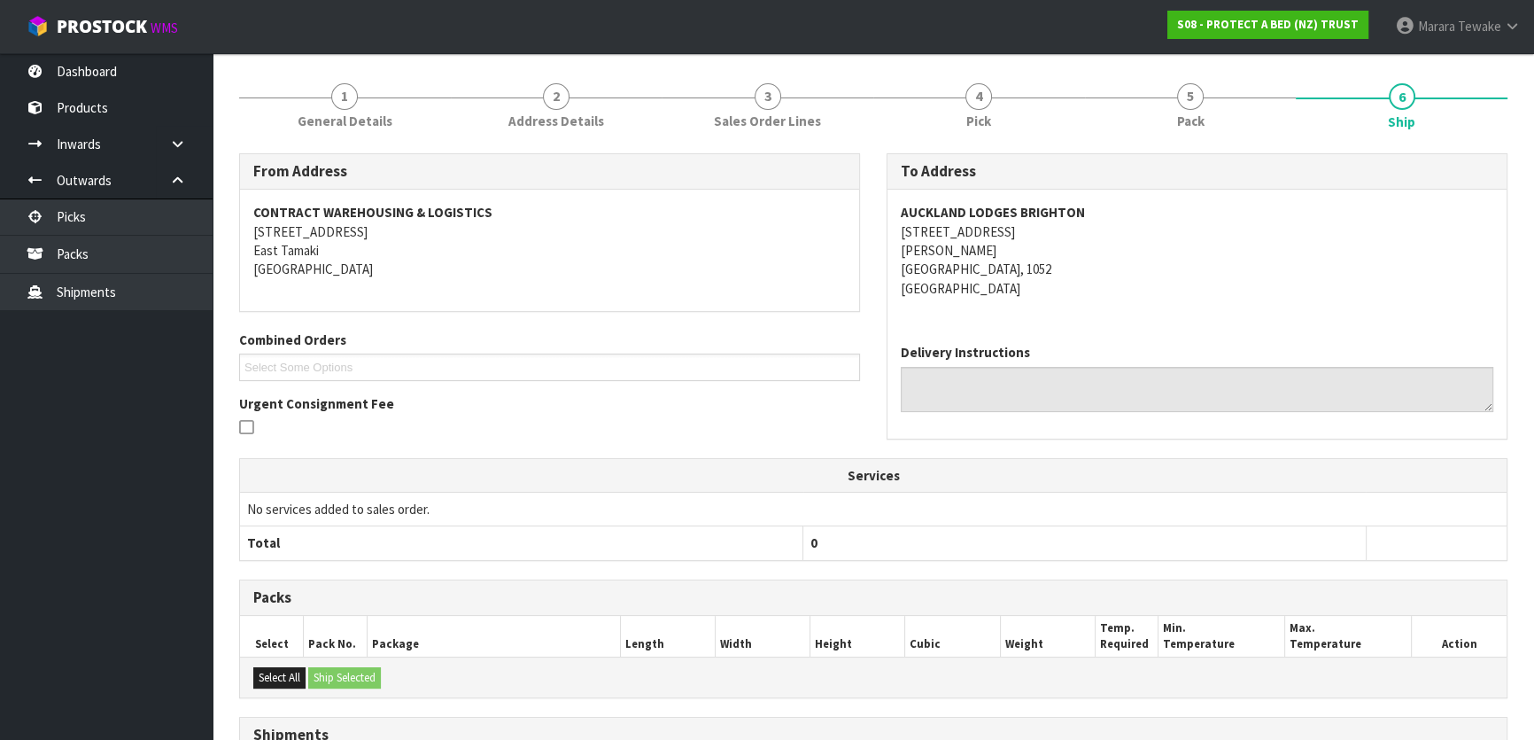
scroll to position [446, 0]
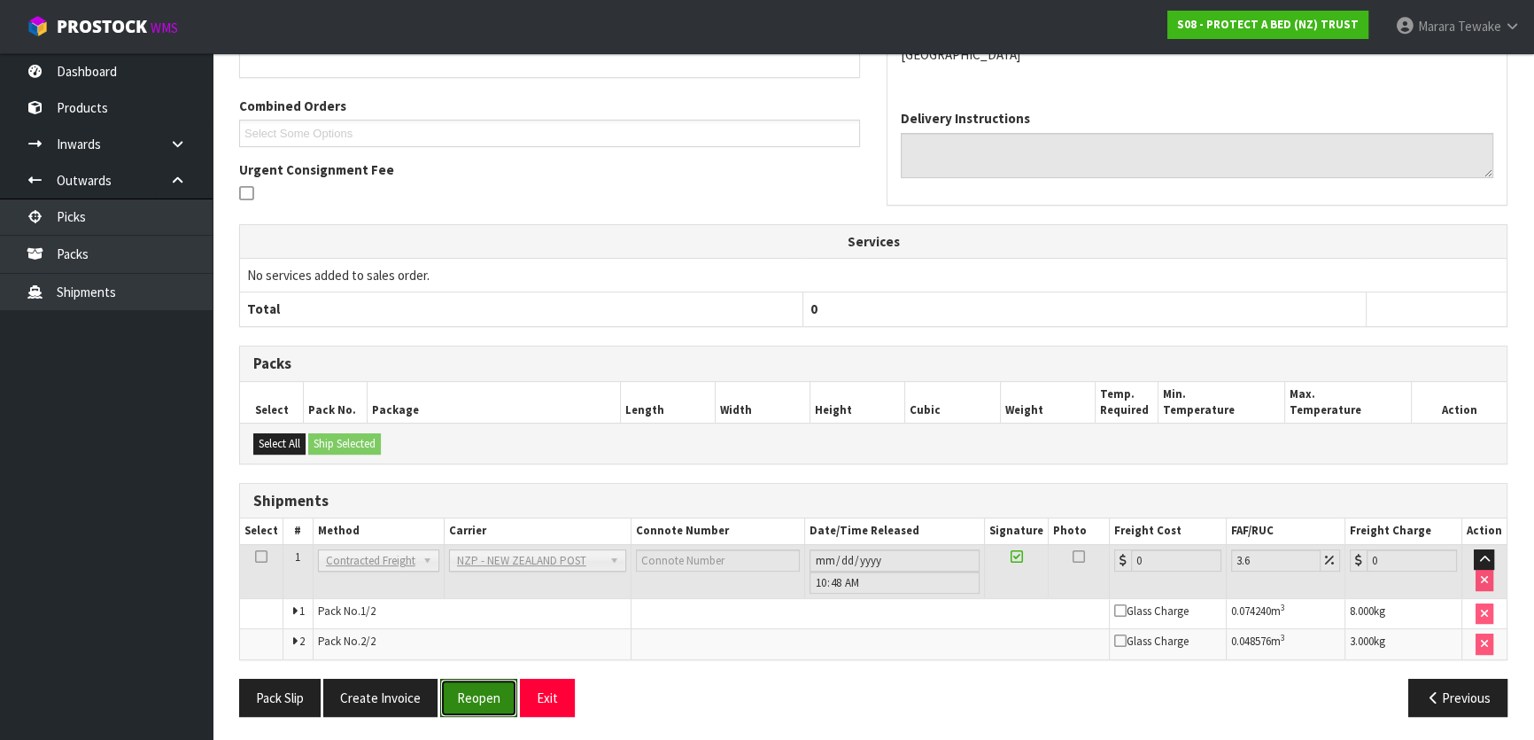
drag, startPoint x: 466, startPoint y: 691, endPoint x: 238, endPoint y: 636, distance: 234.2
click at [451, 689] on button "Reopen" at bounding box center [478, 698] width 77 height 38
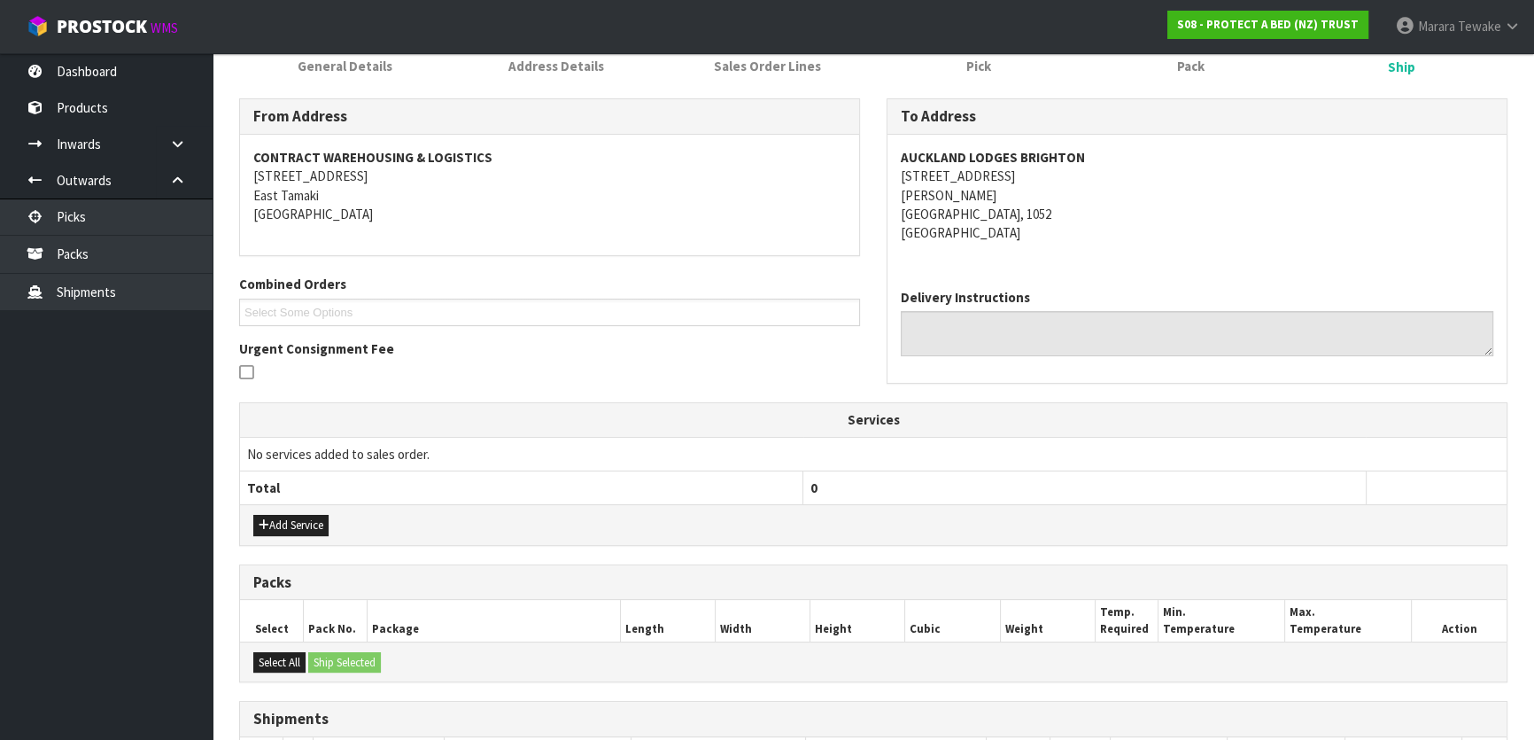
scroll to position [471, 0]
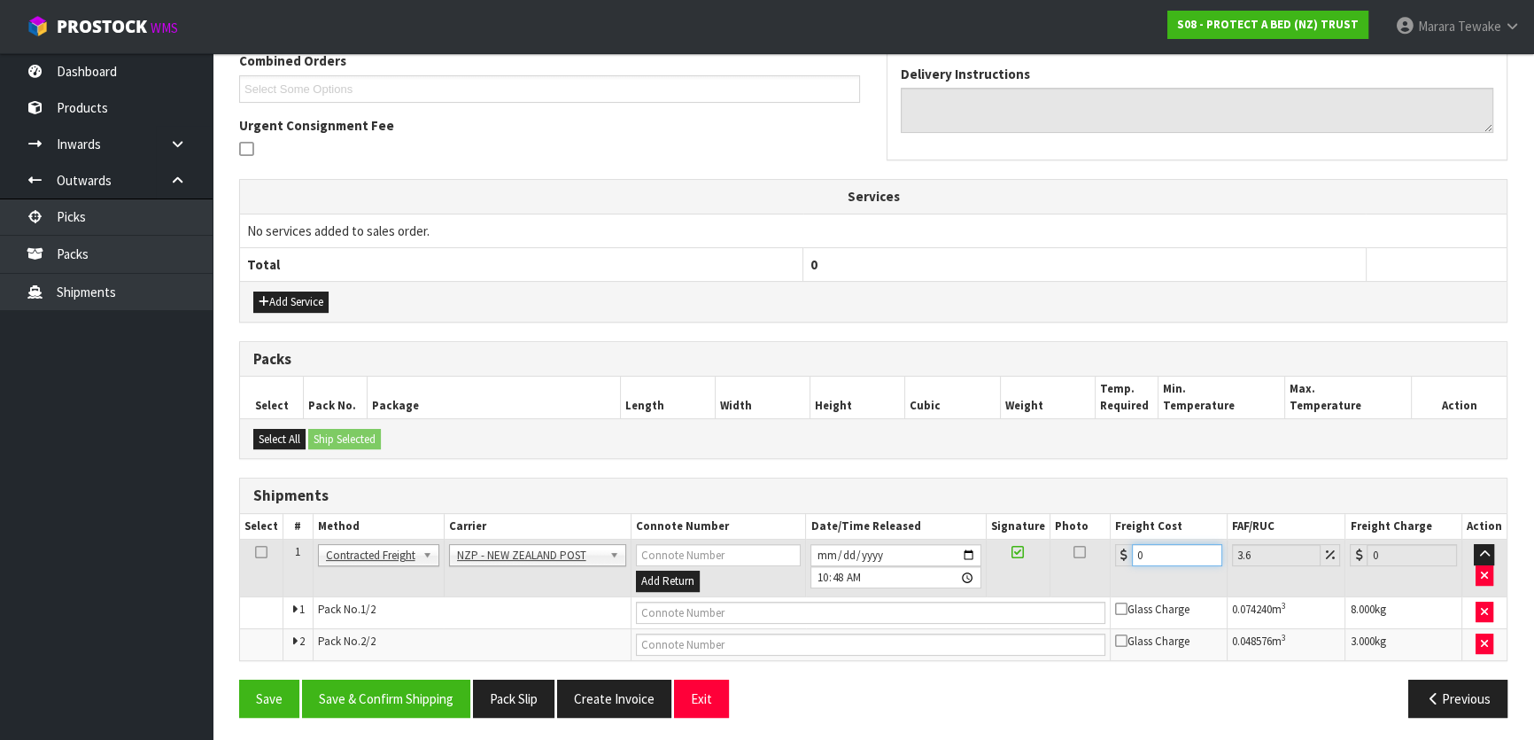
drag, startPoint x: 1175, startPoint y: 541, endPoint x: 1045, endPoint y: 479, distance: 144.2
click at [1101, 505] on div "Shipments Select # Method Carrier Connote Number Date/Time Released Signature P…" at bounding box center [873, 568] width 1268 height 183
type input "8"
type input "8.29"
type input "8.6"
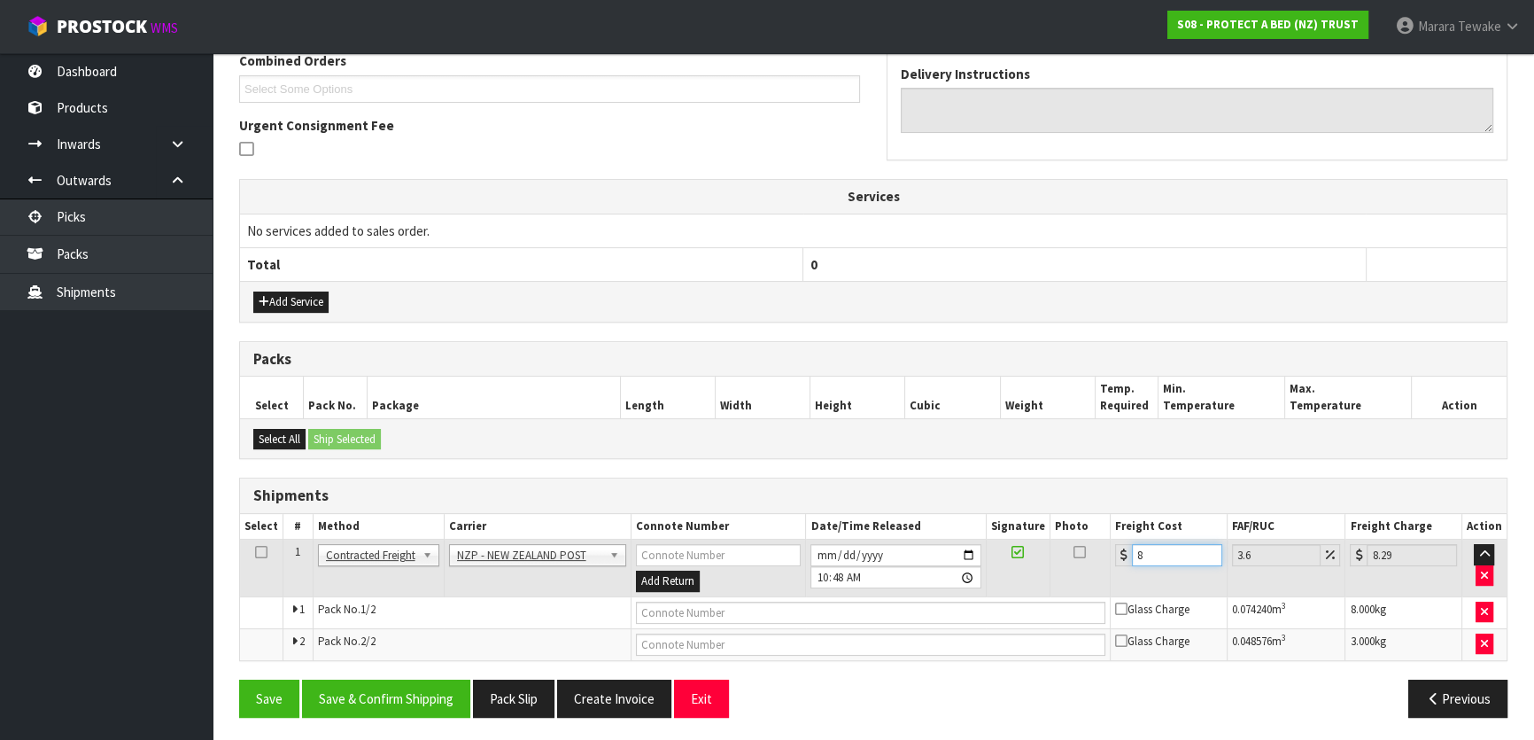
type input "8.91"
type input "8.66"
type input "8.97"
type input "8.66"
click at [420, 697] on button "Save & Confirm Shipping" at bounding box center [386, 698] width 168 height 38
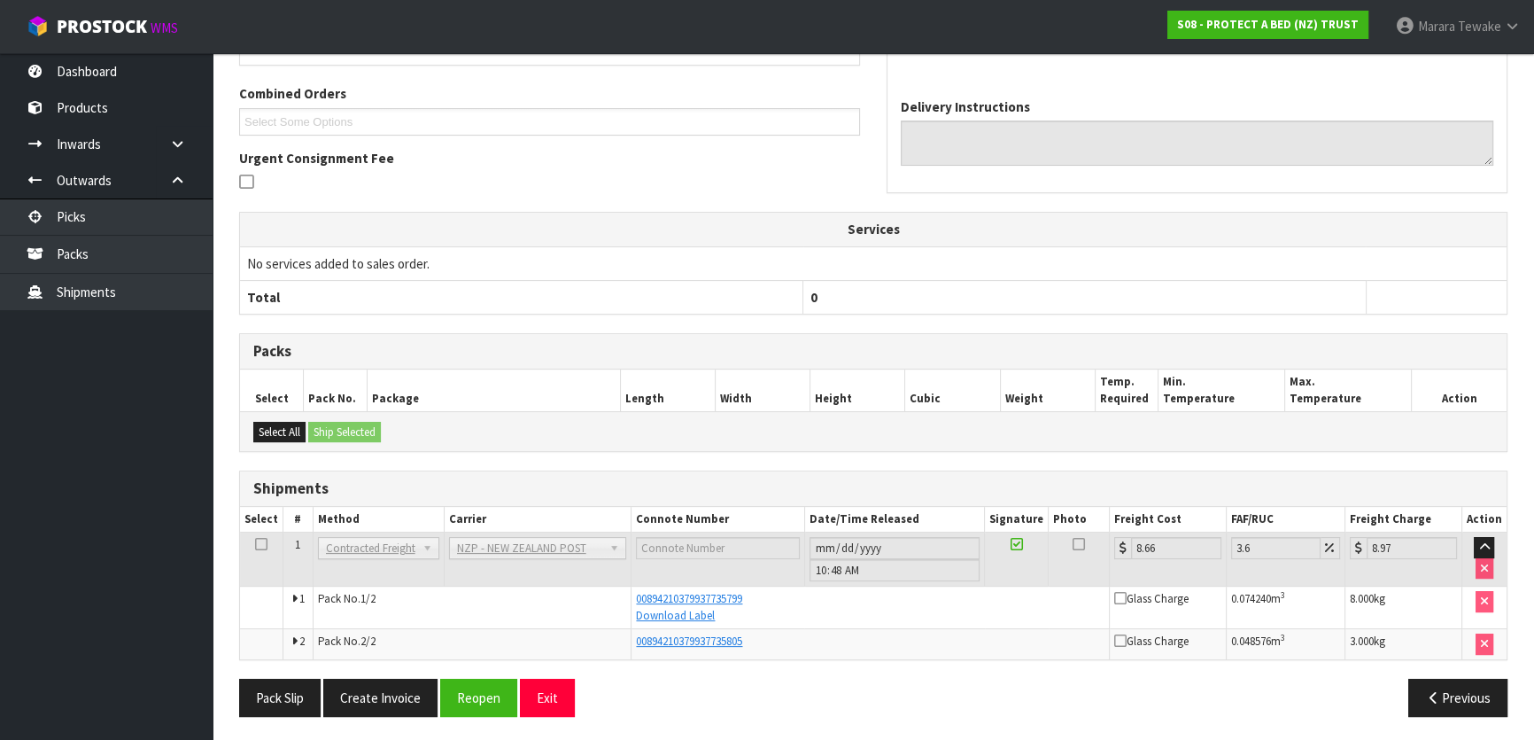
scroll to position [0, 0]
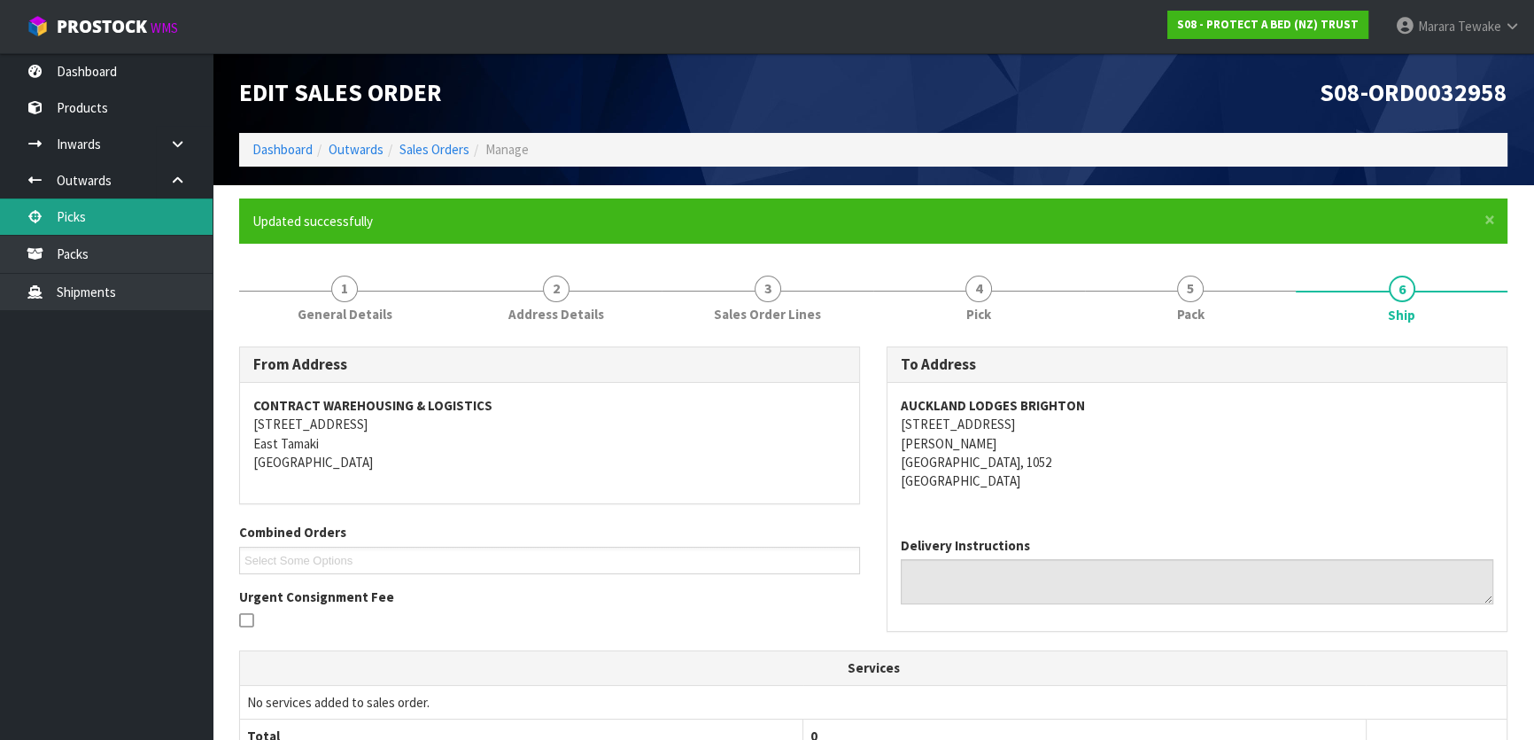
click at [142, 211] on link "Picks" at bounding box center [106, 216] width 213 height 36
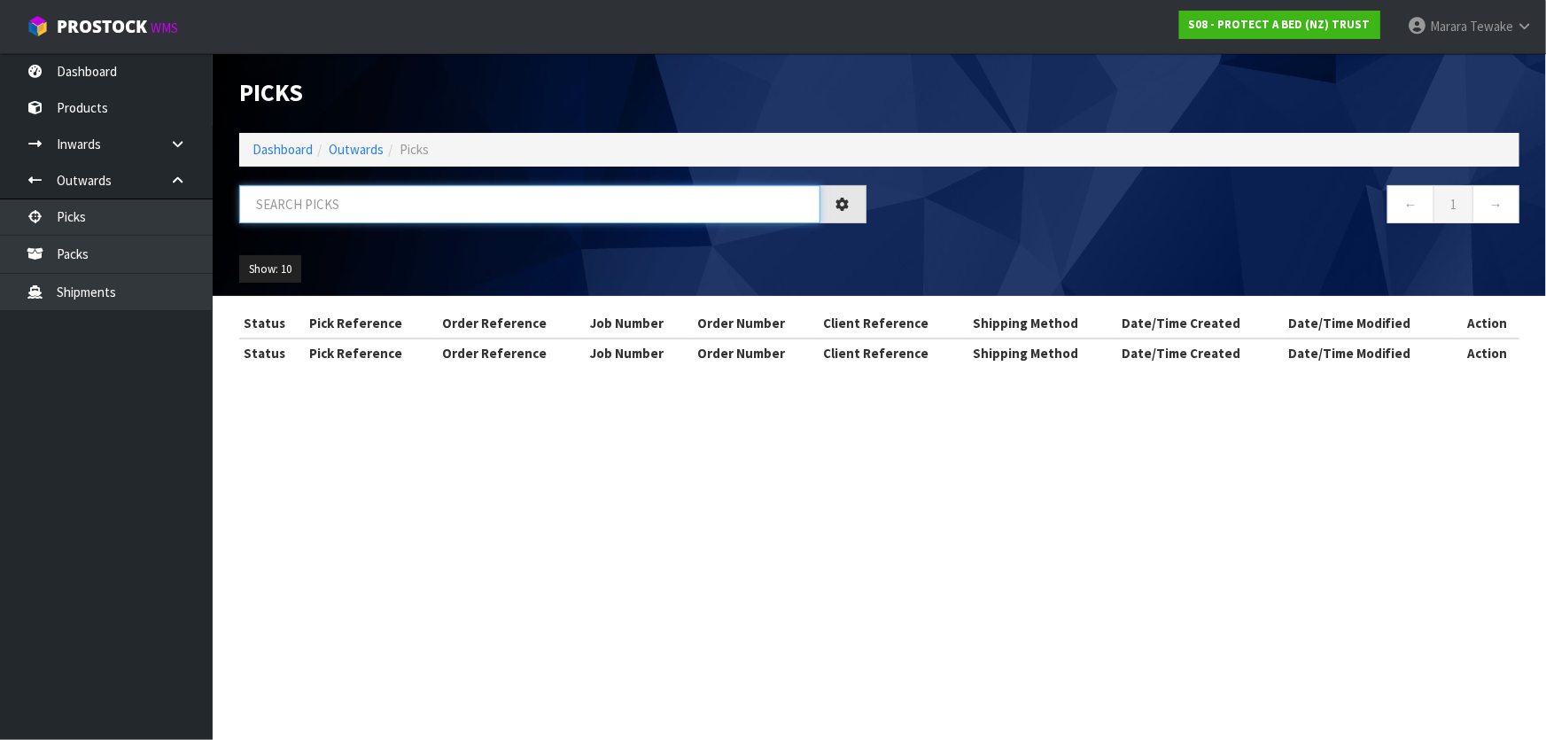
click at [308, 212] on input "text" at bounding box center [529, 204] width 581 height 38
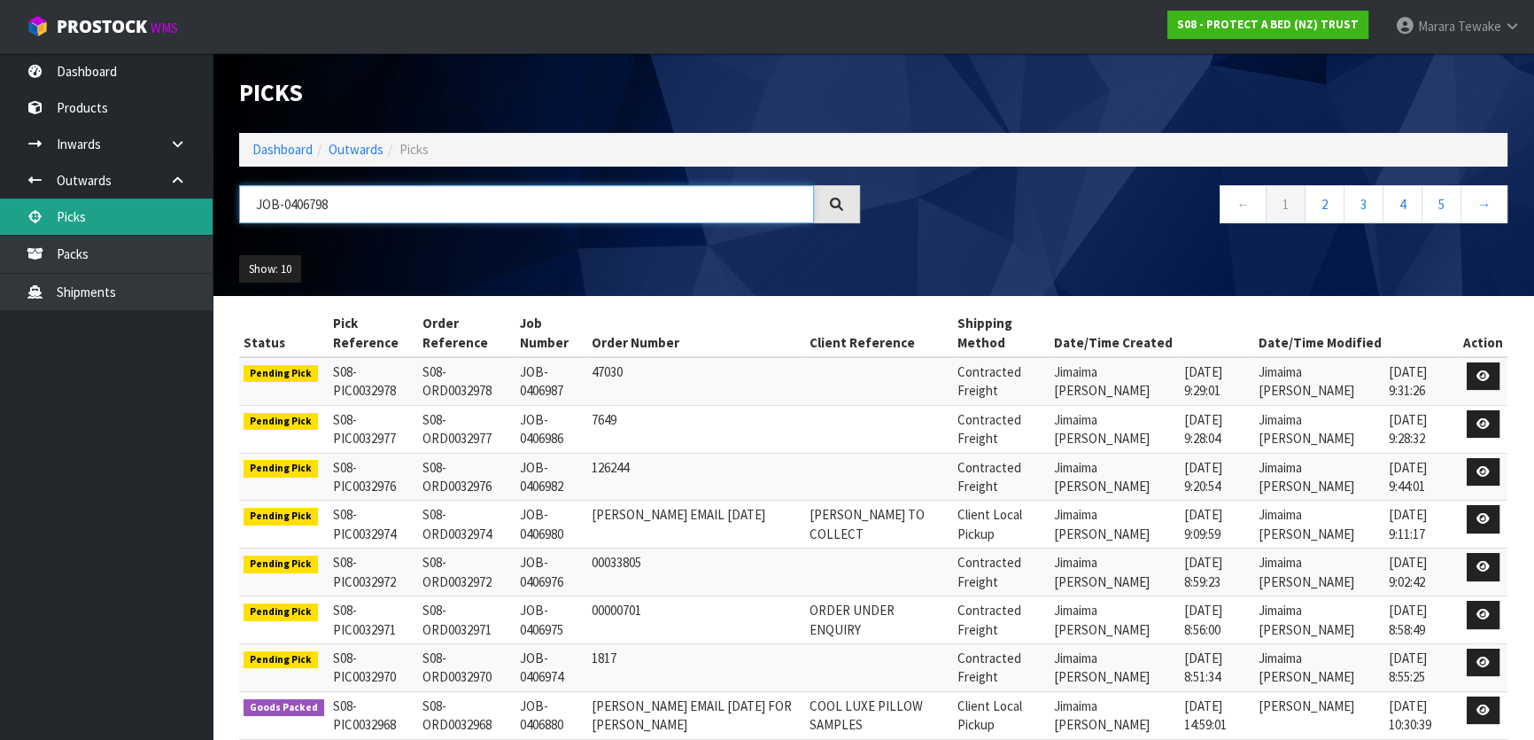
type input "JOB-0406798"
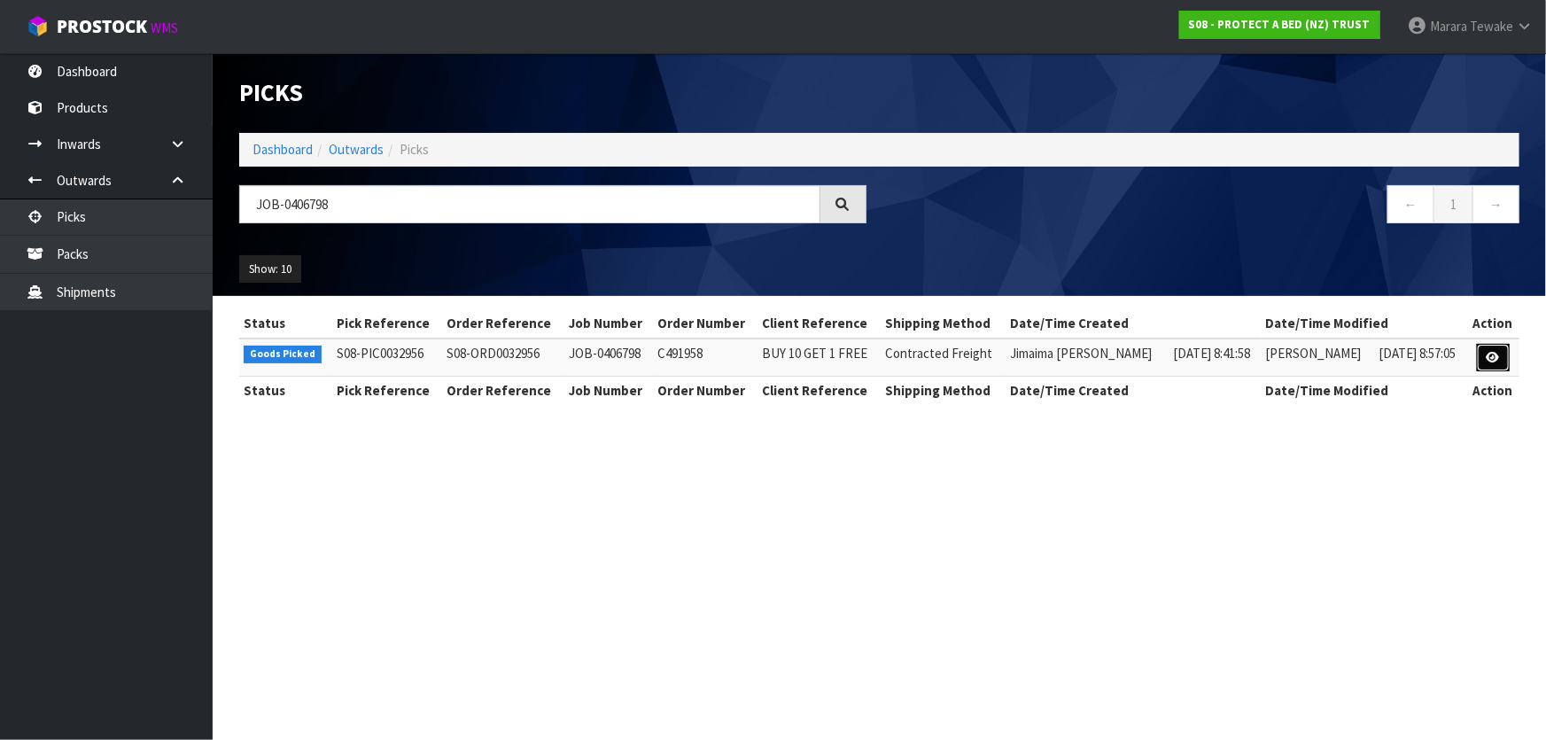
click at [1485, 347] on link at bounding box center [1493, 358] width 33 height 28
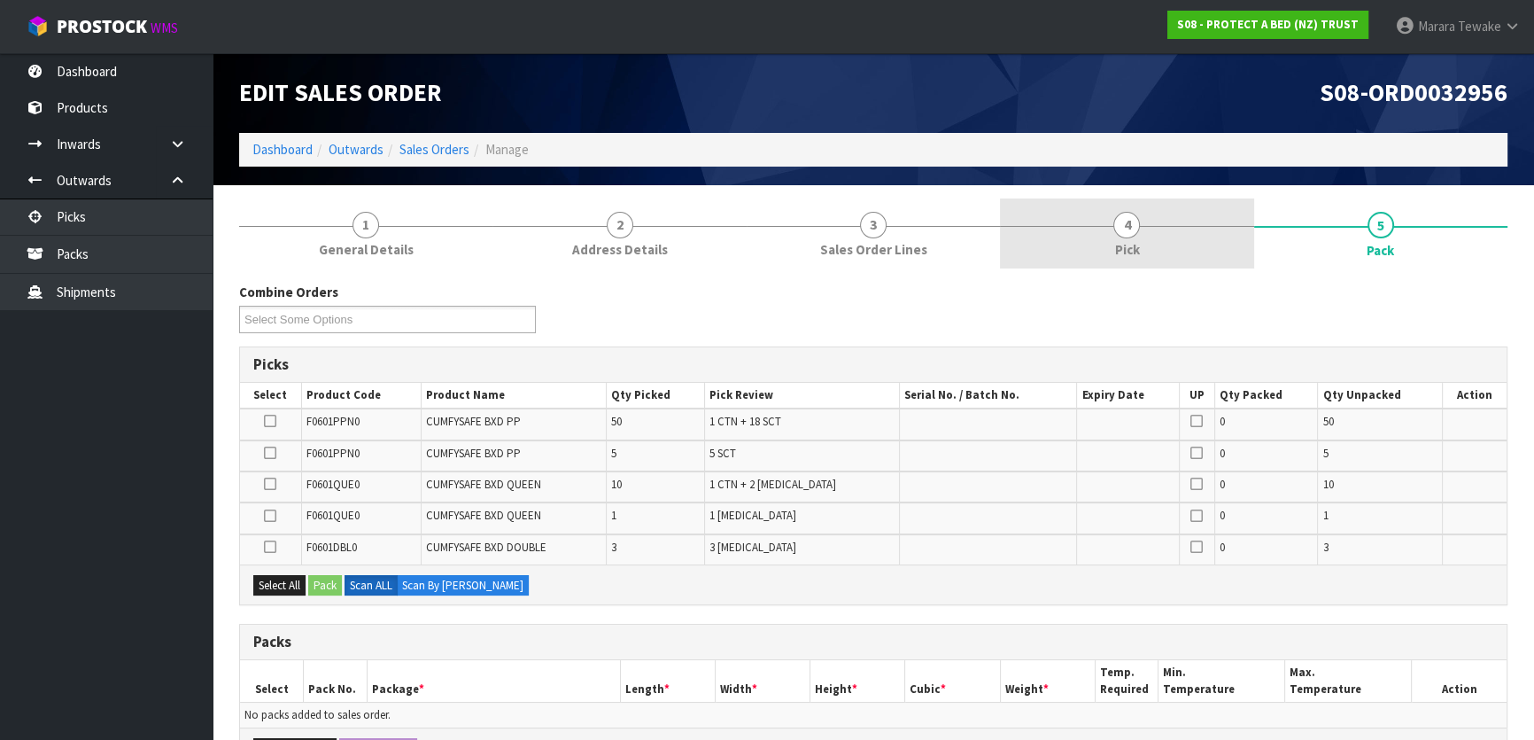
click at [1142, 221] on link "4 Pick" at bounding box center [1126, 233] width 253 height 70
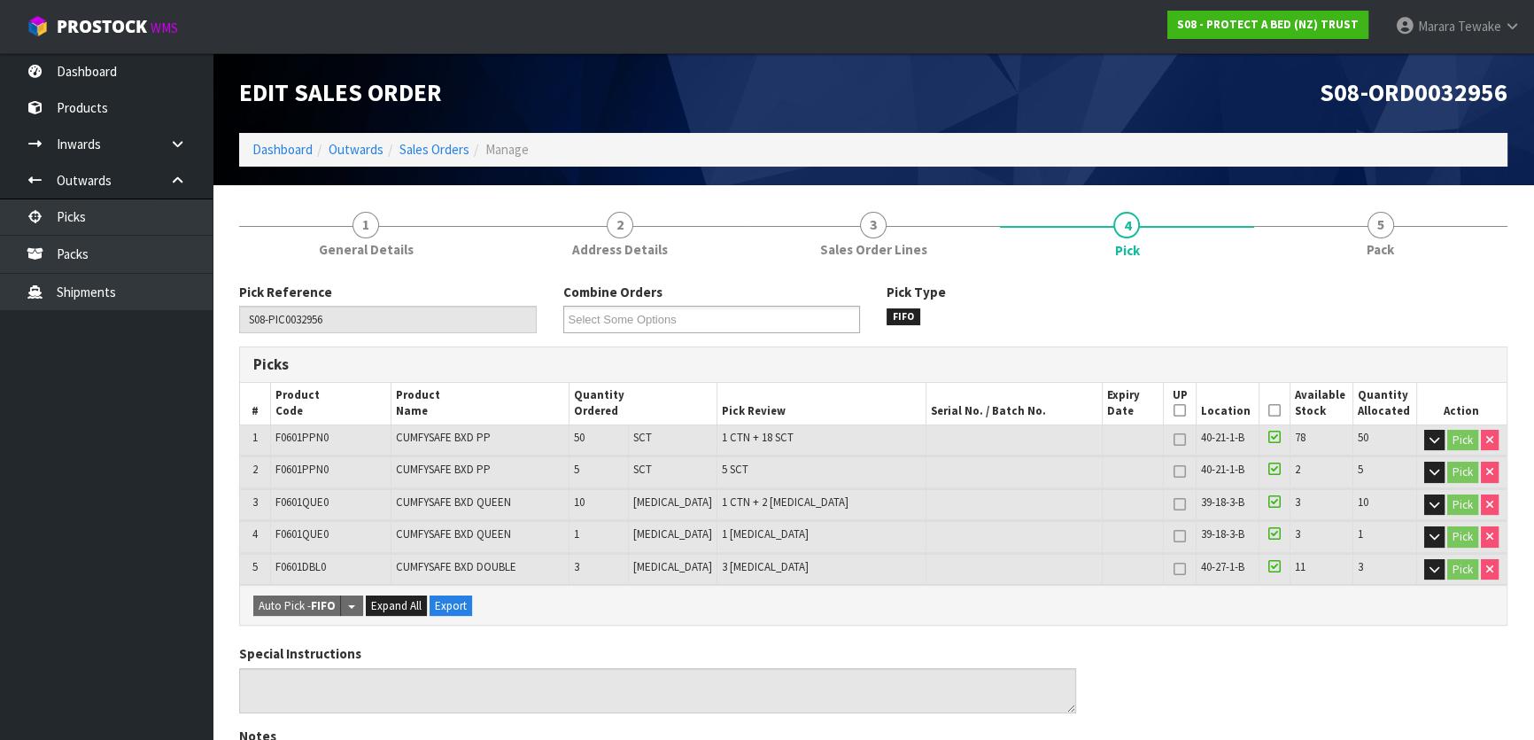
drag, startPoint x: 1267, startPoint y: 412, endPoint x: 1156, endPoint y: 482, distance: 131.0
click at [1268, 411] on icon at bounding box center [1274, 410] width 12 height 1
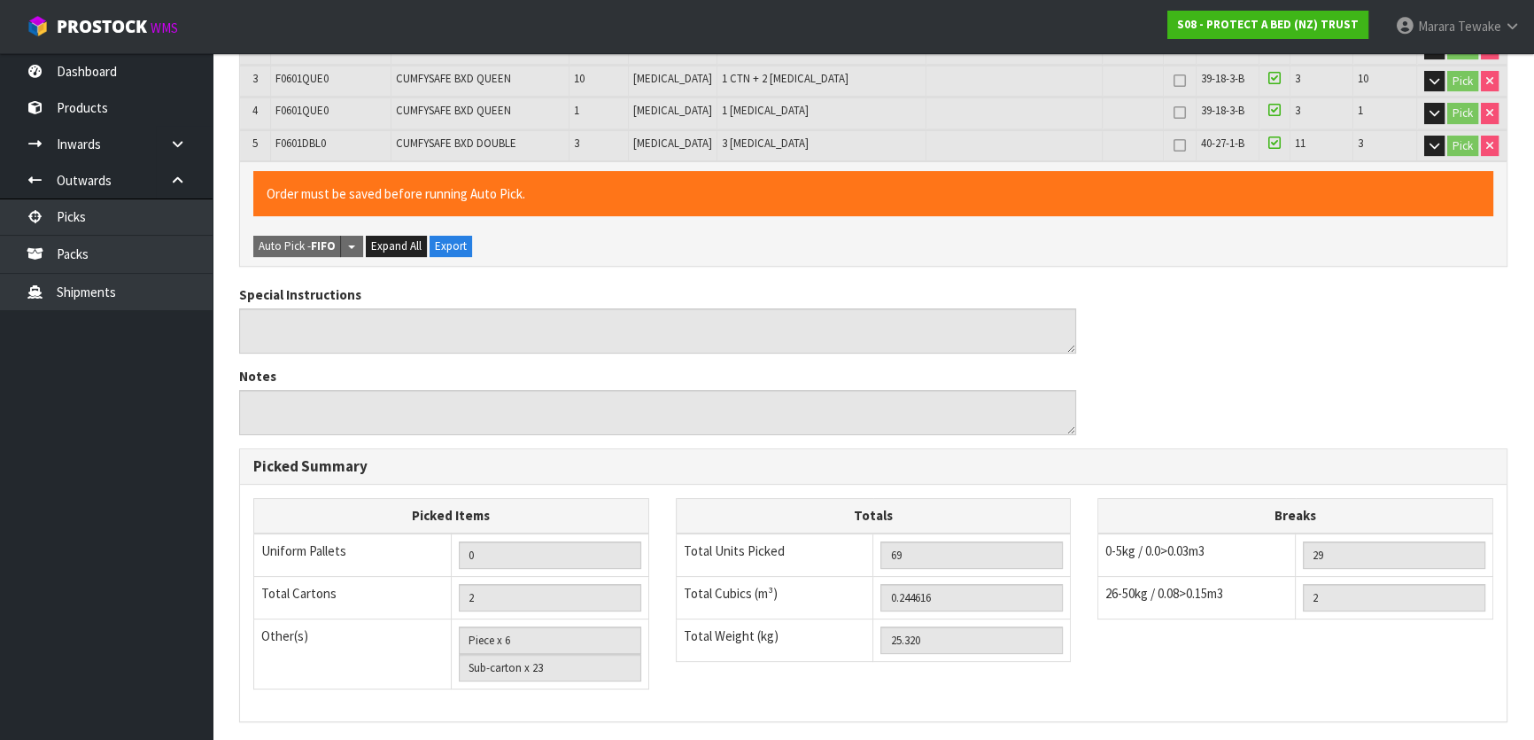
scroll to position [643, 0]
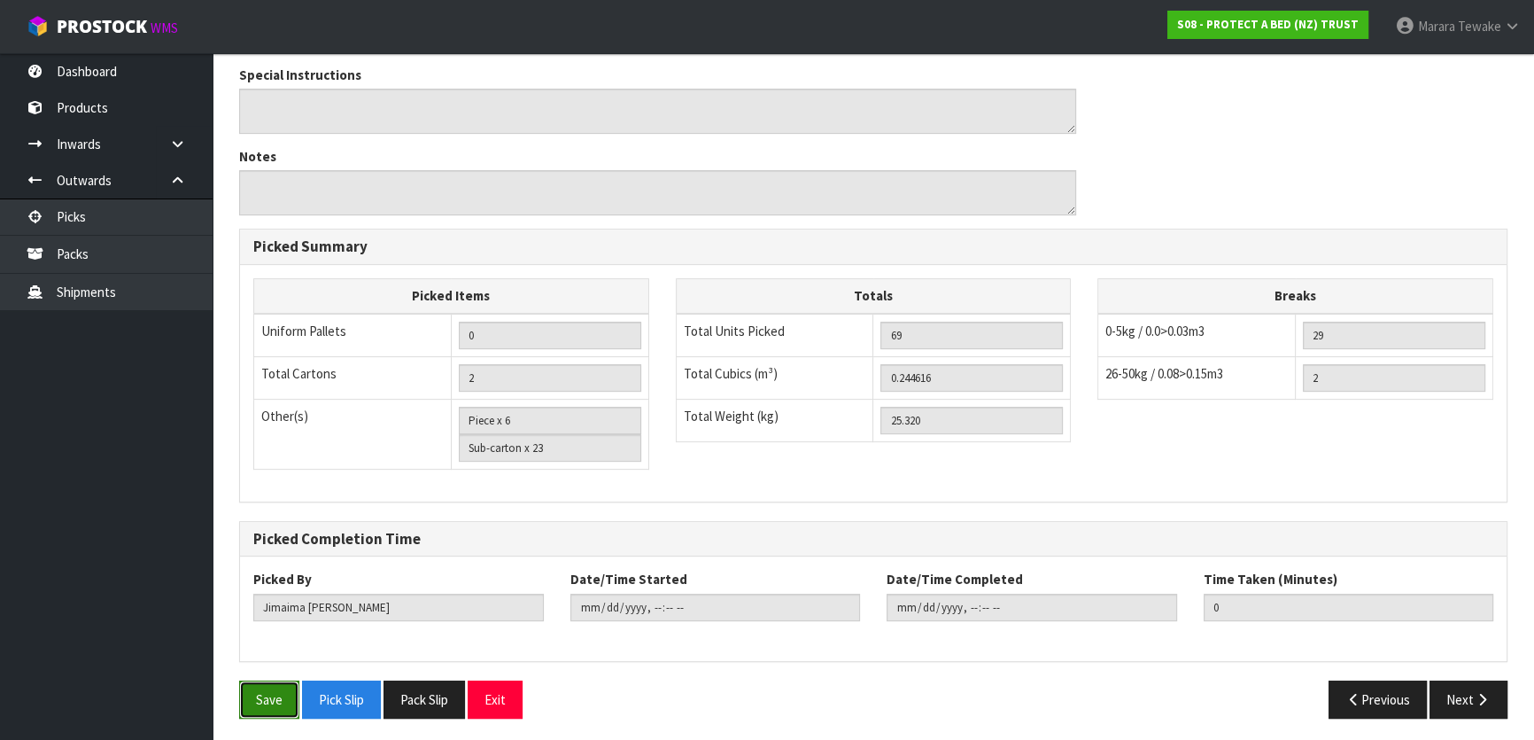
click at [268, 703] on button "Save" at bounding box center [269, 699] width 60 height 38
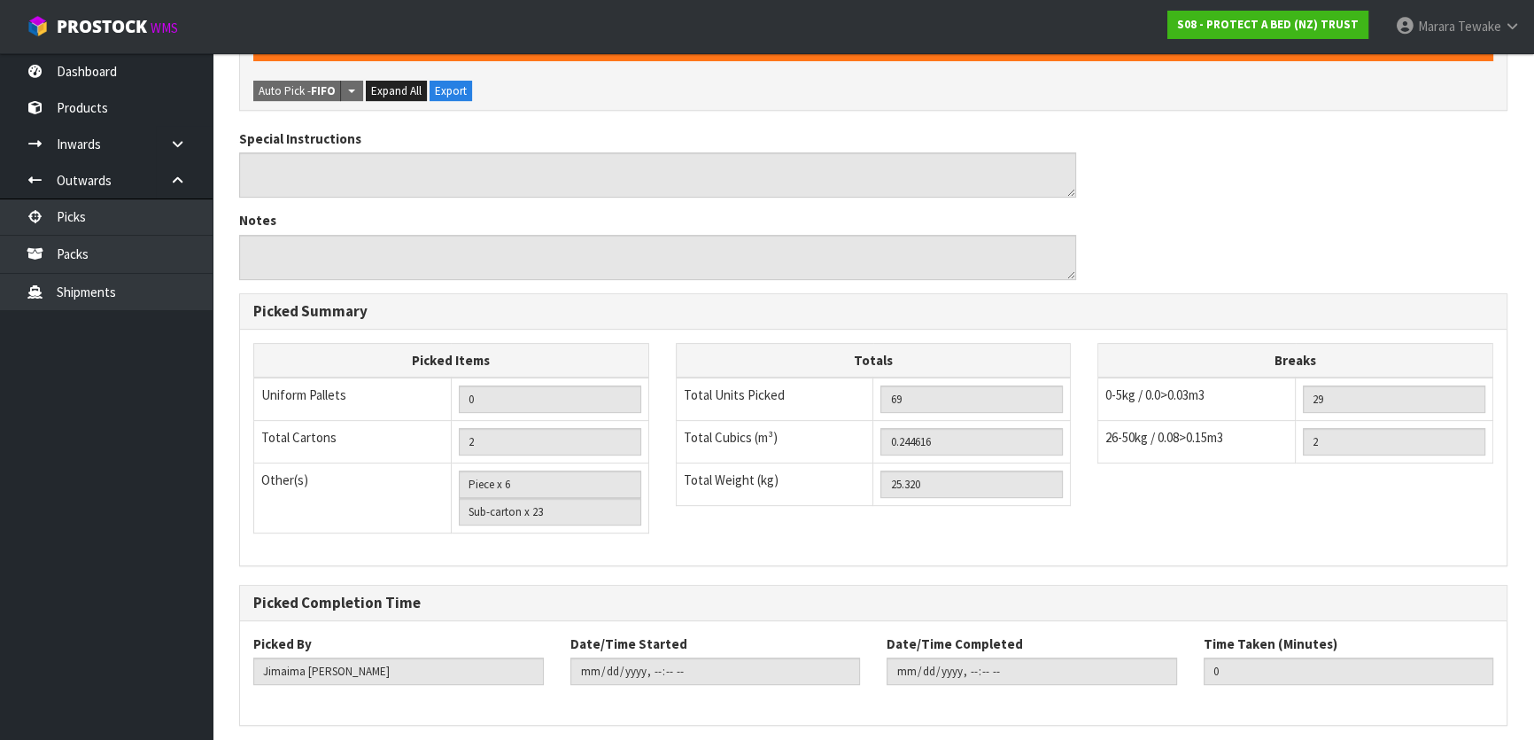
scroll to position [0, 0]
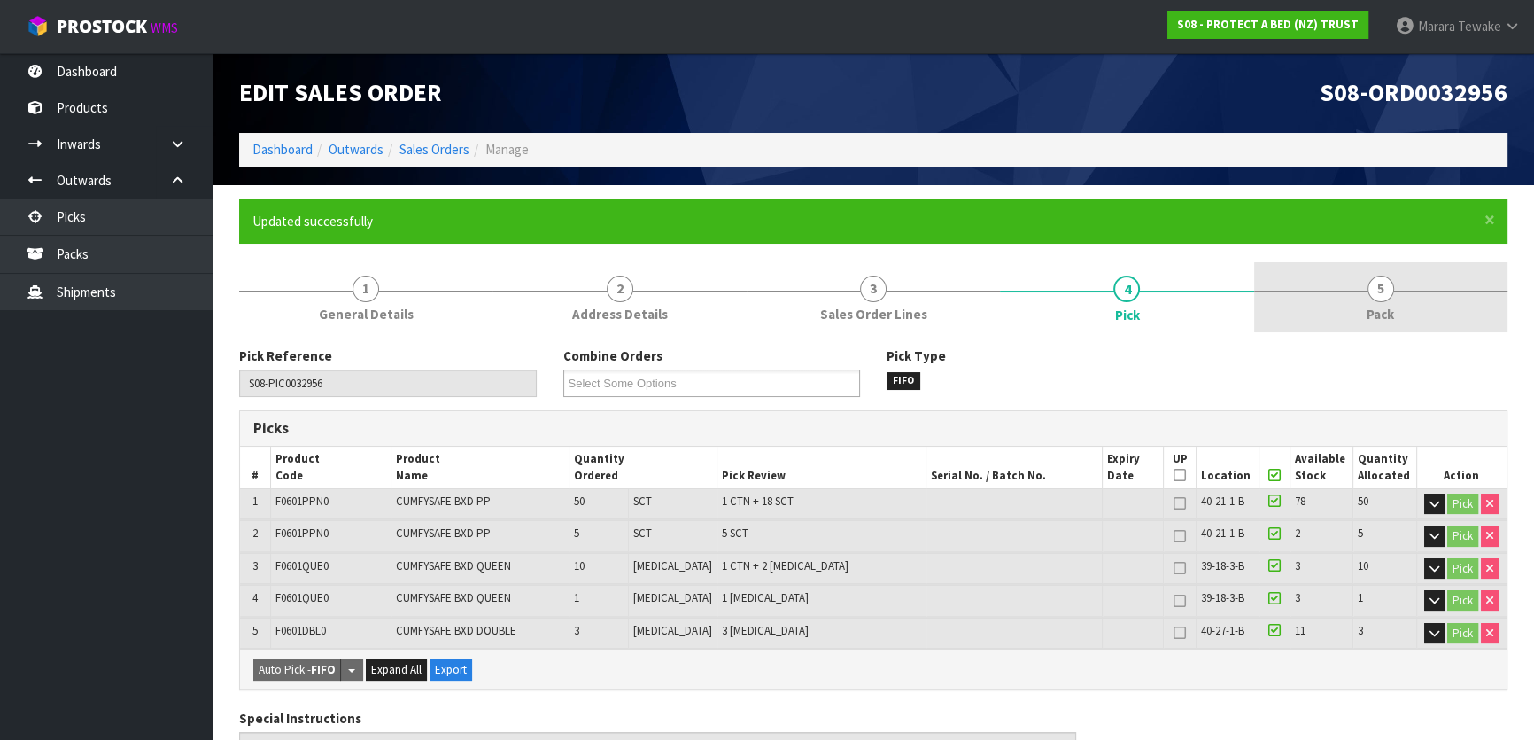
drag, startPoint x: 1399, startPoint y: 285, endPoint x: 1389, endPoint y: 285, distance: 9.7
click at [1398, 285] on link "5 Pack" at bounding box center [1380, 297] width 253 height 70
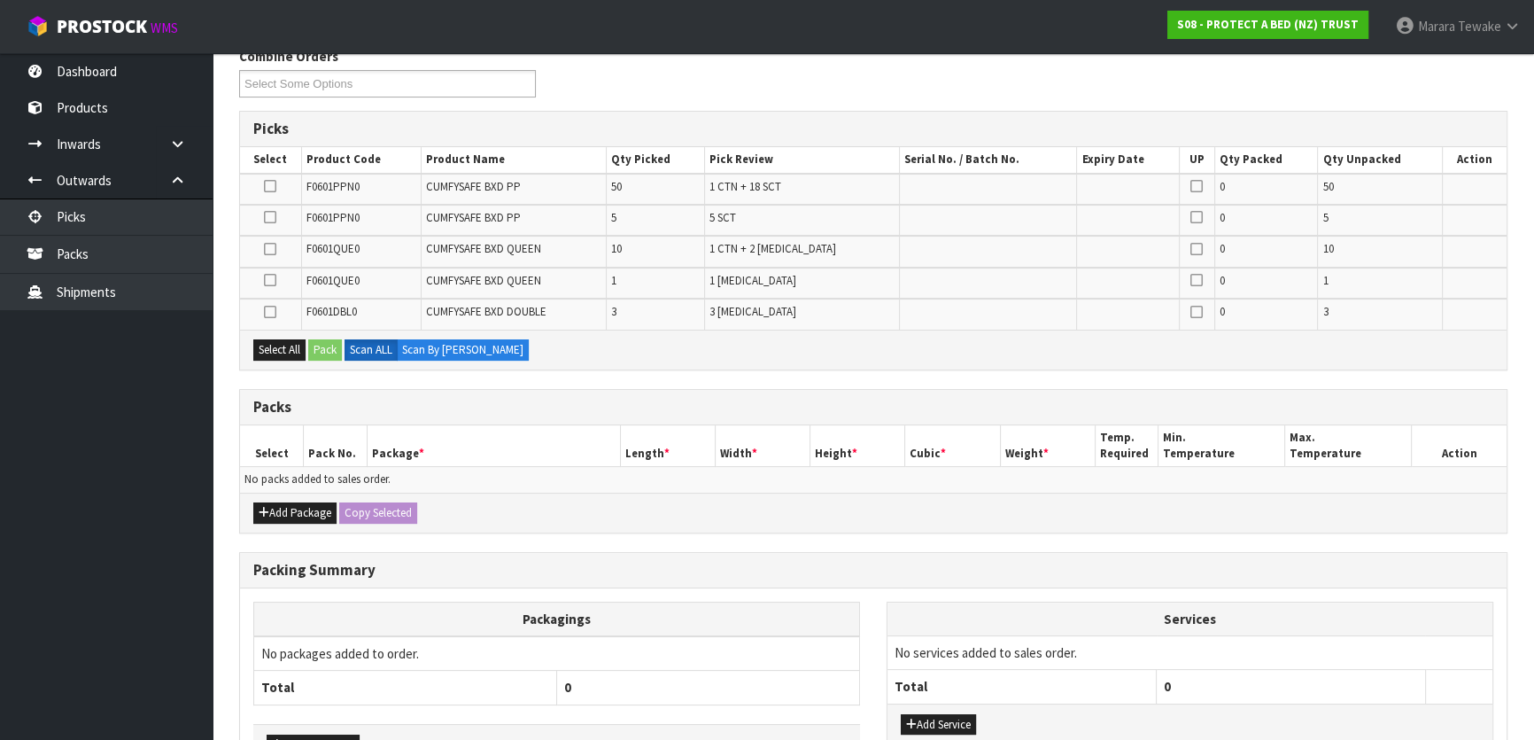
scroll to position [402, 0]
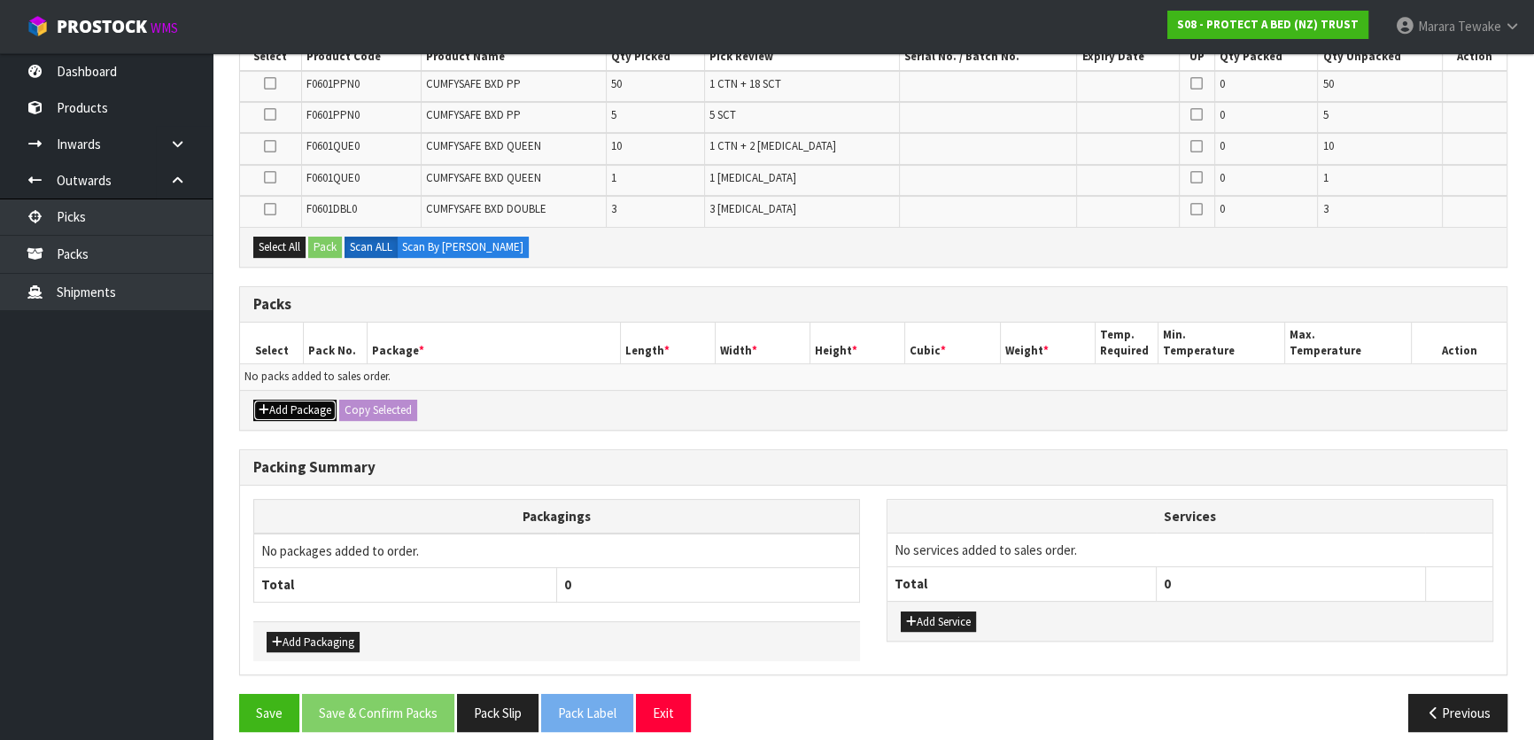
click at [294, 410] on button "Add Package" at bounding box center [294, 409] width 83 height 21
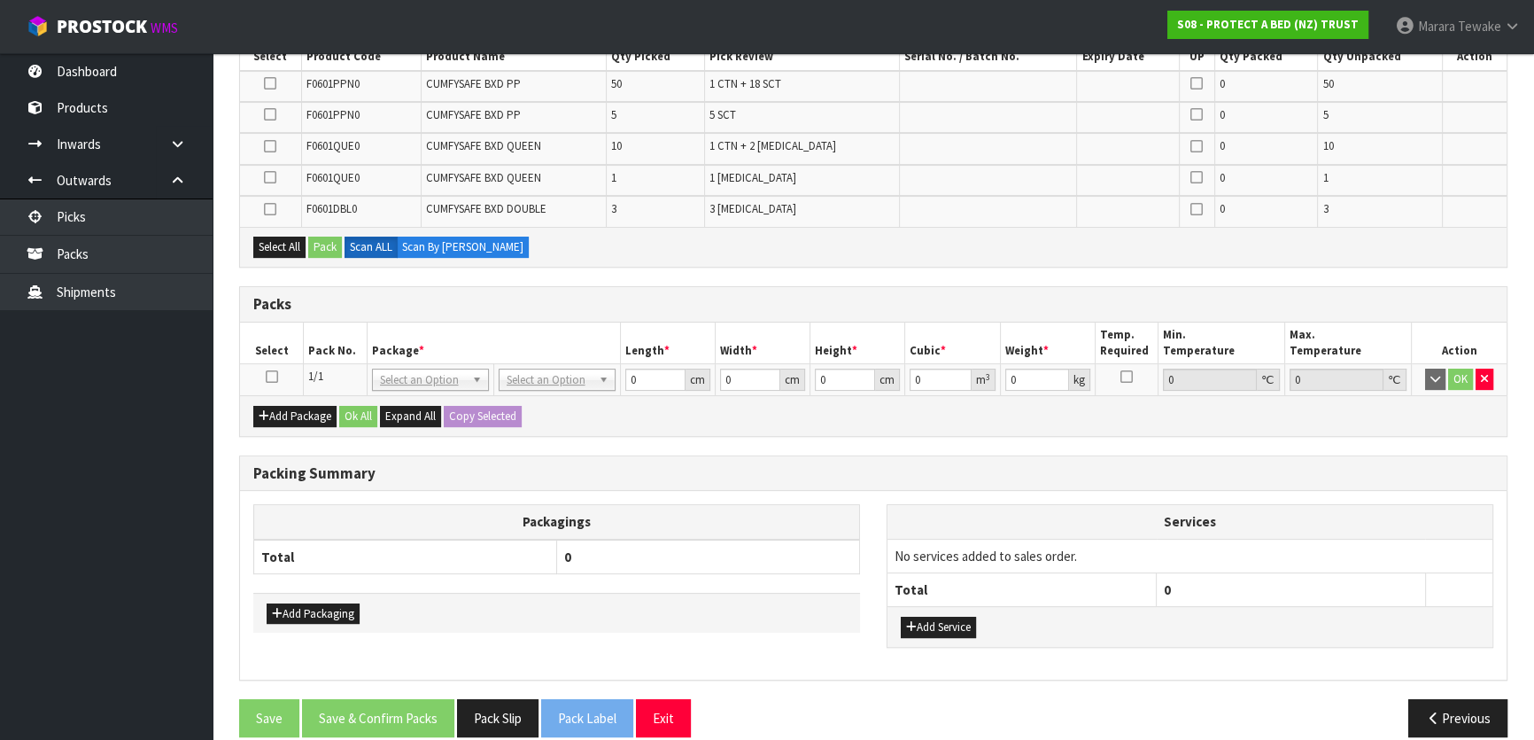
click at [271, 376] on icon at bounding box center [272, 376] width 12 height 1
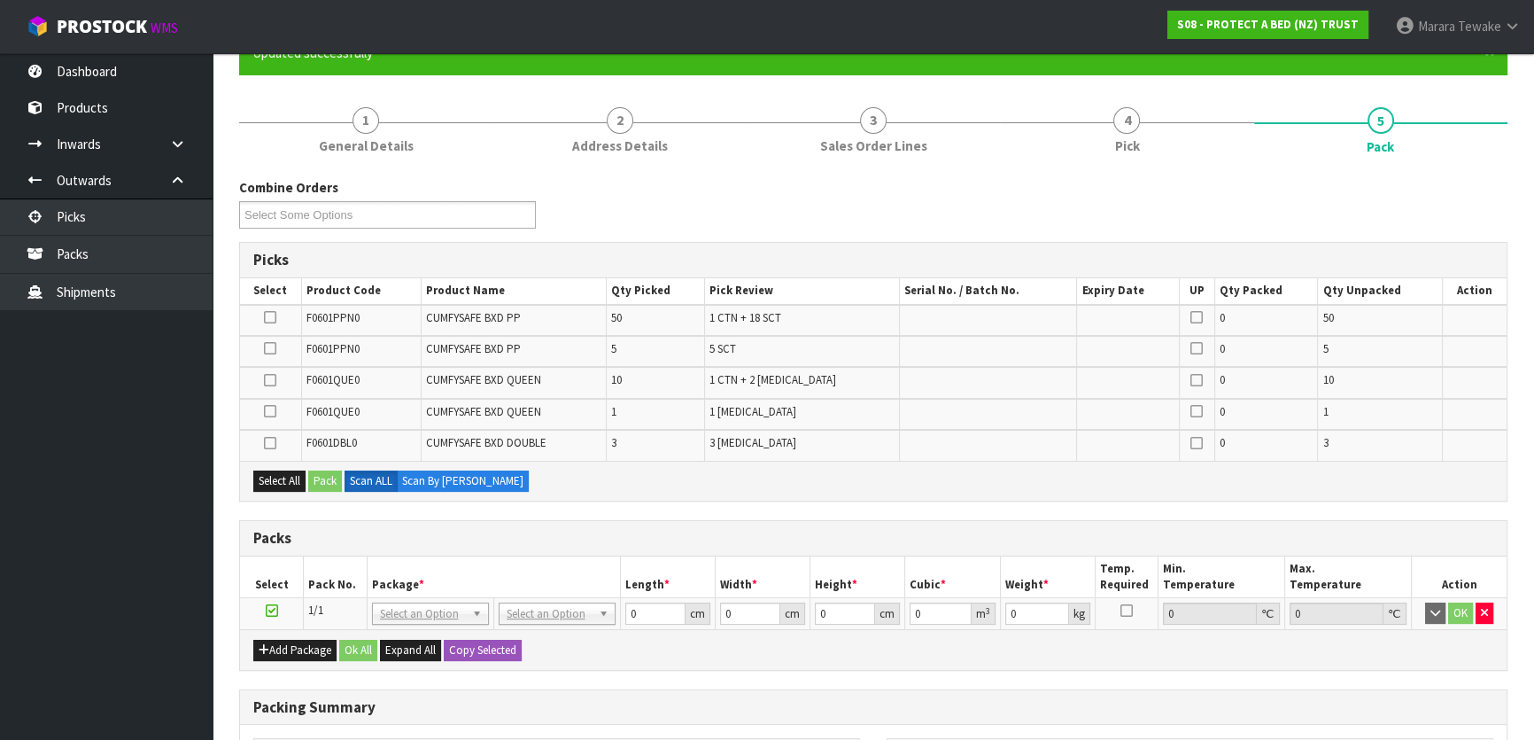
scroll to position [160, 0]
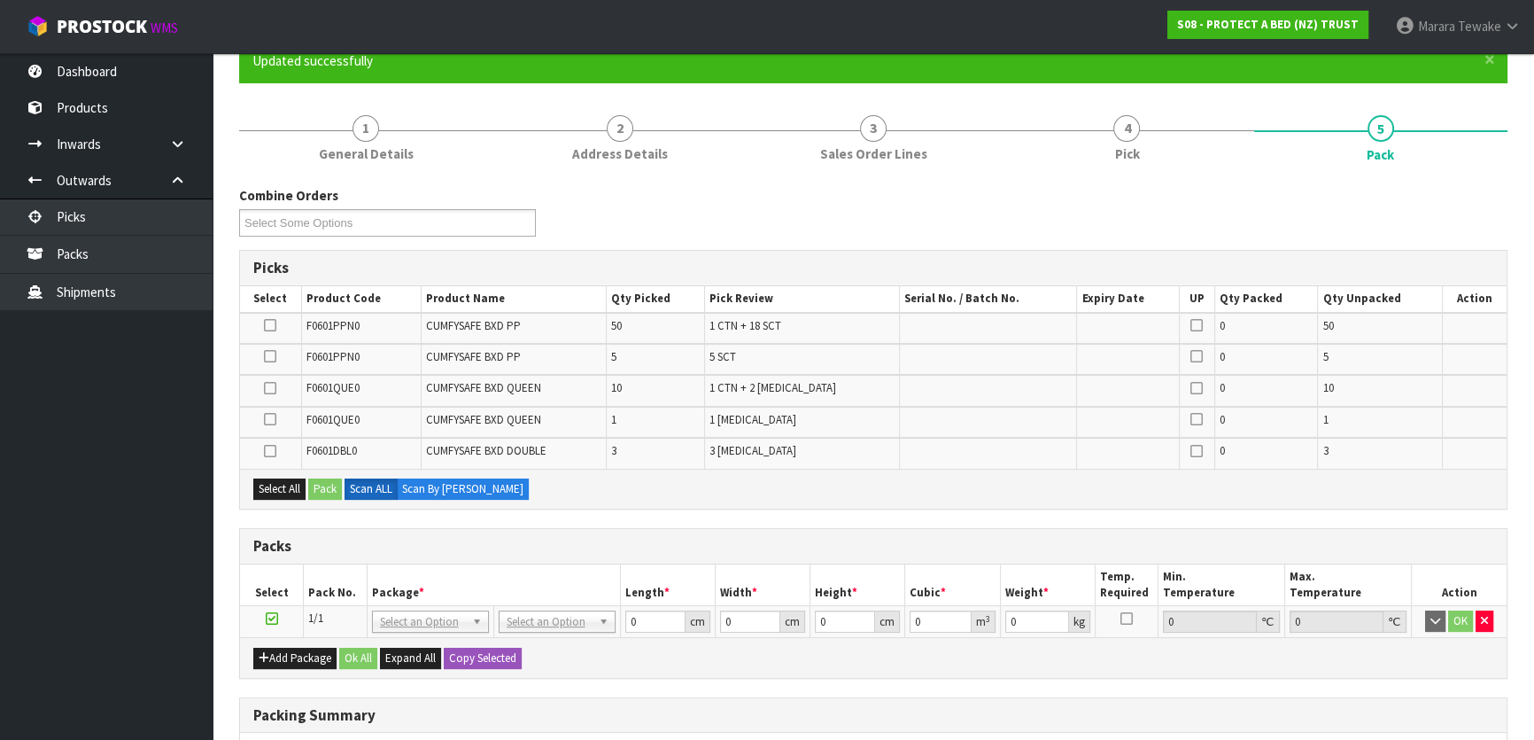
click at [260, 328] on td at bounding box center [270, 328] width 61 height 31
click at [273, 325] on icon at bounding box center [270, 325] width 12 height 1
click at [0, 0] on input "checkbox" at bounding box center [0, 0] width 0 height 0
click at [330, 486] on button "Pack" at bounding box center [325, 488] width 34 height 21
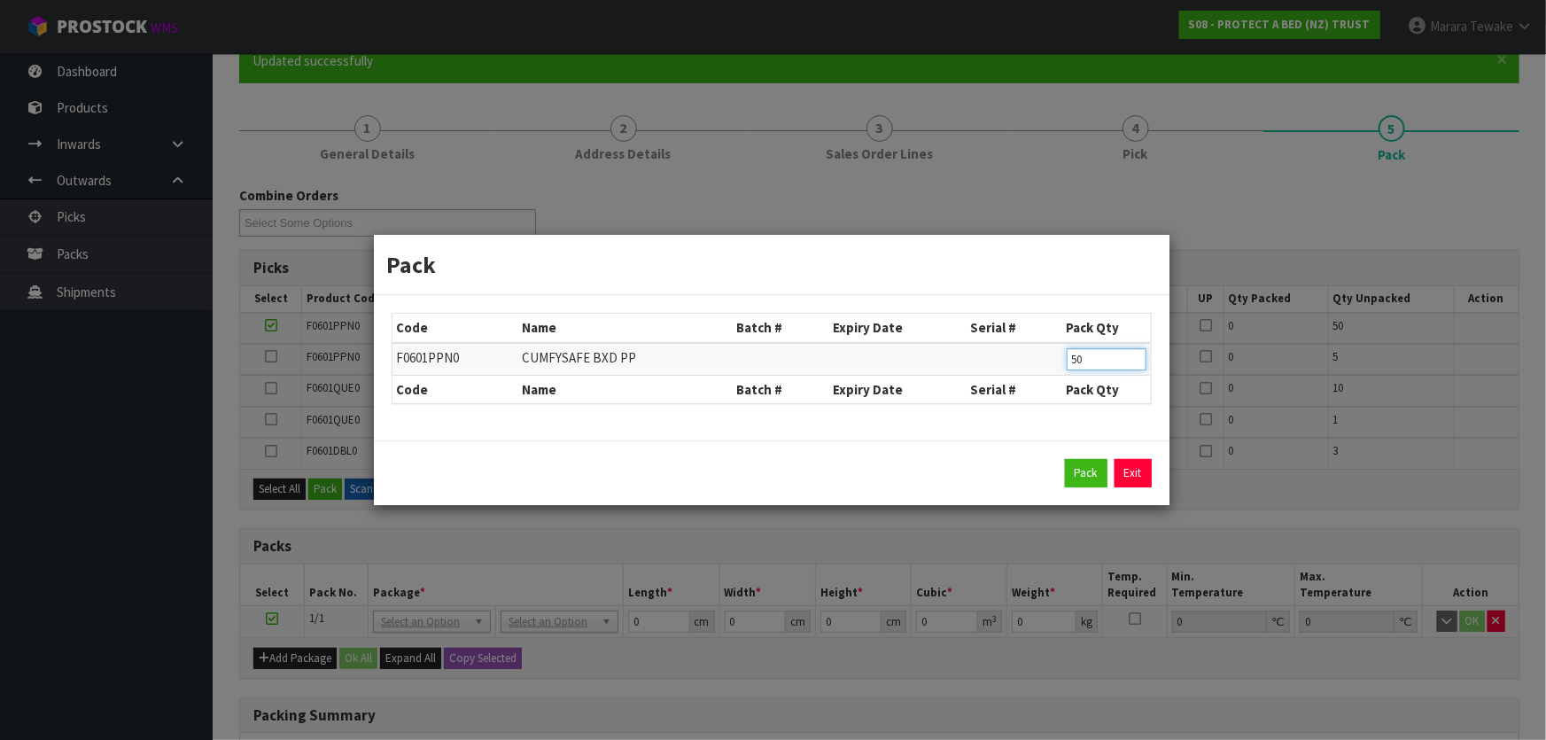
drag, startPoint x: 1063, startPoint y: 365, endPoint x: 1020, endPoint y: 362, distance: 42.6
click at [1020, 362] on tr "F0601PPN0 CUMFYSAFE BXD PP 50" at bounding box center [771, 359] width 758 height 33
type input "32"
click at [1080, 482] on button "Pack" at bounding box center [1086, 473] width 43 height 28
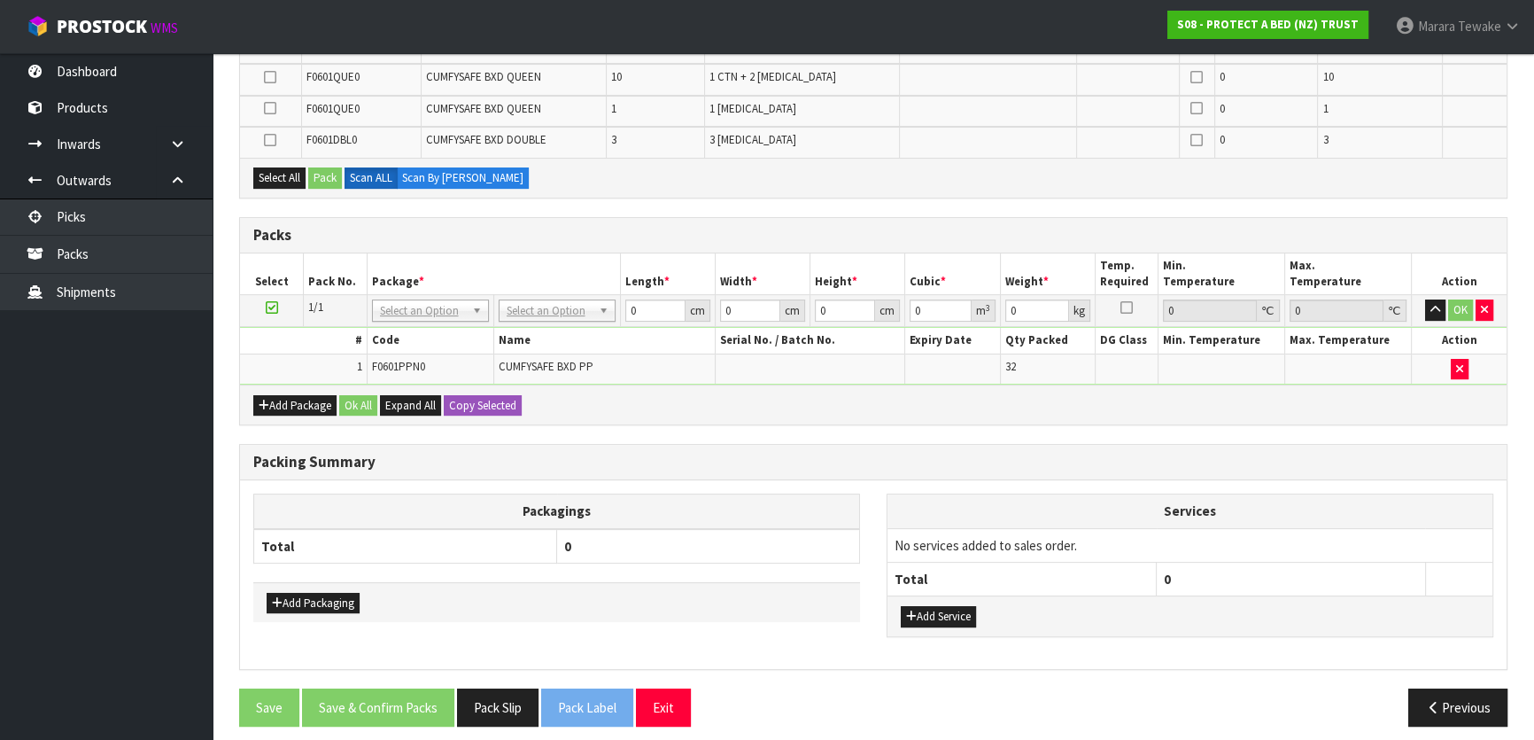
scroll to position [478, 0]
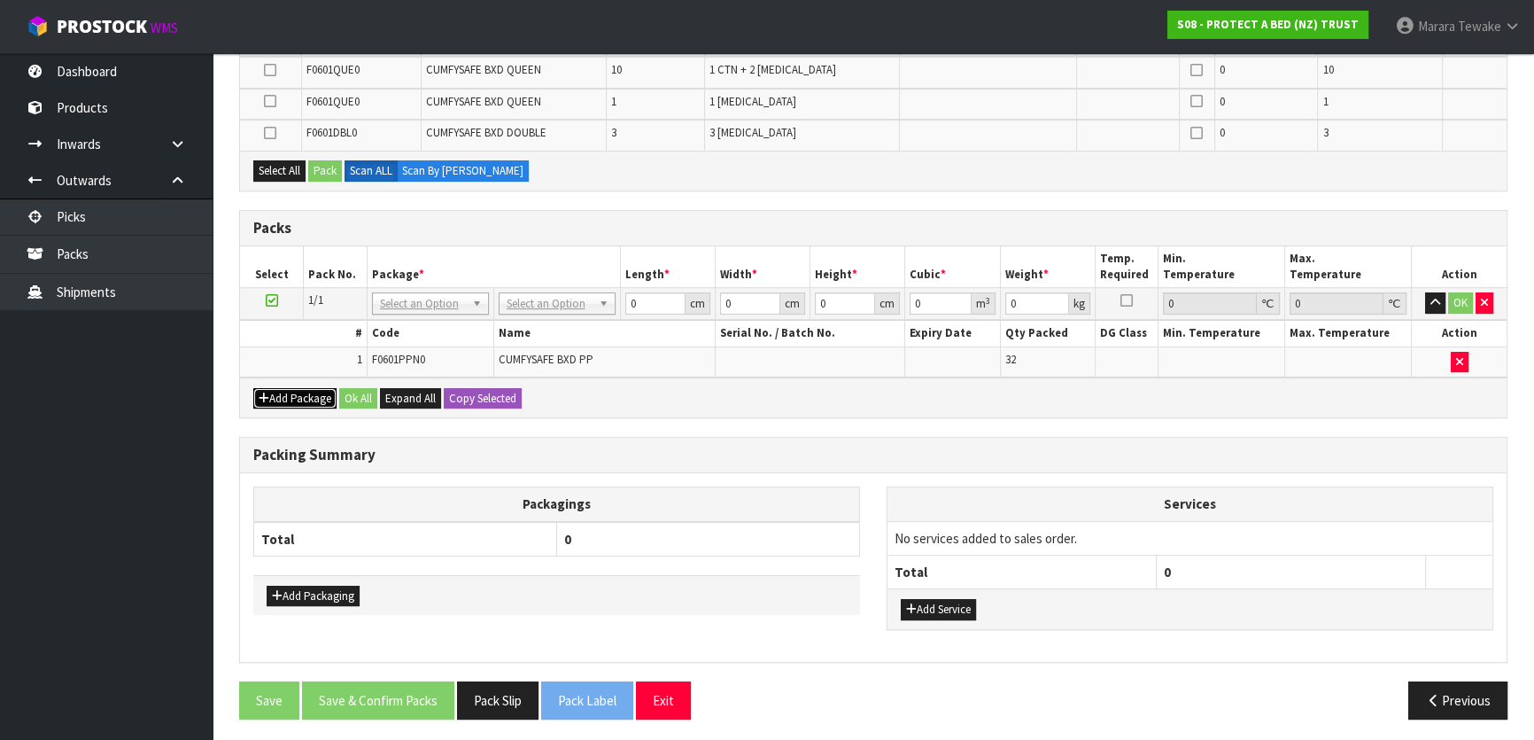
click at [268, 392] on icon "button" at bounding box center [264, 398] width 11 height 12
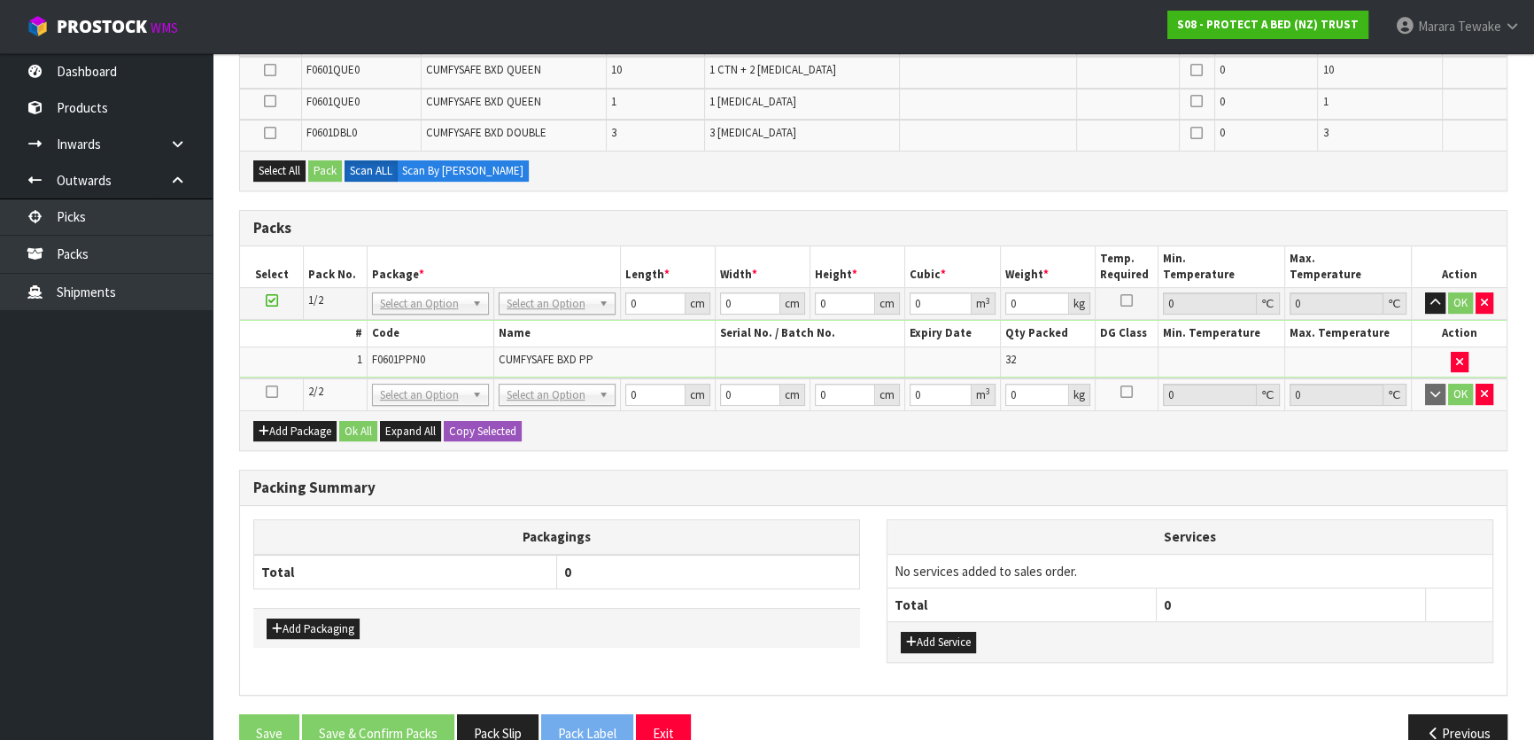
click at [266, 392] on icon at bounding box center [272, 392] width 12 height 1
click at [557, 288] on td "No Packaging Cartons PLT GEN120 (1200 X 1000) PLT ONE WAY SKID CHEP HIRE PALLET…" at bounding box center [556, 304] width 127 height 32
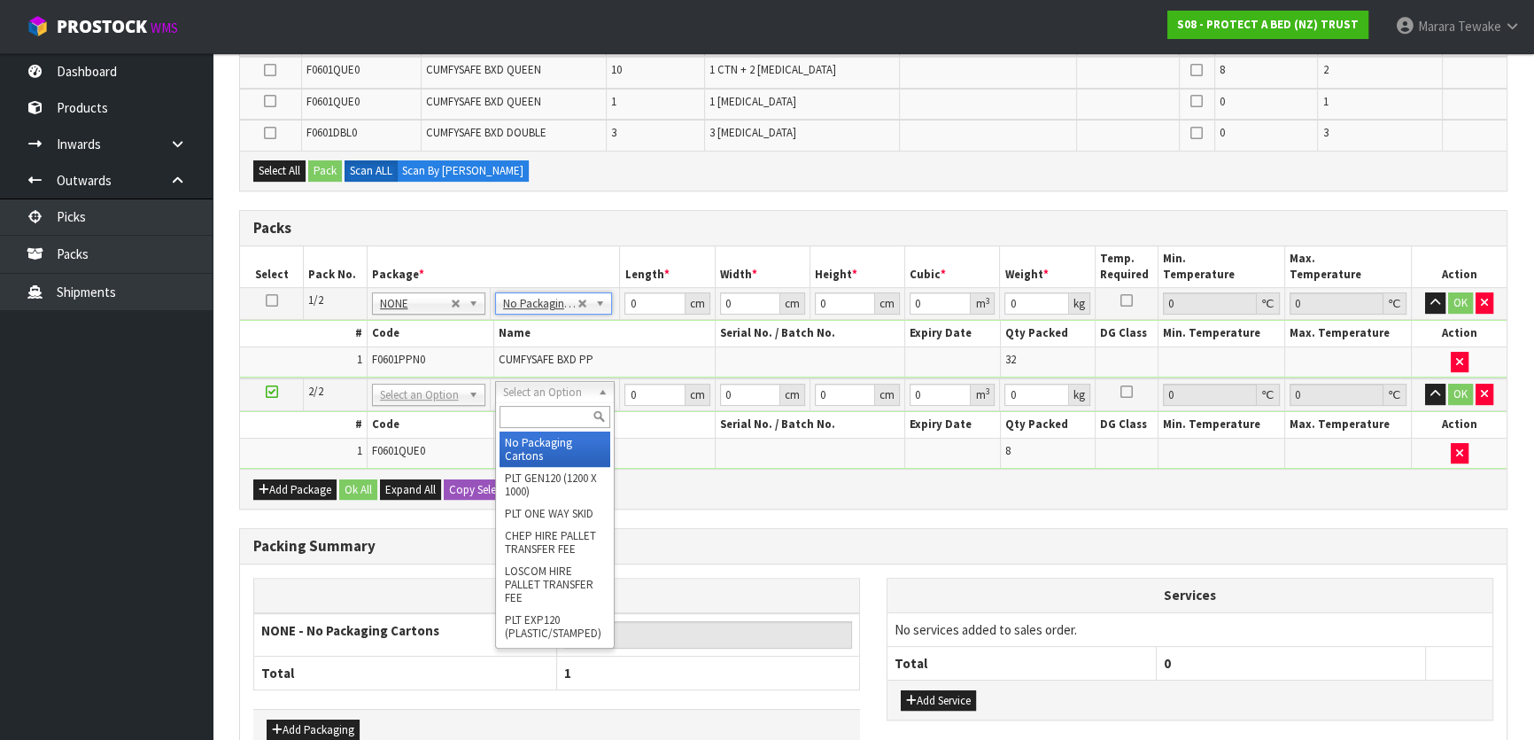
drag, startPoint x: 546, startPoint y: 395, endPoint x: 540, endPoint y: 415, distance: 21.1
type input "2"
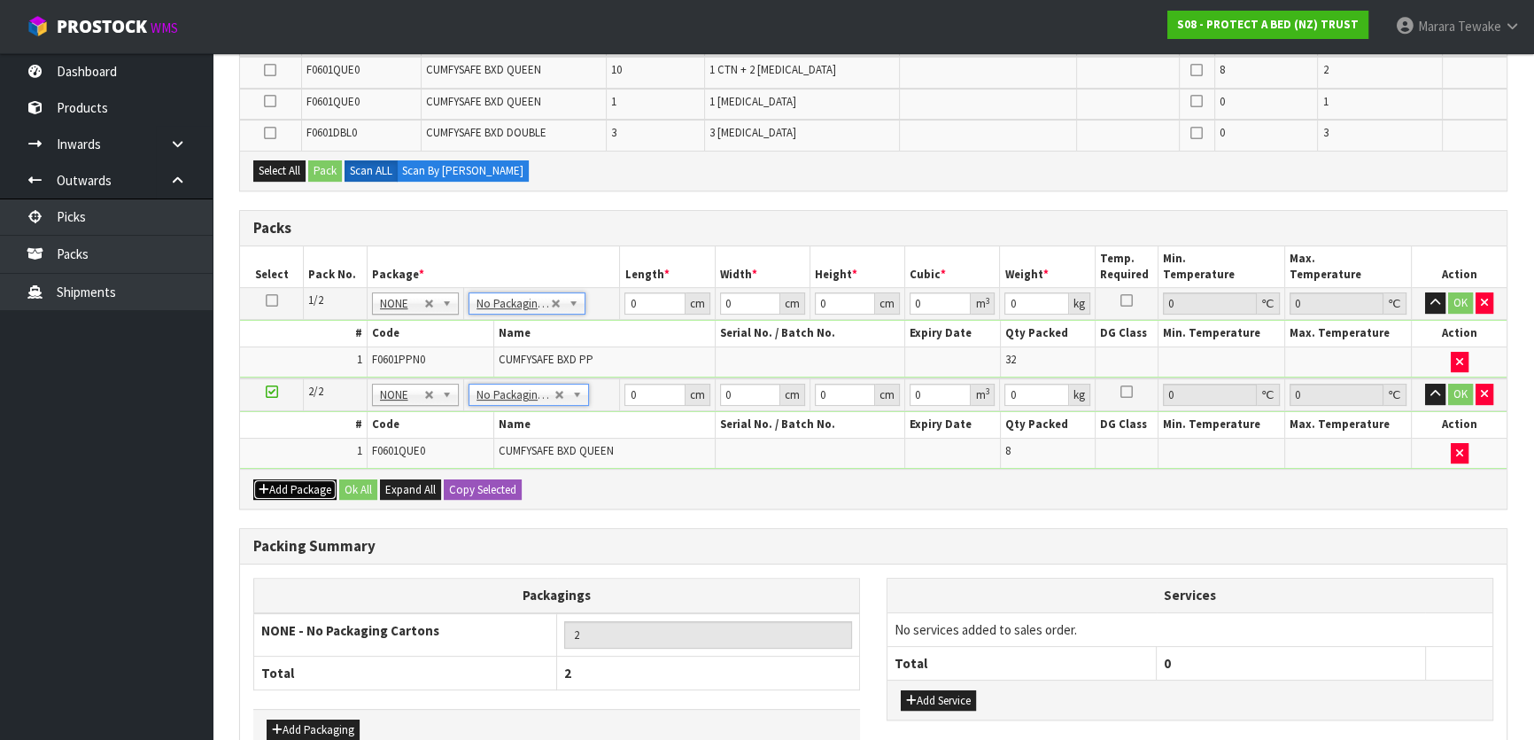
click at [306, 492] on button "Add Package" at bounding box center [294, 489] width 83 height 21
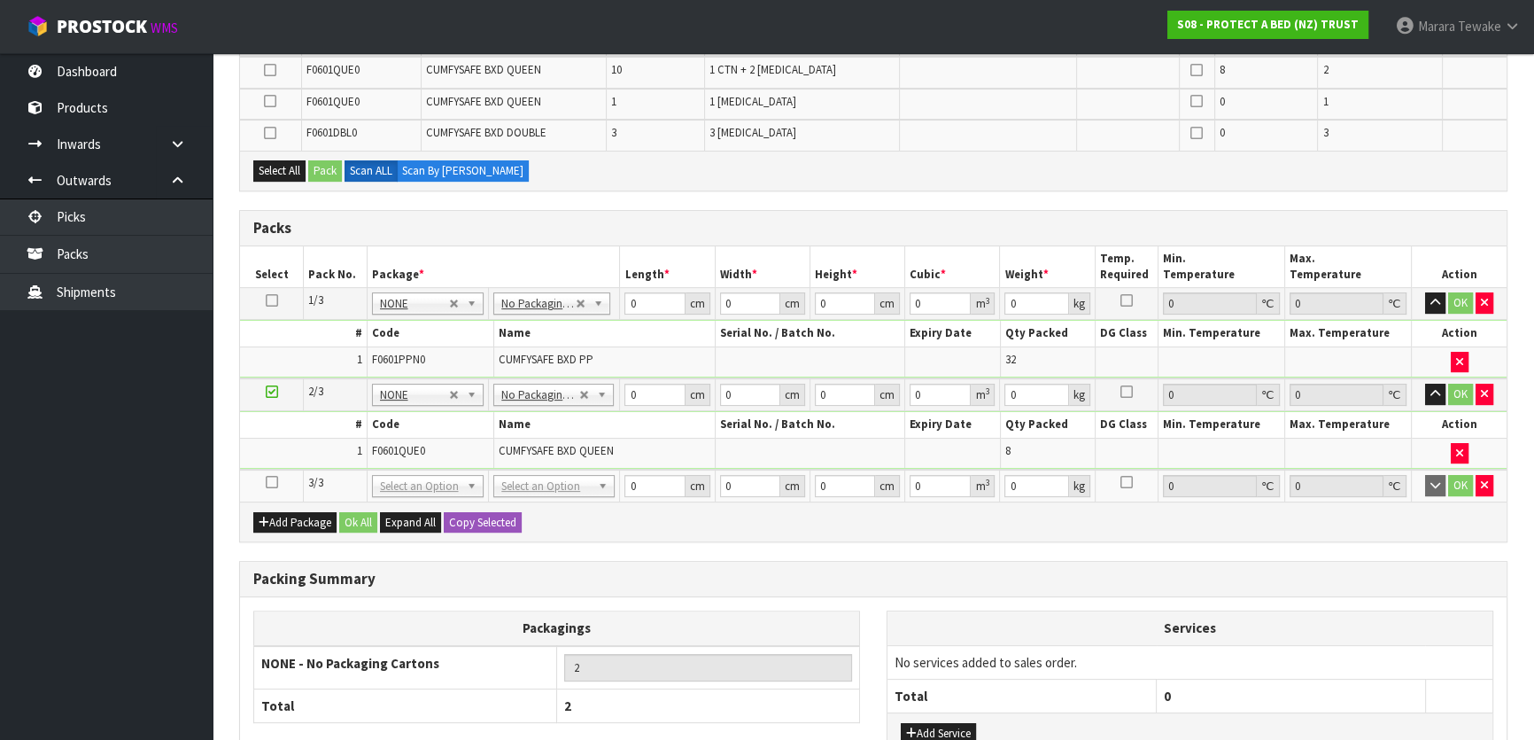
click at [274, 482] on icon at bounding box center [272, 482] width 12 height 1
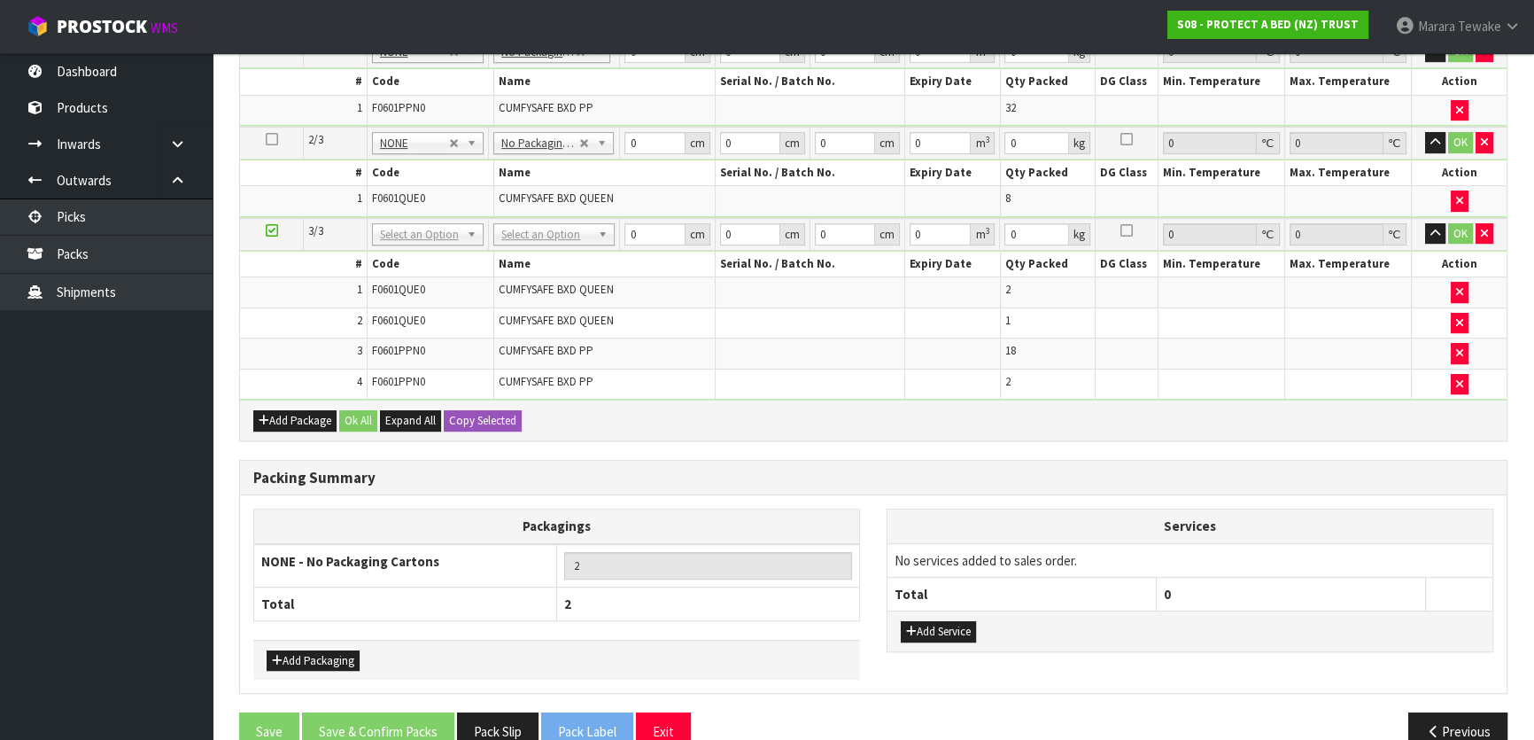
scroll to position [666, 0]
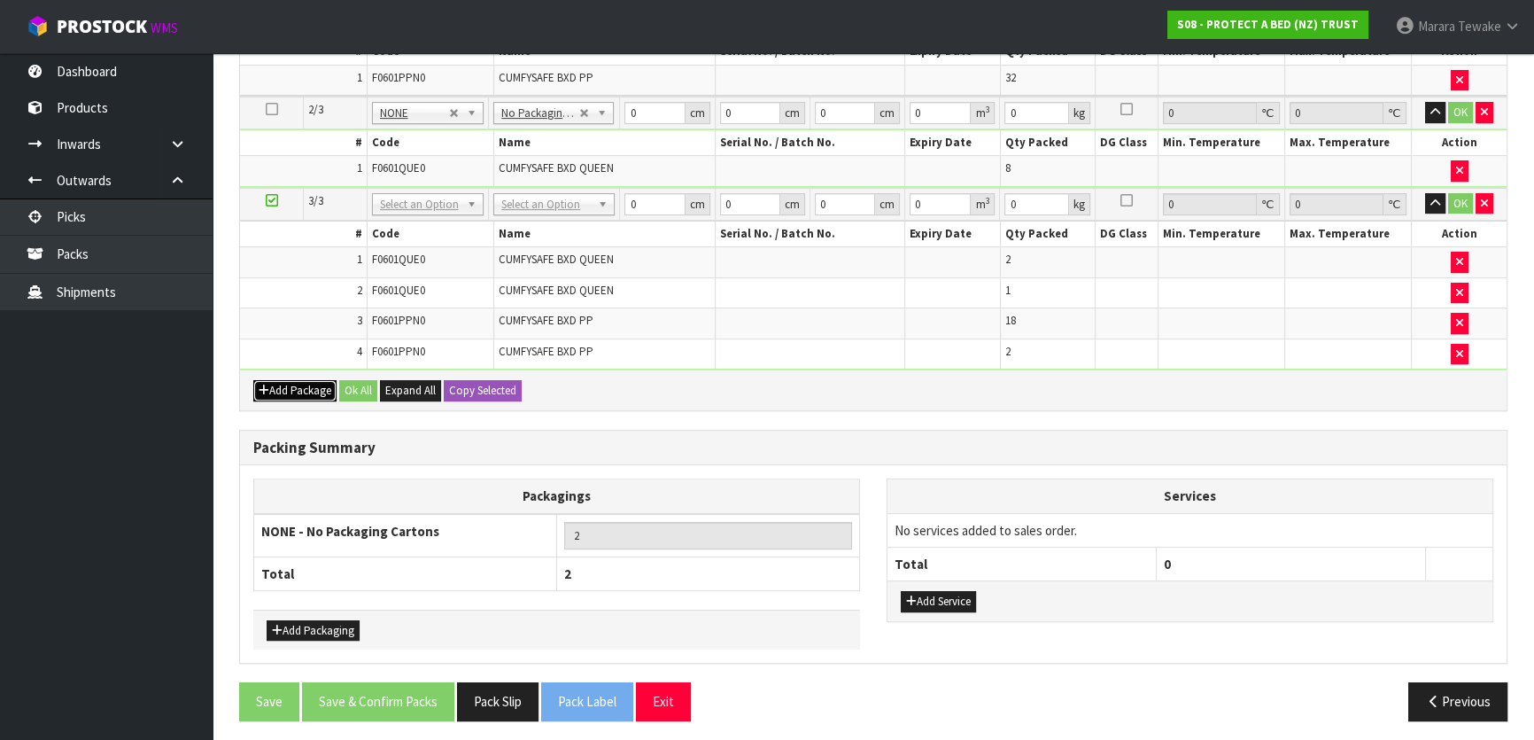
click at [273, 385] on button "Add Package" at bounding box center [294, 390] width 83 height 21
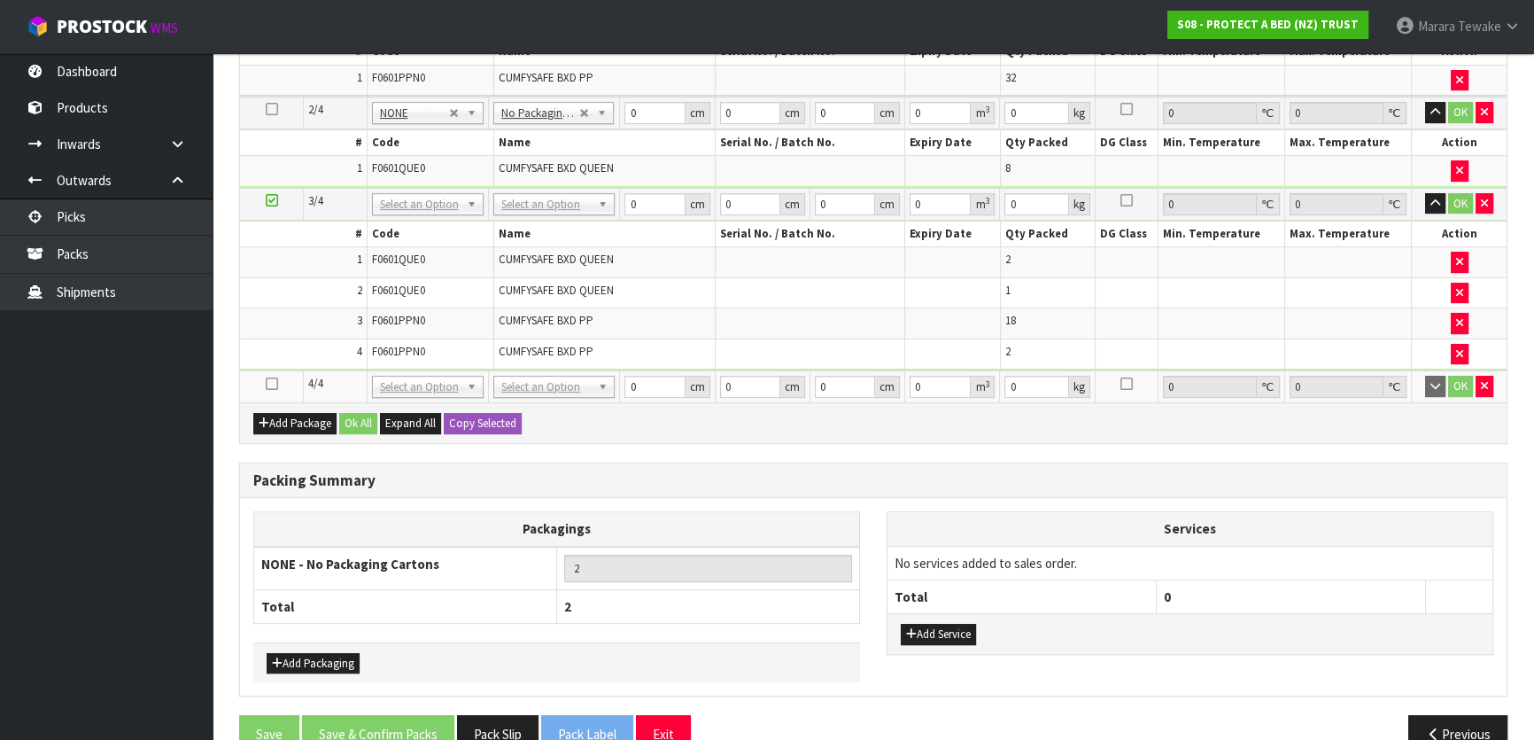
click at [268, 384] on icon at bounding box center [272, 384] width 12 height 1
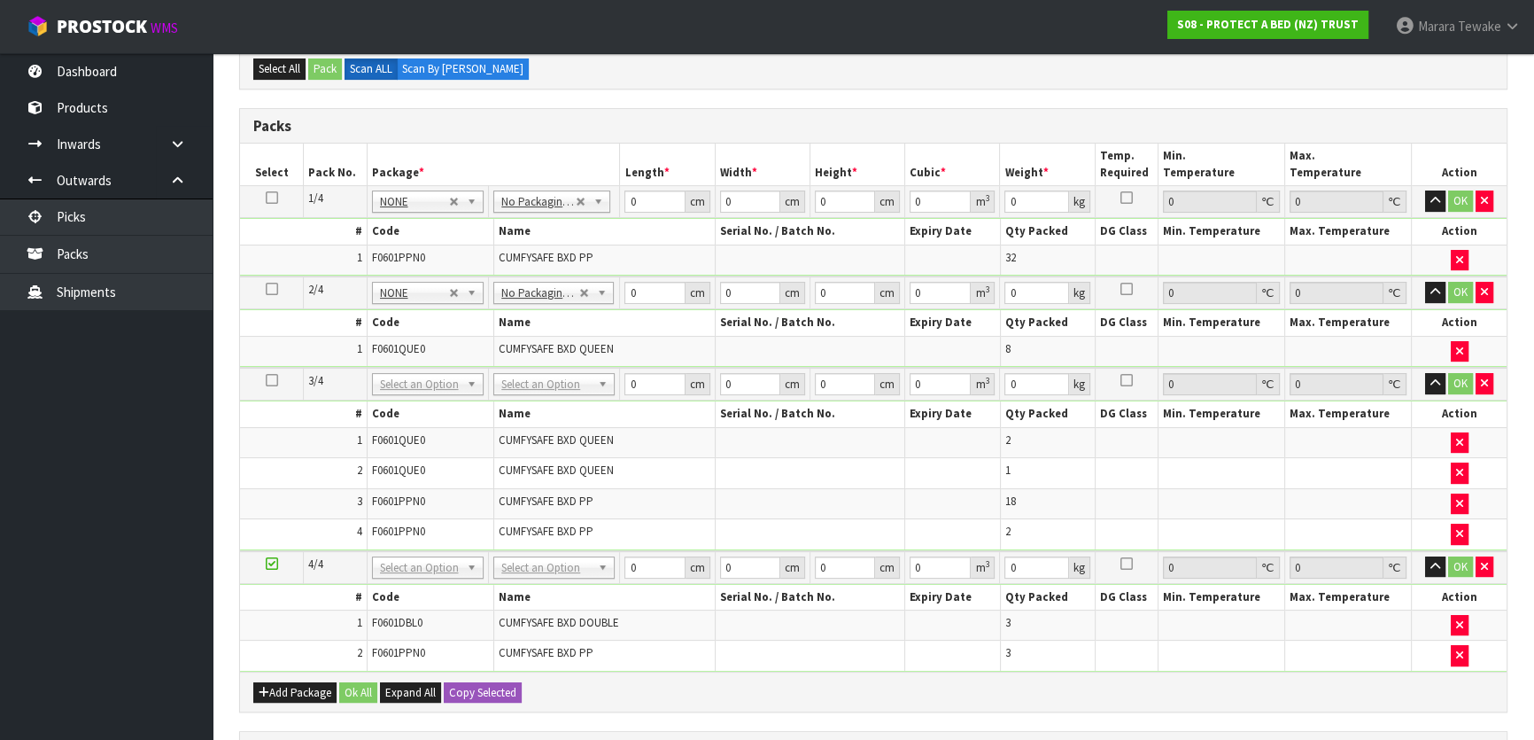
scroll to position [402, 0]
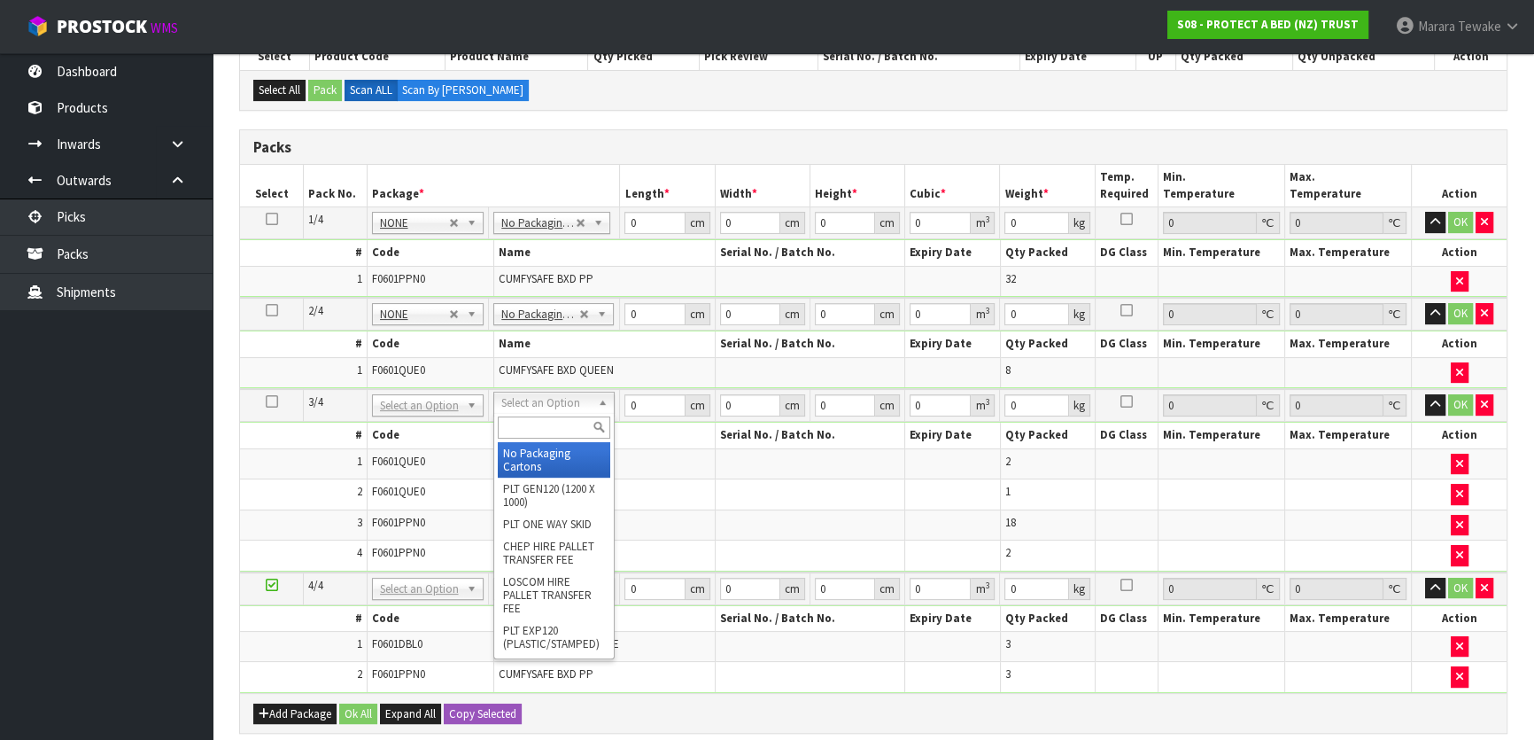
click at [536, 431] on input "text" at bounding box center [554, 427] width 112 height 22
type input "OC"
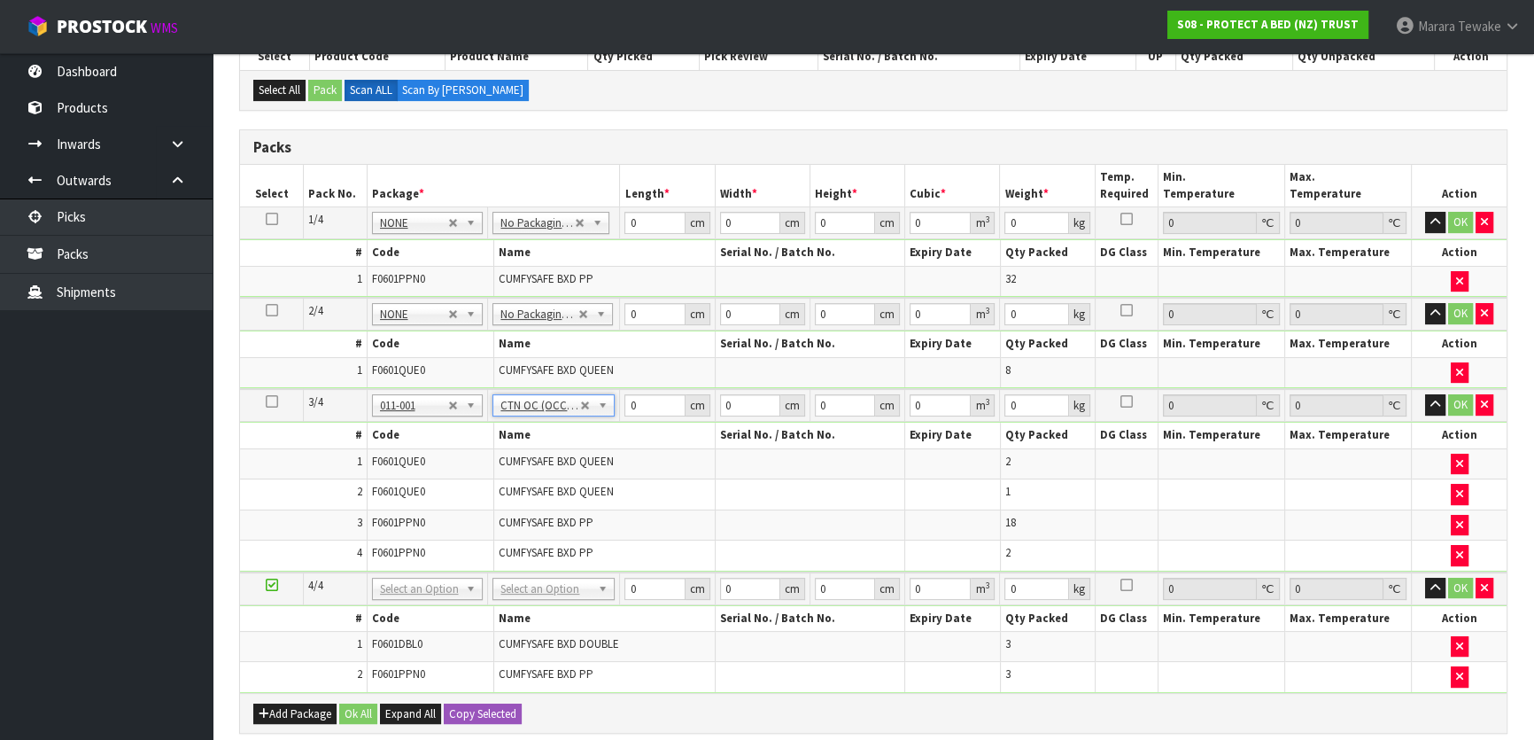
type input "6.76"
drag, startPoint x: 531, startPoint y: 577, endPoint x: 523, endPoint y: 608, distance: 32.2
click at [523, 611] on input "text" at bounding box center [553, 609] width 113 height 22
type input "OC"
type input "2"
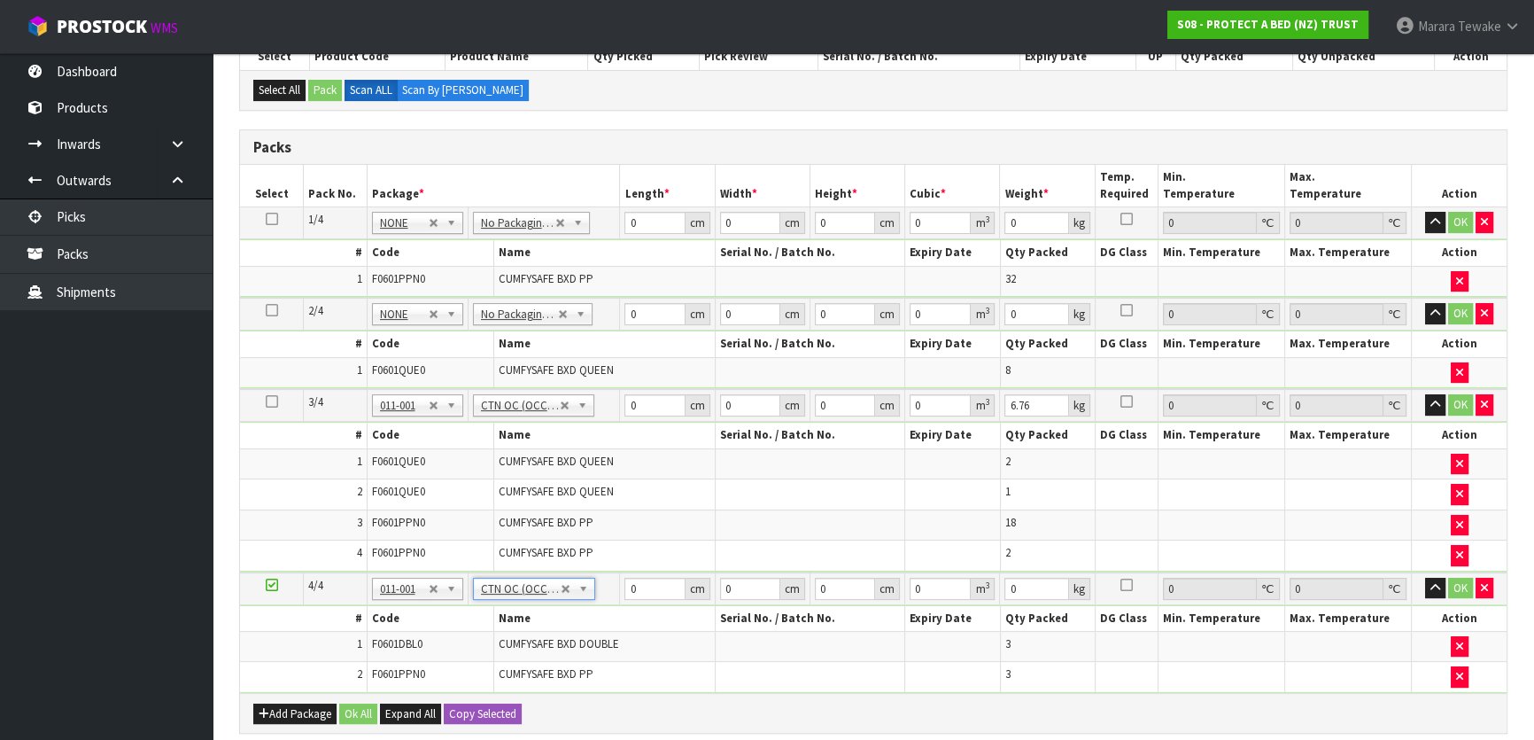
type input "2.88"
drag, startPoint x: 645, startPoint y: 226, endPoint x: 632, endPoint y: 206, distance: 23.6
click at [616, 219] on tr "1/4 NONE 007-001 007-002 007-004 007-009 007-013 007-014 007-015 007-017 007-01…" at bounding box center [873, 223] width 1267 height 32
type input "59"
type input "40"
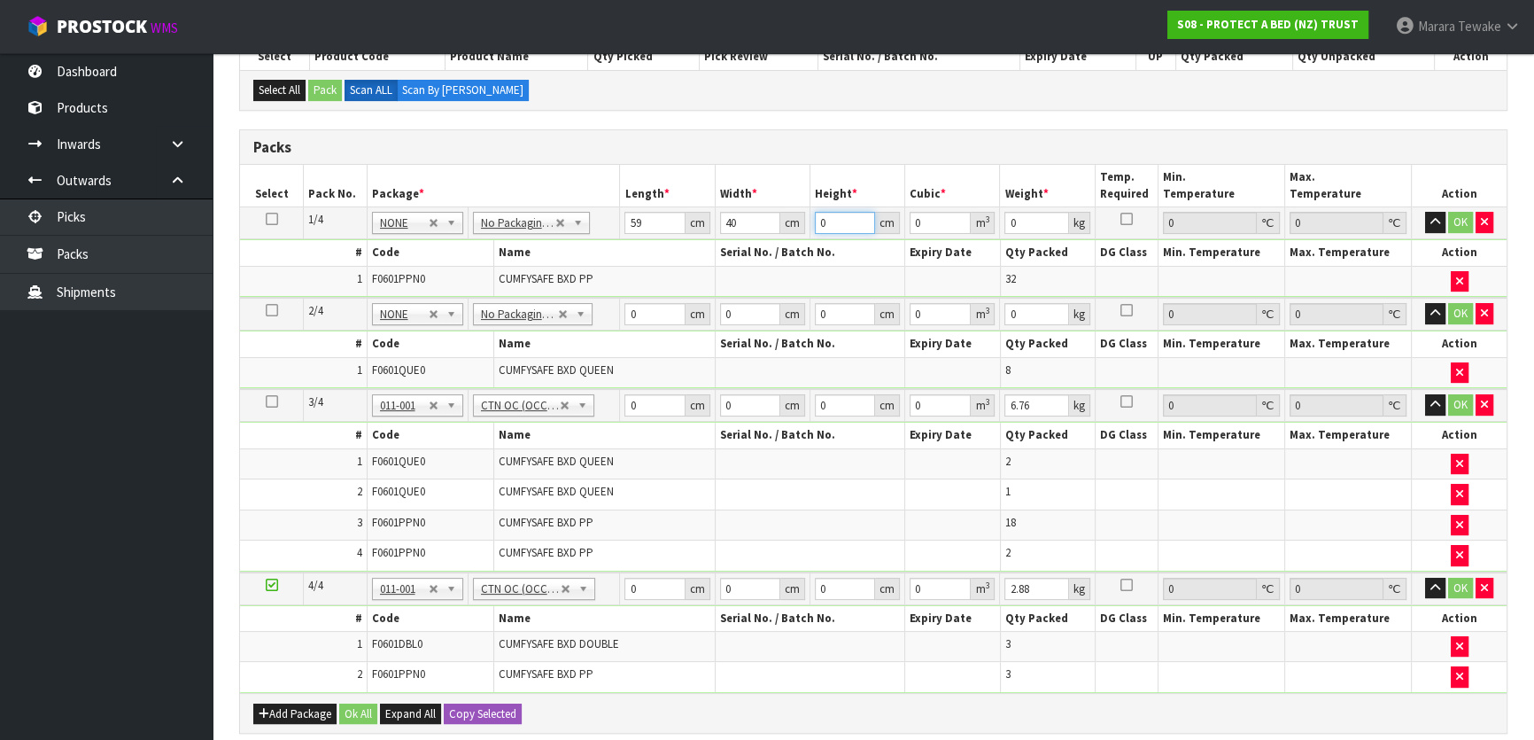
type input "3"
type input "0.00708"
type input "32"
type input "0.07552"
type input "32"
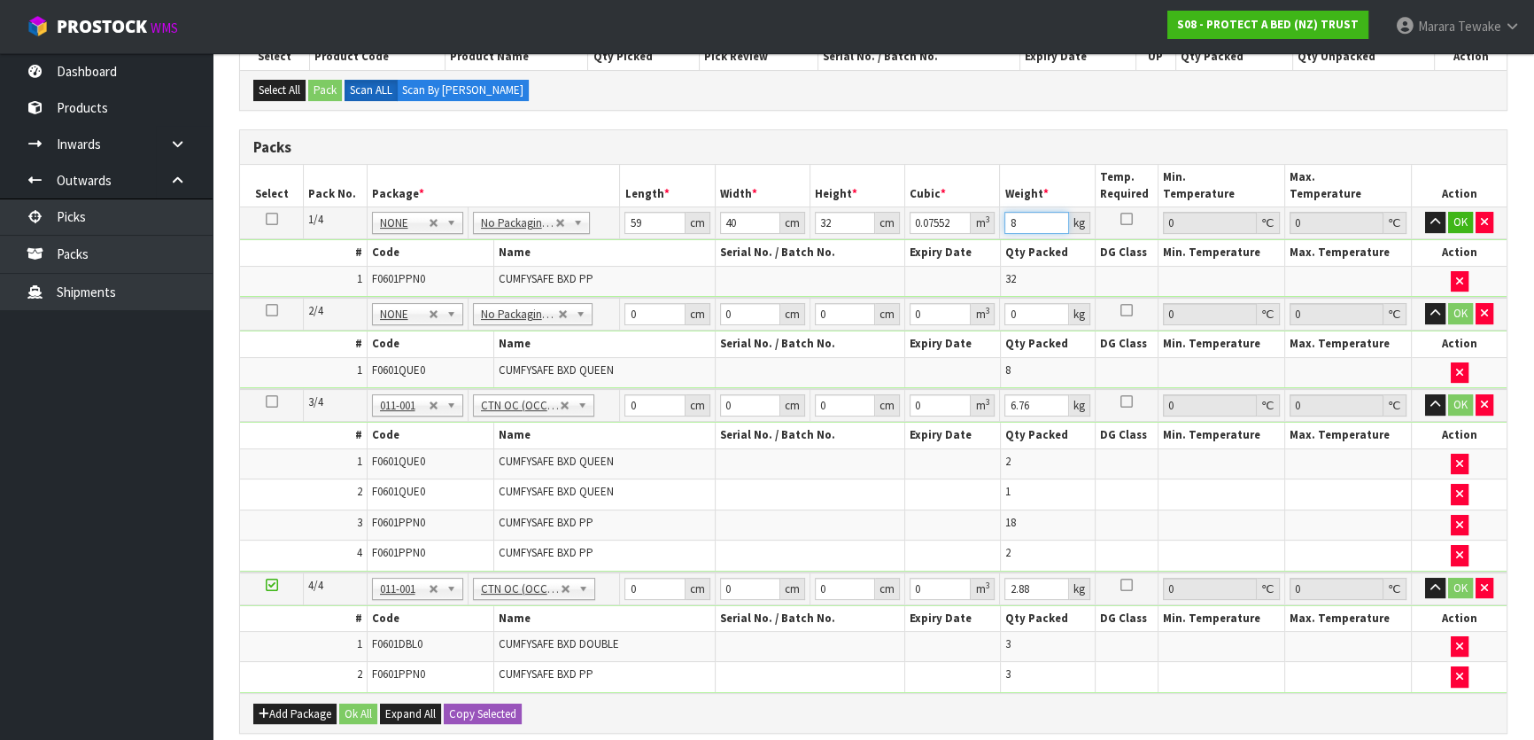
type input "8"
click at [1425, 212] on button "button" at bounding box center [1435, 222] width 20 height 21
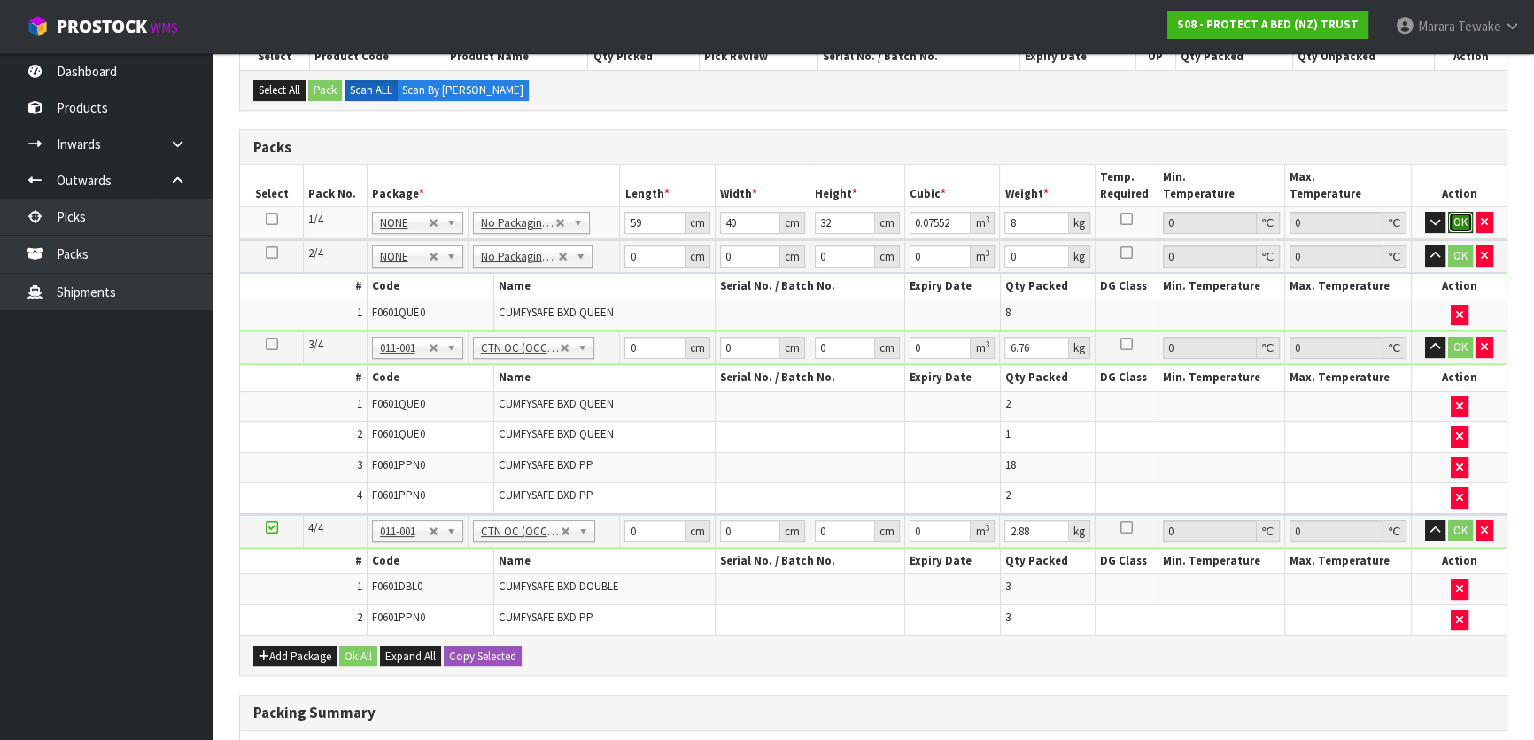
click button "OK" at bounding box center [1460, 222] width 25 height 21
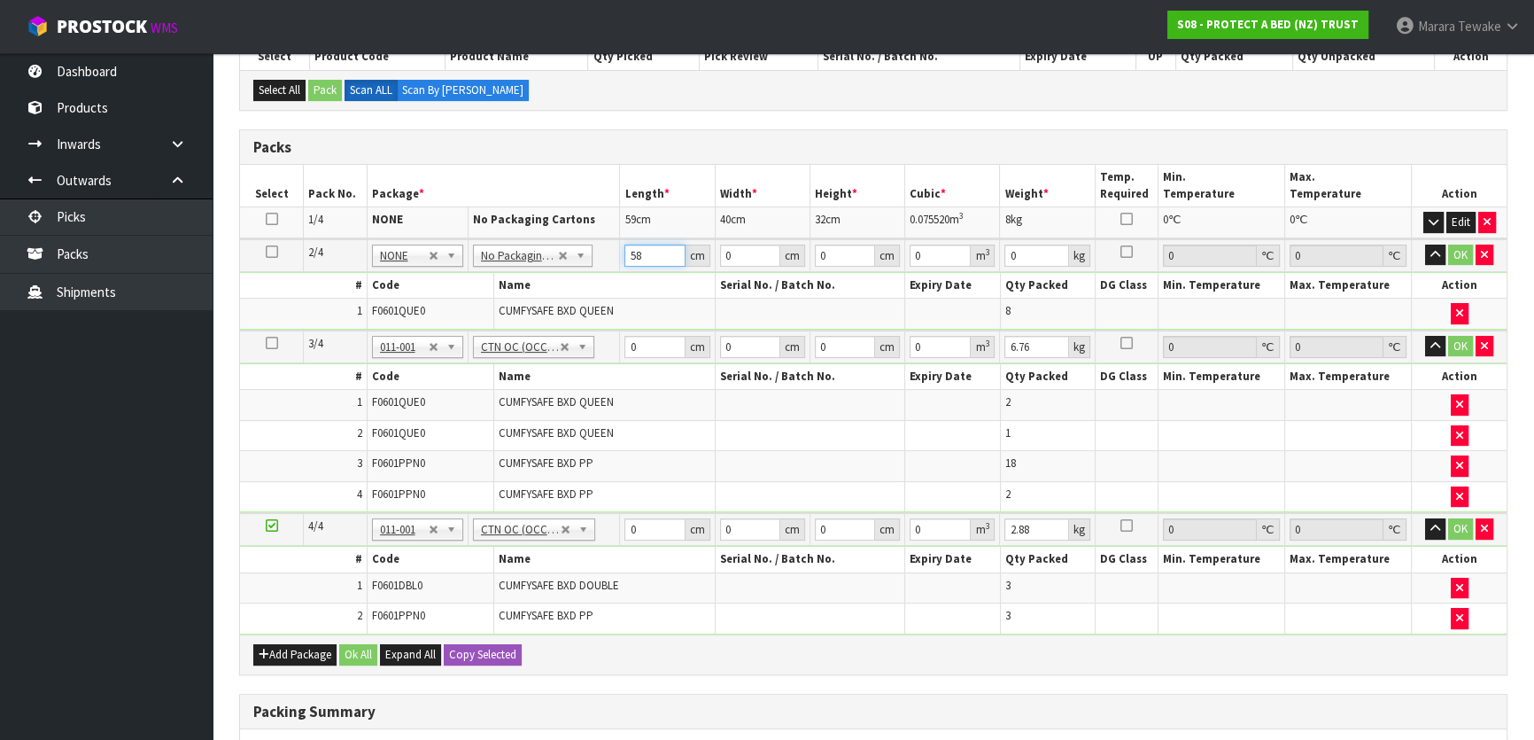
type input "58"
type input "40"
type input "3"
type input "0.00696"
type input "32"
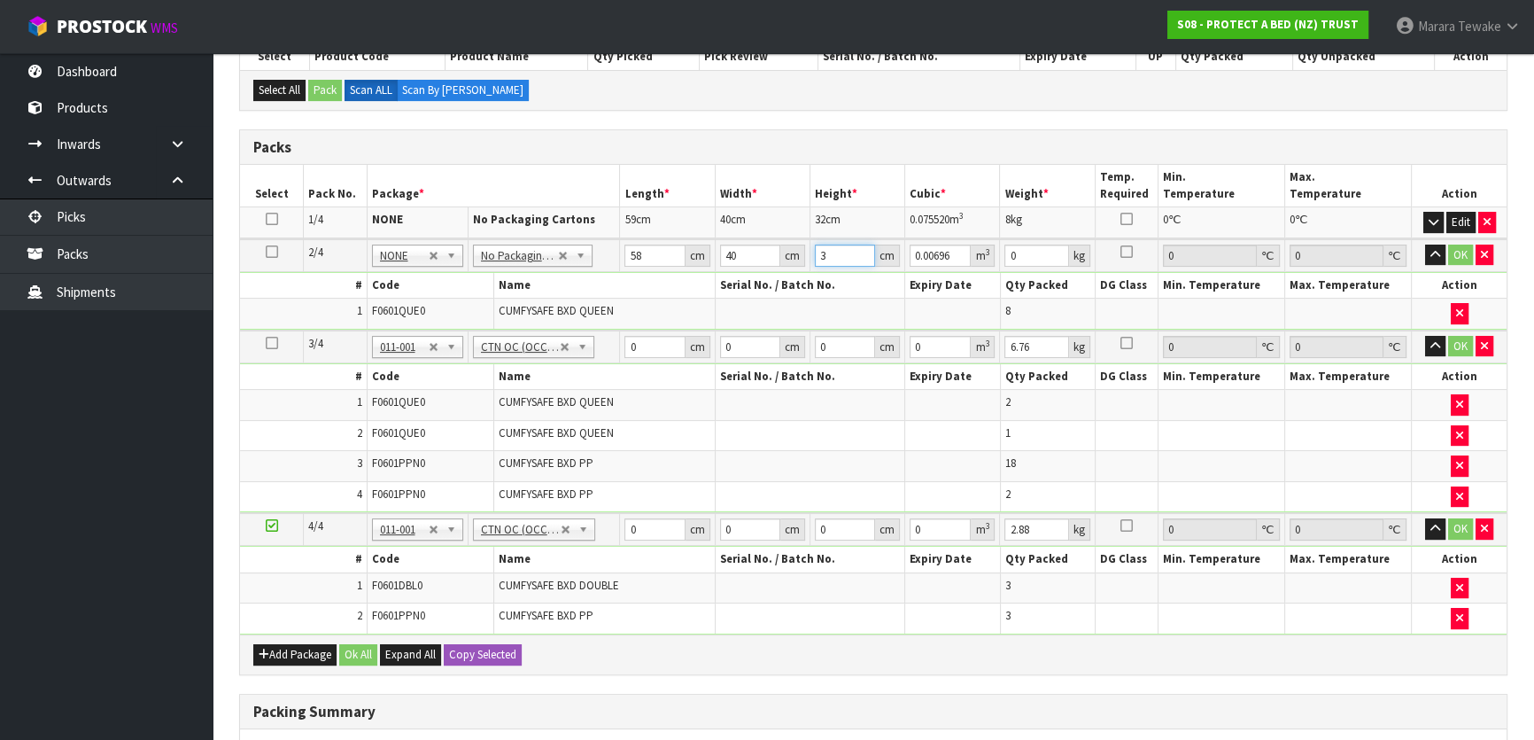
type input "0.07424"
type input "3"
type input "0.00696"
type input "33"
type input "0.07656"
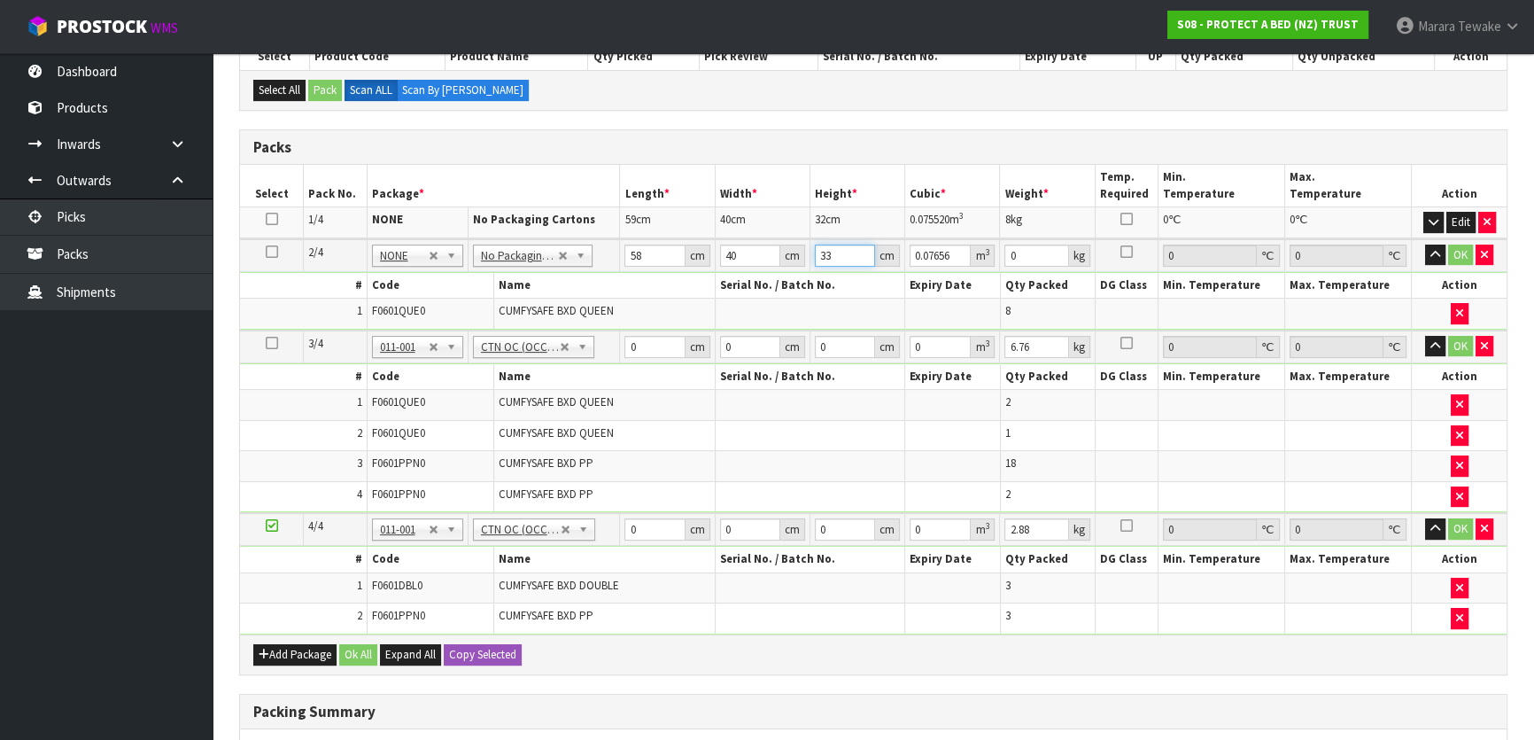
type input "331"
type input "0.76792"
type input "33"
type input "0.07656"
type input "3"
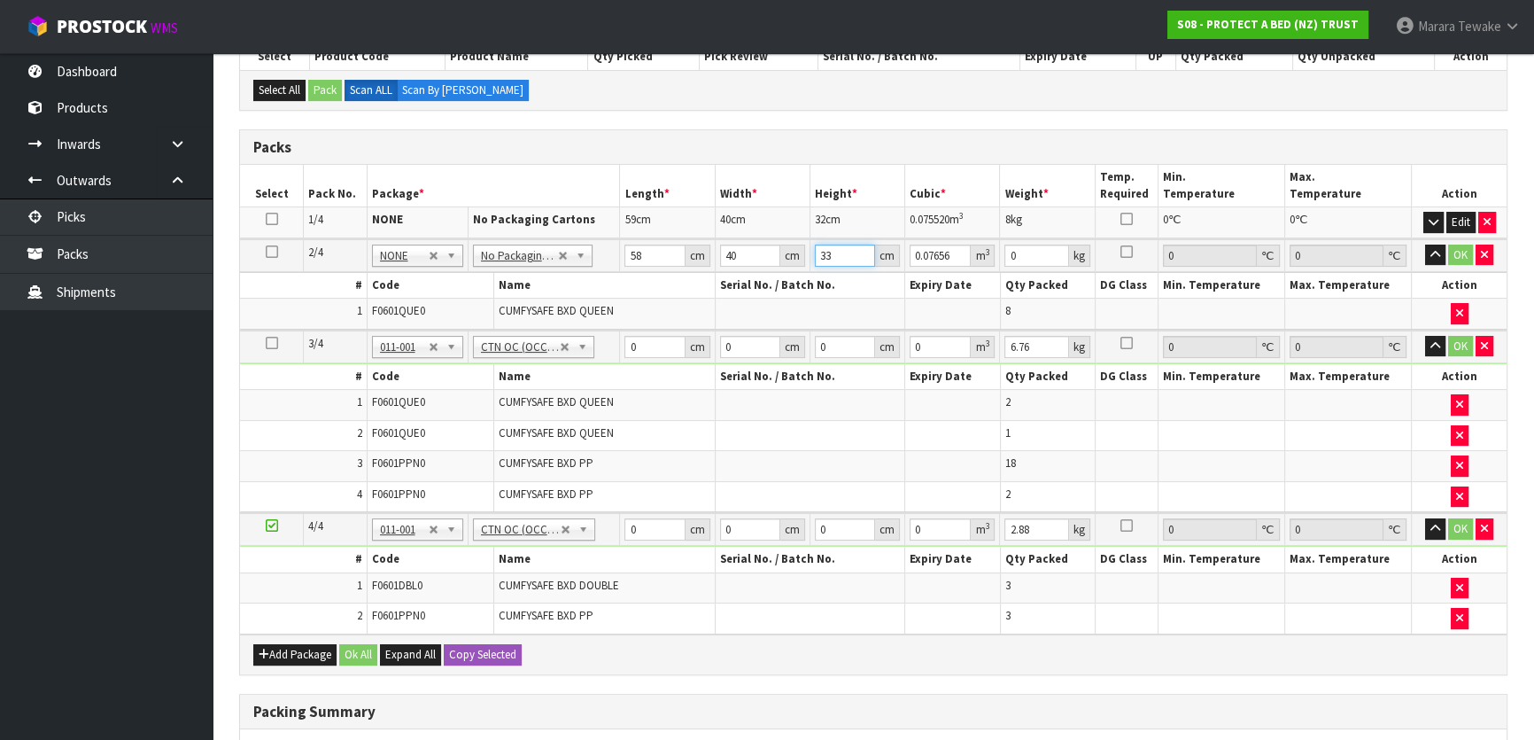
type input "0.00696"
type input "31"
type input "0.07192"
type input "31"
type input "9"
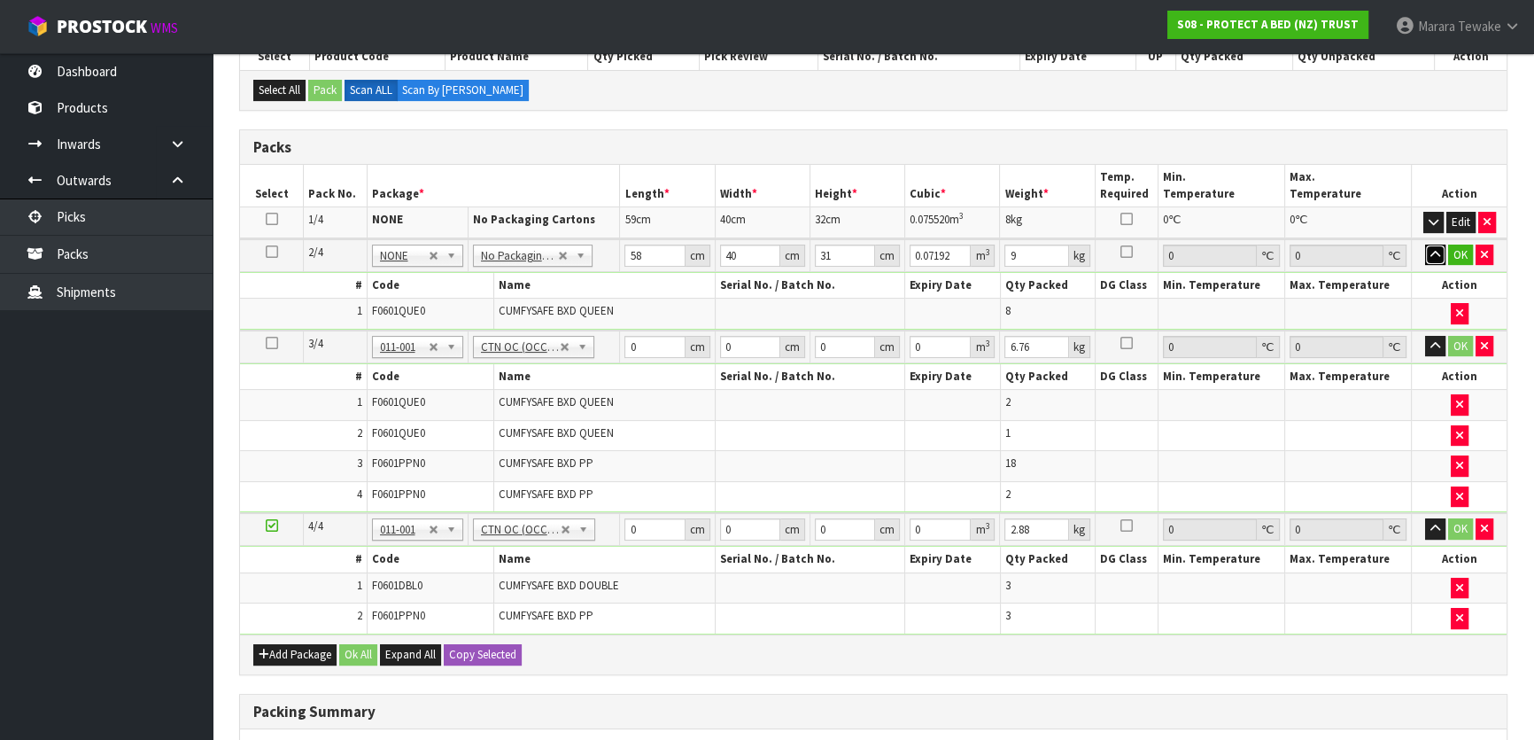
click at [1425, 244] on button "button" at bounding box center [1435, 254] width 20 height 21
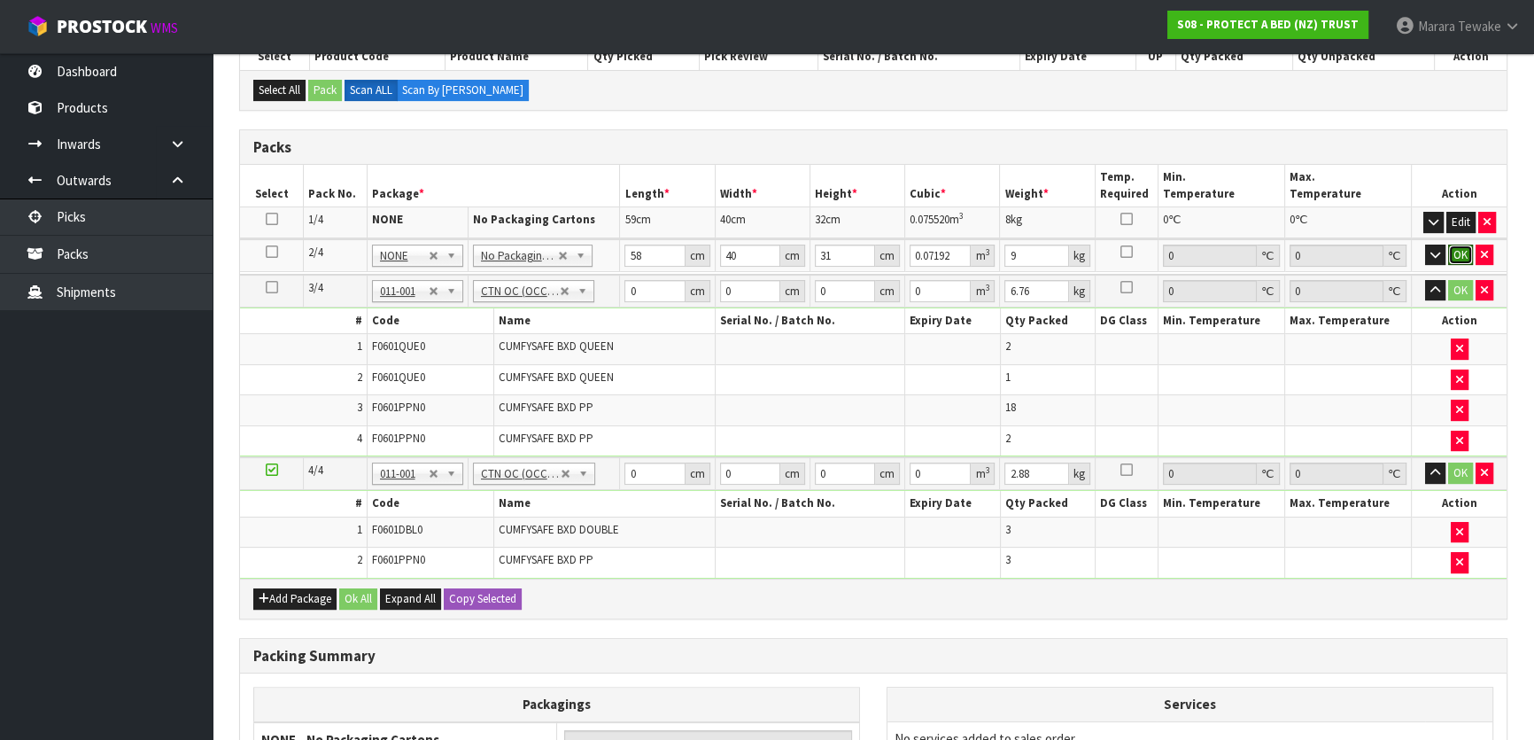
click button "OK" at bounding box center [1460, 254] width 25 height 21
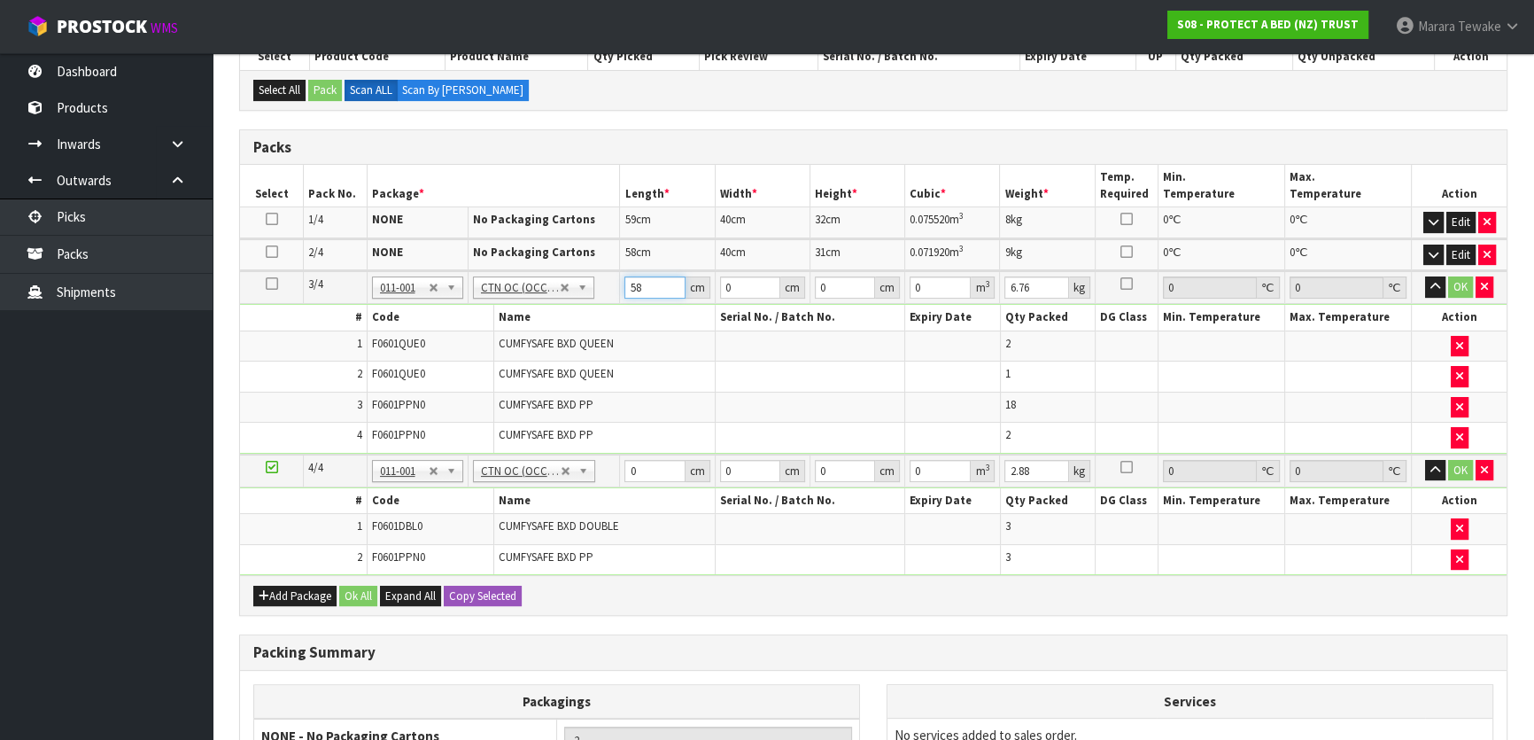
type input "58"
type input "41"
type input "3"
type input "0.007134"
type input "32"
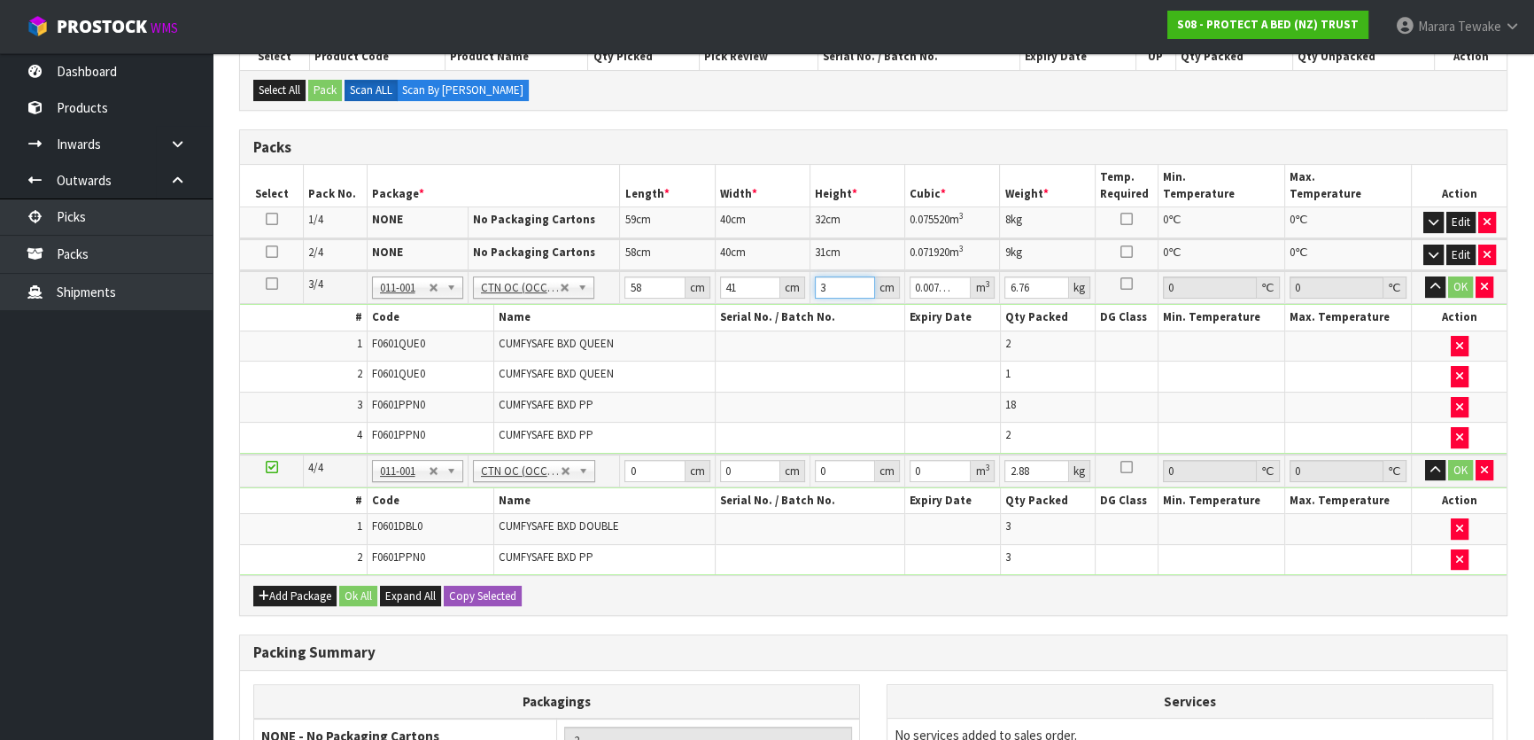
type input "0.076096"
type input "32"
type input "8"
click at [1425, 276] on button "button" at bounding box center [1435, 286] width 20 height 21
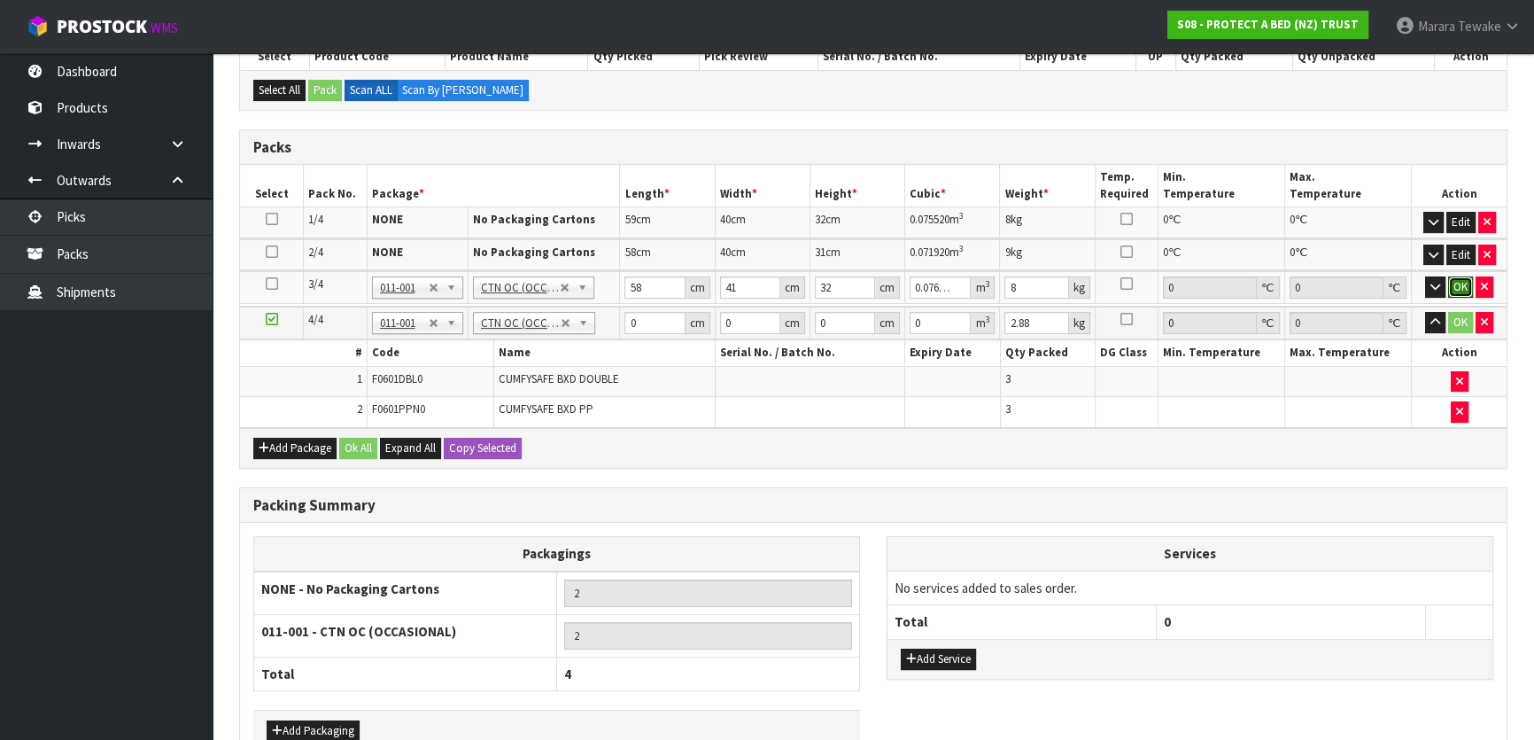
click button "OK" at bounding box center [1460, 286] width 25 height 21
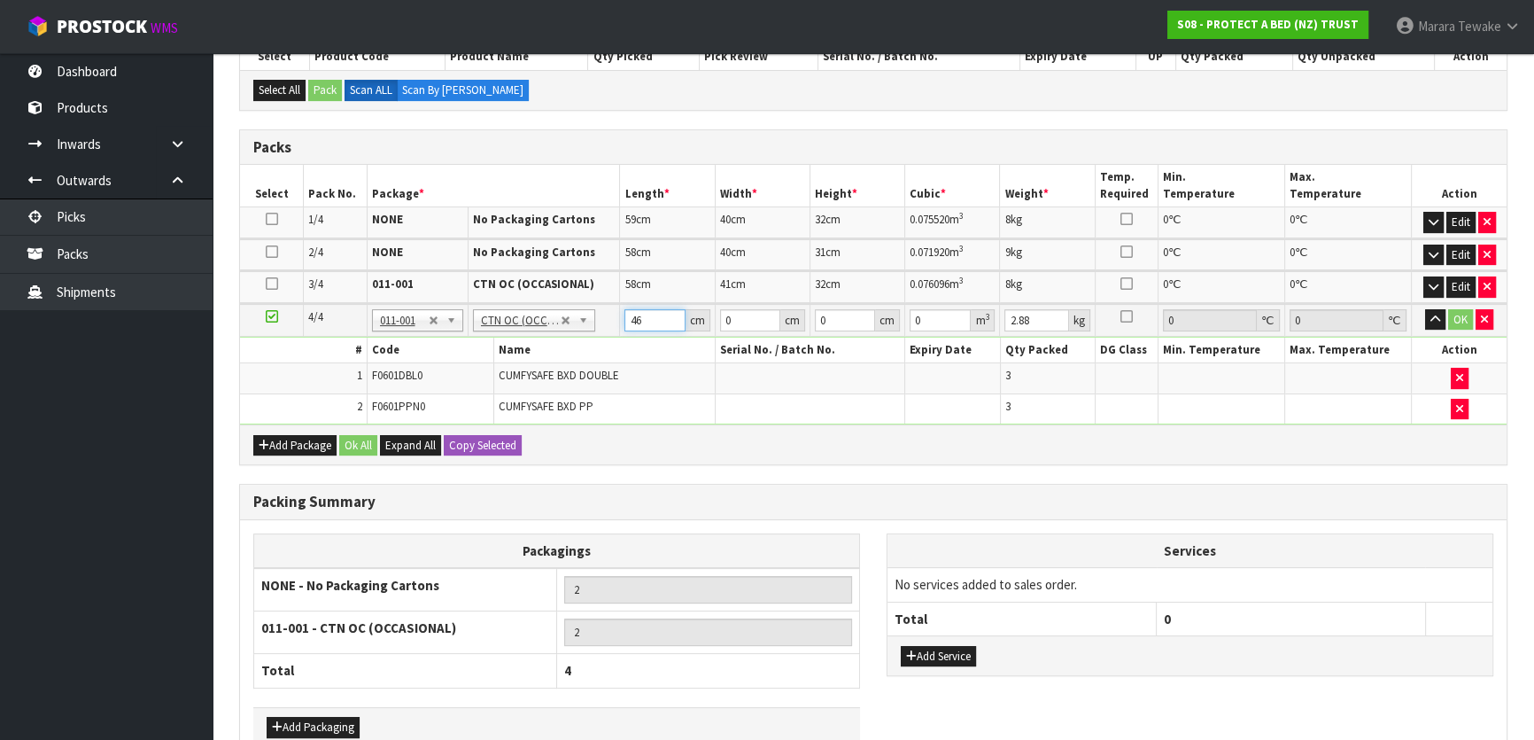
type input "46"
type input "32"
type input "3"
type input "0.004416"
type input "32"
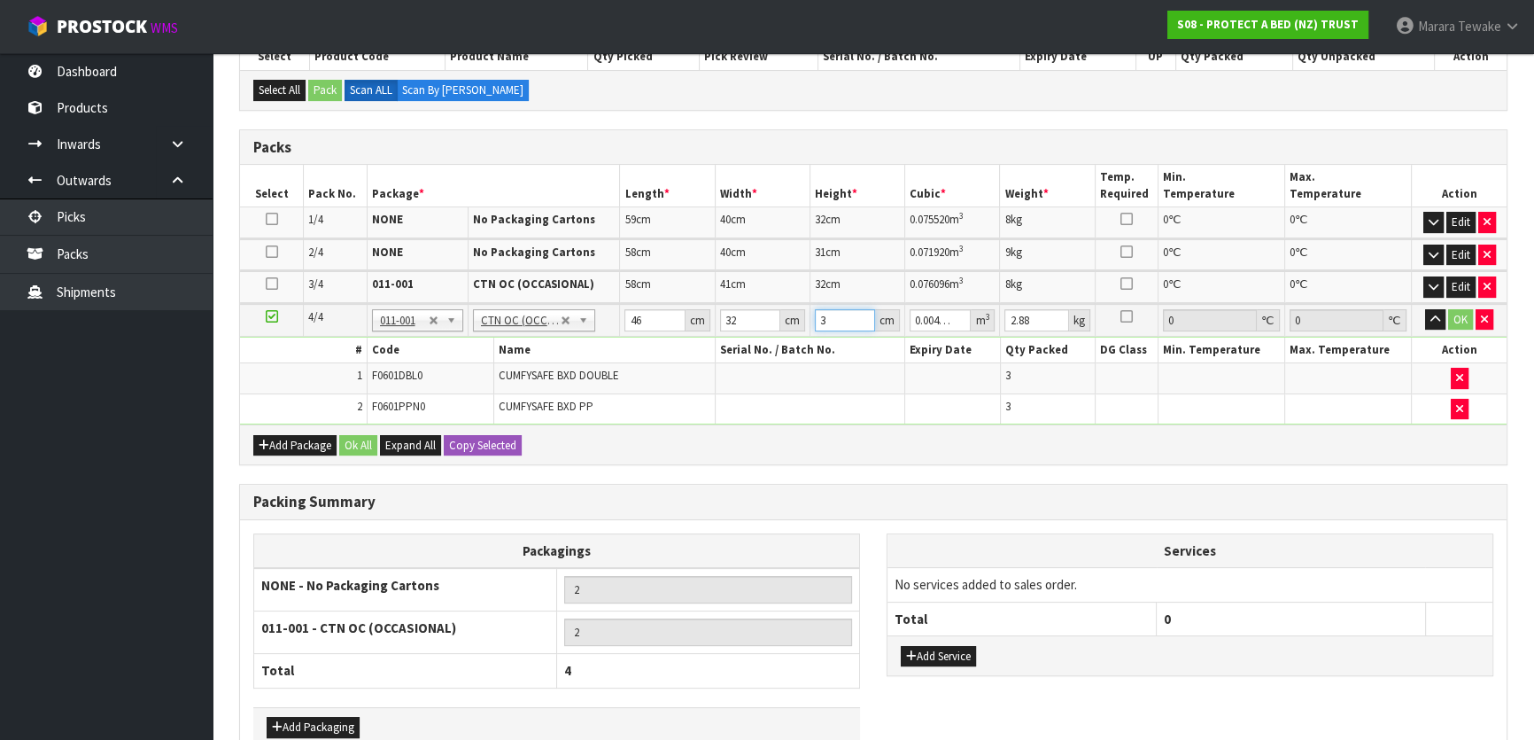
type input "0.047104"
type input "32"
type input "4"
click at [1456, 311] on button "OK" at bounding box center [1460, 319] width 25 height 21
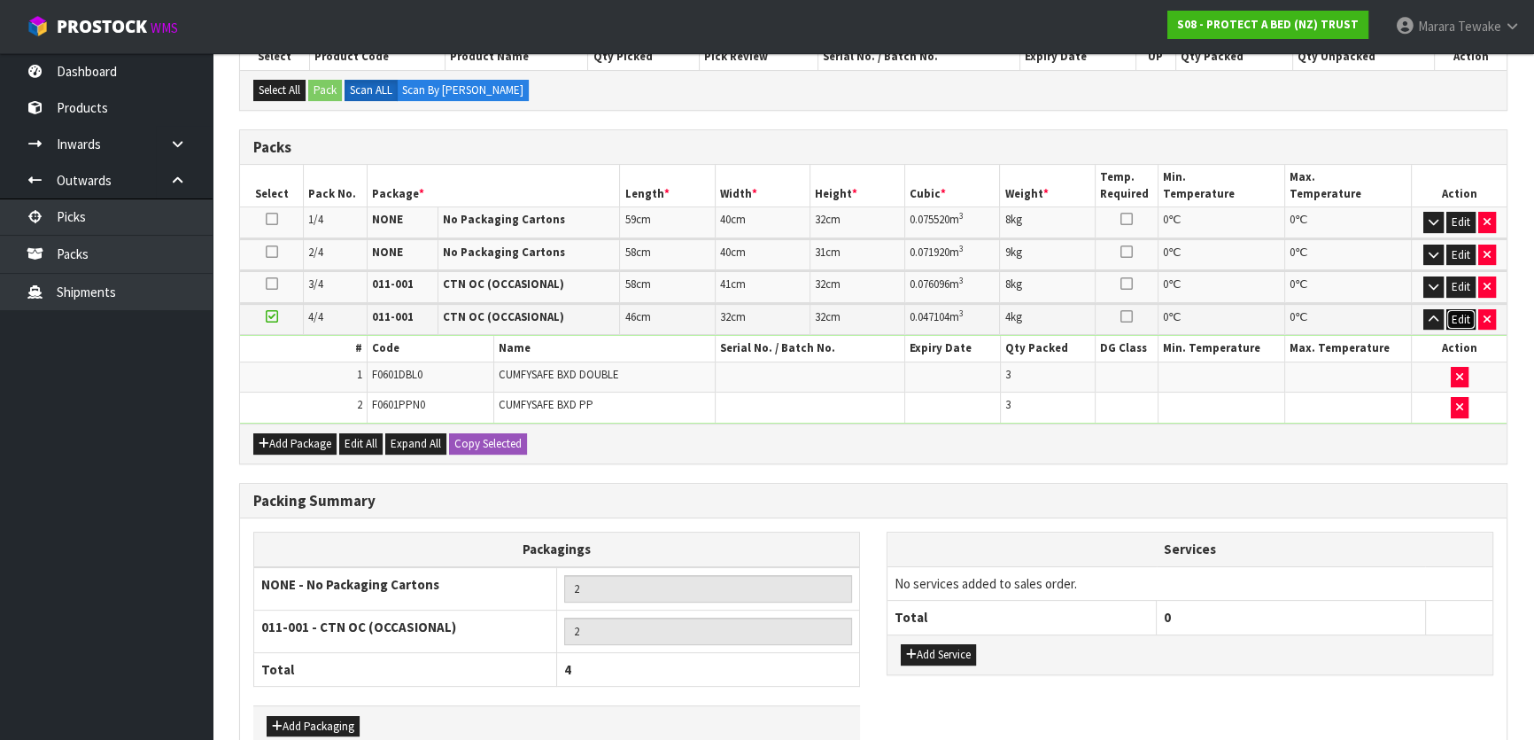
click at [1454, 311] on button "Edit" at bounding box center [1460, 319] width 29 height 21
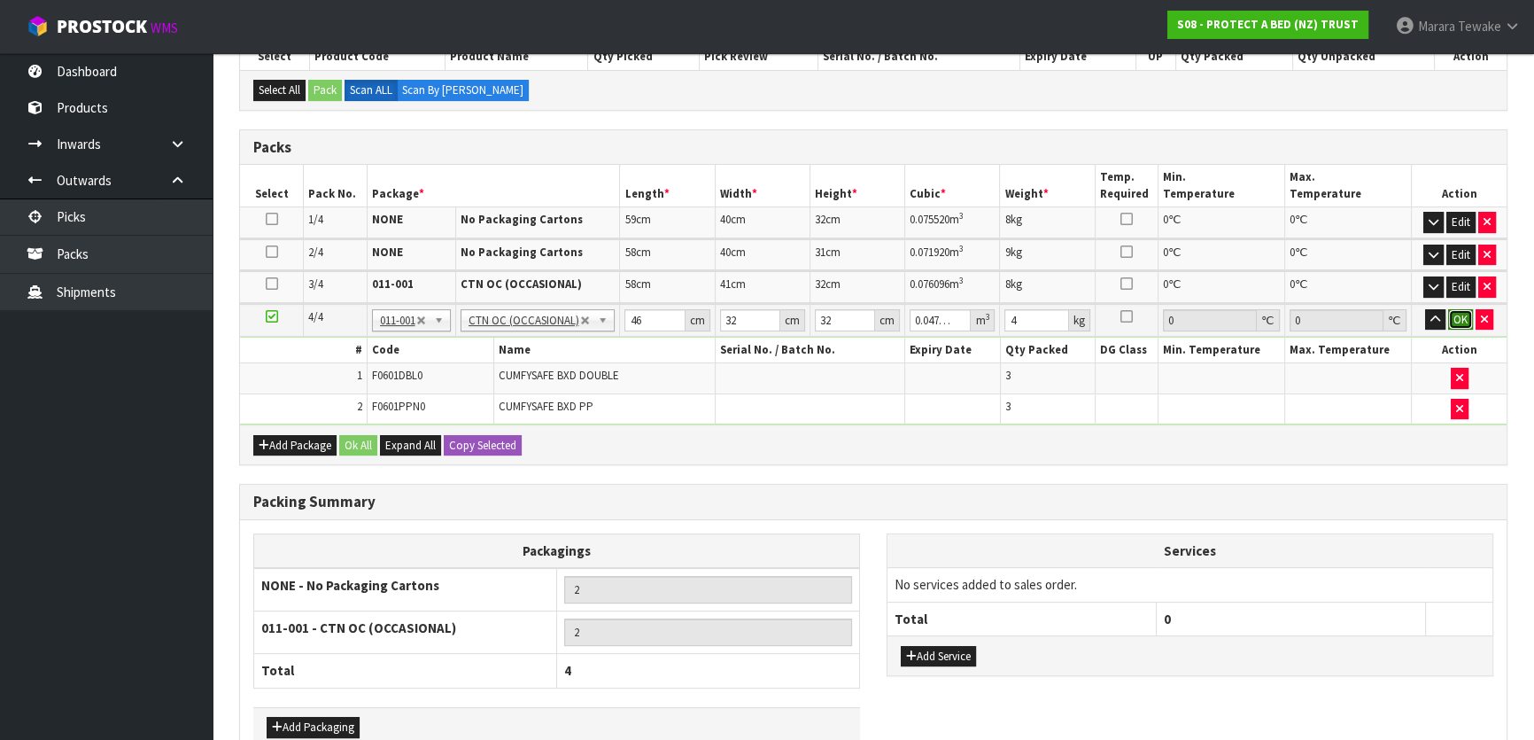
click at [1456, 315] on button "OK" at bounding box center [1460, 319] width 25 height 21
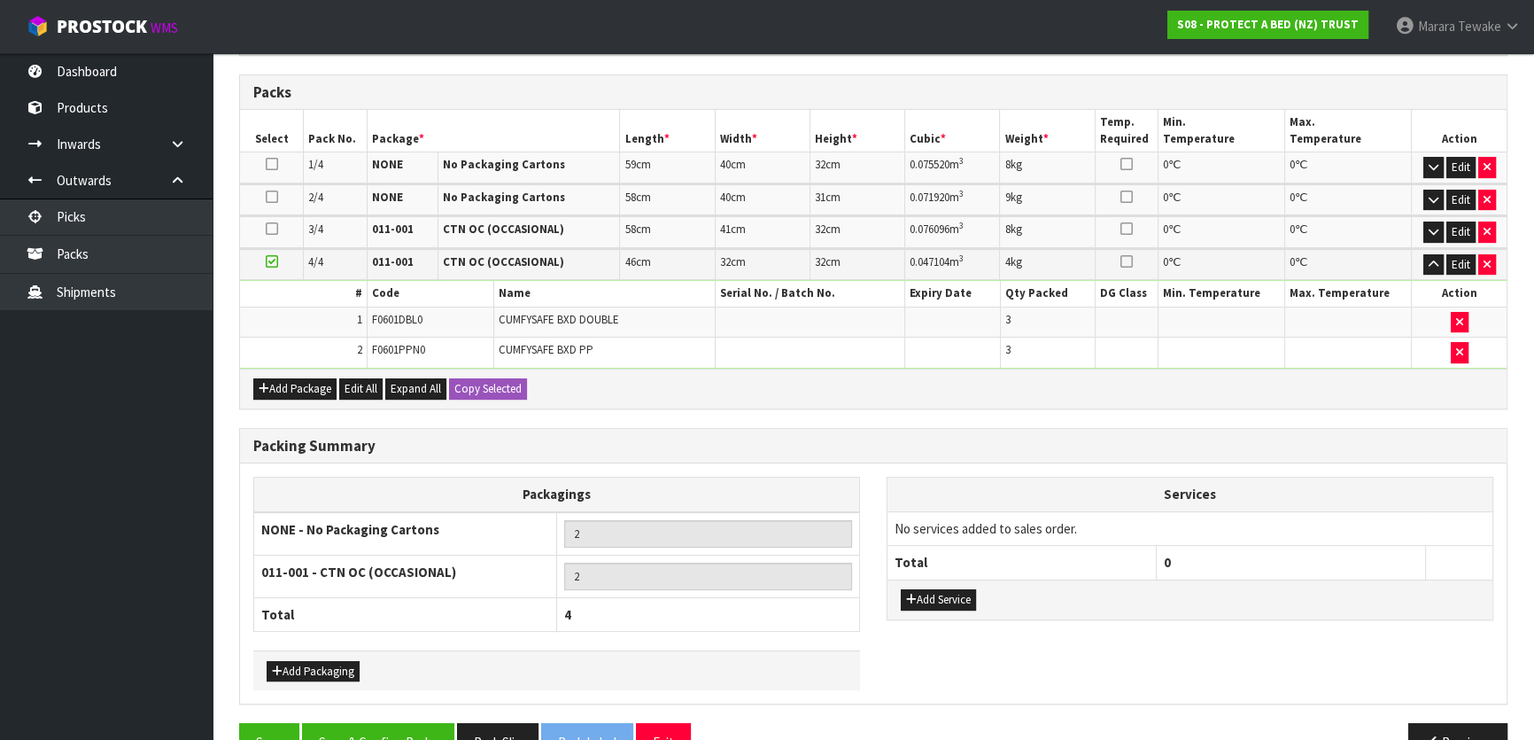
scroll to position [499, 0]
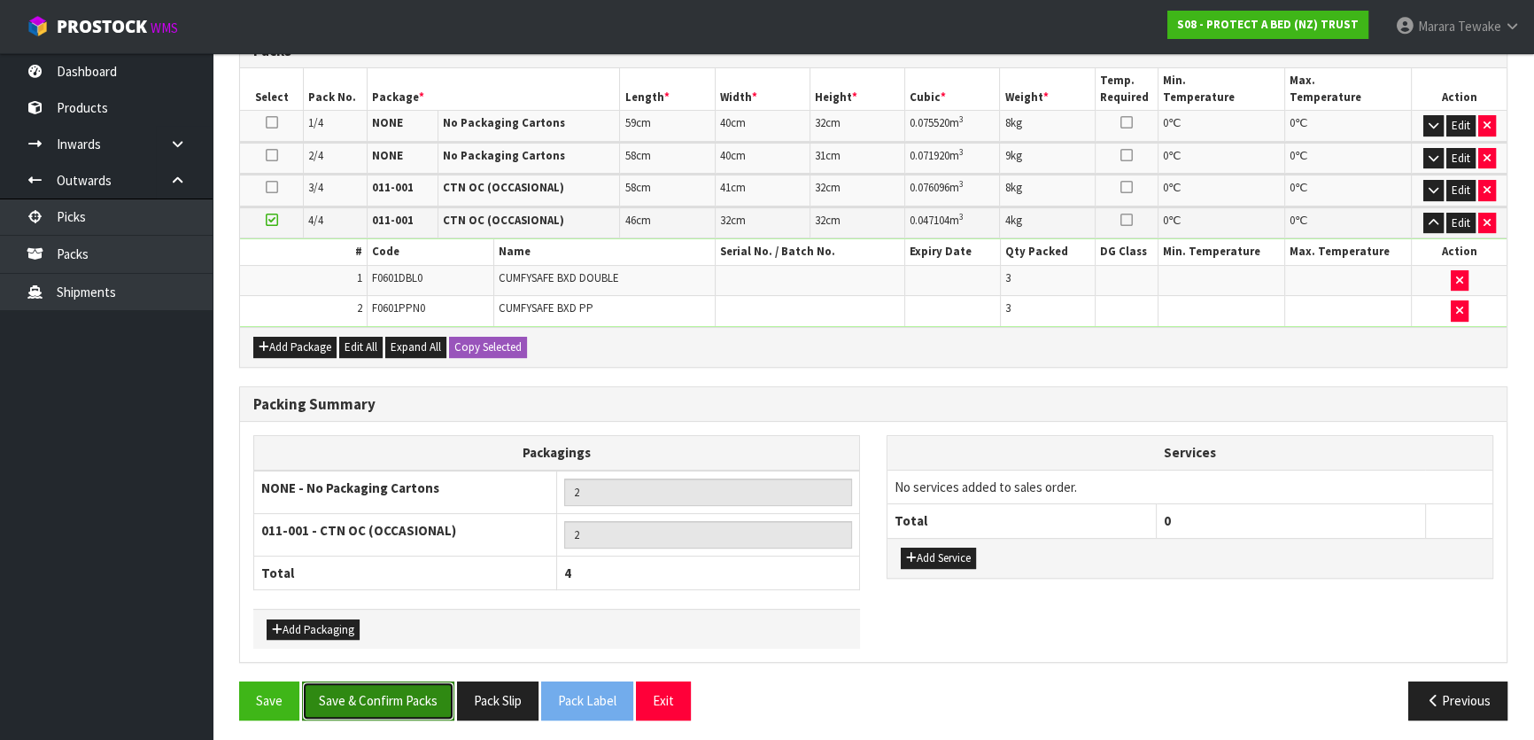
click at [406, 683] on button "Save & Confirm Packs" at bounding box center [378, 700] width 152 height 38
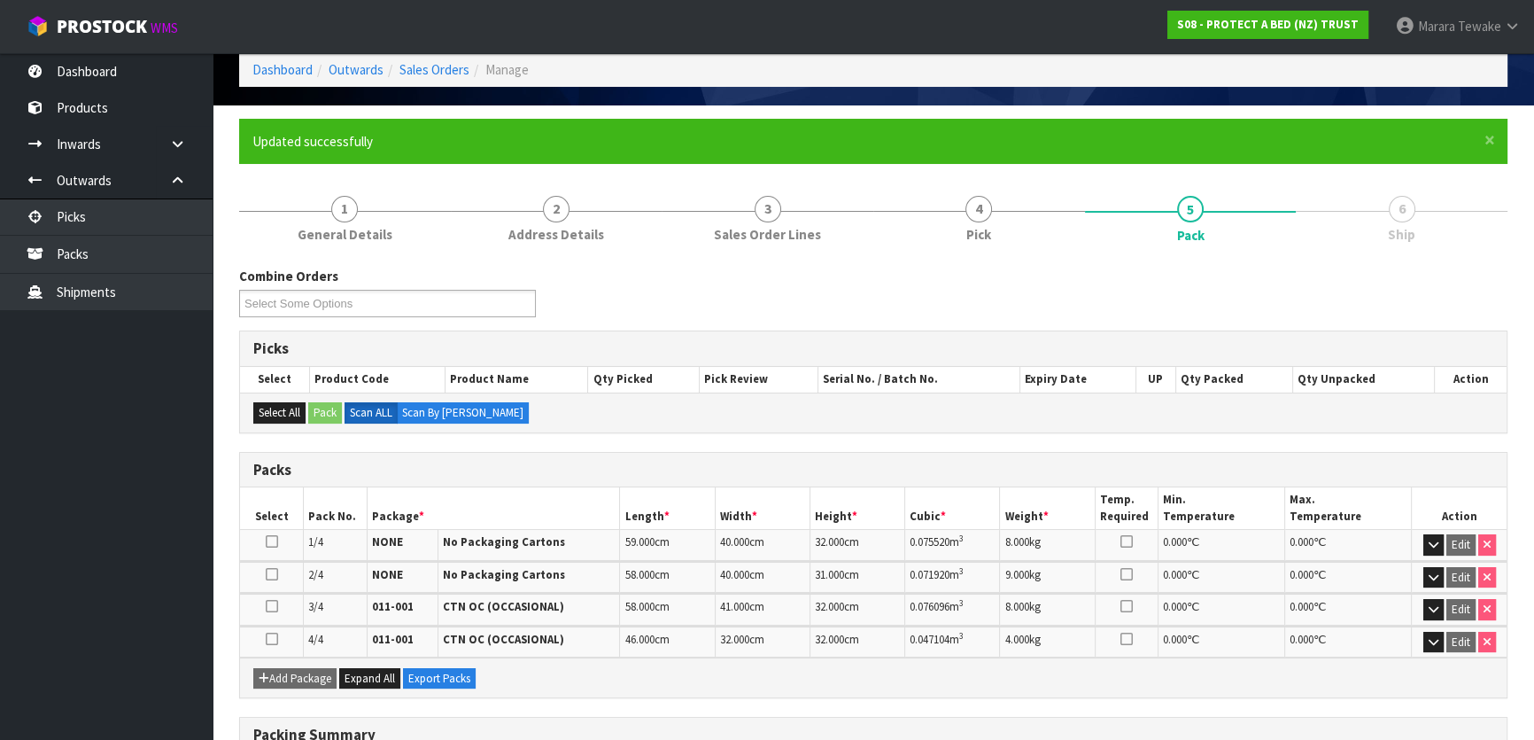
scroll to position [372, 0]
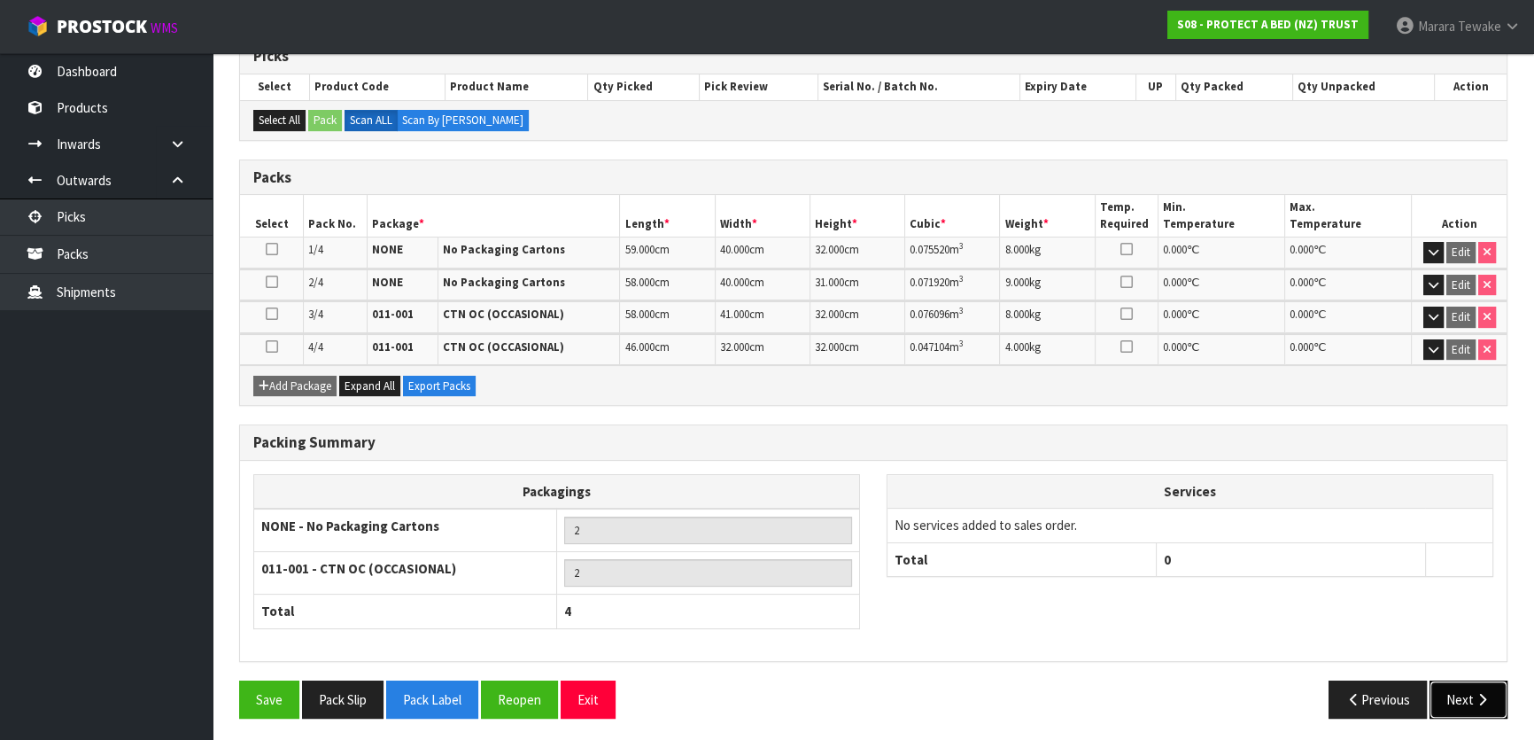
click at [1441, 687] on button "Next" at bounding box center [1469, 699] width 78 height 38
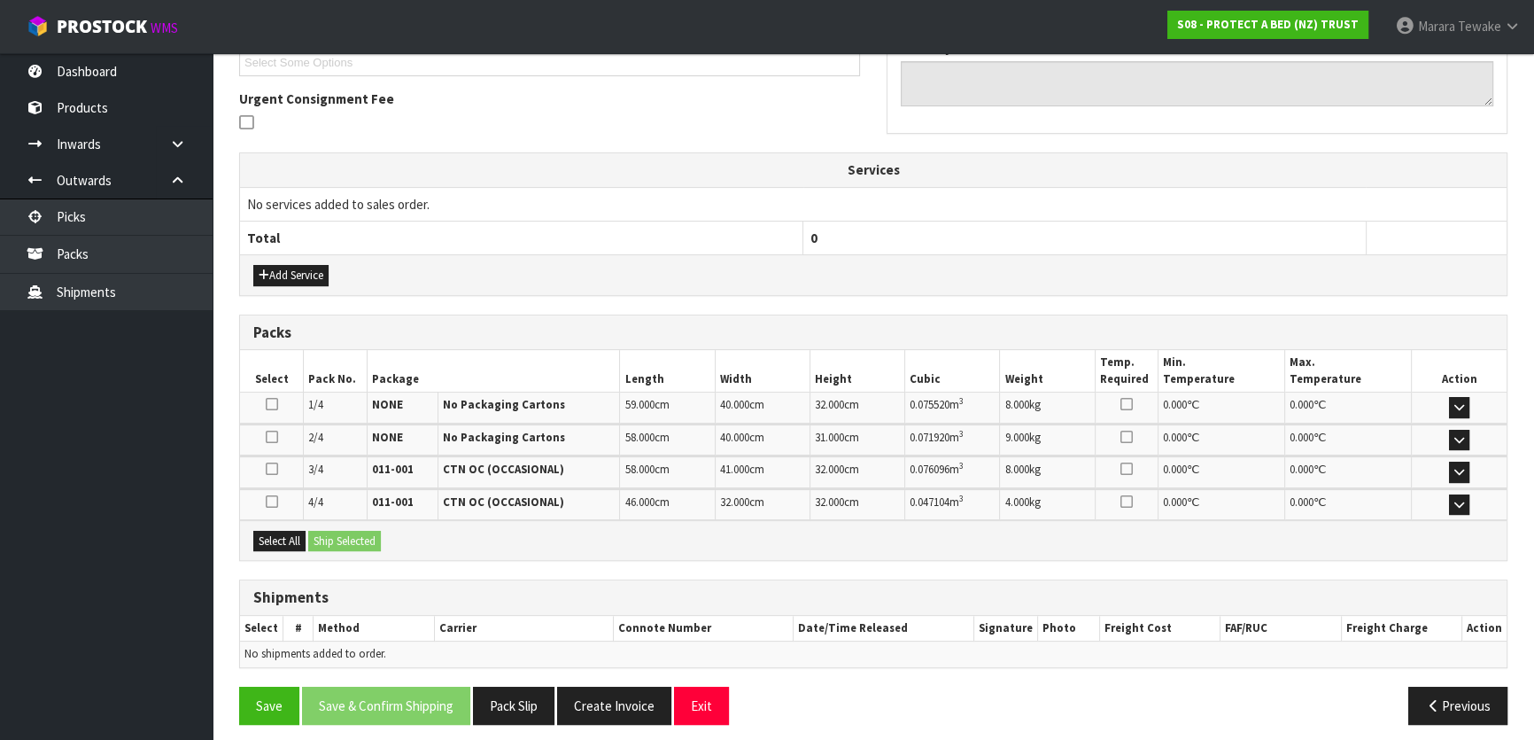
scroll to position [505, 0]
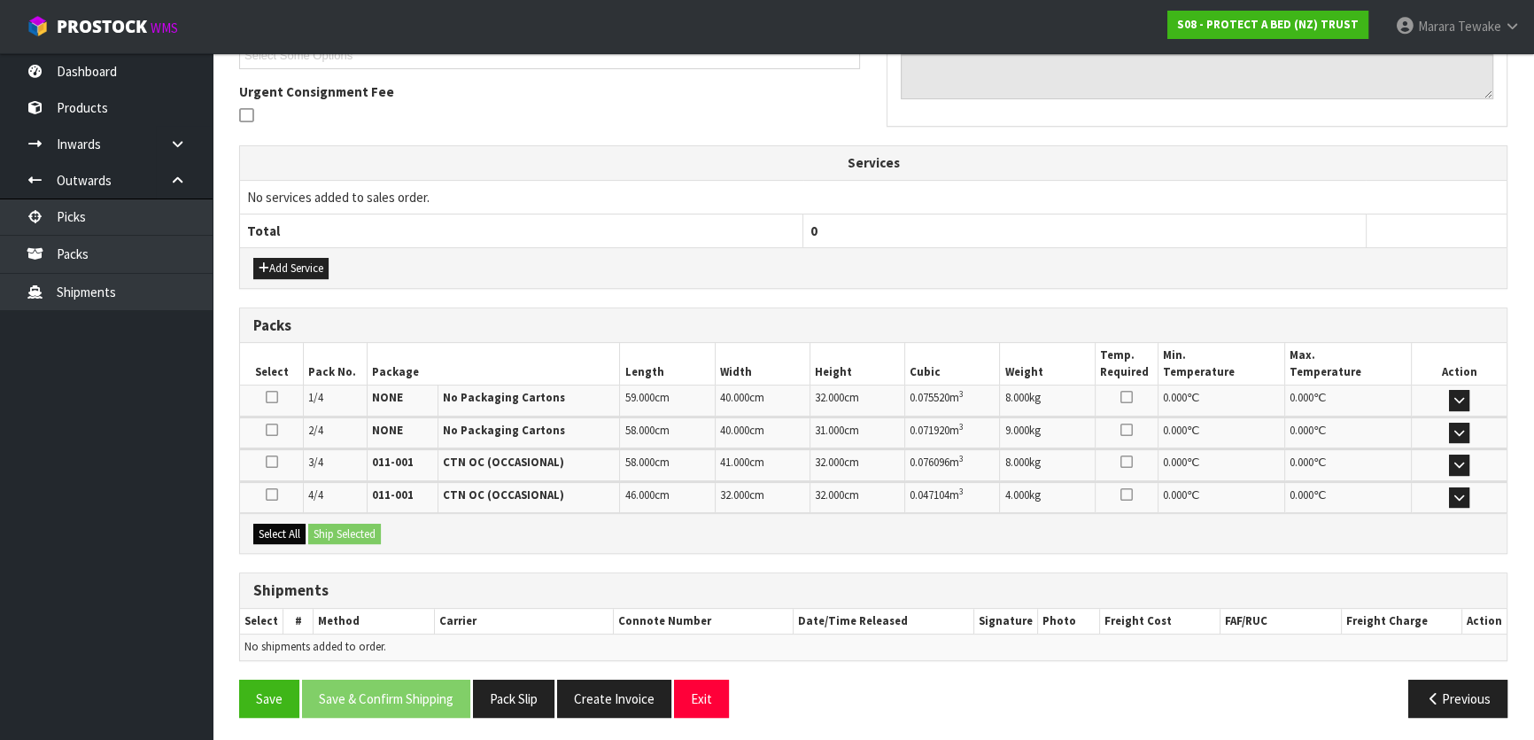
click at [305, 533] on div "Select All Ship Selected" at bounding box center [873, 533] width 1267 height 40
click at [299, 533] on button "Select All" at bounding box center [279, 534] width 52 height 21
click at [327, 534] on button "Ship Selected" at bounding box center [344, 534] width 73 height 21
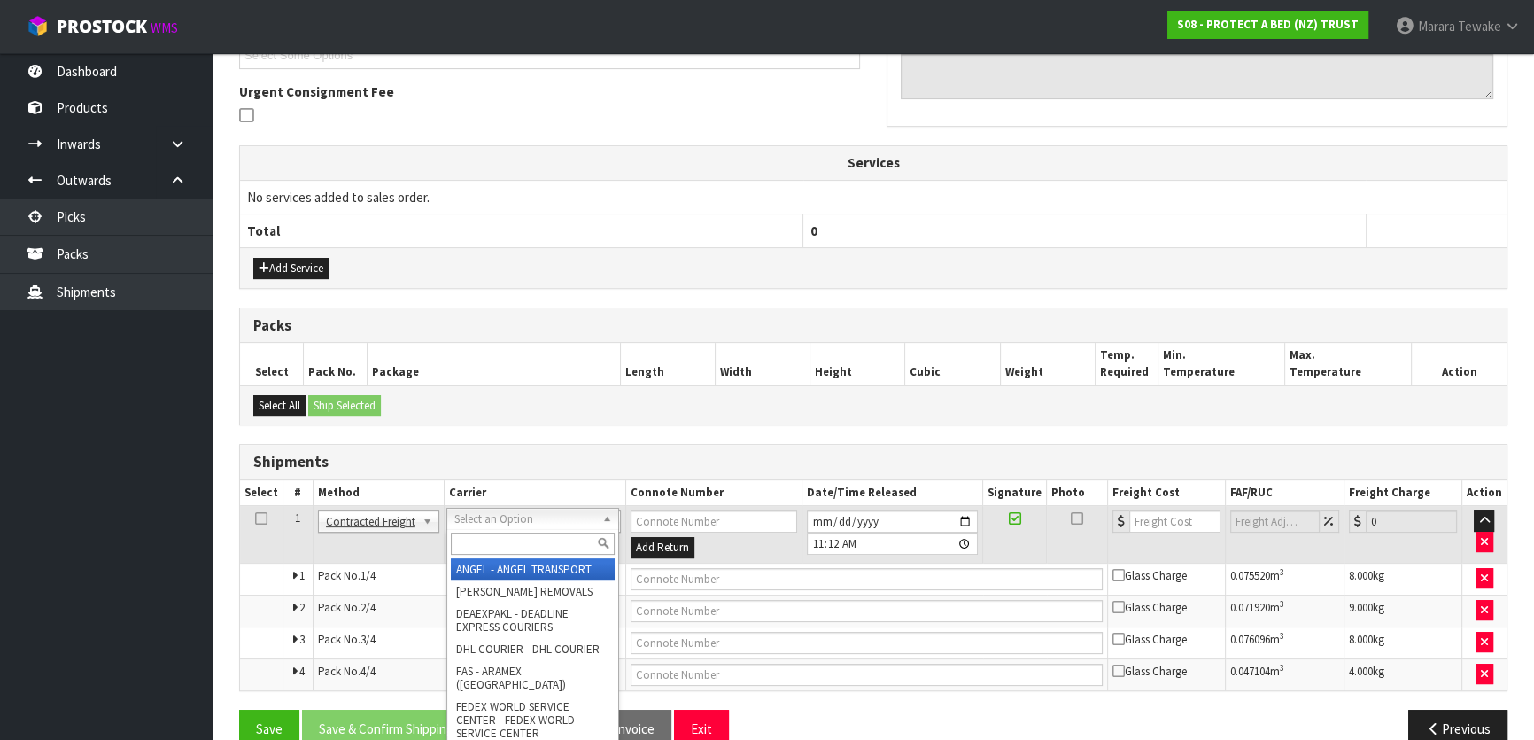
click at [463, 536] on input "text" at bounding box center [533, 543] width 164 height 22
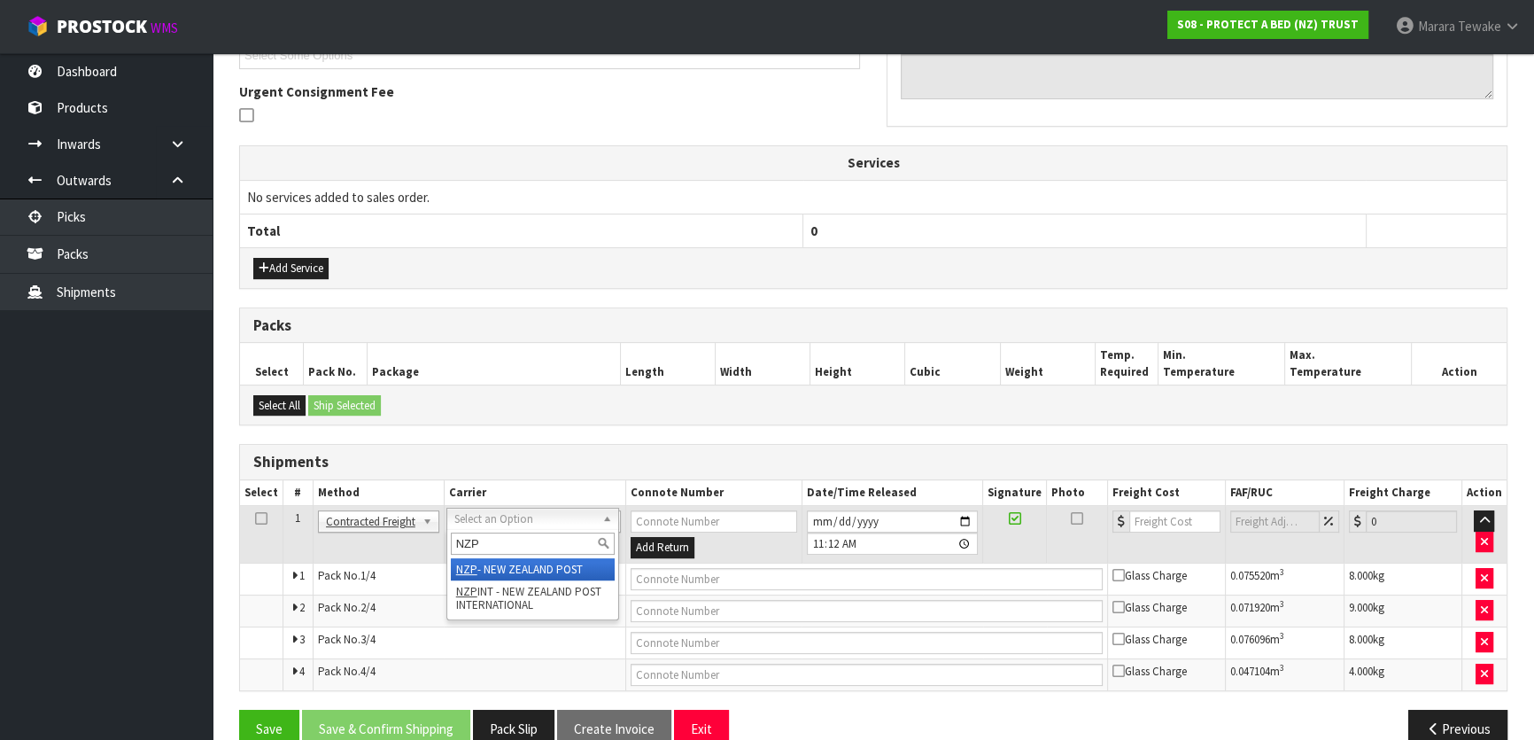
type input "NZP"
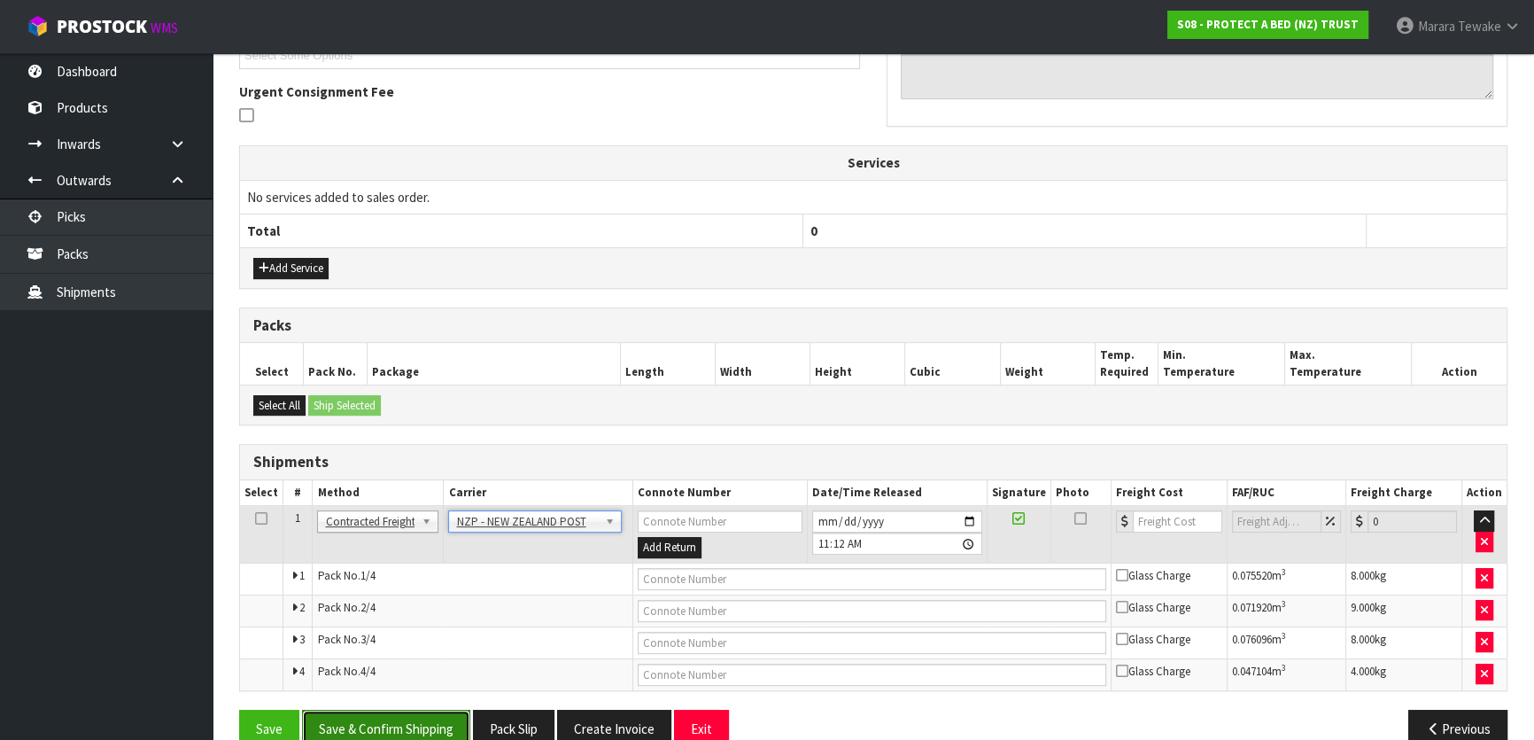
click at [407, 726] on button "Save & Confirm Shipping" at bounding box center [386, 729] width 168 height 38
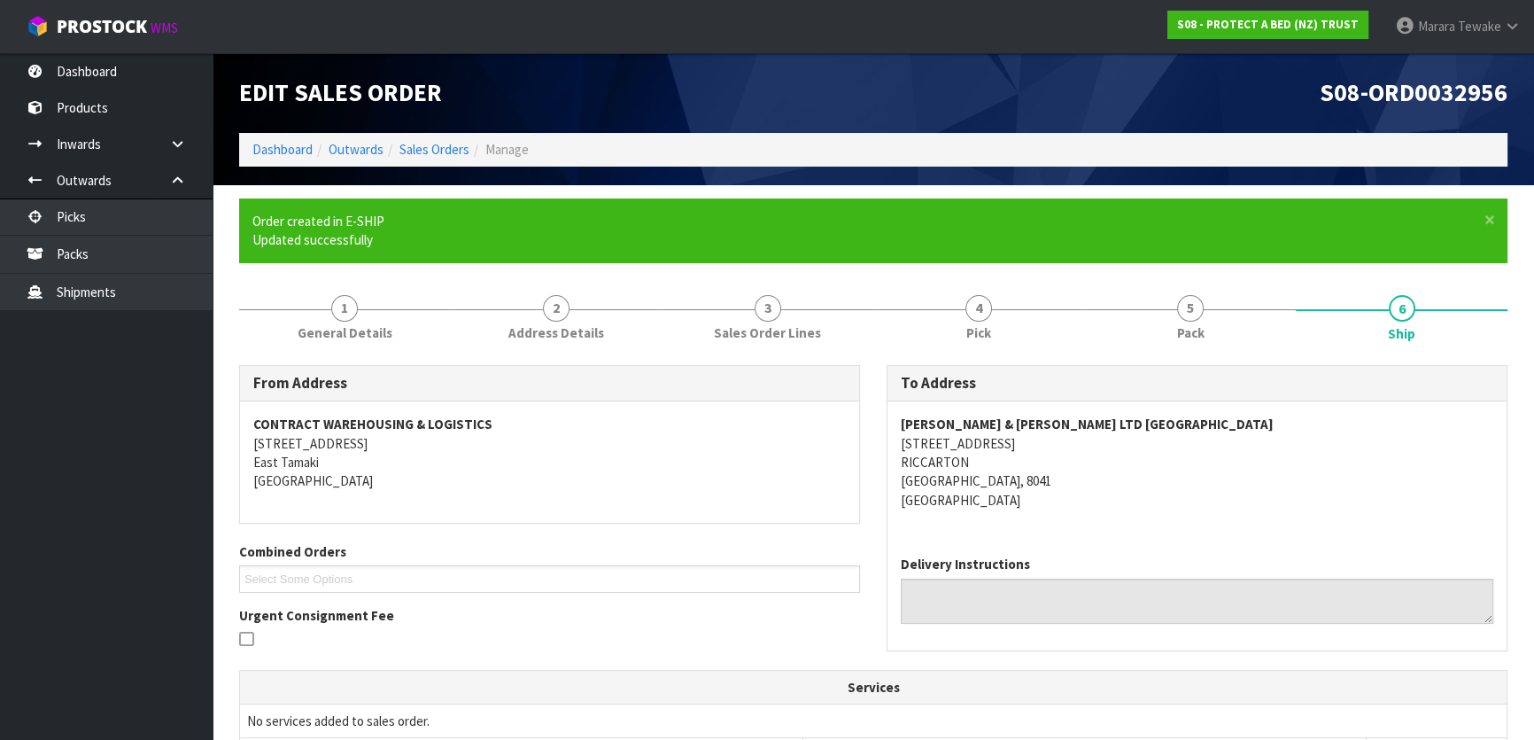
scroll to position [506, 0]
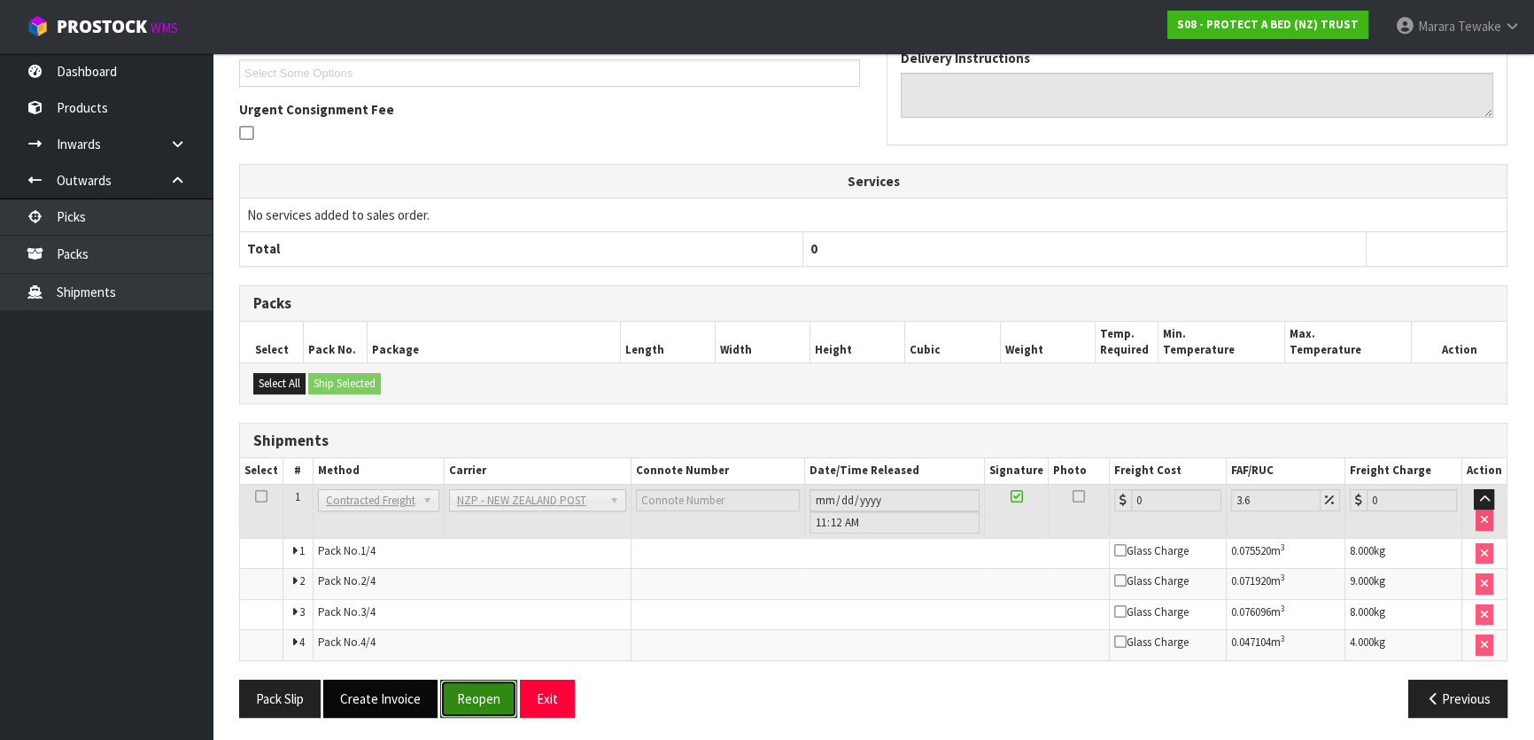
drag, startPoint x: 467, startPoint y: 695, endPoint x: 380, endPoint y: 686, distance: 87.4
click at [466, 694] on button "Reopen" at bounding box center [478, 698] width 77 height 38
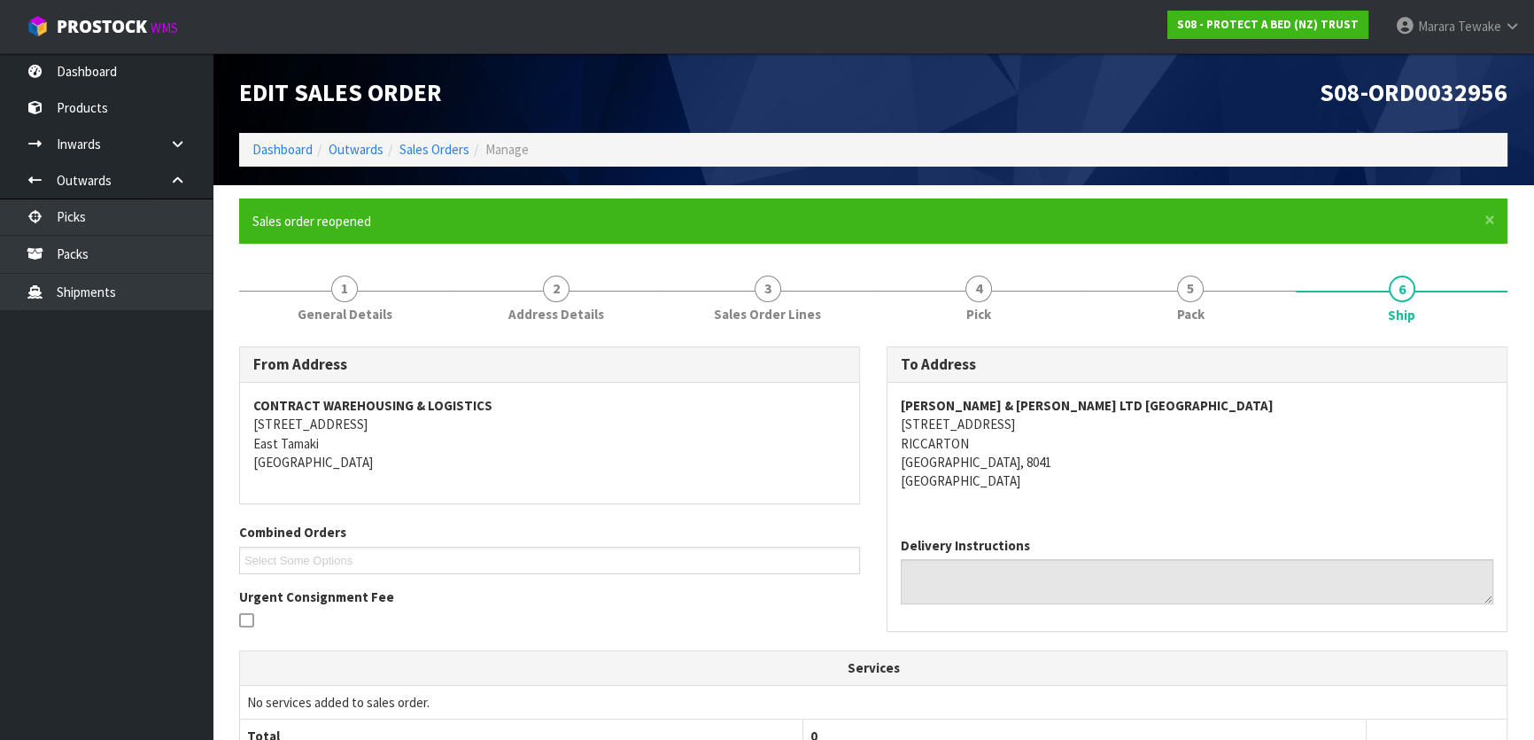
scroll to position [535, 0]
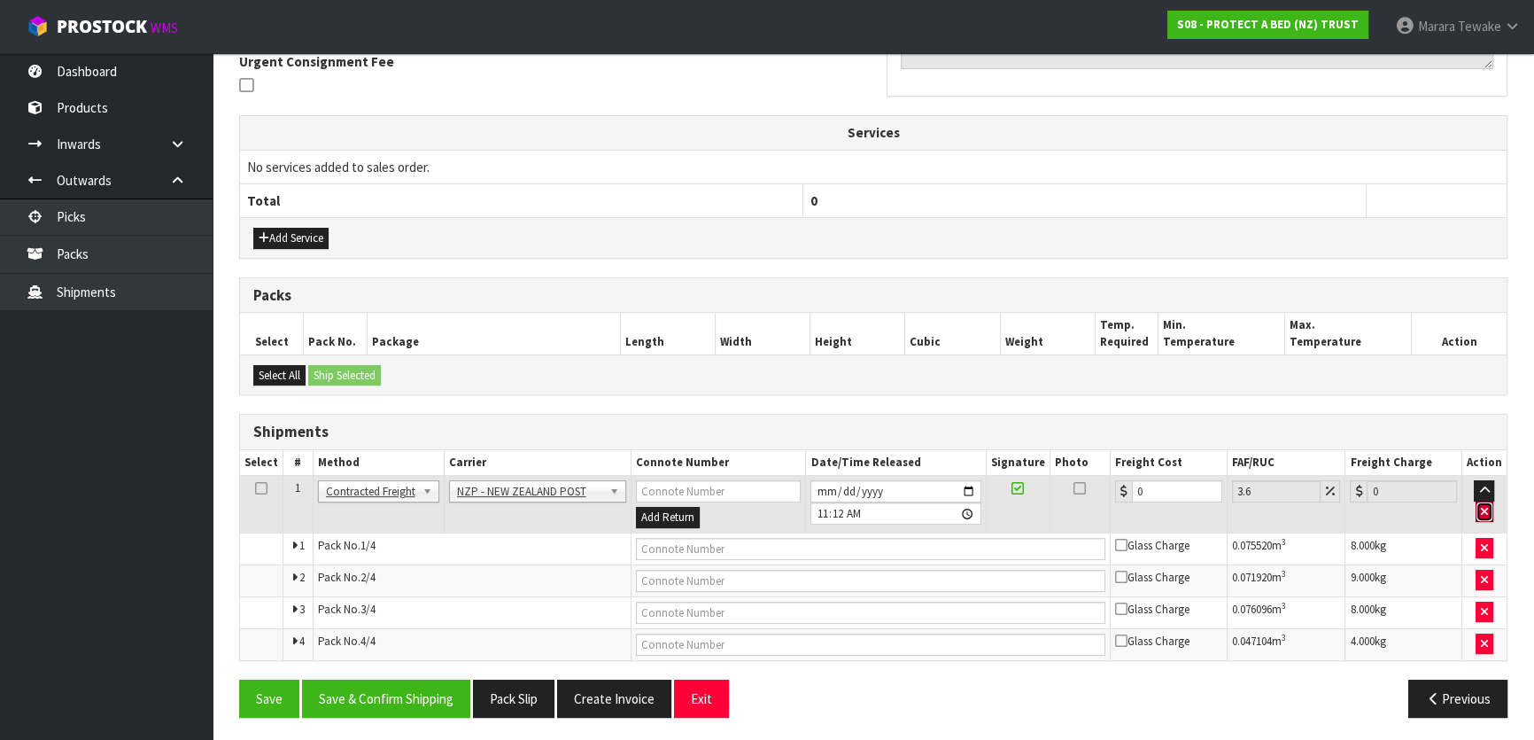
click at [1487, 506] on icon "button" at bounding box center [1484, 512] width 7 height 12
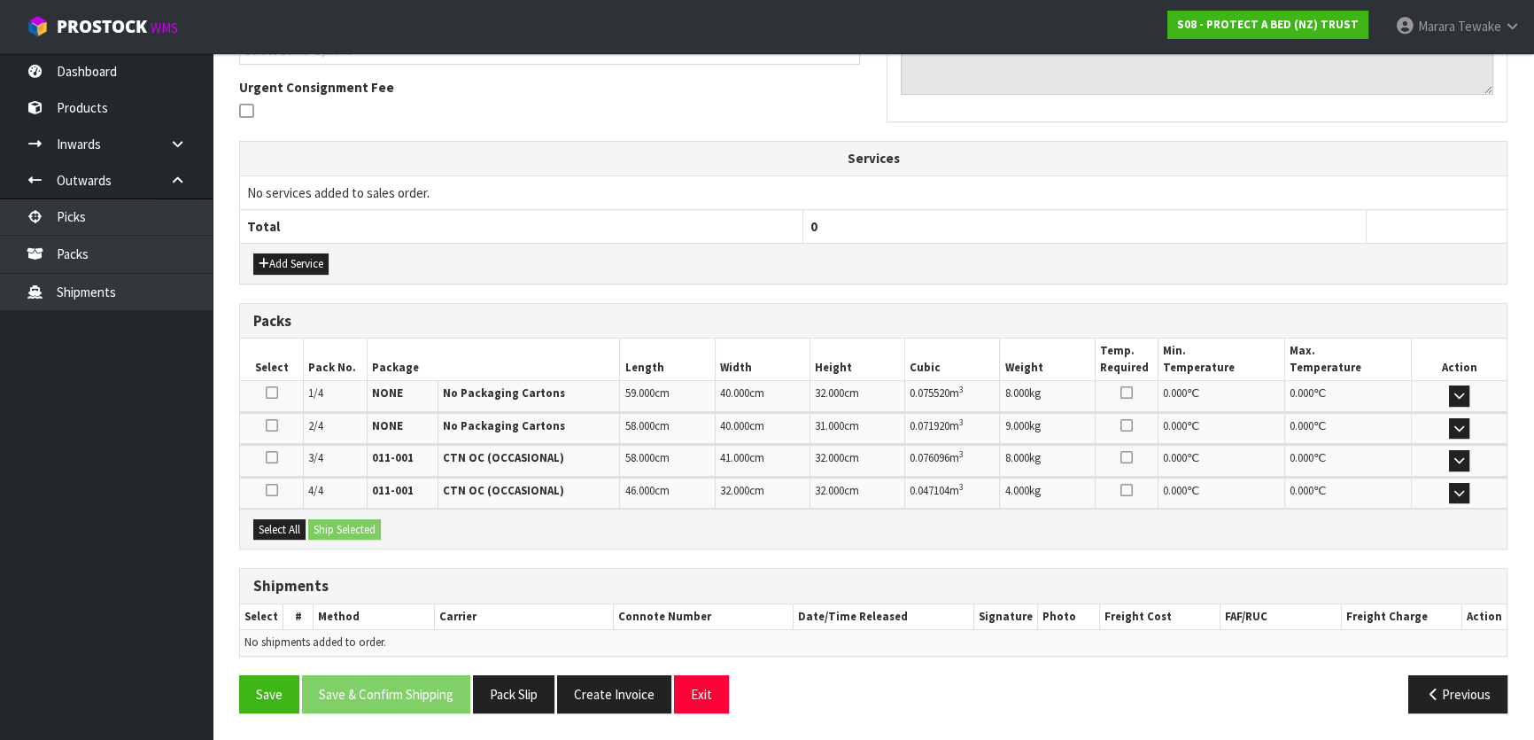
scroll to position [505, 0]
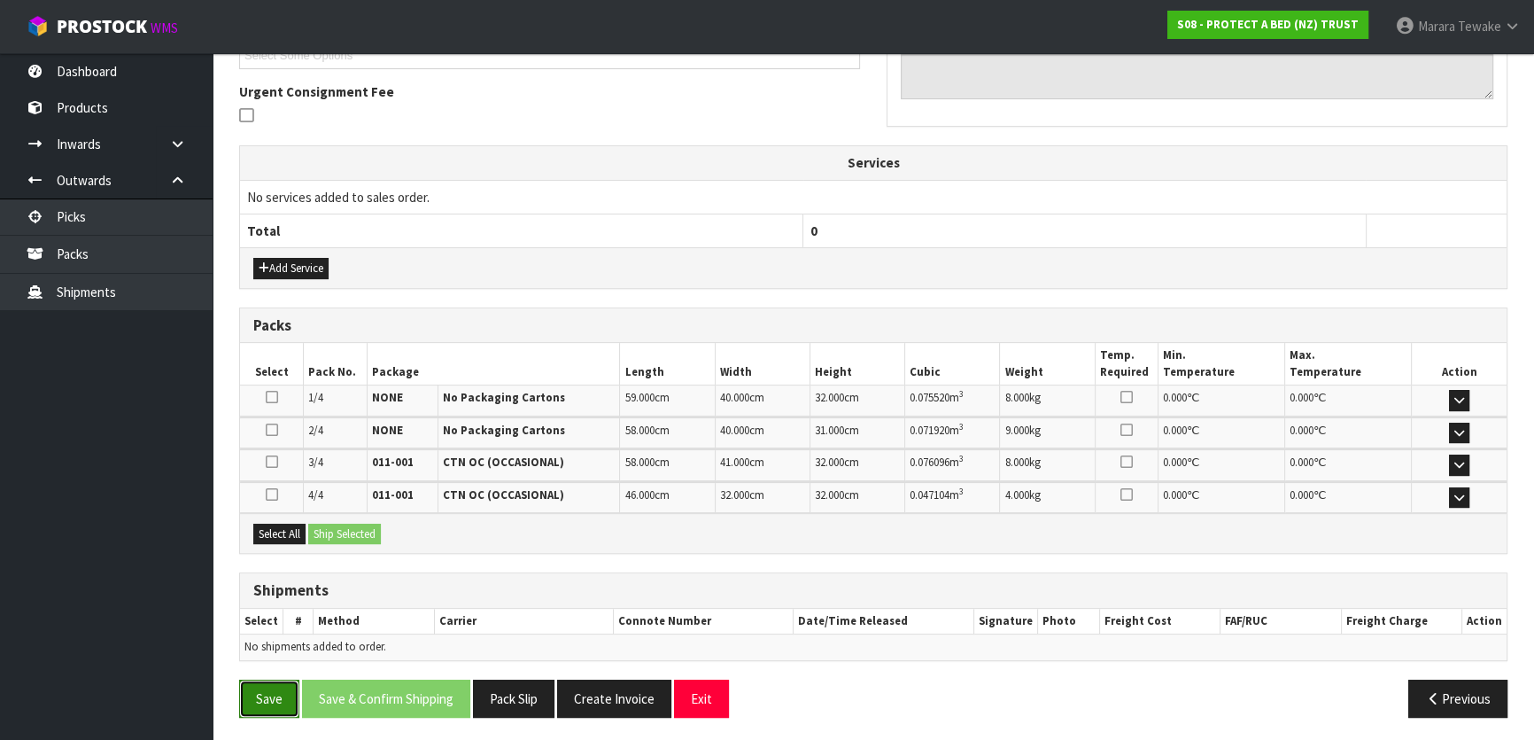
click at [276, 690] on button "Save" at bounding box center [269, 698] width 60 height 38
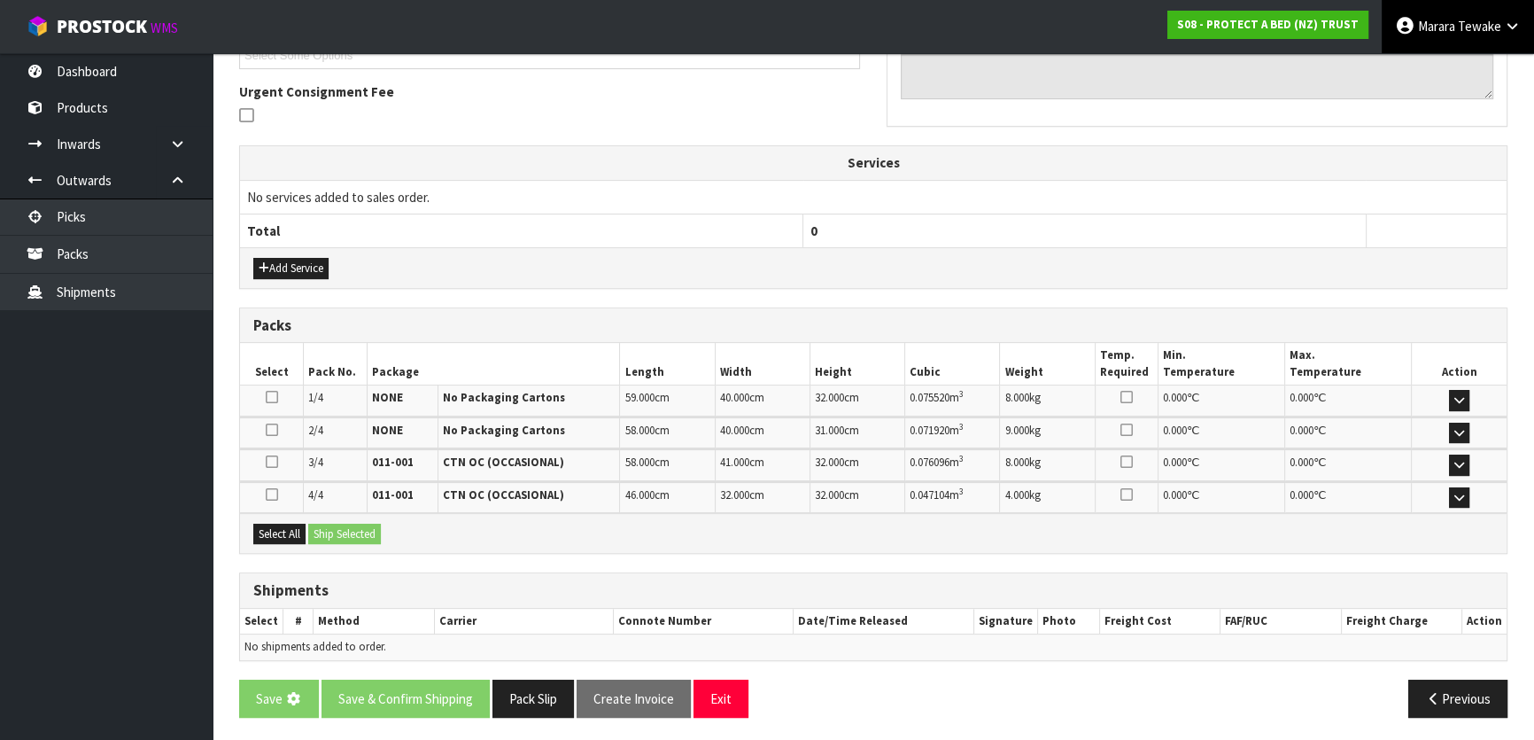
scroll to position [0, 0]
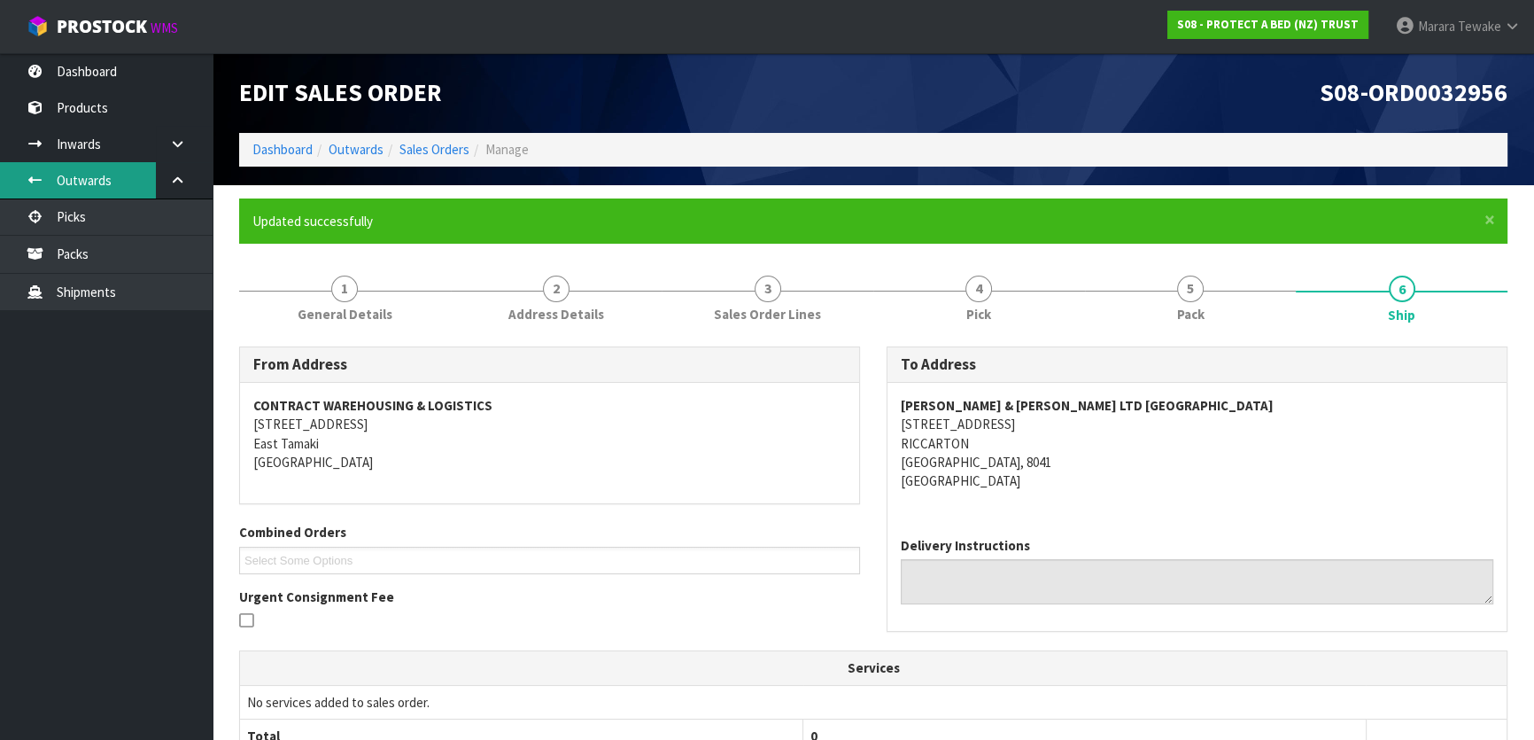
click at [138, 193] on link "Outwards" at bounding box center [106, 180] width 213 height 36
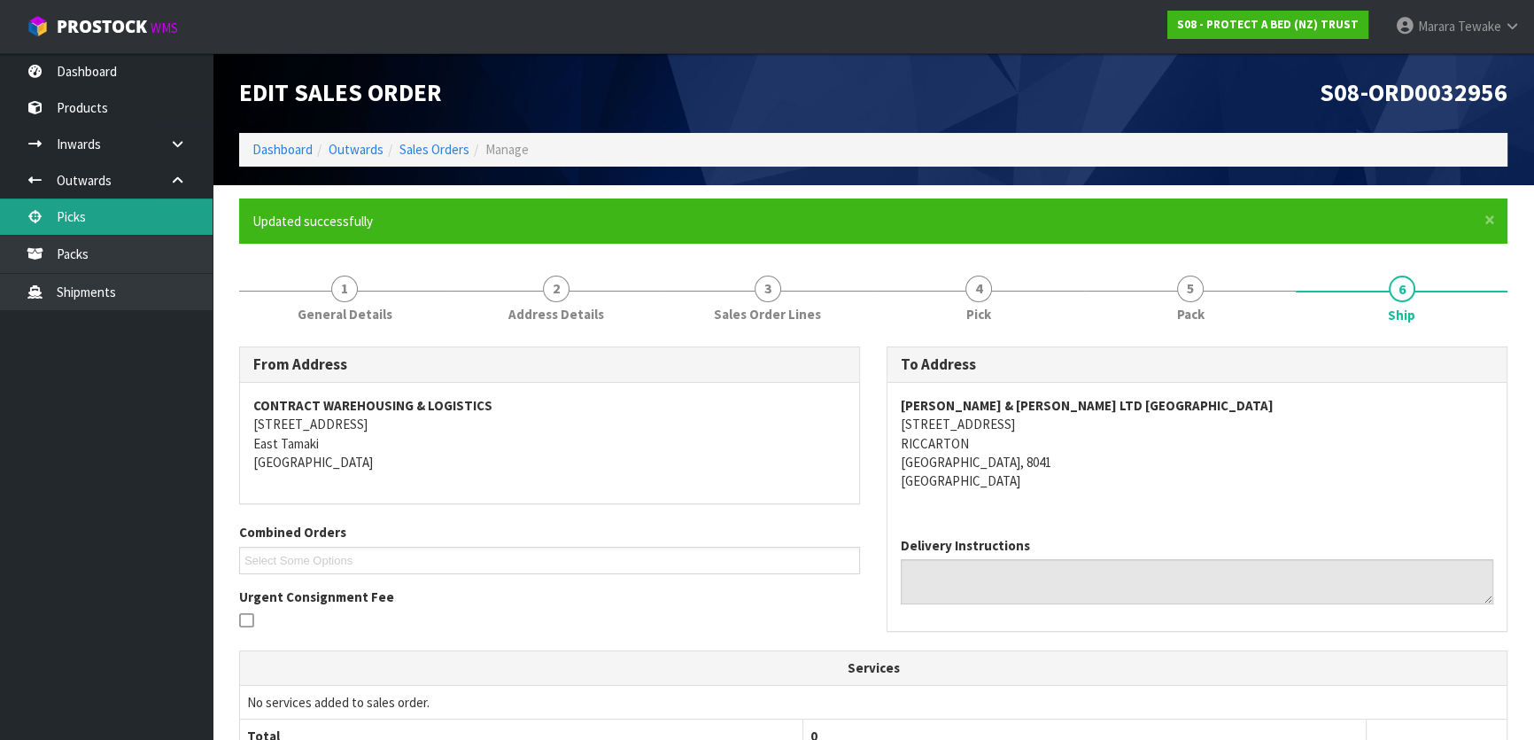
click at [139, 207] on body "Toggle navigation ProStock WMS S08 - PROTECT A BED (NZ) TRUST Marara Tewake Log…" at bounding box center [767, 370] width 1534 height 740
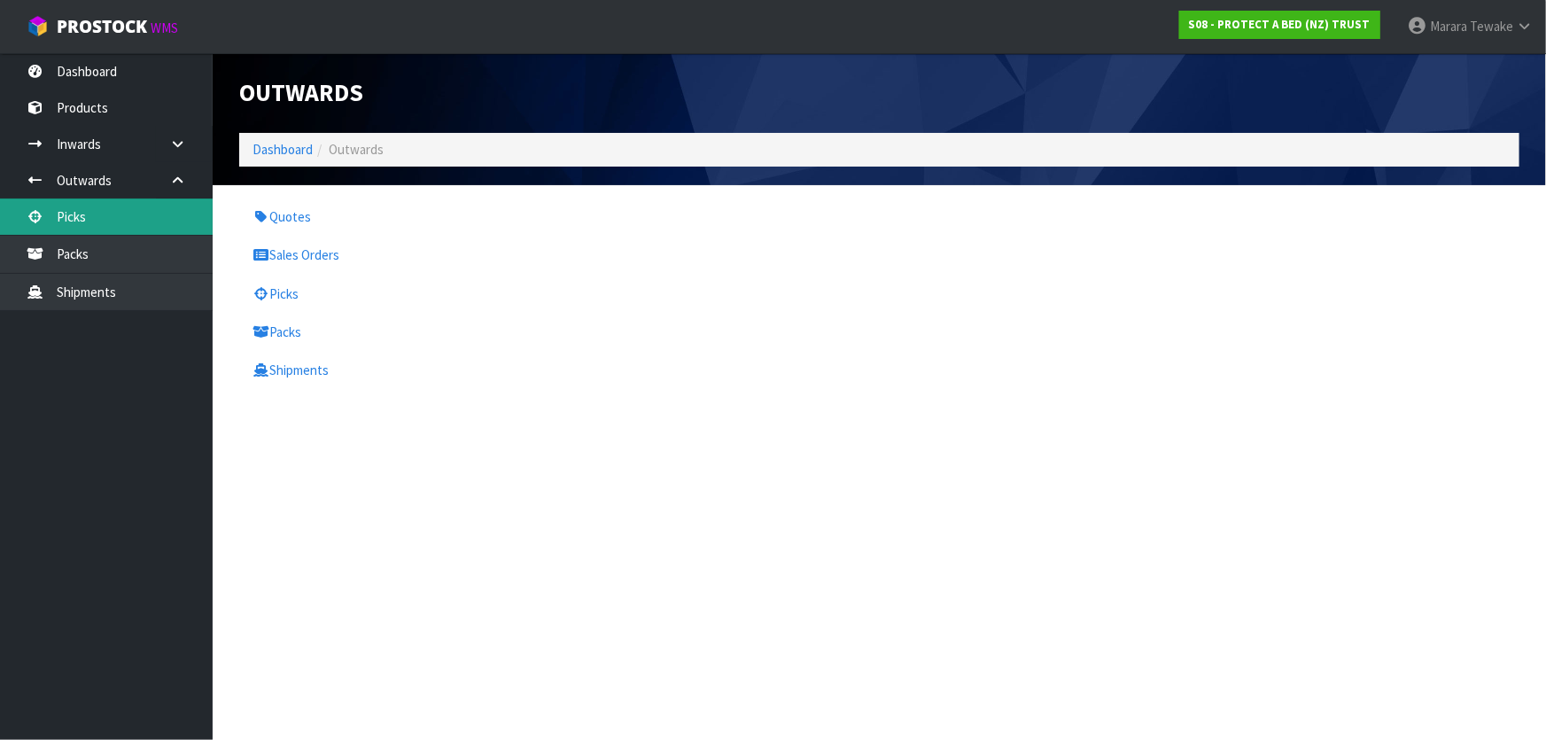
drag, startPoint x: 139, startPoint y: 213, endPoint x: 170, endPoint y: 253, distance: 51.2
click at [138, 213] on link "Picks" at bounding box center [106, 216] width 213 height 36
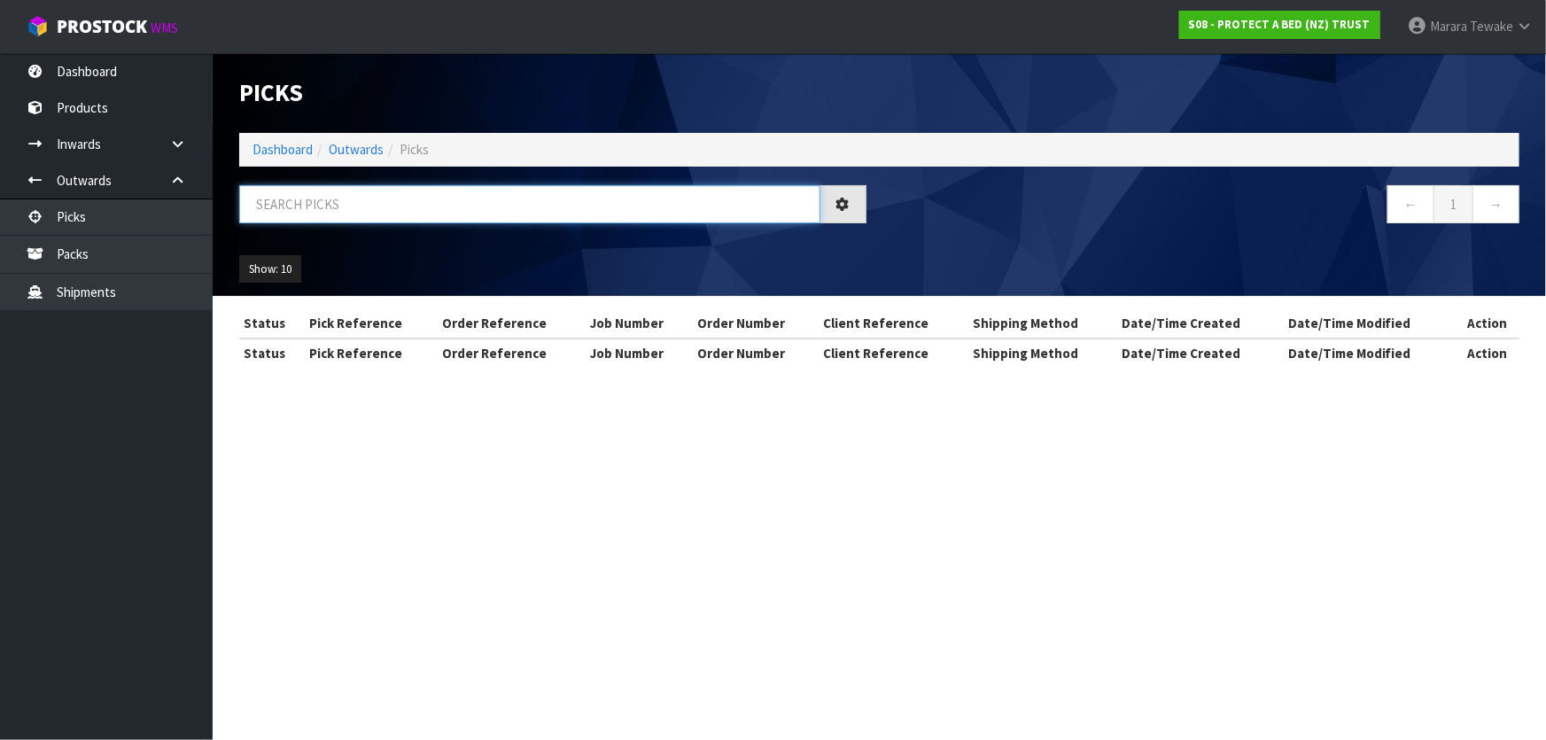
click at [315, 217] on input "text" at bounding box center [529, 204] width 581 height 38
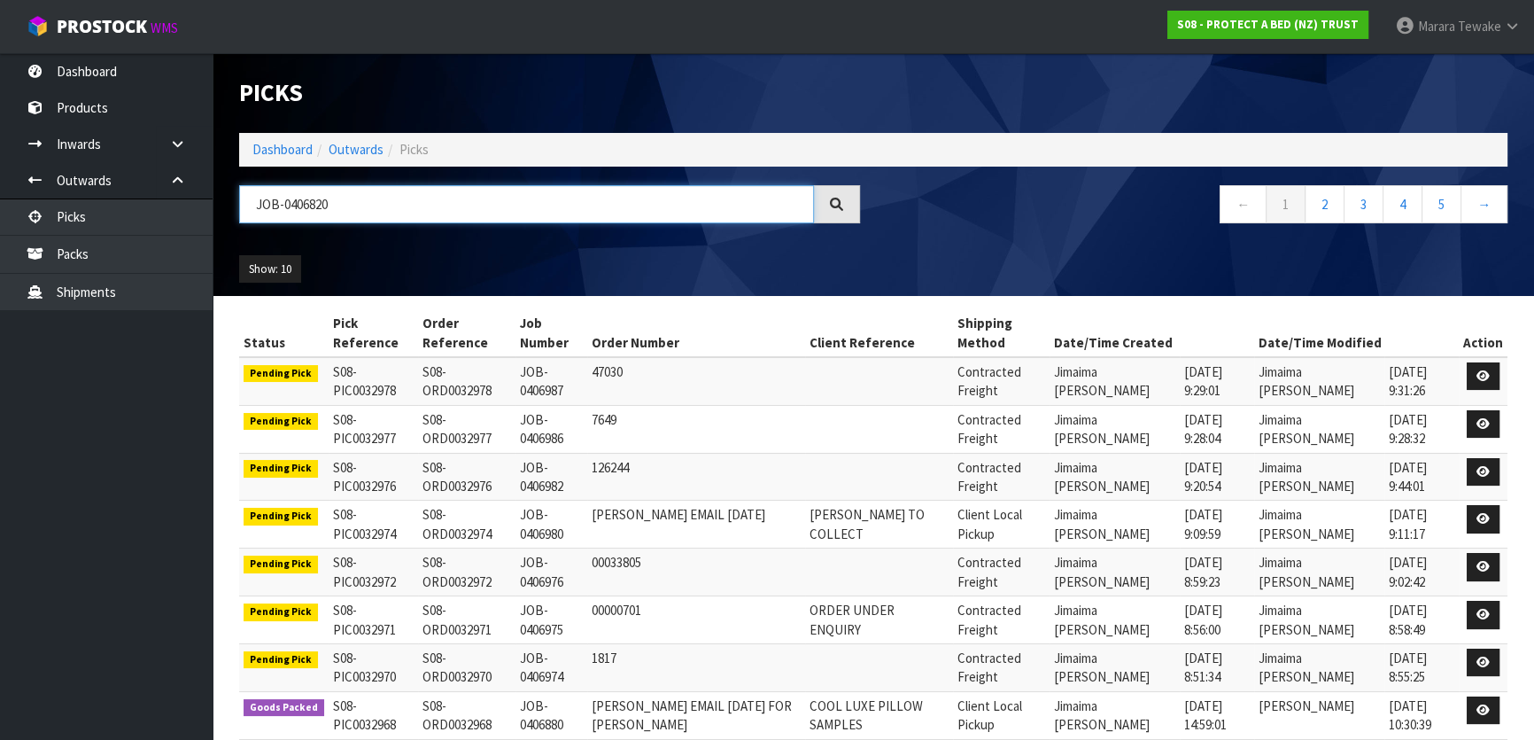
type input "JOB-0406820"
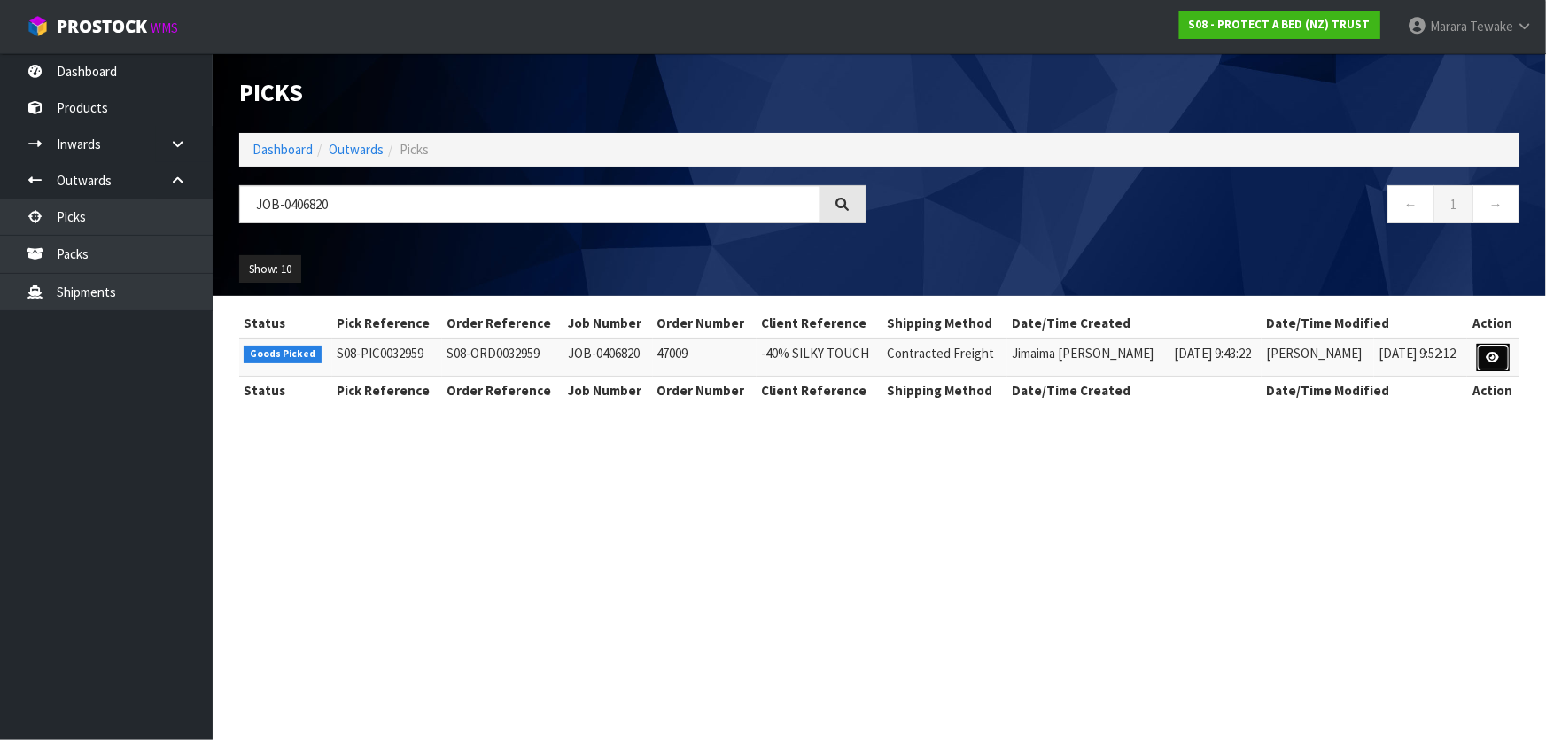
click at [1497, 361] on icon at bounding box center [1492, 358] width 13 height 12
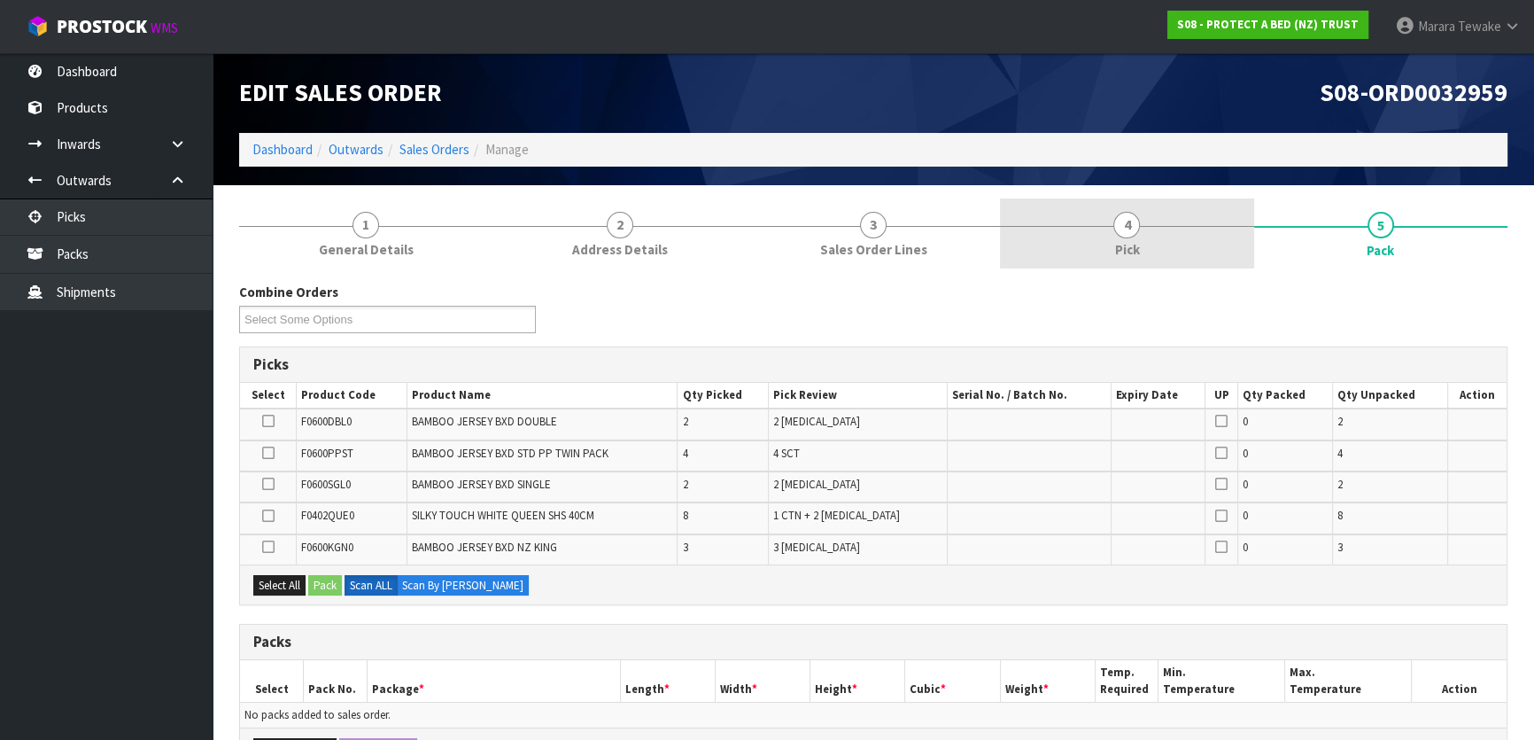
click at [1135, 257] on span "Pick" at bounding box center [1126, 249] width 25 height 19
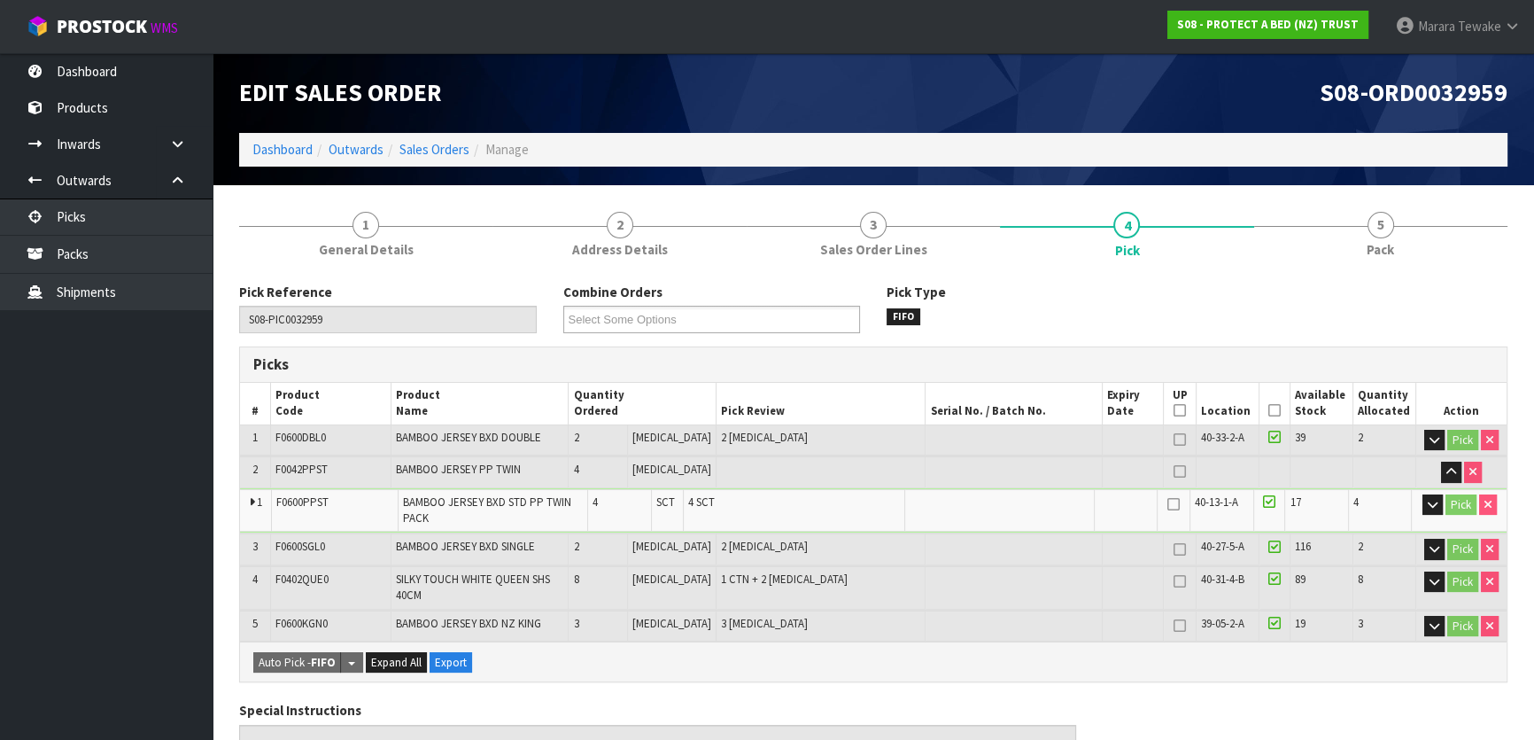
click at [1268, 411] on icon at bounding box center [1274, 410] width 12 height 1
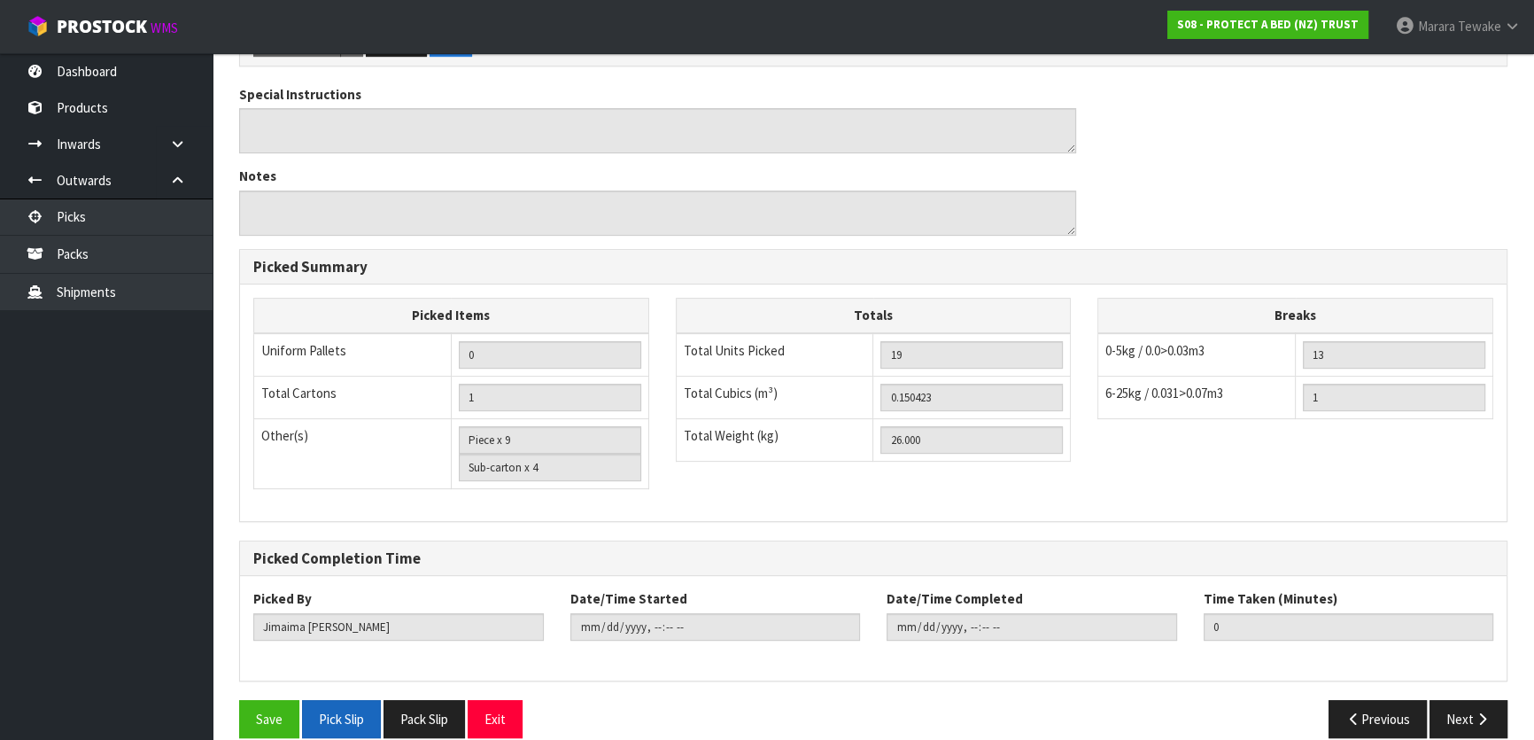
scroll to position [700, 0]
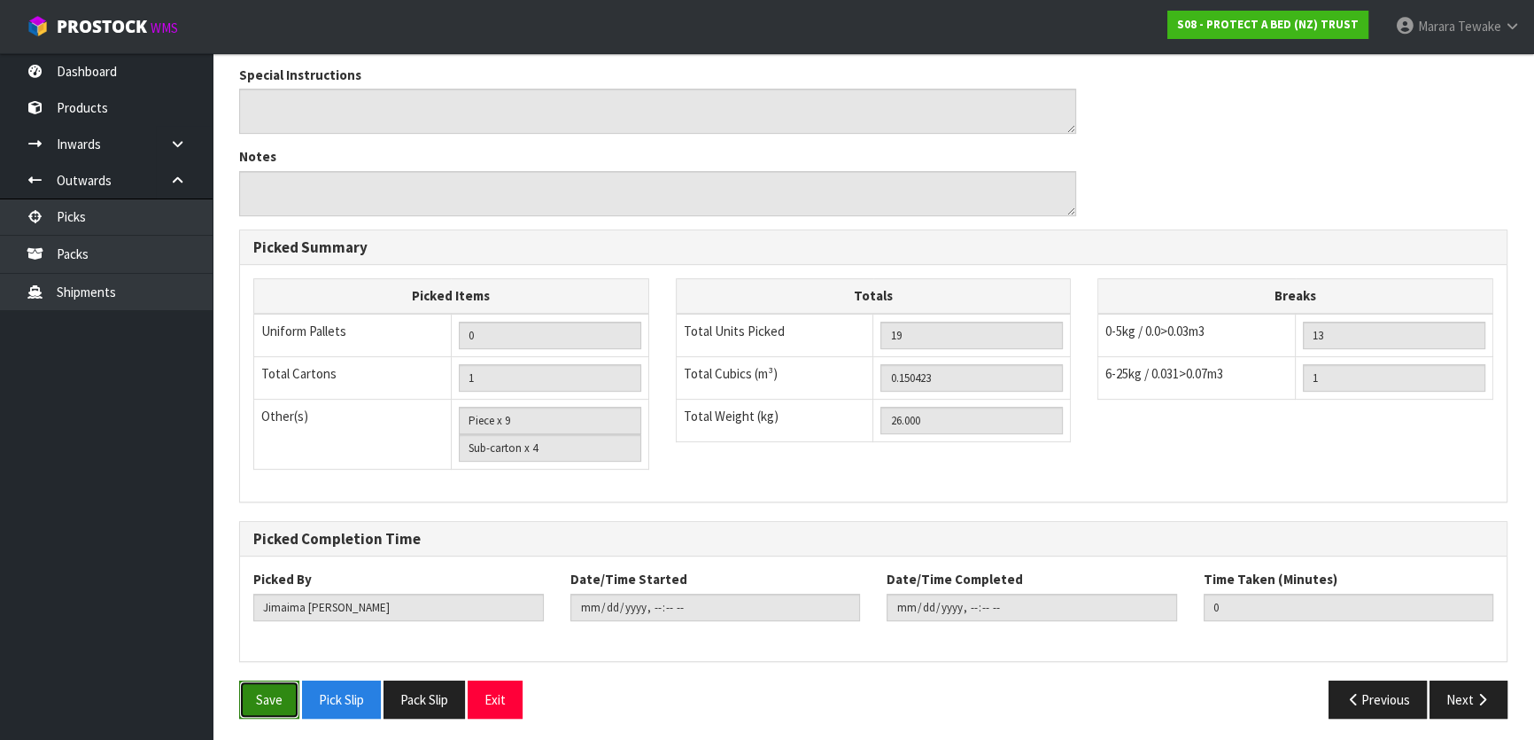
click at [292, 680] on button "Save" at bounding box center [269, 699] width 60 height 38
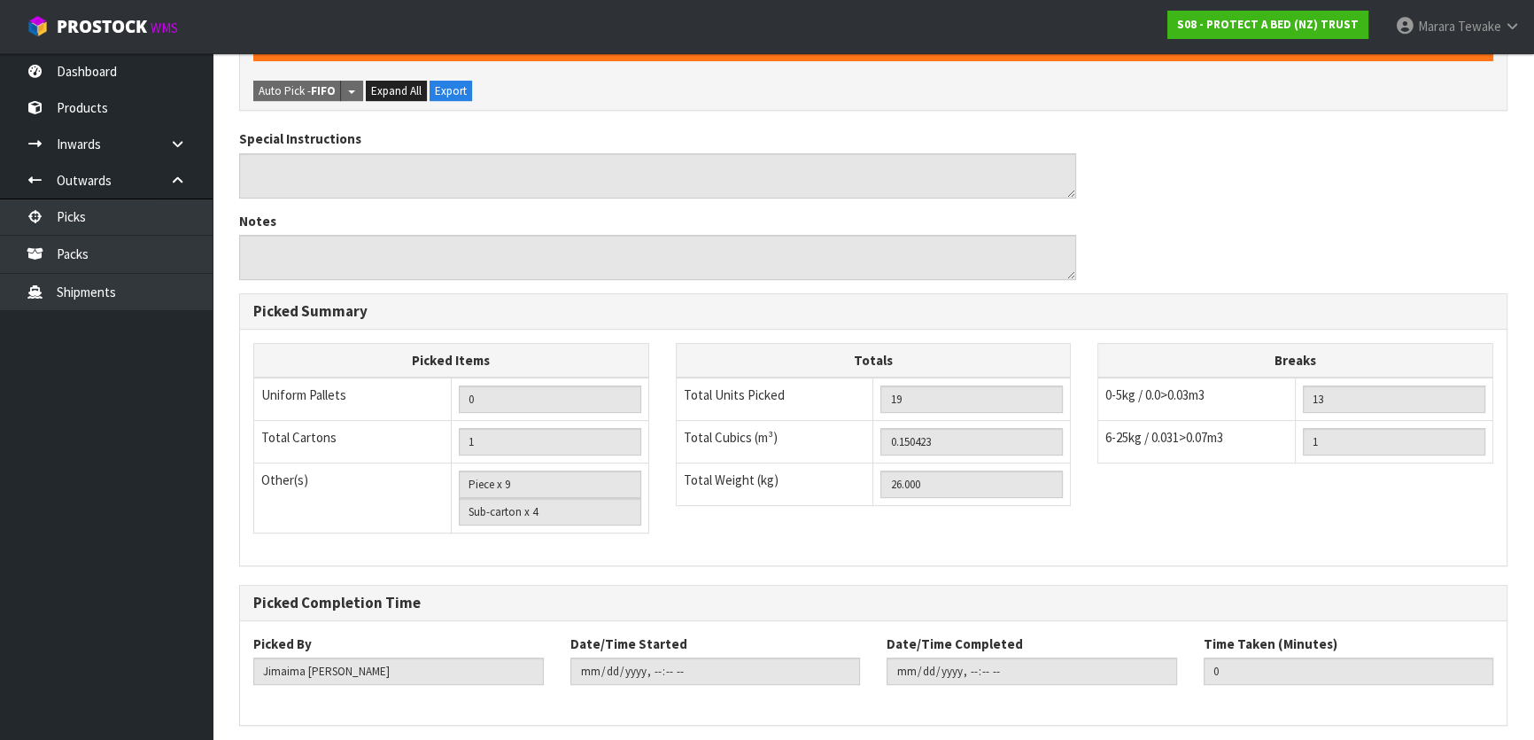
scroll to position [0, 0]
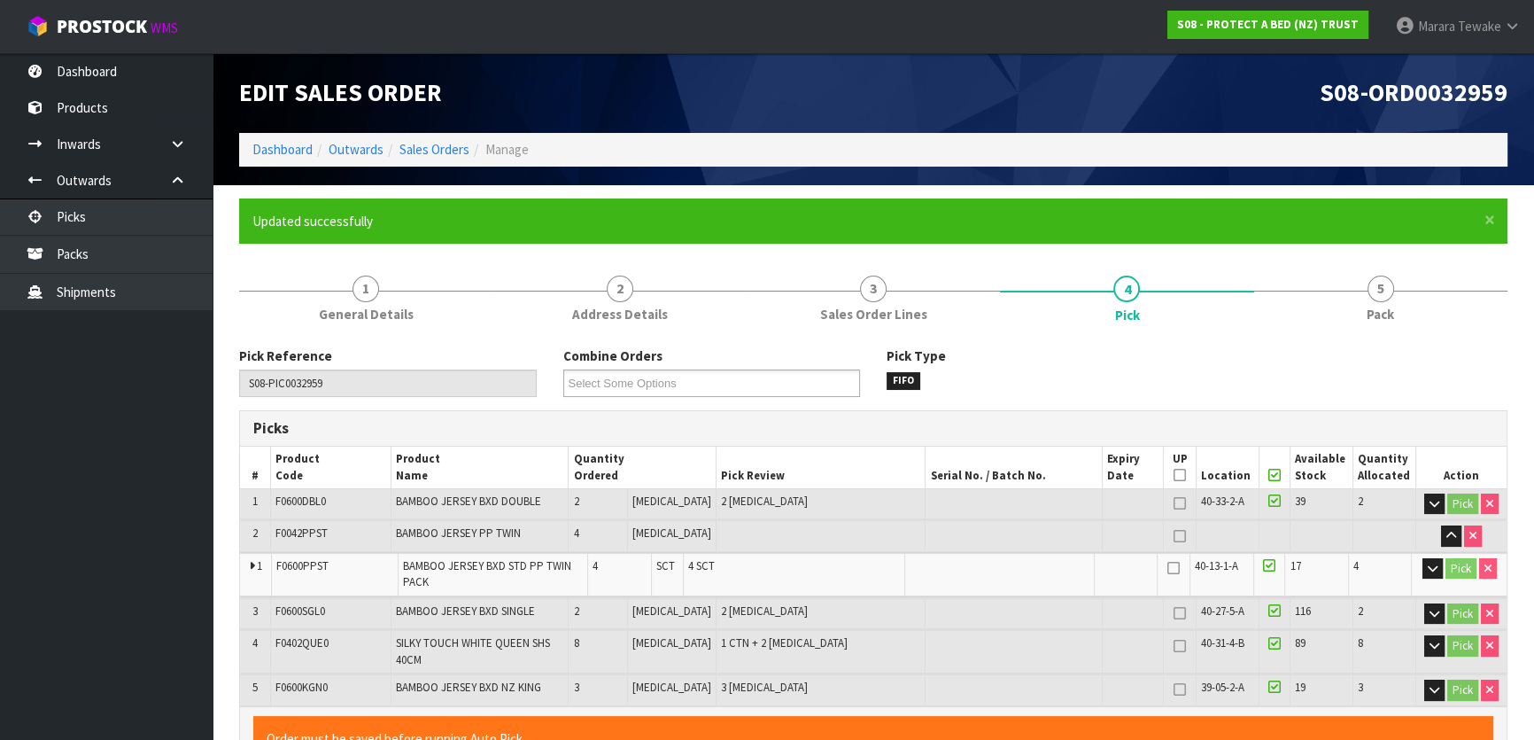
type input "[PERSON_NAME]"
type input "2025-08-11T11:22:08"
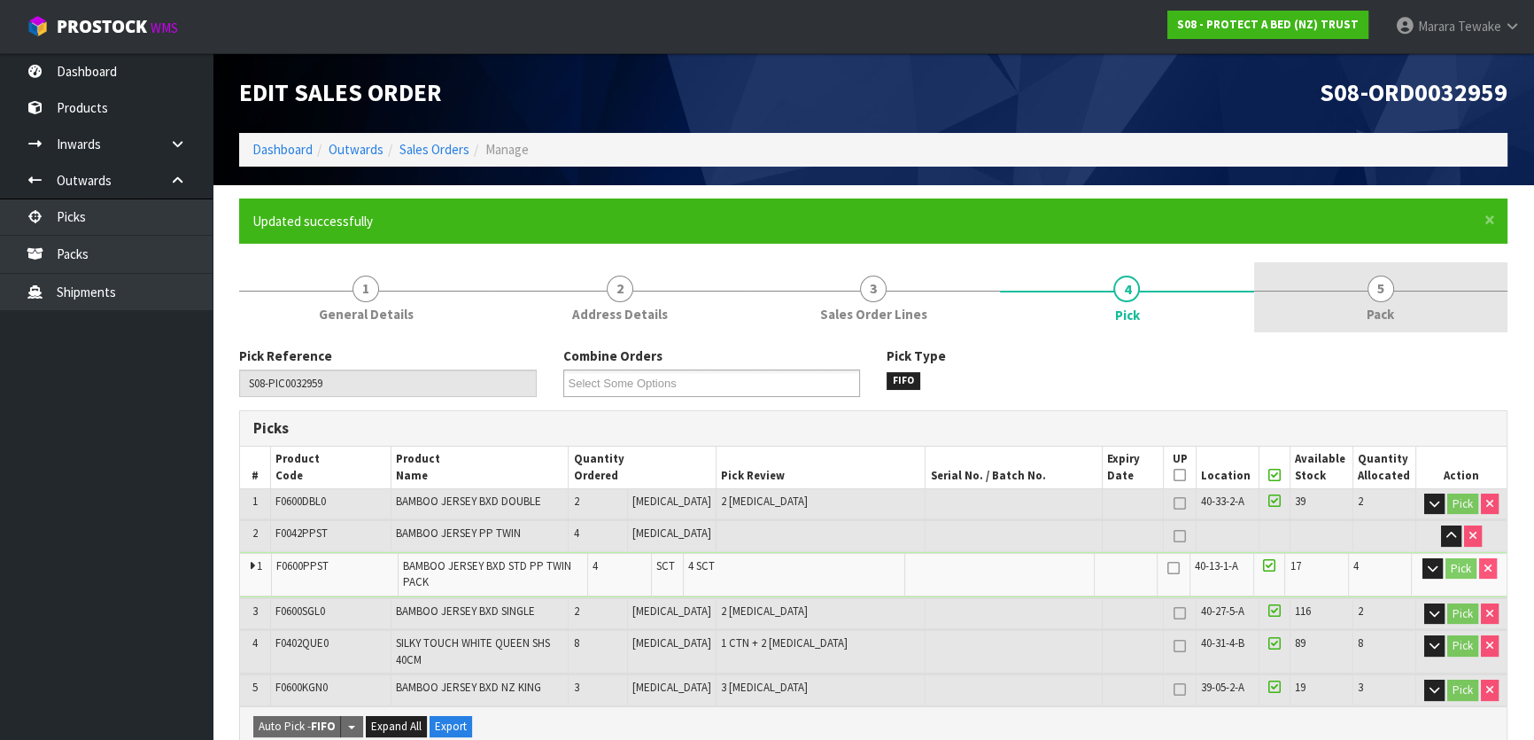
drag, startPoint x: 1414, startPoint y: 295, endPoint x: 1330, endPoint y: 320, distance: 87.7
click at [1408, 295] on link "5 Pack" at bounding box center [1380, 297] width 253 height 70
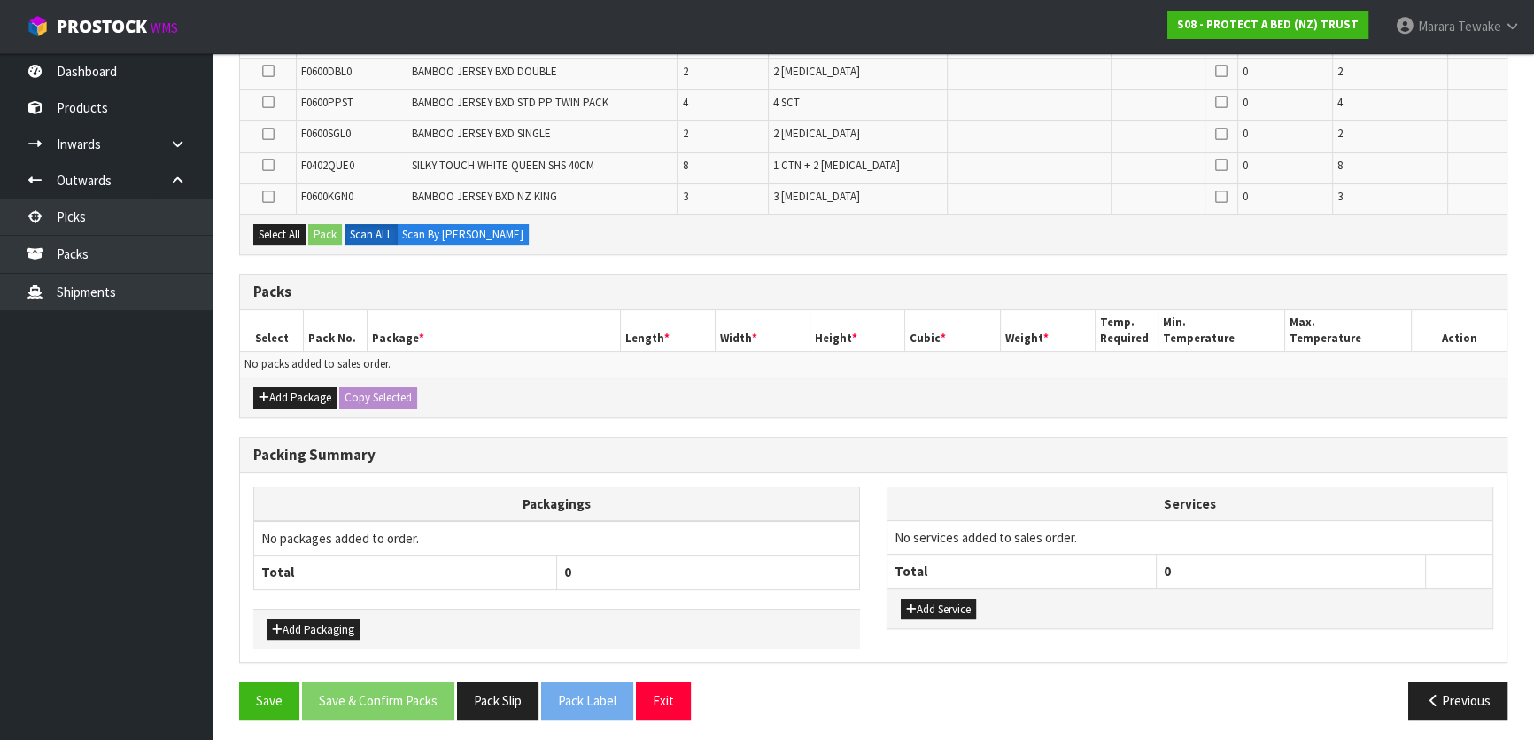
scroll to position [416, 0]
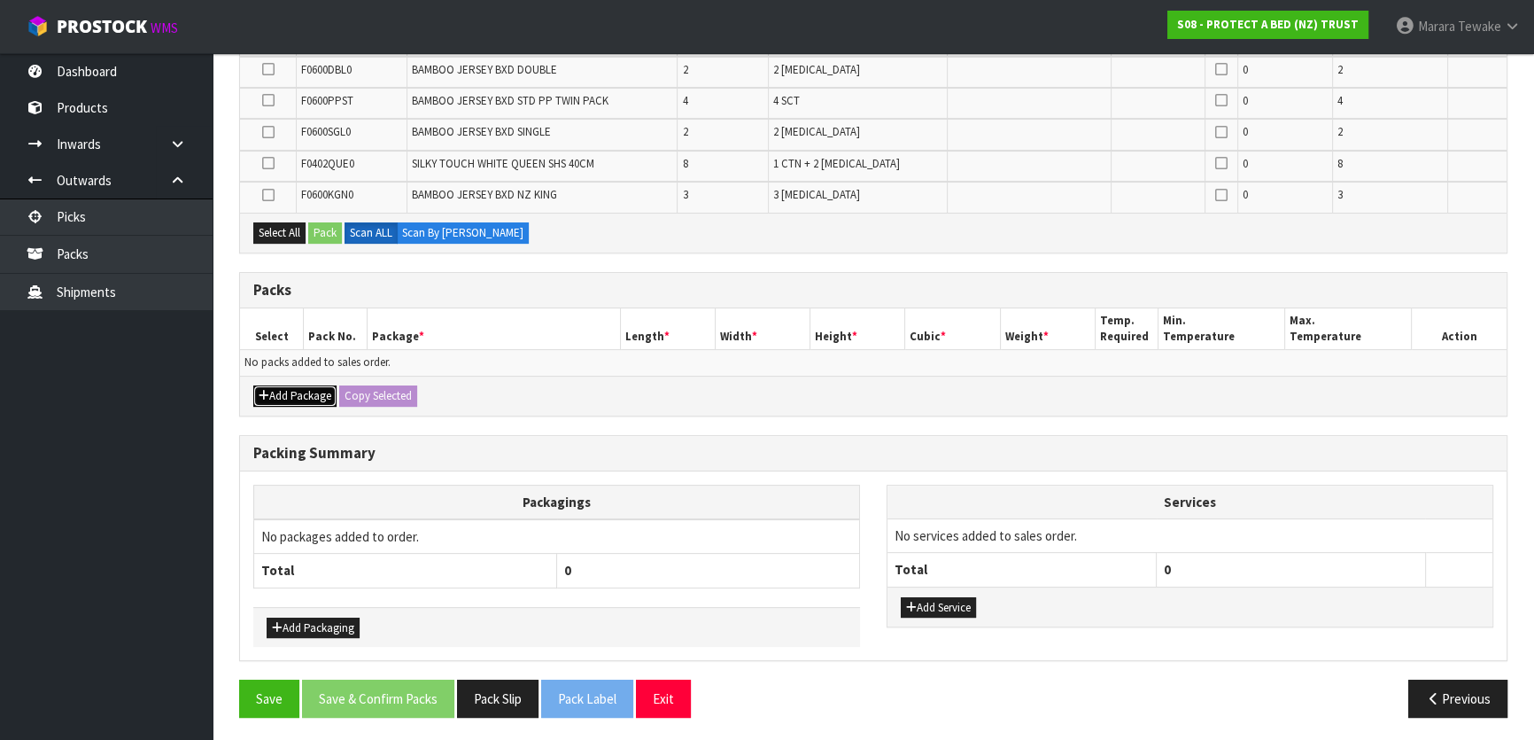
click at [311, 399] on button "Add Package" at bounding box center [294, 395] width 83 height 21
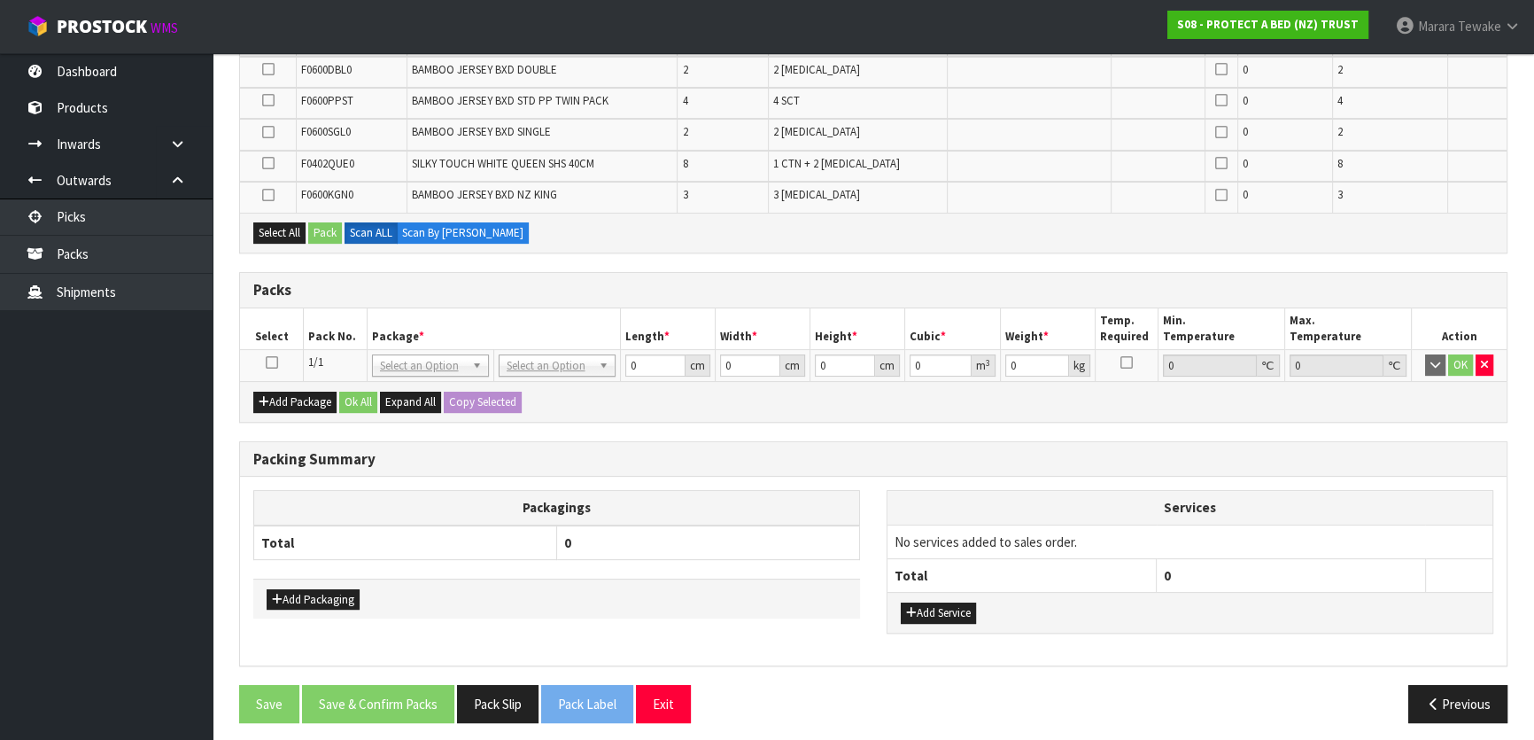
click at [268, 362] on icon at bounding box center [272, 362] width 12 height 1
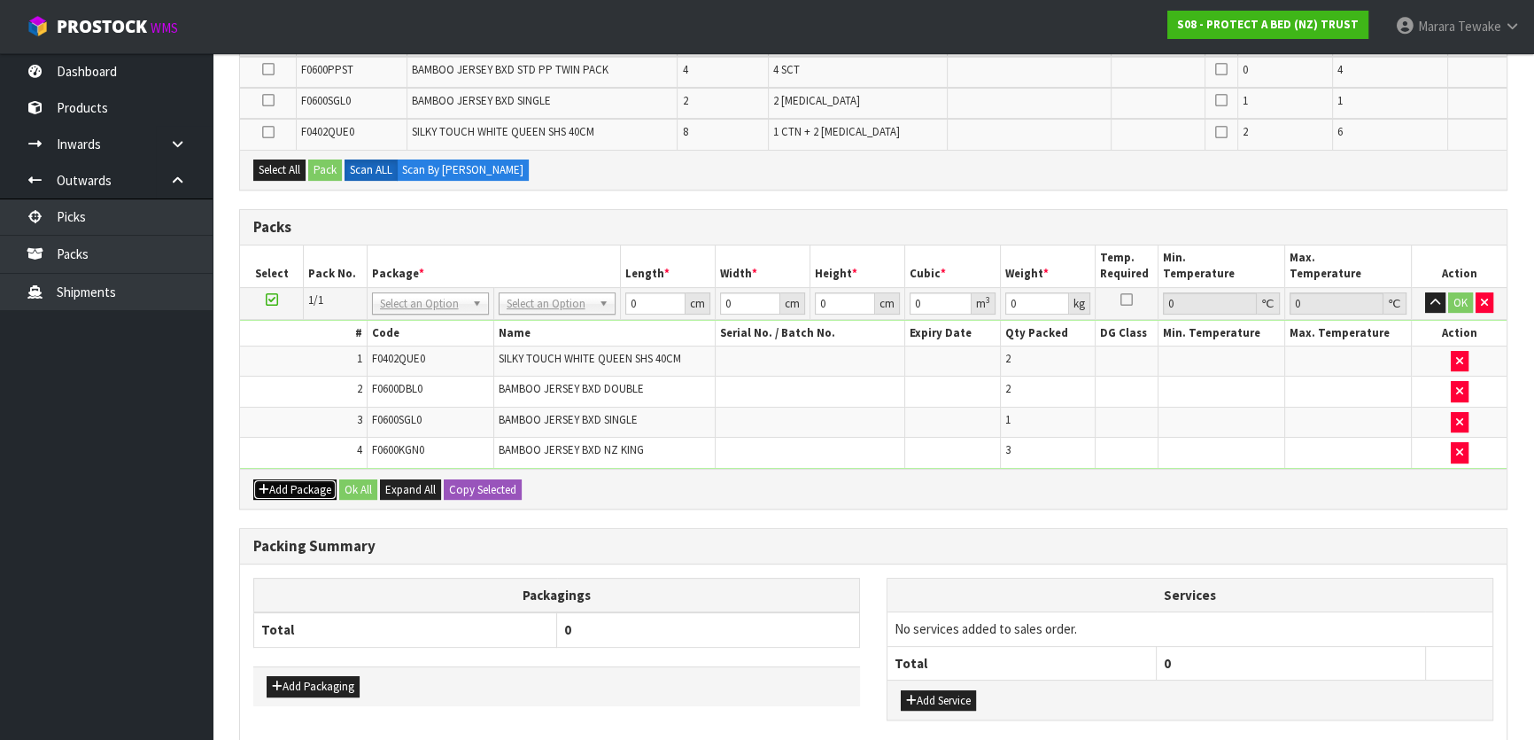
click at [301, 479] on button "Add Package" at bounding box center [294, 489] width 83 height 21
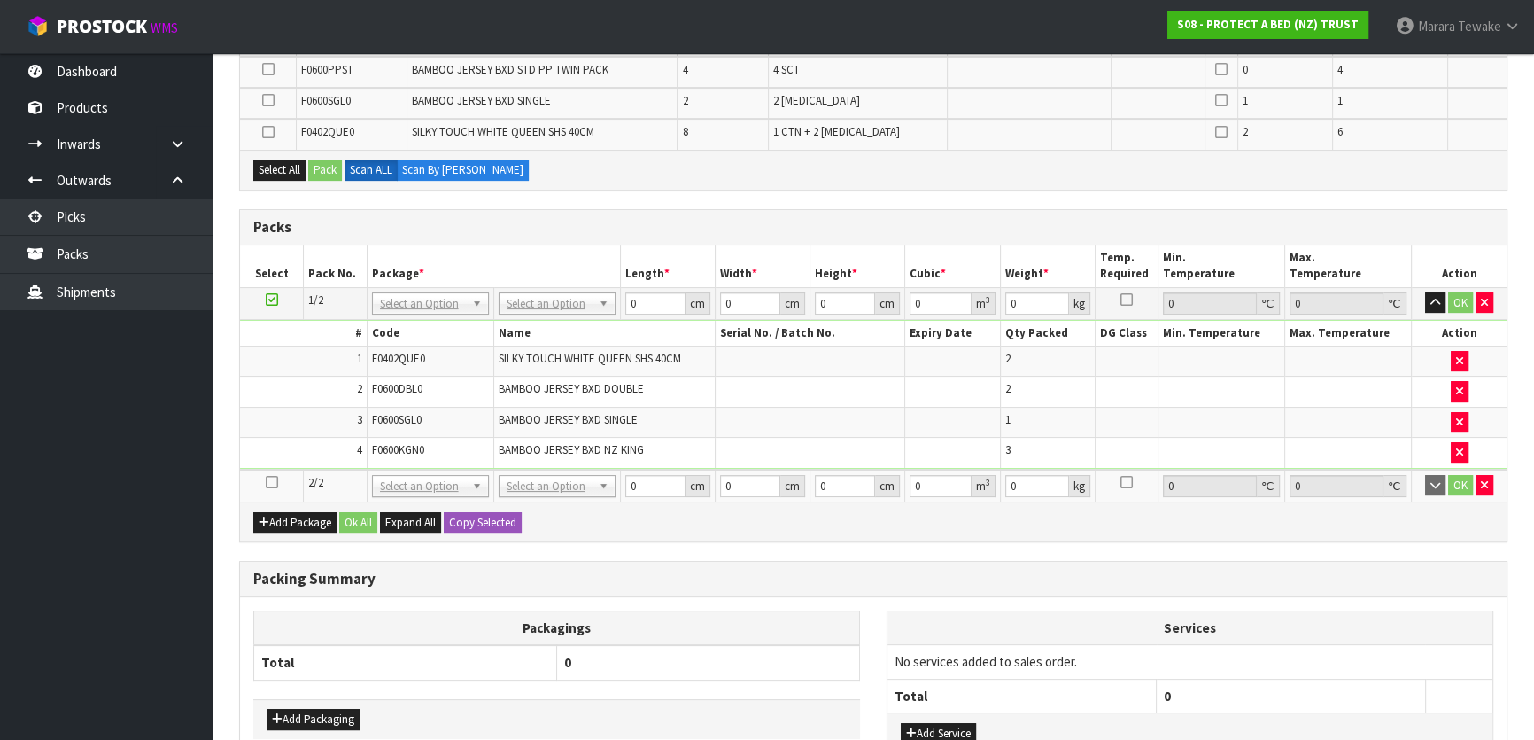
click at [274, 482] on icon at bounding box center [272, 482] width 12 height 1
click at [272, 133] on icon at bounding box center [268, 132] width 12 height 1
click at [0, 0] on input "checkbox" at bounding box center [0, 0] width 0 height 0
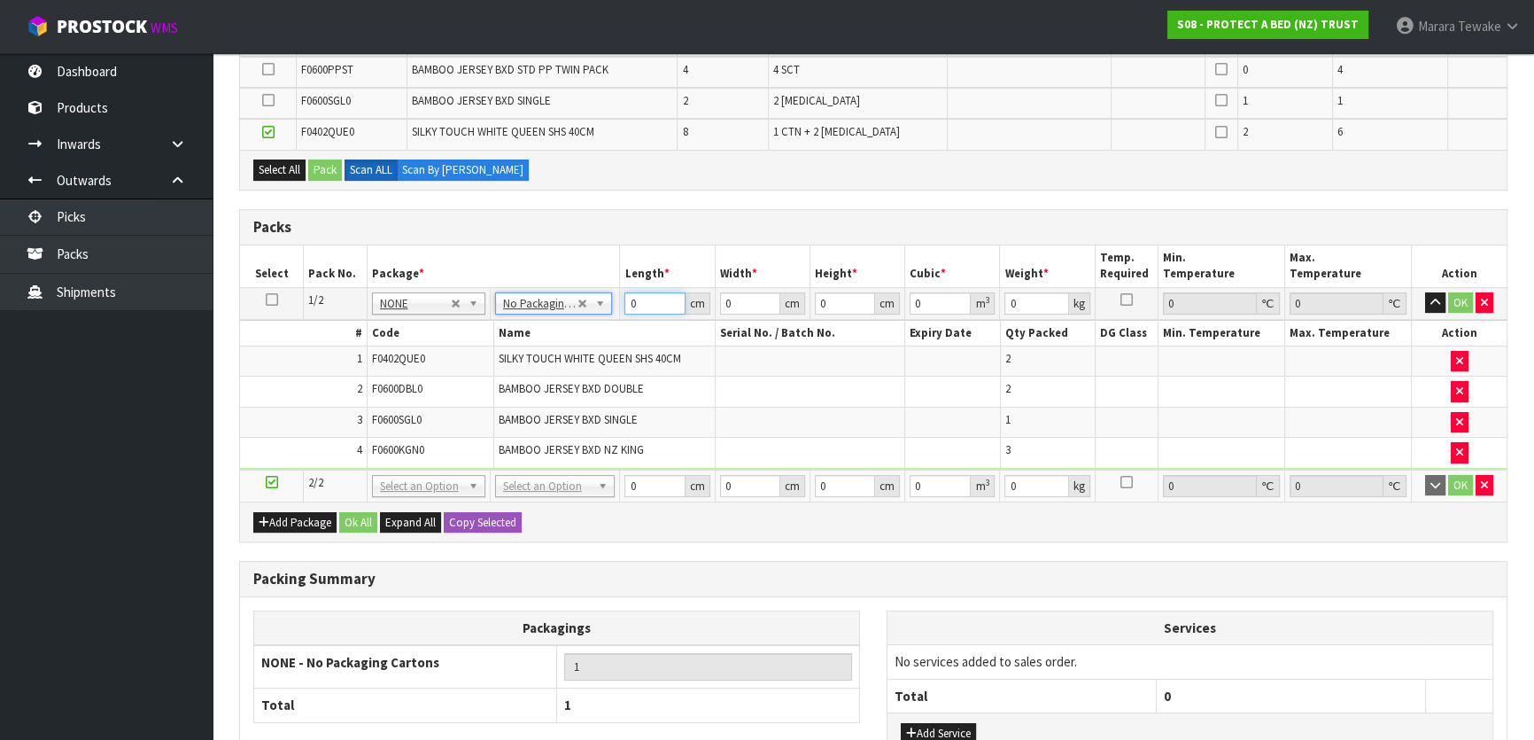
drag, startPoint x: 608, startPoint y: 289, endPoint x: 615, endPoint y: 243, distance: 46.6
click at [576, 267] on table "Select Pack No. Package * Length * Width * Height * Cubic * Weight * Temp. Requ…" at bounding box center [873, 373] width 1267 height 256
type input "1"
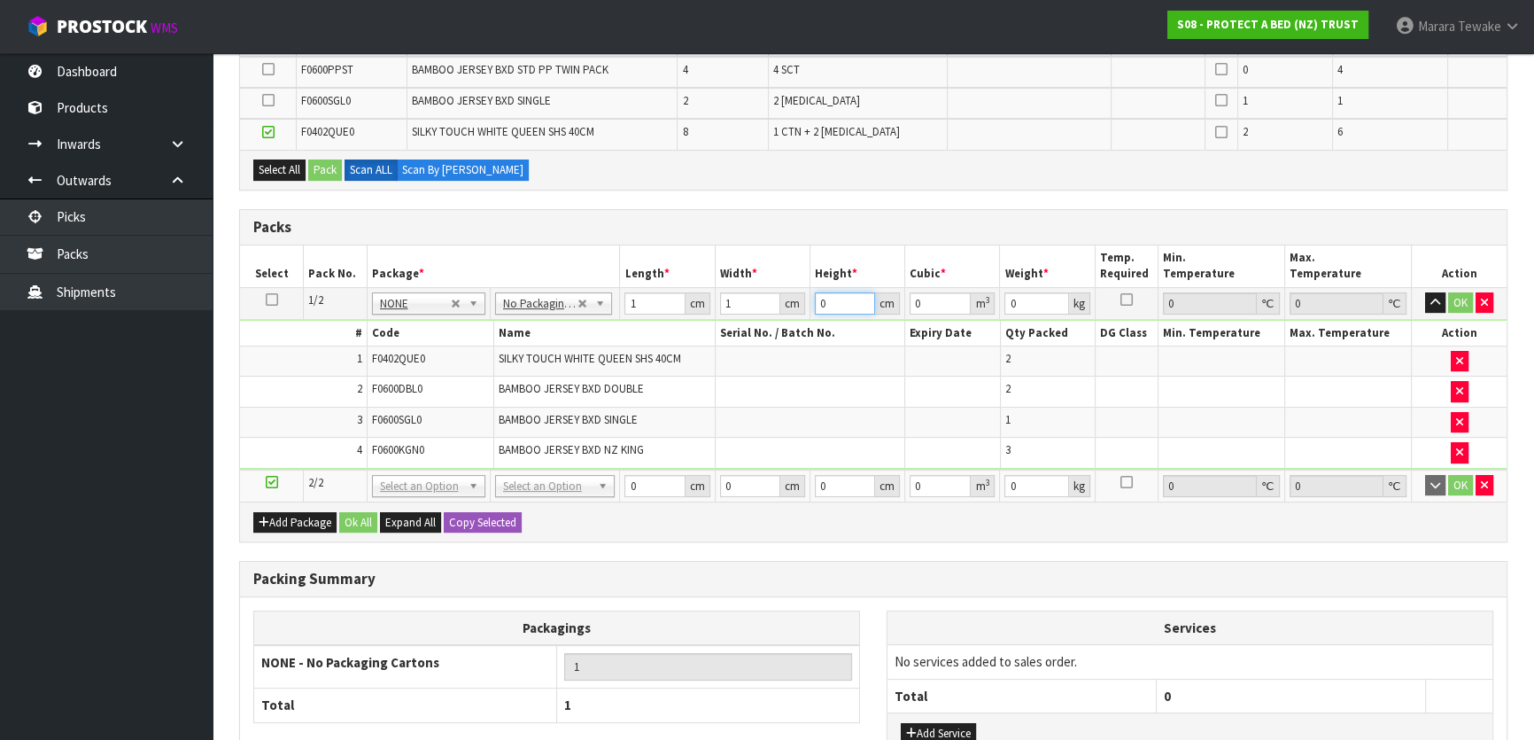
type input "0.000001"
type input "1"
click at [1479, 482] on button "button" at bounding box center [1485, 485] width 18 height 21
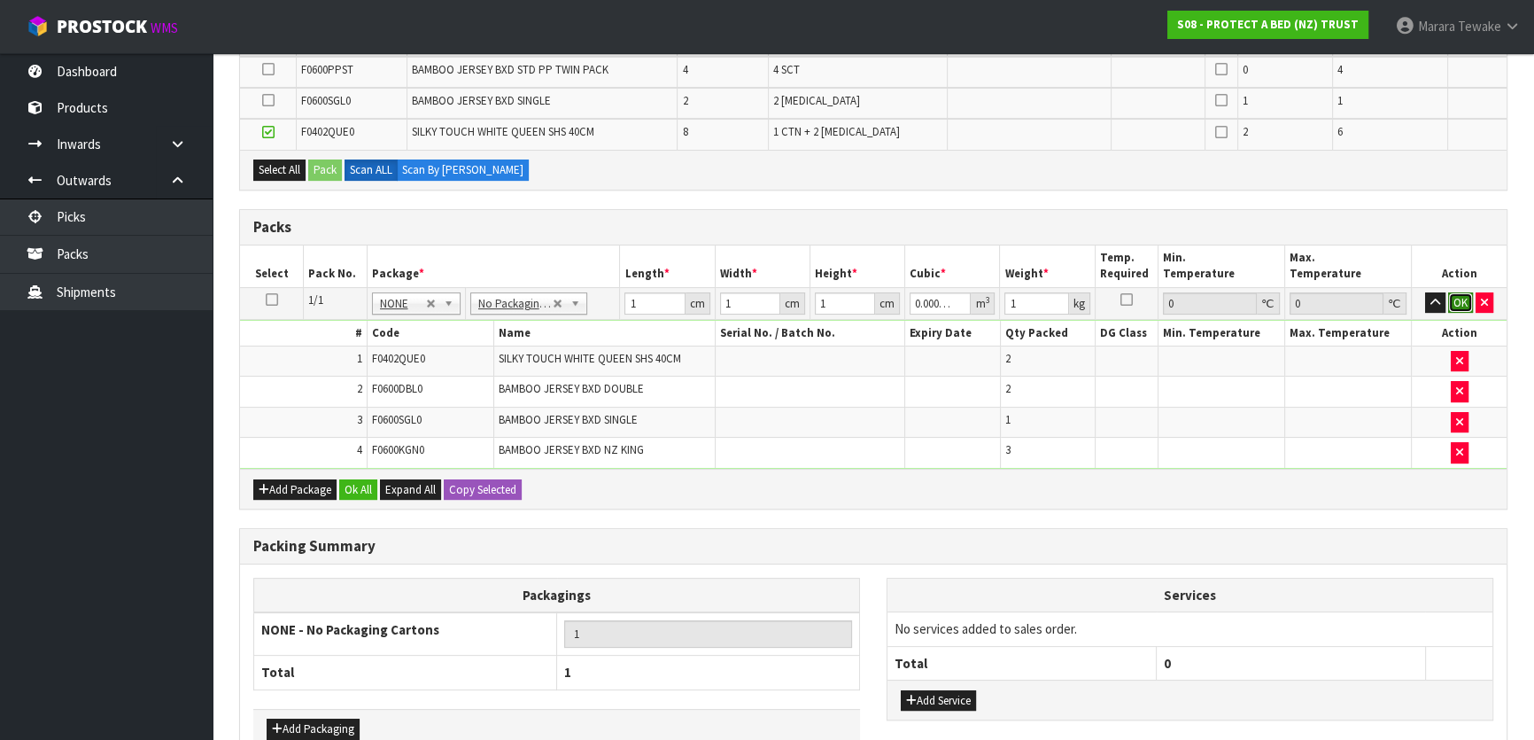
click at [1455, 292] on button "OK" at bounding box center [1460, 302] width 25 height 21
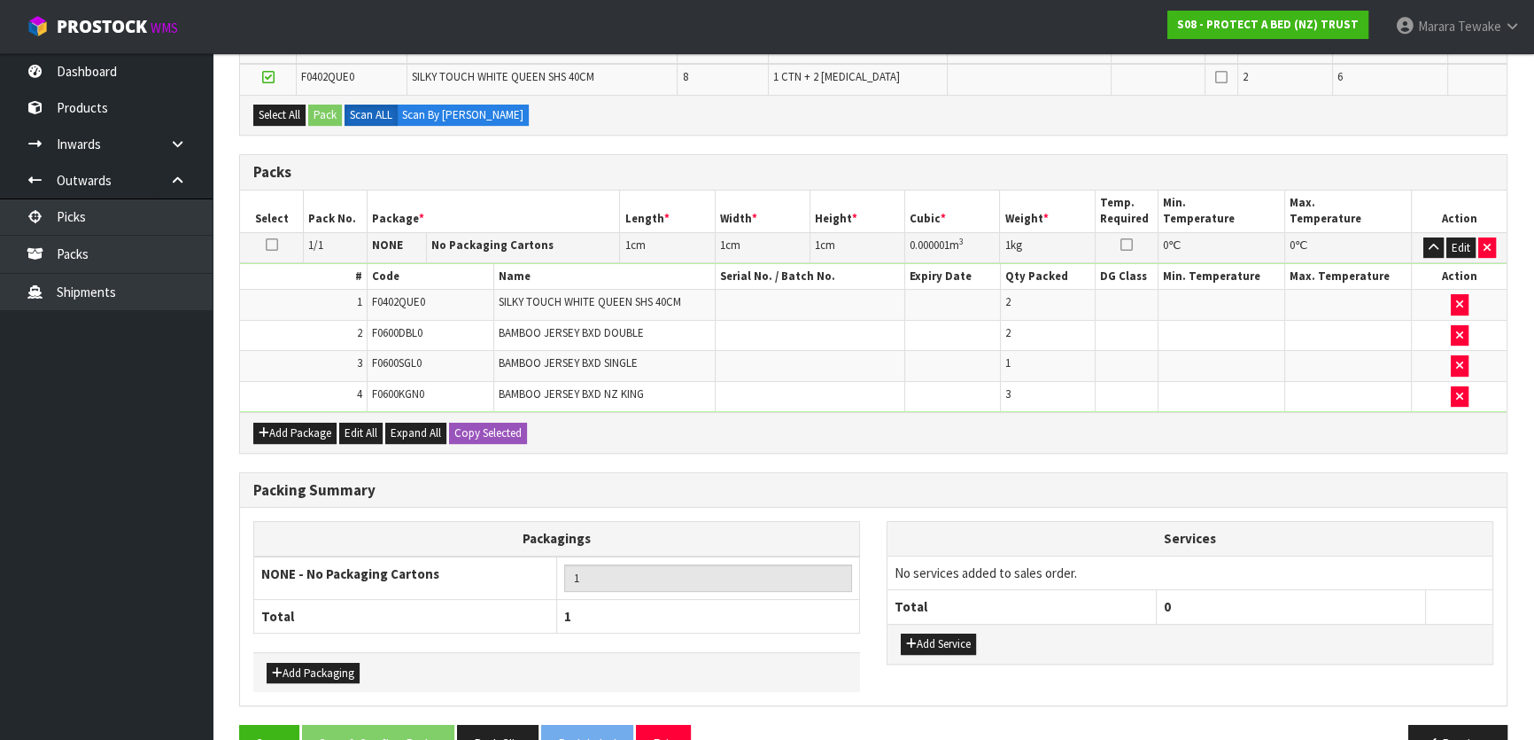
scroll to position [515, 0]
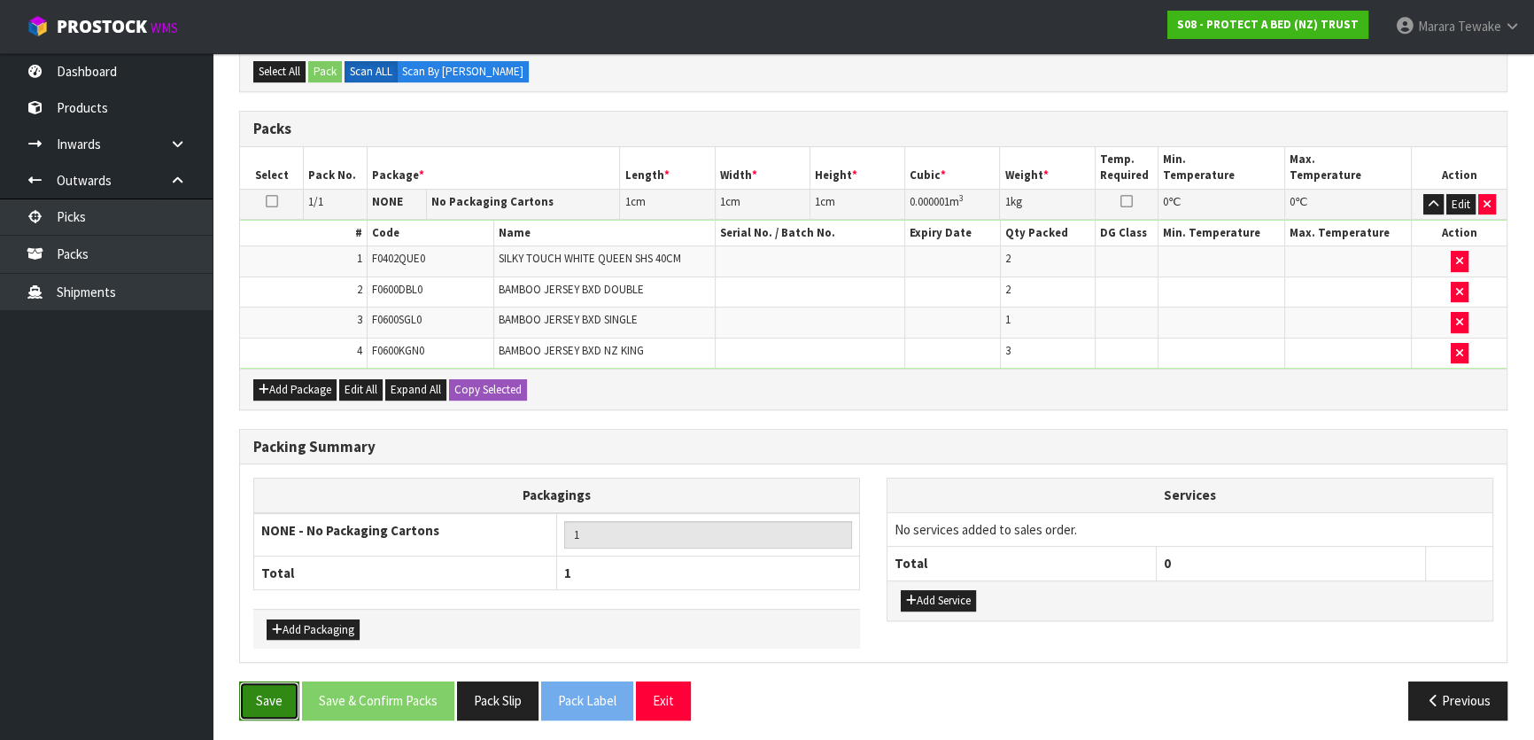
click at [274, 695] on button "Save" at bounding box center [269, 700] width 60 height 38
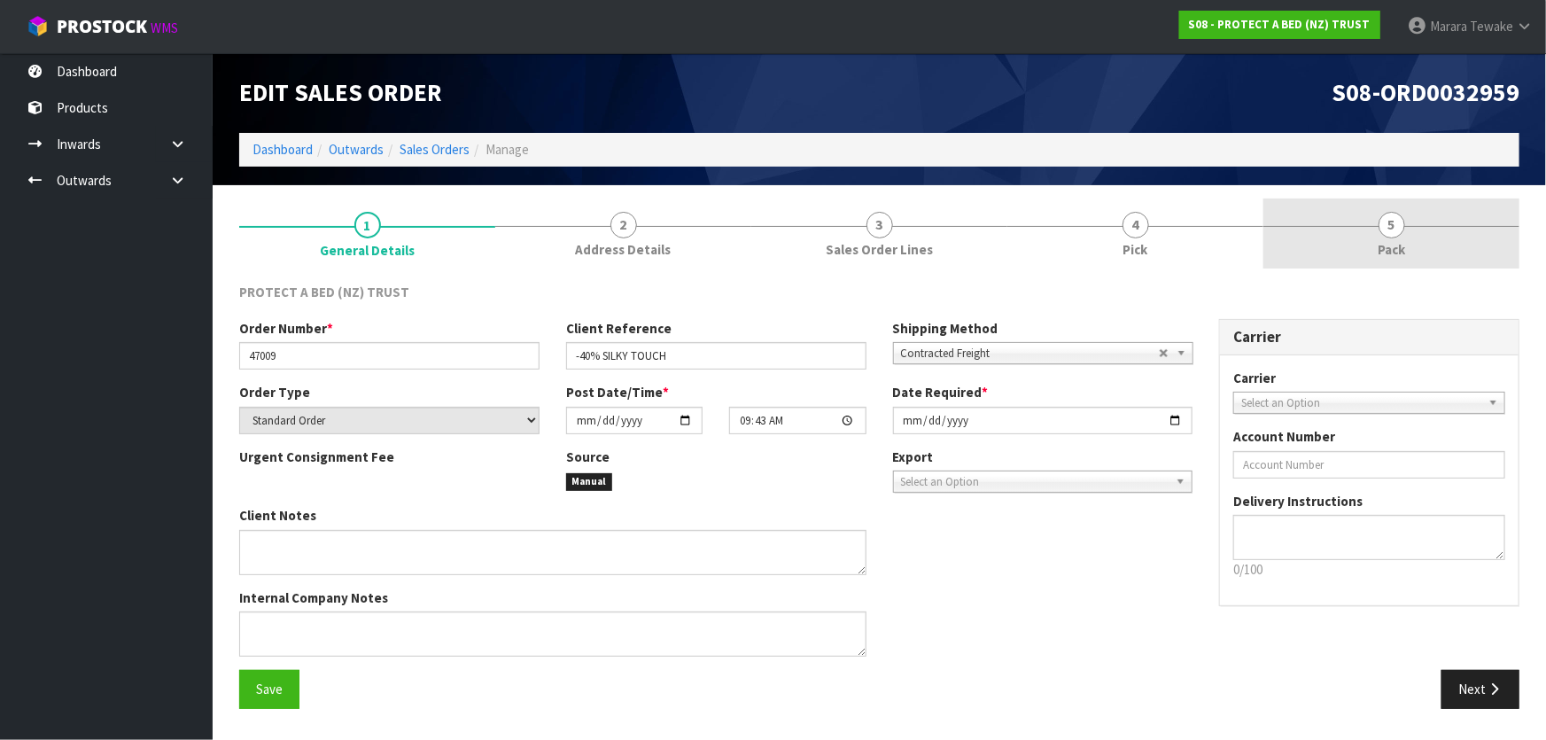
click at [1382, 227] on span "5" at bounding box center [1391, 225] width 27 height 27
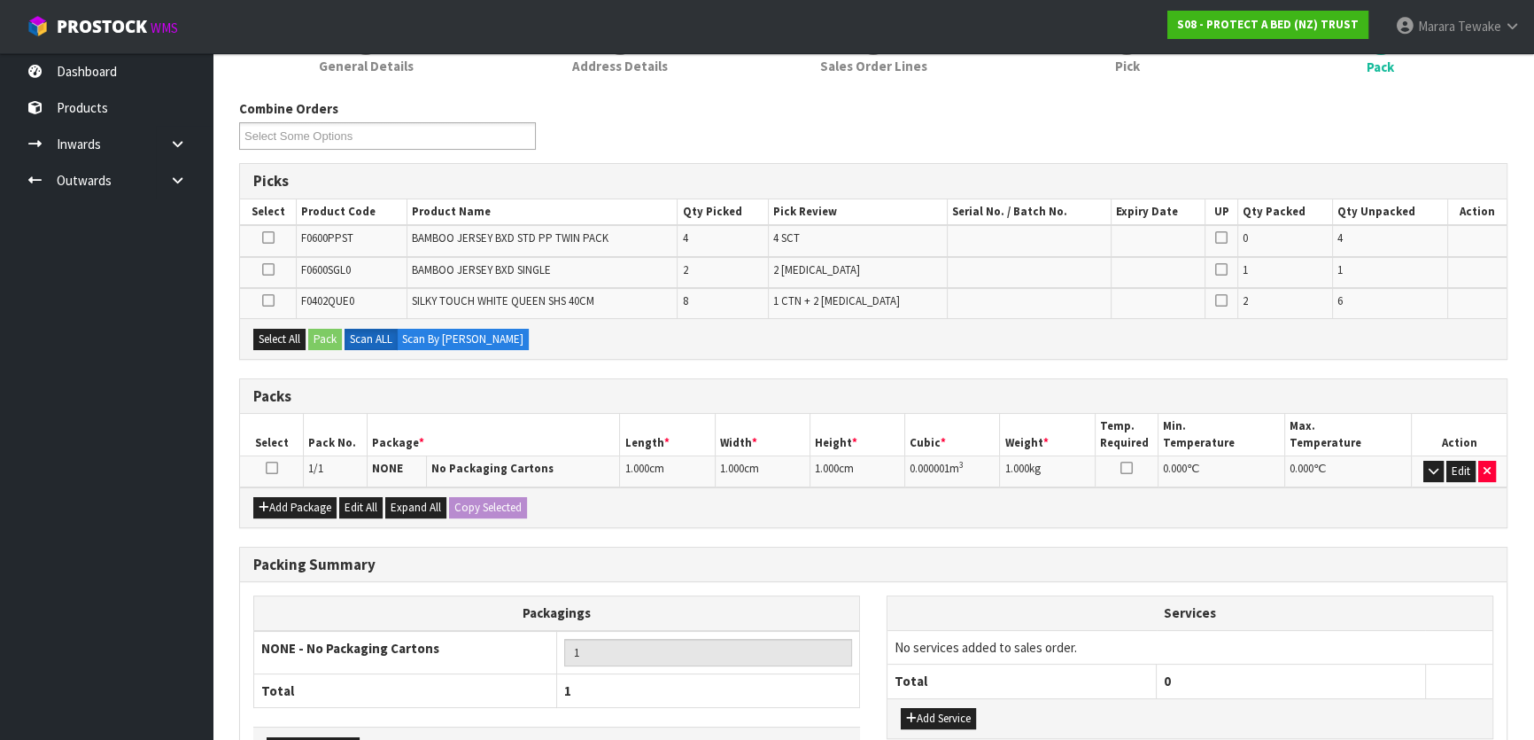
scroll to position [303, 0]
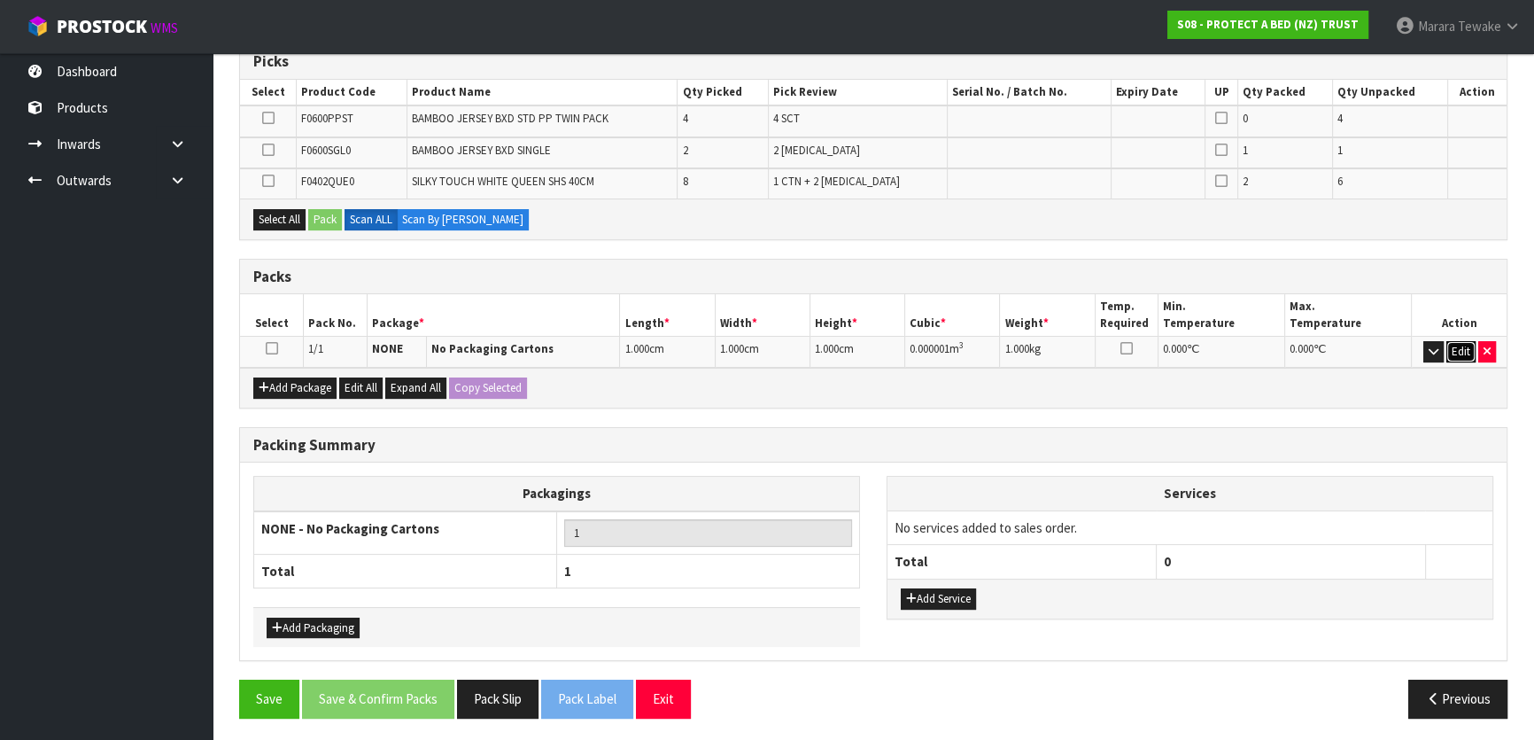
click at [1455, 345] on button "Edit" at bounding box center [1460, 351] width 29 height 21
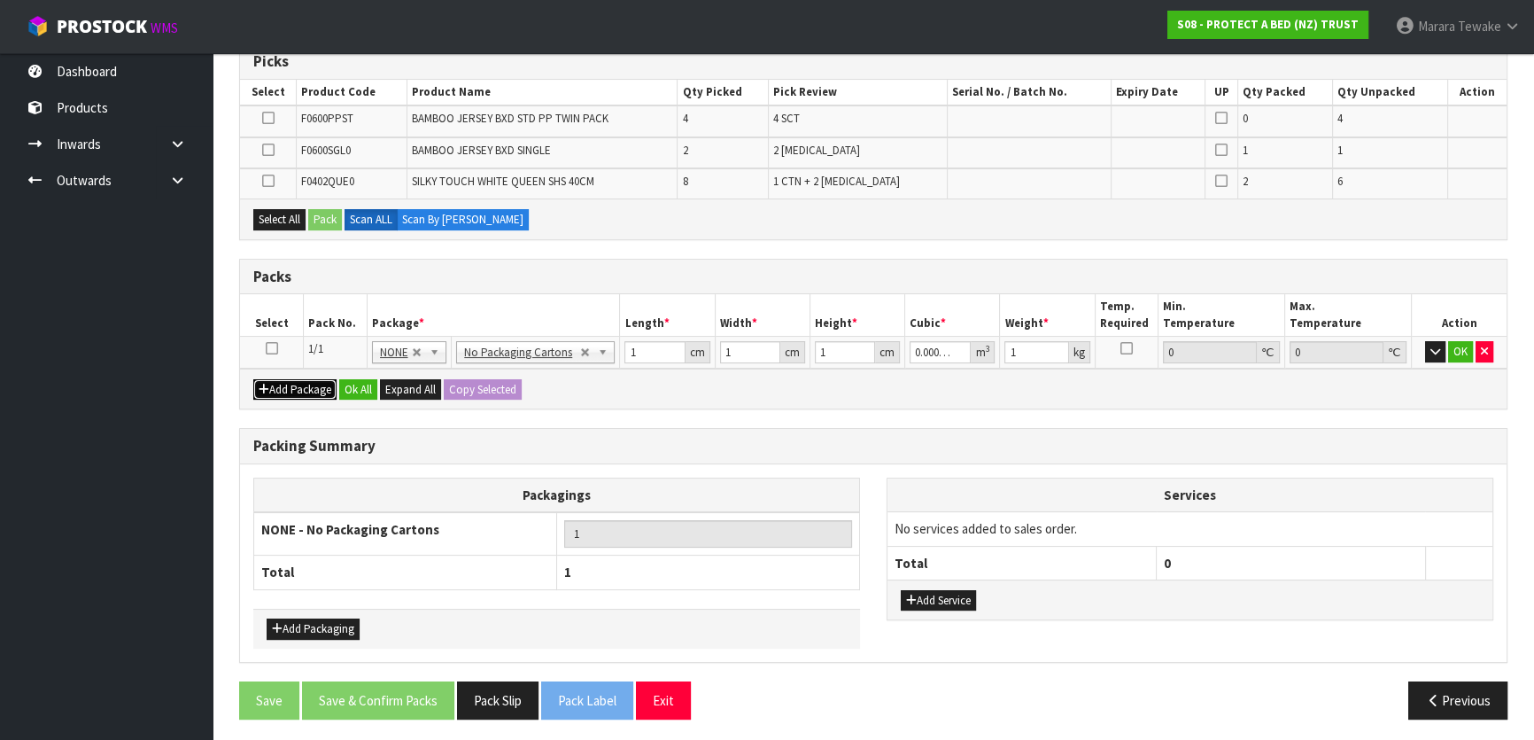
click at [288, 385] on button "Add Package" at bounding box center [294, 389] width 83 height 21
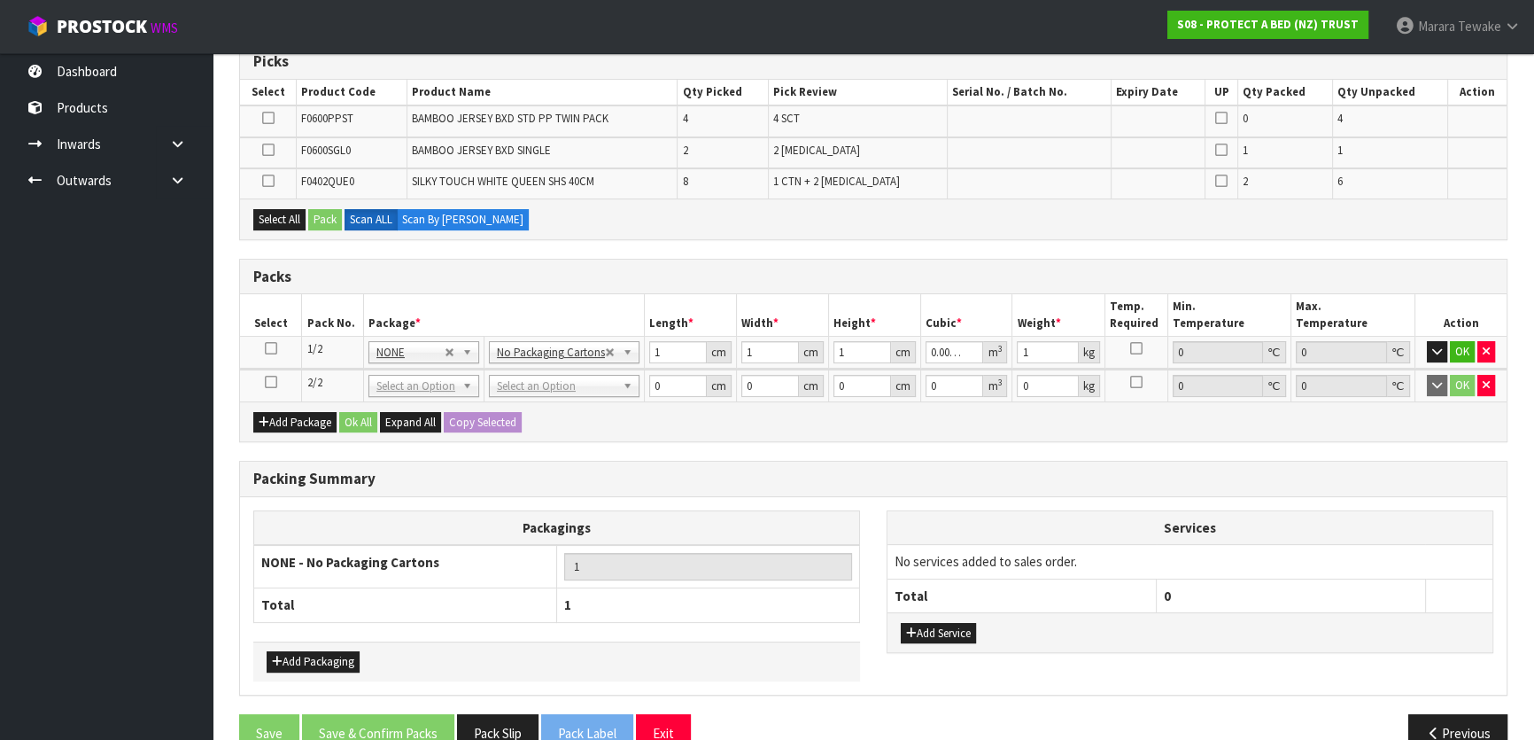
click at [274, 383] on icon at bounding box center [271, 382] width 12 height 1
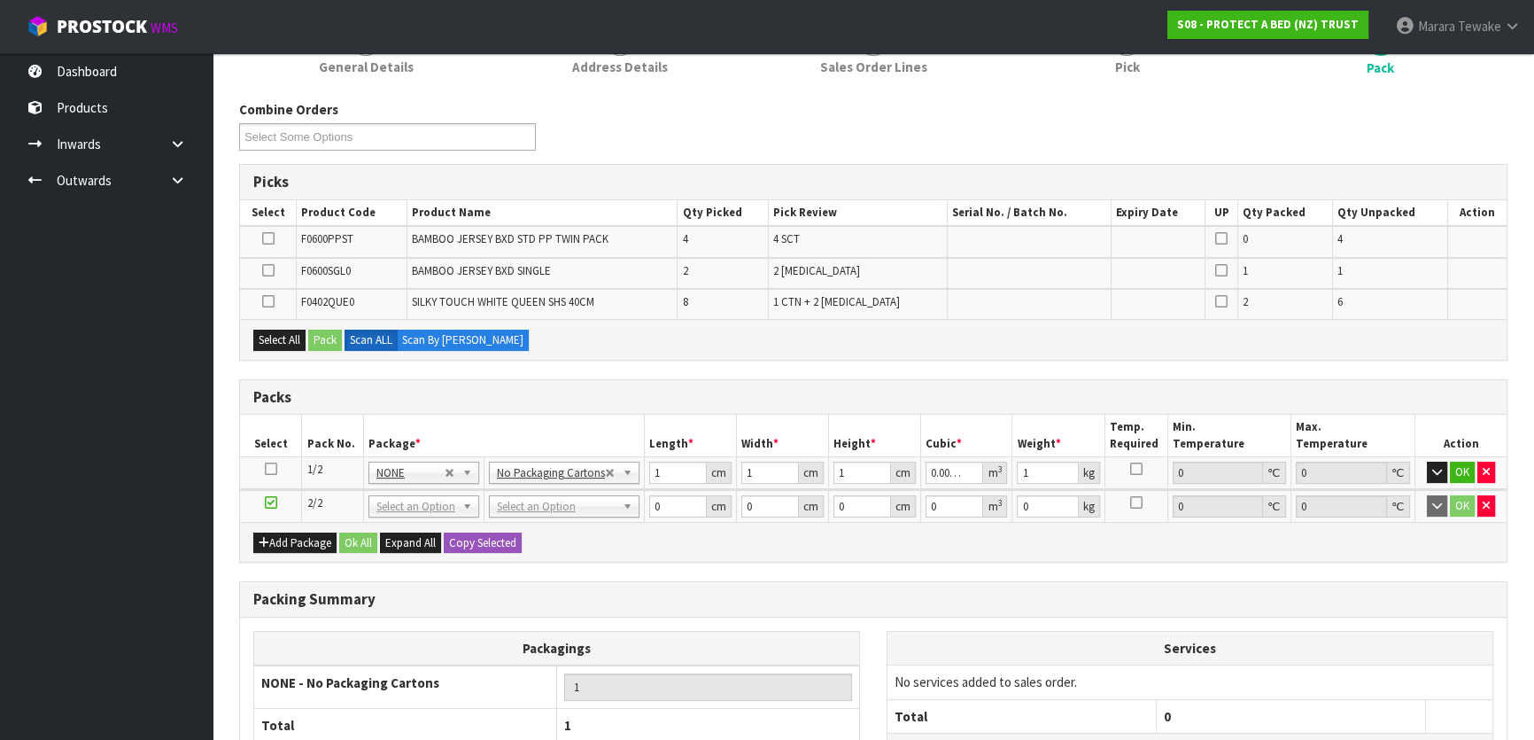
scroll to position [176, 0]
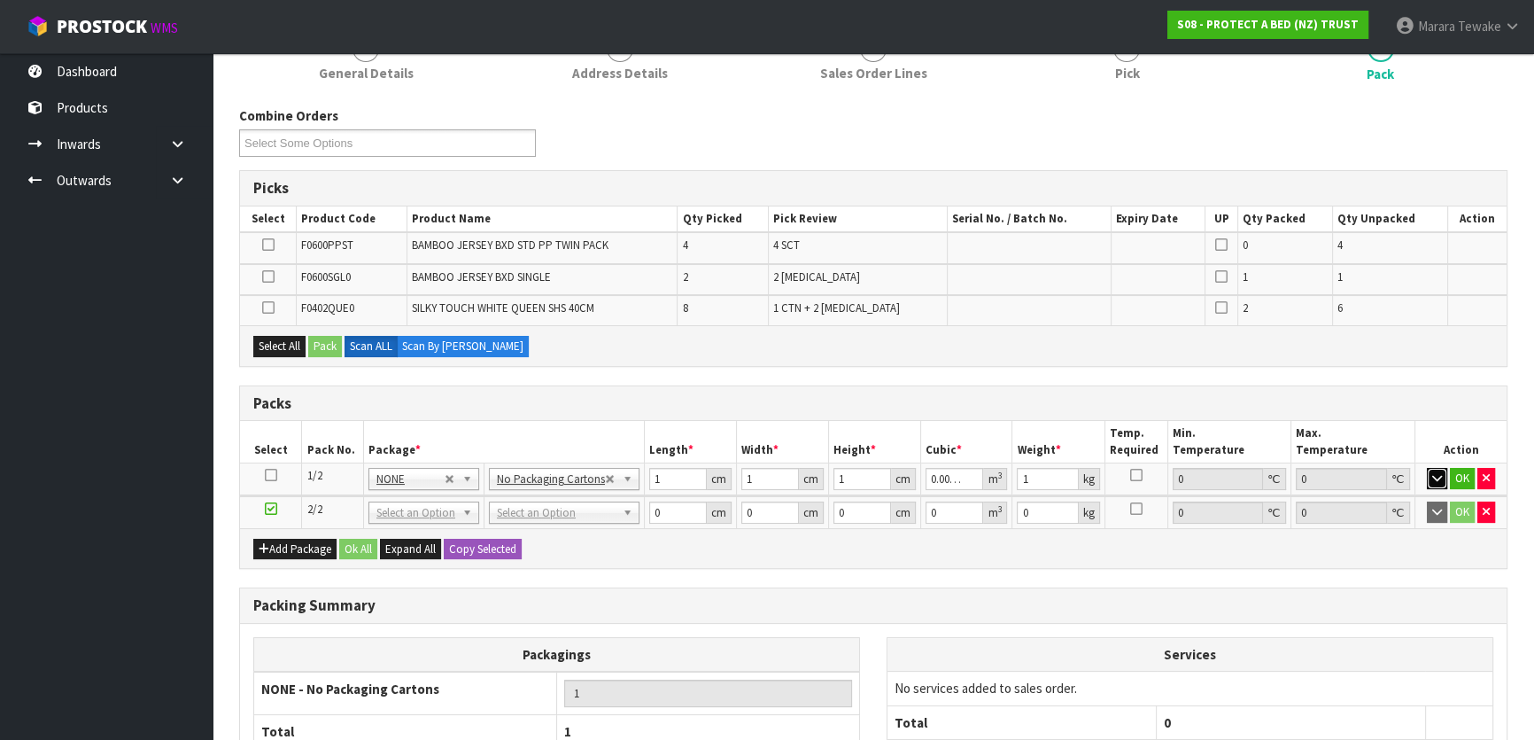
click at [1431, 472] on button "button" at bounding box center [1437, 478] width 20 height 21
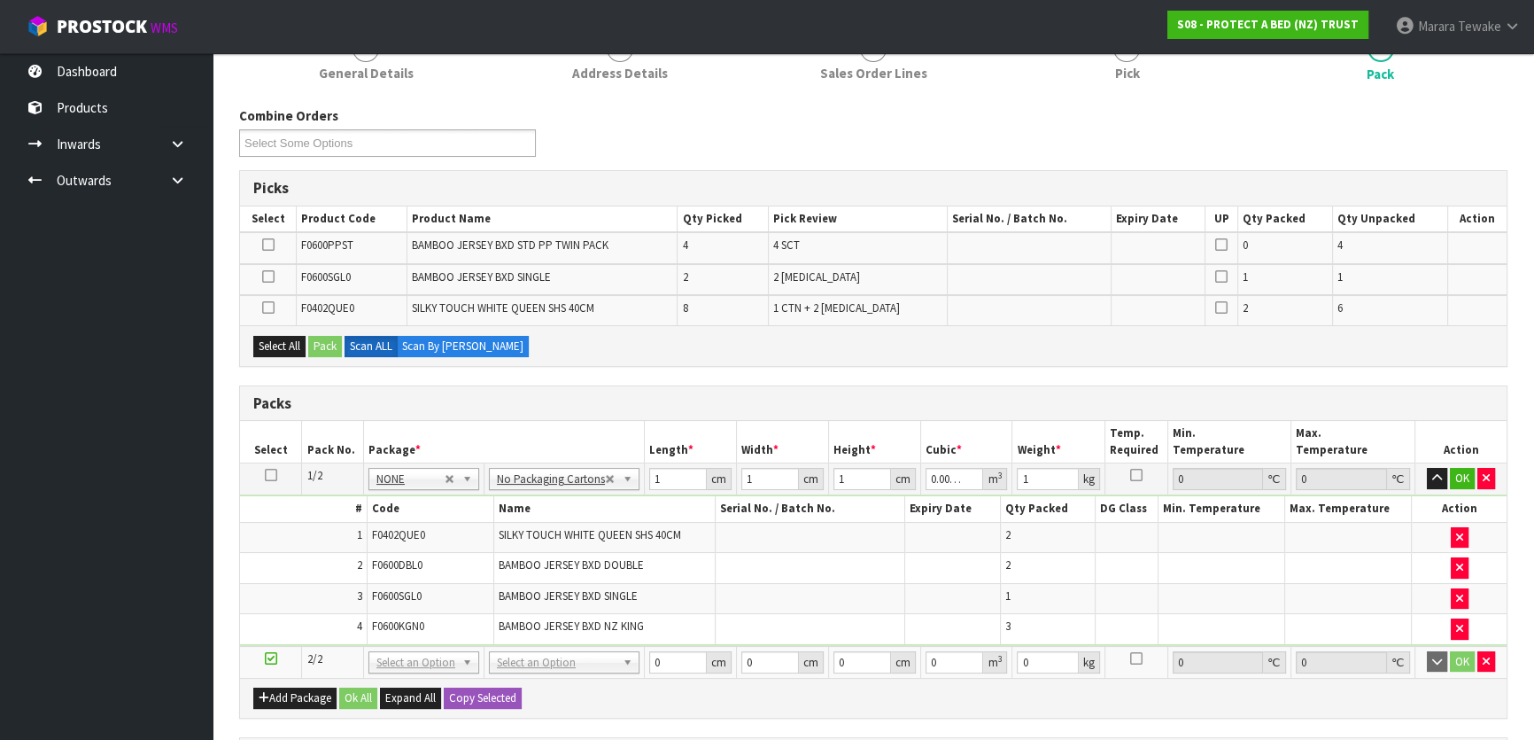
click at [275, 307] on icon at bounding box center [268, 307] width 12 height 1
click at [0, 0] on input "checkbox" at bounding box center [0, 0] width 0 height 0
click at [330, 344] on button "Pack" at bounding box center [325, 346] width 34 height 21
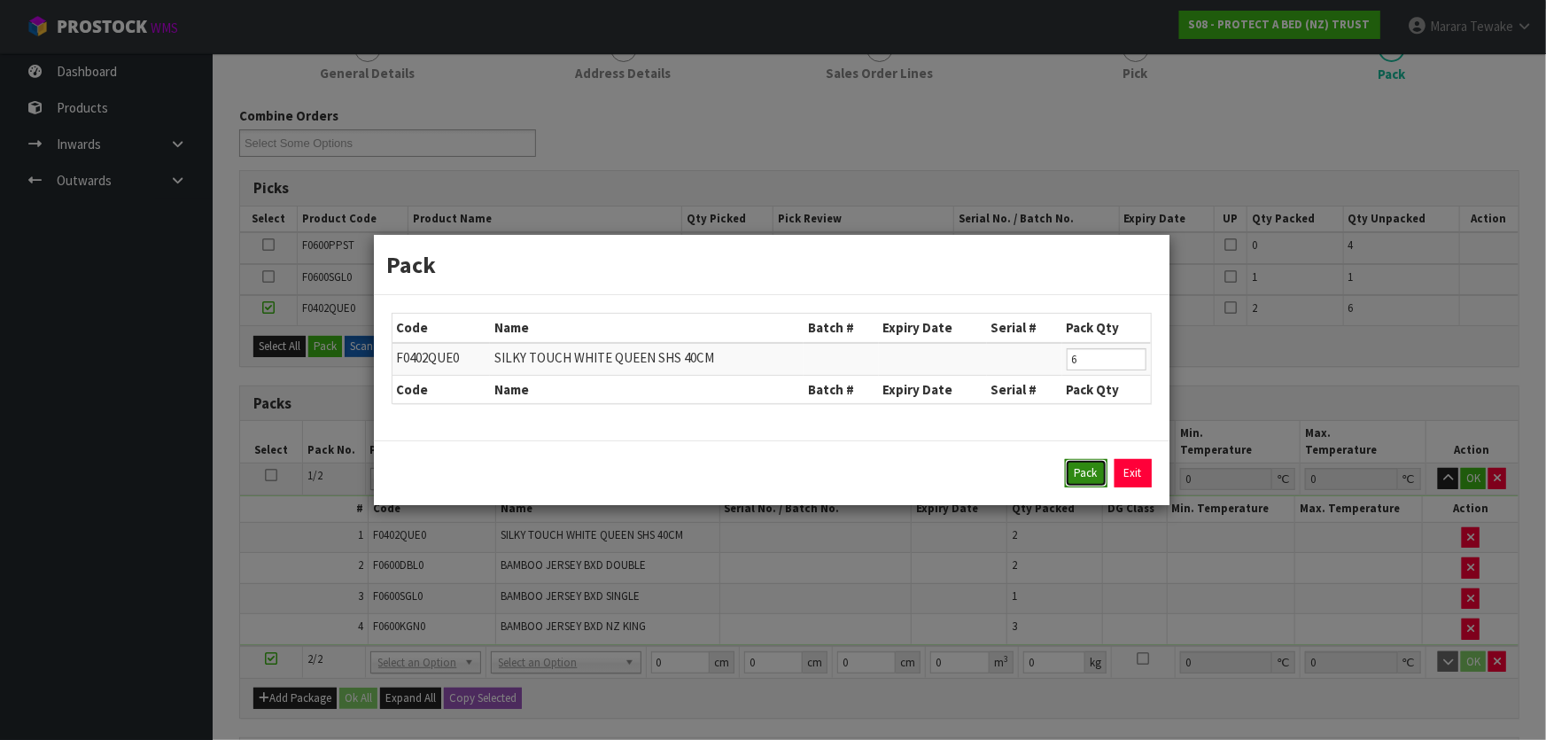
drag, startPoint x: 1074, startPoint y: 461, endPoint x: 1066, endPoint y: 456, distance: 9.9
click at [1075, 461] on button "Pack" at bounding box center [1086, 473] width 43 height 28
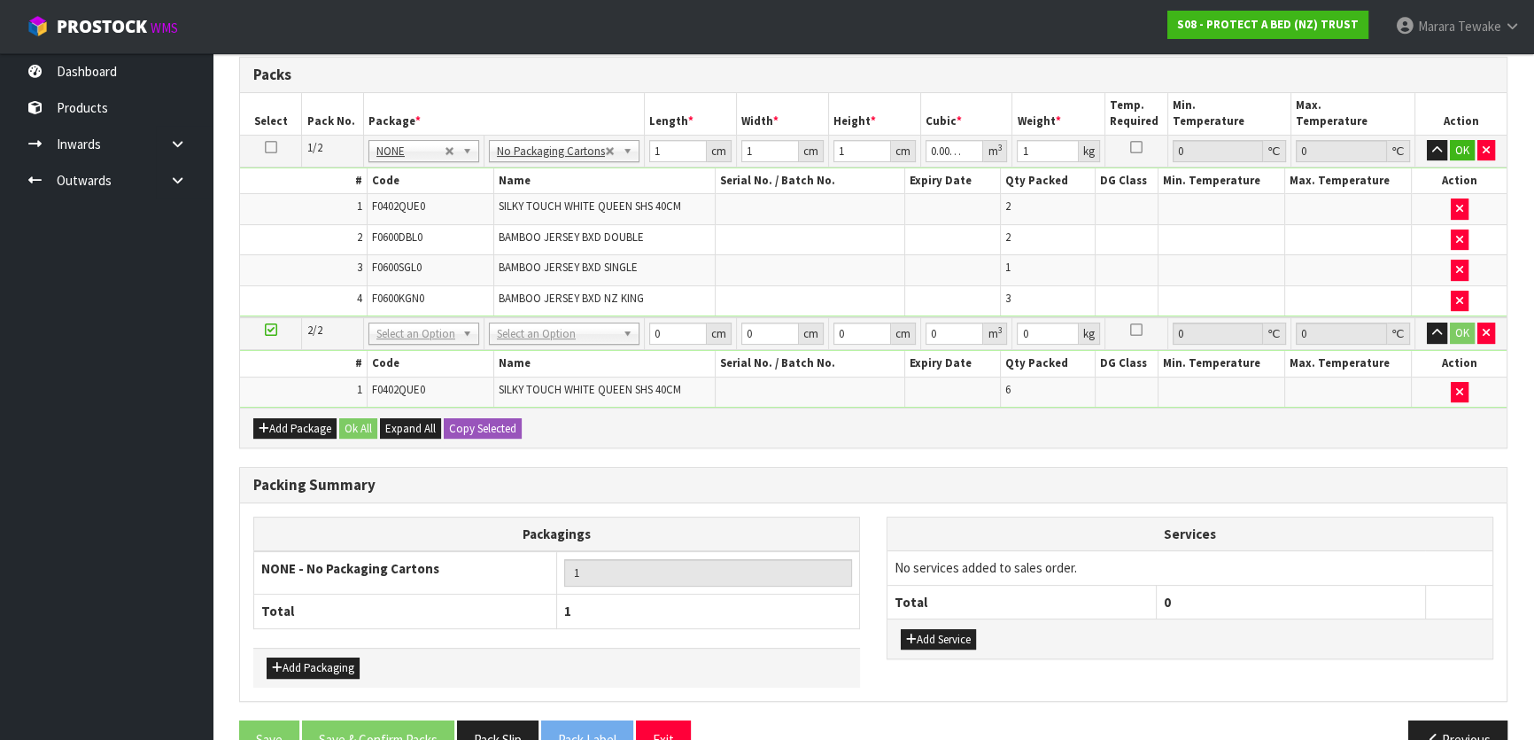
scroll to position [498, 0]
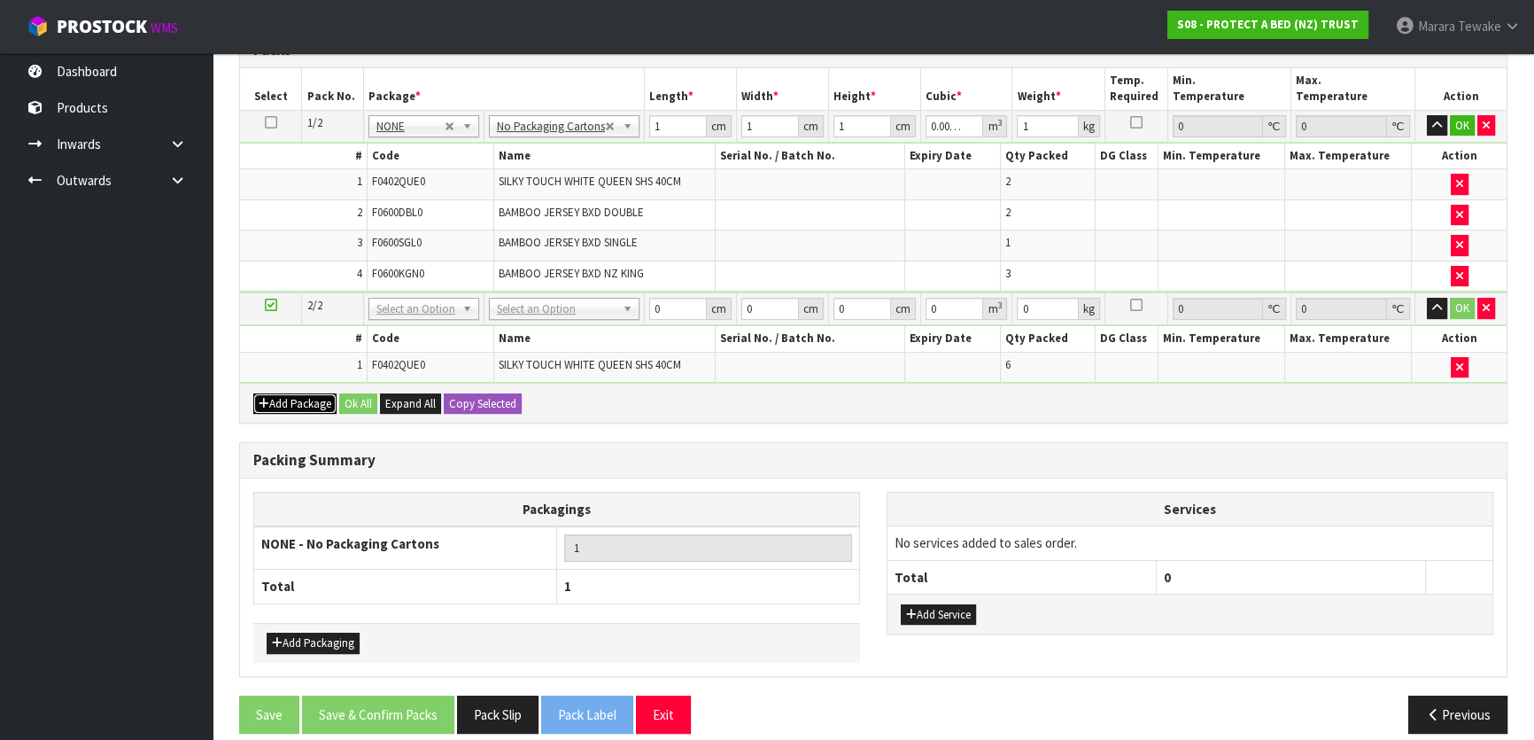
click at [290, 394] on button "Add Package" at bounding box center [294, 403] width 83 height 21
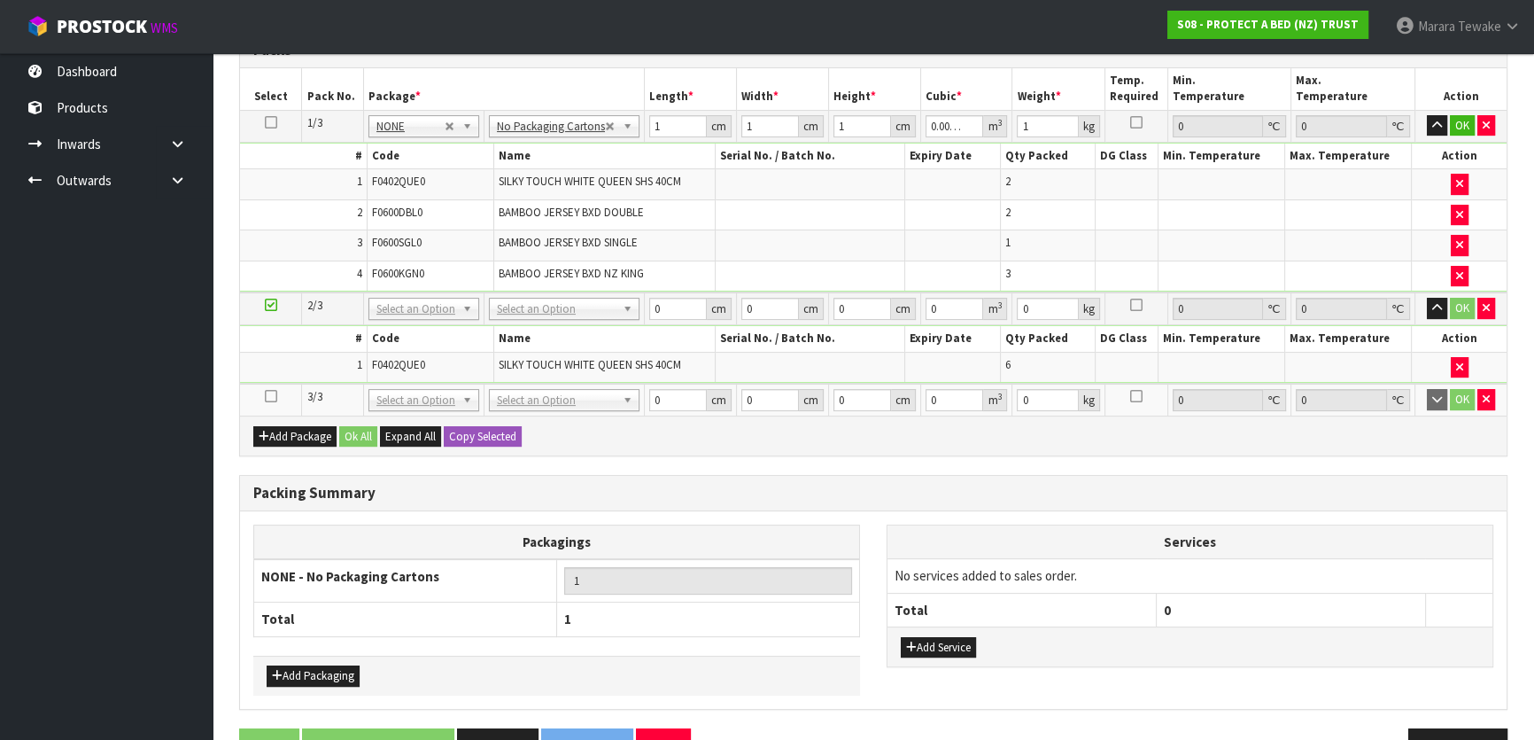
drag, startPoint x: 274, startPoint y: 388, endPoint x: 289, endPoint y: 391, distance: 15.3
click at [273, 396] on icon at bounding box center [271, 396] width 12 height 1
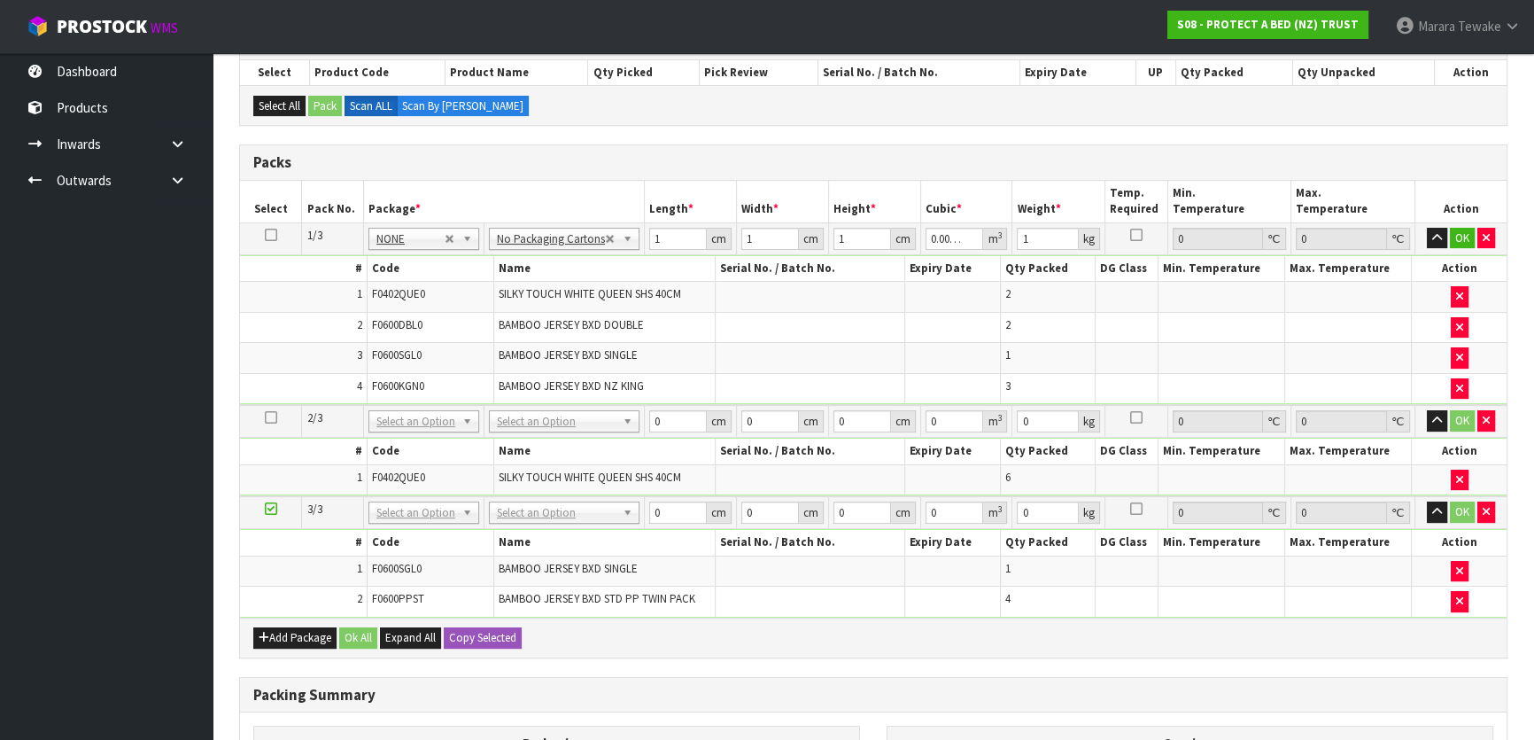
scroll to position [400, 0]
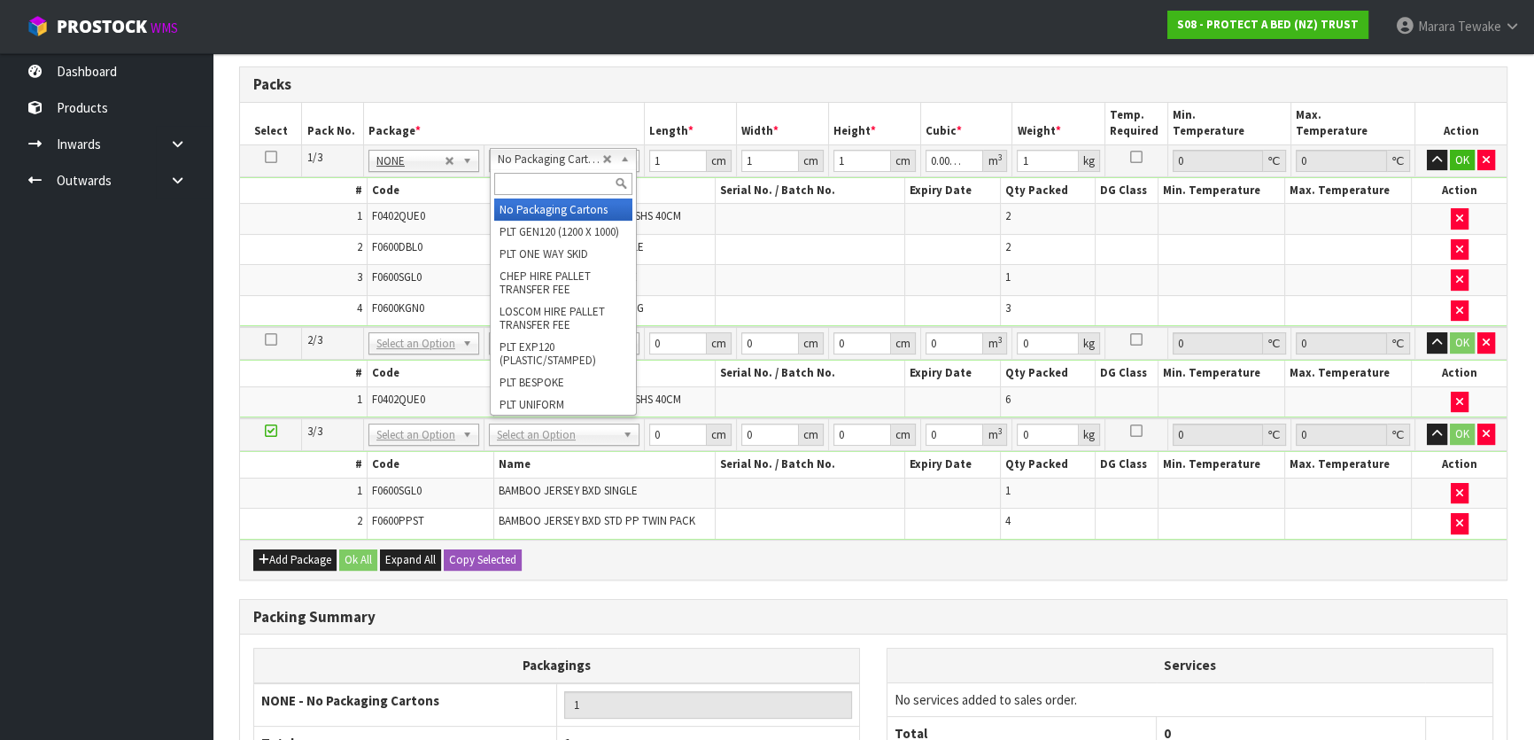
click at [543, 169] on div at bounding box center [563, 183] width 145 height 29
click at [541, 189] on input "text" at bounding box center [563, 184] width 138 height 22
type input "OC"
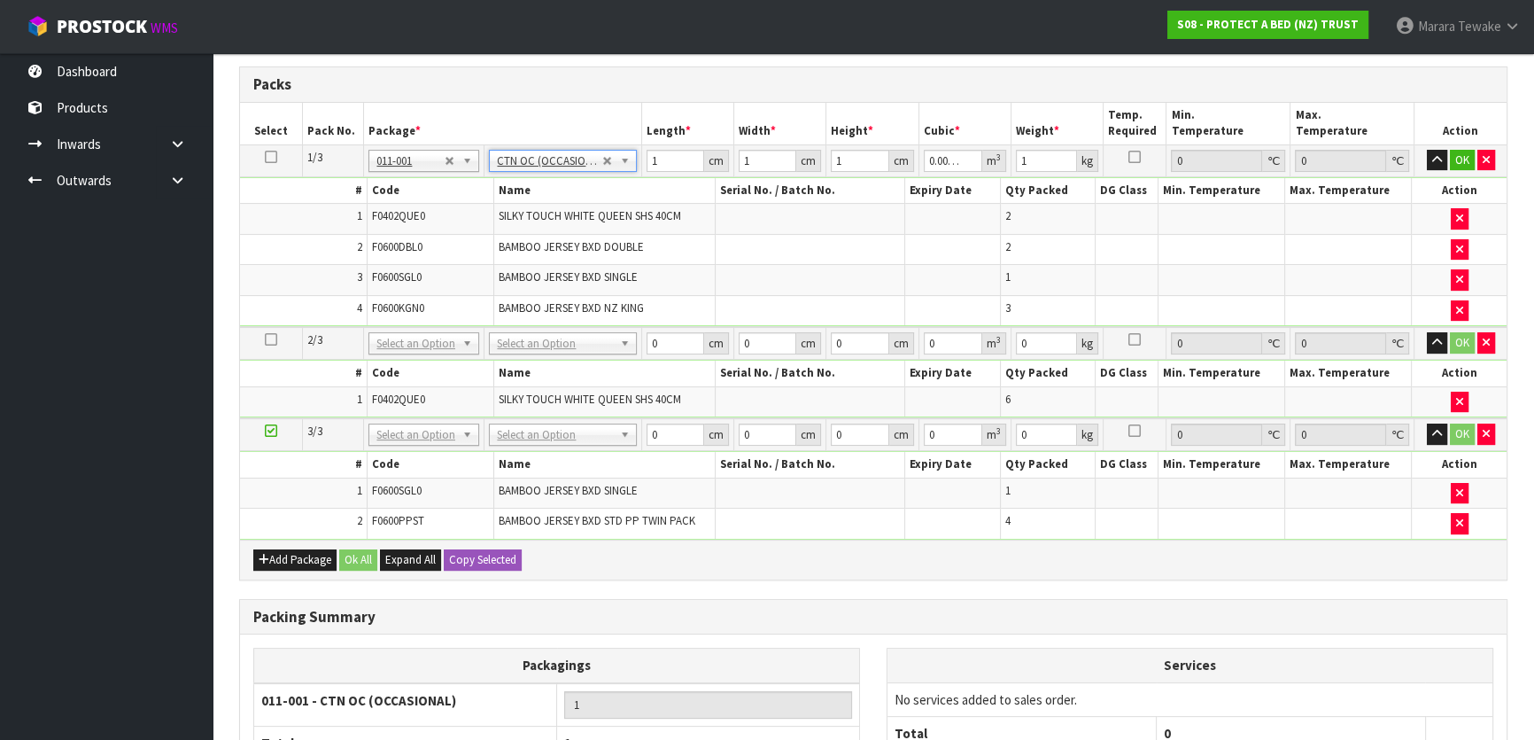
type input "0"
type input "10.06"
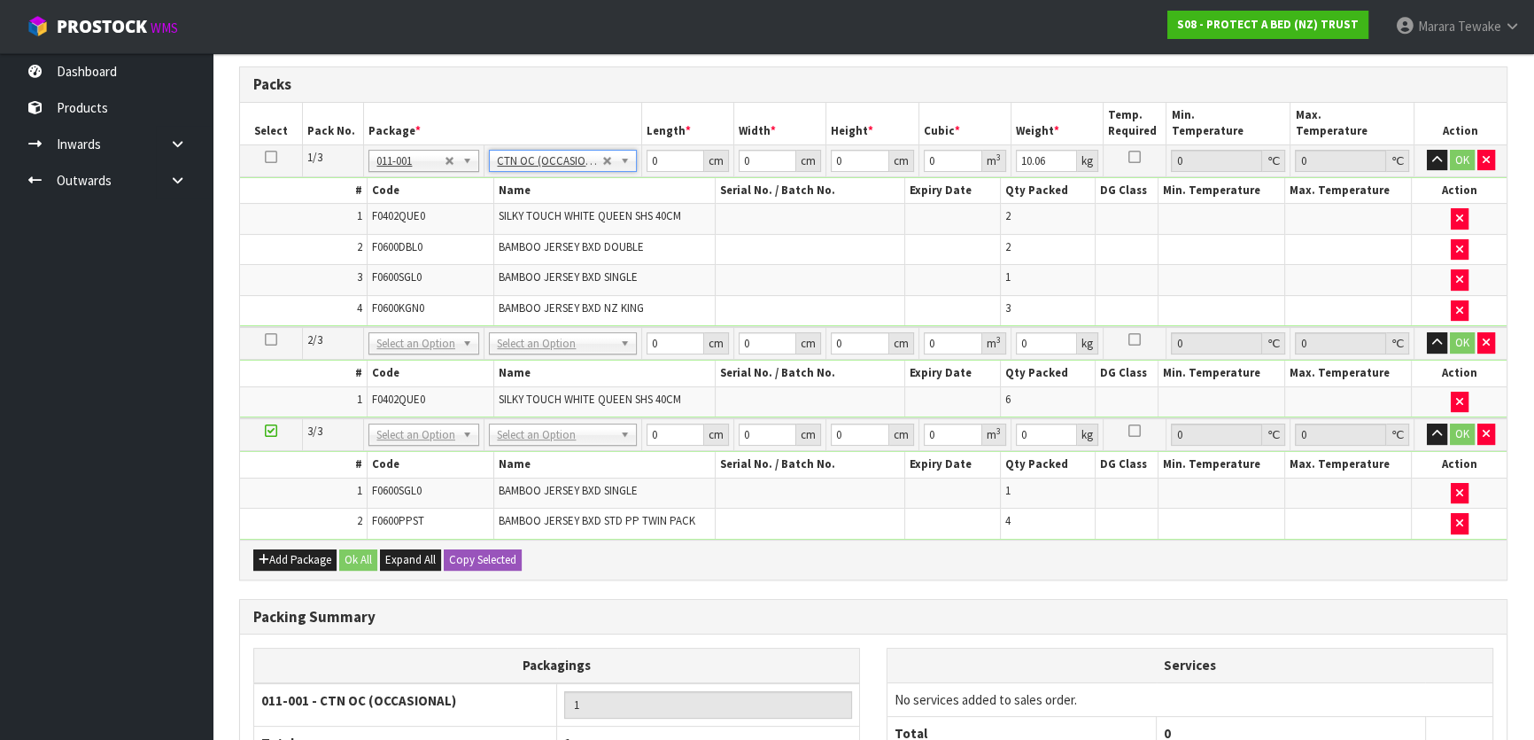
drag, startPoint x: 543, startPoint y: 337, endPoint x: 542, endPoint y: 367, distance: 29.2
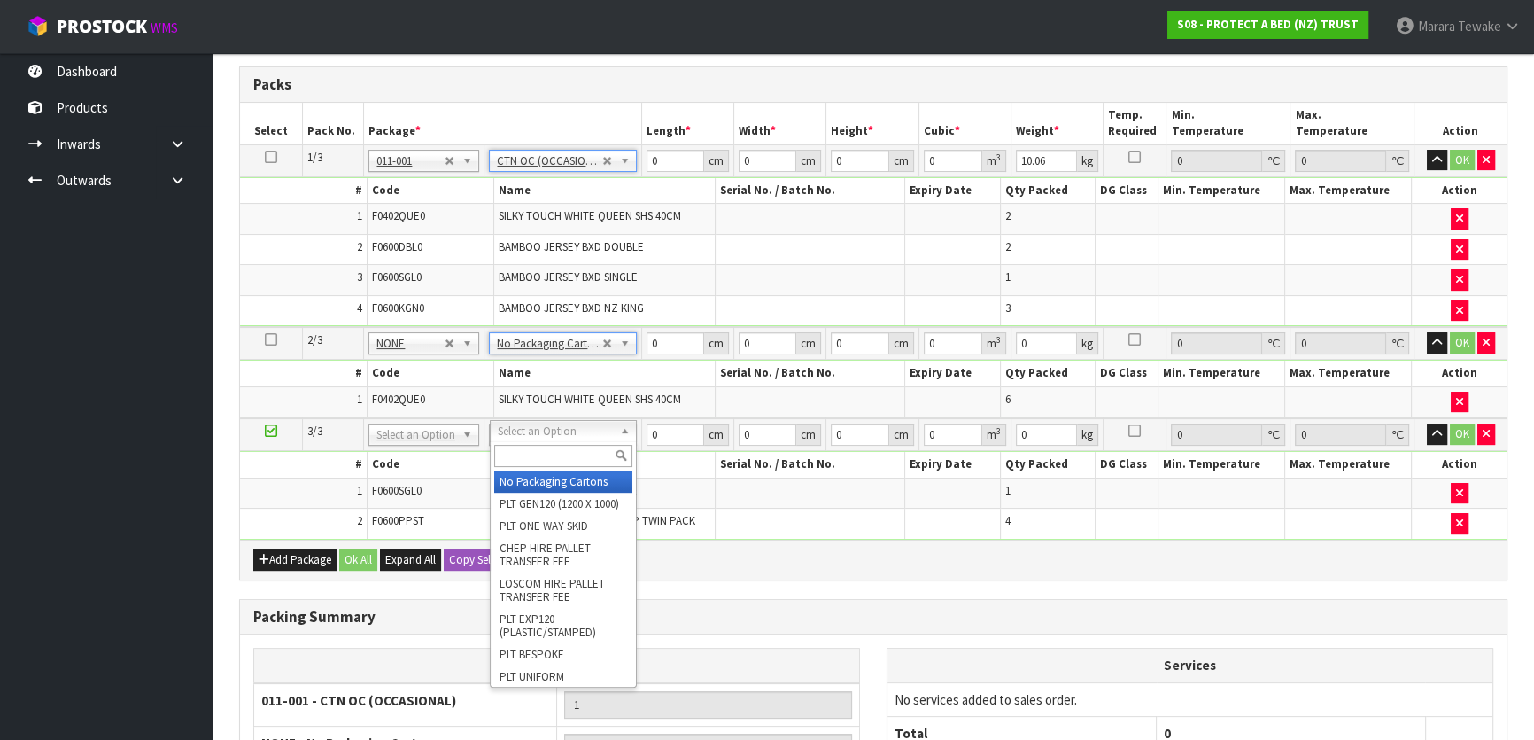
drag, startPoint x: 548, startPoint y: 435, endPoint x: 547, endPoint y: 461, distance: 25.7
click at [547, 463] on input "text" at bounding box center [563, 456] width 138 height 22
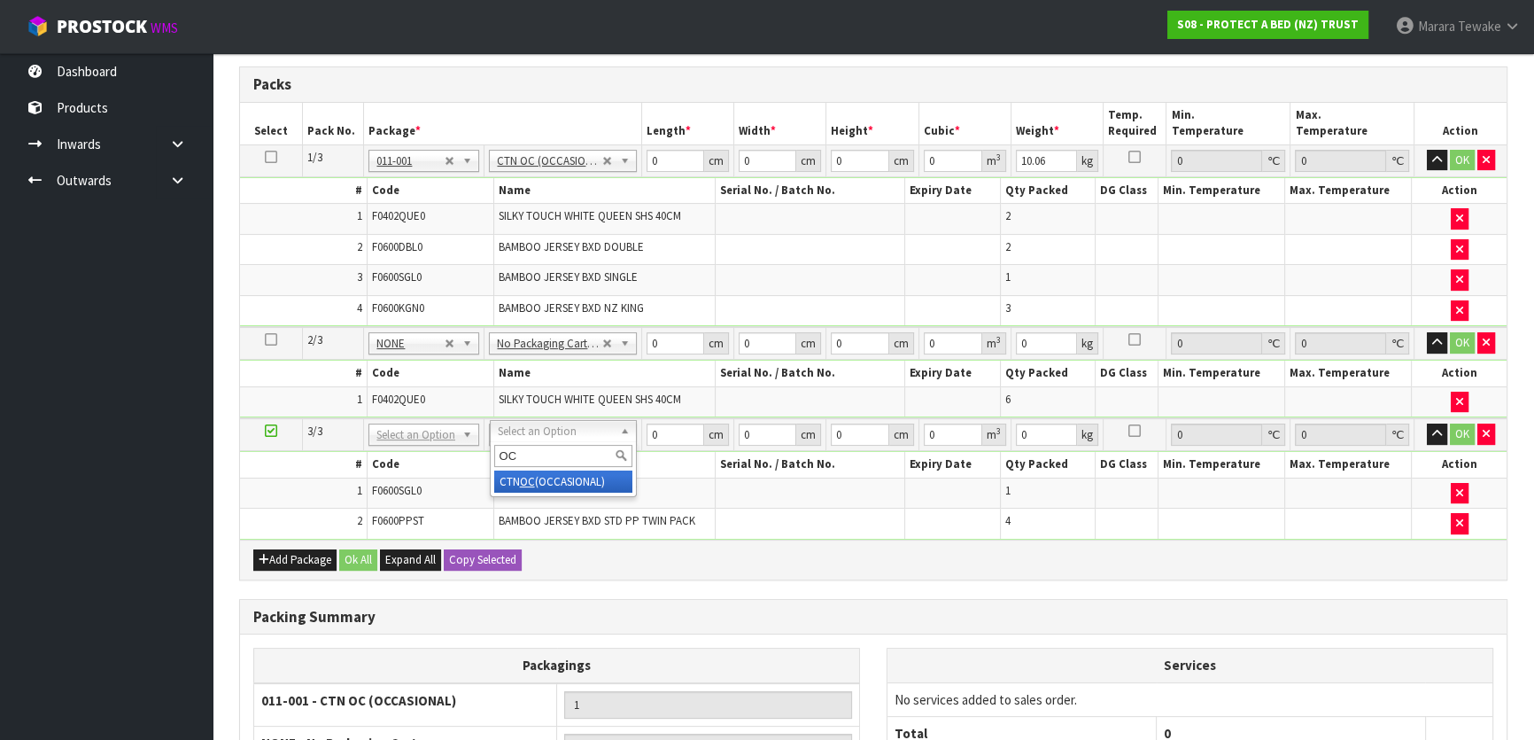
type input "OC"
type input "2"
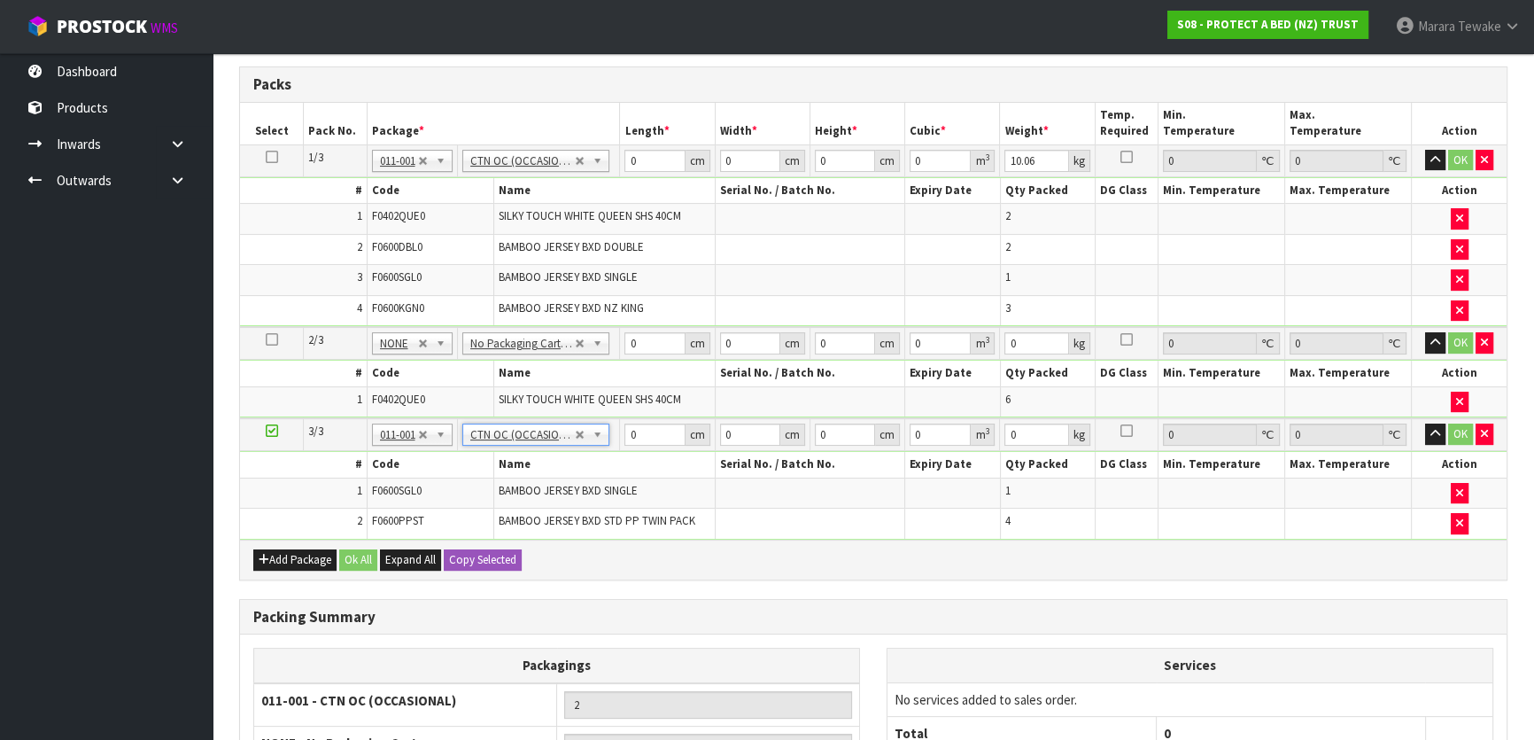
type input "1.94"
drag, startPoint x: 631, startPoint y: 150, endPoint x: 618, endPoint y: 136, distance: 18.2
click at [620, 140] on table "Select Pack No. Package * Length * Width * Height * Cubic * Weight * Temp. Requ…" at bounding box center [873, 321] width 1267 height 437
type input "60"
type input "42"
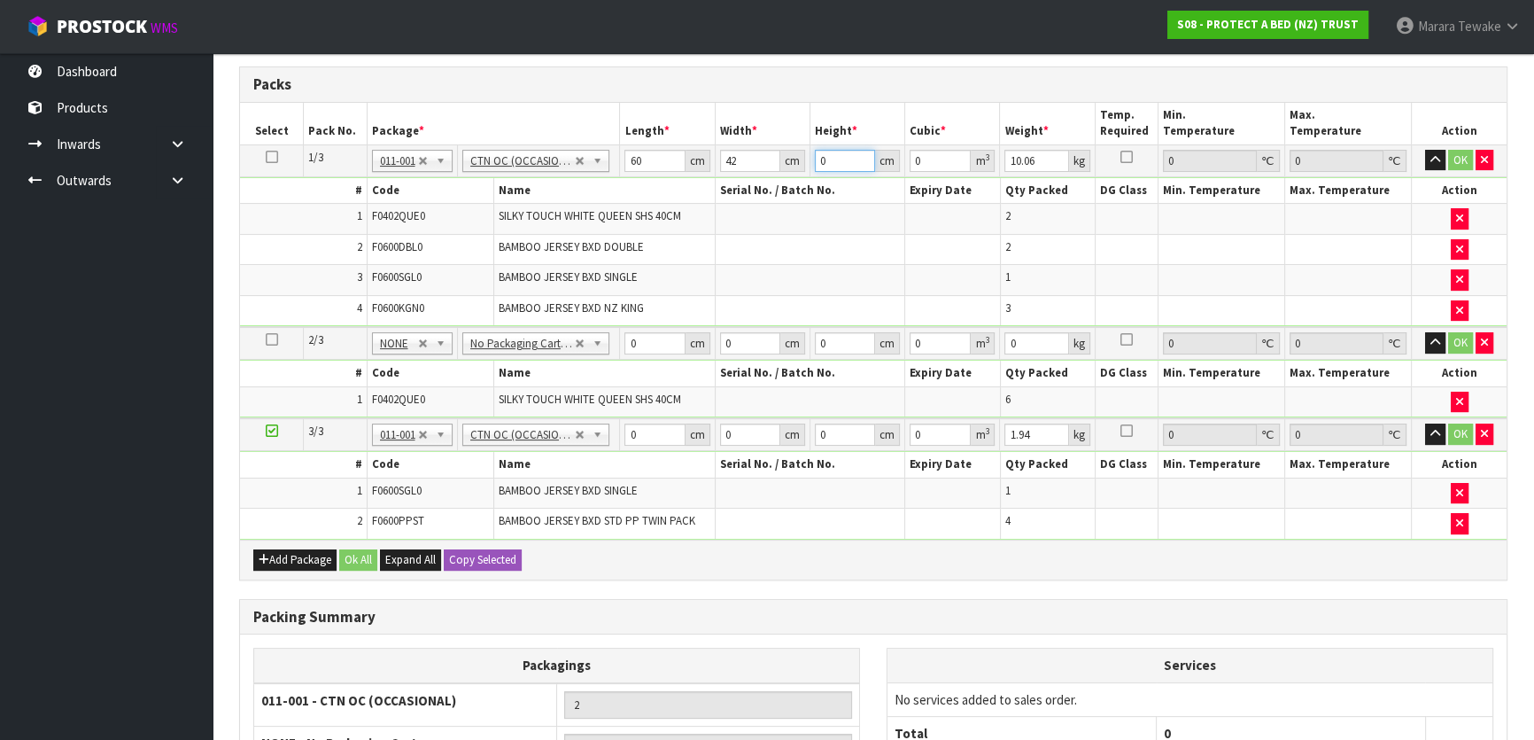
type input "3"
type input "0.00756"
type input "34"
type input "0.08568"
type input "34"
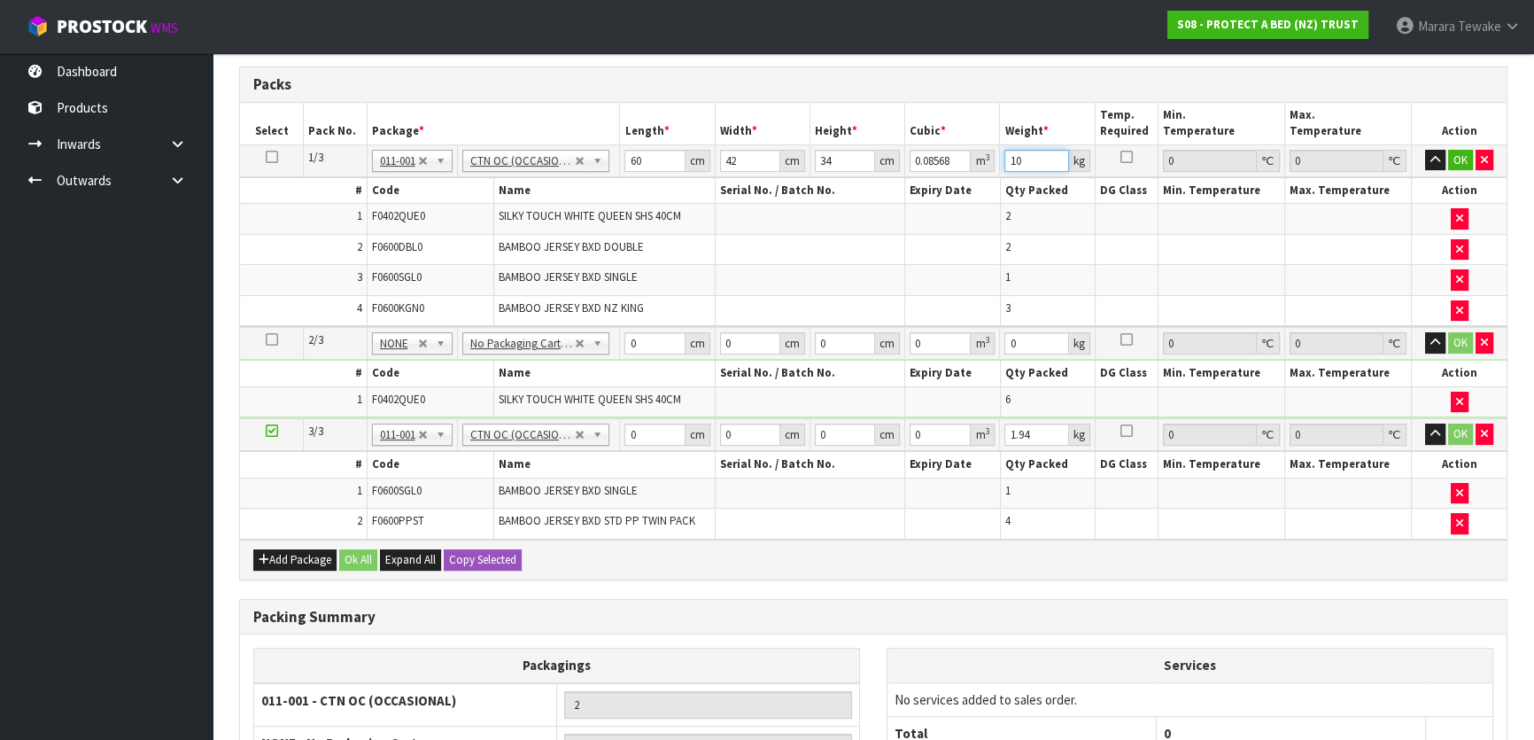
type input "10"
click at [1425, 150] on button "button" at bounding box center [1435, 160] width 20 height 21
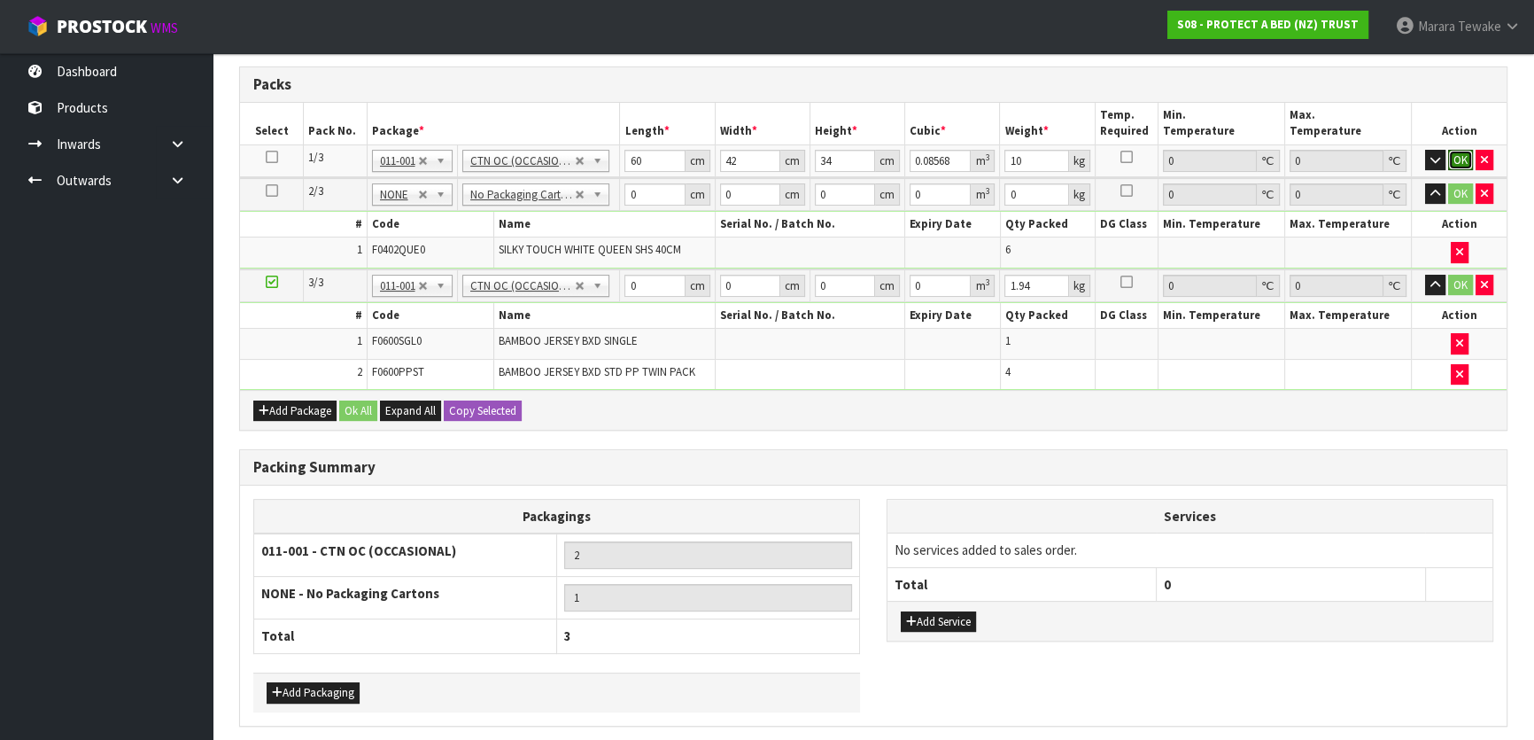
click button "OK" at bounding box center [1460, 160] width 25 height 21
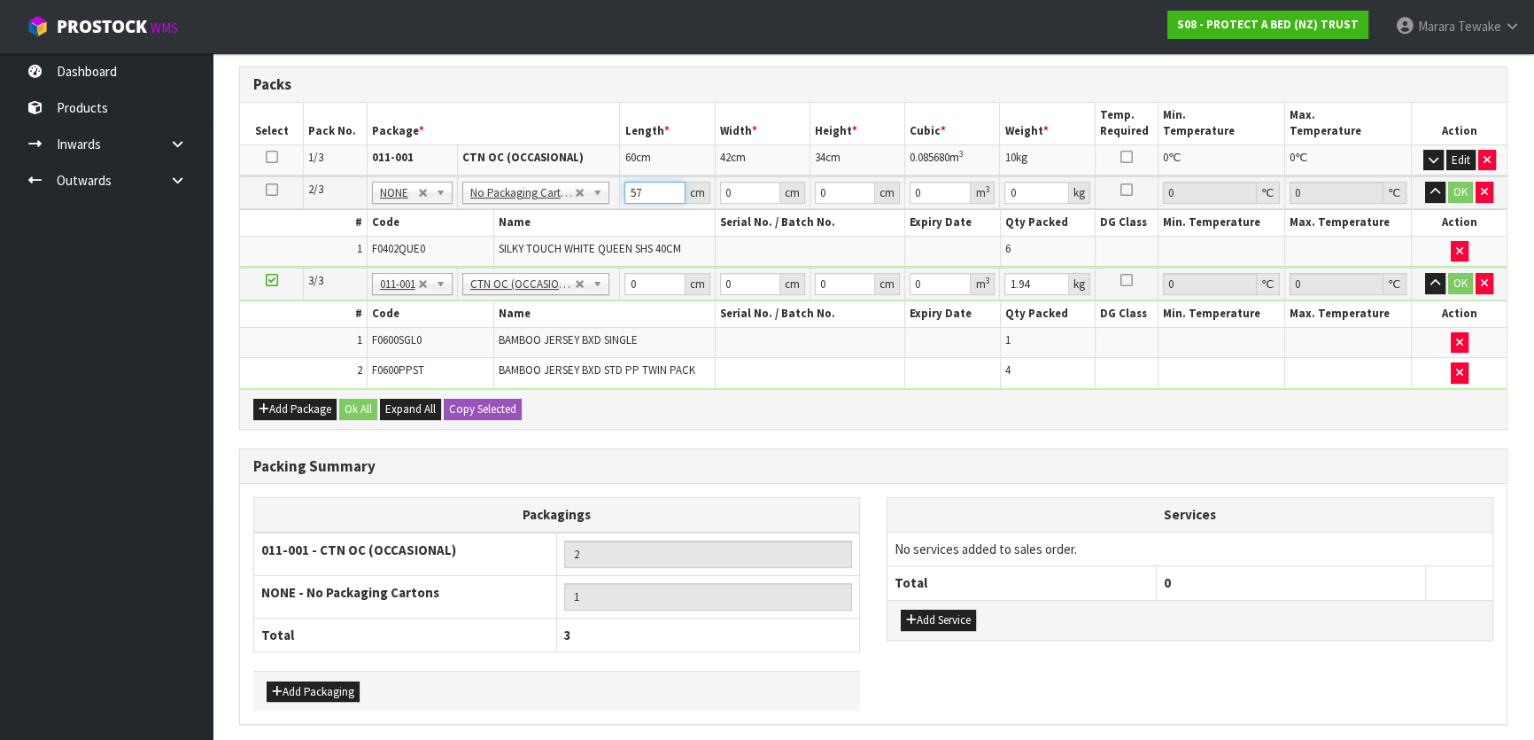
type input "57"
type input "39"
type input "3"
type input "0.006669"
type input "31"
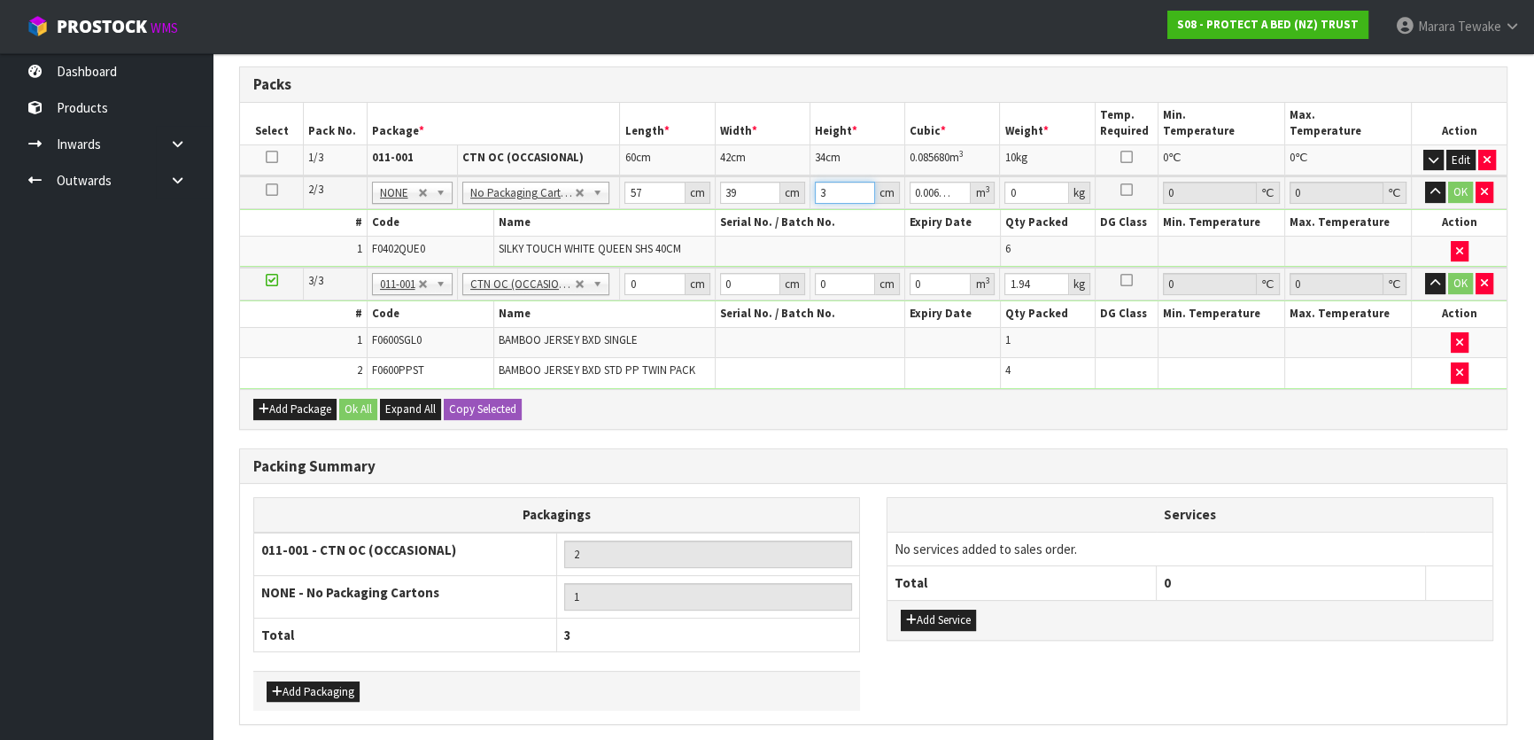
type input "0.068913"
type input "31"
type input "14"
click at [1425, 182] on button "button" at bounding box center [1435, 192] width 20 height 21
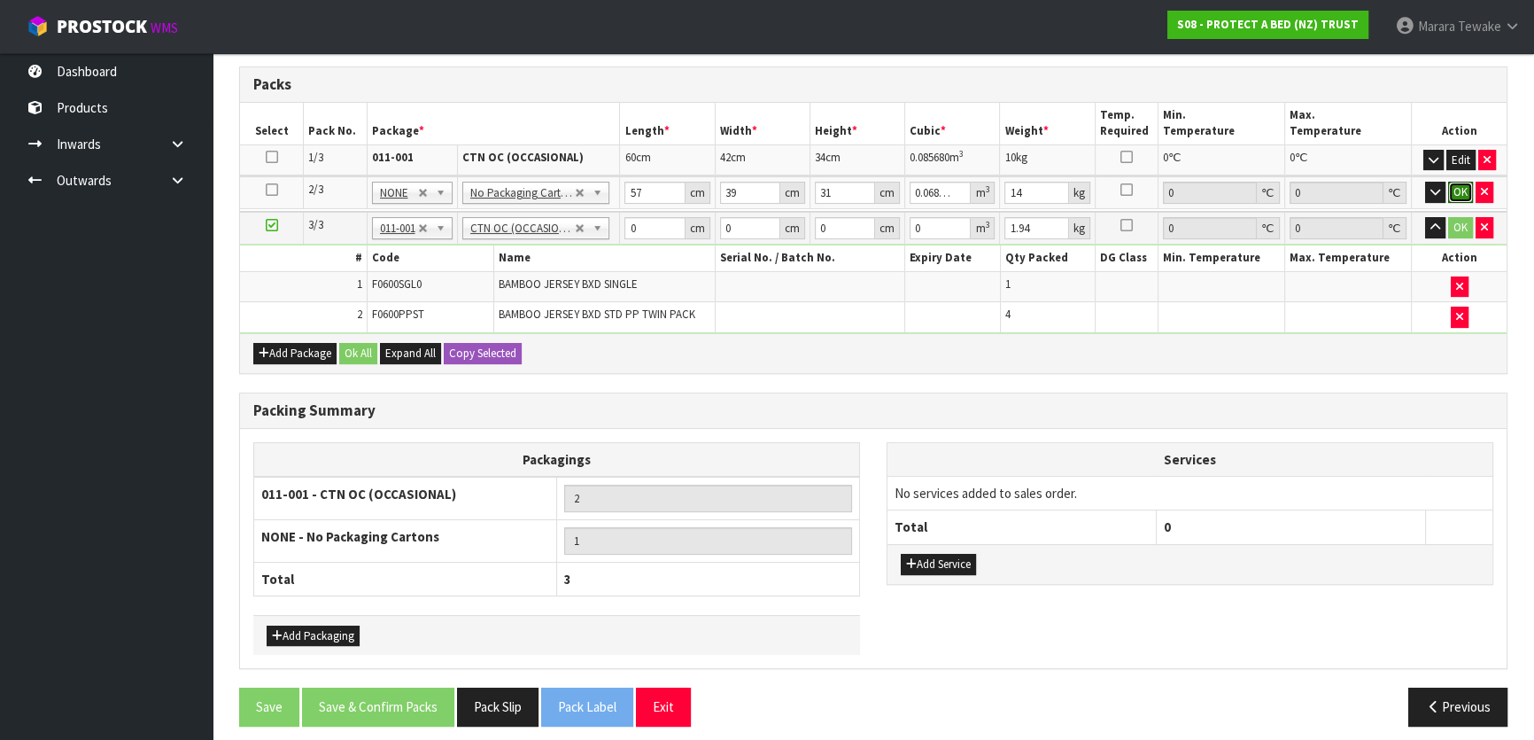
click button "OK" at bounding box center [1460, 192] width 25 height 21
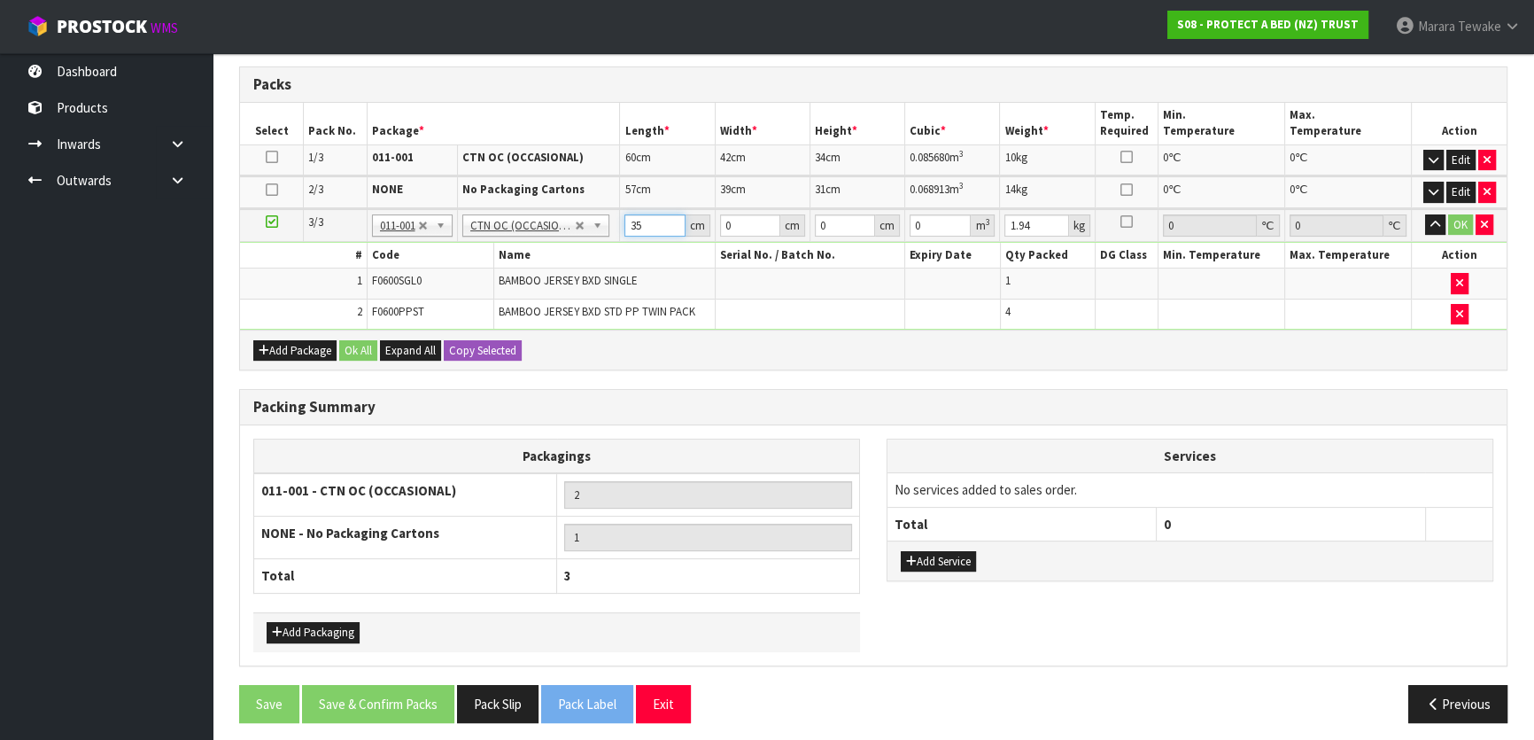
type input "35"
type input "24"
type input "3"
type input "0.00252"
type input "31"
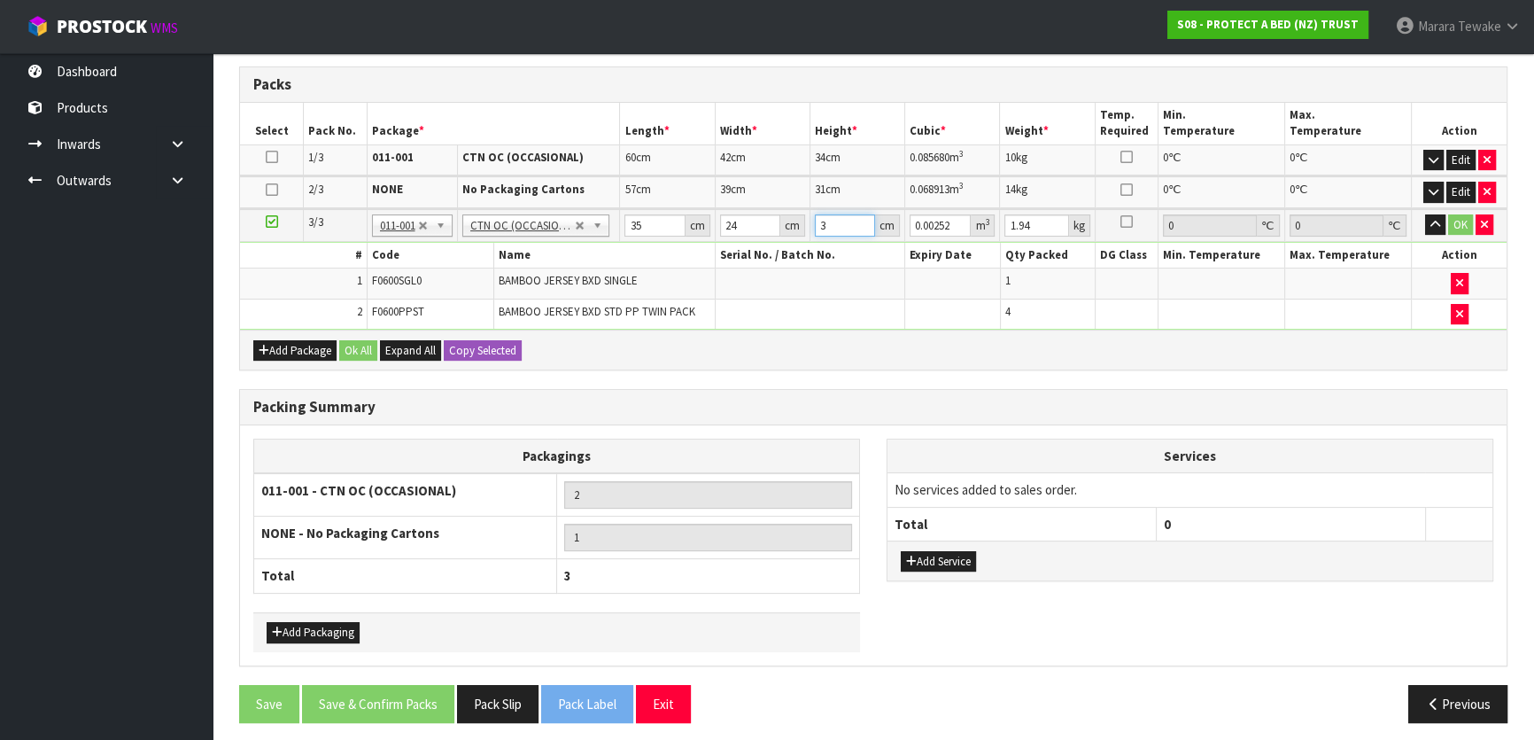
type input "0.02604"
type input "31"
type input "3"
click at [1425, 214] on button "button" at bounding box center [1435, 224] width 20 height 21
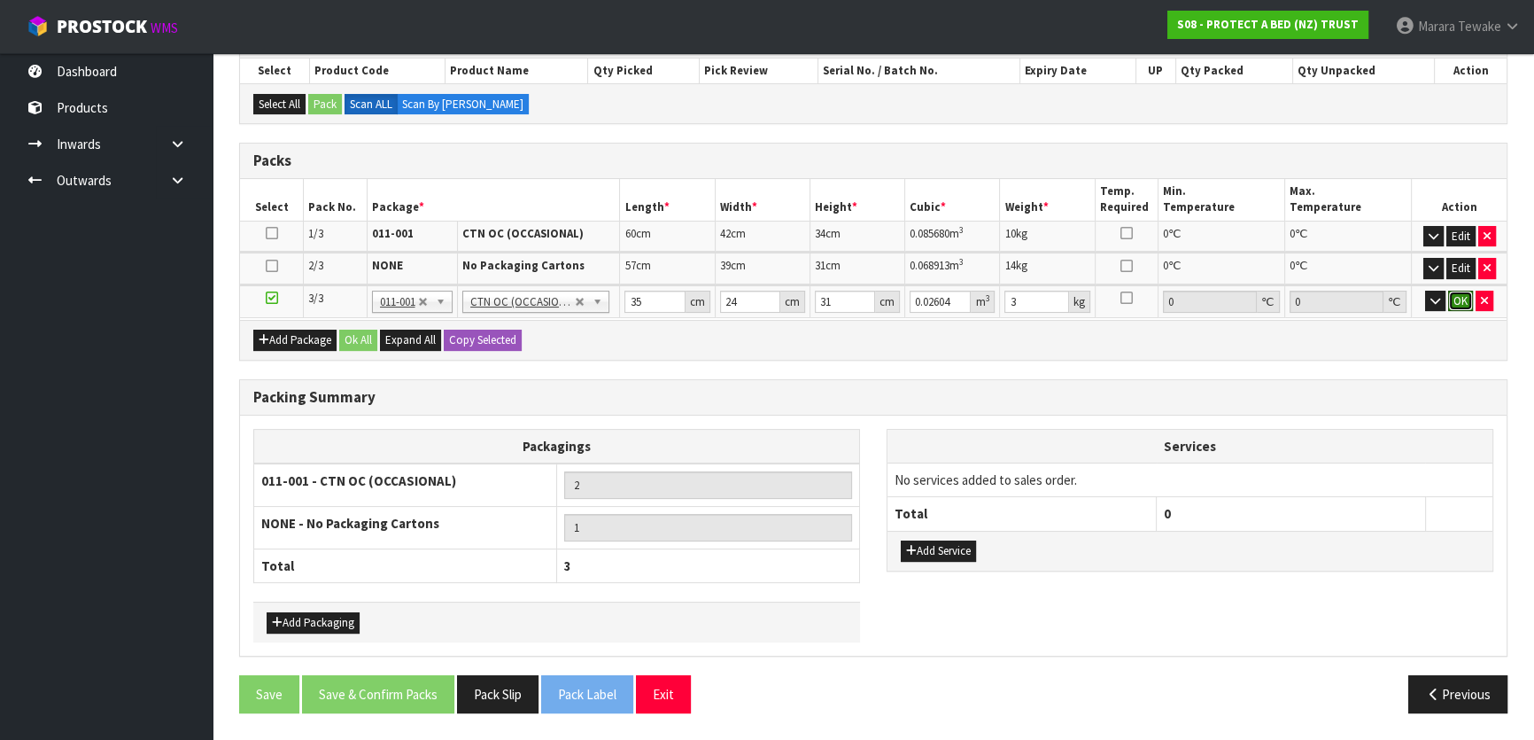
scroll to position [315, 0]
click button "OK" at bounding box center [1460, 301] width 25 height 21
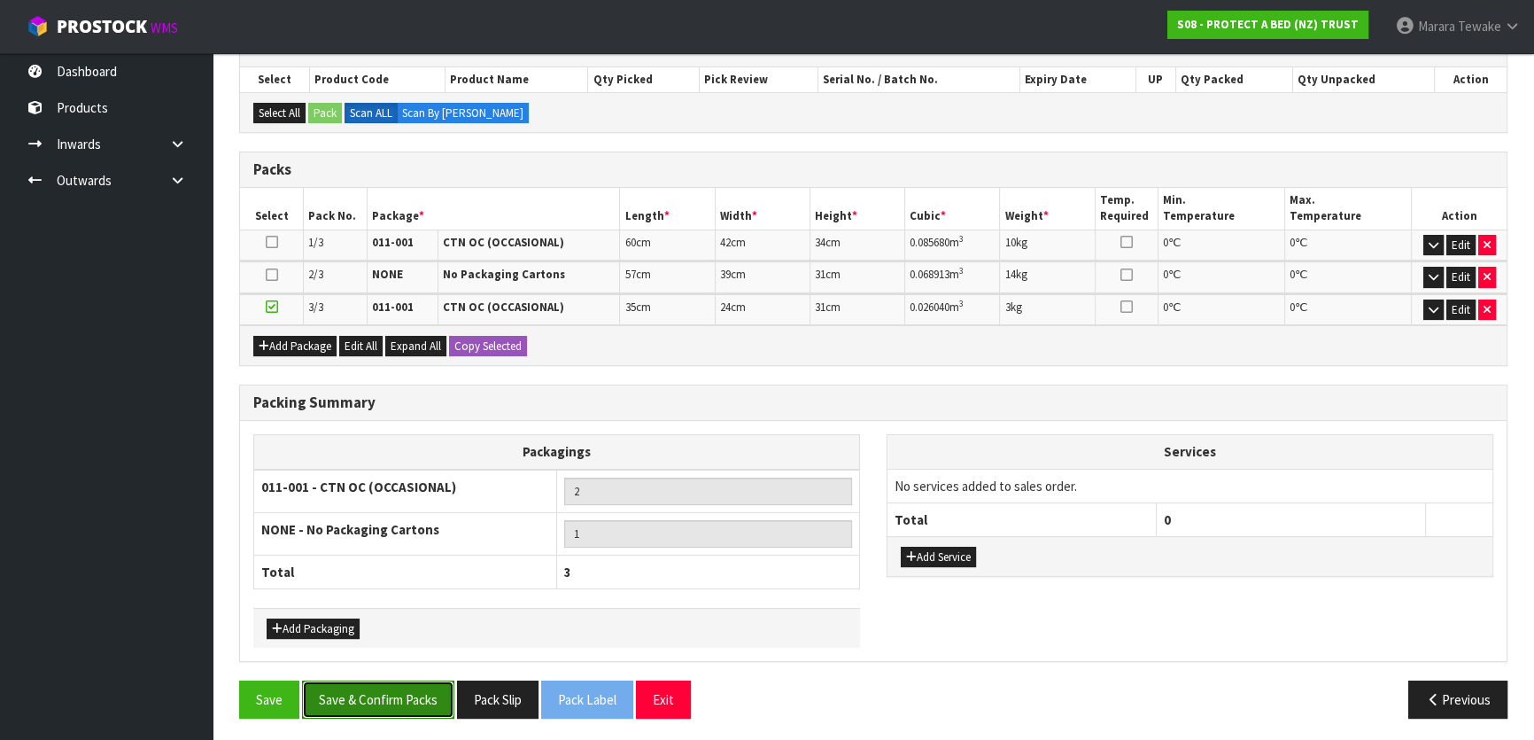
click at [376, 695] on button "Save & Confirm Packs" at bounding box center [378, 699] width 152 height 38
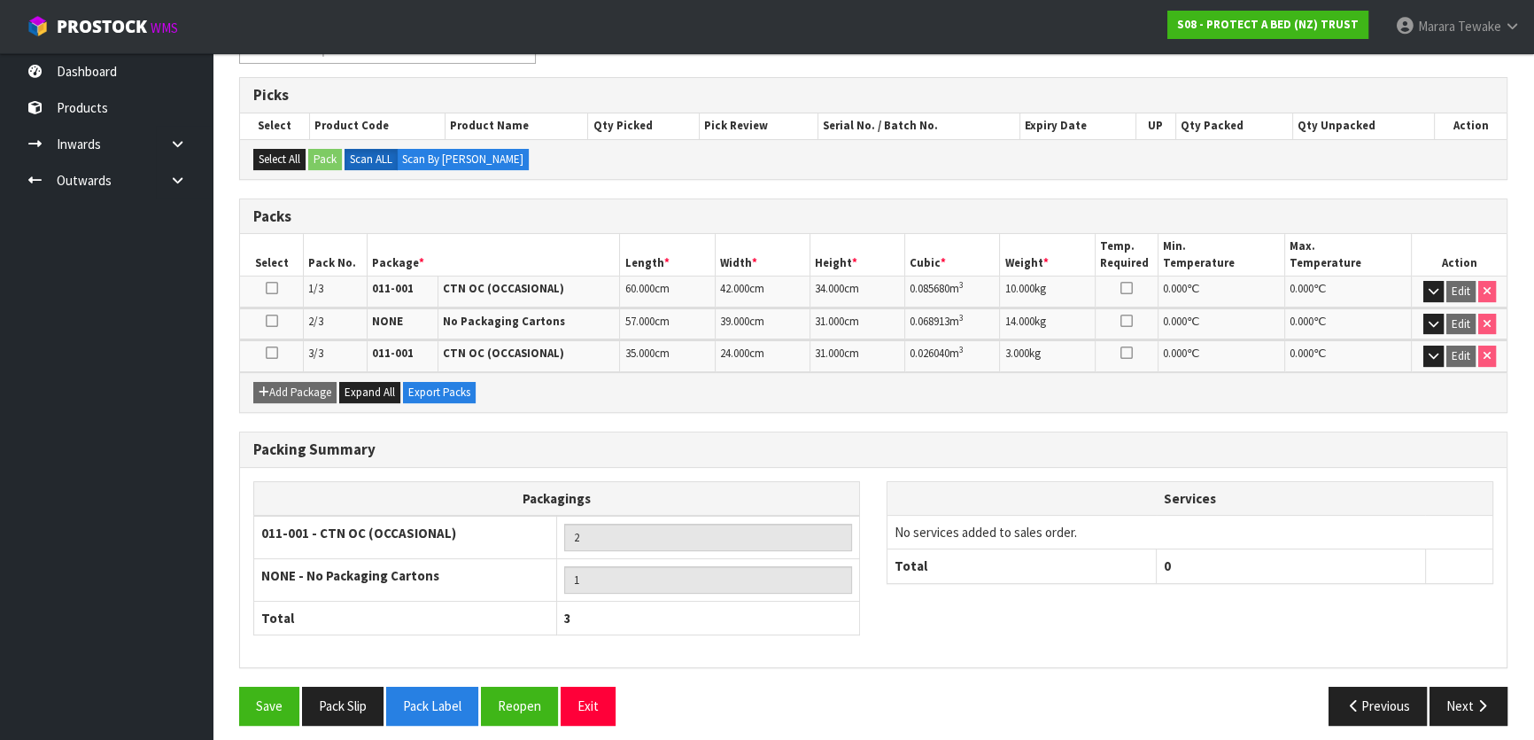
scroll to position [340, 0]
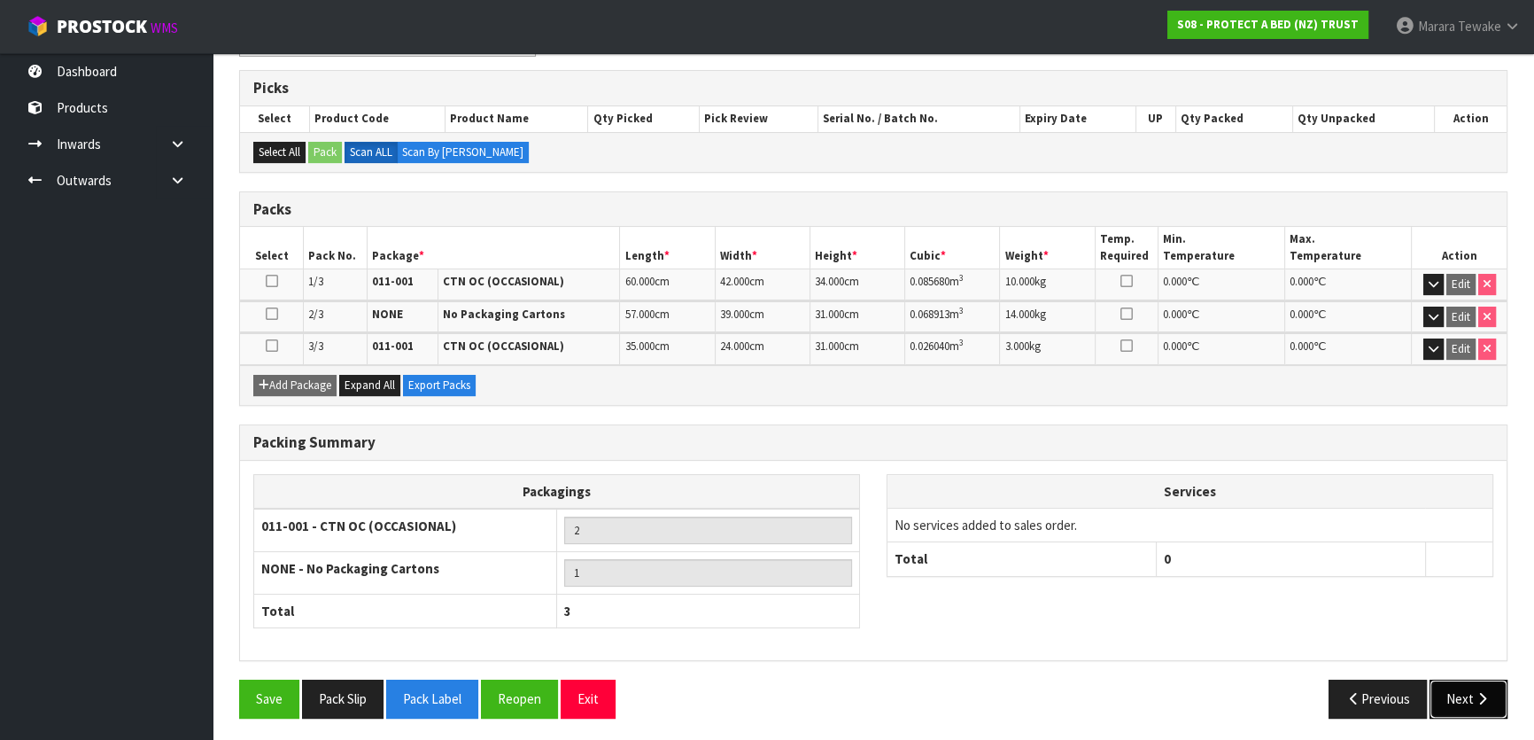
drag, startPoint x: 1484, startPoint y: 693, endPoint x: 1462, endPoint y: 693, distance: 22.1
click at [1484, 693] on icon "button" at bounding box center [1482, 698] width 17 height 13
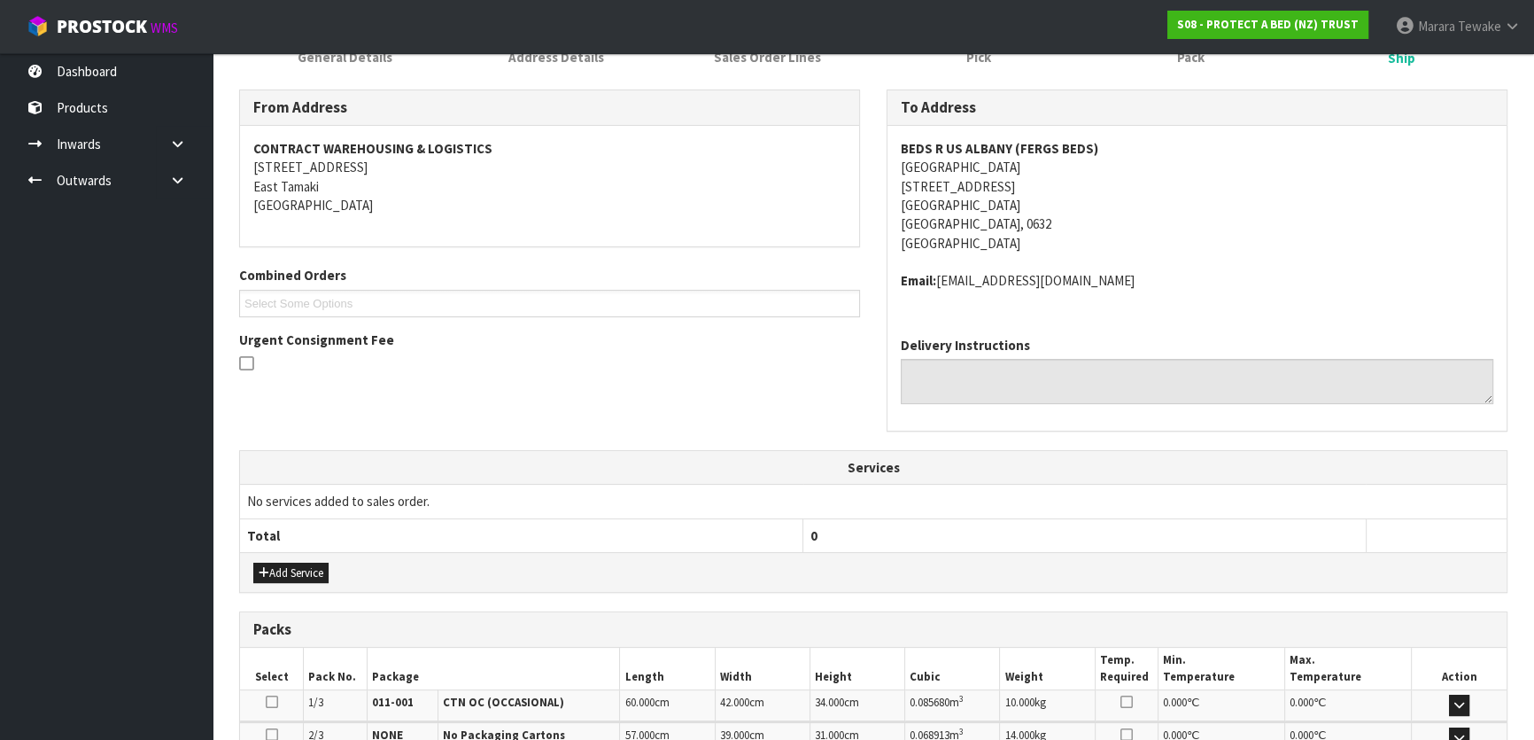
scroll to position [530, 0]
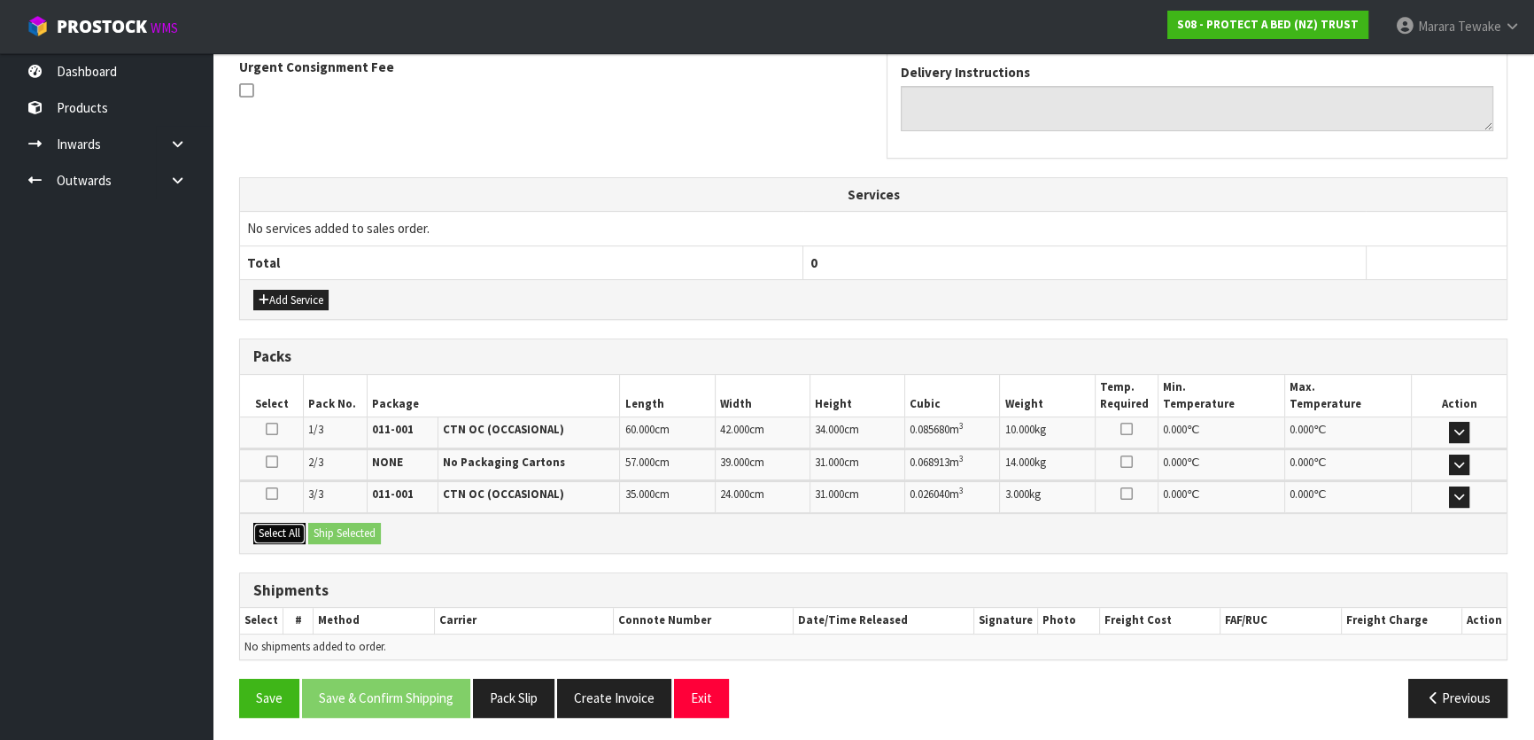
drag, startPoint x: 282, startPoint y: 532, endPoint x: 337, endPoint y: 539, distance: 55.4
click at [283, 532] on button "Select All" at bounding box center [279, 533] width 52 height 21
click at [337, 539] on button "Ship Selected" at bounding box center [344, 533] width 73 height 21
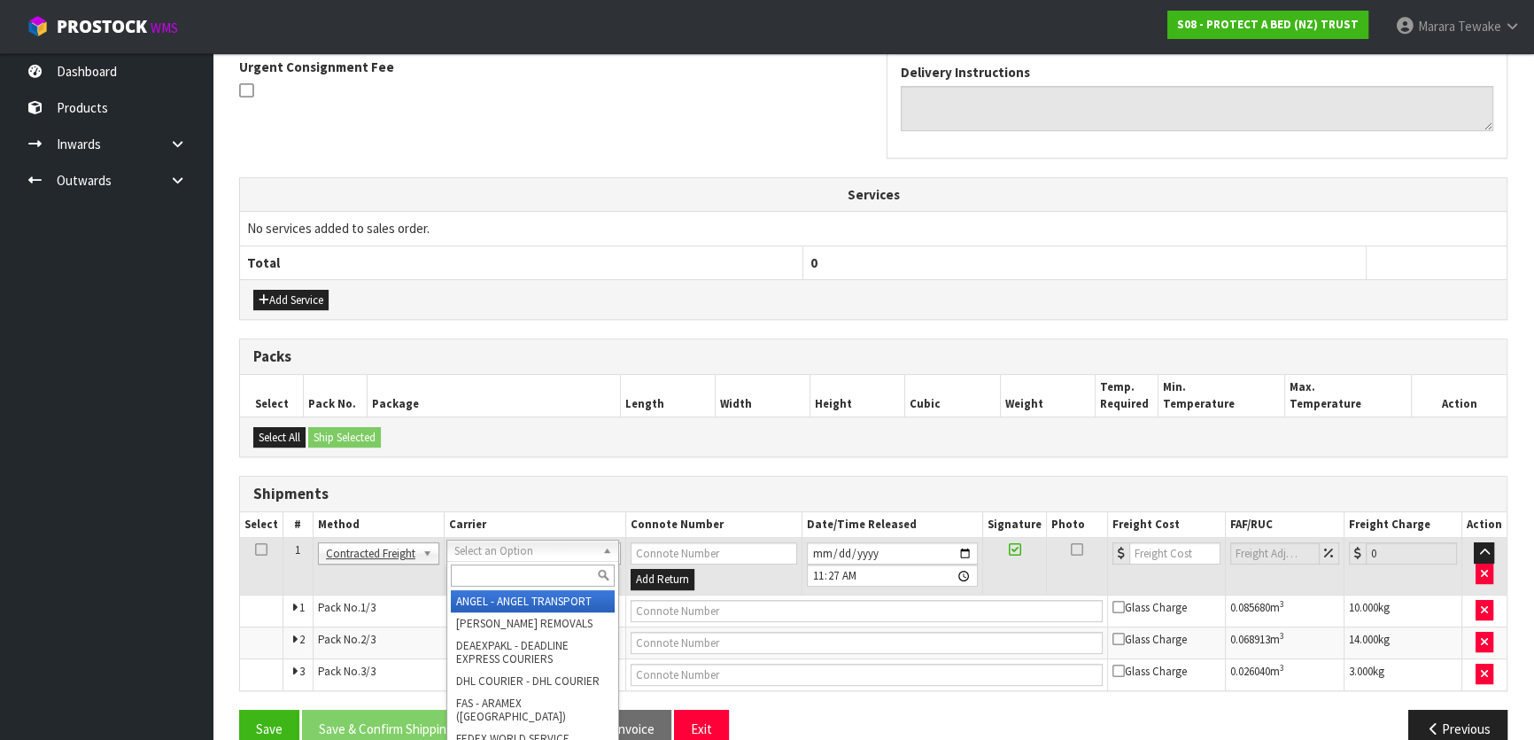
click at [493, 572] on input "text" at bounding box center [533, 575] width 164 height 22
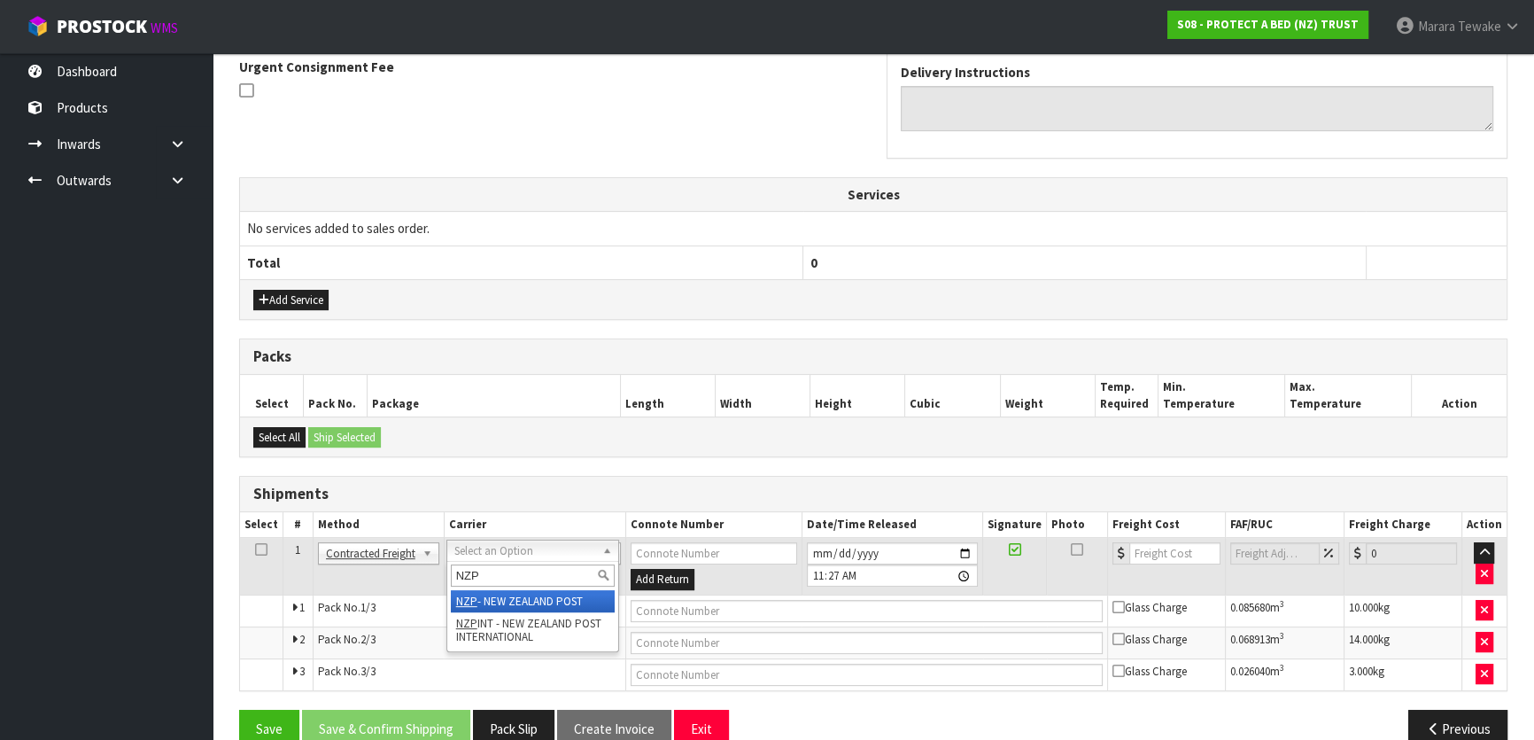
type input "NZP"
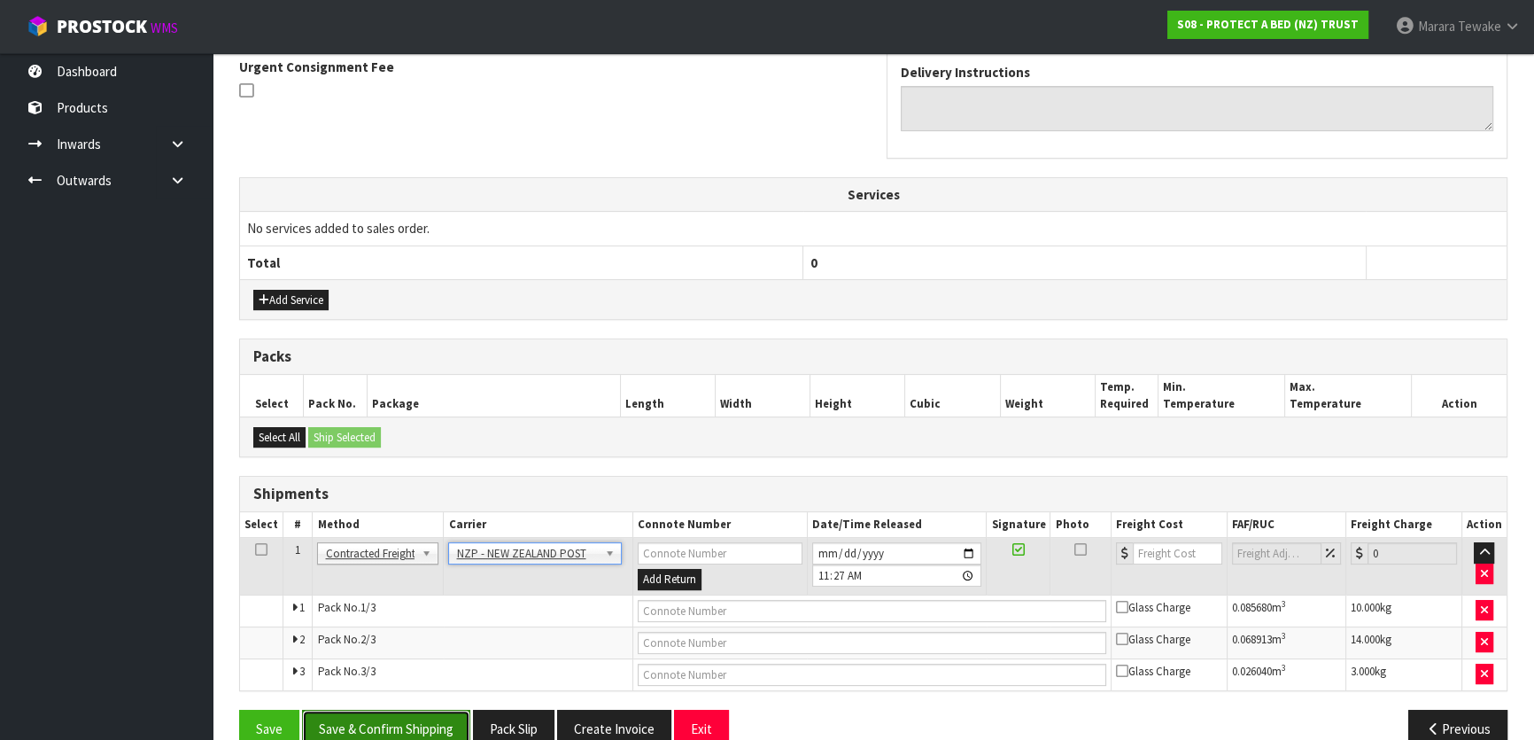
click at [433, 734] on button "Save & Confirm Shipping" at bounding box center [386, 729] width 168 height 38
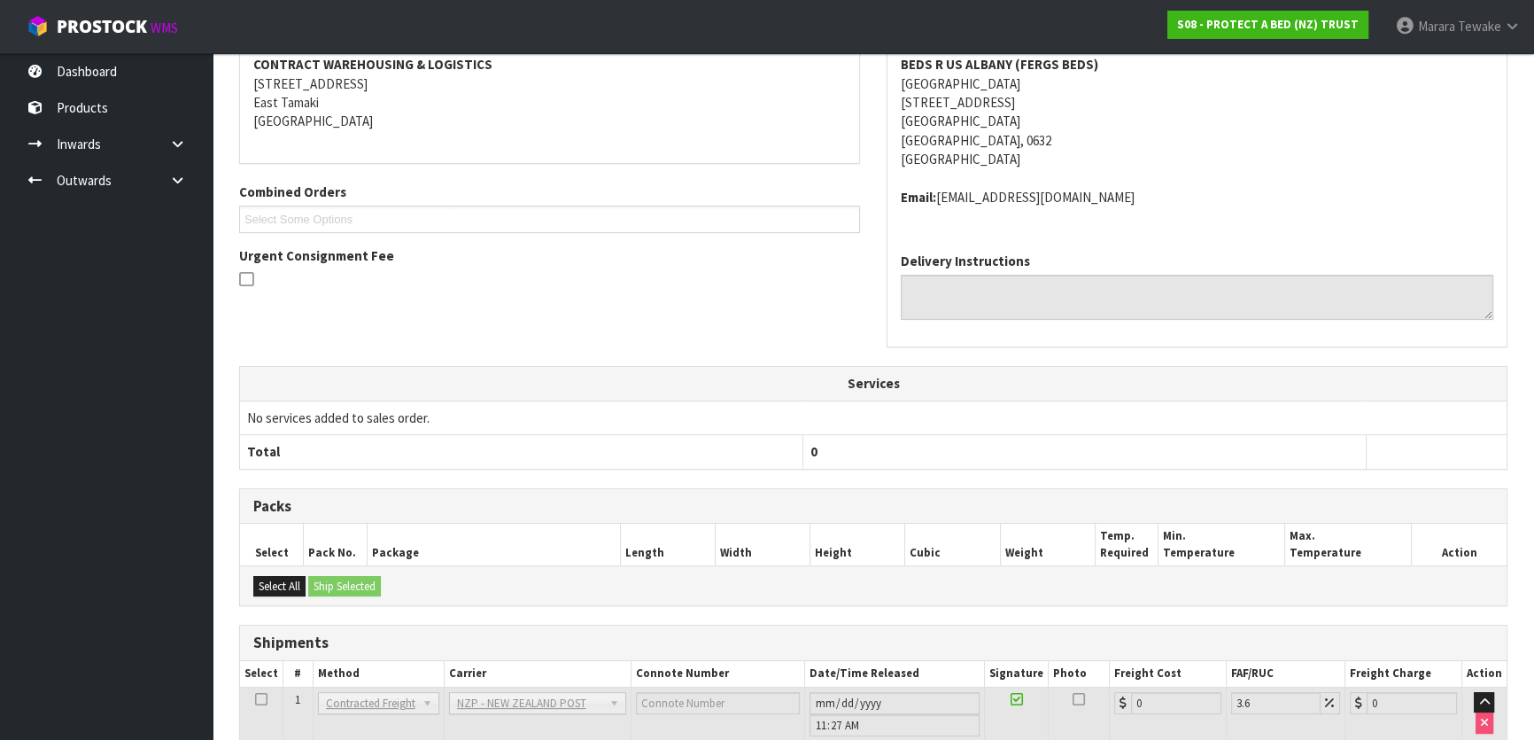
scroll to position [532, 0]
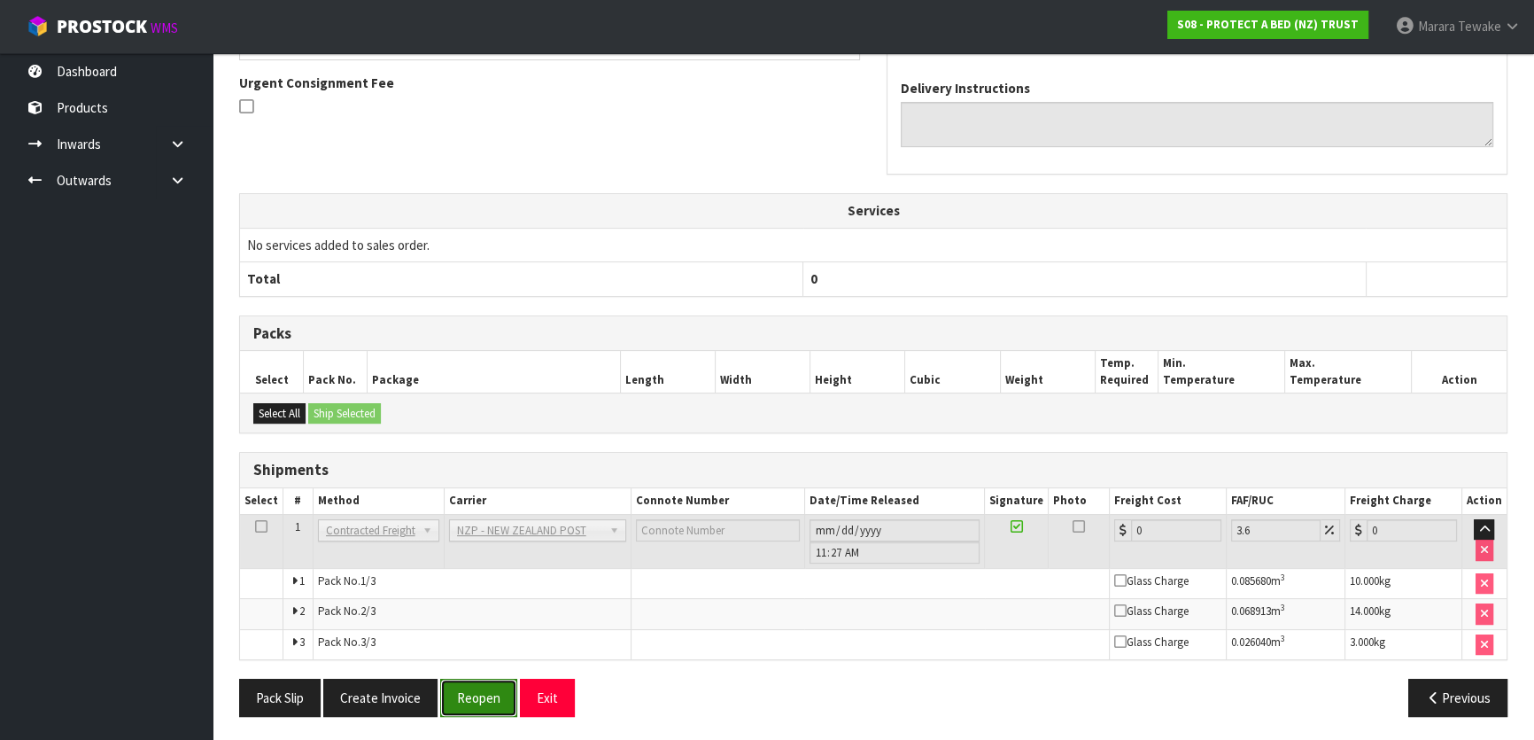
click at [468, 694] on button "Reopen" at bounding box center [478, 698] width 77 height 38
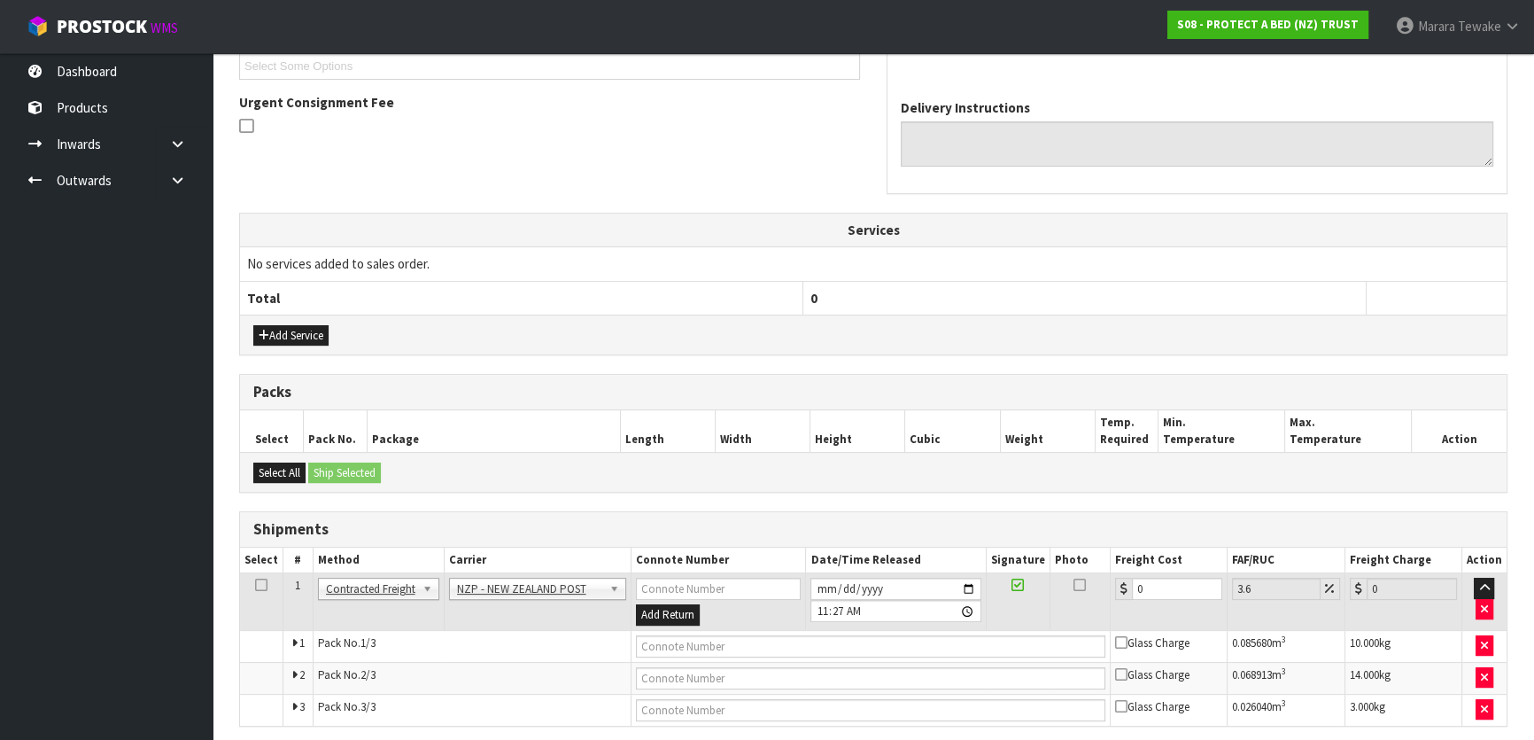
scroll to position [560, 0]
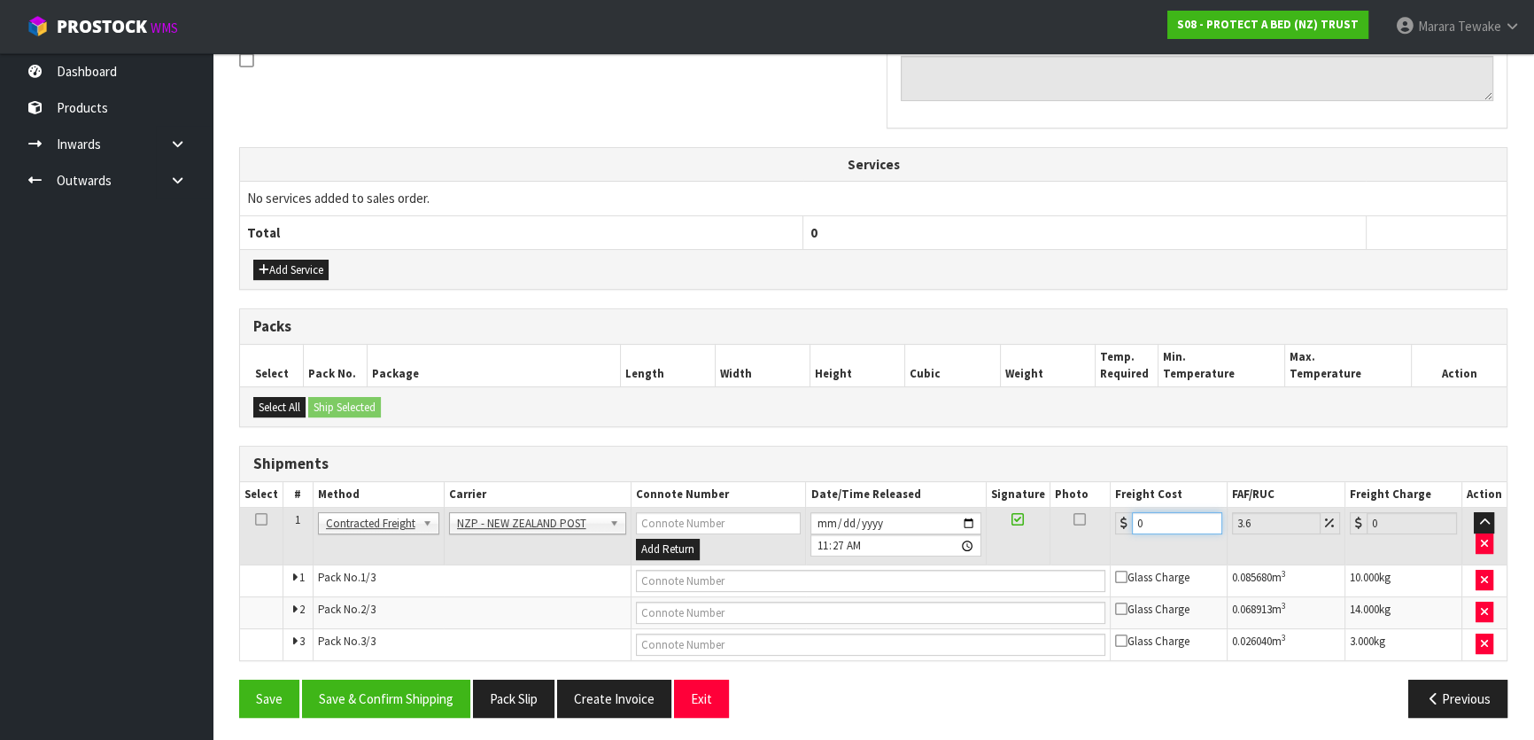
drag, startPoint x: 1176, startPoint y: 515, endPoint x: 1094, endPoint y: 508, distance: 82.7
click at [1105, 510] on tr "1 Client Local Pickup Customer Local Pickup Company Freight Contracted Freight …" at bounding box center [873, 537] width 1267 height 58
type input "1"
type input "1.04"
type input "12"
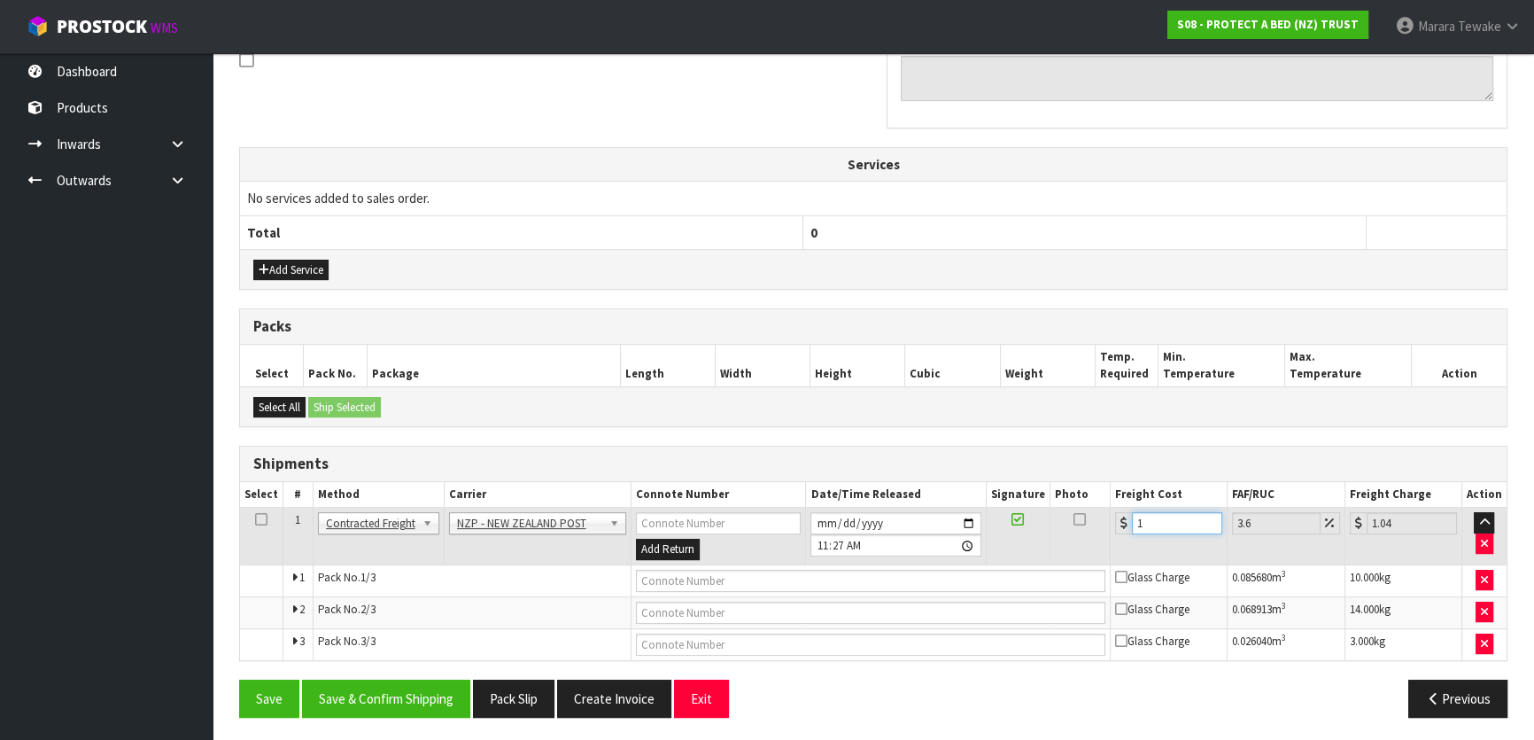
type input "12.43"
type input "12.9"
type input "13.36"
type input "12.99"
type input "13.46"
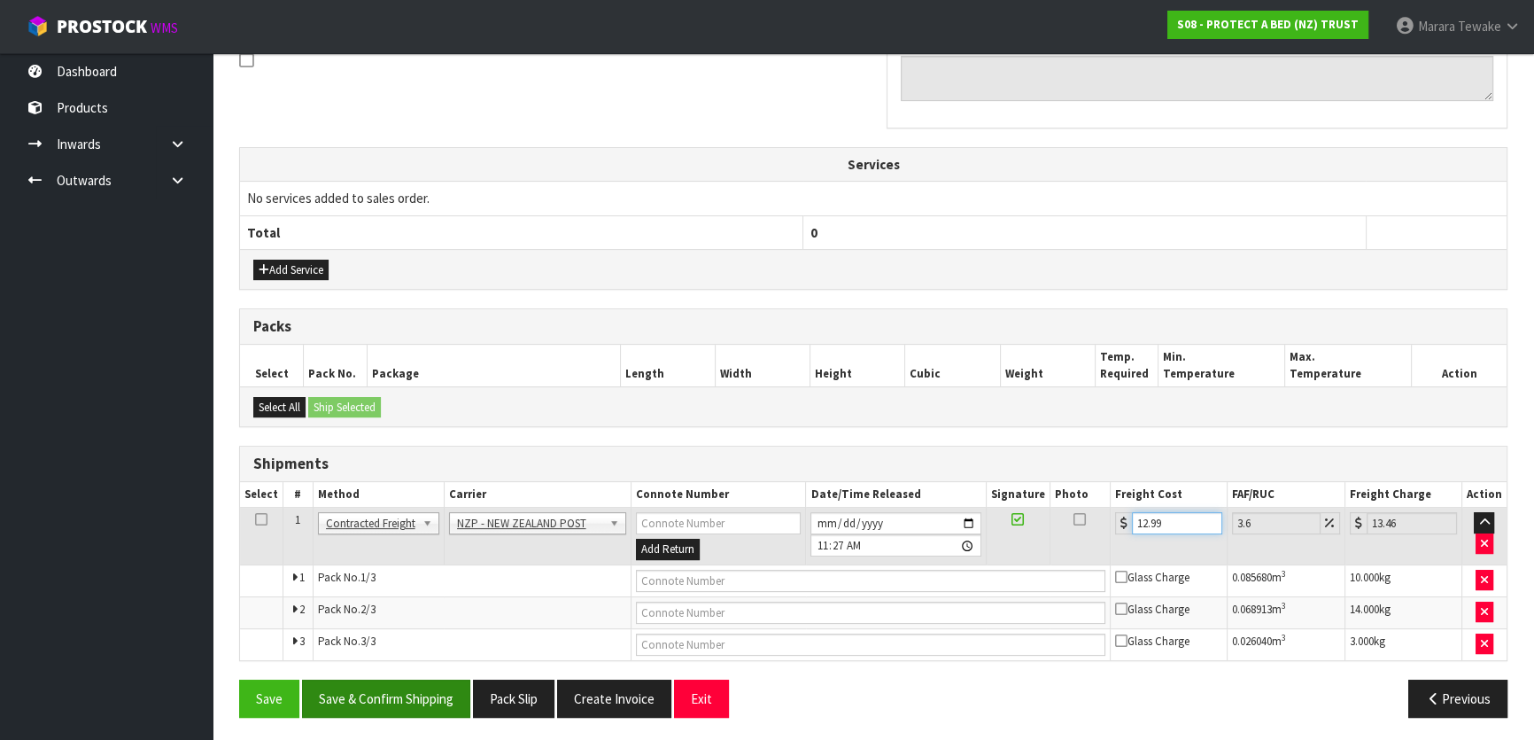
type input "12.99"
click at [438, 704] on button "Save & Confirm Shipping" at bounding box center [386, 698] width 168 height 38
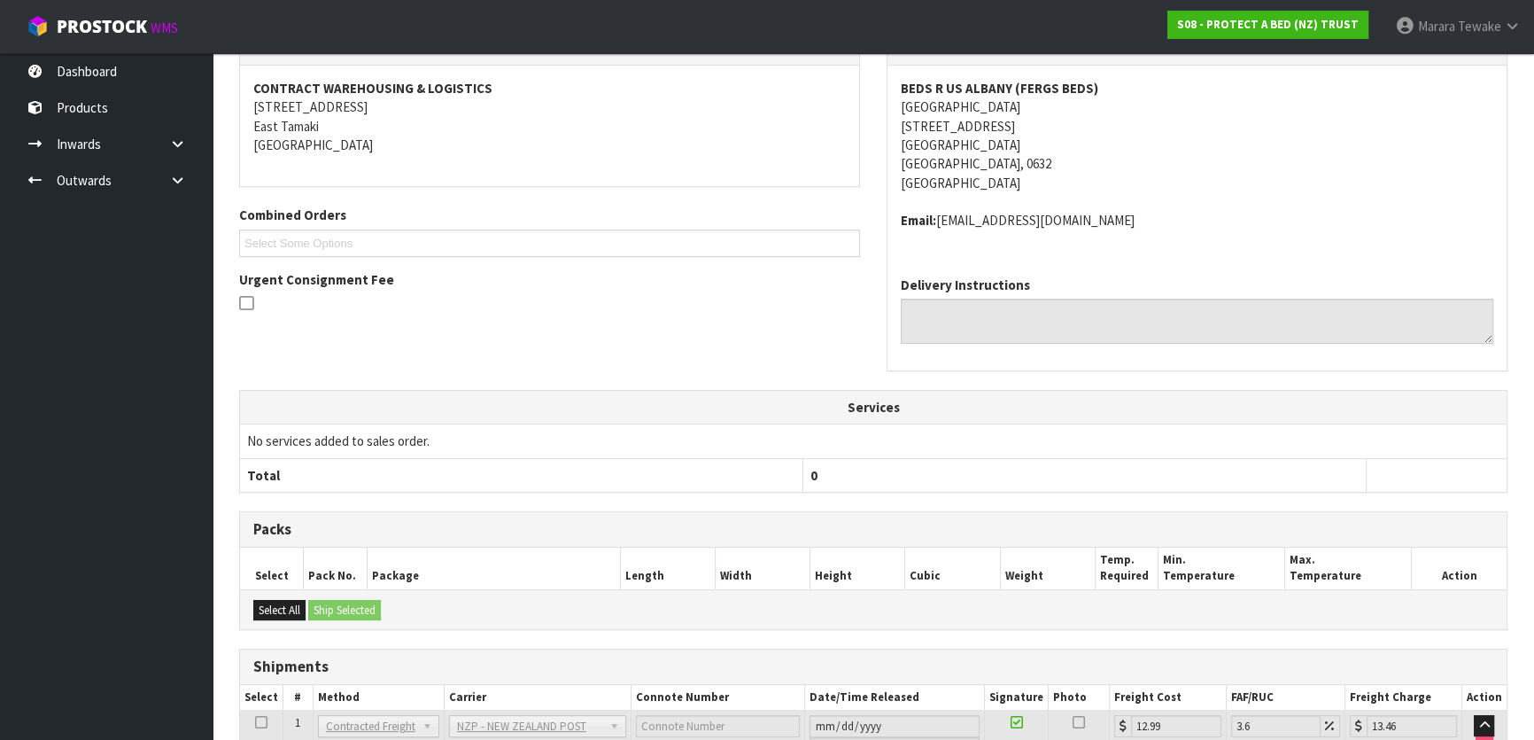
scroll to position [0, 0]
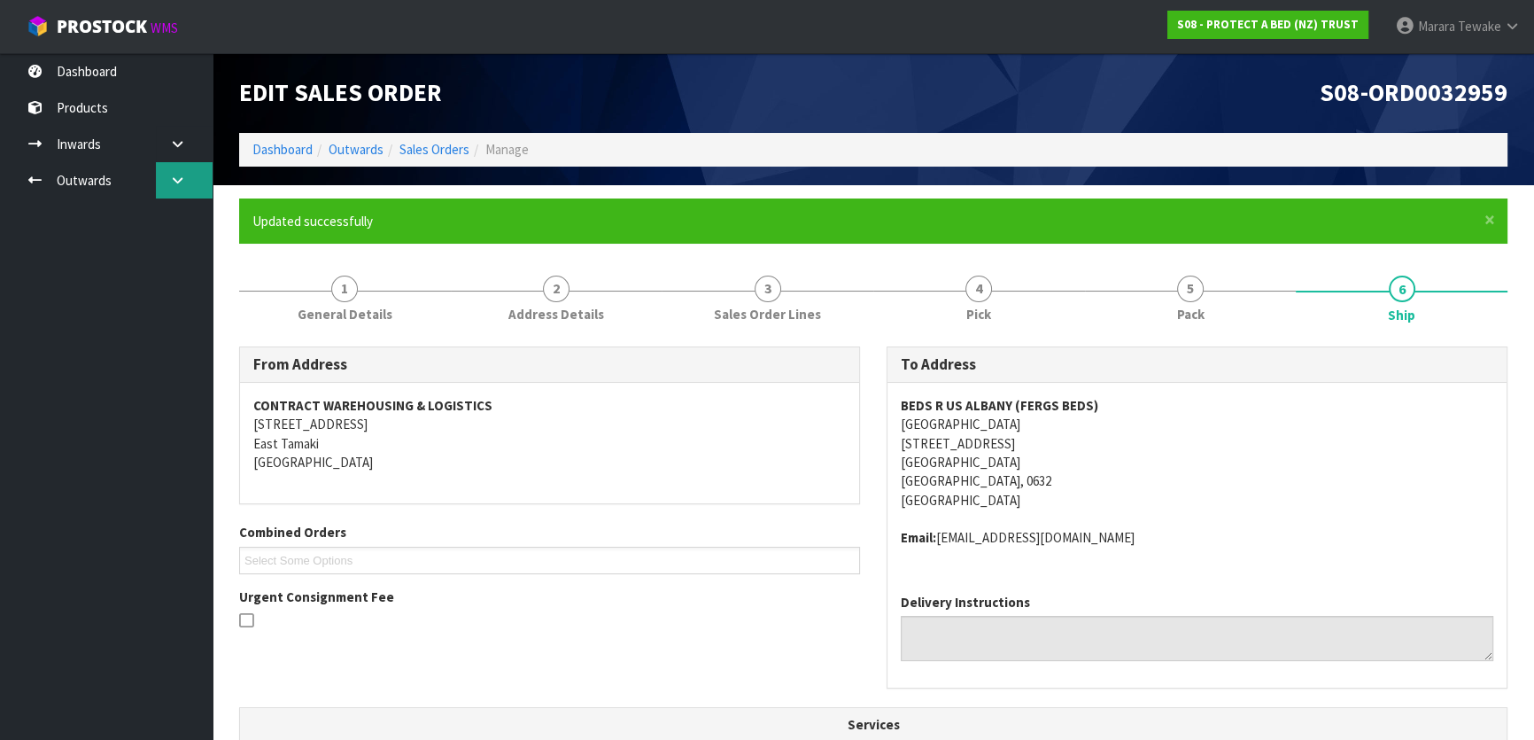
click at [165, 177] on link at bounding box center [184, 180] width 57 height 36
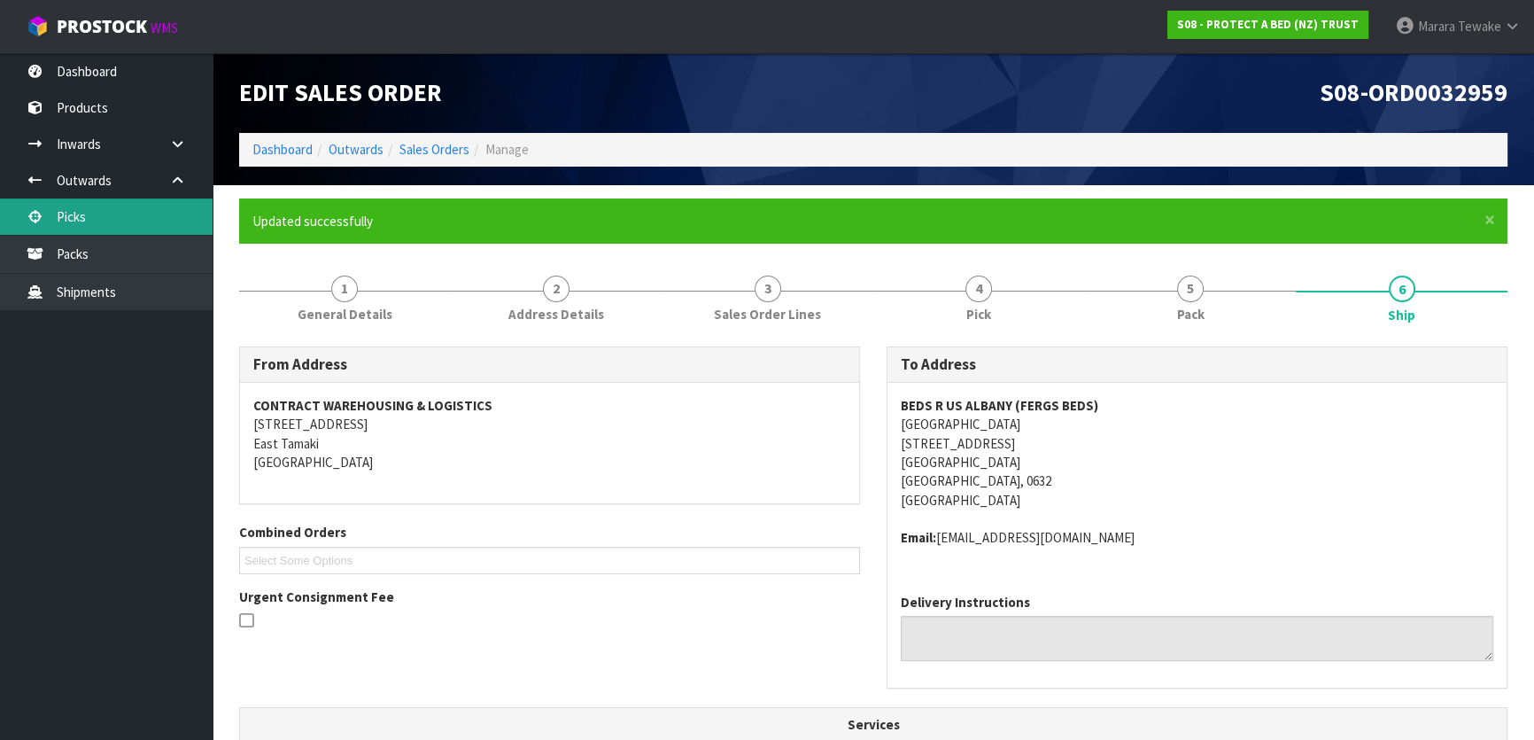
click at [143, 228] on link "Picks" at bounding box center [106, 216] width 213 height 36
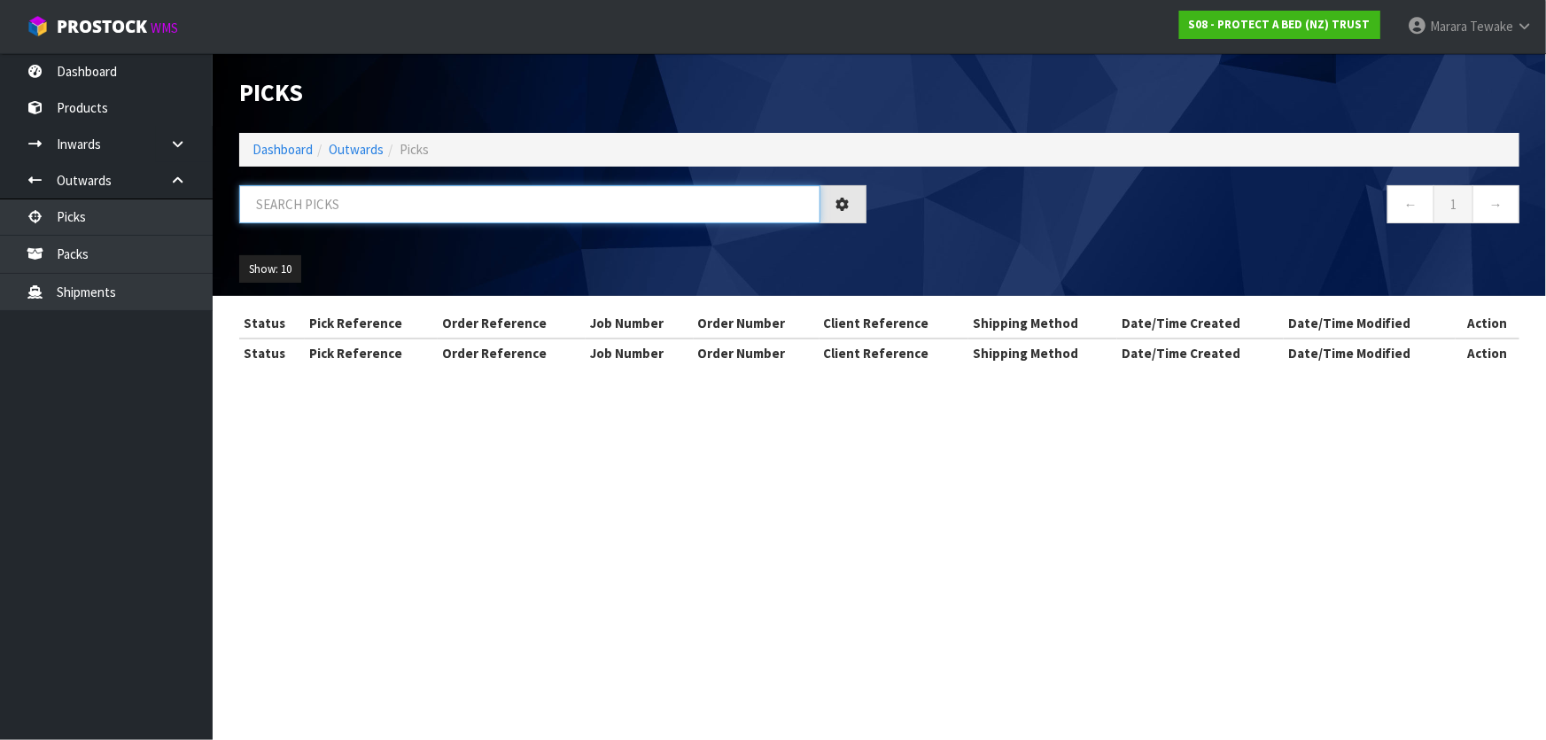
click at [285, 206] on input "text" at bounding box center [529, 204] width 581 height 38
